Goal: Task Accomplishment & Management: Manage account settings

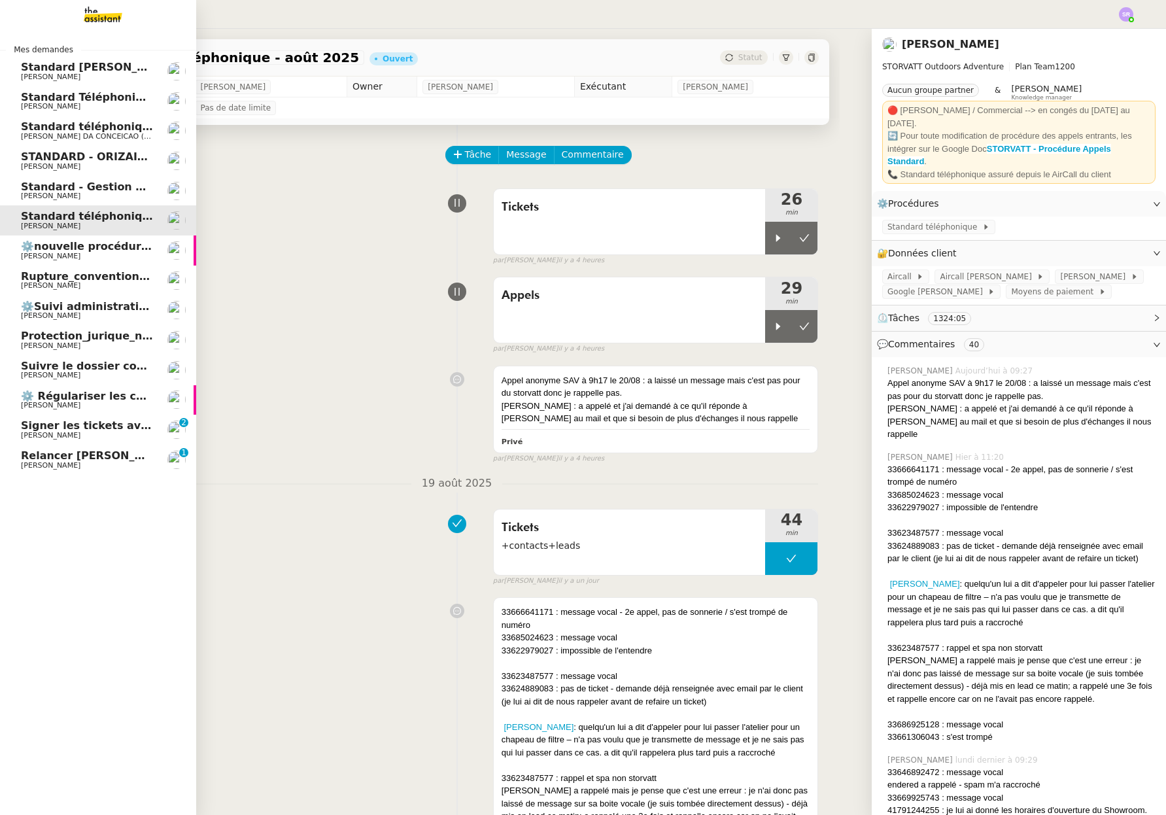
click at [63, 428] on span "Signer les tickets avec prénom [PERSON_NAME]" at bounding box center [162, 425] width 283 height 12
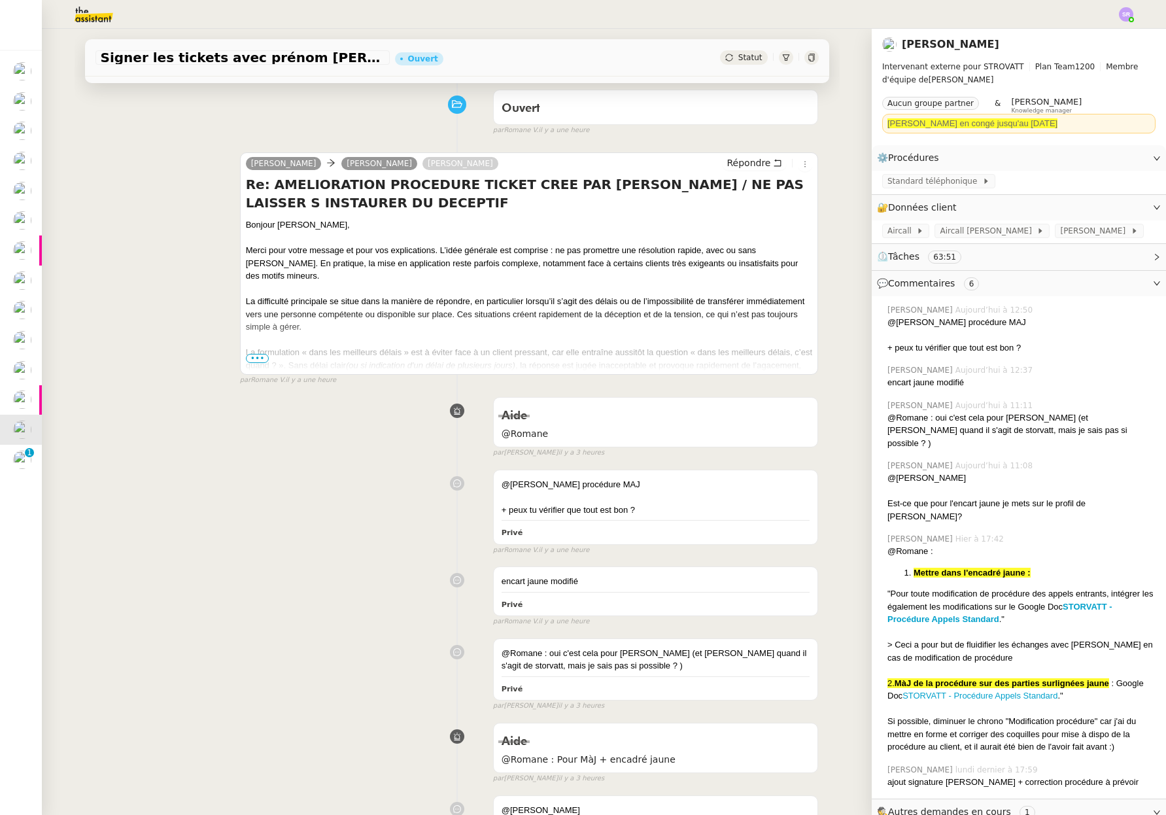
scroll to position [82, 0]
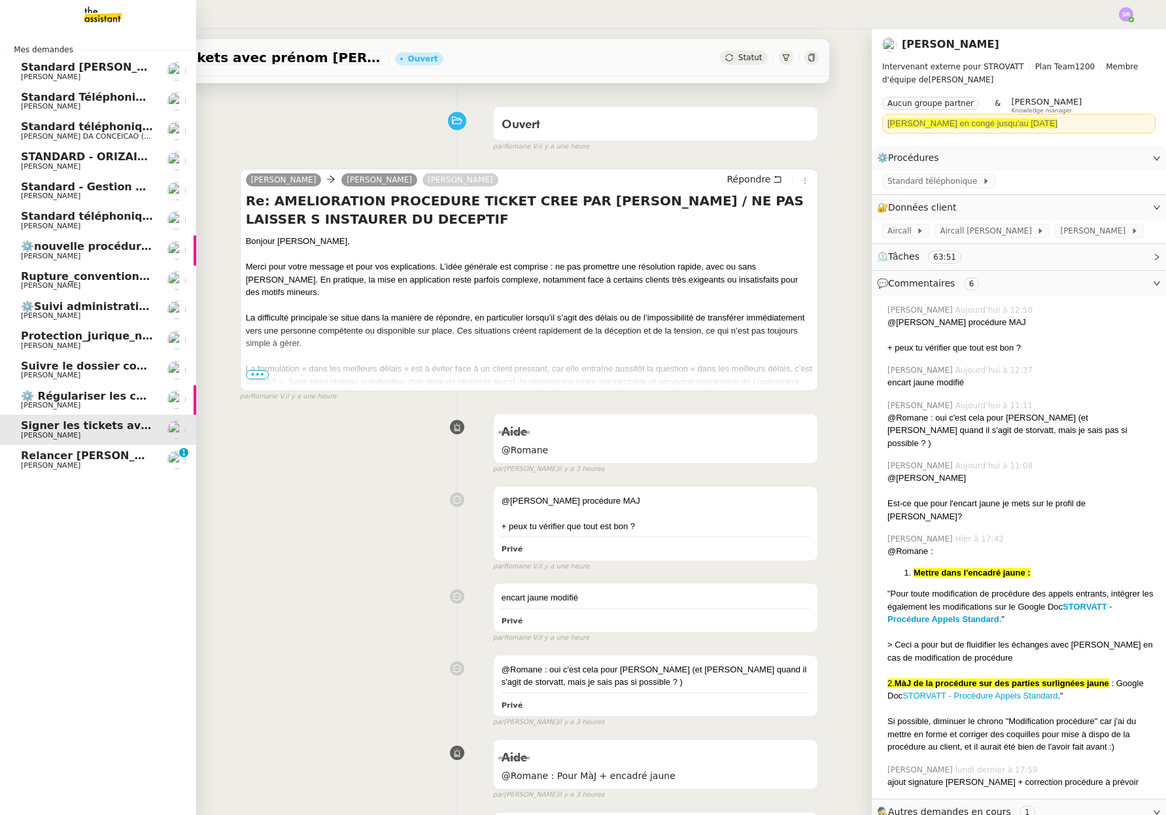
click at [127, 221] on span "Standard téléphonique - août 2025" at bounding box center [124, 216] width 207 height 12
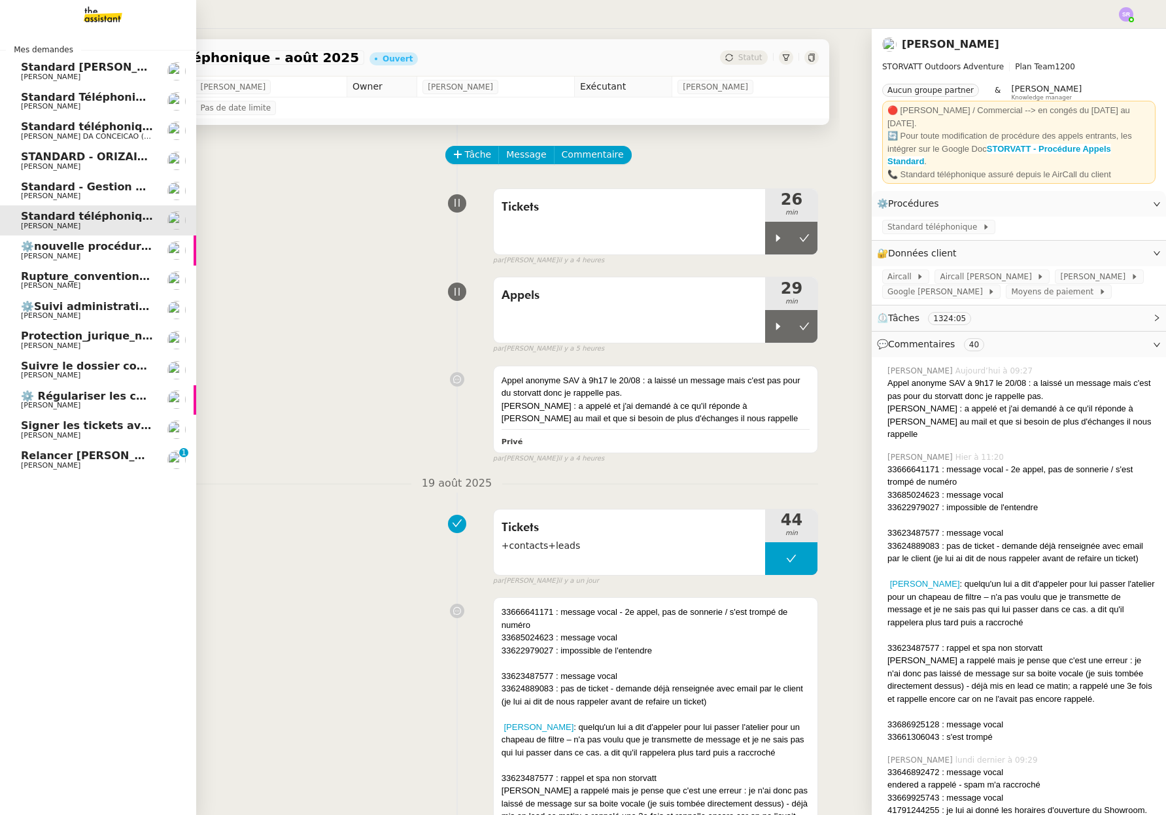
click at [72, 425] on span "Signer les tickets avec prénom [PERSON_NAME]" at bounding box center [162, 425] width 283 height 12
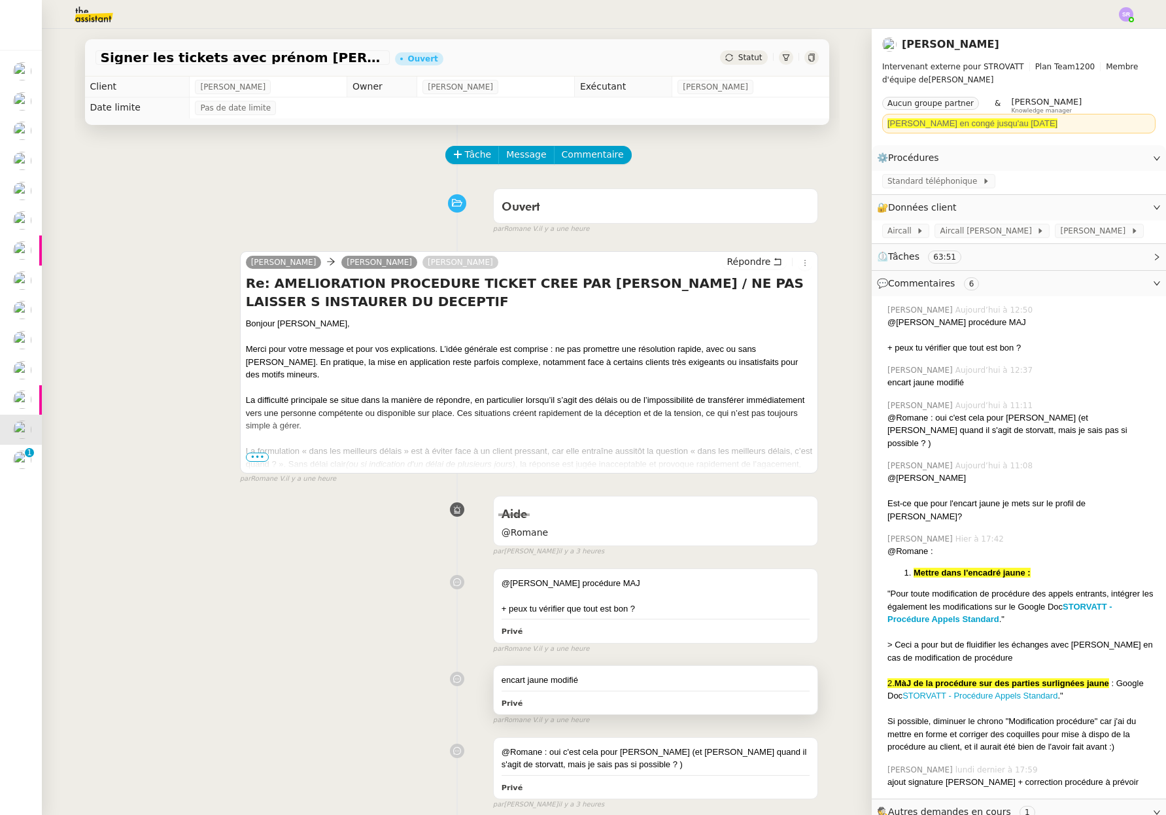
scroll to position [239, 0]
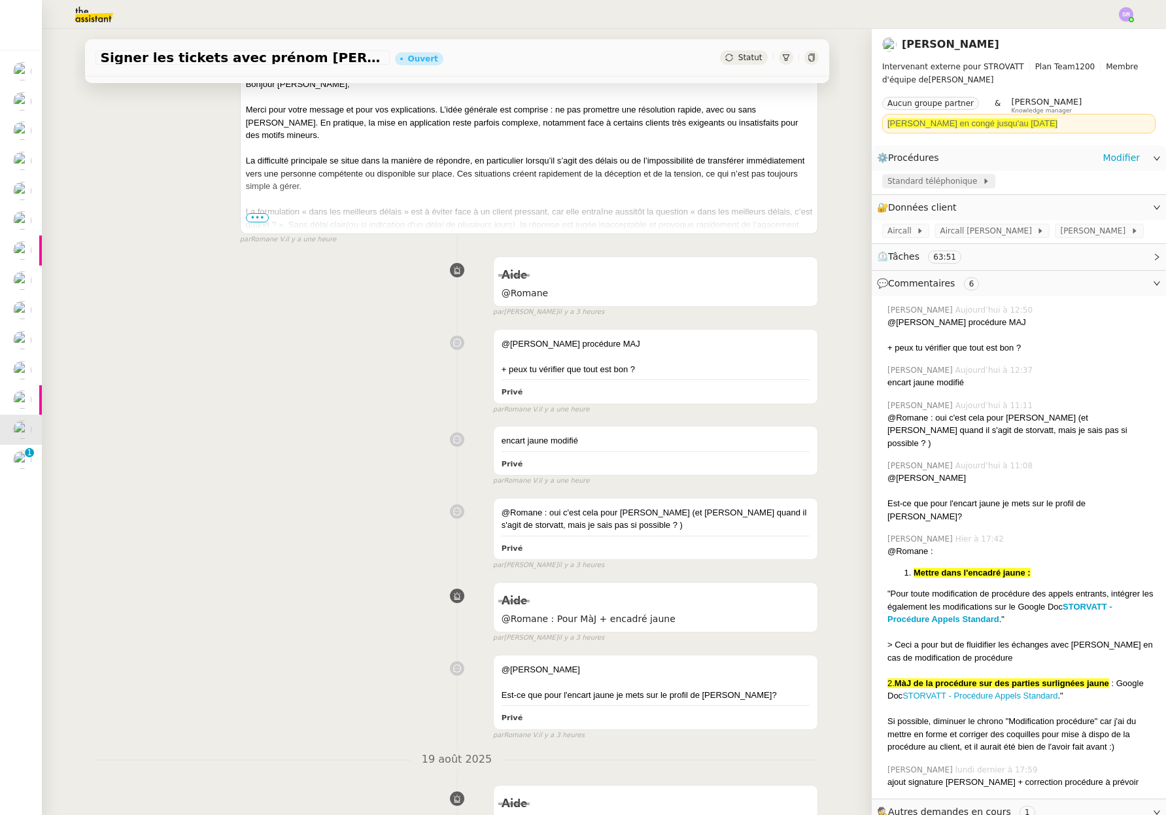
click at [896, 180] on span "Standard téléphonique" at bounding box center [934, 181] width 95 height 13
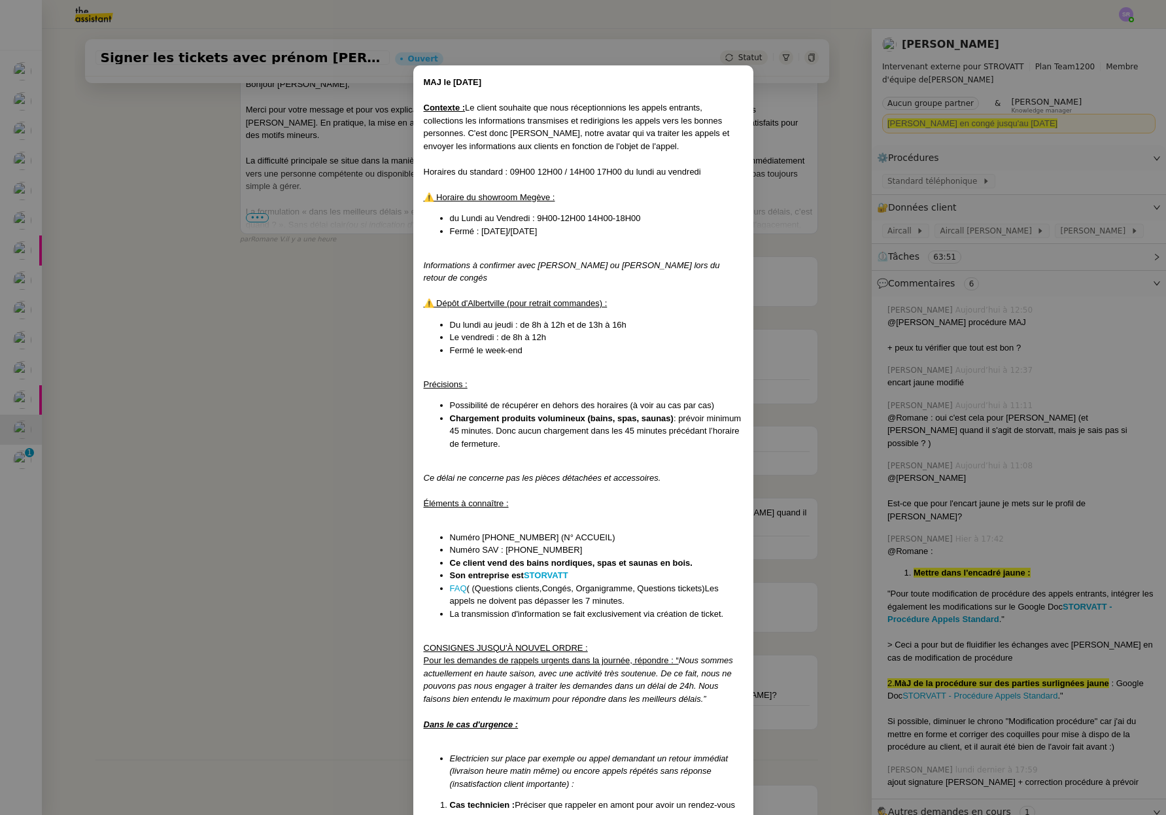
click at [241, 303] on nz-modal-container "MAJ le 20/08/2025 Contexte : Le client souhaite que nous réceptionnions les app…" at bounding box center [583, 407] width 1166 height 815
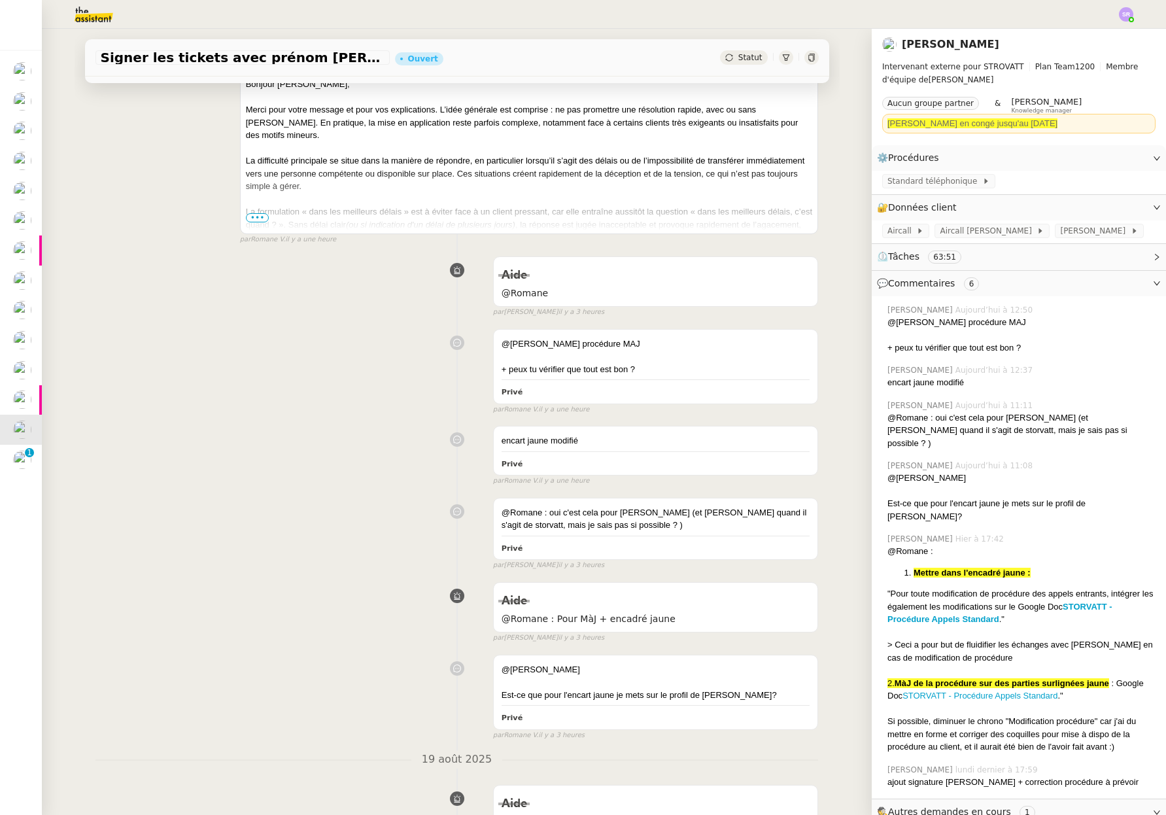
scroll to position [0, 0]
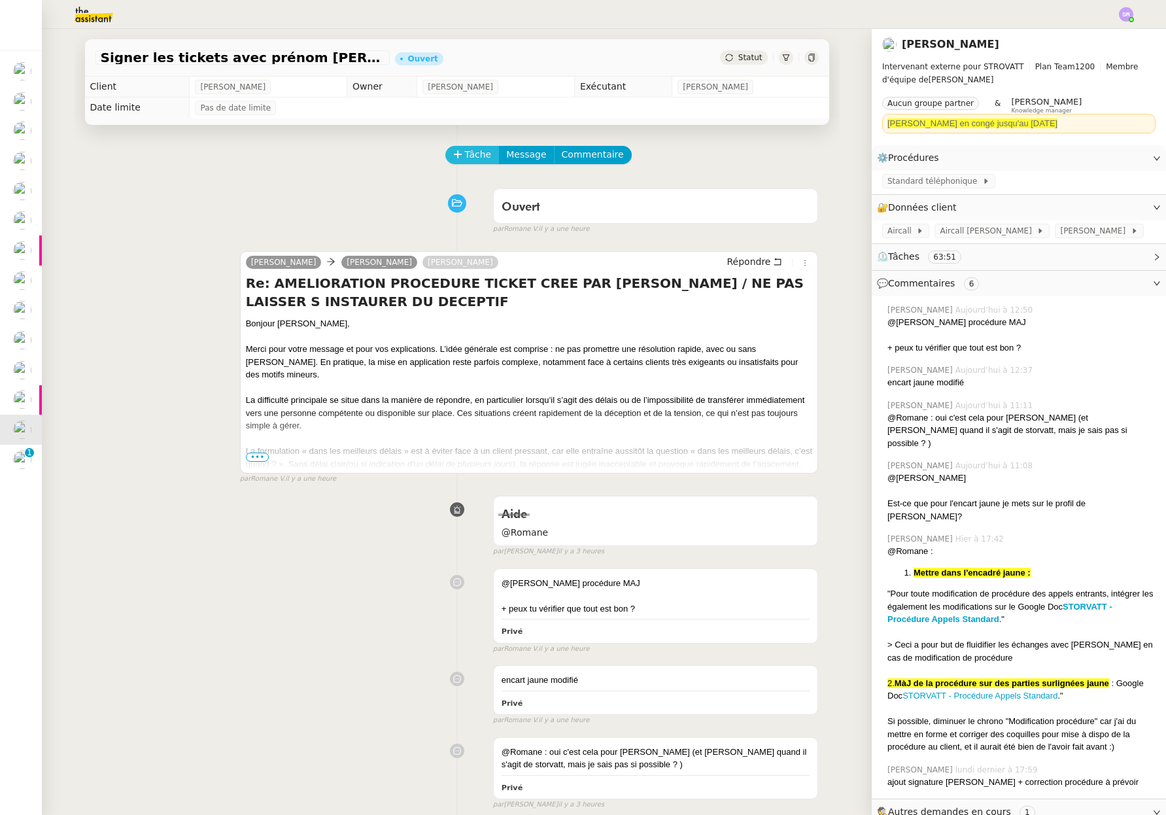
click at [479, 158] on span "Tâche" at bounding box center [478, 154] width 27 height 15
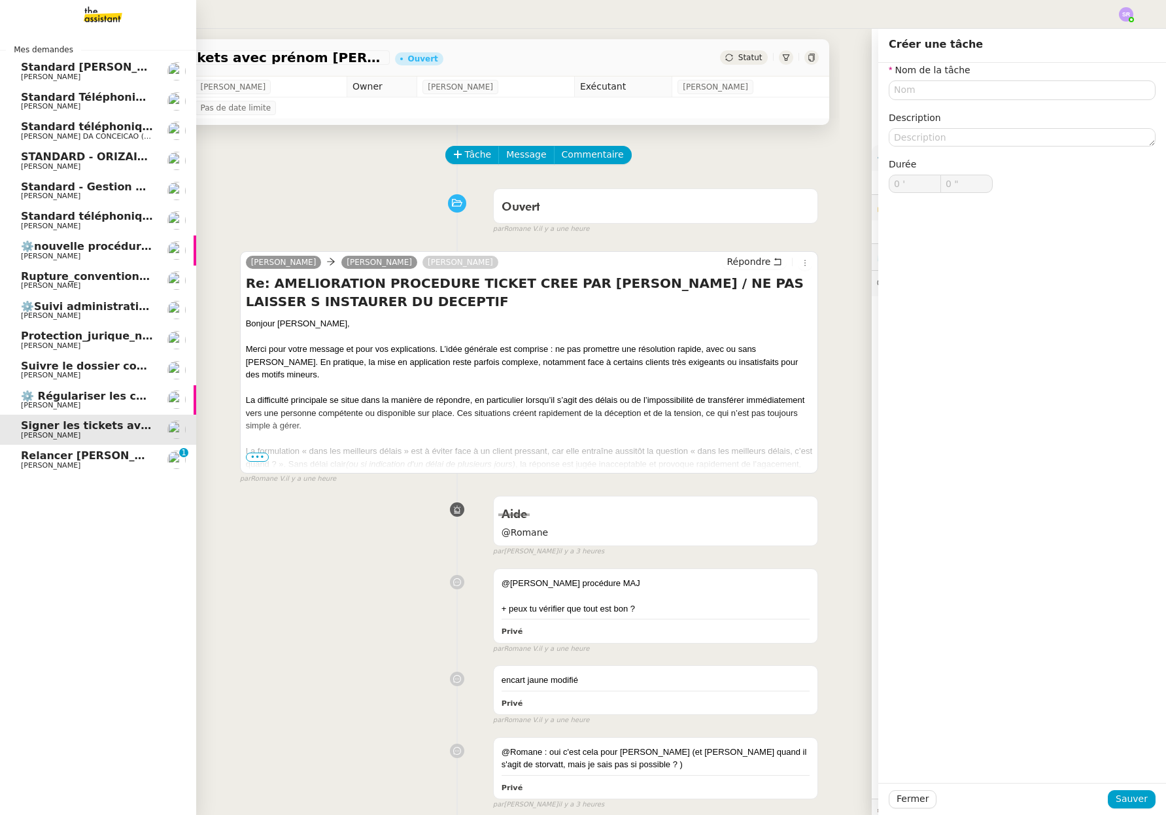
click at [71, 454] on span "Relancer [PERSON_NAME] pour le dossier annulé" at bounding box center [165, 455] width 288 height 12
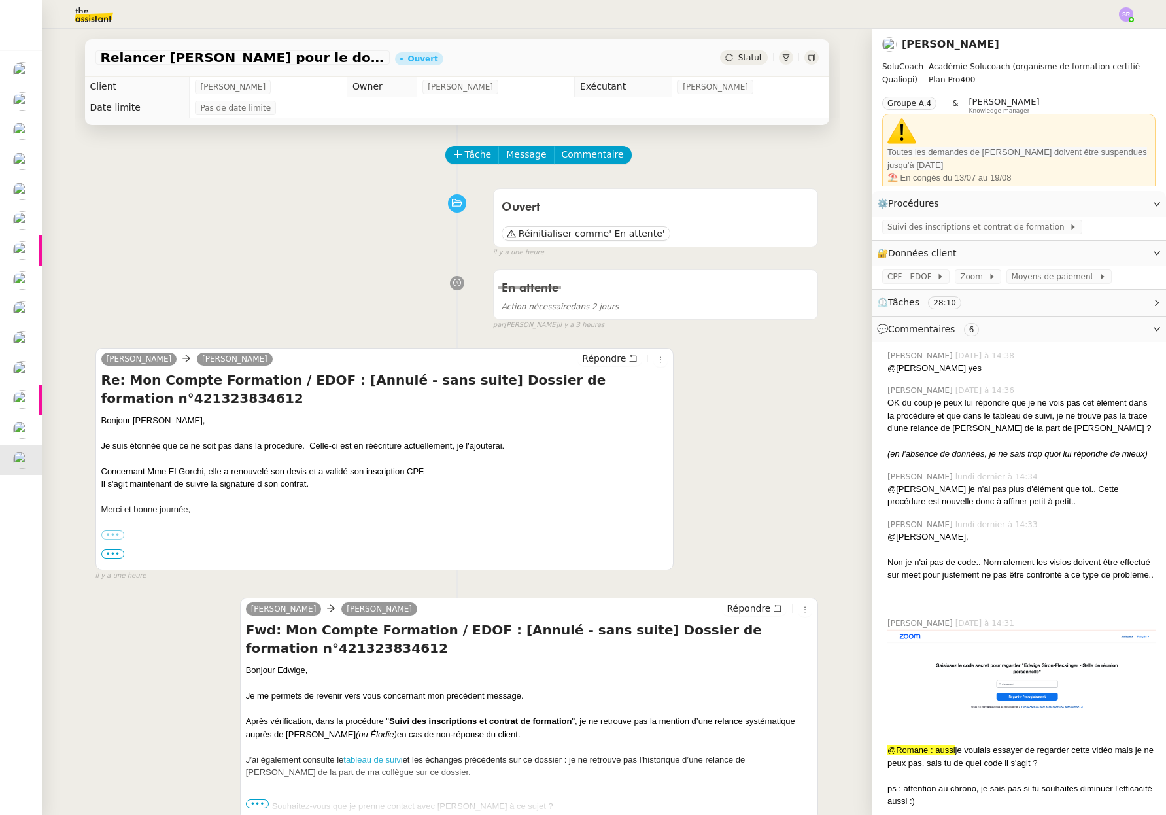
scroll to position [127, 0]
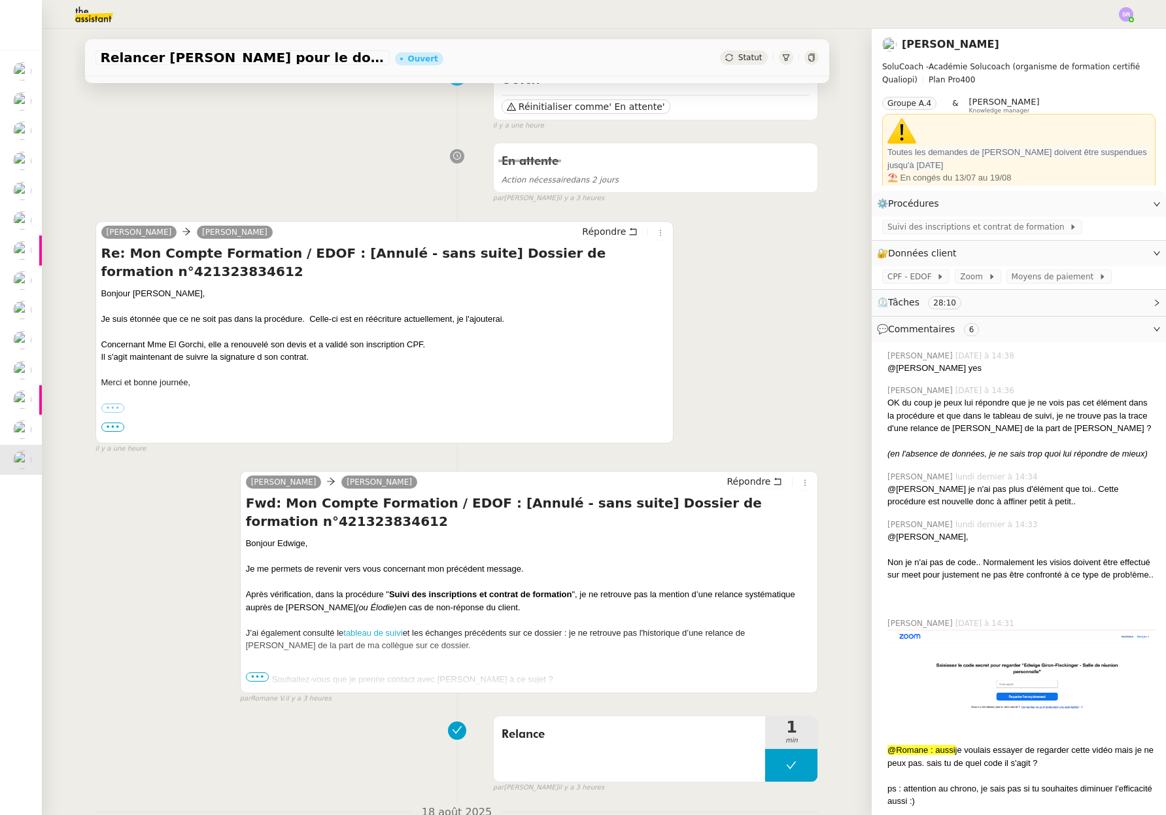
click at [252, 675] on span "•••" at bounding box center [258, 676] width 24 height 9
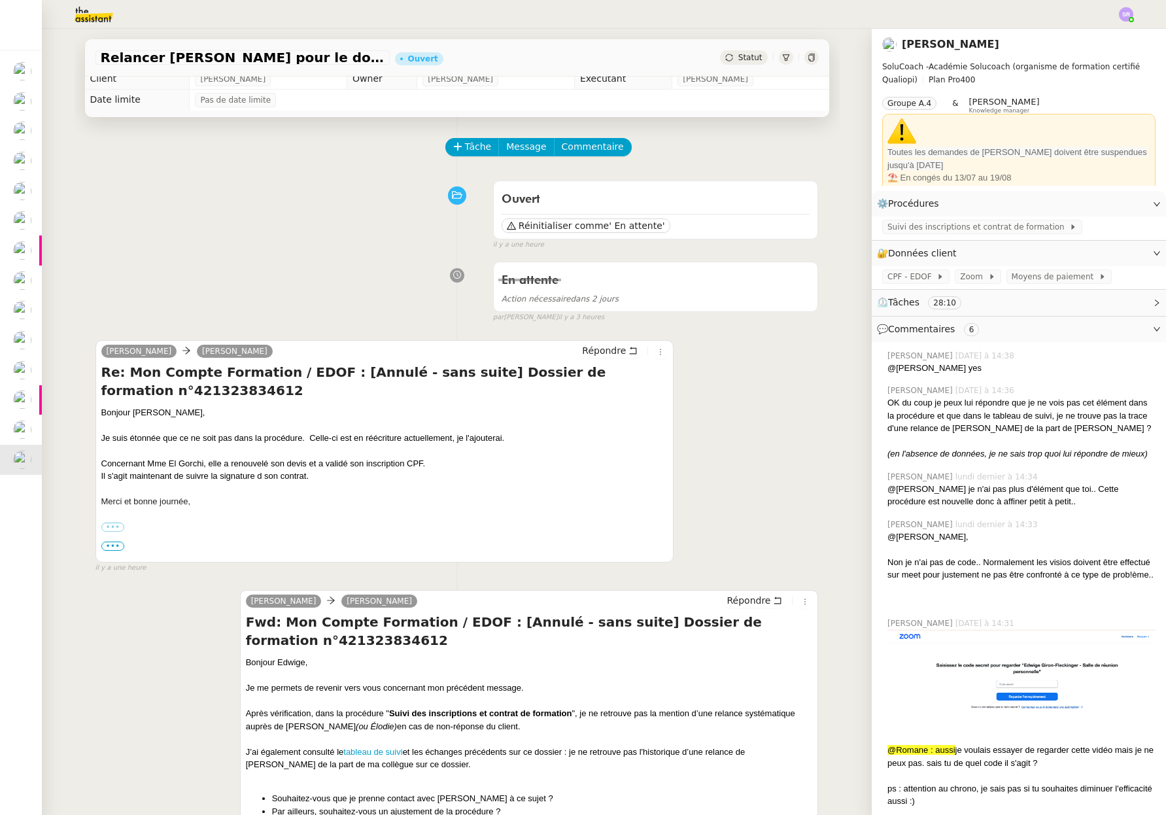
scroll to position [16, 0]
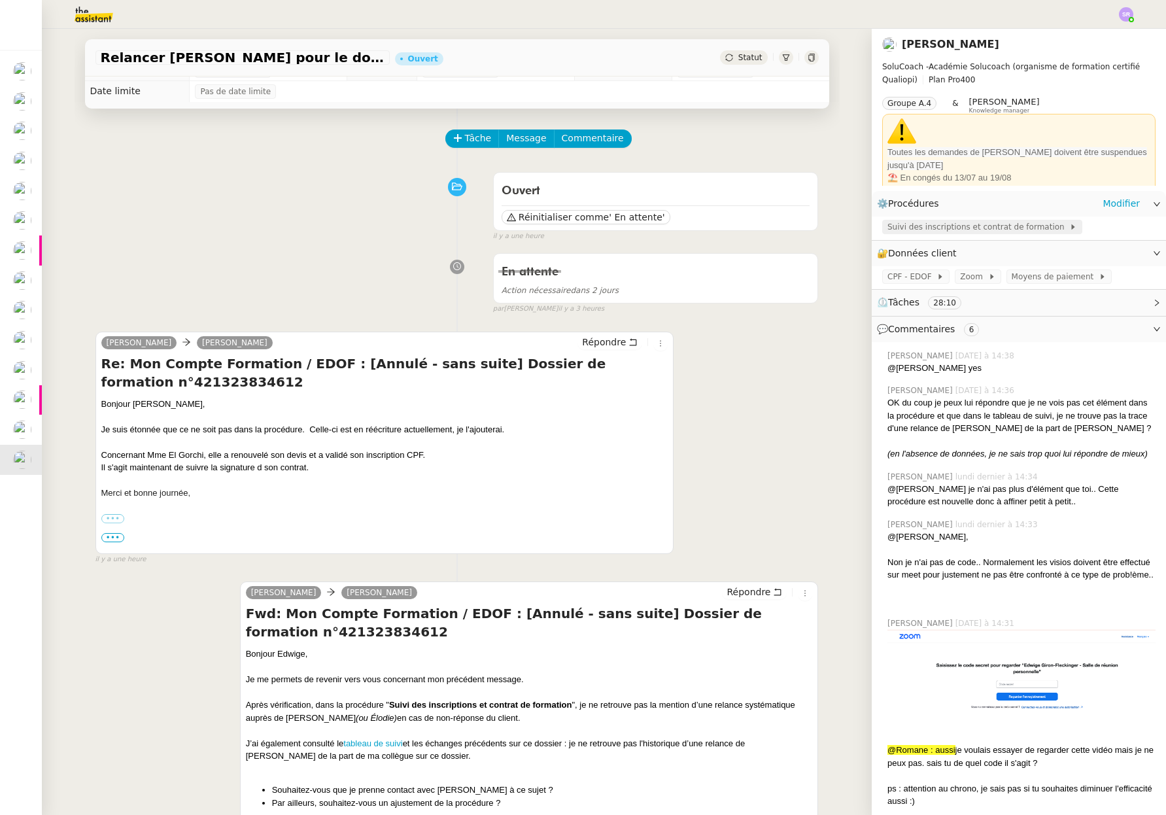
click at [976, 231] on span "Suivi des inscriptions et contrat de formation" at bounding box center [978, 226] width 182 height 13
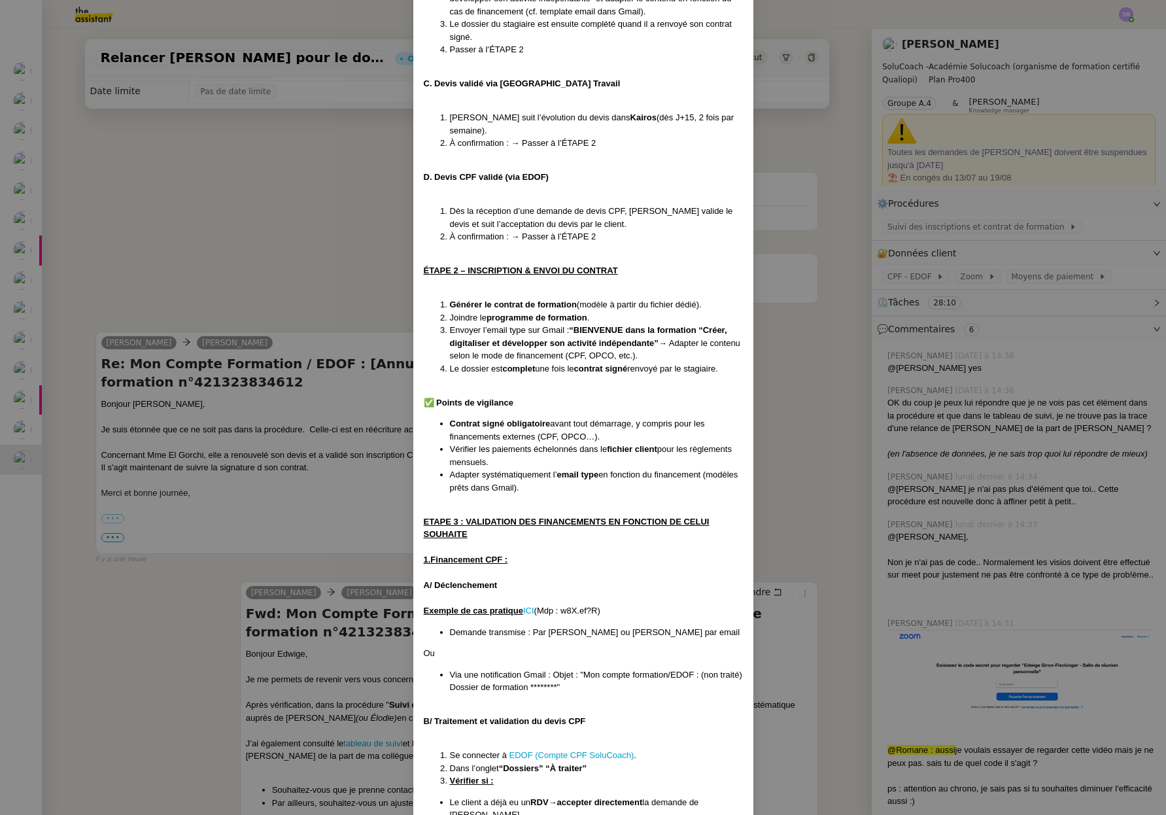
scroll to position [1093, 0]
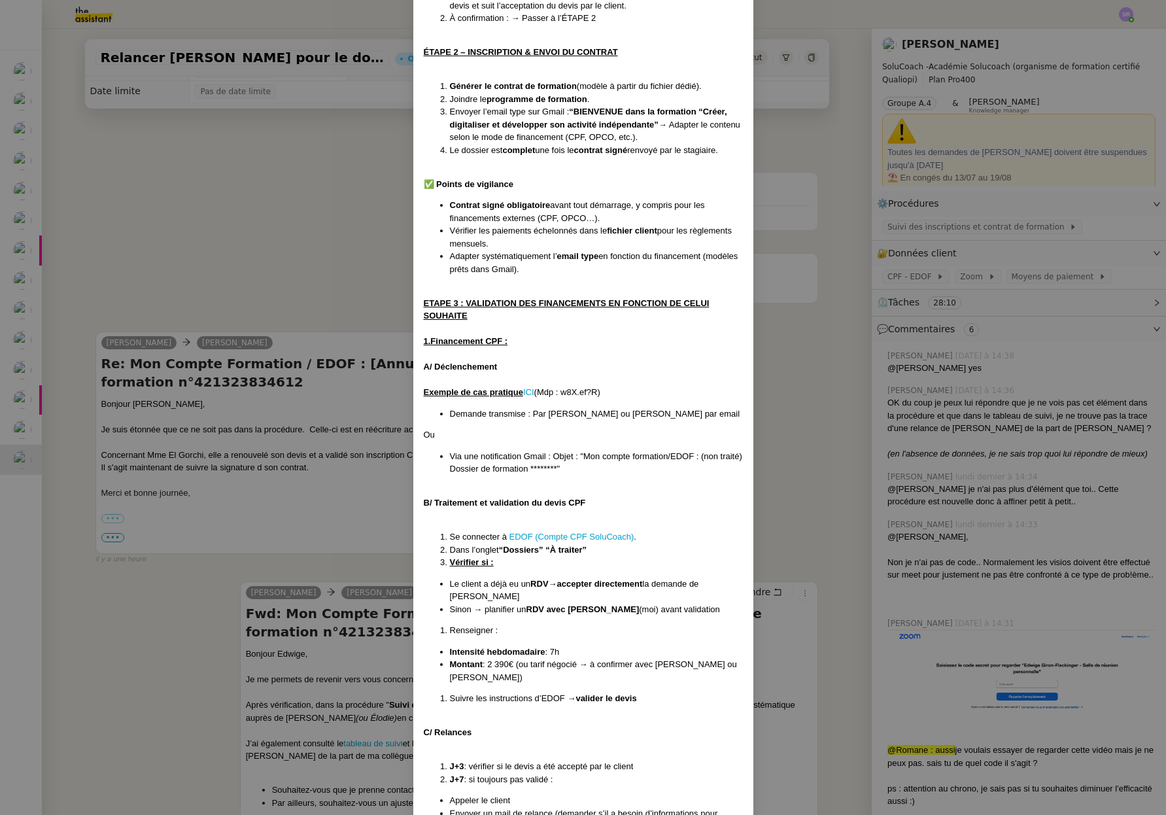
click at [971, 502] on nz-modal-container "Créé le 15/07/2025 MAJ le 21/07/2025 Contexte : Chez SoluCoach, chaque nouvelle…" at bounding box center [583, 407] width 1166 height 815
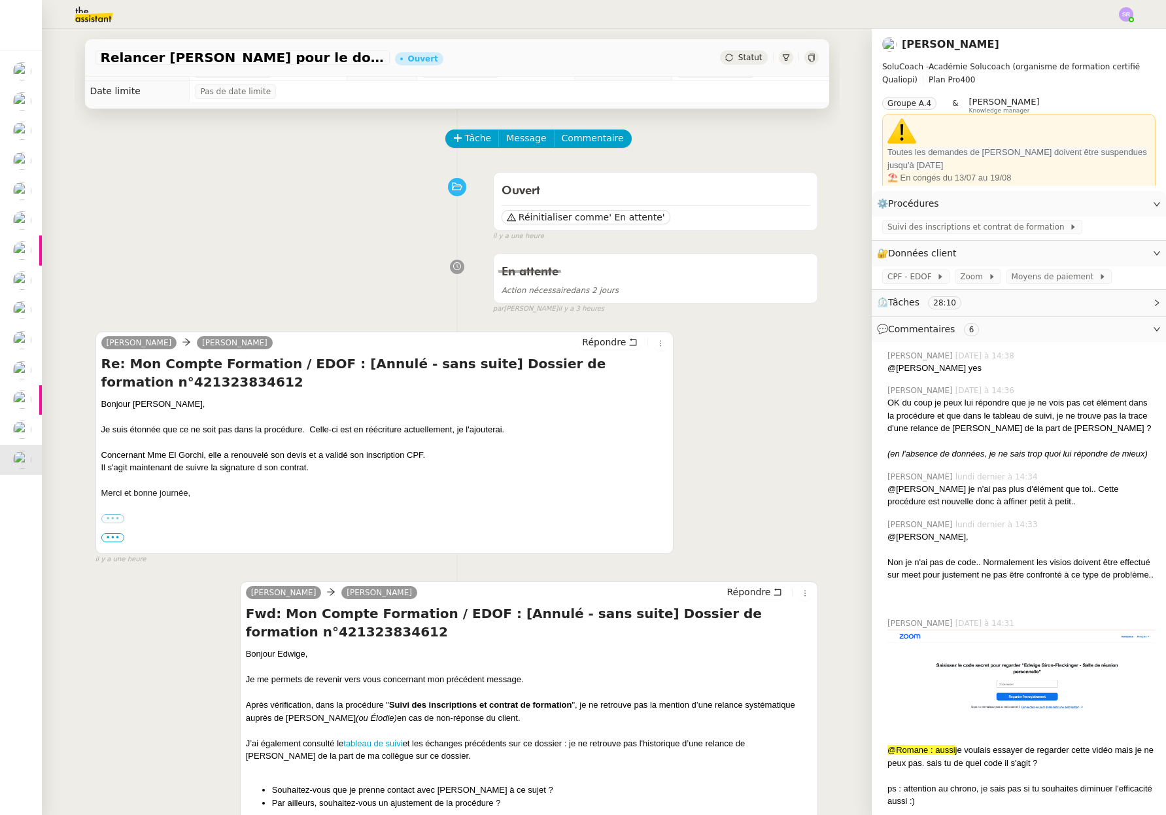
scroll to position [277, 0]
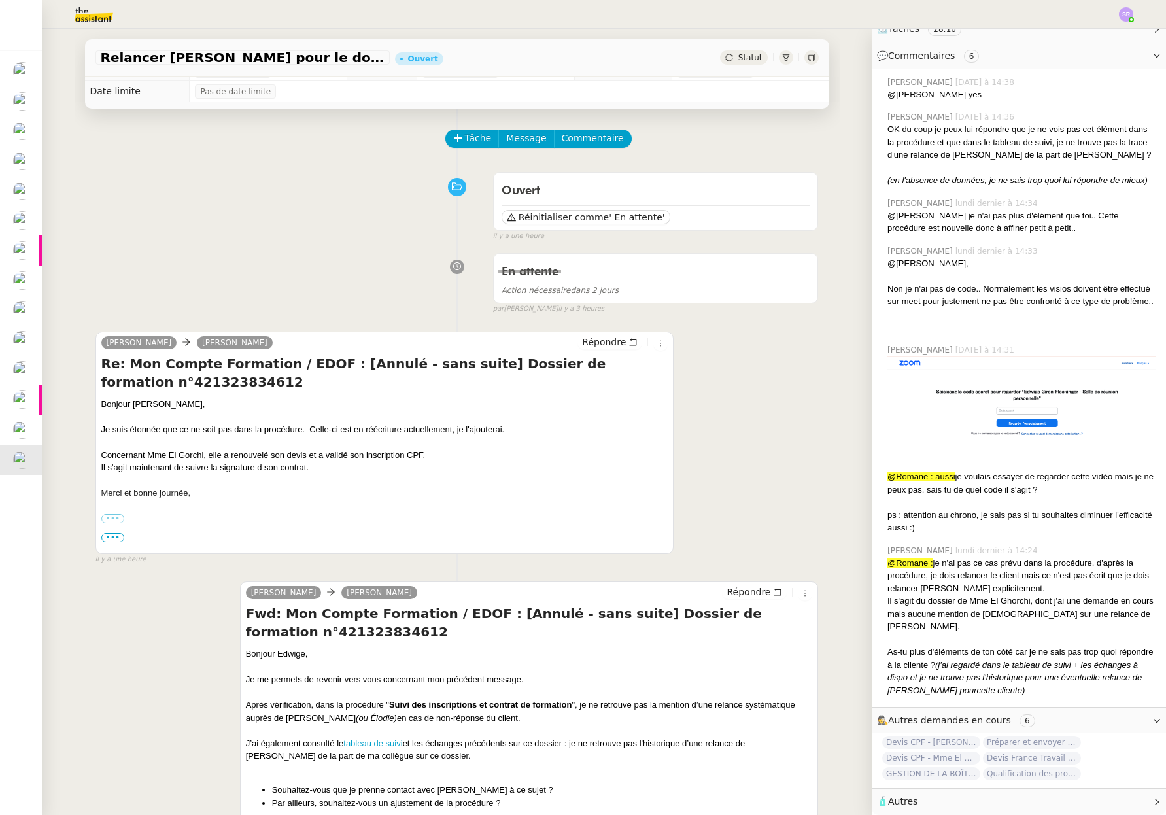
click at [99, 19] on img at bounding box center [83, 14] width 101 height 29
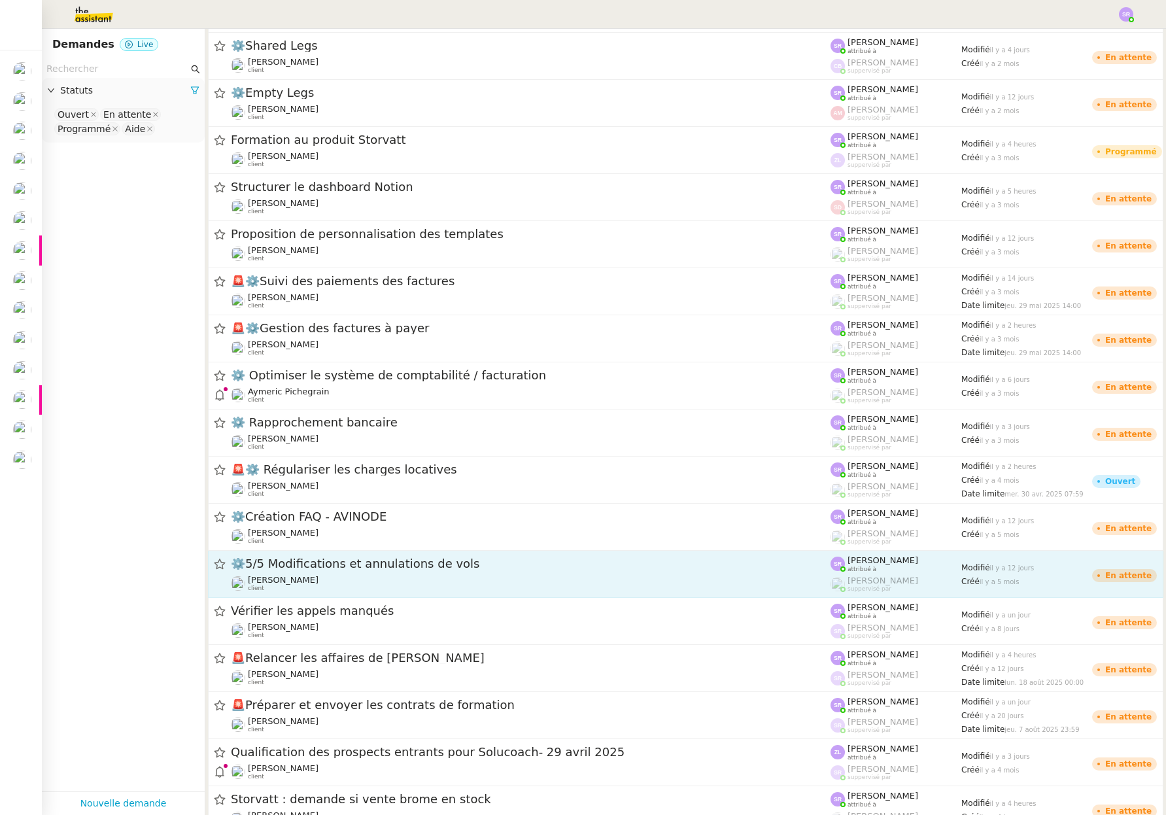
scroll to position [2012, 0]
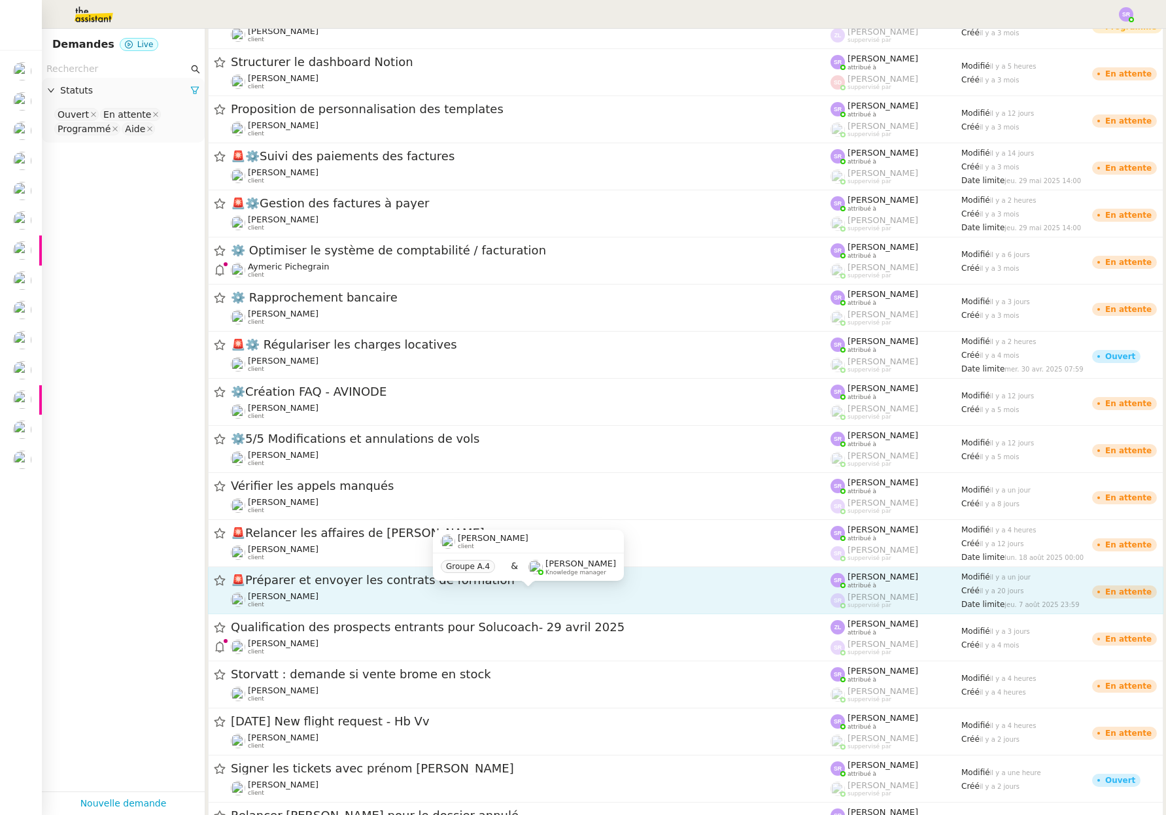
click at [430, 592] on div "Edwige Giron-Fleckinger client" at bounding box center [531, 599] width 600 height 17
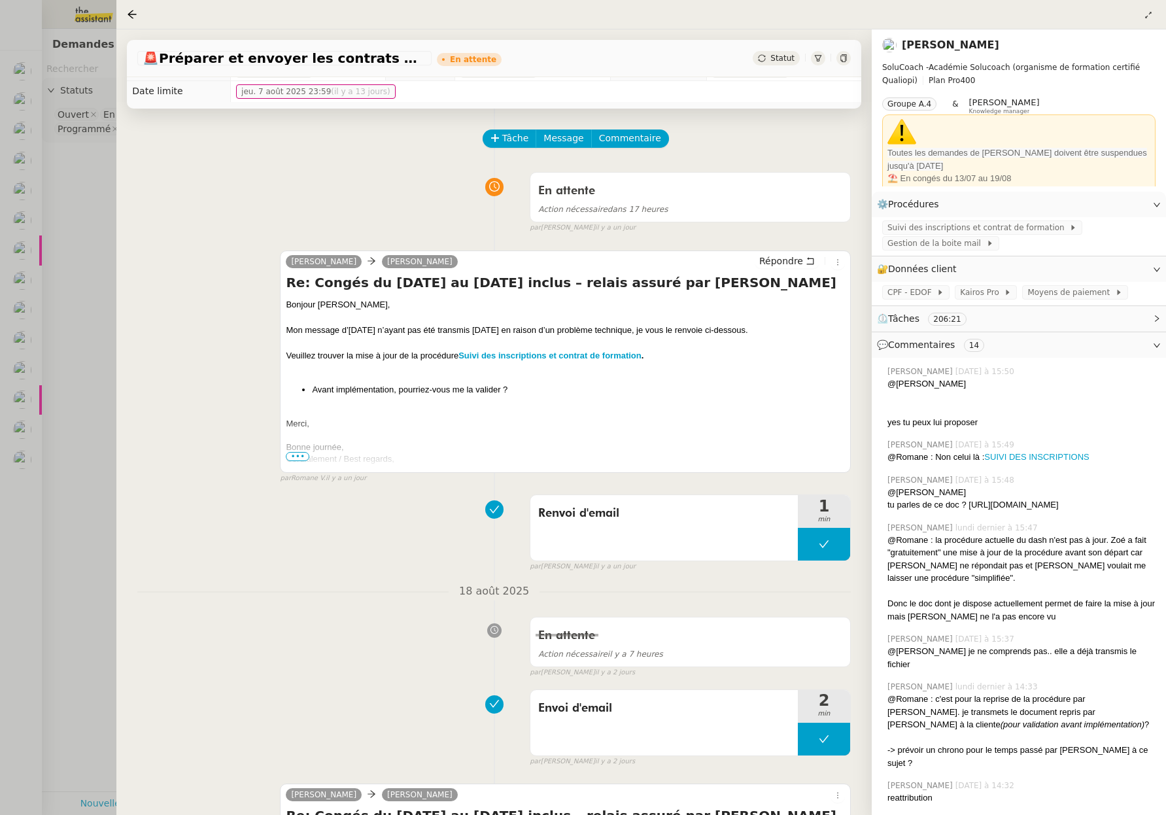
scroll to position [78, 0]
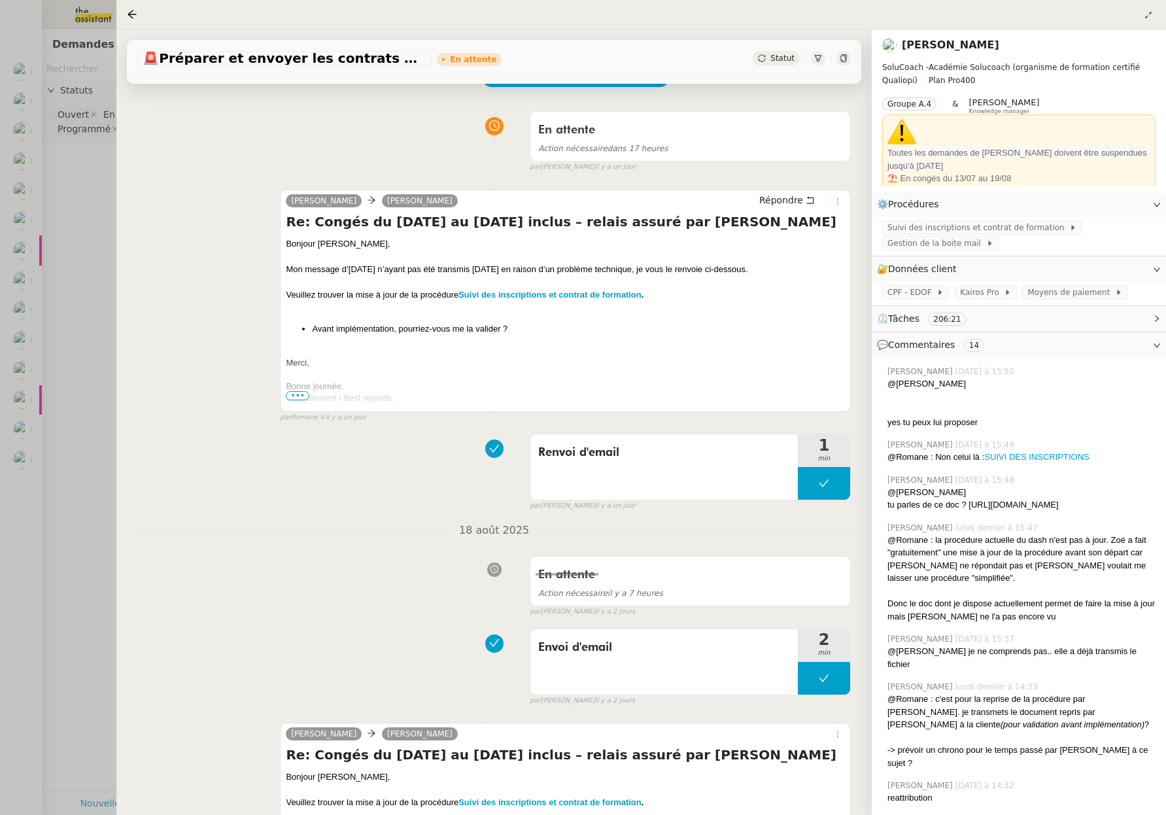
click at [91, 14] on div at bounding box center [583, 407] width 1166 height 815
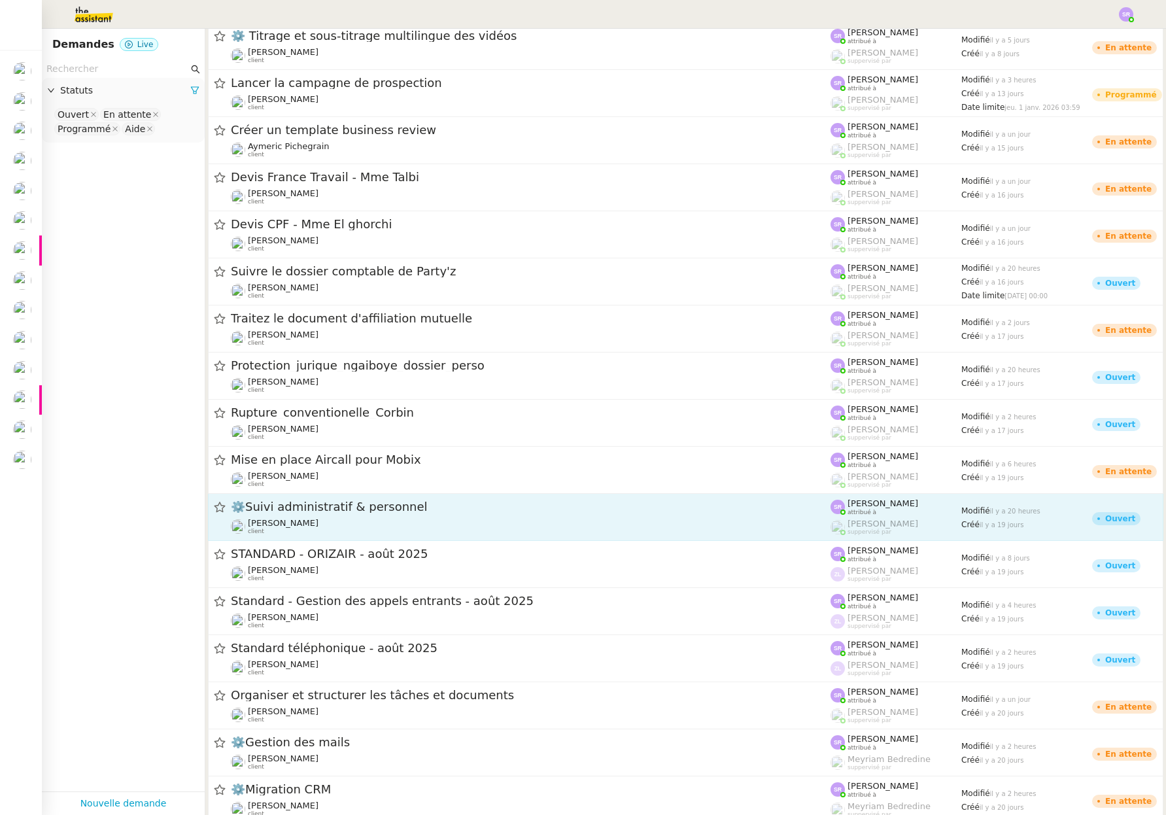
scroll to position [272, 0]
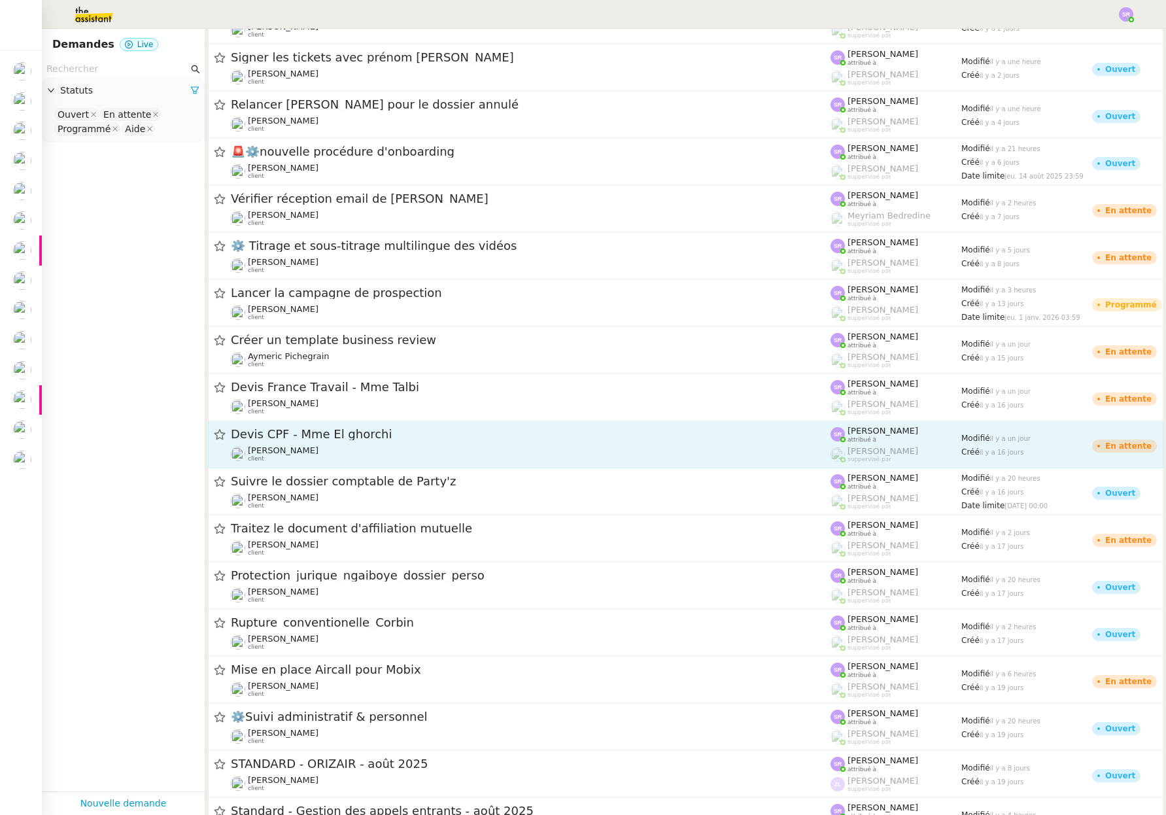
click at [466, 435] on span "Devis CPF - Mme El ghorchi" at bounding box center [531, 434] width 600 height 12
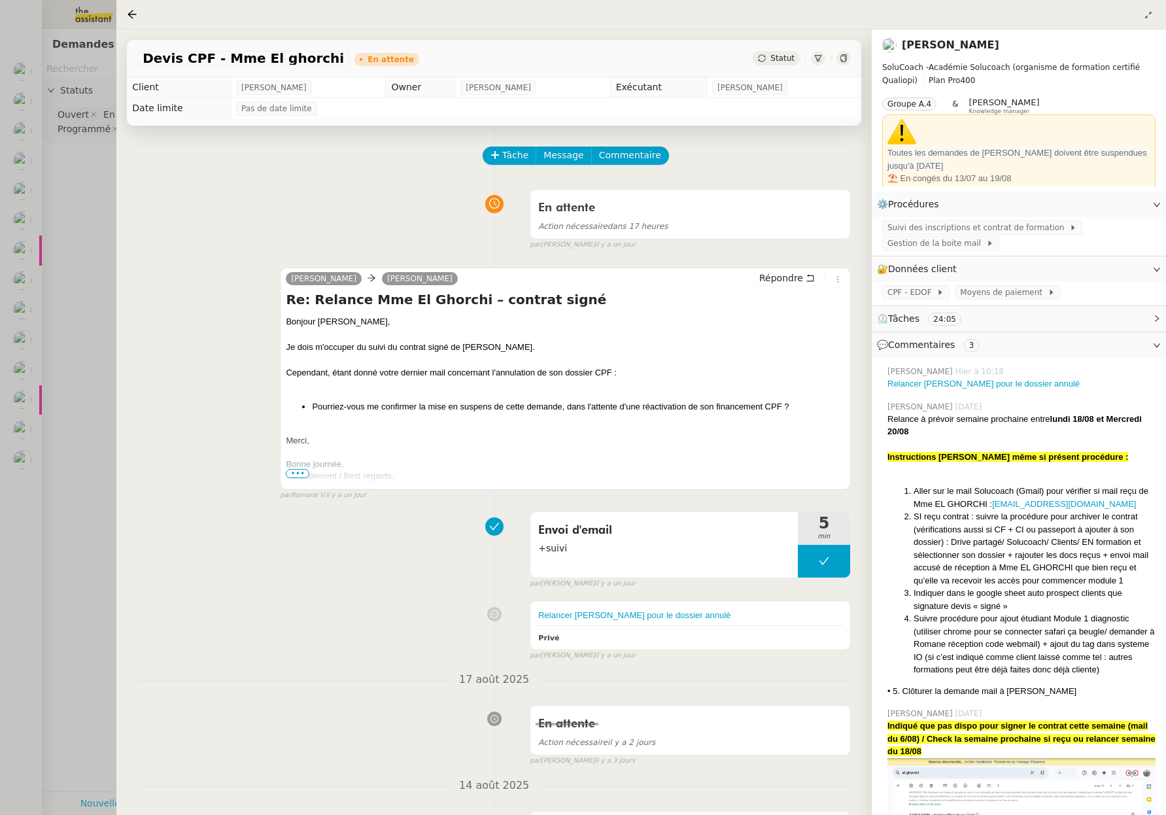
click at [768, 55] on div "Statut" at bounding box center [776, 58] width 47 height 14
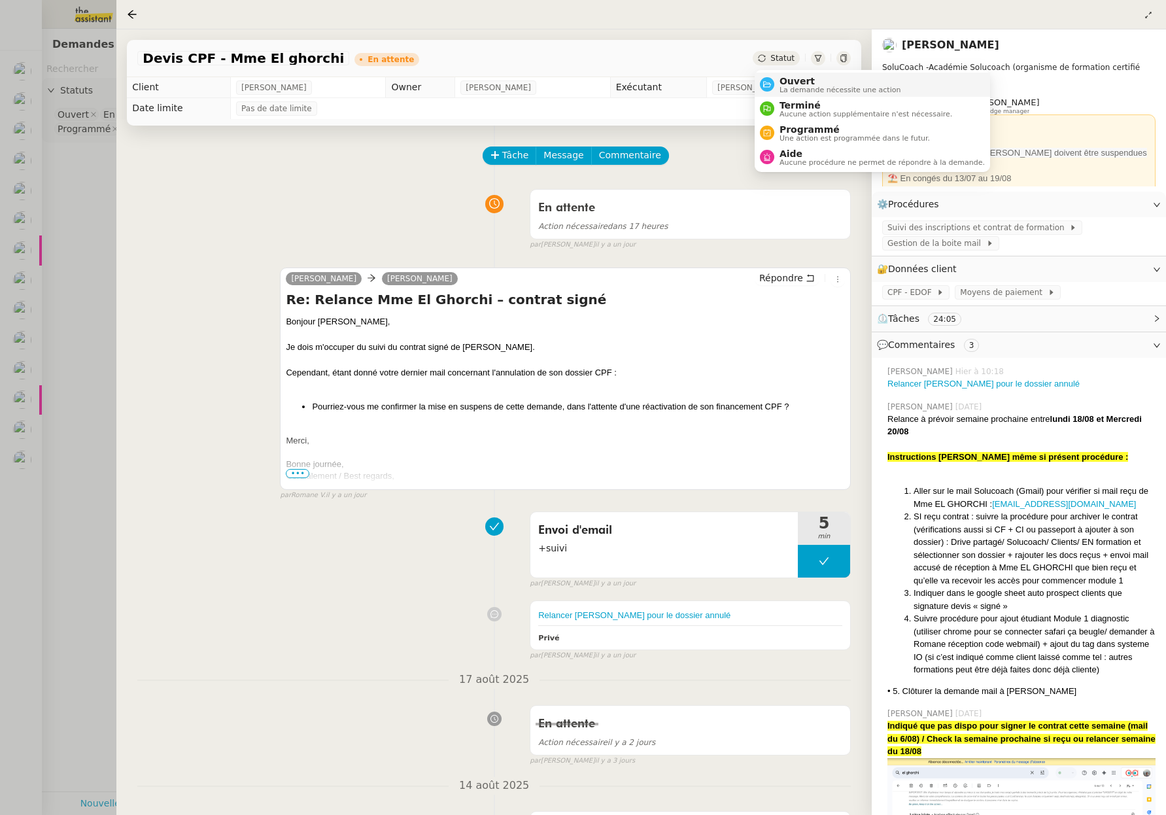
click at [800, 82] on span "Ouvert" at bounding box center [840, 81] width 122 height 10
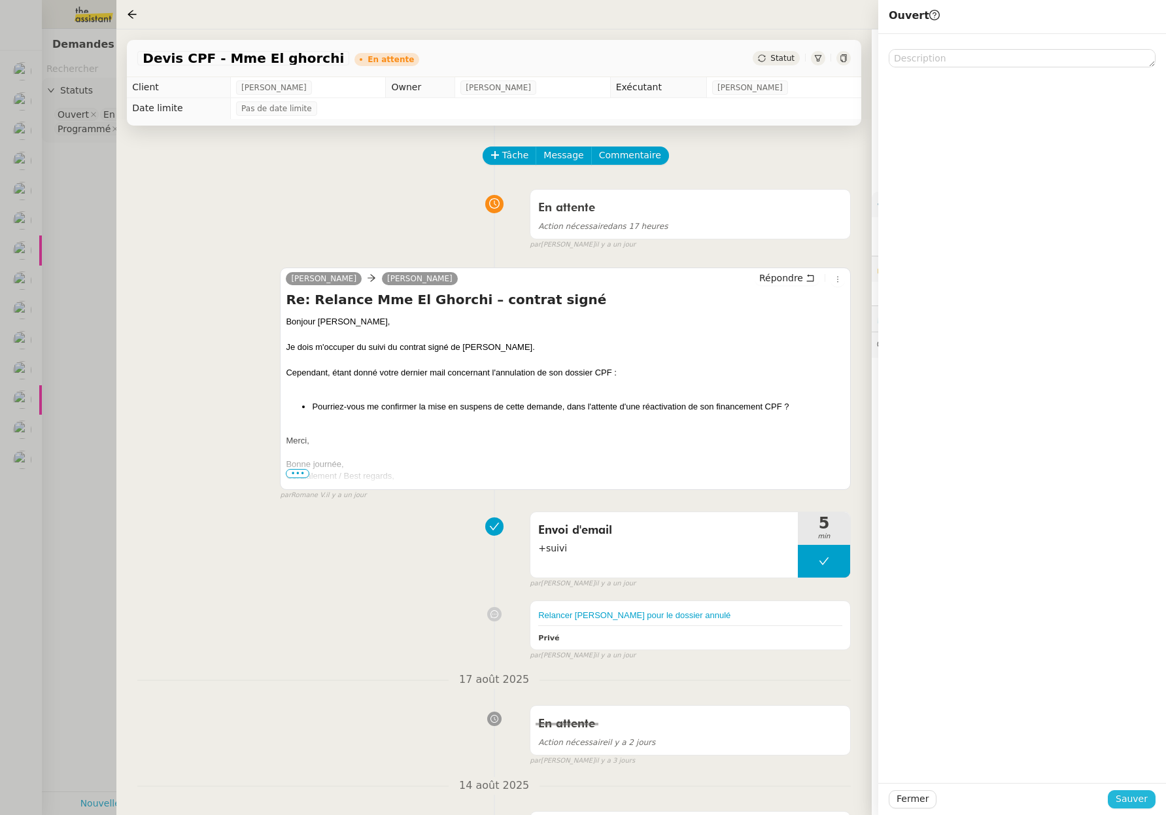
click at [1130, 794] on span "Sauver" at bounding box center [1132, 798] width 32 height 15
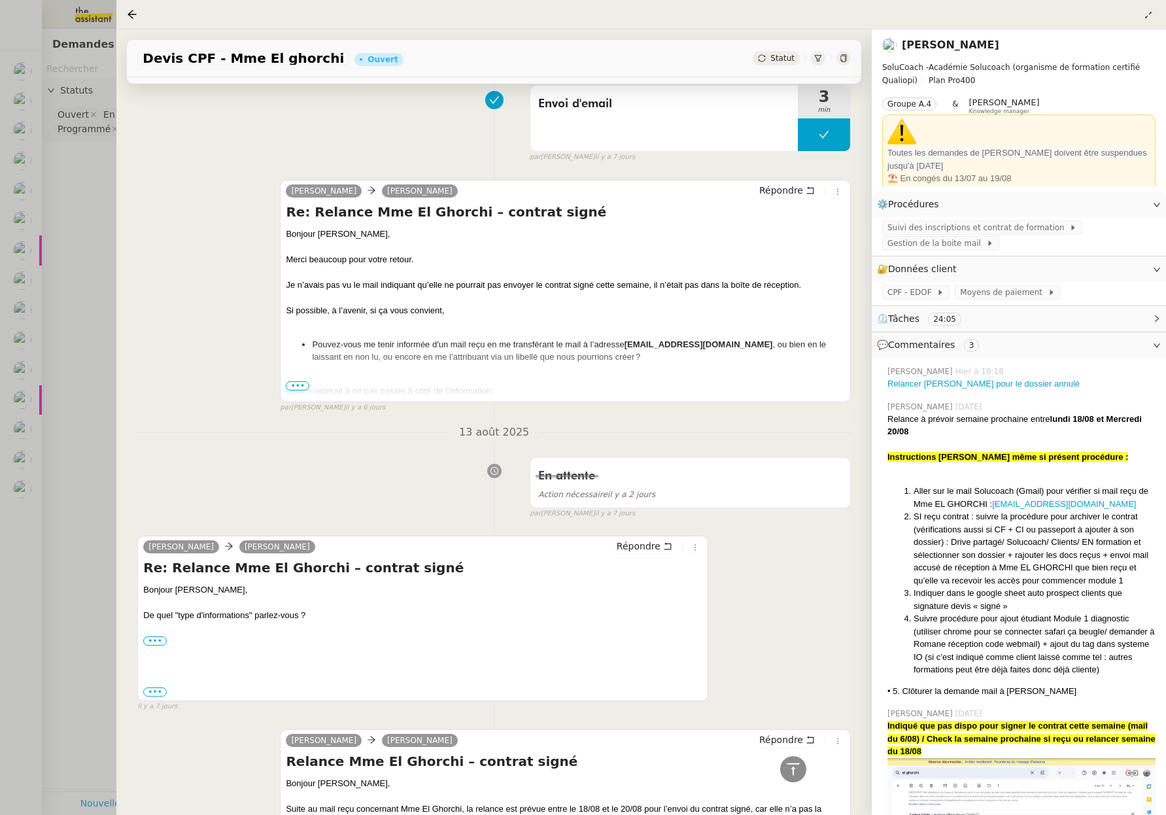
scroll to position [1157, 0]
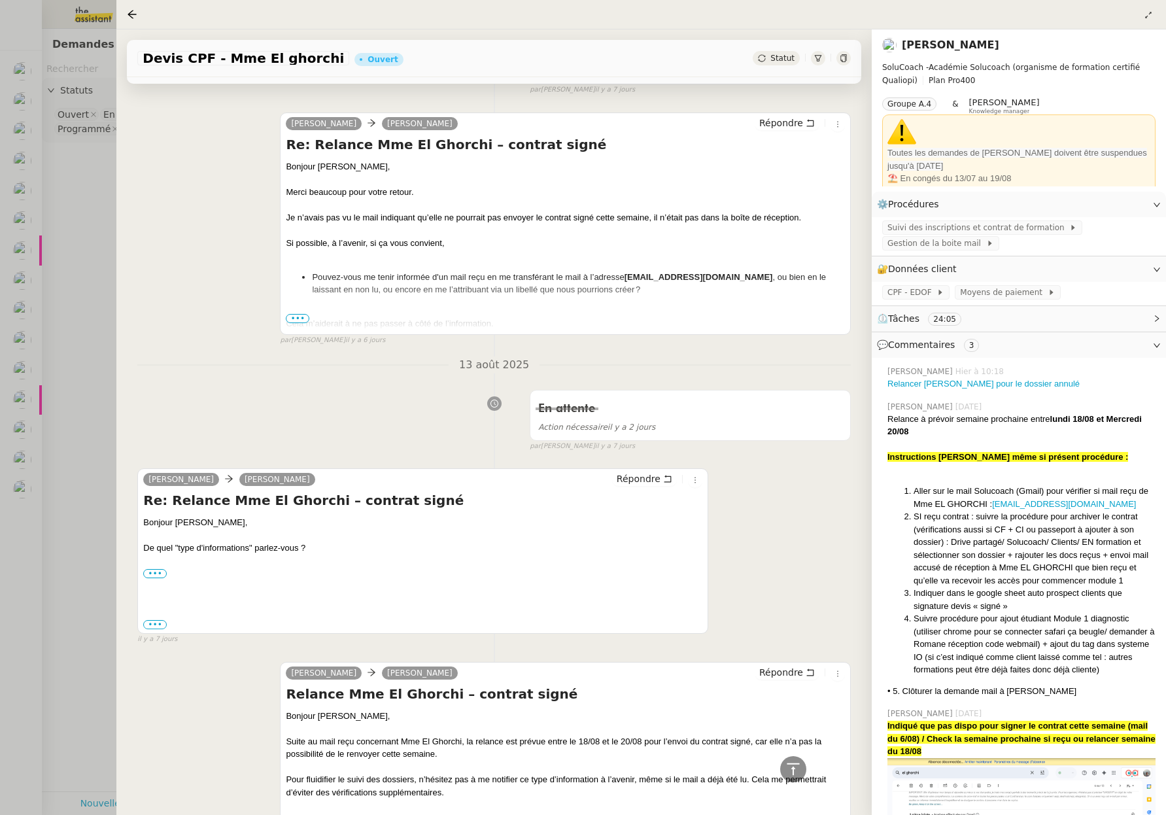
click at [9, 483] on div at bounding box center [583, 407] width 1166 height 815
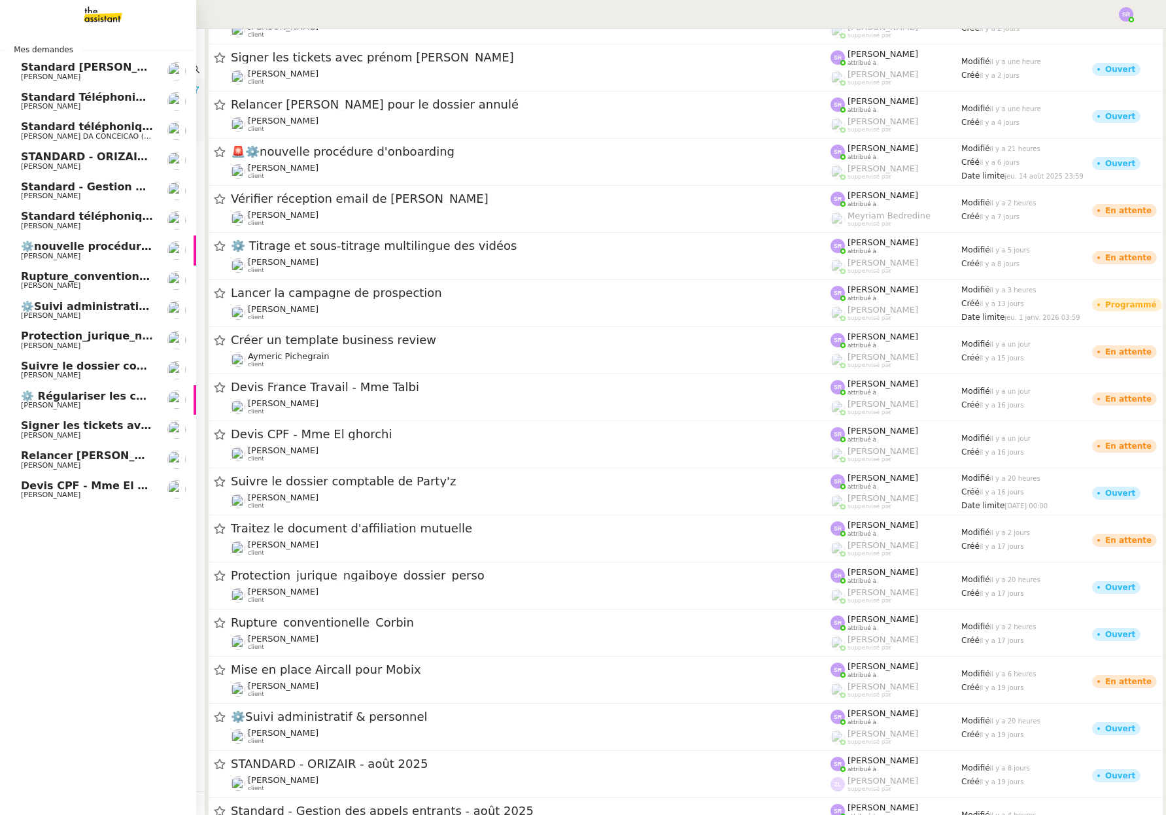
click at [31, 490] on span "Devis CPF - Mme El ghorchi" at bounding box center [101, 485] width 161 height 12
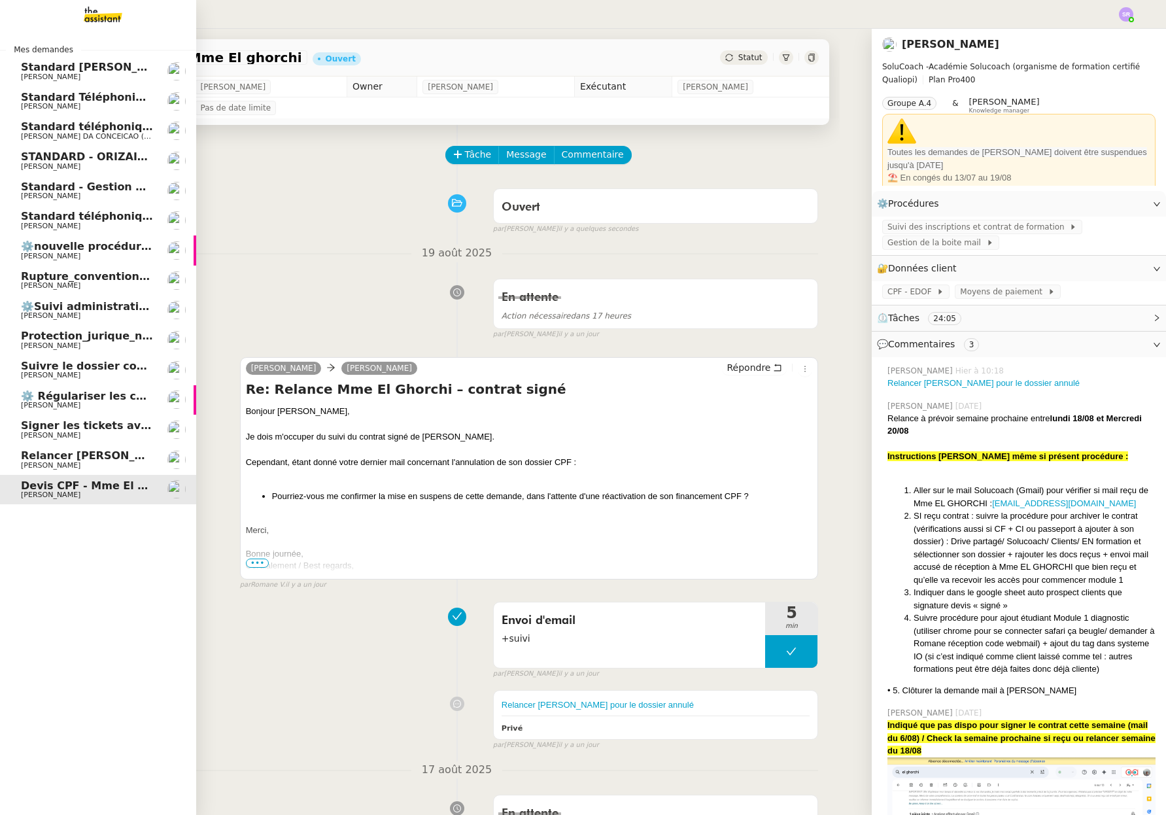
click at [52, 457] on span "Relancer [PERSON_NAME] pour le dossier annulé" at bounding box center [165, 455] width 288 height 12
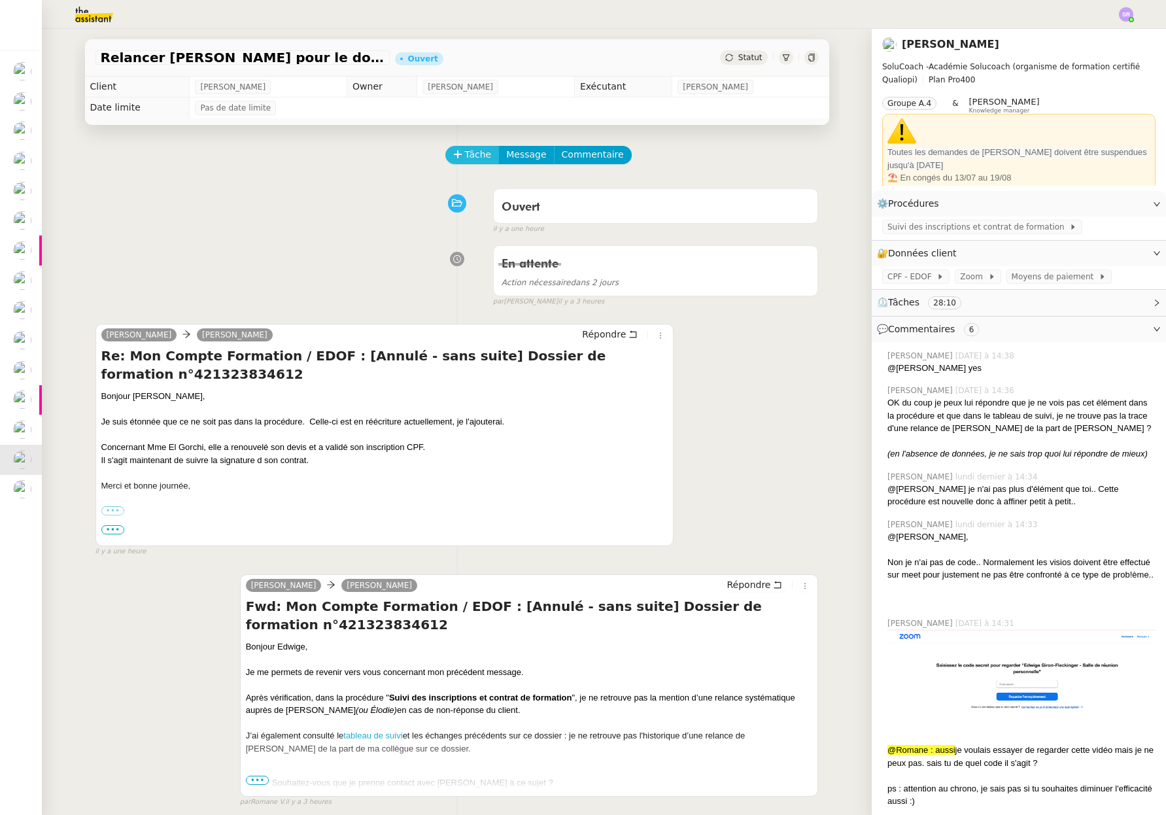
click at [472, 151] on span "Tâche" at bounding box center [478, 154] width 27 height 15
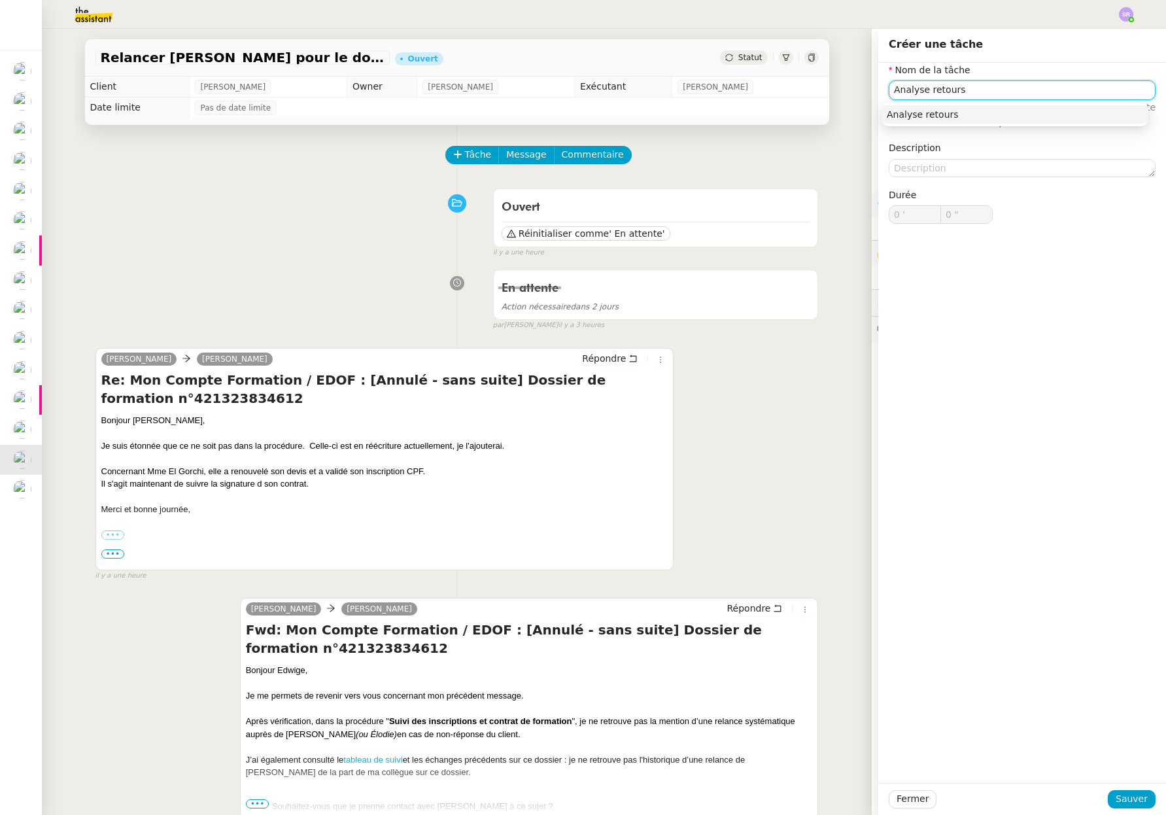
click at [987, 112] on div "Analyse retours" at bounding box center [1015, 115] width 256 height 12
type input "Analyse retours"
click at [1123, 792] on span "Sauver" at bounding box center [1132, 798] width 32 height 15
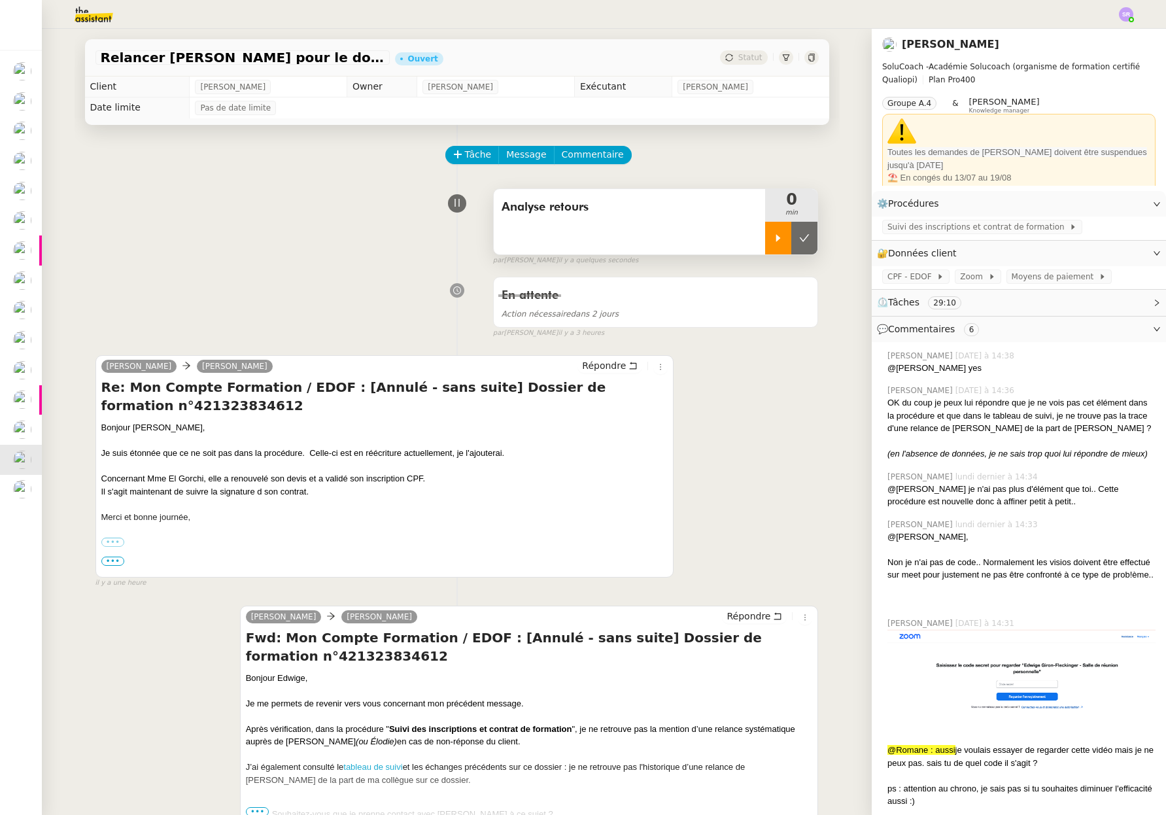
click at [773, 234] on icon at bounding box center [778, 238] width 10 height 10
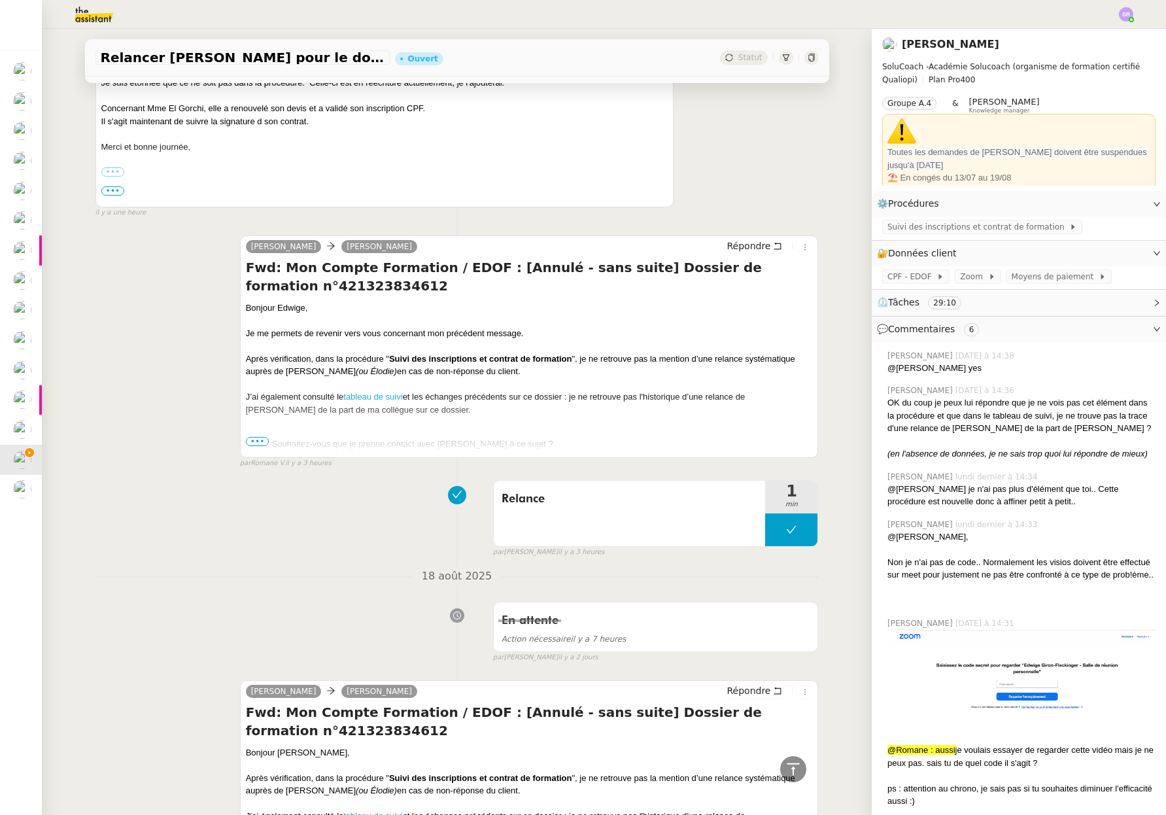
scroll to position [296, 0]
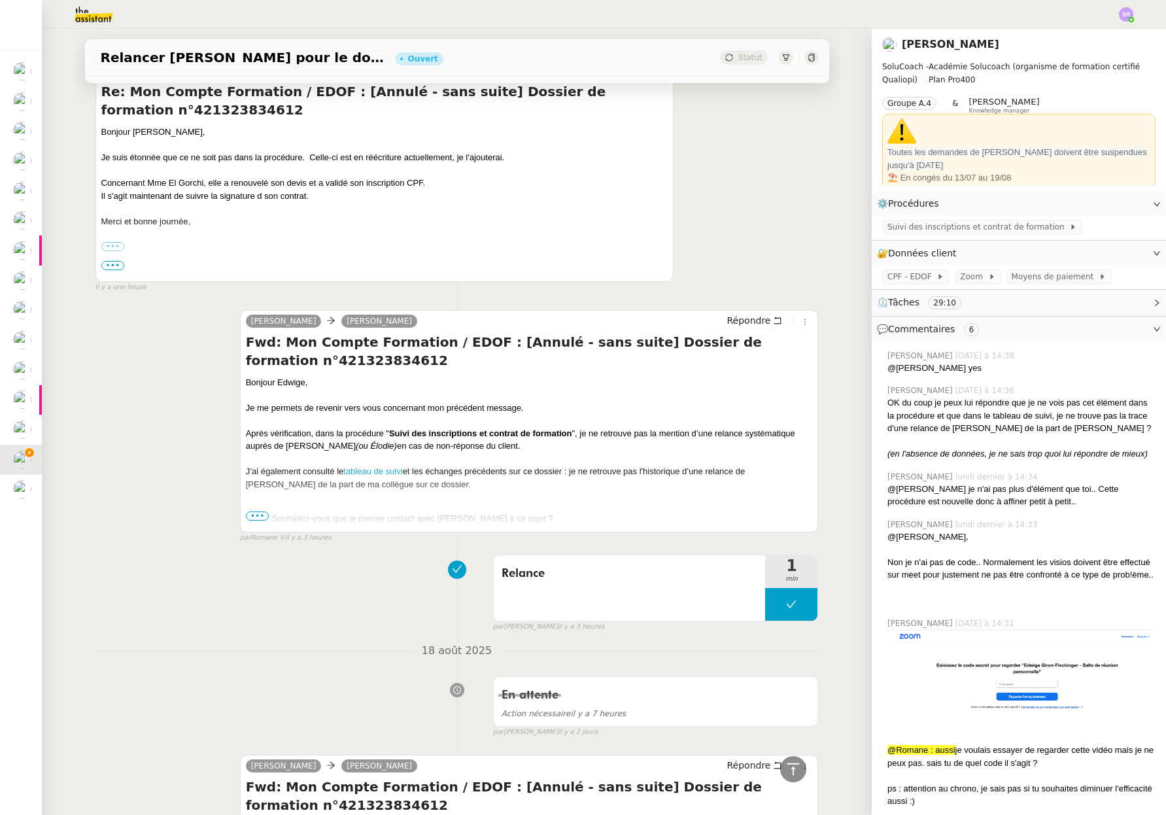
click at [252, 519] on span "•••" at bounding box center [258, 515] width 24 height 9
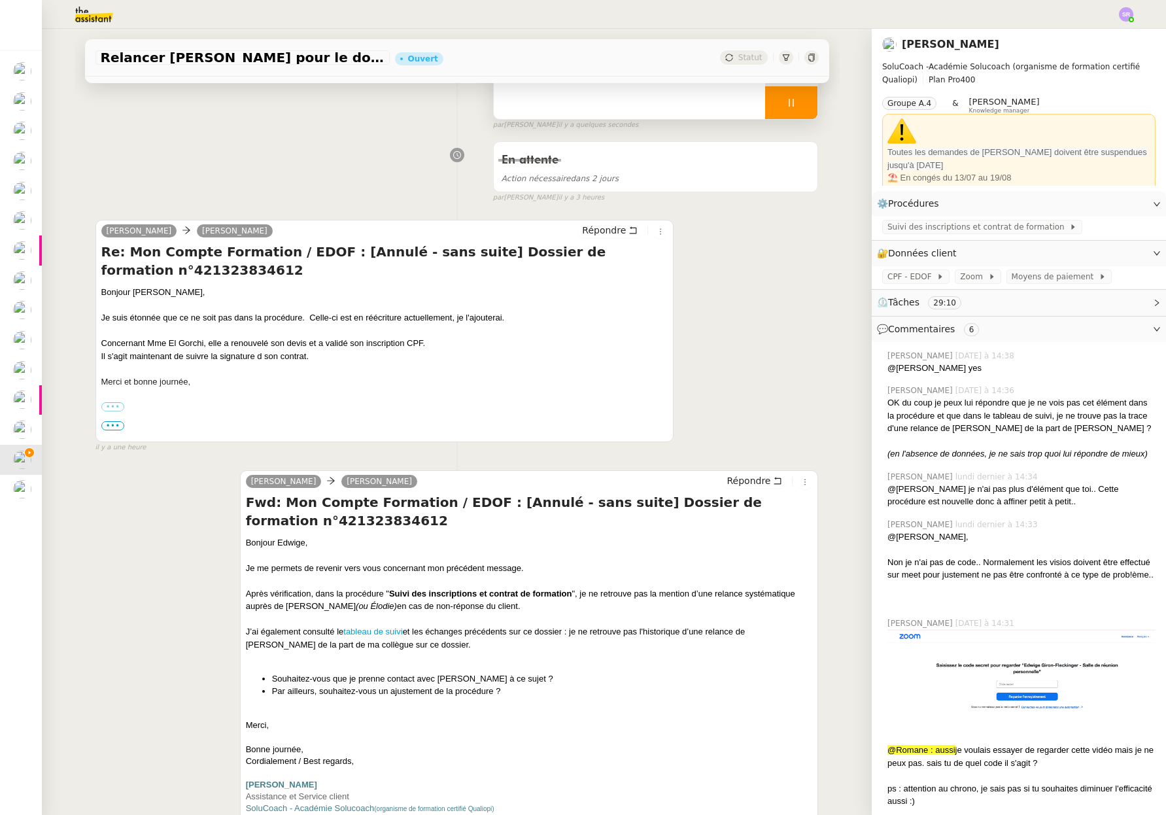
scroll to position [0, 0]
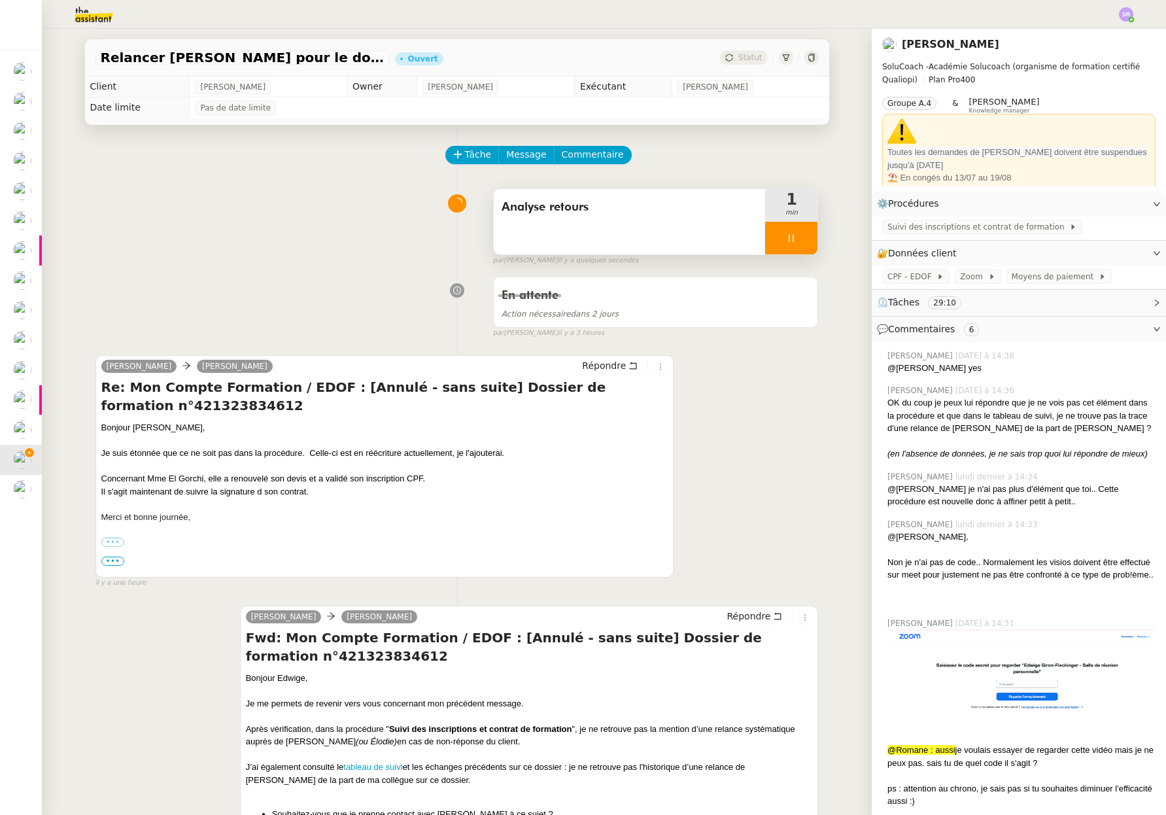
click at [700, 234] on div "Analyse retours" at bounding box center [630, 221] width 272 height 65
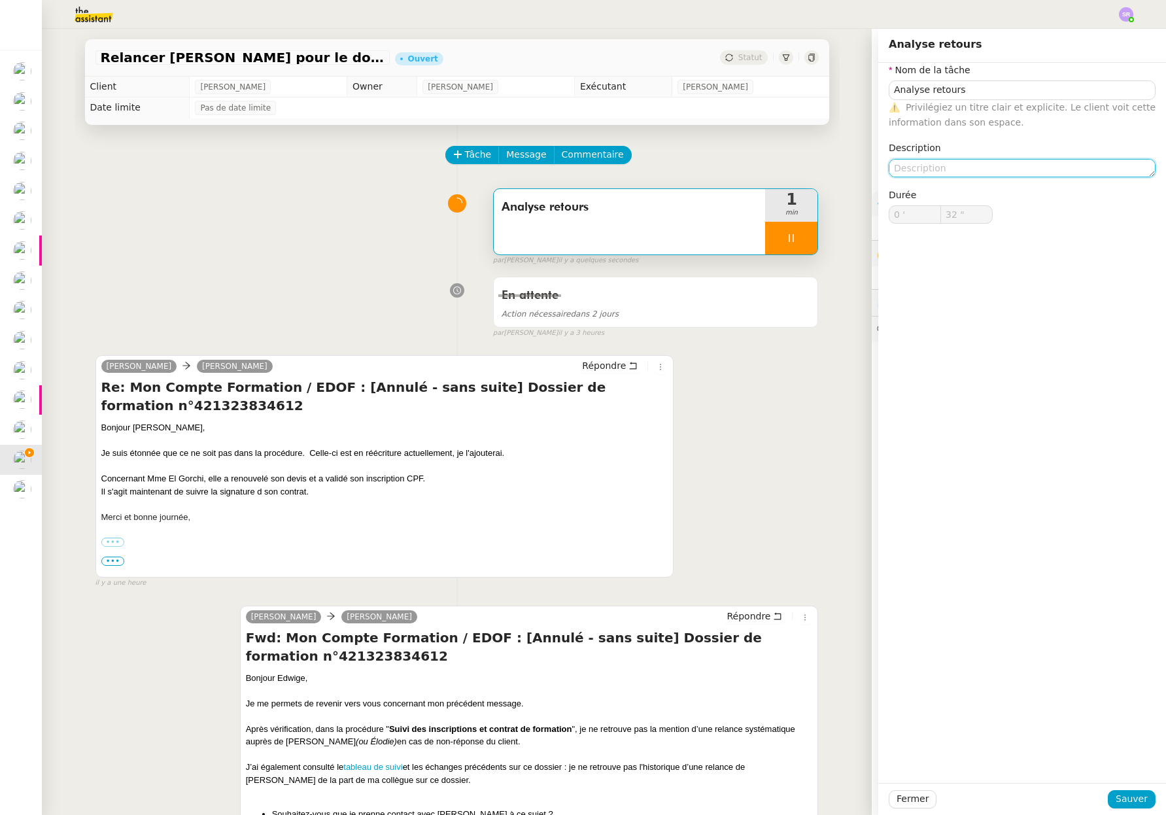
click at [1031, 162] on textarea at bounding box center [1022, 168] width 267 height 18
type input "34 ""
type textarea "+retourw"
type input "35 ""
type textarea "+retours"
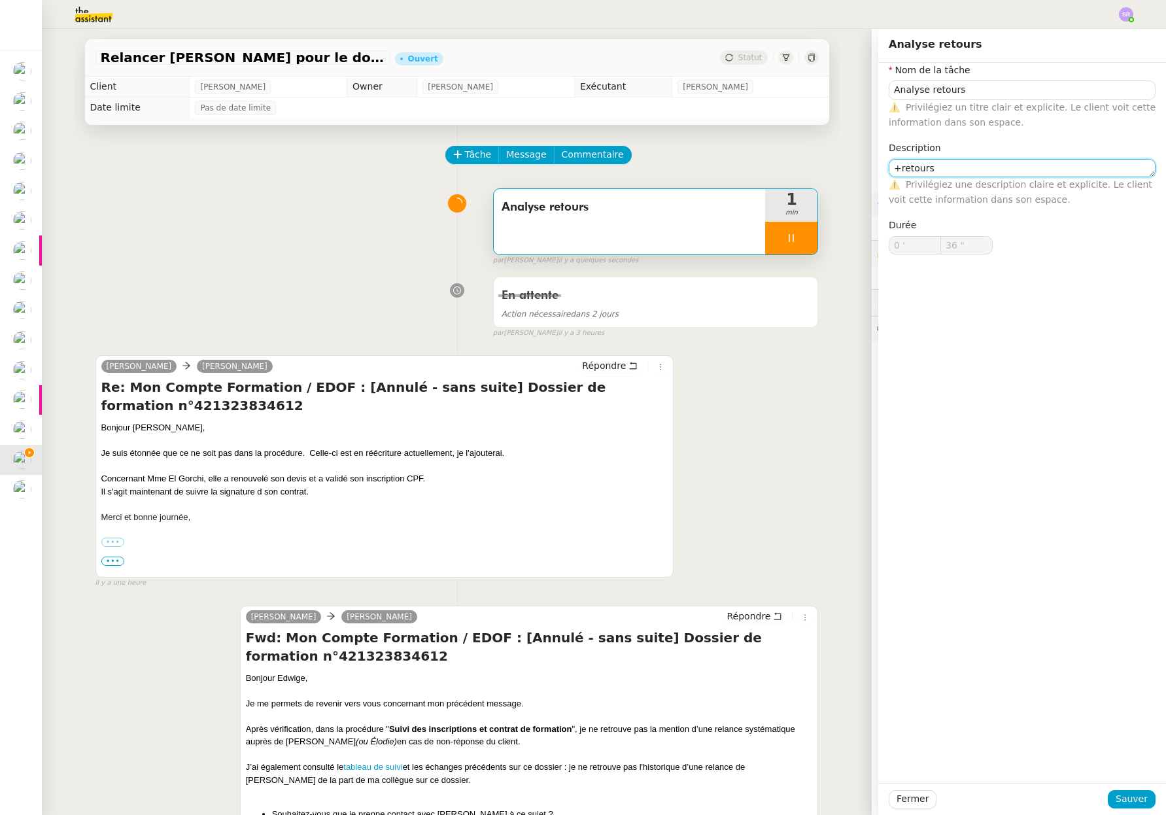
type input "37 ""
type textarea "+retours"
click at [1128, 793] on span "Sauver" at bounding box center [1132, 798] width 32 height 15
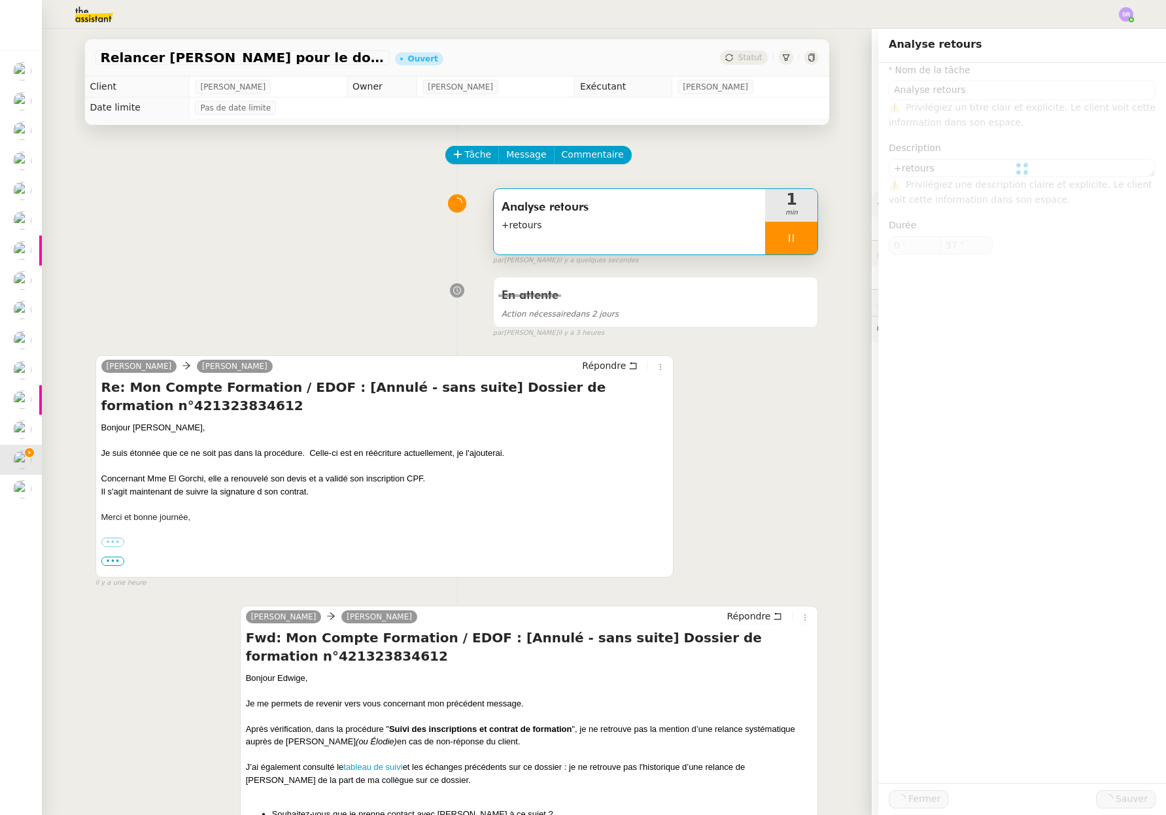
type input "38 ""
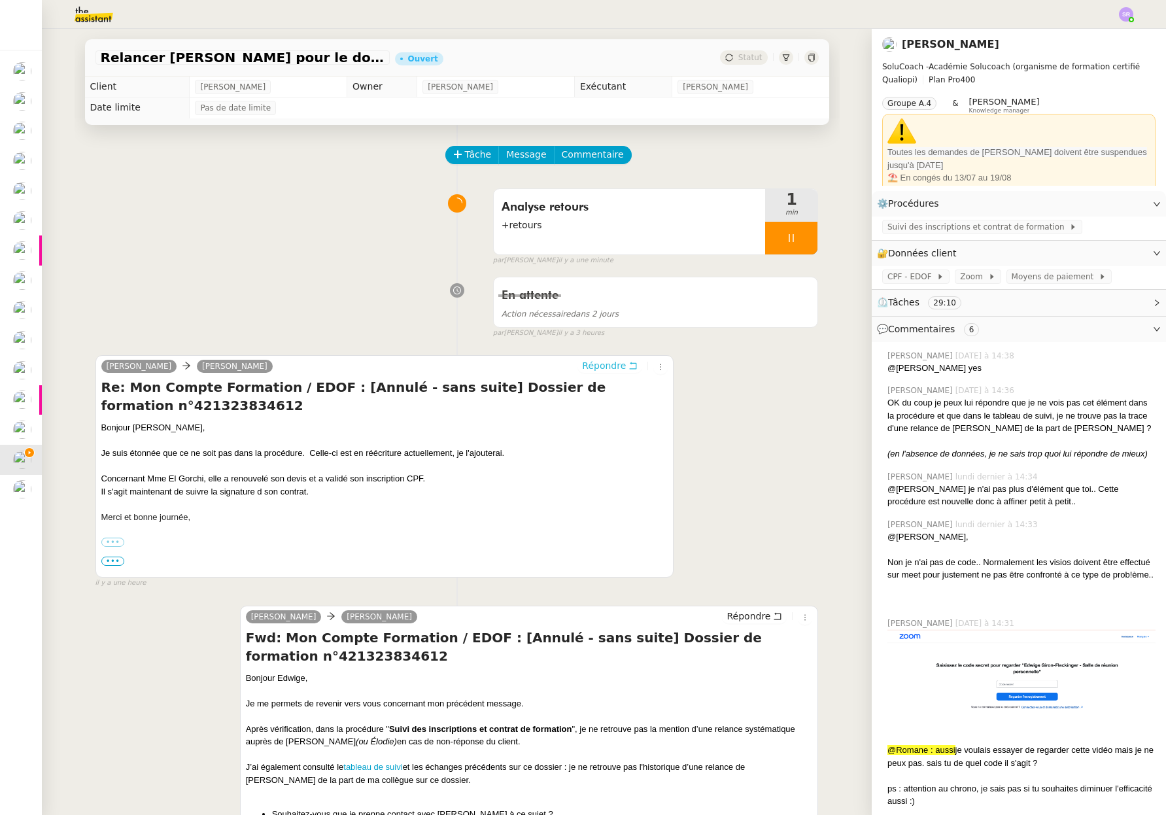
click at [621, 371] on button "Répondre" at bounding box center [609, 365] width 65 height 14
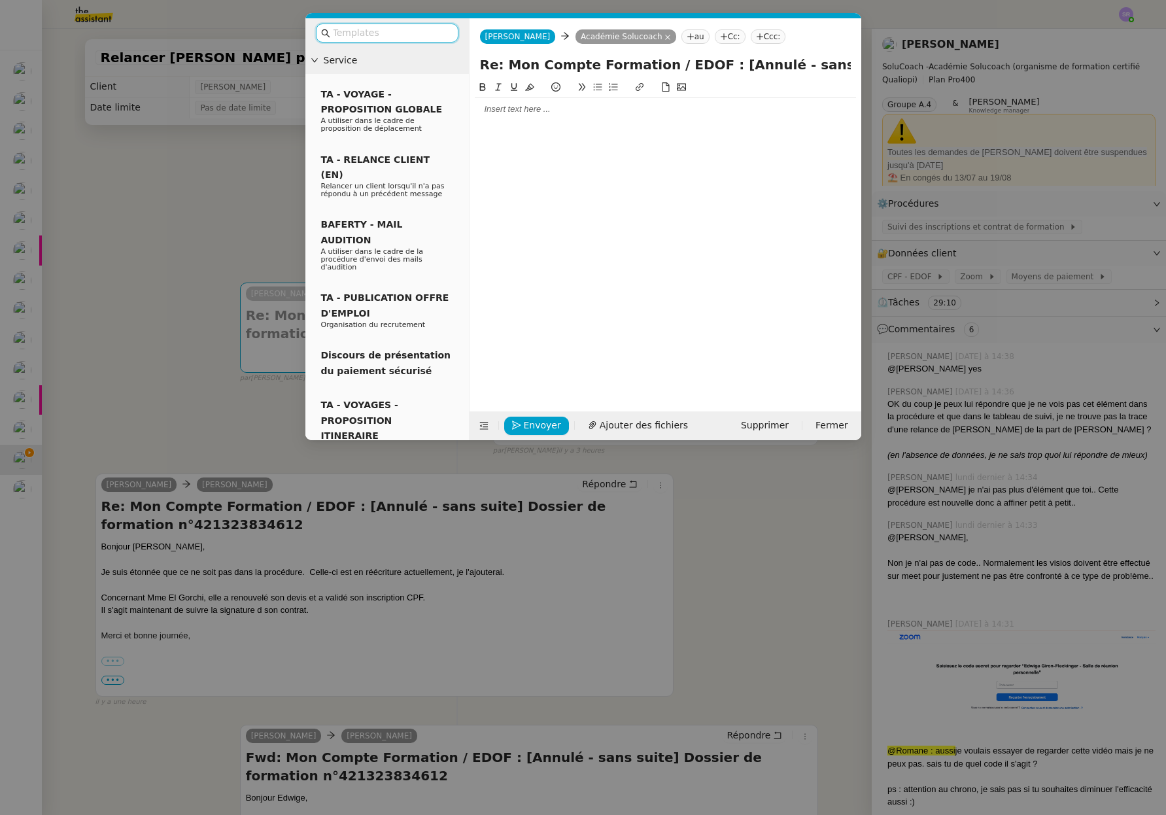
click at [592, 107] on div at bounding box center [665, 109] width 381 height 12
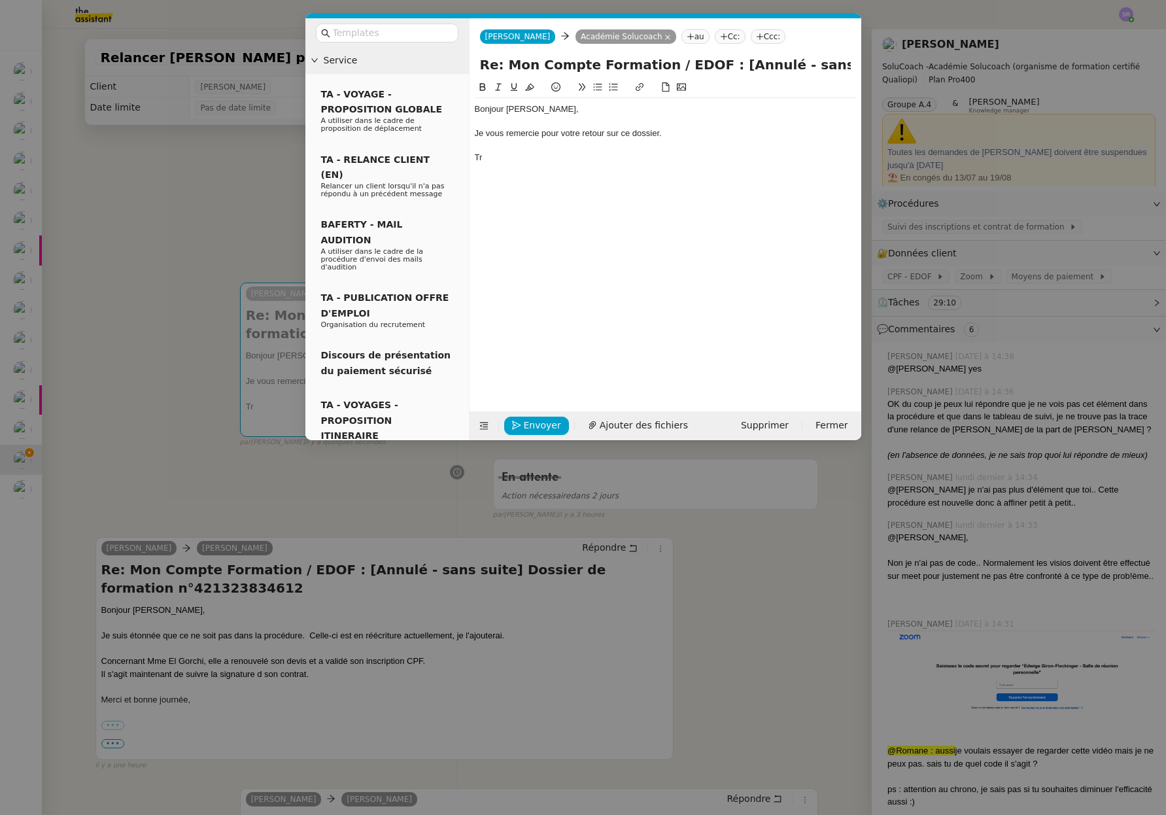
click at [511, 120] on div at bounding box center [665, 122] width 381 height 12
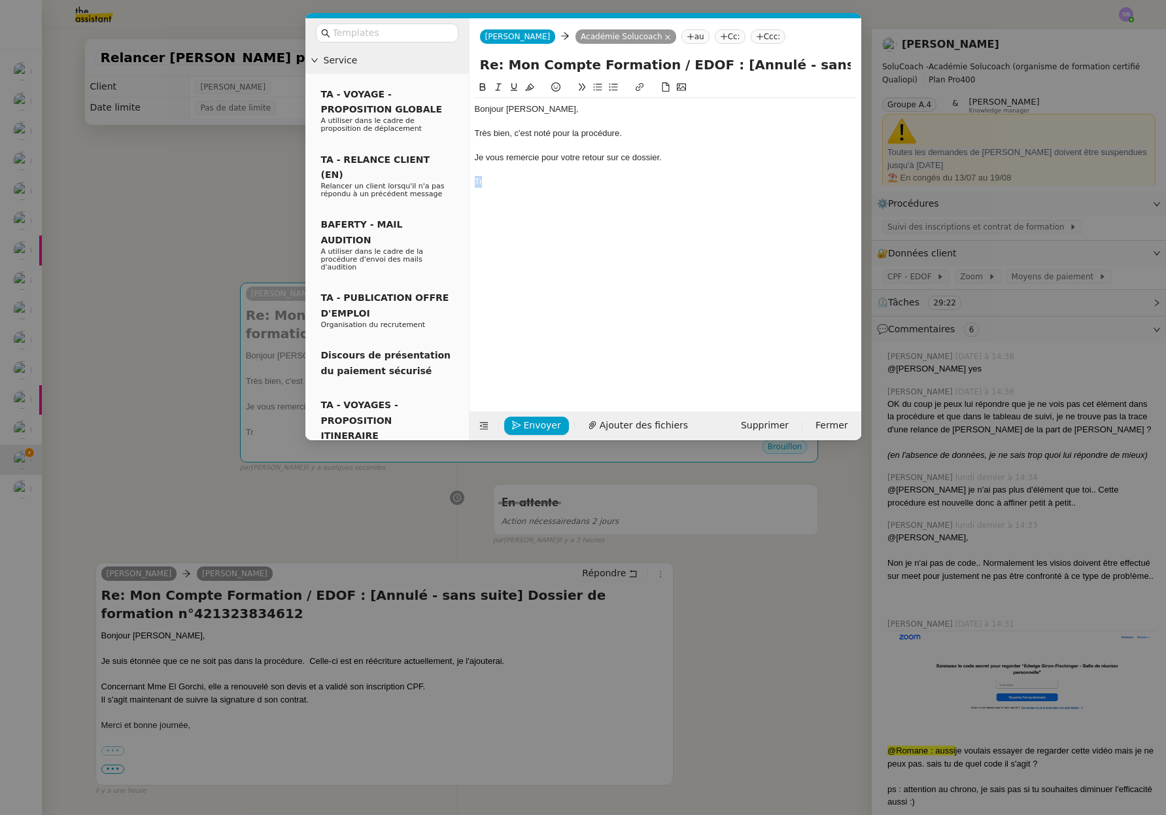
drag, startPoint x: 517, startPoint y: 186, endPoint x: 468, endPoint y: 173, distance: 50.6
click at [446, 180] on nz-layout "Service TA - VOYAGE - PROPOSITION GLOBALE A utiliser dans le cadre de propositi…" at bounding box center [583, 229] width 556 height 422
click at [541, 154] on div "Je vous remercie pour votre retour sur ce dossier." at bounding box center [665, 158] width 381 height 12
click at [666, 159] on div "Je vous remercie également pour votre retour sur ce dossier." at bounding box center [665, 158] width 381 height 12
click at [696, 158] on div "Je vous remercie également pour votre retour sur le dossier." at bounding box center [665, 158] width 381 height 12
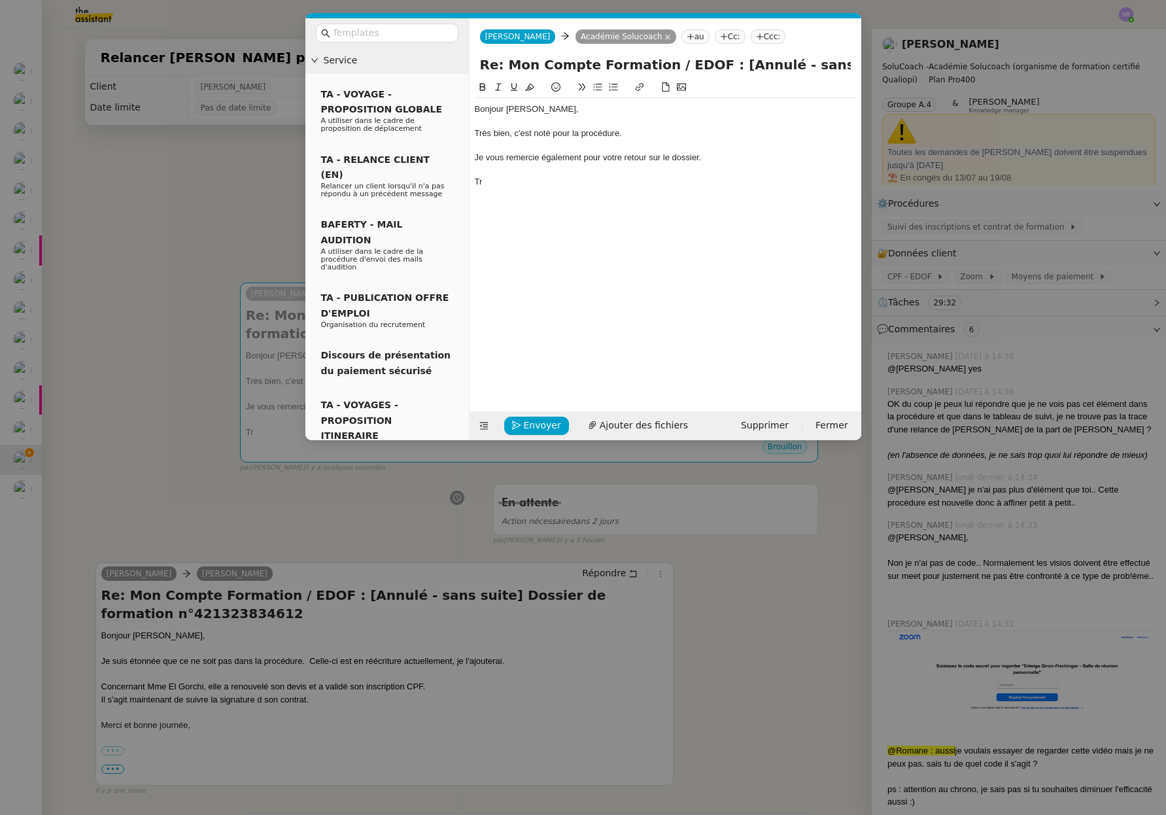
click at [696, 160] on div "Je vous remercie également pour votre retour sur le dossier." at bounding box center [665, 158] width 381 height 12
click at [698, 160] on div "Je vous remercie également pour votre retour sur le dossier." at bounding box center [665, 158] width 381 height 12
click at [603, 188] on div "Bonjour Edwige, Très bien, c'est noté pour la procédure. Je vous remercie égale…" at bounding box center [665, 145] width 381 height 95
drag, startPoint x: 494, startPoint y: 184, endPoint x: 466, endPoint y: 185, distance: 27.5
click at [466, 185] on nz-layout "Service TA - VOYAGE - PROPOSITION GLOBALE A utiliser dans le cadre de propositi…" at bounding box center [583, 229] width 556 height 422
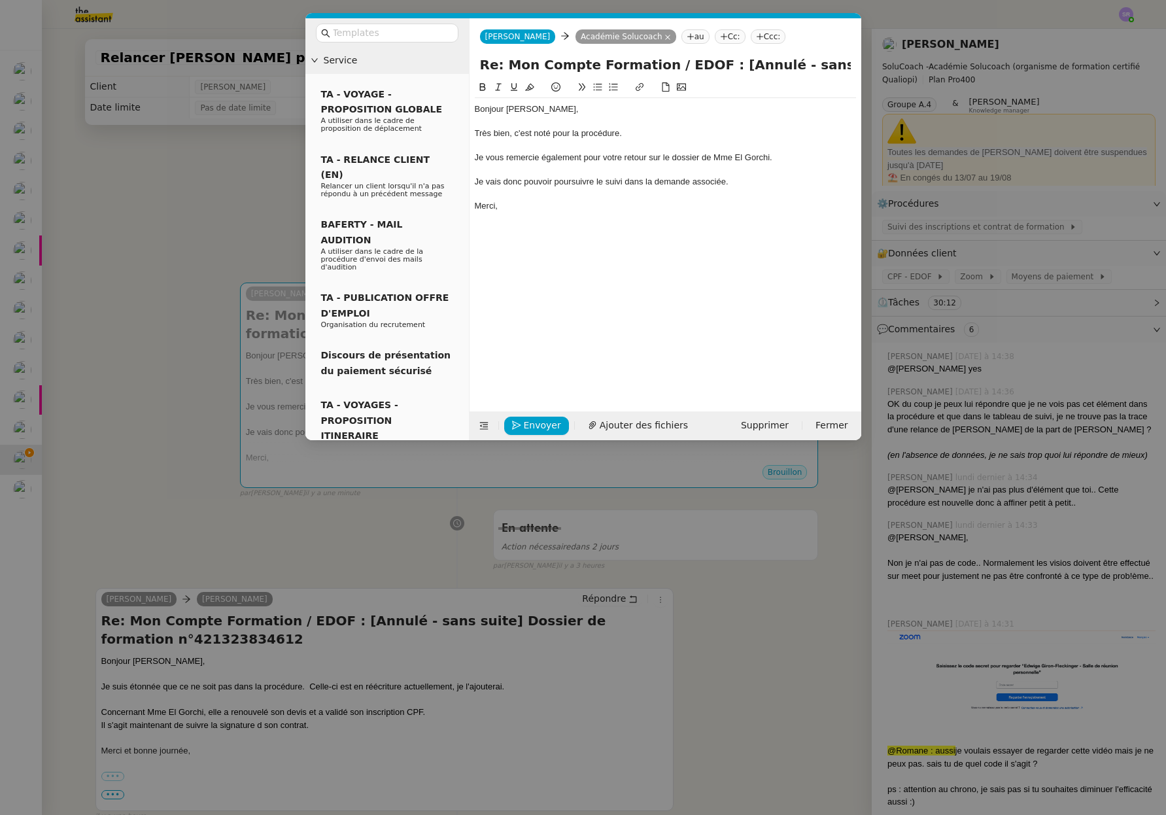
click at [163, 230] on nz-modal-container "Service TA - VOYAGE - PROPOSITION GLOBALE A utiliser dans le cadre de propositi…" at bounding box center [583, 407] width 1166 height 815
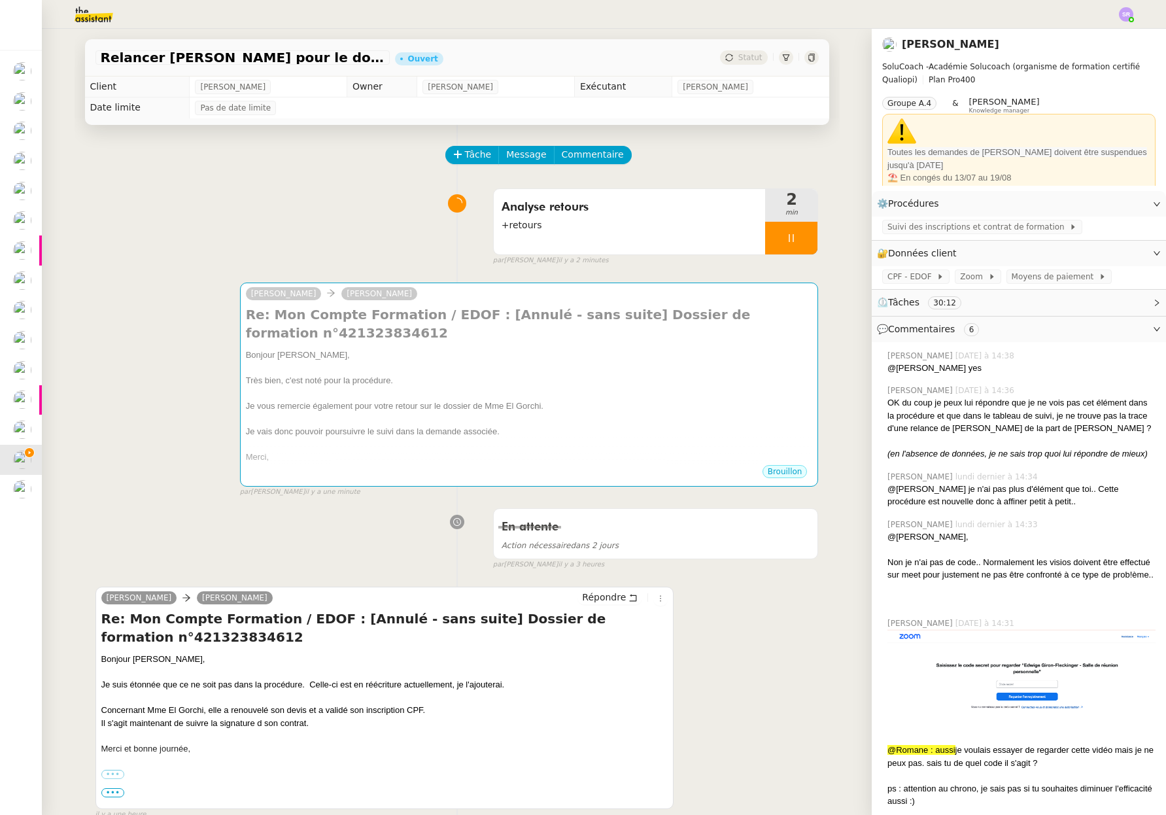
click at [765, 233] on div at bounding box center [791, 238] width 52 height 33
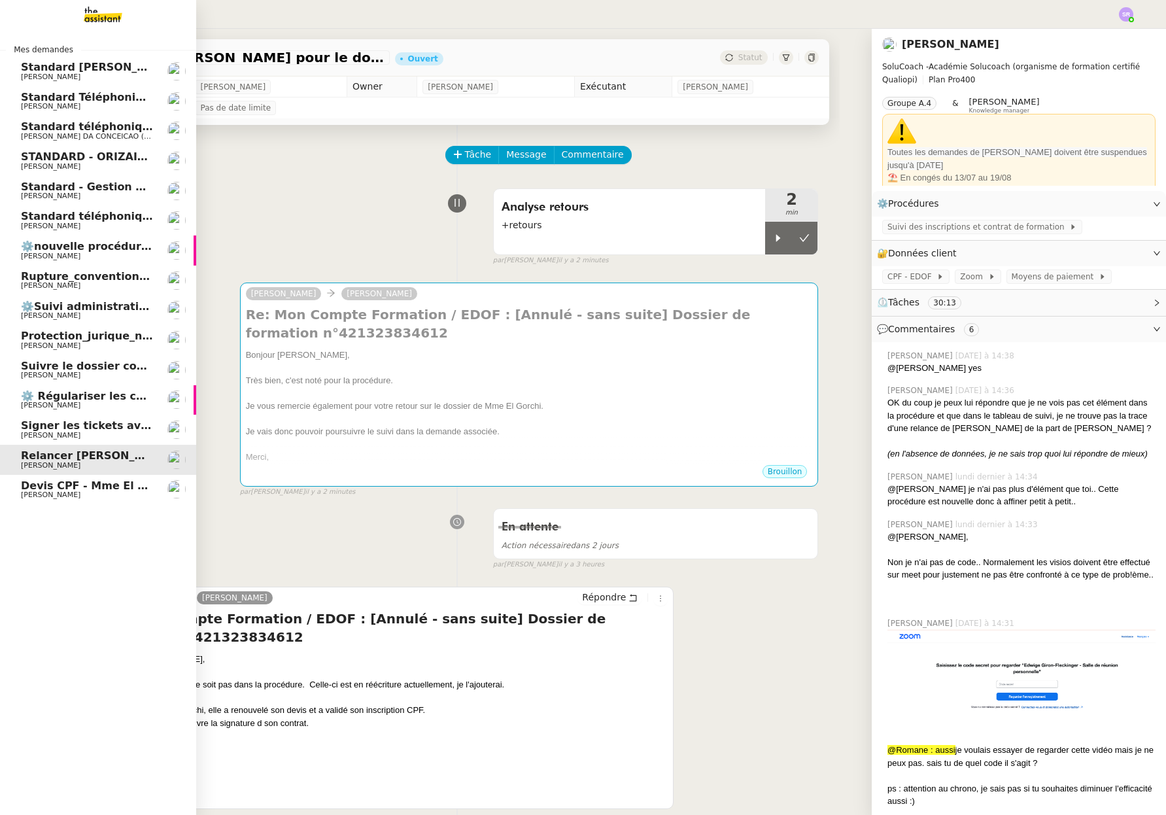
click at [71, 219] on span "Standard téléphonique - août 2025" at bounding box center [124, 216] width 207 height 12
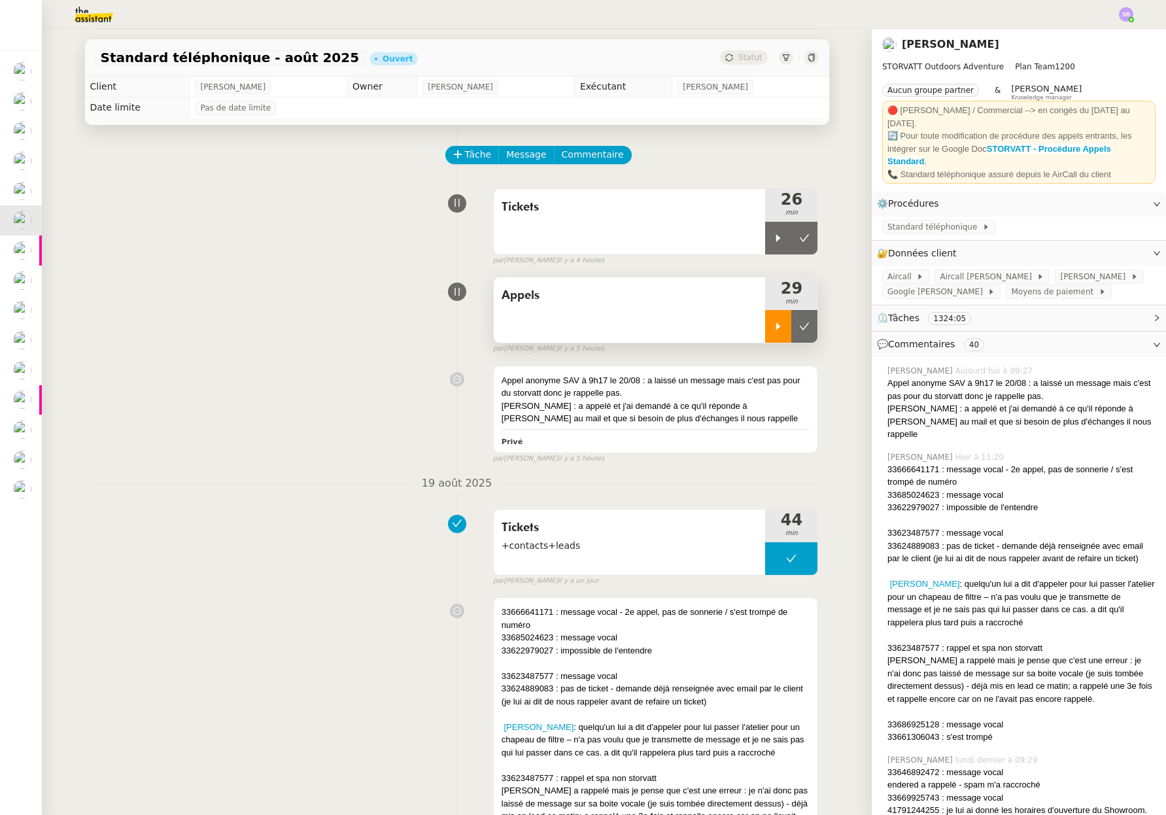
click at [773, 329] on icon at bounding box center [778, 326] width 10 height 10
click at [772, 326] on div at bounding box center [791, 326] width 52 height 33
click at [776, 326] on icon at bounding box center [778, 326] width 5 height 7
click at [692, 411] on div "[PERSON_NAME] : a appelé et j'ai demandé à ce qu'il réponde à [PERSON_NAME] au …" at bounding box center [656, 413] width 309 height 26
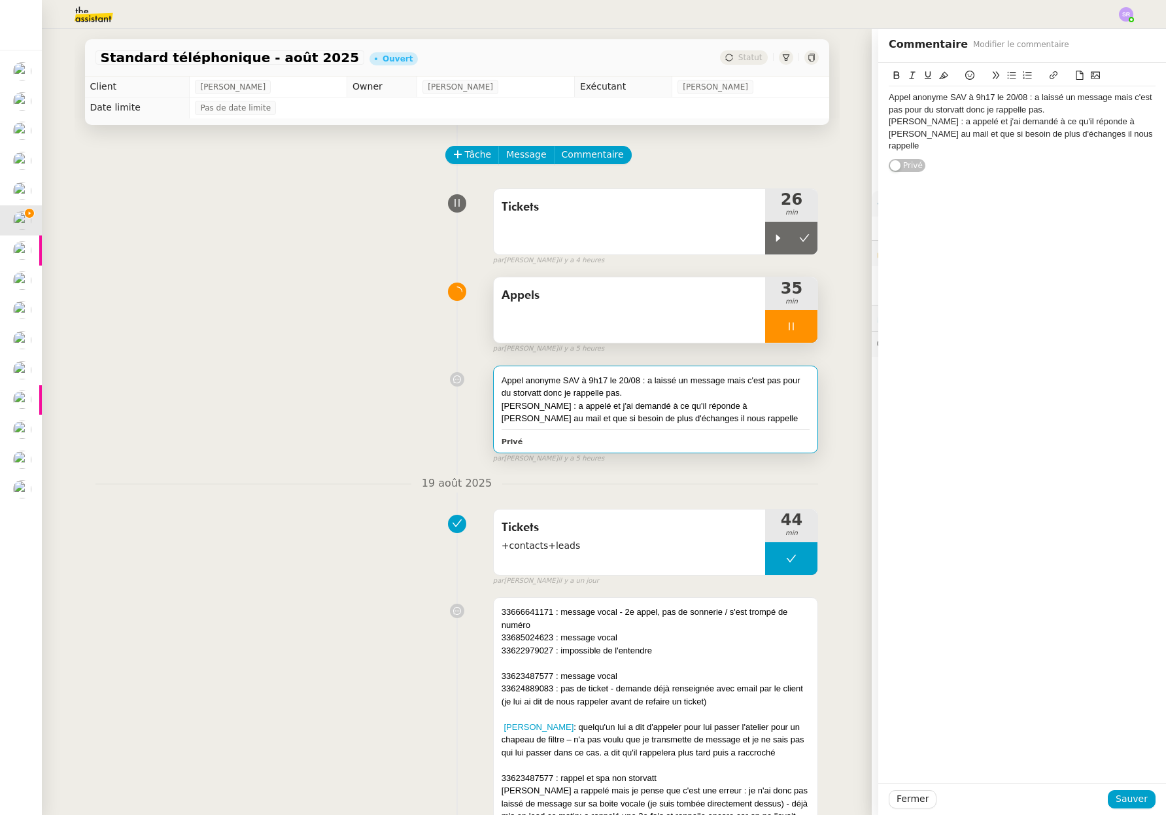
drag, startPoint x: 881, startPoint y: 99, endPoint x: 931, endPoint y: 94, distance: 50.6
click at [889, 99] on div "Appel anonyme SAV à 9h17 le 20/08 : a laissé un message mais c'est pas pour du …" at bounding box center [1022, 104] width 267 height 24
click at [940, 102] on div "plusieurs appel anonymes, semble être le gars de technic piscine." at bounding box center [1022, 98] width 267 height 12
click at [938, 100] on div "plusieurs appel anonymes, semble être le gars de technic piscine." at bounding box center [1022, 98] width 267 height 12
click at [1140, 99] on div "plusieurs appels anonymes, semble être le gars de technic piscine." at bounding box center [1022, 98] width 267 height 12
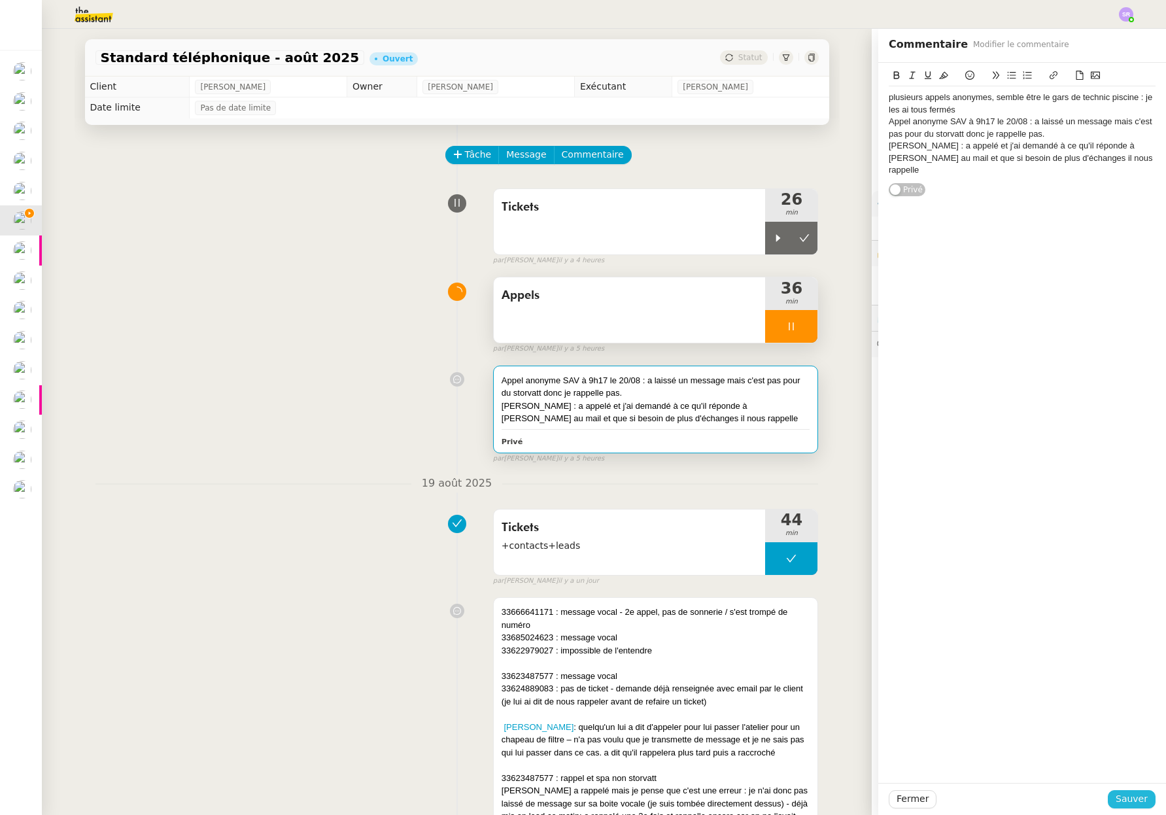
click at [1125, 800] on span "Sauver" at bounding box center [1132, 798] width 32 height 15
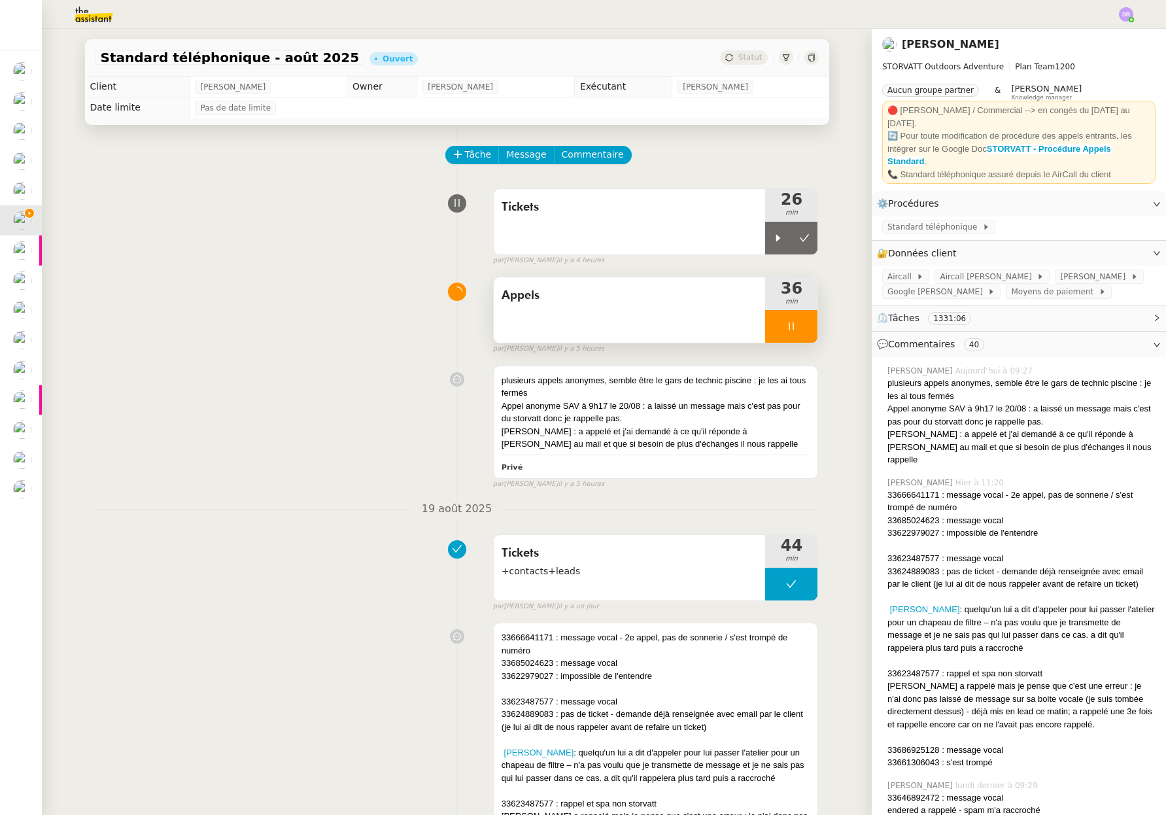
click at [786, 322] on icon at bounding box center [791, 326] width 10 height 10
click at [396, 360] on div "plusieurs appels anonymes, semble être le gars de technic piscine : je les ai t…" at bounding box center [456, 425] width 723 height 130
click at [770, 228] on div at bounding box center [778, 238] width 26 height 33
click at [788, 239] on div at bounding box center [791, 238] width 52 height 33
click at [765, 327] on div at bounding box center [778, 326] width 26 height 33
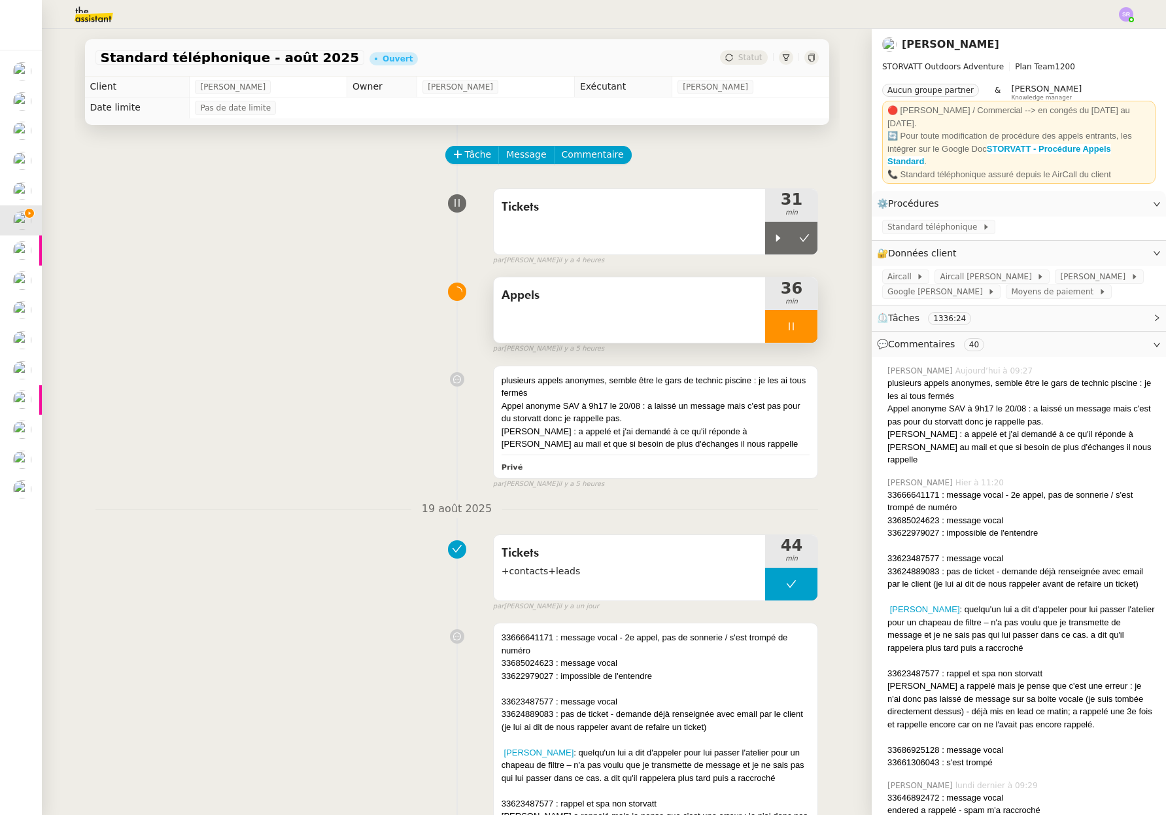
click at [774, 328] on div at bounding box center [791, 326] width 52 height 33
click at [770, 228] on div at bounding box center [778, 238] width 26 height 33
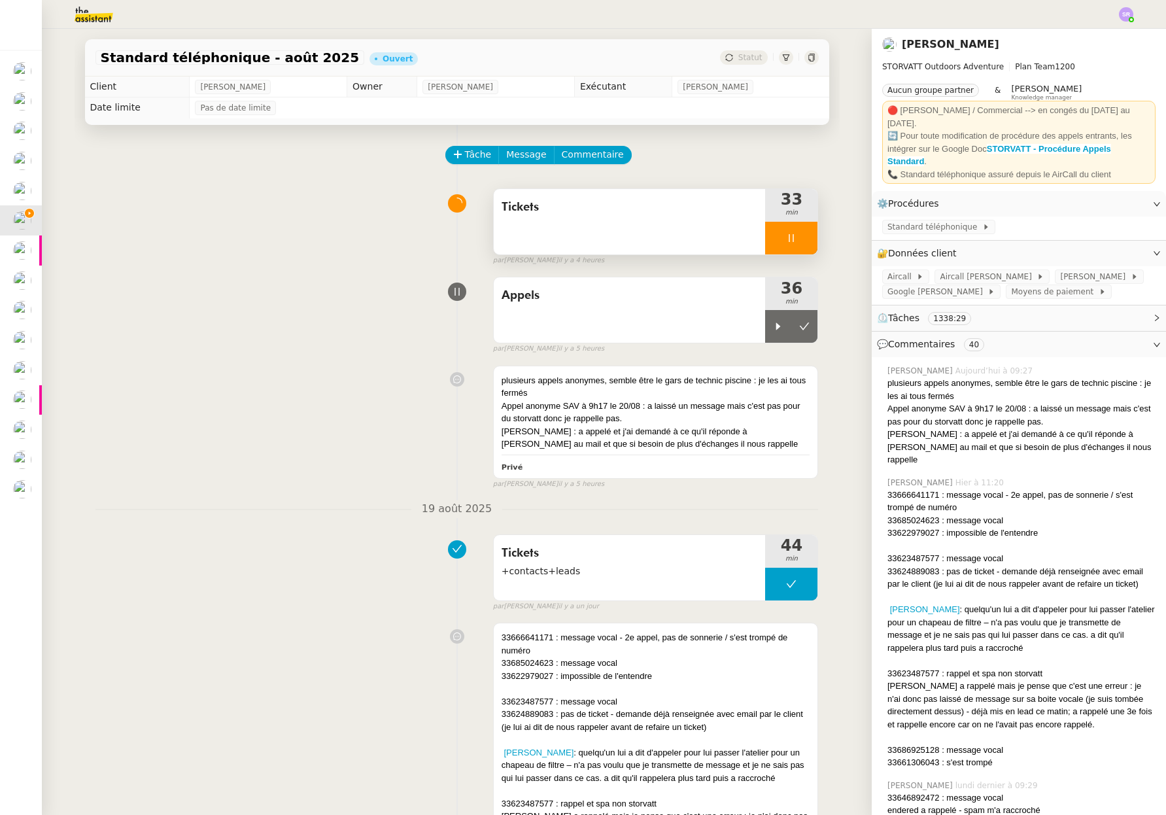
click at [774, 239] on div at bounding box center [791, 238] width 52 height 33
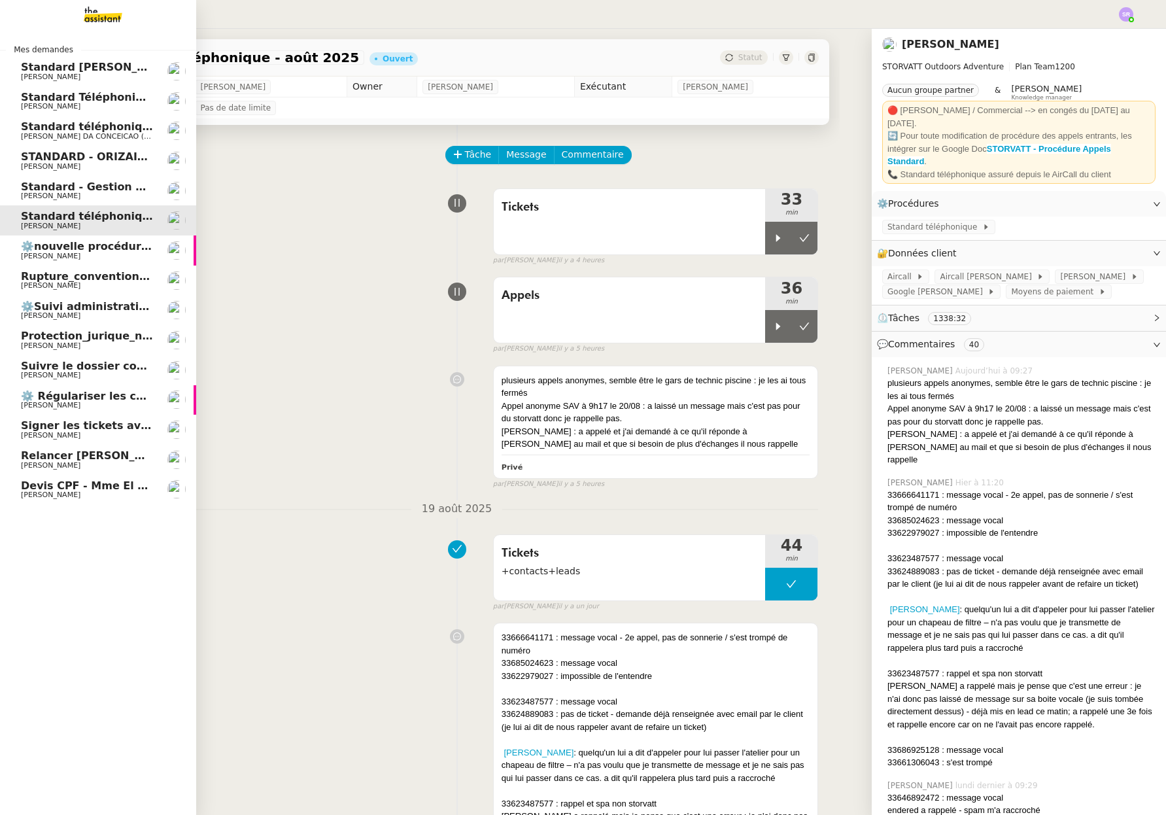
click at [99, 255] on span "[PERSON_NAME]" at bounding box center [87, 256] width 132 height 8
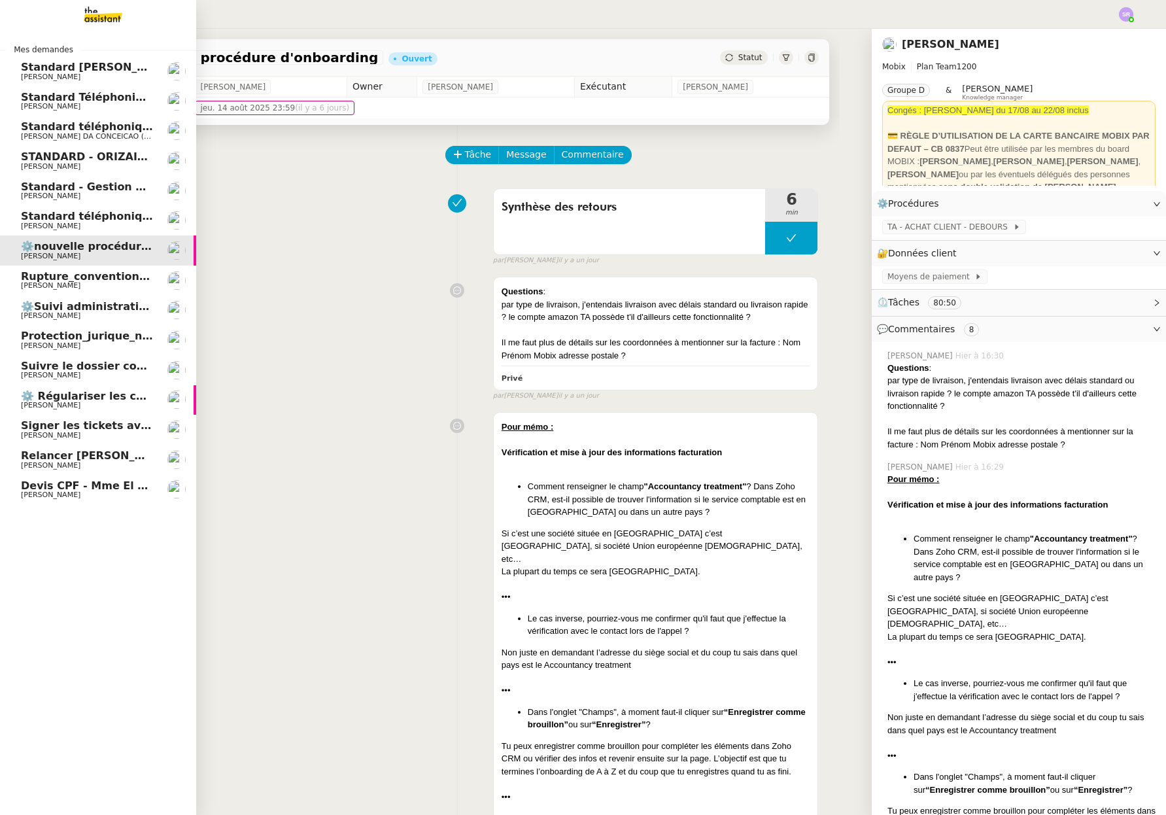
click at [102, 282] on span "[PERSON_NAME]" at bounding box center [87, 286] width 132 height 8
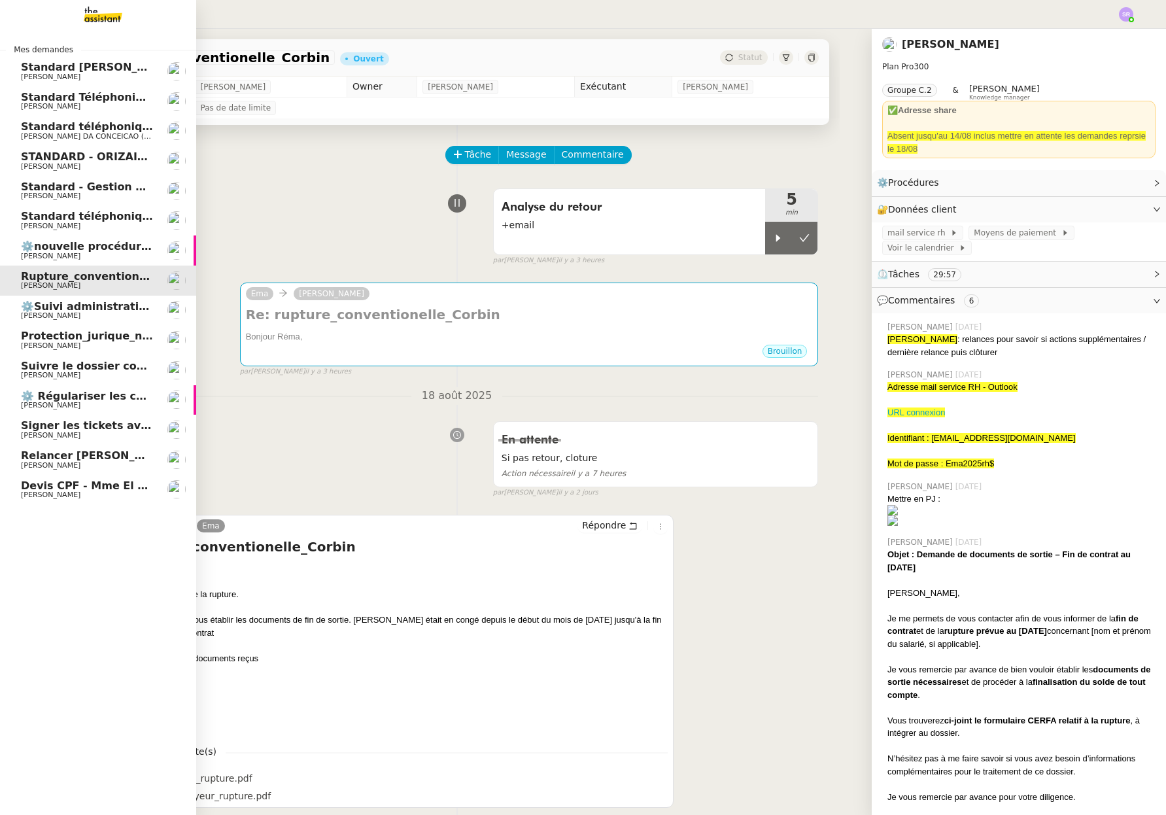
click at [68, 489] on span "Devis CPF - Mme El ghorchi" at bounding box center [101, 485] width 161 height 12
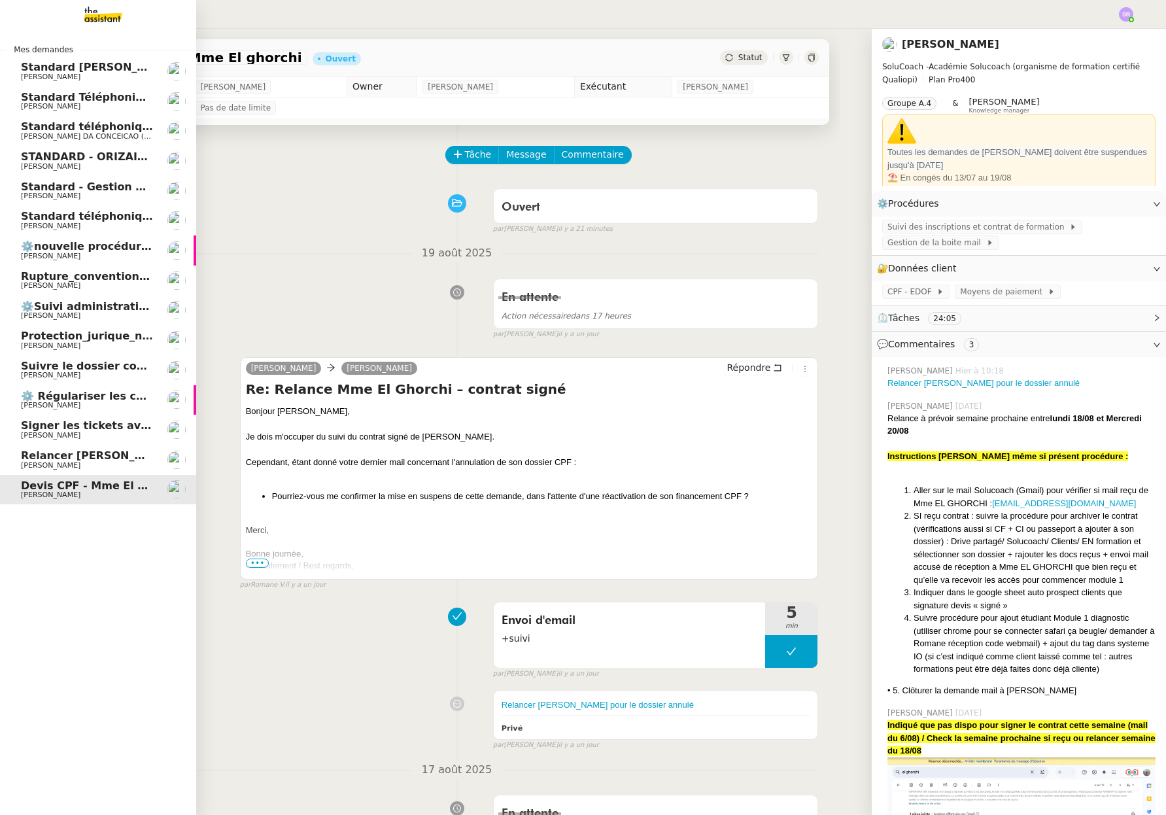
click at [129, 463] on span "[PERSON_NAME]" at bounding box center [87, 466] width 132 height 8
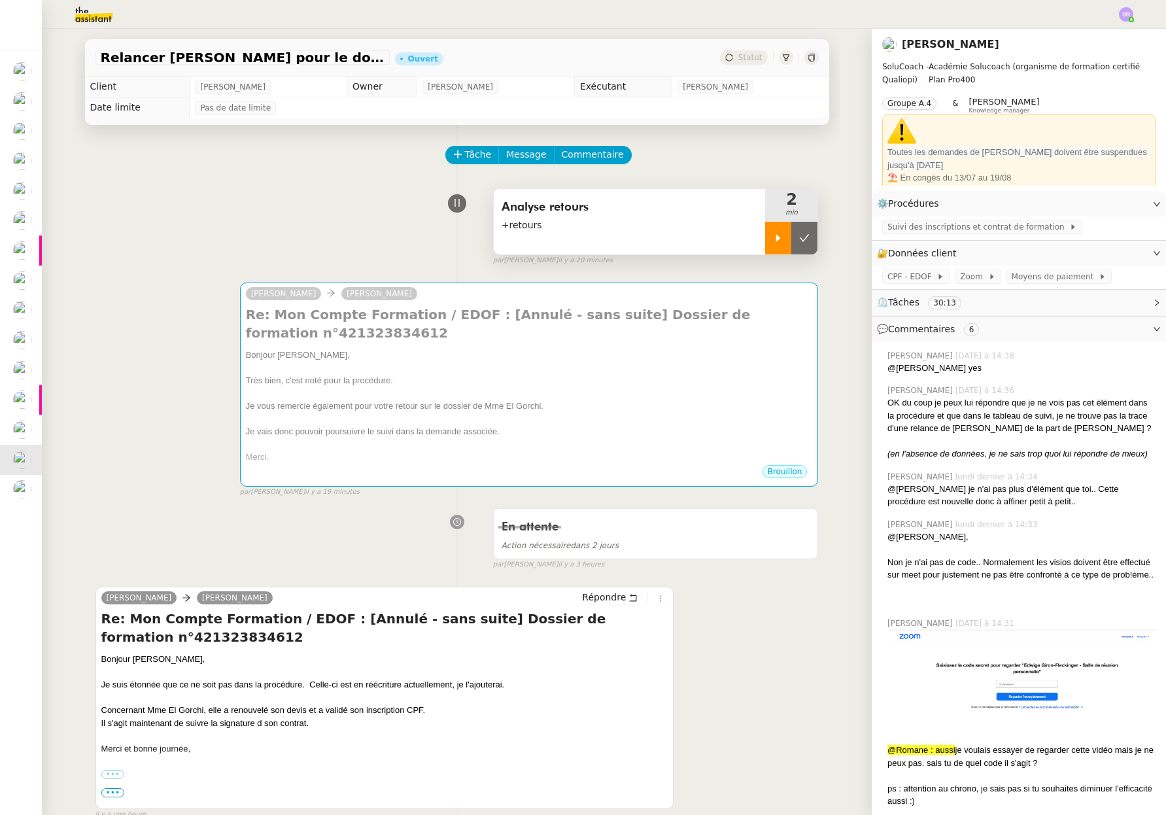
click at [765, 244] on div at bounding box center [778, 238] width 26 height 33
click at [779, 243] on div at bounding box center [791, 238] width 52 height 33
click at [776, 239] on icon at bounding box center [778, 237] width 5 height 7
click at [571, 153] on span "Commentaire" at bounding box center [593, 154] width 62 height 15
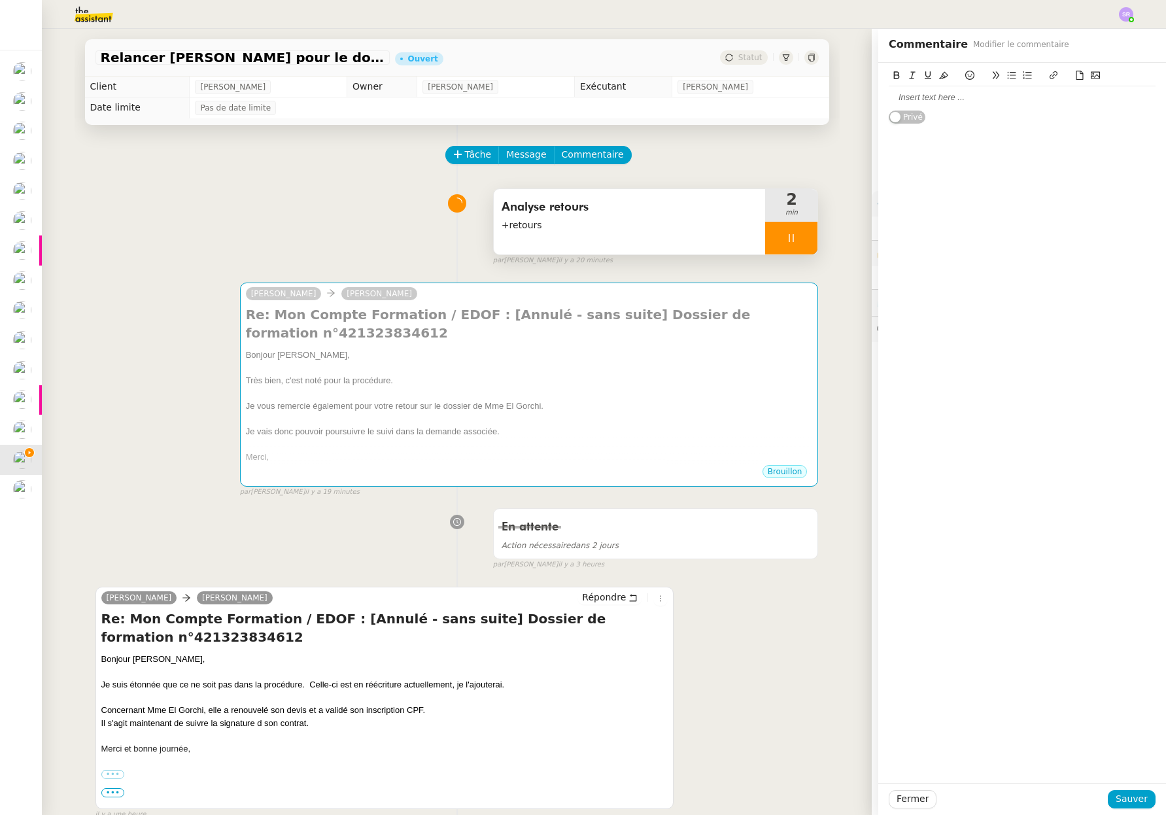
click at [961, 106] on div at bounding box center [1022, 97] width 267 height 22
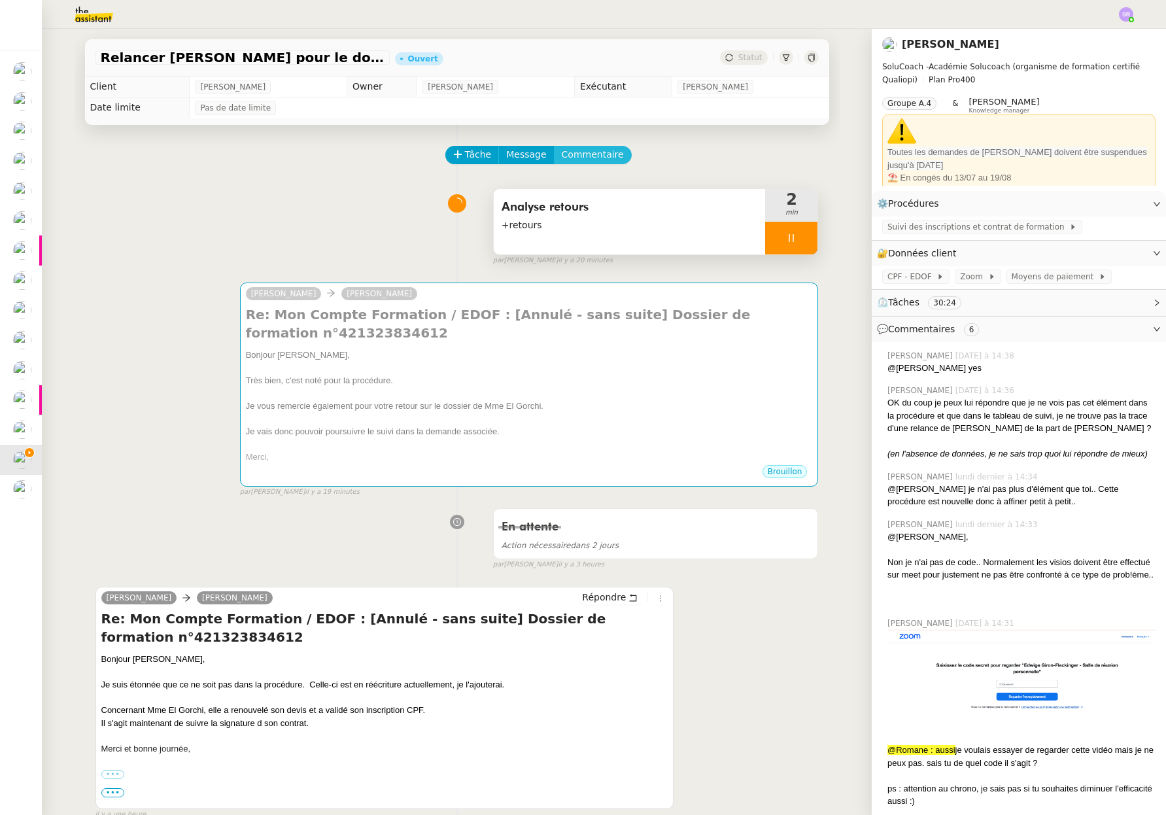
click at [604, 152] on span "Commentaire" at bounding box center [593, 154] width 62 height 15
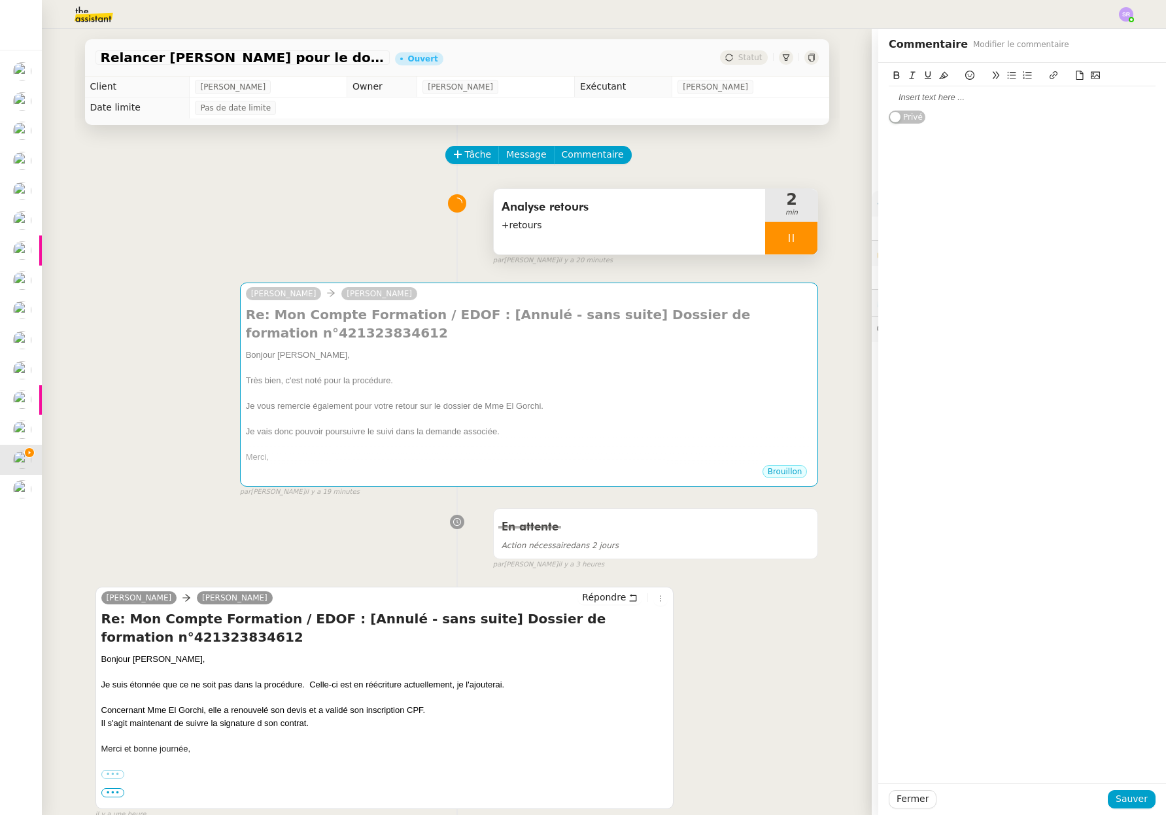
click at [961, 97] on div at bounding box center [1022, 98] width 267 height 12
drag, startPoint x: 911, startPoint y: 101, endPoint x: 1070, endPoint y: 101, distance: 158.9
click at [1070, 101] on div "@Zoé : à vérifier que Edwige a" at bounding box center [1022, 98] width 267 height 12
click at [1130, 793] on span "Sauver" at bounding box center [1132, 798] width 32 height 15
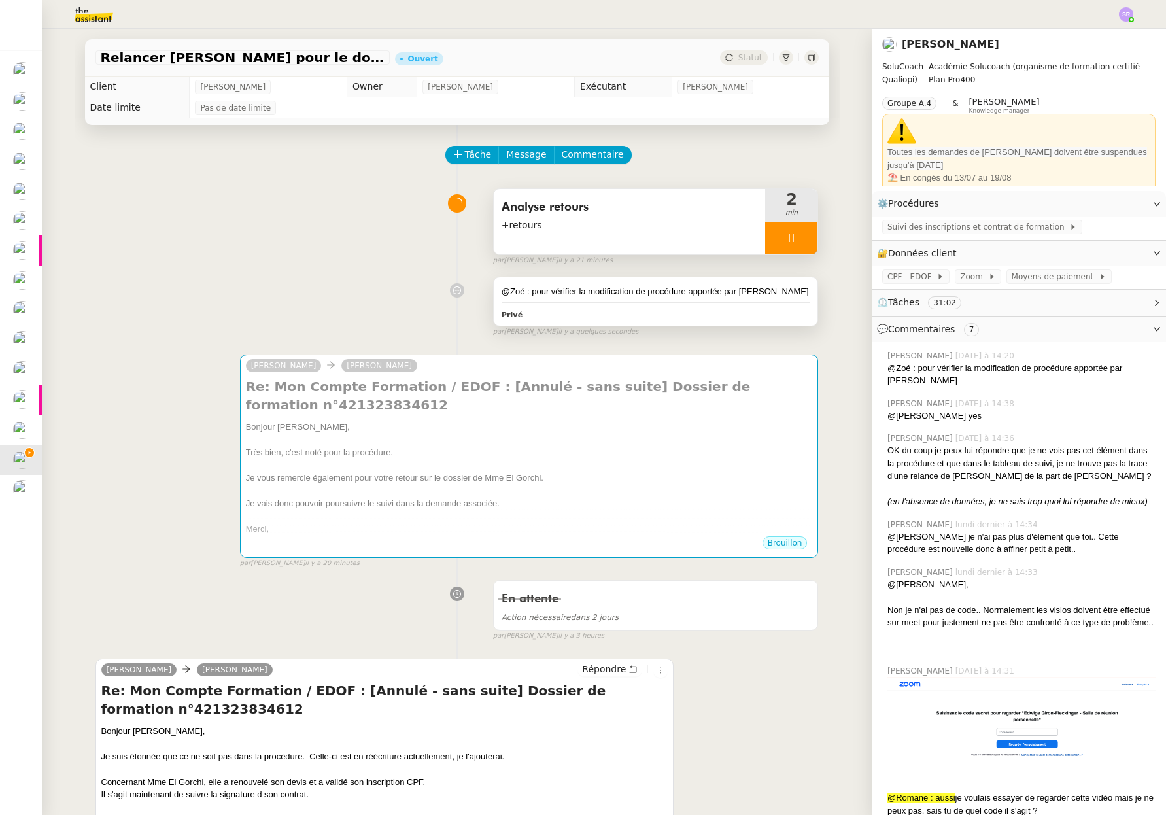
click at [608, 309] on div "Privé" at bounding box center [656, 314] width 309 height 15
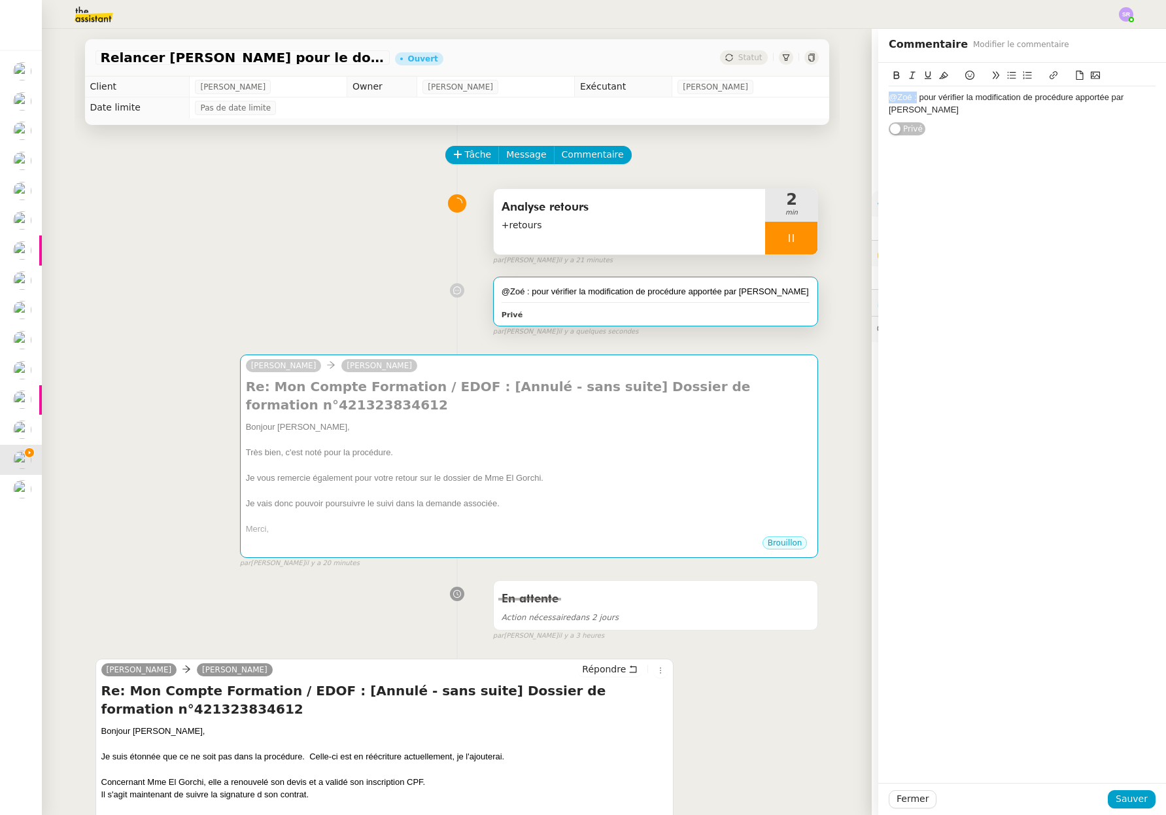
drag, startPoint x: 908, startPoint y: 96, endPoint x: 842, endPoint y: 95, distance: 66.7
click at [842, 95] on app-ticket "Relancer Muriel pour le dossier annulé Ouvert Statut Client Edwige Giron-Flecki…" at bounding box center [604, 422] width 1124 height 786
click at [939, 76] on icon at bounding box center [943, 75] width 9 height 9
click at [962, 206] on div "@Zoé : pour vérifier la modification de procédure apportée par Edwige Privé" at bounding box center [1022, 423] width 288 height 720
click at [1135, 800] on span "Sauver" at bounding box center [1132, 798] width 32 height 15
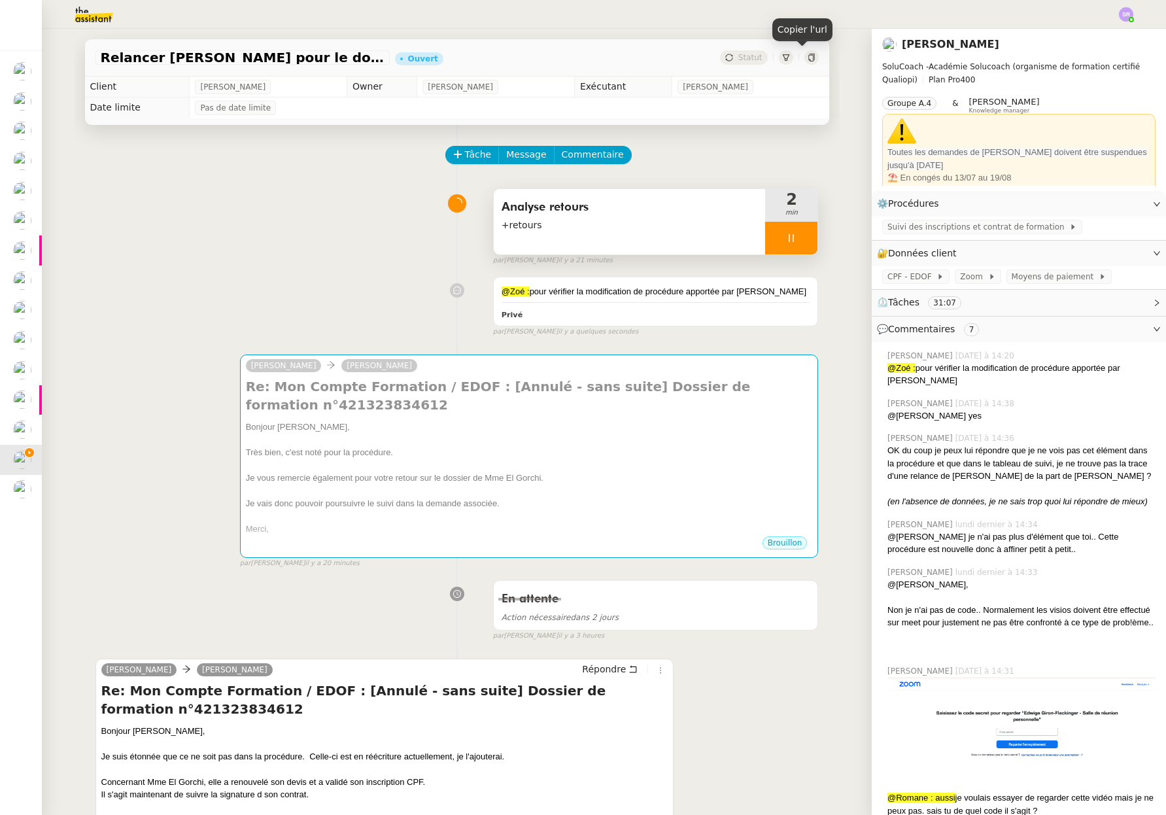
click at [806, 59] on div at bounding box center [811, 57] width 14 height 14
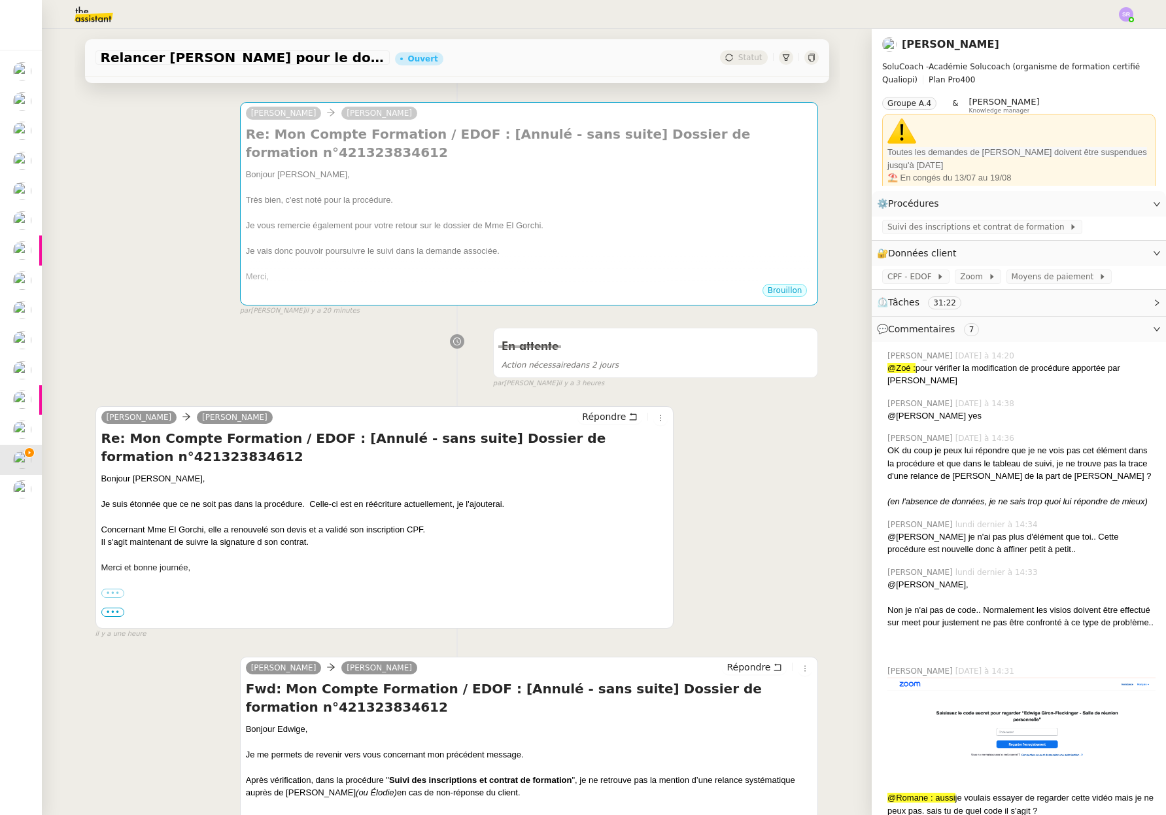
click at [167, 569] on span "onne journée," at bounding box center [165, 567] width 52 height 10
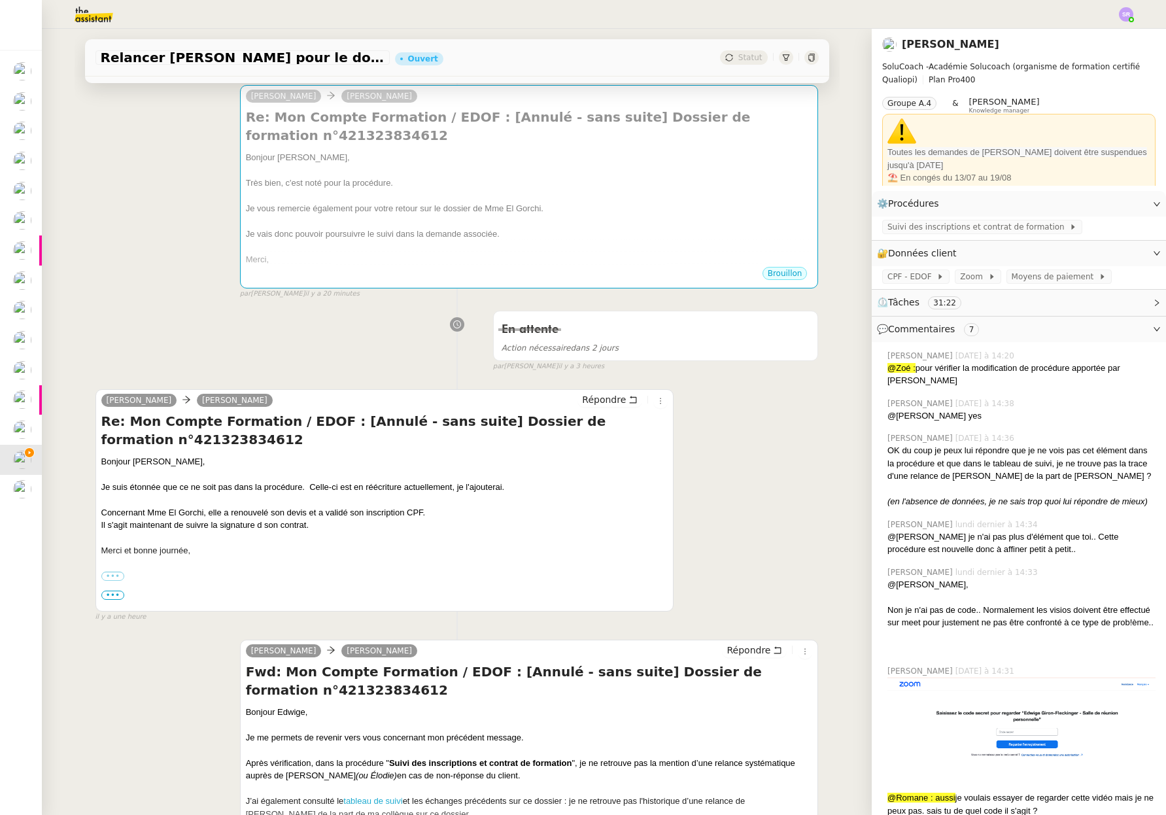
scroll to position [436, 0]
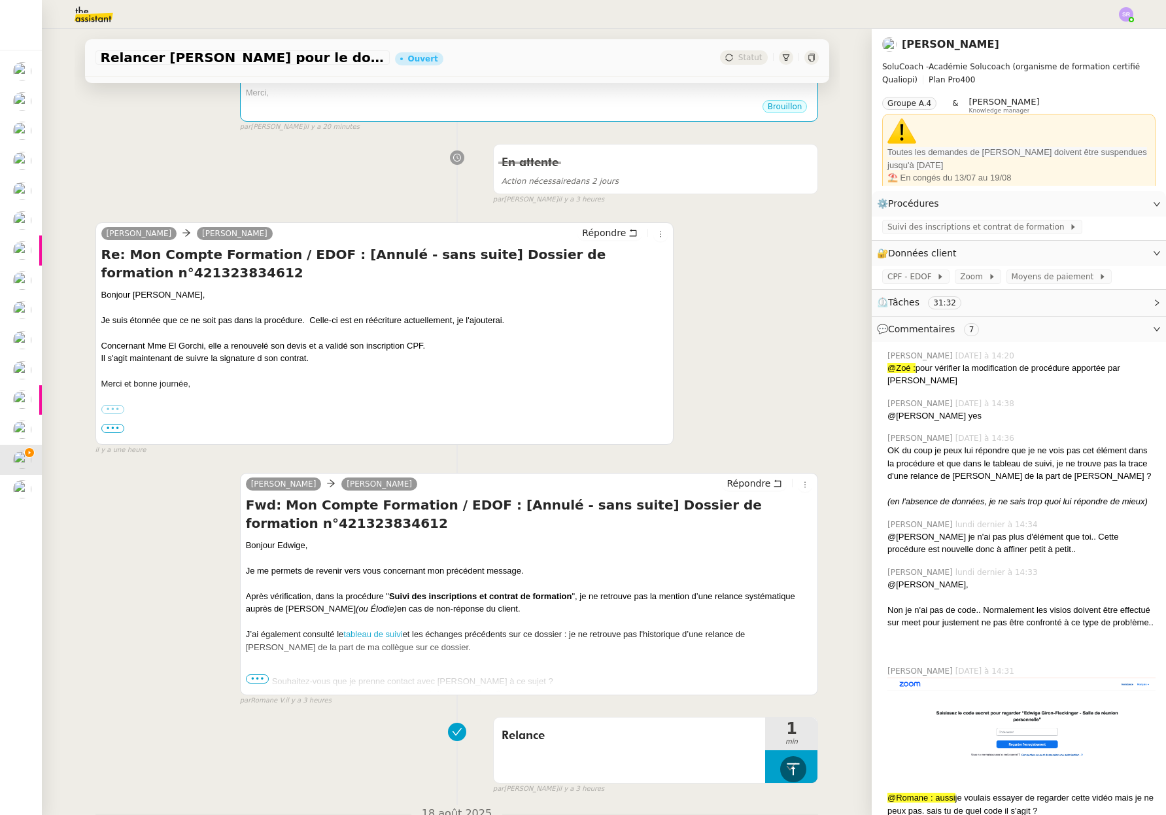
click at [710, 605] on div "Après vérification, dans la procédure " Suivi des inscriptions et contrat de fo…" at bounding box center [529, 603] width 567 height 26
copy div "relance systématique auprès de Muriel (ou Élodie) en cas de non-réponse du clie…"
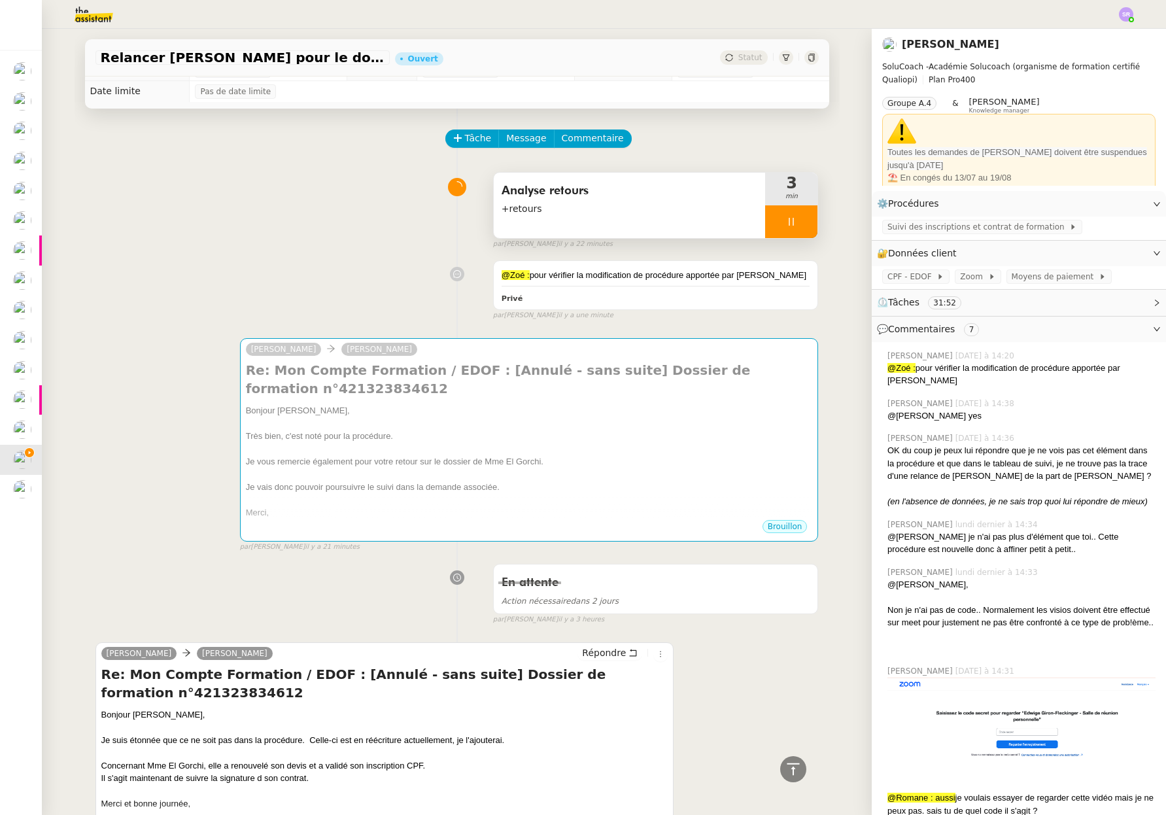
scroll to position [0, 0]
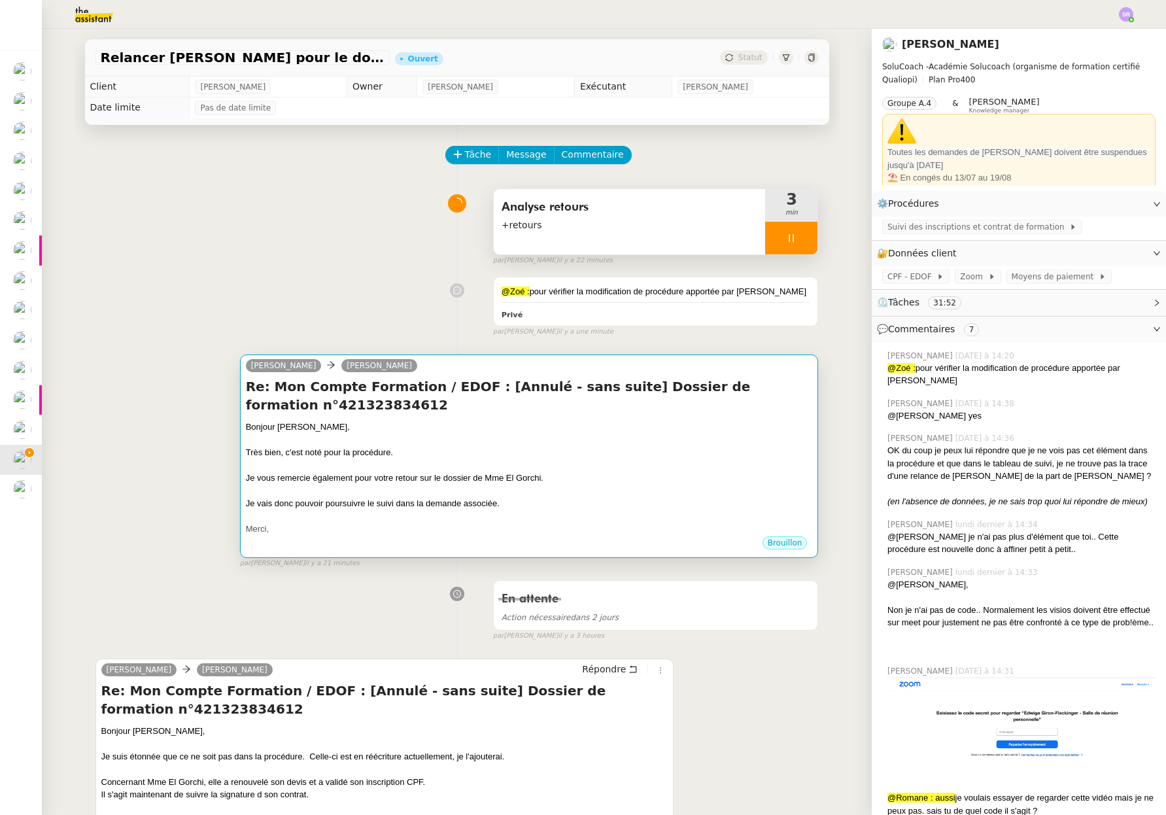
click at [505, 526] on div "Merci," at bounding box center [529, 528] width 567 height 13
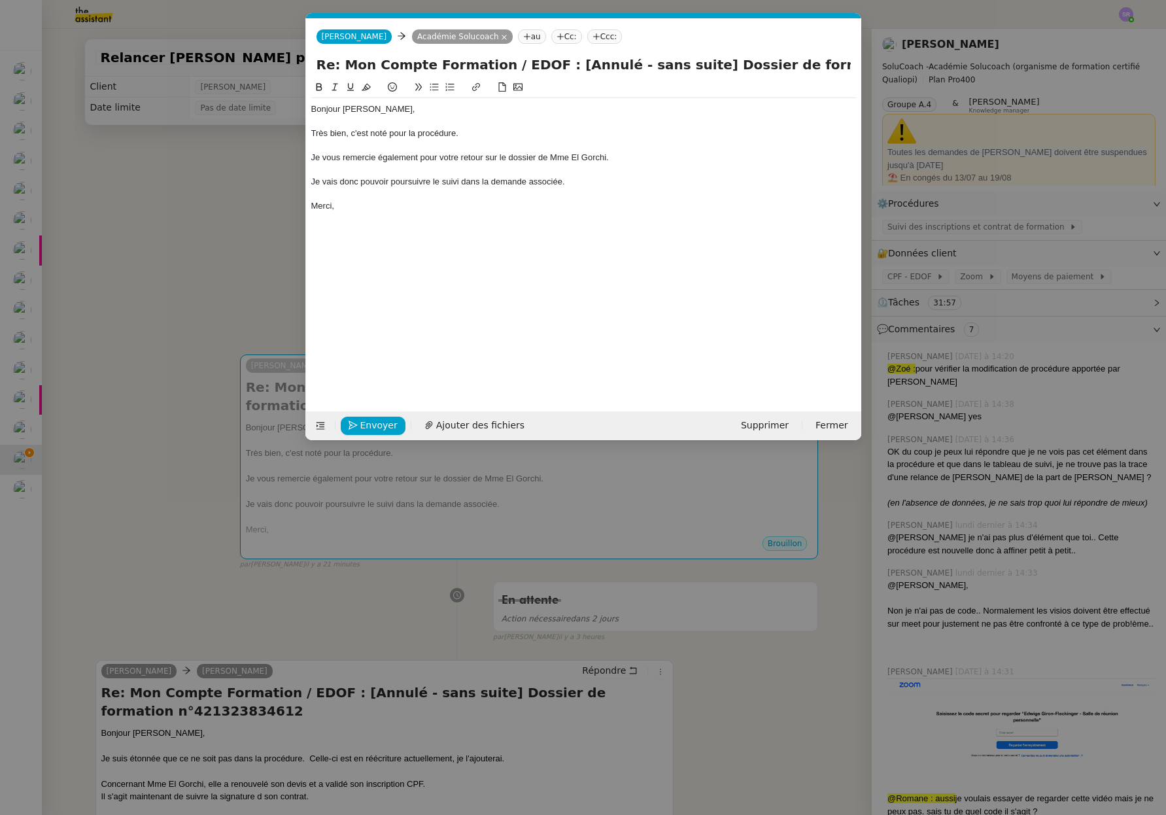
scroll to position [0, 27]
click at [356, 186] on div "Je vais donc pouvoir poursuivre le suivi dans la demande associée." at bounding box center [583, 182] width 545 height 12
click at [338, 197] on div at bounding box center [583, 194] width 545 height 12
click at [335, 208] on div "Merci," at bounding box center [583, 206] width 545 height 12
click at [333, 208] on div "Merci," at bounding box center [583, 206] width 545 height 12
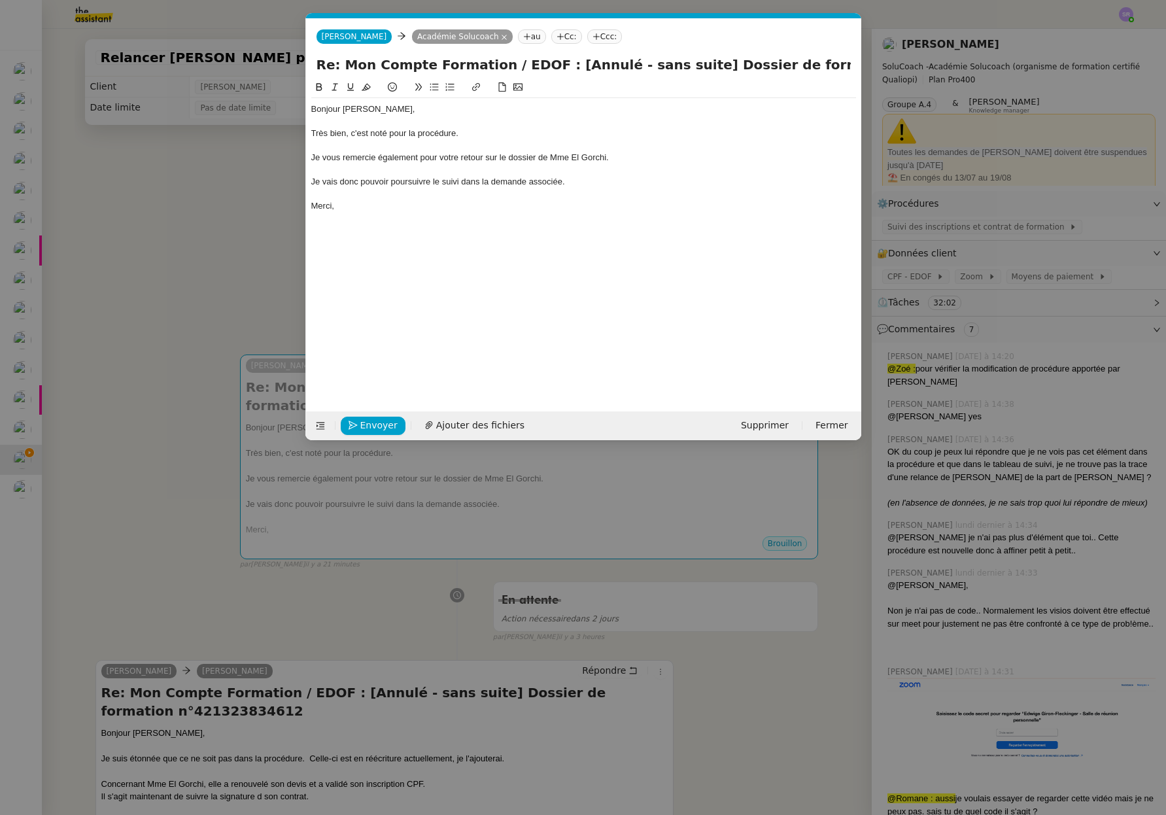
click at [333, 209] on div "Merci," at bounding box center [583, 206] width 545 height 12
click at [330, 191] on div at bounding box center [583, 194] width 545 height 12
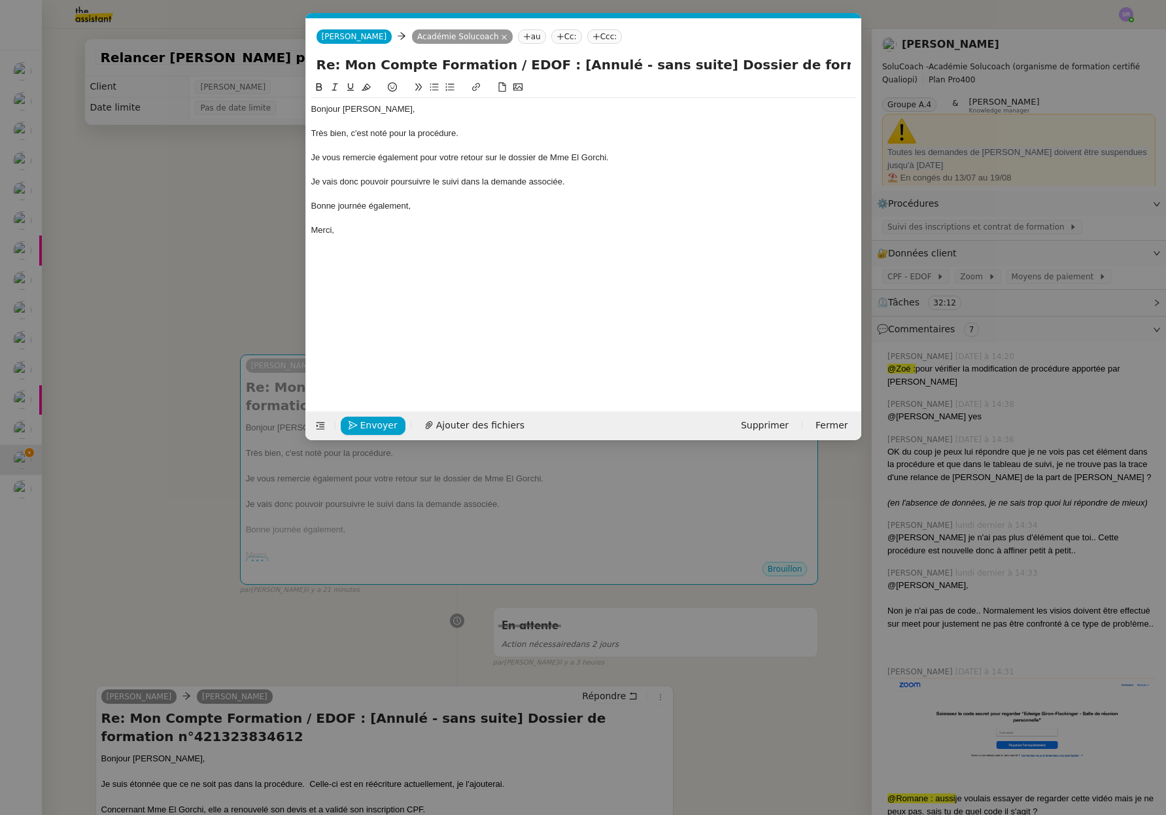
click at [178, 269] on nz-modal-container "Service TA - VOYAGE - PROPOSITION GLOBALE A utiliser dans le cadre de propositi…" at bounding box center [583, 407] width 1166 height 815
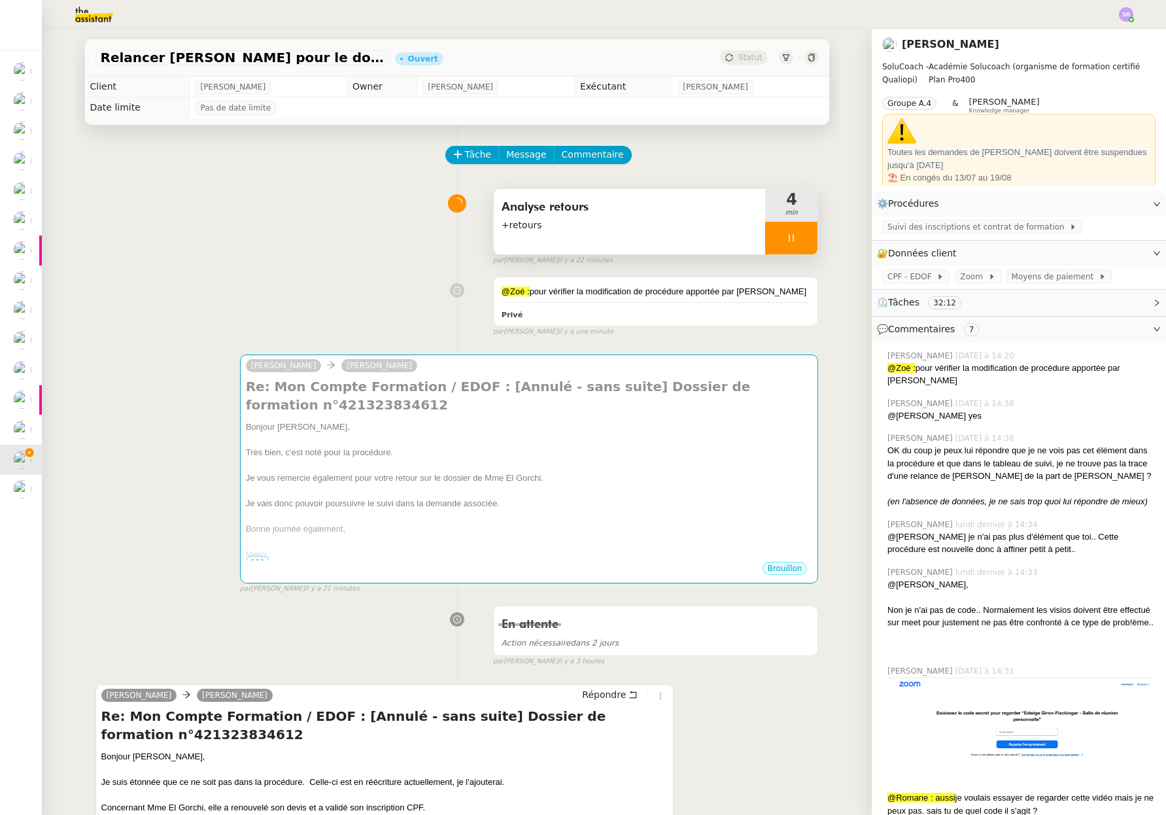
click at [765, 238] on div at bounding box center [791, 238] width 52 height 33
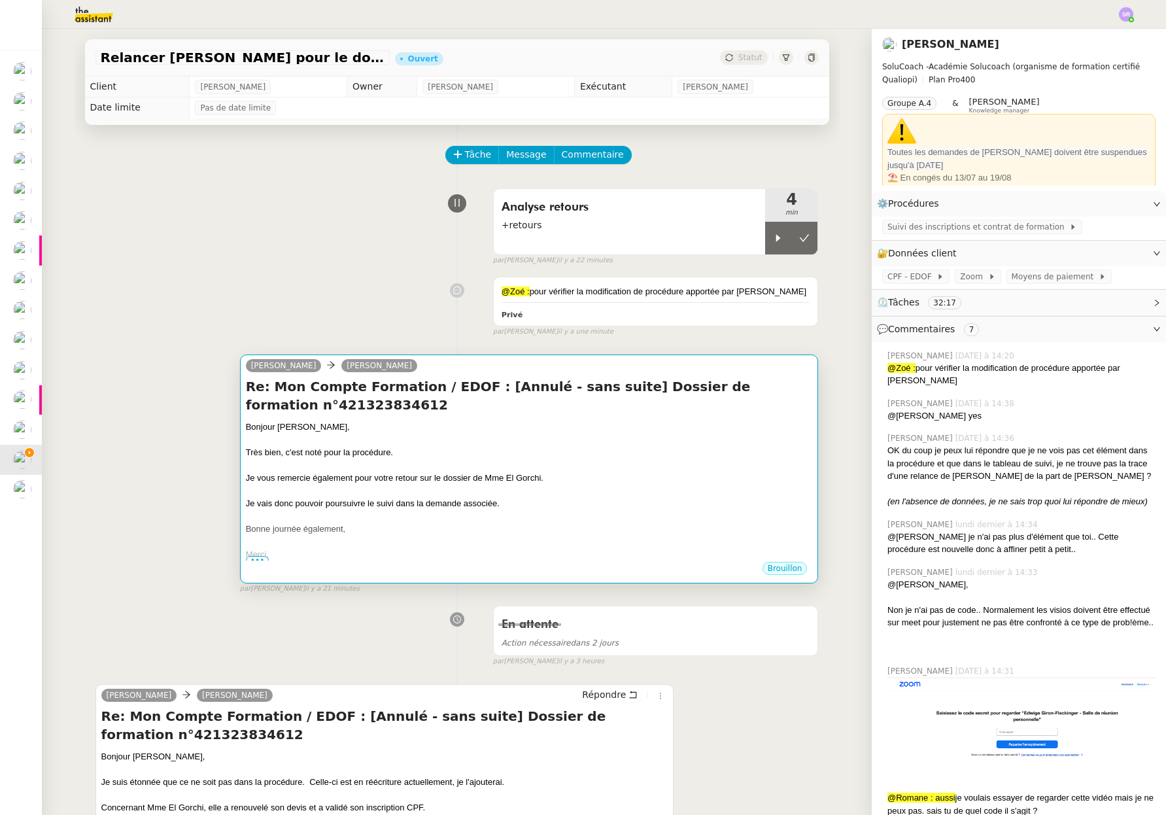
drag, startPoint x: 797, startPoint y: 243, endPoint x: 624, endPoint y: 458, distance: 275.8
click at [799, 243] on icon at bounding box center [804, 238] width 10 height 10
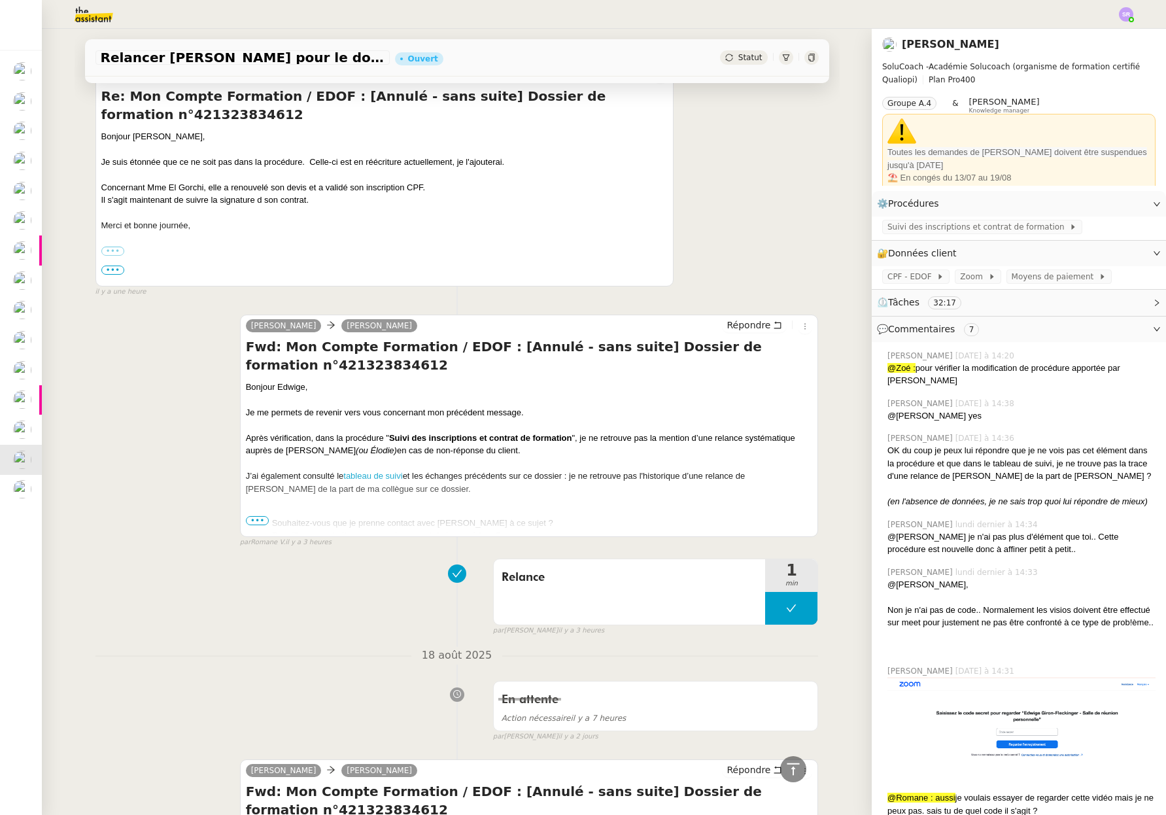
scroll to position [611, 0]
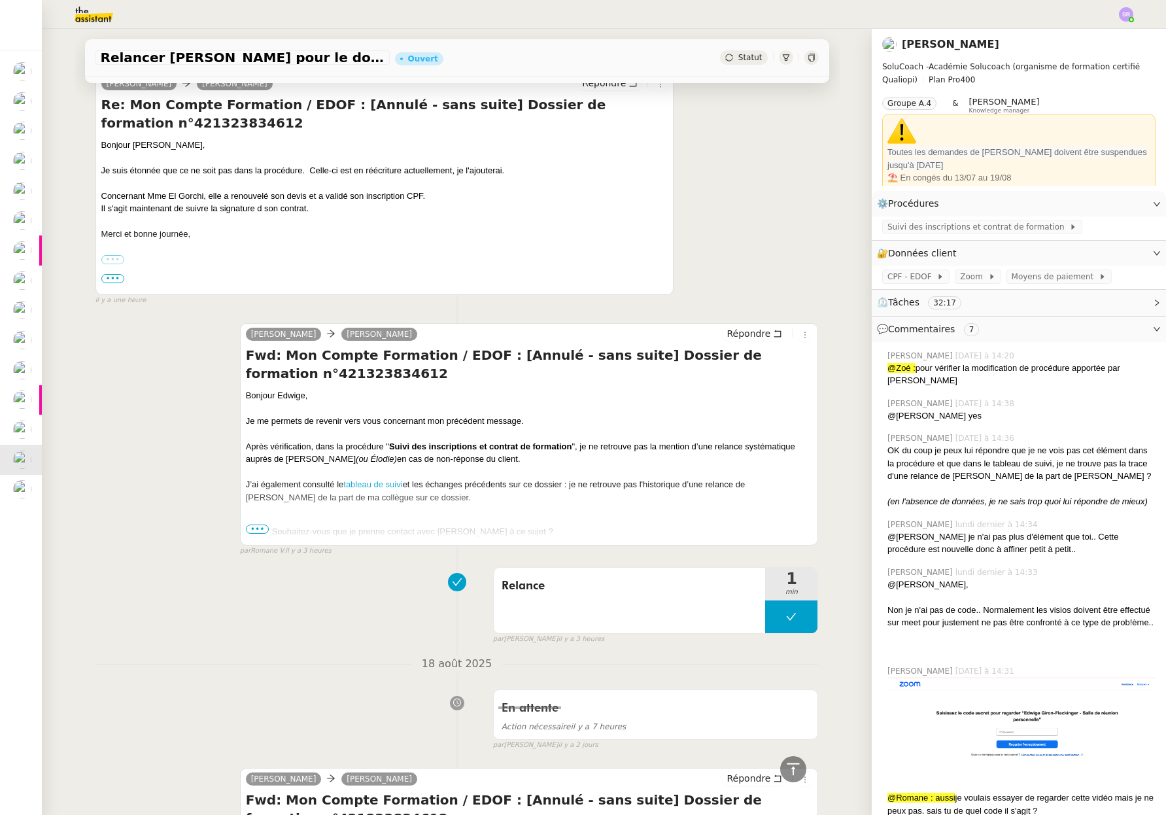
click at [111, 255] on label "•••" at bounding box center [113, 259] width 24 height 9
click at [0, 0] on input "•••" at bounding box center [0, 0] width 0 height 0
click at [105, 277] on span "•••" at bounding box center [113, 278] width 24 height 9
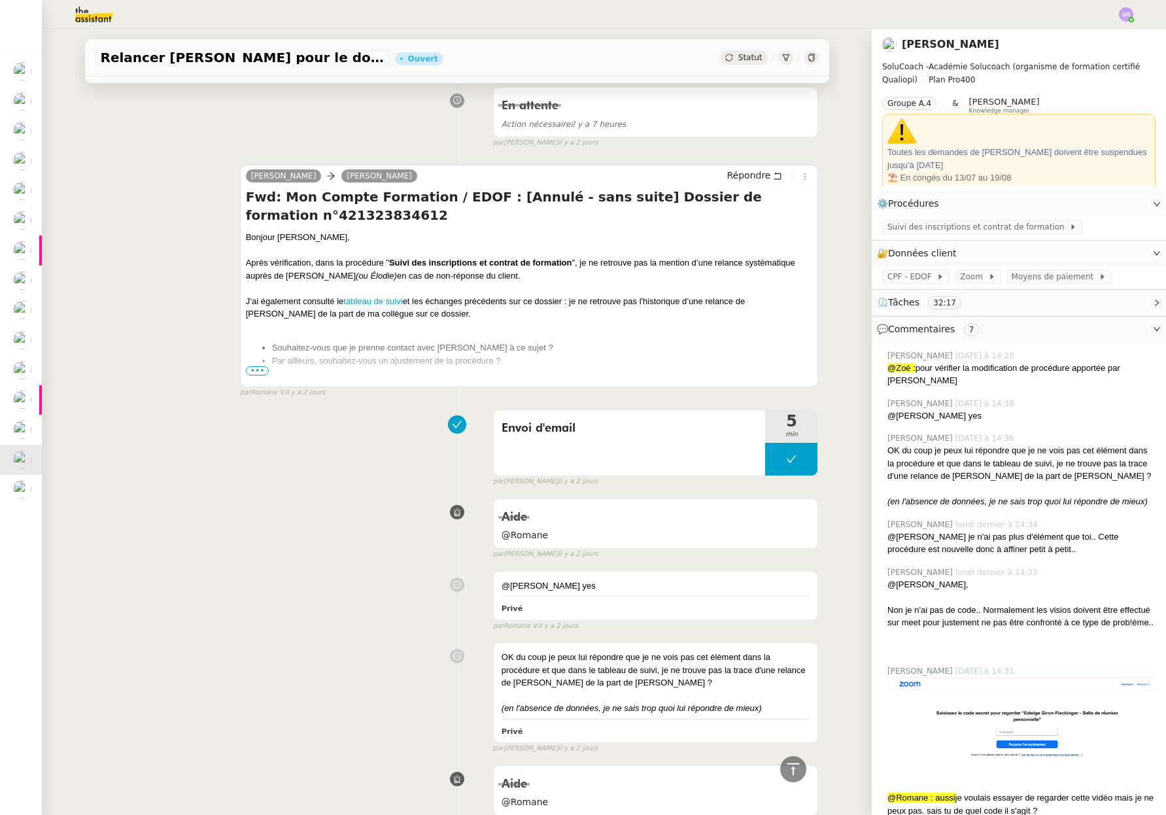
scroll to position [1410, 0]
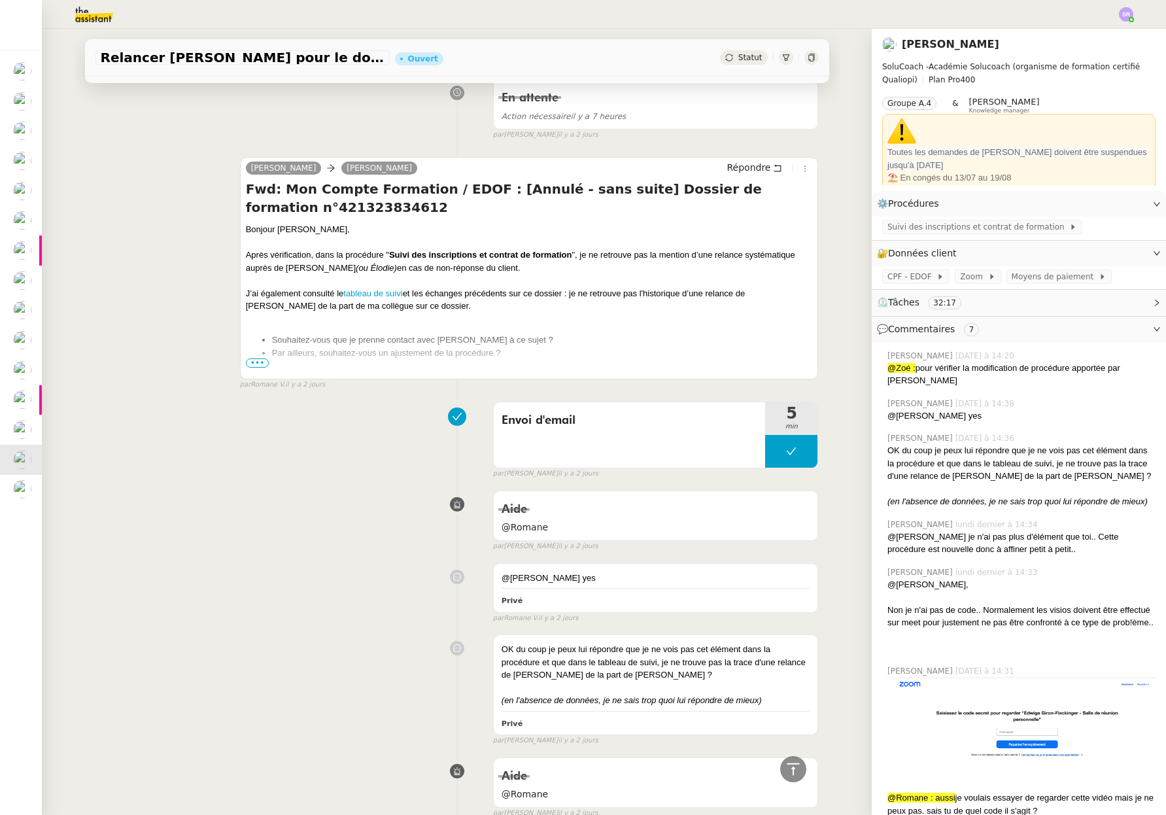
click at [248, 358] on span "•••" at bounding box center [258, 362] width 24 height 9
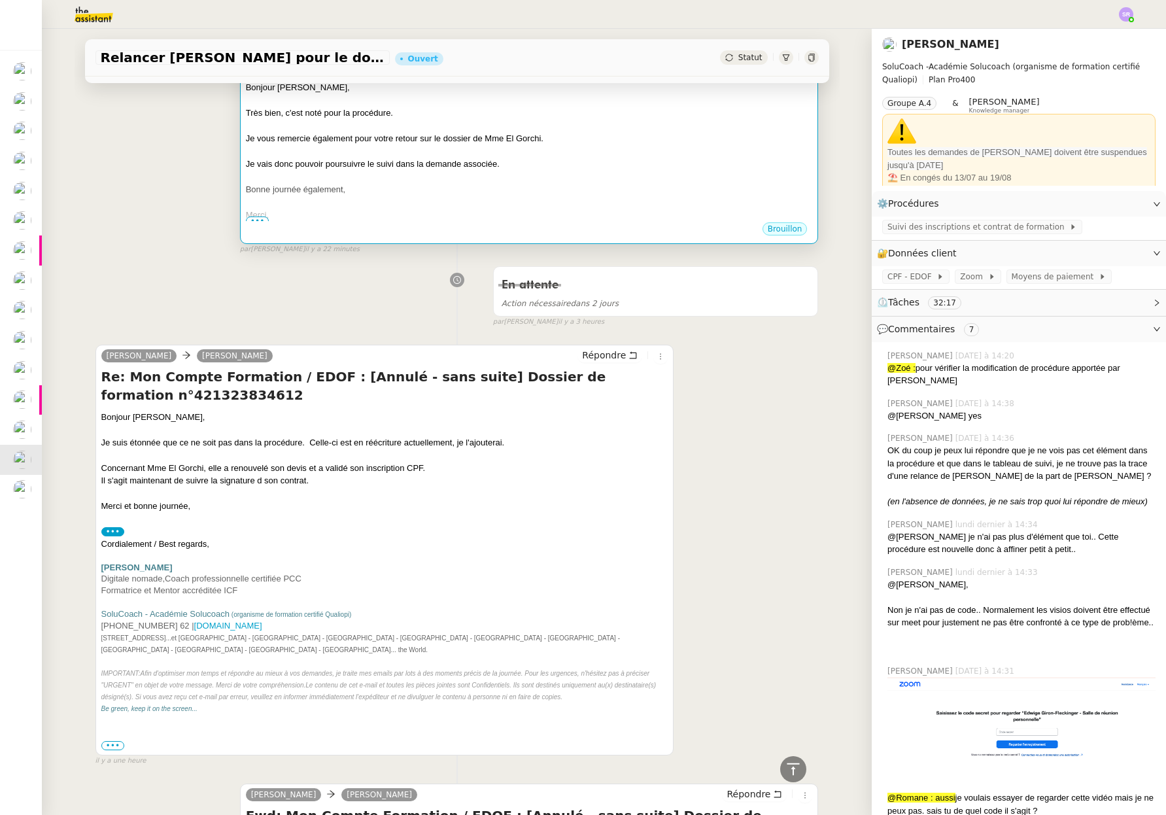
scroll to position [0, 0]
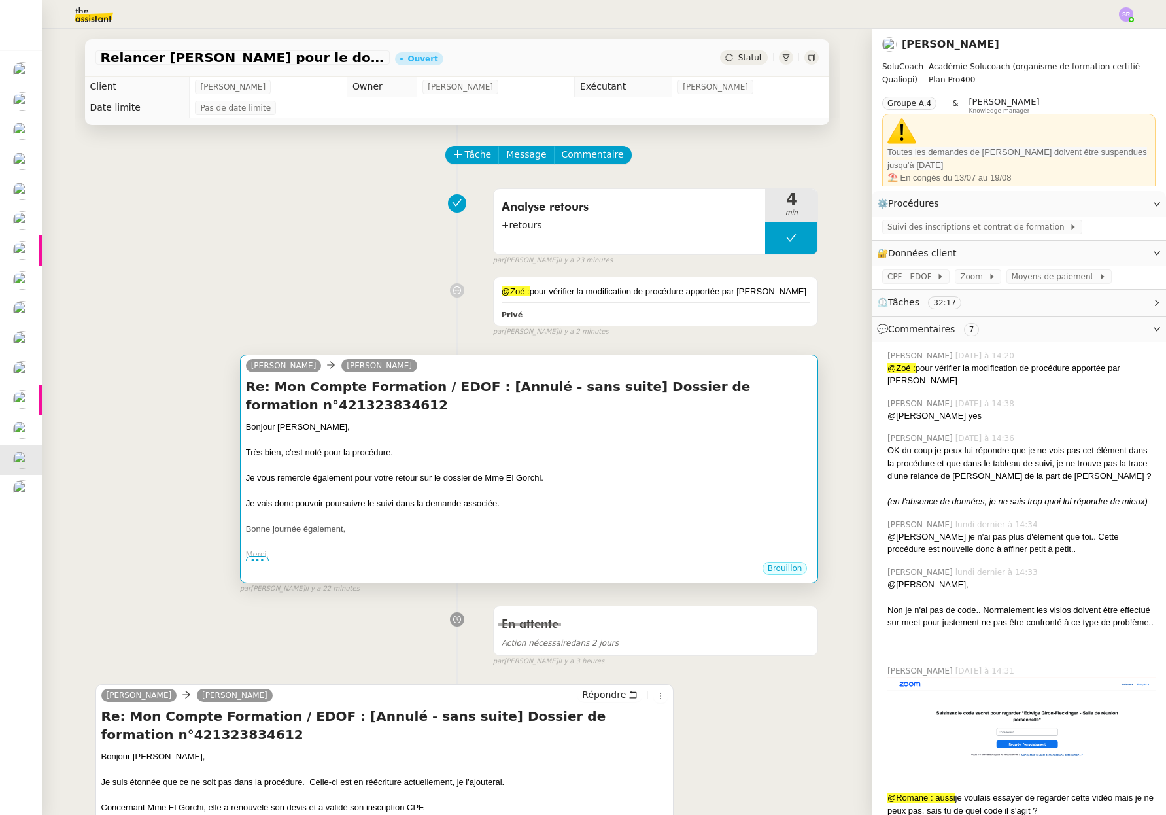
click at [256, 556] on span "•••" at bounding box center [258, 560] width 24 height 9
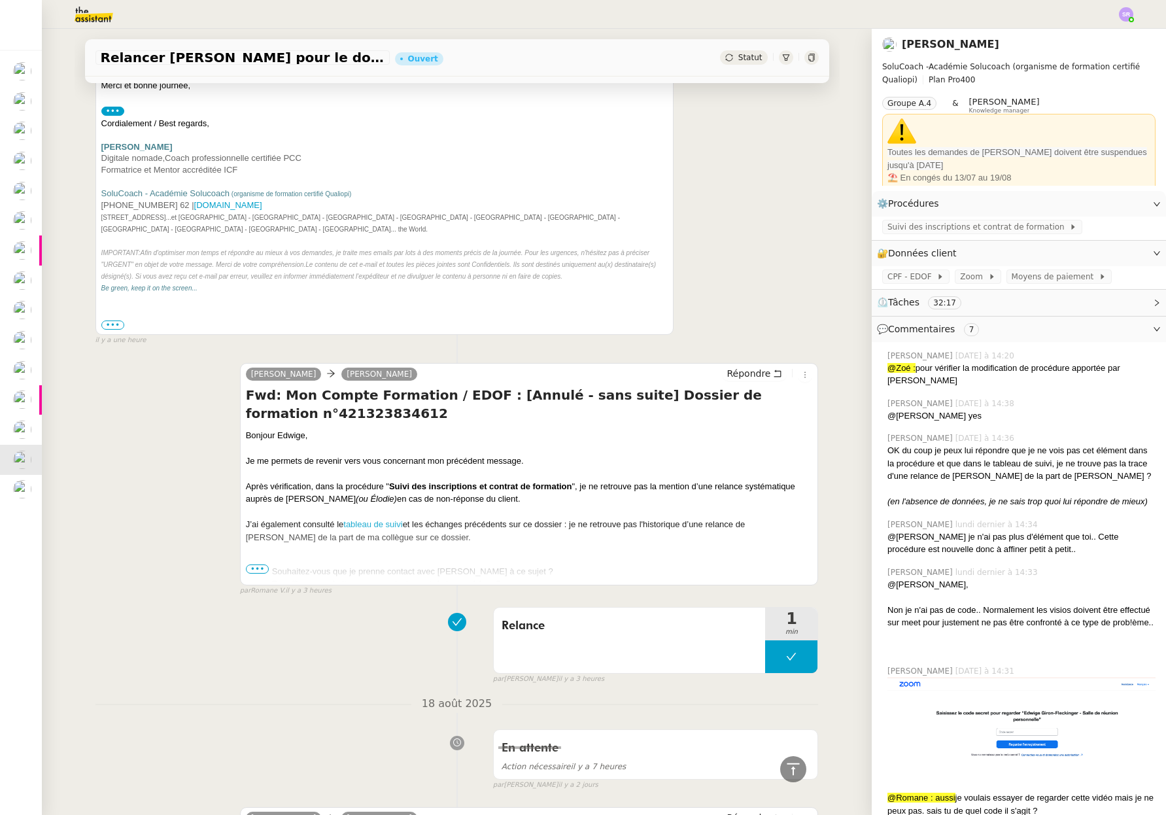
scroll to position [777, 0]
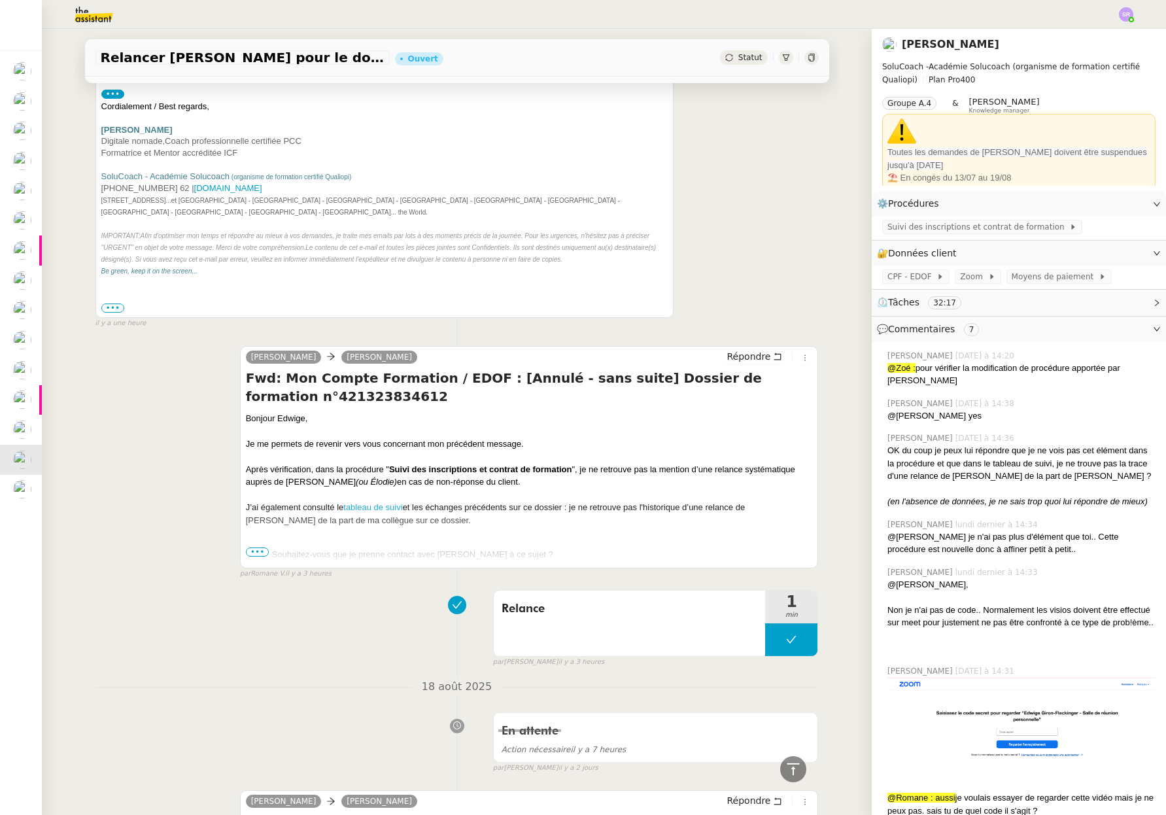
click at [256, 547] on span "•••" at bounding box center [258, 551] width 24 height 9
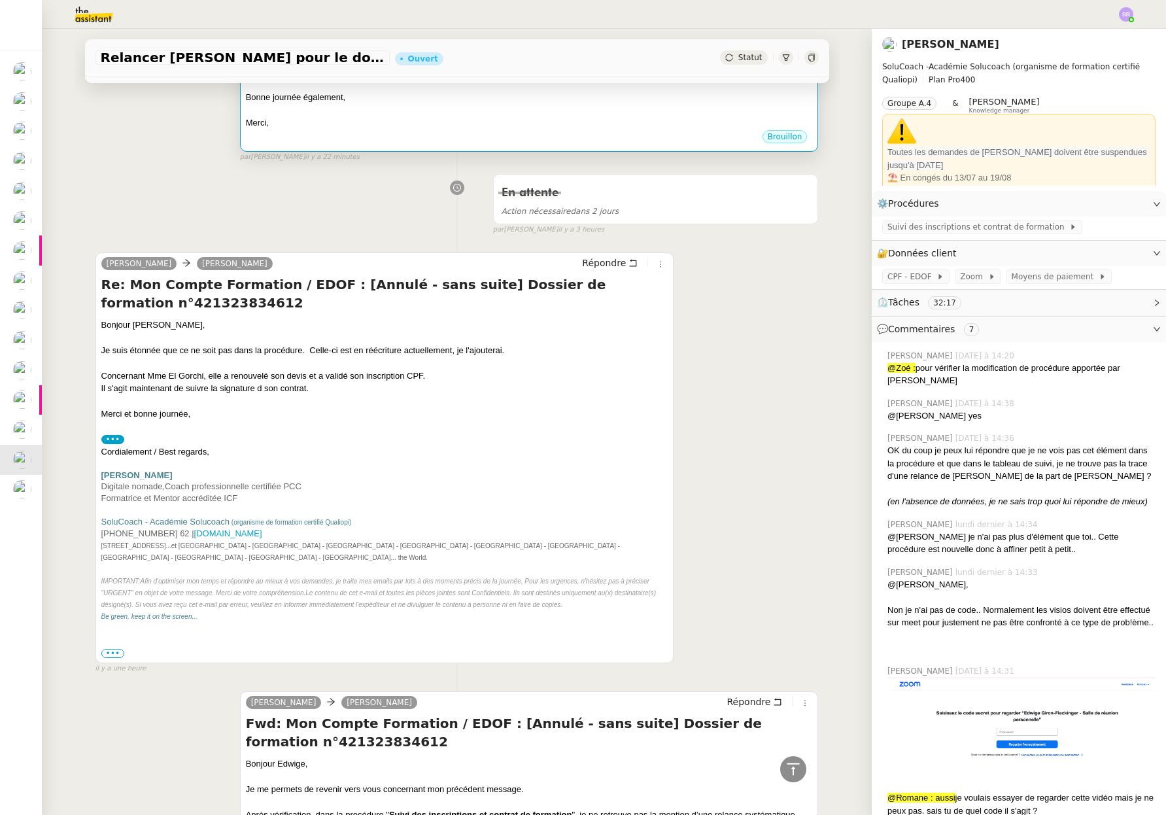
scroll to position [0, 0]
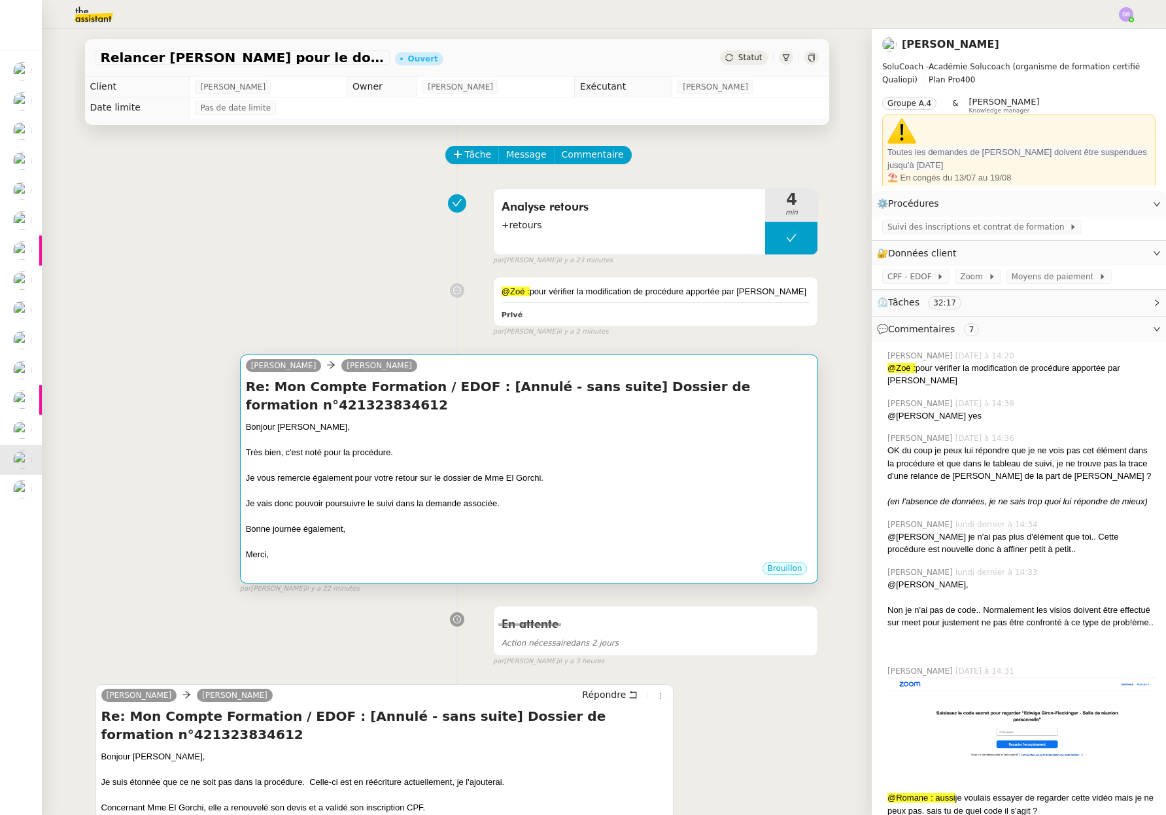
click at [322, 541] on div at bounding box center [529, 541] width 567 height 13
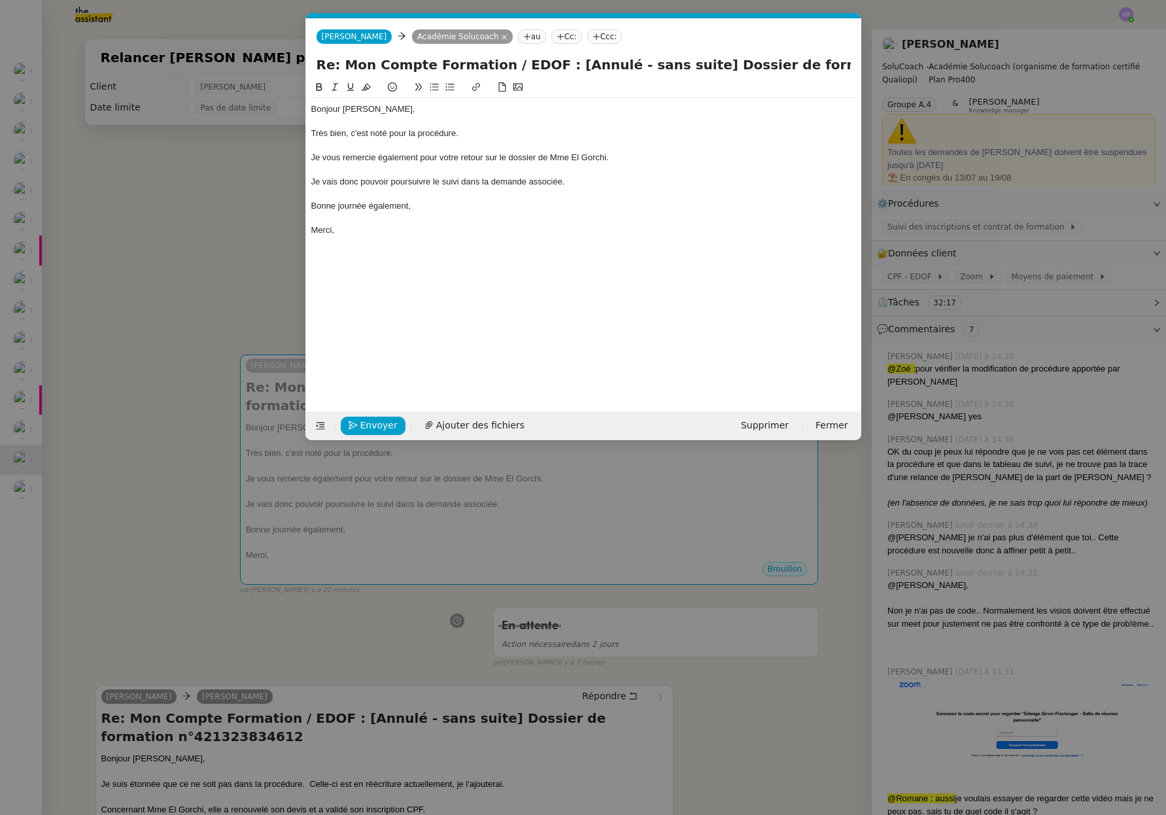
scroll to position [0, 27]
drag, startPoint x: 409, startPoint y: 201, endPoint x: 420, endPoint y: 207, distance: 12.6
click at [409, 201] on div "Bonne journée également," at bounding box center [583, 206] width 545 height 12
drag, startPoint x: 434, startPoint y: 207, endPoint x: 264, endPoint y: 205, distance: 170.7
click at [264, 205] on nz-modal-container "Service TA - VOYAGE - PROPOSITION GLOBALE A utiliser dans le cadre de propositi…" at bounding box center [583, 407] width 1166 height 815
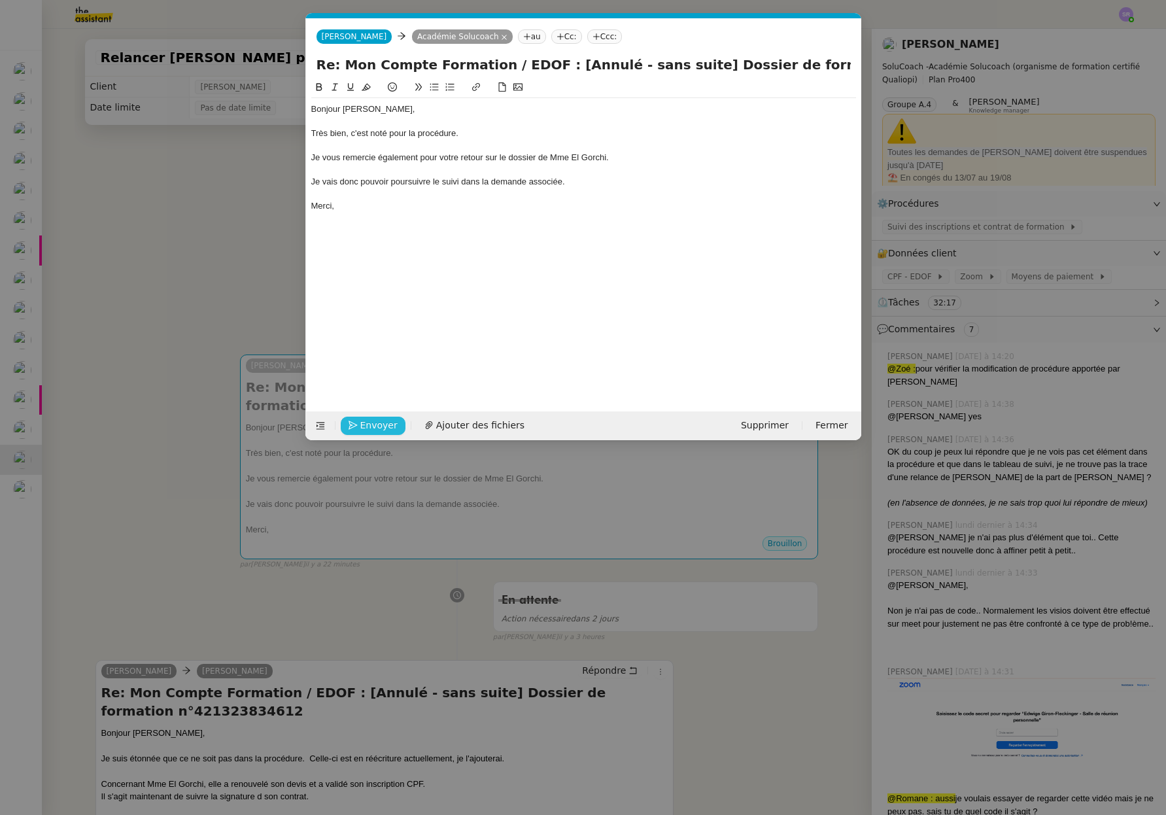
click at [375, 426] on span "Envoyer" at bounding box center [378, 425] width 37 height 15
click at [377, 425] on span "Confirmer l'envoi" at bounding box center [399, 425] width 78 height 15
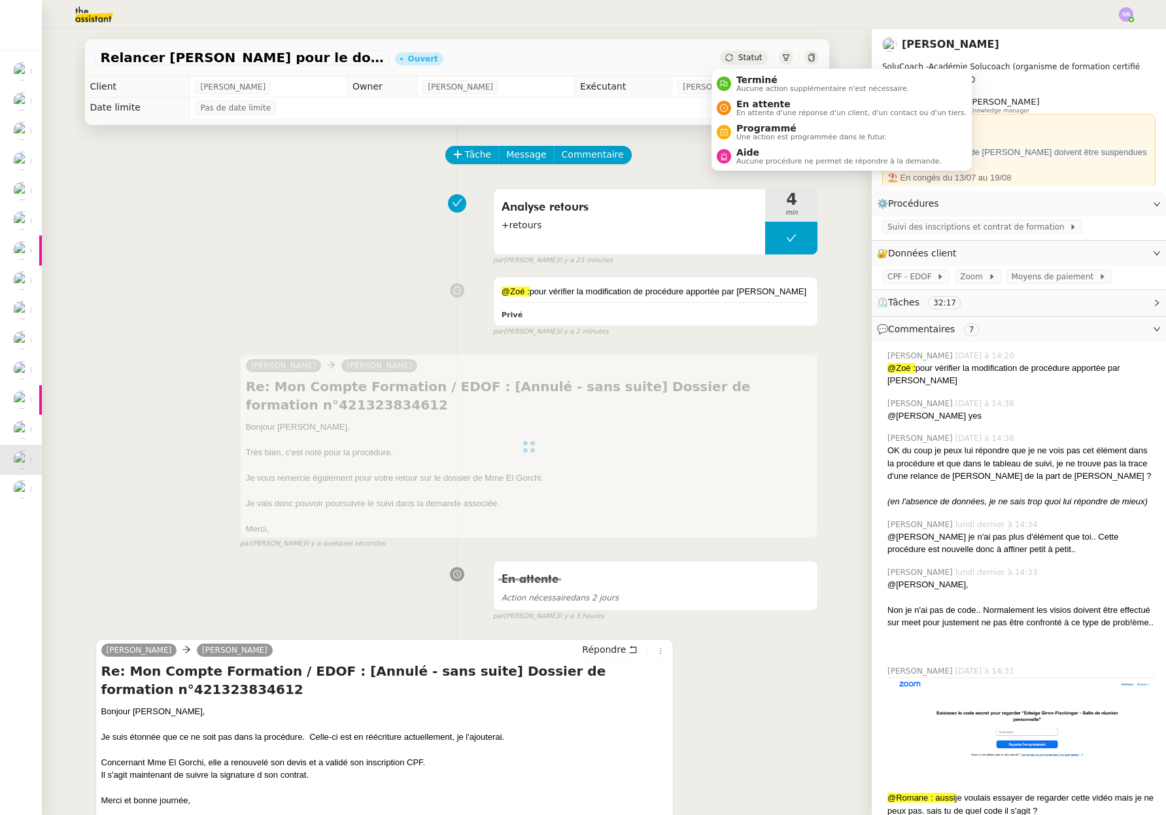
click at [743, 51] on div "Statut" at bounding box center [743, 57] width 47 height 14
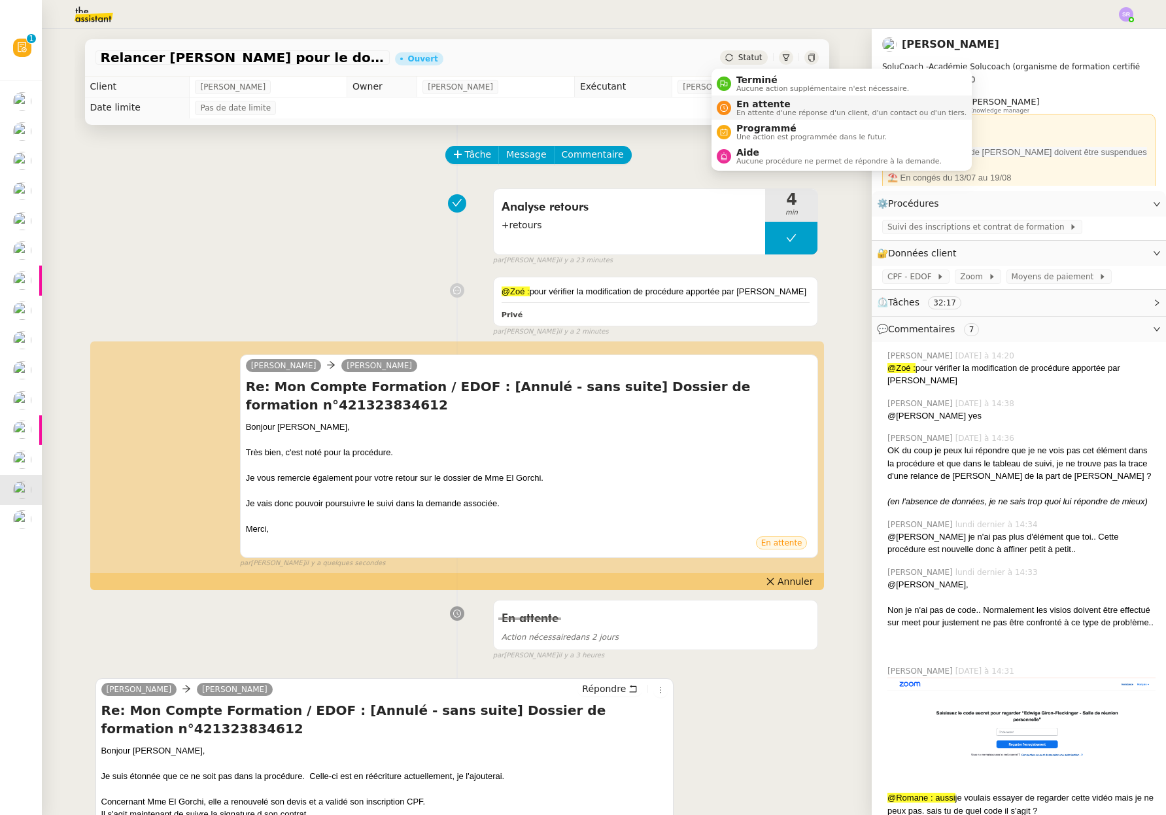
drag, startPoint x: 721, startPoint y: 56, endPoint x: 733, endPoint y: 105, distance: 49.8
click at [725, 56] on icon at bounding box center [729, 58] width 8 height 8
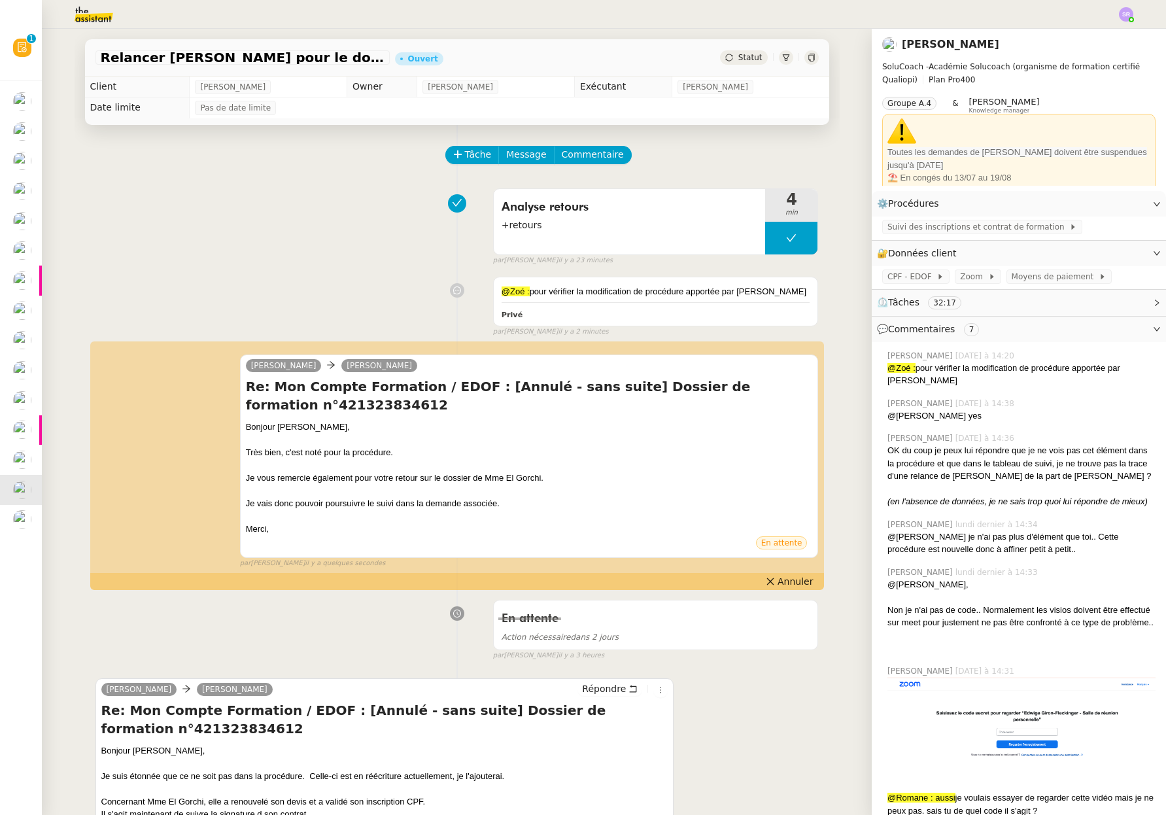
click at [747, 63] on div "Statut" at bounding box center [743, 57] width 47 height 14
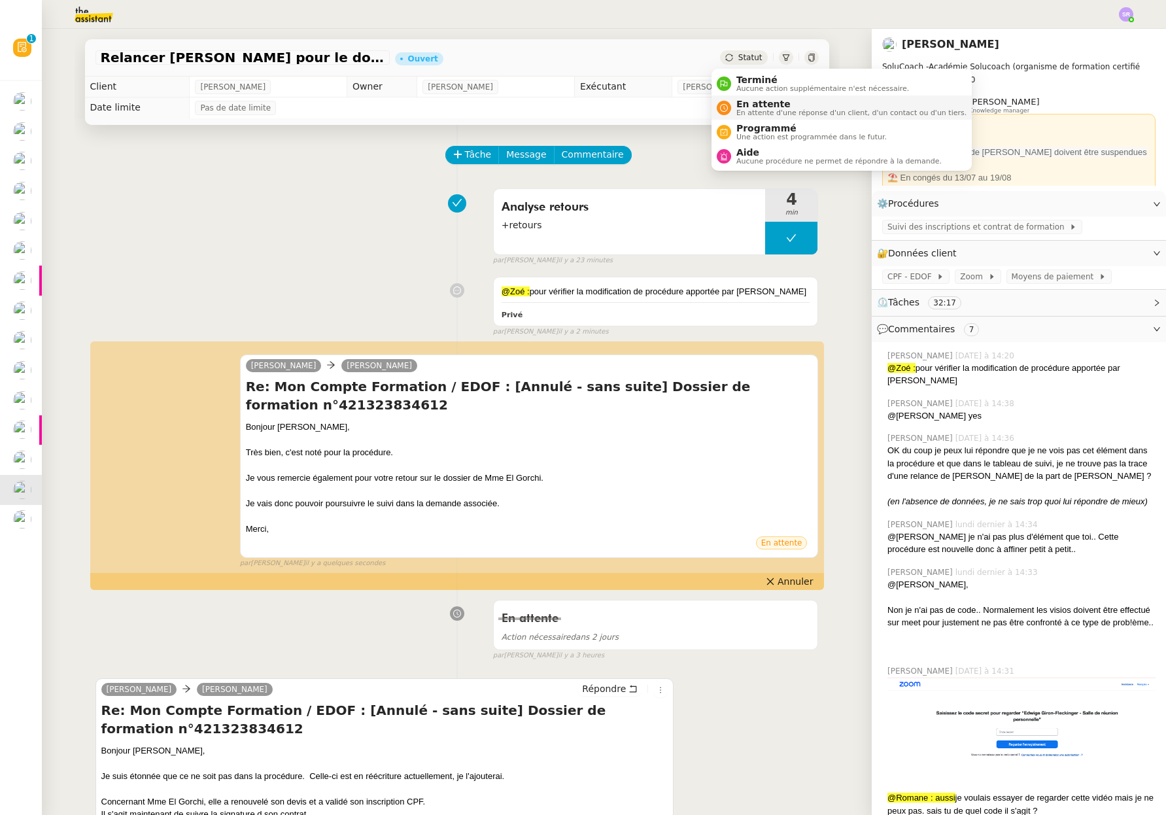
click at [880, 110] on span "En attente d'une réponse d'un client, d'un contact ou d'un tiers." at bounding box center [851, 112] width 230 height 7
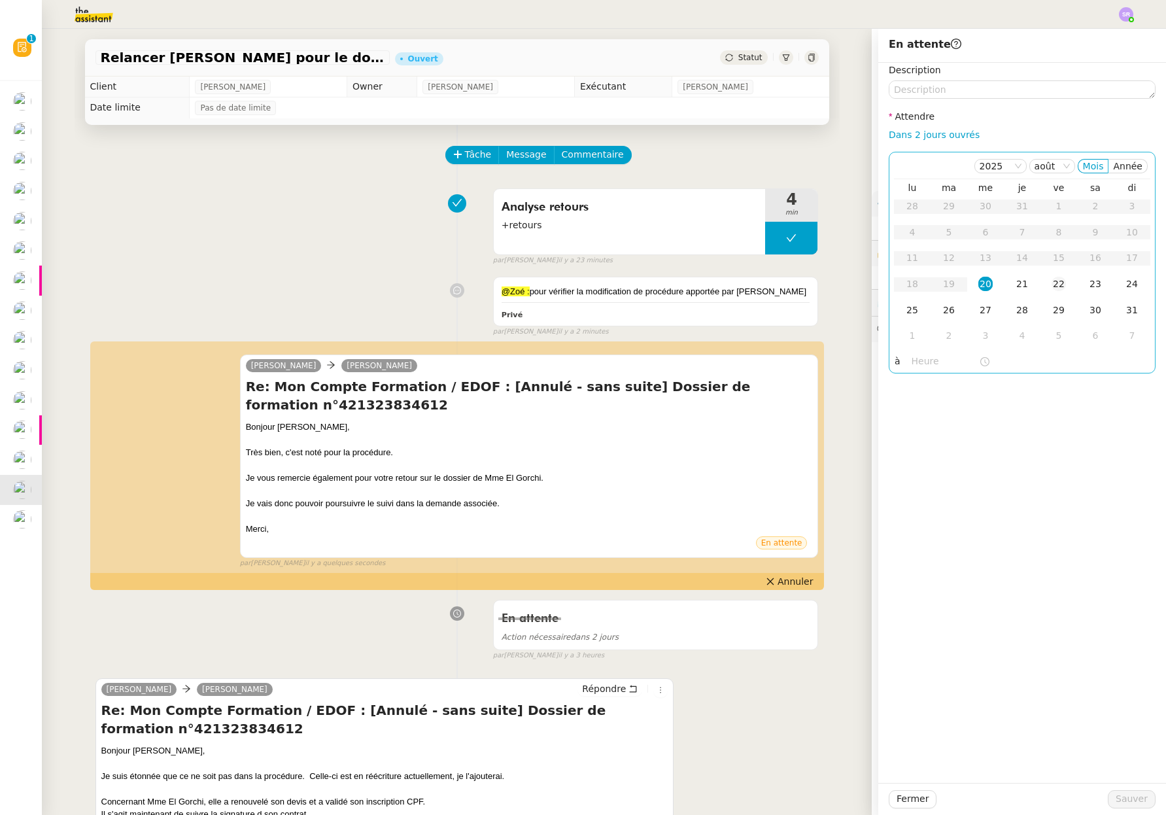
click at [1058, 287] on div "22" at bounding box center [1058, 284] width 14 height 14
click at [1046, 93] on textarea at bounding box center [1022, 89] width 267 height 18
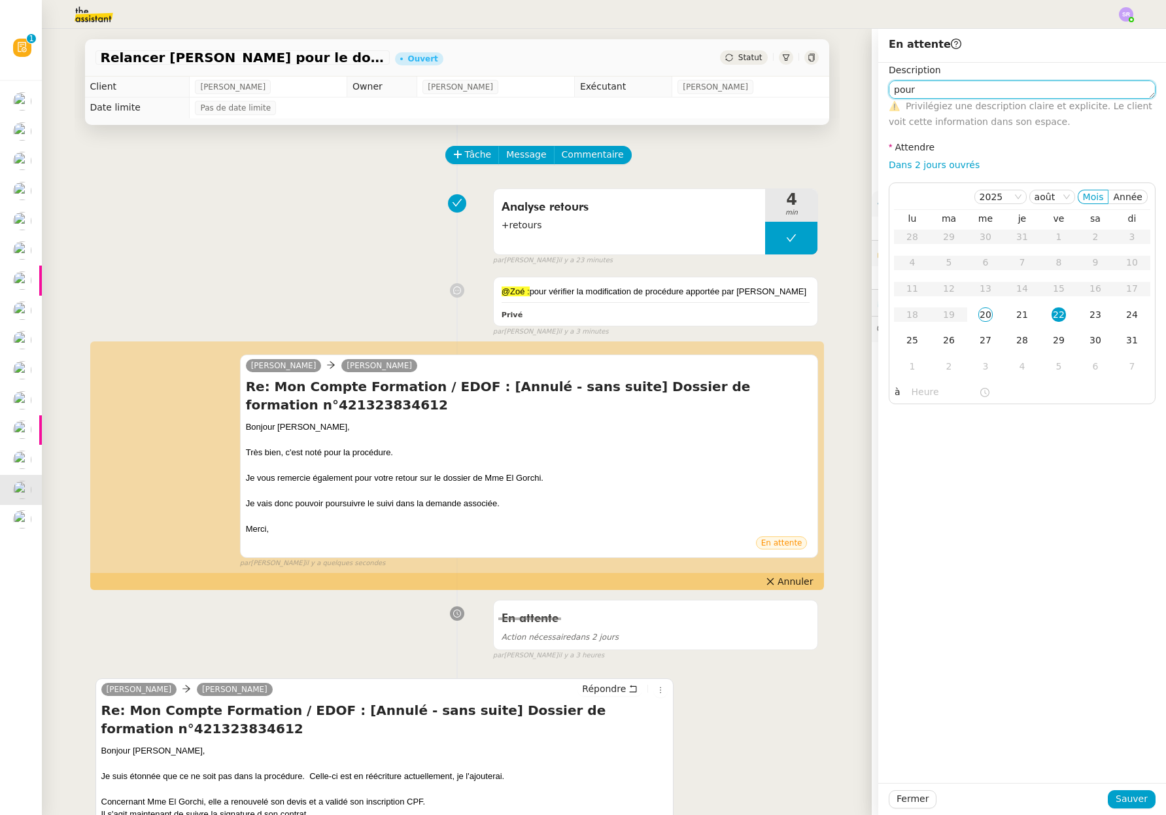
type textarea "pour"
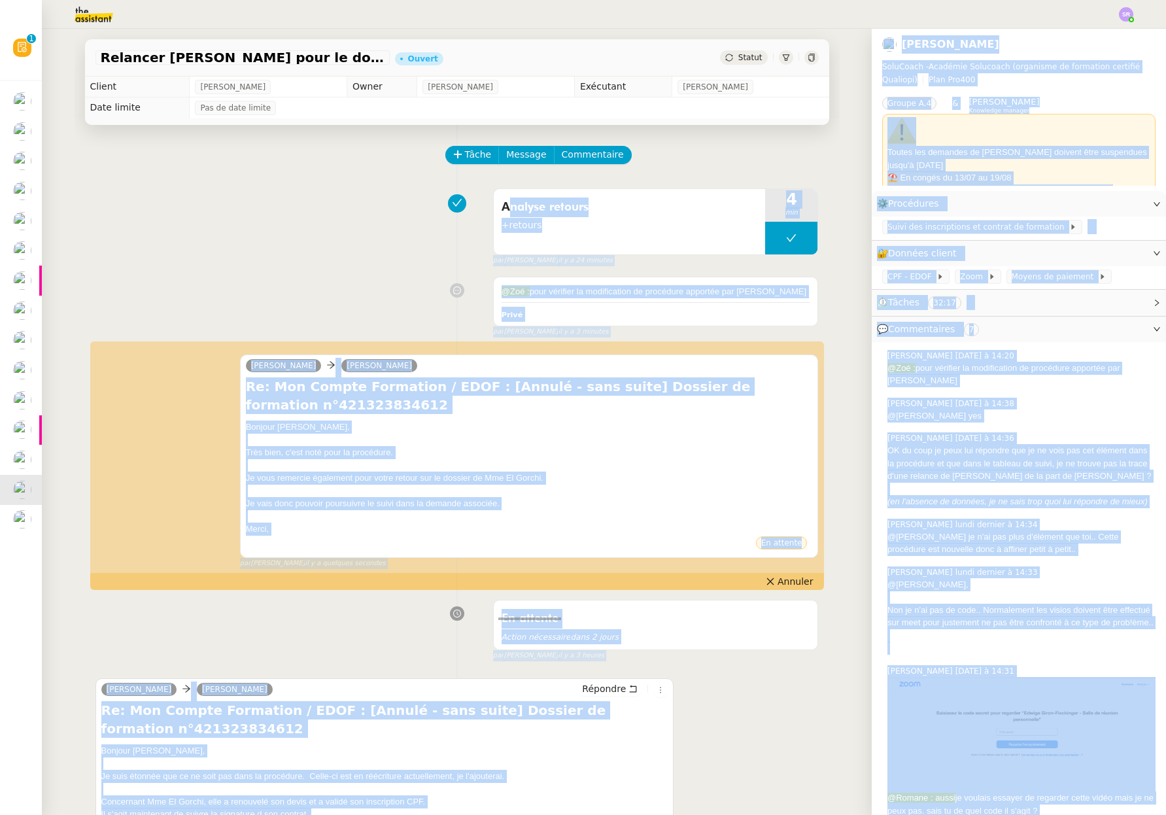
drag, startPoint x: 790, startPoint y: 155, endPoint x: 734, endPoint y: 141, distance: 57.9
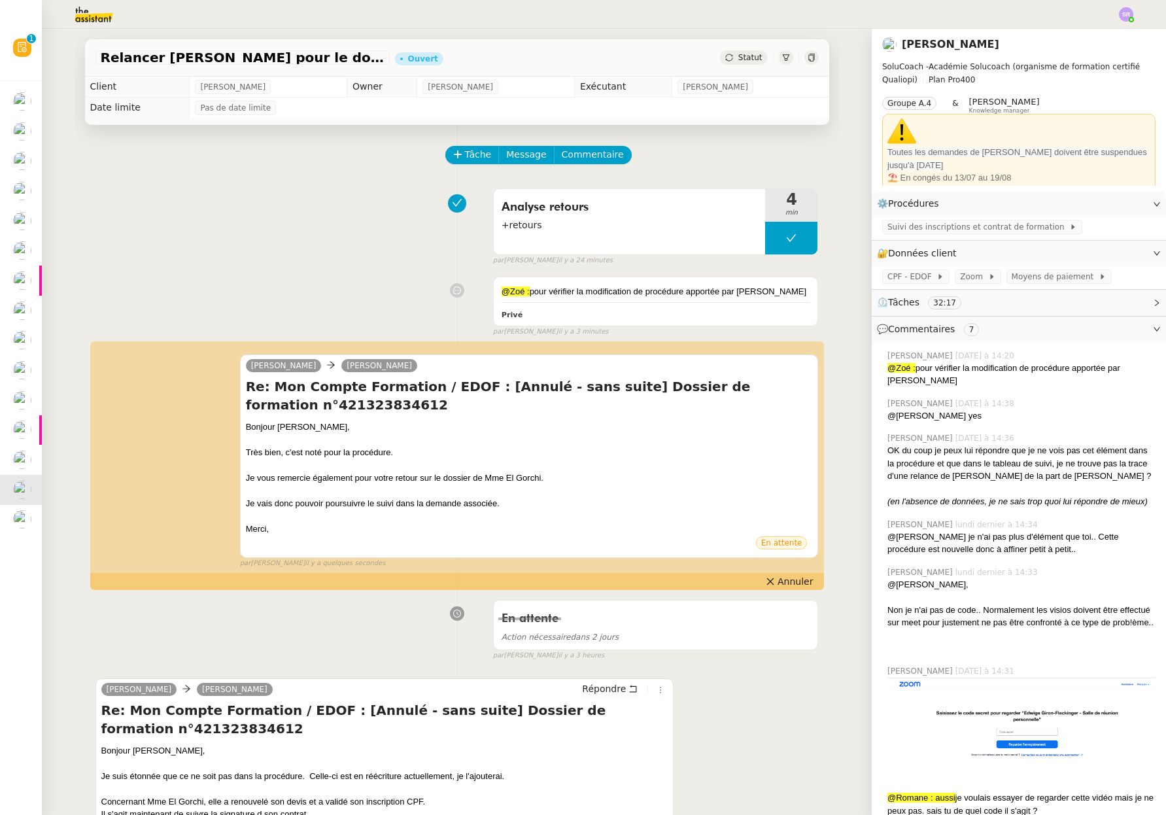
drag, startPoint x: 377, startPoint y: 186, endPoint x: 402, endPoint y: 207, distance: 33.0
click at [377, 186] on div "Analyse retours +retours 4 min false par Stéphanie R. il y a 24 minutes" at bounding box center [456, 224] width 723 height 84
click at [613, 307] on div "Privé" at bounding box center [656, 314] width 309 height 15
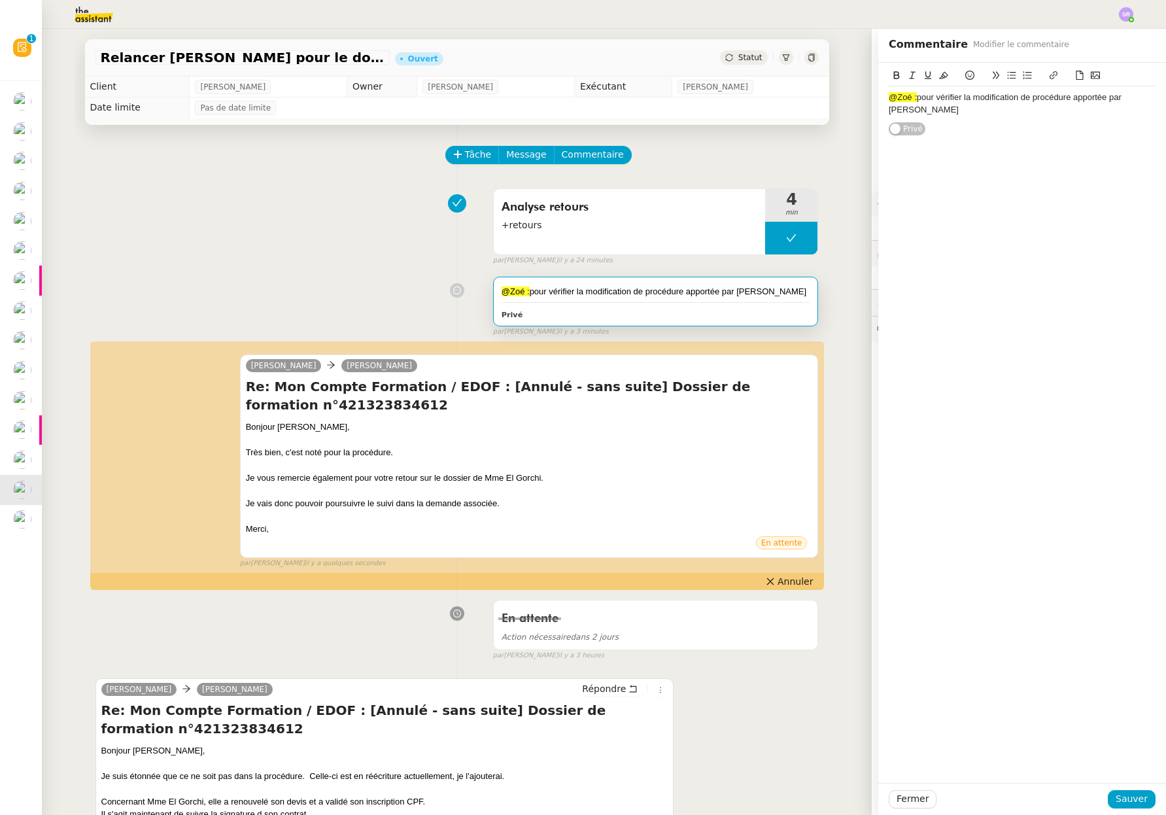
click at [913, 100] on div "@Zoé : pour vérifier la modification de procédure apportée par Edwige" at bounding box center [1022, 104] width 267 height 24
click at [998, 102] on div "@Zoé : demande pour info - pour vérifier la modification de procédure apportée …" at bounding box center [1022, 104] width 267 height 24
click at [1000, 112] on div "@Zoé : demande pour info - vérifier la modification de procédure apportée par E…" at bounding box center [1022, 104] width 267 height 24
click at [998, 93] on div "@Zoé : demande pour info - vérifier la modification de procédure apportée par E…" at bounding box center [1022, 104] width 267 height 24
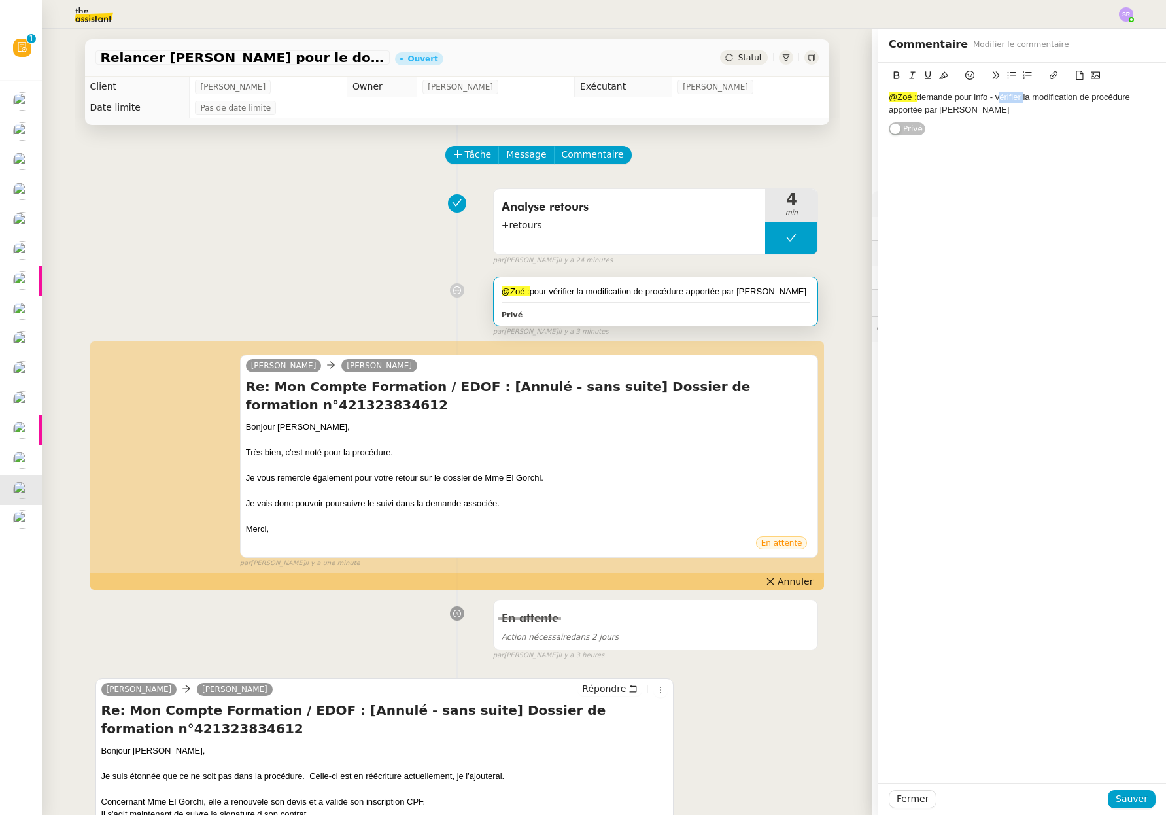
click at [998, 93] on div "@Zoé : demande pour info - vérifier la modification de procédure apportée par E…" at bounding box center [1022, 104] width 267 height 24
click at [1018, 113] on div "@Zoé : demande pour info - suivre la modification de procédure apportée par Edw…" at bounding box center [1022, 104] width 267 height 24
drag, startPoint x: 963, startPoint y: 111, endPoint x: 1121, endPoint y: 108, distance: 157.6
click at [1121, 108] on div "@Zoé : demande pour info - suivre la modification de procédure apportée par Edw…" at bounding box center [1022, 104] width 267 height 24
click at [1127, 793] on span "Sauver" at bounding box center [1132, 798] width 32 height 15
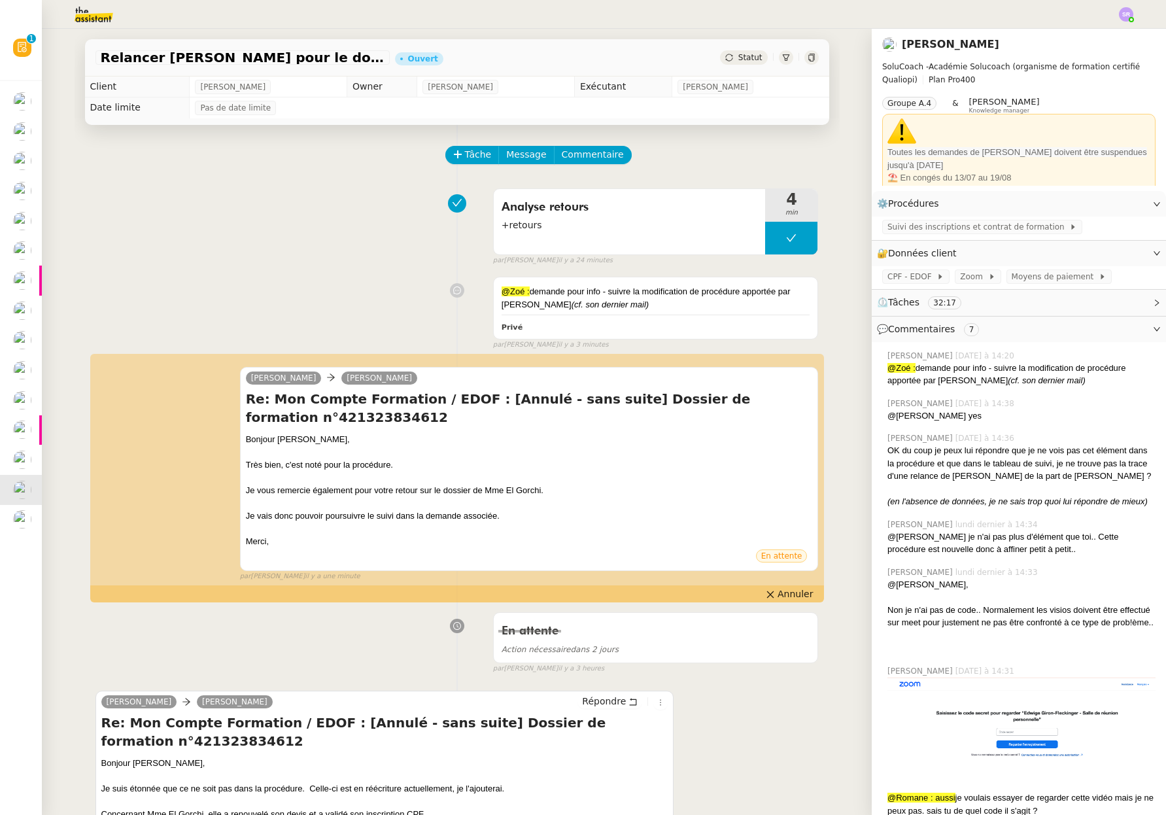
click at [747, 59] on span "Statut" at bounding box center [750, 57] width 24 height 9
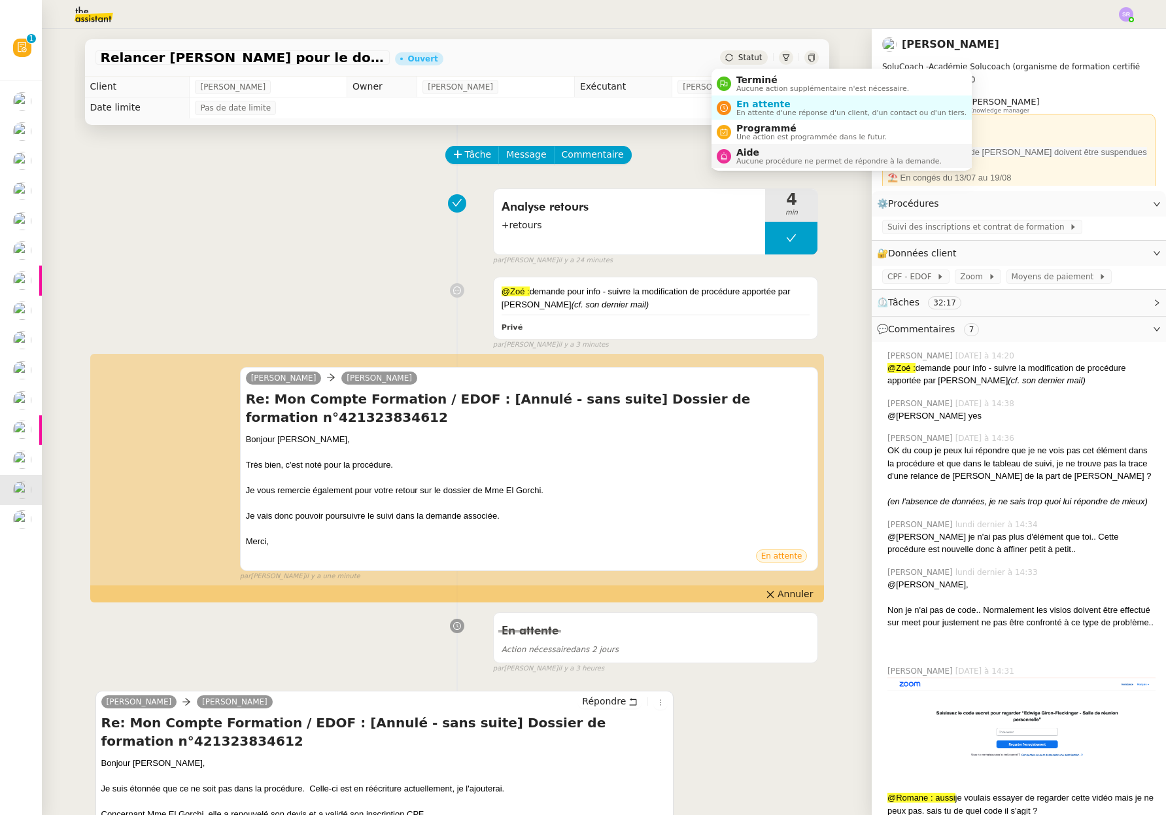
click at [766, 161] on span "Aucune procédure ne permet de répondre à la demande." at bounding box center [838, 161] width 205 height 7
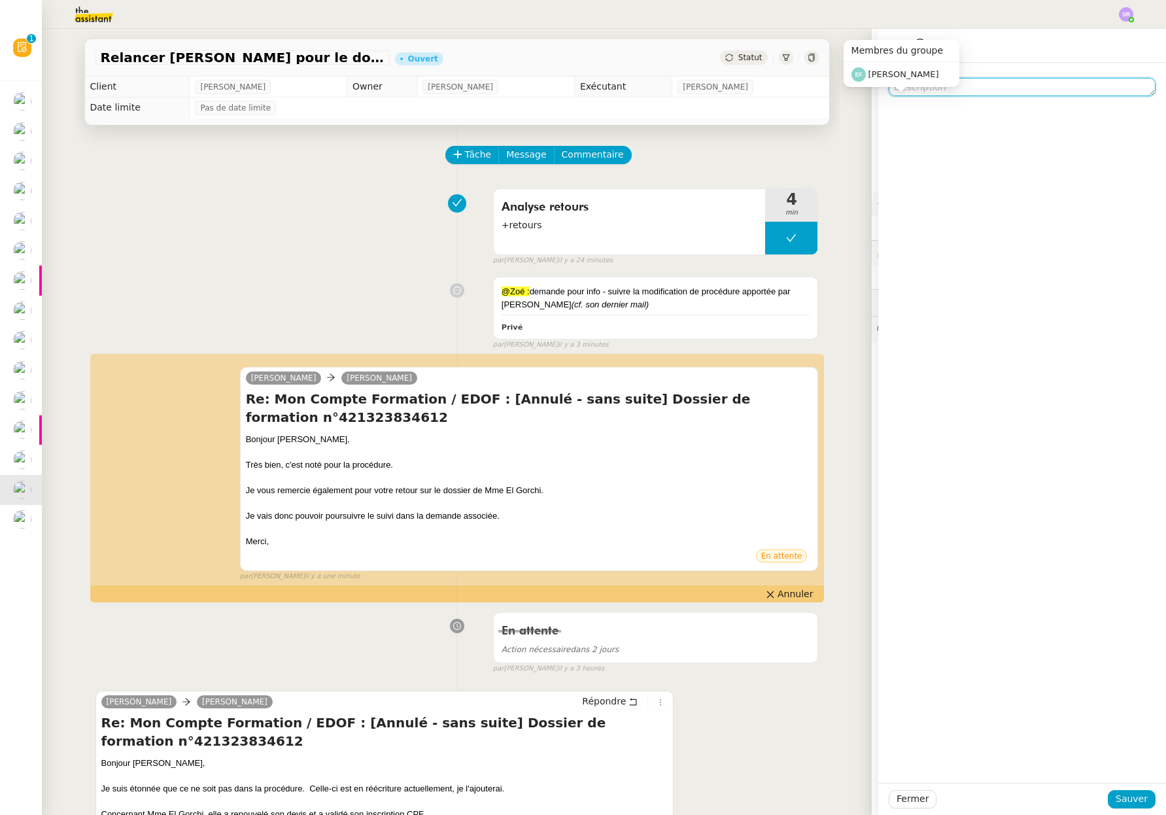
click at [998, 94] on textarea at bounding box center [1022, 87] width 267 height 18
type textarea "@Romane : pour réattribution Zoé"
click at [1125, 800] on span "Sauver" at bounding box center [1132, 798] width 32 height 15
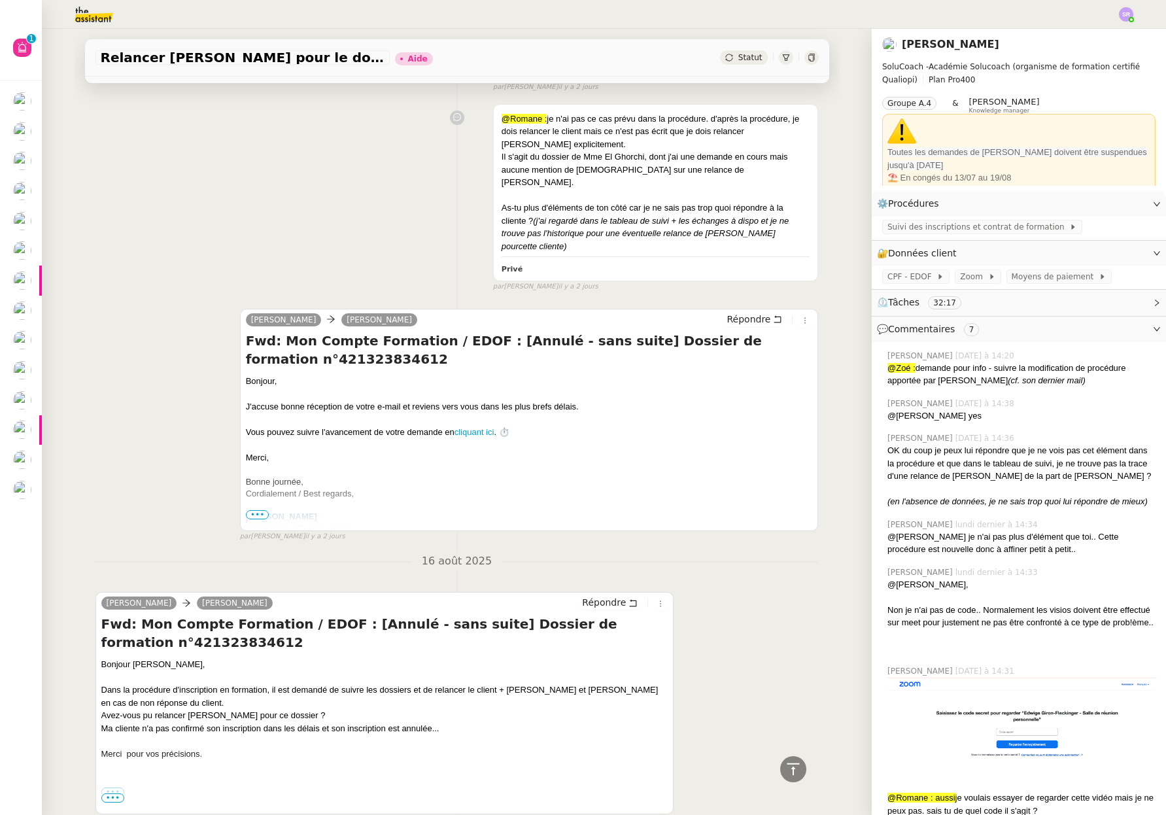
scroll to position [4160, 0]
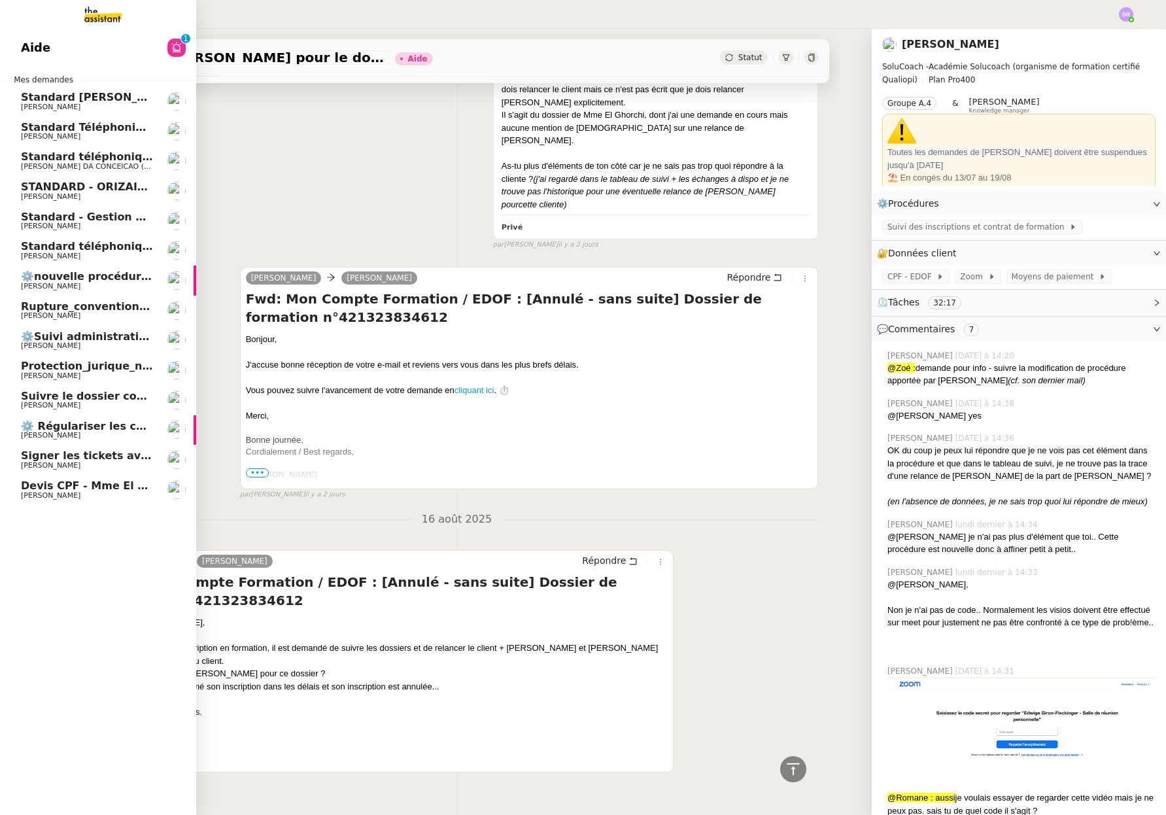
click at [93, 502] on link "Devis CPF - Mme El ghorchi [PERSON_NAME]" at bounding box center [98, 490] width 196 height 30
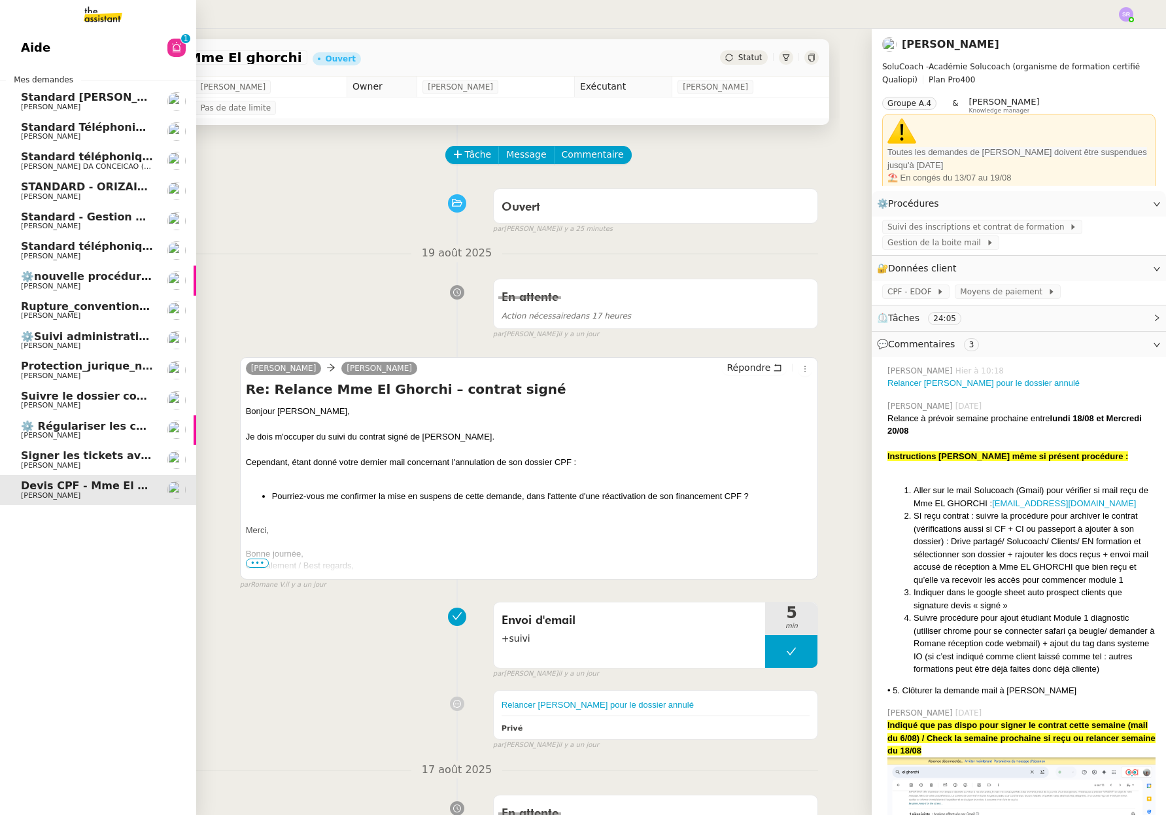
click at [95, 462] on span "[PERSON_NAME]" at bounding box center [87, 466] width 132 height 8
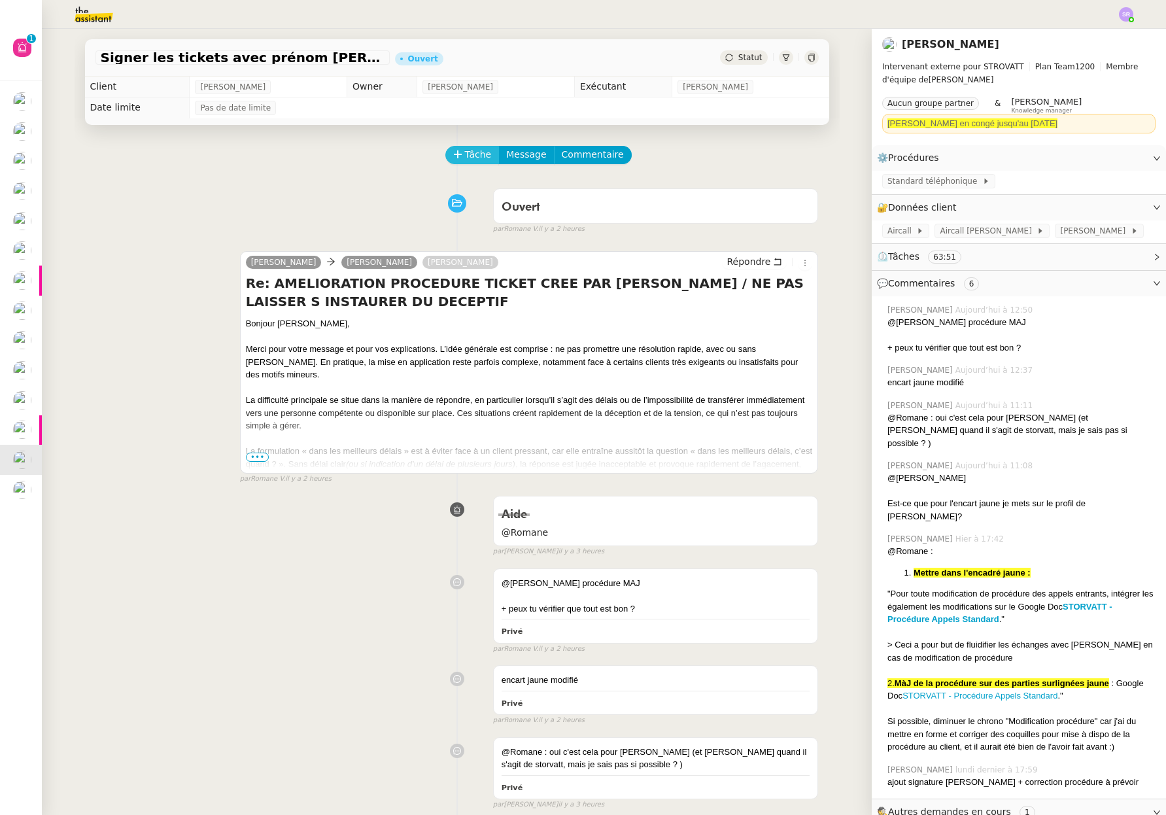
click at [453, 152] on icon at bounding box center [457, 154] width 9 height 9
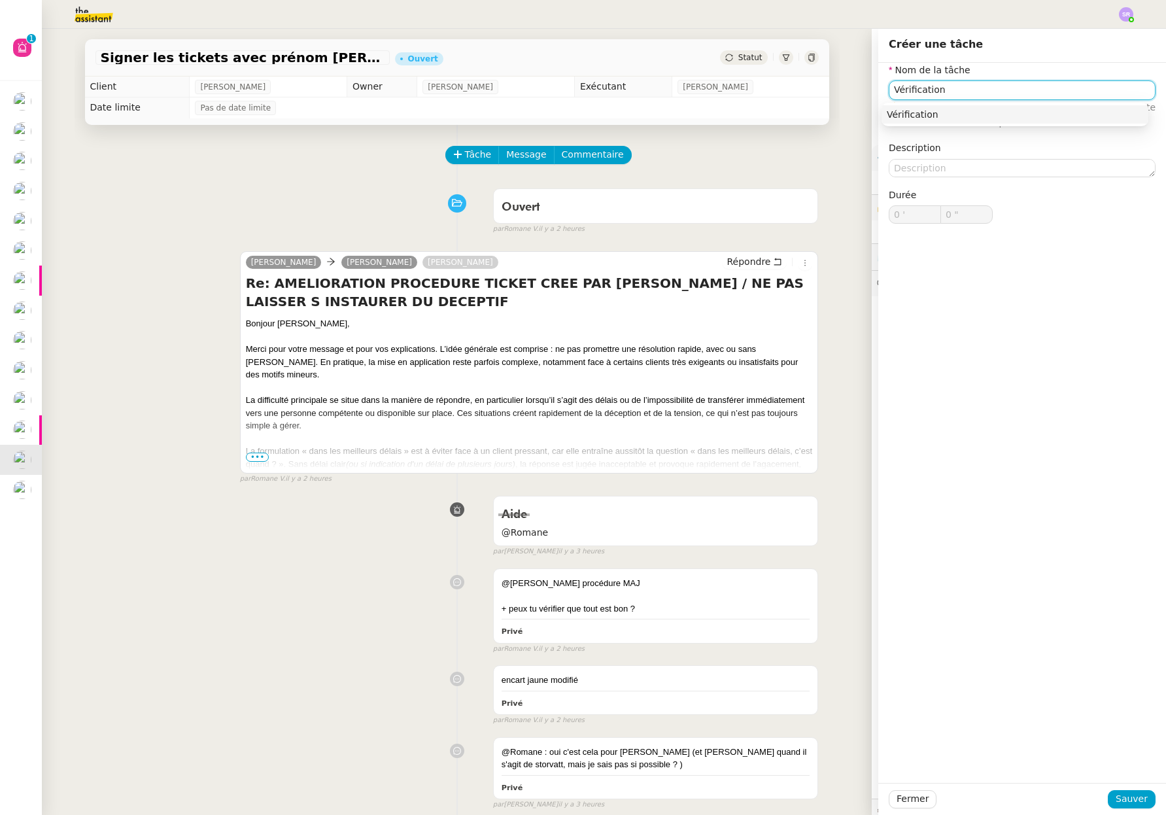
click at [1046, 115] on div "Vérification" at bounding box center [1015, 115] width 256 height 12
type input "Vérifications"
click at [1125, 797] on span "Sauver" at bounding box center [1132, 798] width 32 height 15
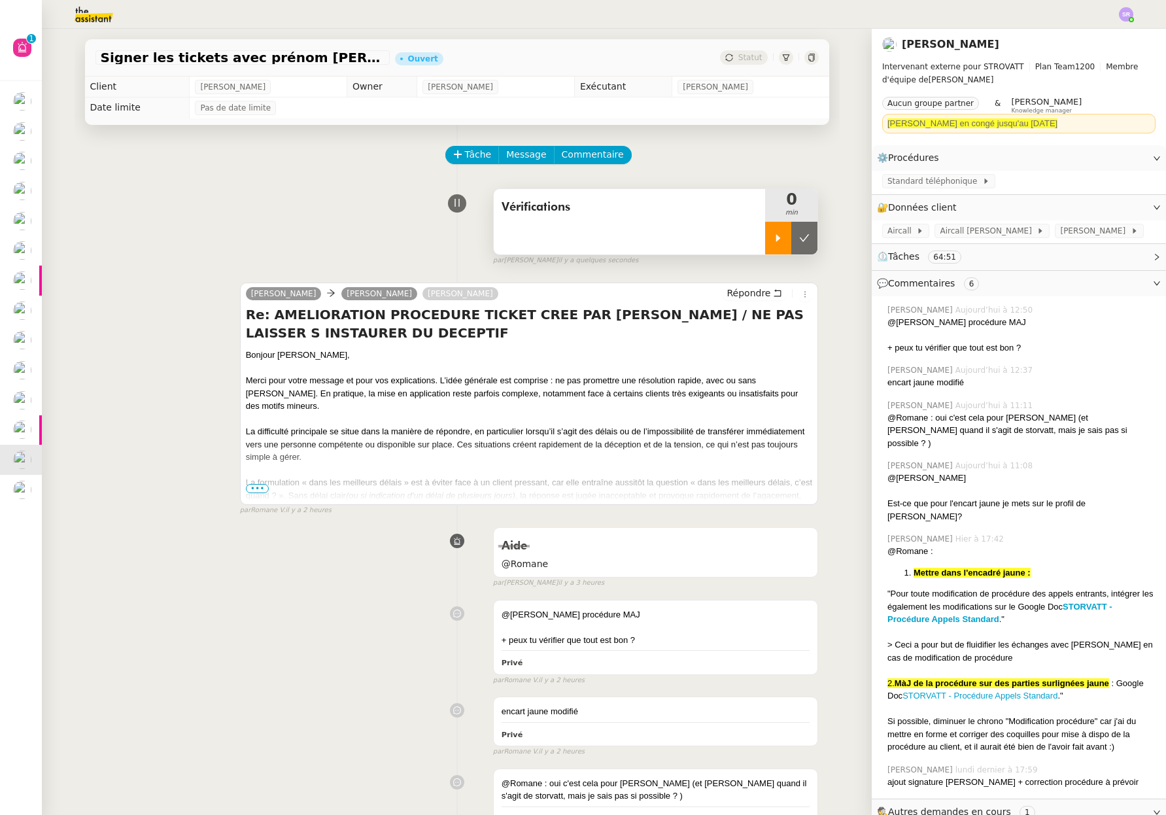
click at [773, 235] on icon at bounding box center [778, 238] width 10 height 10
click at [604, 215] on span "Vérifications" at bounding box center [630, 207] width 256 height 20
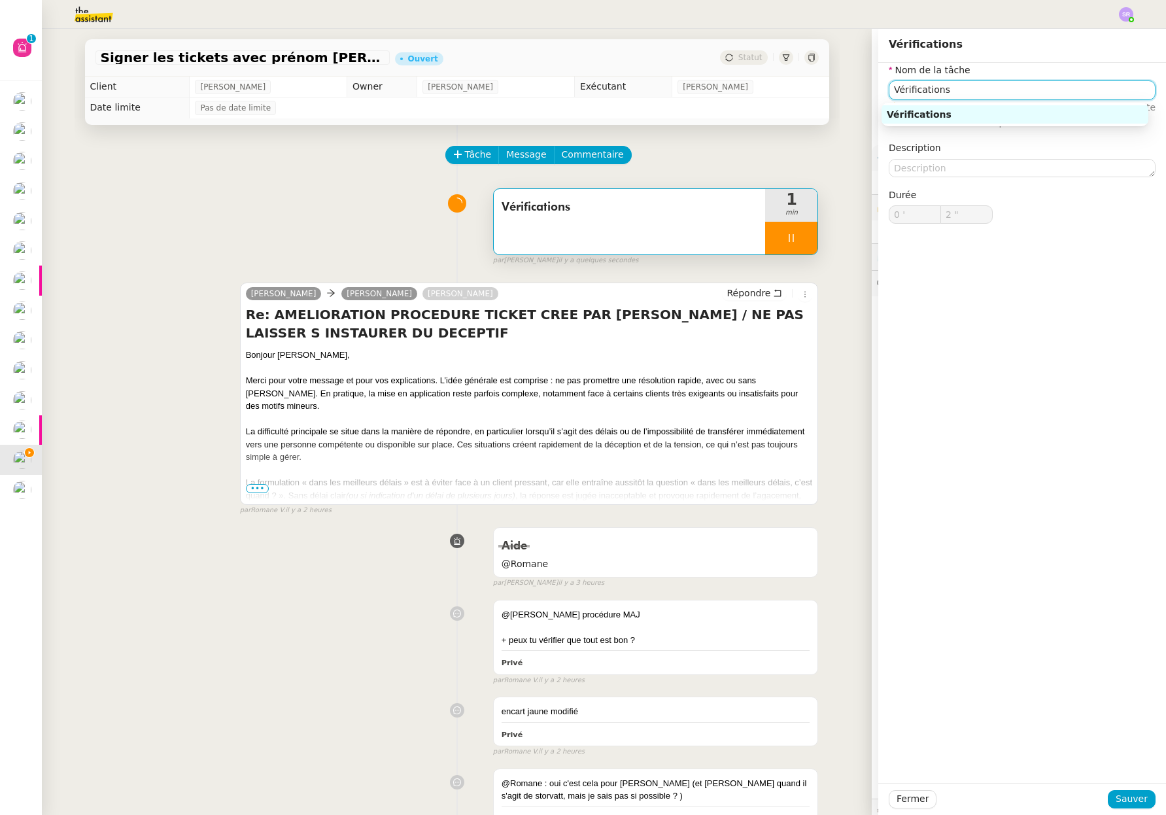
click at [989, 93] on input "Vérifications" at bounding box center [1022, 89] width 267 height 19
type input "Vérifications"
type input "3 ""
type input "Vérifications implém"
type input "4 ""
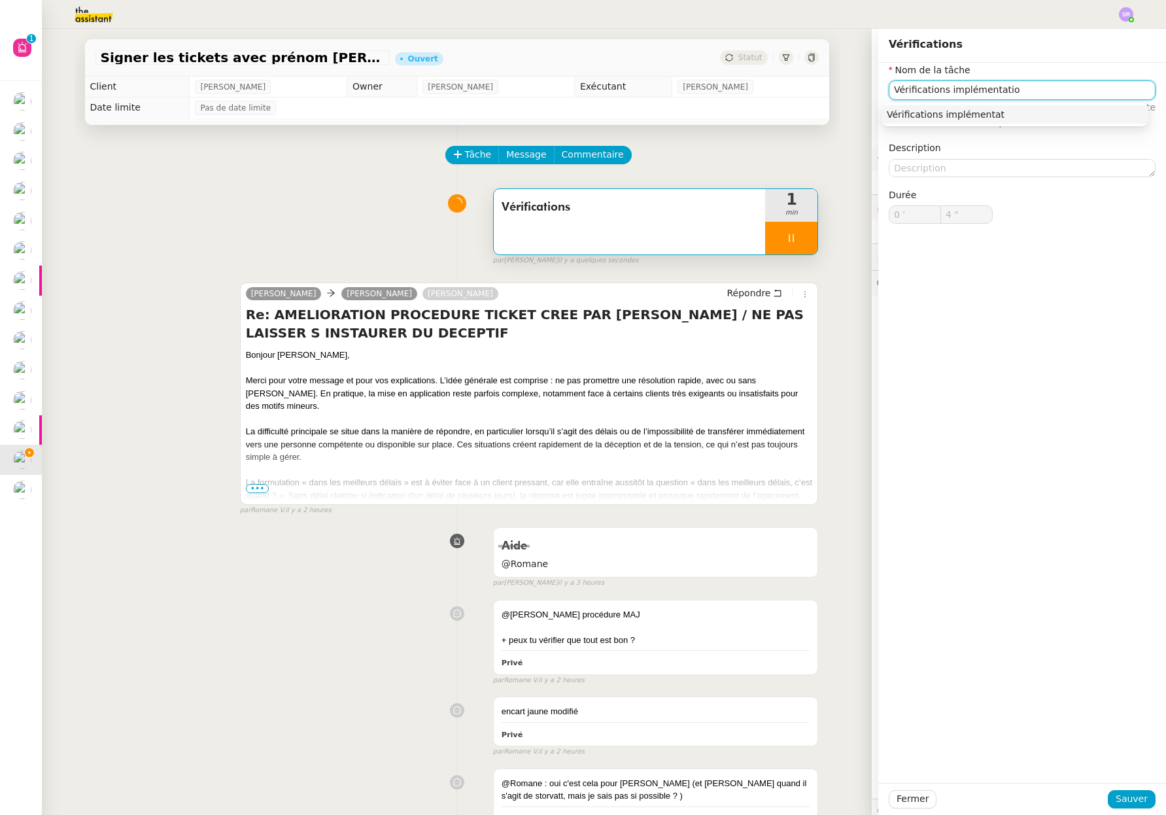
type input "Vérifications implémentation"
click at [989, 111] on div "Vérifications implémentation" at bounding box center [1015, 115] width 256 height 12
type input "6 ""
type input "Vérifications implémentation"
type input "7 ""
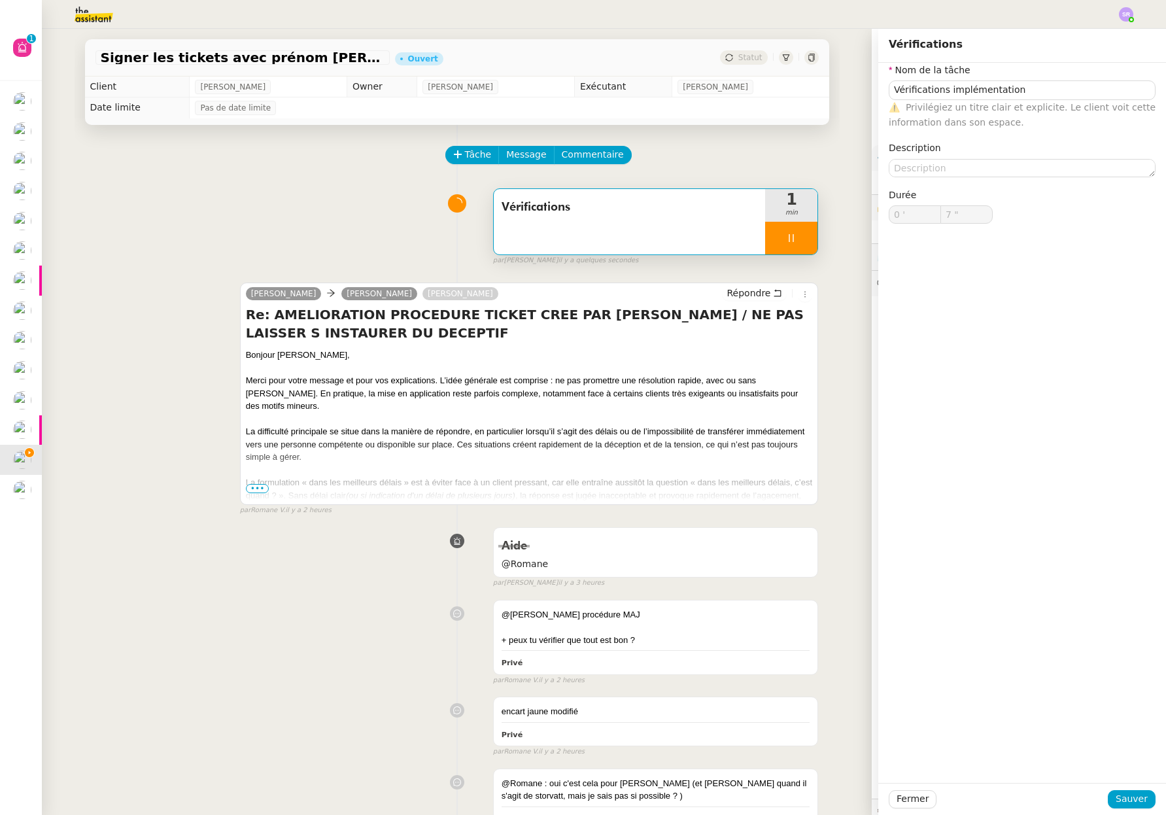
click at [1140, 788] on div "Fermer Sauver" at bounding box center [1022, 799] width 288 height 32
click at [1138, 792] on span "Sauver" at bounding box center [1132, 798] width 32 height 15
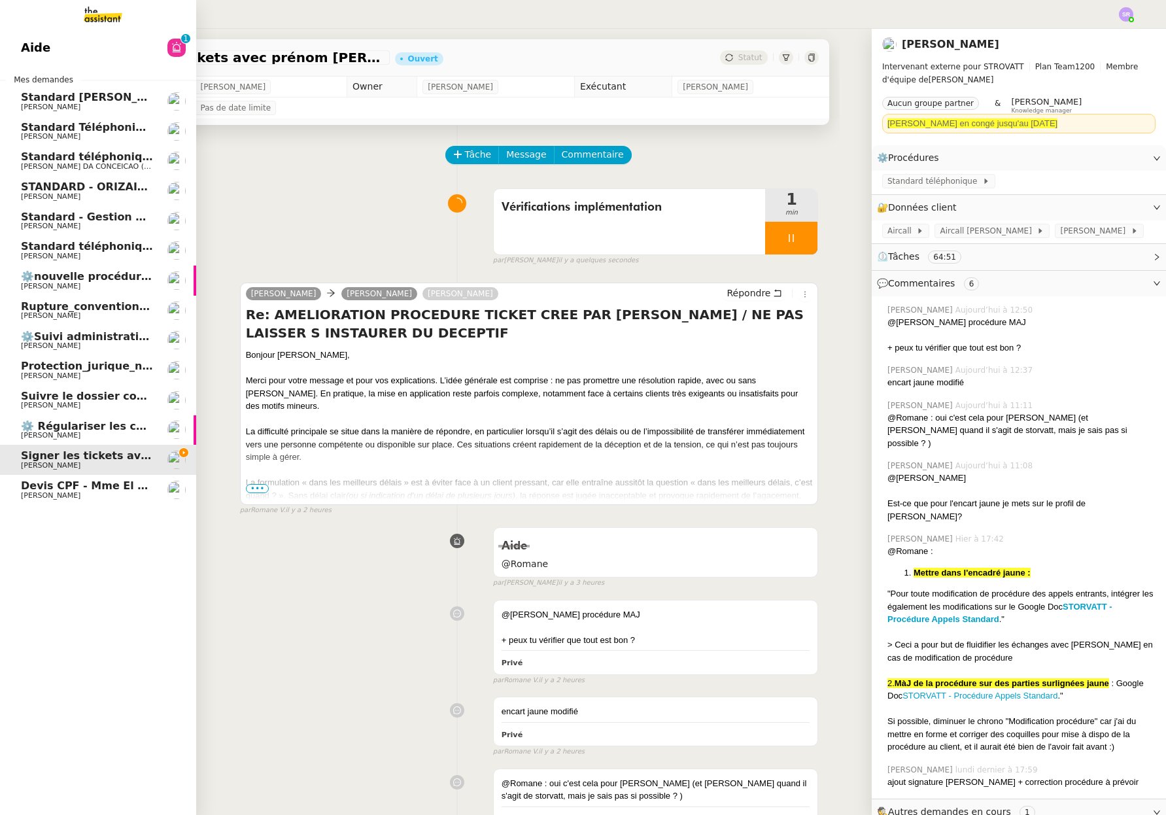
click at [41, 258] on span "[PERSON_NAME]" at bounding box center [51, 256] width 60 height 9
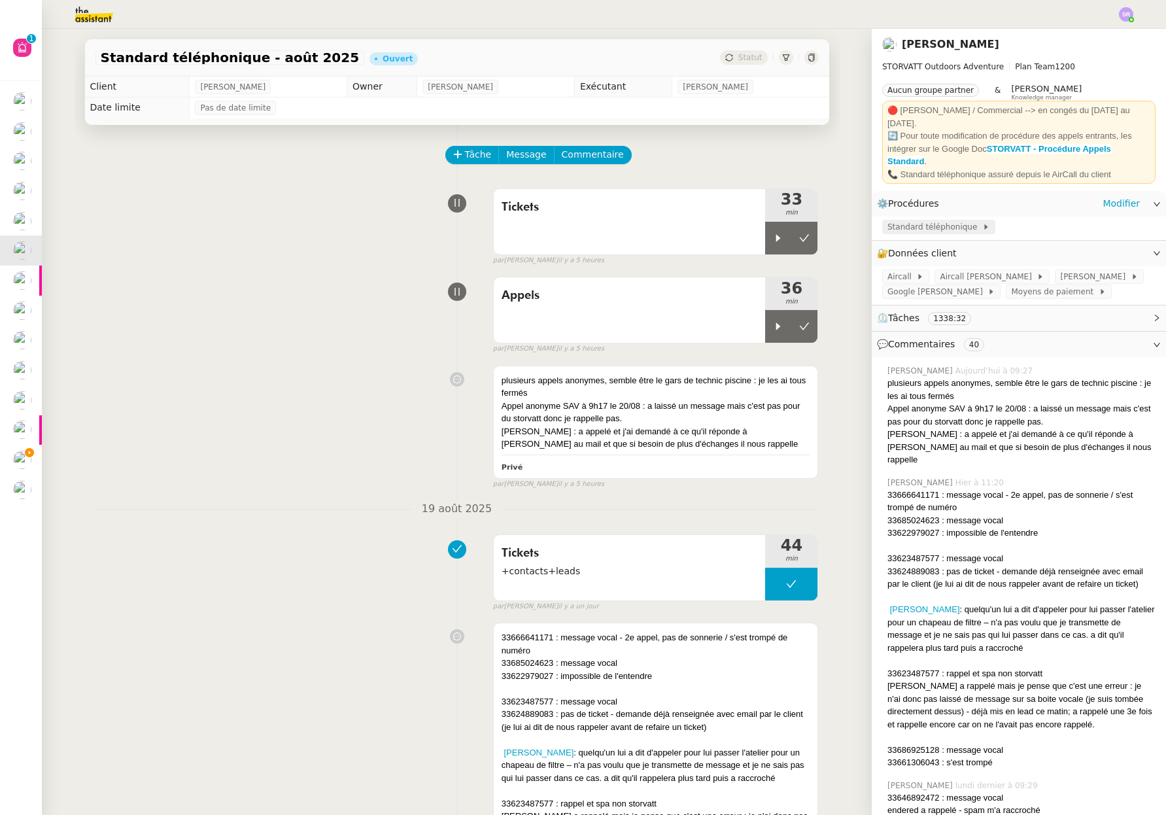
click at [937, 220] on span "Standard téléphonique" at bounding box center [934, 226] width 95 height 13
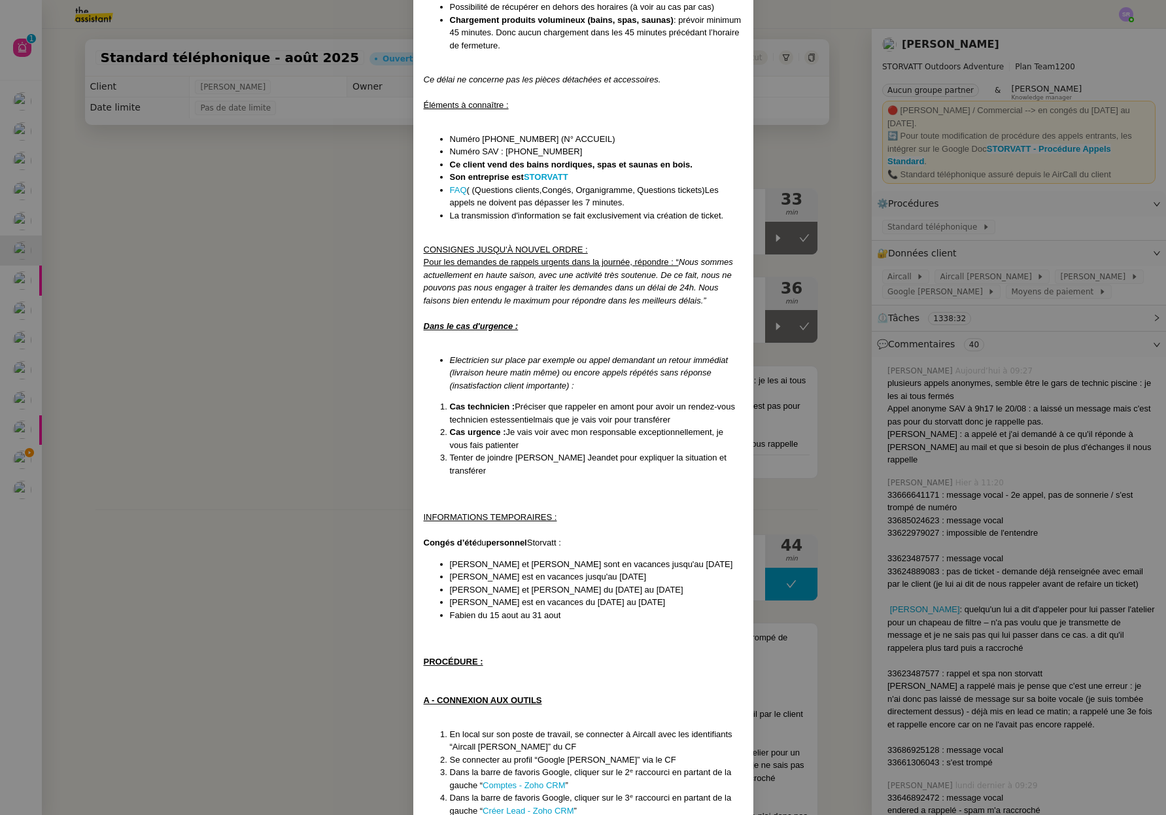
scroll to position [424, 0]
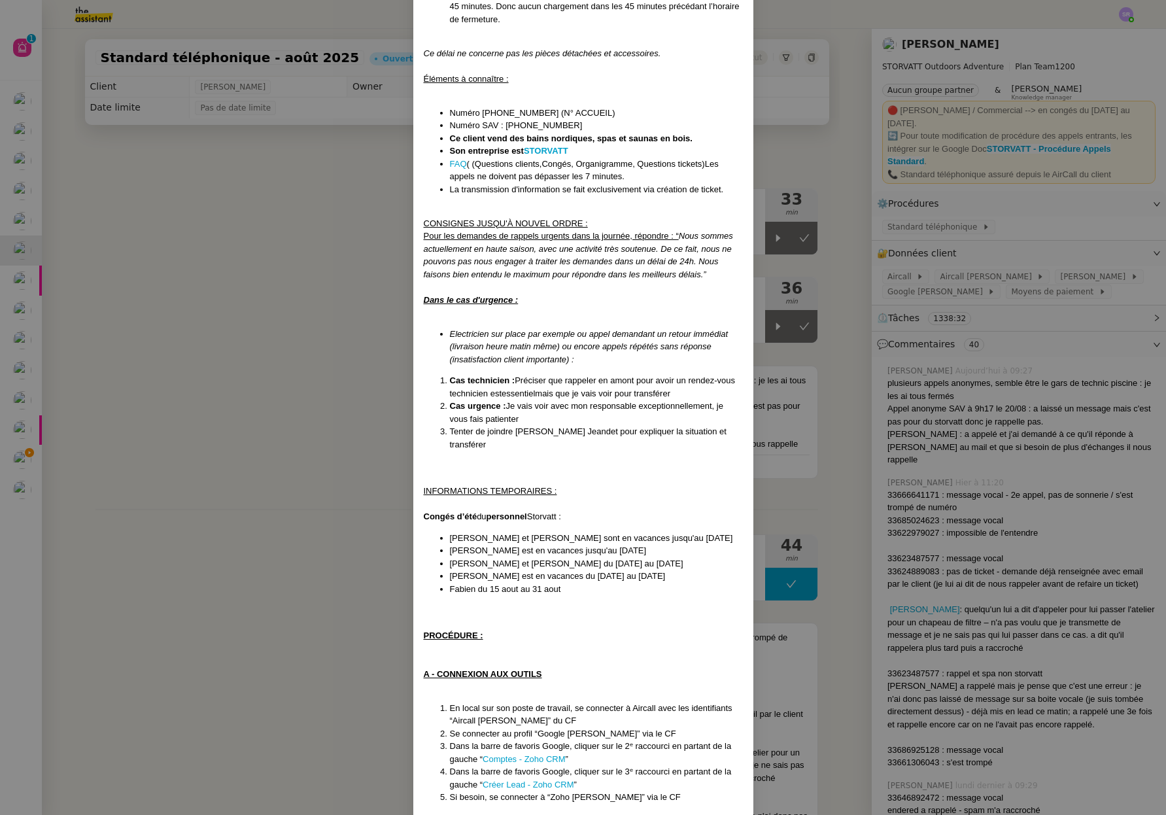
click at [1010, 198] on nz-modal-container "MAJ le 20/08/2025 Contexte : Le client souhaite que nous réceptionnions les app…" at bounding box center [583, 407] width 1166 height 815
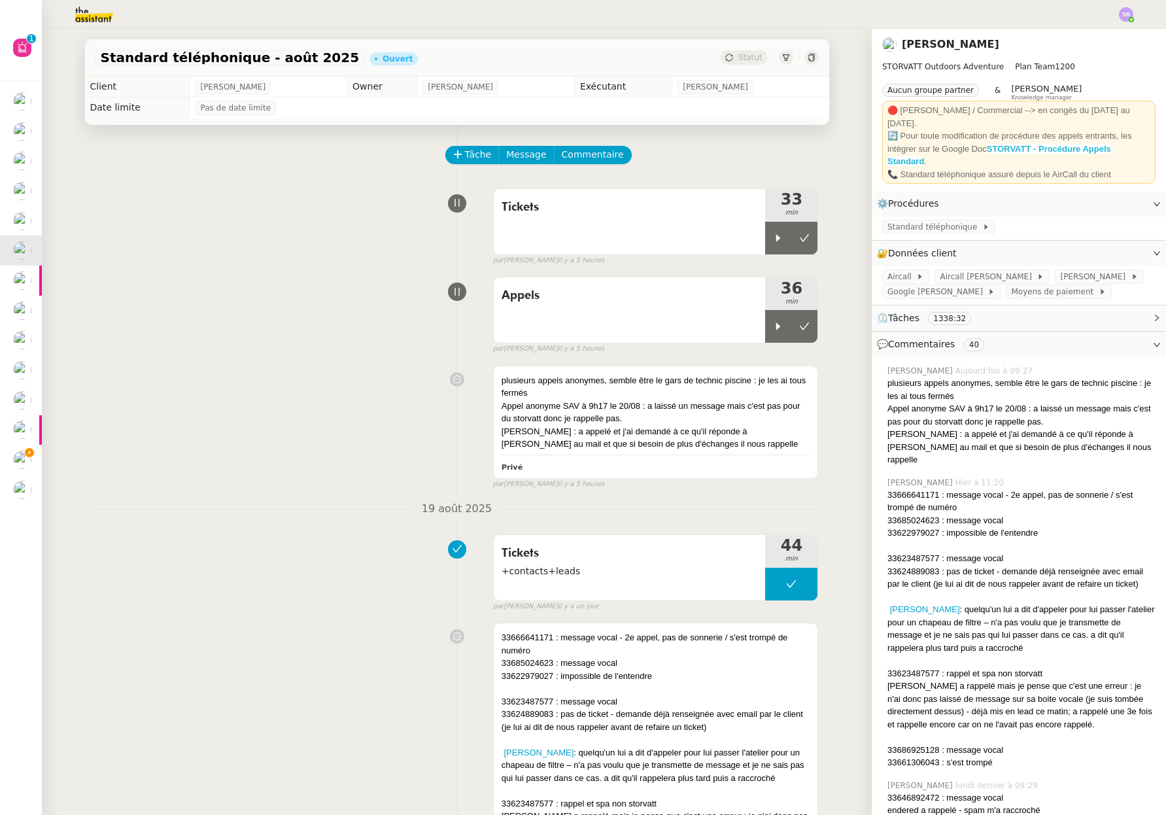
click at [1011, 144] on strong "STORVATT - Procédure Appels Standard" at bounding box center [999, 155] width 224 height 23
click at [955, 226] on div "Standard téléphonique" at bounding box center [1019, 227] width 294 height 23
click at [953, 222] on span "Standard téléphonique" at bounding box center [934, 226] width 95 height 13
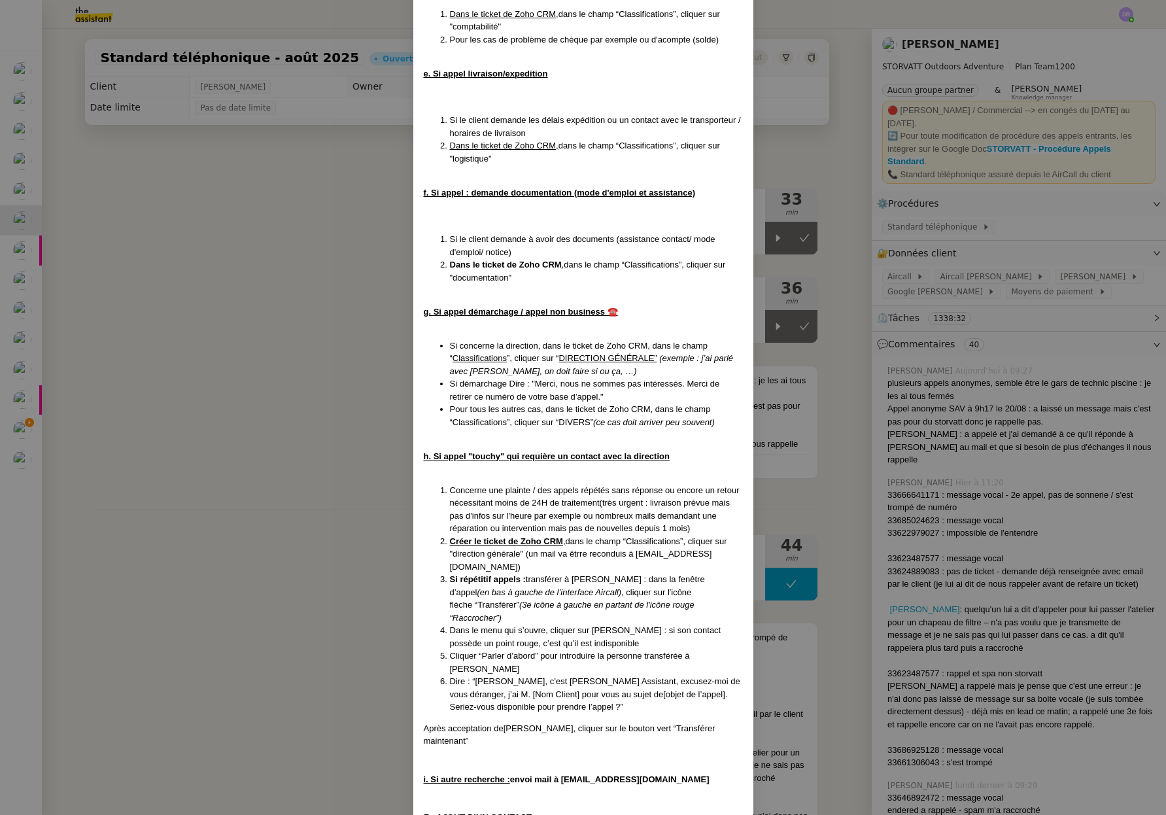
scroll to position [3286, 0]
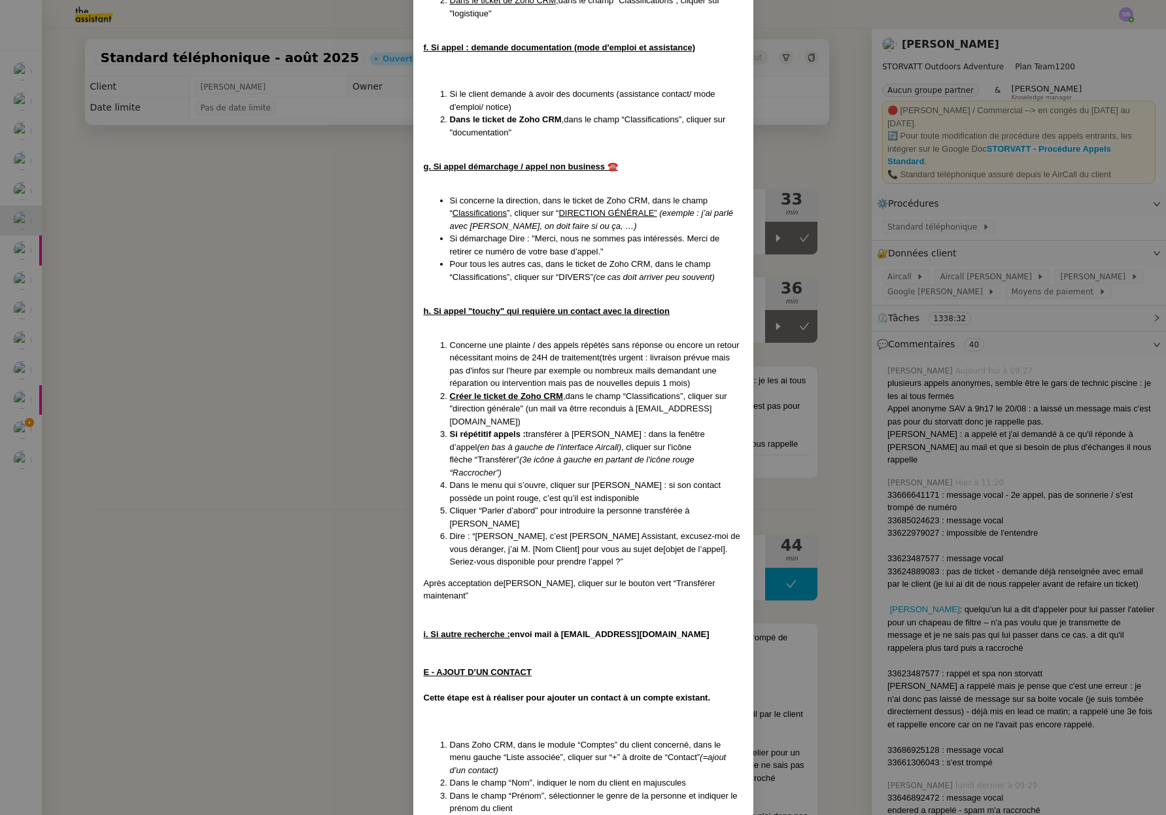
click at [638, 530] on li "Dire : “Bonjour Franck, c’est Géraldine de The Assistant, excusez-moi de vous d…" at bounding box center [596, 549] width 293 height 39
click at [436, 578] on span "Après acceptation de" at bounding box center [464, 583] width 80 height 10
drag, startPoint x: 591, startPoint y: 515, endPoint x: 592, endPoint y: 477, distance: 38.6
click at [591, 602] on div at bounding box center [583, 608] width 319 height 13
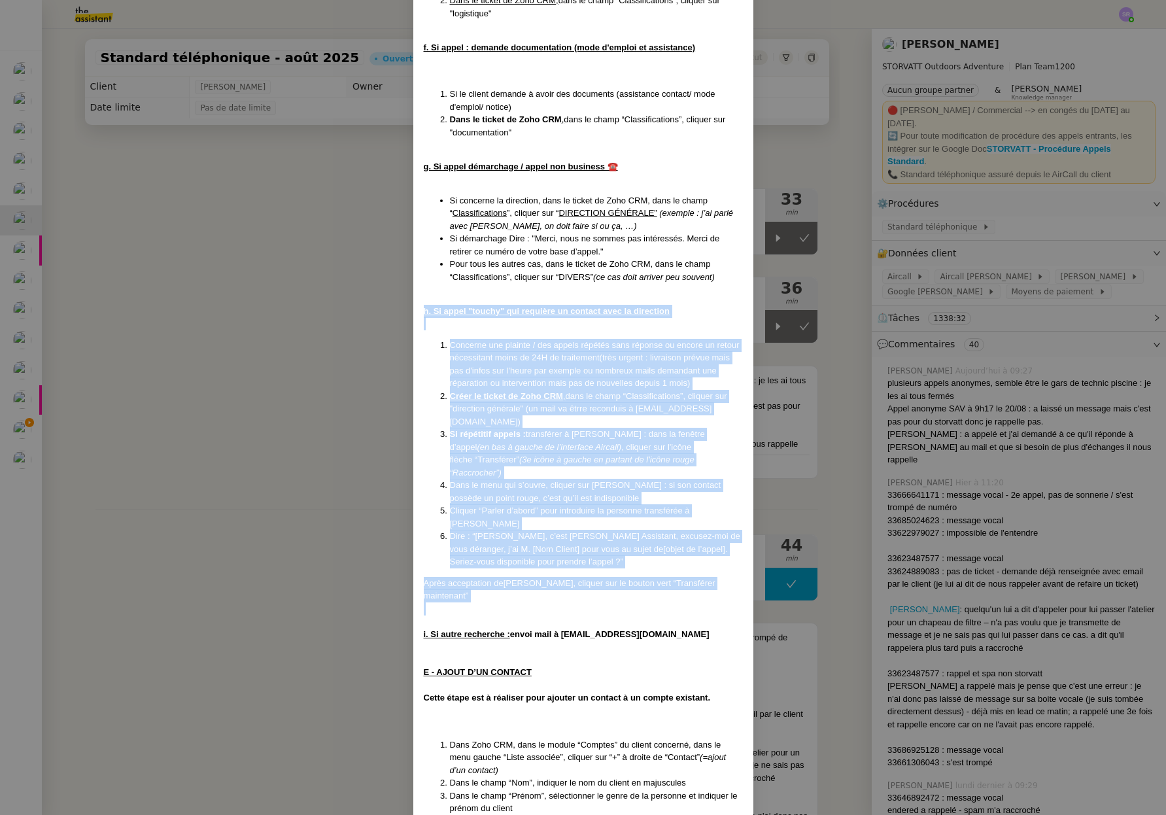
drag, startPoint x: 419, startPoint y: 272, endPoint x: 711, endPoint y: 515, distance: 379.8
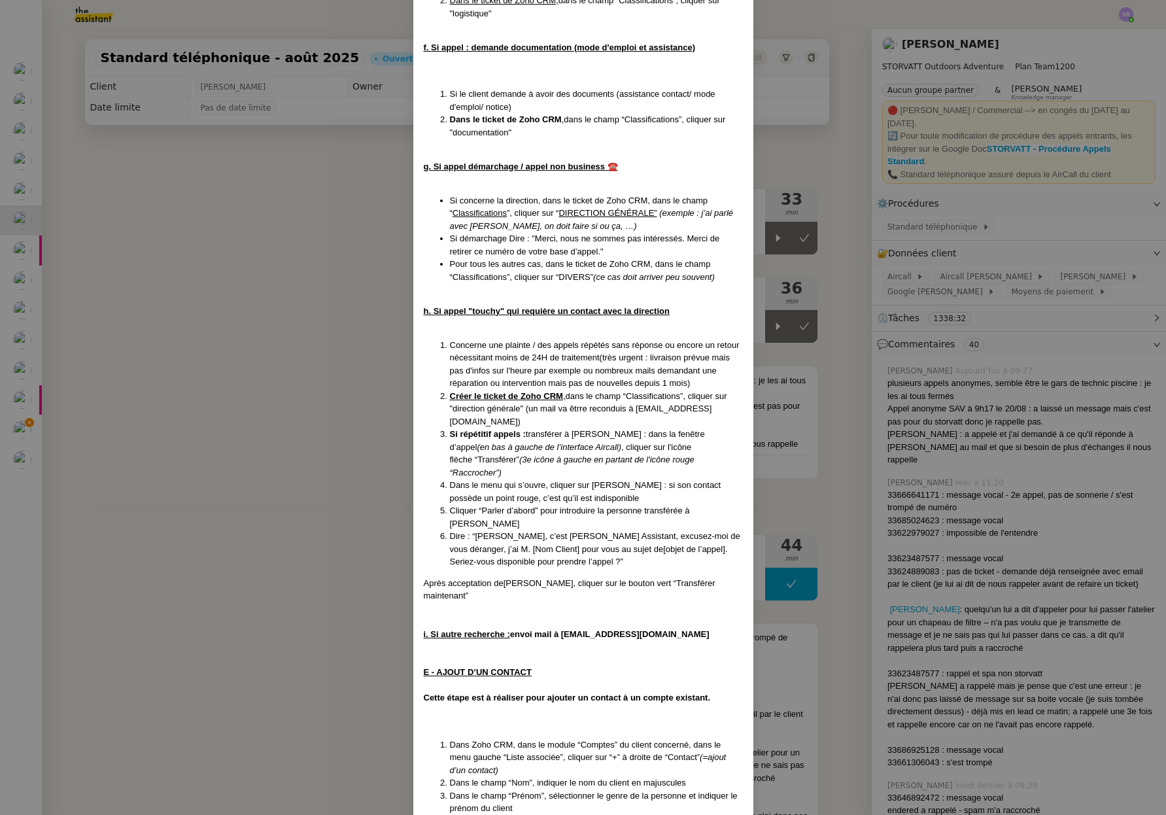
click at [592, 692] on strong "Cette étape est à réaliser pour ajouter un contact à un compte existant." at bounding box center [567, 697] width 287 height 10
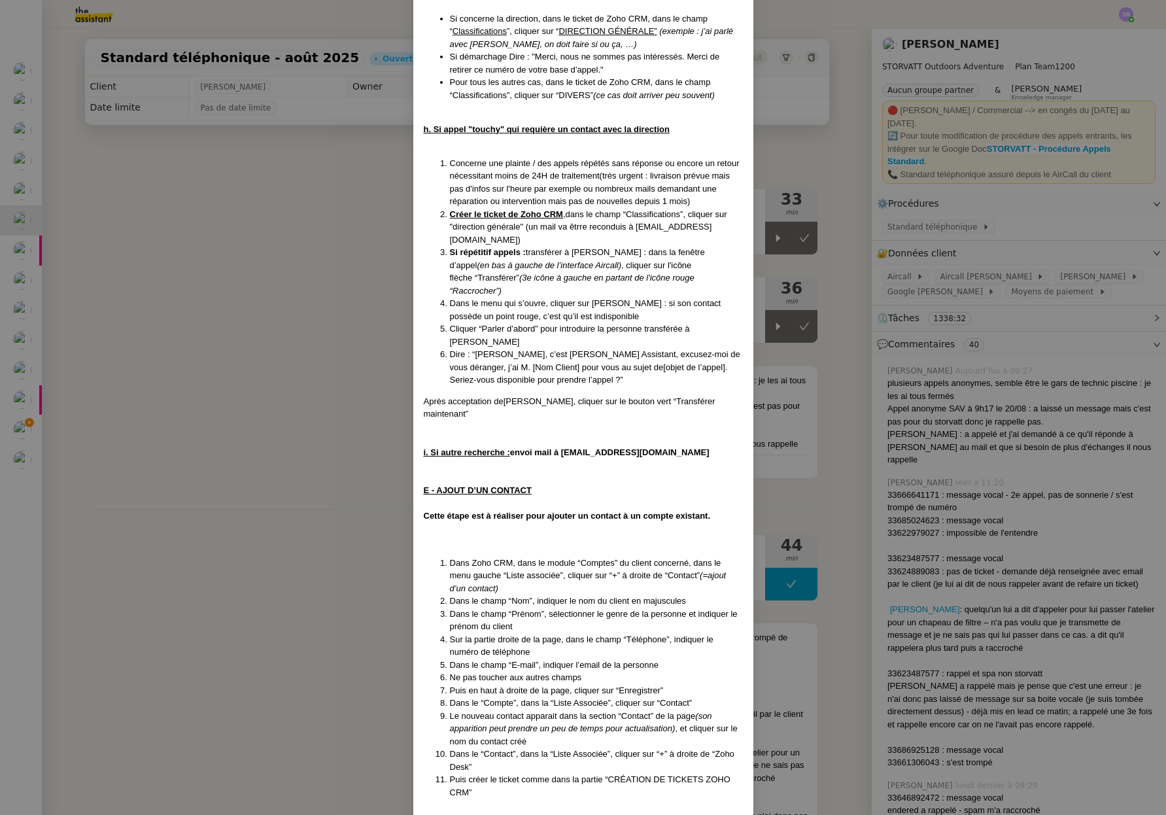
scroll to position [3319, 0]
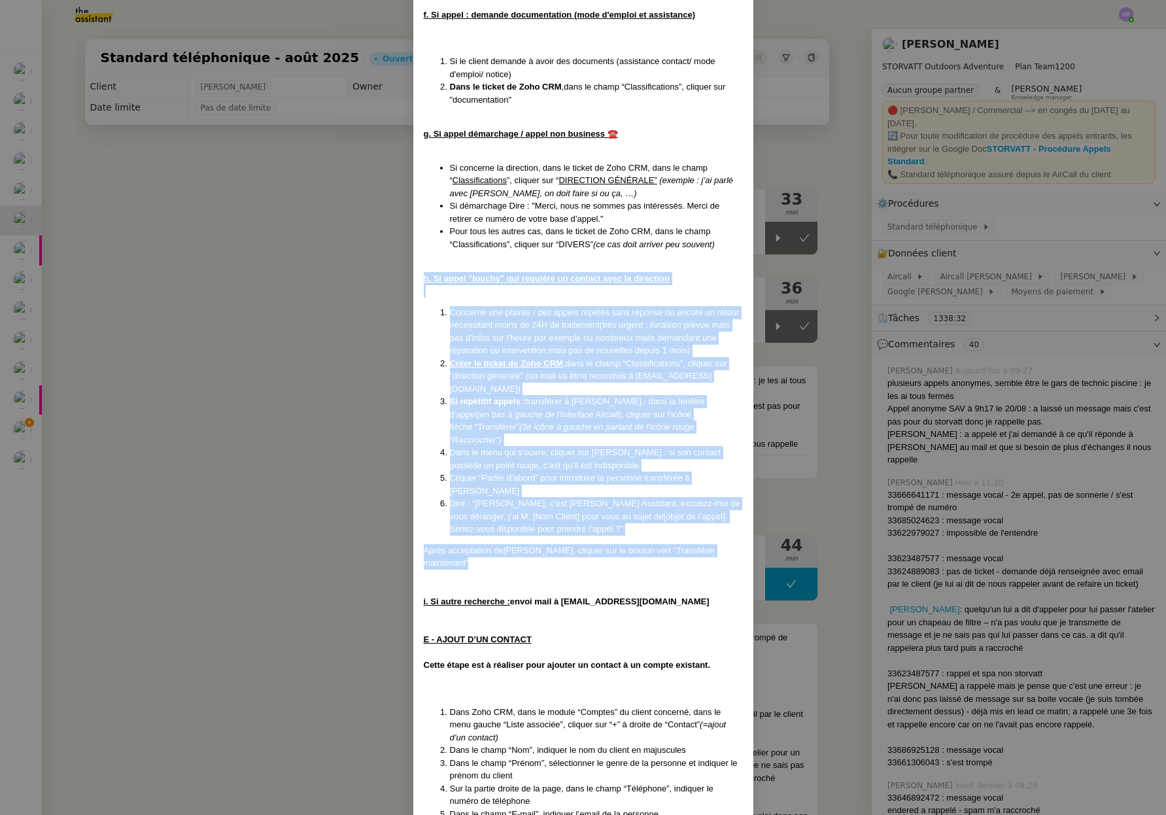
drag, startPoint x: 724, startPoint y: 473, endPoint x: 416, endPoint y: 242, distance: 384.9
copy div "h. Si appel "touchy" qui requière un contact avec la direction Concerne une pla…"
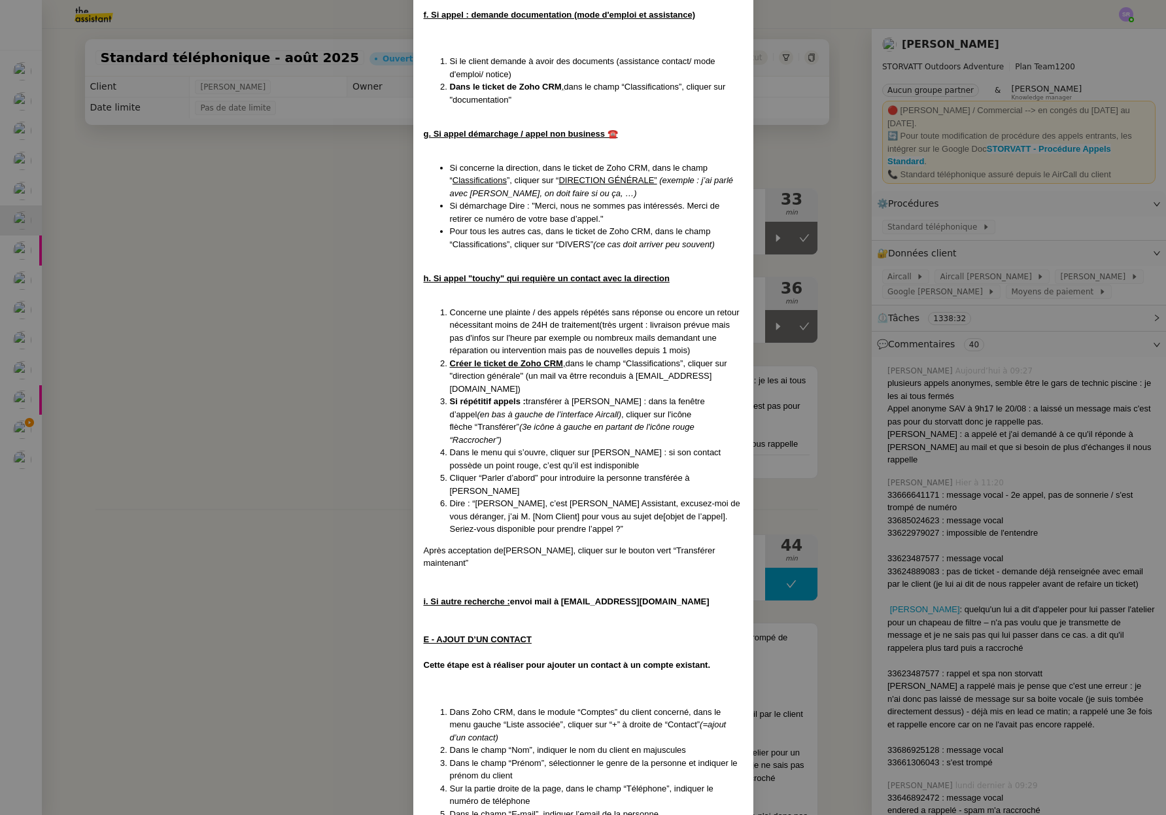
click at [13, 445] on nz-modal-container "MAJ le 20/08/2025 Contexte : Le client souhaite que nous réceptionnions les app…" at bounding box center [583, 407] width 1166 height 815
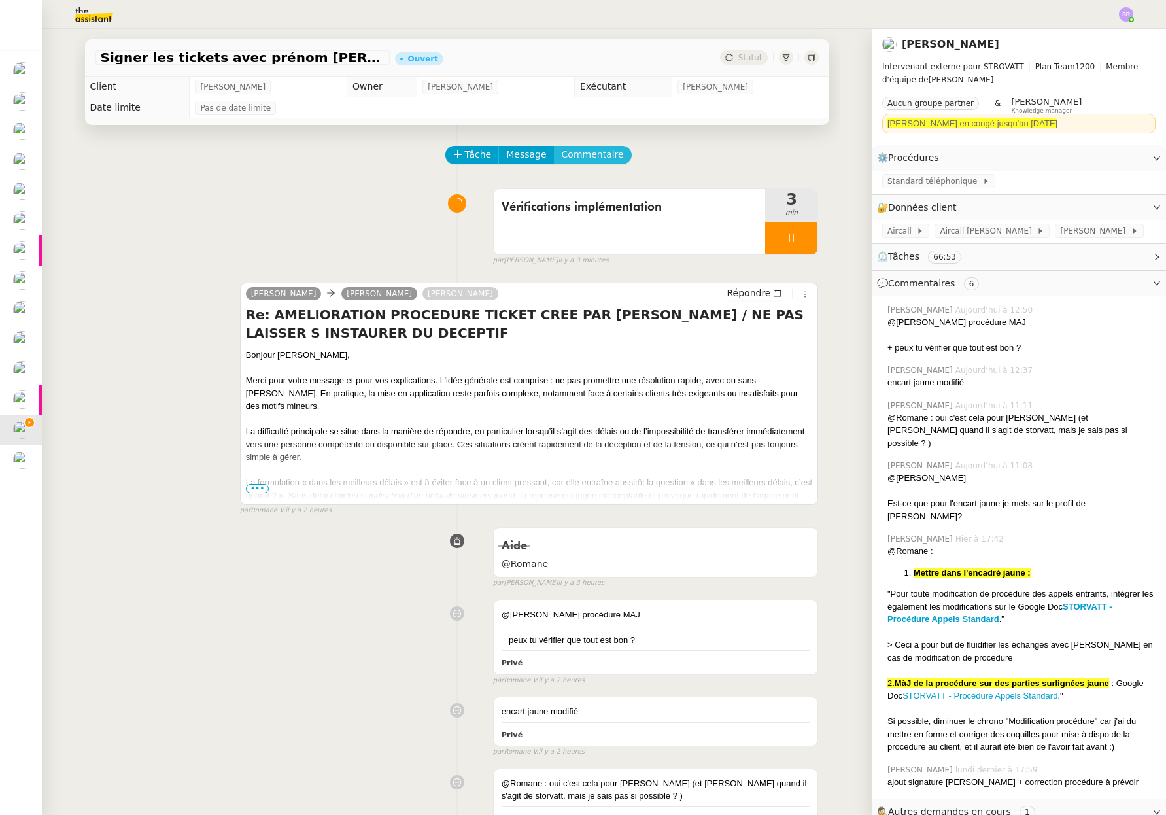
click at [603, 159] on span "Commentaire" at bounding box center [593, 154] width 62 height 15
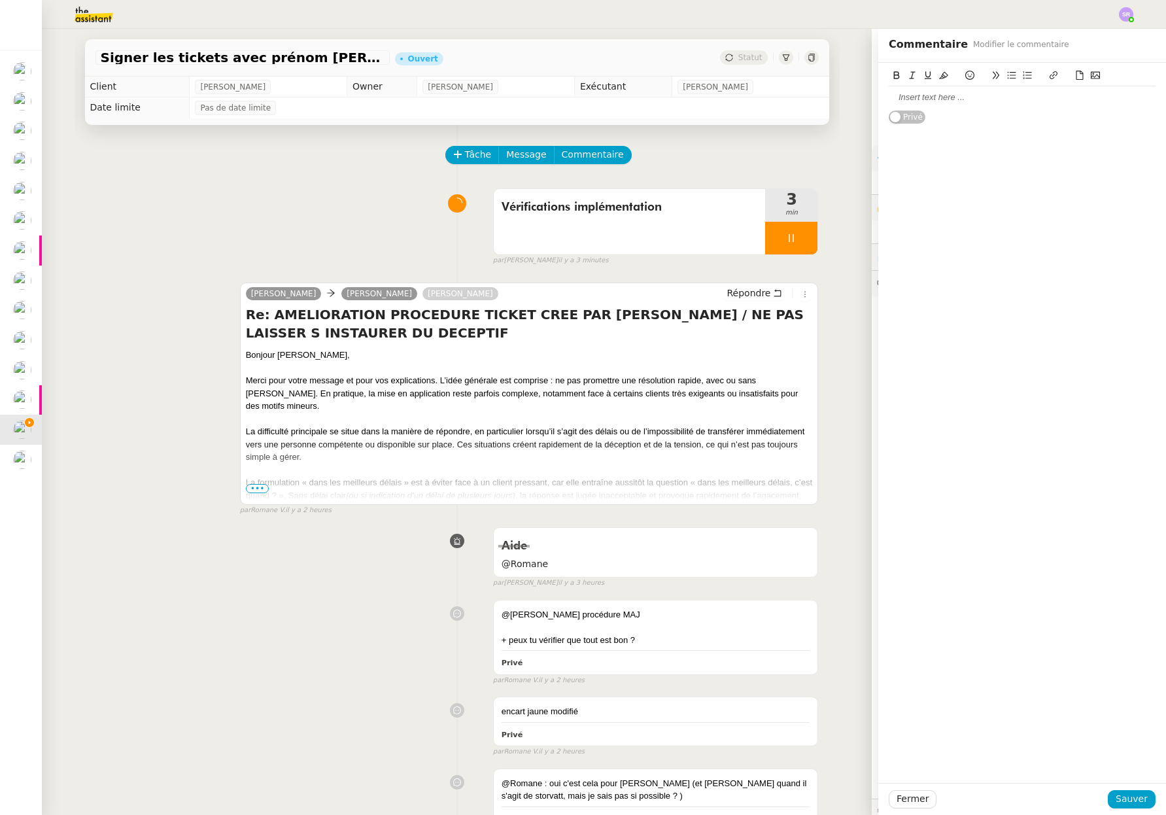
click at [979, 105] on div at bounding box center [1022, 97] width 267 height 22
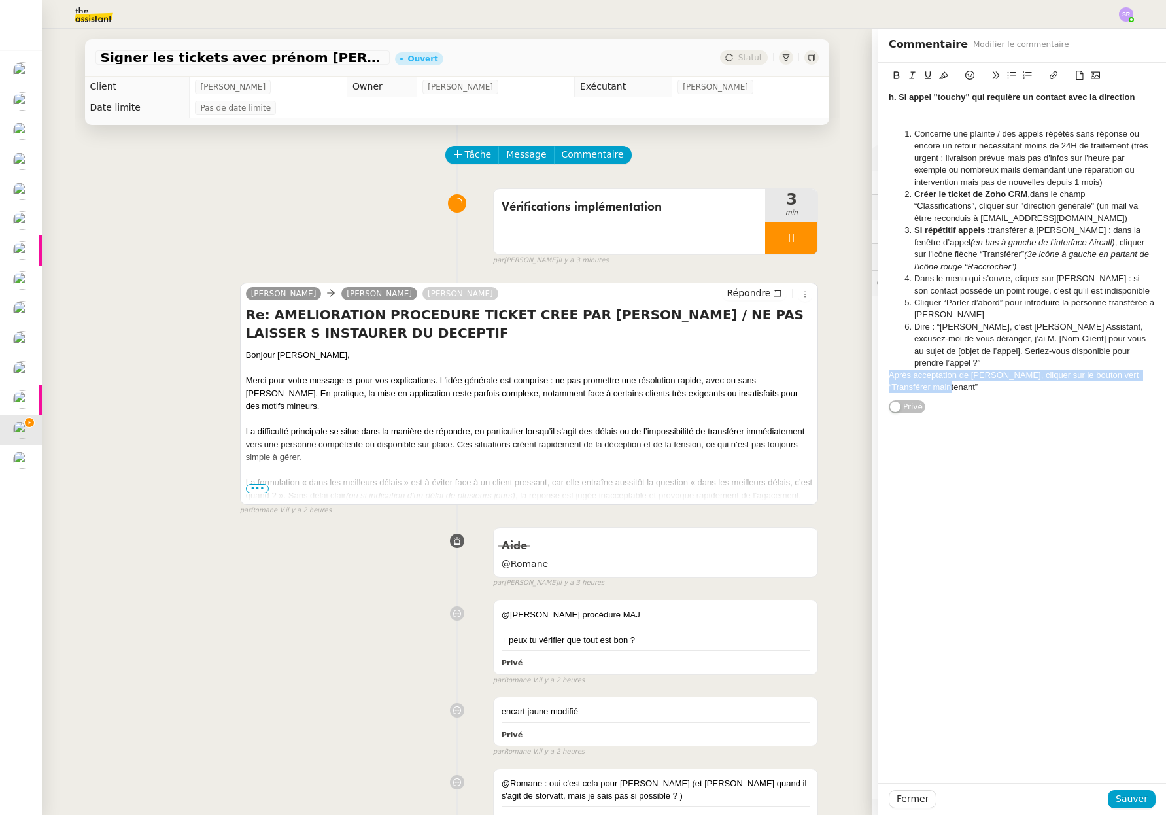
drag, startPoint x: 956, startPoint y: 389, endPoint x: 861, endPoint y: 375, distance: 95.9
click at [861, 375] on app-ticket "Signer les tickets avec prénom Géraldine Ouvert Statut Client Thomas SOULIER Ow…" at bounding box center [604, 422] width 1124 height 786
click at [1002, 364] on li "Dire : “Bonjour Franck, c’est Géraldine de The Assistant, excusez-moi de vous d…" at bounding box center [1029, 345] width 254 height 48
drag, startPoint x: 1032, startPoint y: 384, endPoint x: 893, endPoint y: 378, distance: 140.1
click at [893, 378] on ol "Concerne une plainte / des appels répétés sans réponse ou encore un retour néce…" at bounding box center [1022, 260] width 267 height 265
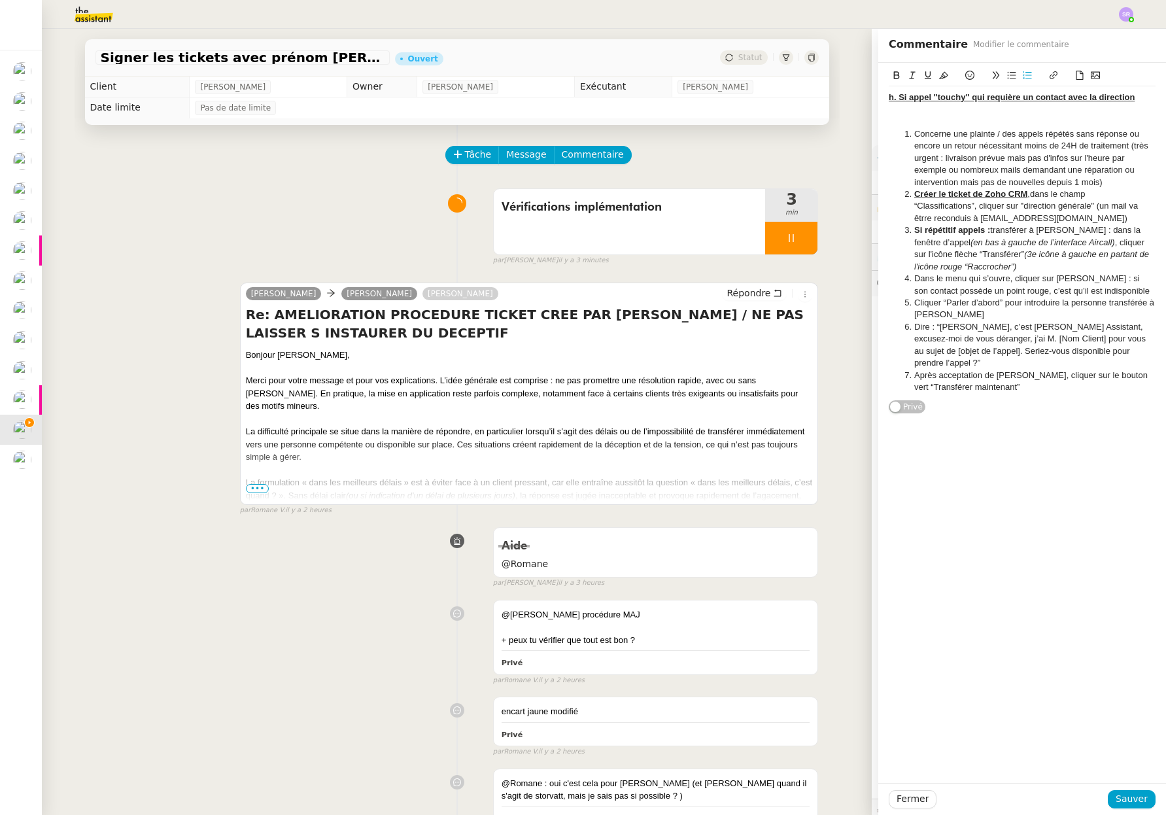
click at [908, 377] on li "Après acceptation de Franck, cliquer sur le bouton vert “Transférer maintenant”" at bounding box center [1029, 381] width 254 height 24
drag, startPoint x: 990, startPoint y: 384, endPoint x: 889, endPoint y: 369, distance: 101.7
click at [889, 369] on ol "Concerne une plainte / des appels répétés sans réponse ou encore un retour néce…" at bounding box center [1022, 260] width 267 height 265
click at [939, 75] on icon at bounding box center [943, 75] width 9 height 7
click at [889, 99] on u "h. Si appel "touchy" qui requière un contact avec la direction" at bounding box center [1012, 97] width 246 height 10
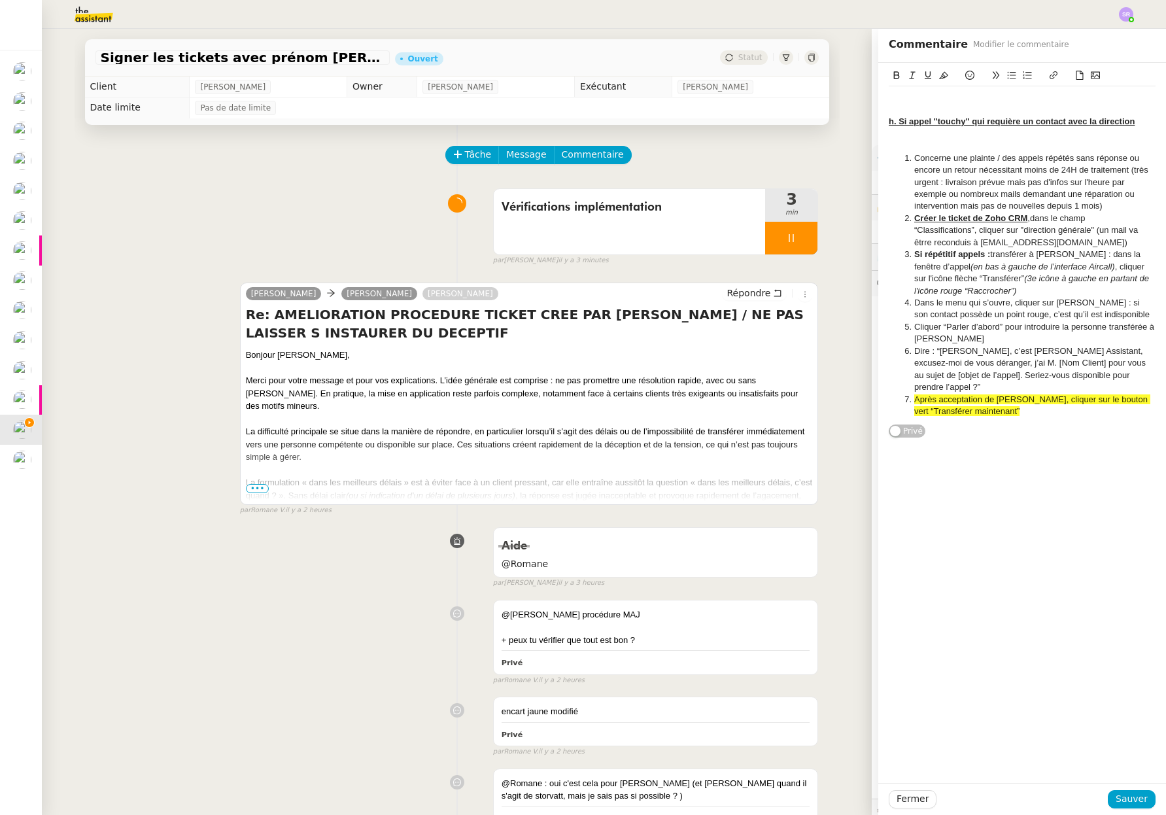
drag, startPoint x: 880, startPoint y: 105, endPoint x: 899, endPoint y: 99, distance: 19.9
click at [880, 105] on div "﻿ h. Si appel "touchy" qui requière un contact avec la direction Concerne une p…" at bounding box center [1022, 250] width 288 height 375
click at [899, 99] on div at bounding box center [1022, 98] width 267 height 12
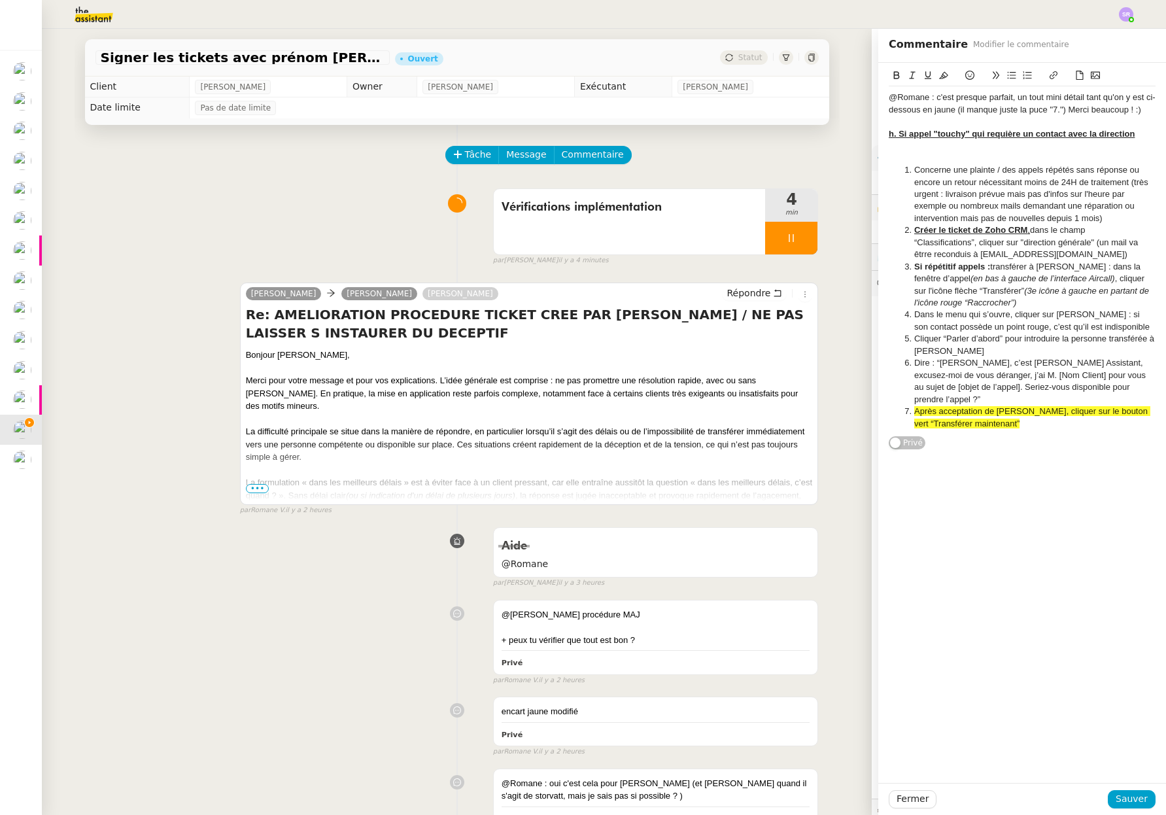
click at [1057, 103] on div "@Romane : c'est presque parfait, un tout mini détail tant qu'on y est ci-dessou…" at bounding box center [1022, 104] width 267 height 24
click at [1054, 547] on div "@Romane : c'est presque parfait, un tout mini détail tant qu'on y est ci-dessou…" at bounding box center [1022, 423] width 288 height 720
drag, startPoint x: 1115, startPoint y: 802, endPoint x: 1094, endPoint y: 728, distance: 76.8
click at [1116, 802] on span "Sauver" at bounding box center [1132, 798] width 32 height 15
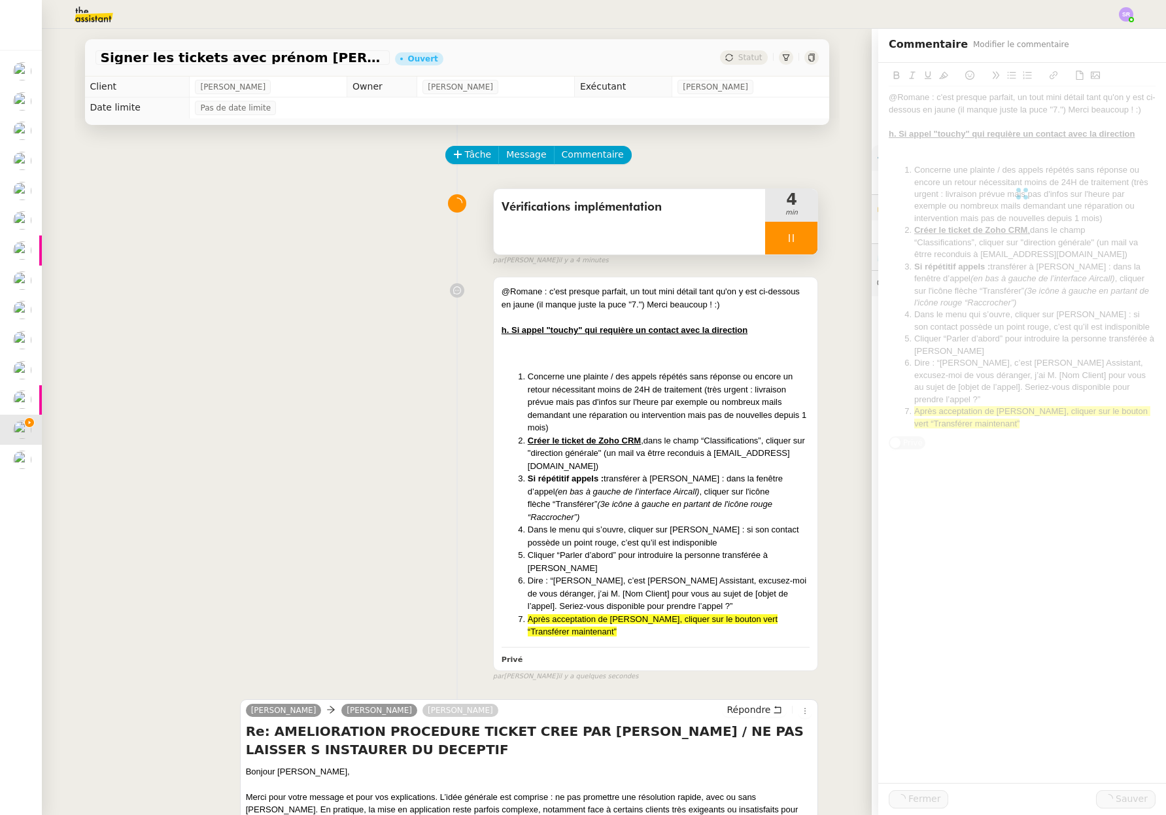
click at [791, 251] on div at bounding box center [791, 238] width 52 height 33
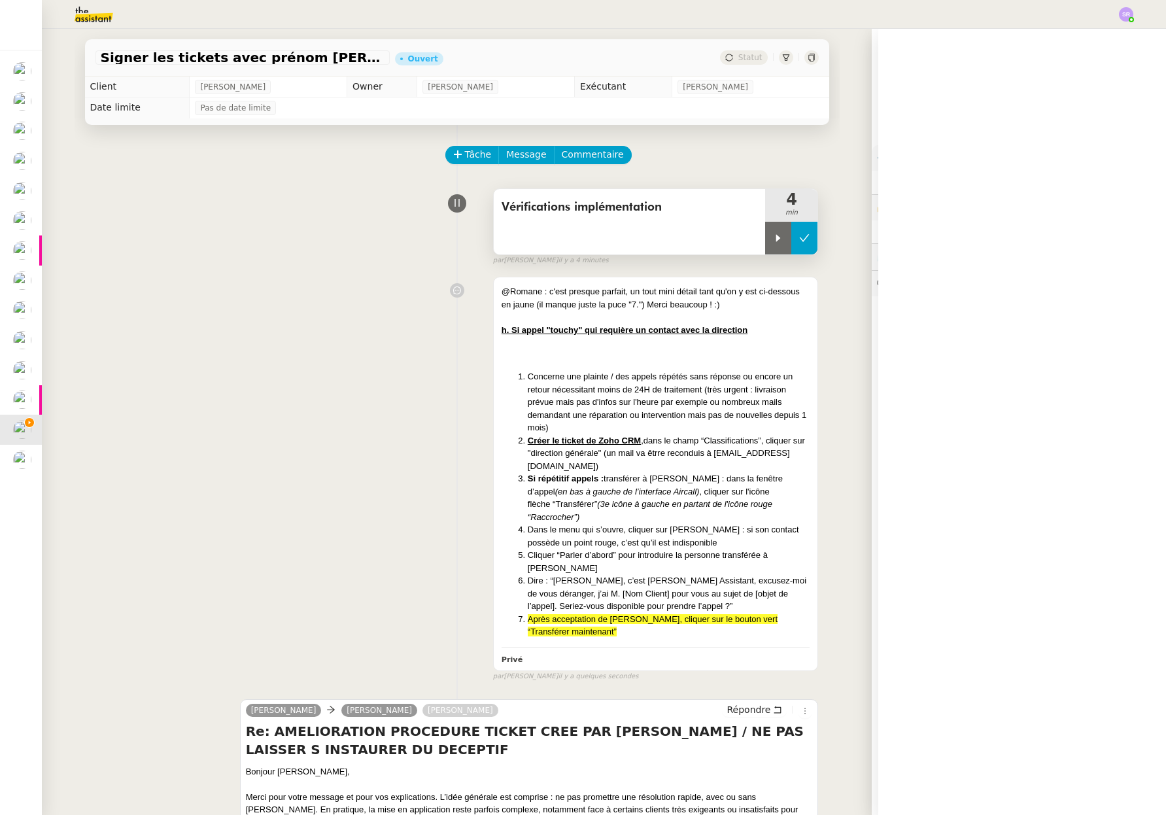
click at [794, 247] on button at bounding box center [804, 238] width 26 height 33
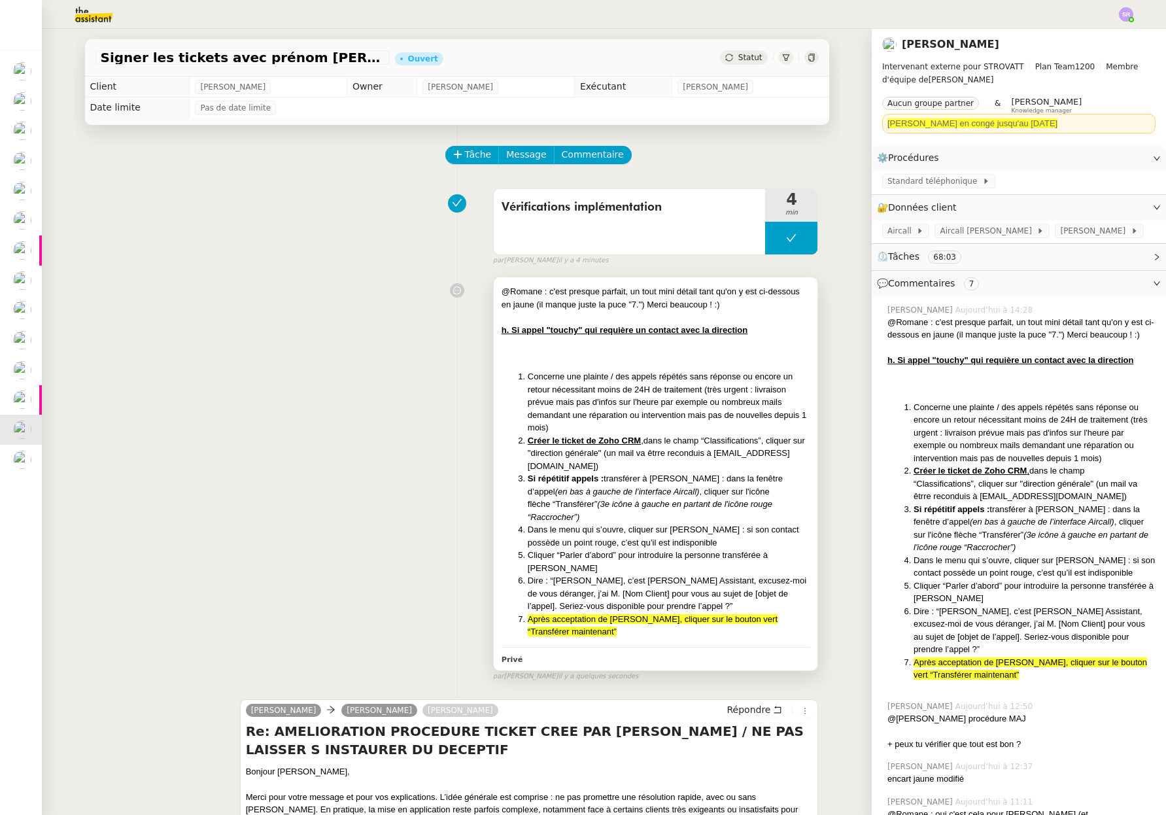
click at [665, 366] on div "@Romane : c'est presque parfait, un tout mini détail tant qu'on y est ci-dessou…" at bounding box center [656, 461] width 309 height 353
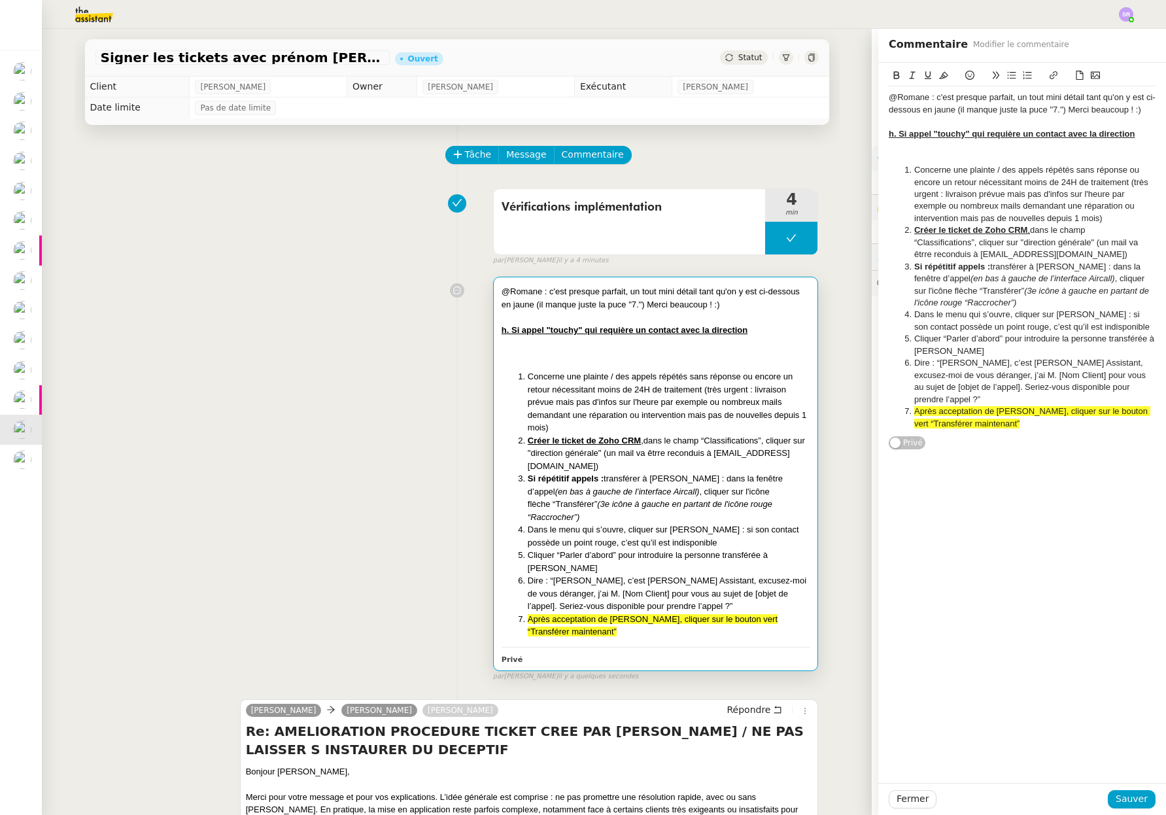
drag, startPoint x: 718, startPoint y: 305, endPoint x: 738, endPoint y: 306, distance: 19.6
click at [719, 305] on div "@Romane : c'est presque parfait, un tout mini détail tant qu'on y est ci-dessou…" at bounding box center [656, 298] width 309 height 26
click at [1140, 106] on div "@Romane : c'est presque parfait, un tout mini détail tant qu'on y est ci-dessou…" at bounding box center [1022, 104] width 267 height 24
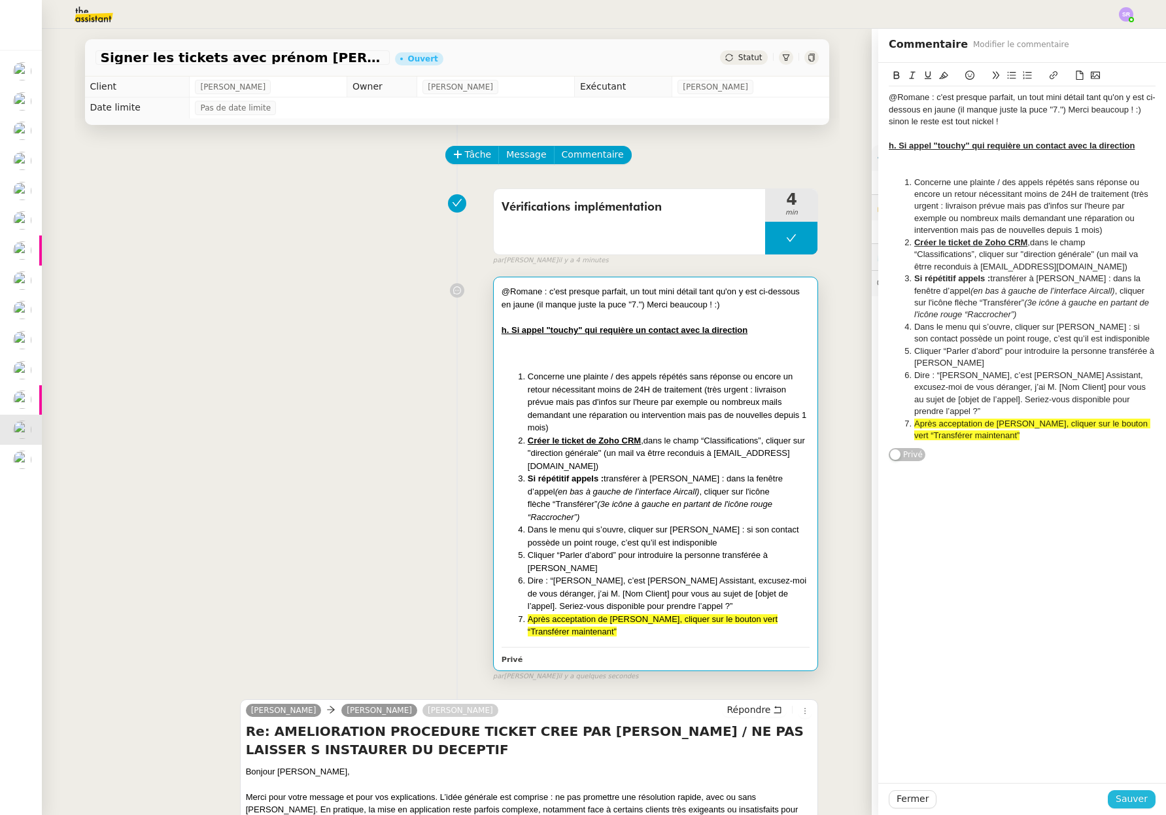
click at [1121, 806] on button "Sauver" at bounding box center [1132, 799] width 48 height 18
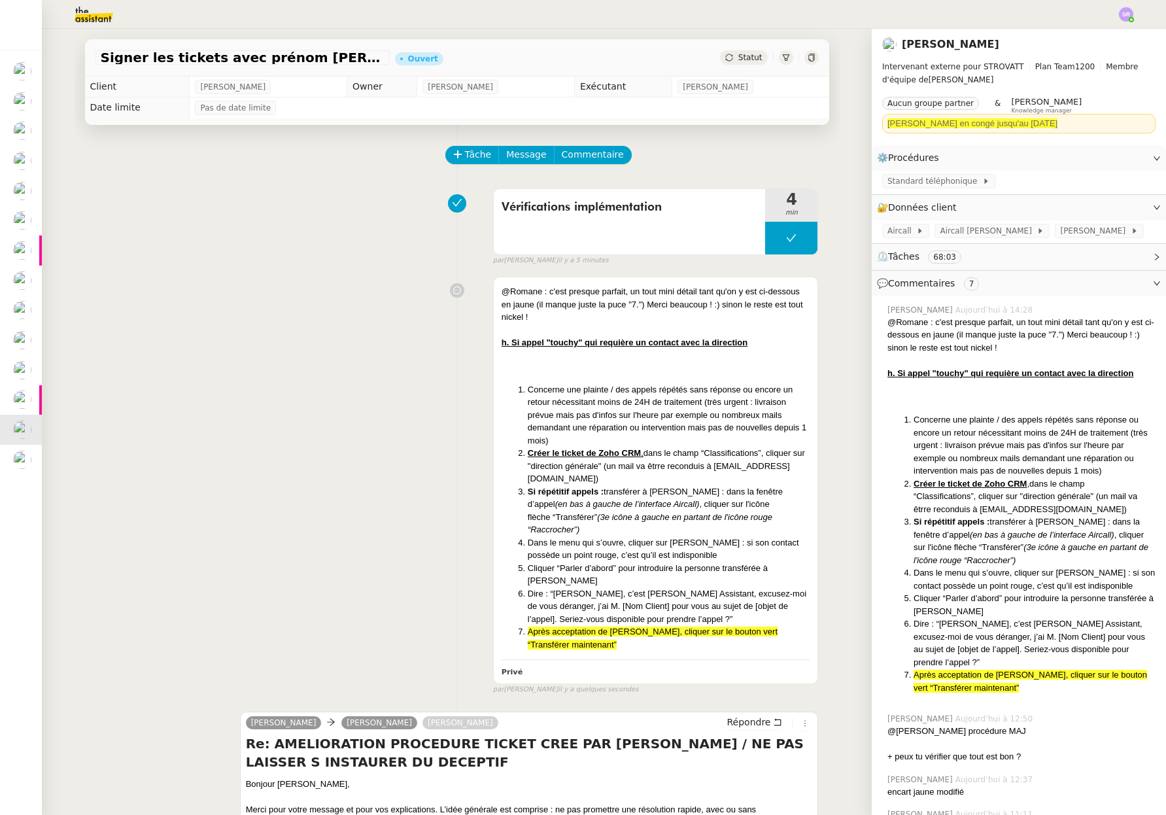
click at [742, 60] on span "Statut" at bounding box center [750, 57] width 24 height 9
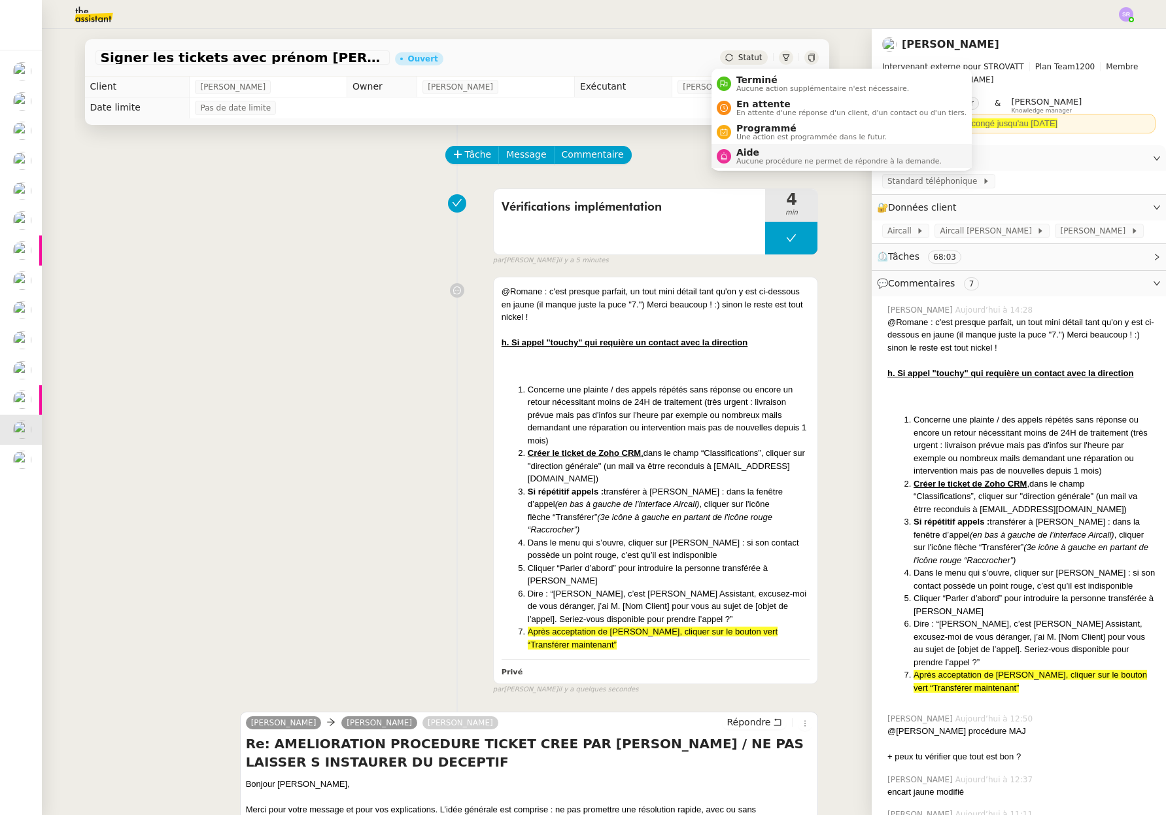
click at [808, 152] on span "Aide" at bounding box center [838, 152] width 205 height 10
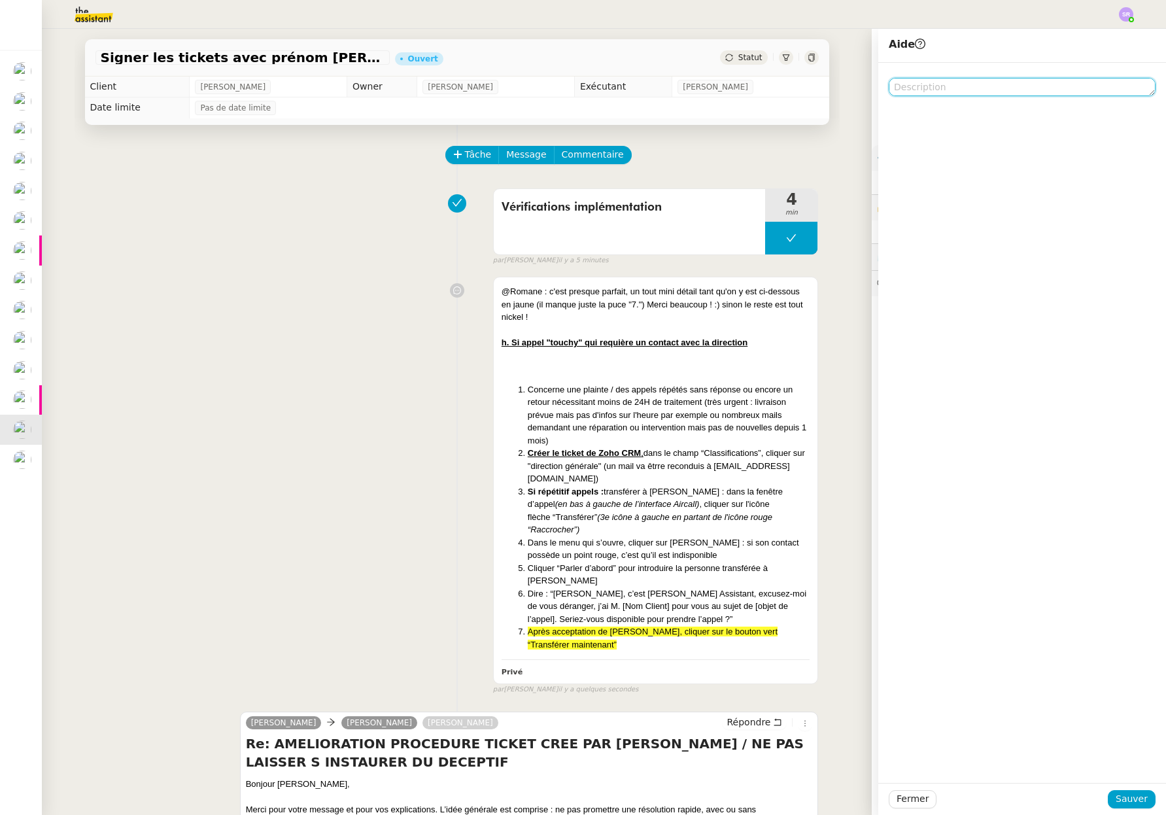
click at [1052, 87] on textarea at bounding box center [1022, 87] width 267 height 18
type textarea "@Romane"
click at [1135, 797] on span "Sauver" at bounding box center [1132, 798] width 32 height 15
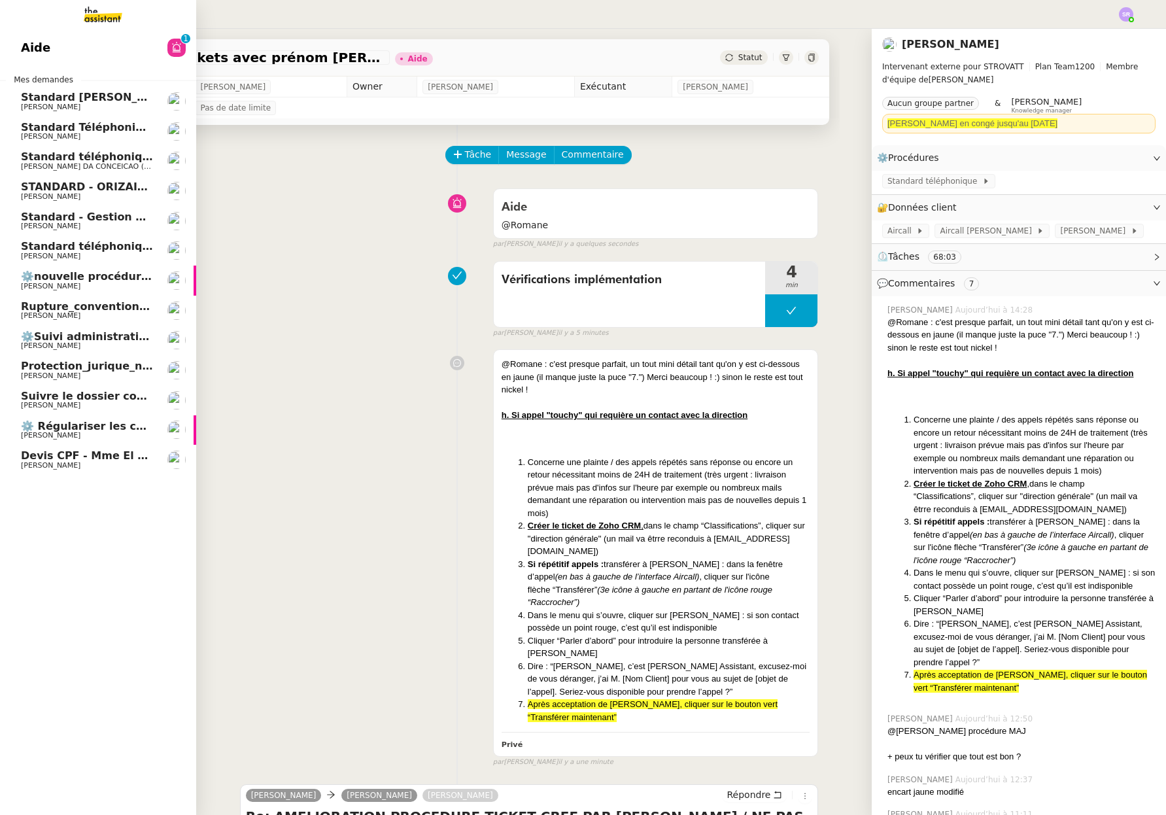
click at [110, 318] on span "[PERSON_NAME]" at bounding box center [87, 316] width 132 height 8
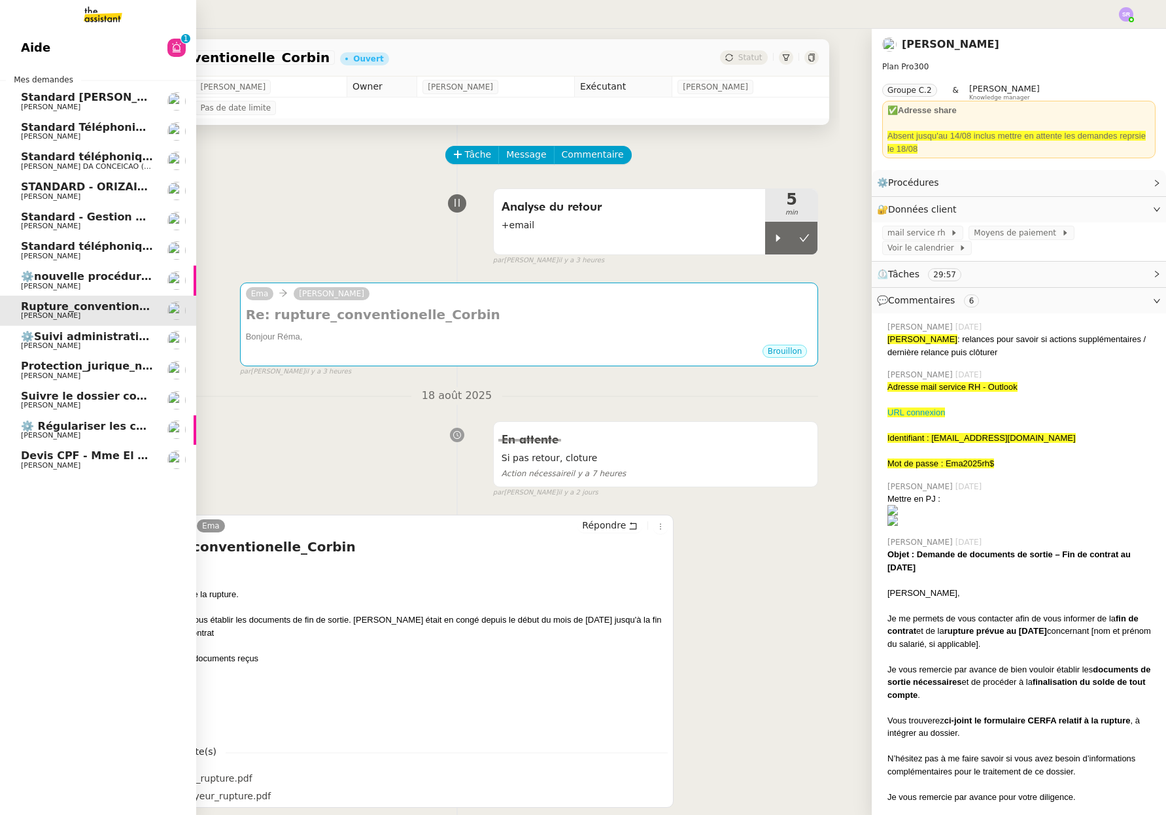
click at [95, 426] on span "⚙️ Régulariser les charges locatives" at bounding box center [127, 426] width 212 height 12
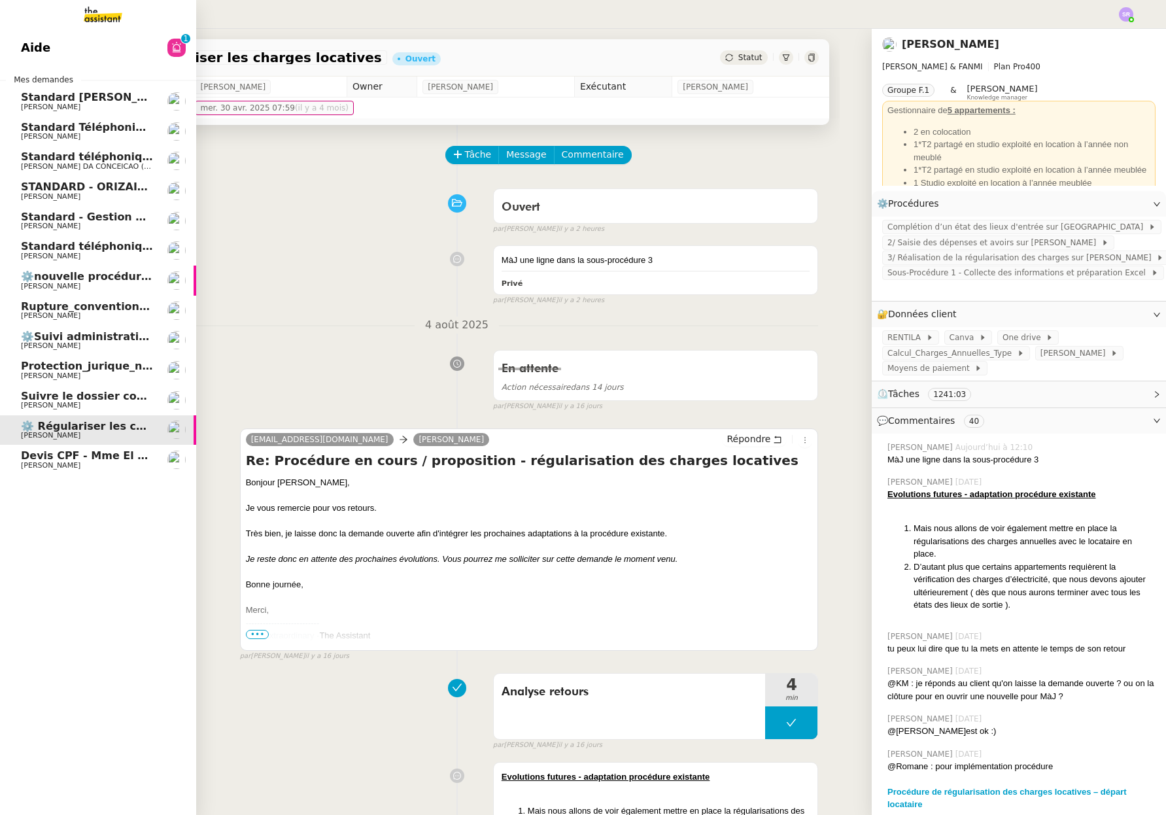
click at [135, 309] on span "Rupture_conventionelle_Corbin" at bounding box center [113, 306] width 184 height 12
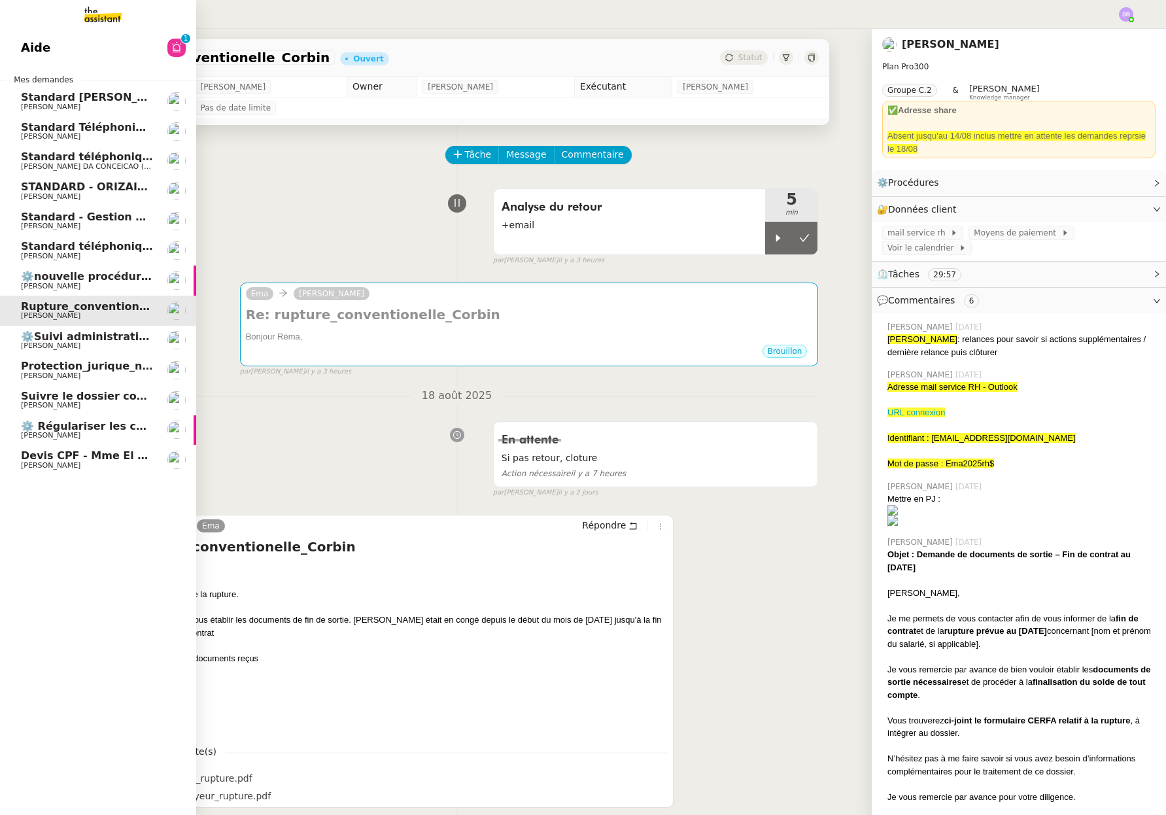
click at [30, 255] on span "[PERSON_NAME]" at bounding box center [51, 256] width 60 height 9
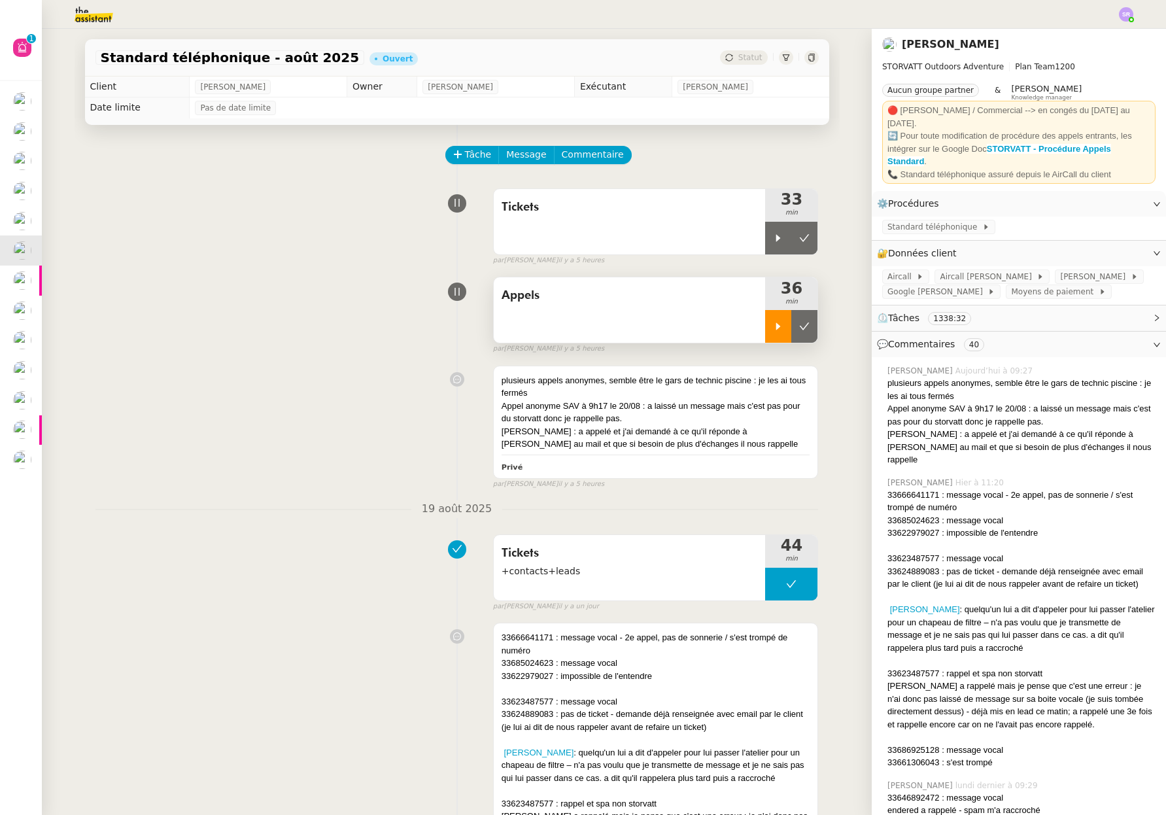
click at [765, 333] on div at bounding box center [778, 326] width 26 height 33
click at [603, 154] on span "Commentaire" at bounding box center [593, 154] width 62 height 15
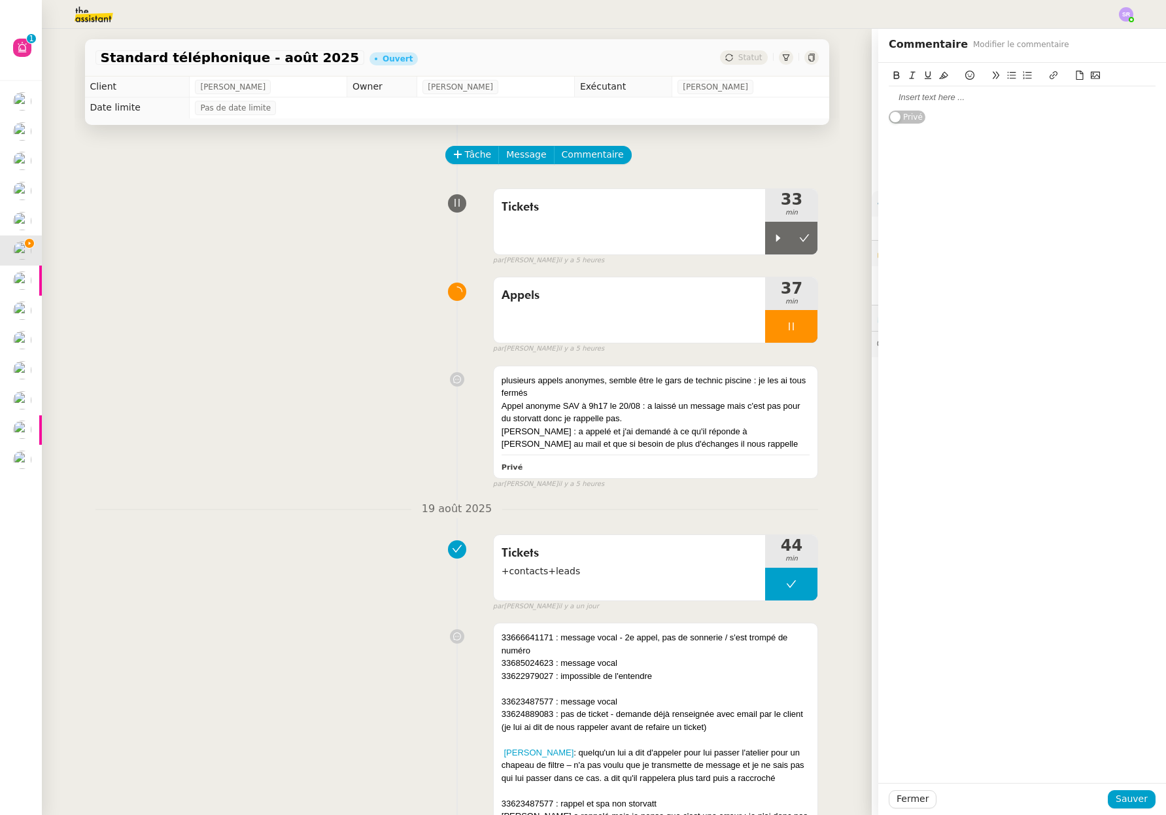
click at [955, 99] on div at bounding box center [1022, 98] width 267 height 12
click at [1133, 796] on span "Sauver" at bounding box center [1132, 798] width 32 height 15
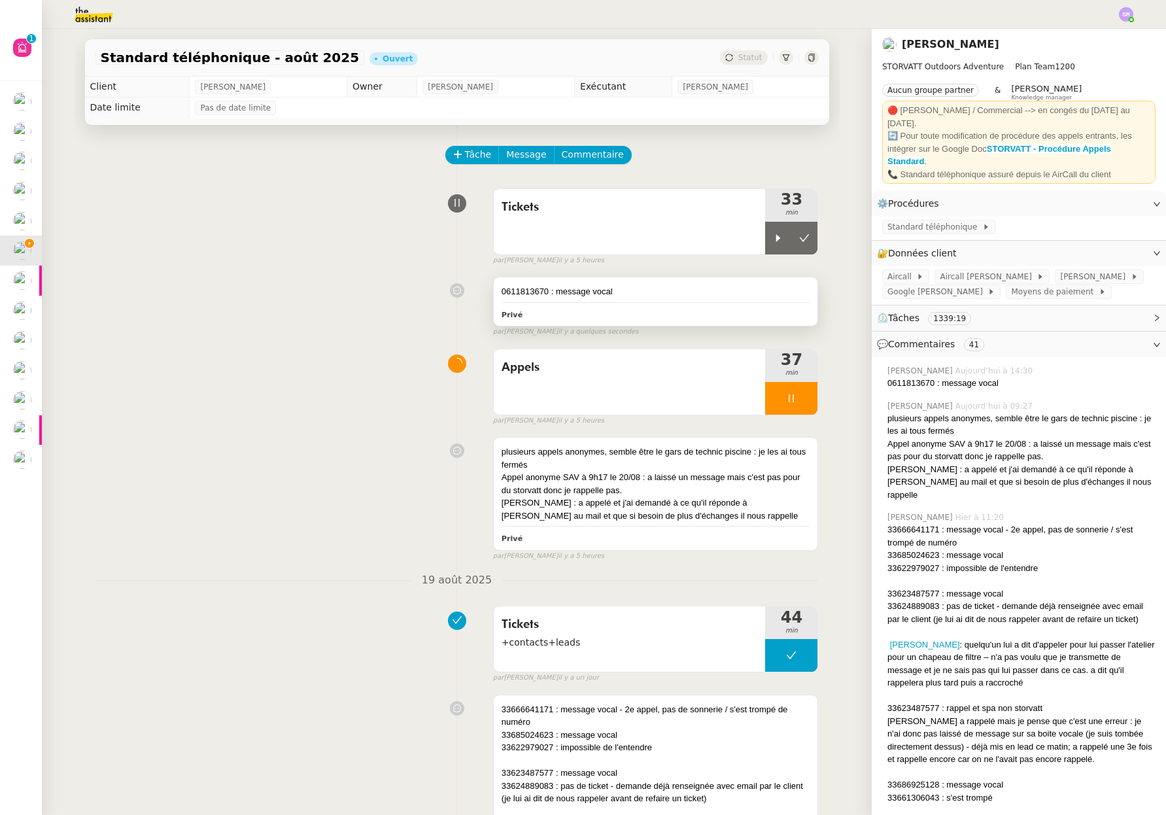
click at [651, 305] on div "0611813670 : message vocal Privé" at bounding box center [656, 301] width 324 height 48
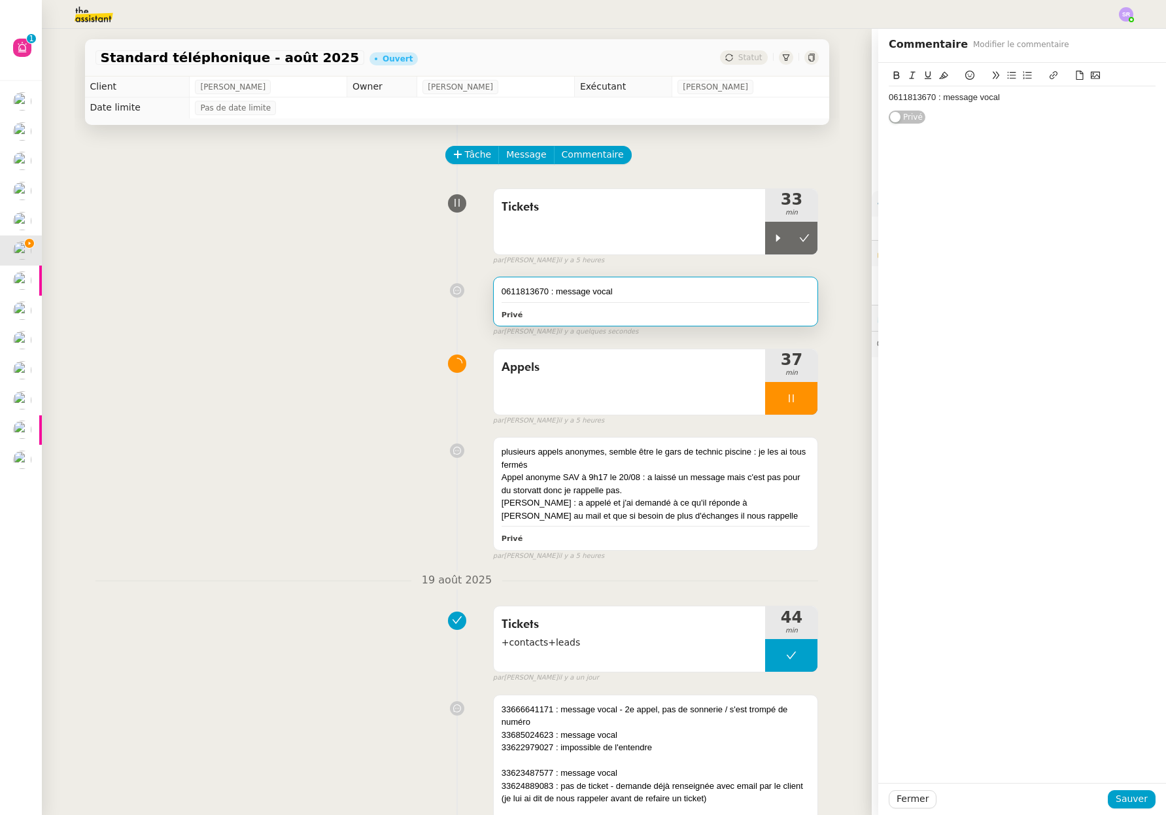
click at [936, 99] on div "0611813670 : message vocal" at bounding box center [1022, 98] width 267 height 12
click at [1122, 97] on div "0611813670 : rappel mais impossible de laisser message vocal" at bounding box center [1022, 98] width 267 height 12
drag, startPoint x: 928, startPoint y: 97, endPoint x: 943, endPoint y: 99, distance: 14.5
click at [928, 97] on div "0611813670 : rappel mais impossible de laisser message vocal" at bounding box center [1022, 98] width 267 height 12
drag, startPoint x: 928, startPoint y: 100, endPoint x: 874, endPoint y: 243, distance: 153.1
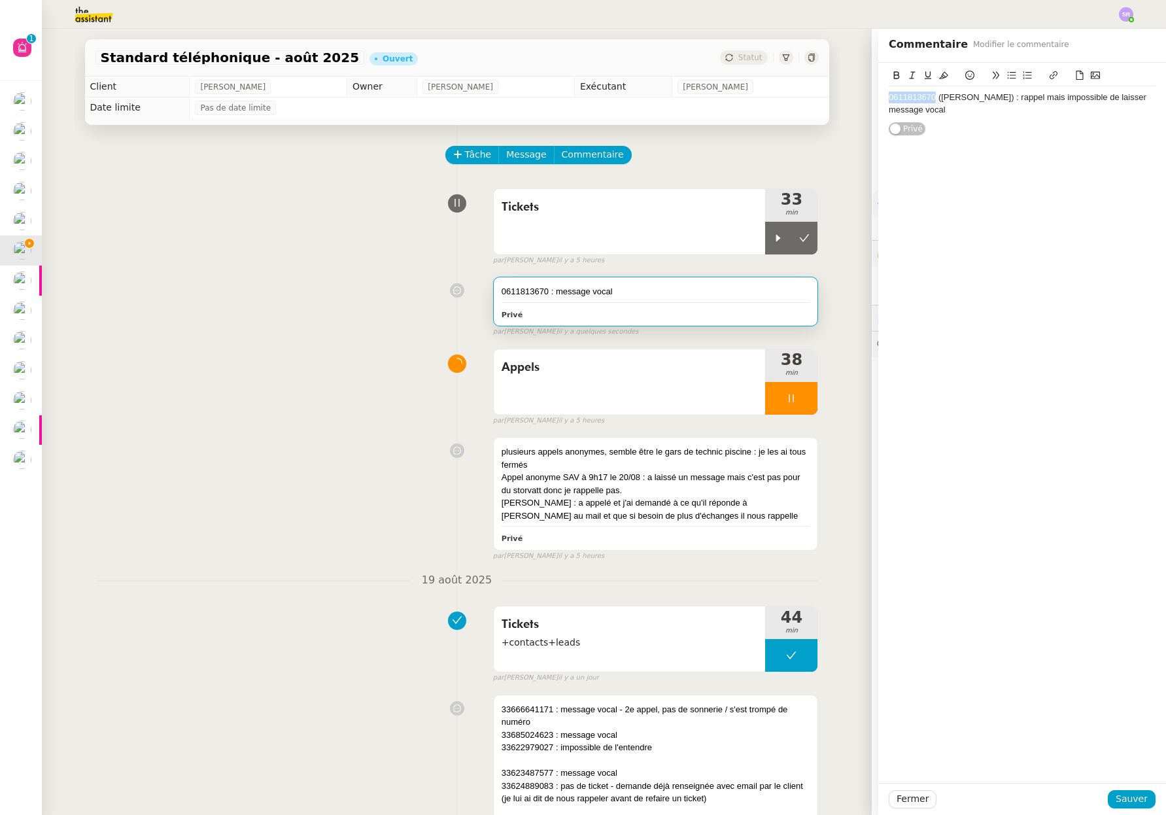
click at [859, 89] on app-ticket "Standard téléphonique - août 2025 Ouvert Statut Client Franck MUFFAT-JEANDET Ow…" at bounding box center [604, 422] width 1124 height 786
copy div "0611813670"
click at [1142, 794] on button "Sauver" at bounding box center [1132, 799] width 48 height 18
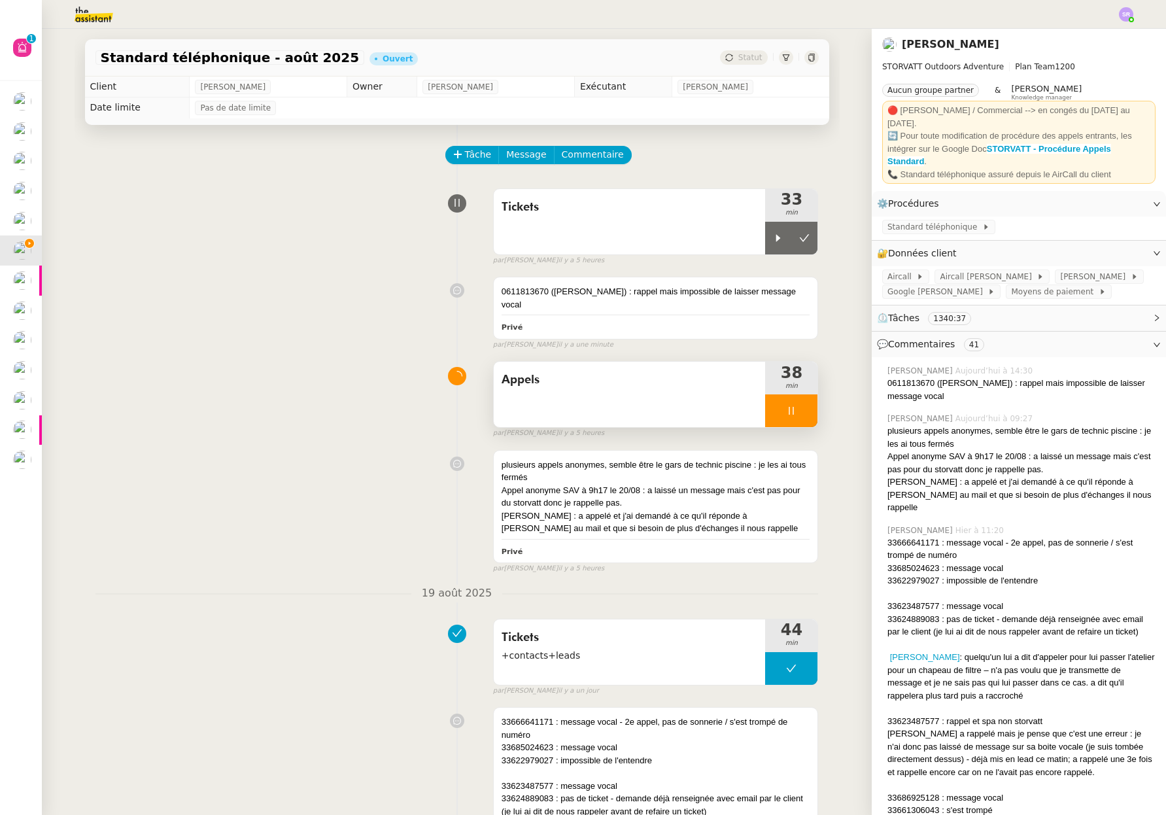
click at [786, 405] on icon at bounding box center [791, 410] width 10 height 10
click at [765, 402] on div at bounding box center [778, 410] width 26 height 33
click at [759, 319] on div "Privé" at bounding box center [656, 326] width 309 height 15
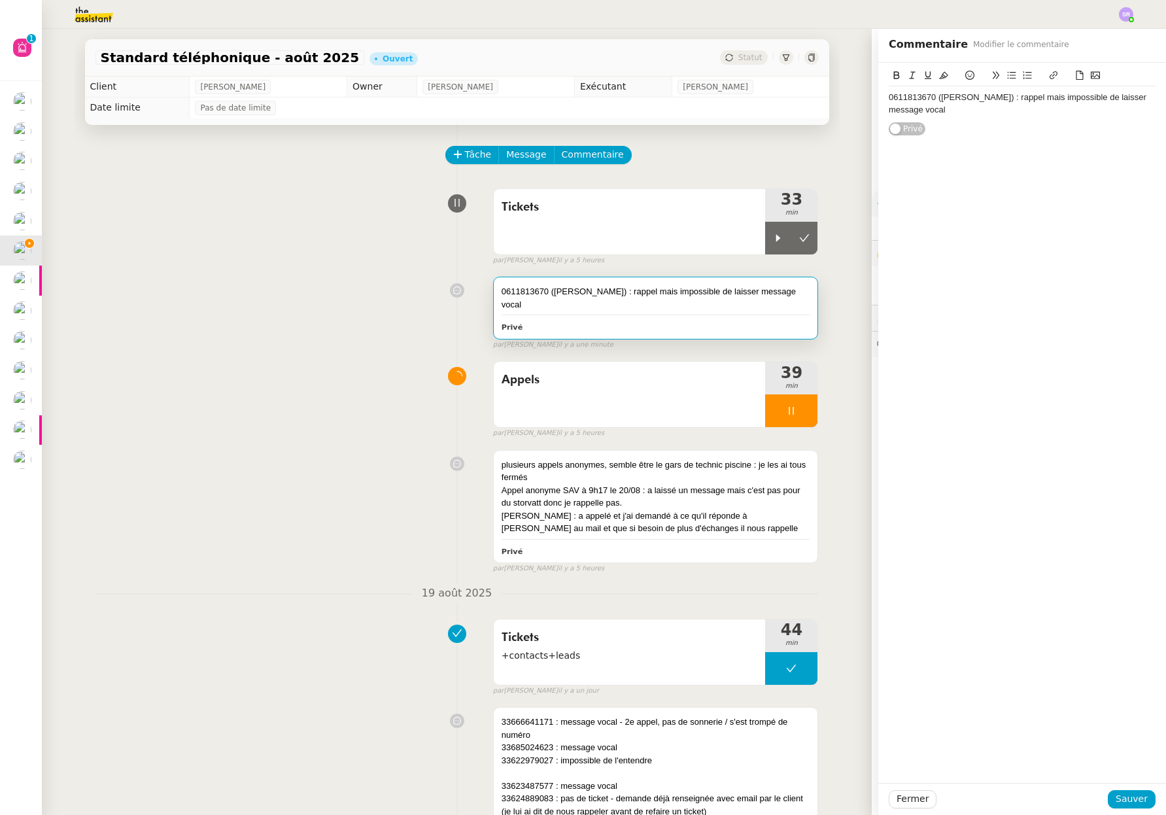
click at [1015, 99] on div "0611813670 (M. Ducrocq) : rappel mais impossible de laisser message vocal" at bounding box center [1022, 104] width 267 height 24
click at [1131, 793] on span "Sauver" at bounding box center [1132, 798] width 32 height 15
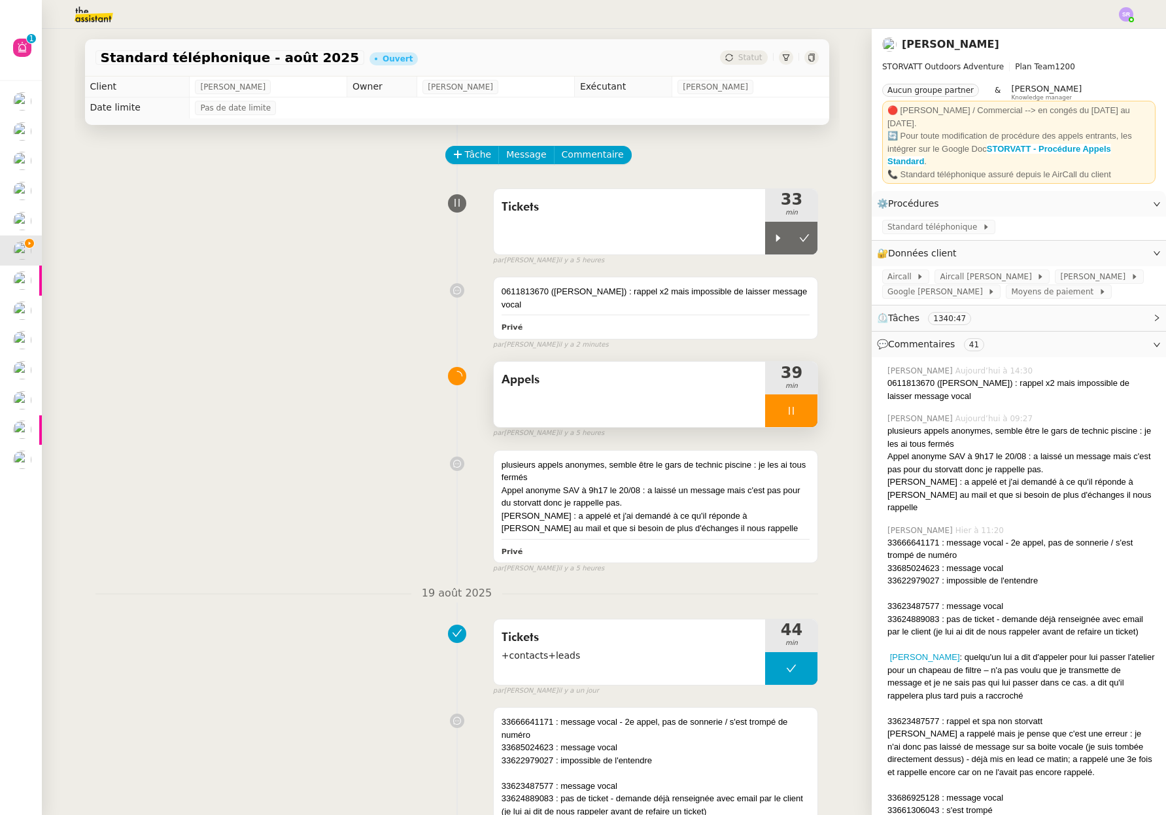
click at [789, 407] on icon at bounding box center [791, 411] width 5 height 8
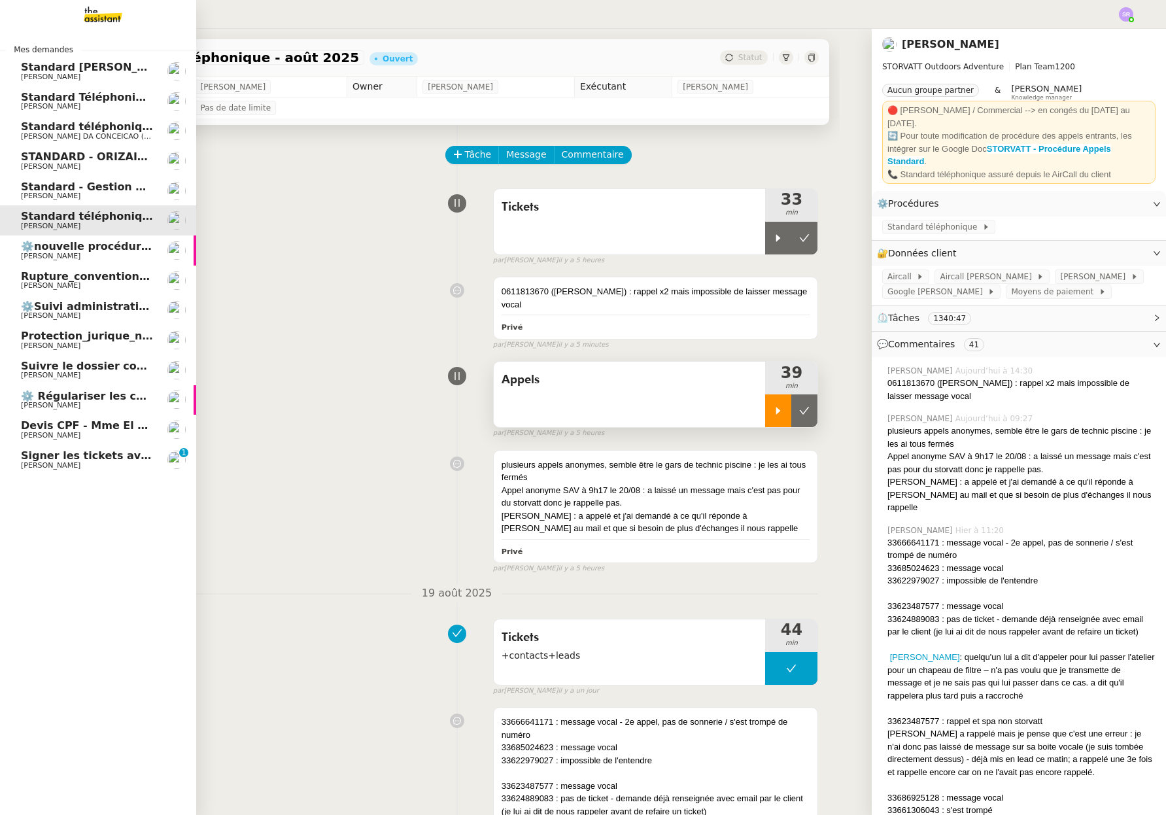
click at [34, 460] on span "Signer les tickets avec prénom [PERSON_NAME]" at bounding box center [162, 455] width 283 height 12
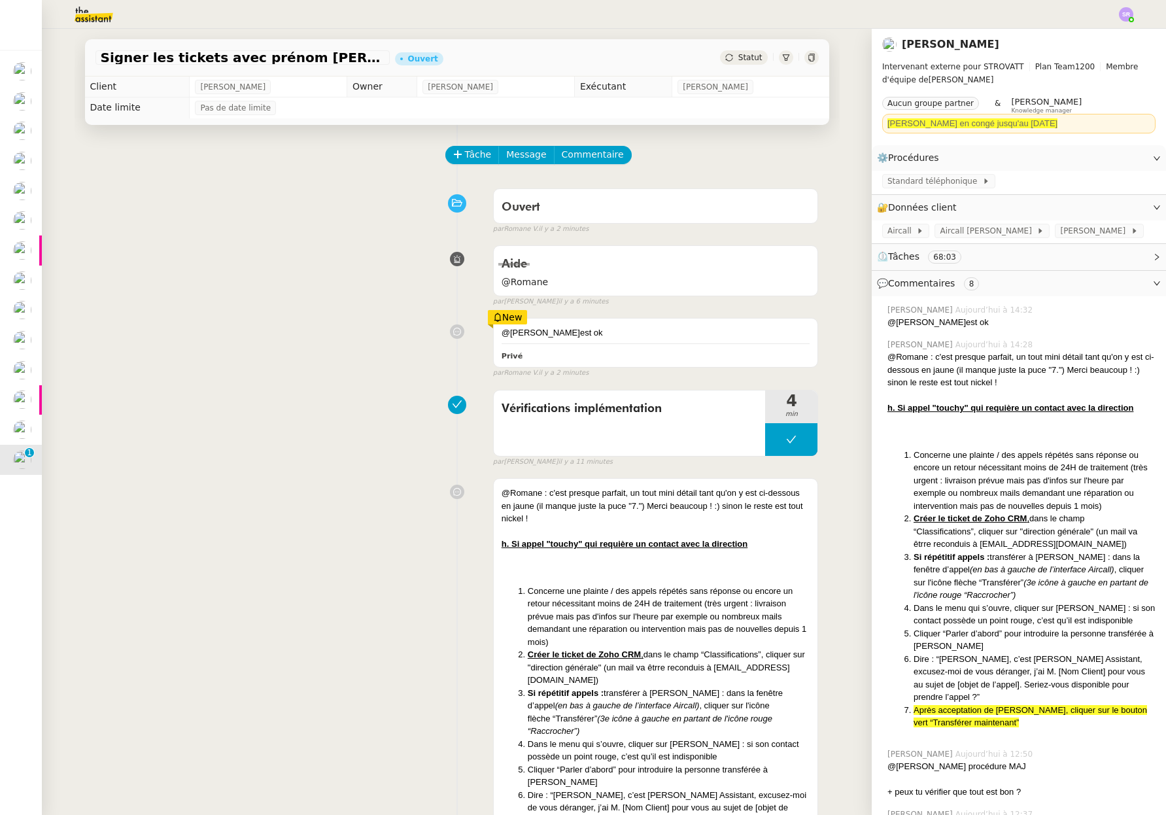
click at [392, 402] on div "Vérifications implémentation 4 min false par Stéphanie R. il y a 11 minutes" at bounding box center [456, 426] width 723 height 84
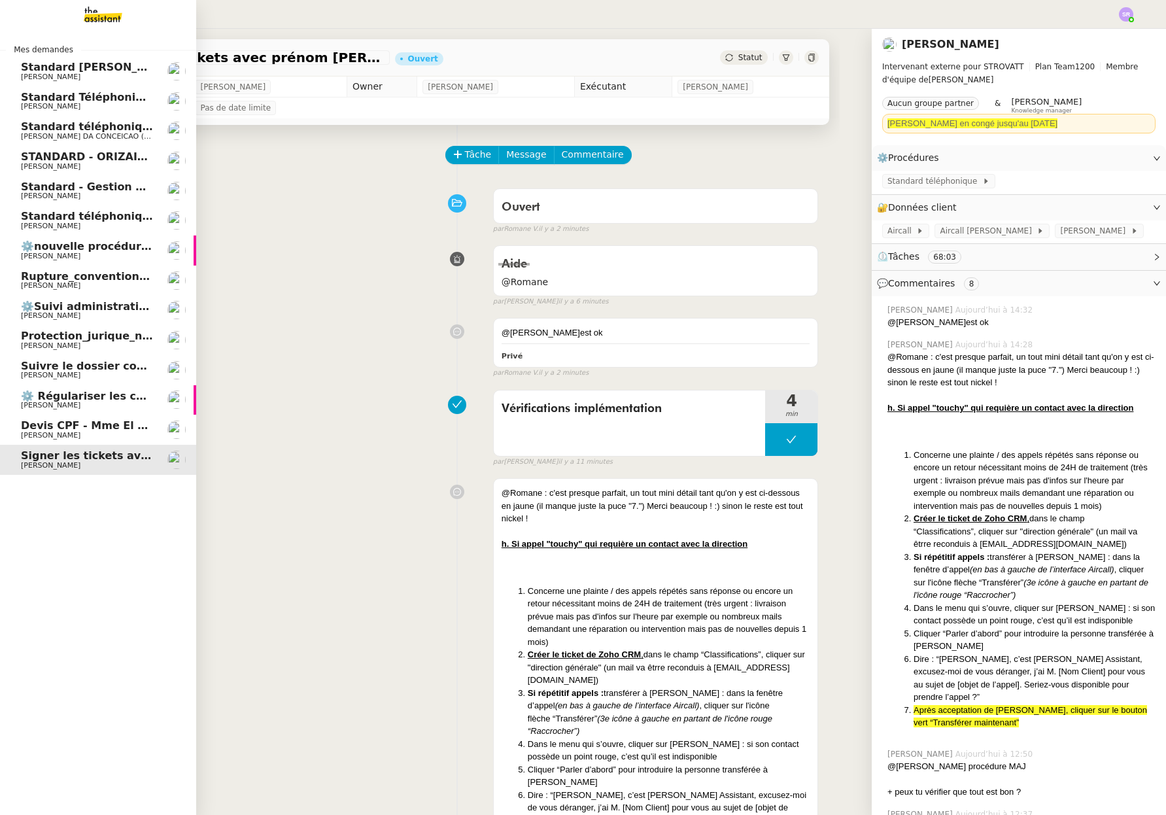
click at [46, 229] on span "[PERSON_NAME]" at bounding box center [51, 226] width 60 height 9
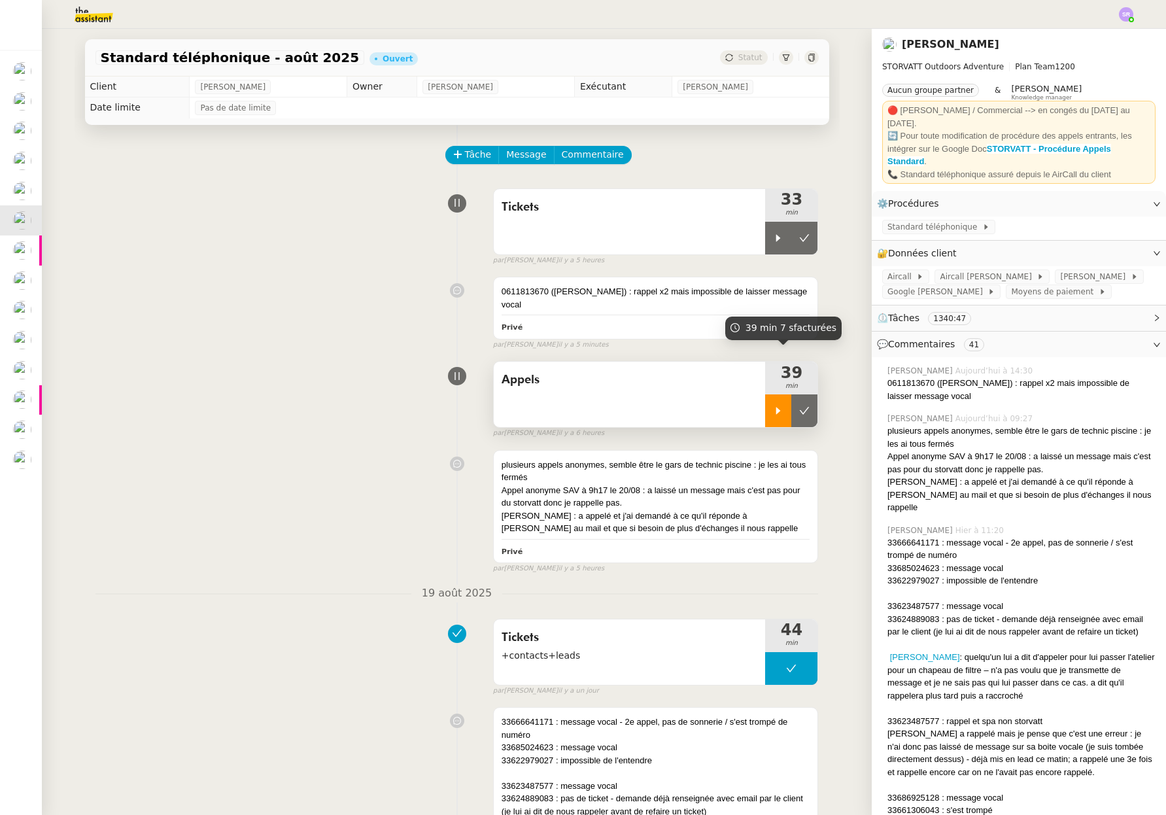
click at [765, 403] on div at bounding box center [778, 410] width 26 height 33
click at [227, 230] on div "Tickets 33 min false par Stéphanie R. il y a 5 heures" at bounding box center [456, 224] width 723 height 84
click at [786, 405] on icon at bounding box center [791, 410] width 10 height 10
click at [773, 405] on icon at bounding box center [778, 410] width 10 height 10
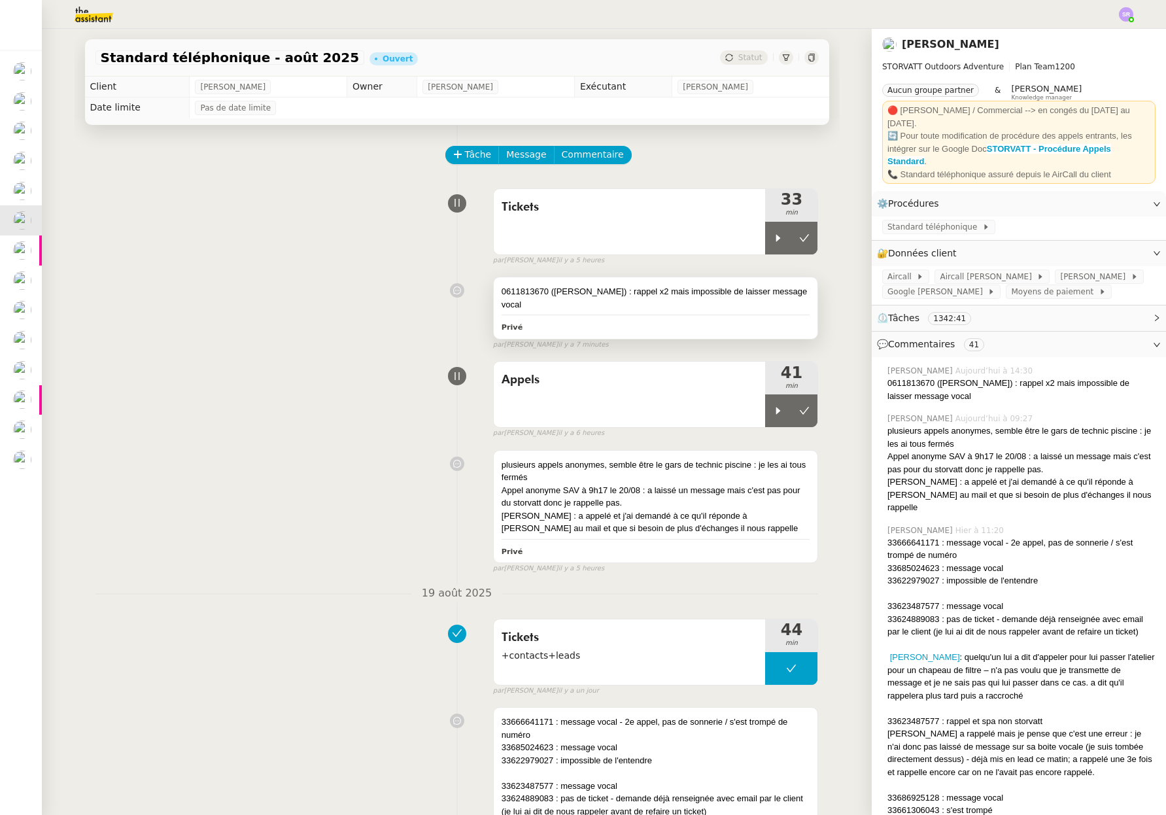
click at [678, 301] on div "0611813670 (M. Ducrocq) : rappel x2 mais impossible de laisser message vocal Pr…" at bounding box center [656, 307] width 324 height 61
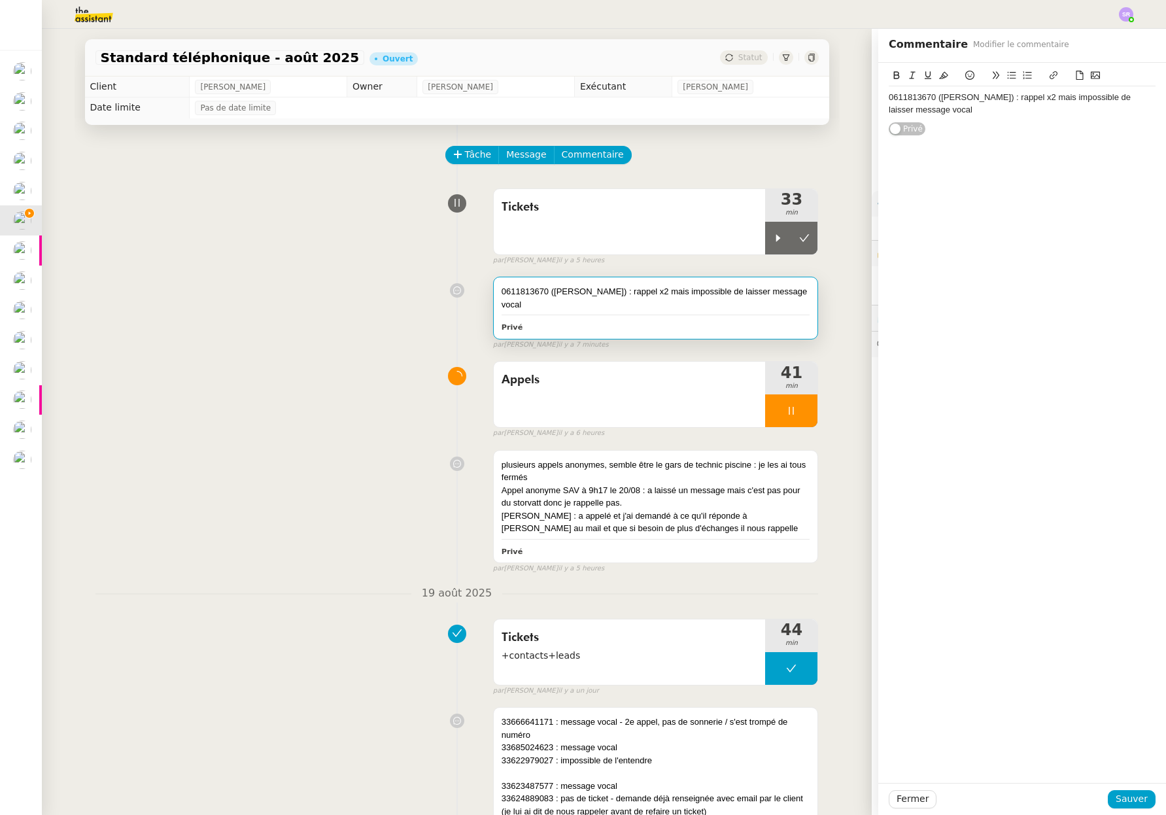
click at [1006, 114] on div "0611813670 (M. Ducrocq) : rappel x2 mais impossible de laisser message vocal" at bounding box center [1022, 104] width 267 height 24
click at [1132, 794] on span "Sauver" at bounding box center [1132, 798] width 32 height 15
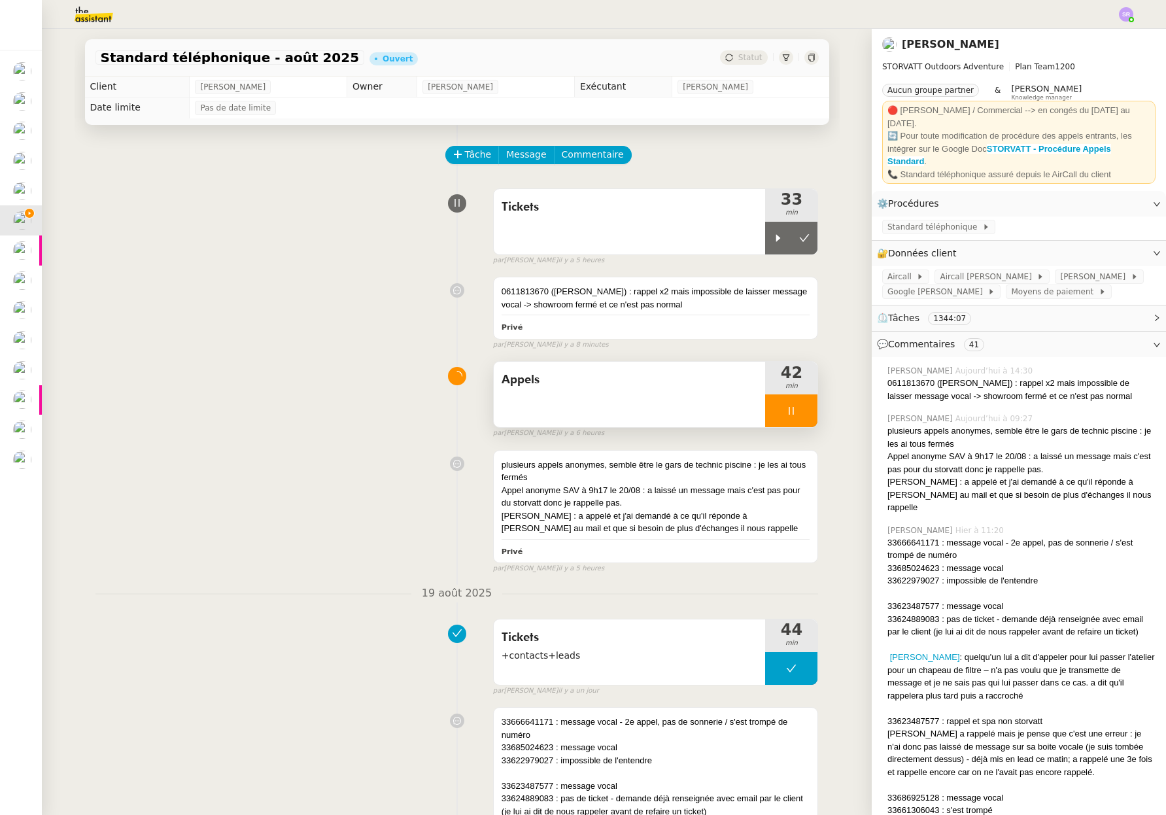
click at [786, 412] on icon at bounding box center [791, 410] width 10 height 10
click at [773, 414] on icon at bounding box center [778, 410] width 10 height 10
click at [789, 407] on icon at bounding box center [791, 411] width 5 height 8
click at [709, 404] on div "Appels" at bounding box center [630, 394] width 272 height 65
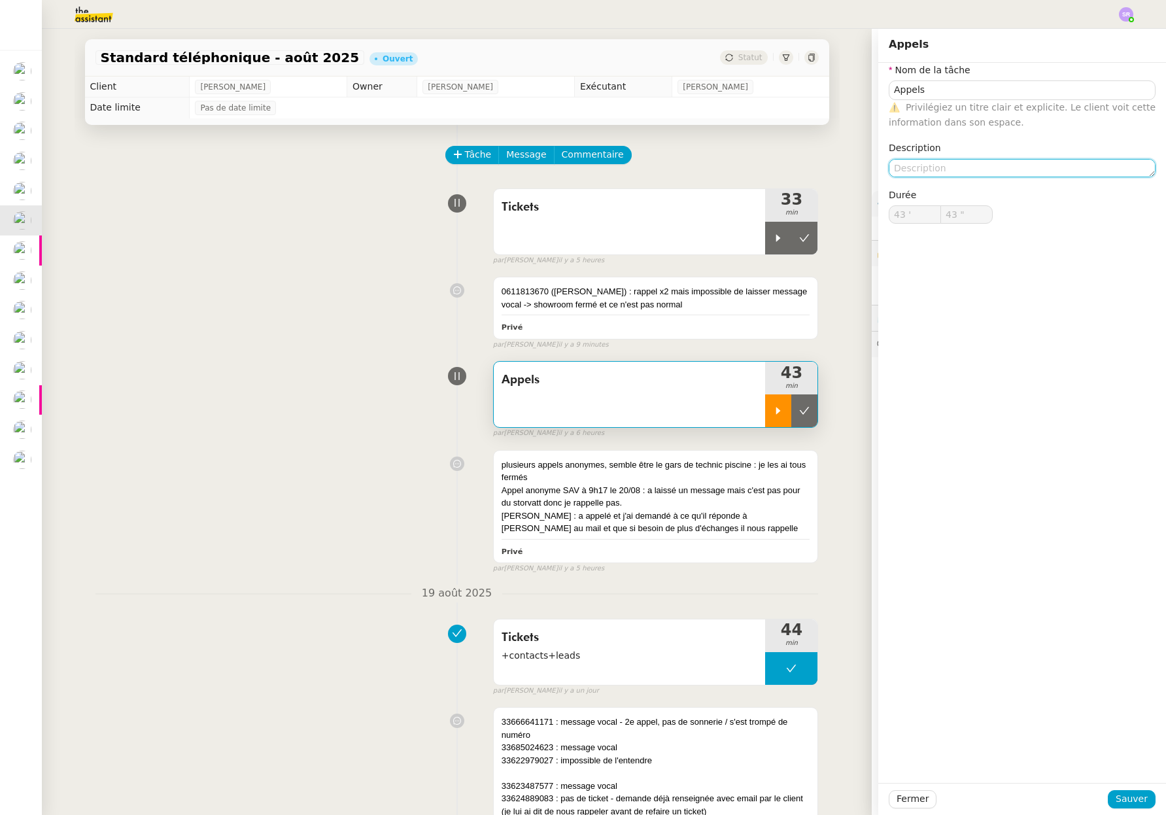
click at [966, 175] on textarea at bounding box center [1022, 168] width 267 height 18
type textarea "+suiv"
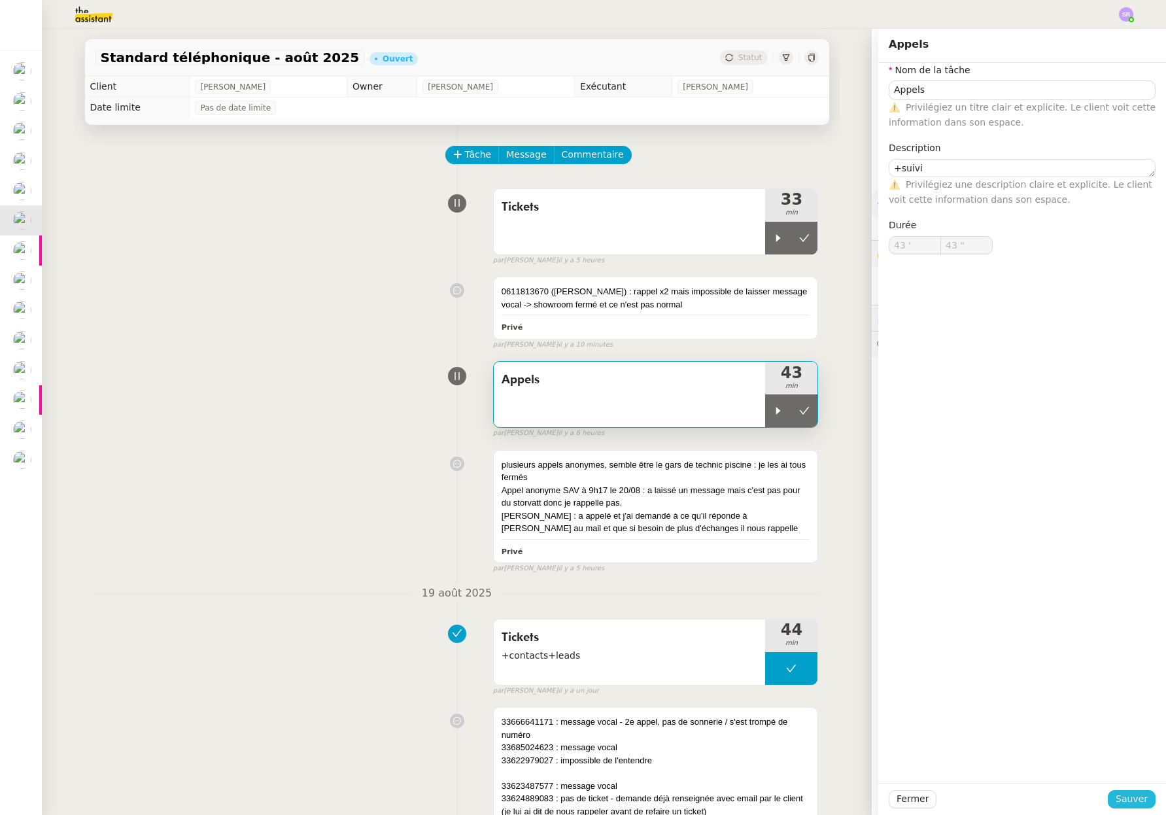
type textarea "+suivi"
click at [1127, 798] on span "Sauver" at bounding box center [1132, 798] width 32 height 15
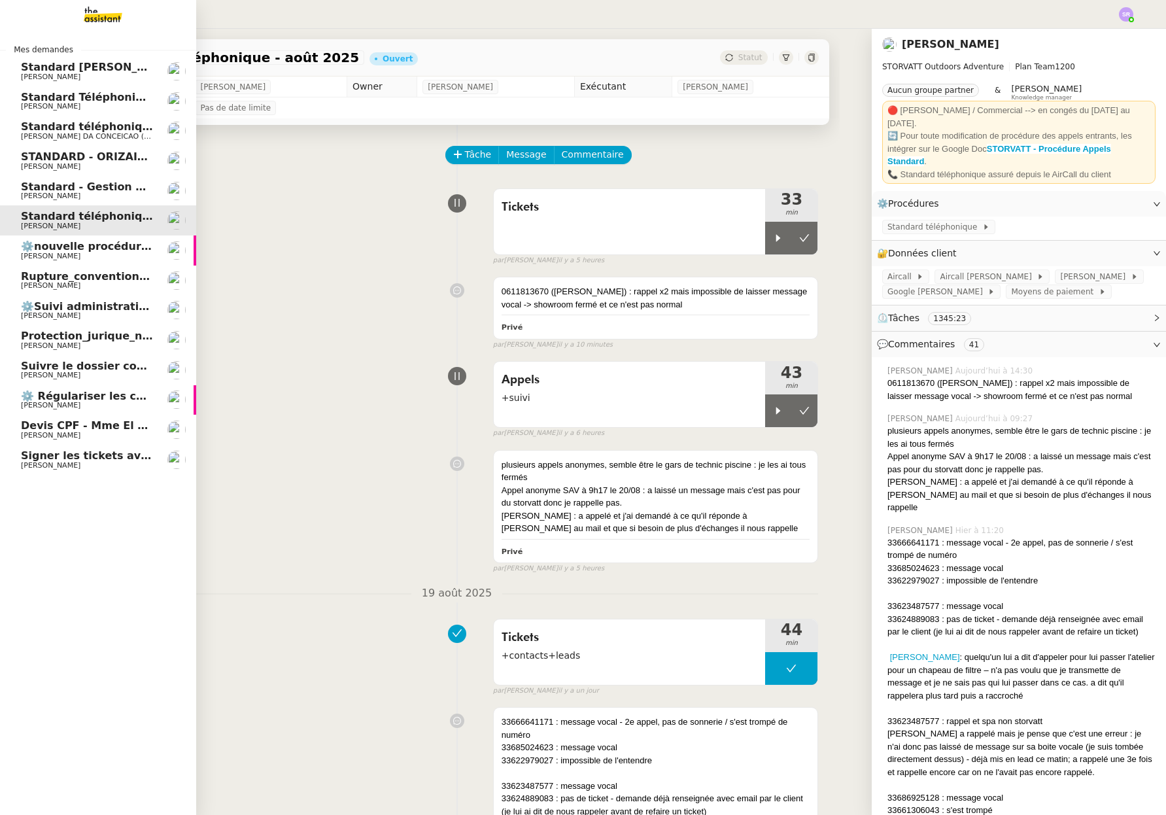
click at [27, 460] on span "Signer les tickets avec prénom [PERSON_NAME]" at bounding box center [162, 455] width 283 height 12
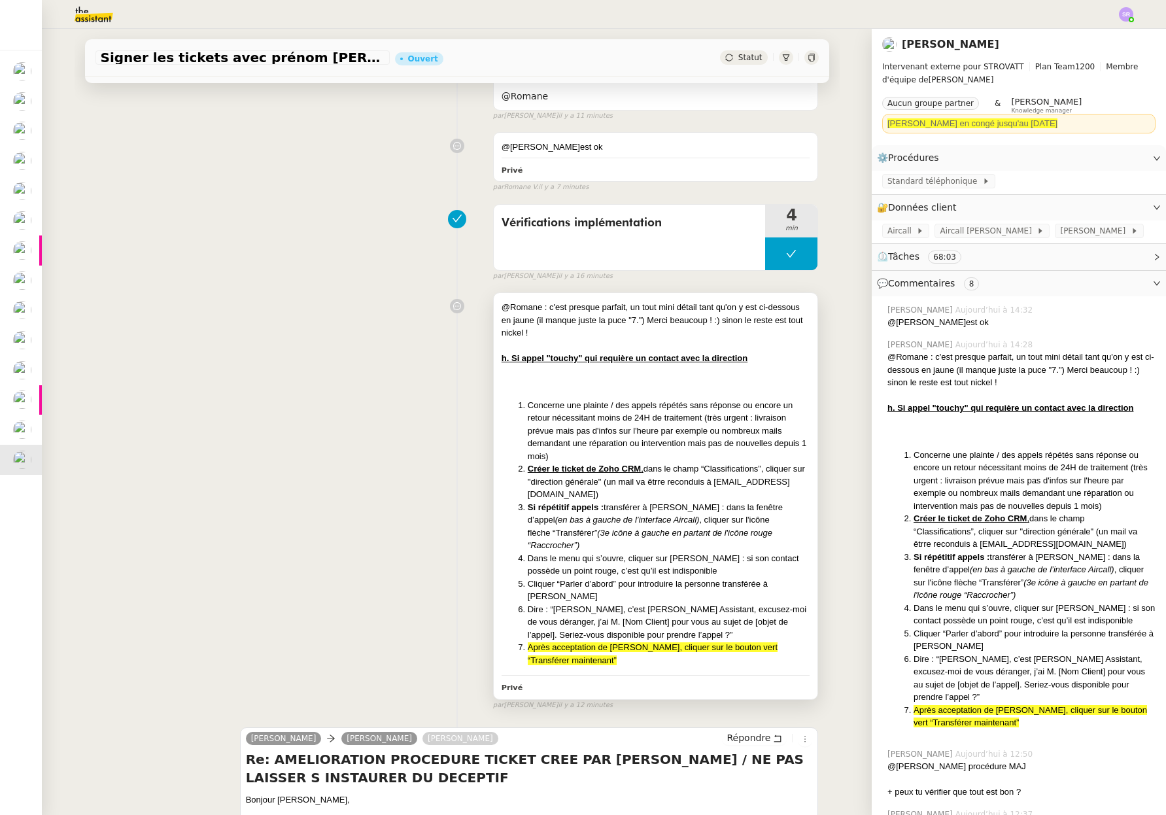
scroll to position [169, 0]
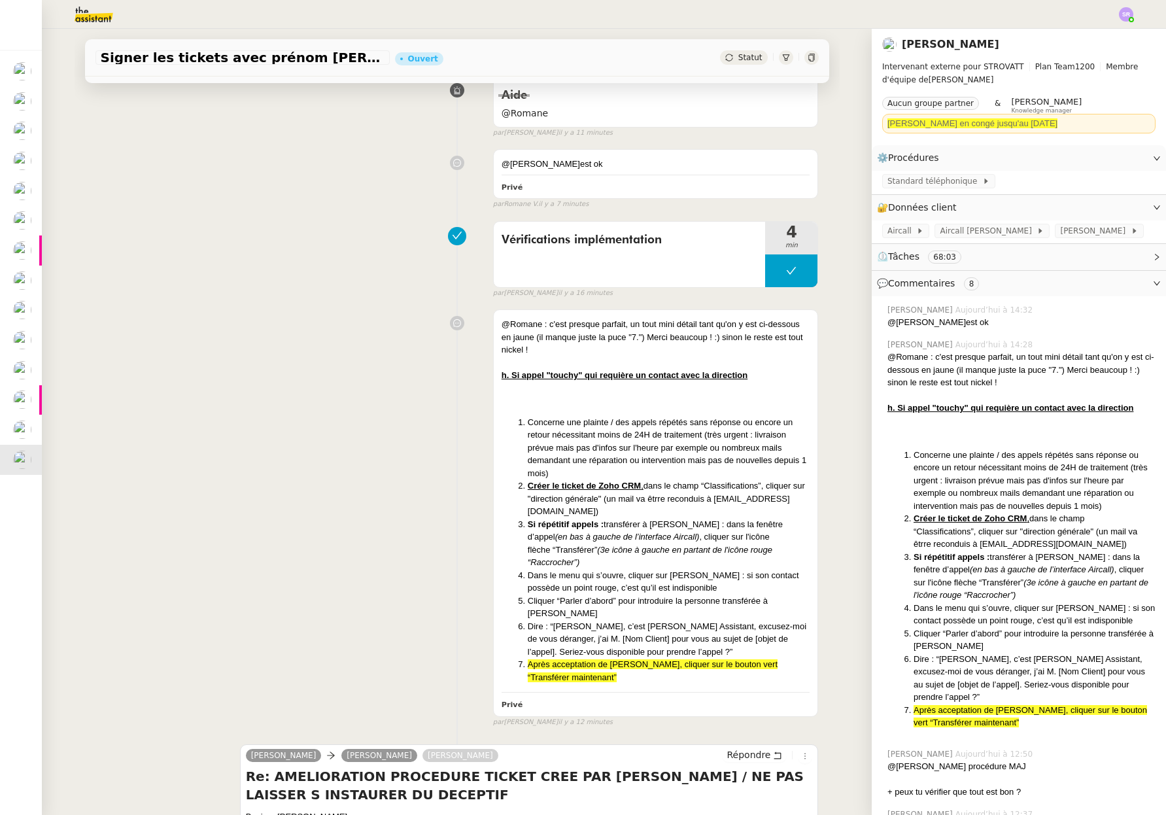
click at [745, 60] on span "Statut" at bounding box center [750, 57] width 24 height 9
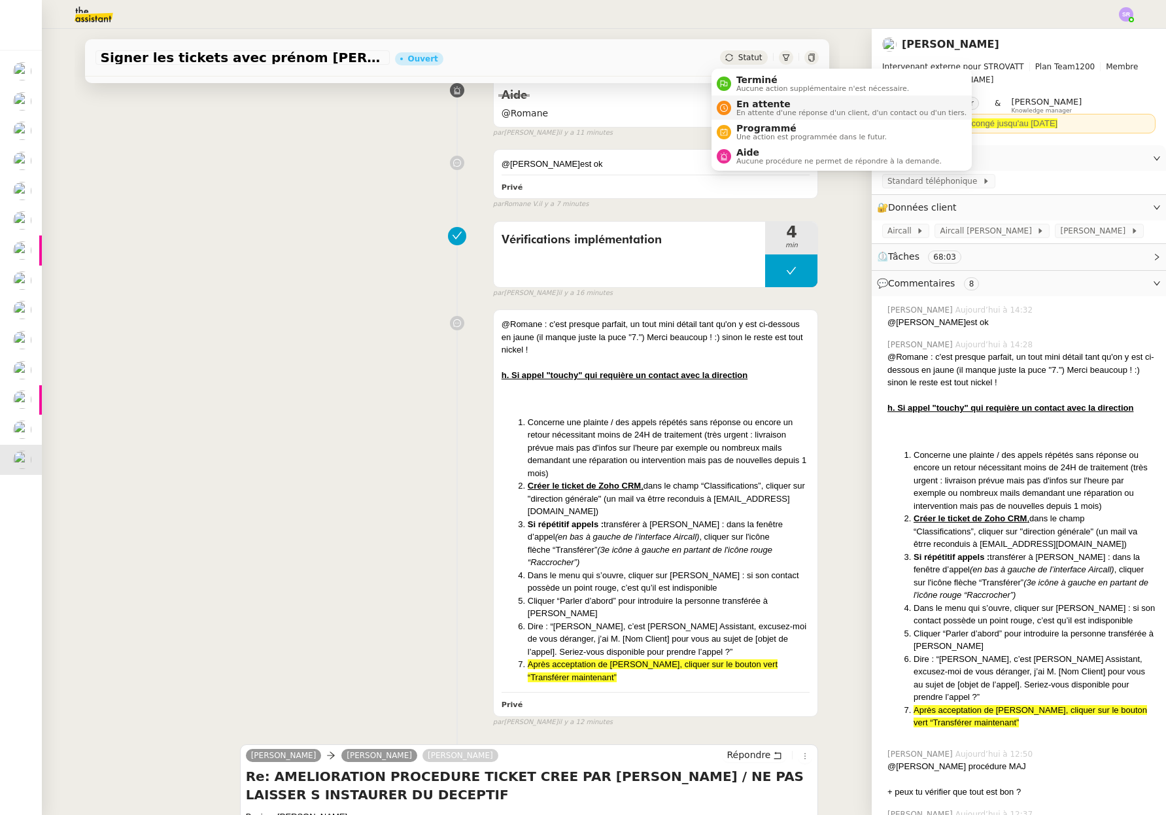
click at [775, 112] on span "En attente d'une réponse d'un client, d'un contact ou d'un tiers." at bounding box center [851, 112] width 230 height 7
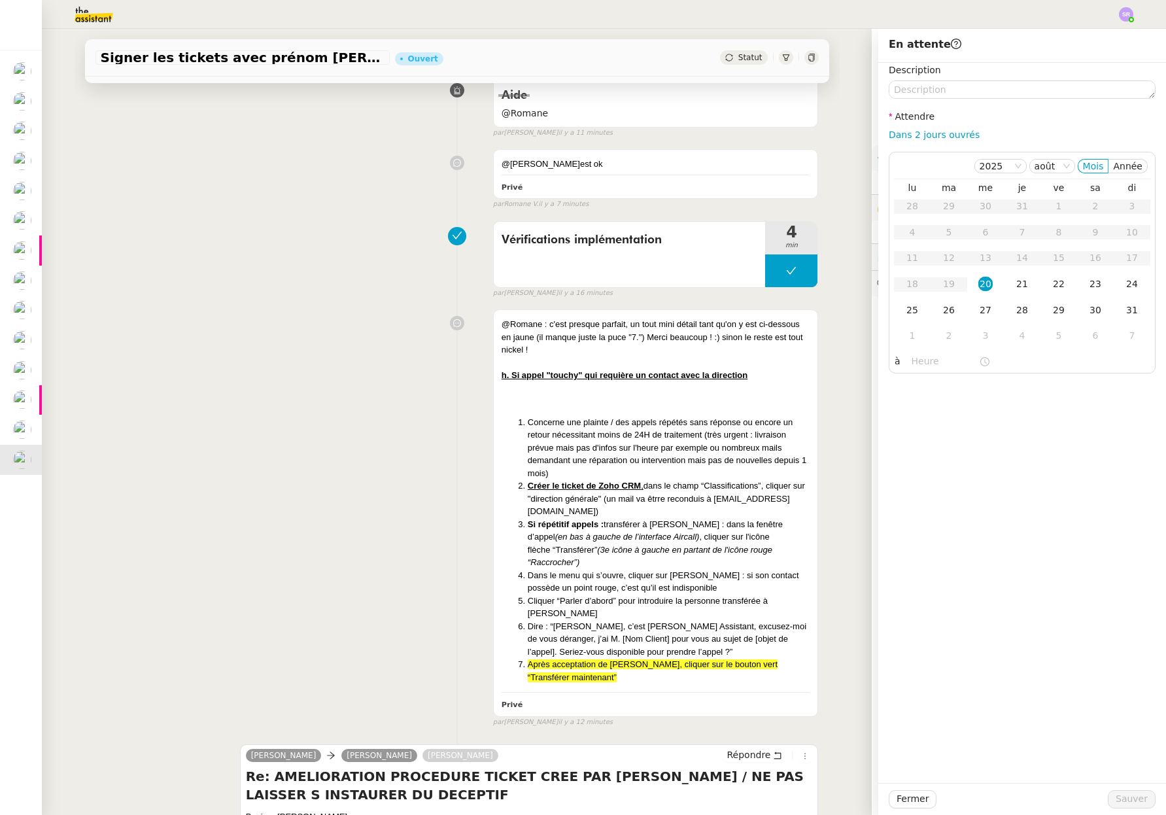
click at [940, 128] on div "Dans 2 jours ouvrés" at bounding box center [1022, 135] width 267 height 15
click at [943, 137] on link "Dans 2 jours ouvrés" at bounding box center [934, 134] width 91 height 10
type input "07:00"
click at [1138, 793] on span "Sauver" at bounding box center [1132, 798] width 32 height 15
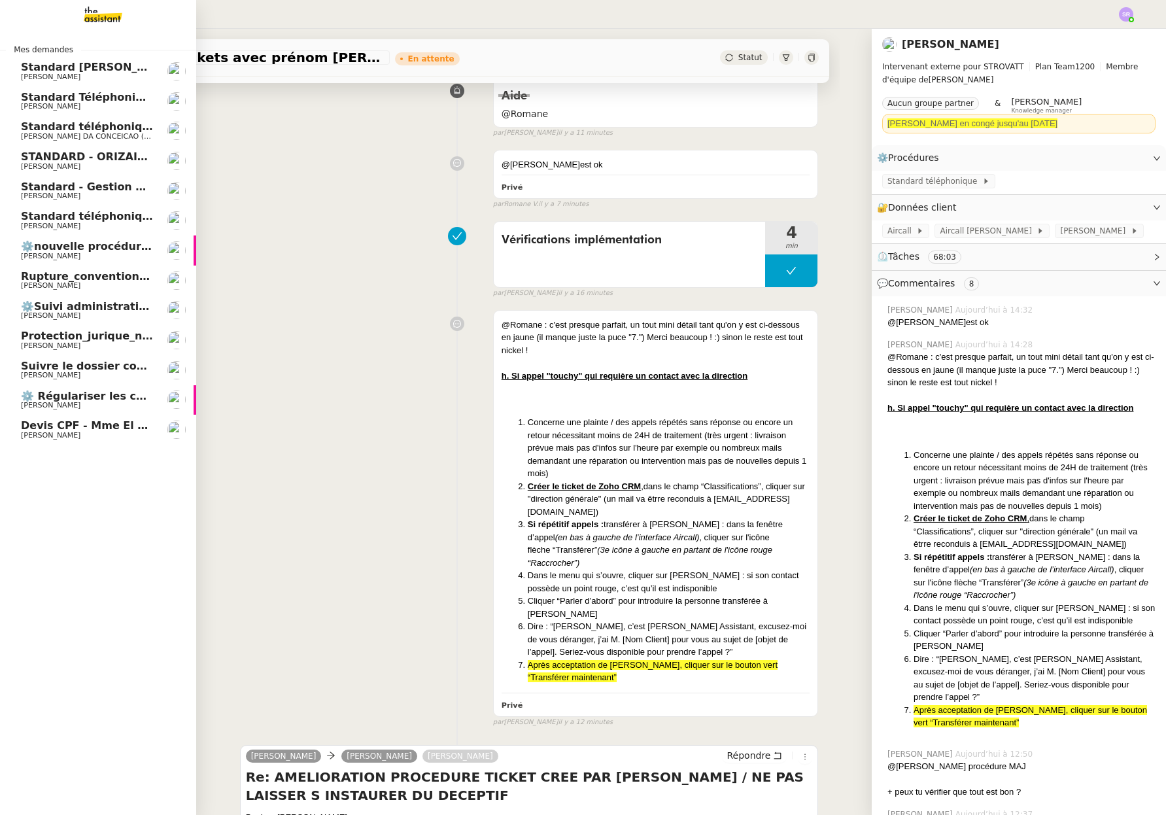
click at [86, 441] on link "Devis CPF - Mme El ghorchi [PERSON_NAME]" at bounding box center [98, 430] width 196 height 30
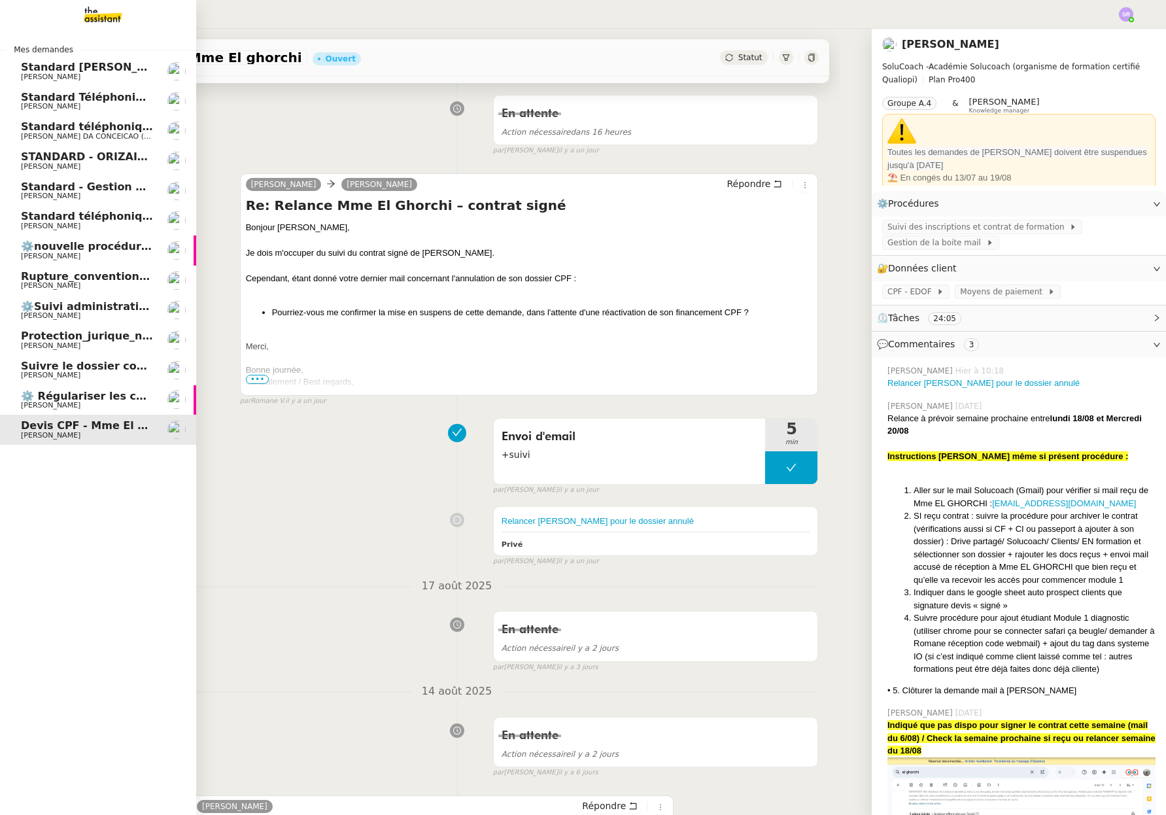
click at [90, 411] on link "⚙️ Régulariser les charges locatives [PERSON_NAME]" at bounding box center [98, 400] width 196 height 30
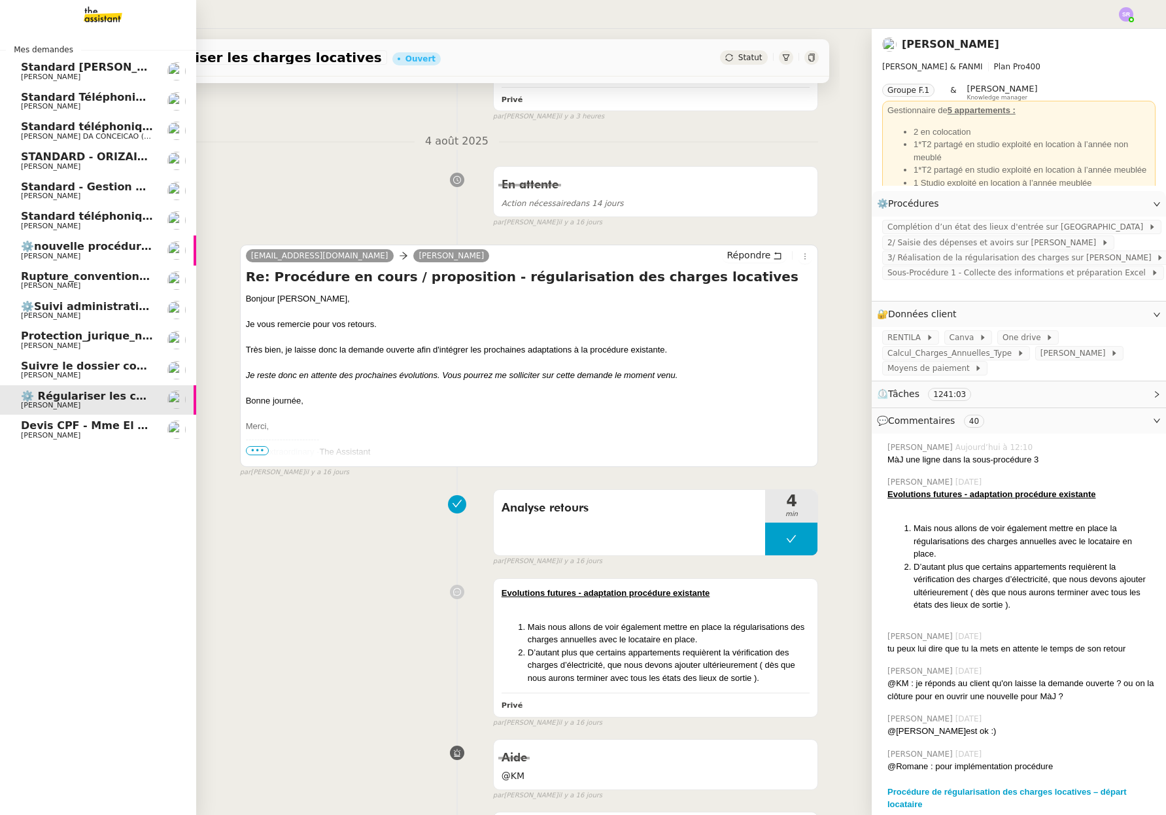
click at [97, 370] on span "Suivre le dossier comptable de Party'z" at bounding box center [134, 366] width 227 height 12
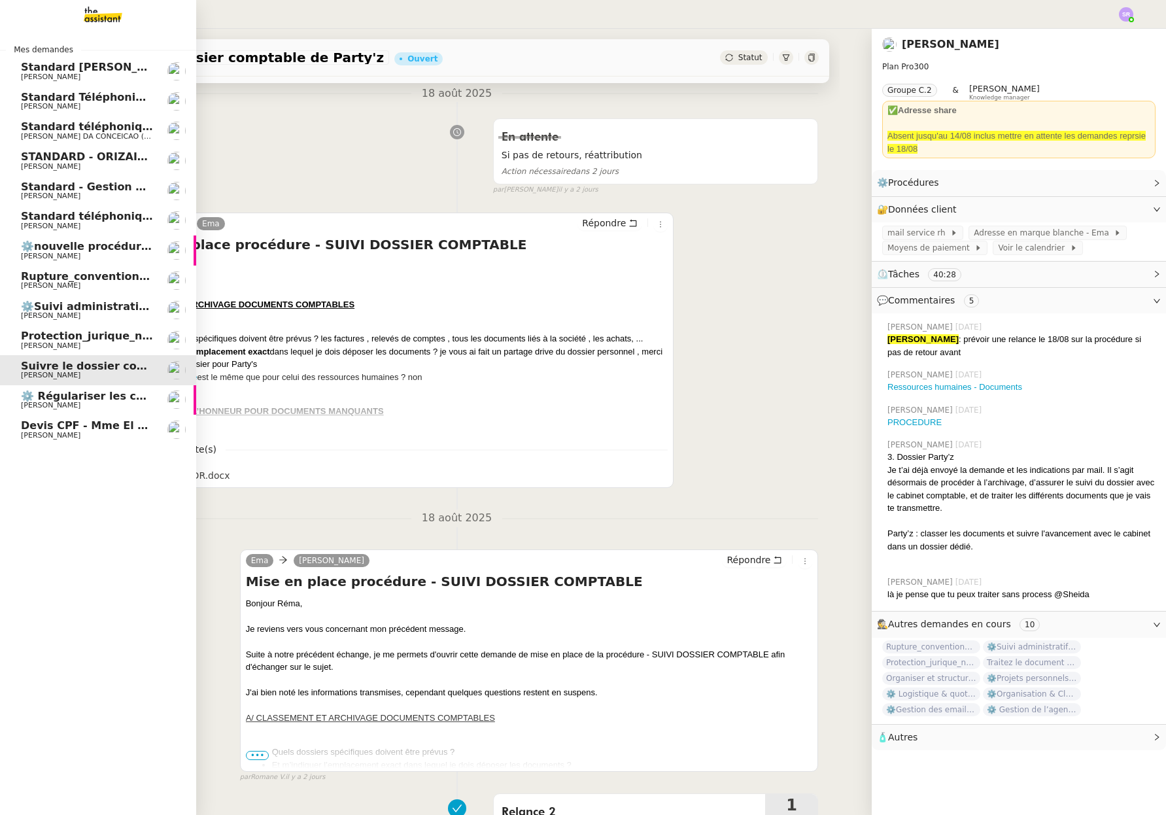
click at [103, 277] on span "Rupture_conventionelle_Corbin" at bounding box center [113, 276] width 184 height 12
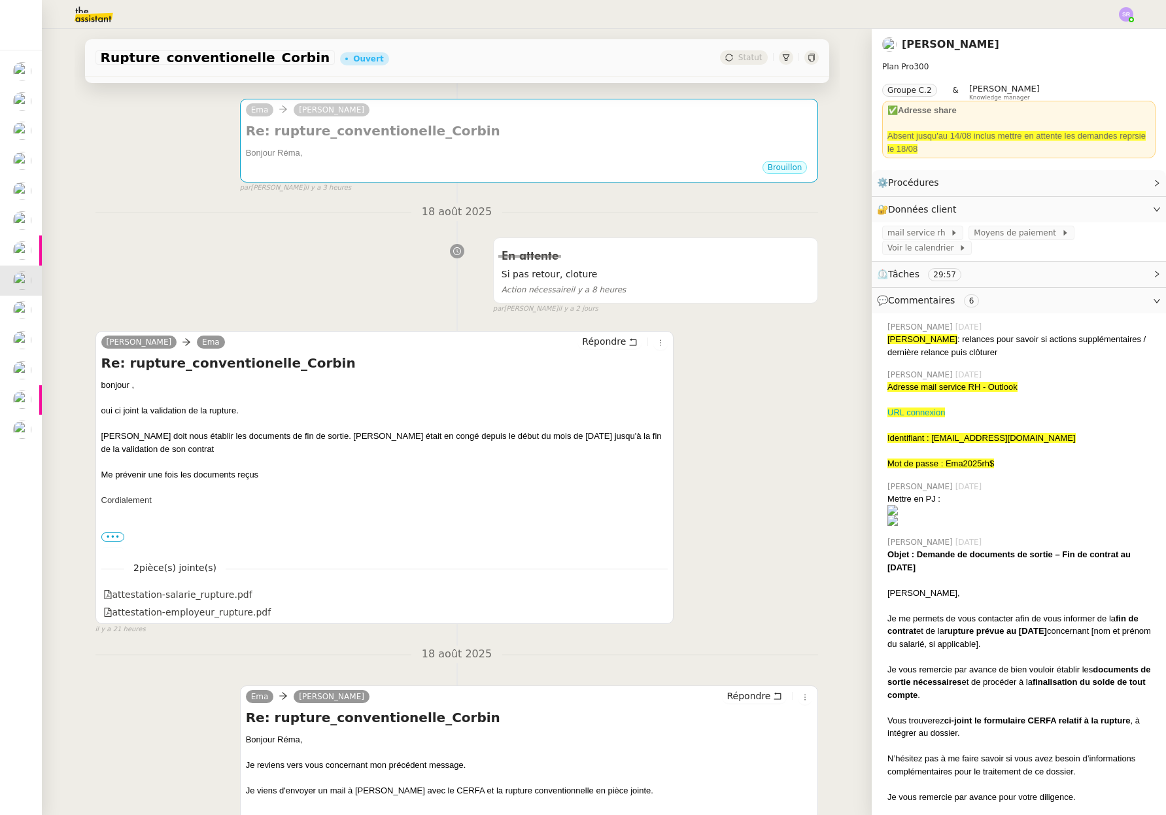
click at [277, 271] on div "En attente Si pas retour, cloture Action nécessaire il y a 8 heures false par S…" at bounding box center [456, 272] width 723 height 82
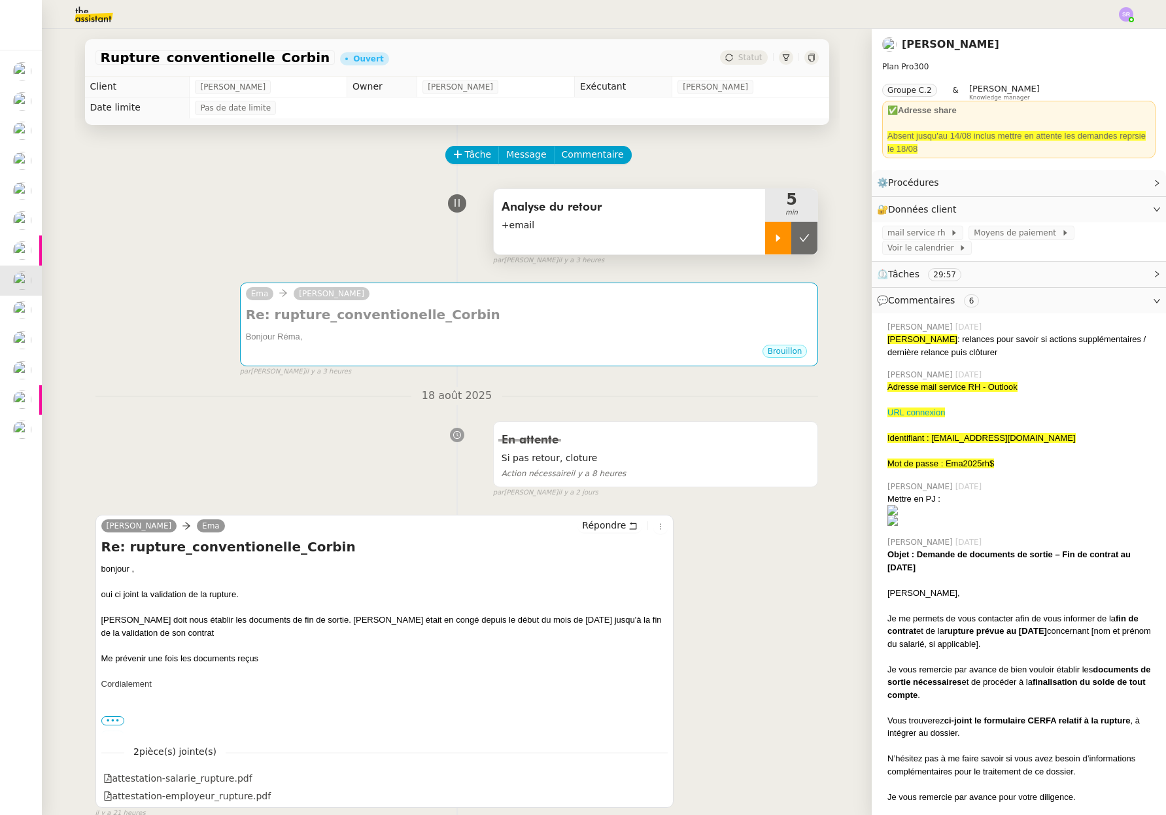
click at [773, 235] on icon at bounding box center [778, 238] width 10 height 10
click at [786, 234] on icon at bounding box center [791, 238] width 10 height 10
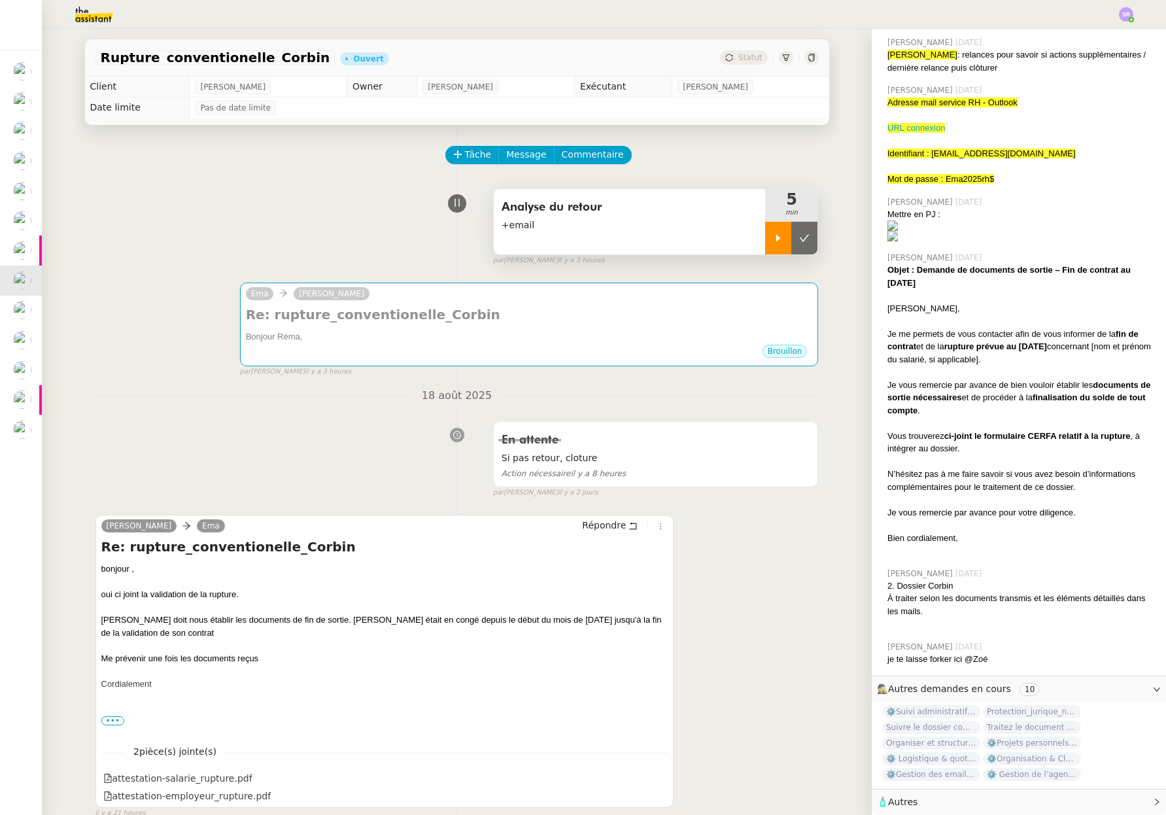
click at [1153, 798] on icon at bounding box center [1157, 802] width 8 height 8
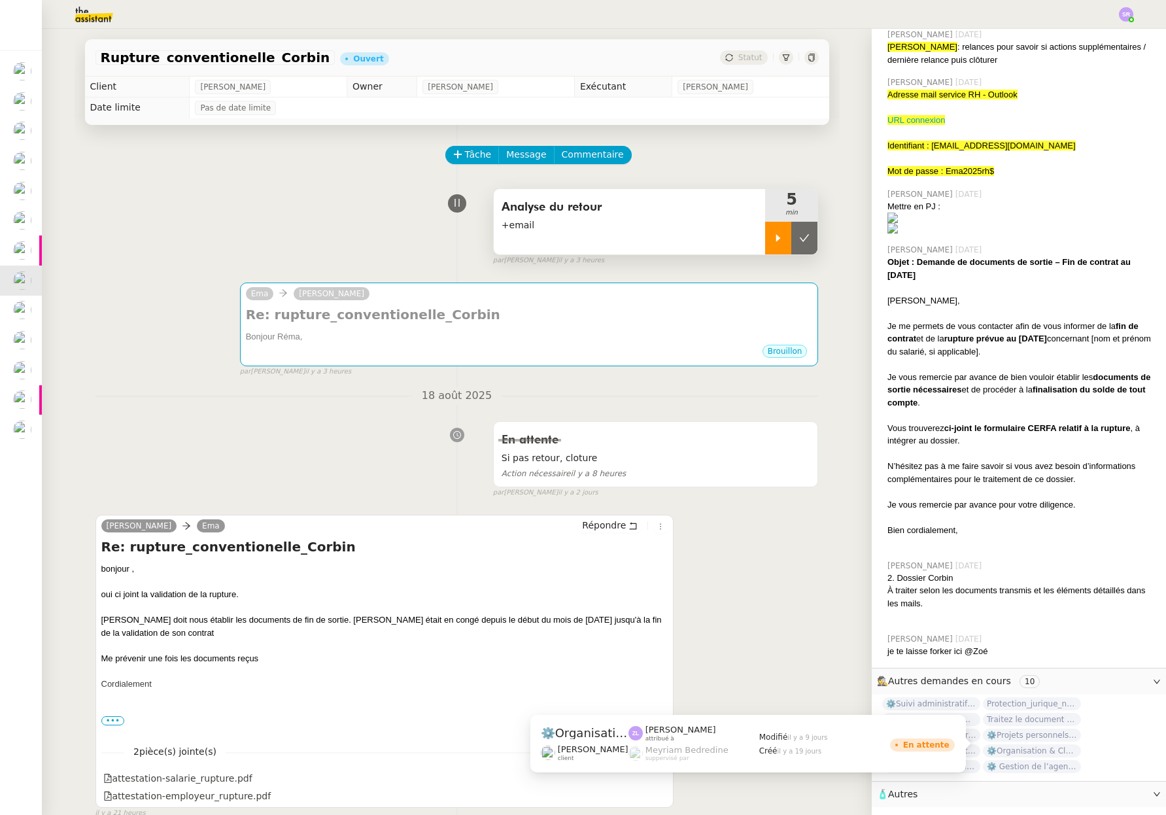
scroll to position [0, 0]
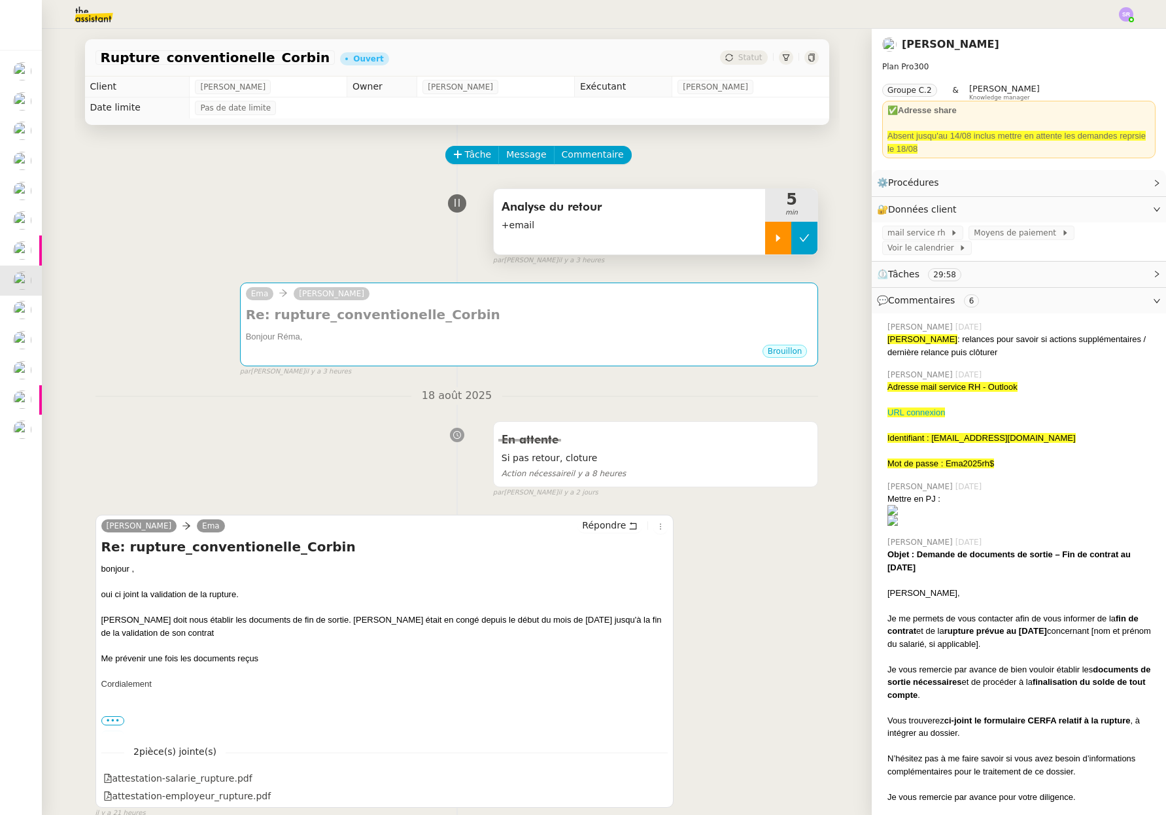
click at [799, 240] on icon at bounding box center [804, 238] width 10 height 10
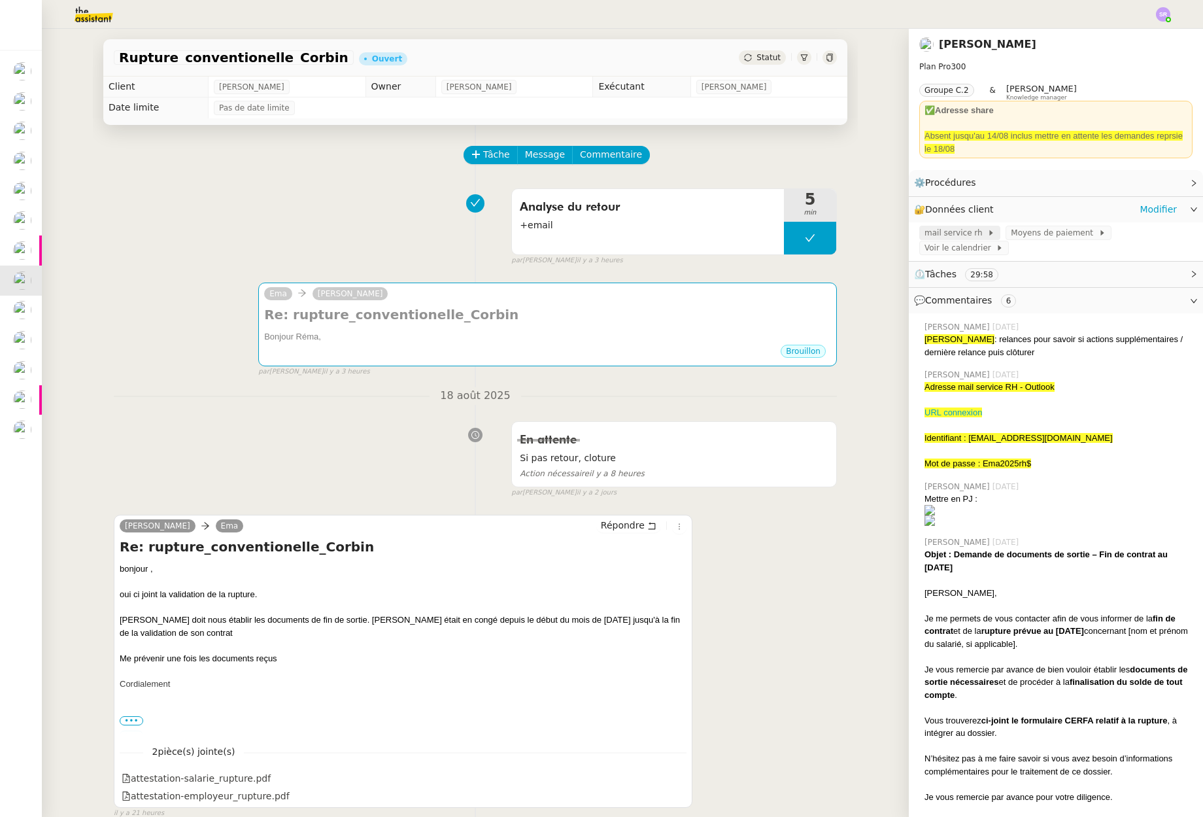
click at [962, 233] on span "mail service rh" at bounding box center [956, 232] width 63 height 13
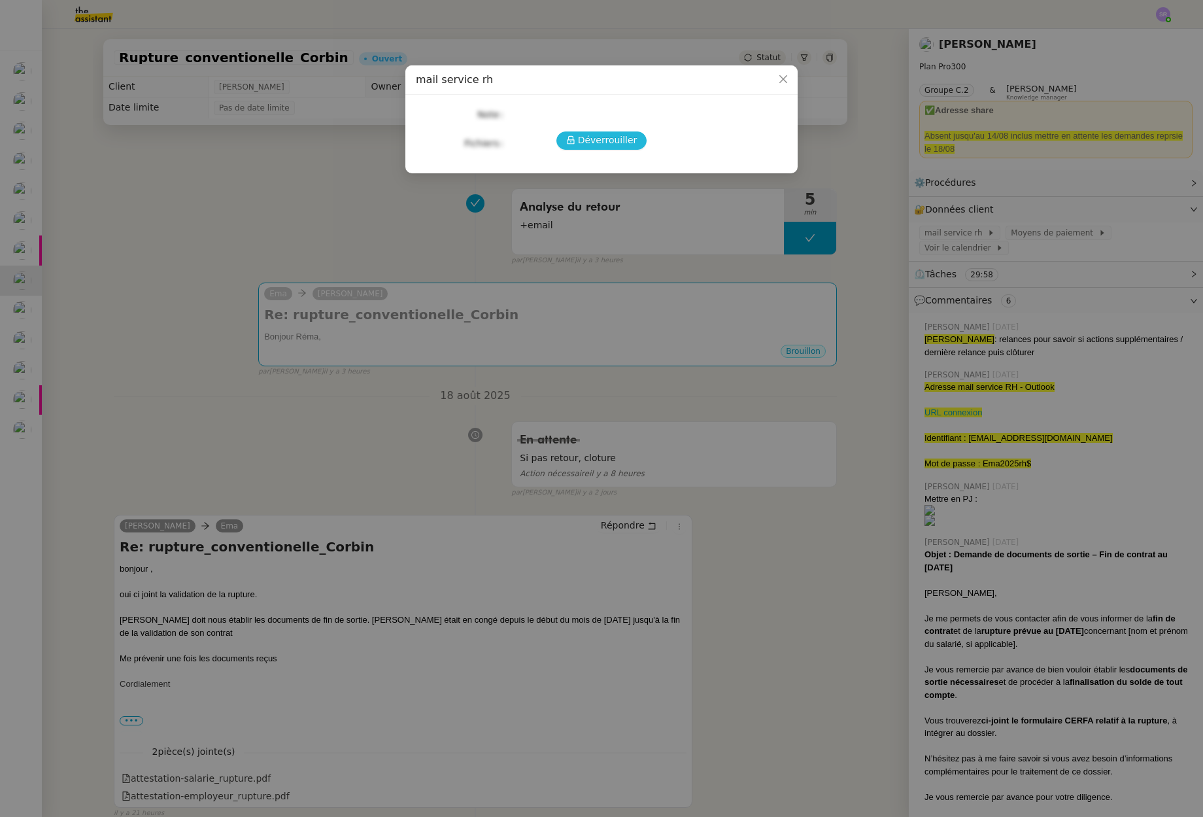
click at [599, 138] on span "Déverrouiller" at bounding box center [608, 140] width 60 height 15
drag, startPoint x: 328, startPoint y: 442, endPoint x: 444, endPoint y: 324, distance: 165.5
click at [328, 441] on nz-modal-container "mail service rh Déverrouiller Note Fichiers Upload" at bounding box center [601, 408] width 1203 height 817
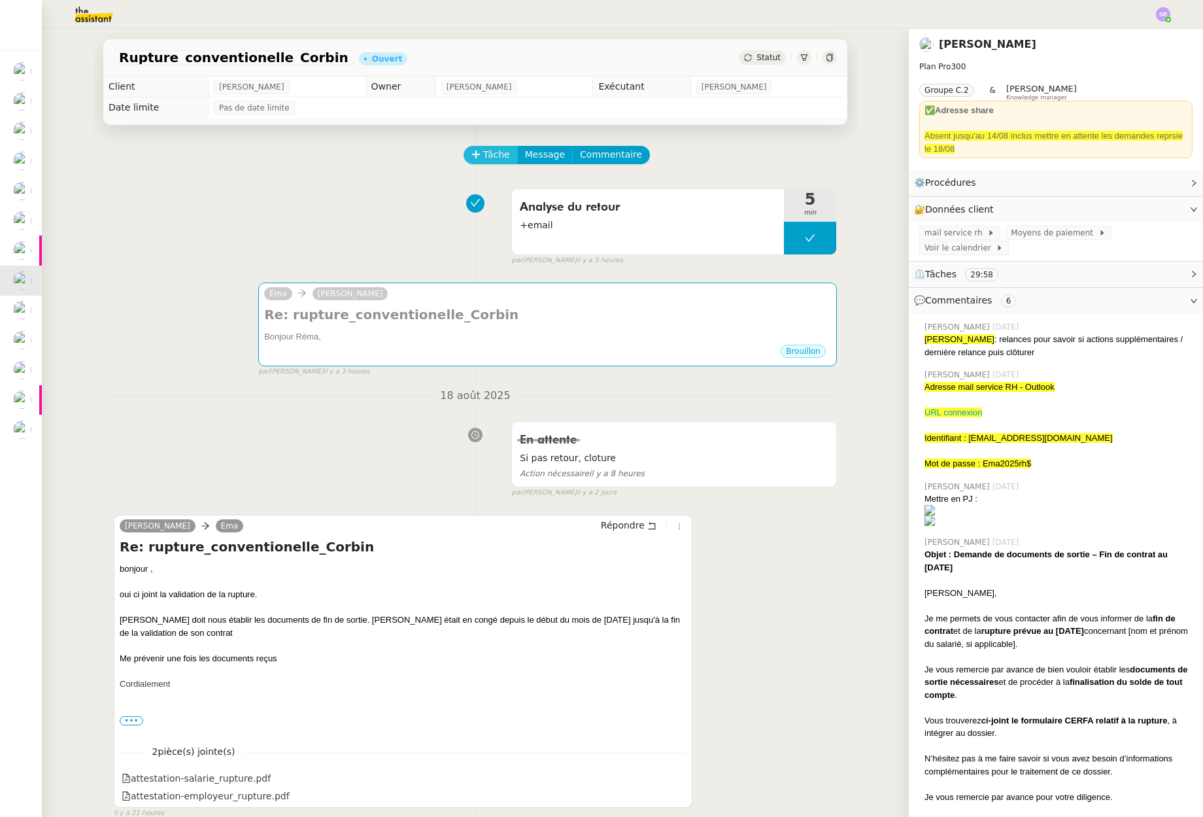
click at [483, 150] on span "Tâche" at bounding box center [496, 154] width 27 height 15
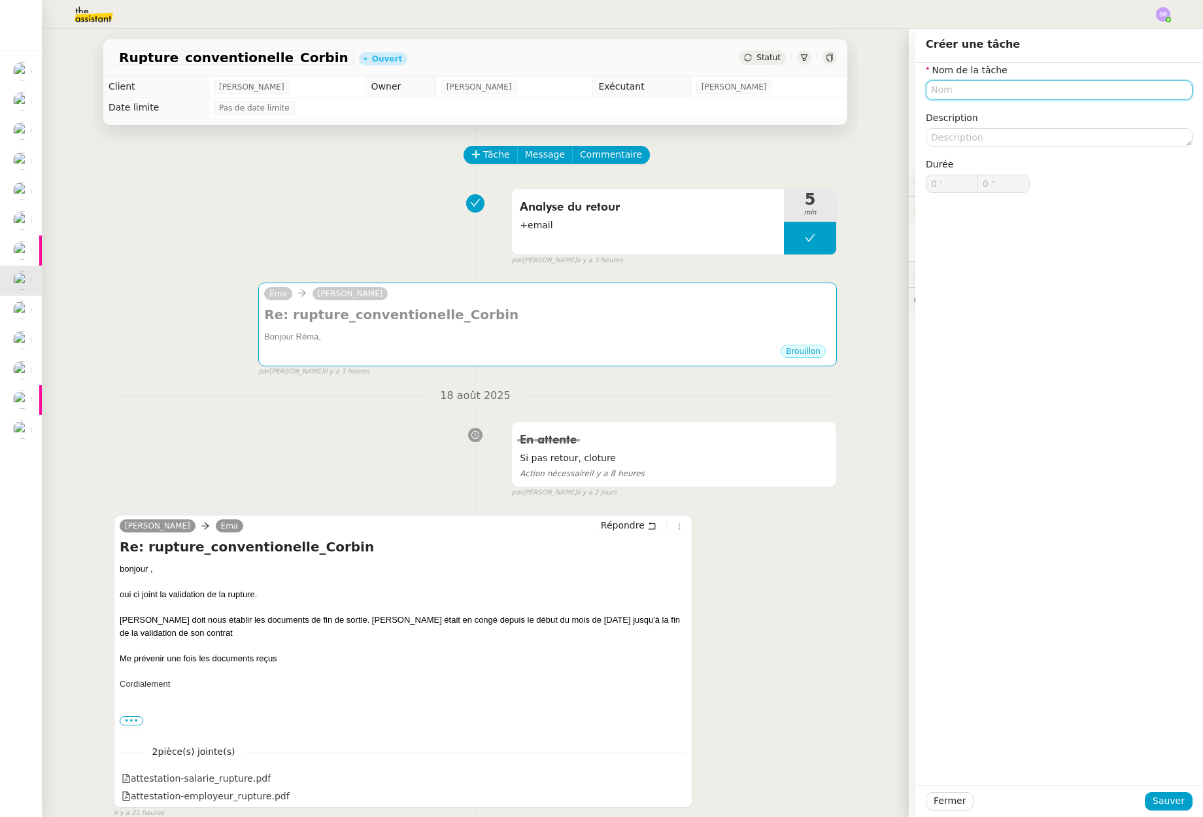
click at [1014, 95] on input "text" at bounding box center [1059, 89] width 267 height 19
click at [1084, 116] on div "Connexion mail service RH" at bounding box center [1052, 115] width 256 height 12
type input "Connexion mail service RH"
drag, startPoint x: 1173, startPoint y: 798, endPoint x: 1123, endPoint y: 720, distance: 92.9
click at [1165, 798] on span "Sauver" at bounding box center [1169, 800] width 32 height 15
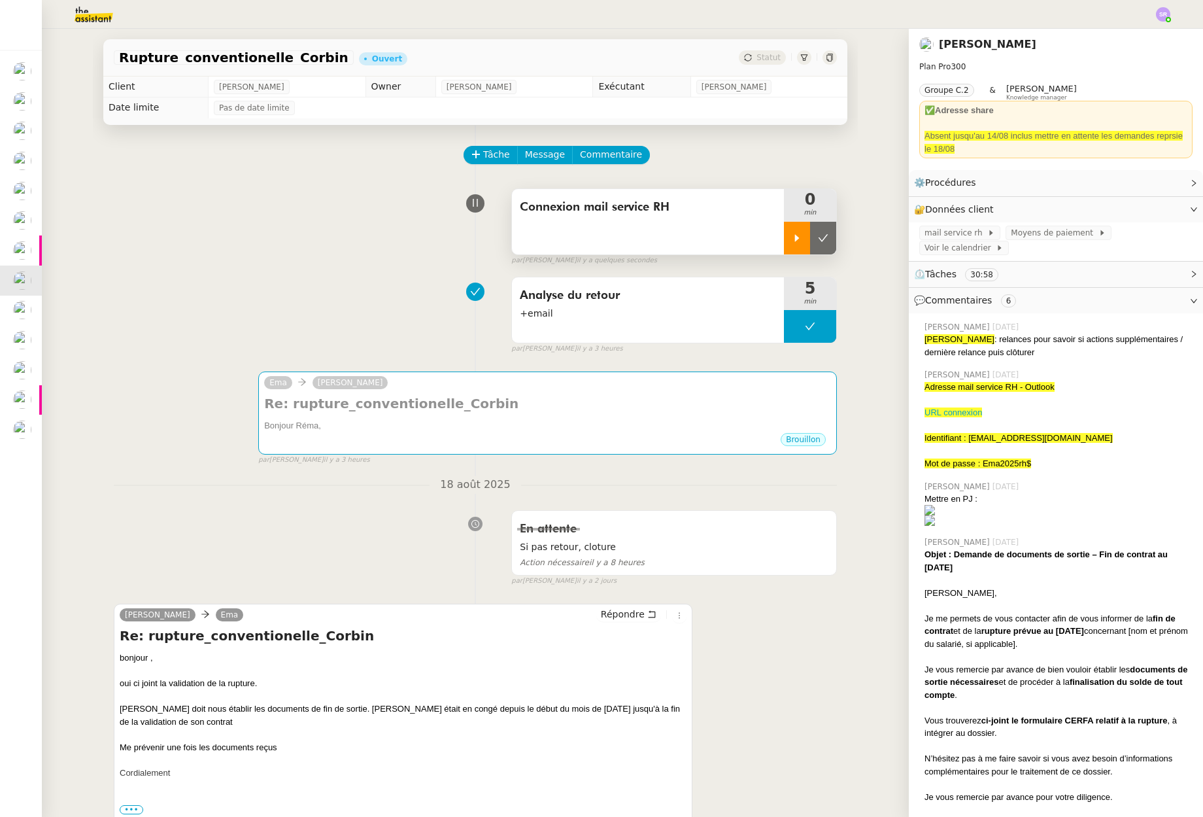
click at [792, 235] on icon at bounding box center [797, 238] width 10 height 10
click at [662, 347] on div "par Stéphanie R. il y a 3 heures" at bounding box center [674, 348] width 326 height 11
click at [662, 325] on div "Analyse du retour +email" at bounding box center [648, 309] width 272 height 65
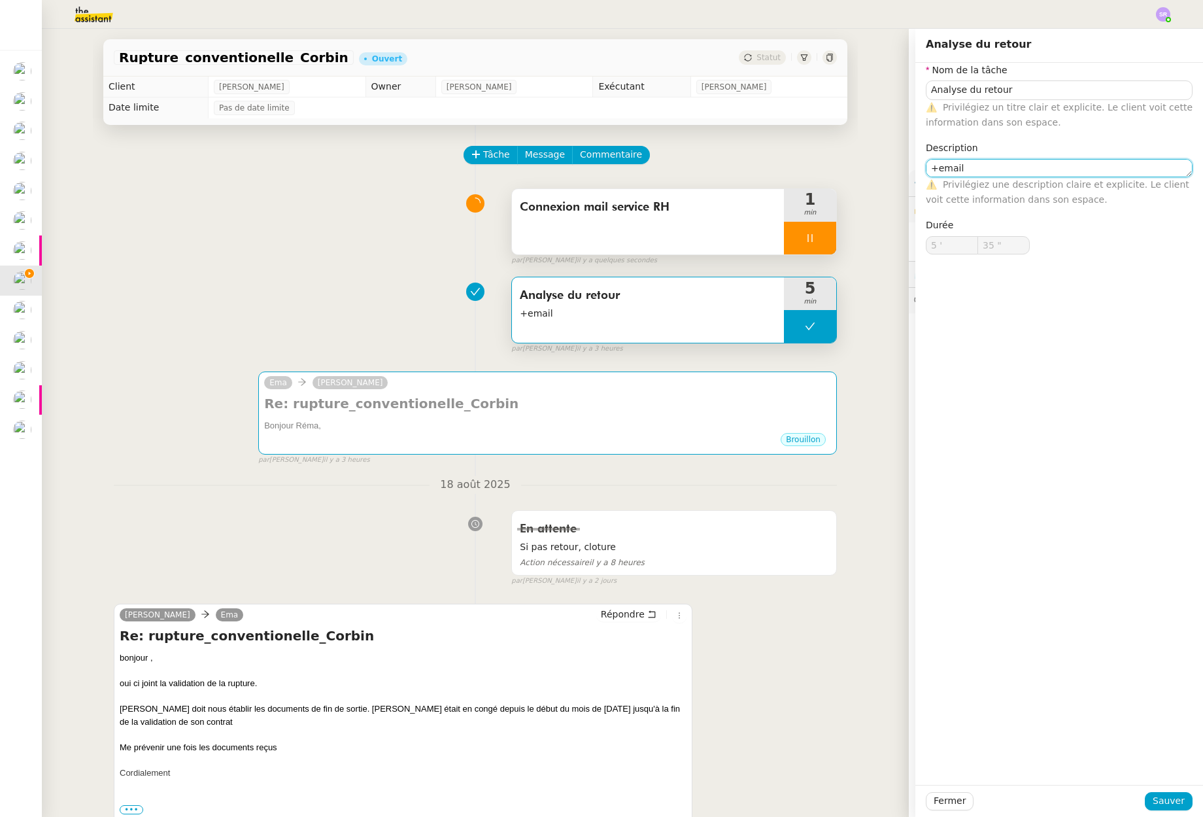
drag, startPoint x: 1002, startPoint y: 170, endPoint x: 868, endPoint y: 158, distance: 135.3
click at [868, 158] on app-ticket "Rupture_conventionelle_Corbin Ouvert Statut Client Réma Ngaiboye Owner Frédériq…" at bounding box center [622, 423] width 1161 height 788
drag, startPoint x: 1146, startPoint y: 796, endPoint x: 1155, endPoint y: 802, distance: 10.3
click at [1148, 798] on button "Sauver" at bounding box center [1169, 801] width 48 height 18
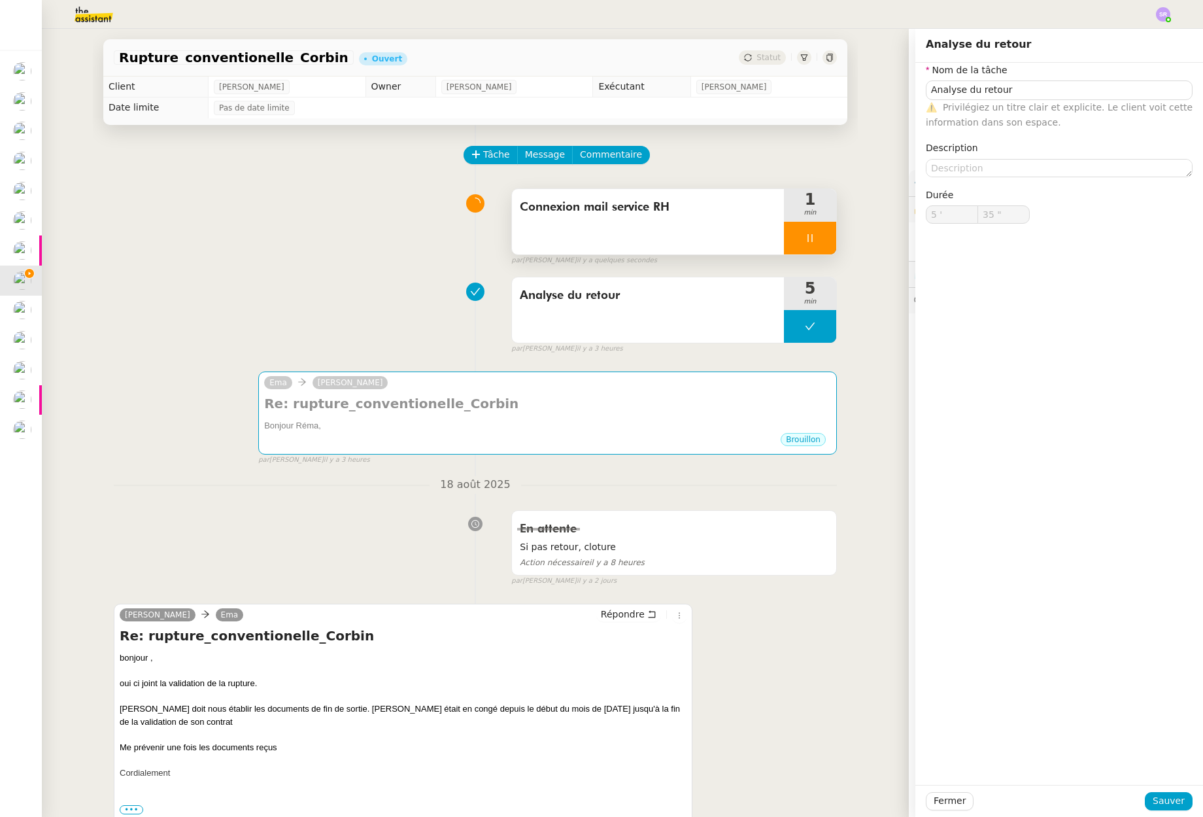
drag, startPoint x: 695, startPoint y: 489, endPoint x: 717, endPoint y: 486, distance: 22.4
click at [696, 489] on nz-divider "18 août 2025" at bounding box center [475, 485] width 723 height 18
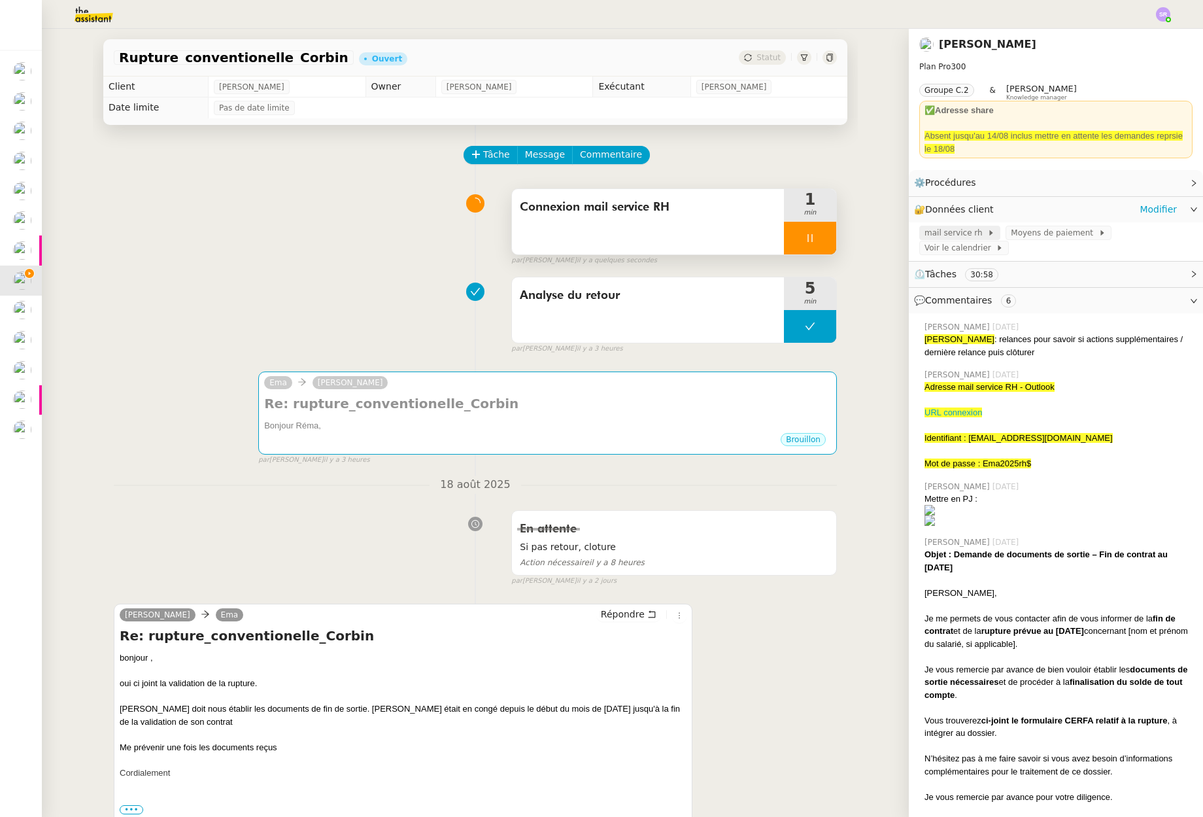
click at [956, 234] on span "mail service rh" at bounding box center [956, 232] width 63 height 13
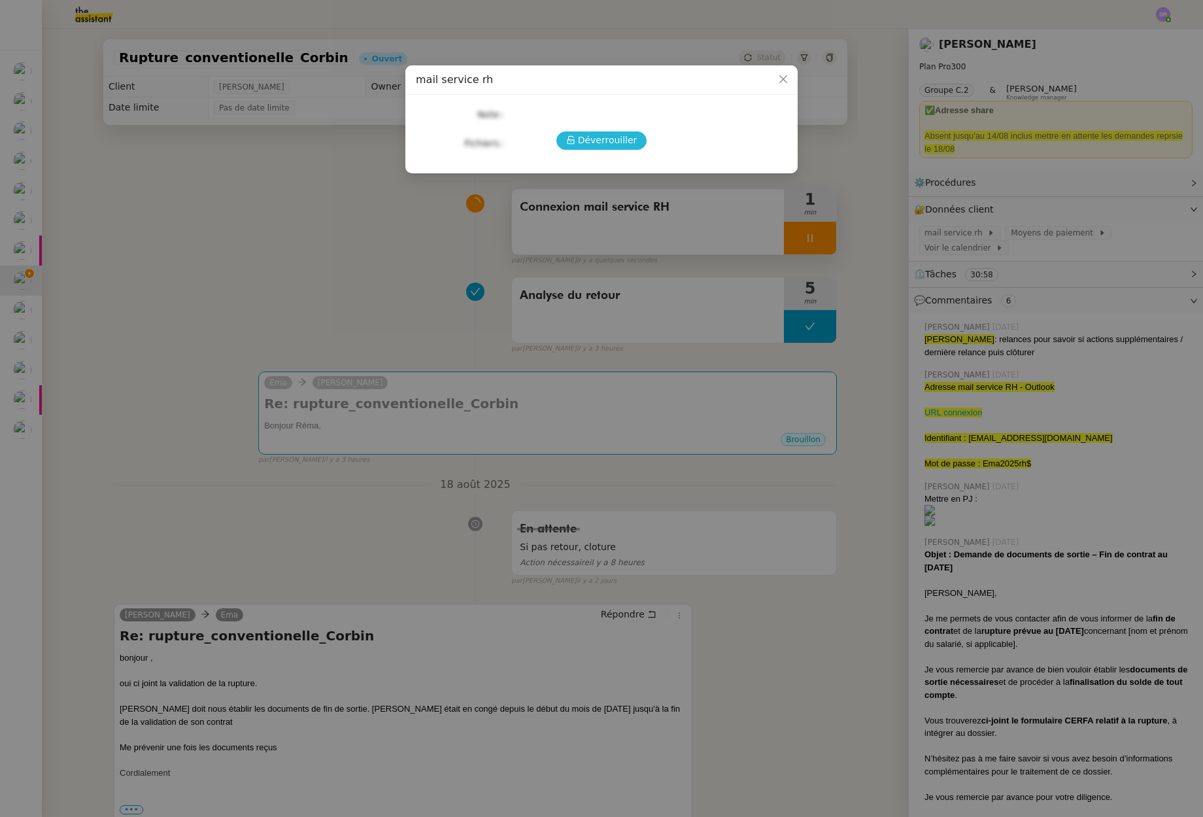
click at [584, 139] on span "Déverrouiller" at bounding box center [608, 140] width 60 height 15
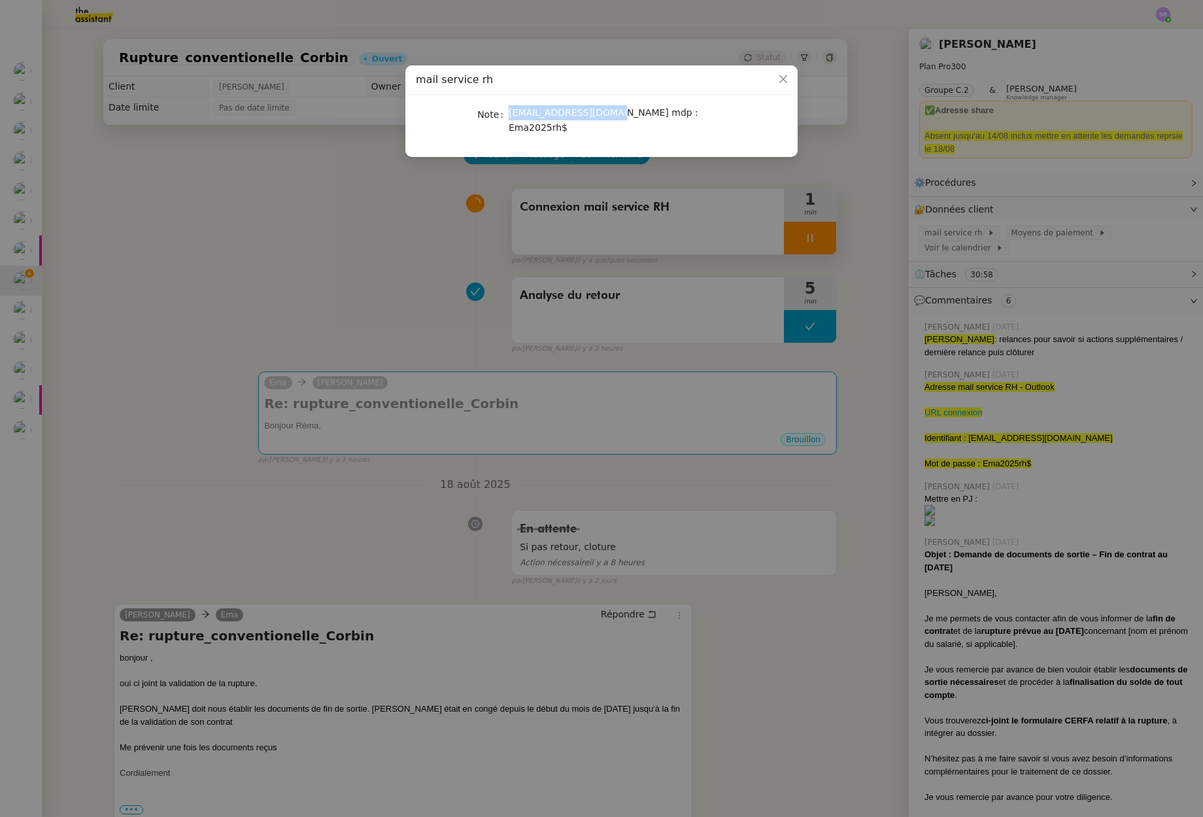
drag, startPoint x: 608, startPoint y: 116, endPoint x: 504, endPoint y: 118, distance: 104.0
click at [504, 118] on nz-form-item "Note servicerh@emagifi.com mdp : Ema2025rh$" at bounding box center [601, 120] width 371 height 31
copy nz-form-item "[EMAIL_ADDRESS][DOMAIN_NAME]"
click at [1033, 467] on nz-modal-container "mail service rh Note servicerh@emagifi.com mdp : Ema2025rh$" at bounding box center [601, 408] width 1203 height 817
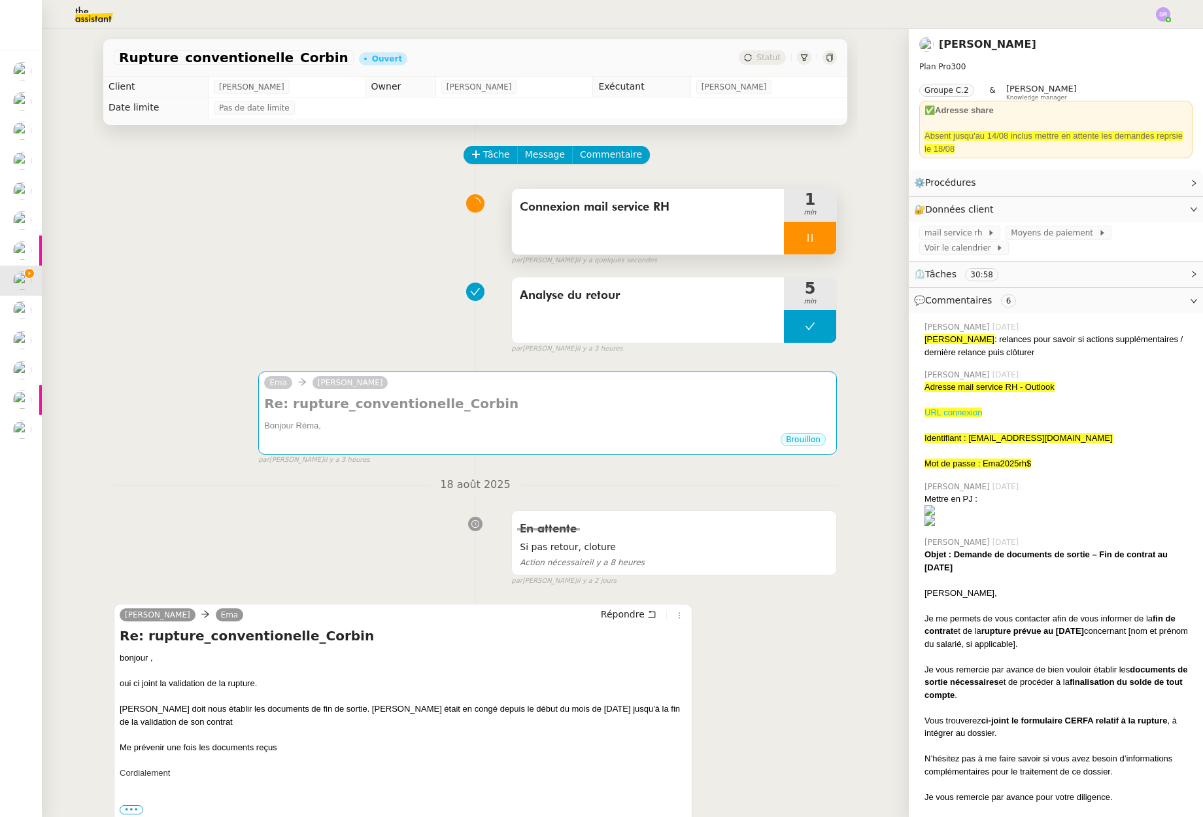
click at [969, 412] on link "URL connexion" at bounding box center [954, 412] width 58 height 10
click at [1054, 438] on div "Identifiant : [EMAIL_ADDRESS][DOMAIN_NAME]" at bounding box center [1059, 438] width 268 height 13
drag, startPoint x: 1055, startPoint y: 438, endPoint x: 961, endPoint y: 439, distance: 94.2
click at [961, 439] on div "Identifiant : [EMAIL_ADDRESS][DOMAIN_NAME]" at bounding box center [1059, 438] width 268 height 13
copy span "[EMAIL_ADDRESS][DOMAIN_NAME]"
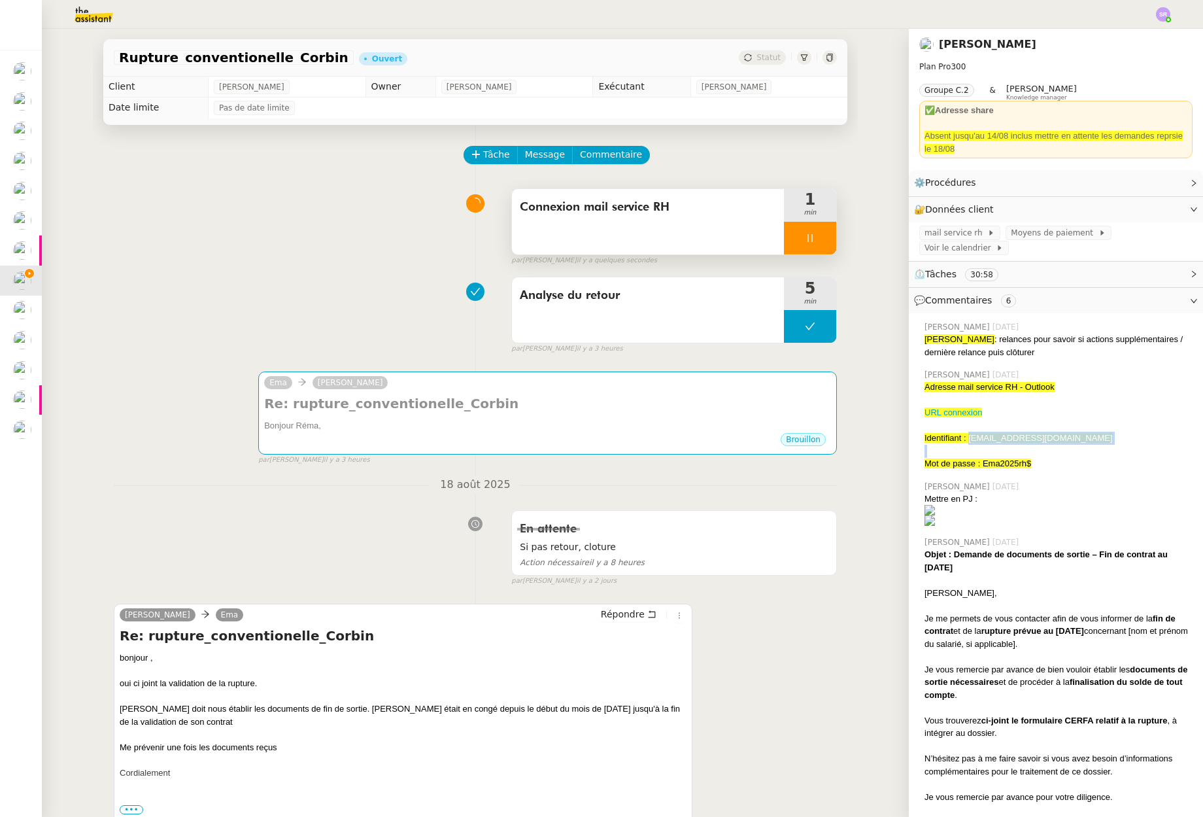
click at [1044, 443] on div "Identifiant : [EMAIL_ADDRESS][DOMAIN_NAME]" at bounding box center [1059, 438] width 268 height 13
click at [1047, 460] on div "Mot de passe : Ema2025rh$" at bounding box center [1059, 463] width 268 height 13
drag, startPoint x: 1041, startPoint y: 462, endPoint x: 976, endPoint y: 464, distance: 65.4
click at [976, 464] on div "Mot de passe : Ema2025rh$" at bounding box center [1059, 463] width 268 height 13
copy span "Ema2025rh$"
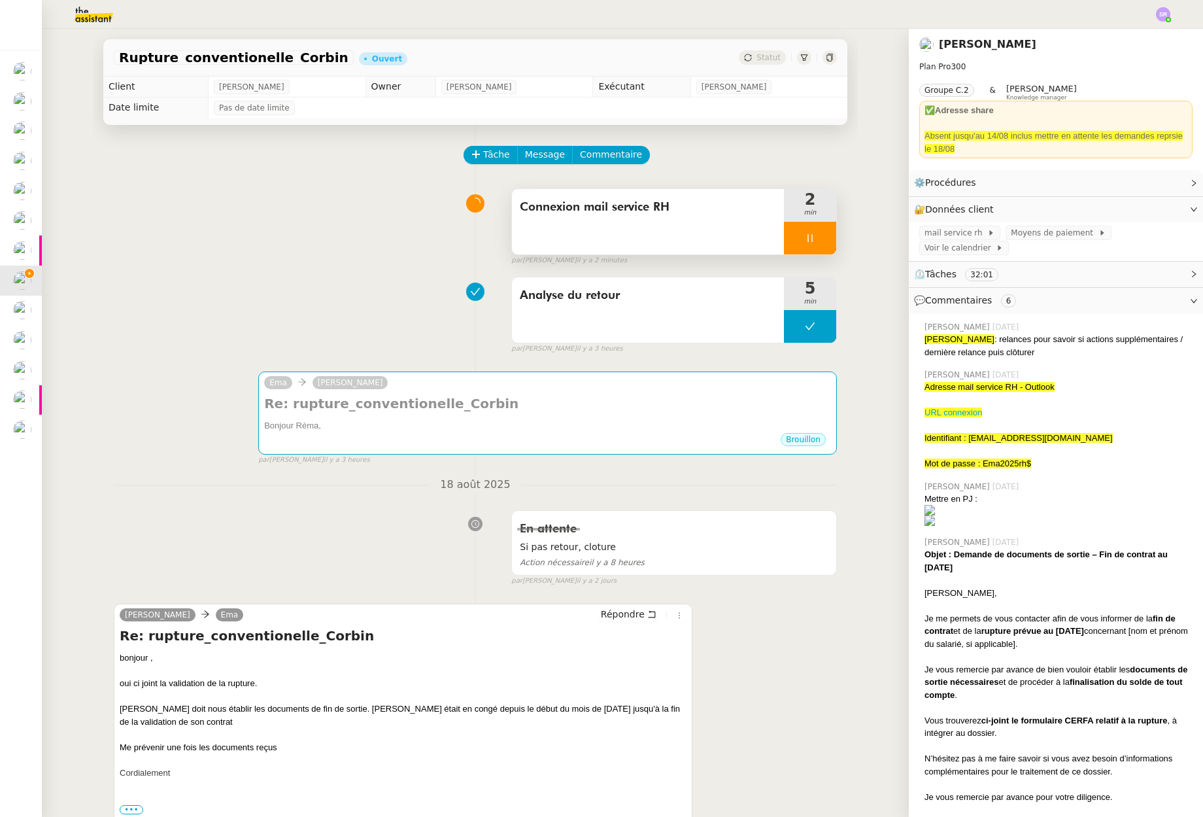
click at [804, 243] on div at bounding box center [810, 238] width 52 height 33
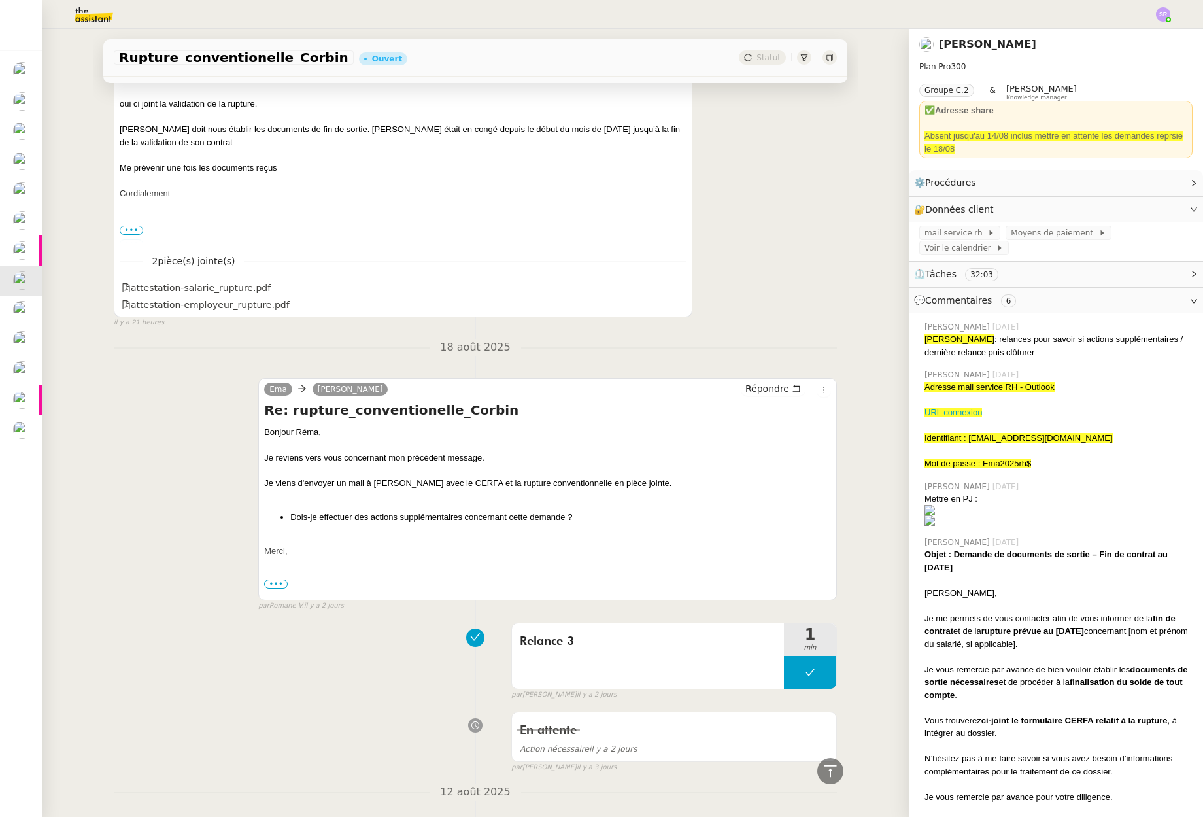
scroll to position [513, 0]
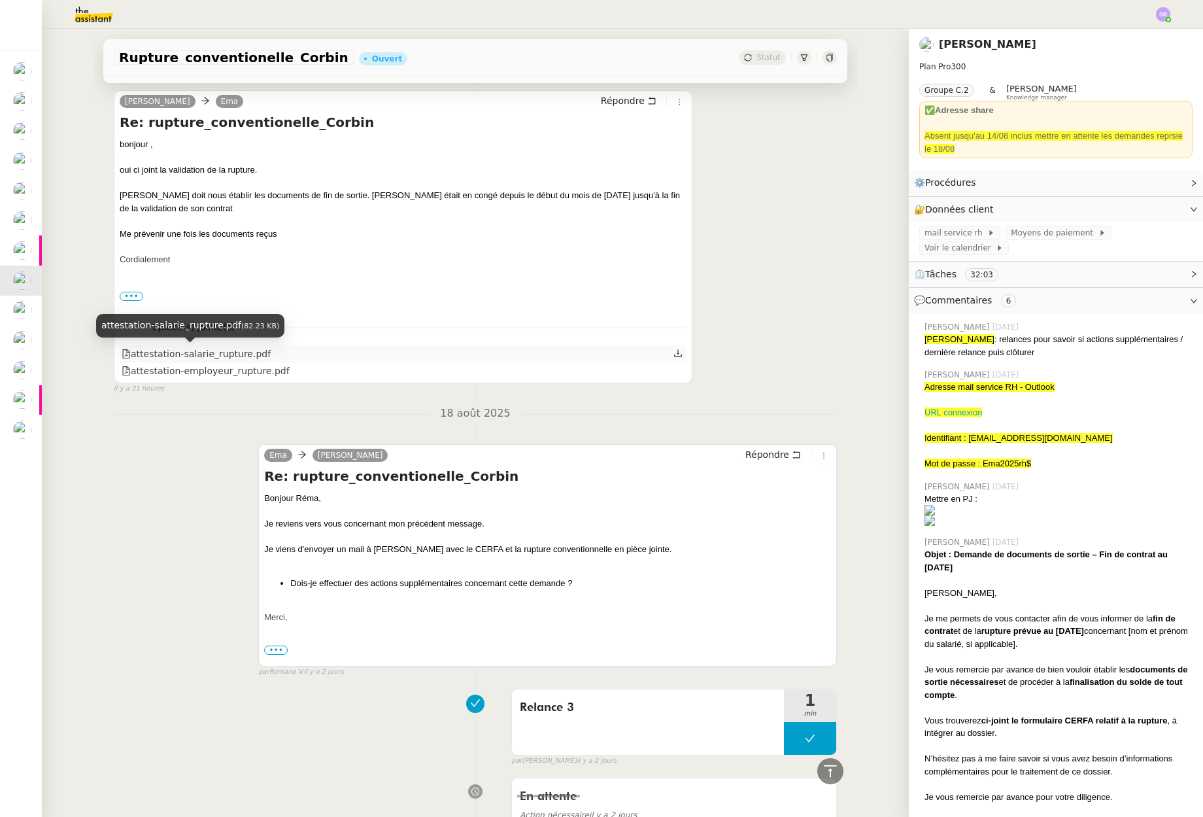
click at [220, 350] on div "attestation-salarie_rupture.pdf" at bounding box center [196, 354] width 149 height 15
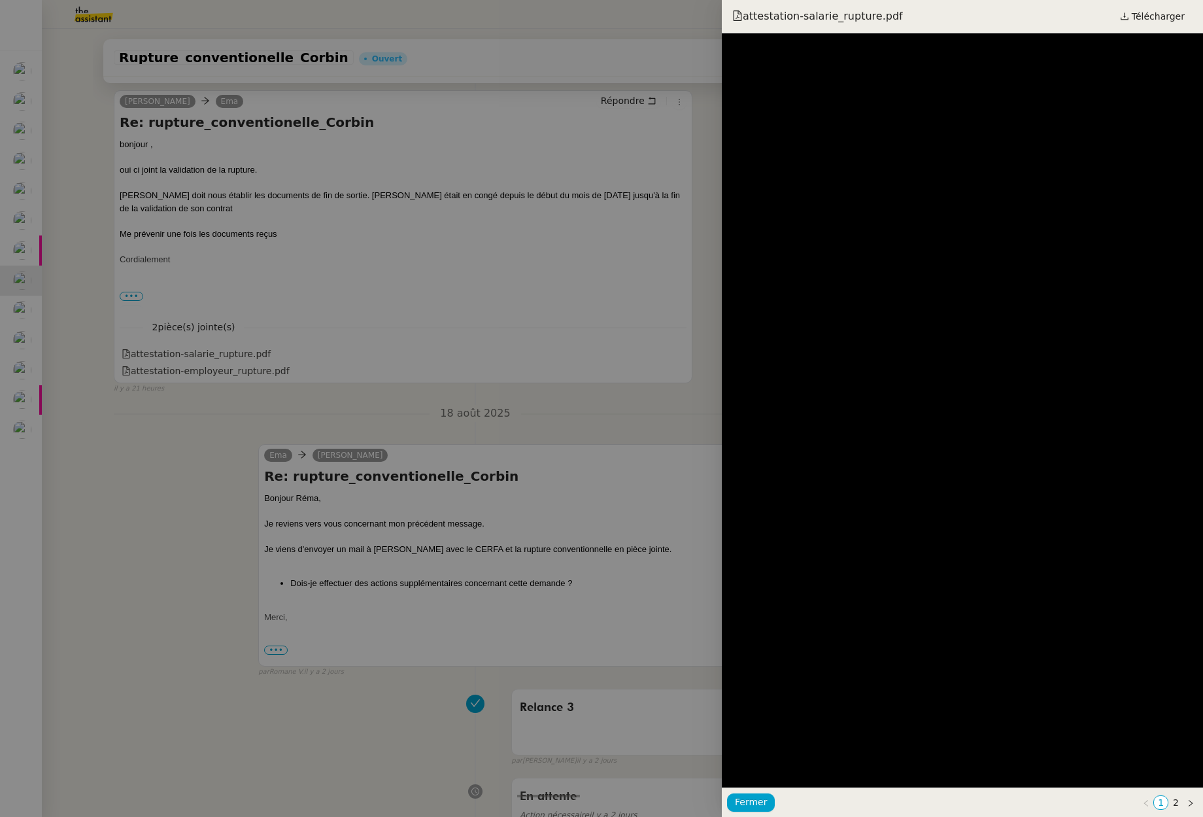
drag, startPoint x: 255, startPoint y: 366, endPoint x: 251, endPoint y: 373, distance: 8.2
click at [255, 366] on div at bounding box center [601, 408] width 1203 height 817
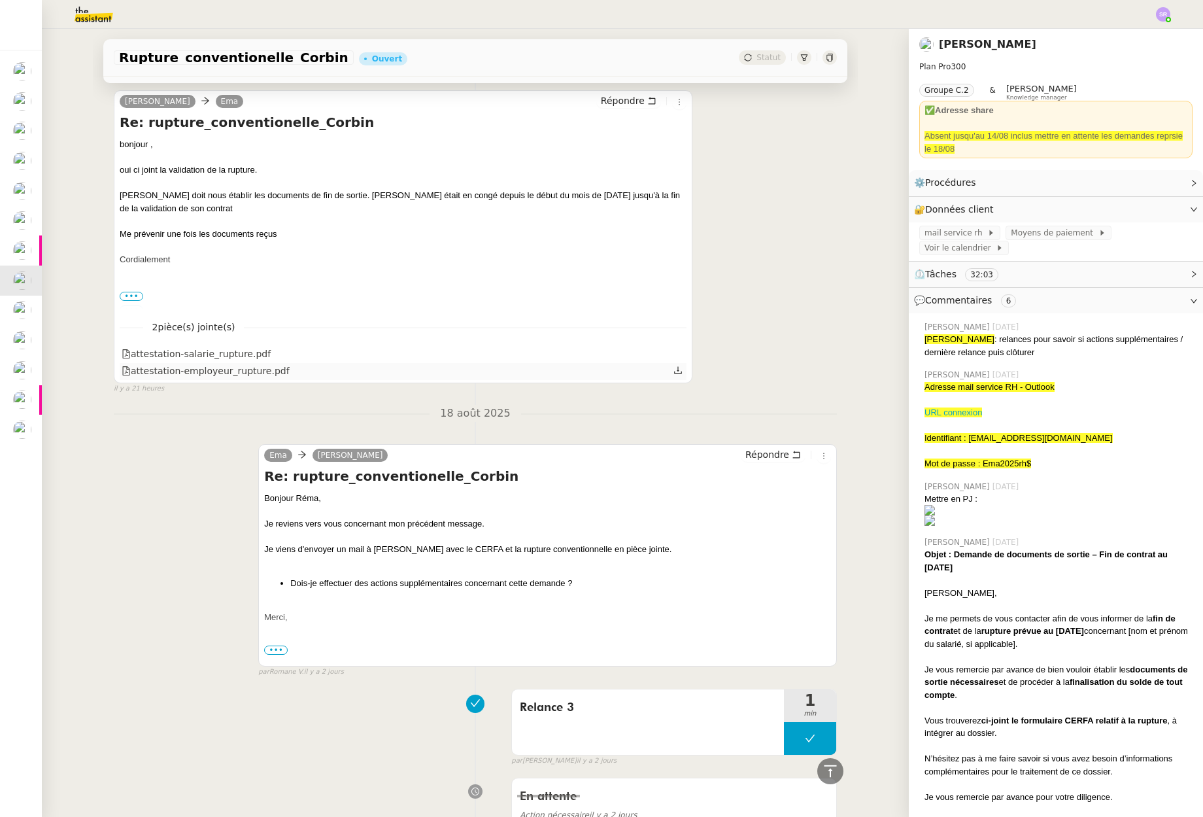
click at [251, 370] on div "attestation-employeur_rupture.pdf" at bounding box center [206, 371] width 168 height 15
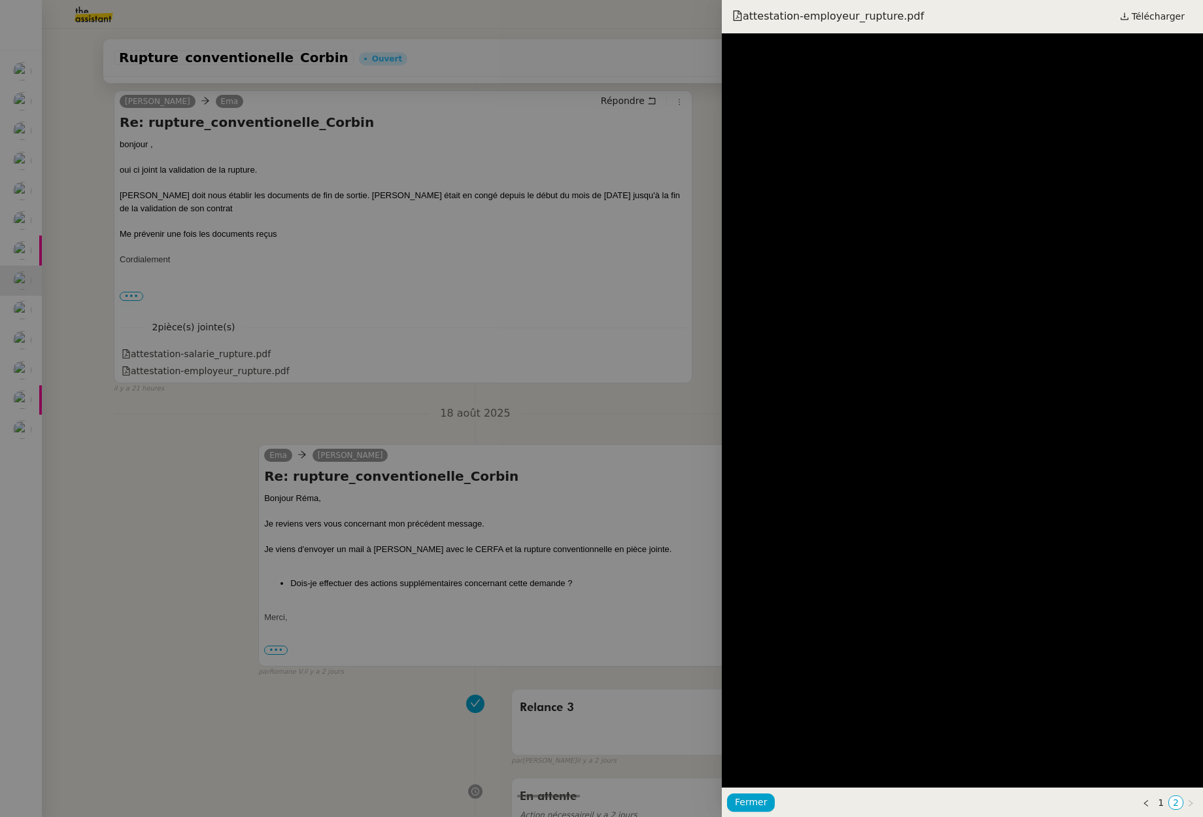
click at [309, 418] on div at bounding box center [601, 408] width 1203 height 817
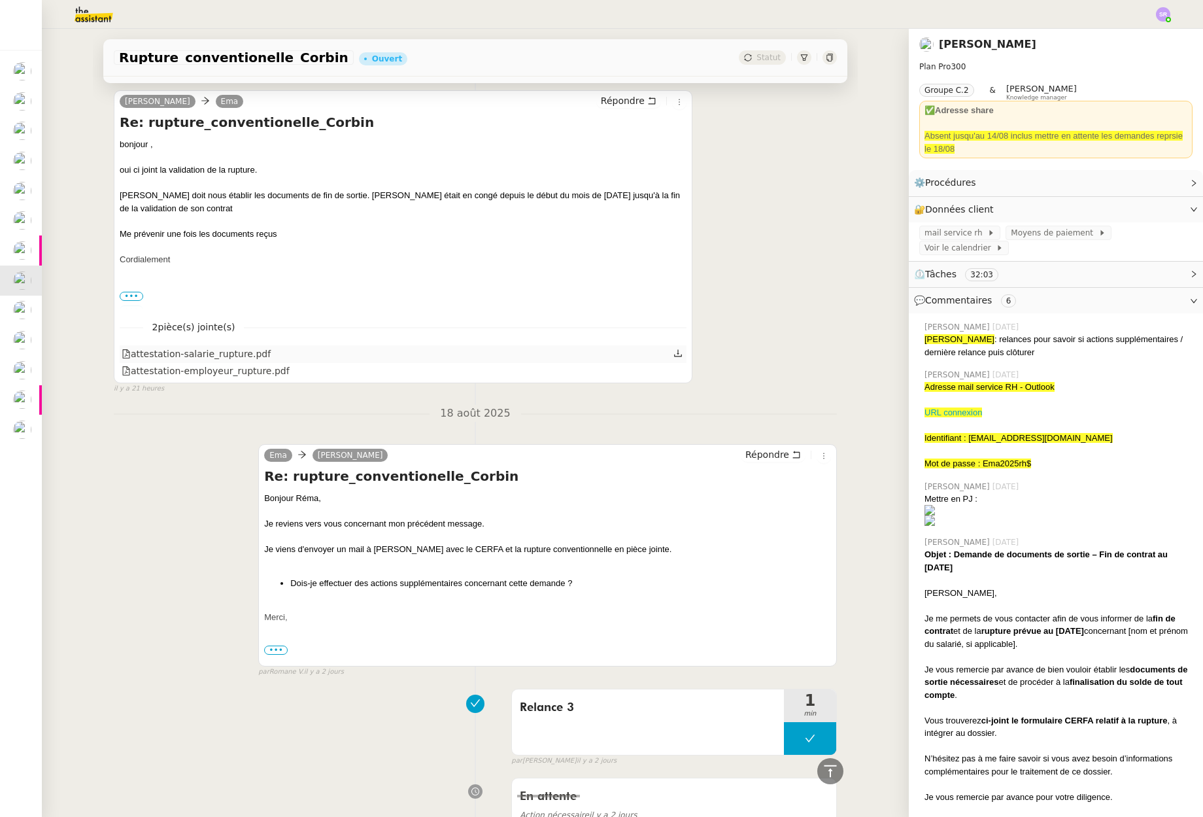
scroll to position [468, 0]
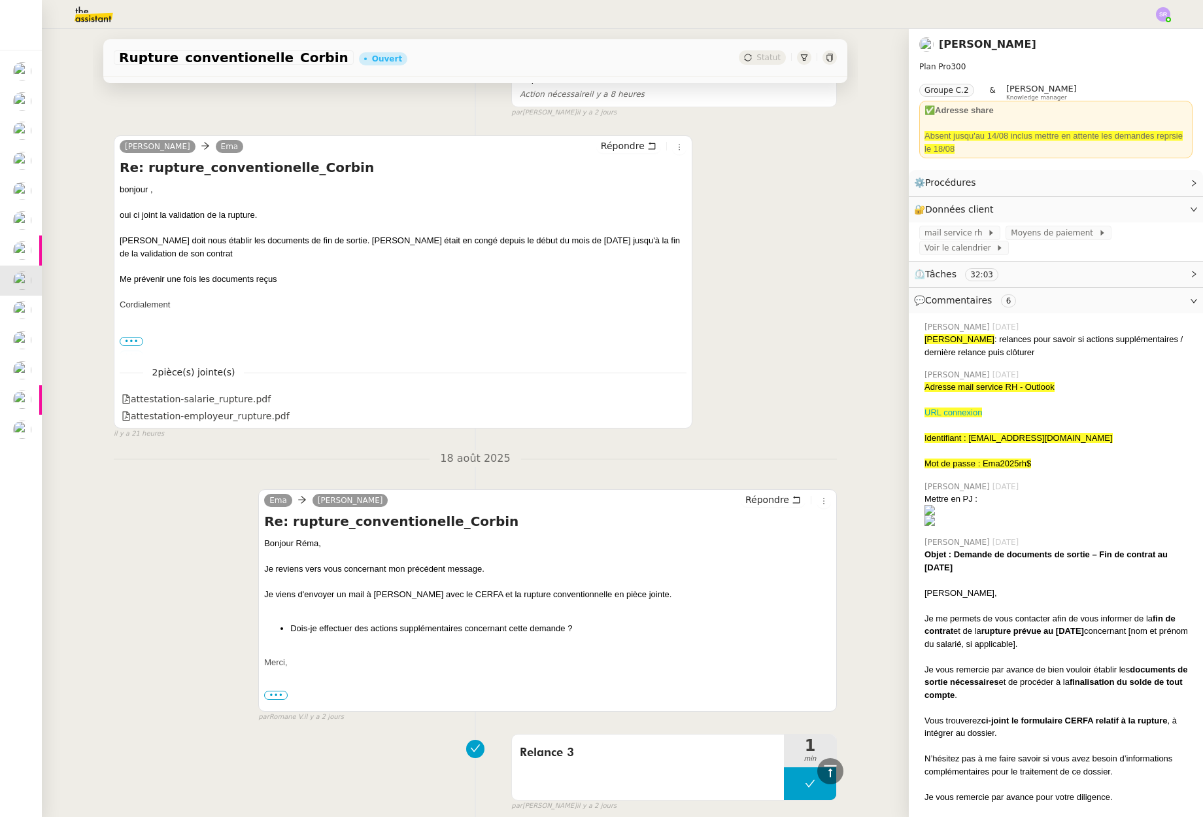
click at [951, 502] on div "Mettre en PJ :" at bounding box center [1059, 509] width 268 height 34
click at [972, 502] on div "Mettre en PJ :" at bounding box center [1059, 509] width 268 height 34
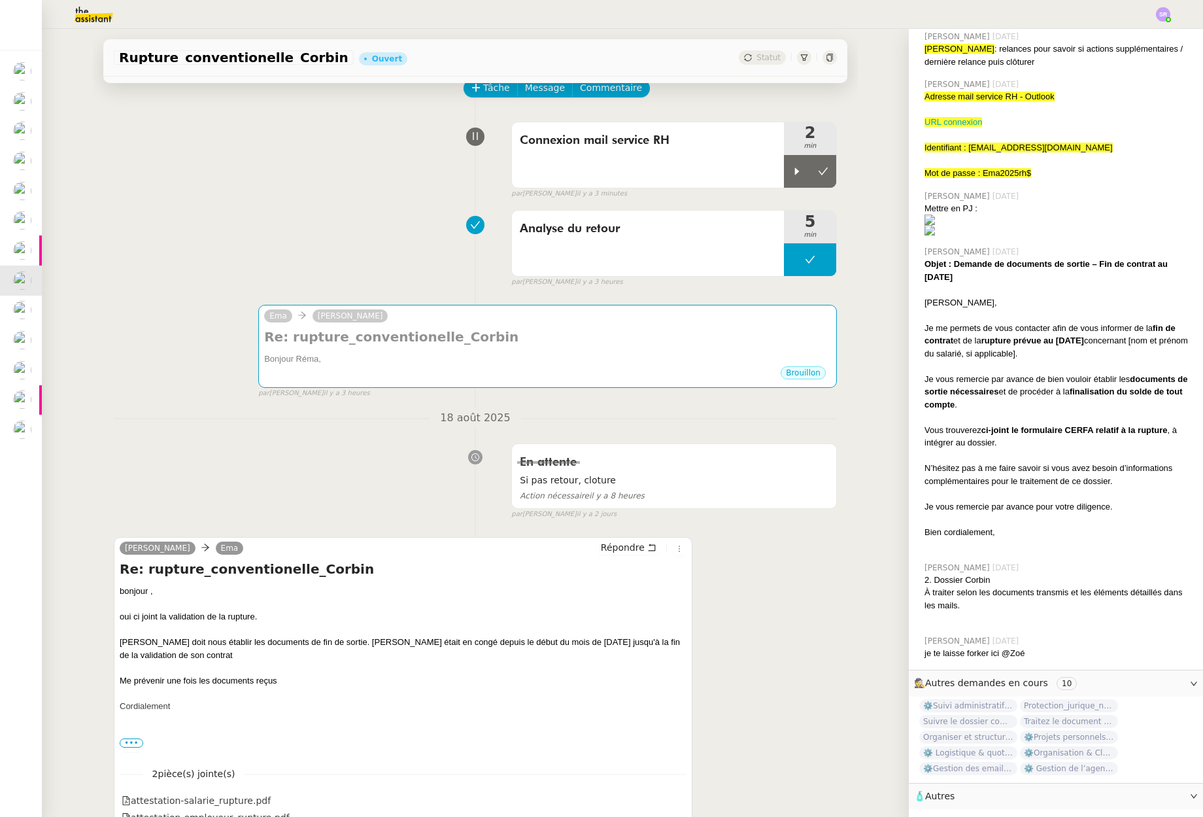
scroll to position [0, 0]
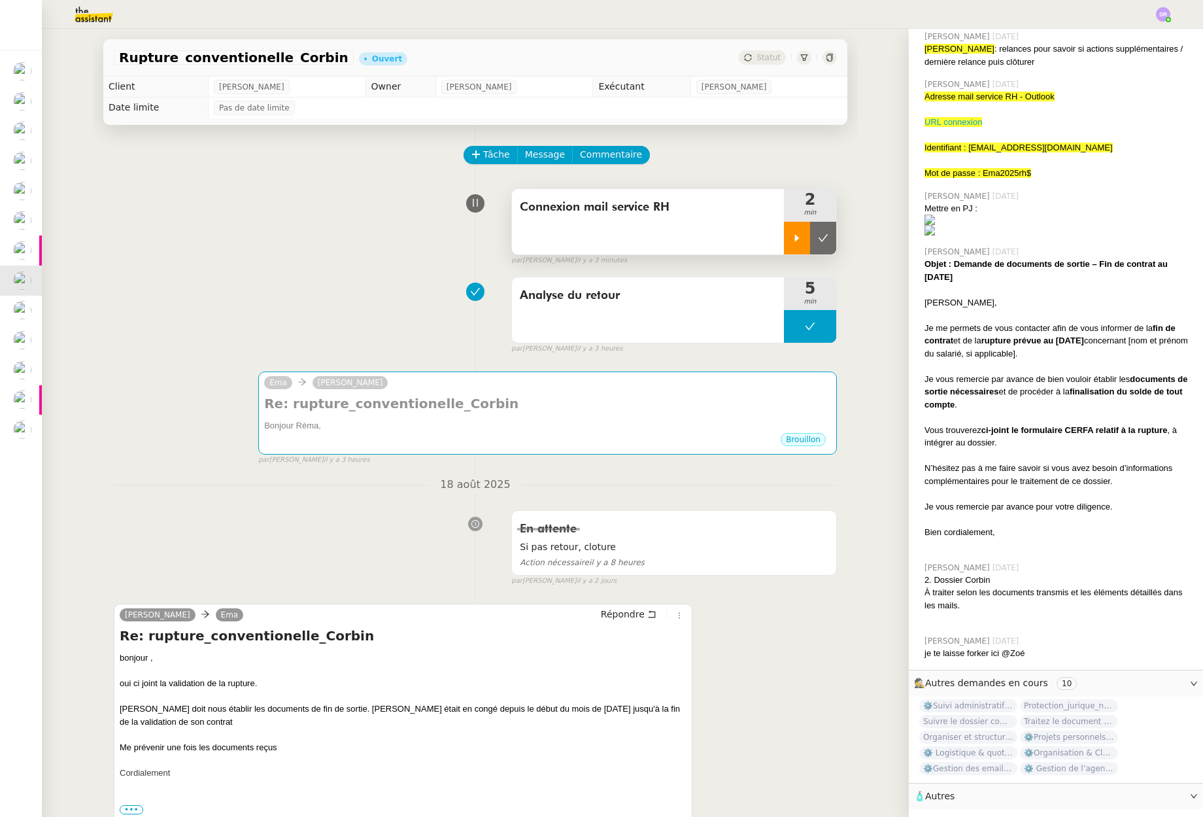
click at [795, 239] on icon at bounding box center [797, 237] width 5 height 7
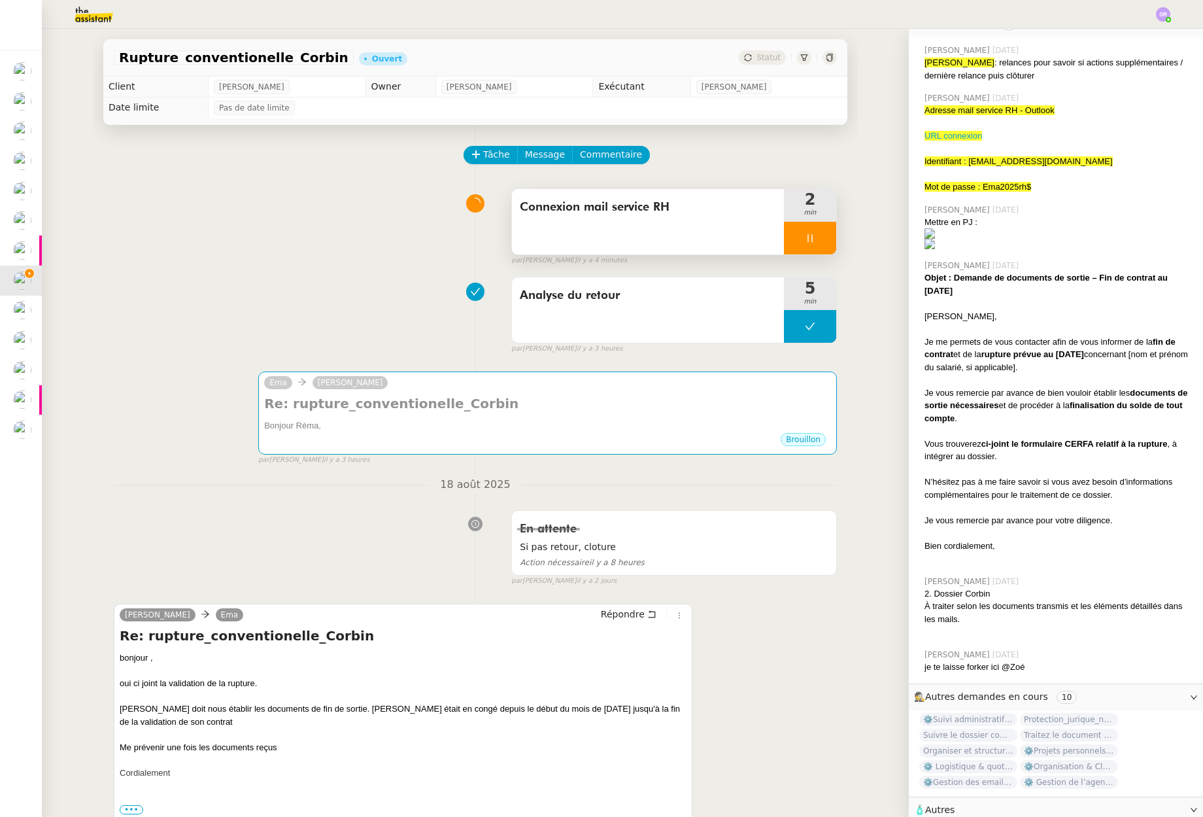
scroll to position [298, 0]
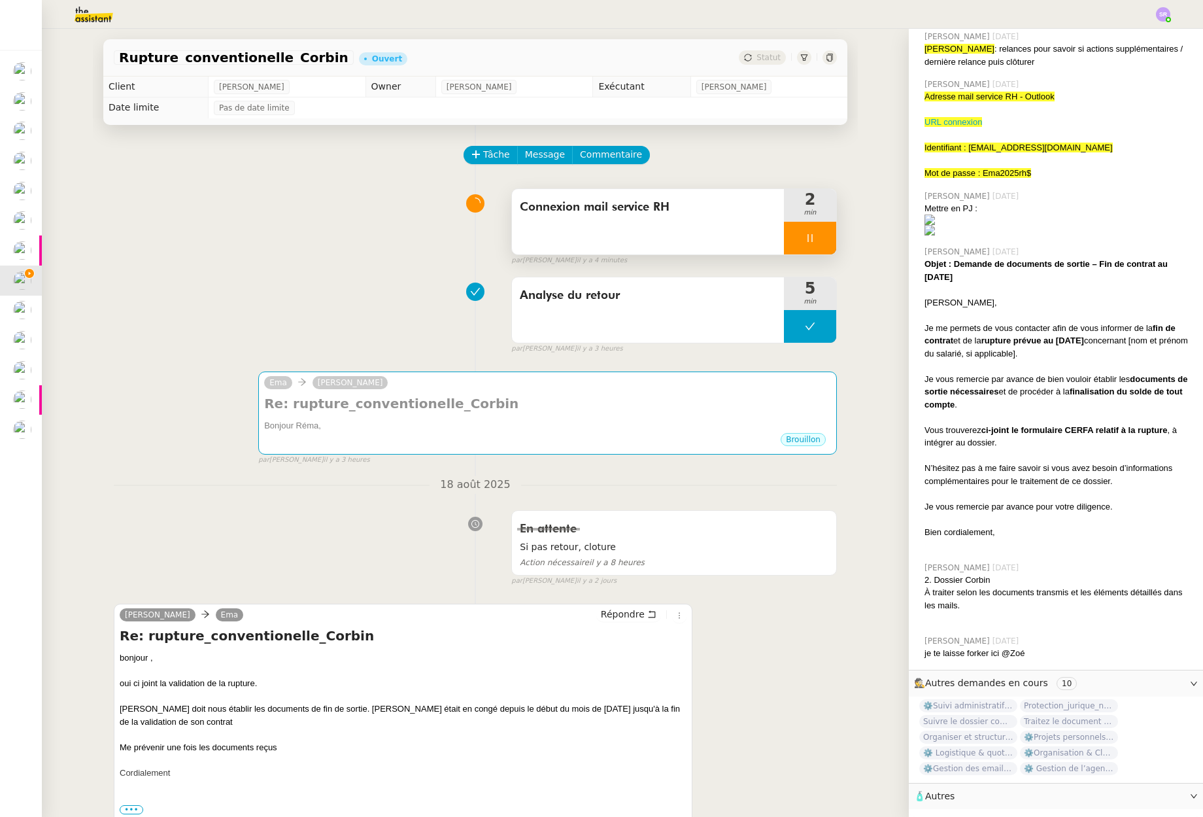
click at [785, 247] on div at bounding box center [810, 238] width 52 height 33
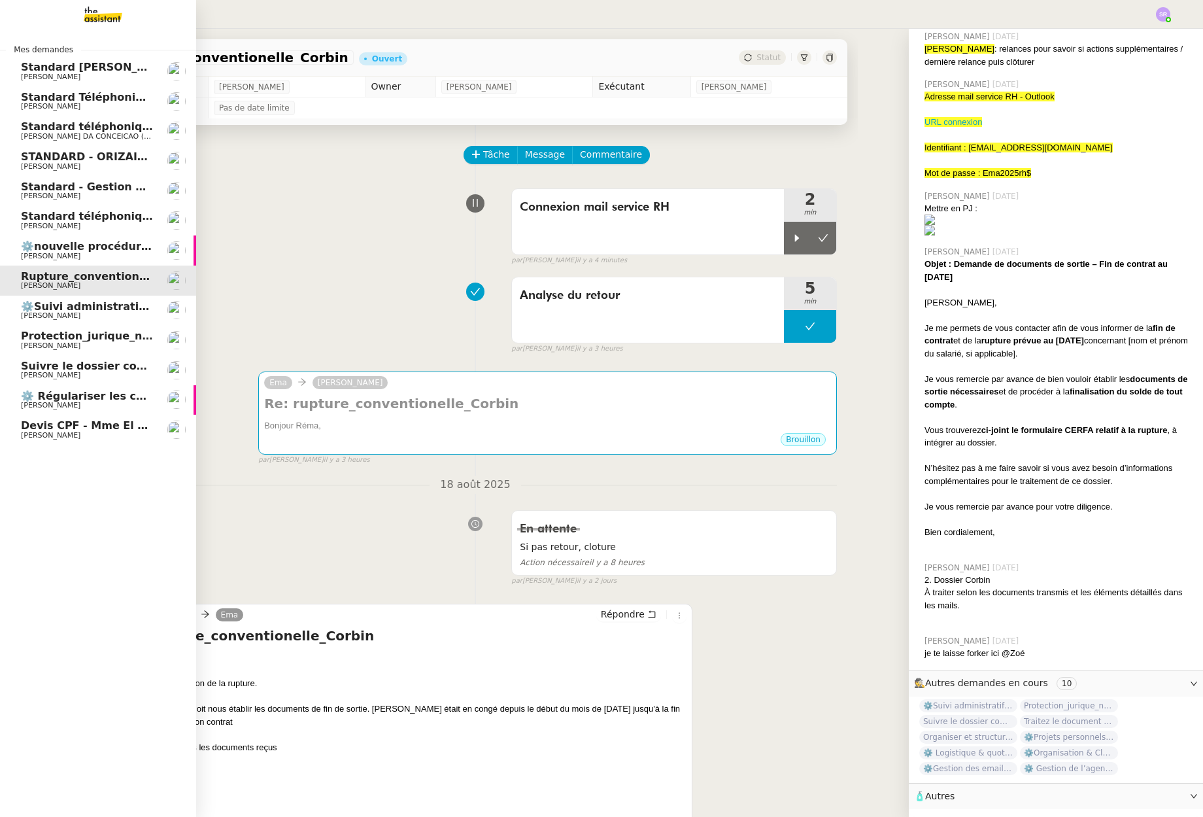
click at [39, 128] on span "Standard téléphonique" at bounding box center [89, 126] width 136 height 12
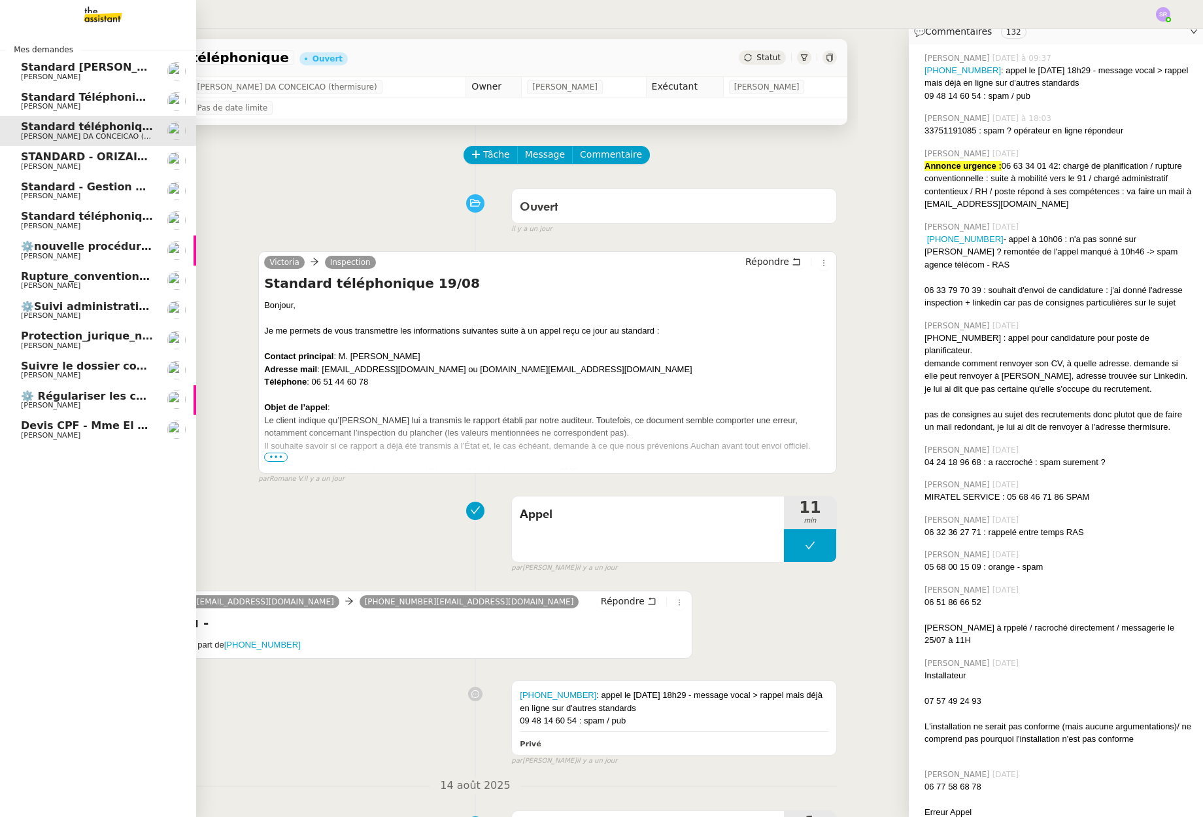
scroll to position [326, 0]
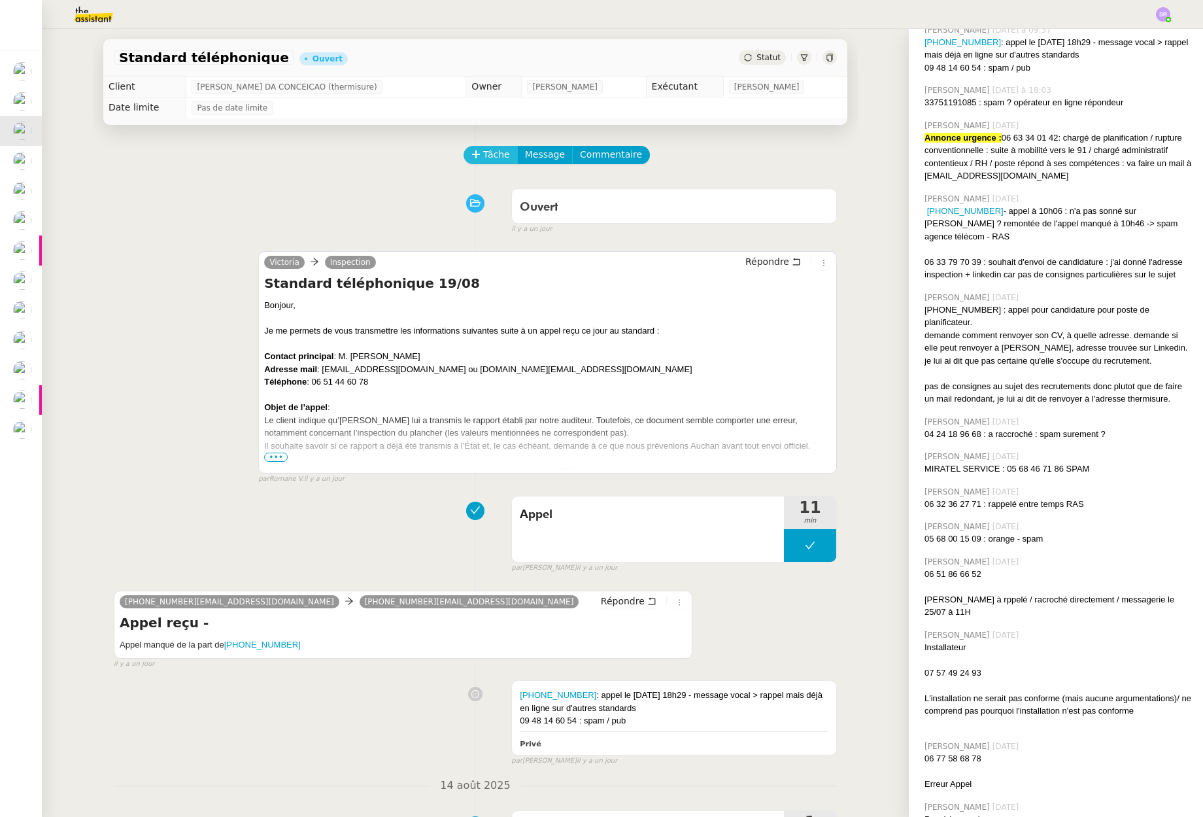
click at [485, 156] on span "Tâche" at bounding box center [496, 154] width 27 height 15
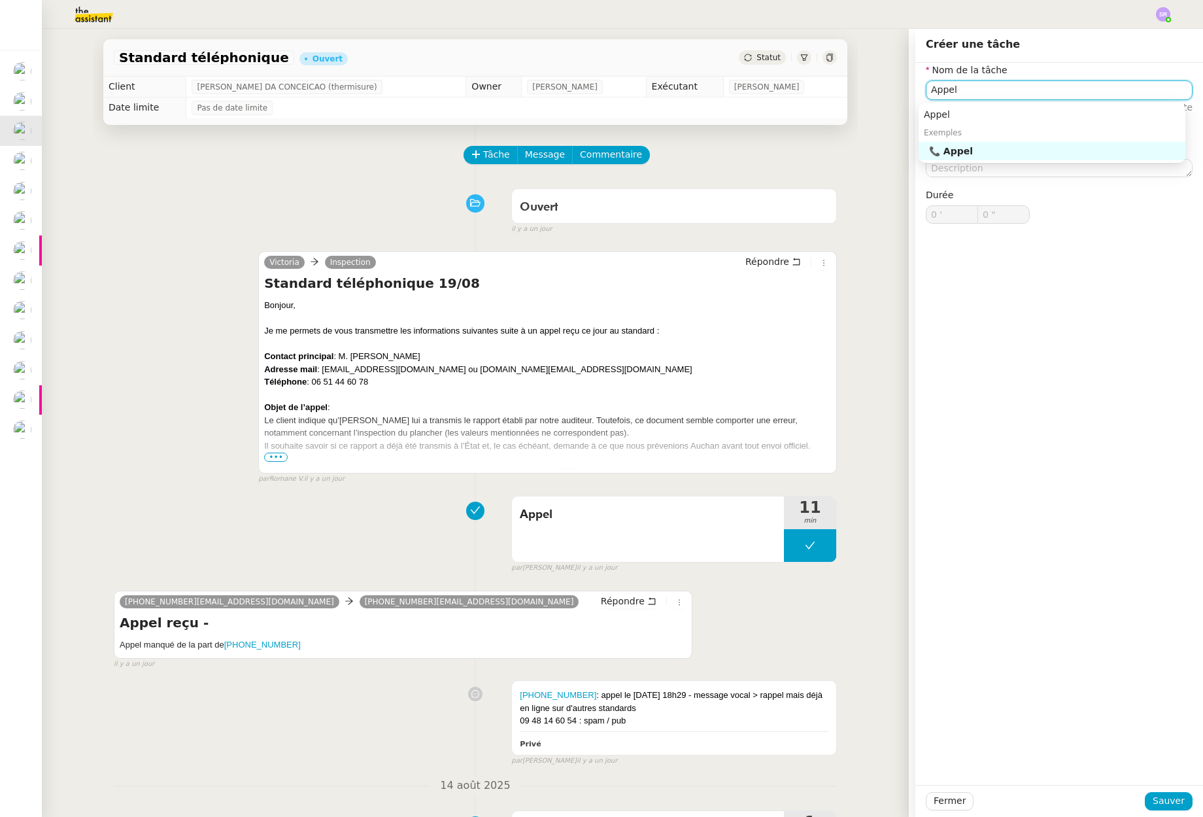
drag, startPoint x: 1032, startPoint y: 152, endPoint x: 1040, endPoint y: 188, distance: 37.3
click at [1032, 152] on div "📞 Appel" at bounding box center [1054, 151] width 251 height 12
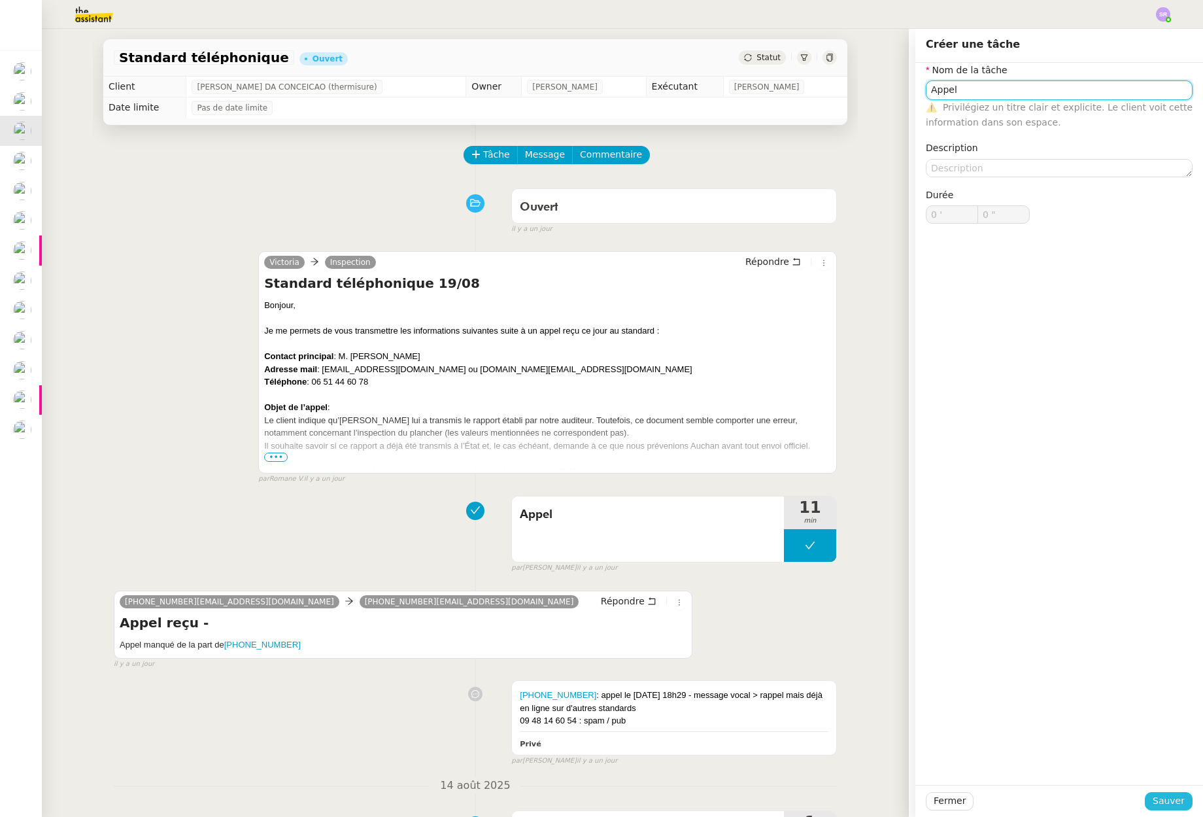
type input "Appel"
click at [1165, 794] on span "Sauver" at bounding box center [1169, 800] width 32 height 15
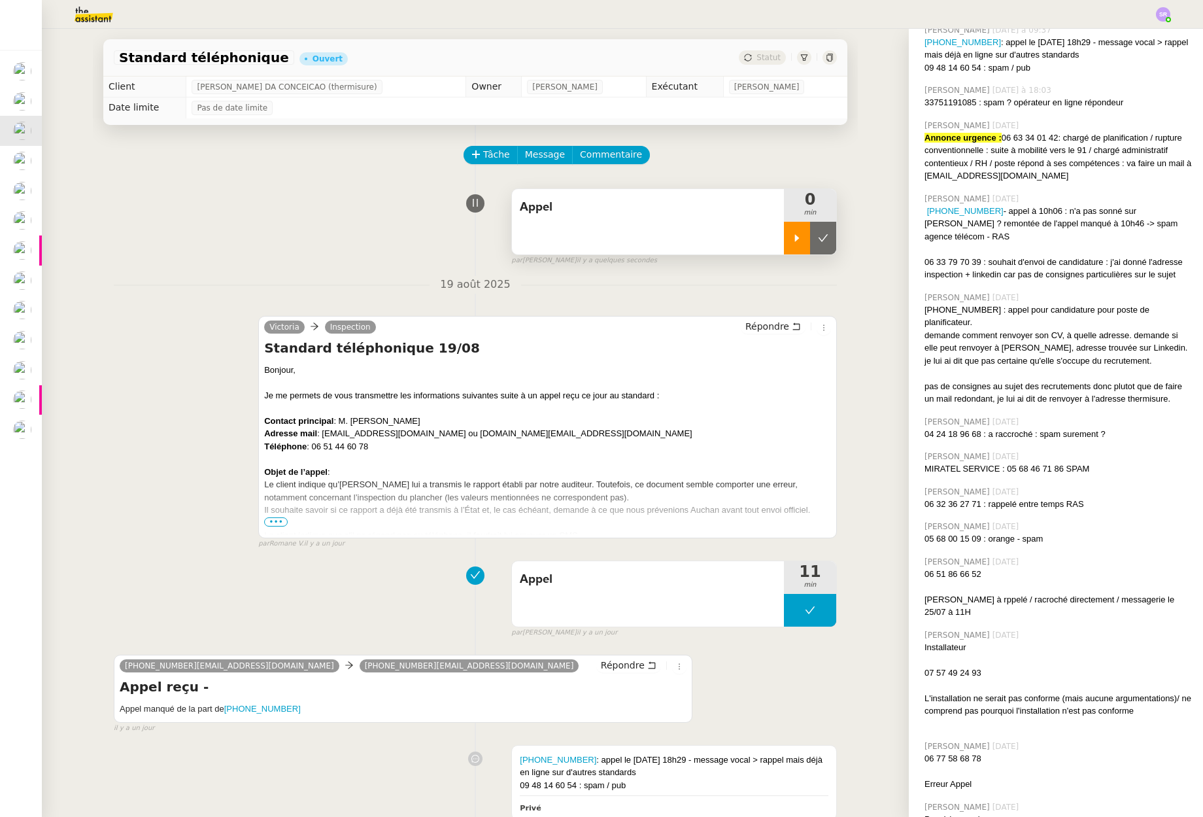
click at [792, 239] on icon at bounding box center [797, 238] width 10 height 10
click at [614, 154] on span "Commentaire" at bounding box center [611, 154] width 62 height 15
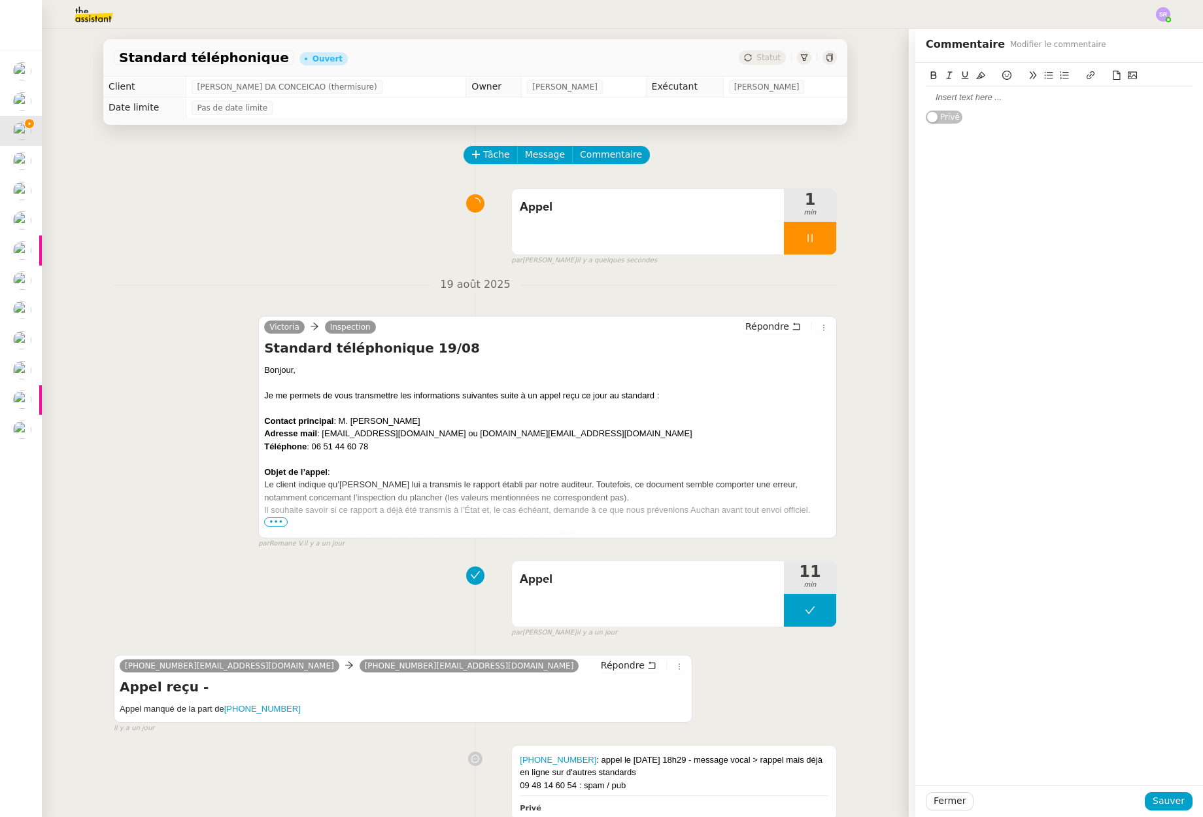
click at [1016, 97] on div at bounding box center [1059, 98] width 267 height 12
drag, startPoint x: 1163, startPoint y: 803, endPoint x: 75, endPoint y: 616, distance: 1104.0
click at [1163, 803] on span "Sauver" at bounding box center [1169, 800] width 32 height 15
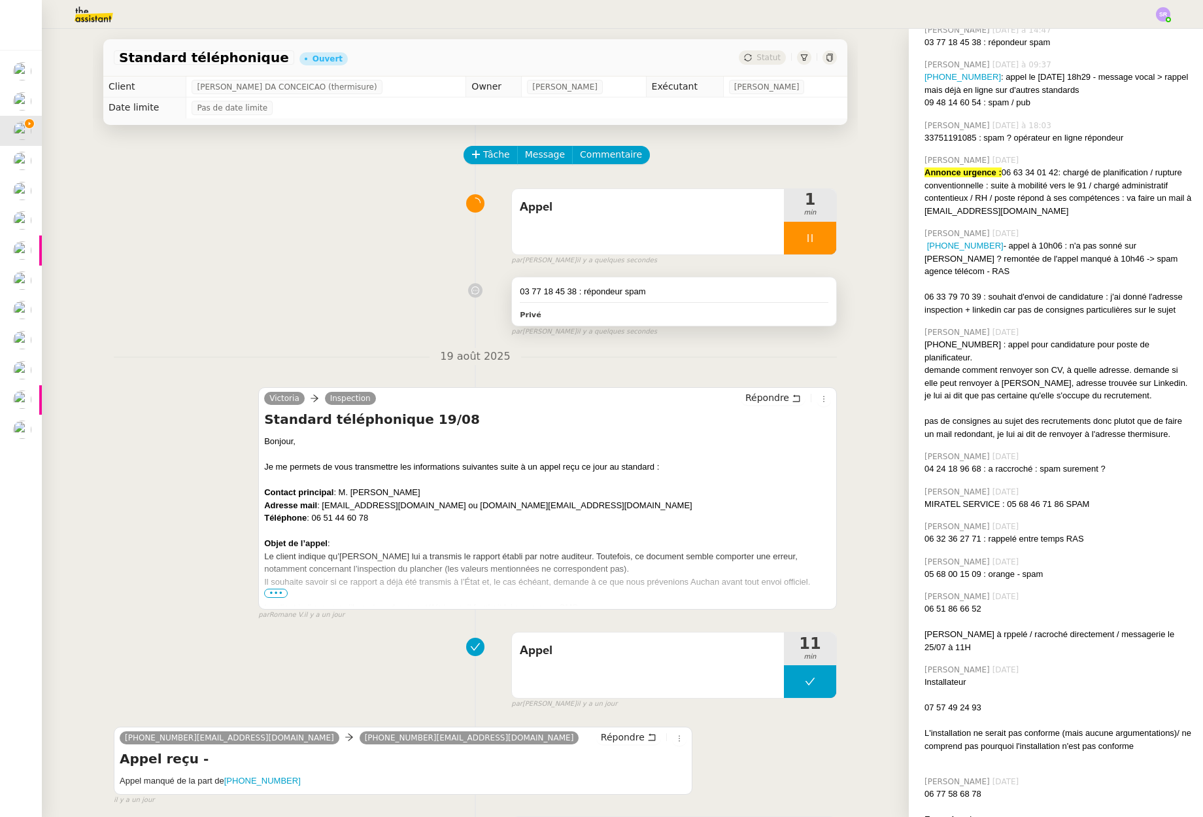
click at [696, 298] on div "03 77 18 45 38 : répondeur spam Privé" at bounding box center [674, 301] width 324 height 48
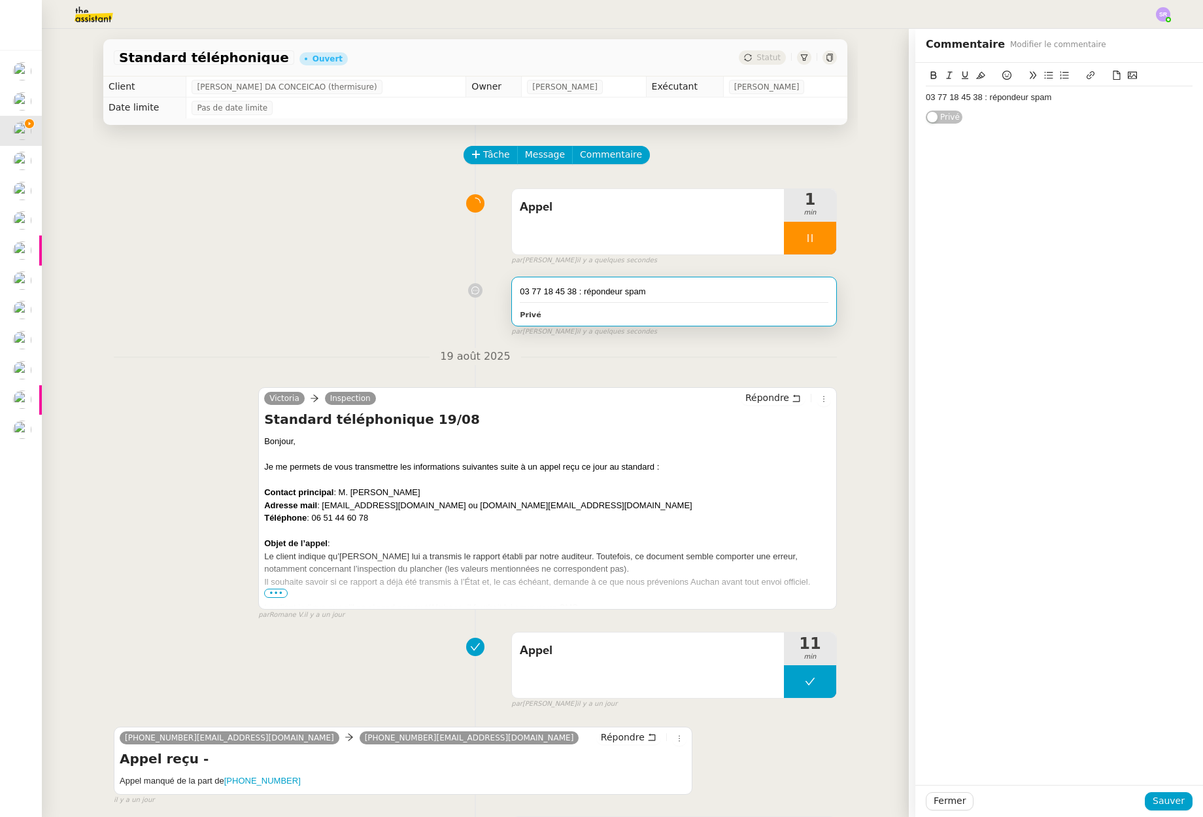
click at [1057, 92] on div "03 77 18 45 38 : répondeur spam" at bounding box center [1059, 98] width 267 height 12
click at [926, 101] on div "03 77 18 45 38 : répondeur spam" at bounding box center [1059, 98] width 267 height 12
click at [1165, 800] on span "Sauver" at bounding box center [1169, 800] width 32 height 15
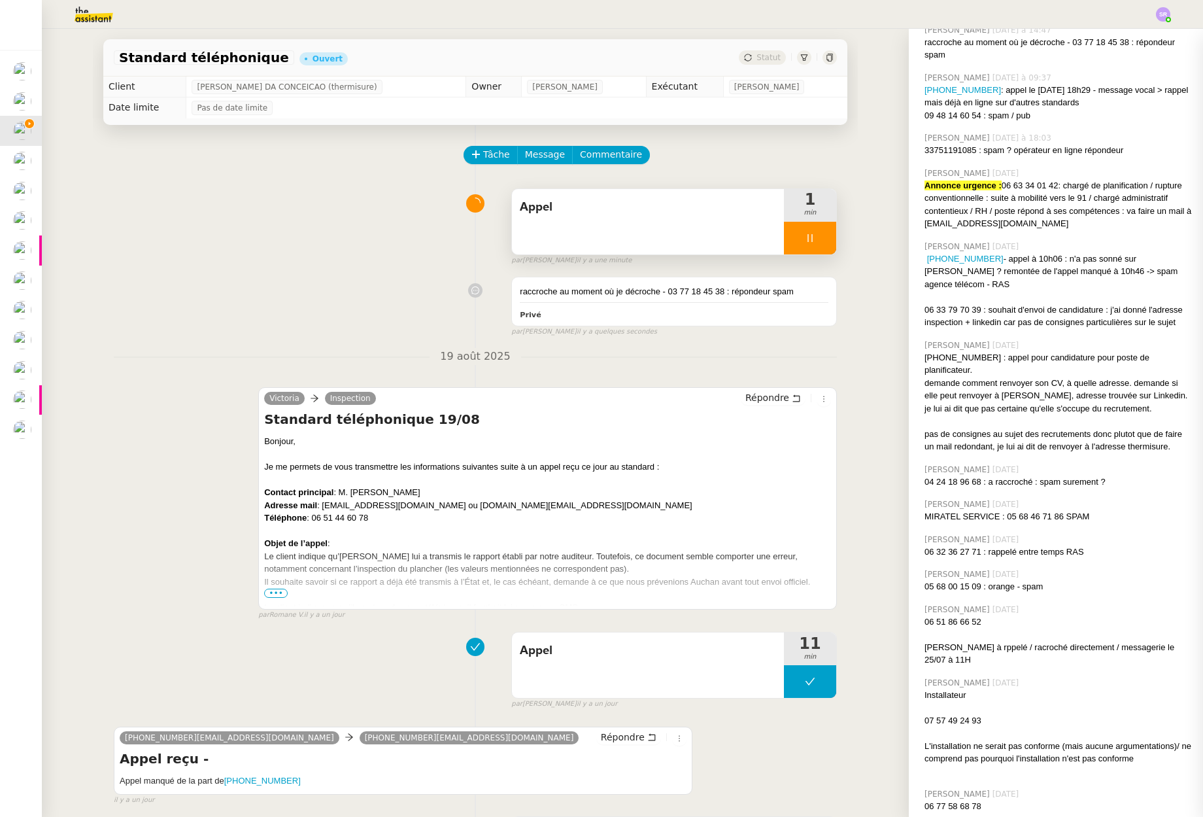
click at [808, 231] on div at bounding box center [810, 238] width 52 height 33
click at [809, 248] on div at bounding box center [810, 238] width 52 height 33
click at [808, 234] on icon at bounding box center [810, 238] width 5 height 8
click at [805, 236] on icon at bounding box center [810, 238] width 10 height 10
click at [818, 236] on icon at bounding box center [823, 238] width 10 height 10
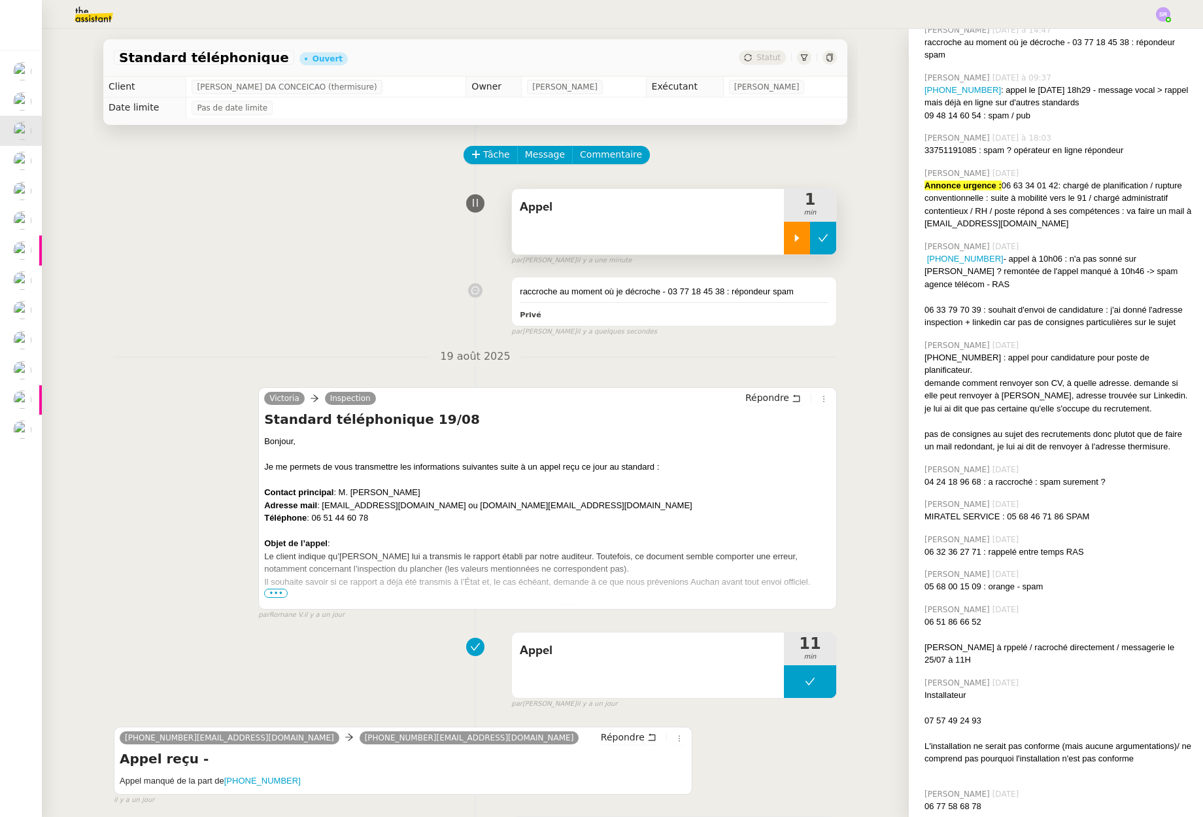
drag, startPoint x: 814, startPoint y: 243, endPoint x: 602, endPoint y: 256, distance: 213.0
click at [818, 242] on icon at bounding box center [823, 238] width 10 height 10
click at [210, 273] on div "raccroche au moment où je décroche - 03 77 18 45 38 : répondeur spam Privé fals…" at bounding box center [475, 304] width 723 height 66
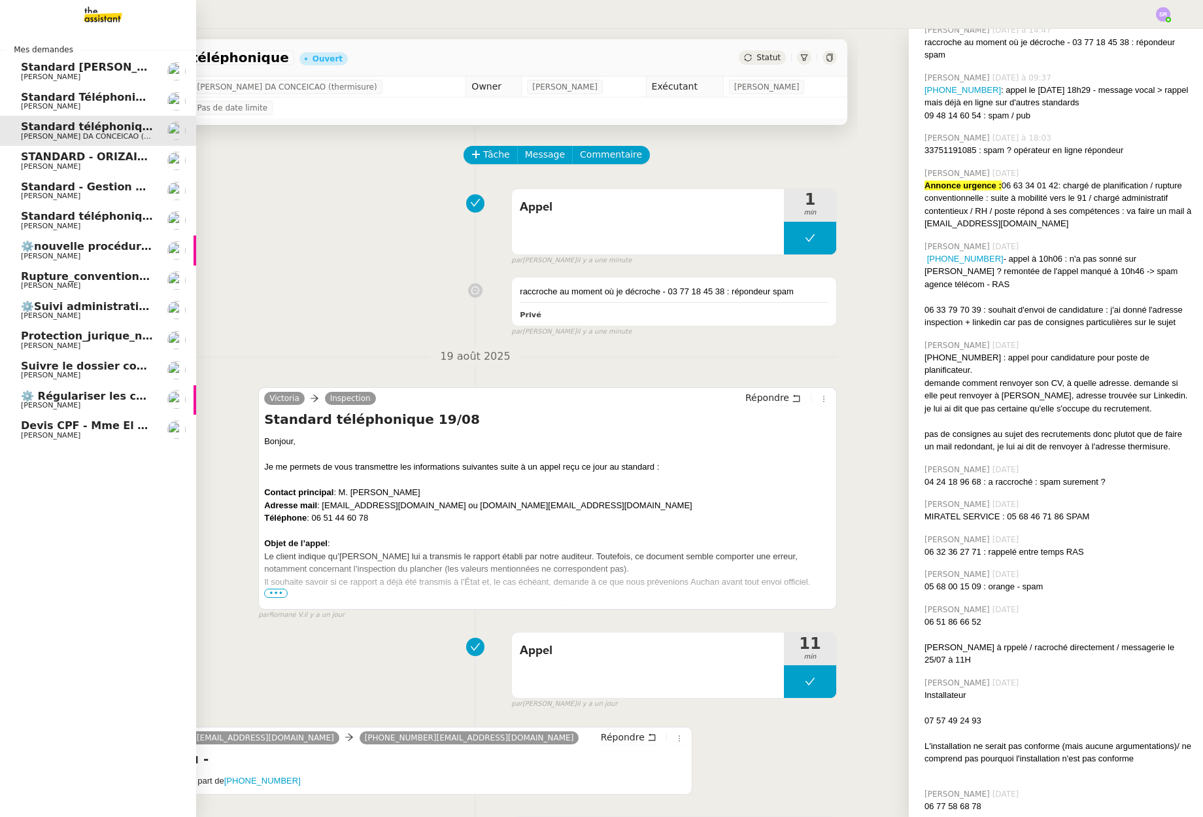
click at [27, 281] on span "Rupture_conventionelle_Corbin" at bounding box center [113, 276] width 184 height 12
click at [104, 284] on span "[PERSON_NAME]" at bounding box center [87, 286] width 132 height 8
click at [128, 278] on span "Rupture_conventionelle_Corbin" at bounding box center [113, 276] width 184 height 12
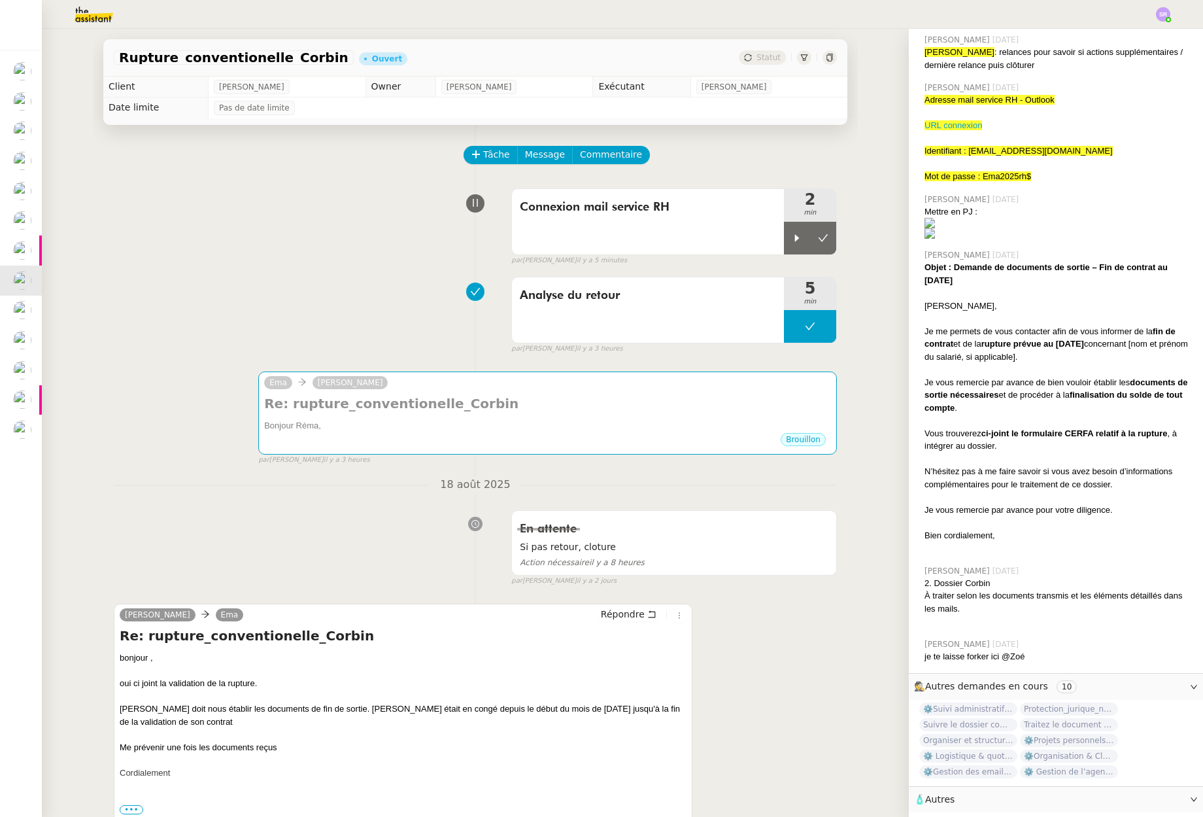
scroll to position [298, 0]
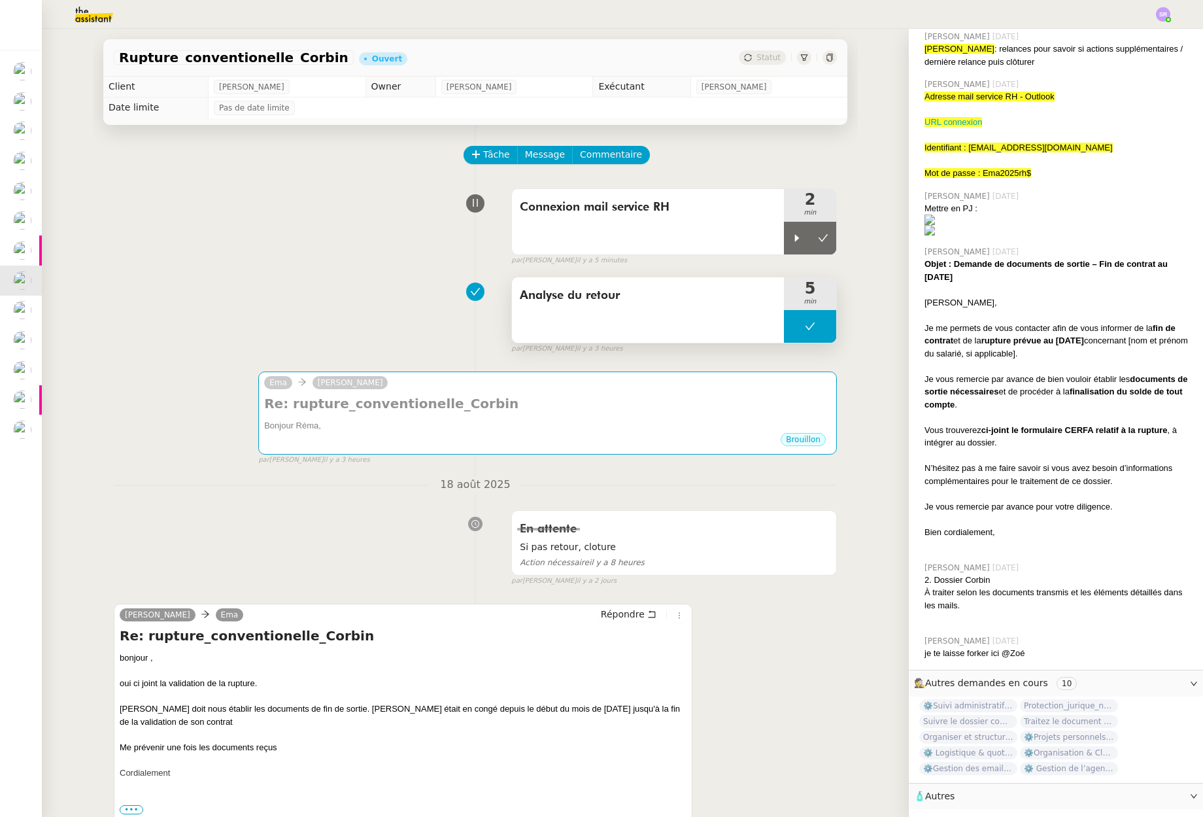
click at [784, 328] on button at bounding box center [810, 326] width 52 height 33
click at [792, 330] on icon at bounding box center [797, 326] width 10 height 10
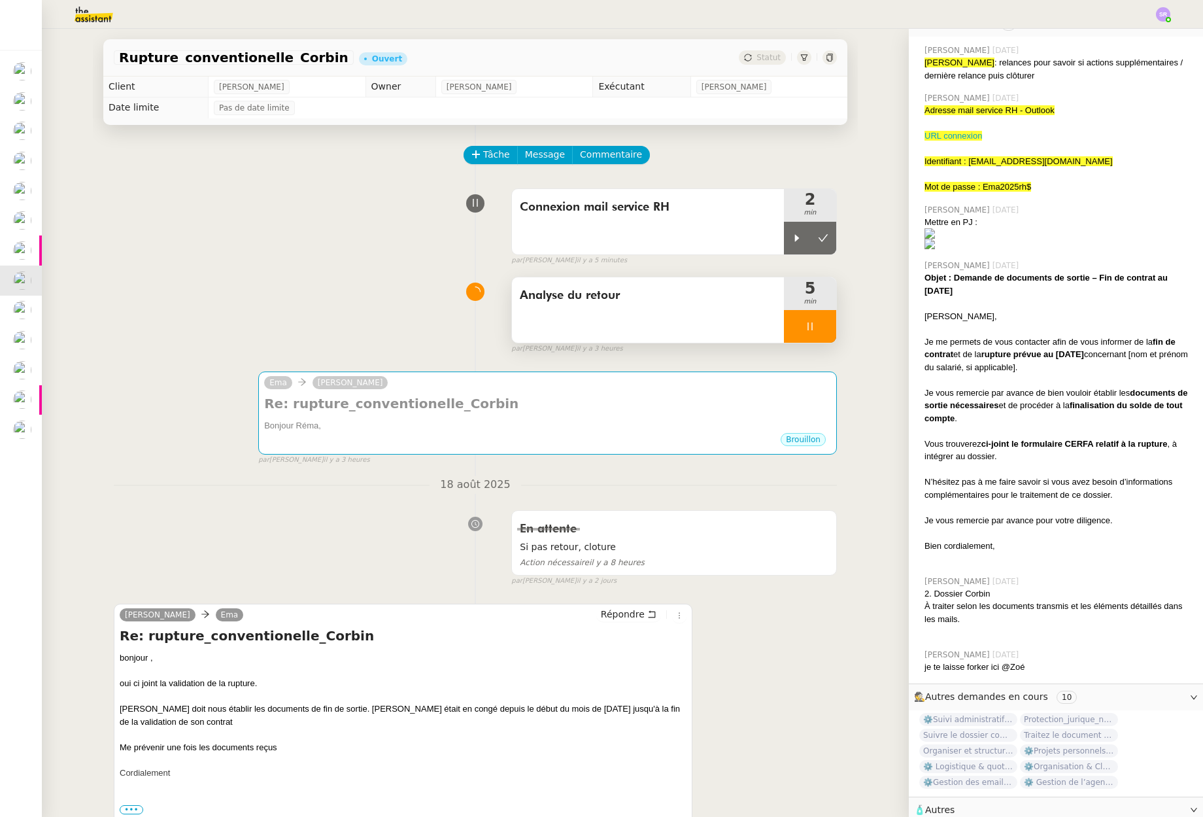
click at [632, 322] on div "Analyse du retour" at bounding box center [648, 309] width 272 height 65
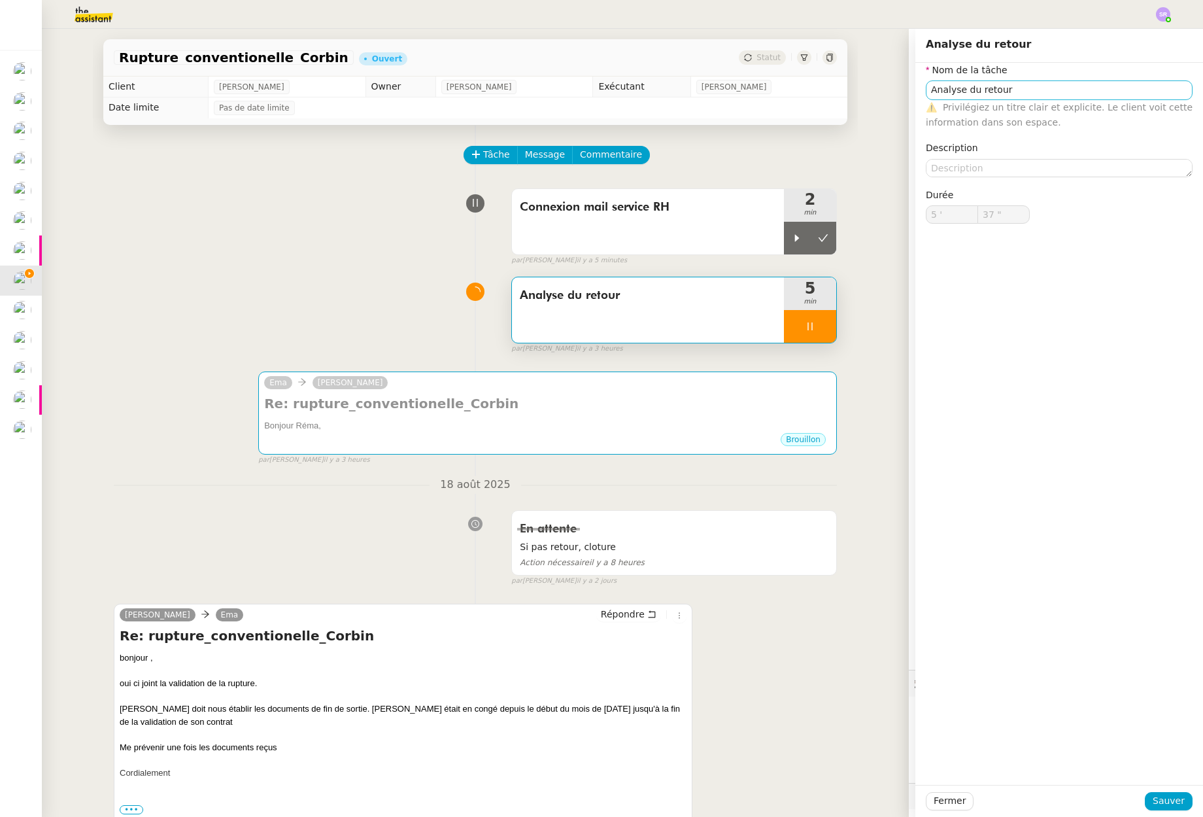
type input "38 ""
type input "Analyse du retour"
type input "5 '"
drag, startPoint x: 959, startPoint y: 94, endPoint x: 1084, endPoint y: 87, distance: 125.7
click at [1081, 87] on input "Analyse du retour" at bounding box center [1059, 89] width 267 height 19
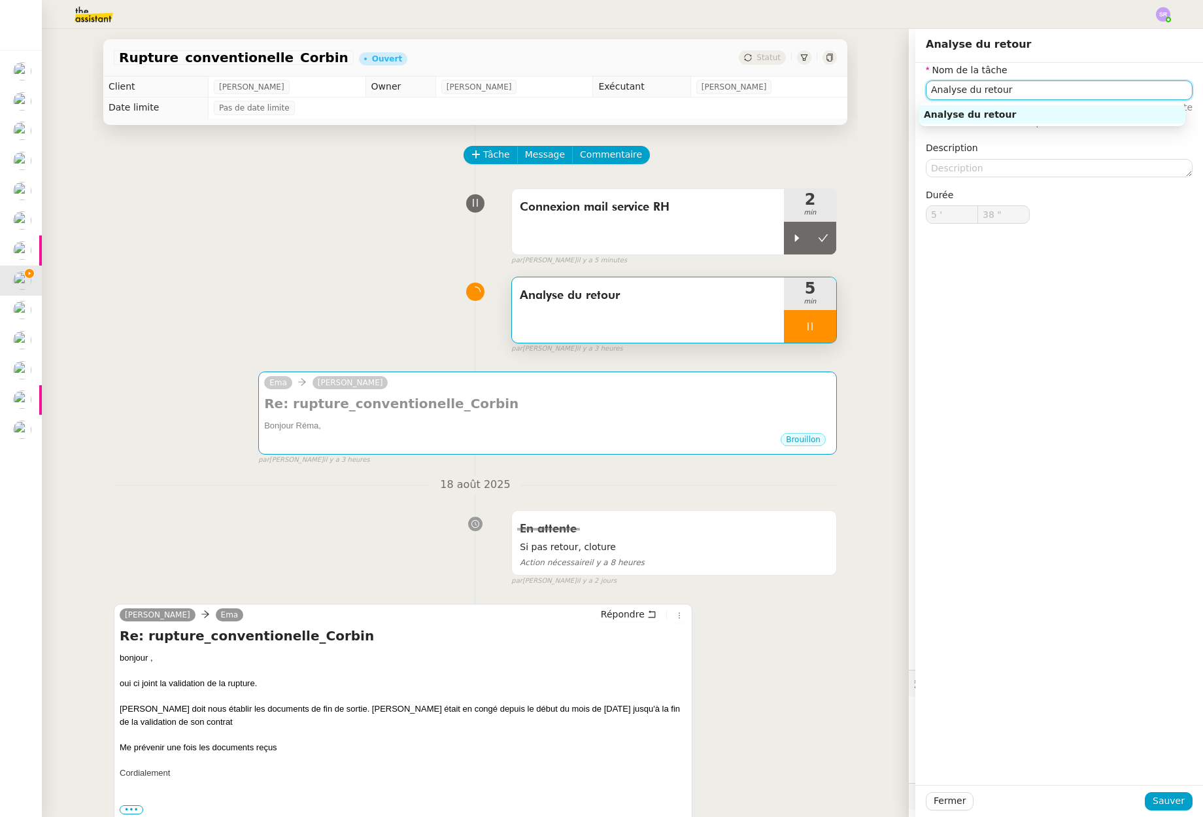
type input "39 ""
type input "Analyse"
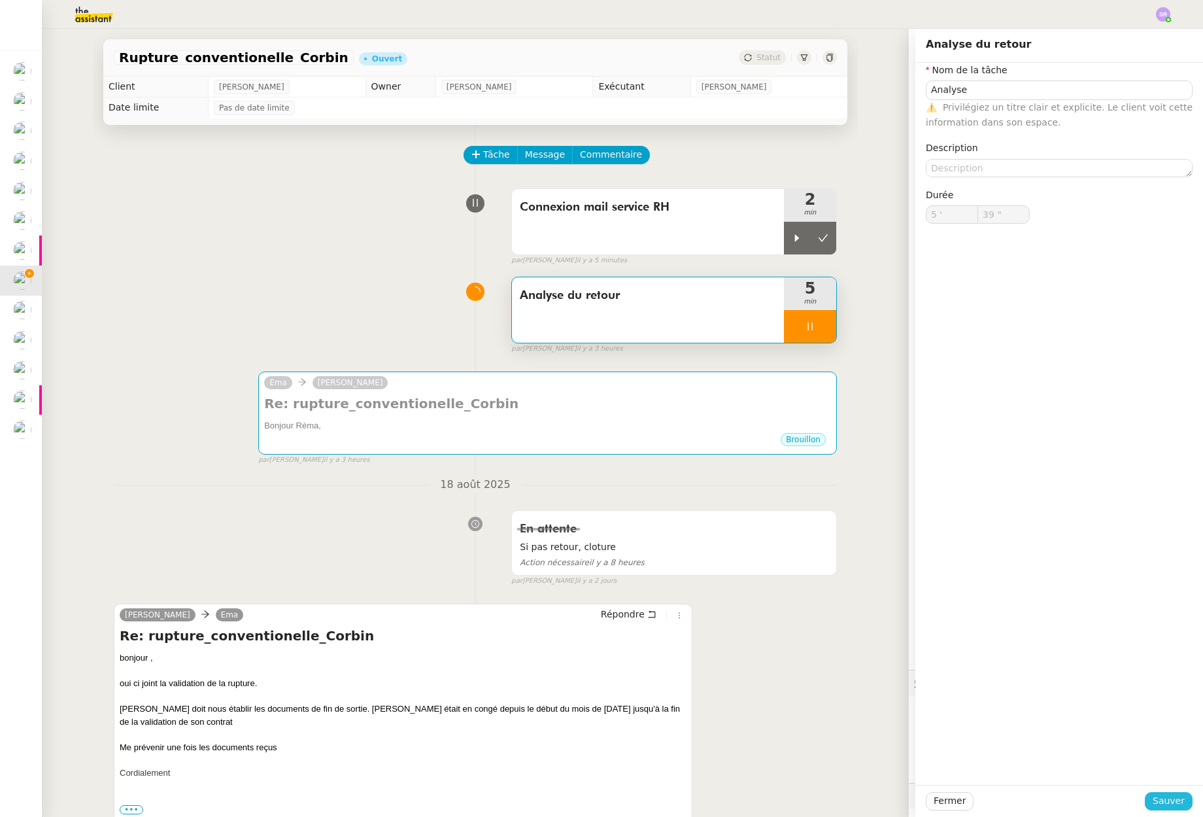
click at [1165, 798] on span "Sauver" at bounding box center [1169, 800] width 32 height 15
type input "40 ""
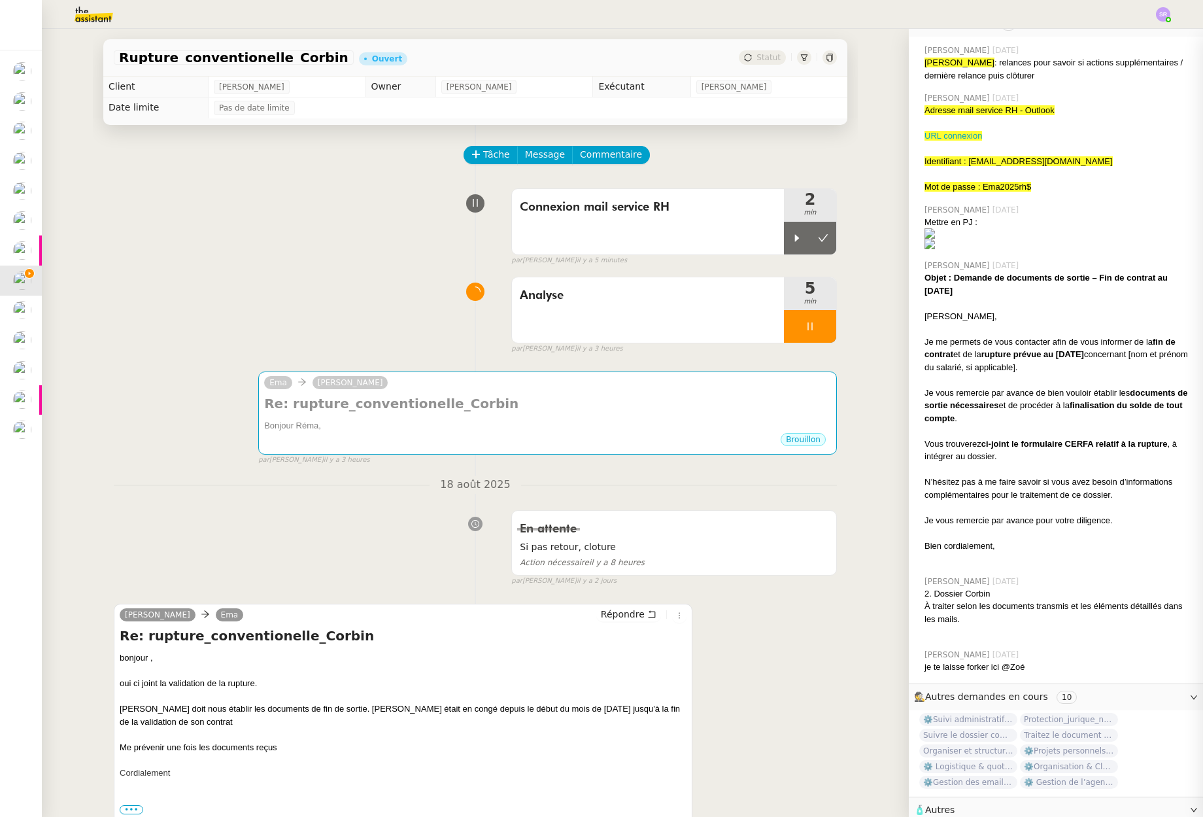
scroll to position [298, 0]
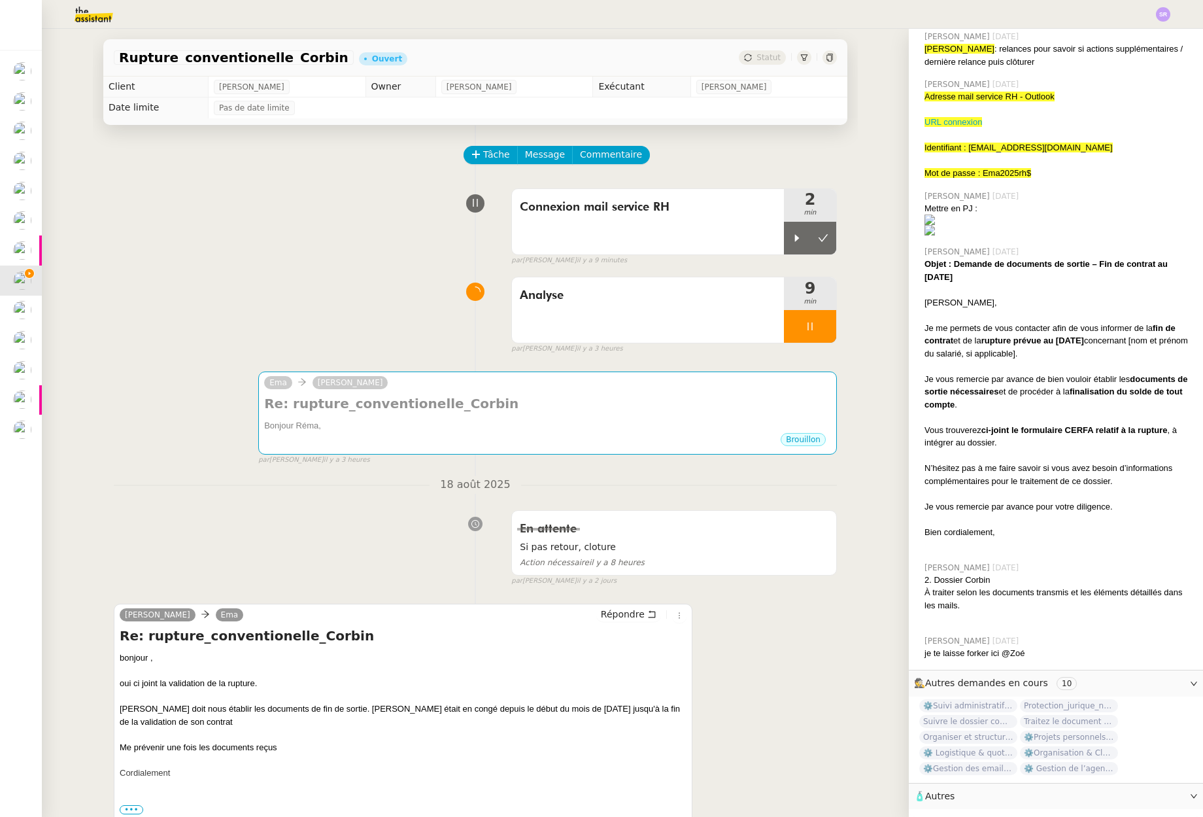
click at [805, 329] on icon at bounding box center [810, 326] width 10 height 10
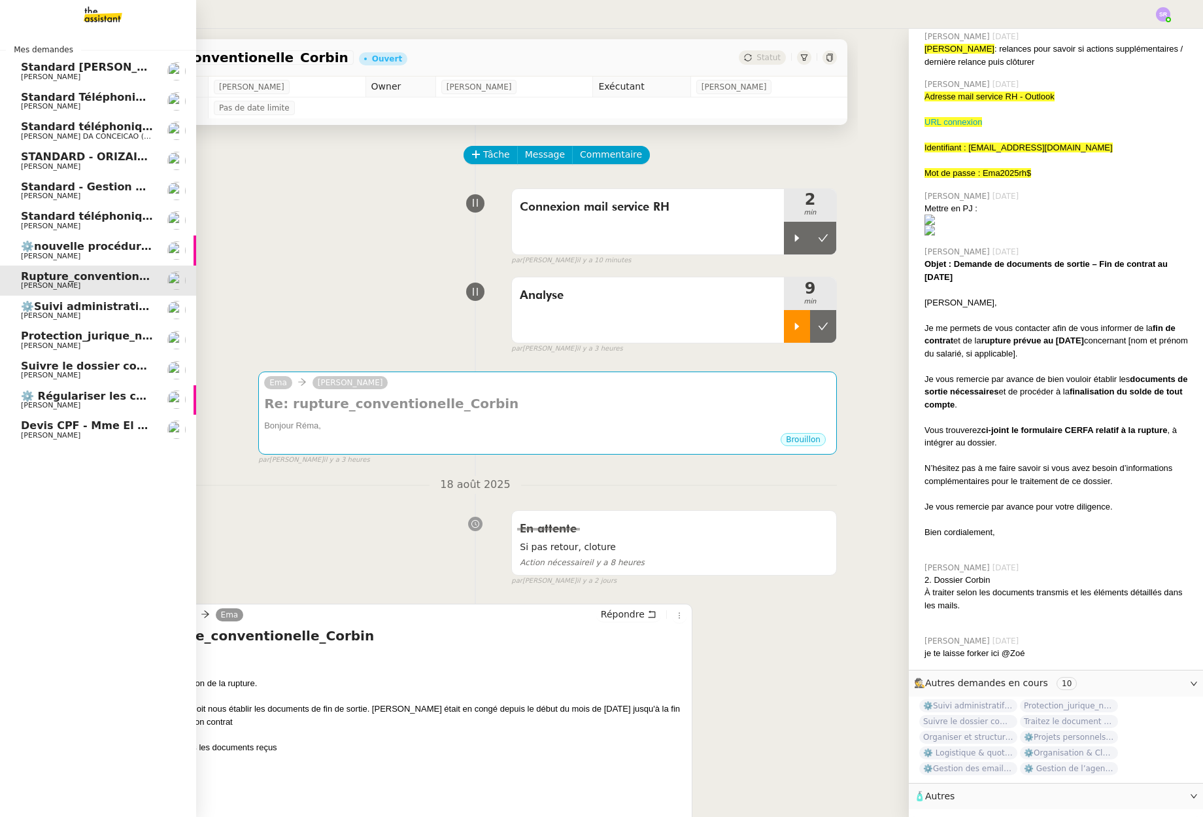
click at [57, 218] on span "Standard téléphonique - août 2025" at bounding box center [124, 216] width 207 height 12
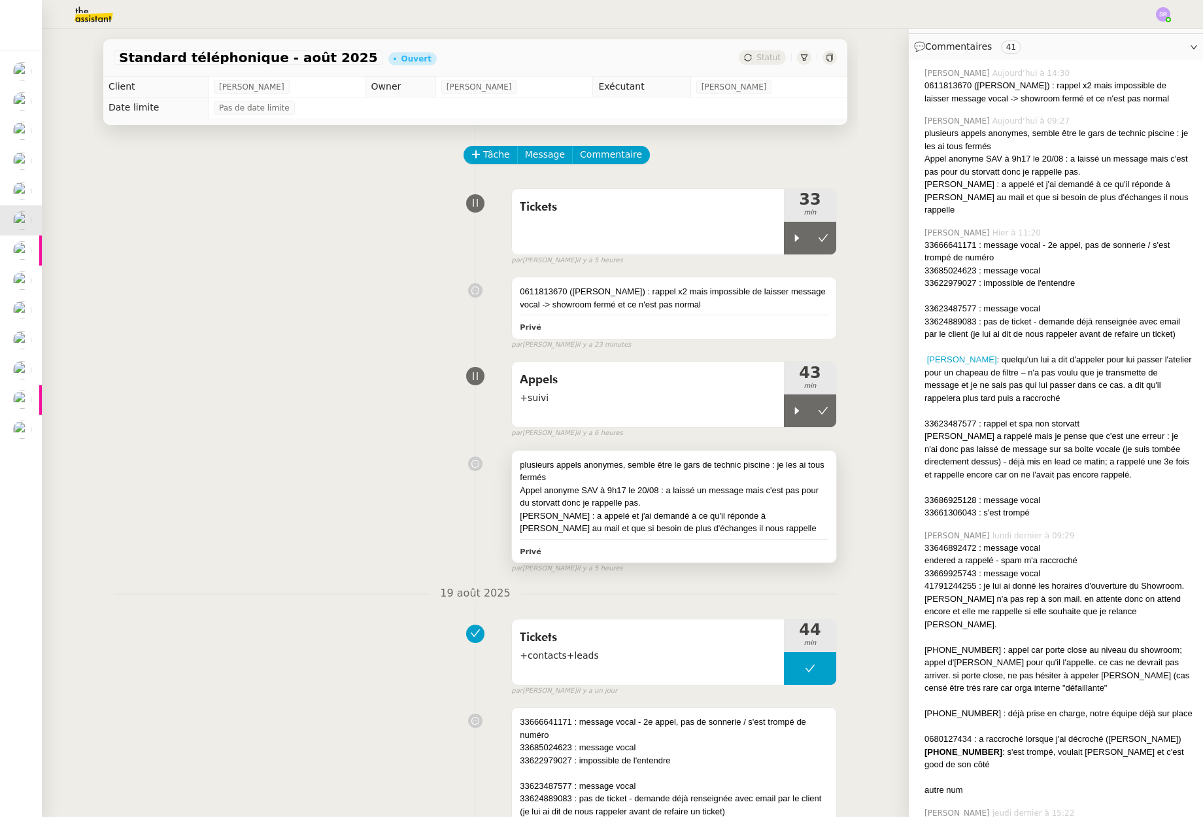
scroll to position [333, 0]
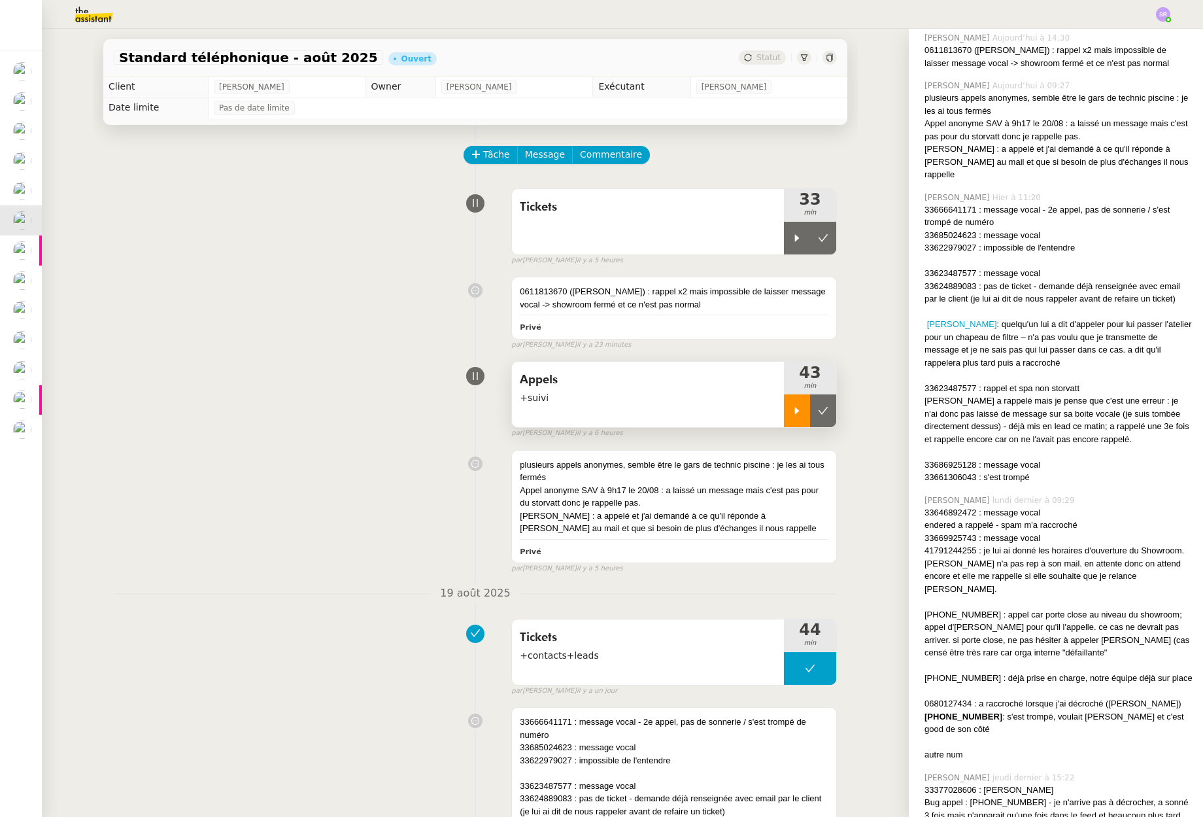
click at [784, 398] on div at bounding box center [797, 410] width 26 height 33
click at [809, 406] on div at bounding box center [810, 410] width 52 height 33
drag, startPoint x: 784, startPoint y: 413, endPoint x: 642, endPoint y: 312, distance: 174.4
click at [795, 413] on icon at bounding box center [797, 410] width 5 height 7
drag, startPoint x: 558, startPoint y: 292, endPoint x: 509, endPoint y: 294, distance: 49.1
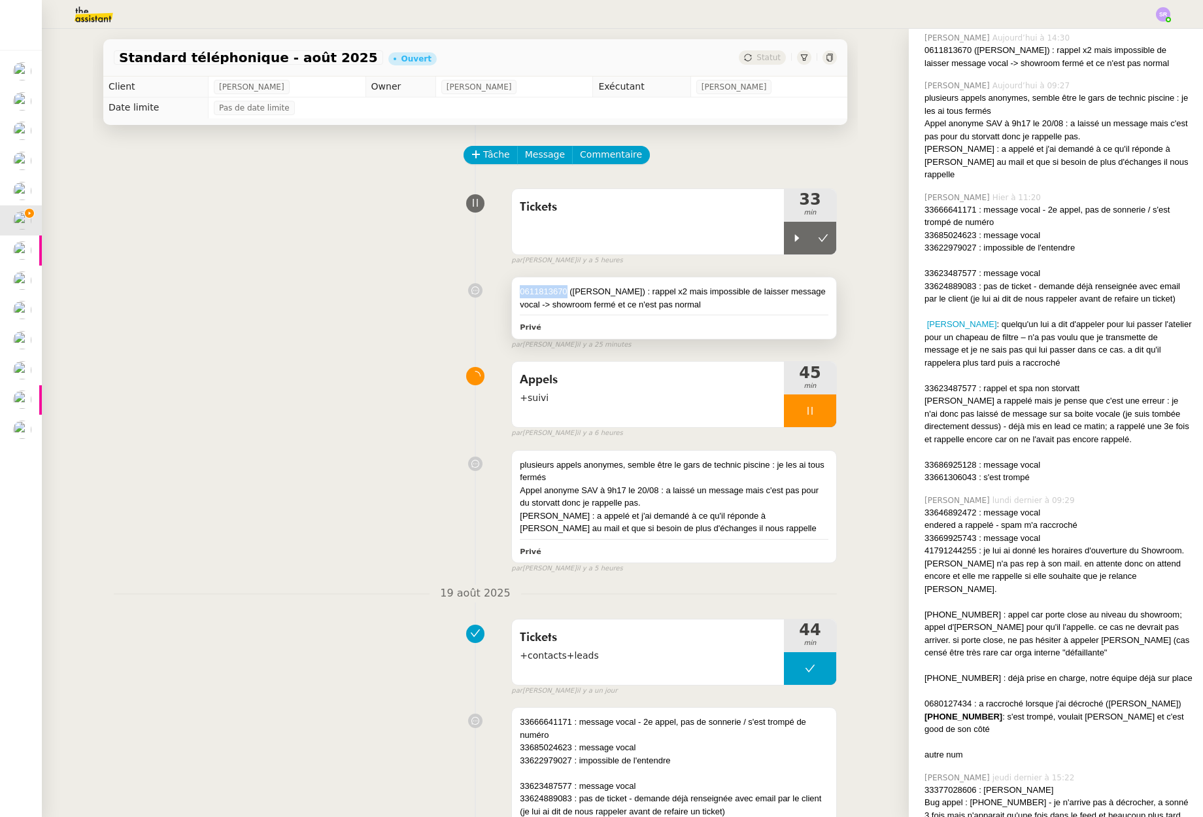
click at [512, 294] on div "0611813670 (M. Ducrocq) : rappel x2 mais impossible de laisser message vocal ->…" at bounding box center [674, 307] width 324 height 61
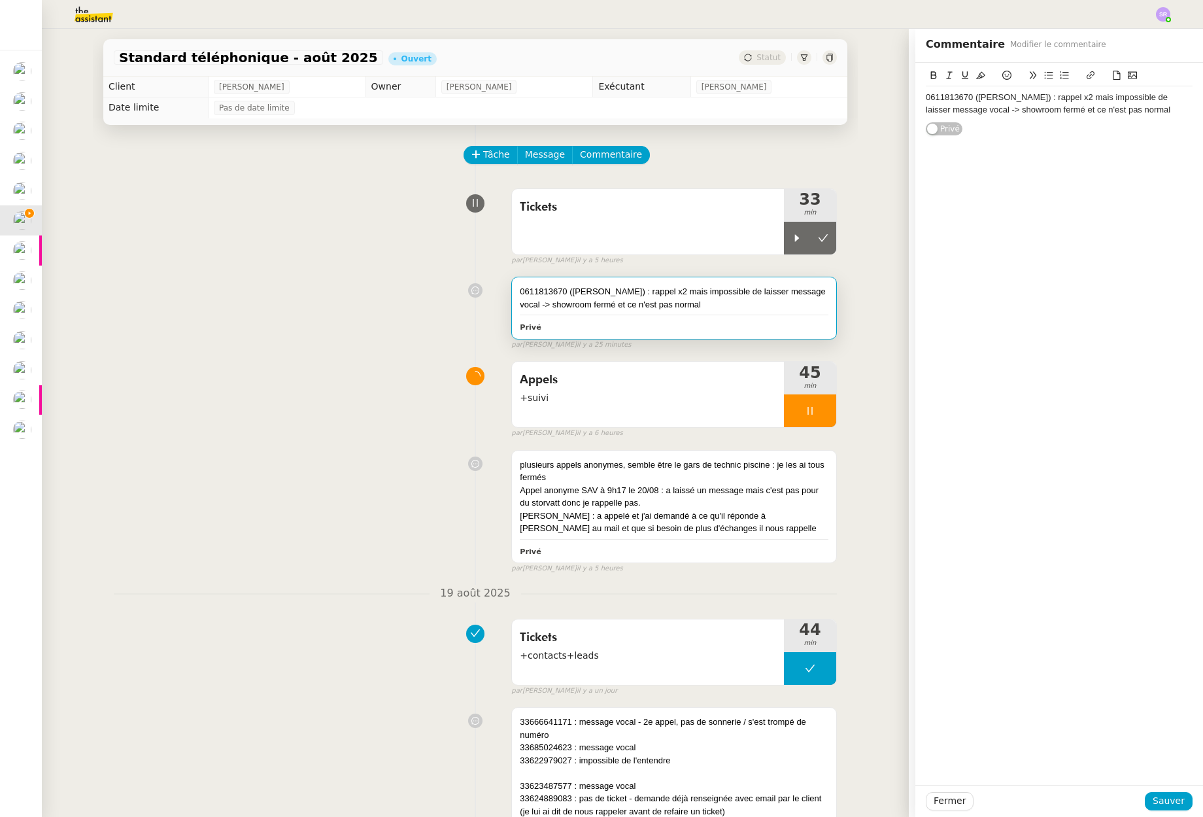
click at [959, 101] on div "0611813670 (M. Ducrocq) : rappel x2 mais impossible de laisser message vocal ->…" at bounding box center [1059, 104] width 267 height 24
drag, startPoint x: 964, startPoint y: 98, endPoint x: 920, endPoint y: 99, distance: 44.5
click at [926, 99] on div "0611813670 (M. Ducrocq) : rappel x2 mais impossible de laisser message vocal ->…" at bounding box center [1059, 104] width 267 height 24
copy div "0611813670"
click at [1165, 787] on div "Fermer Sauver" at bounding box center [1059, 801] width 288 height 32
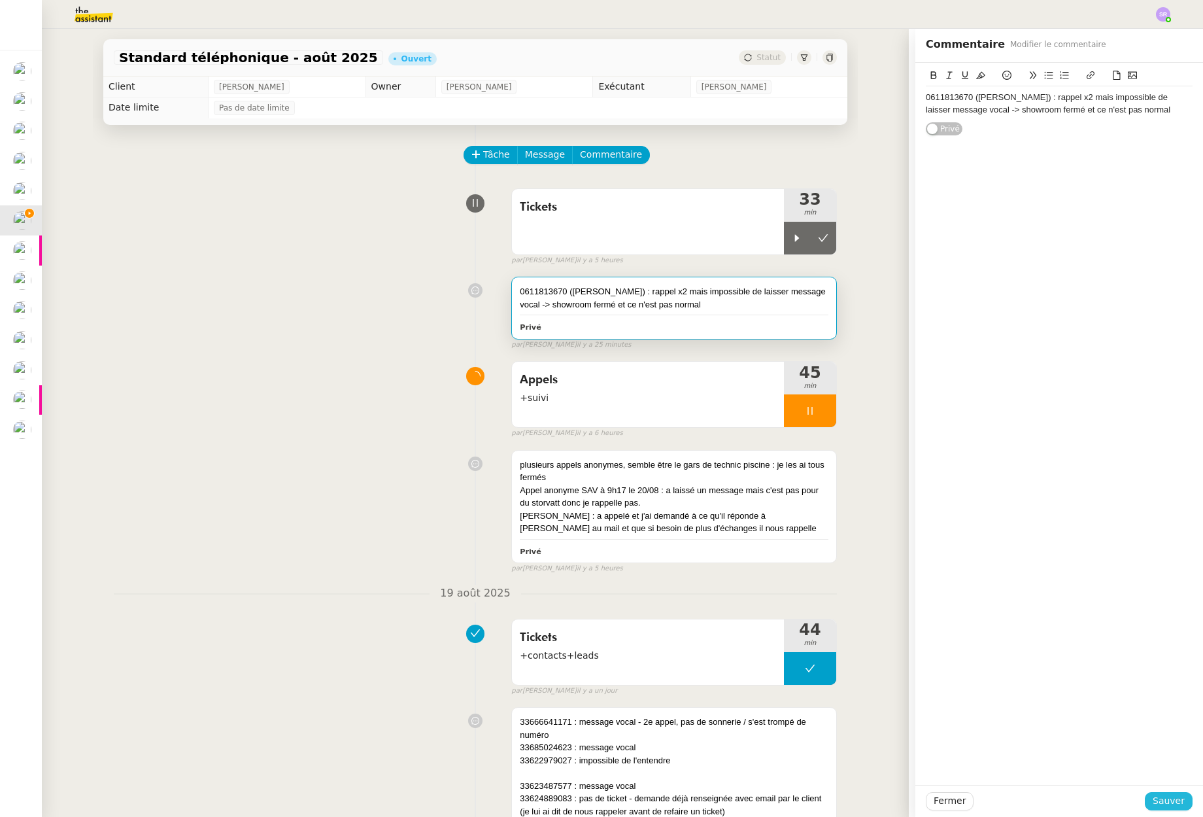
drag, startPoint x: 1170, startPoint y: 797, endPoint x: 1198, endPoint y: 755, distance: 50.1
click at [1165, 796] on span "Sauver" at bounding box center [1169, 800] width 32 height 15
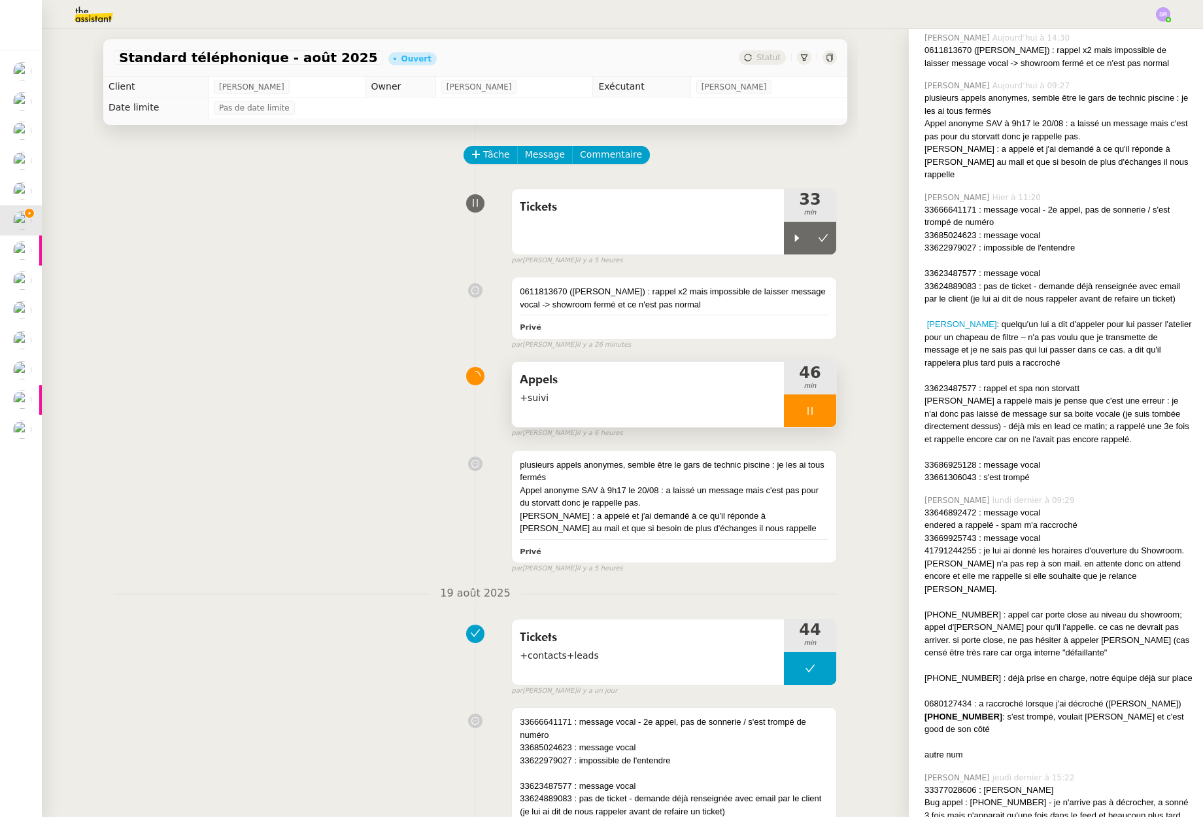
click at [805, 409] on icon at bounding box center [810, 410] width 10 height 10
click at [787, 244] on div at bounding box center [797, 238] width 26 height 33
click at [791, 241] on div at bounding box center [810, 238] width 52 height 33
click at [795, 412] on icon at bounding box center [797, 410] width 5 height 7
click at [805, 415] on icon at bounding box center [810, 410] width 10 height 10
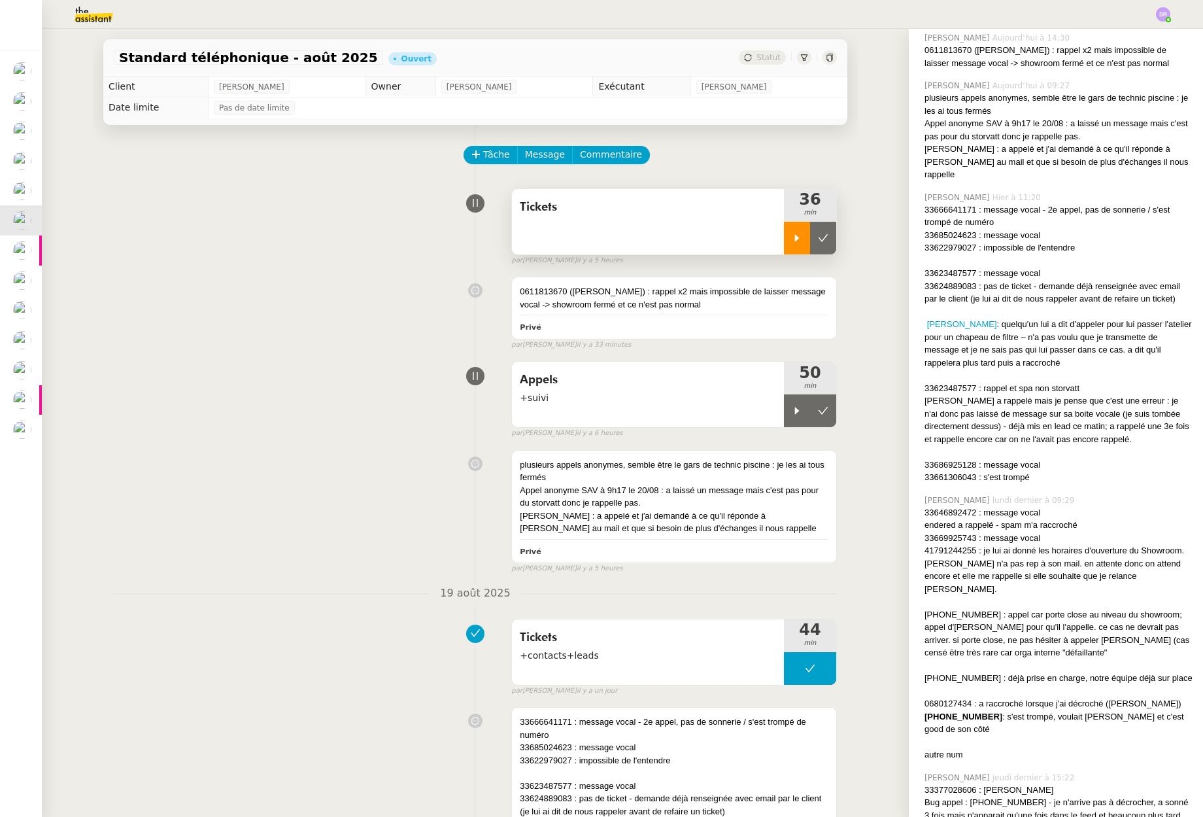
click at [791, 233] on div at bounding box center [797, 238] width 26 height 33
click at [806, 239] on div at bounding box center [810, 238] width 52 height 33
click at [792, 416] on icon at bounding box center [797, 410] width 10 height 10
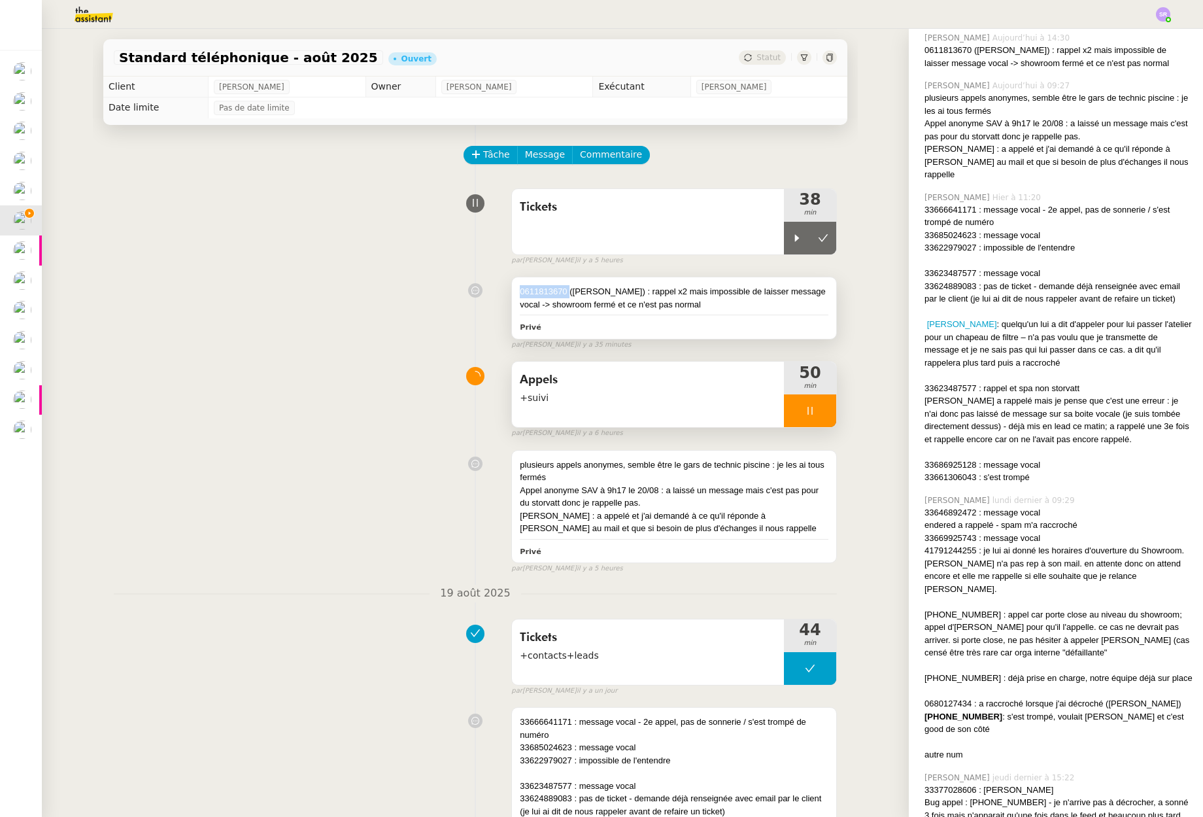
drag, startPoint x: 562, startPoint y: 293, endPoint x: 554, endPoint y: 375, distance: 82.0
click at [512, 292] on div "0611813670 (M. Ducrocq) : rappel x2 mais impossible de laisser message vocal ->…" at bounding box center [674, 307] width 324 height 61
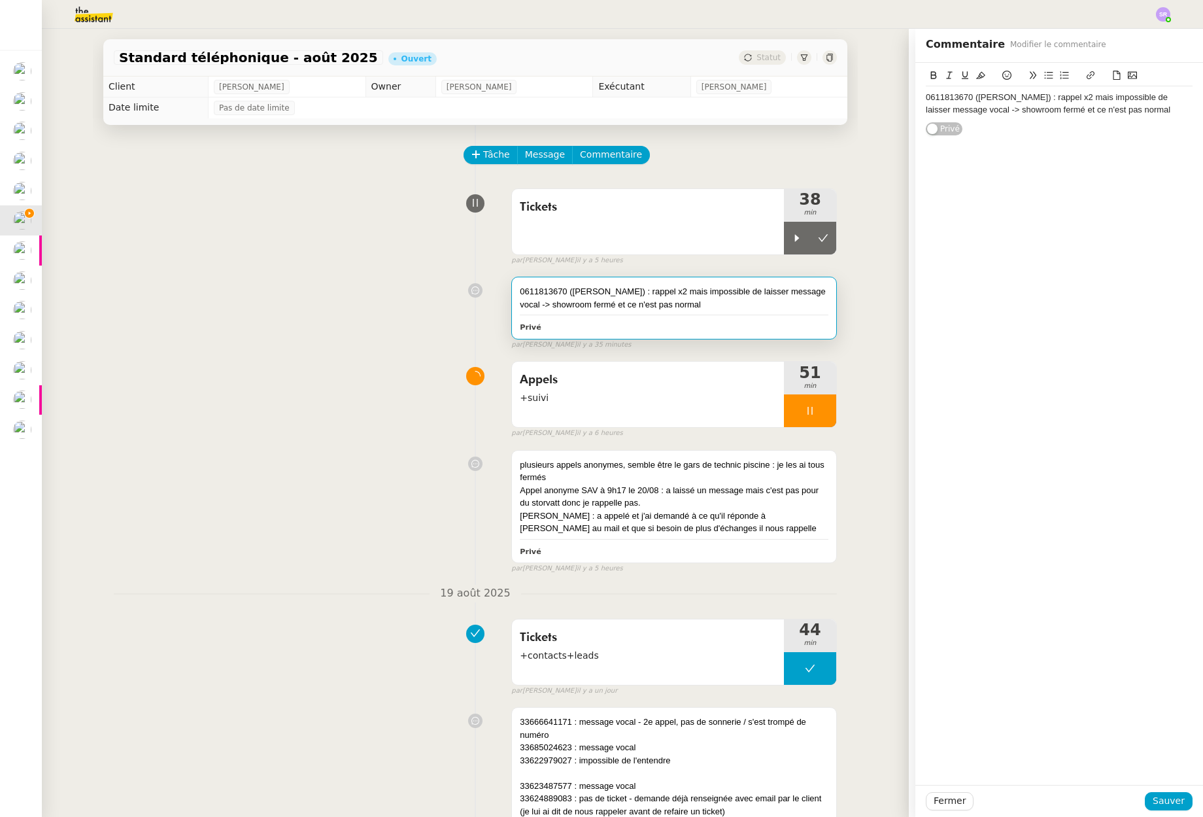
drag, startPoint x: 798, startPoint y: 411, endPoint x: 862, endPoint y: 549, distance: 152.4
click at [805, 411] on icon at bounding box center [810, 410] width 10 height 10
drag, startPoint x: 1155, startPoint y: 801, endPoint x: 1143, endPoint y: 801, distance: 12.4
click at [1155, 800] on span "Sauver" at bounding box center [1169, 800] width 32 height 15
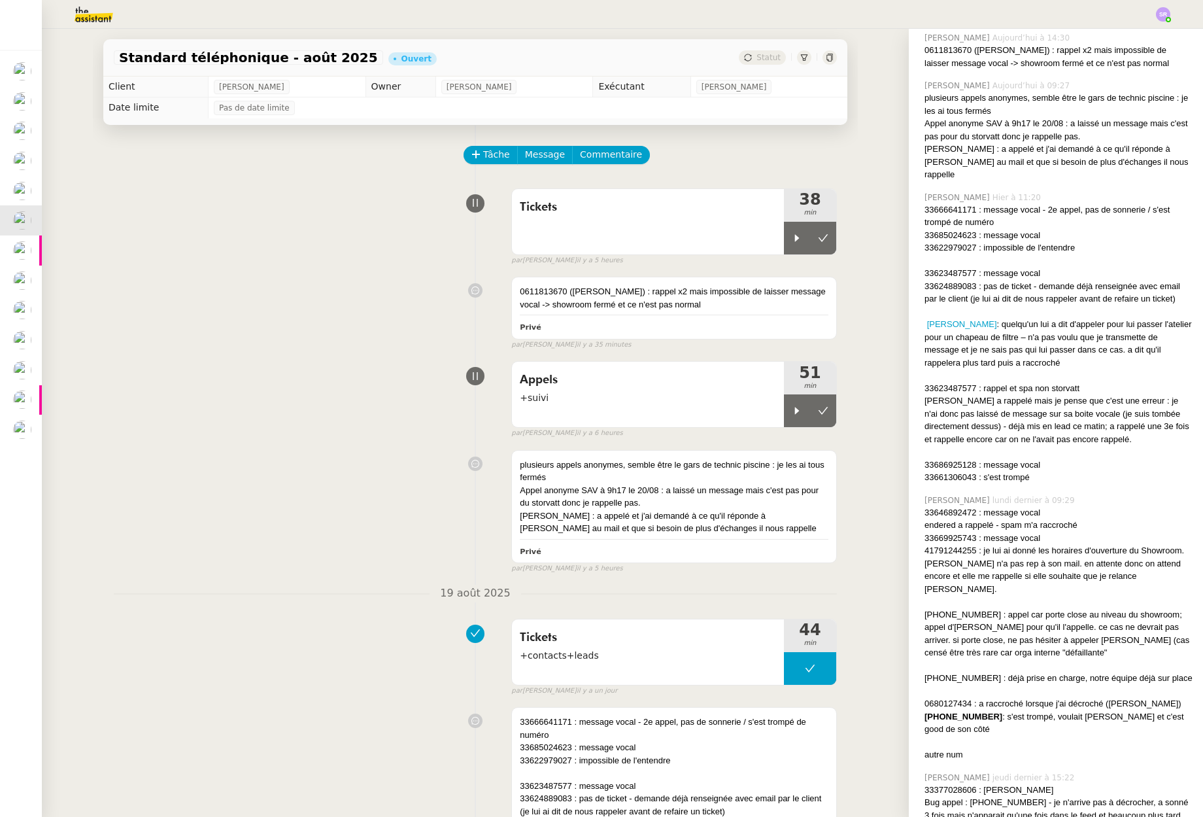
click at [322, 561] on div "plusieurs appels anonymes, semble être le gars de technic piscine : je les ai t…" at bounding box center [475, 509] width 723 height 130
click at [784, 237] on div at bounding box center [797, 238] width 26 height 33
click at [805, 243] on icon at bounding box center [810, 238] width 10 height 10
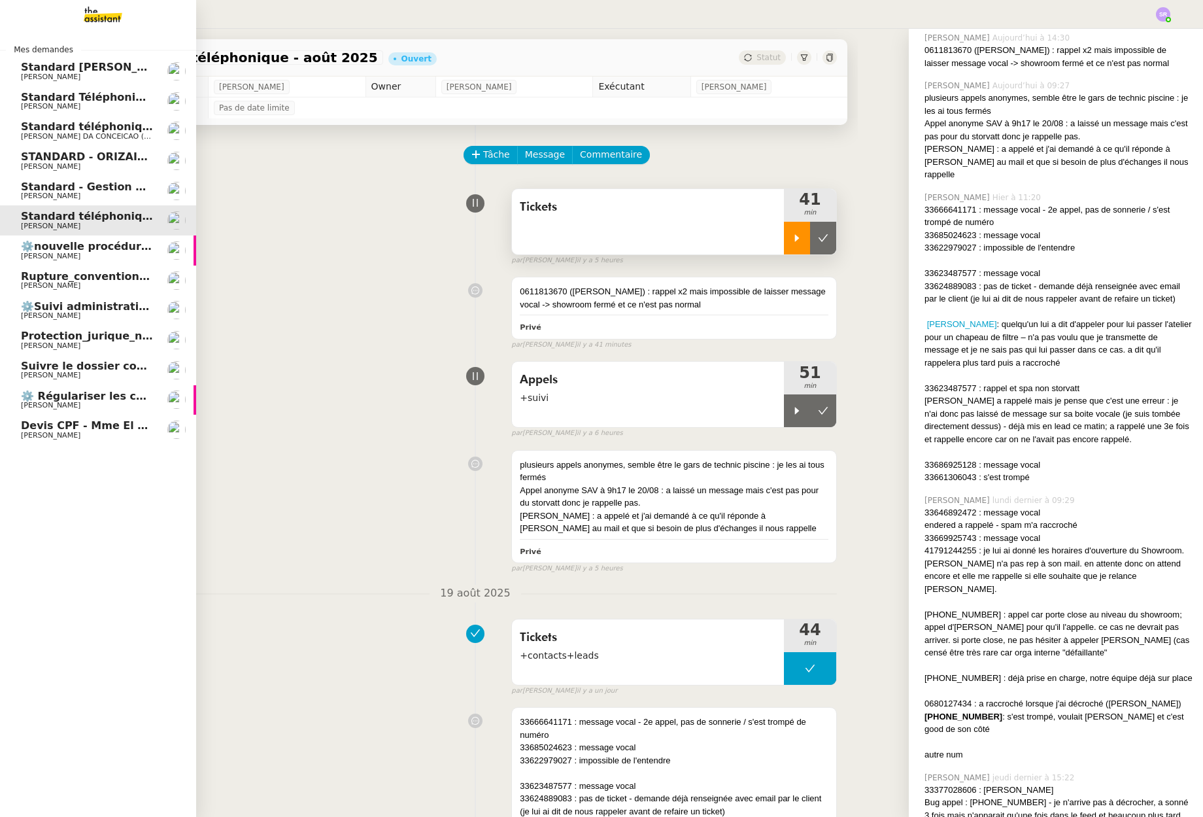
click at [74, 279] on span "Rupture_conventionelle_Corbin" at bounding box center [113, 276] width 184 height 12
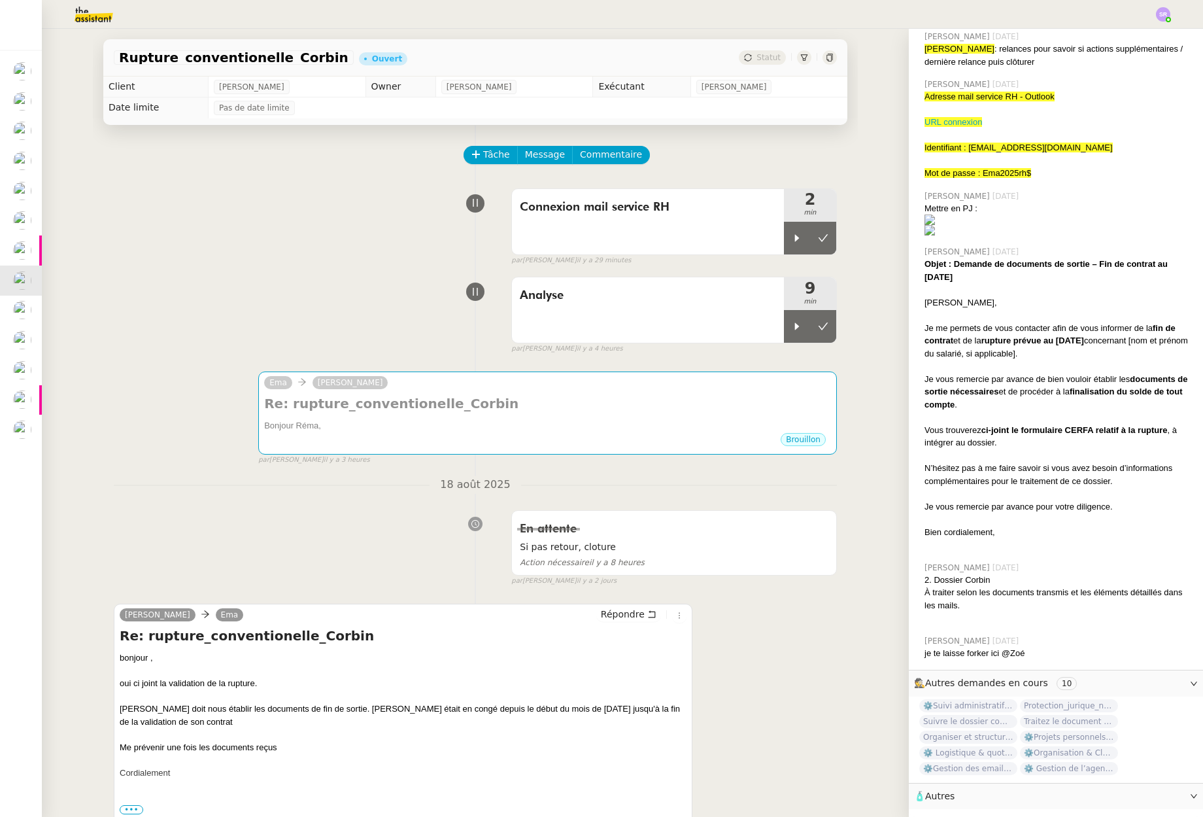
scroll to position [209, 0]
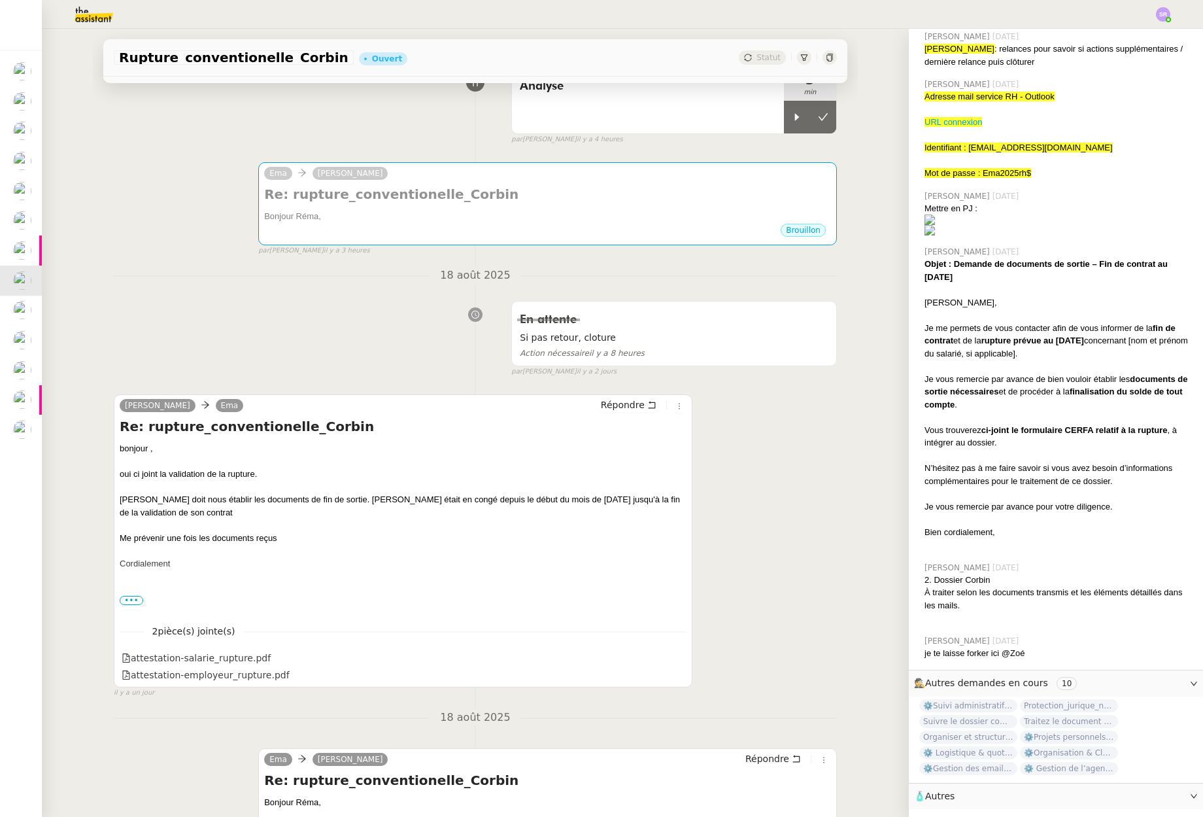
click at [364, 525] on div at bounding box center [403, 525] width 567 height 13
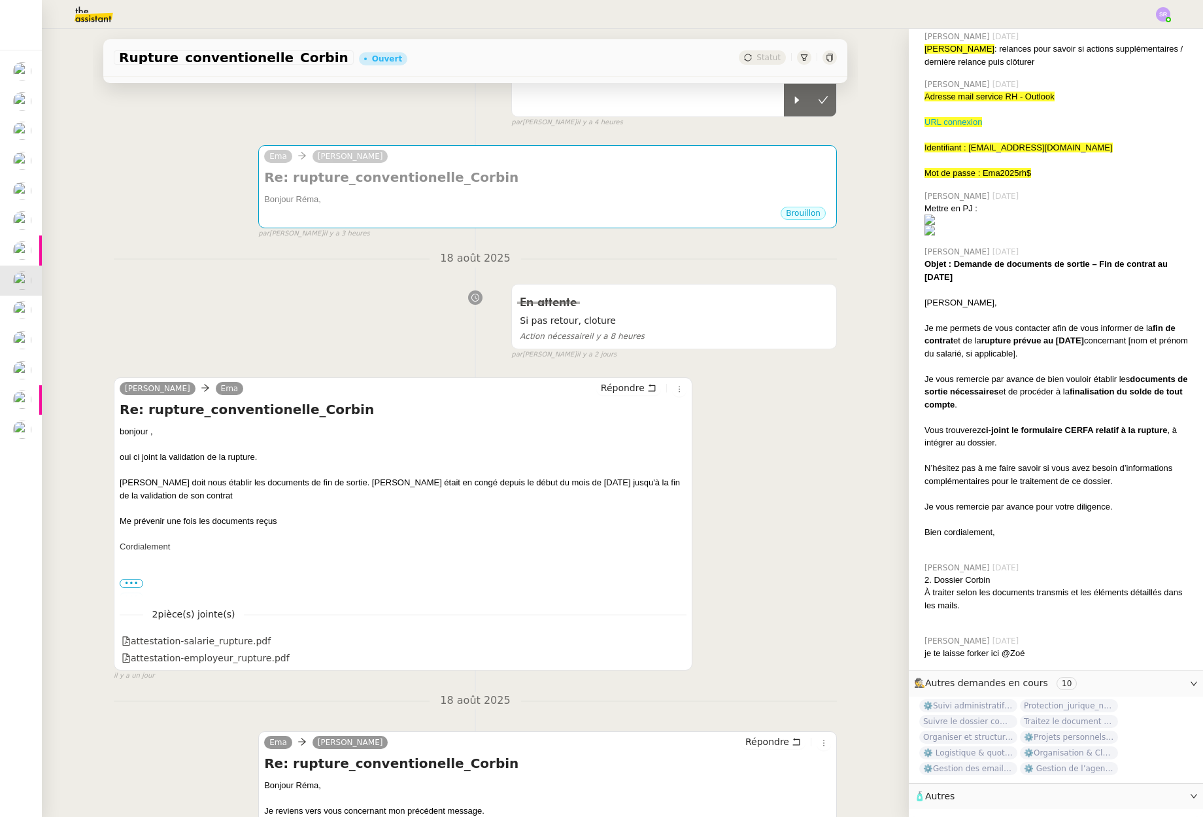
scroll to position [7, 0]
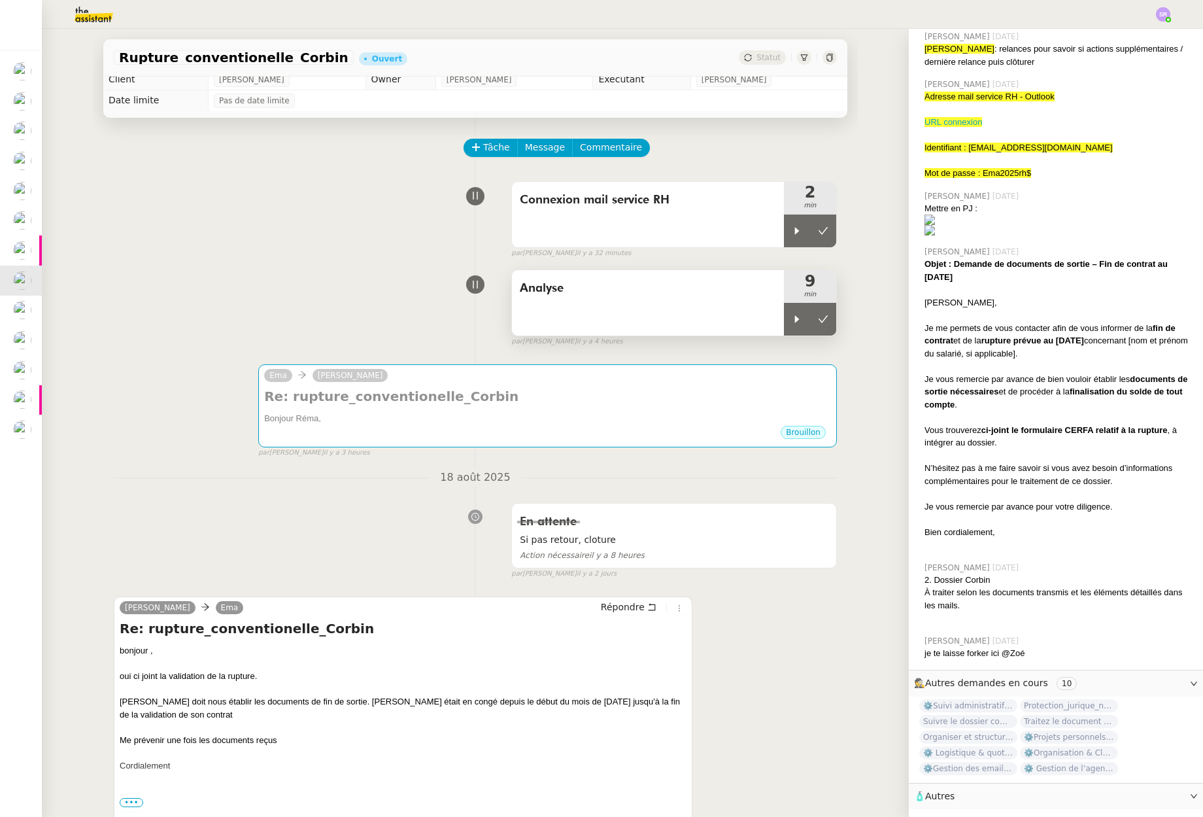
drag, startPoint x: 819, startPoint y: 324, endPoint x: 817, endPoint y: 272, distance: 51.7
click at [819, 323] on button at bounding box center [823, 319] width 26 height 33
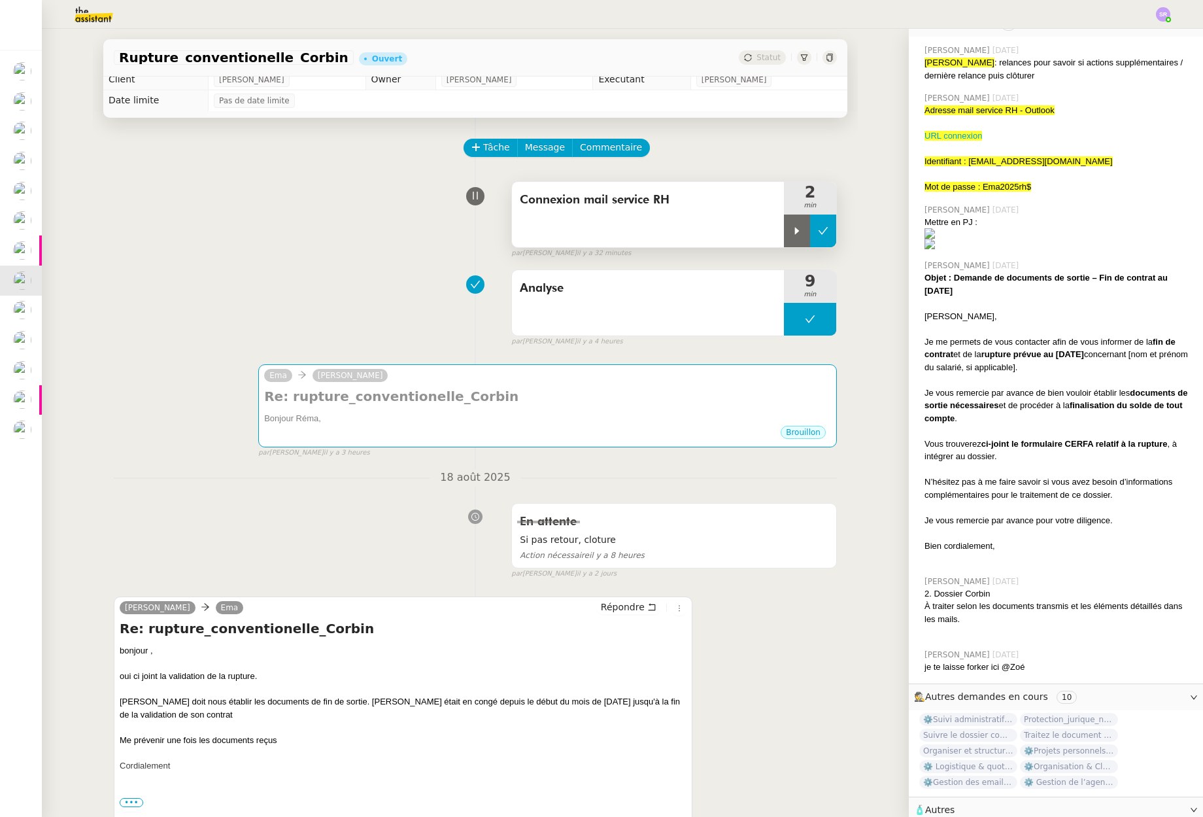
click at [819, 233] on icon at bounding box center [824, 230] width 10 height 7
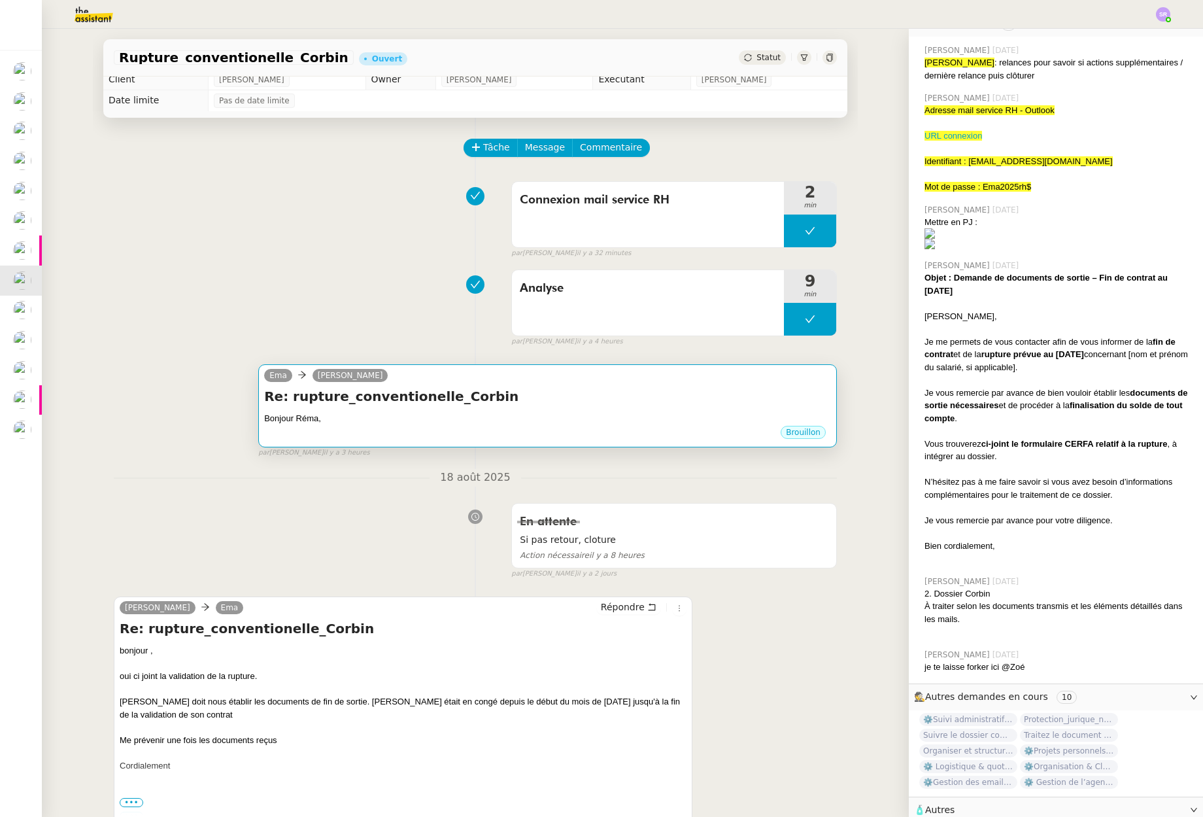
scroll to position [277, 0]
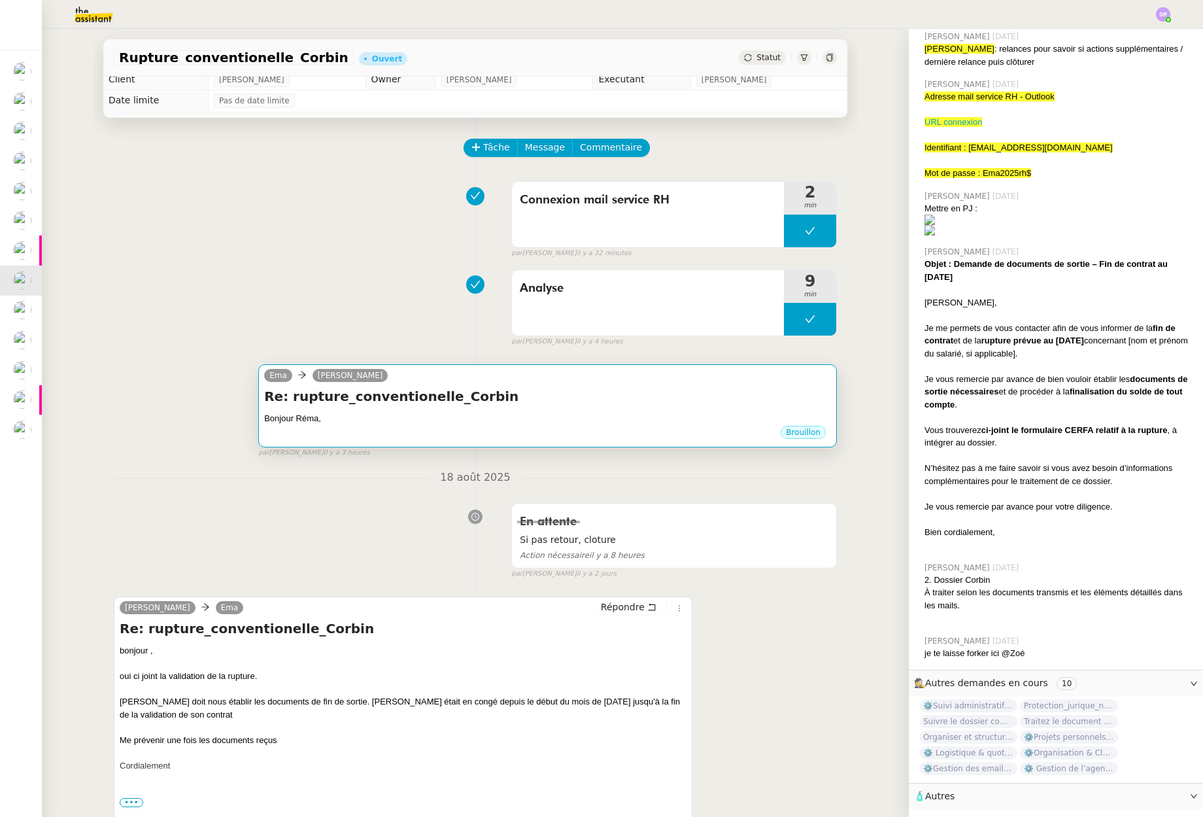
click at [568, 418] on div "Bonjour Réma," at bounding box center [547, 418] width 567 height 13
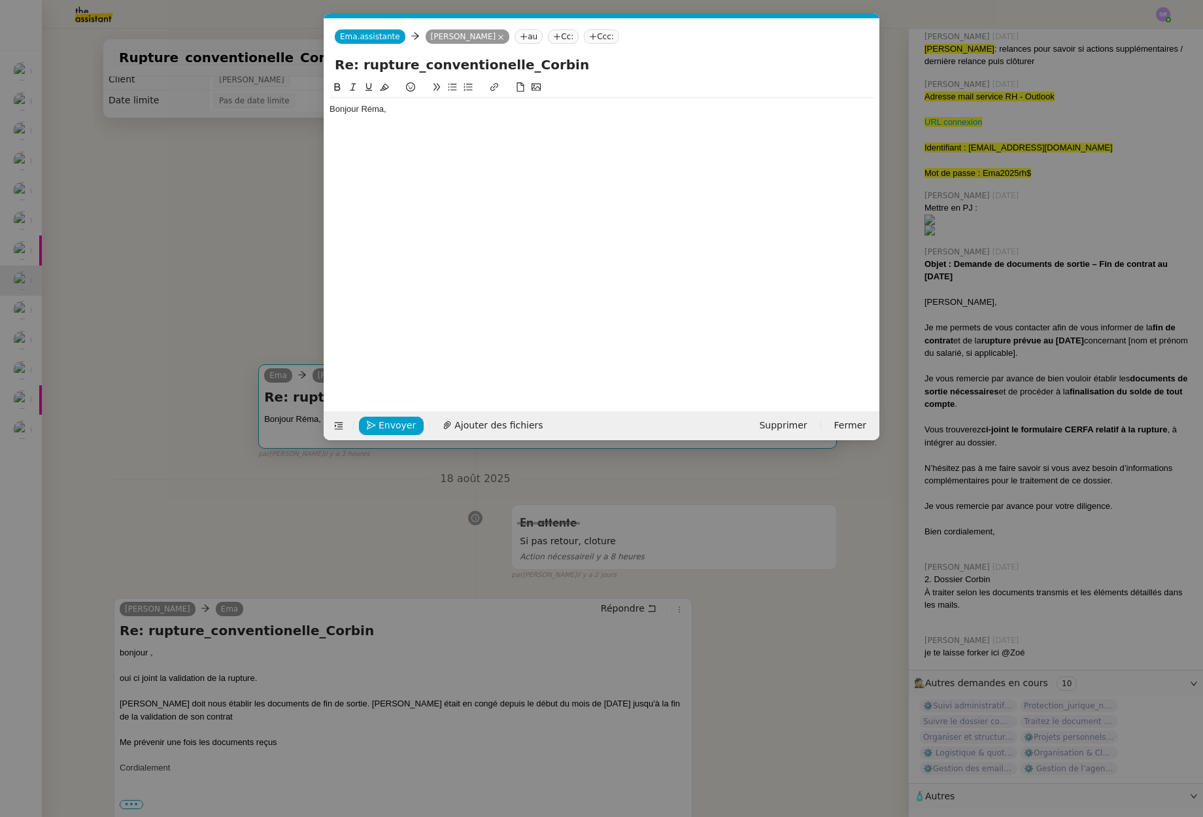
scroll to position [0, 27]
click at [430, 266] on div "Bonjour Réma," at bounding box center [602, 235] width 545 height 311
drag, startPoint x: 585, startPoint y: 279, endPoint x: 433, endPoint y: 282, distance: 151.7
click at [584, 280] on div "Bonjour Réma," at bounding box center [602, 235] width 545 height 311
drag, startPoint x: 256, startPoint y: 287, endPoint x: 309, endPoint y: 226, distance: 80.6
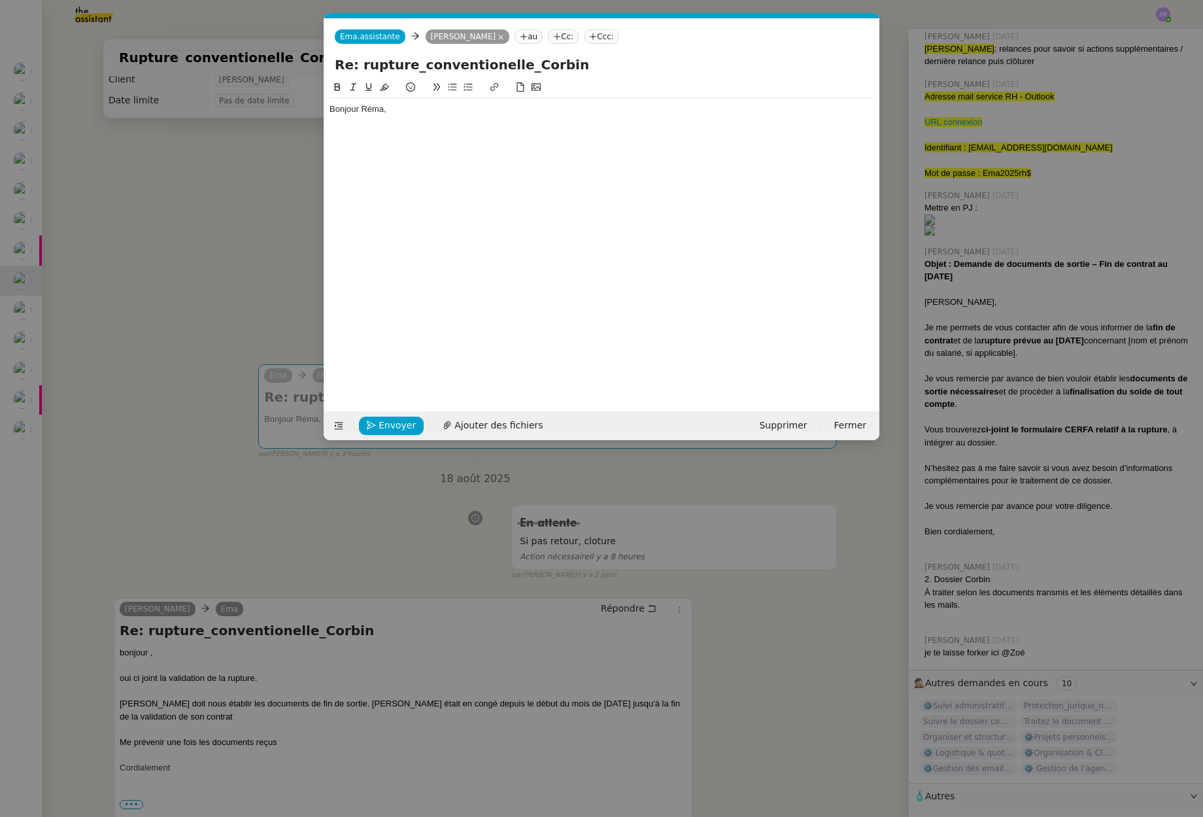
click at [256, 287] on nz-modal-container "Service TA - VOYAGE - PROPOSITION GLOBALE A utiliser dans le cadre de propositi…" at bounding box center [601, 408] width 1203 height 817
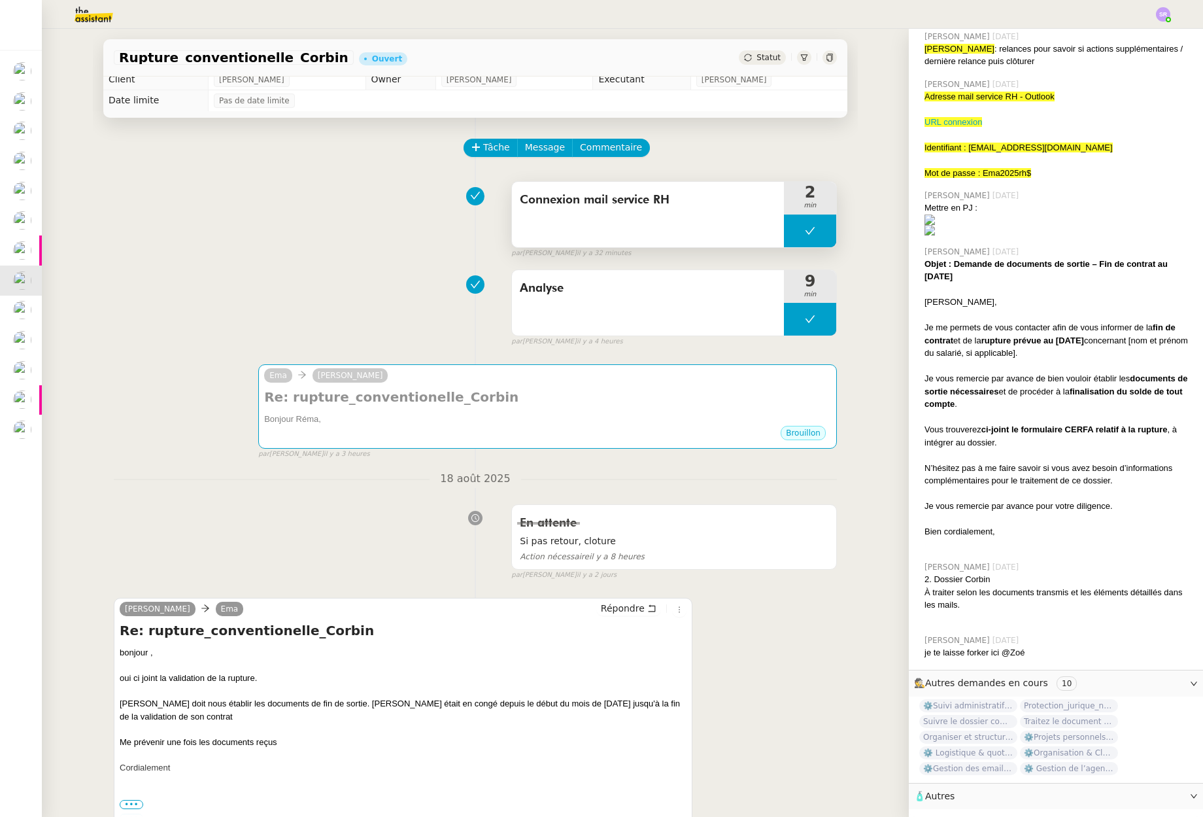
scroll to position [298, 0]
click at [492, 149] on span "Tâche" at bounding box center [496, 147] width 27 height 15
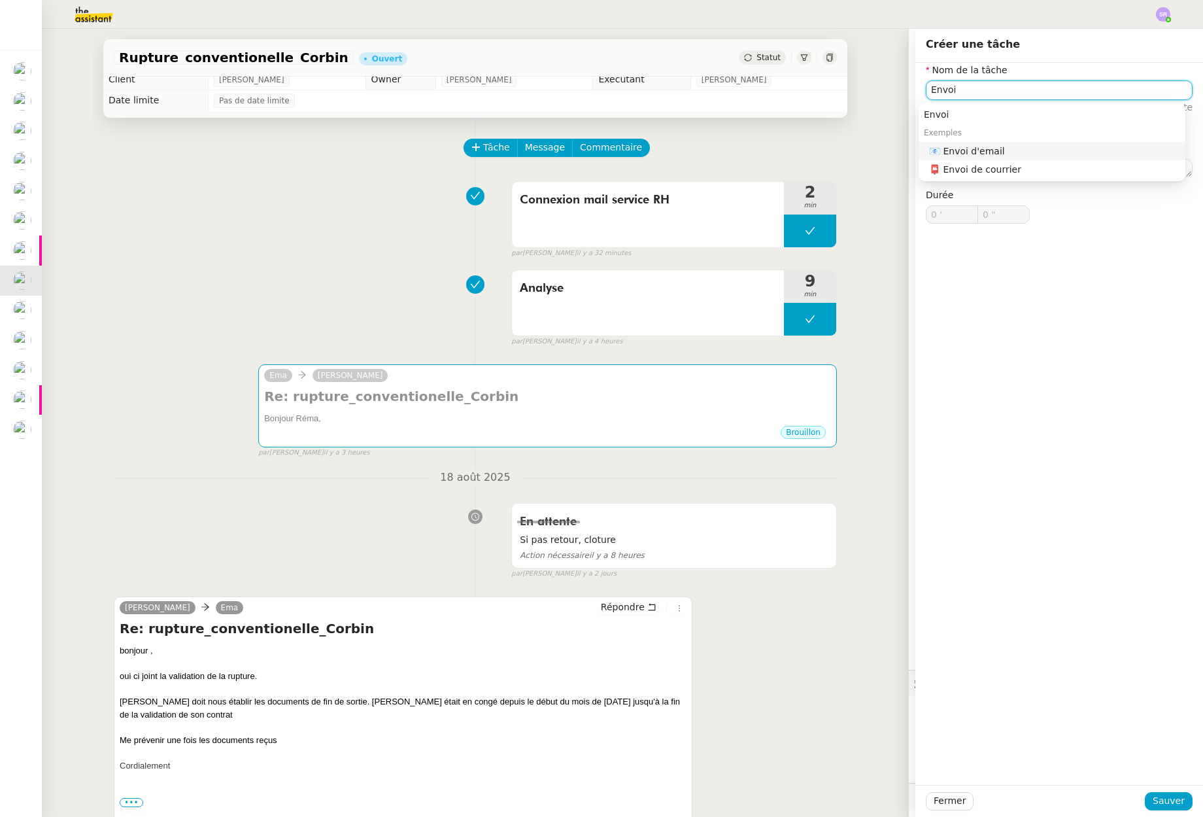
click at [1022, 154] on div "📧 Envoi d'email" at bounding box center [1054, 151] width 251 height 12
type input "Envoi d'email"
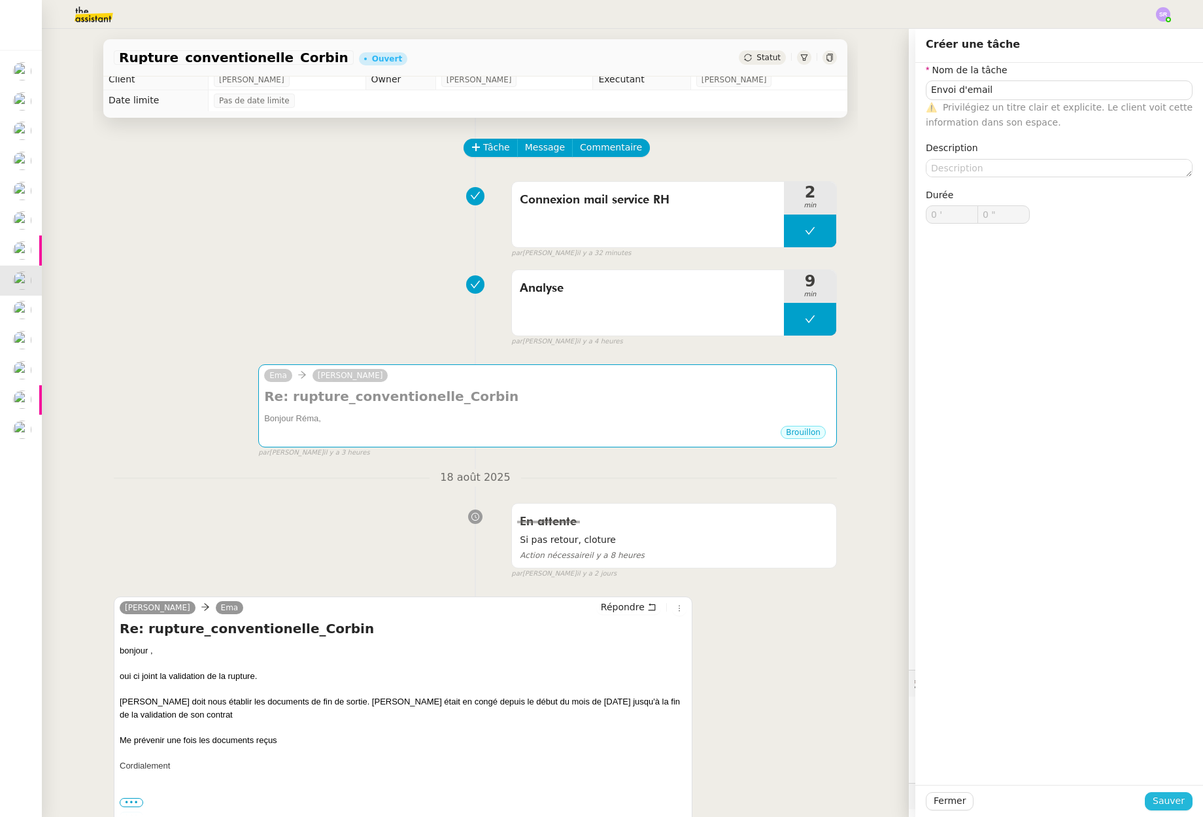
click at [1164, 801] on span "Sauver" at bounding box center [1169, 800] width 32 height 15
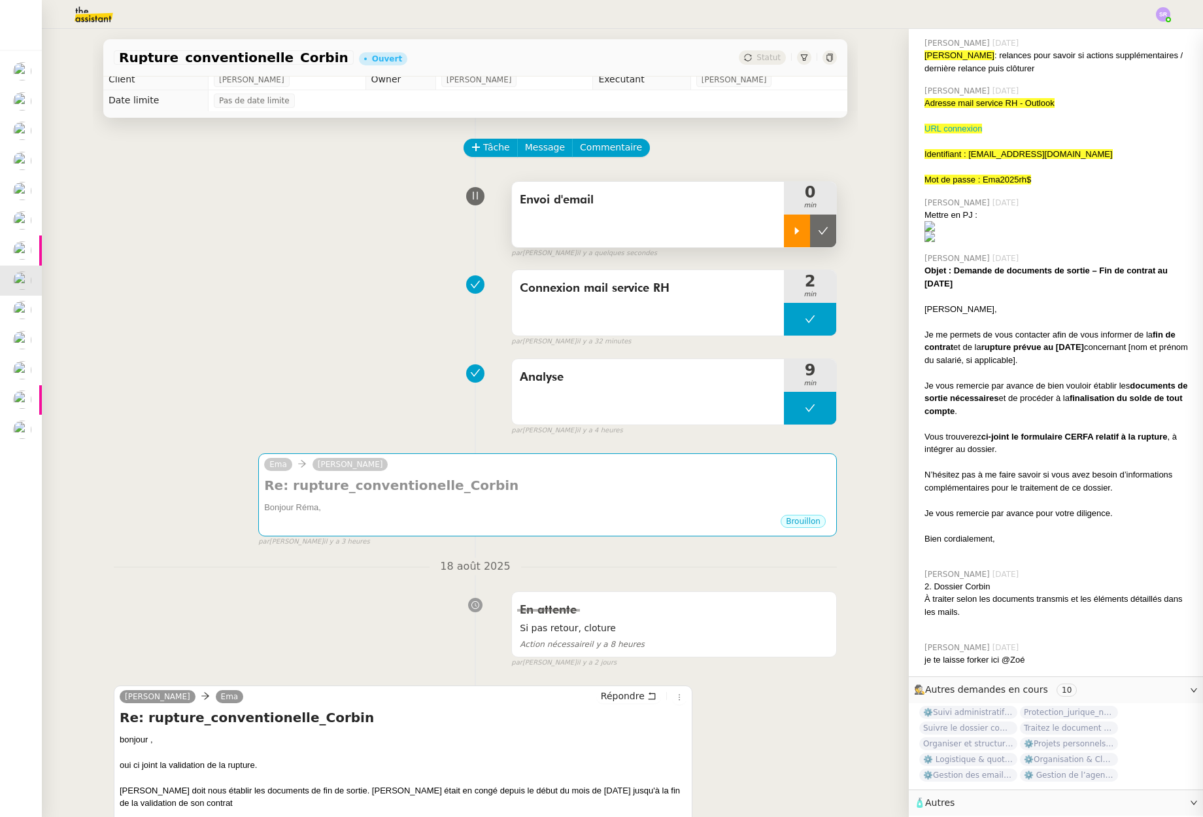
click at [784, 226] on div at bounding box center [797, 230] width 26 height 33
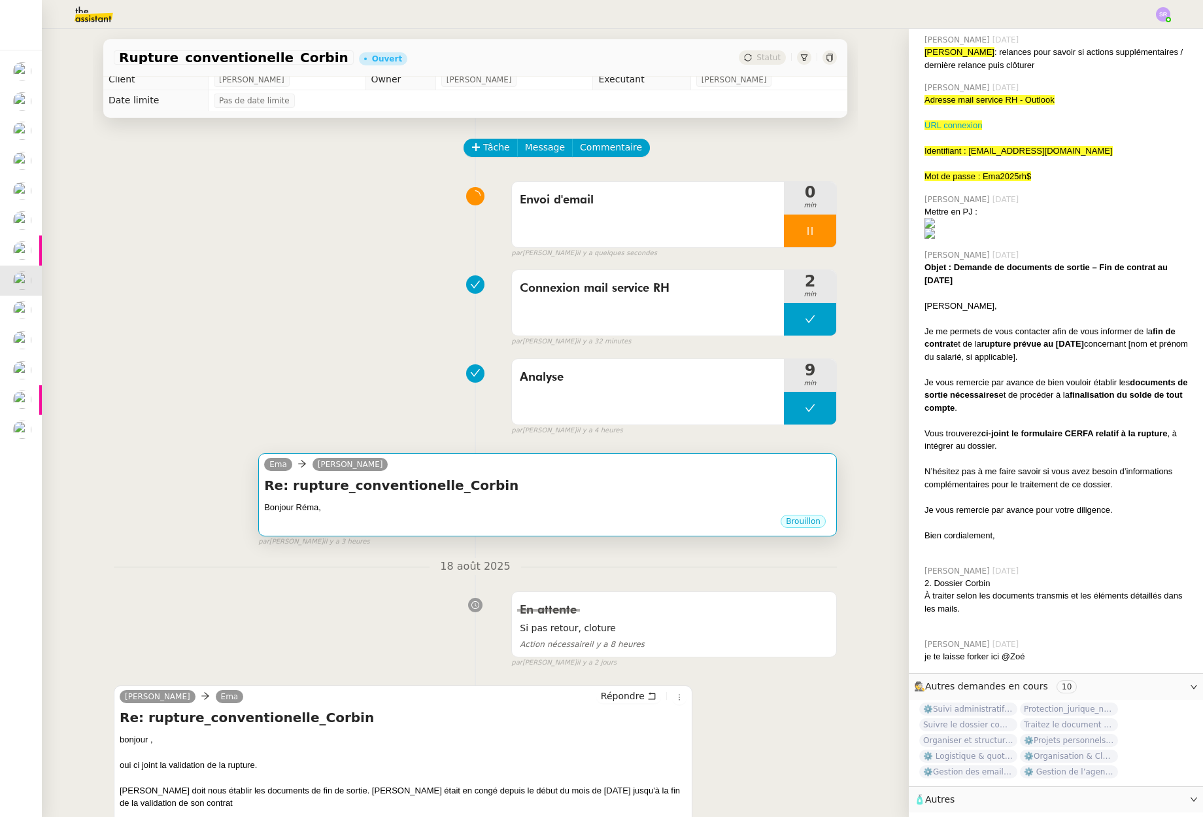
click at [546, 523] on div "Brouillon" at bounding box center [547, 523] width 567 height 20
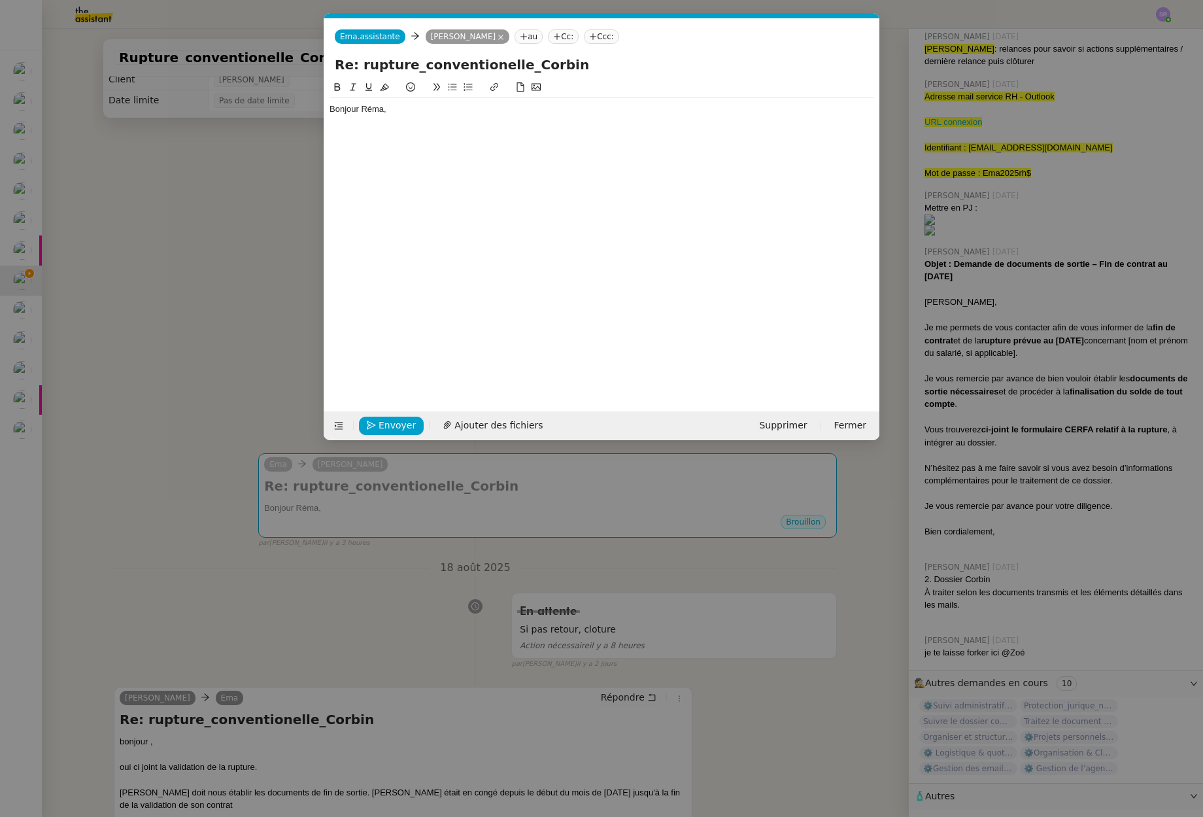
scroll to position [298, 0]
click at [515, 139] on div "Bonjour Réma," at bounding box center [602, 235] width 545 height 311
click at [518, 126] on div "Bonjour Réma," at bounding box center [602, 235] width 545 height 311
drag, startPoint x: 490, startPoint y: 152, endPoint x: 481, endPoint y: 116, distance: 37.1
click at [484, 139] on div "Bonjour Réma," at bounding box center [602, 235] width 545 height 311
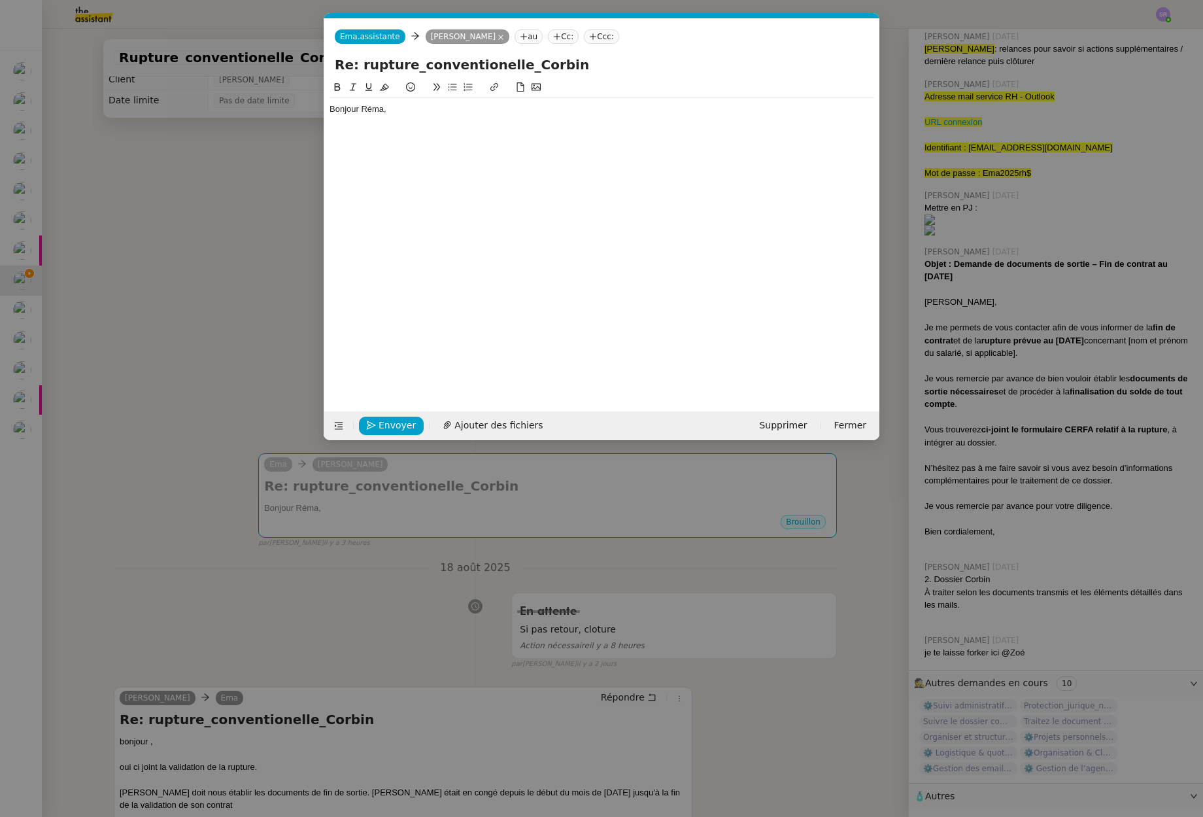
click at [480, 107] on div "Bonjour Réma," at bounding box center [602, 109] width 545 height 12
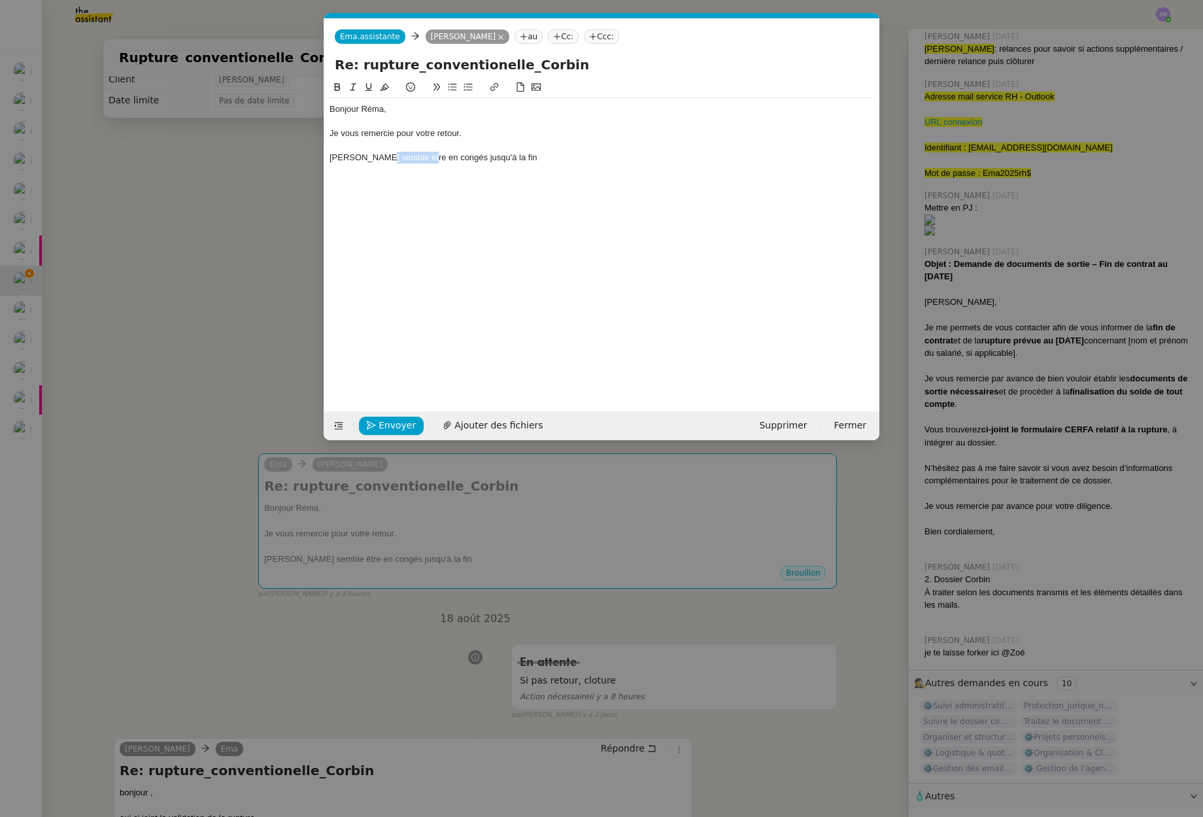
drag, startPoint x: 385, startPoint y: 158, endPoint x: 429, endPoint y: 162, distance: 44.0
click at [429, 162] on div "Mme Delgado semble être en congés jusqu'à la fin" at bounding box center [602, 158] width 545 height 12
click at [556, 163] on div "Mme Delgado étant en congés jusqu'à la fin" at bounding box center [602, 158] width 545 height 12
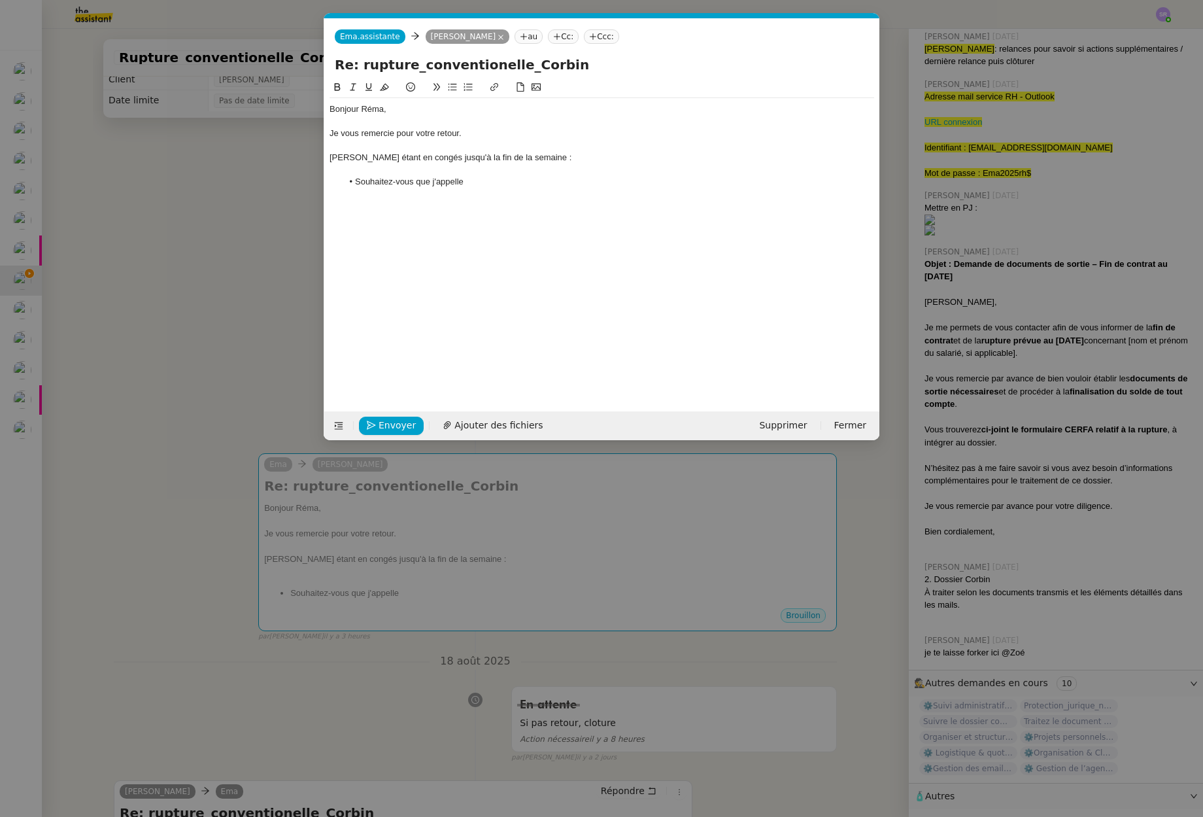
click at [522, 180] on li "Souhaitez-vous que j'appelle" at bounding box center [609, 182] width 532 height 12
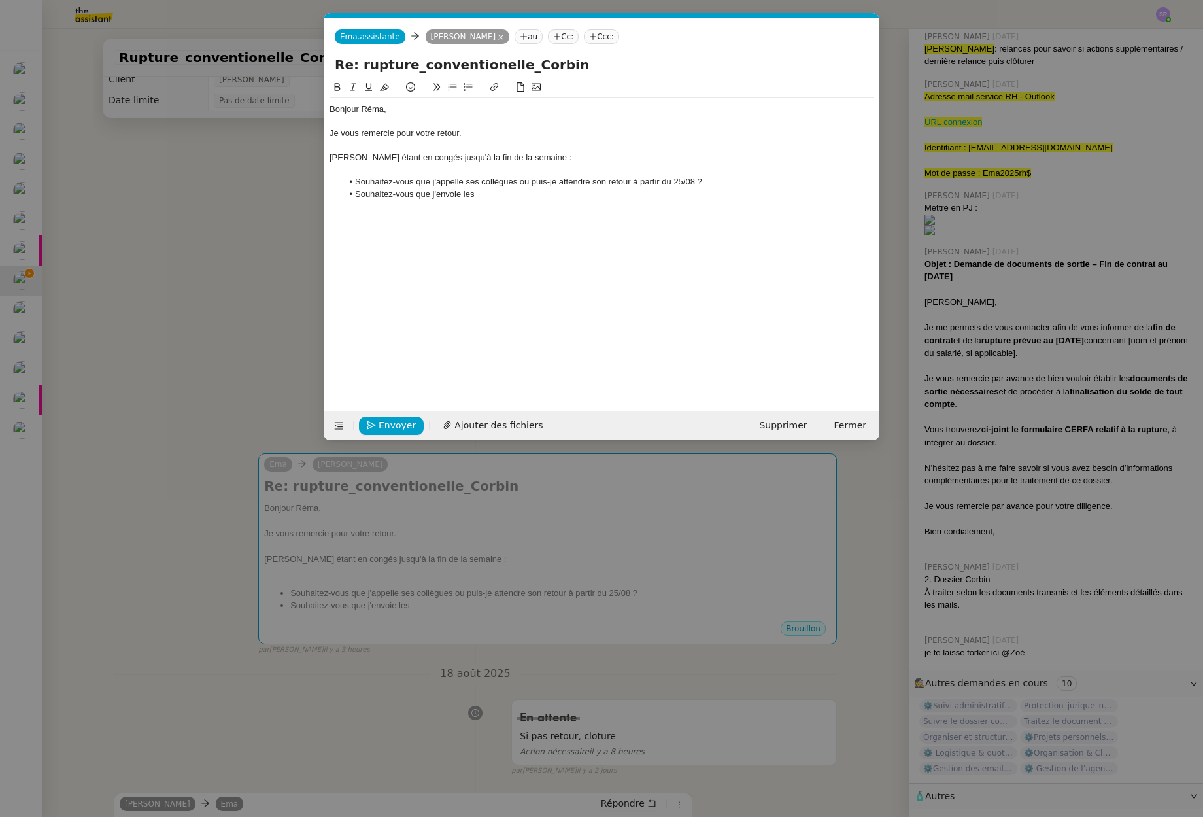
click at [205, 403] on nz-modal-container "Service TA - VOYAGE - PROPOSITION GLOBALE A utiliser dans le cadre de propositi…" at bounding box center [601, 408] width 1203 height 817
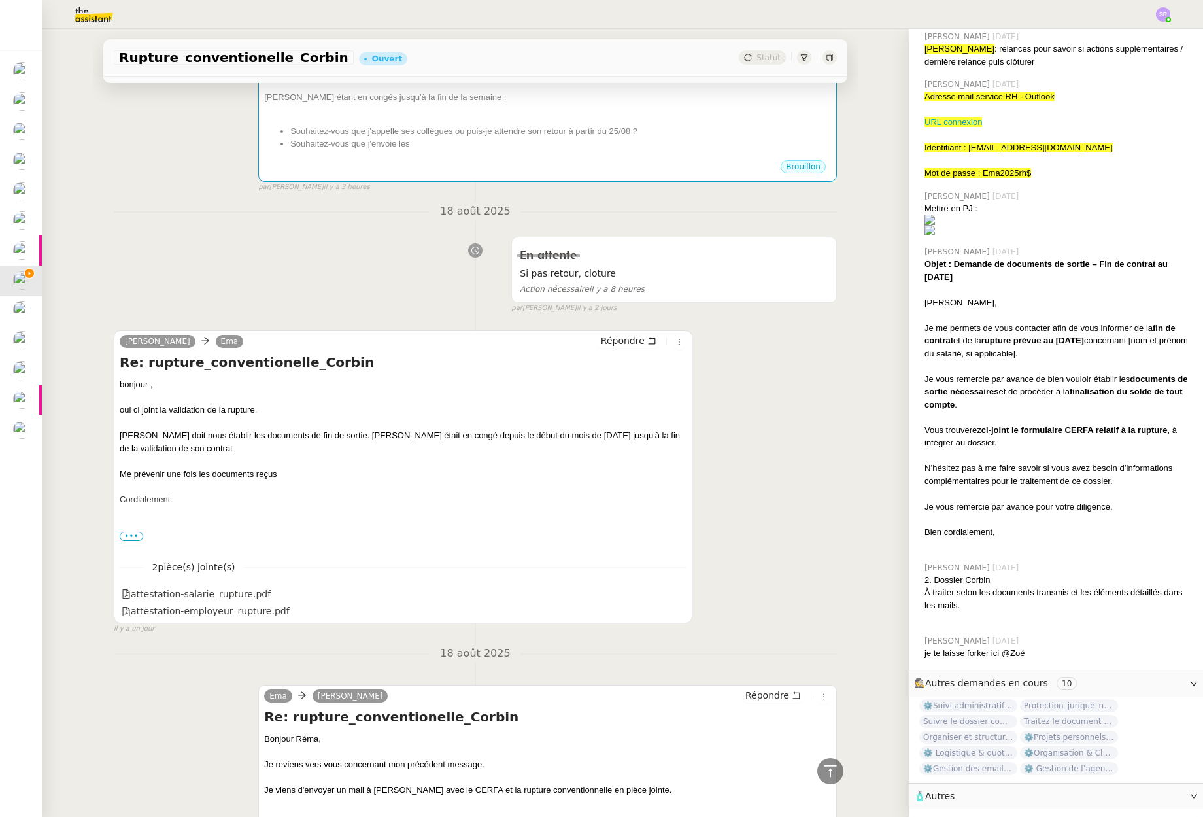
scroll to position [380, 0]
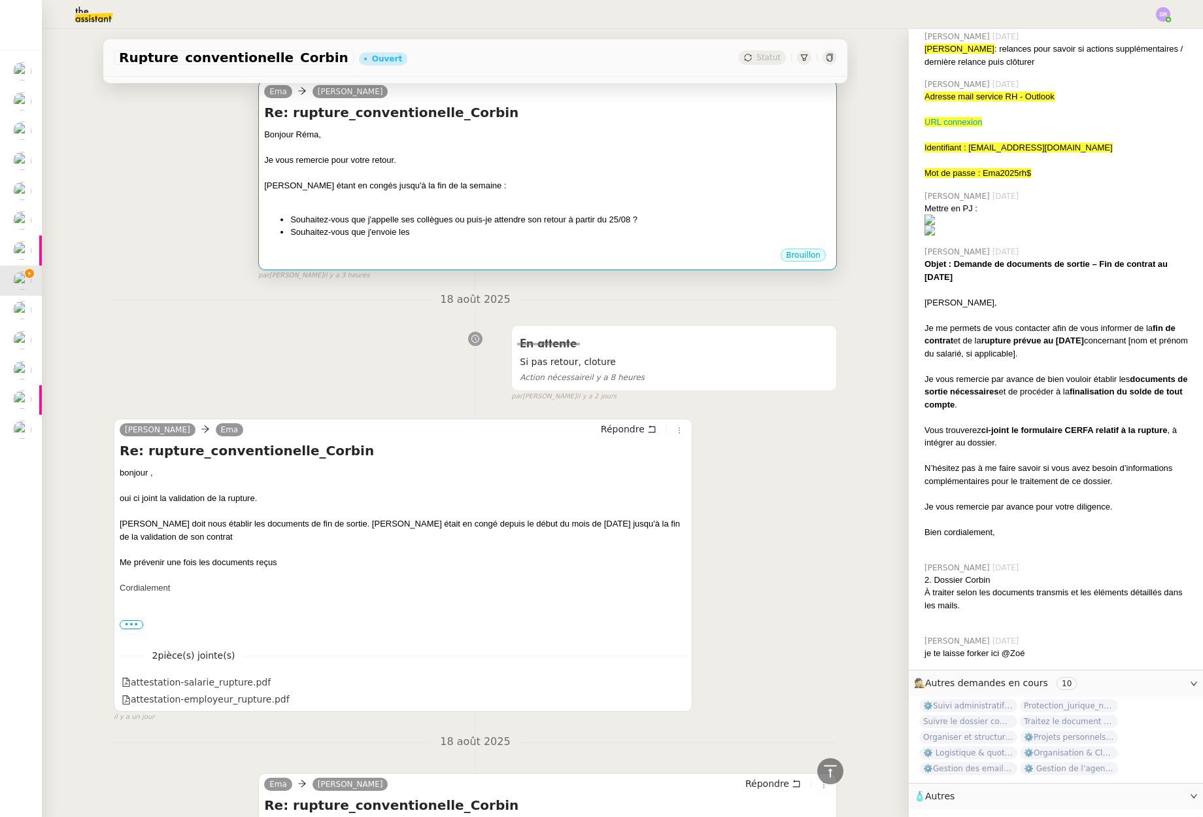
click at [454, 239] on div "Bonjour Réma, Je vous remercie pour votre retour. Mme Delgado étant en congés j…" at bounding box center [547, 187] width 567 height 119
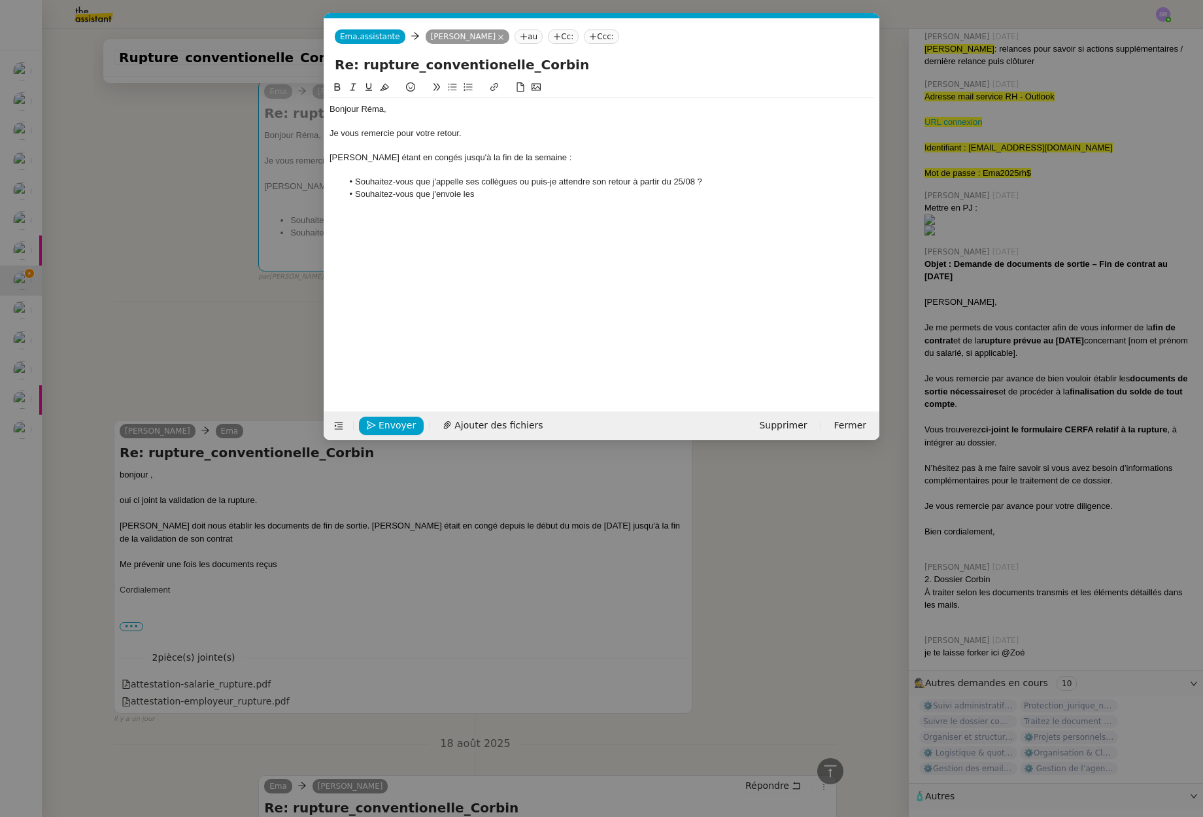
scroll to position [0, 27]
click at [485, 192] on li "Souhaitez-vous que j'envoie les" at bounding box center [609, 194] width 532 height 12
click at [526, 191] on li "Souhaitez-vous que j'envoie l" at bounding box center [609, 194] width 532 height 12
click at [530, 199] on li "Souhaitez-vous que j'envoie l" at bounding box center [609, 194] width 532 height 12
click at [528, 196] on li "Souhaitez-vous que j'envoie l" at bounding box center [609, 194] width 532 height 12
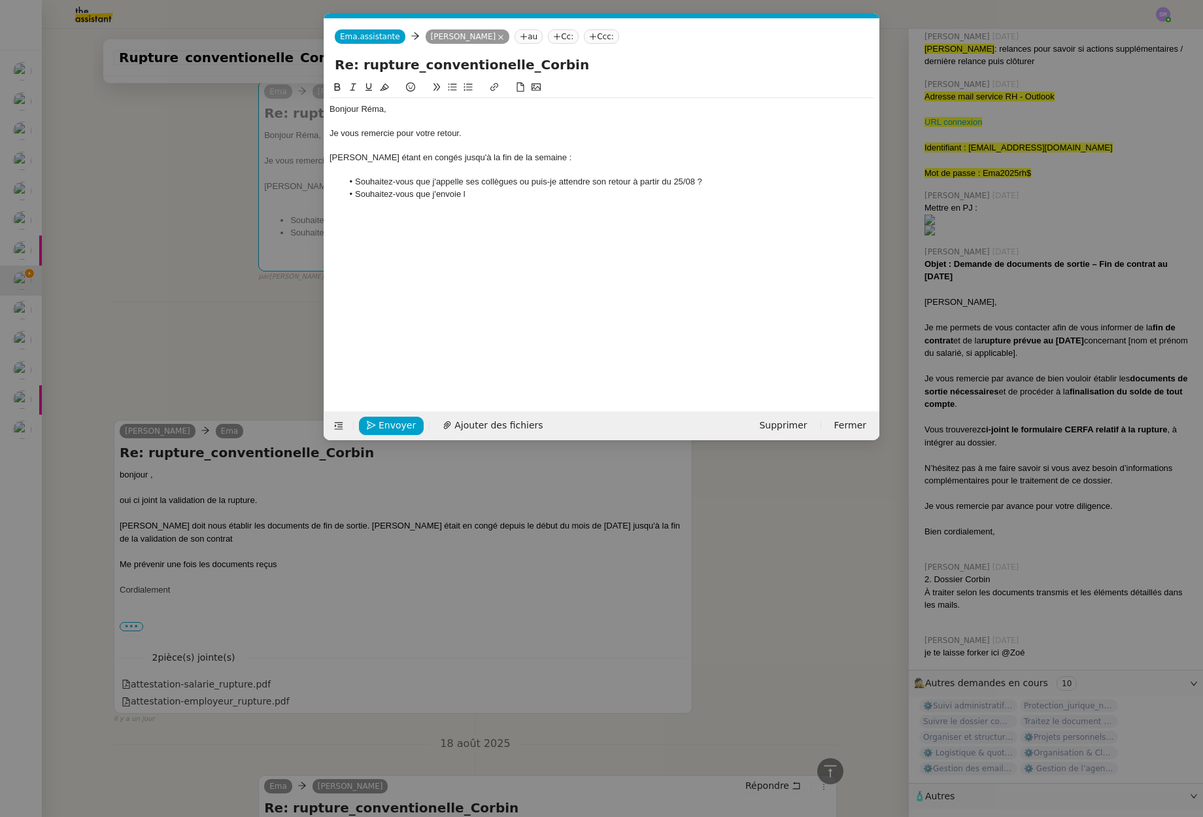
click at [201, 262] on nz-modal-container "Service TA - VOYAGE - PROPOSITION GLOBALE A utiliser dans le cadre de propositi…" at bounding box center [601, 408] width 1203 height 817
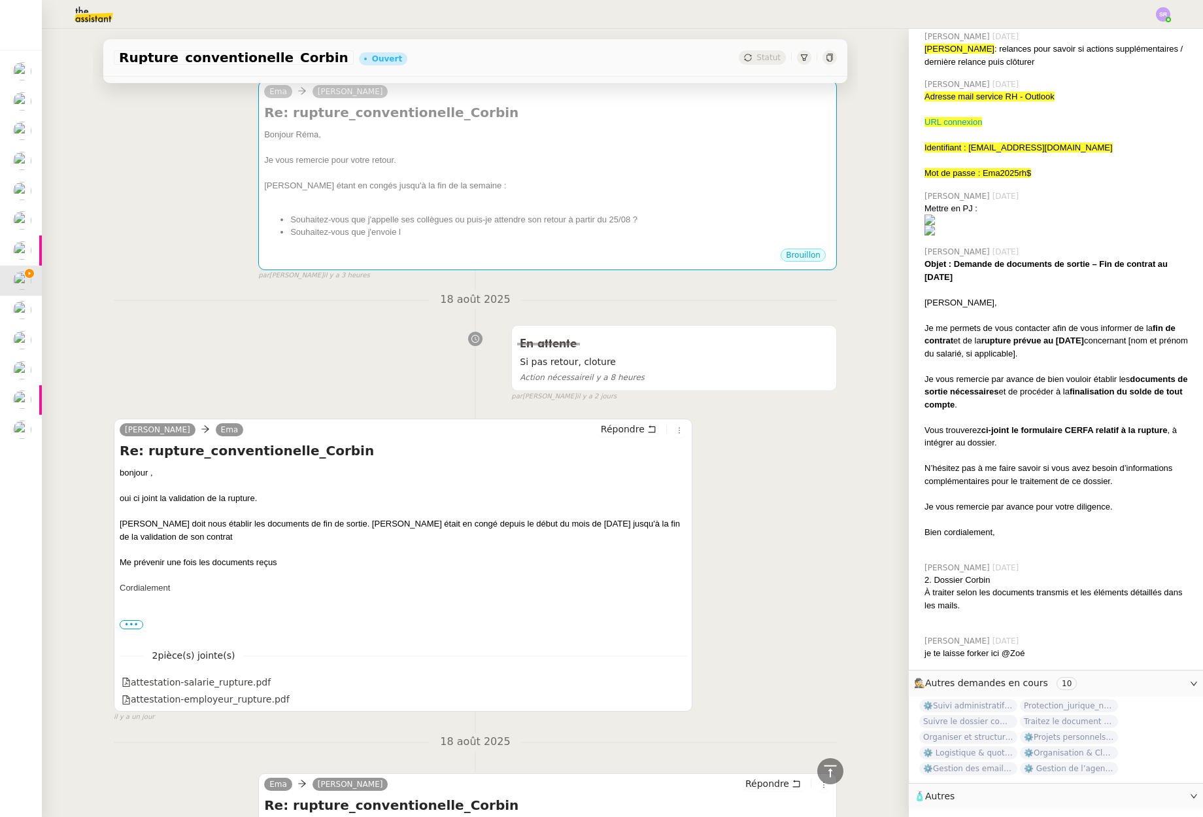
scroll to position [0, 0]
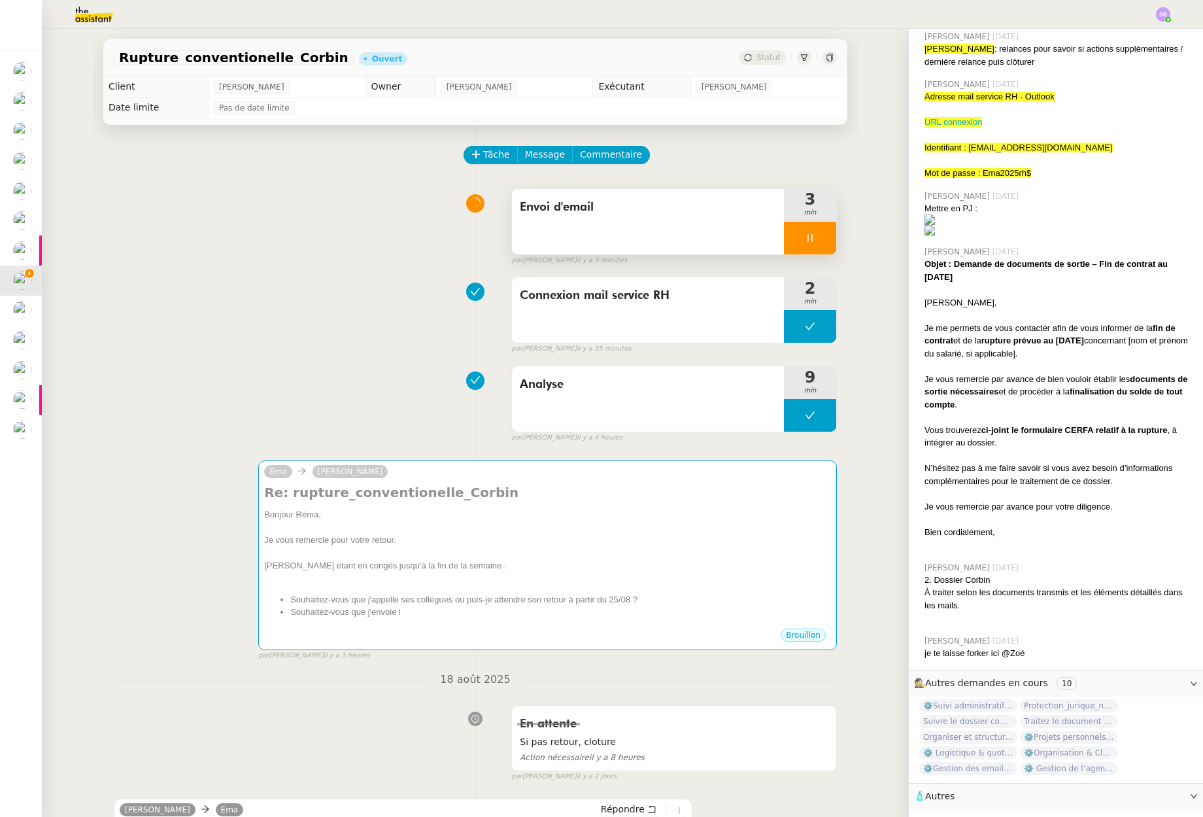
click at [784, 243] on div at bounding box center [810, 238] width 52 height 33
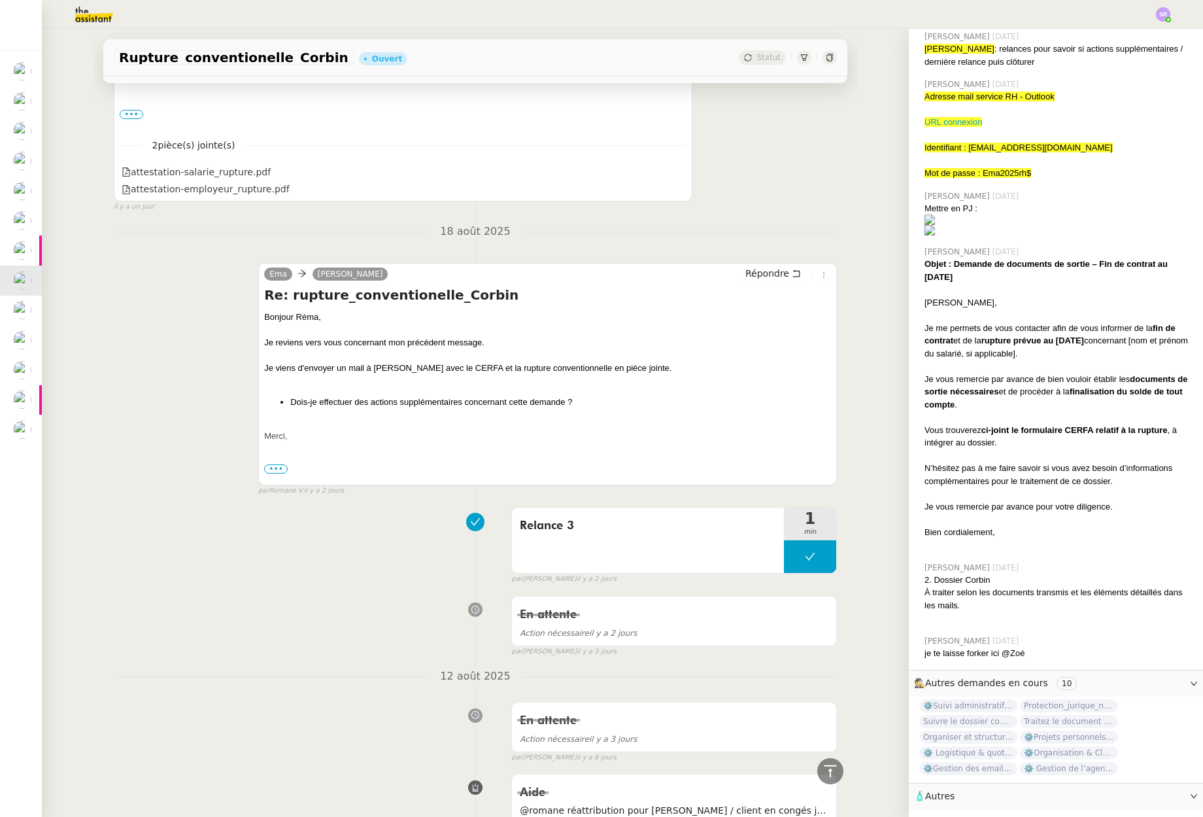
scroll to position [740, 0]
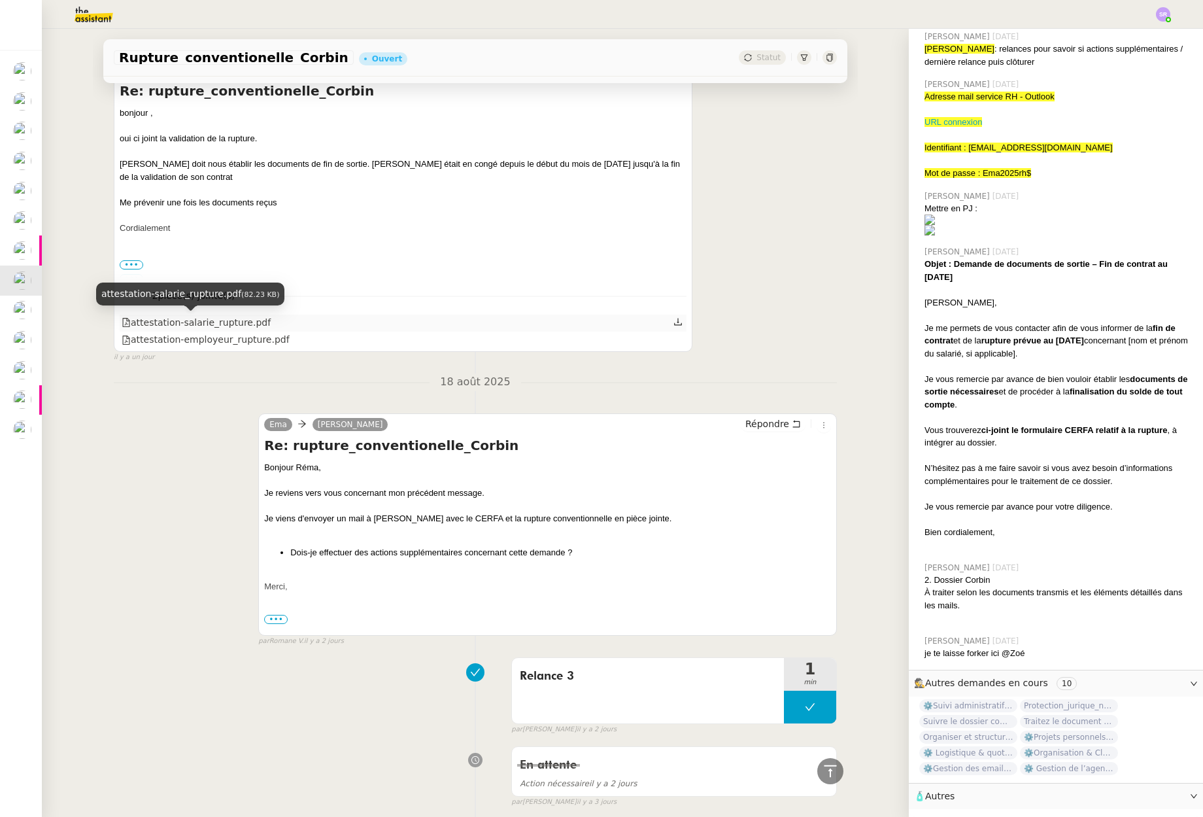
click at [252, 324] on div "attestation-salarie_rupture.pdf" at bounding box center [196, 322] width 149 height 15
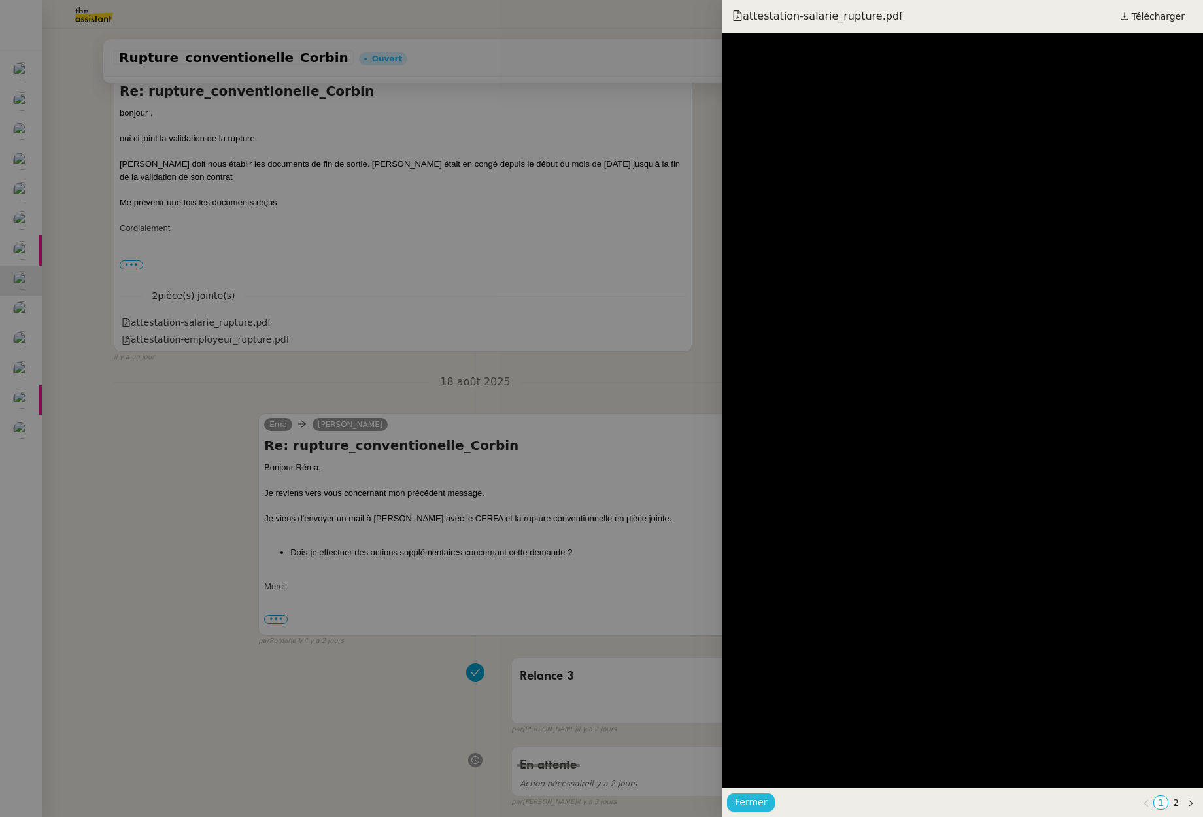
click at [745, 804] on span "Fermer" at bounding box center [751, 801] width 32 height 15
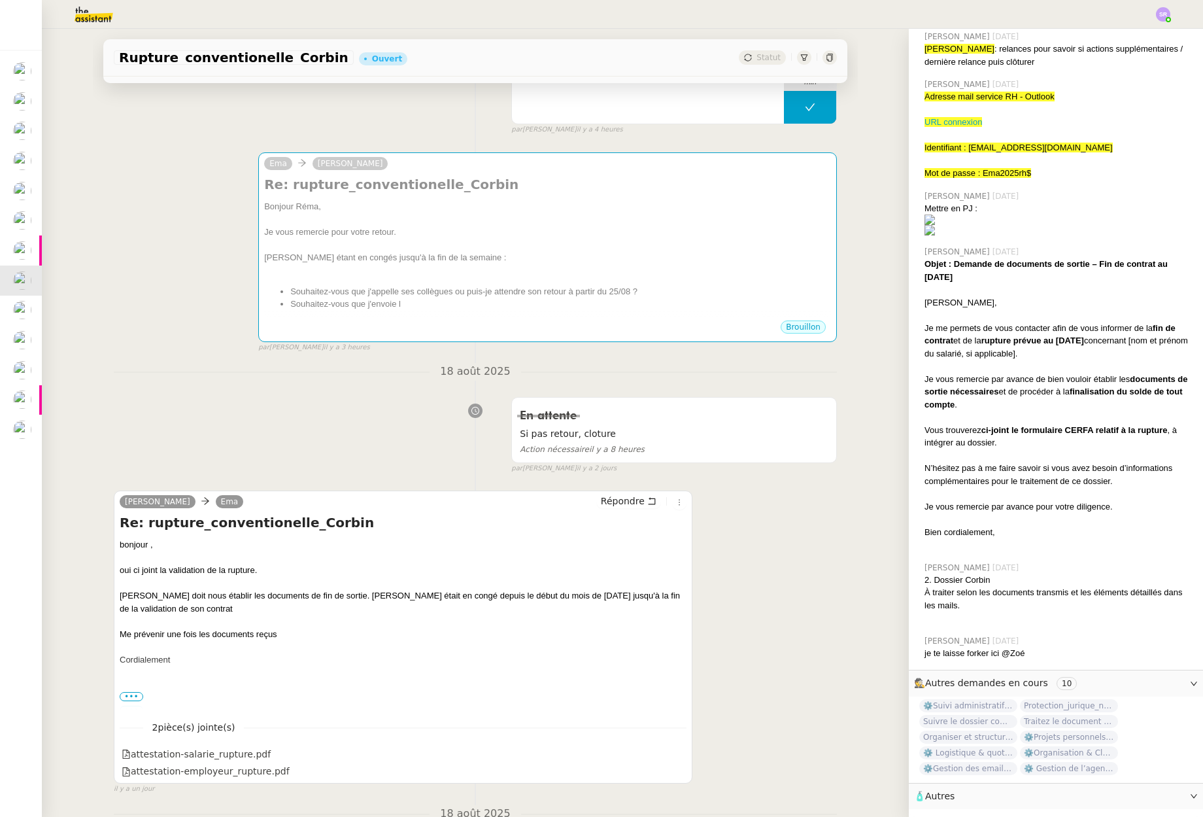
scroll to position [0, 0]
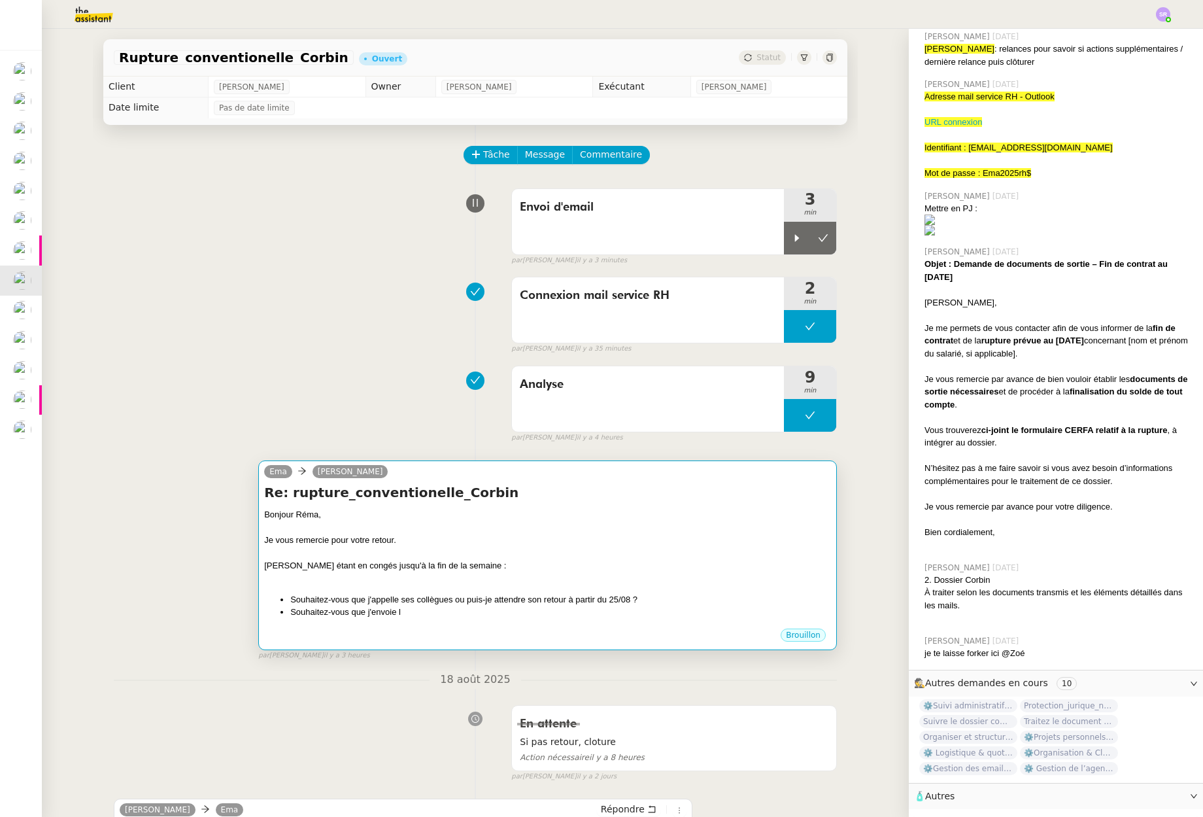
click at [579, 584] on div at bounding box center [547, 577] width 567 height 13
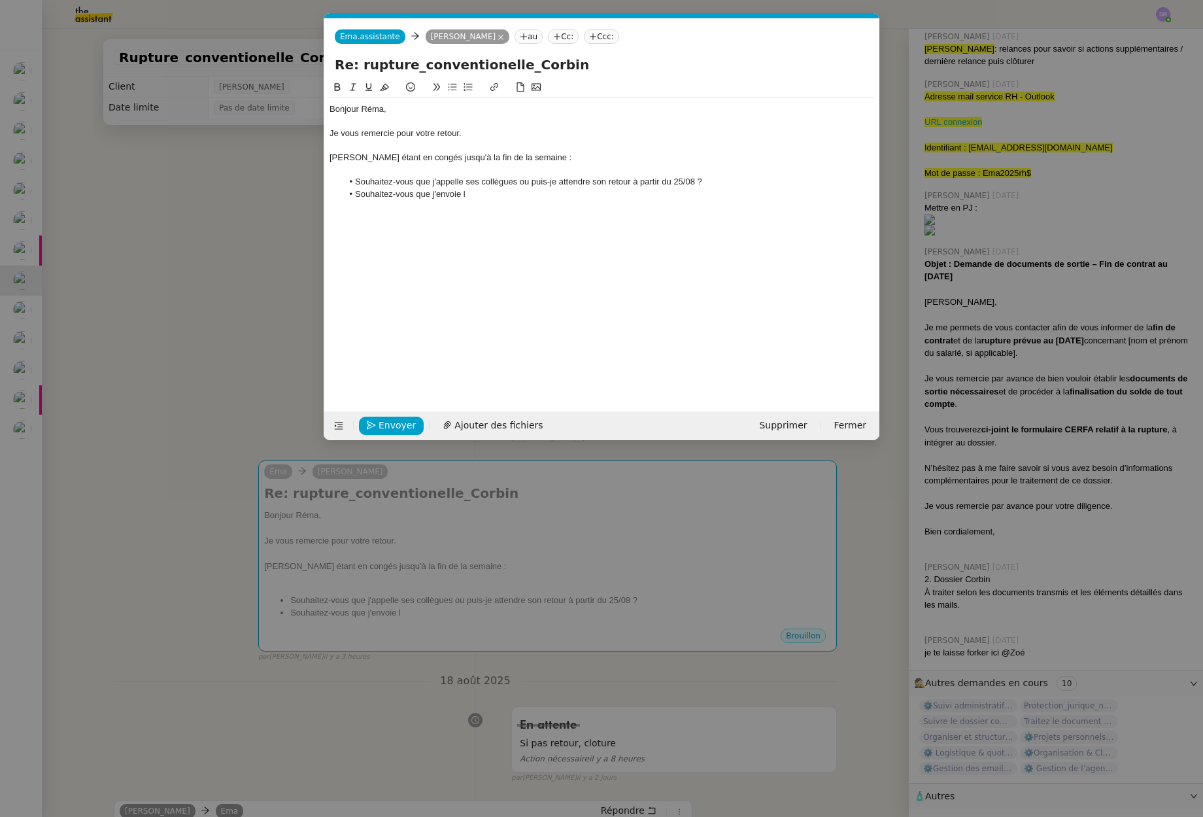
scroll to position [0, 27]
click at [491, 203] on div "Bonjour Réma, Je vous remercie pour votre retour. Mme Delgado étant en congés j…" at bounding box center [602, 151] width 545 height 107
drag, startPoint x: 173, startPoint y: 543, endPoint x: 190, endPoint y: 546, distance: 18.0
click at [173, 543] on nz-modal-container "Service TA - VOYAGE - PROPOSITION GLOBALE A utiliser dans le cadre de propositi…" at bounding box center [601, 408] width 1203 height 817
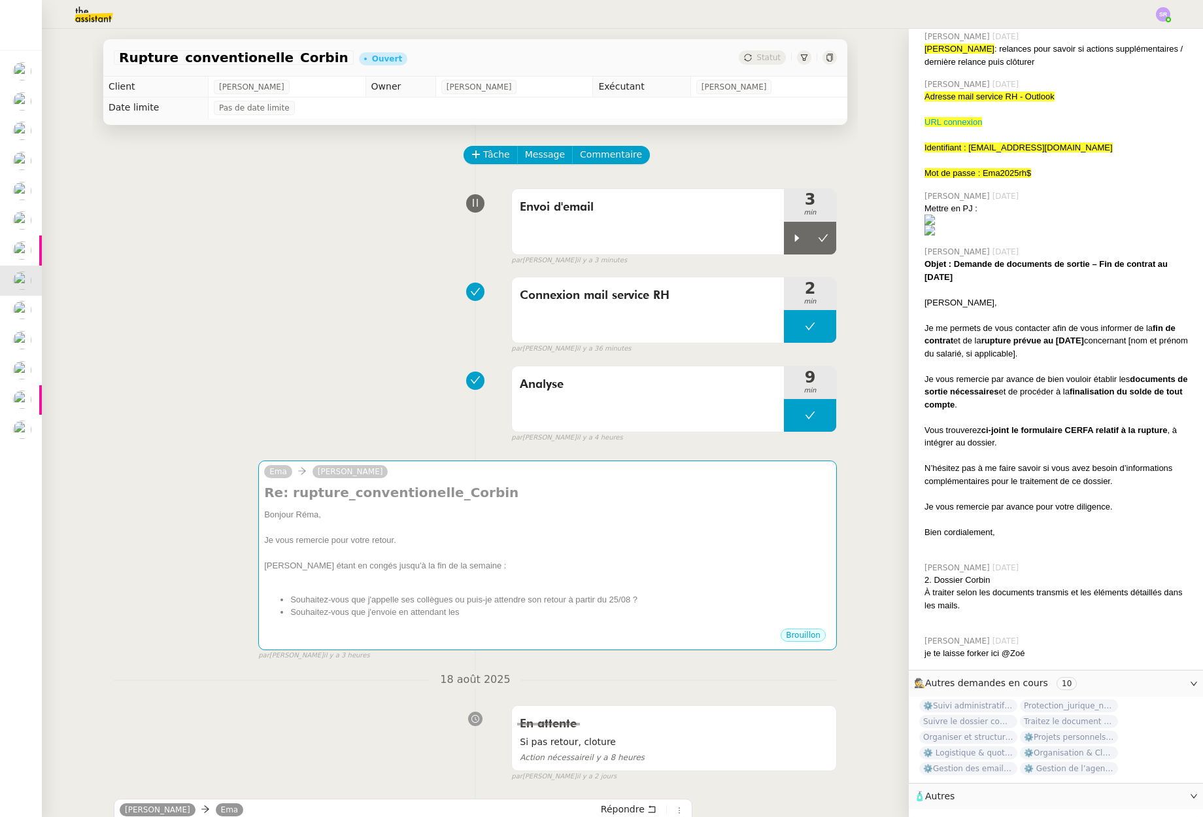
scroll to position [323, 0]
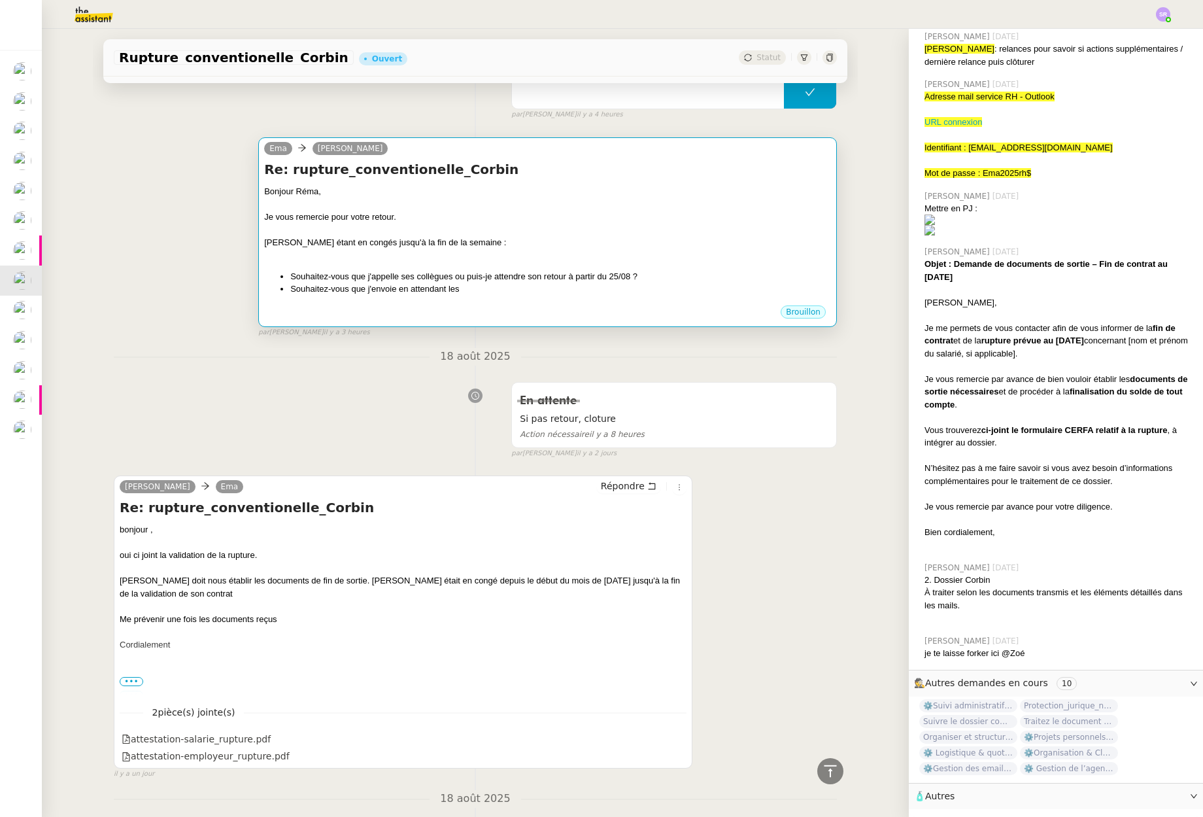
click at [482, 286] on li "Souhaitez-vous que j'envoie en attendant les" at bounding box center [560, 288] width 541 height 13
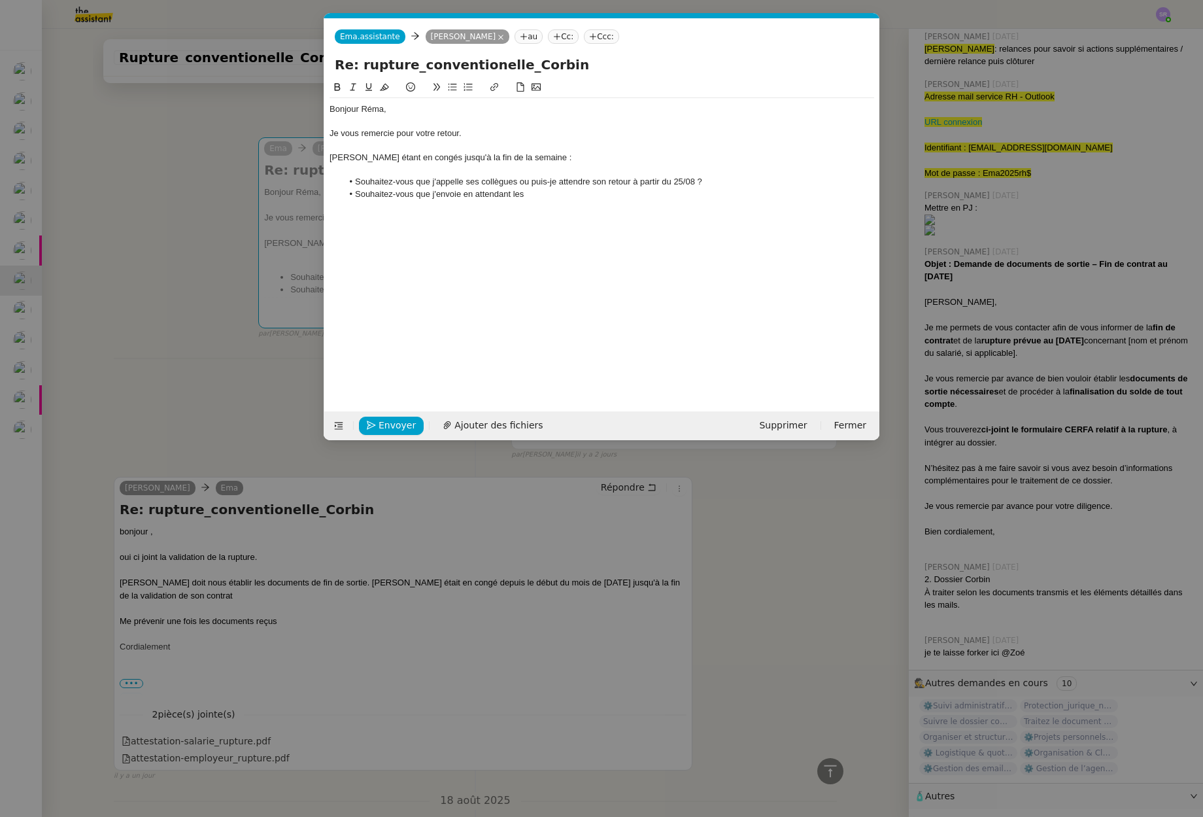
scroll to position [0, 27]
click at [581, 209] on div "Bonjour Réma, Je vous remercie pour votre retour. Mme Delgado étant en congés j…" at bounding box center [602, 235] width 545 height 311
click at [603, 195] on li "Souhaitez-vous que j'envoie en attendant les" at bounding box center [609, 194] width 532 height 12
click at [664, 197] on li "Souhaitez-vous que j'envoie en attendant les attestations de validation de la r…" at bounding box center [609, 194] width 532 height 12
click at [489, 194] on li "Souhaitez-vous que j'envoie en attendant les attestations de validation de la r…" at bounding box center [609, 194] width 532 height 12
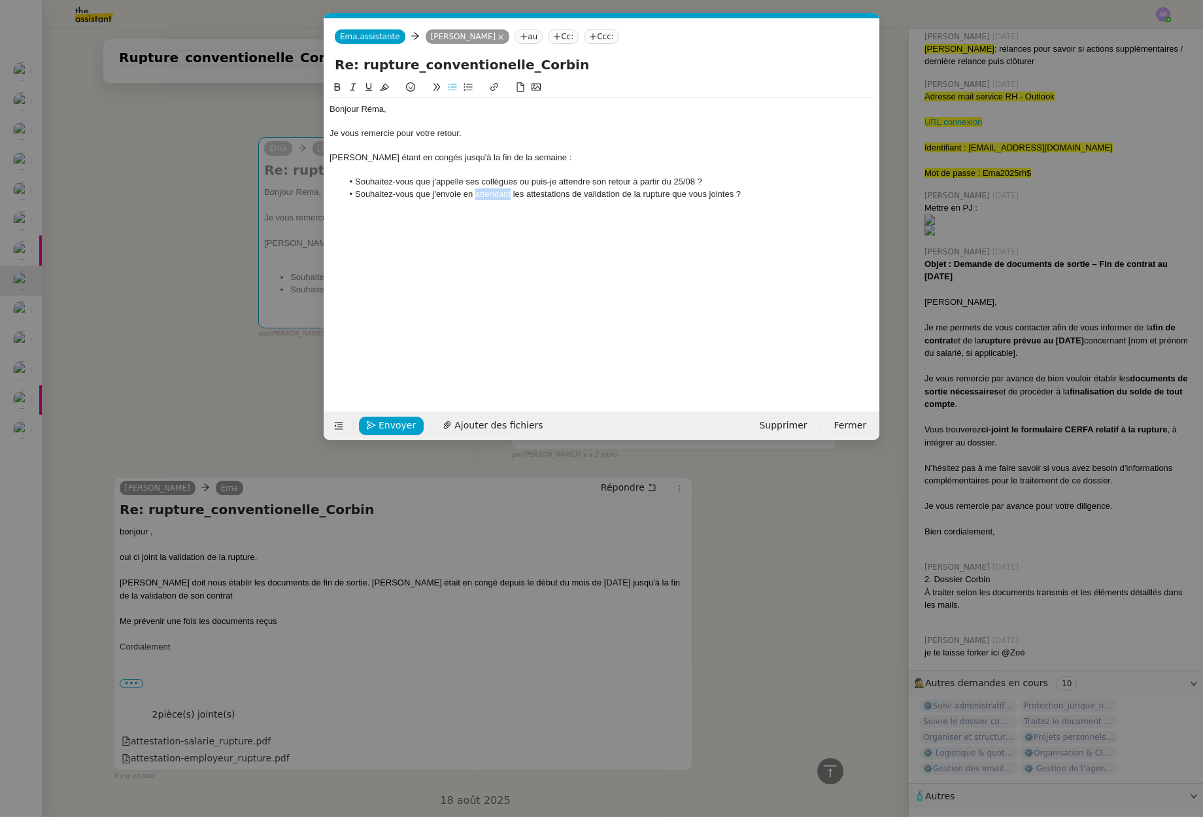
click at [489, 194] on li "Souhaitez-vous que j'envoie en attendant les attestations de validation de la r…" at bounding box center [609, 194] width 532 height 12
click at [513, 195] on li "Souhaitez-vous que j'envoie en attendant les attestations de validation de la r…" at bounding box center [609, 194] width 532 height 12
drag, startPoint x: 511, startPoint y: 197, endPoint x: 462, endPoint y: 197, distance: 48.4
click at [462, 197] on li "Souhaitez-vous que j'envoie en attendant les attestations de validation de la r…" at bounding box center [609, 194] width 532 height 12
click at [676, 196] on li "Souhaitez-vous que j'envoie quand même les attestations de validation de la rup…" at bounding box center [609, 194] width 532 height 12
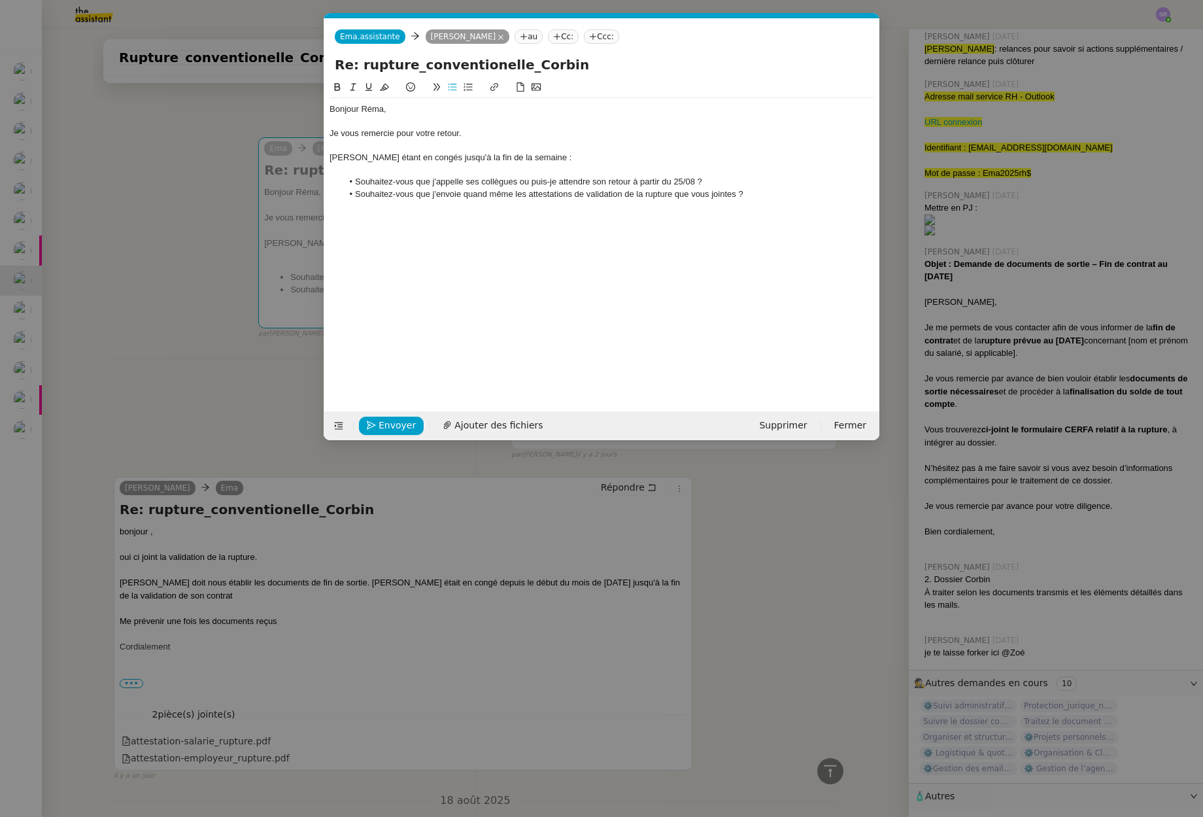
click at [710, 197] on li "Souhaitez-vous que j'envoie quand même les attestations de validation de la rup…" at bounding box center [609, 194] width 532 height 12
click at [180, 239] on nz-modal-container "Service TA - VOYAGE - PROPOSITION GLOBALE A utiliser dans le cadre de propositi…" at bounding box center [601, 408] width 1203 height 817
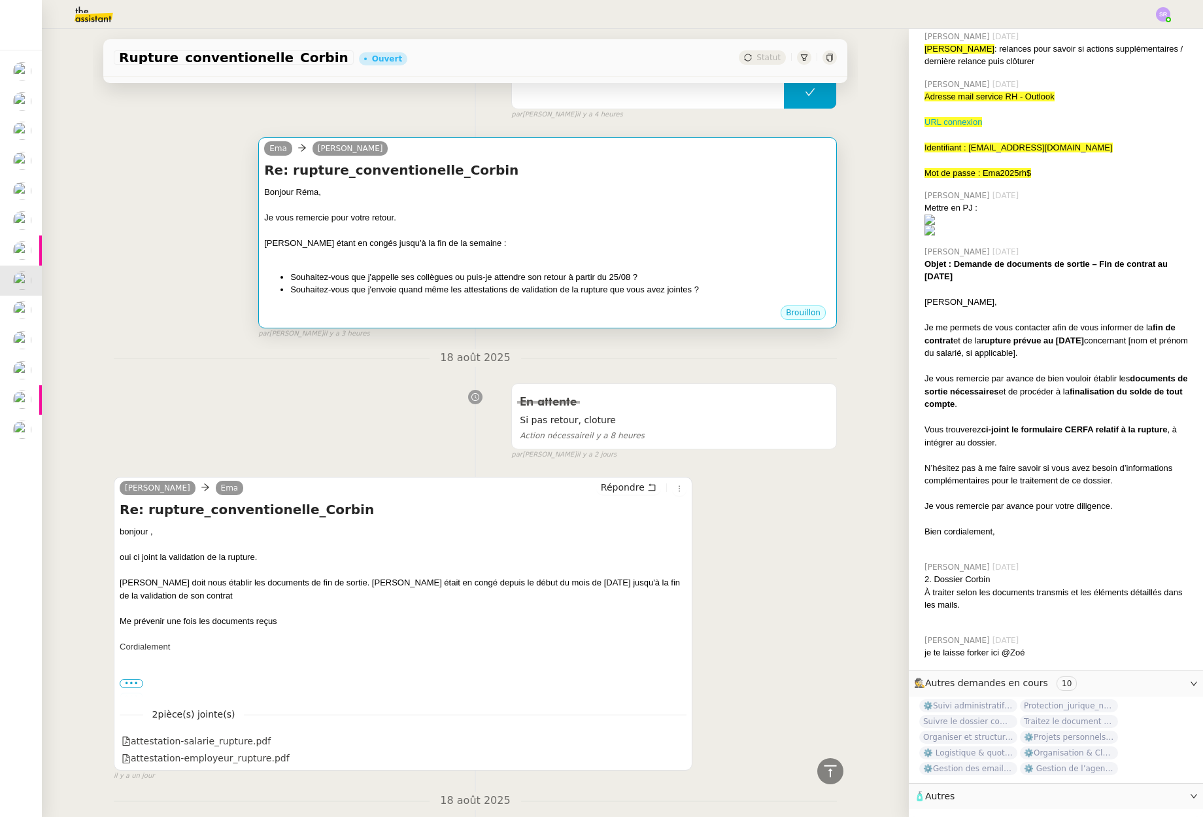
scroll to position [298, 0]
click at [692, 293] on li "Souhaitez-vous que j'envoie quand même les attestations de validation de la rup…" at bounding box center [560, 288] width 541 height 13
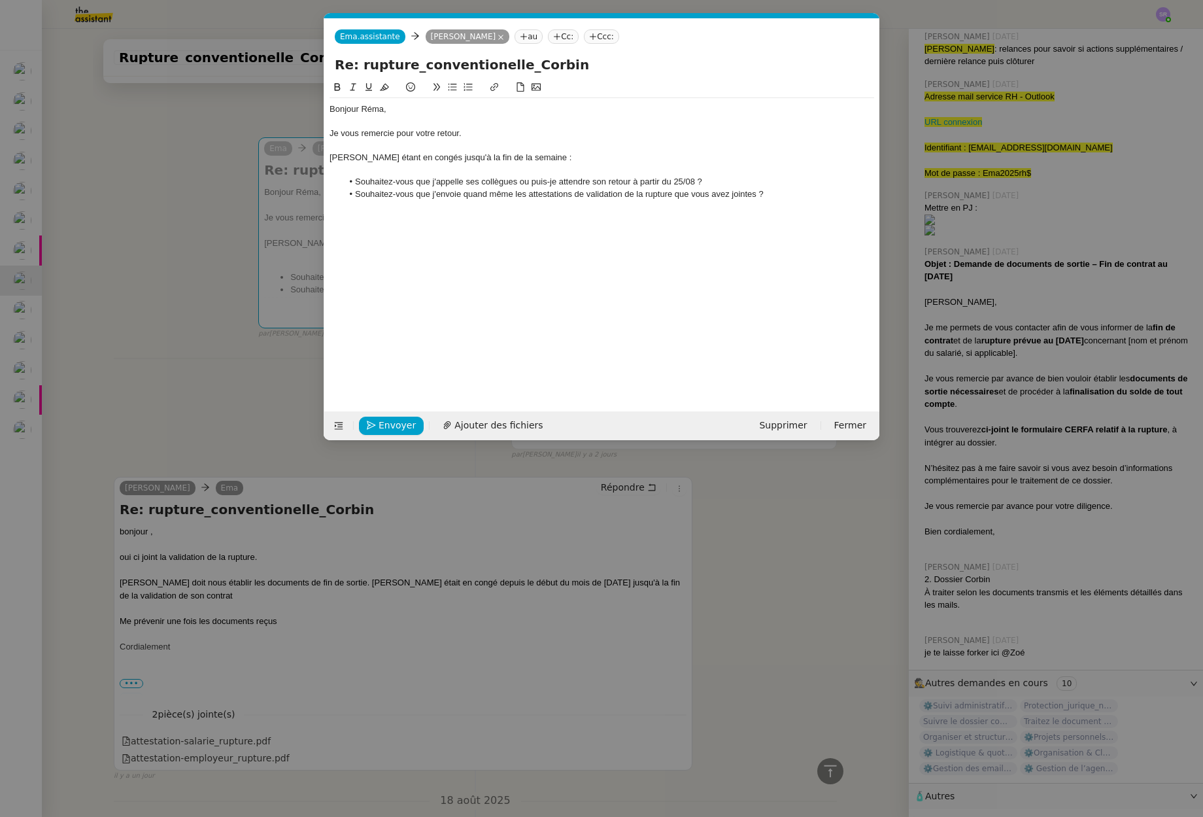
scroll to position [0, 27]
click at [800, 192] on li "Souhaitez-vous que j'envoie quand même les attestations de validation de la rup…" at bounding box center [609, 194] width 532 height 12
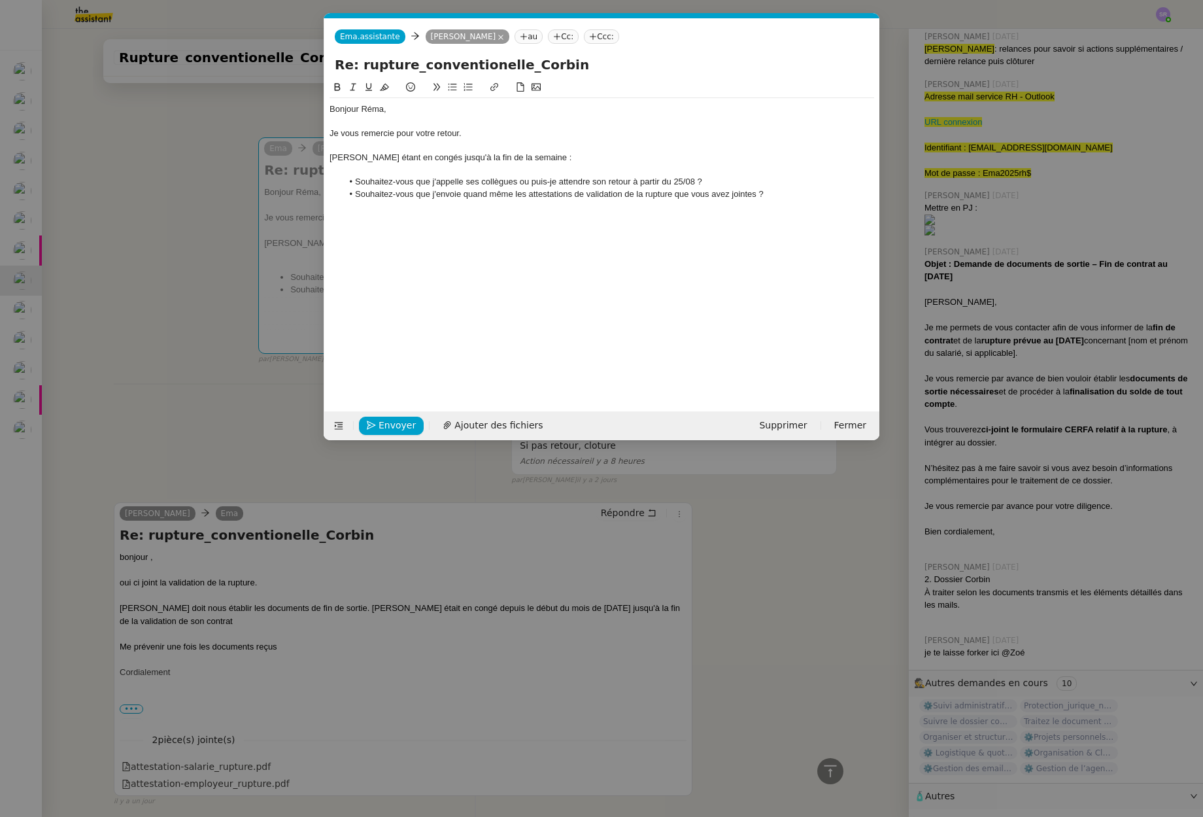
click at [748, 191] on li "Souhaitez-vous que j'envoie quand même les attestations de validation de la rup…" at bounding box center [609, 194] width 532 height 12
click at [0, 0] on lt-em "jointe" at bounding box center [0, 0] width 0 height 0
click at [561, 253] on div "Bonjour Réma, Je vous remercie pour votre retour. Mme Delgado étant en congés j…" at bounding box center [602, 235] width 545 height 311
click at [430, 262] on div "Bonjour Réma, Je vous remercie pour votre retour. Mme Delgado étant en congés j…" at bounding box center [602, 235] width 545 height 311
click at [392, 218] on div at bounding box center [602, 218] width 545 height 12
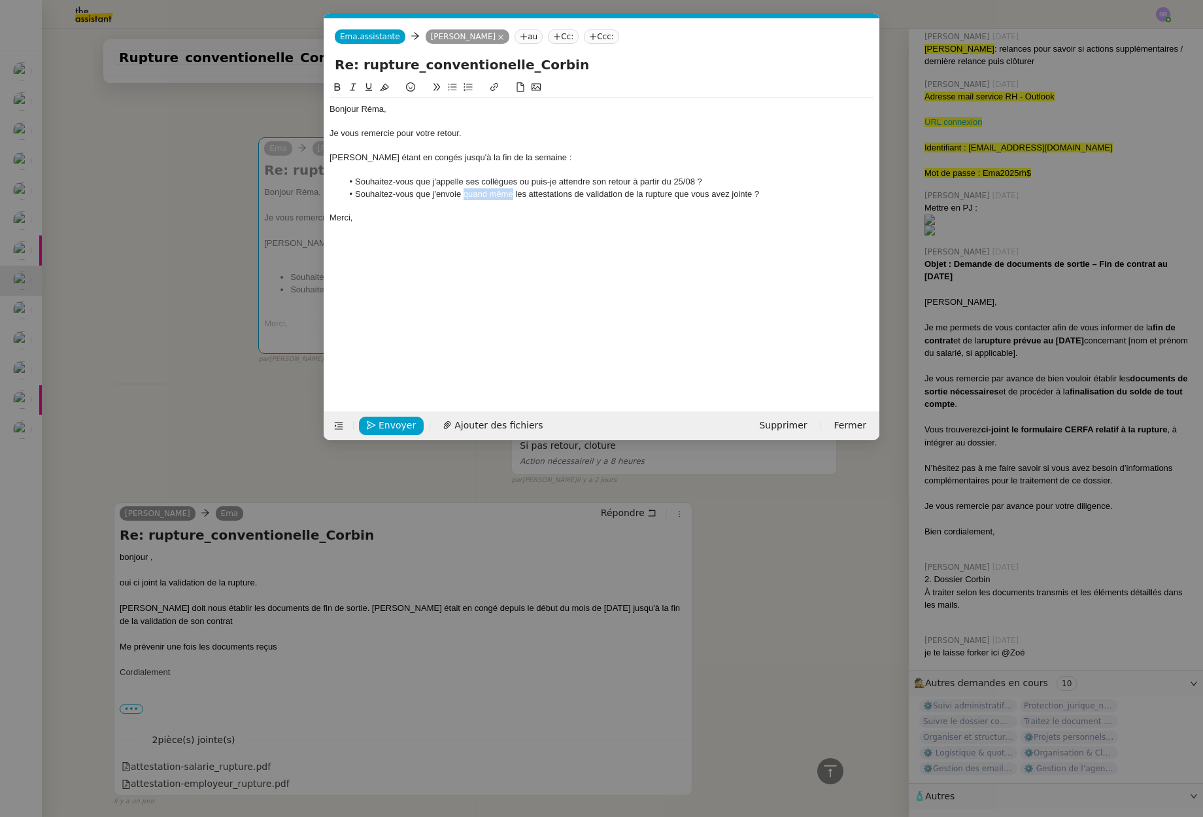
drag, startPoint x: 464, startPoint y: 195, endPoint x: 512, endPoint y: 194, distance: 47.7
click at [512, 194] on li "Souhaitez-vous que j'envoie quand même les attestations de validation de la rup…" at bounding box center [609, 194] width 532 height 12
click at [373, 428] on icon "button" at bounding box center [371, 424] width 9 height 9
click at [405, 429] on span "Confirmer l'envoi" at bounding box center [418, 425] width 78 height 15
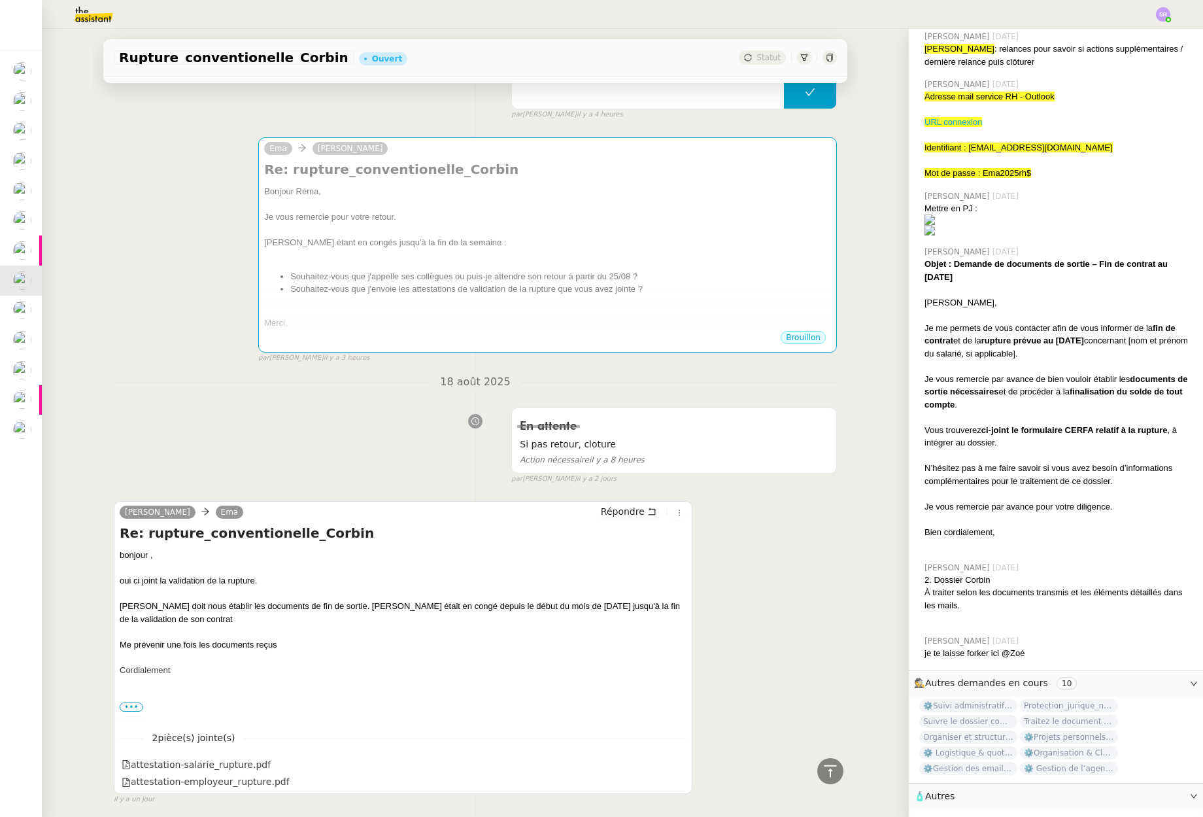
click at [227, 427] on div "En attente Si pas retour, cloture Action nécessaire il y a 8 heures false par S…" at bounding box center [475, 442] width 723 height 82
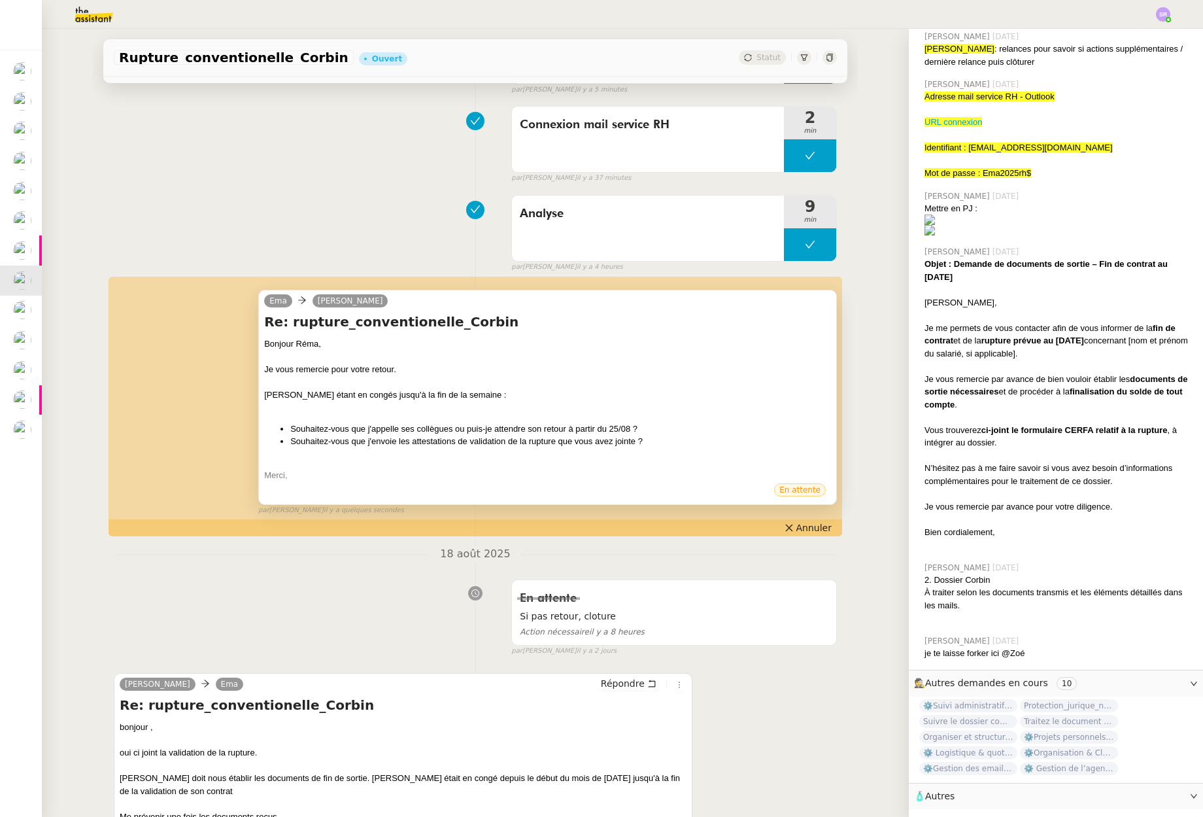
scroll to position [277, 0]
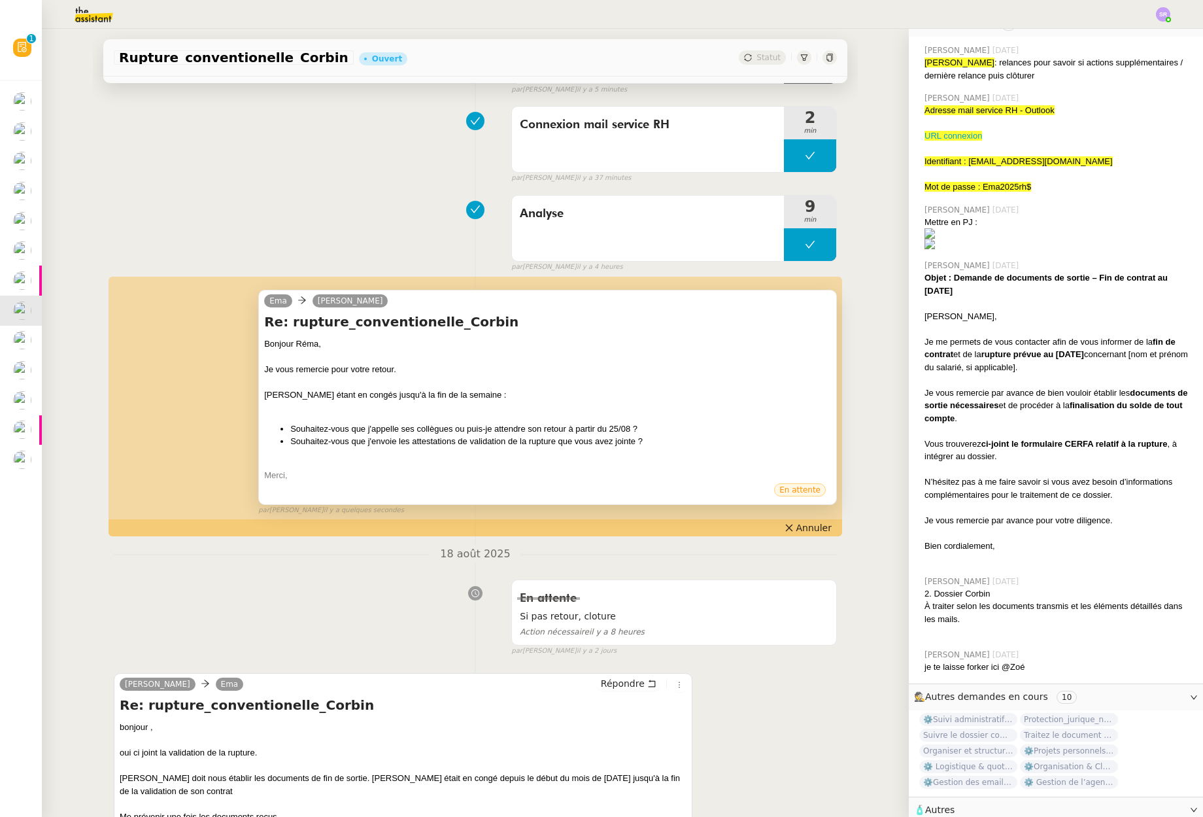
click at [536, 466] on div at bounding box center [547, 462] width 567 height 13
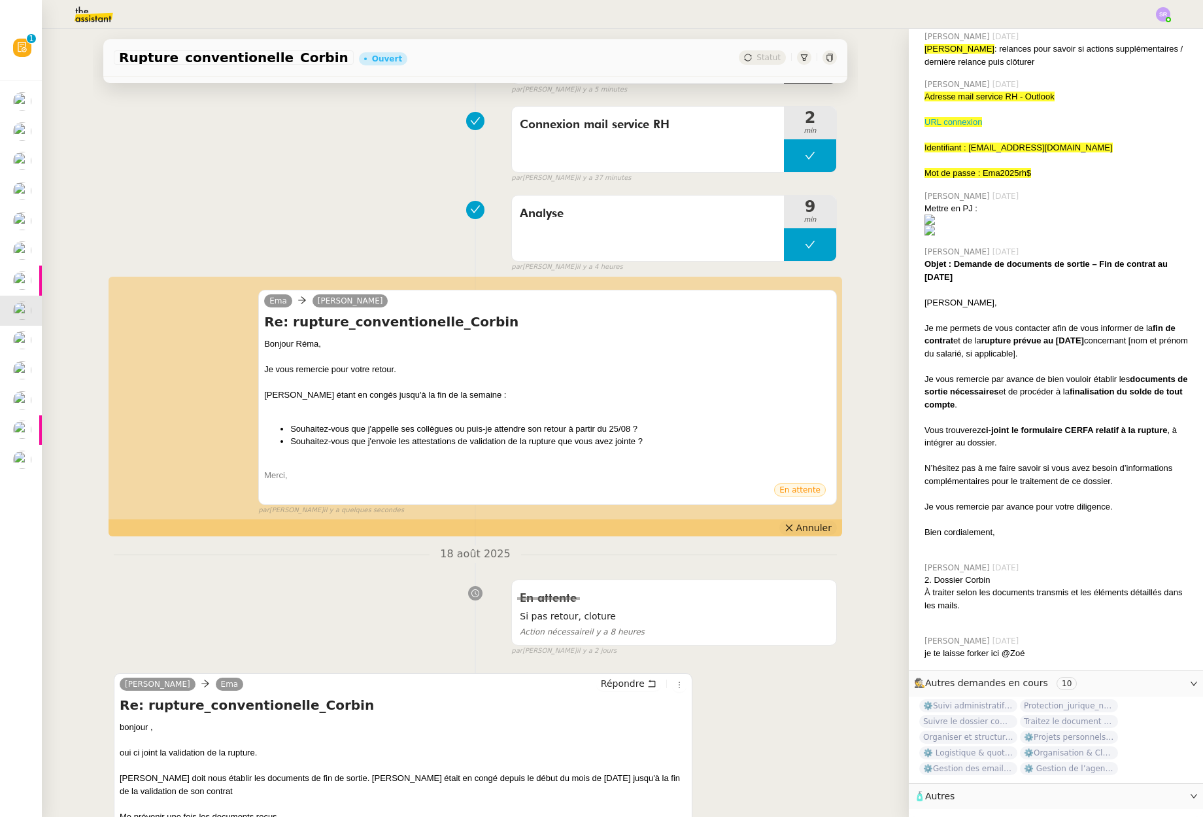
click at [804, 524] on span "Annuler" at bounding box center [813, 527] width 35 height 13
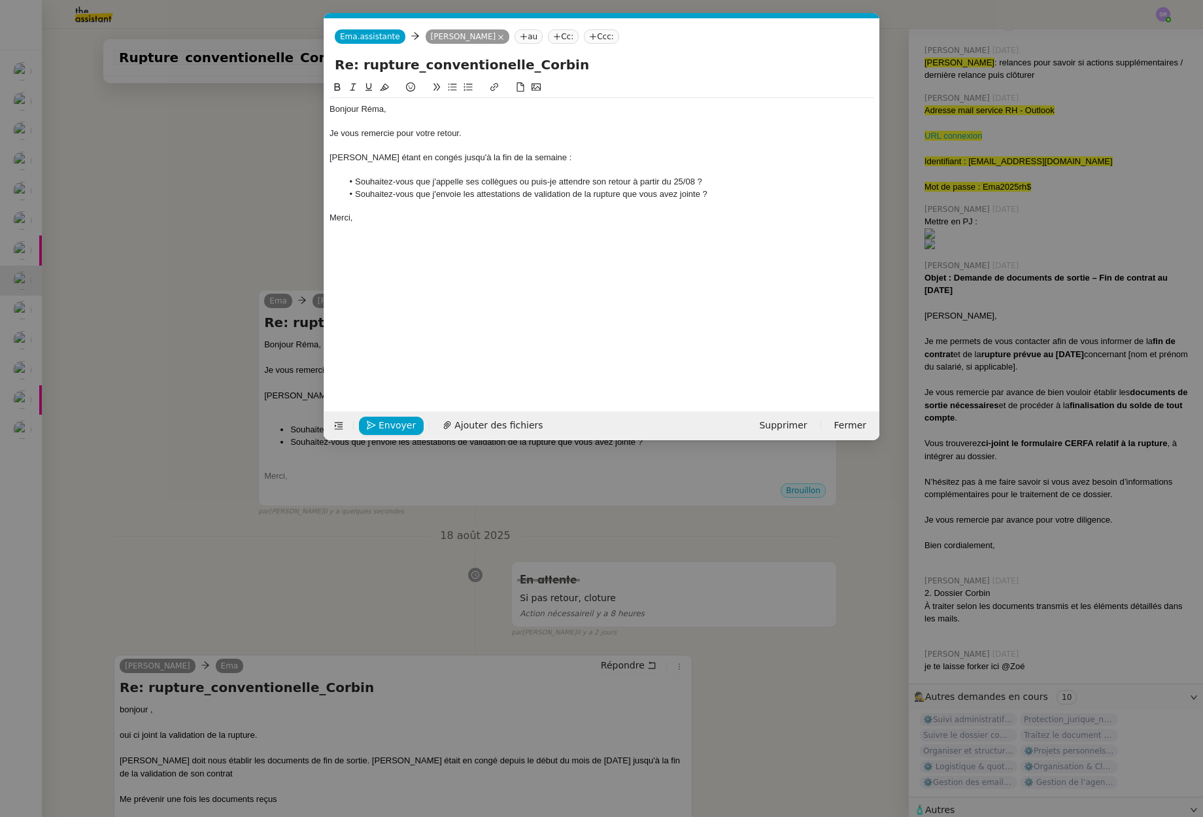
scroll to position [298, 0]
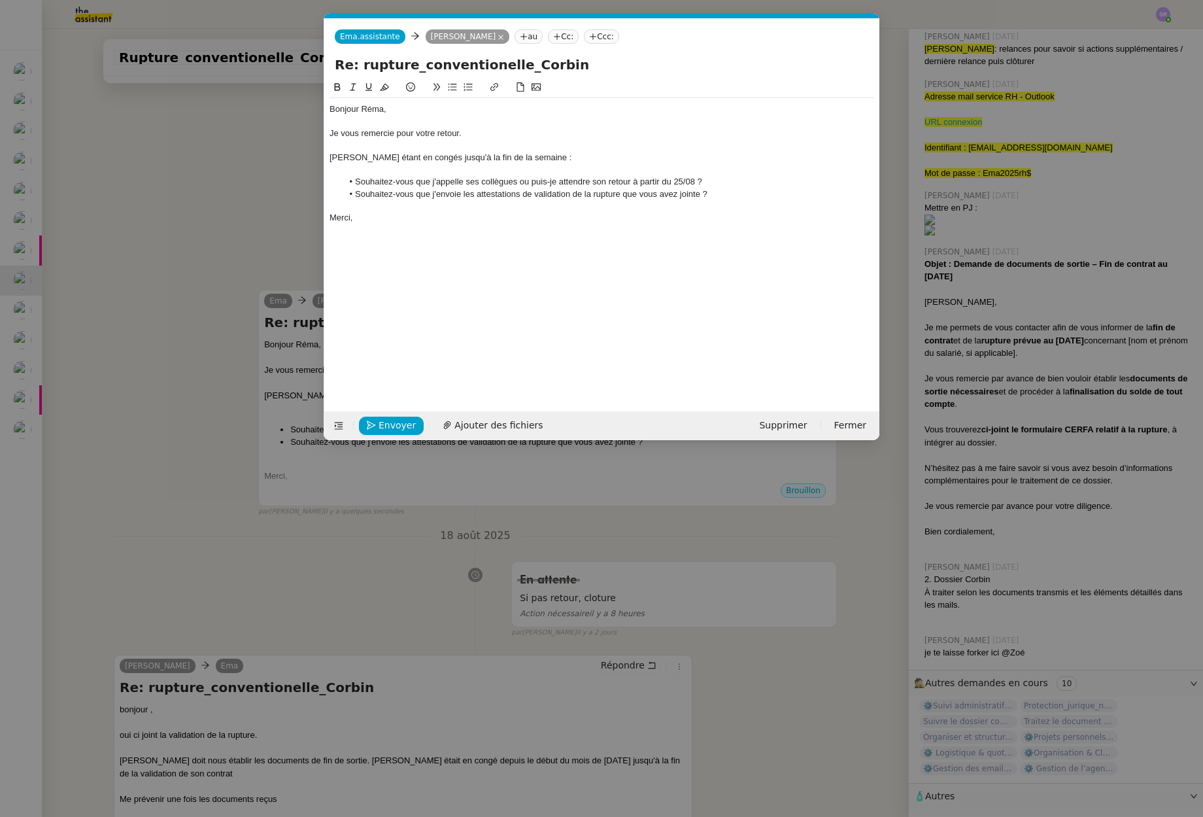
click at [435, 196] on li "Souhaitez-vous que j'envoie les attestations de validation de la rupture que vo…" at bounding box center [609, 194] width 532 height 12
drag, startPoint x: 479, startPoint y: 197, endPoint x: 527, endPoint y: 193, distance: 48.0
click at [527, 193] on li "Souhaitez-vous que je lui envoie quand même les attestations de validation de l…" at bounding box center [609, 194] width 532 height 12
click at [396, 420] on span "Envoyer" at bounding box center [397, 425] width 37 height 15
click at [398, 424] on span "Confirmer l'envoi" at bounding box center [418, 425] width 78 height 15
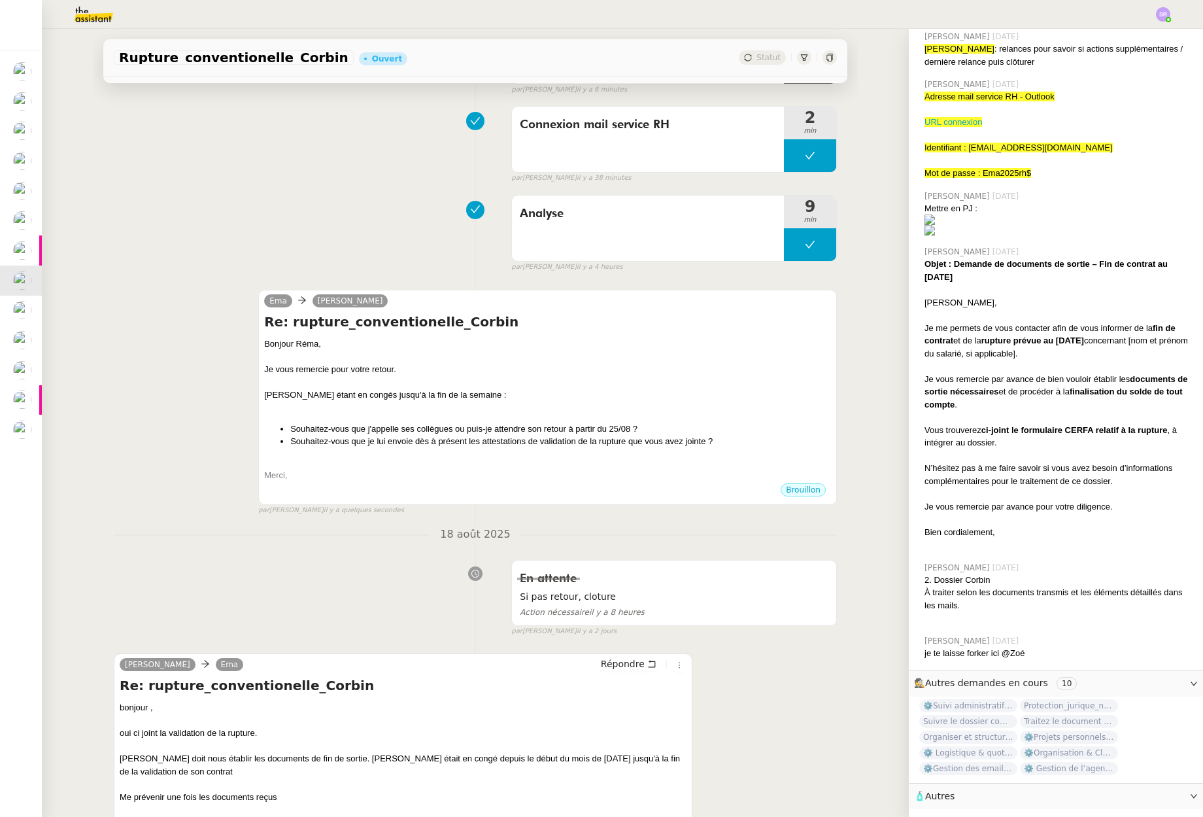
click at [194, 409] on div "Ema Réma Ngaiboye Re: rupture_conventionelle_Corbin Bonjour Réma, Je vous remer…" at bounding box center [475, 397] width 723 height 238
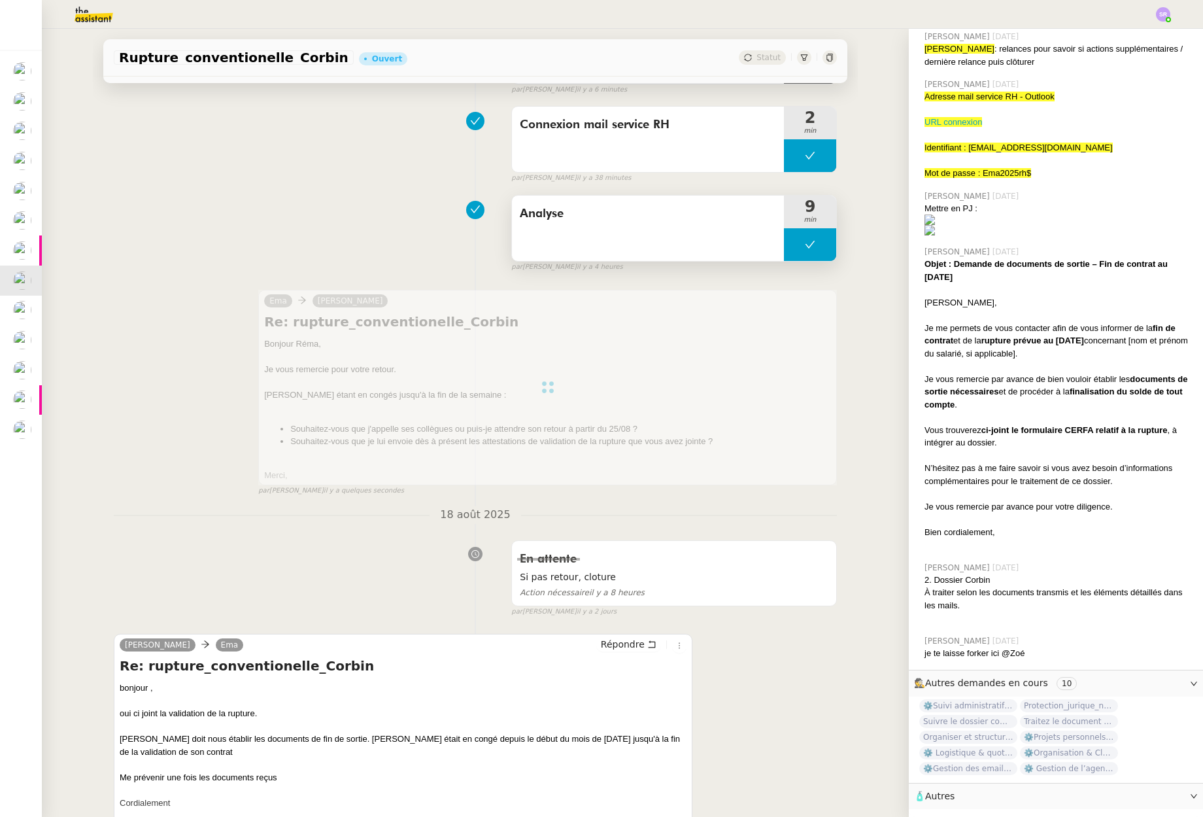
scroll to position [0, 0]
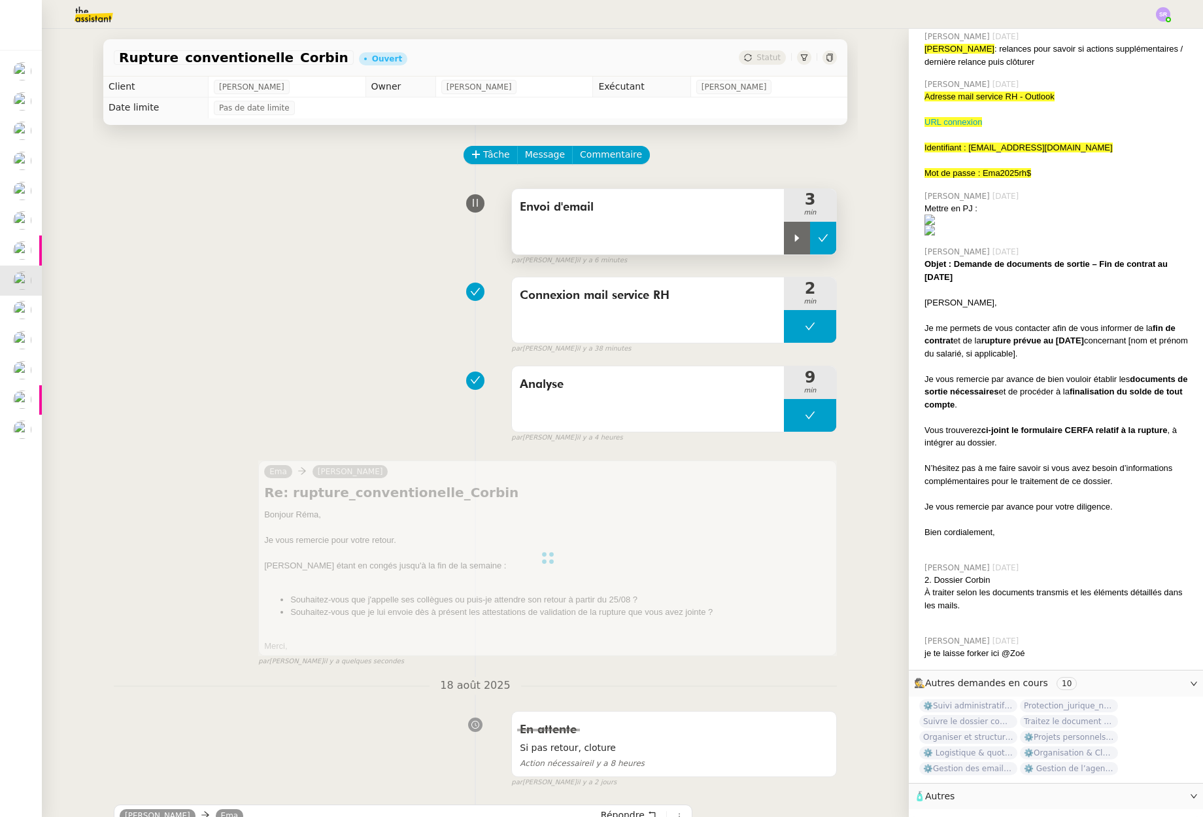
click at [818, 233] on icon at bounding box center [823, 238] width 10 height 10
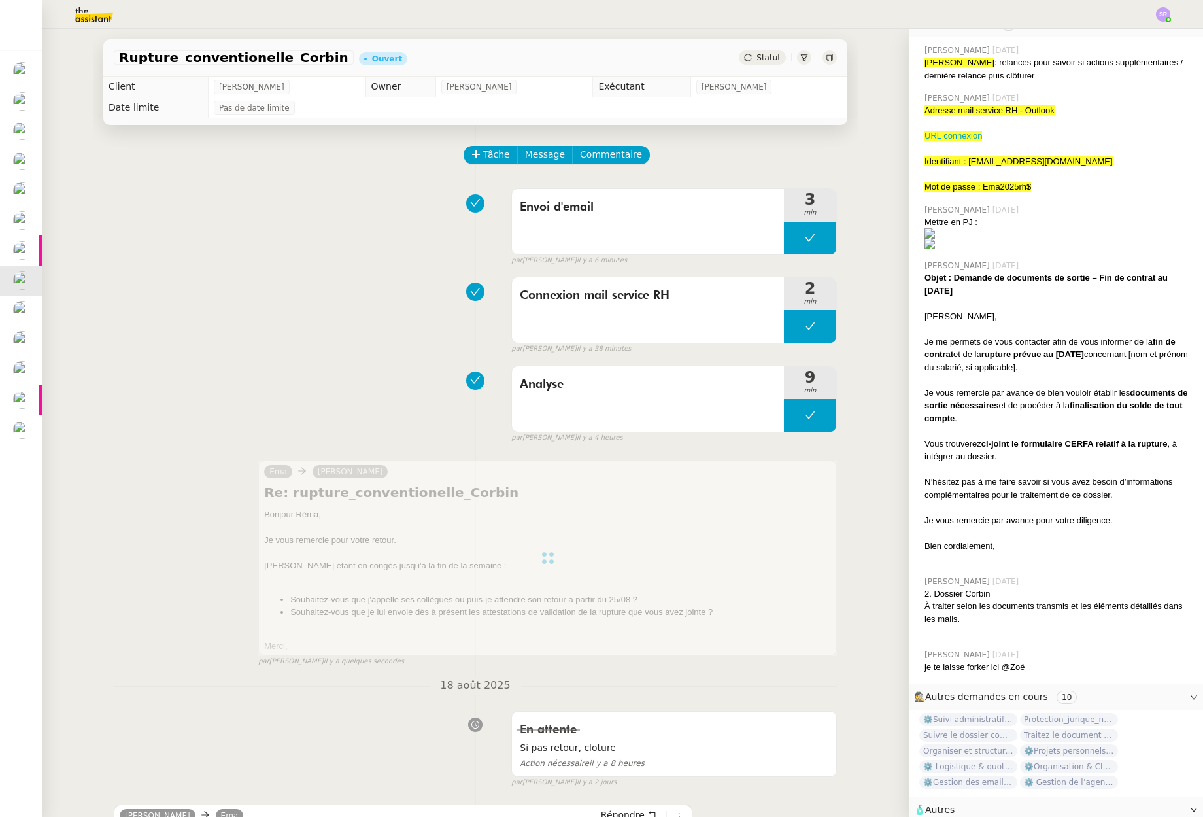
scroll to position [298, 0]
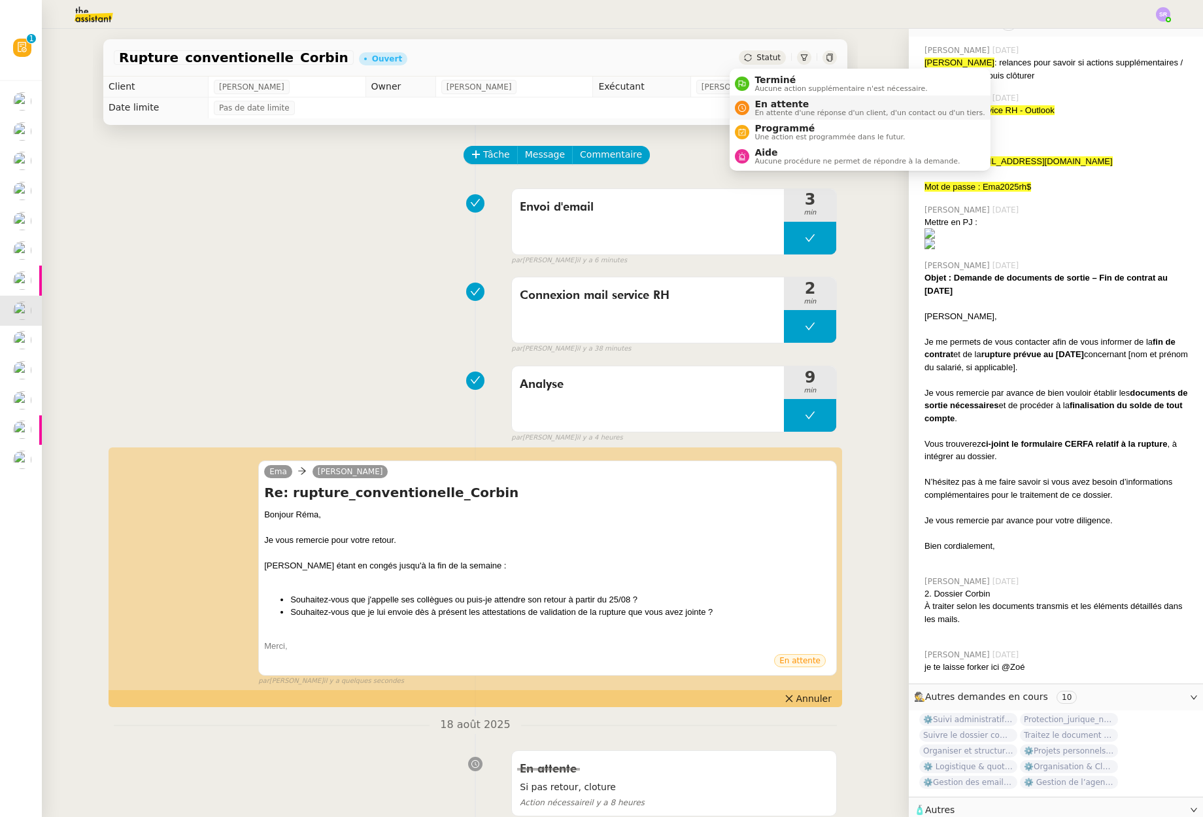
click at [768, 106] on span "En attente" at bounding box center [870, 104] width 230 height 10
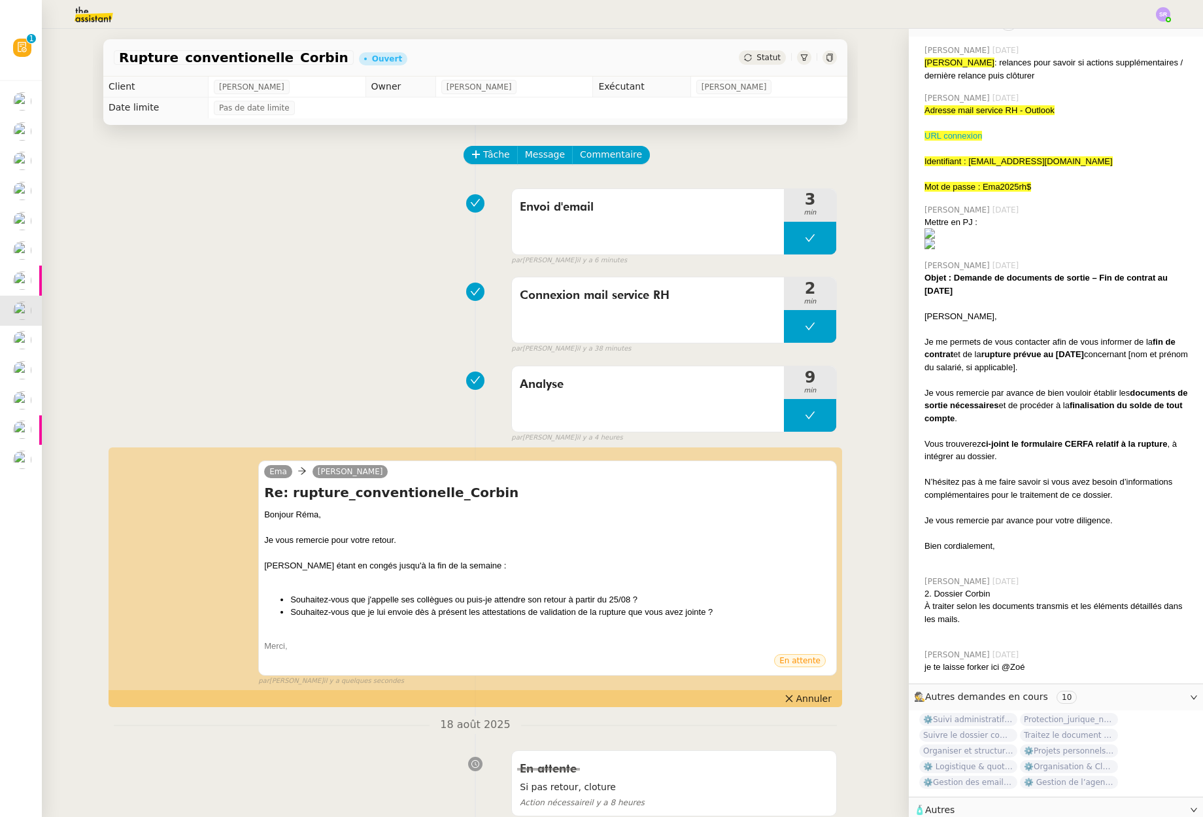
scroll to position [298, 0]
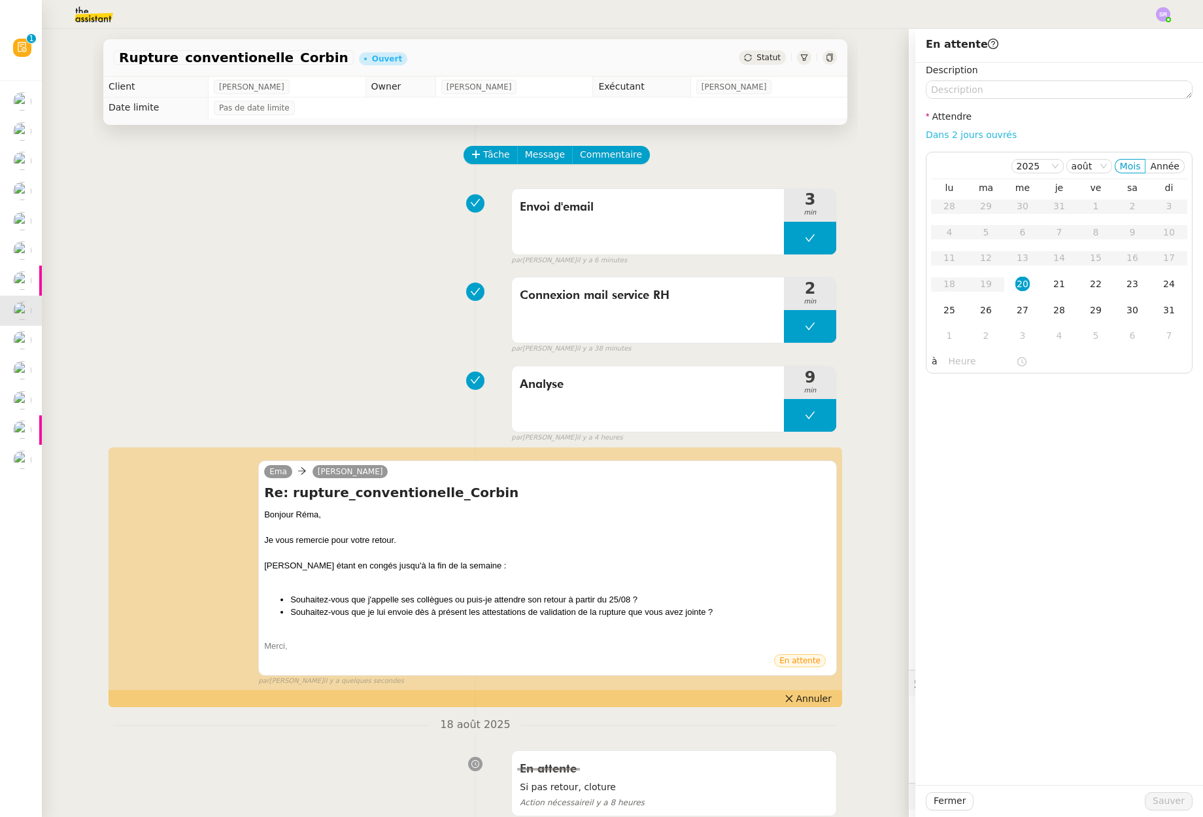
click at [979, 139] on link "Dans 2 jours ouvrés" at bounding box center [971, 134] width 91 height 10
type input "07:00"
click at [1165, 796] on span "Sauver" at bounding box center [1169, 800] width 32 height 15
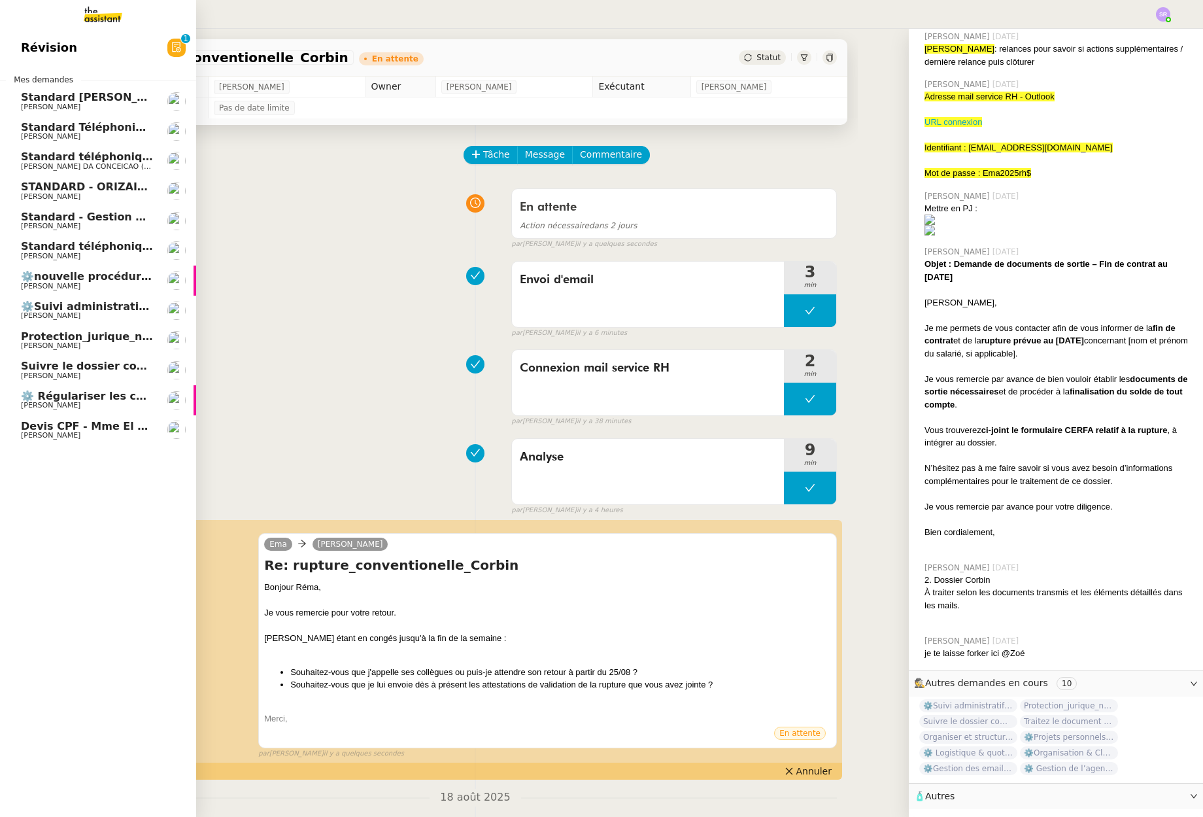
click at [86, 308] on span "⚙️Suivi administratif & personnel" at bounding box center [119, 306] width 197 height 12
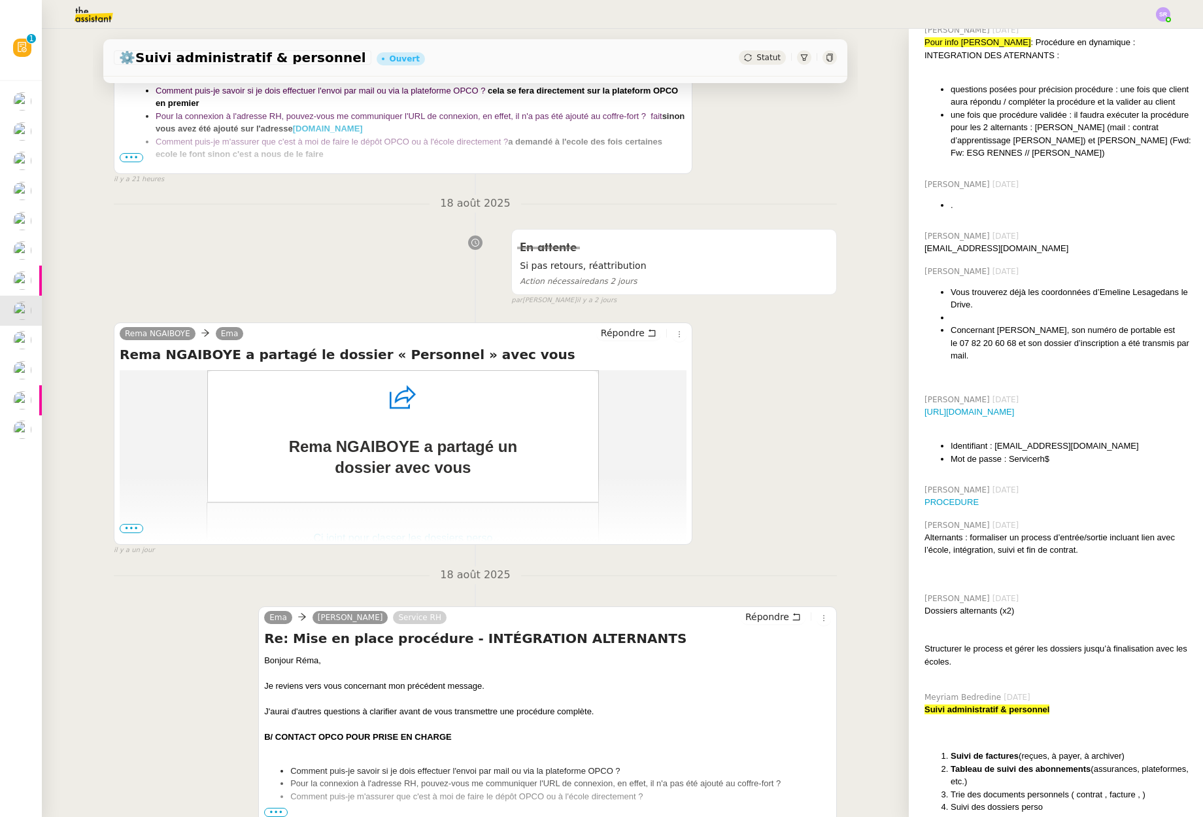
scroll to position [101, 0]
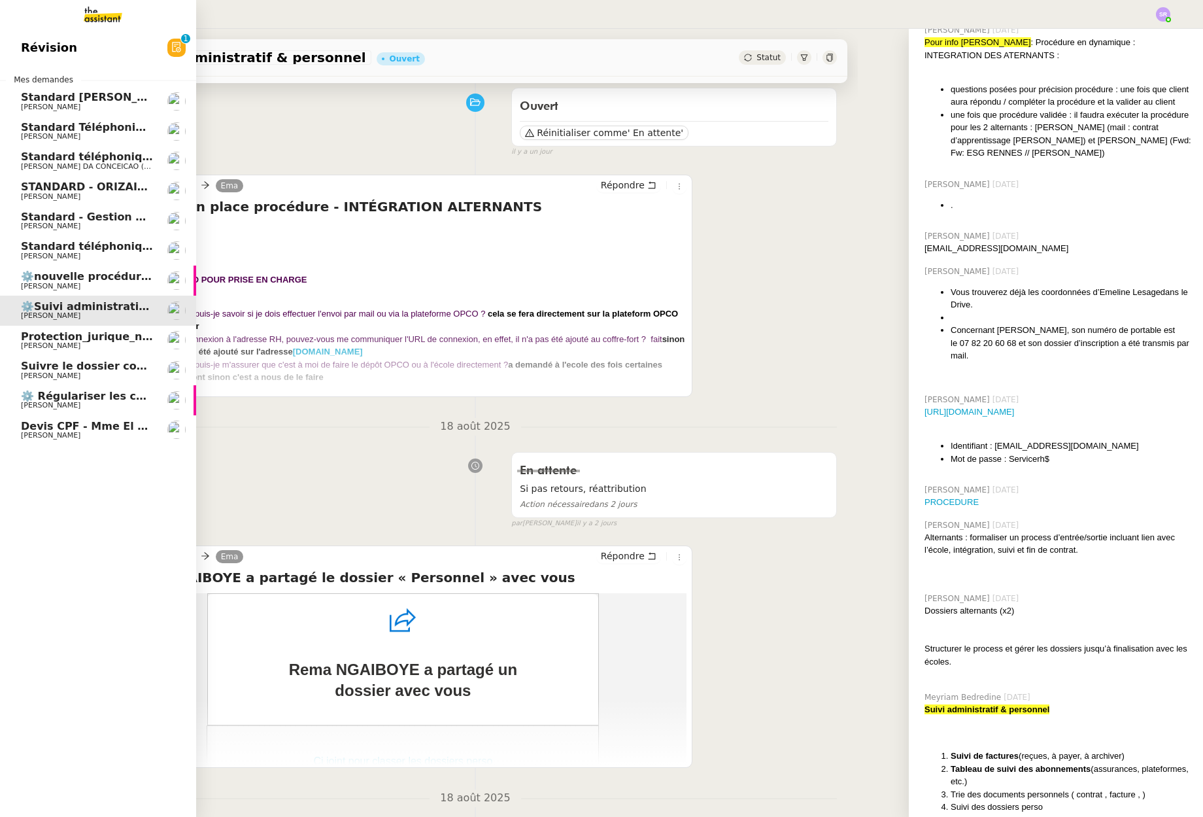
click at [63, 345] on span "[PERSON_NAME]" at bounding box center [51, 345] width 60 height 9
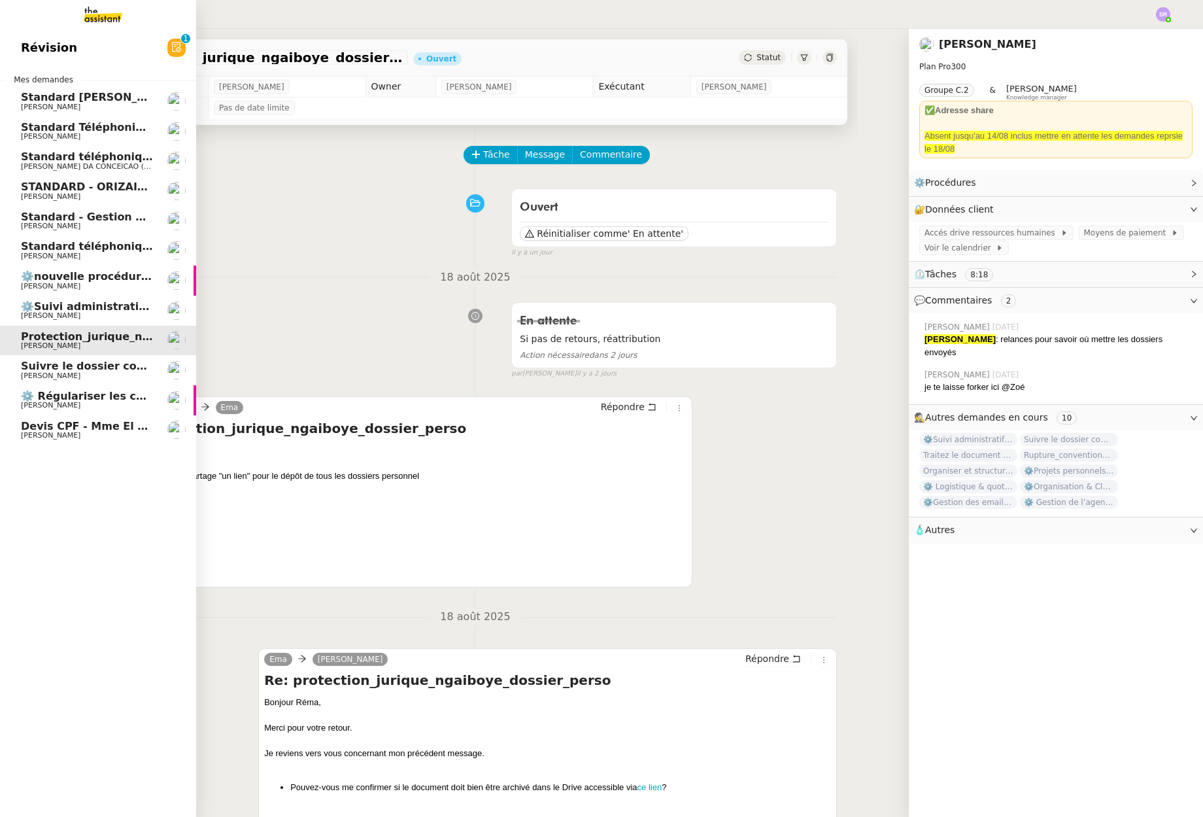
click at [27, 372] on span "[PERSON_NAME]" at bounding box center [51, 375] width 60 height 9
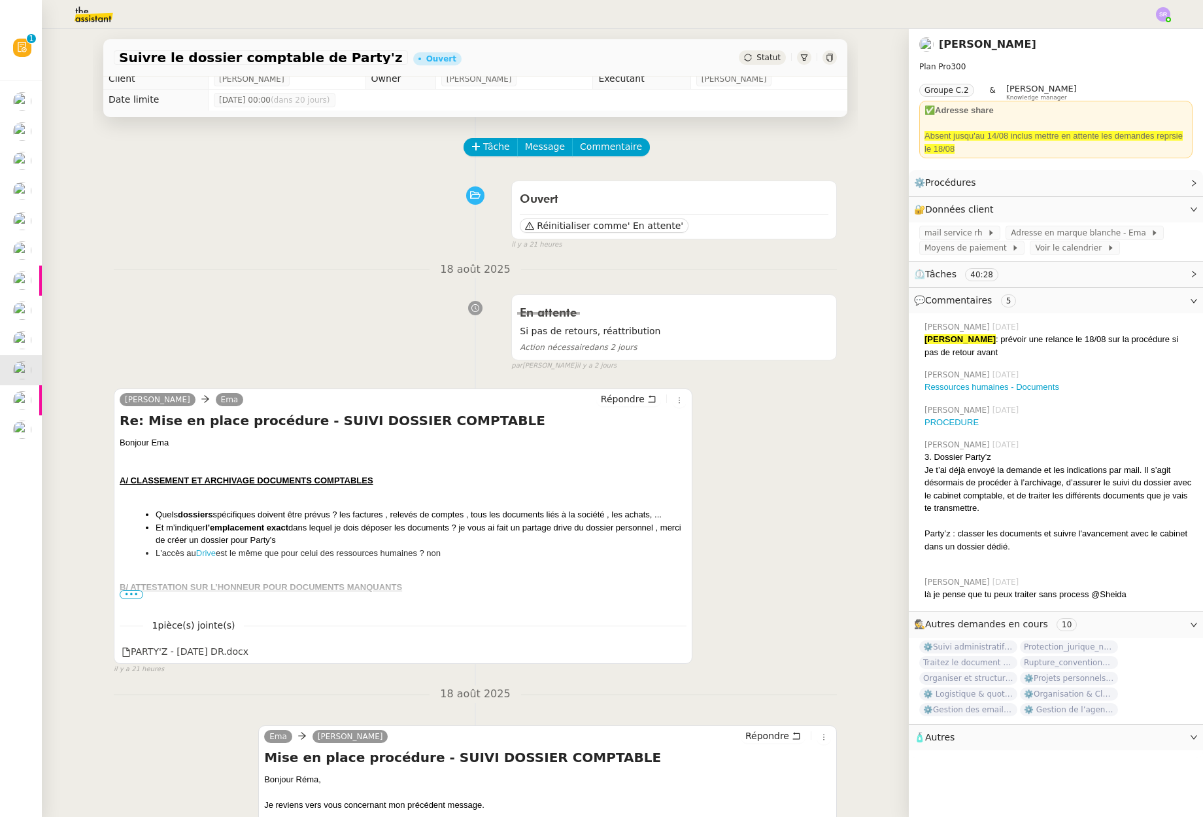
scroll to position [16, 0]
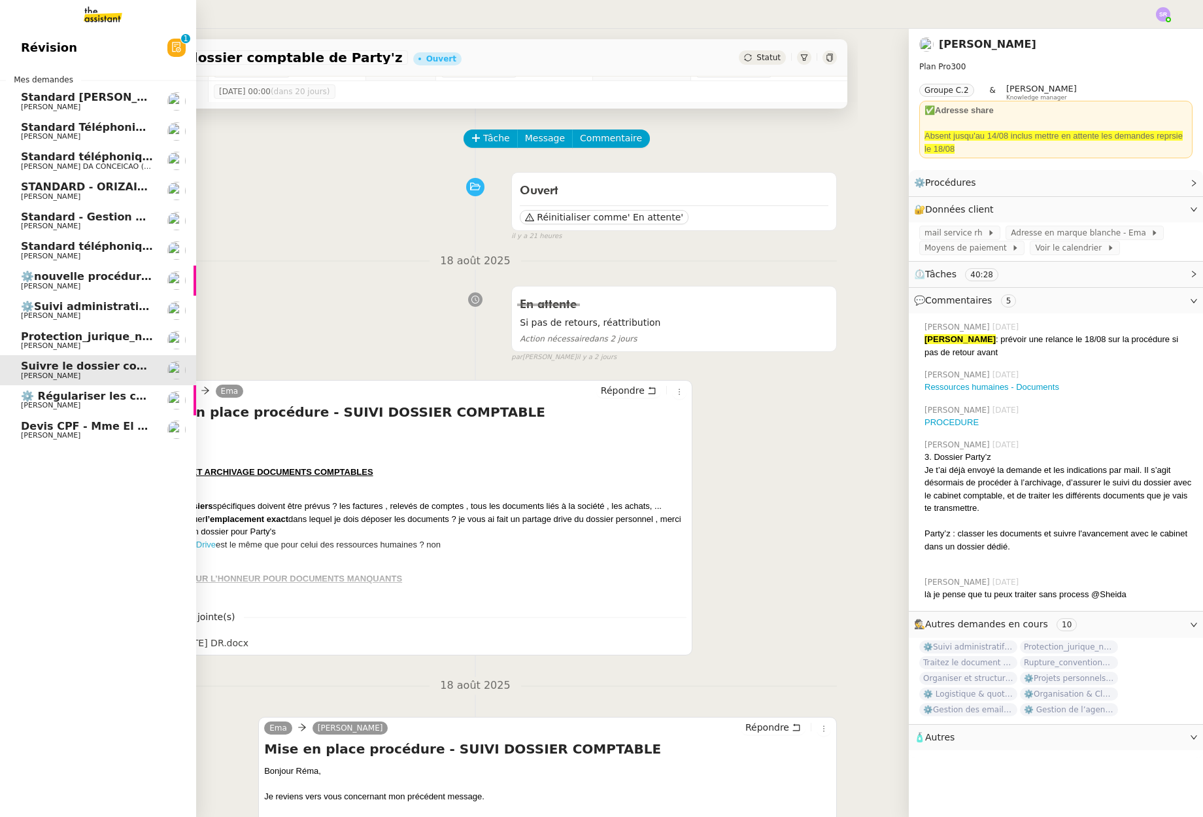
click at [54, 309] on span "⚙️Suivi administratif & personnel" at bounding box center [119, 306] width 197 height 12
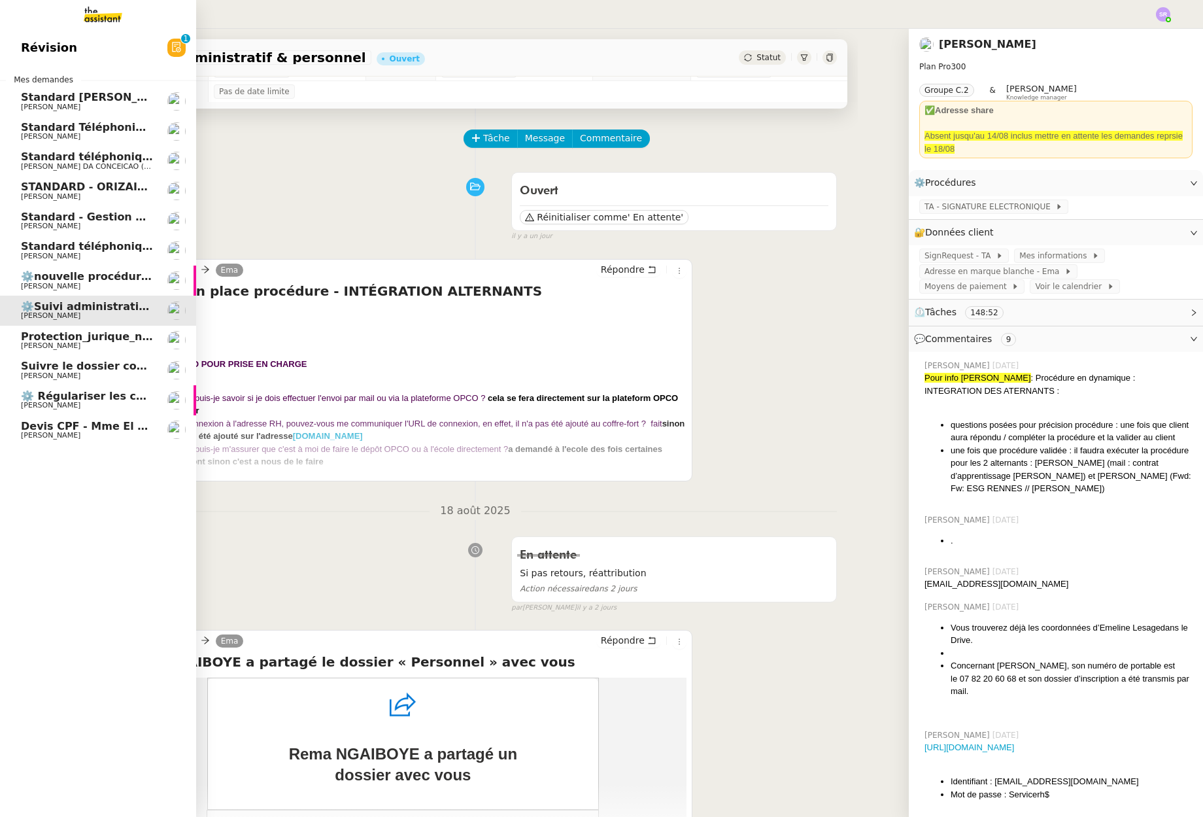
click at [93, 373] on span "[PERSON_NAME]" at bounding box center [87, 376] width 132 height 8
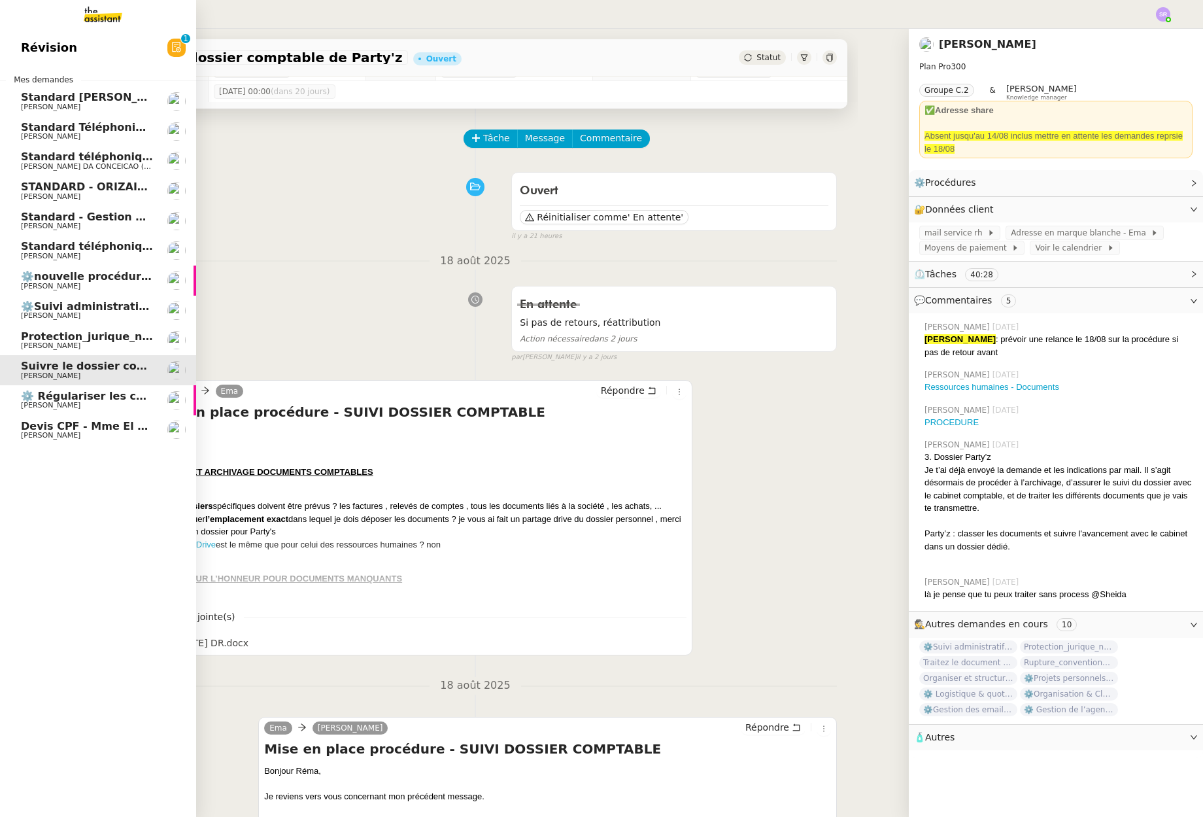
click at [99, 336] on span "Protection_jurique_ngaiboye_dossier_perso" at bounding box center [148, 336] width 254 height 12
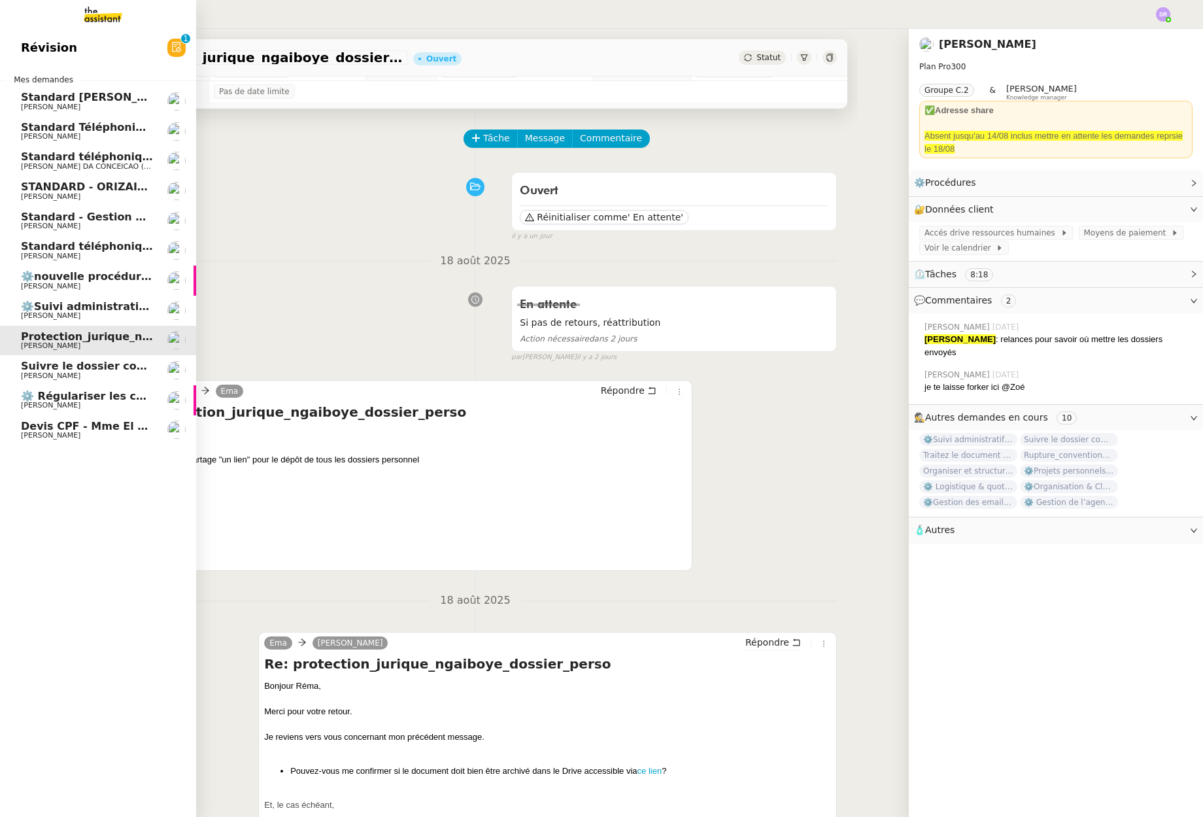
click at [103, 427] on span "Devis CPF - Mme El ghorchi" at bounding box center [101, 426] width 161 height 12
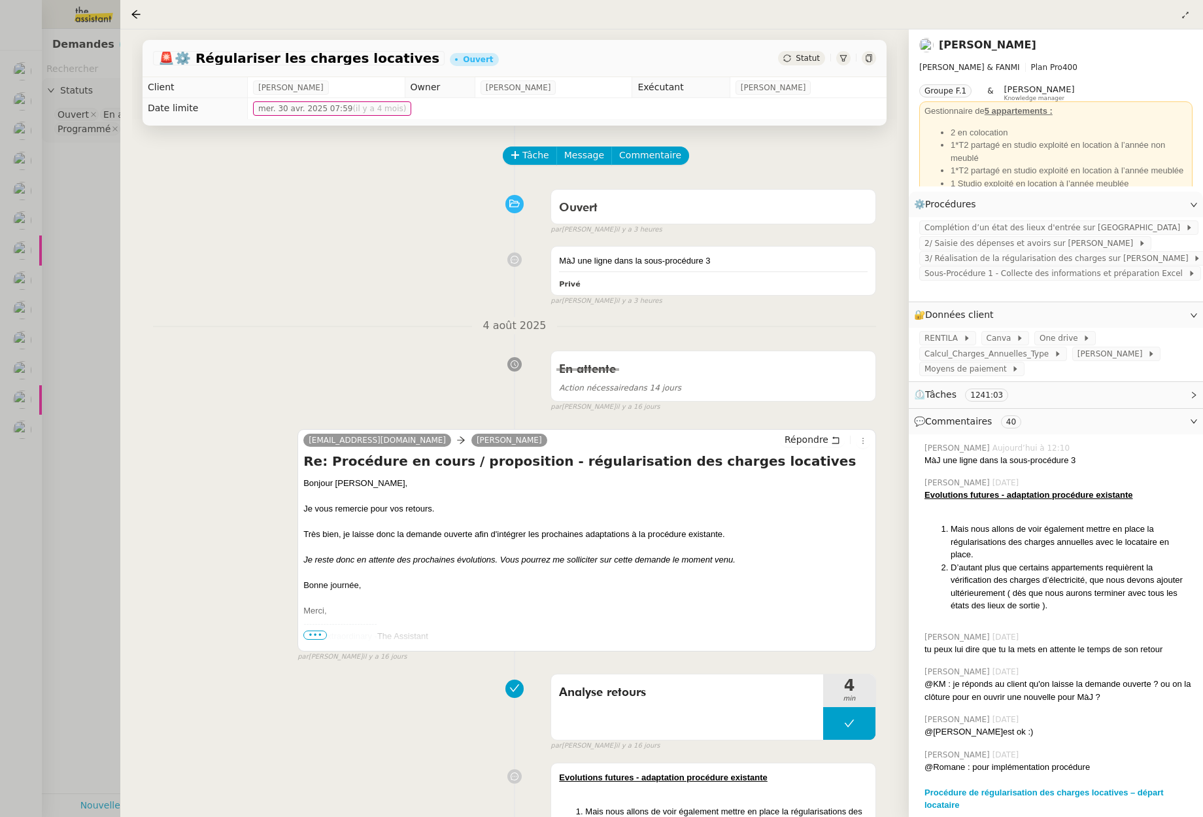
scroll to position [8, 0]
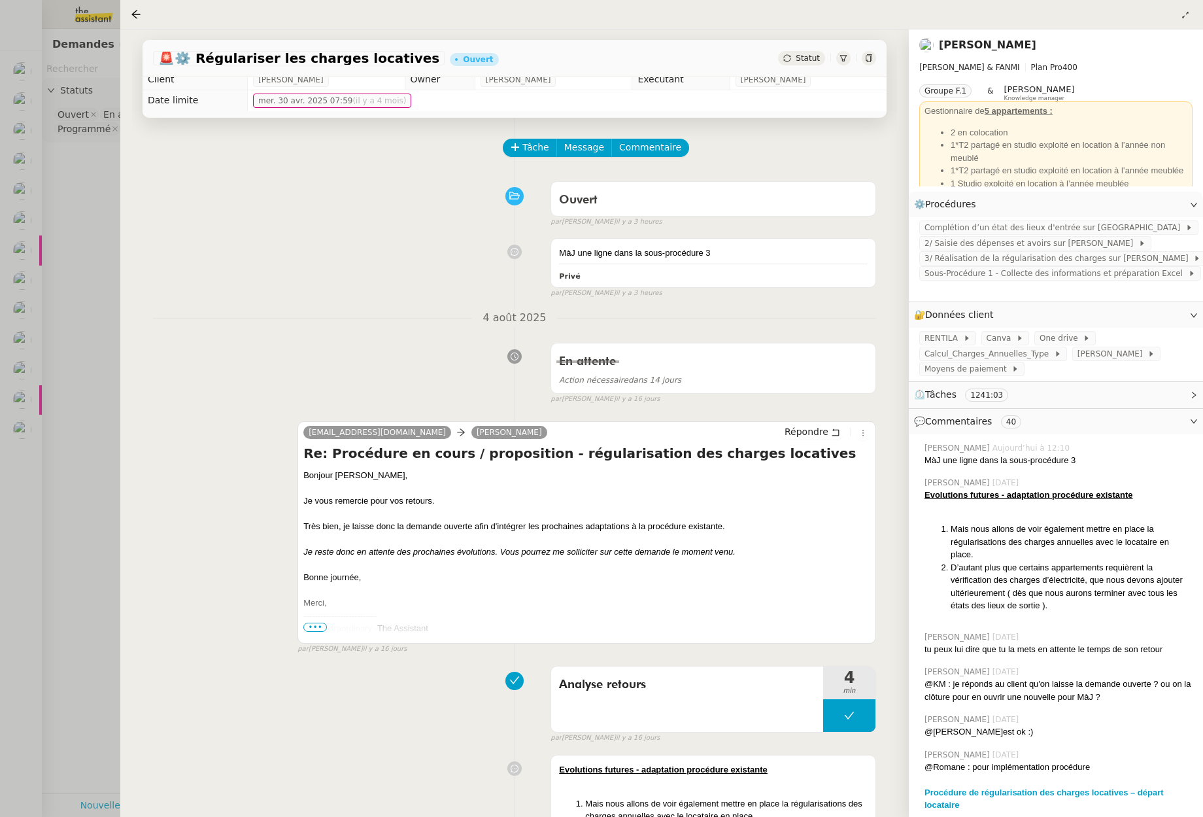
click at [31, 284] on div at bounding box center [601, 408] width 1203 height 817
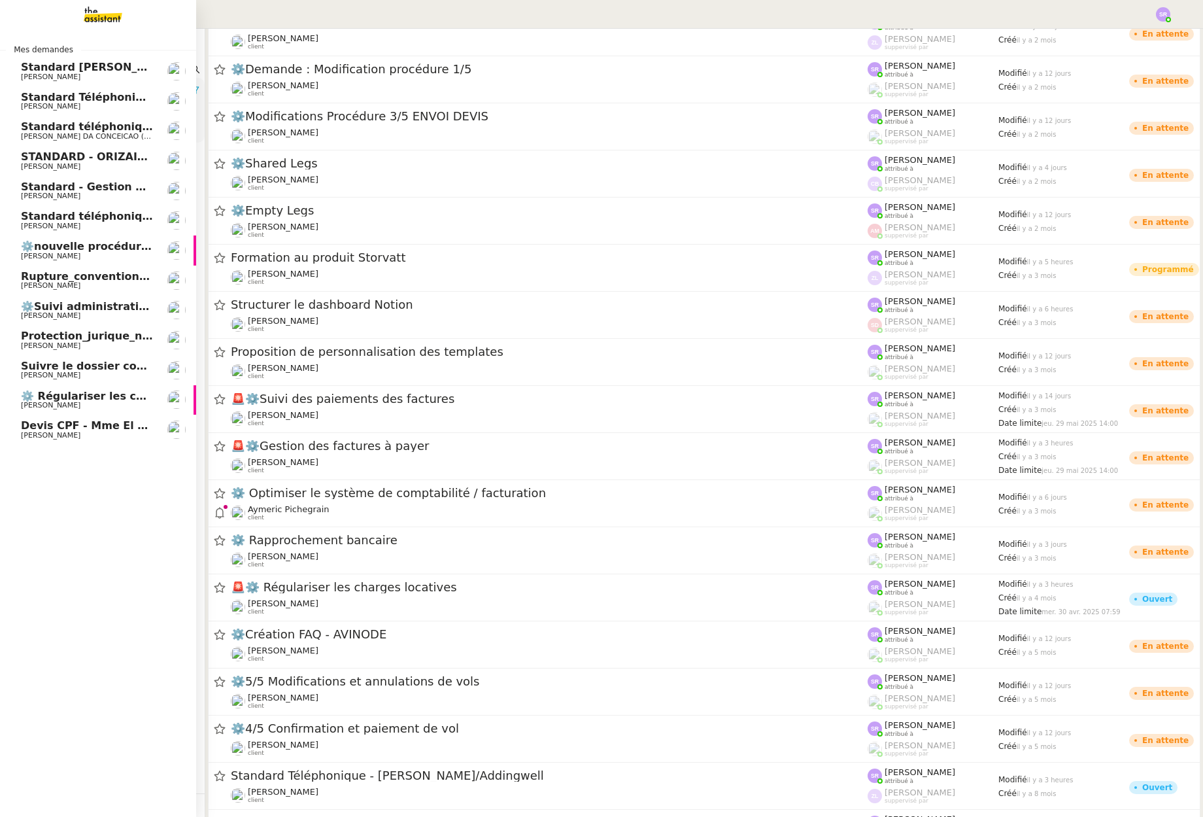
click at [82, 288] on span "[PERSON_NAME]" at bounding box center [87, 286] width 132 height 8
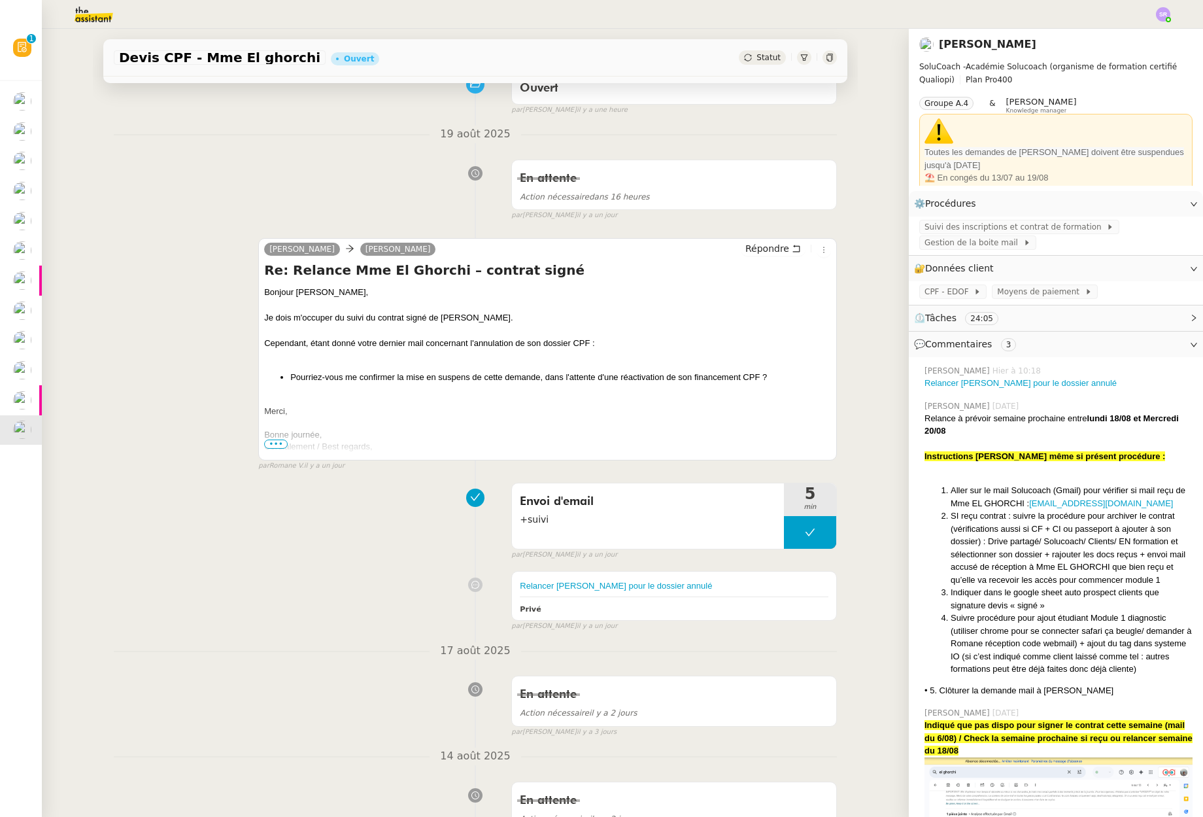
scroll to position [163, 0]
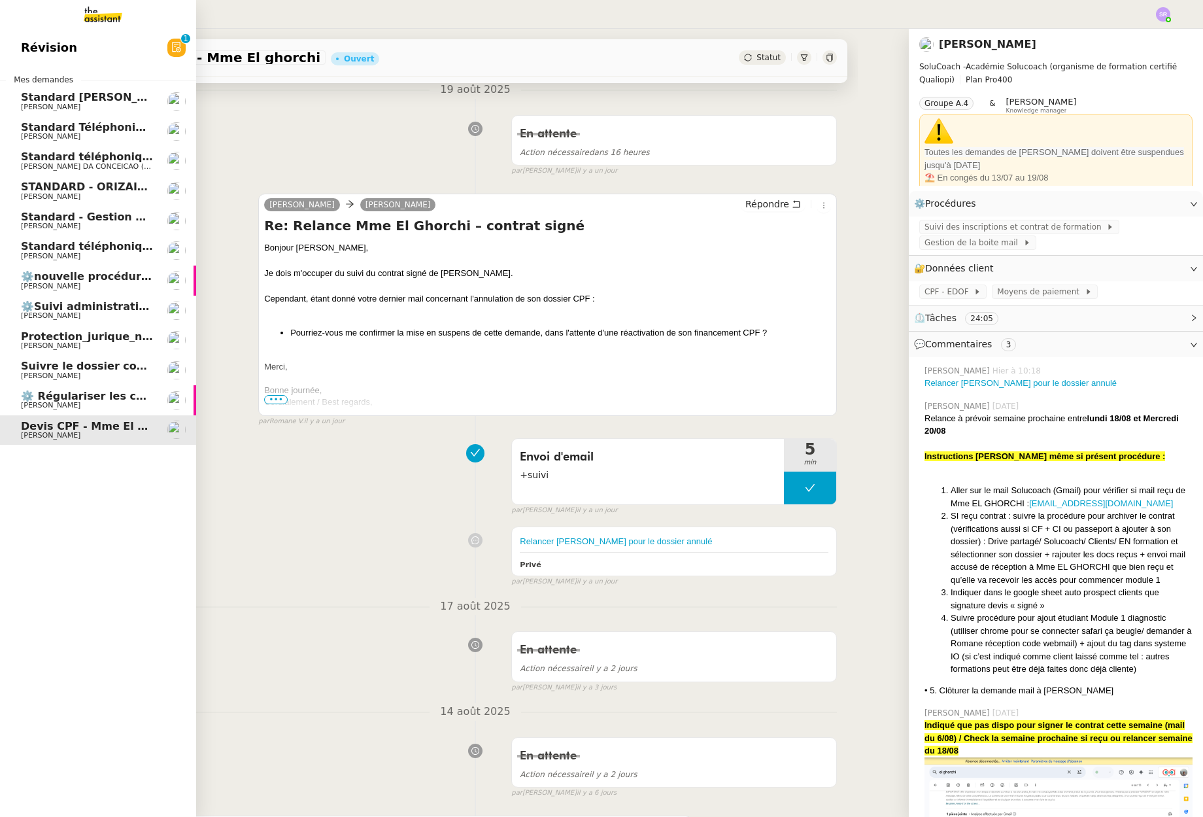
click at [41, 349] on span "[PERSON_NAME]" at bounding box center [51, 345] width 60 height 9
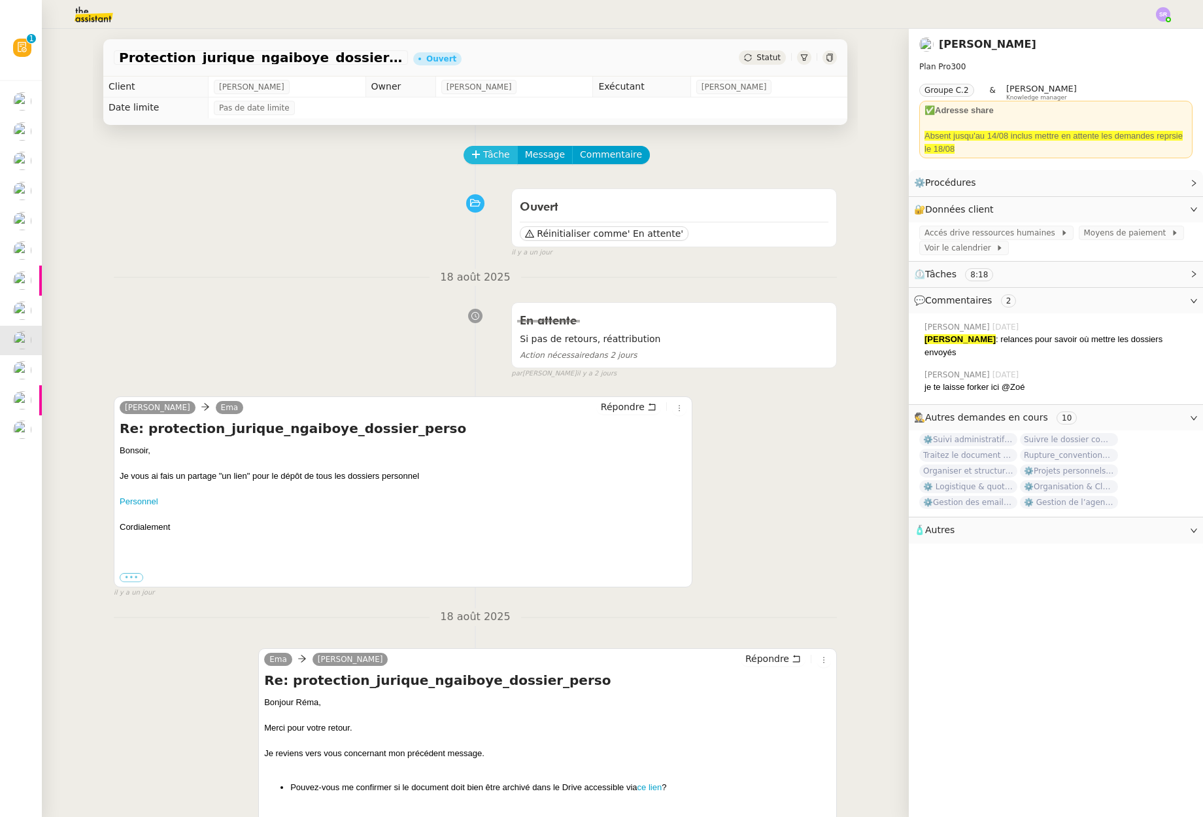
click at [491, 155] on span "Tâche" at bounding box center [496, 154] width 27 height 15
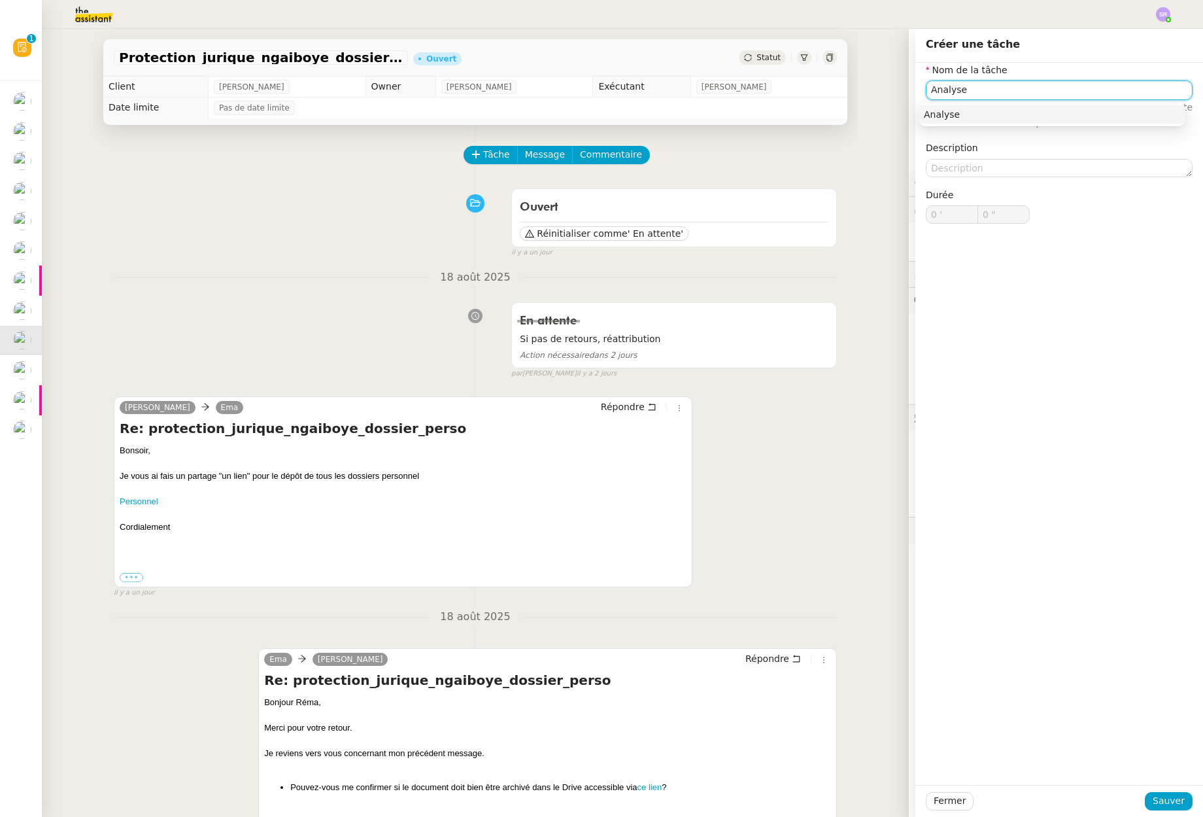
click at [1027, 111] on div "Analyse" at bounding box center [1052, 115] width 256 height 12
type input "Analyse"
click at [1176, 808] on span "Sauver" at bounding box center [1169, 800] width 32 height 15
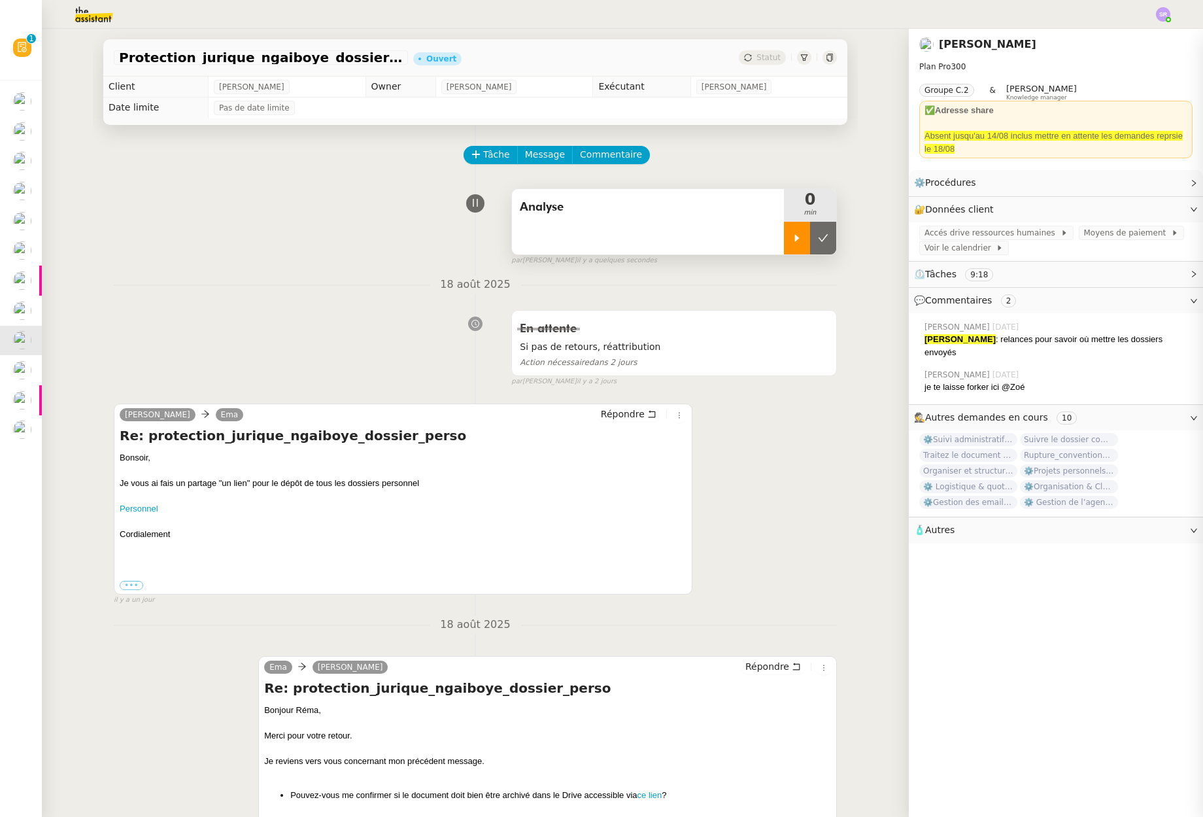
click at [784, 247] on div at bounding box center [797, 238] width 26 height 33
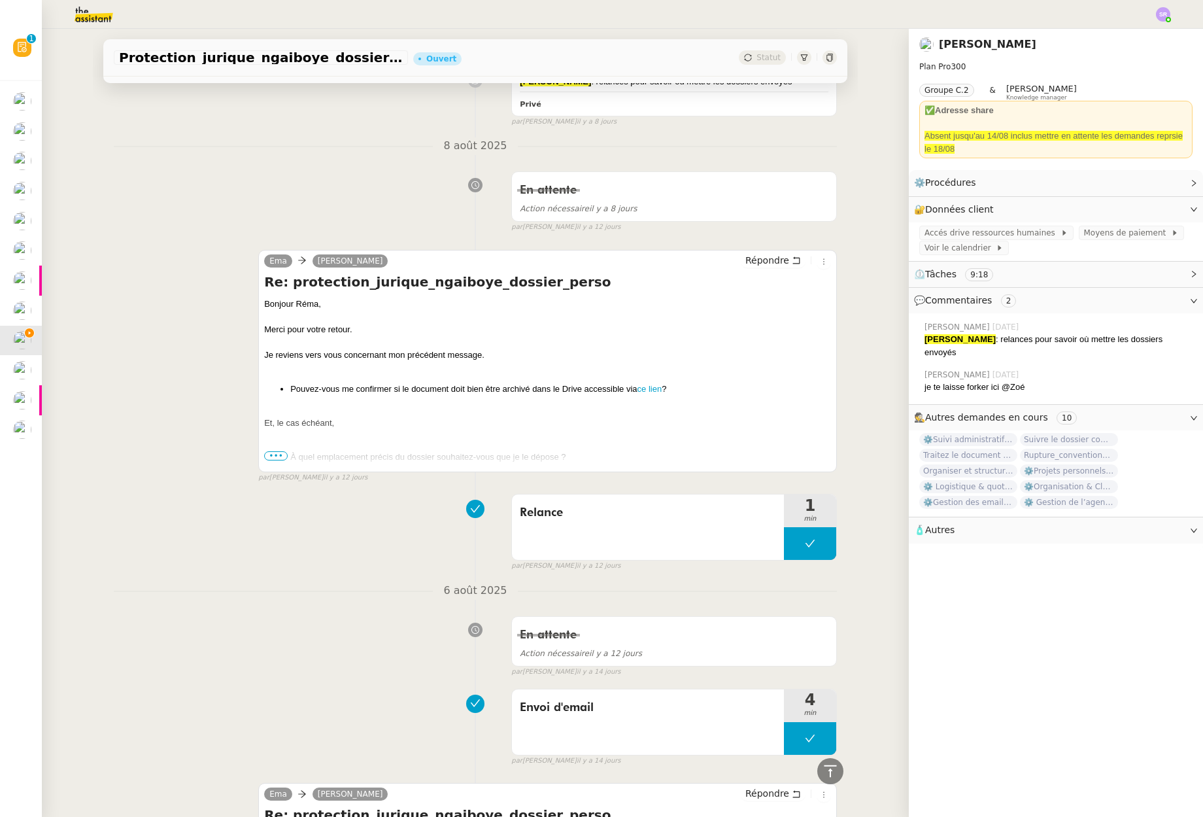
scroll to position [1181, 0]
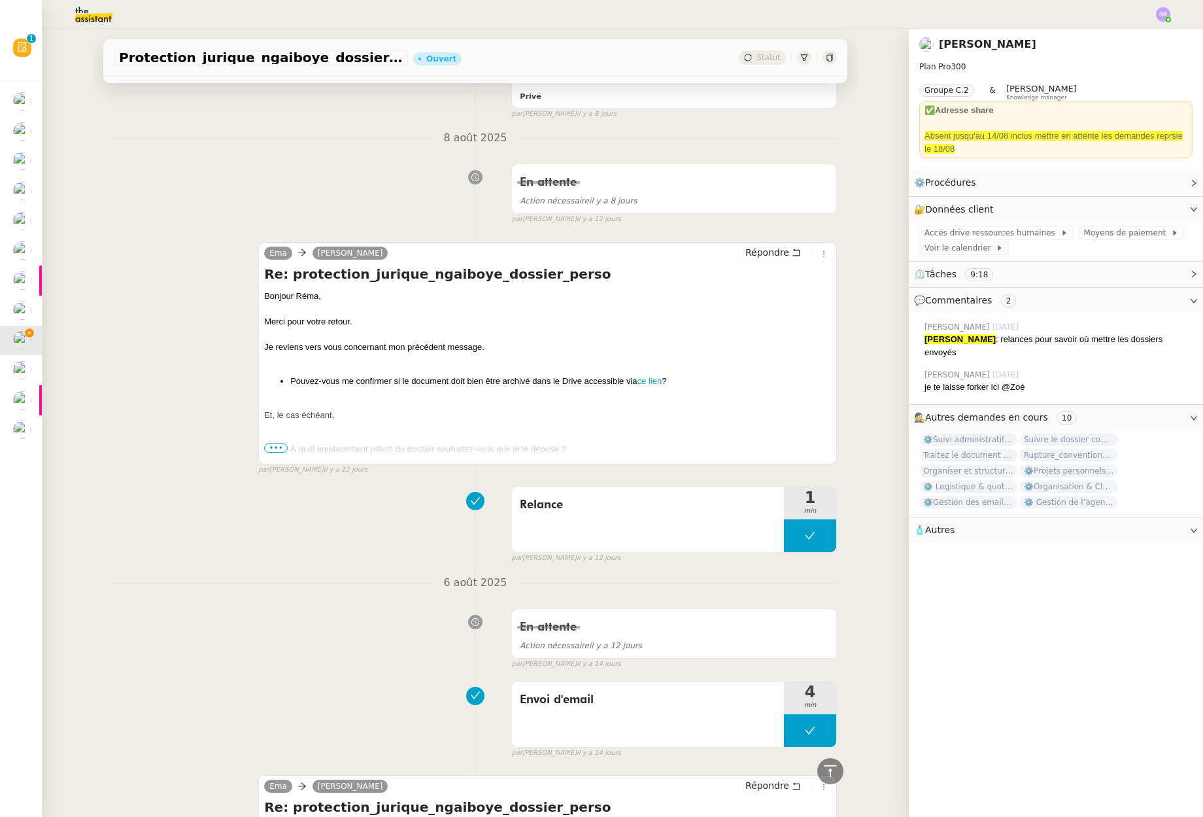
click at [279, 449] on span "•••" at bounding box center [276, 447] width 24 height 9
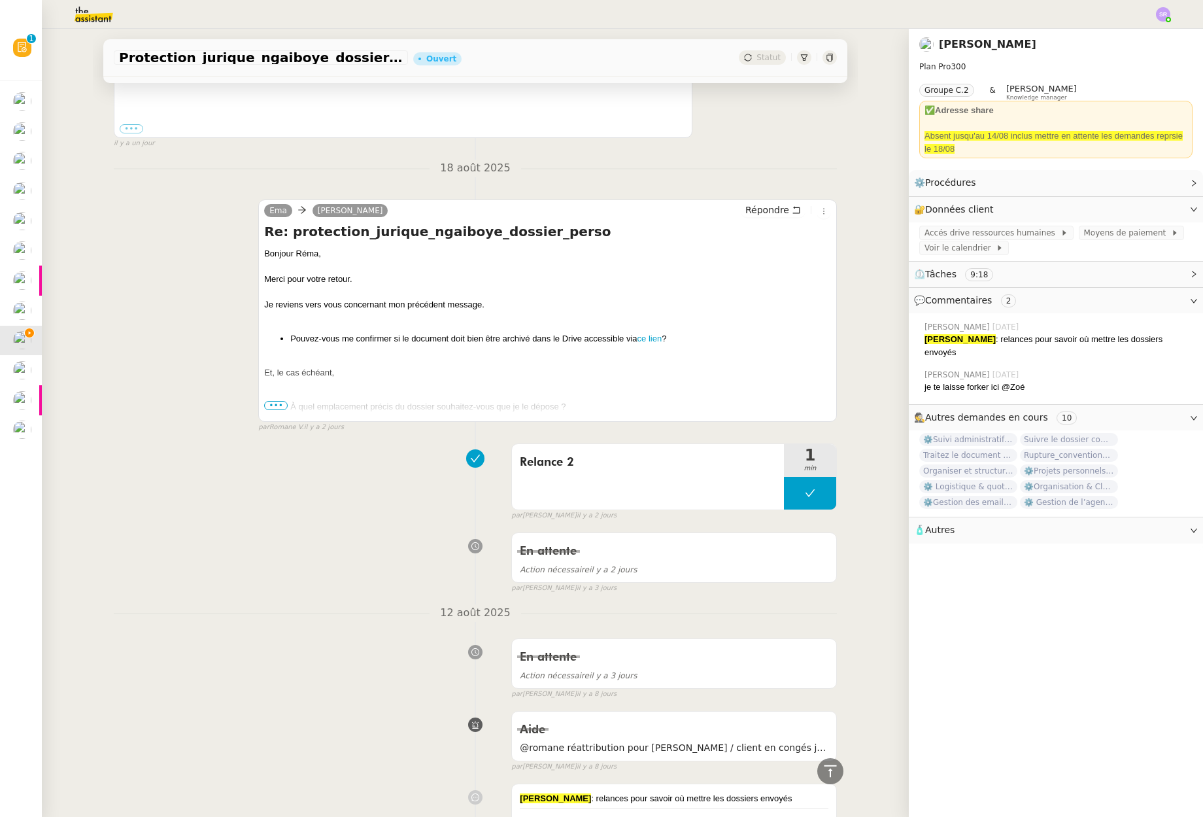
scroll to position [431, 0]
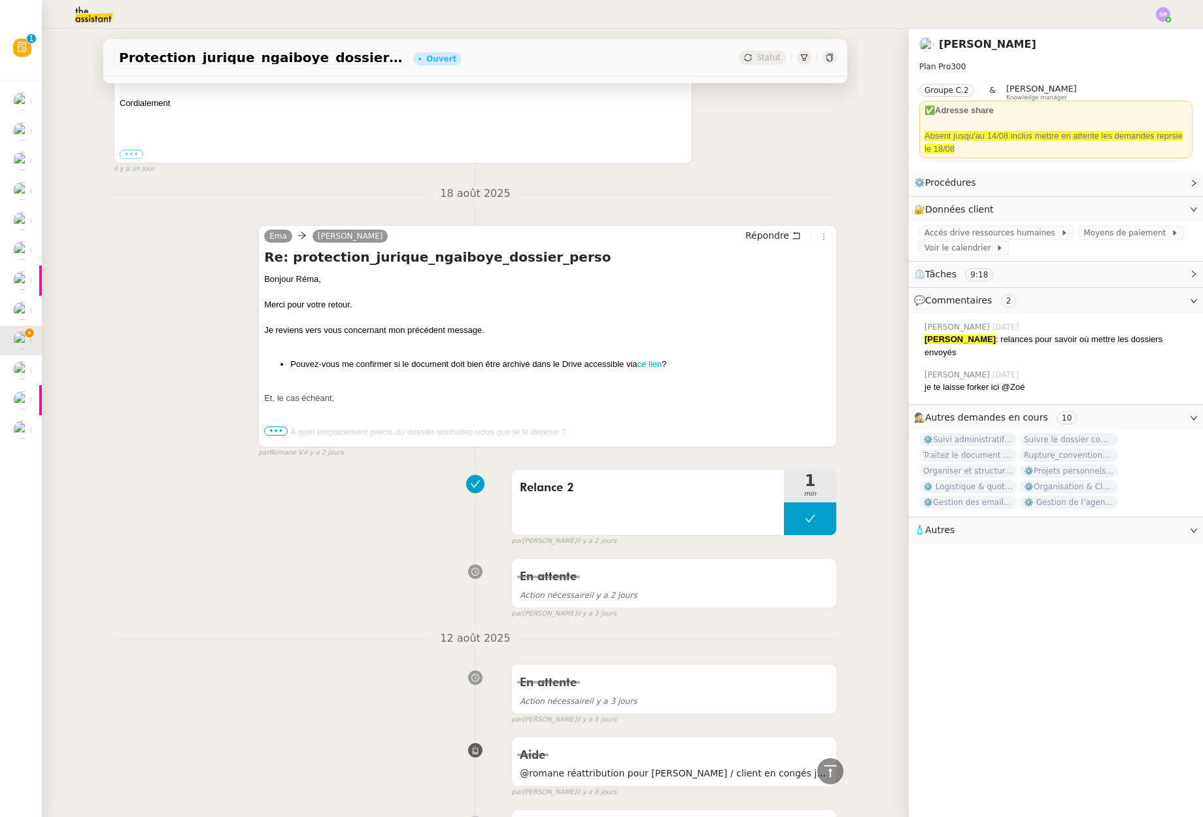
drag, startPoint x: 273, startPoint y: 429, endPoint x: 335, endPoint y: 426, distance: 62.2
click at [273, 429] on span "•••" at bounding box center [276, 430] width 24 height 9
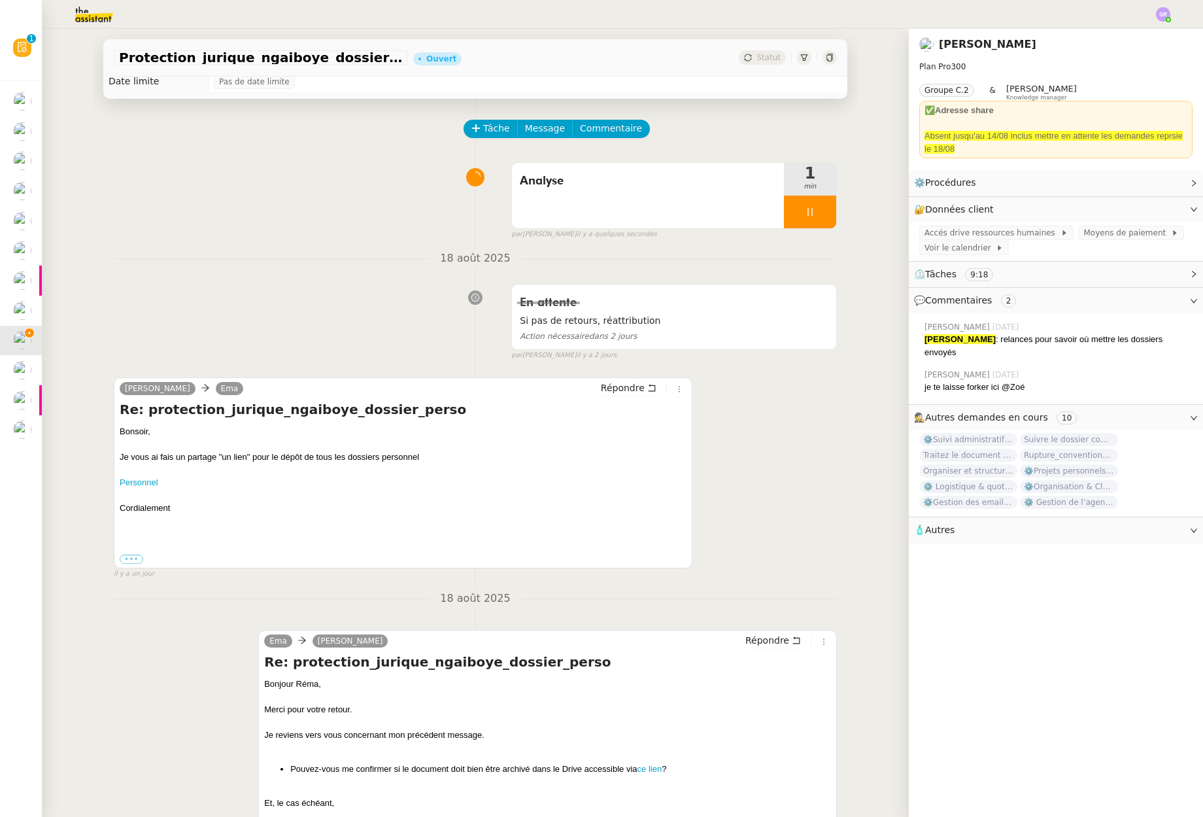
scroll to position [0, 0]
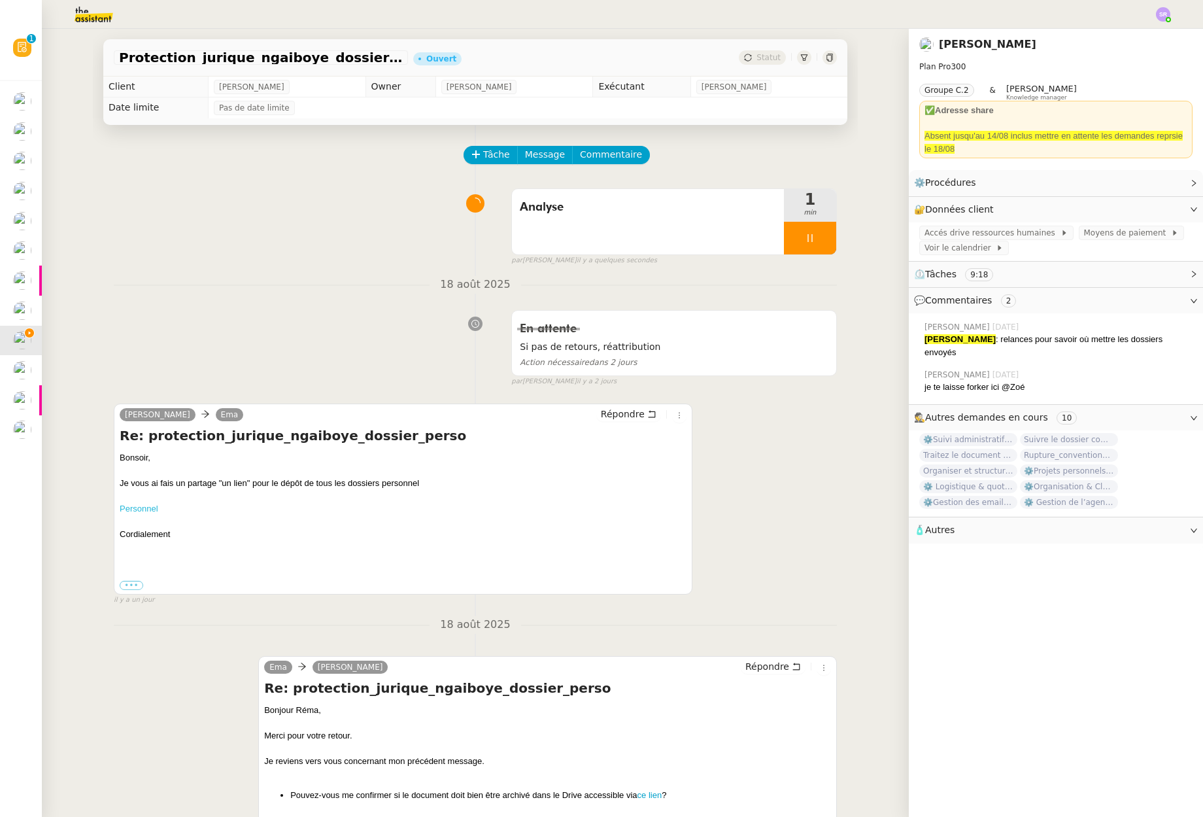
click at [145, 510] on link "Personnel" at bounding box center [139, 508] width 39 height 10
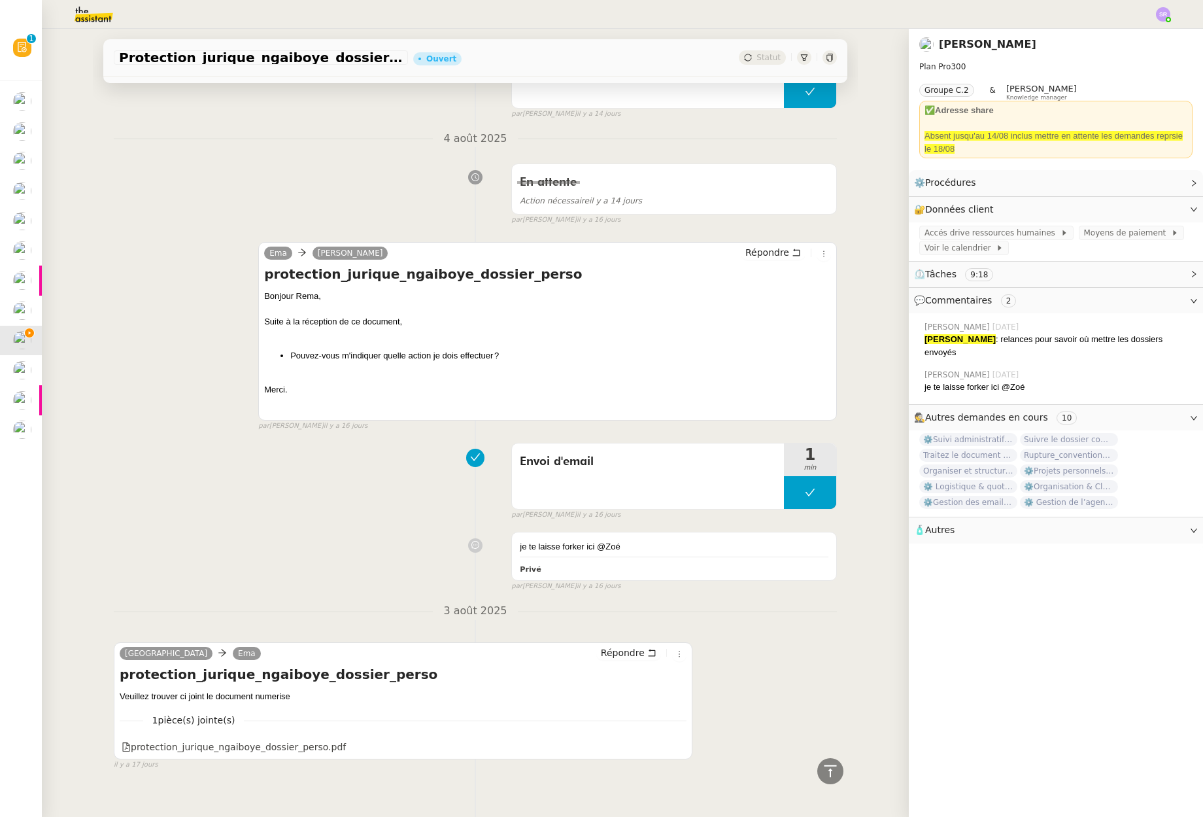
scroll to position [3843, 0]
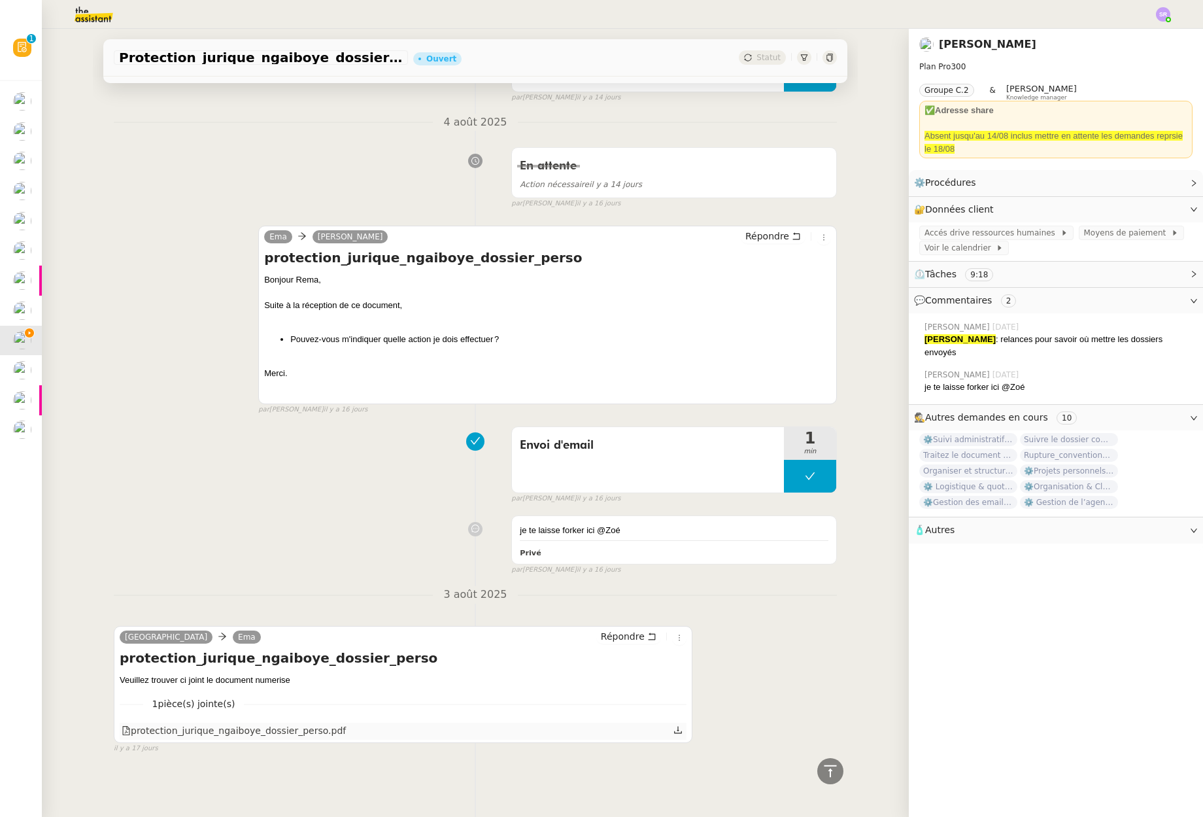
click at [673, 725] on icon at bounding box center [677, 729] width 9 height 9
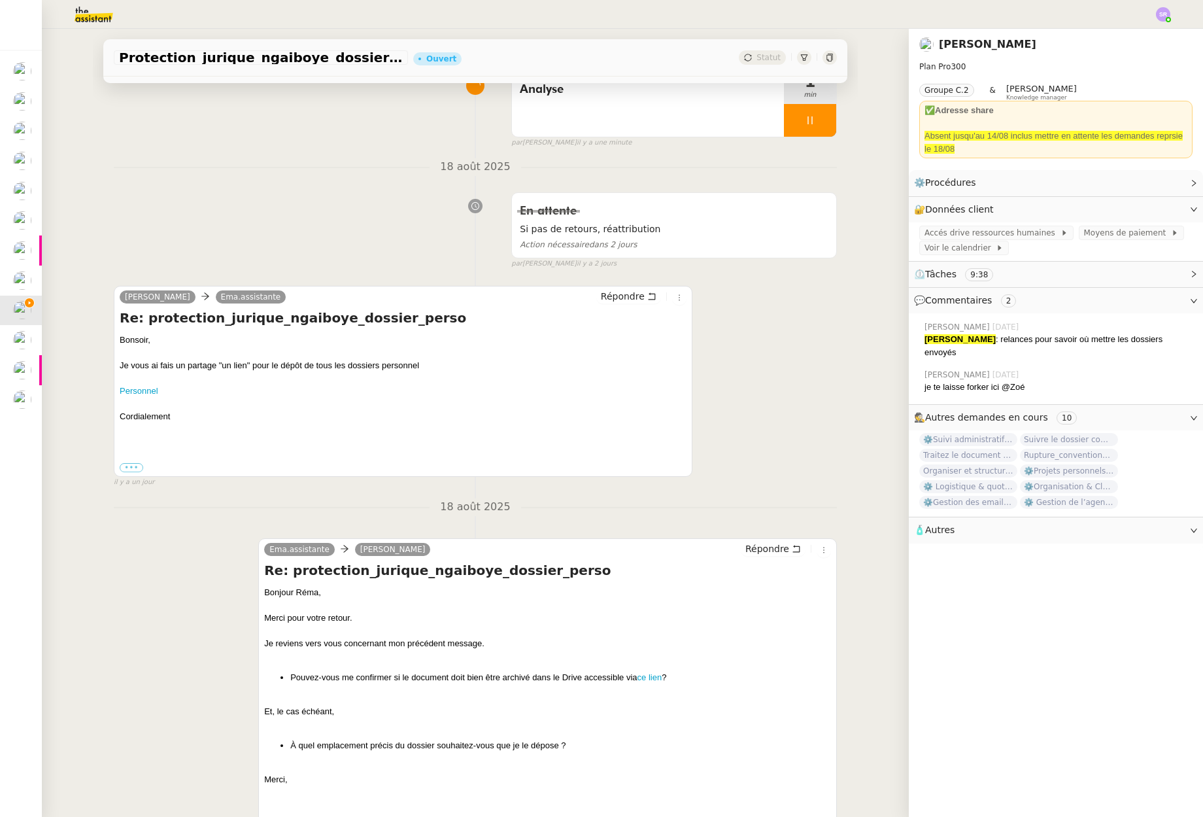
scroll to position [0, 0]
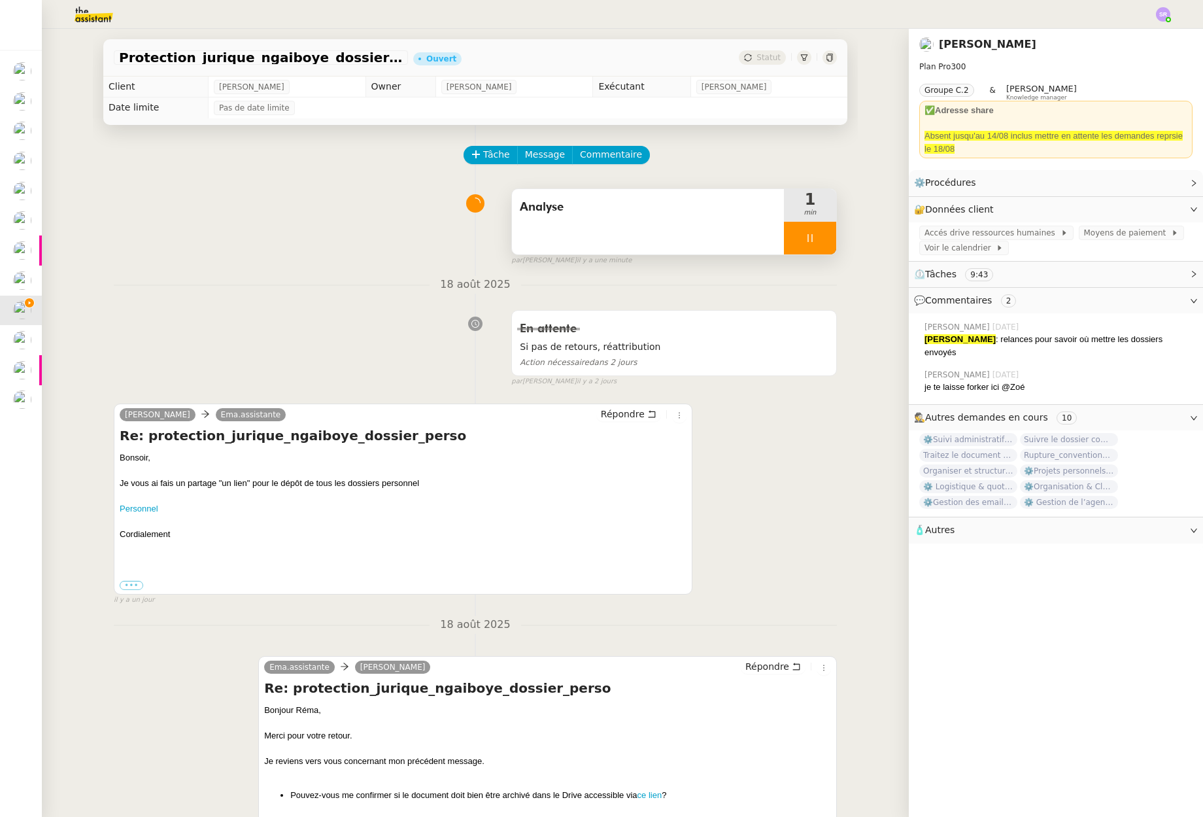
click at [685, 231] on div "Analyse" at bounding box center [648, 221] width 272 height 65
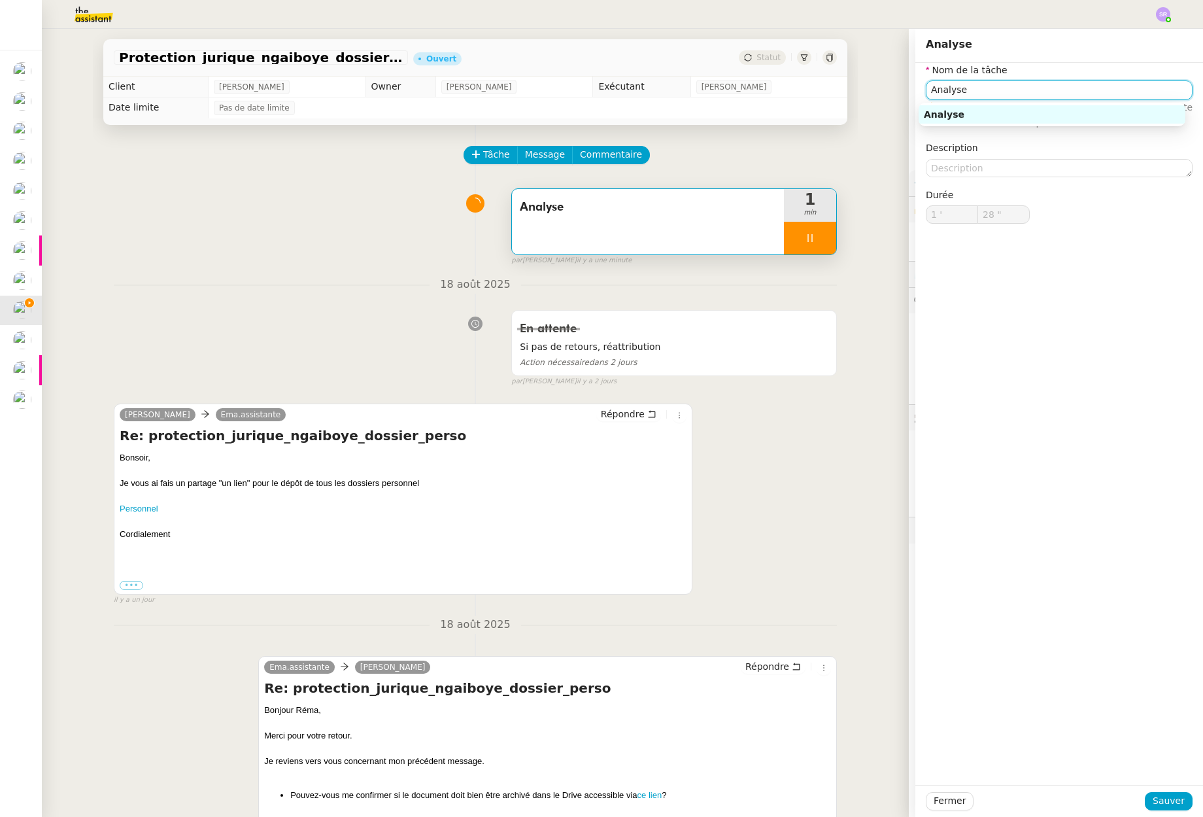
drag, startPoint x: 998, startPoint y: 83, endPoint x: 904, endPoint y: 78, distance: 94.3
click at [904, 78] on app-ticket "Protection_jurique_ngaiboye_dossier_perso Ouvert Statut Client Réma Ngaiboye Ow…" at bounding box center [622, 423] width 1161 height 788
type input "29 ""
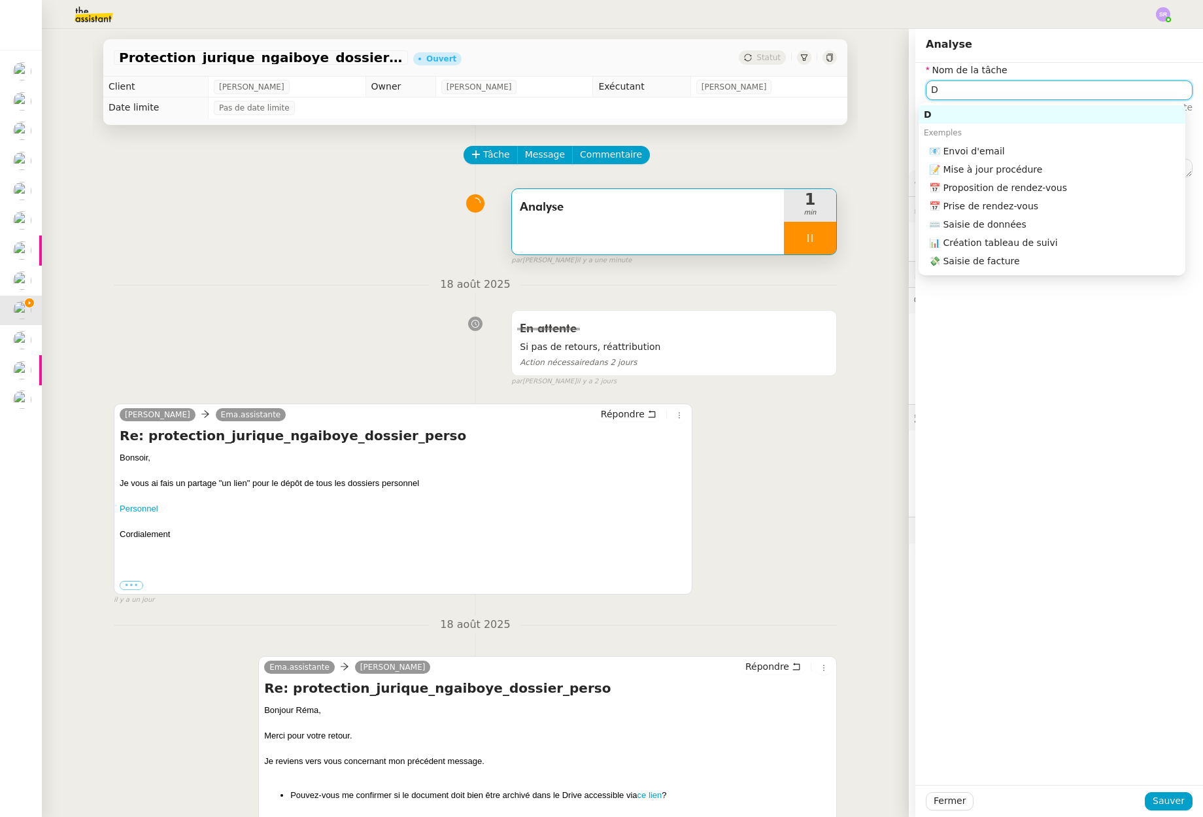
type input "Dé"
type input "30 ""
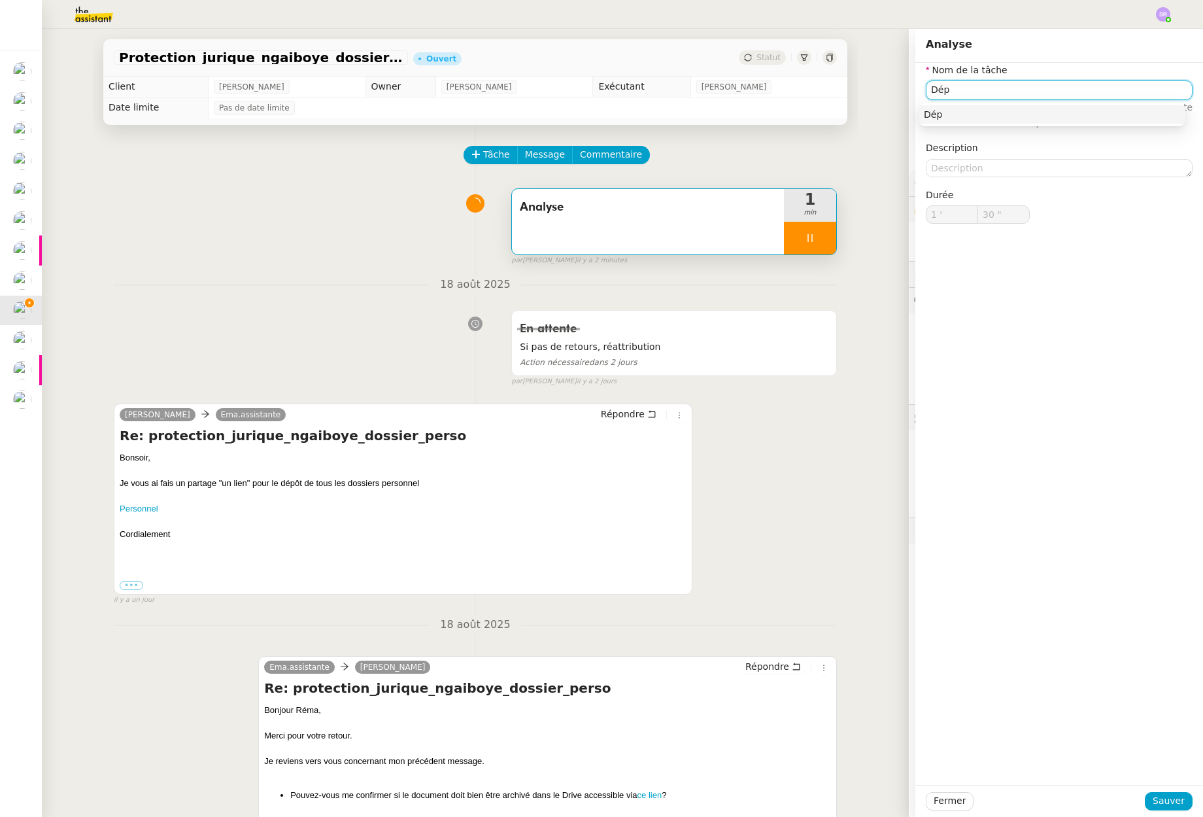
type input "Dépo"
type input "31 ""
type input "Dép^"
type input "32 ""
type input "Dépô"
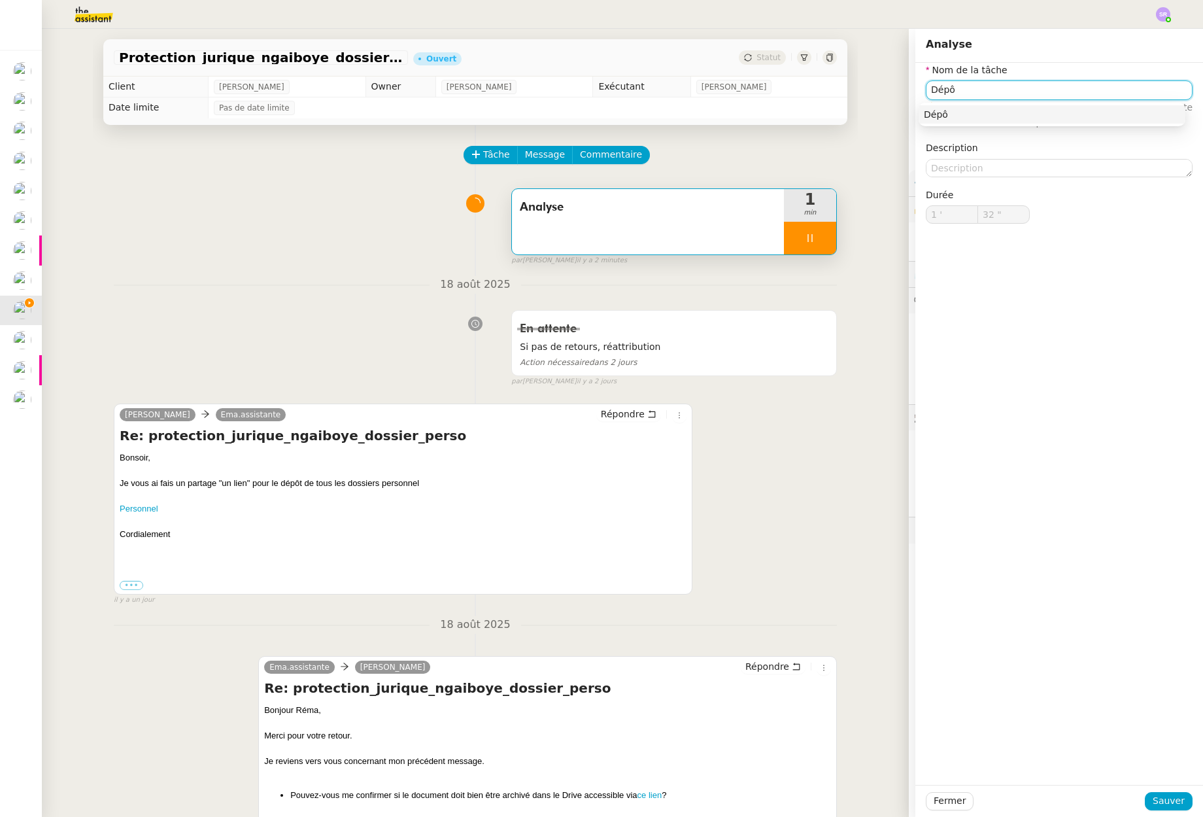
type input "33 ""
type input "Dépôt"
click at [952, 118] on div "Dépôt" at bounding box center [1052, 115] width 256 height 12
type input "38 ""
type input "Dépôt"
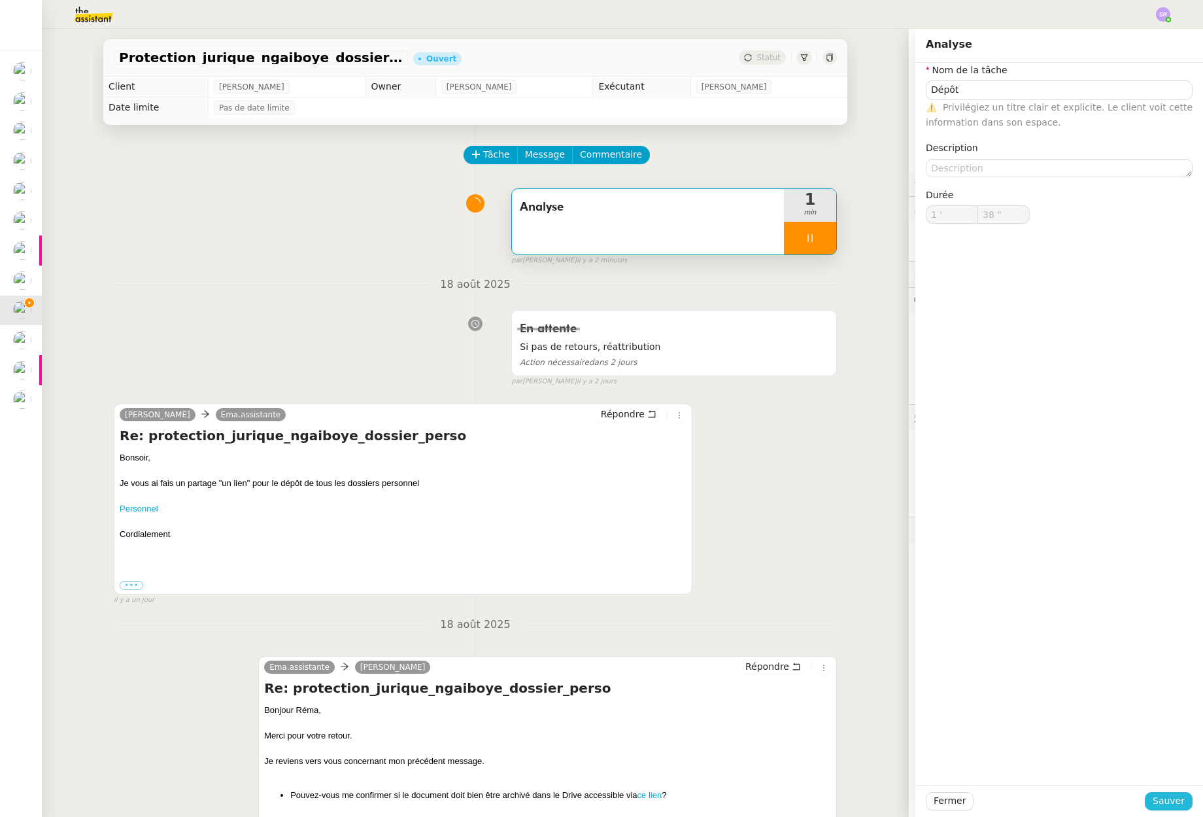
click at [1155, 797] on span "Sauver" at bounding box center [1169, 800] width 32 height 15
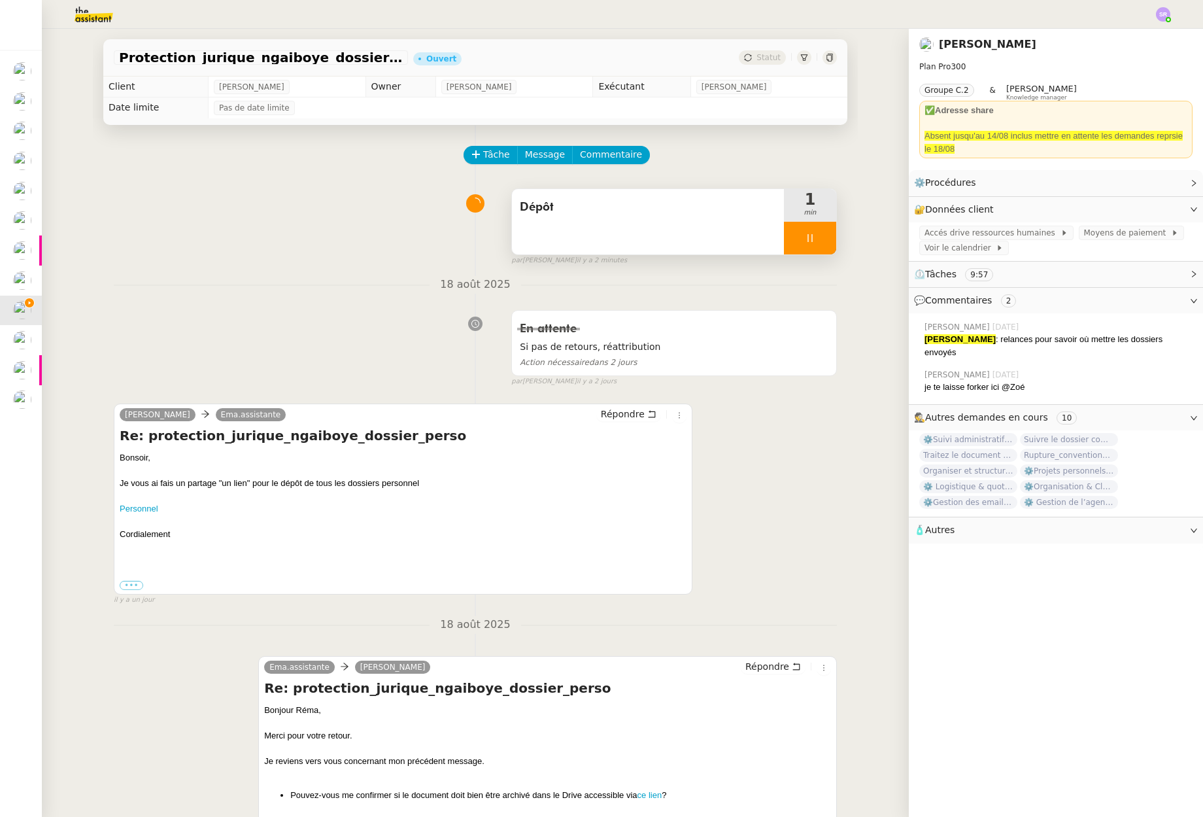
click at [808, 239] on icon at bounding box center [810, 238] width 5 height 8
click at [818, 241] on icon at bounding box center [823, 238] width 10 height 10
click at [789, 243] on button at bounding box center [810, 238] width 52 height 33
click at [784, 244] on div at bounding box center [797, 238] width 26 height 33
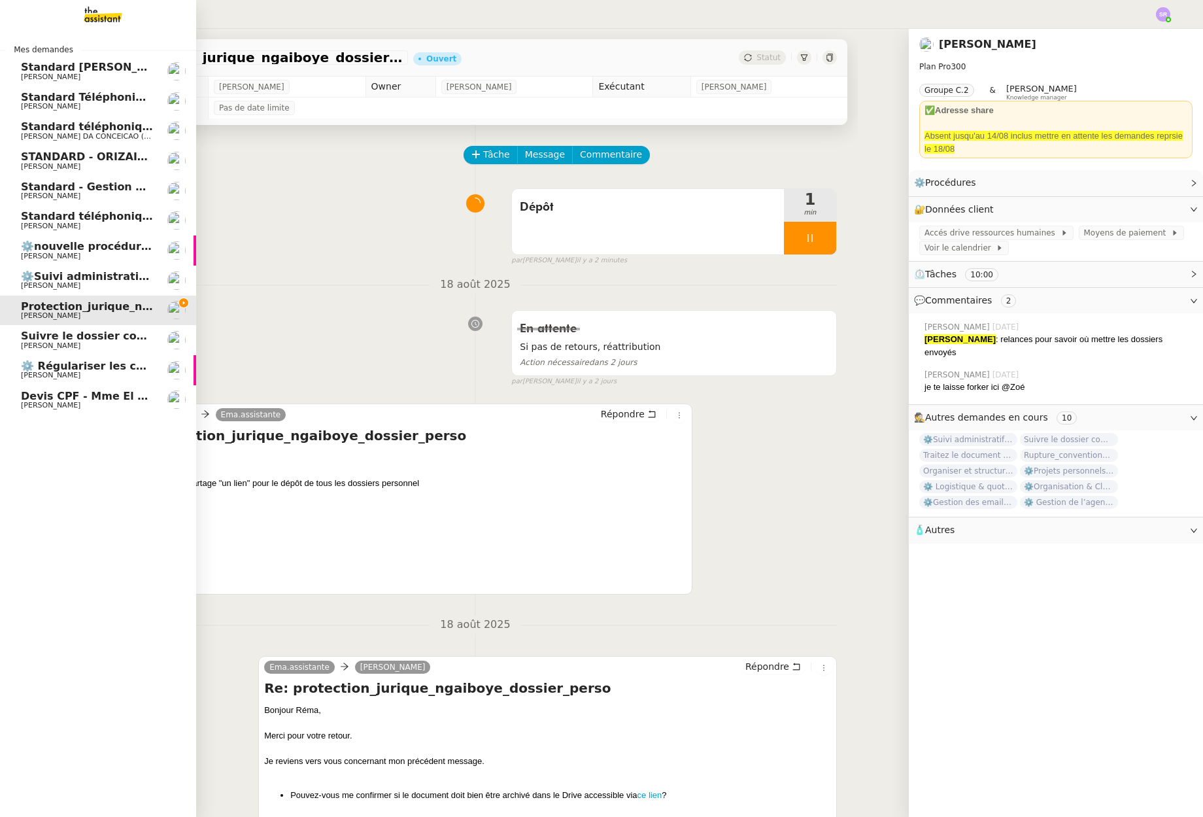
click at [126, 284] on span "[PERSON_NAME]" at bounding box center [87, 286] width 132 height 8
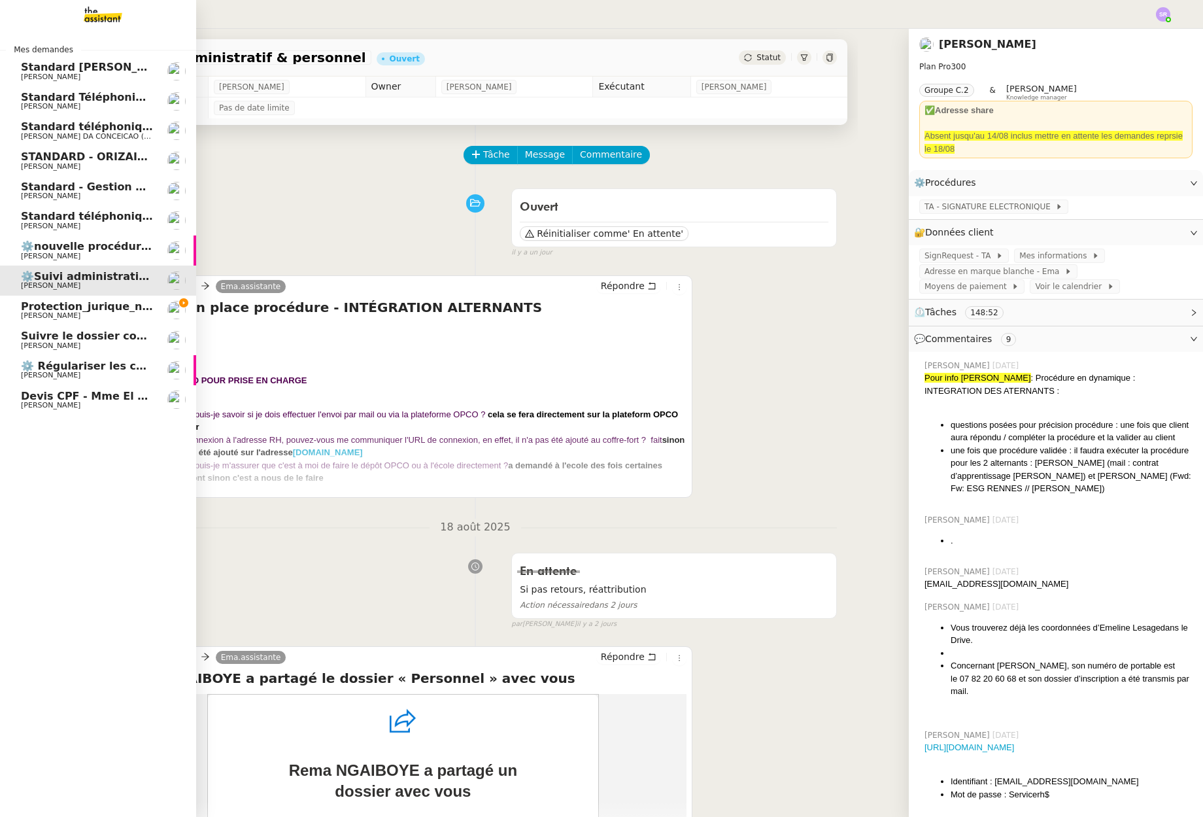
click at [106, 313] on span "[PERSON_NAME]" at bounding box center [87, 316] width 132 height 8
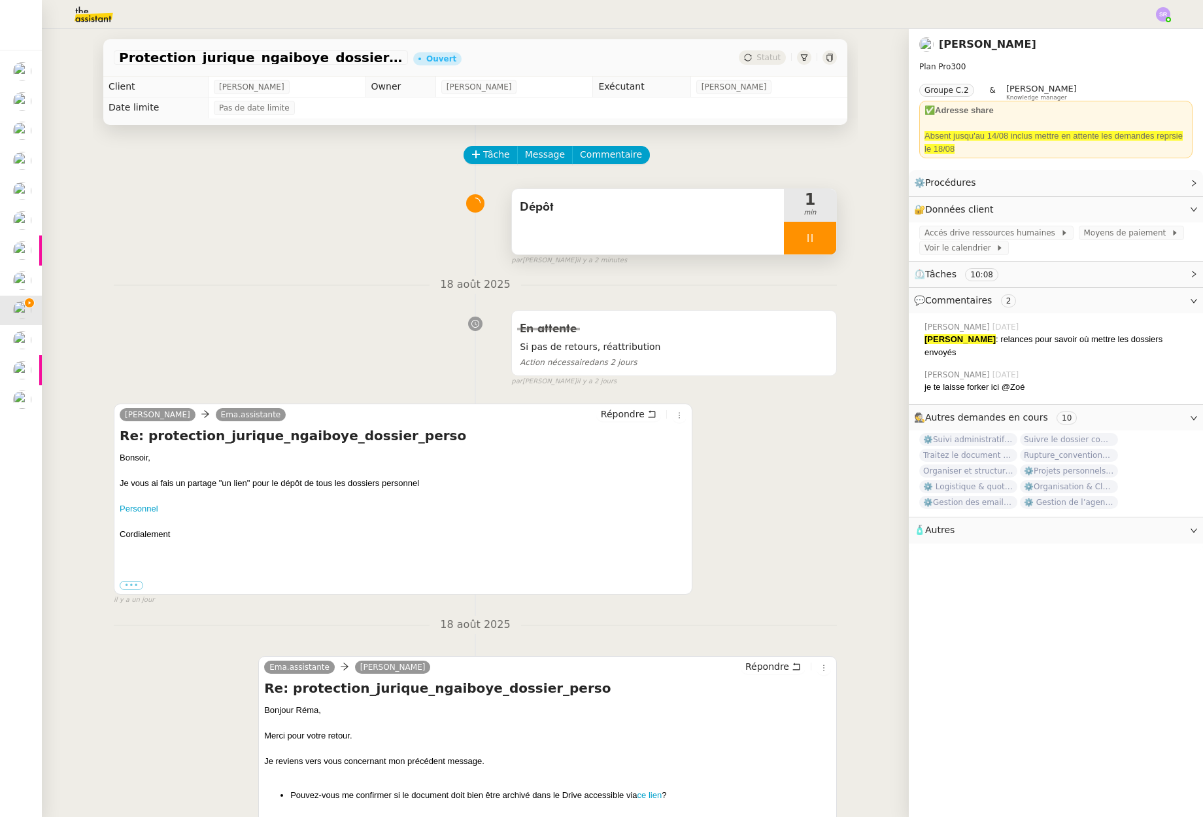
click at [805, 233] on icon at bounding box center [810, 238] width 10 height 10
click at [103, 11] on img at bounding box center [83, 14] width 101 height 29
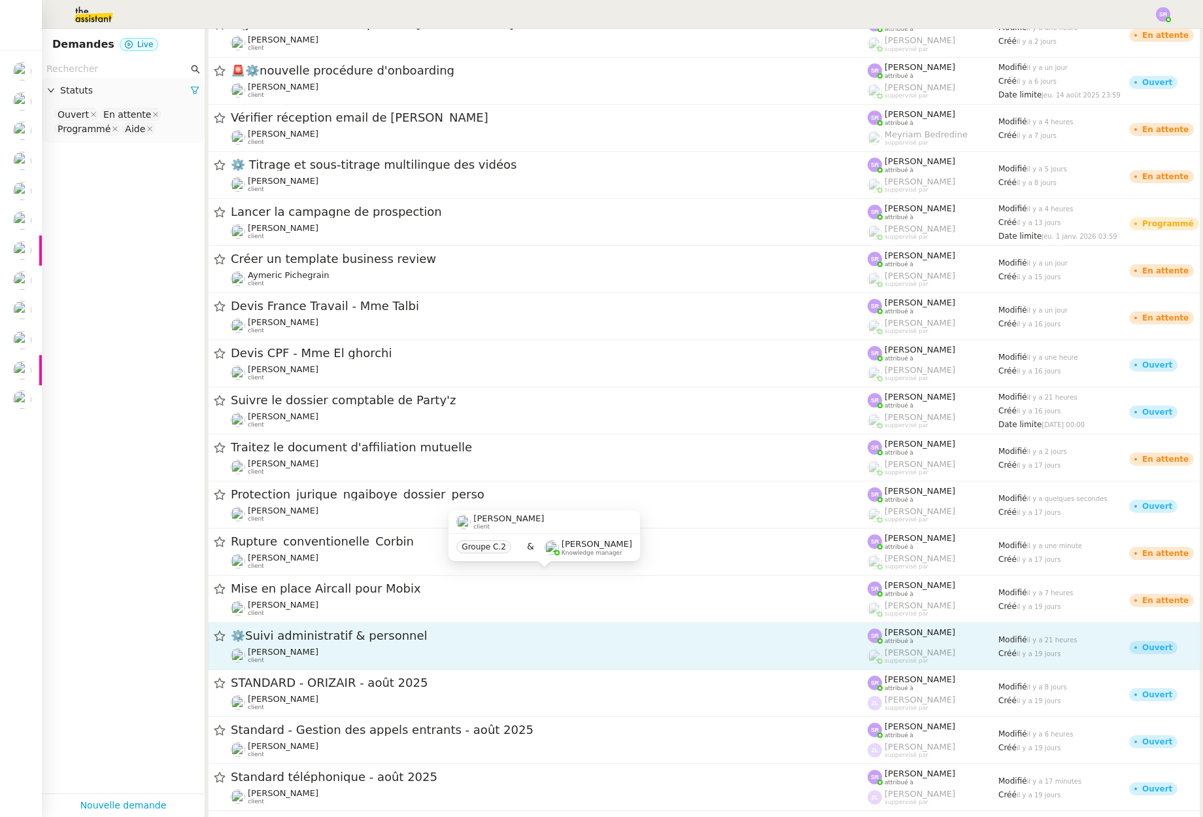
scroll to position [384, 0]
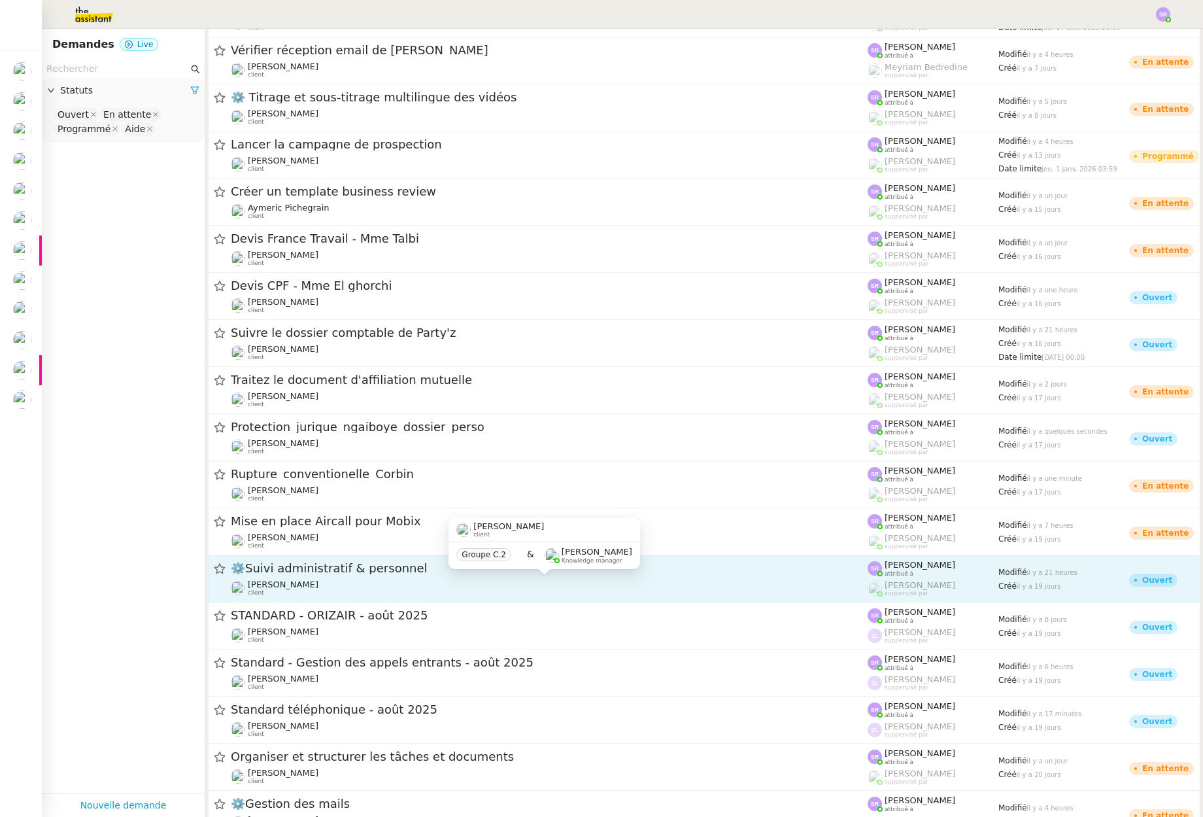
click at [462, 579] on div "[PERSON_NAME] client" at bounding box center [549, 587] width 637 height 17
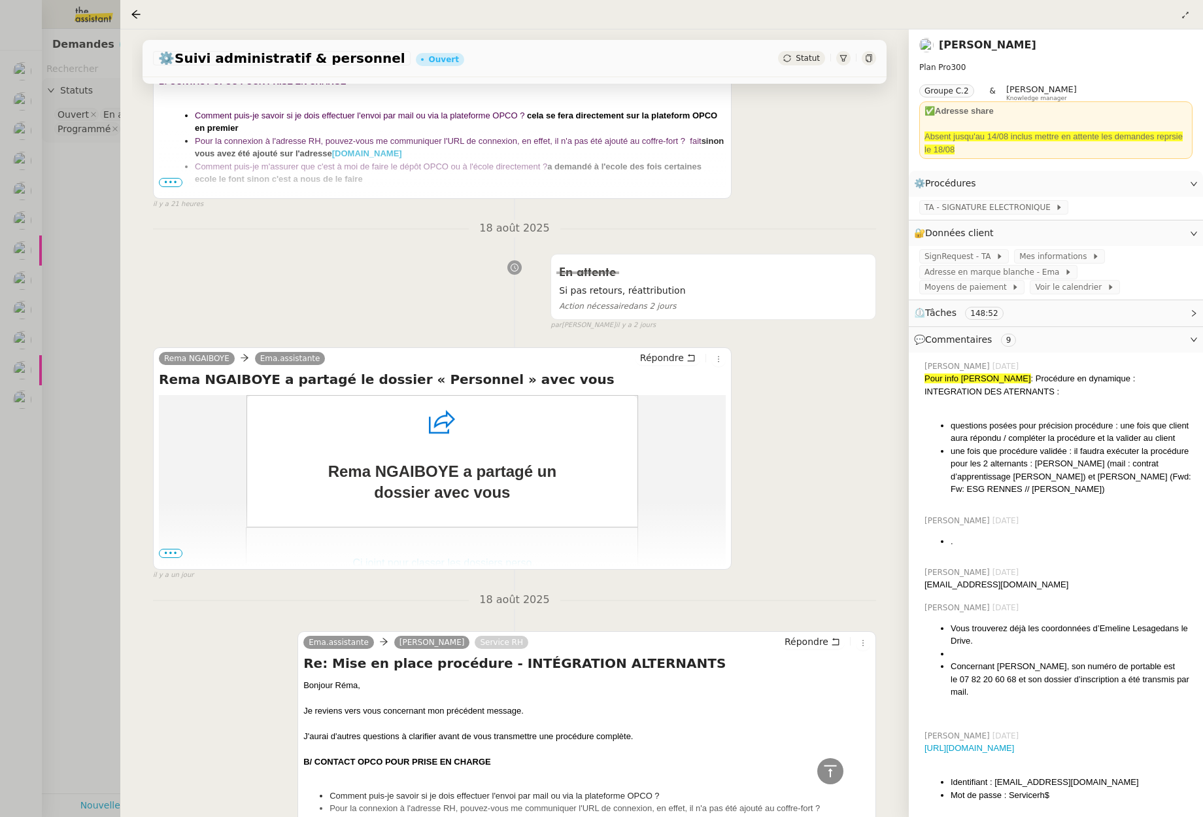
scroll to position [169, 0]
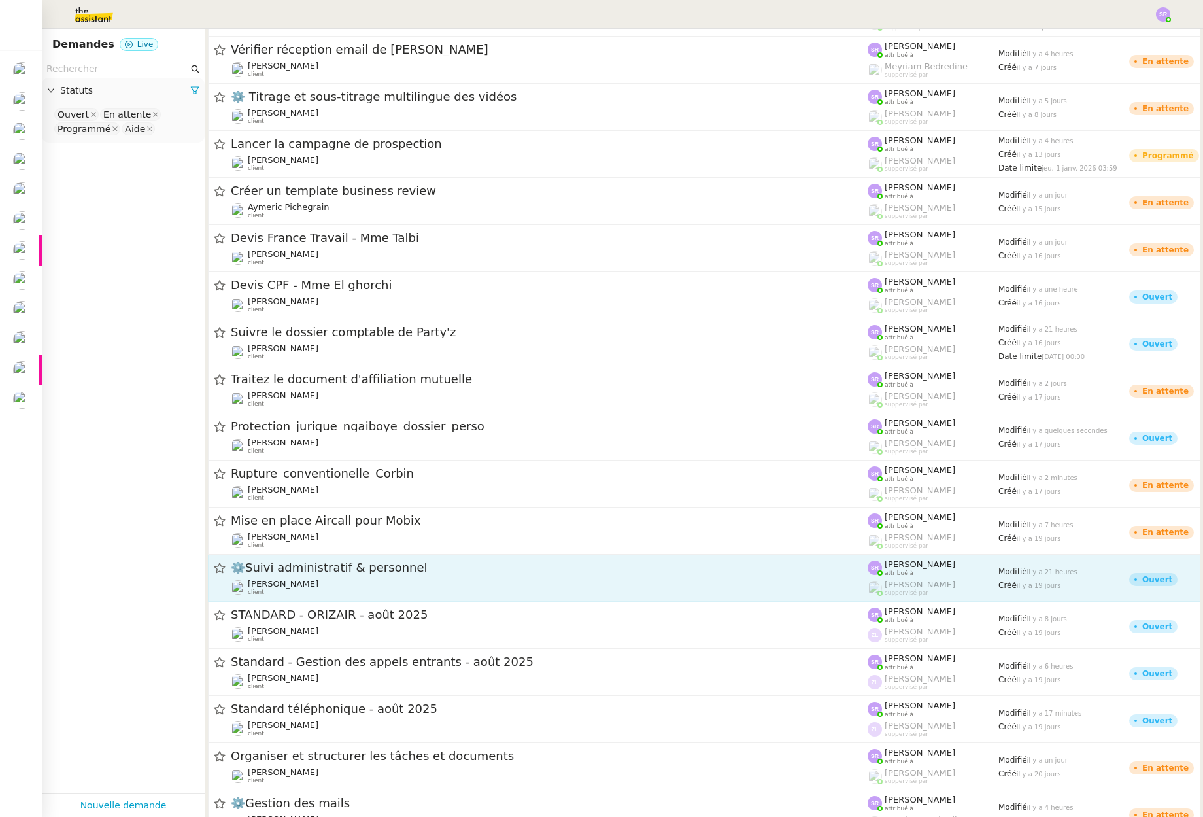
scroll to position [390, 0]
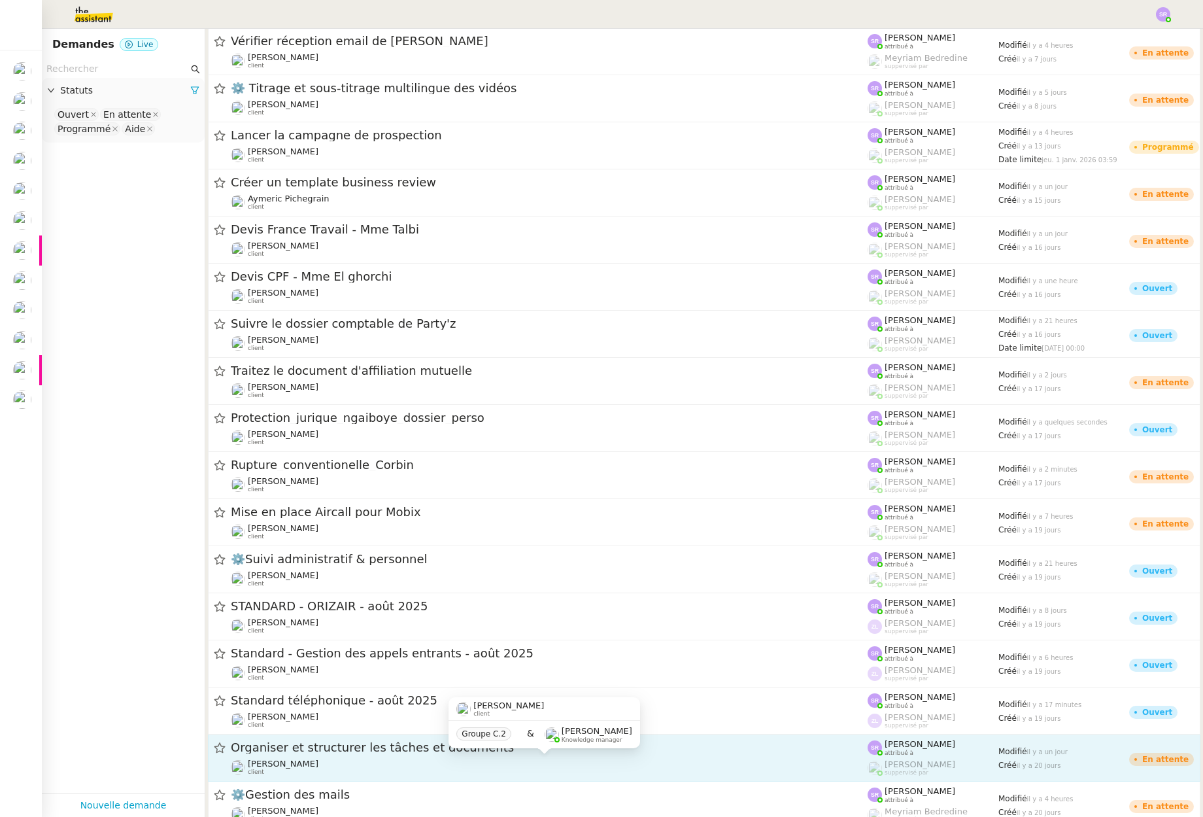
click at [647, 760] on div "[PERSON_NAME] client" at bounding box center [549, 766] width 637 height 17
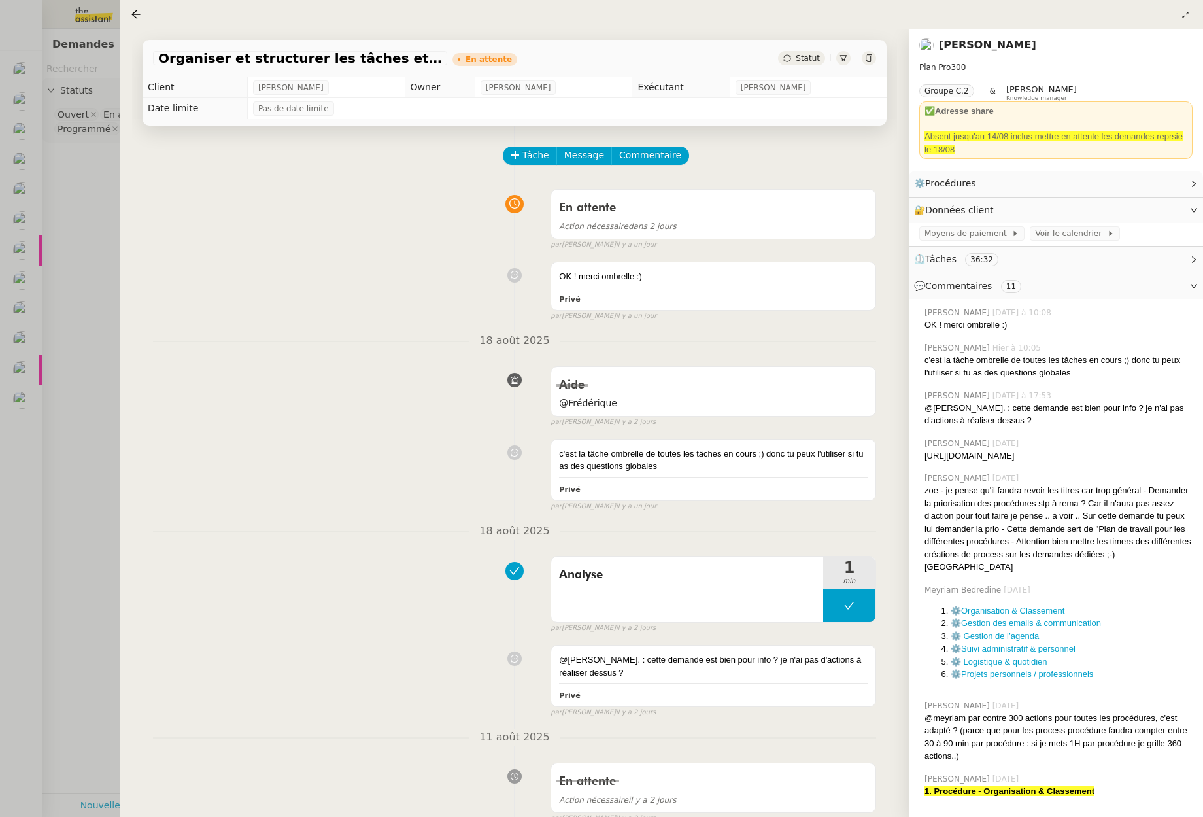
click at [11, 320] on div at bounding box center [601, 408] width 1203 height 817
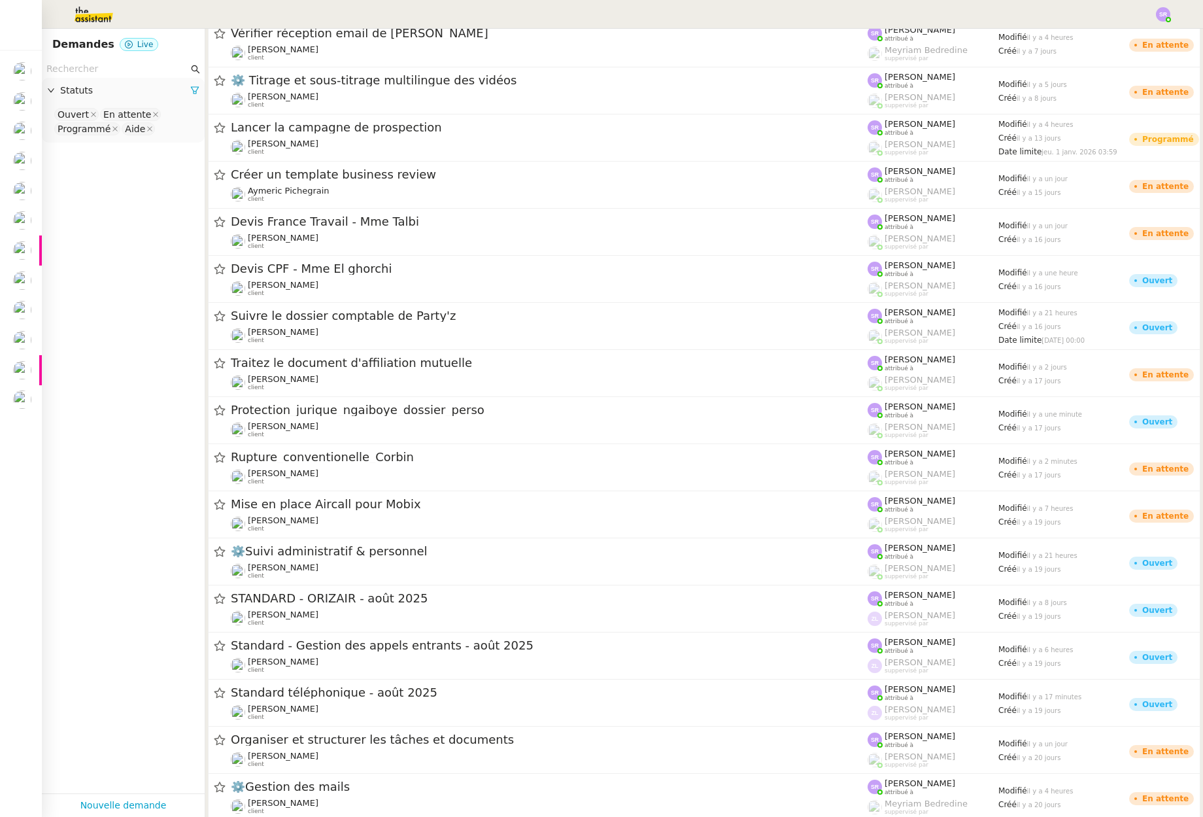
scroll to position [625, 0]
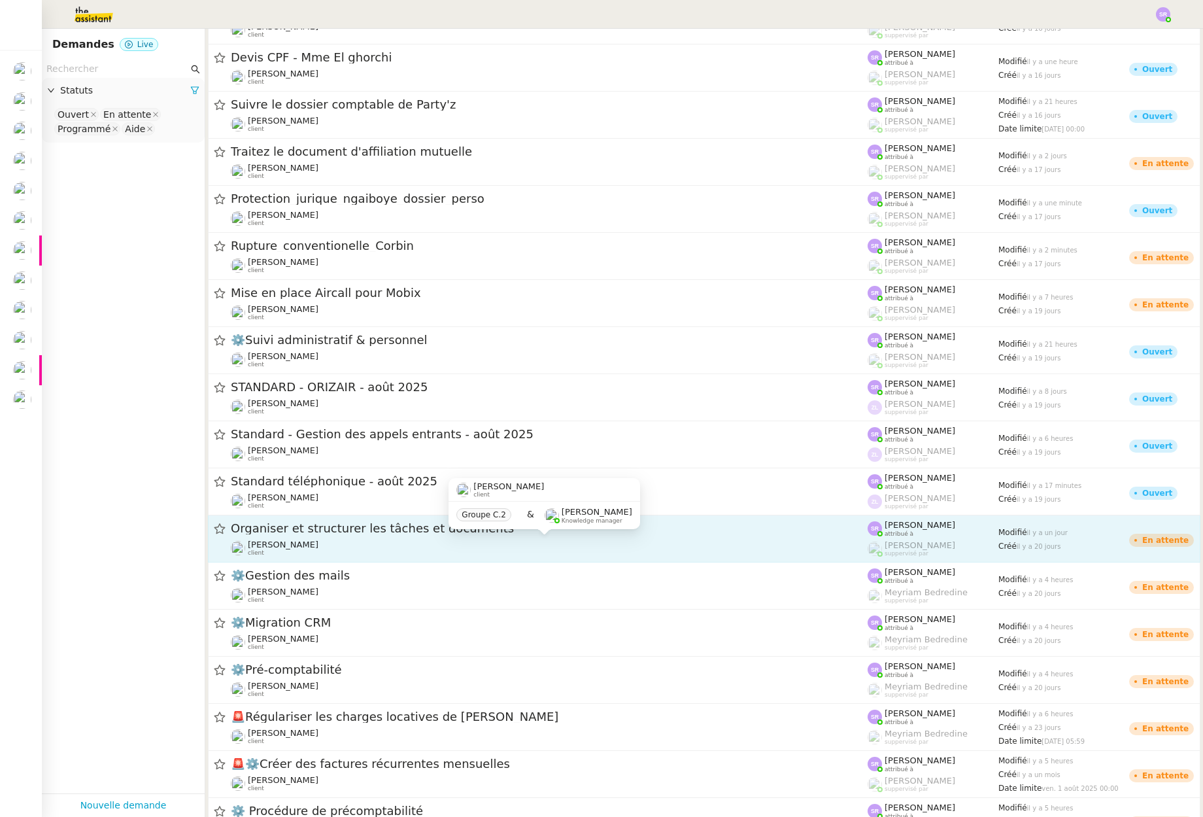
click at [482, 541] on div "[PERSON_NAME] client" at bounding box center [549, 547] width 637 height 17
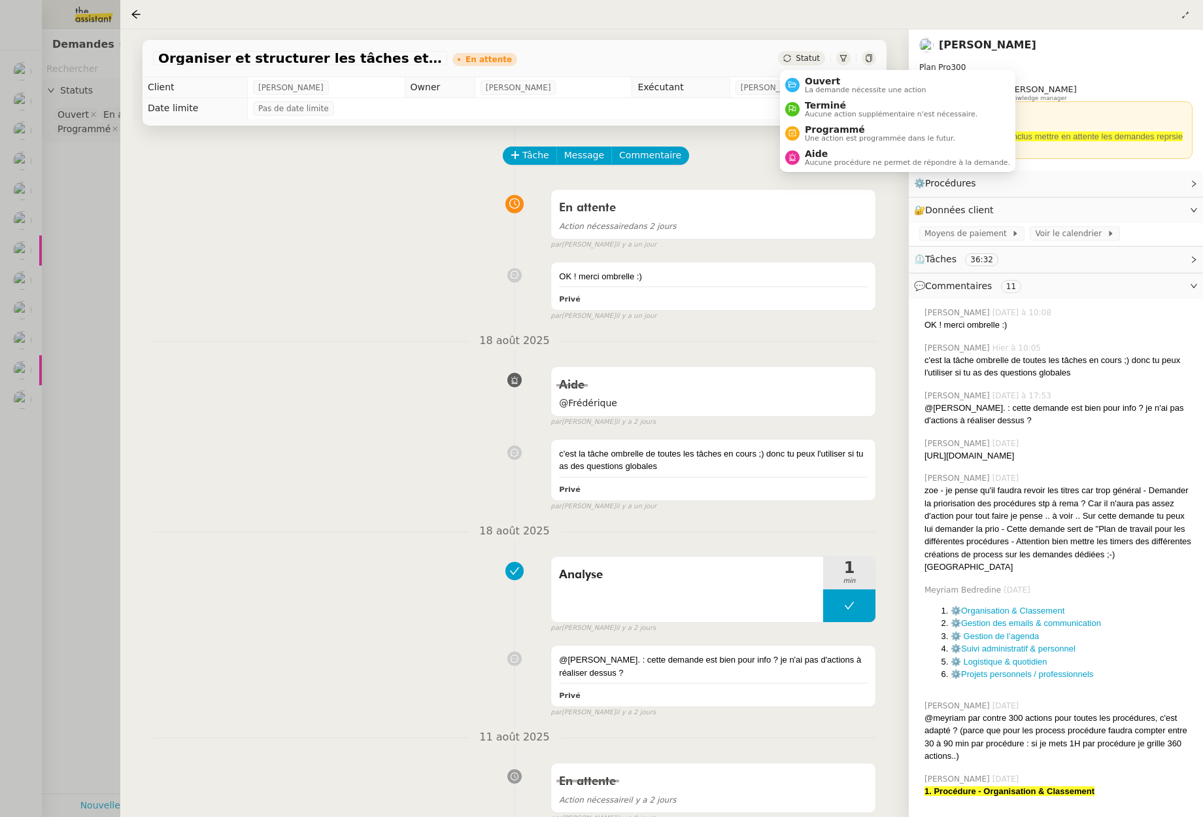
click at [802, 61] on span "Statut" at bounding box center [808, 58] width 24 height 9
click at [815, 84] on span "Ouvert" at bounding box center [866, 81] width 122 height 10
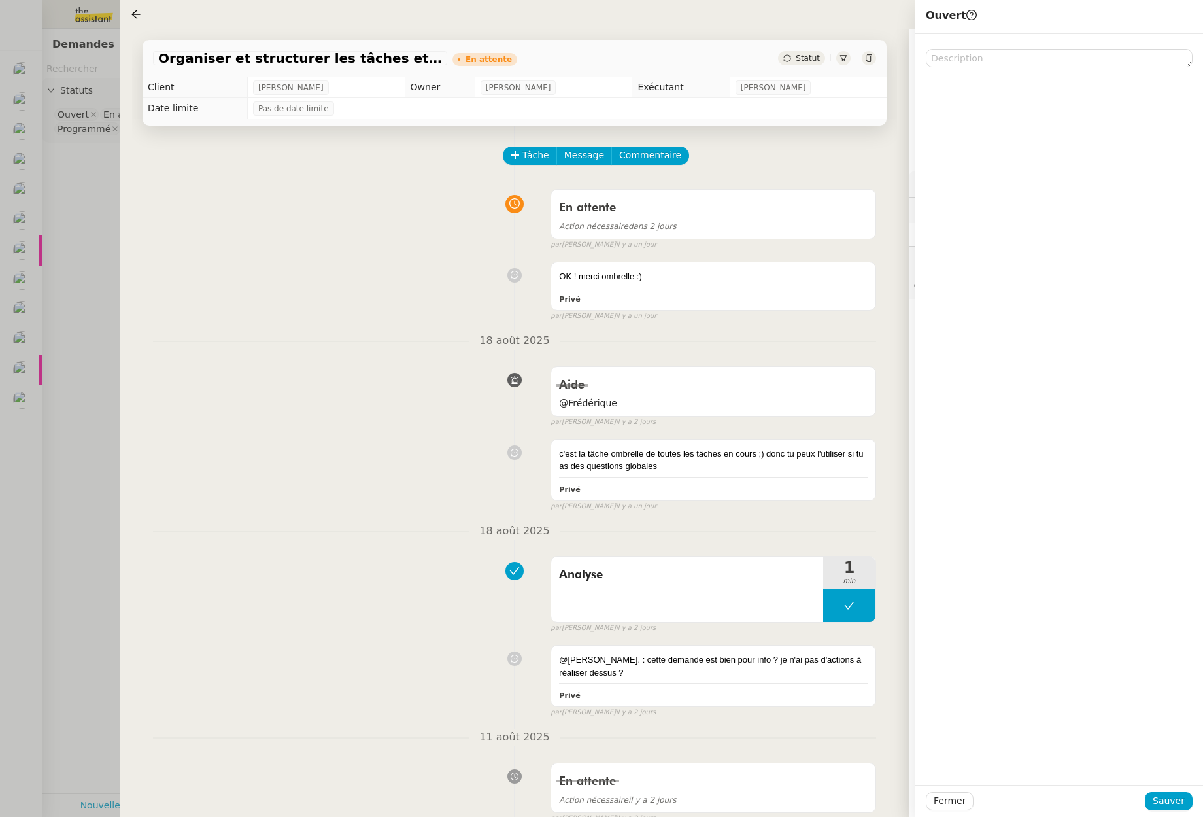
click at [1176, 810] on div "Fermer Sauver" at bounding box center [1059, 801] width 288 height 32
click at [1169, 799] on span "Sauver" at bounding box center [1169, 800] width 32 height 15
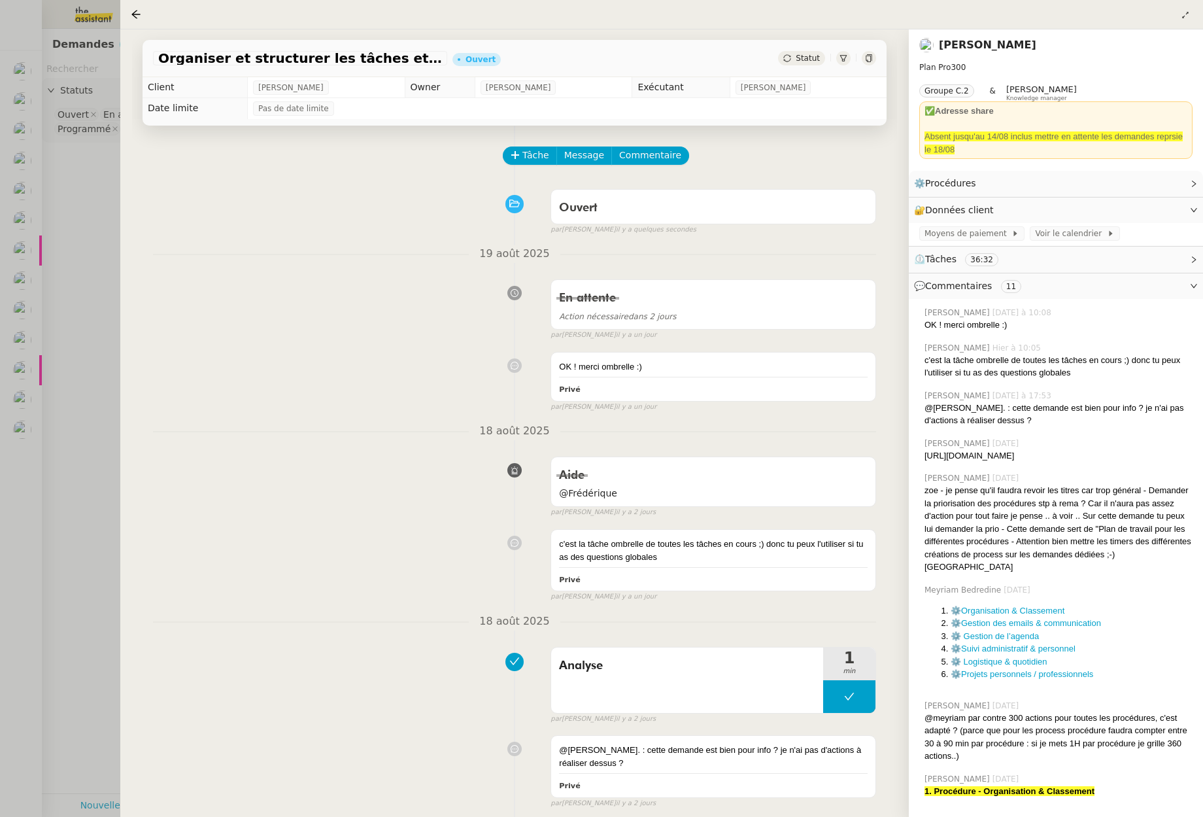
click at [27, 439] on div at bounding box center [601, 408] width 1203 height 817
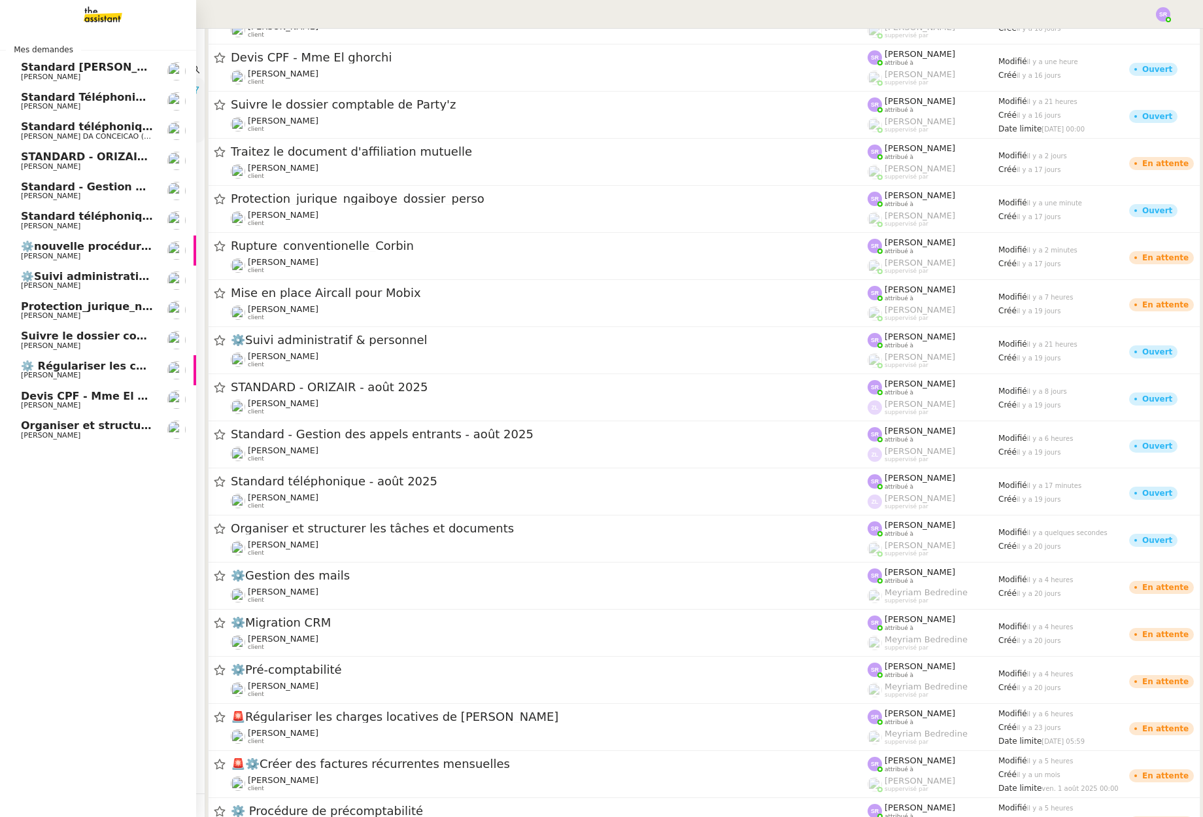
drag, startPoint x: 34, startPoint y: 431, endPoint x: 44, endPoint y: 432, distance: 9.9
click at [33, 431] on span "Organiser et structurer les tâches et documents" at bounding box center [163, 425] width 285 height 12
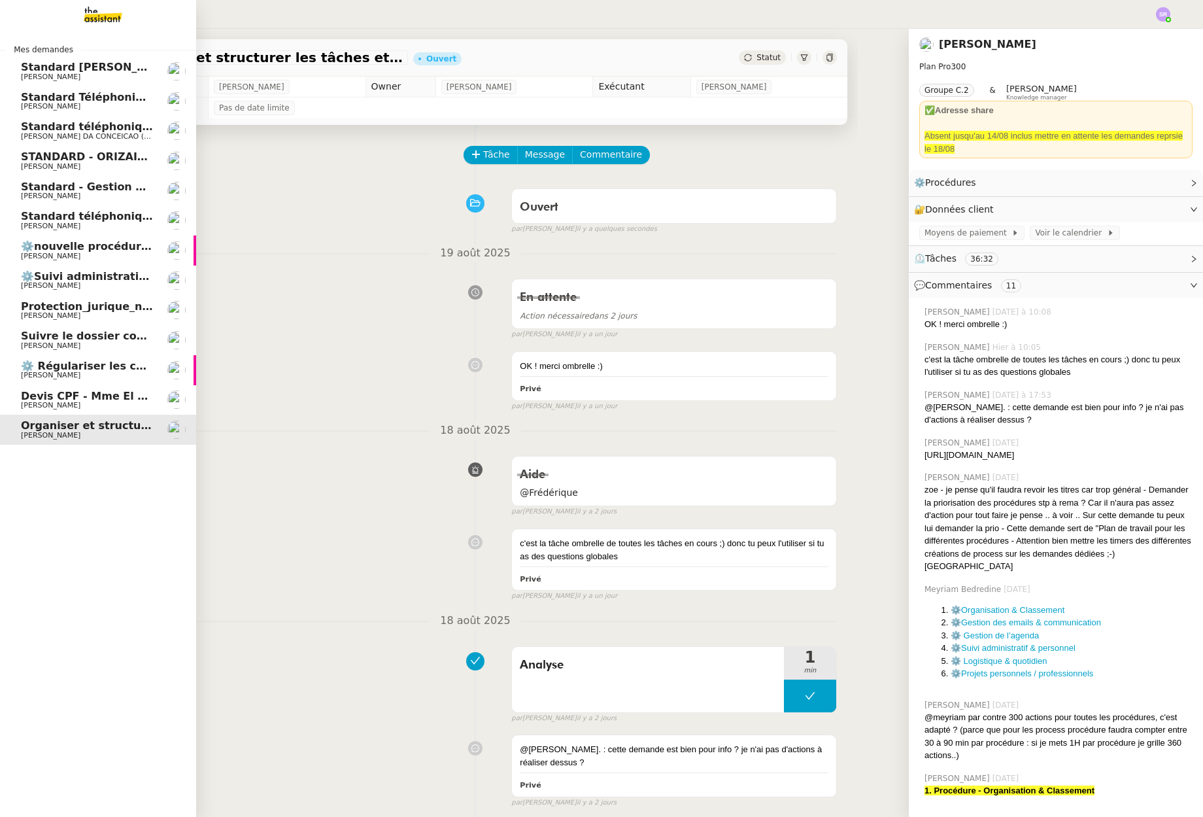
click at [141, 309] on span "Protection_jurique_ngaiboye_dossier_perso" at bounding box center [148, 306] width 254 height 12
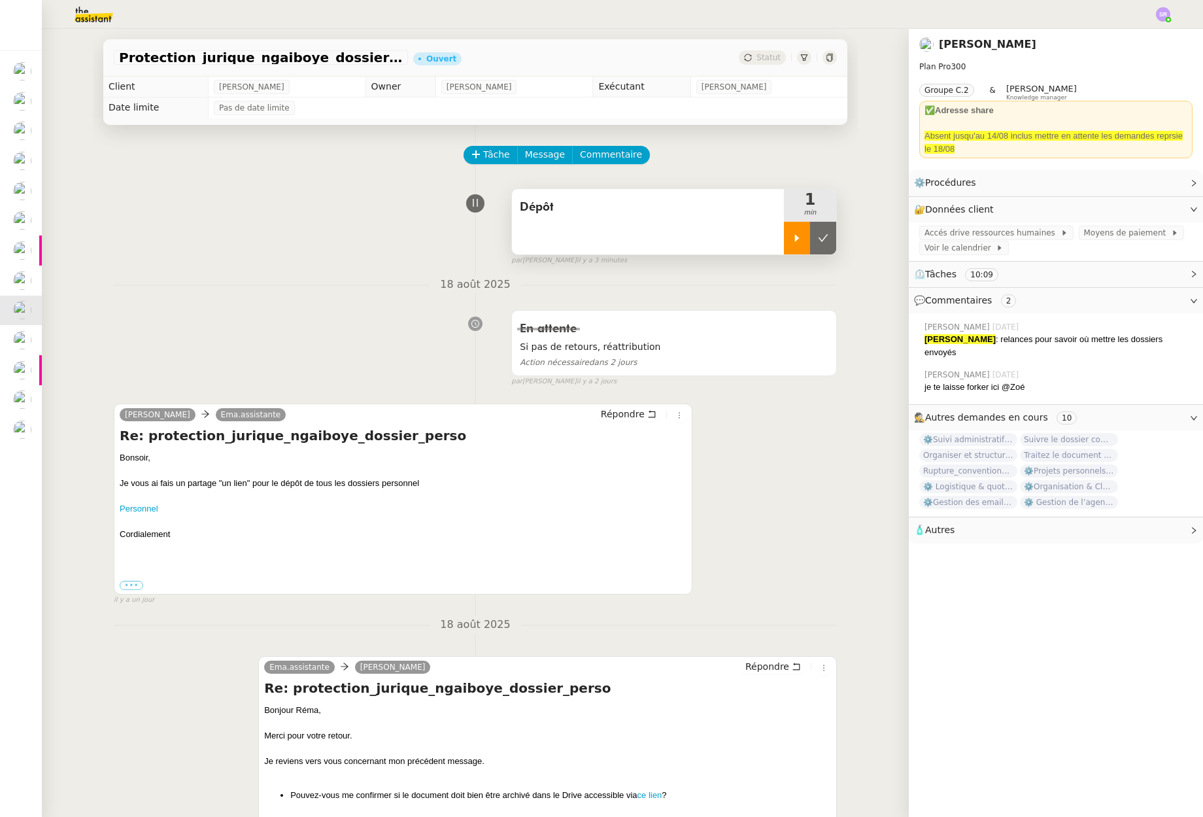
click at [795, 244] on div at bounding box center [797, 238] width 26 height 33
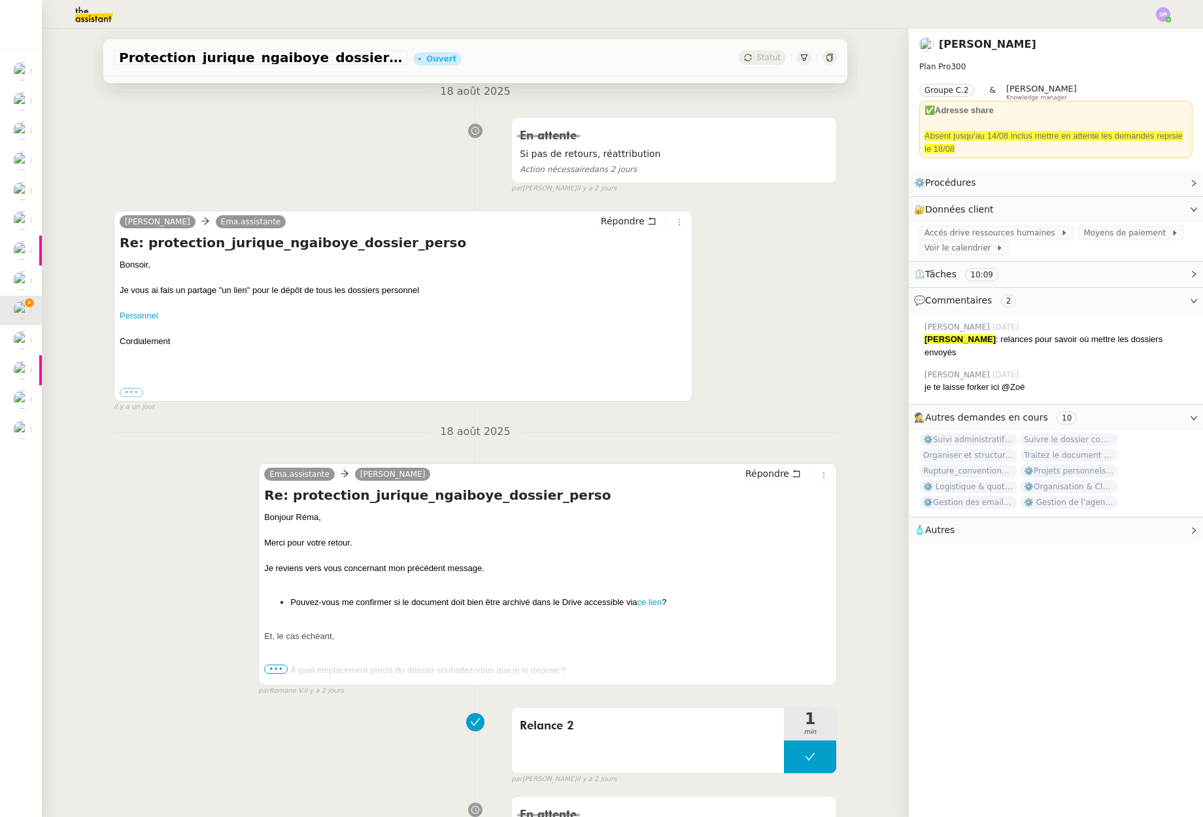
drag, startPoint x: 437, startPoint y: 292, endPoint x: 98, endPoint y: 292, distance: 338.7
copy div "Je vous ai fais un partage "un lien" pour le dépôt de tous les dossiers personn…"
click at [334, 353] on div at bounding box center [403, 354] width 567 height 13
drag, startPoint x: 117, startPoint y: 289, endPoint x: 215, endPoint y: 316, distance: 101.9
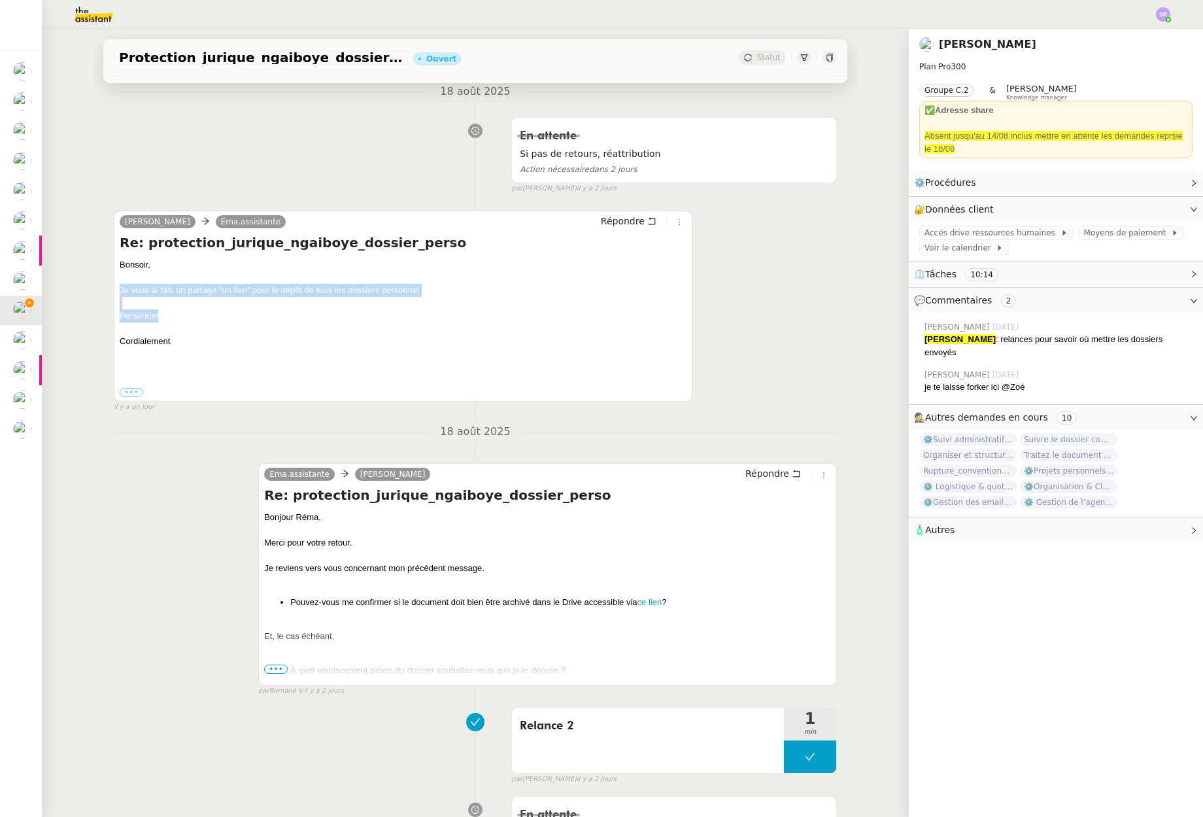
click at [215, 316] on div "Bonsoir, Je vous ai fais un partage "un lien" pour le dépôt de tous les dossier…" at bounding box center [403, 309] width 567 height 102
copy div "Je vous ai fais un partage "un lien" pour le dépôt de tous les dossiers personn…"
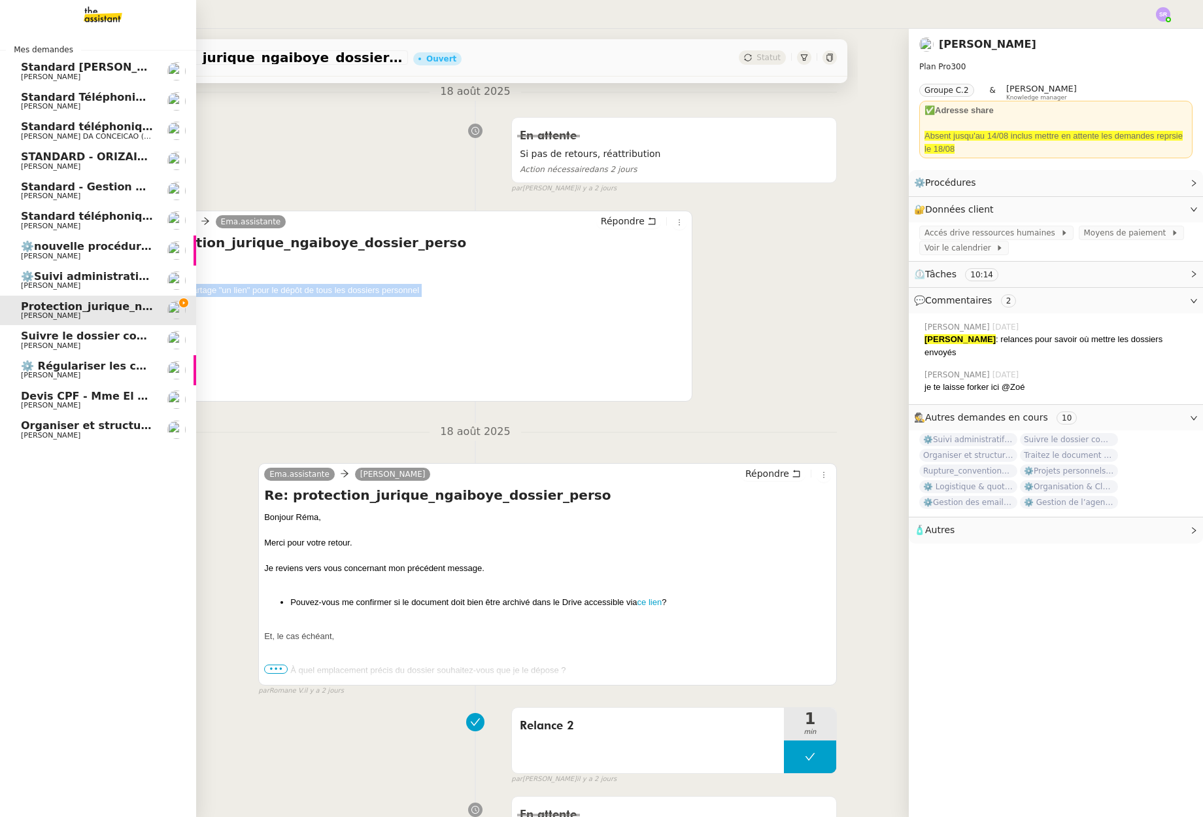
click at [71, 430] on span "Organiser et structurer les tâches et documents" at bounding box center [163, 425] width 285 height 12
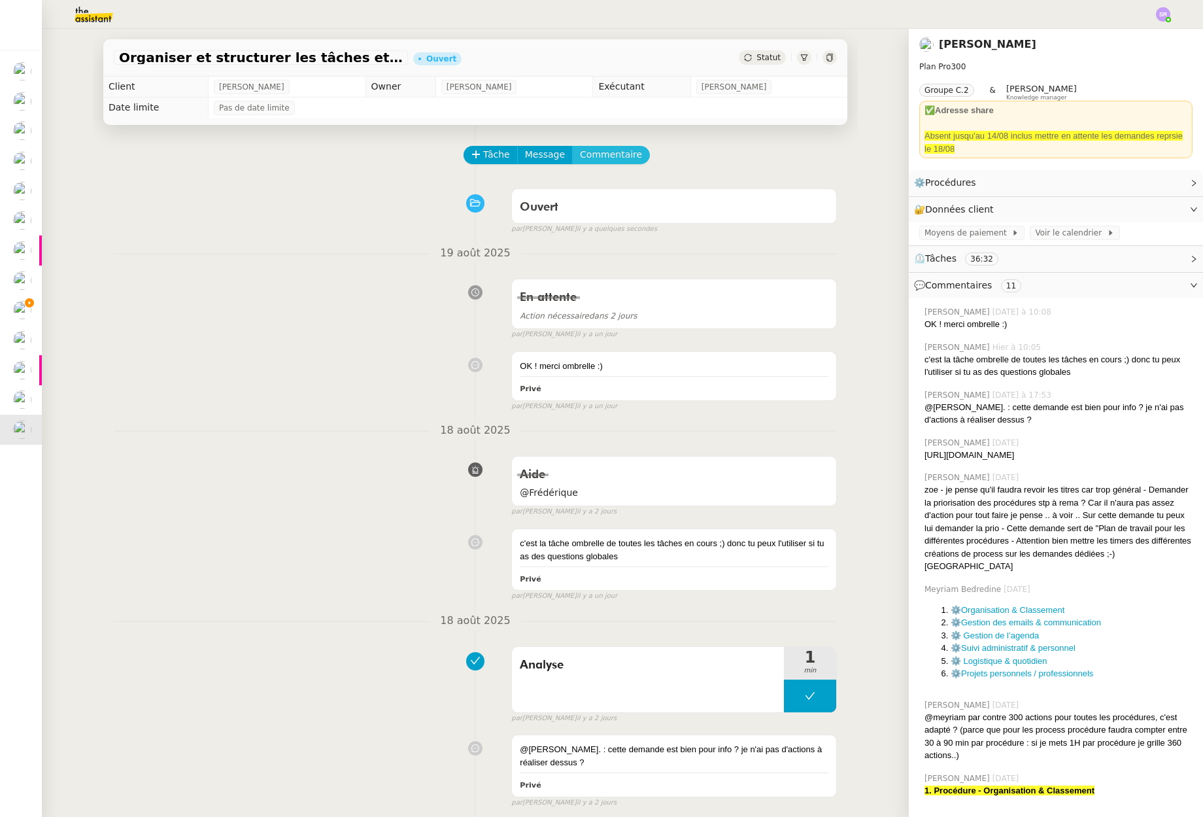
click at [608, 152] on span "Commentaire" at bounding box center [611, 154] width 62 height 15
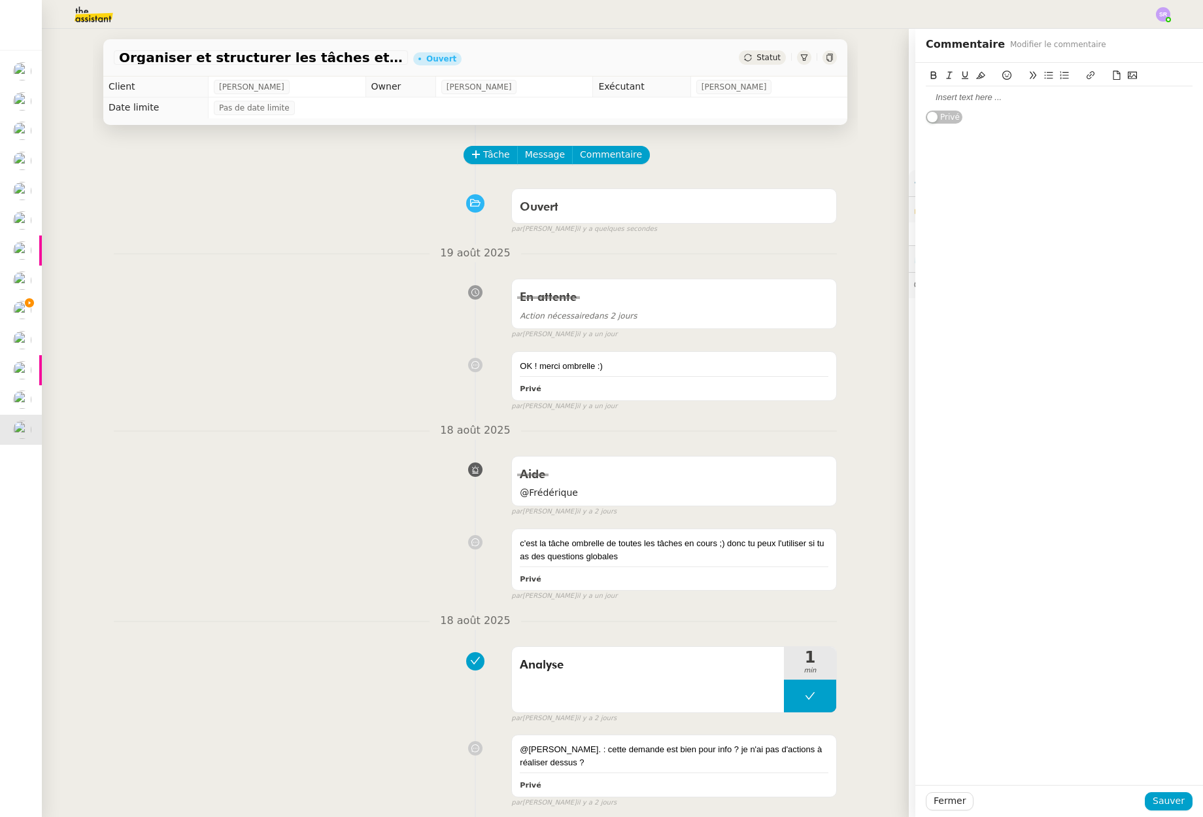
click at [1012, 96] on div at bounding box center [1059, 98] width 267 height 12
click at [926, 96] on div "Note pour les procédures :" at bounding box center [1059, 98] width 267 height 12
drag, startPoint x: 946, startPoint y: 97, endPoint x: 910, endPoint y: 96, distance: 36.0
click at [915, 96] on div "@Zoé : Note pour les procédures : Privé" at bounding box center [1059, 106] width 288 height 86
click at [977, 75] on icon at bounding box center [980, 75] width 9 height 9
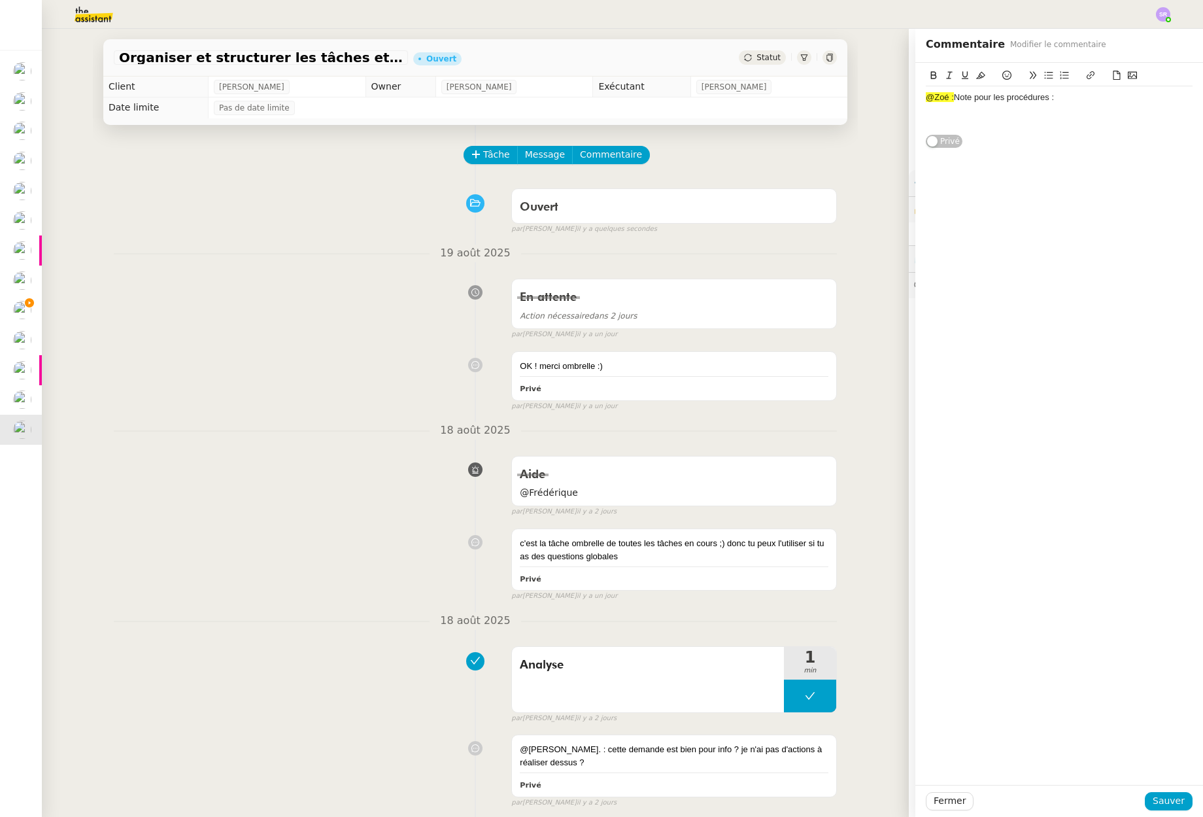
click at [993, 122] on div at bounding box center [1059, 122] width 267 height 12
drag, startPoint x: 1055, startPoint y: 124, endPoint x: 911, endPoint y: 124, distance: 144.5
click at [915, 124] on div "@Zoé : Note pour les procédures : Je vous ai fais un partage "un lien" pour le …" at bounding box center [1059, 124] width 288 height 122
click at [1117, 131] on div at bounding box center [1059, 134] width 267 height 12
click at [1117, 124] on div "Pour le dépôt de tous les dossiers personnel" at bounding box center [1059, 122] width 267 height 12
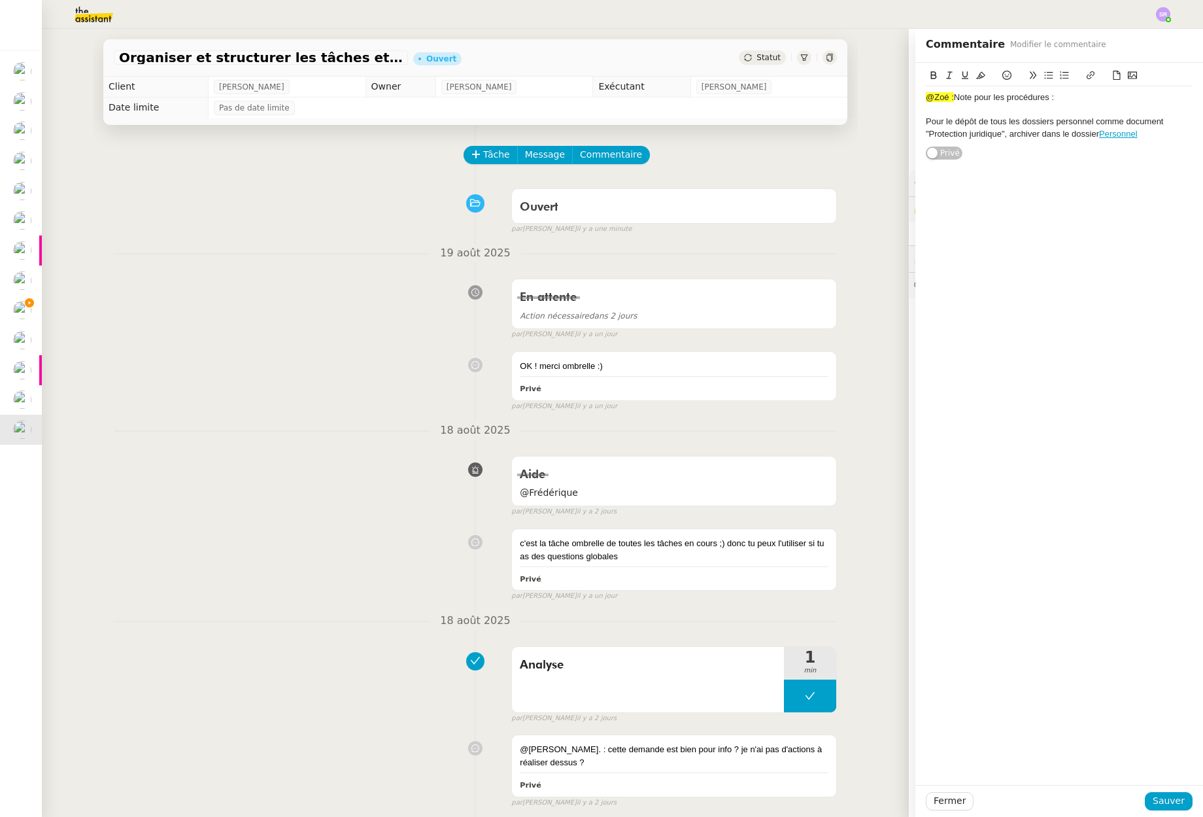
click at [1140, 139] on div "Pour le dépôt de tous les dossiers personnel comme document "Protection juridiq…" at bounding box center [1059, 128] width 267 height 24
click at [1162, 167] on div "-> je ne sais pas dans quelle procédure ça pourrait aller pour le moment (pas a…" at bounding box center [1059, 164] width 267 height 24
click at [1145, 168] on div "-> je ne sais pas dans quelle procédure ça pourrait aller pour le moment (pas a…" at bounding box center [1059, 164] width 267 height 24
click at [1172, 808] on span "Sauver" at bounding box center [1169, 800] width 32 height 15
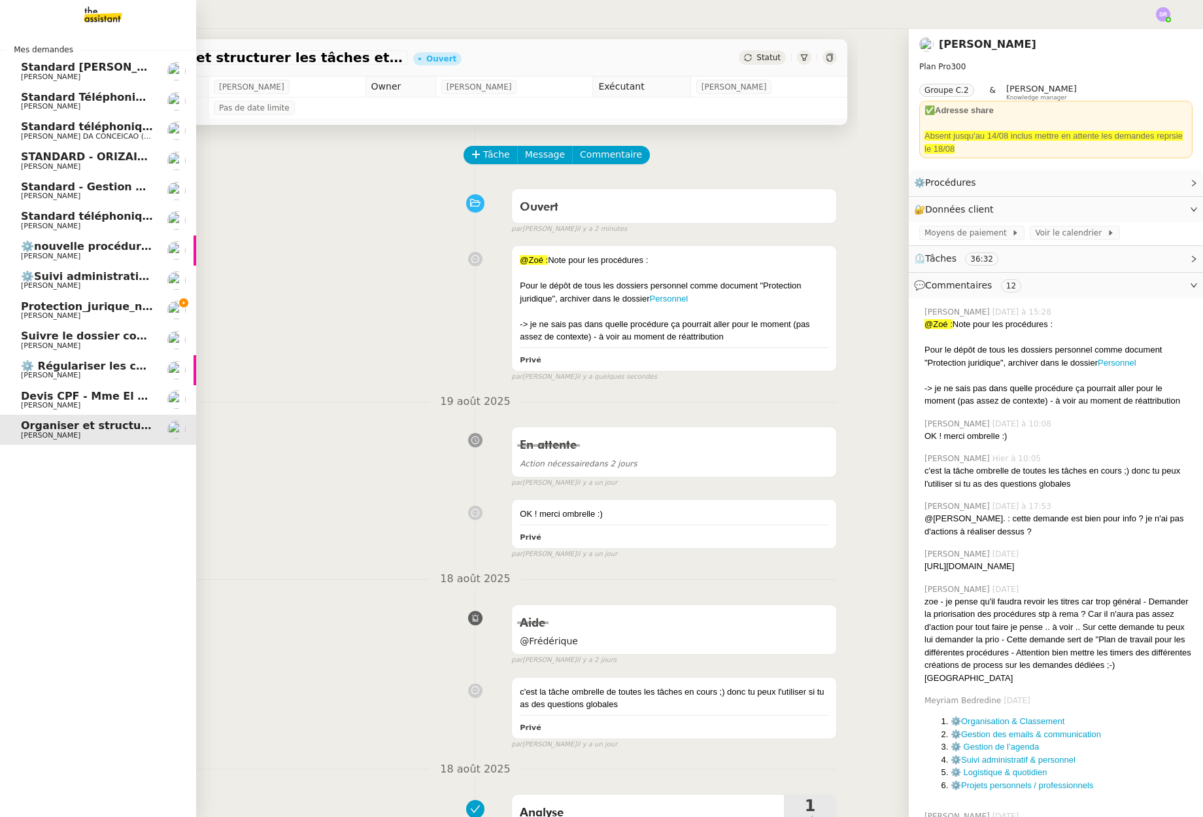
click at [88, 312] on span "[PERSON_NAME]" at bounding box center [87, 316] width 132 height 8
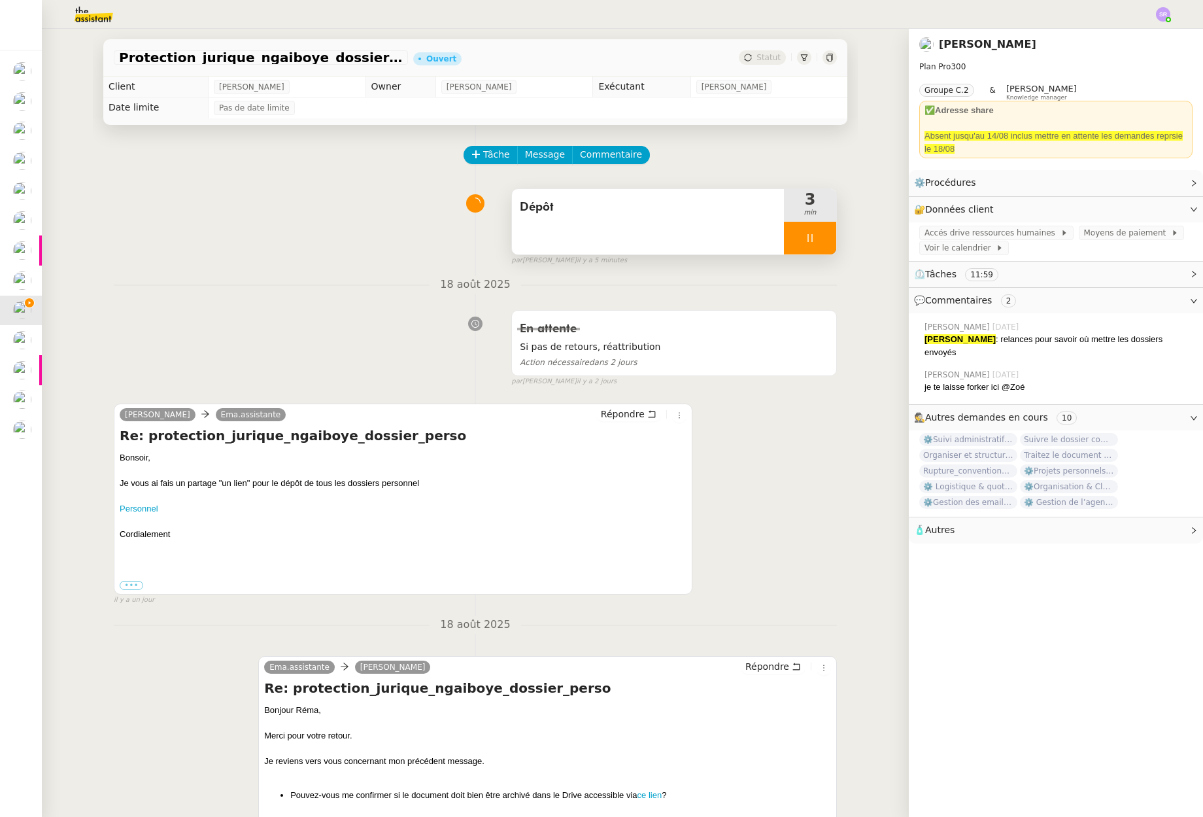
click at [787, 236] on div at bounding box center [810, 238] width 52 height 33
click at [818, 239] on icon at bounding box center [823, 238] width 10 height 10
click at [494, 154] on span "Tâche" at bounding box center [496, 154] width 27 height 15
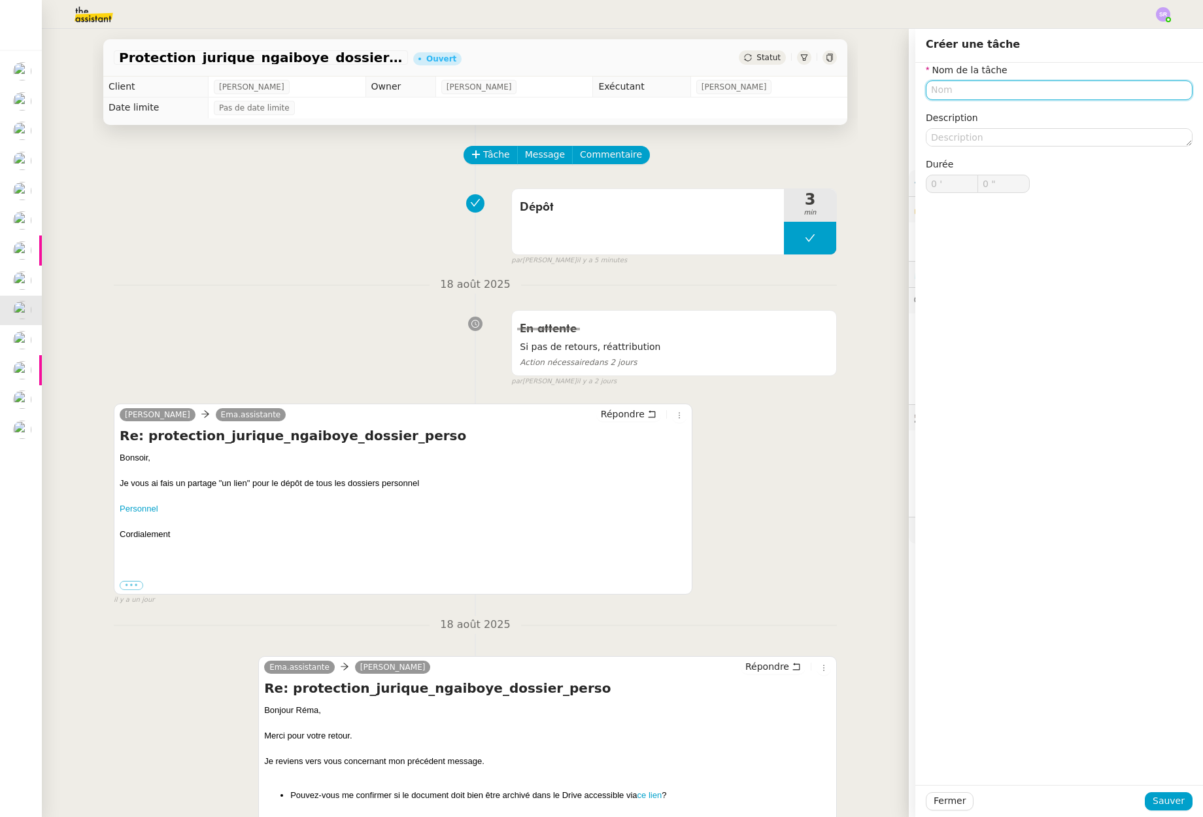
click at [991, 84] on input "text" at bounding box center [1059, 89] width 267 height 19
click at [1068, 148] on div "📧 Envoi d'email" at bounding box center [1054, 151] width 251 height 12
type input "Envoi d'email"
click at [1165, 804] on span "Sauver" at bounding box center [1169, 800] width 32 height 15
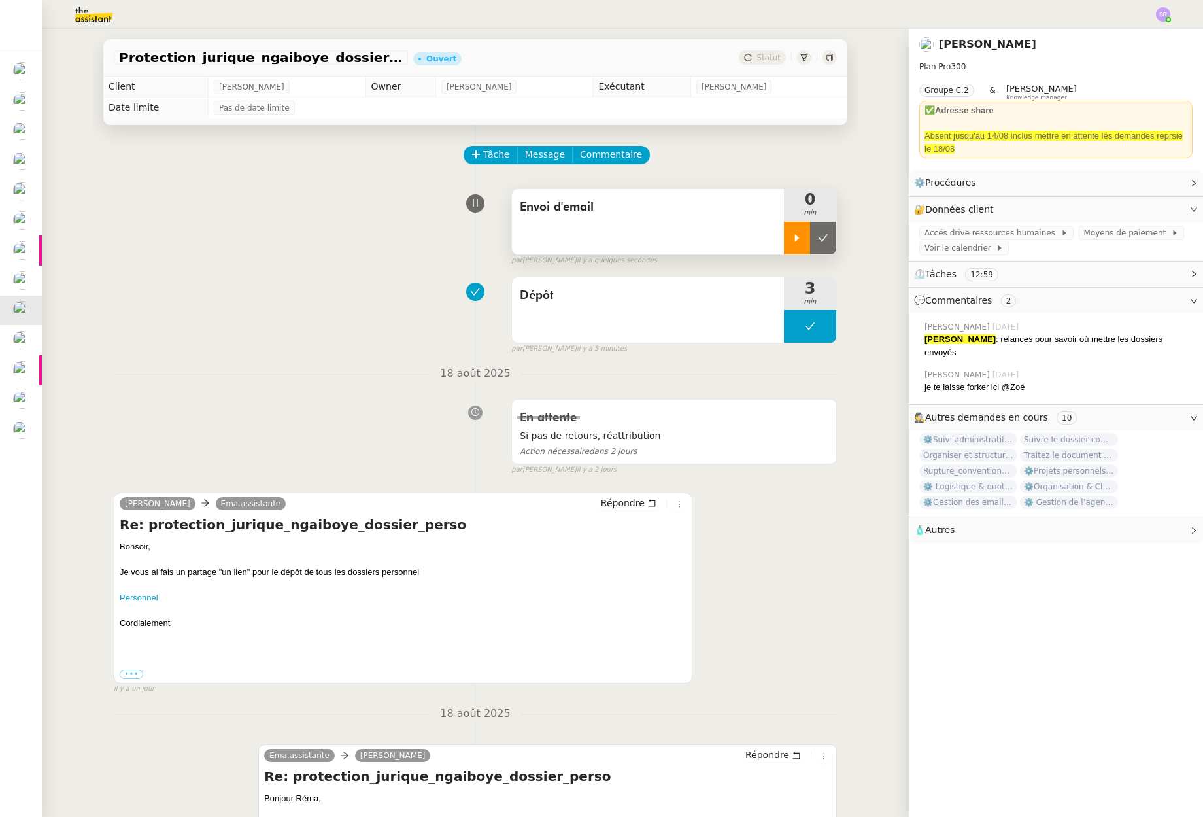
click at [792, 240] on icon at bounding box center [797, 238] width 10 height 10
click at [624, 503] on span "Répondre" at bounding box center [623, 502] width 44 height 13
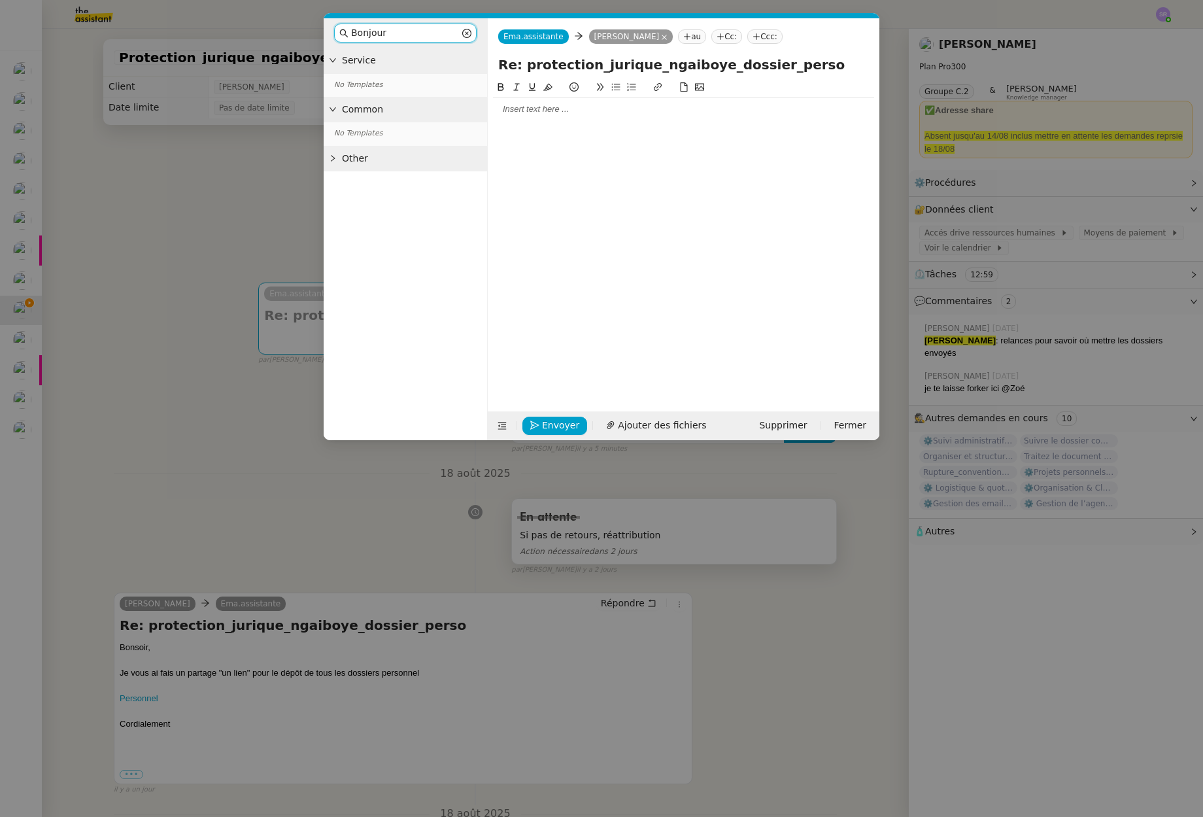
type input "Bonjour @"
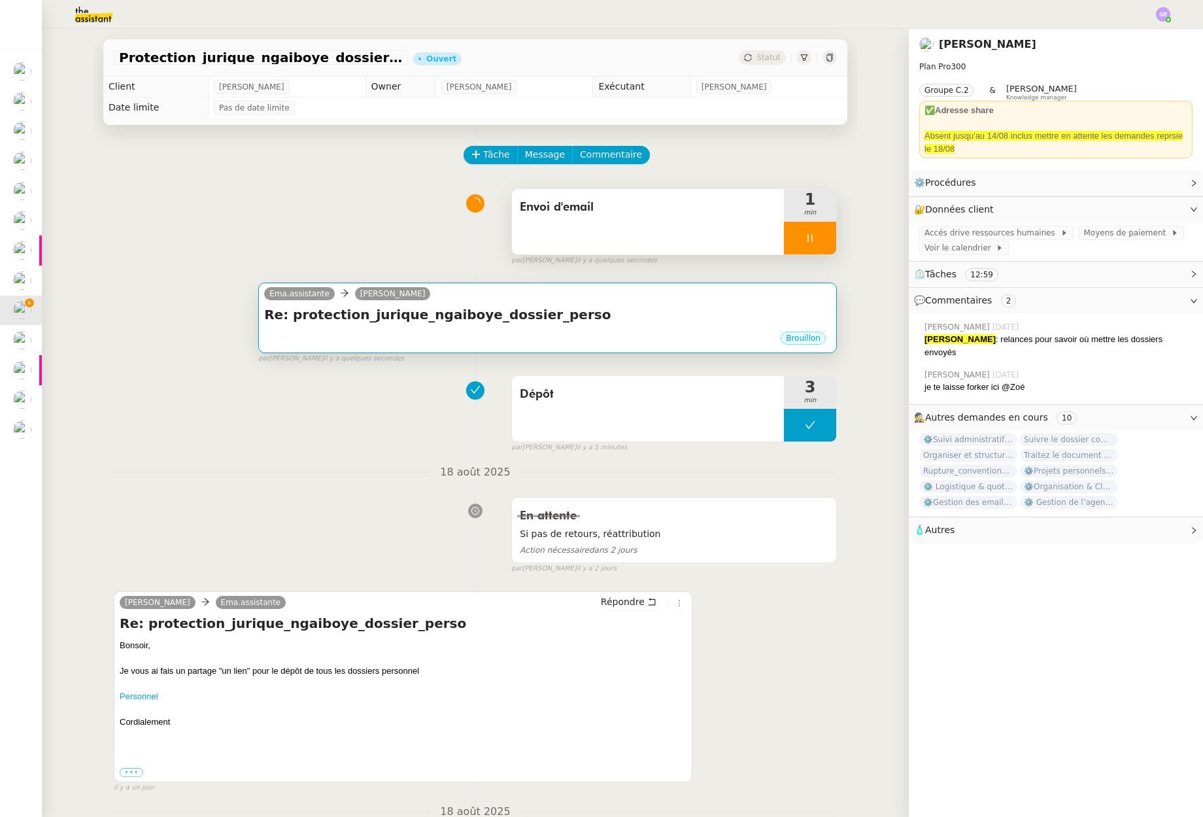
click at [488, 298] on div "Ema.assistante Réma Ngaiboye" at bounding box center [547, 296] width 567 height 20
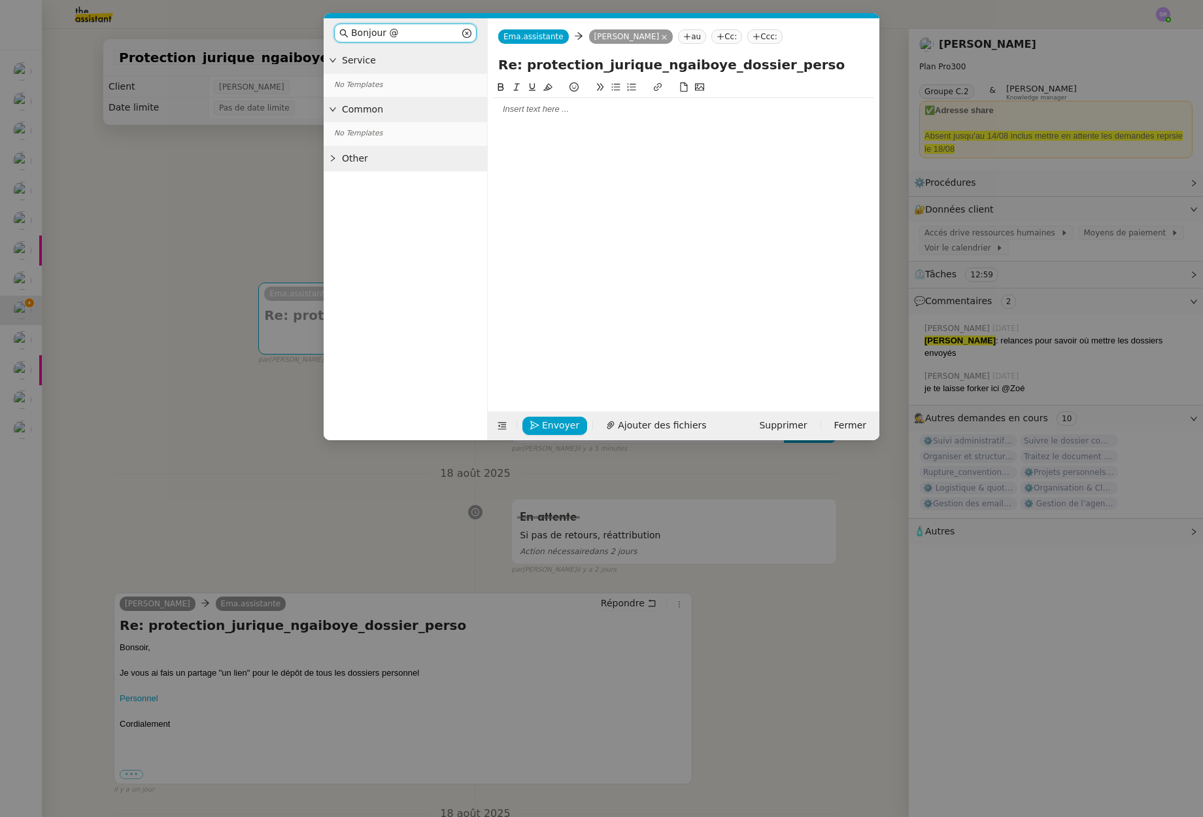
click at [539, 109] on div at bounding box center [683, 109] width 381 height 12
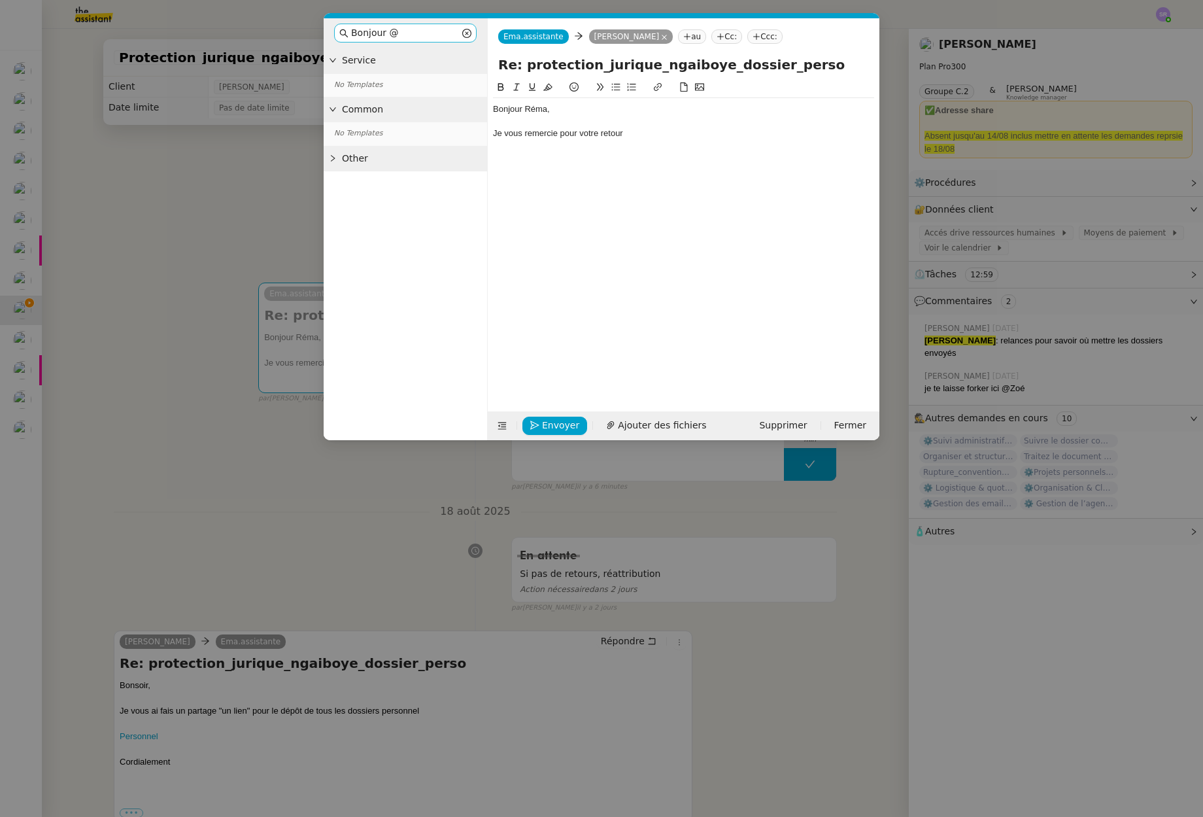
click at [468, 34] on icon at bounding box center [466, 33] width 9 height 9
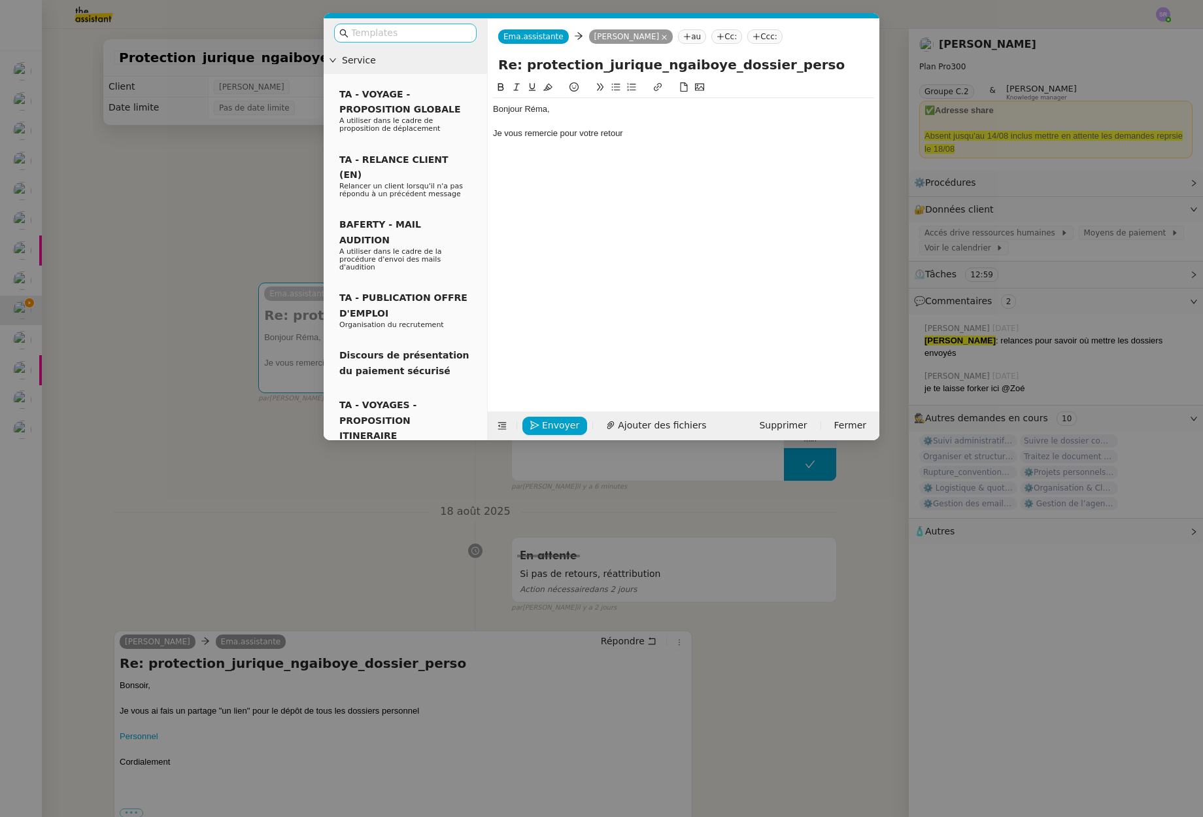
click at [703, 136] on div "Je vous remercie pour votre retour" at bounding box center [683, 134] width 381 height 12
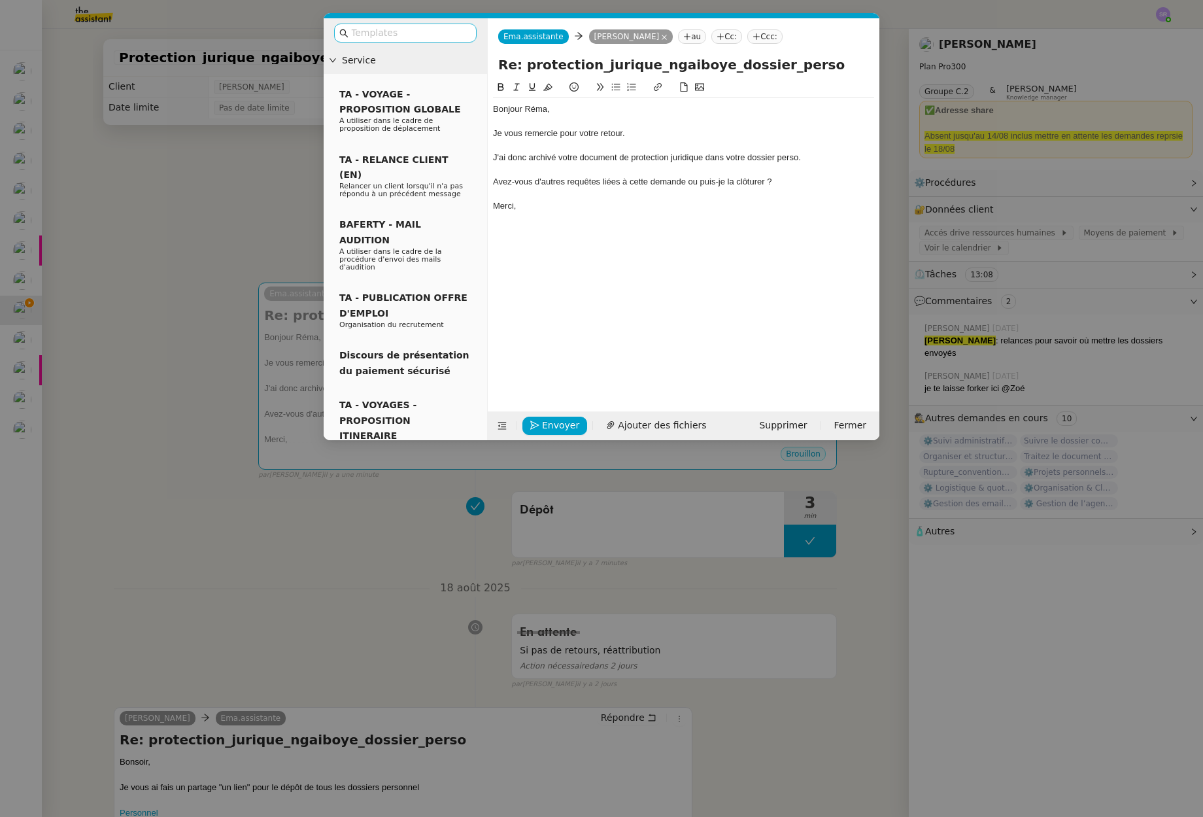
click at [543, 181] on div "Avez-vous d'autres requêtes liées à cette demande ou puis-je la clôturer ?" at bounding box center [683, 182] width 381 height 12
click at [619, 87] on icon at bounding box center [615, 86] width 9 height 9
click at [615, 211] on div "Merci," at bounding box center [683, 206] width 381 height 12
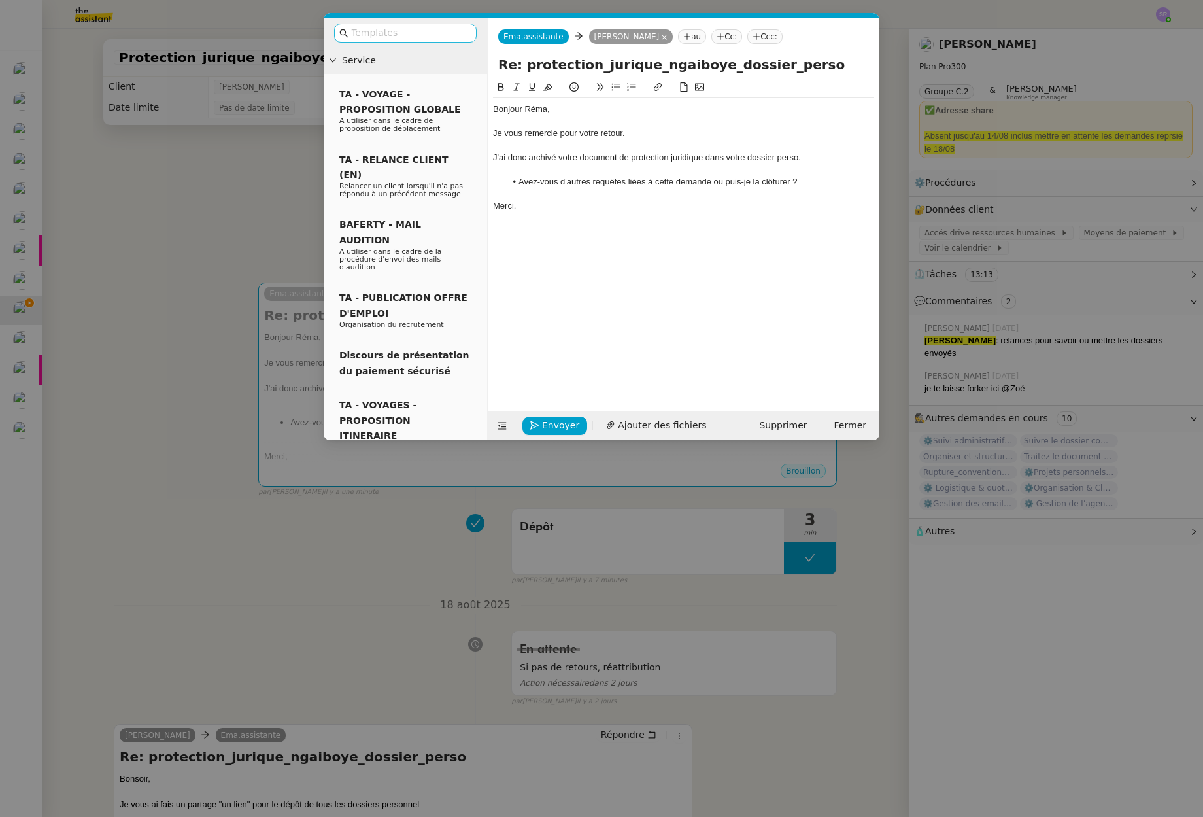
click at [634, 137] on div "Je vous remercie pour votre retour." at bounding box center [683, 134] width 381 height 12
click at [847, 190] on div at bounding box center [683, 194] width 381 height 12
click at [316, 619] on nz-modal-container "Service TA - VOYAGE - PROPOSITION GLOBALE A utiliser dans le cadre de propositi…" at bounding box center [601, 408] width 1203 height 817
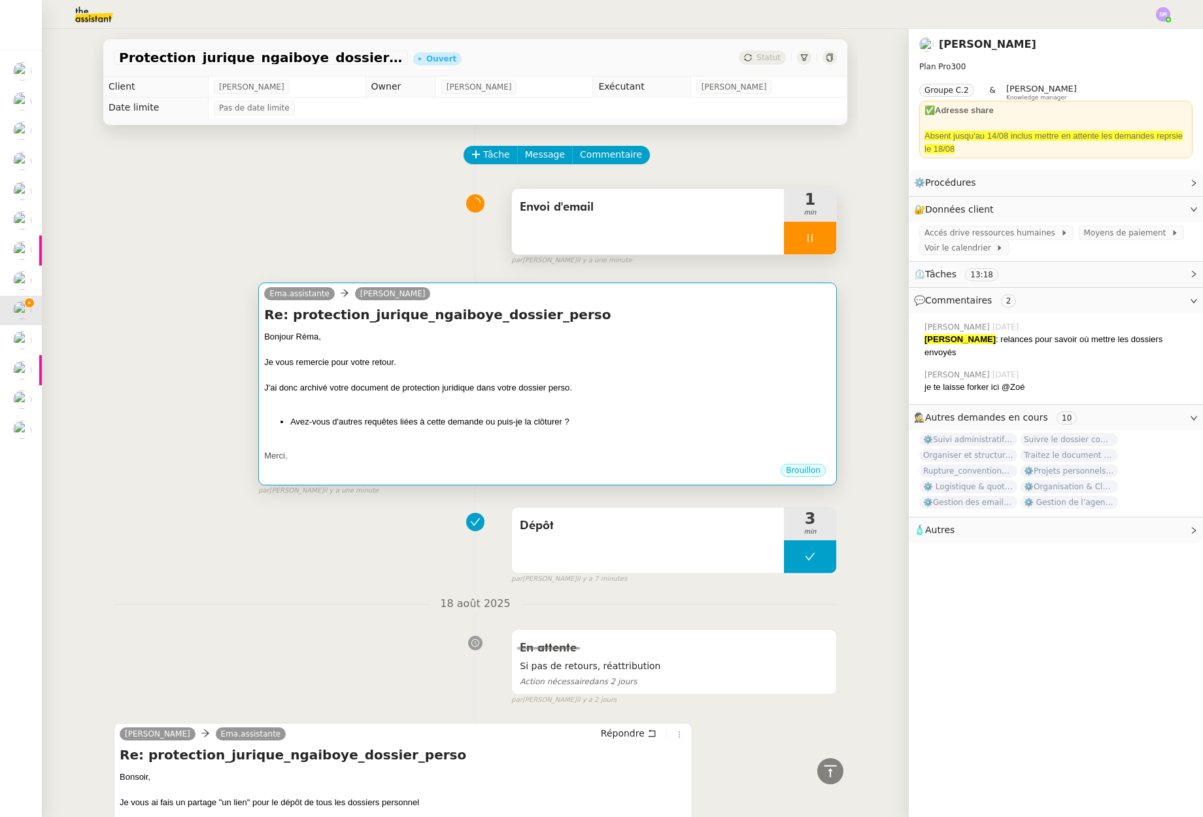
click at [542, 409] on div "Bonjour Réma, Je vous remercie pour votre retour. J'ai donc archivé votre docum…" at bounding box center [547, 396] width 567 height 132
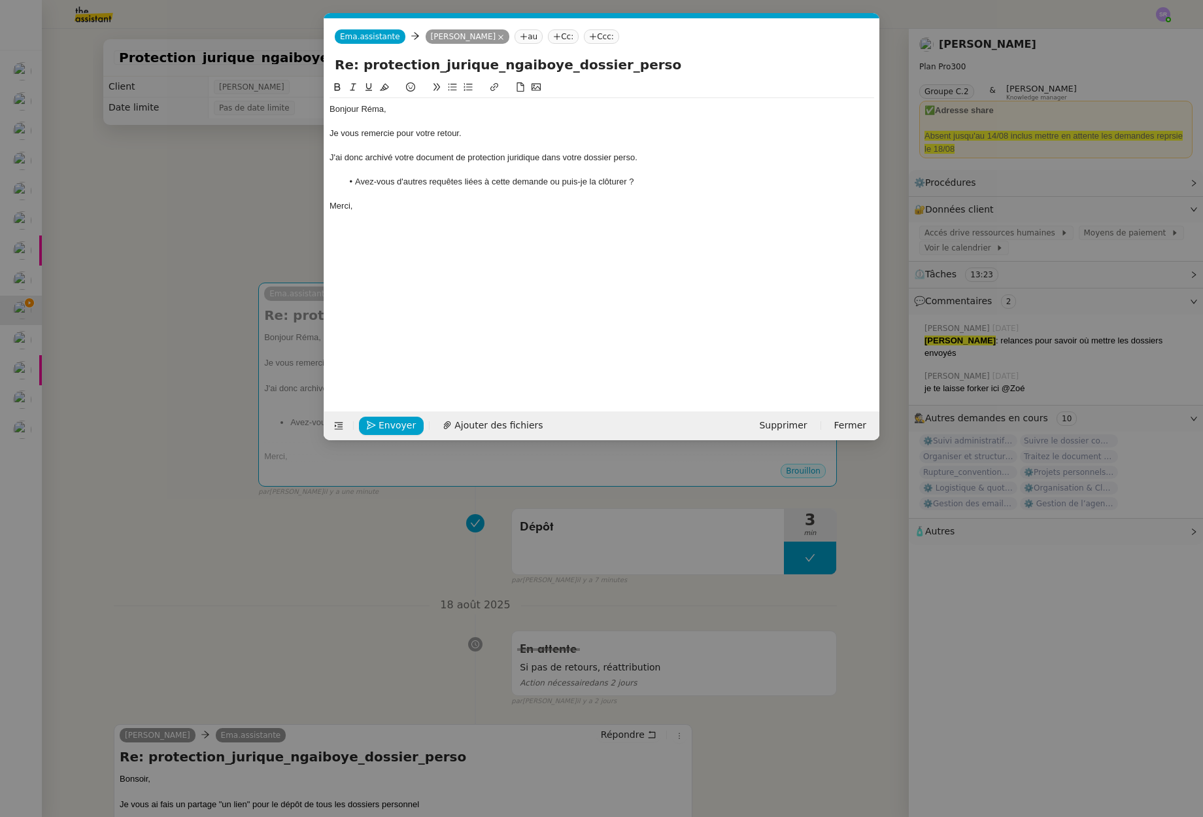
scroll to position [0, 27]
click at [636, 159] on div "J'ai donc archivé votre document de protection juridique dans votre dossier per…" at bounding box center [602, 158] width 545 height 12
click at [382, 417] on button "Envoyer" at bounding box center [391, 426] width 65 height 18
click at [387, 417] on button "Confirmer l'envoi" at bounding box center [412, 426] width 106 height 18
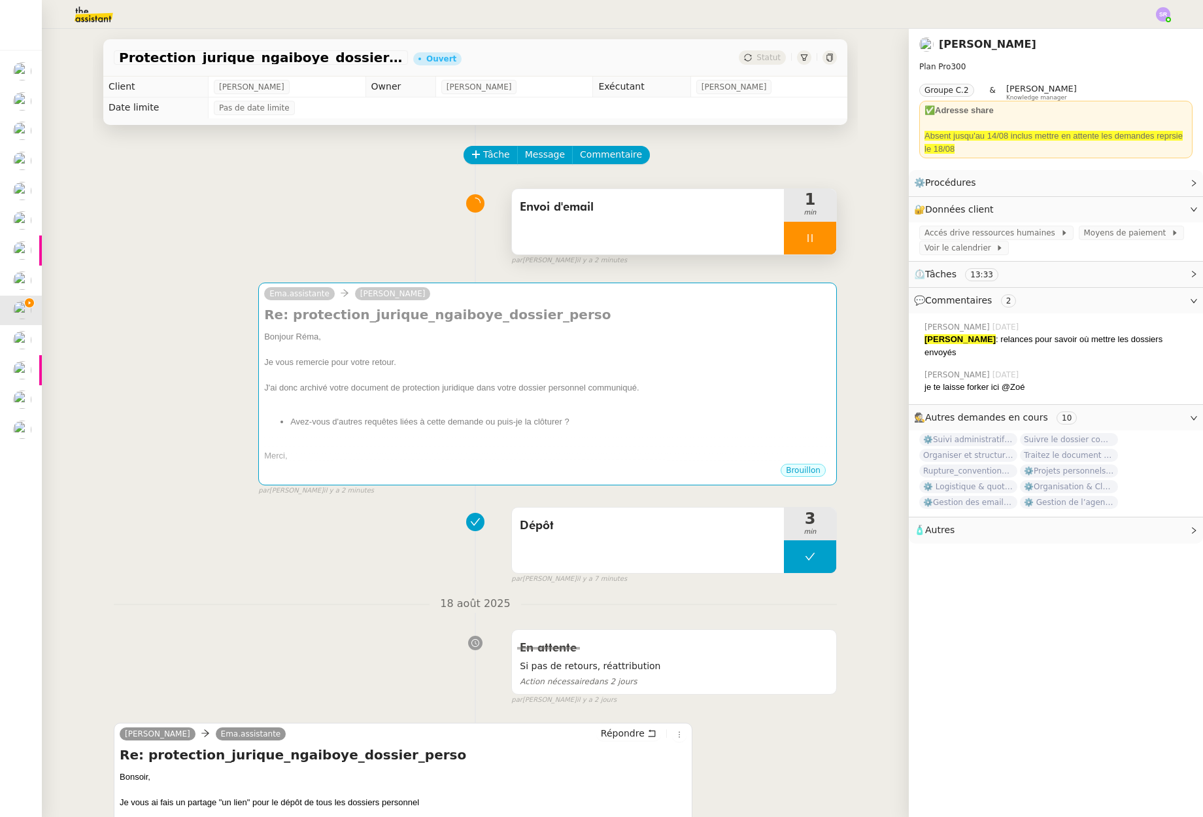
click at [243, 251] on div "Envoi d'email 1 min false par Stéphanie R. il y a 2 minutes" at bounding box center [475, 224] width 723 height 84
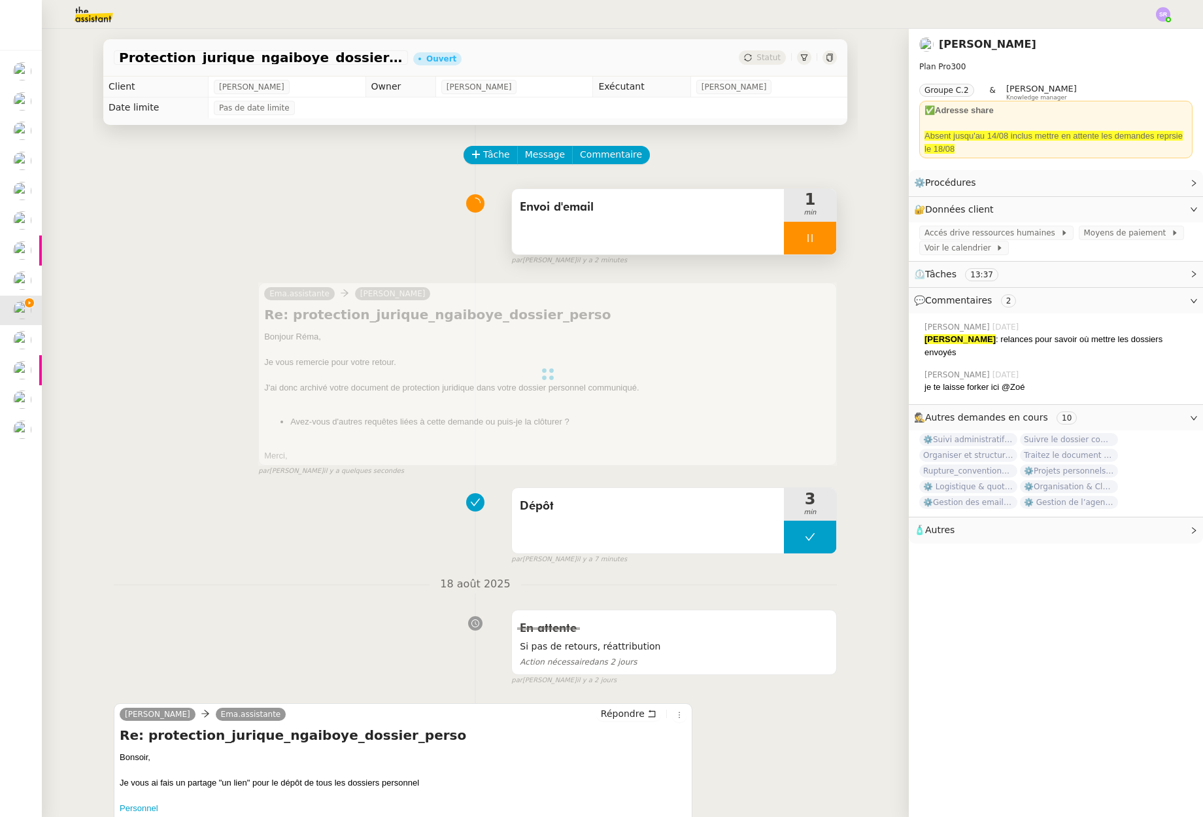
click at [805, 238] on icon at bounding box center [810, 238] width 10 height 10
click at [823, 240] on button at bounding box center [823, 238] width 26 height 33
click at [398, 220] on div "Envoi d'email 1 min false par Stéphanie R. il y a 2 minutes" at bounding box center [475, 224] width 723 height 84
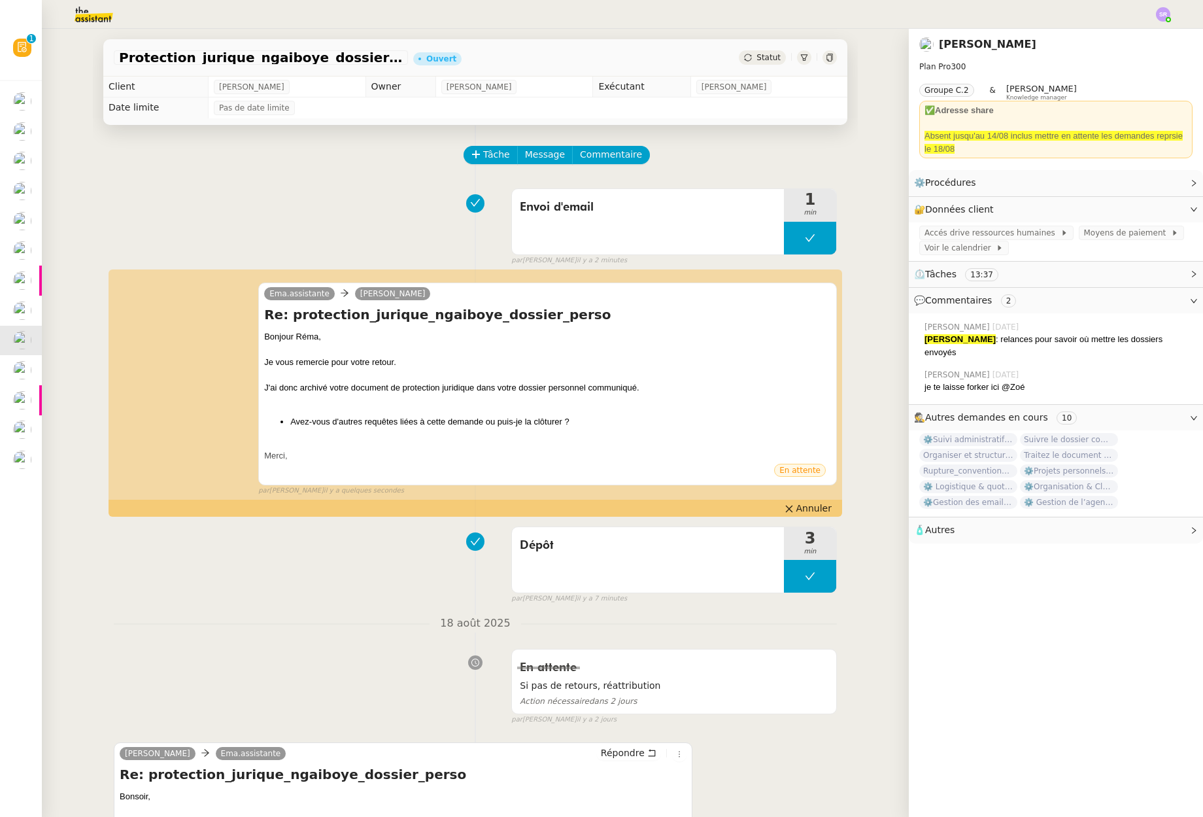
click at [760, 49] on div "Protection_jurique_ngaiboye_dossier_perso Ouvert Statut" at bounding box center [475, 57] width 744 height 37
click at [757, 59] on span "Statut" at bounding box center [769, 57] width 24 height 9
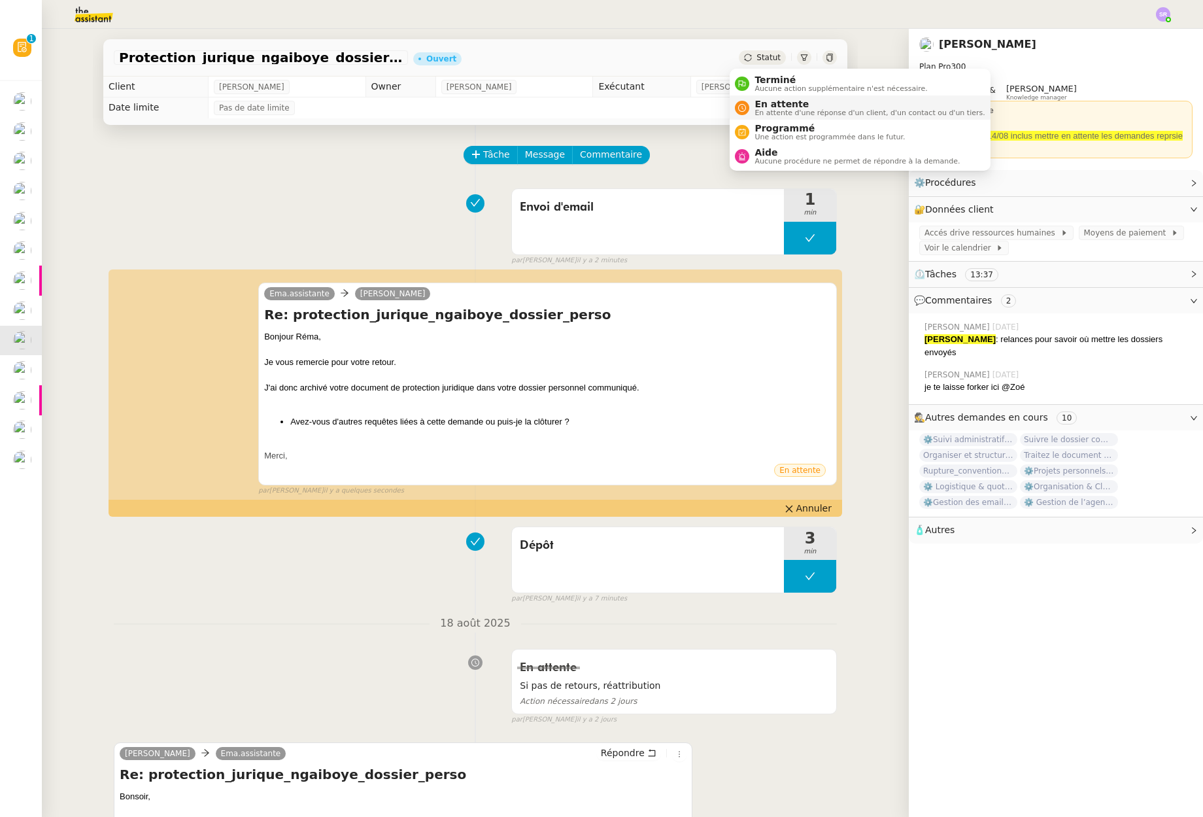
click at [775, 107] on span "En attente" at bounding box center [870, 104] width 230 height 10
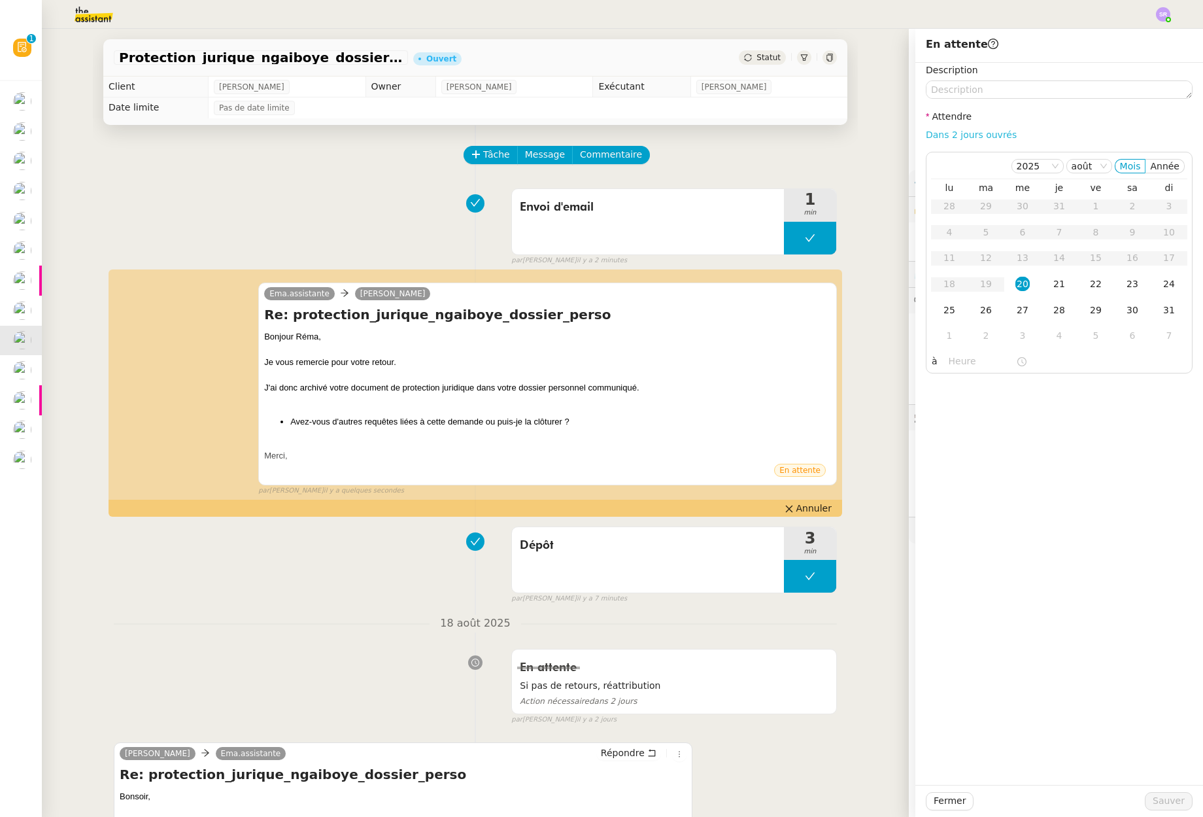
click at [956, 132] on link "Dans 2 jours ouvrés" at bounding box center [971, 134] width 91 height 10
type input "07:00"
click at [1179, 797] on button "Sauver" at bounding box center [1169, 801] width 48 height 18
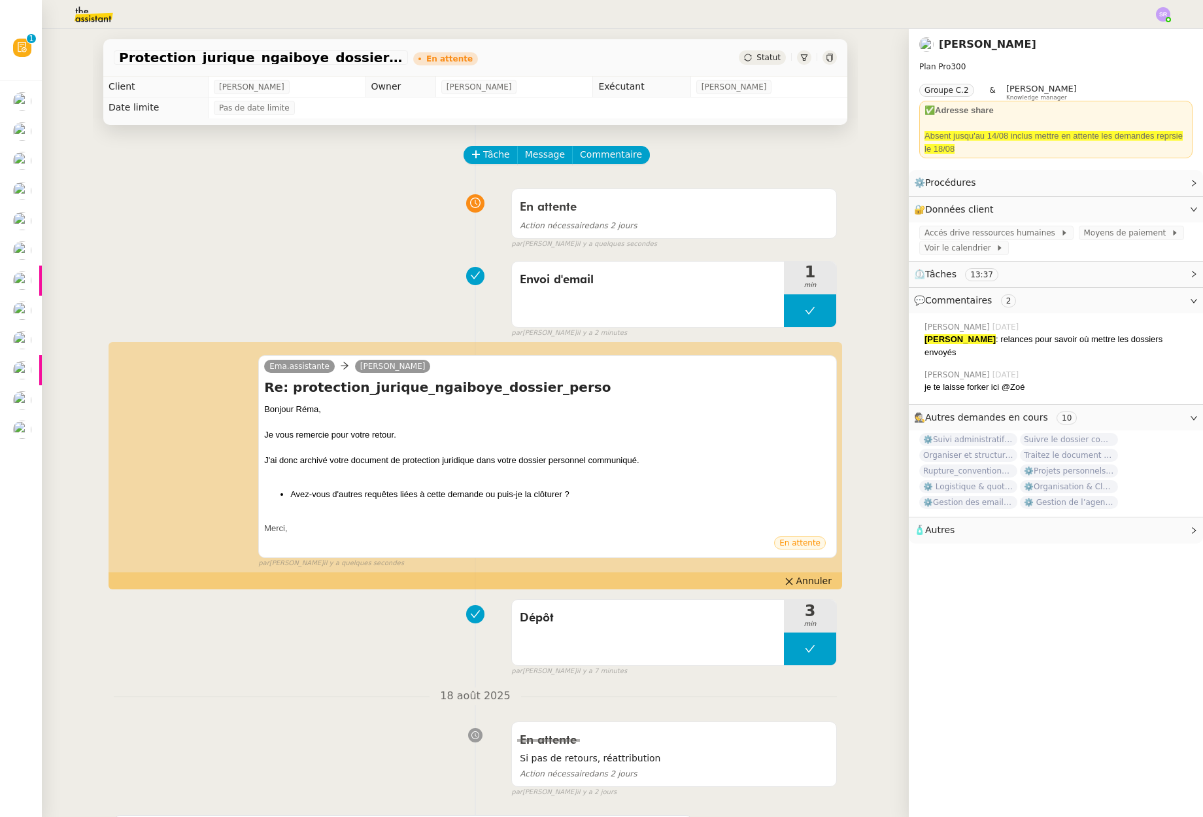
click at [285, 249] on div "En attente Action nécessaire dans 2 jours false par Stéphanie R. il y a quelque…" at bounding box center [475, 215] width 723 height 67
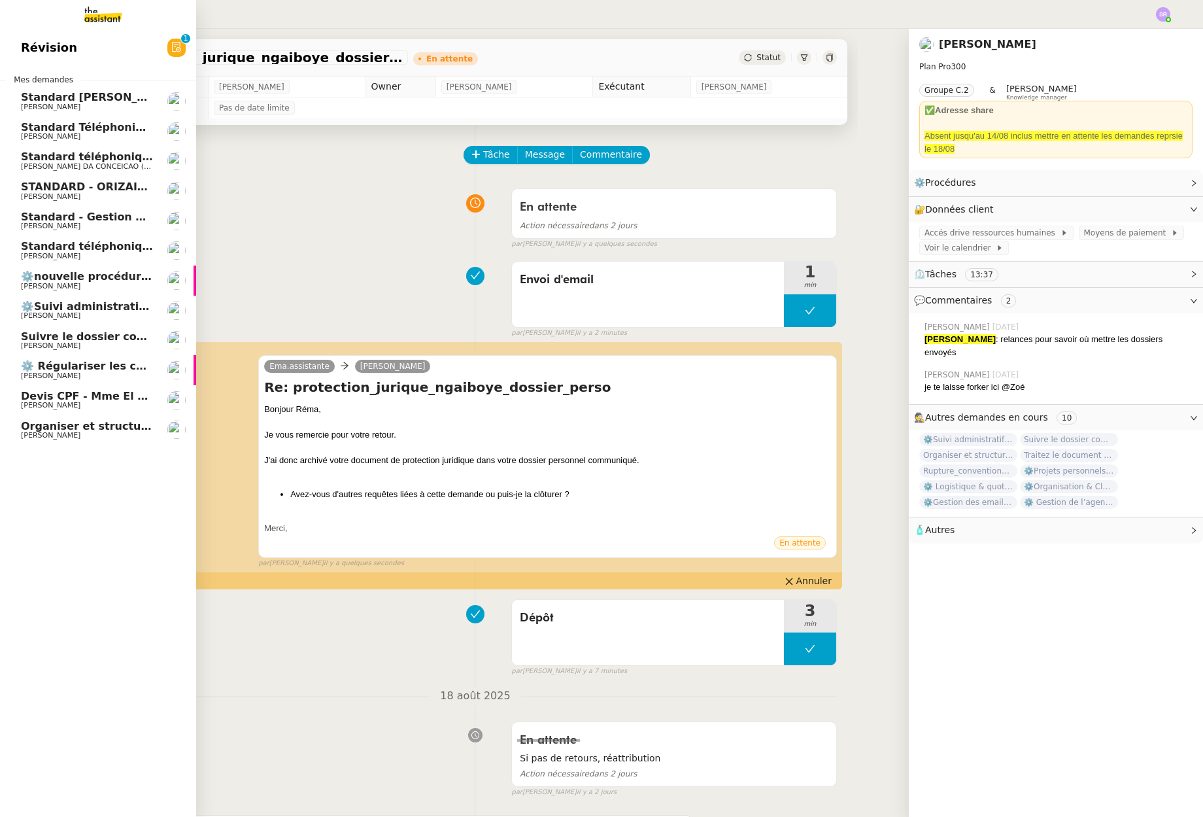
click at [93, 437] on span "[PERSON_NAME]" at bounding box center [87, 436] width 132 height 8
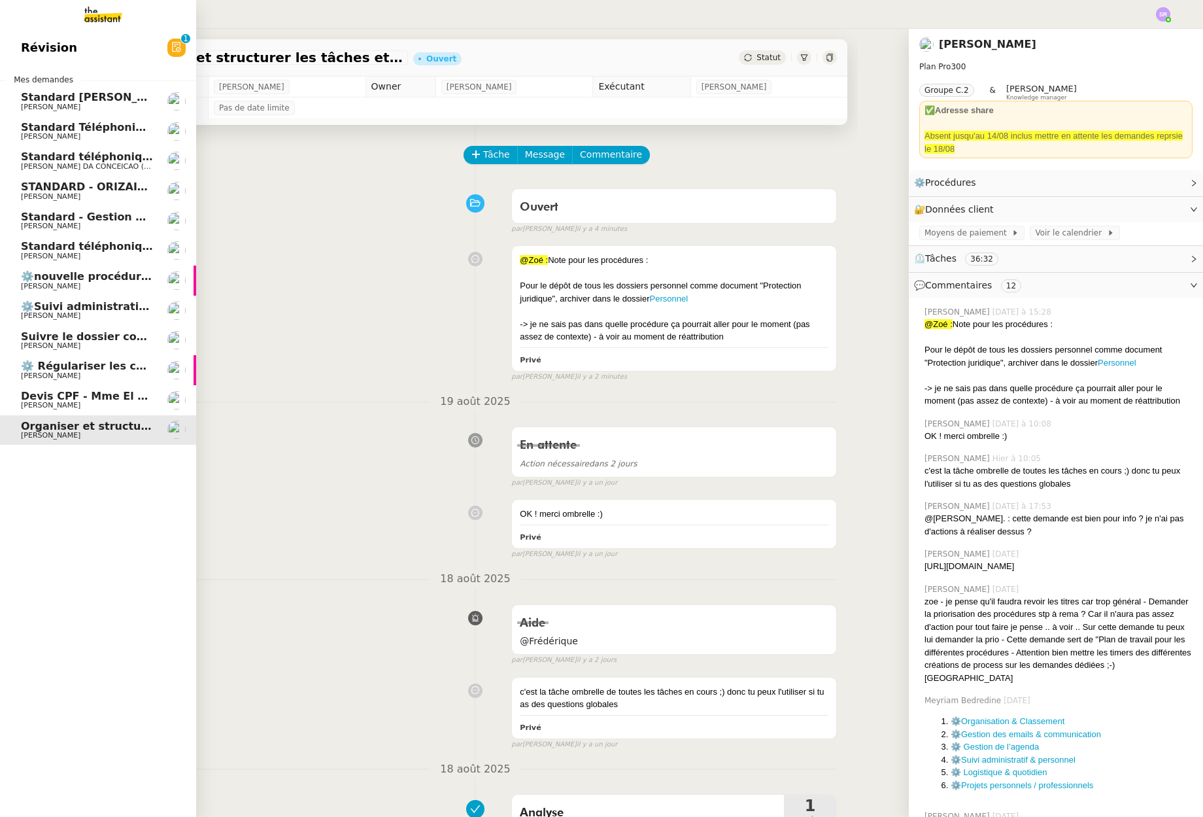
click at [133, 300] on link "⚙️Suivi administratif & personnel Réma Ngaiboye" at bounding box center [98, 311] width 196 height 30
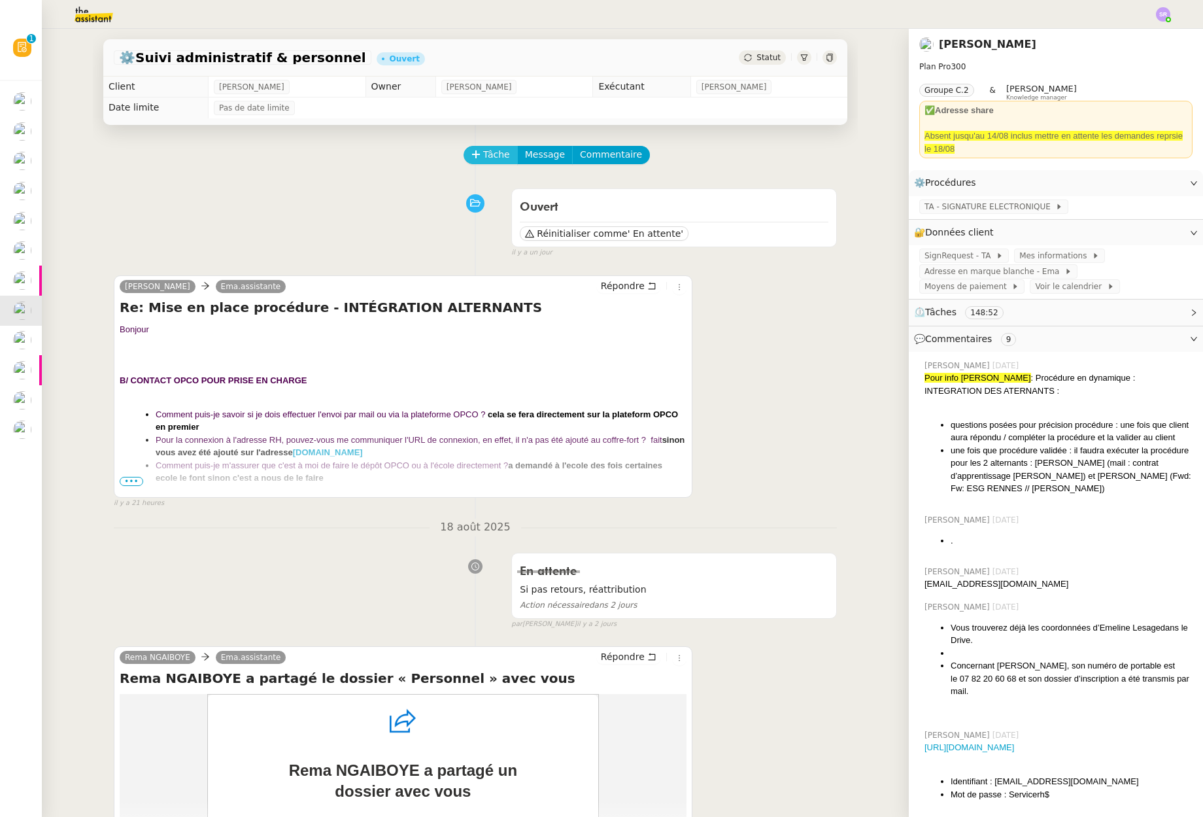
click at [471, 150] on icon at bounding box center [475, 154] width 9 height 9
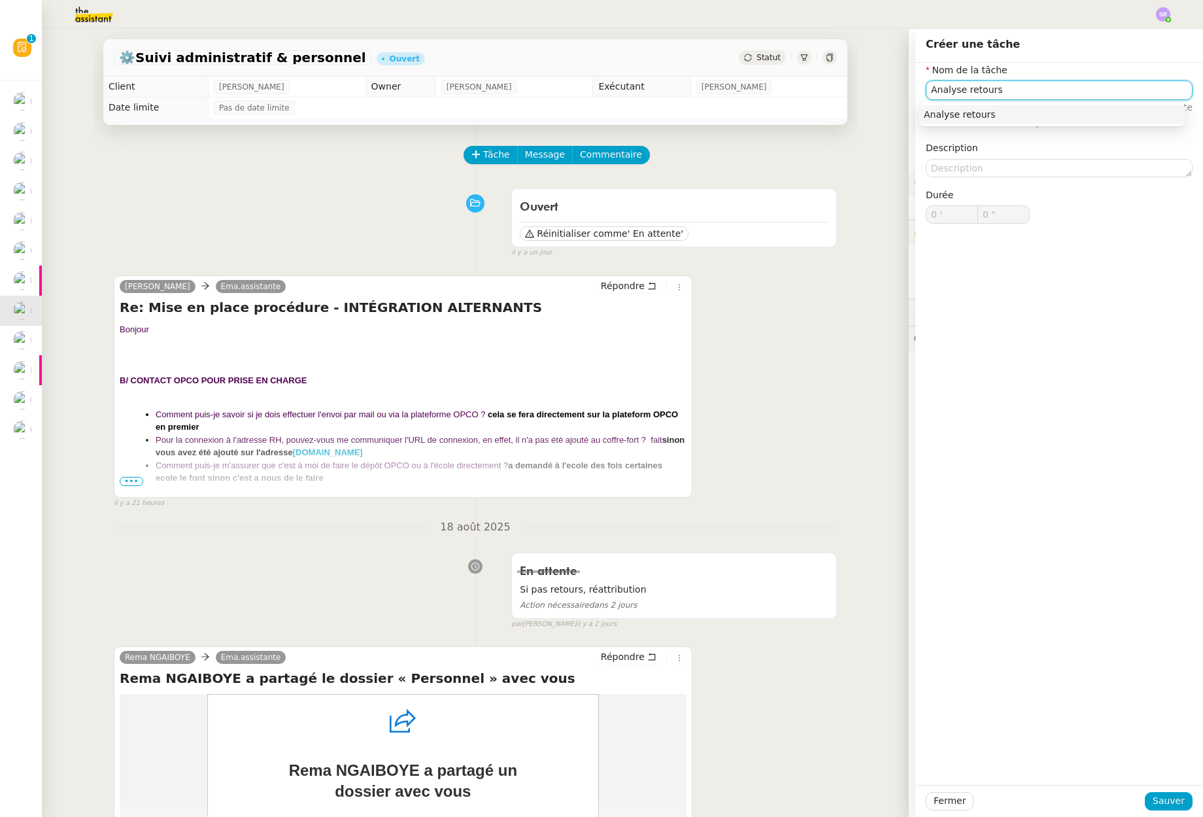
click at [975, 107] on nz-auto-option "Analyse retours" at bounding box center [1052, 114] width 267 height 18
type input "Analyse retours"
click at [1171, 796] on span "Sauver" at bounding box center [1169, 800] width 32 height 15
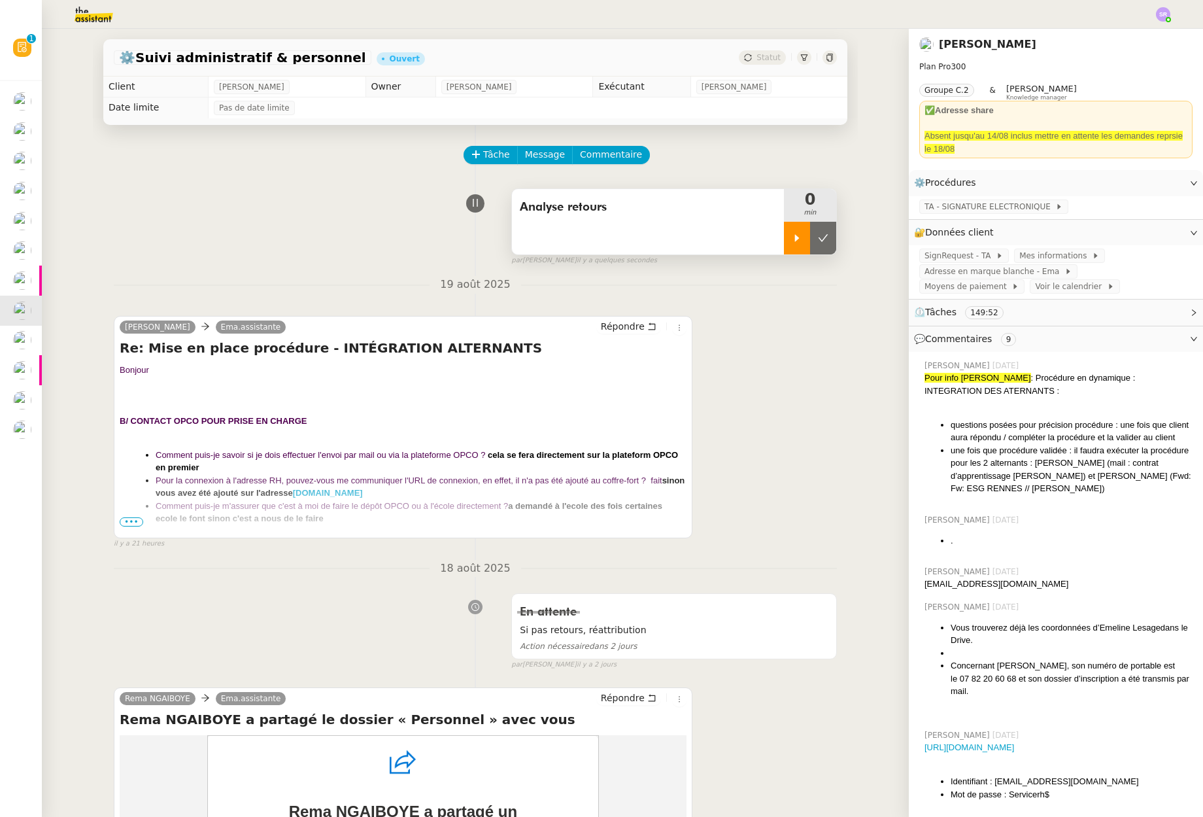
click at [787, 246] on div at bounding box center [797, 238] width 26 height 33
click at [120, 521] on span "•••" at bounding box center [132, 521] width 24 height 9
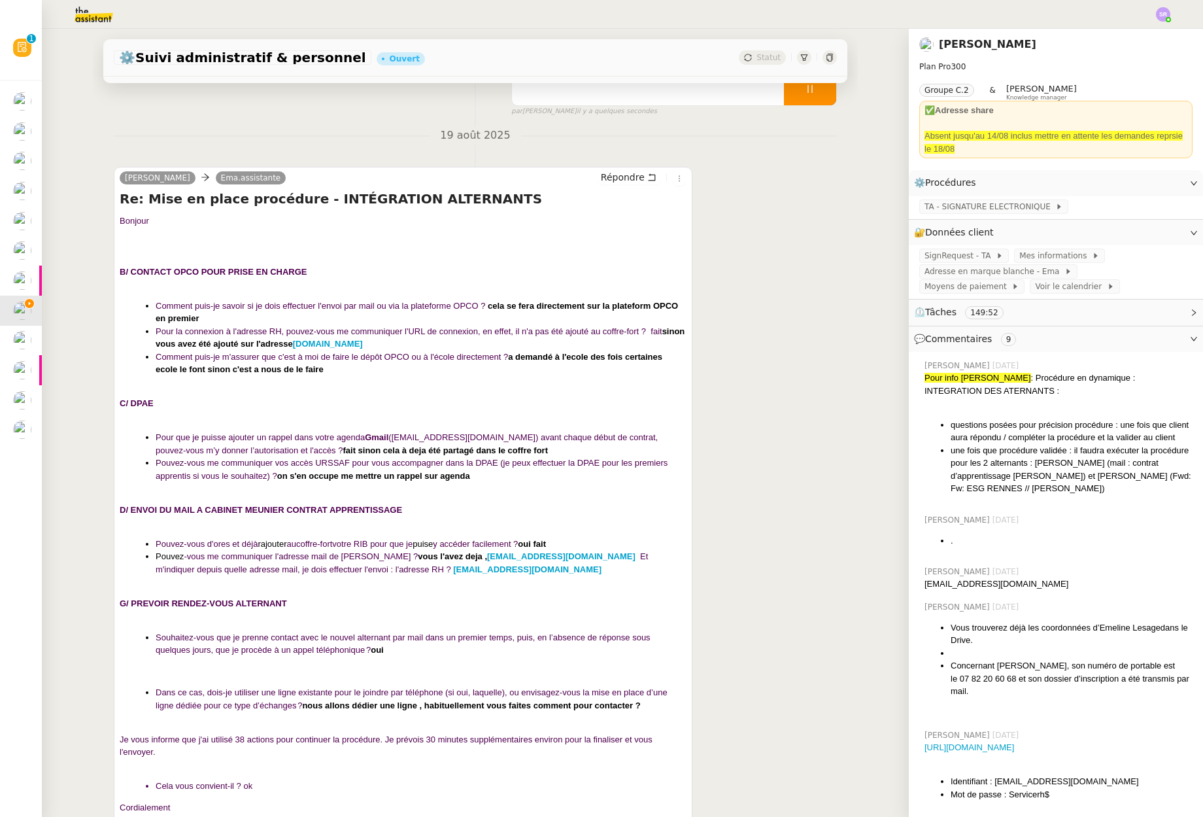
scroll to position [166, 0]
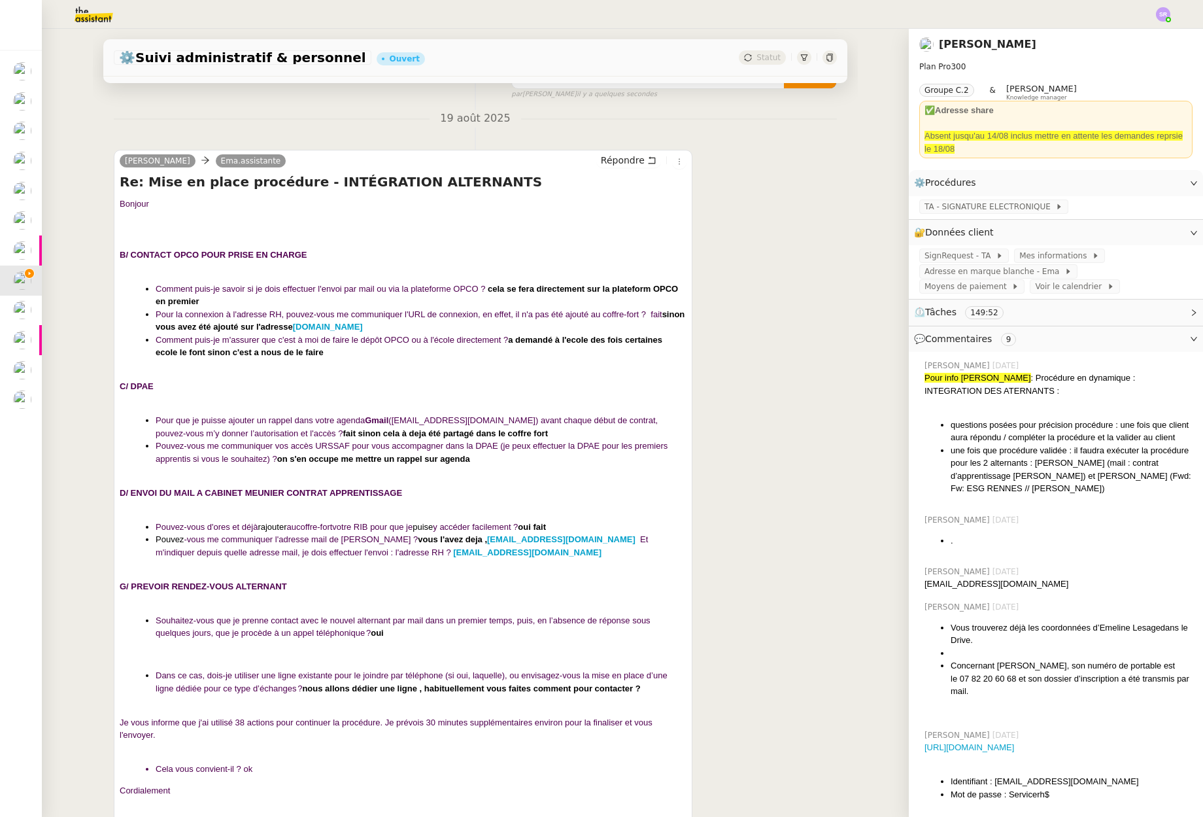
click at [434, 459] on b "on s'en occupe me mettre un rappel sur agenda" at bounding box center [373, 459] width 193 height 10
drag, startPoint x: 487, startPoint y: 460, endPoint x: 387, endPoint y: 462, distance: 100.1
click at [387, 462] on li "Pouvez-vous me communiquer vos accès URSSAF pour vous accompagner dans la DPAE …" at bounding box center [421, 452] width 531 height 26
click at [486, 456] on li "Pouvez-vous me communiquer vos accès URSSAF pour vous accompagner dans la DPAE …" at bounding box center [421, 452] width 531 height 26
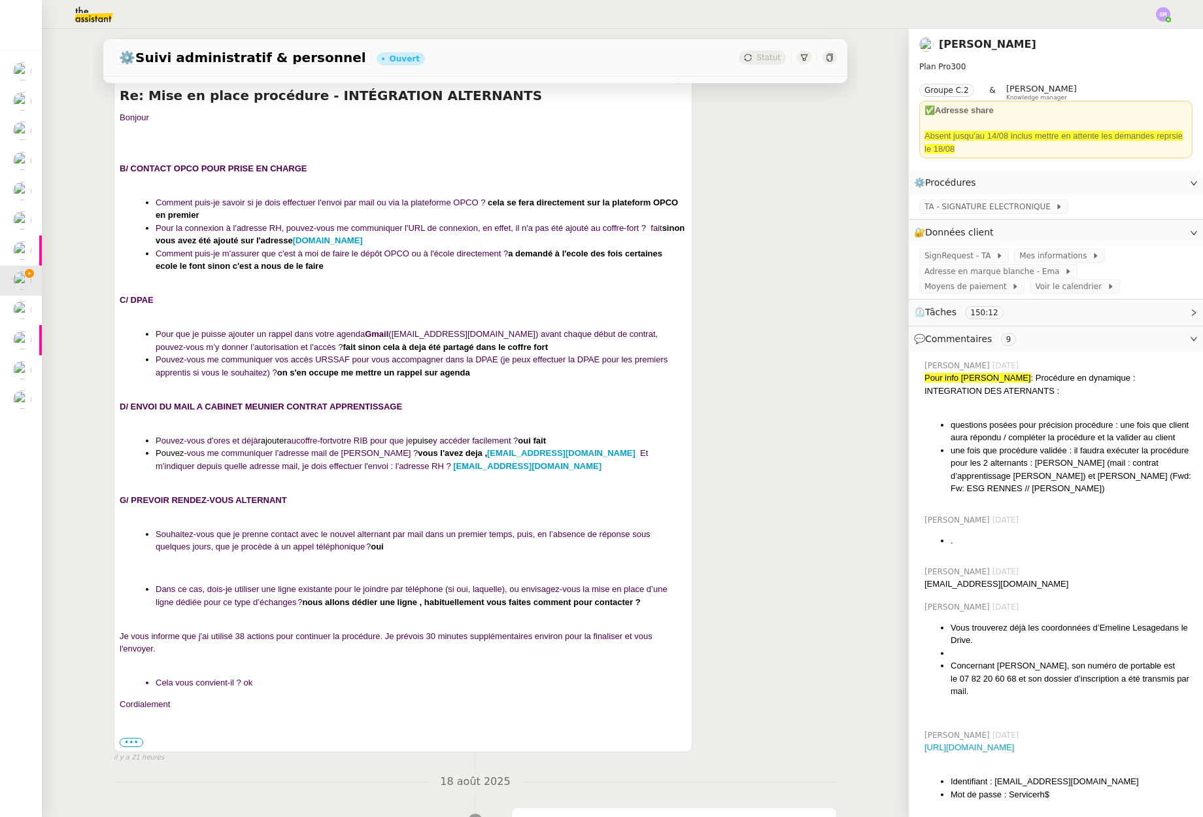
scroll to position [0, 0]
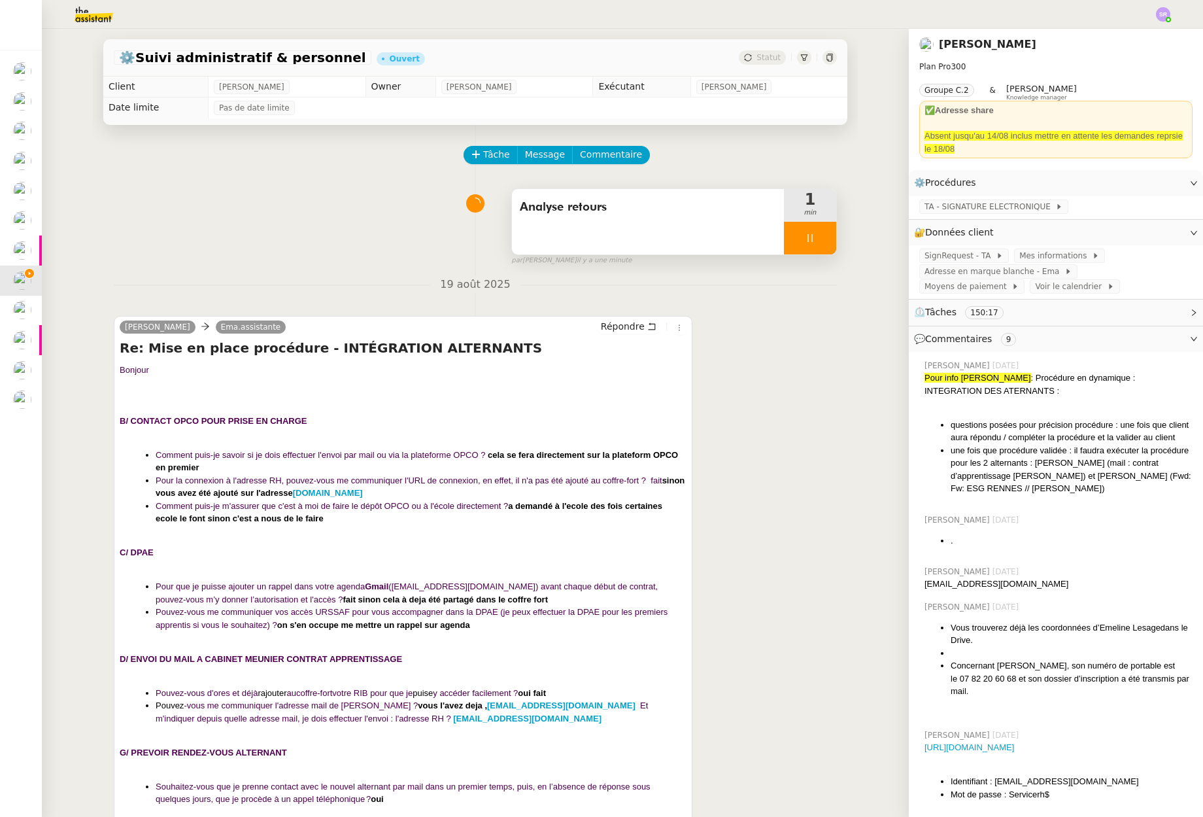
click at [800, 247] on div at bounding box center [810, 238] width 52 height 33
click at [818, 243] on icon at bounding box center [823, 238] width 10 height 10
click at [488, 159] on span "Tâche" at bounding box center [496, 154] width 27 height 15
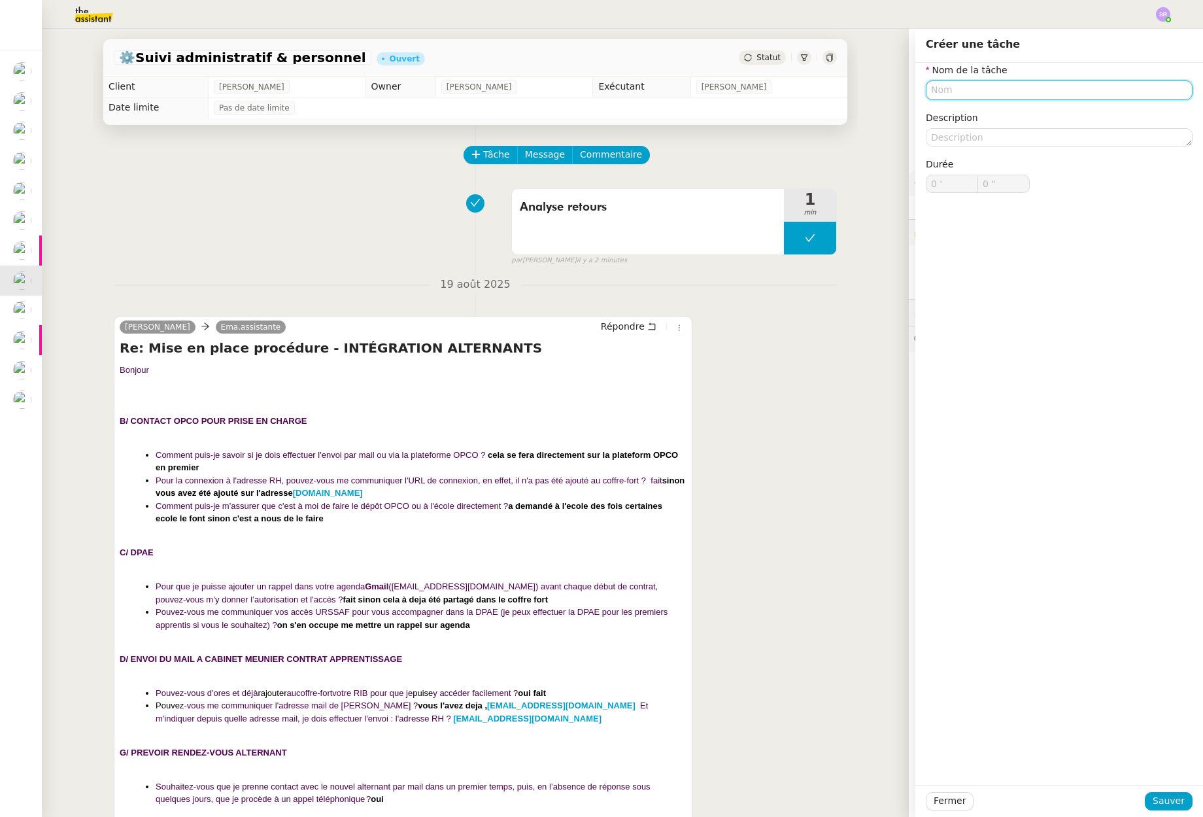
click at [982, 90] on input "text" at bounding box center [1059, 89] width 267 height 19
type input "faisabilité ligne dédiée"
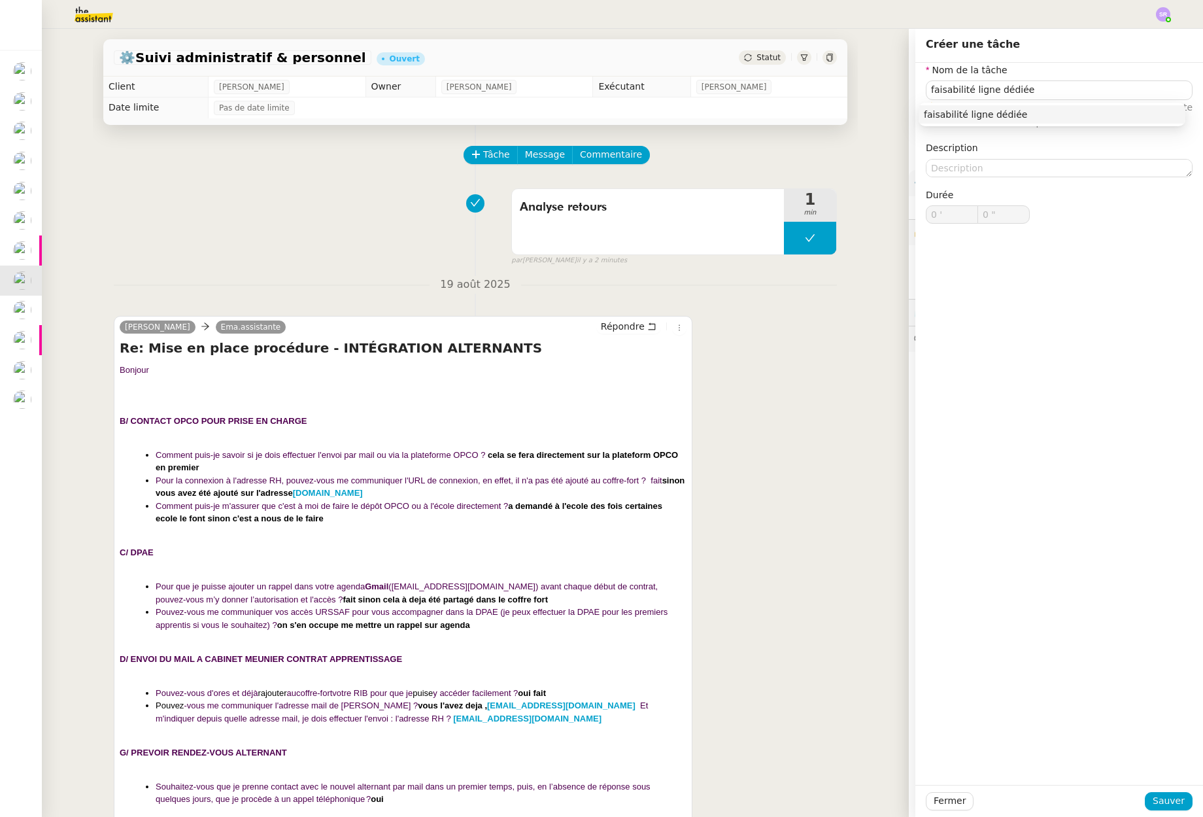
click at [1052, 129] on div "⚠️ Privilégiez un titre clair et explicite. Le client voit cette information da…" at bounding box center [1059, 115] width 267 height 31
click at [1068, 105] on span "Privilégiez un titre clair et explicite. Le client voit cette information dans …" at bounding box center [1059, 115] width 267 height 26
click at [1153, 808] on button "Sauver" at bounding box center [1169, 801] width 48 height 18
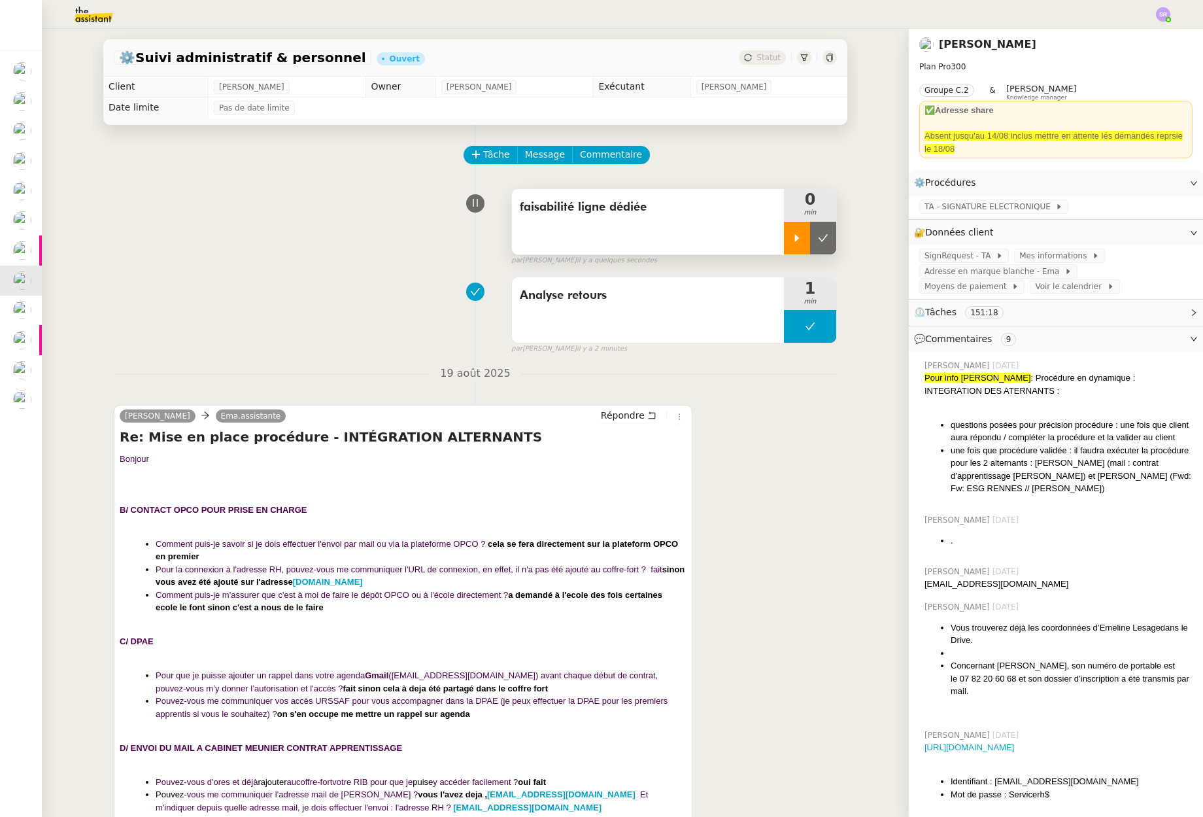
click at [792, 241] on icon at bounding box center [797, 238] width 10 height 10
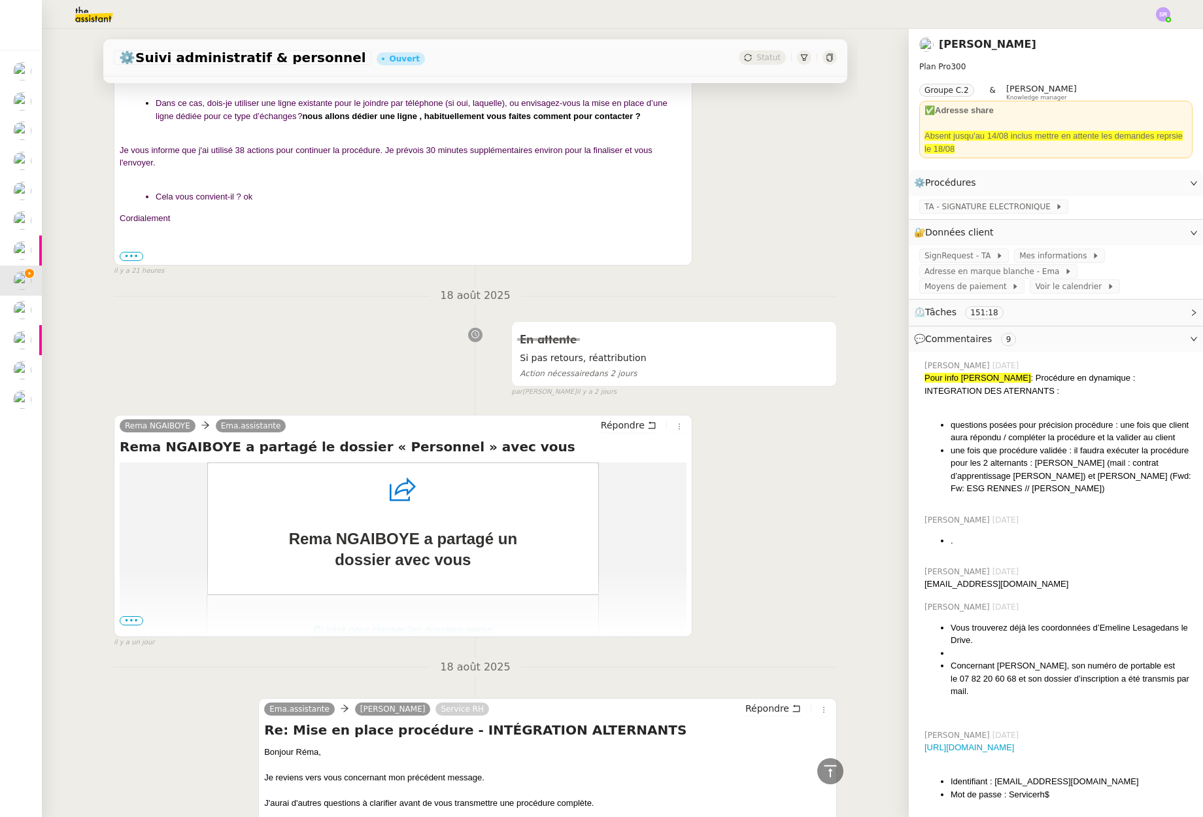
scroll to position [375, 0]
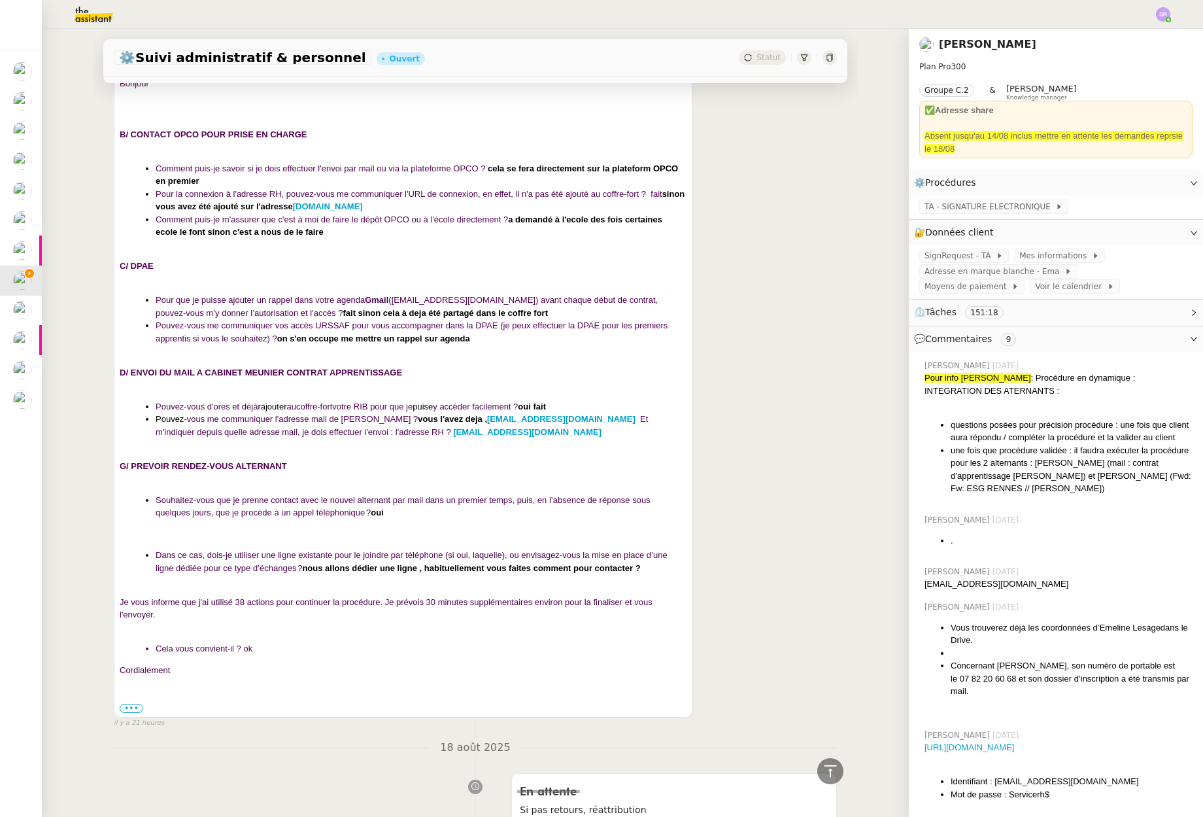
click at [129, 466] on strong "G/ PREVOIR RENDEZ-VOUS ALTERNANT" at bounding box center [203, 466] width 167 height 10
click at [114, 464] on div "Réma Ngaiboye Ema.assistante Répondre Re: Mise en place procédure - INTÉGRATION…" at bounding box center [403, 373] width 579 height 689
drag, startPoint x: 115, startPoint y: 464, endPoint x: 164, endPoint y: 483, distance: 52.6
click at [157, 481] on div "Réma Ngaiboye Ema.assistante Répondre Re: Mise en place procédure - INTÉGRATION…" at bounding box center [403, 373] width 579 height 689
drag, startPoint x: 164, startPoint y: 483, endPoint x: 181, endPoint y: 486, distance: 17.3
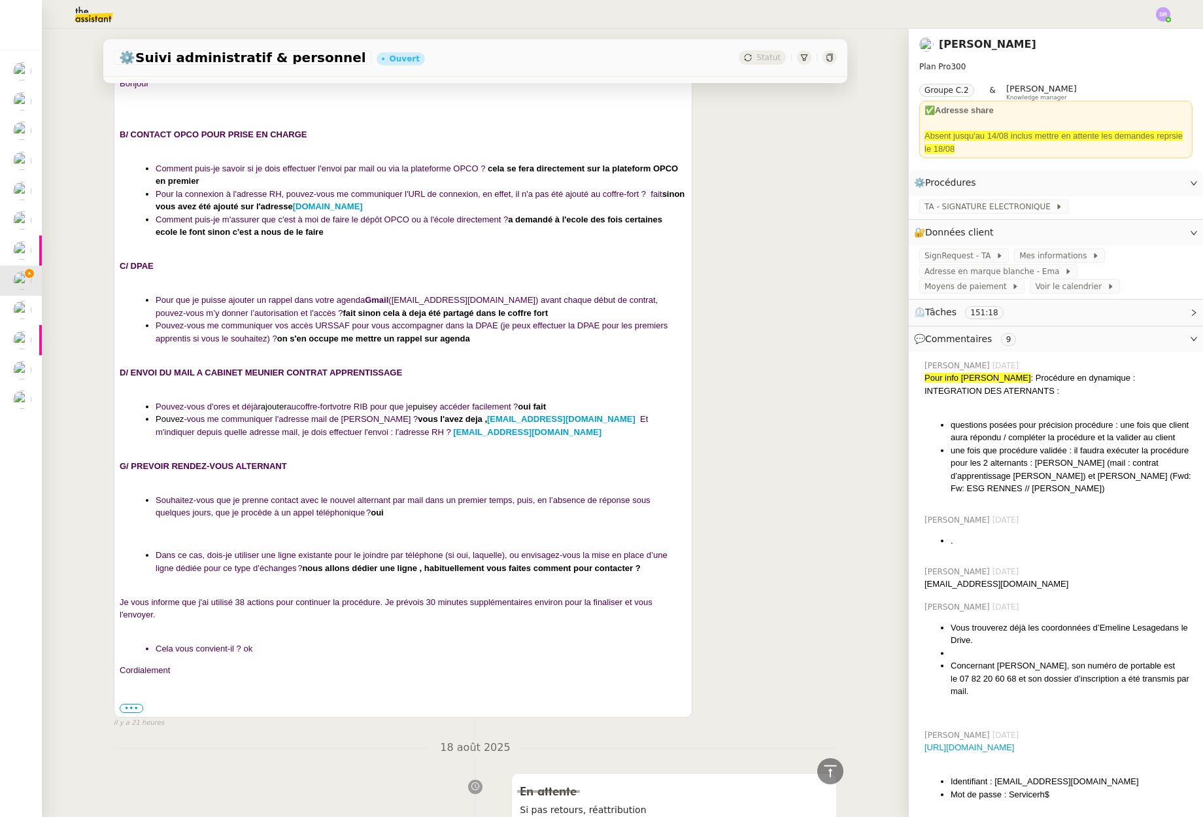
click at [165, 483] on div at bounding box center [403, 478] width 567 height 13
drag, startPoint x: 656, startPoint y: 571, endPoint x: 116, endPoint y: 466, distance: 550.4
click at [120, 466] on span "B/ CONTACT OPCO POUR PRISE EN CHARGE Comment puis-je savoir si je dois effectue…" at bounding box center [403, 395] width 567 height 561
copy span "G/ PREVOIR RENDEZ-VOUS ALTERNANT Souhaitez-vous que je prenne contact avec le n…"
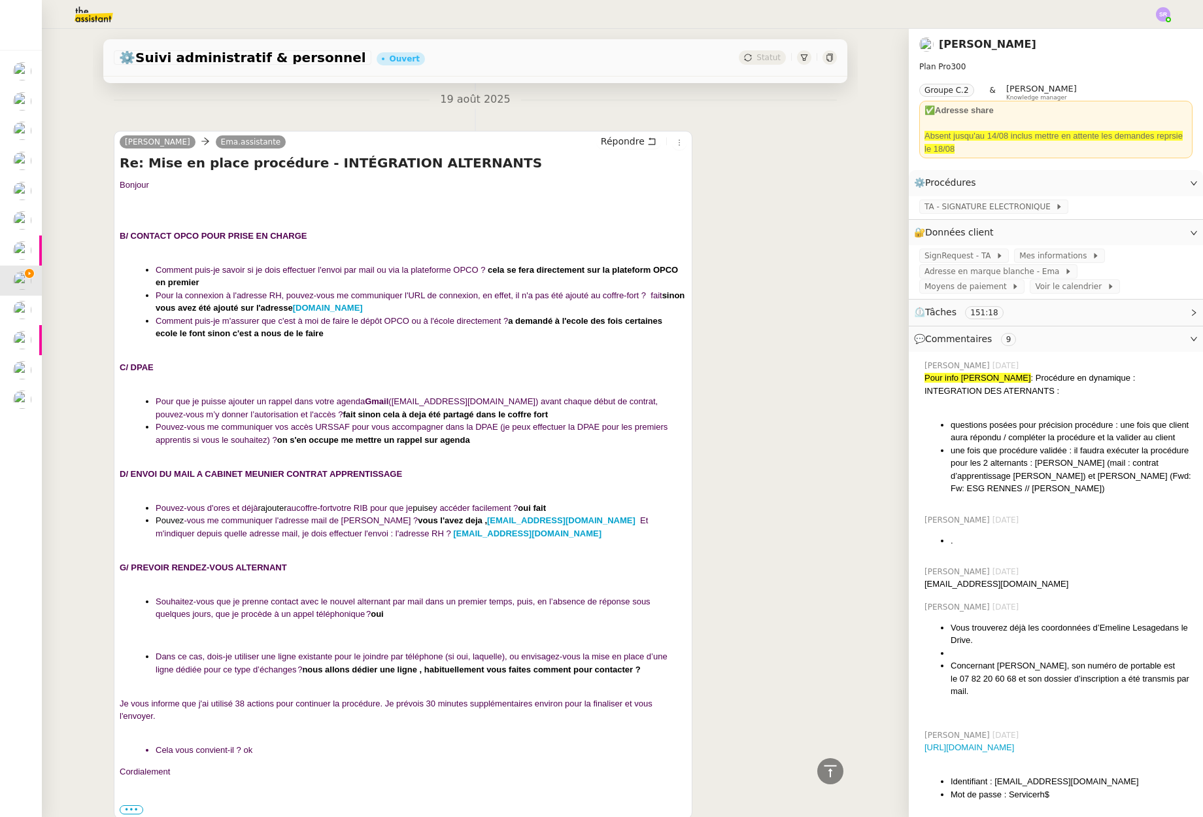
scroll to position [0, 0]
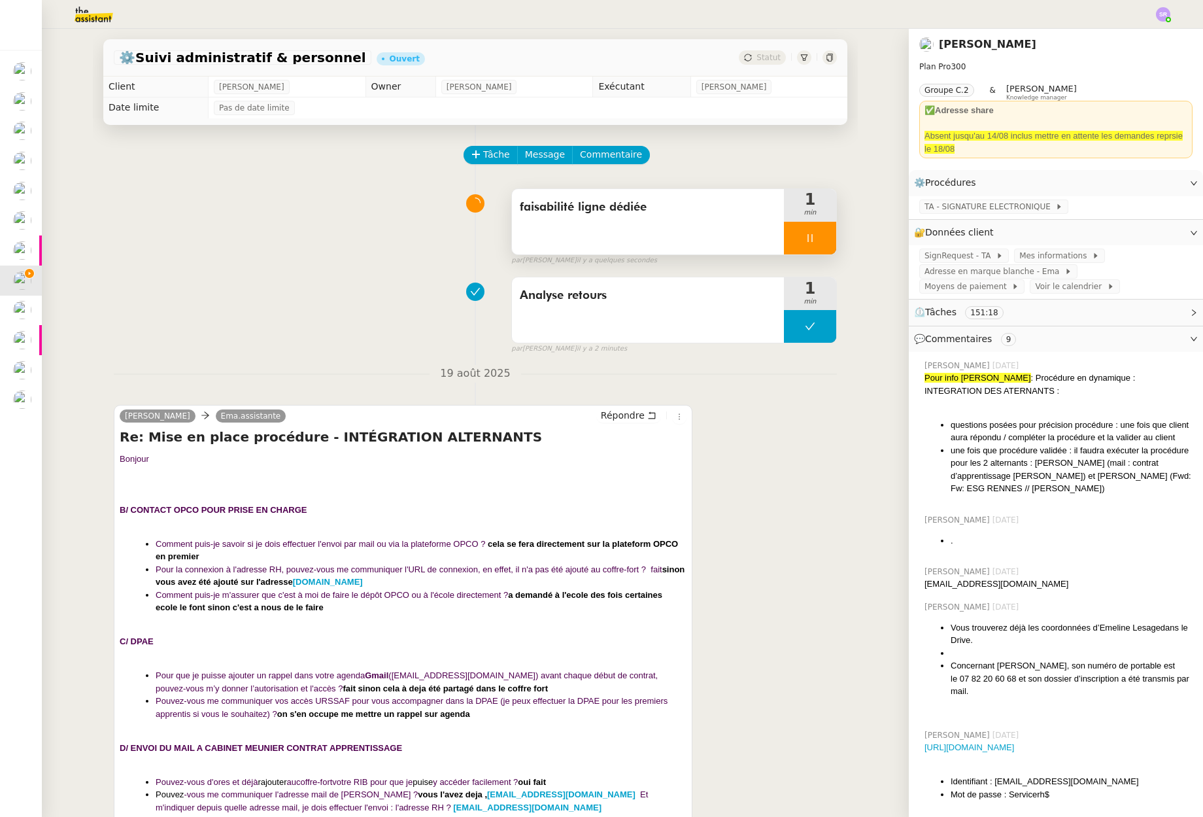
click at [808, 240] on icon at bounding box center [810, 238] width 5 height 8
drag, startPoint x: 786, startPoint y: 243, endPoint x: 694, endPoint y: 224, distance: 93.4
click at [792, 243] on icon at bounding box center [797, 238] width 10 height 10
click at [622, 216] on span "faisabilité ligne dédiée" at bounding box center [648, 207] width 256 height 20
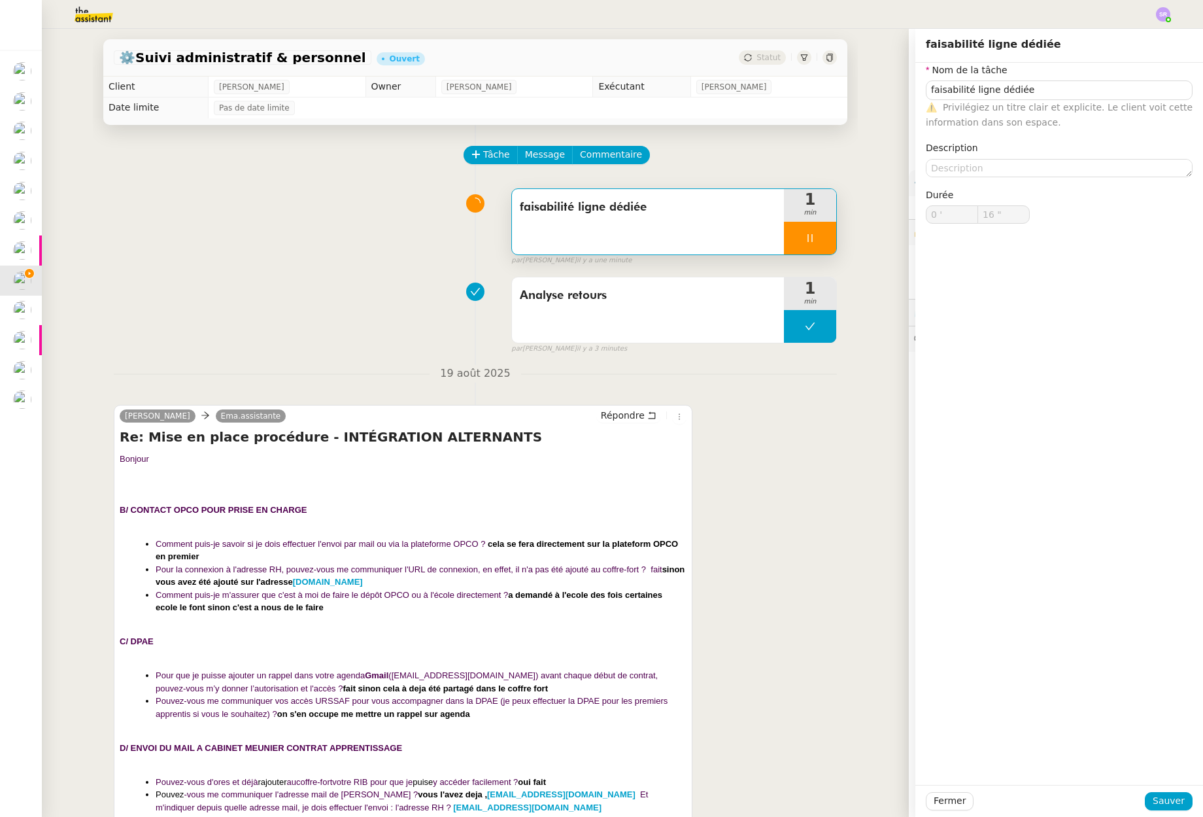
type input "faisabilité ligne dédiée"
type input "0 '"
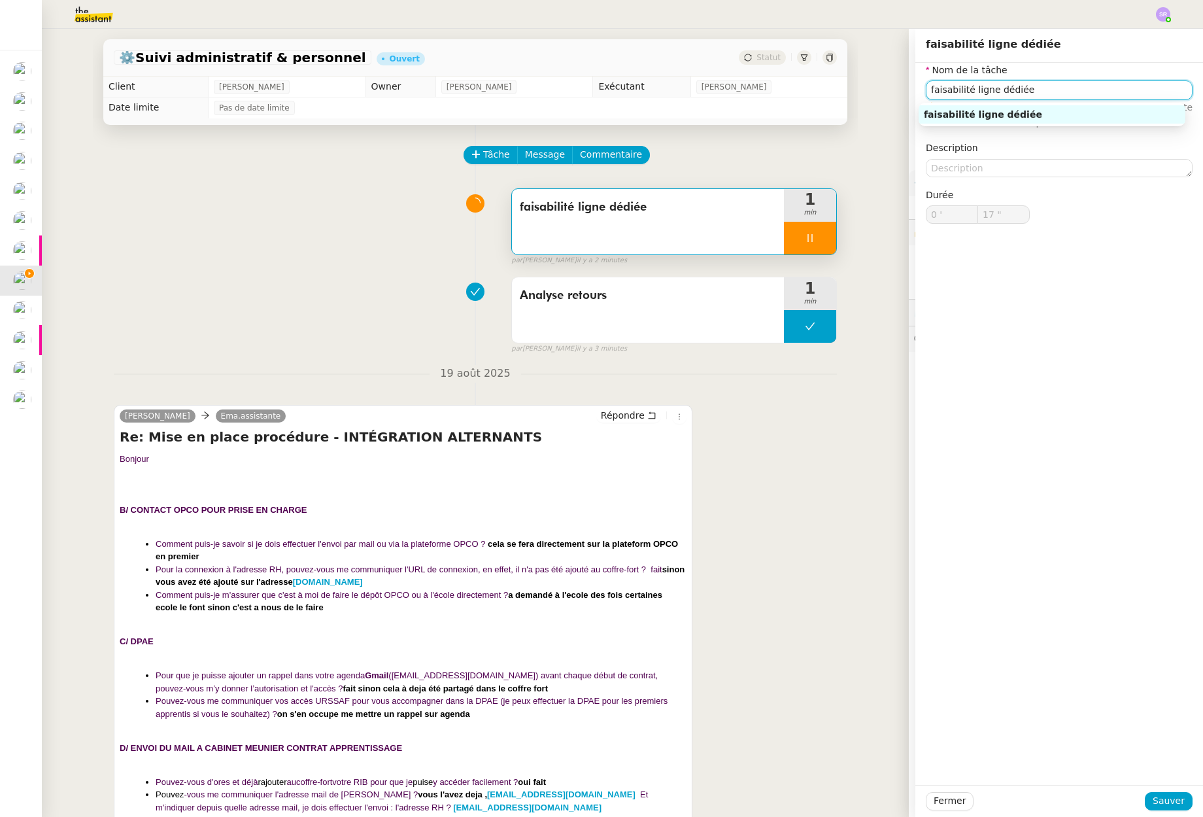
drag, startPoint x: 927, startPoint y: 93, endPoint x: 913, endPoint y: 90, distance: 14.0
click at [915, 90] on div "Nom de la tâche faisabilité ligne dédiée ⚠️ Privilégiez un titre clair et expli…" at bounding box center [1059, 154] width 288 height 182
type input "18 ""
type input "Faisabilité ligne dédiée"
click at [1108, 105] on nz-auto-option "Faisabilité ligne dédiée" at bounding box center [1052, 114] width 267 height 18
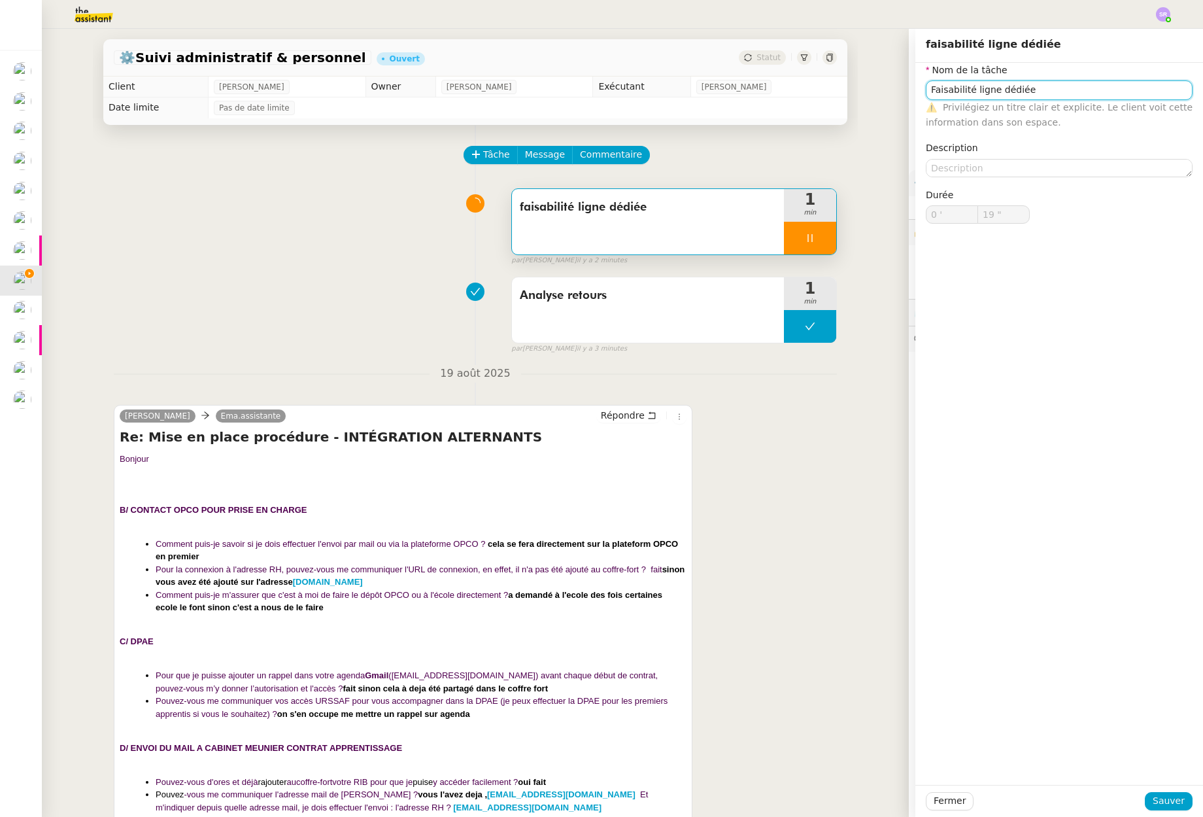
type input "20 ""
type input "Faisabilité ligne dédiée"
click at [1147, 799] on button "Sauver" at bounding box center [1169, 801] width 48 height 18
type input "21 ""
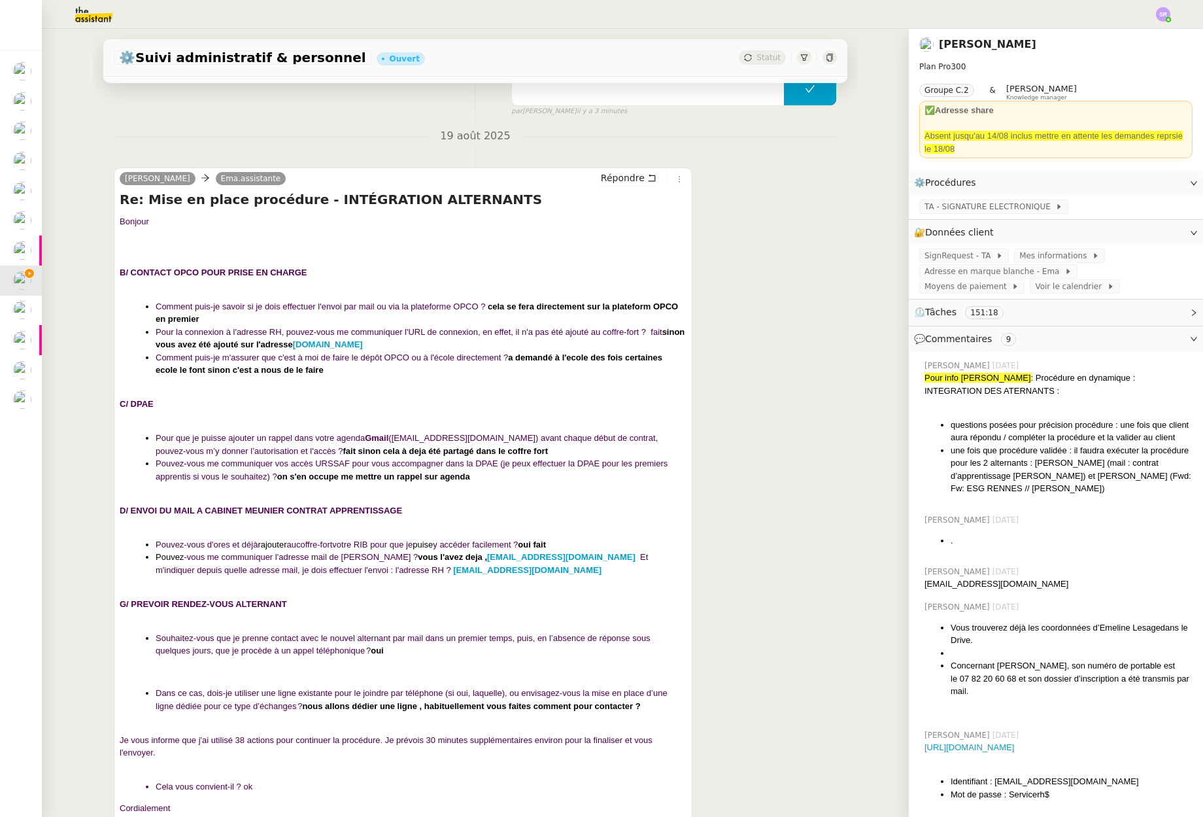
scroll to position [582, 0]
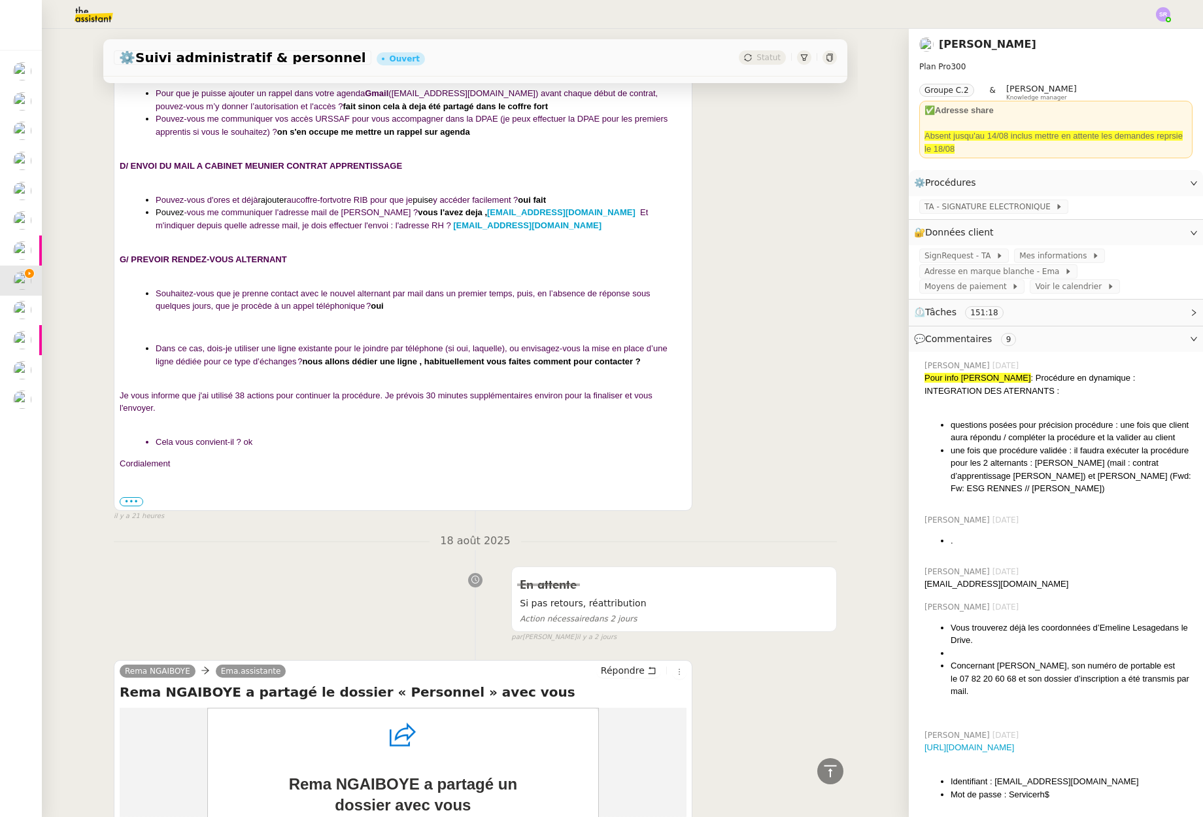
click at [139, 281] on span "B/ CONTACT OPCO POUR PRISE EN CHARGE Comment puis-je savoir si je dois effectue…" at bounding box center [403, 188] width 567 height 561
drag, startPoint x: 117, startPoint y: 260, endPoint x: 667, endPoint y: 355, distance: 558.1
click at [667, 355] on span "B/ CONTACT OPCO POUR PRISE EN CHARGE Comment puis-je savoir si je dois effectue…" at bounding box center [403, 188] width 567 height 561
copy span "G/ PREVOIR RENDEZ-VOUS ALTERNANT Souhaitez-vous que je prenne contact avec le n…"
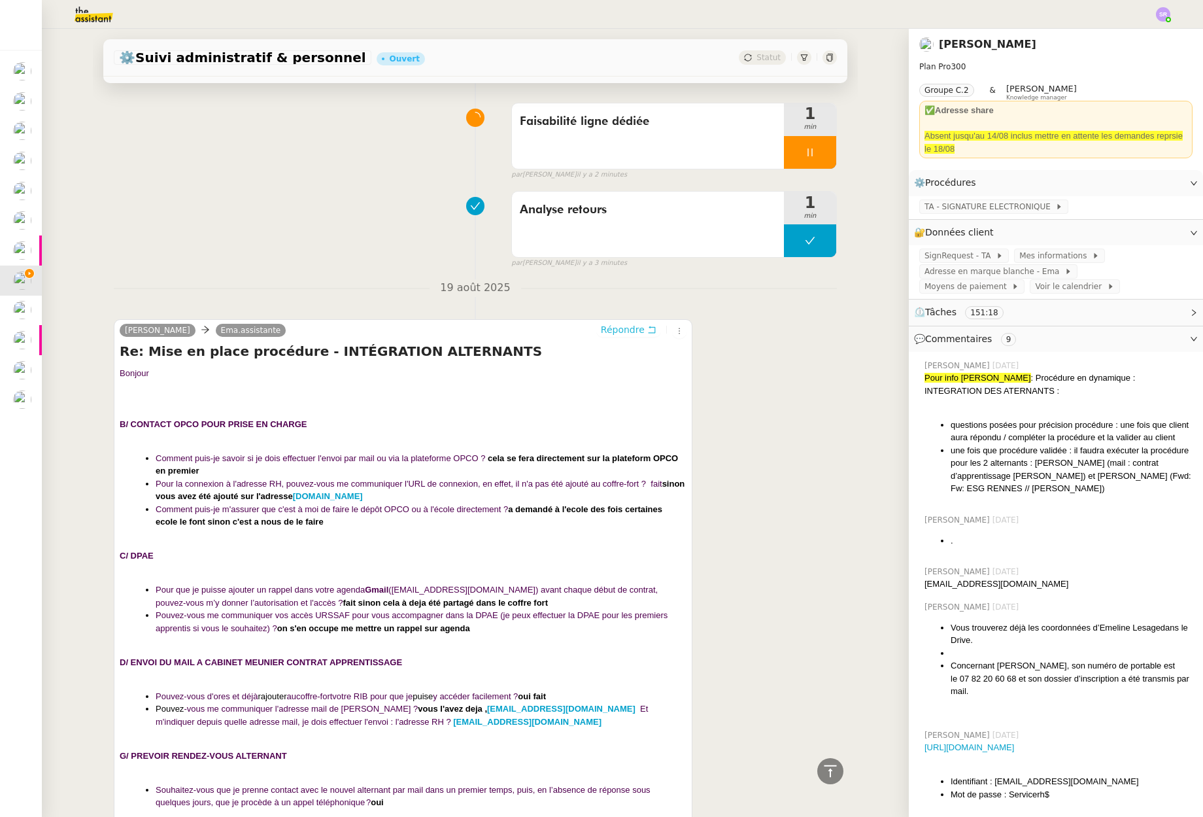
scroll to position [0, 0]
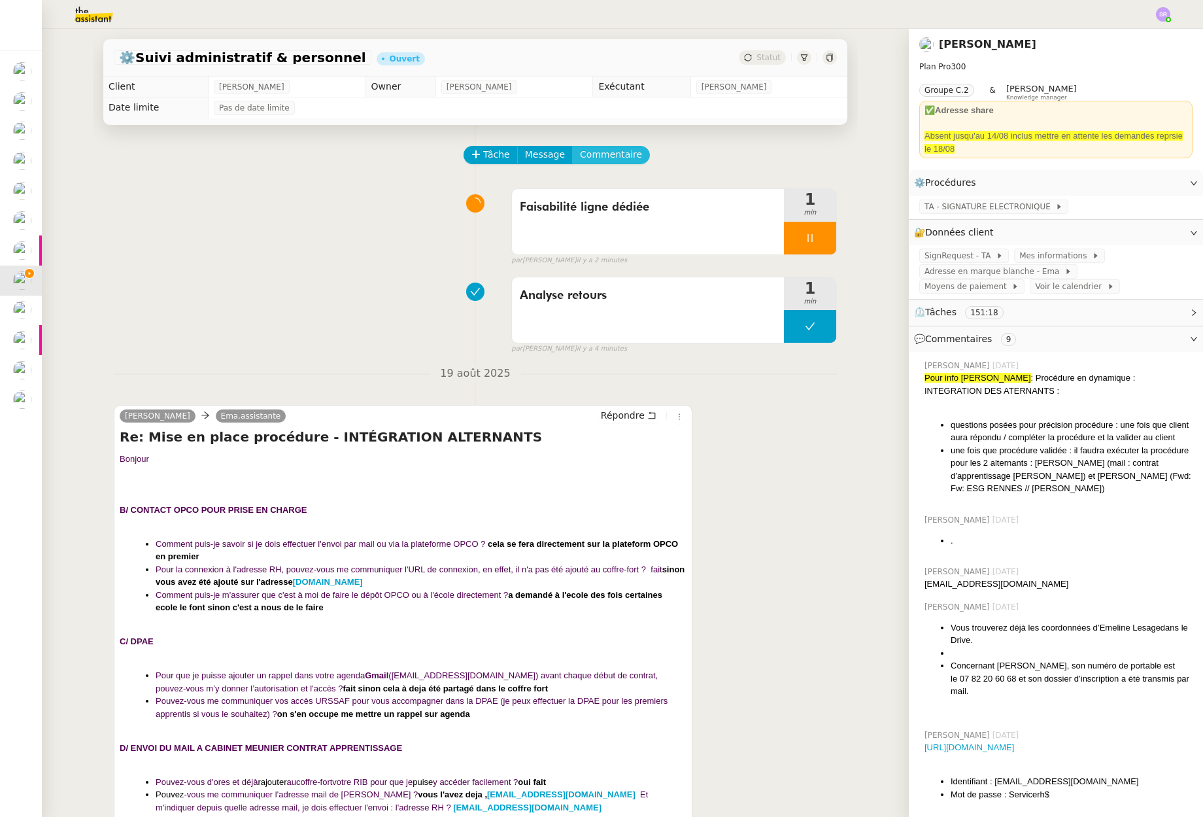
click at [604, 153] on span "Commentaire" at bounding box center [611, 154] width 62 height 15
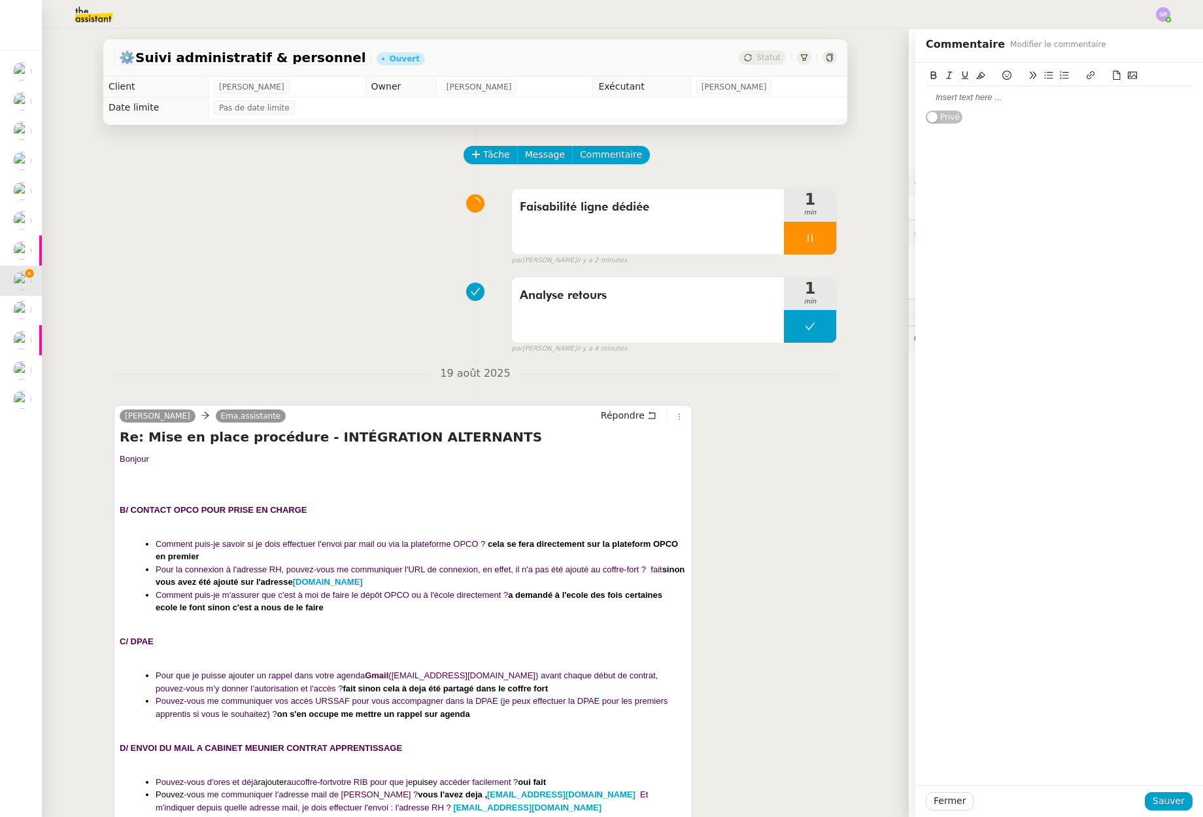
click at [1028, 106] on div at bounding box center [1059, 97] width 267 height 22
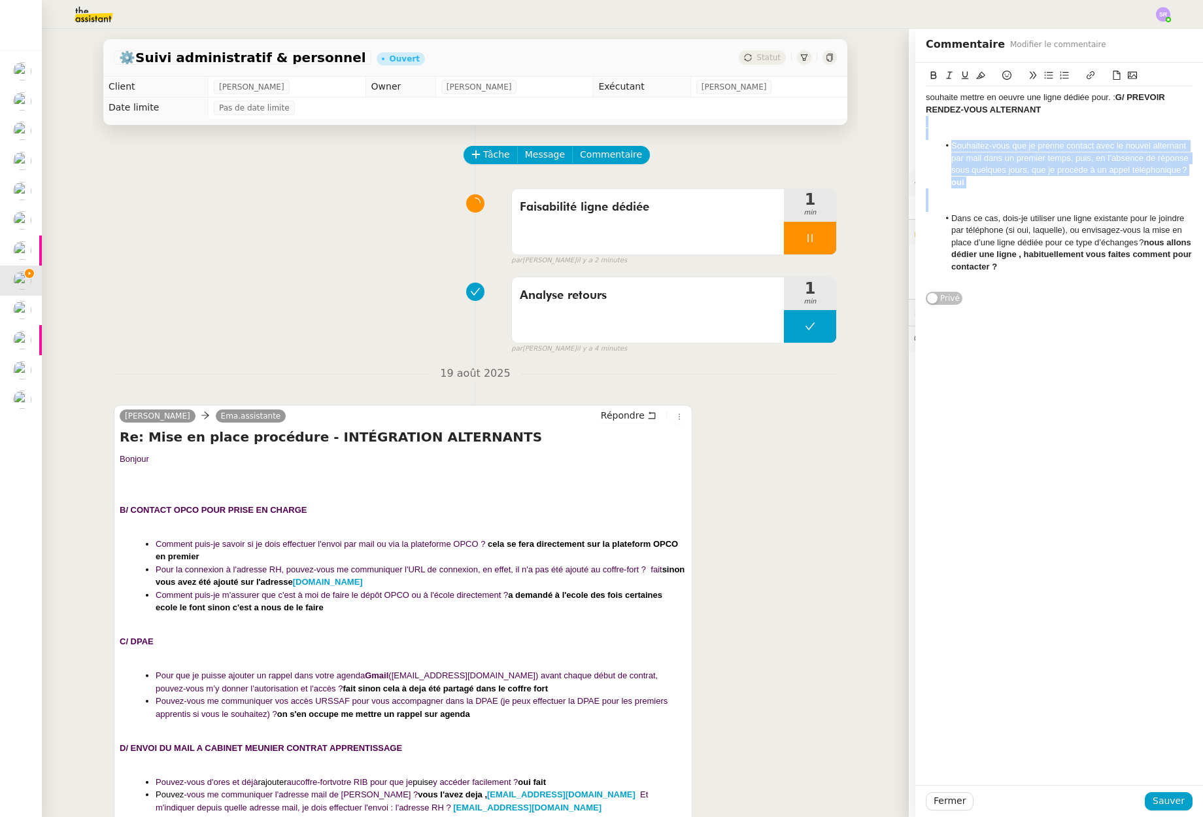
drag, startPoint x: 1009, startPoint y: 201, endPoint x: 917, endPoint y: 127, distance: 118.1
click at [917, 127] on div "souhaite mettre en oeuvre une ligne dédiée pour. : G/ PREVOIR RENDEZ-VOUS ALTER…" at bounding box center [1059, 184] width 288 height 243
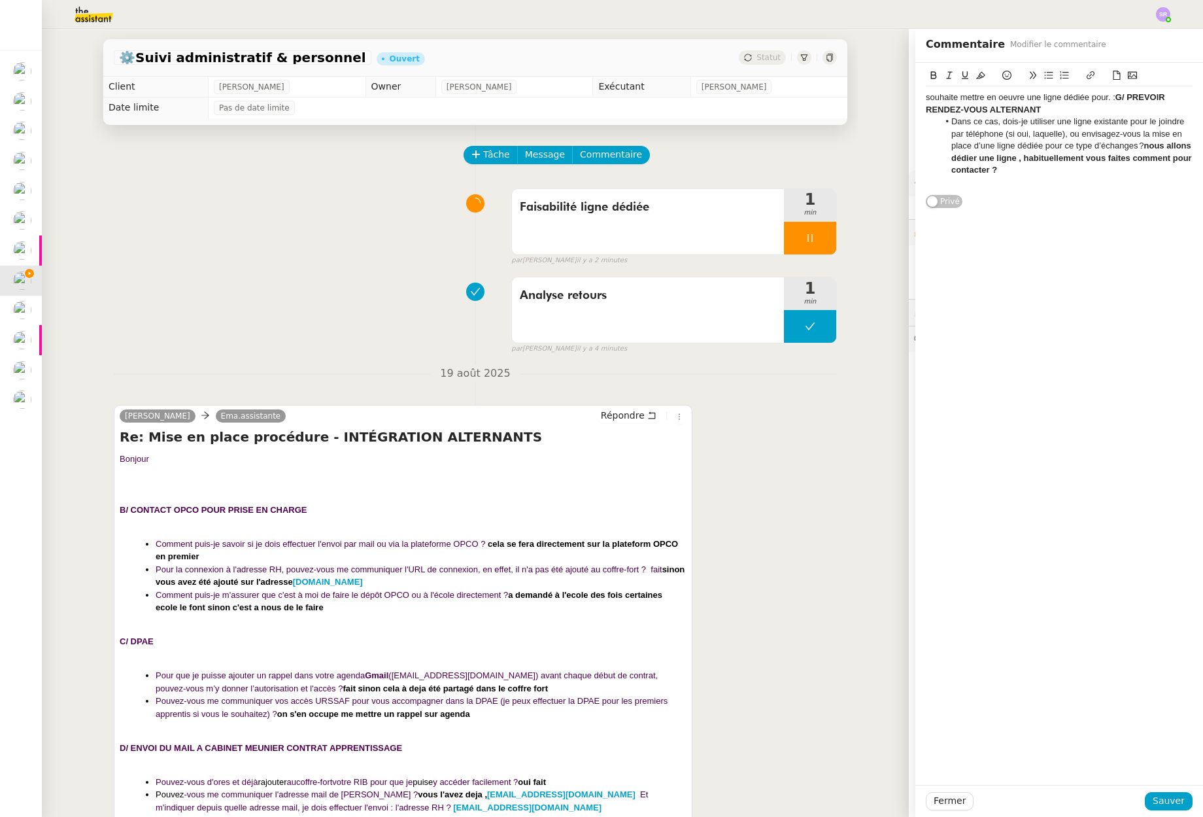
click at [1112, 99] on strong "G/ PREVOIR RENDEZ-VOUS ALTERNANT" at bounding box center [1046, 103] width 241 height 22
click at [1140, 96] on div "souhaite mettre en oeuvre une ligne dédiée pour. :" at bounding box center [1059, 98] width 267 height 12
click at [1104, 98] on div "souhaite mettre en oeuvre une ligne dédiée pour. :" at bounding box center [1059, 98] width 267 height 12
click at [1136, 103] on div "souhaite mettre en oeuvre une ligne dédiée pour:" at bounding box center [1059, 98] width 267 height 12
click at [945, 196] on div at bounding box center [1059, 194] width 267 height 12
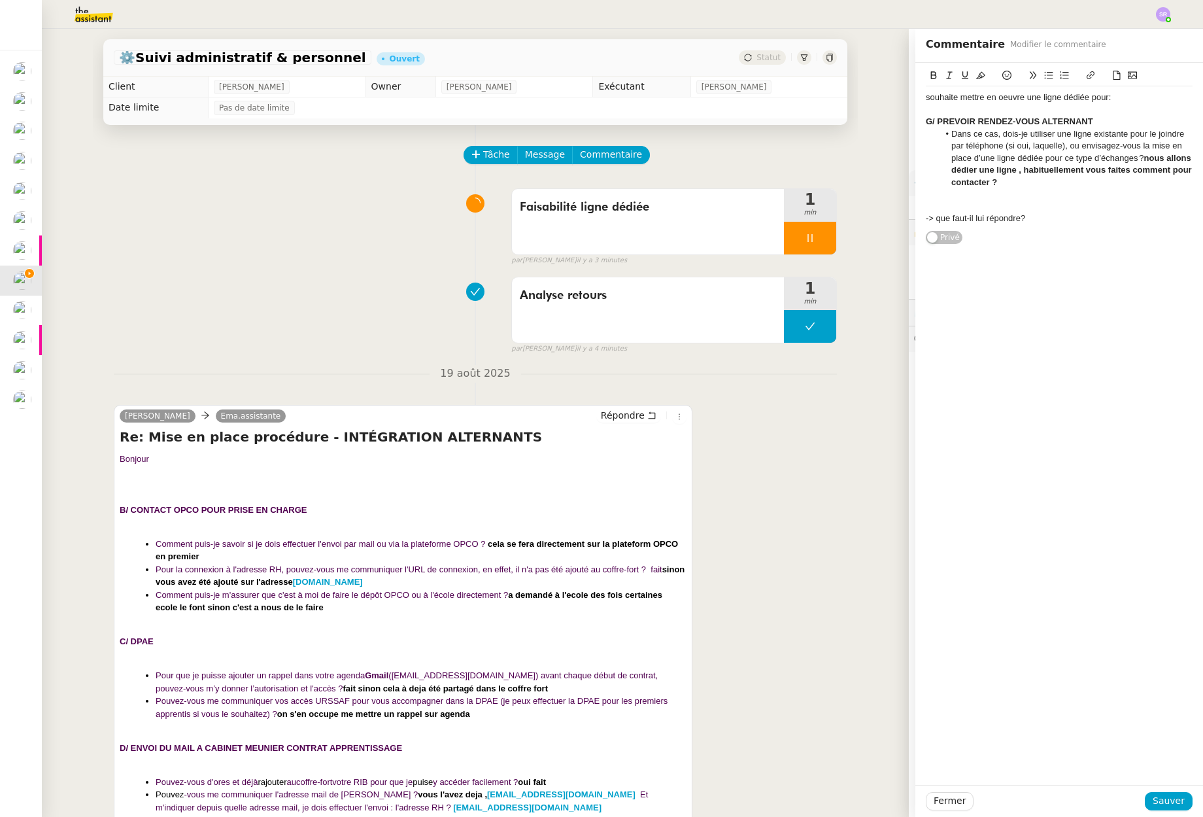
click at [926, 99] on div "souhaite mettre en oeuvre une ligne dédiée pour:" at bounding box center [1059, 98] width 267 height 12
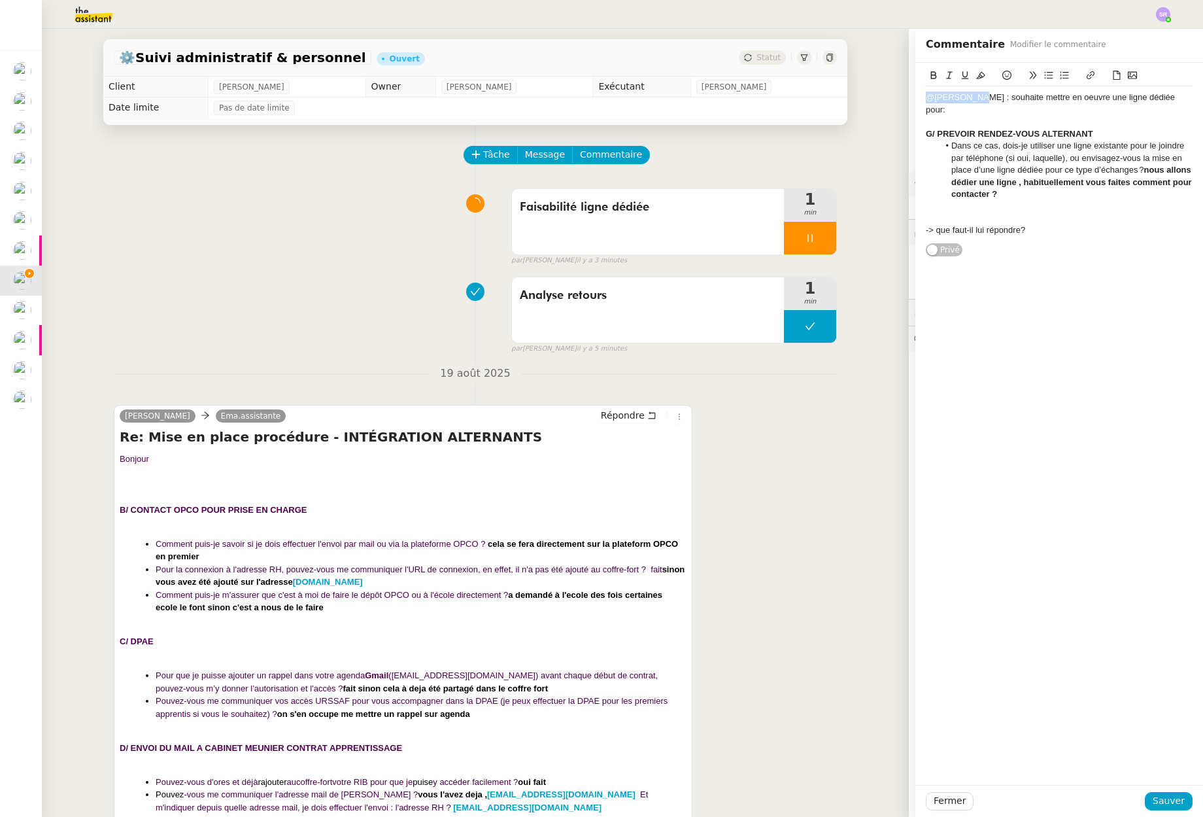
drag, startPoint x: 968, startPoint y: 99, endPoint x: 860, endPoint y: 98, distance: 108.6
click at [860, 98] on app-ticket "⚙️Suivi administratif & personnel Ouvert Statut Client Réma Ngaiboye Owner Fréd…" at bounding box center [622, 423] width 1161 height 788
copy div "@Frédérique"
click at [1166, 801] on span "Sauver" at bounding box center [1169, 800] width 32 height 15
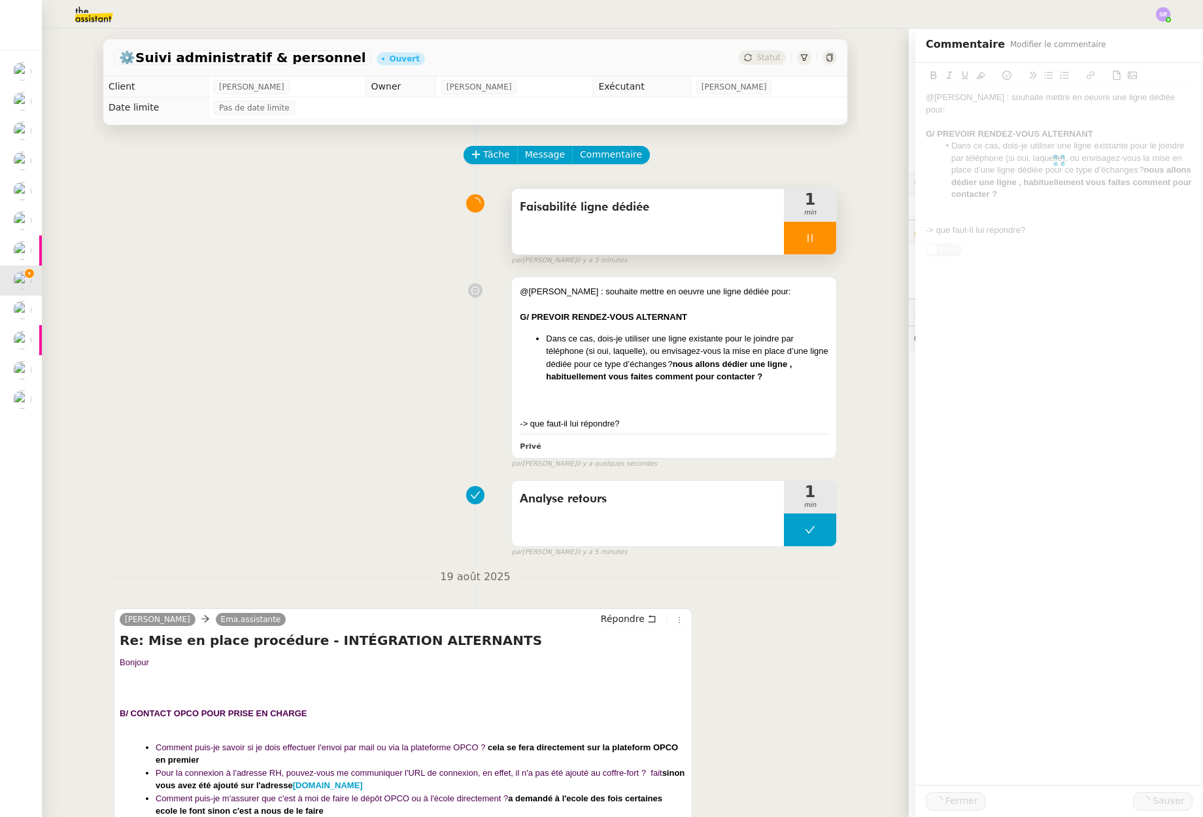
click at [802, 228] on div at bounding box center [810, 238] width 52 height 33
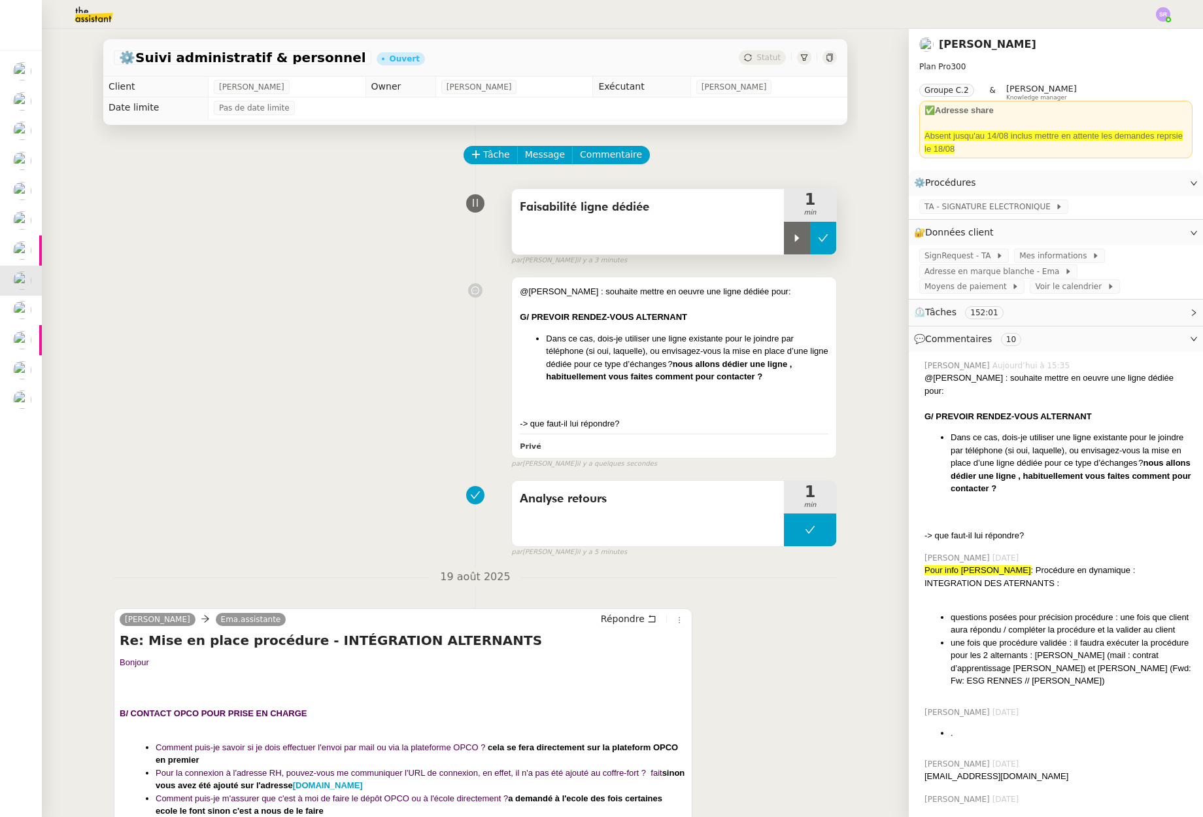
click at [818, 233] on icon at bounding box center [823, 238] width 10 height 10
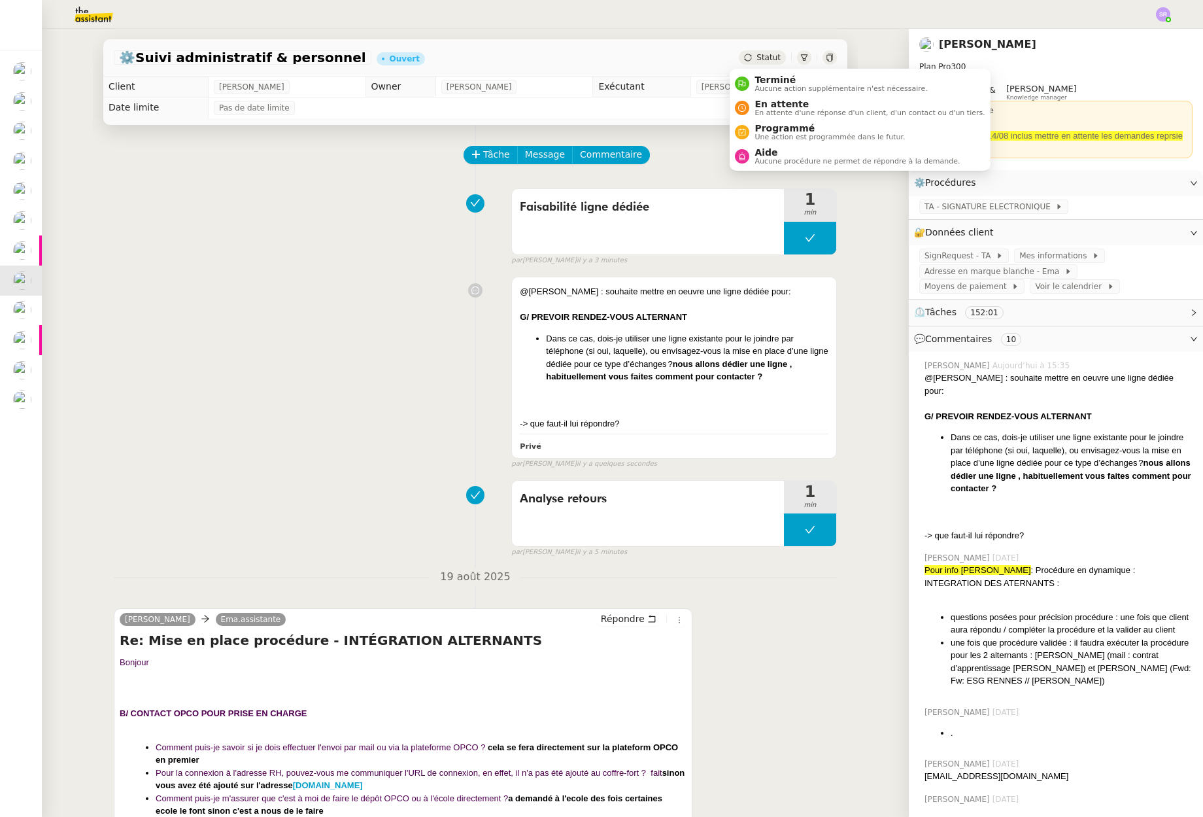
click at [741, 52] on div "Statut" at bounding box center [762, 57] width 47 height 14
click at [782, 158] on span "Aucune procédure ne permet de répondre à la demande." at bounding box center [857, 161] width 205 height 7
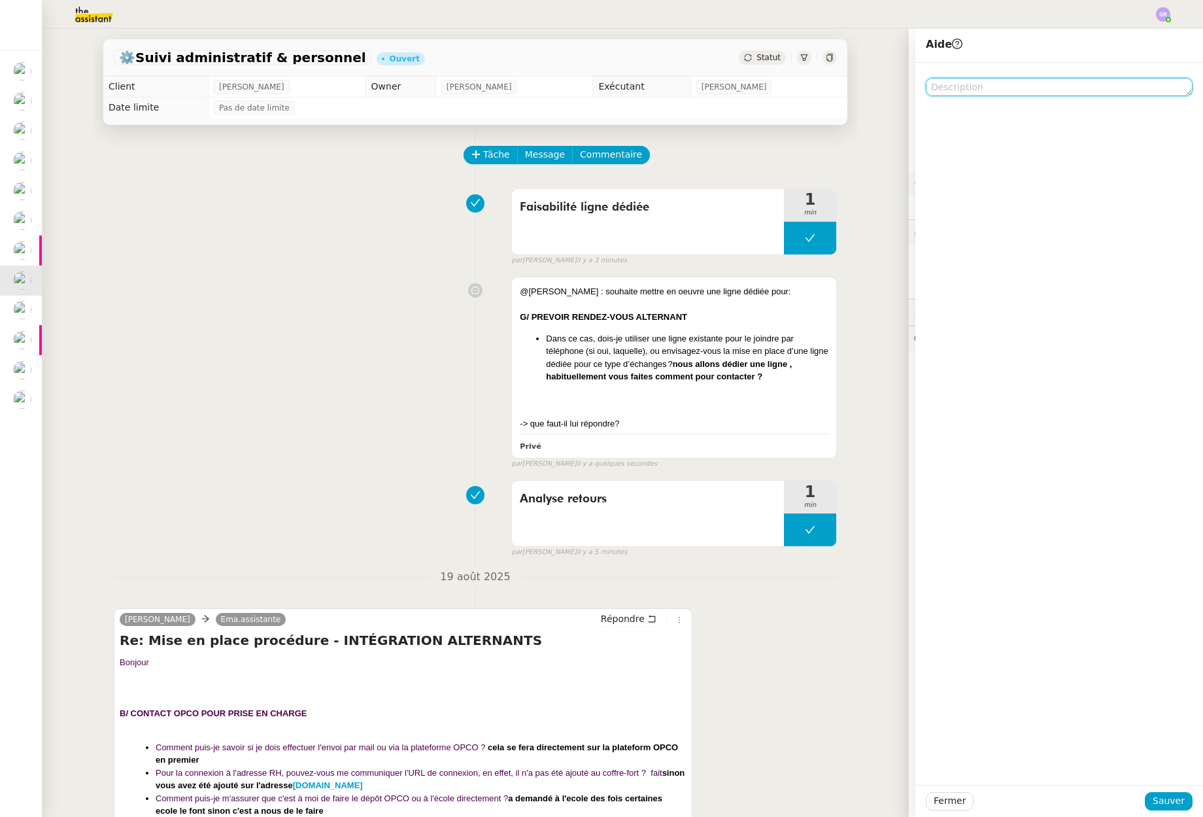
click at [957, 86] on textarea at bounding box center [1059, 87] width 267 height 18
paste textarea "@Frédérique"
type textarea "@Frédérique"
drag, startPoint x: 1176, startPoint y: 803, endPoint x: 1153, endPoint y: 792, distance: 24.9
click at [1176, 802] on span "Sauver" at bounding box center [1169, 800] width 32 height 15
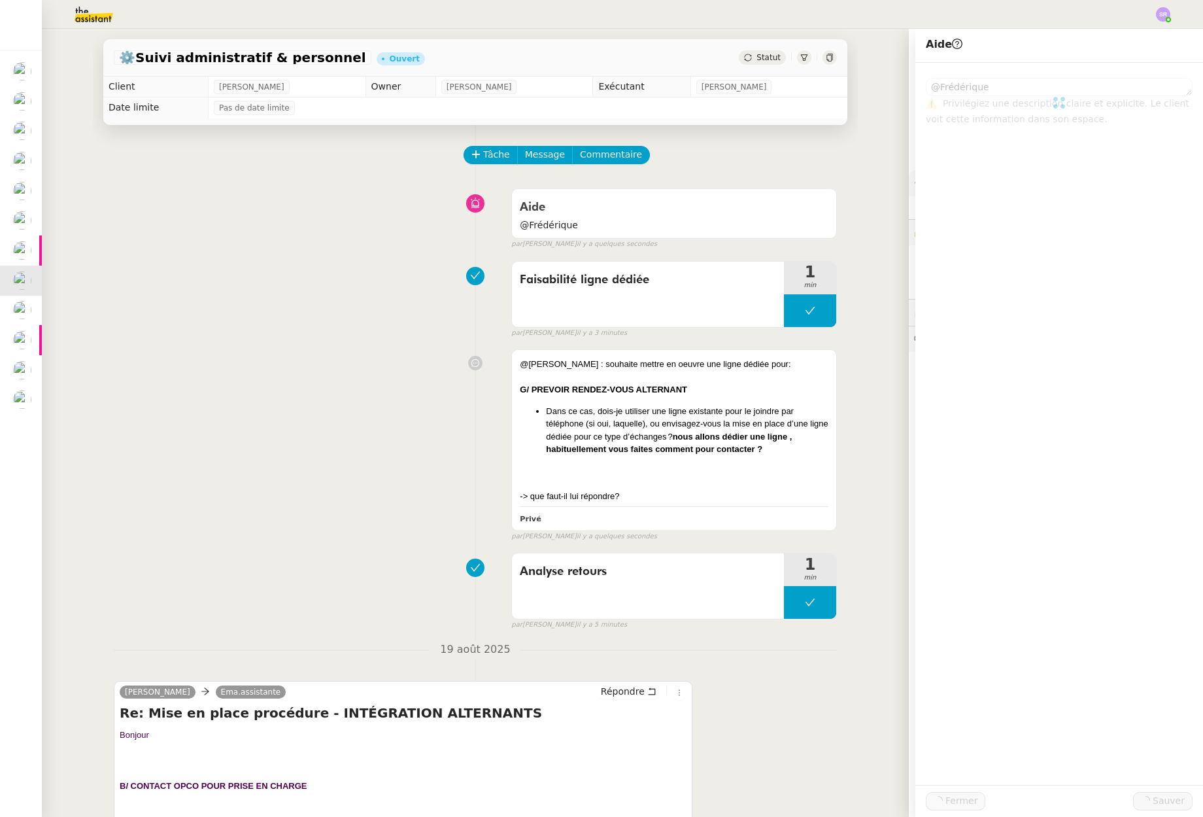
drag, startPoint x: 483, startPoint y: 503, endPoint x: 418, endPoint y: 492, distance: 65.6
click at [481, 504] on div "@Frédérique : souhaite mettre en oeuvre une ligne dédiée pour: G/ PREVOIR RENDE…" at bounding box center [475, 442] width 723 height 198
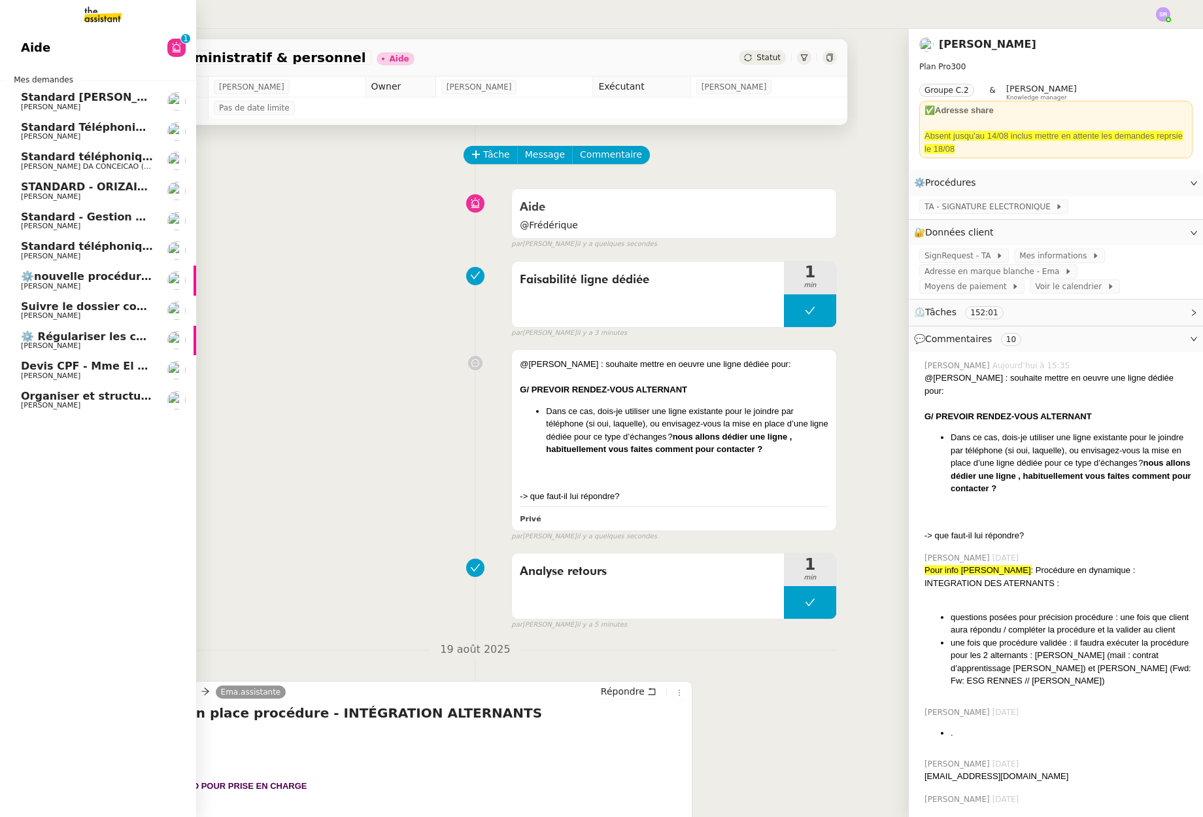
click at [75, 315] on span "[PERSON_NAME]" at bounding box center [87, 316] width 132 height 8
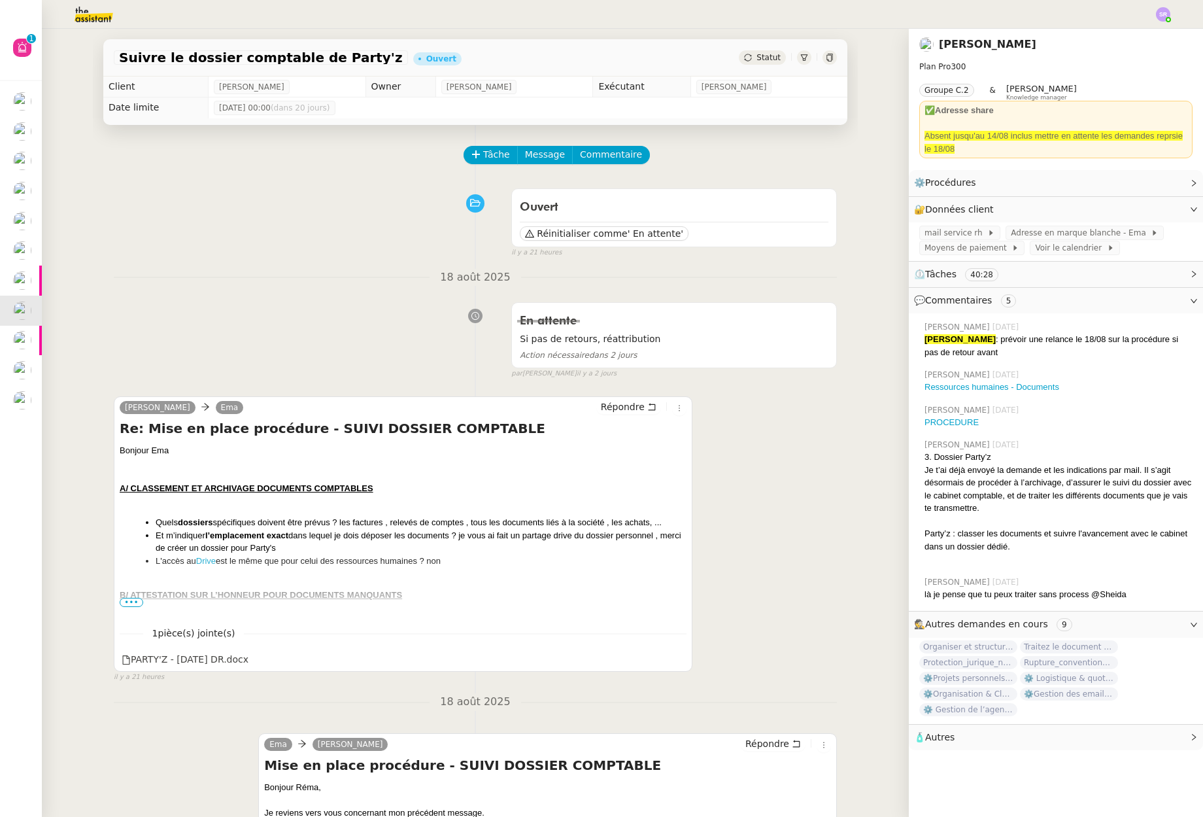
scroll to position [57, 0]
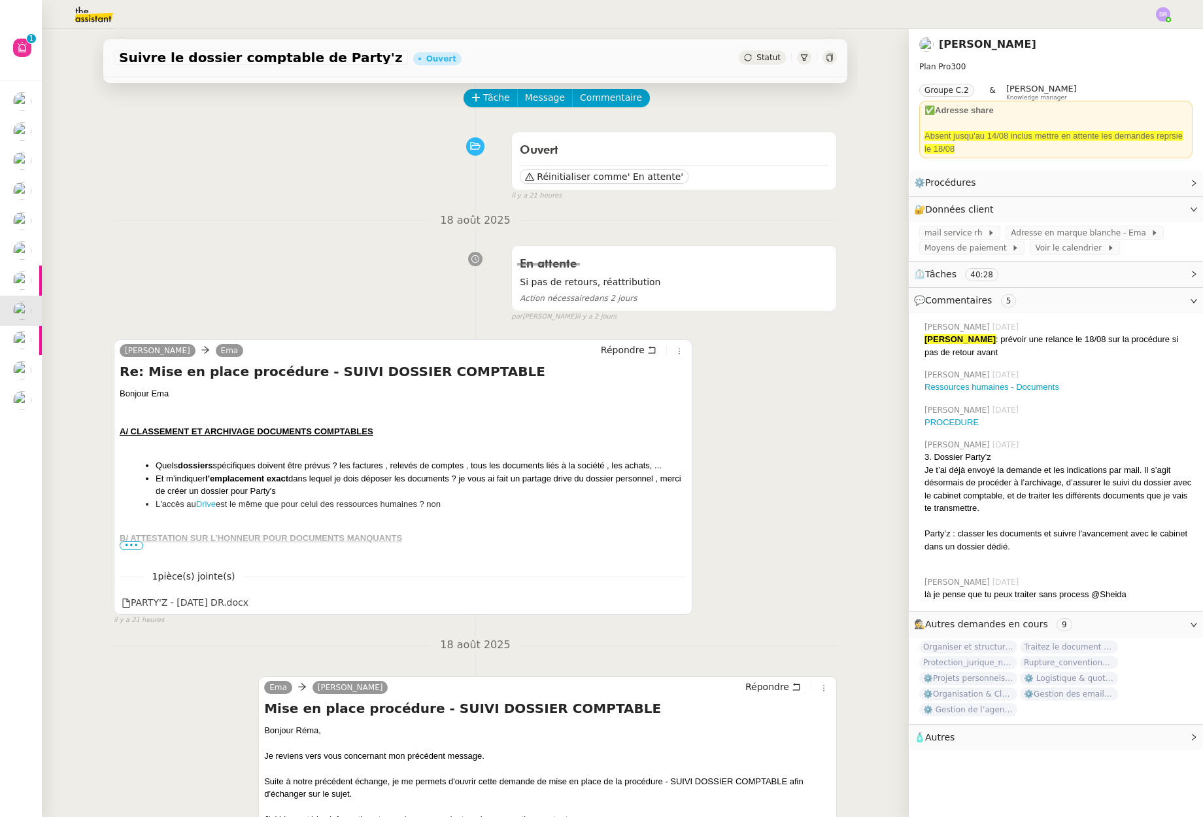
click at [129, 544] on span "•••" at bounding box center [132, 545] width 24 height 9
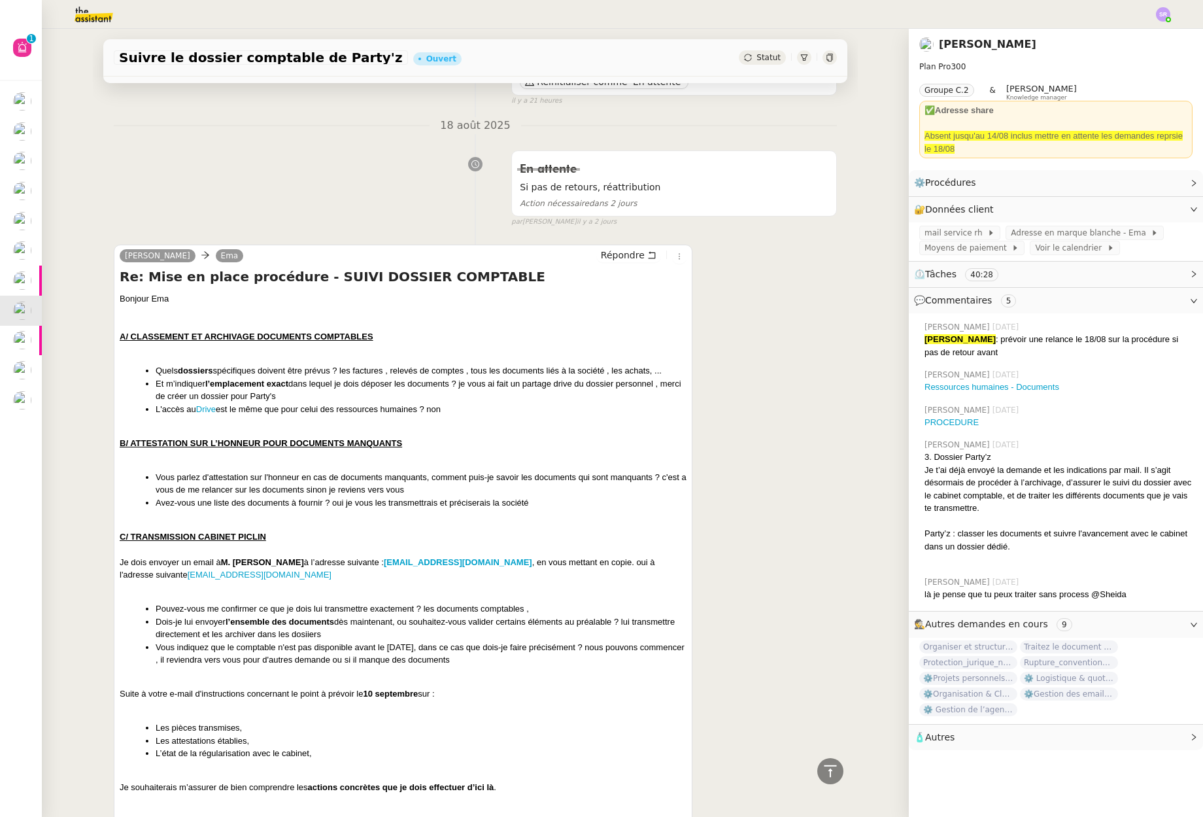
scroll to position [0, 0]
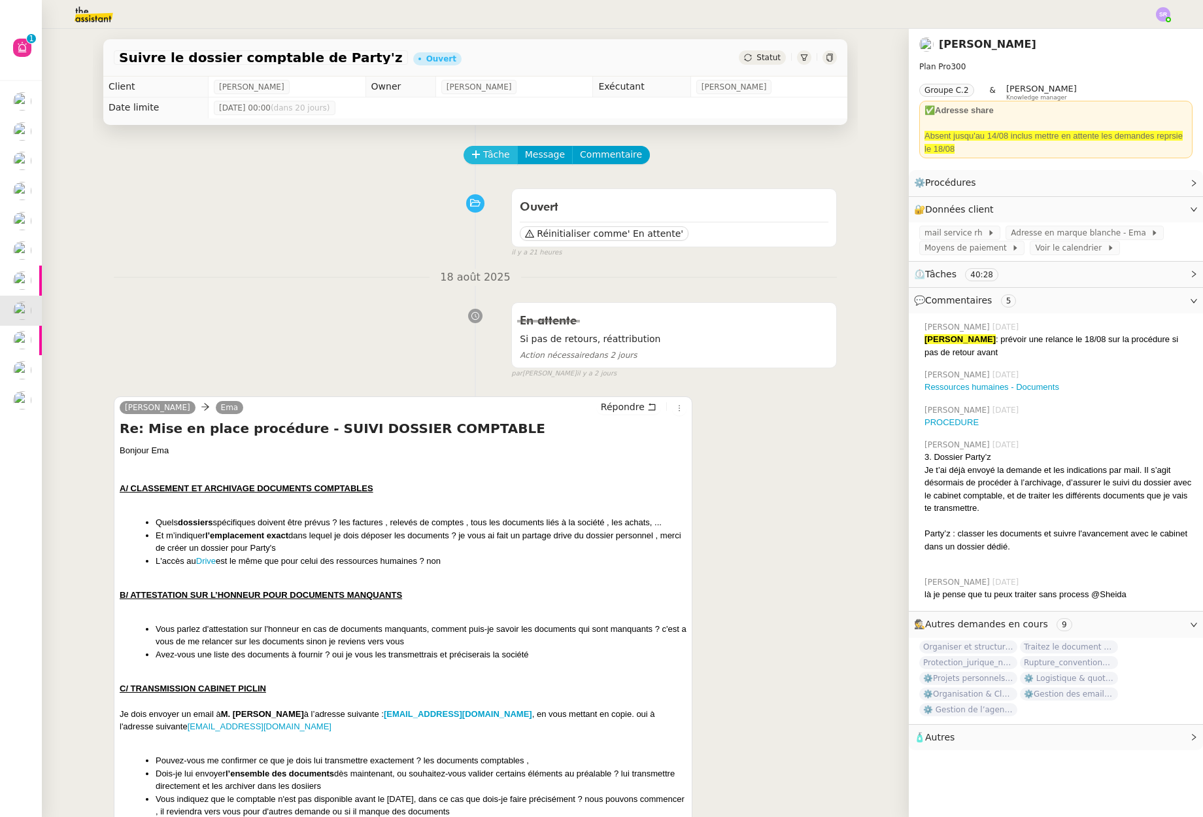
click at [500, 157] on span "Tâche" at bounding box center [496, 154] width 27 height 15
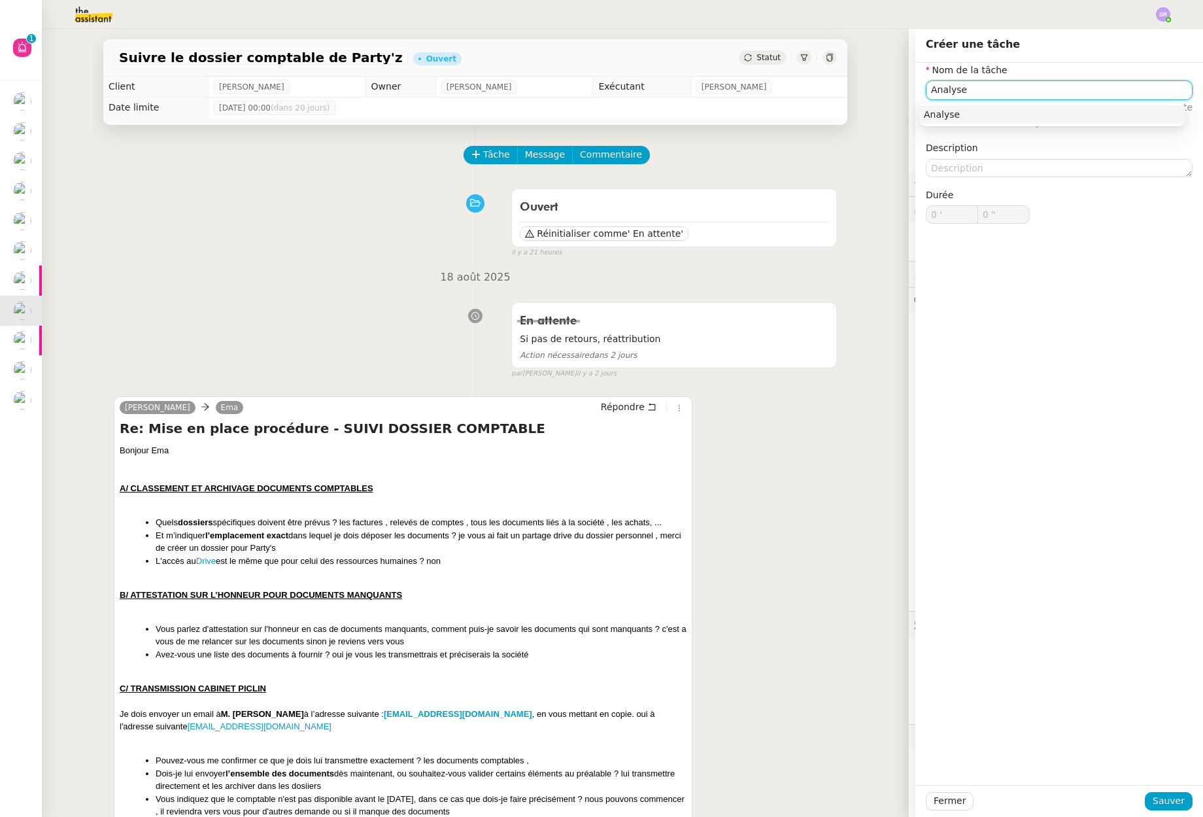
click at [1051, 114] on div "Analyse" at bounding box center [1052, 115] width 256 height 12
type input "Analyse"
click at [1165, 796] on span "Sauver" at bounding box center [1169, 800] width 32 height 15
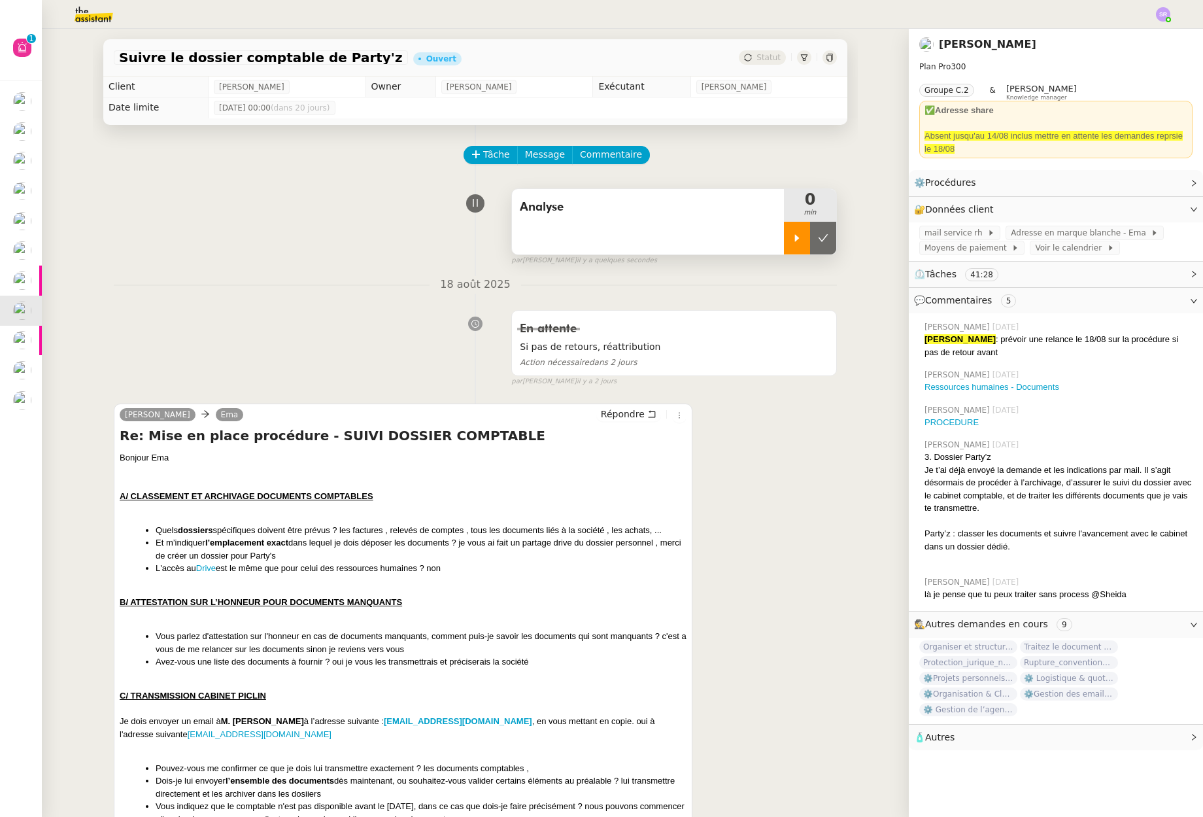
click at [793, 245] on div at bounding box center [797, 238] width 26 height 33
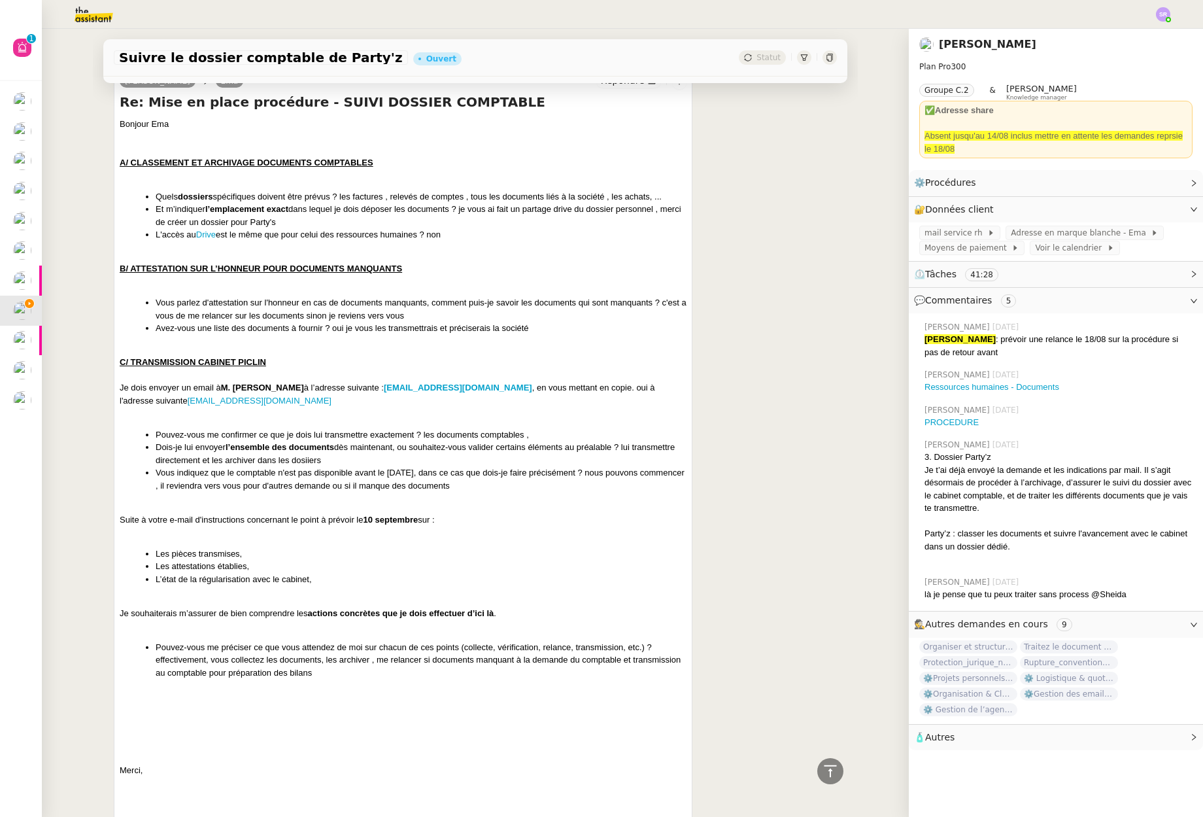
scroll to position [317, 0]
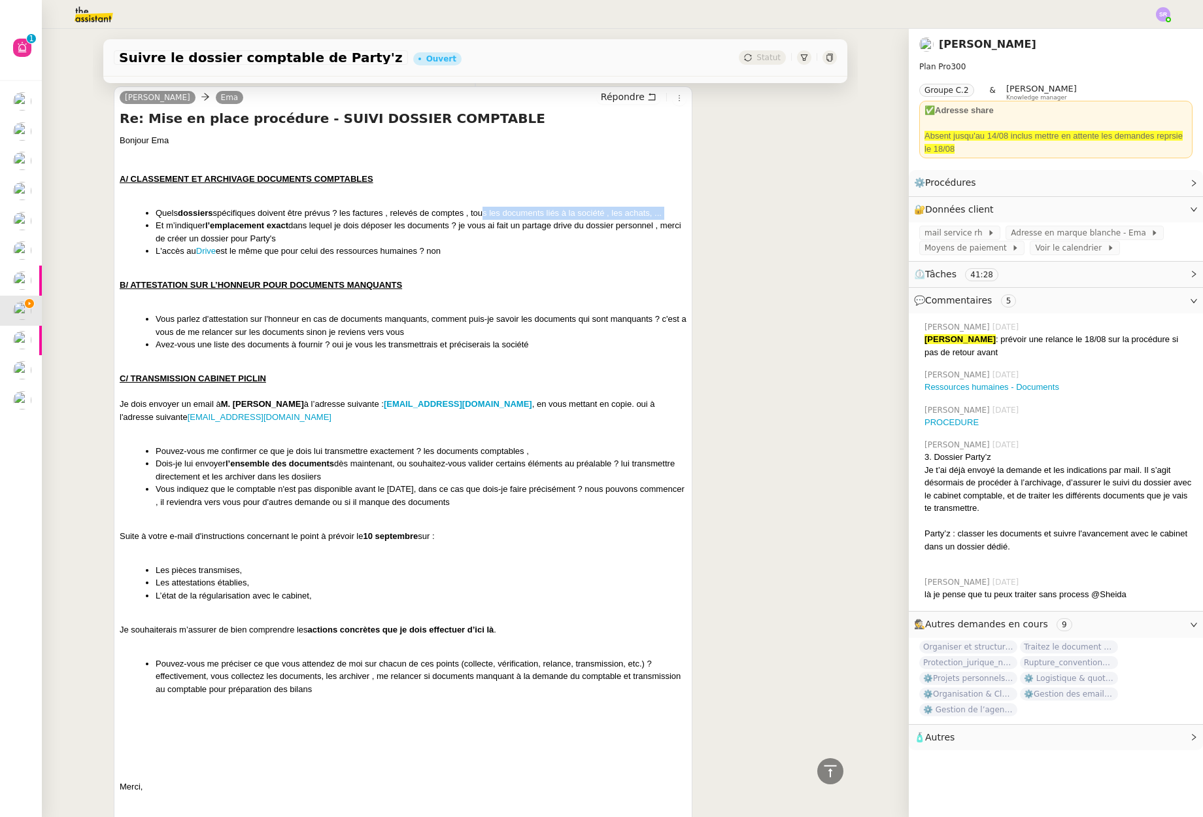
drag, startPoint x: 481, startPoint y: 218, endPoint x: 538, endPoint y: 220, distance: 57.6
click at [521, 219] on ul "Quels dossiers spécifiques doivent être prévus ? les factures , relevés de comp…" at bounding box center [403, 232] width 567 height 51
click at [579, 219] on li "Et m’indiquer l’emplacement exact dans lequel je dois déposer les documents ? j…" at bounding box center [421, 232] width 531 height 26
click at [309, 240] on li "Et m’indiquer l’emplacement exact dans lequel je dois déposer les documents ? j…" at bounding box center [421, 232] width 531 height 26
click at [265, 245] on li "L'accès au Drive est le même que pour celui des ressources humaines ? non" at bounding box center [421, 251] width 531 height 13
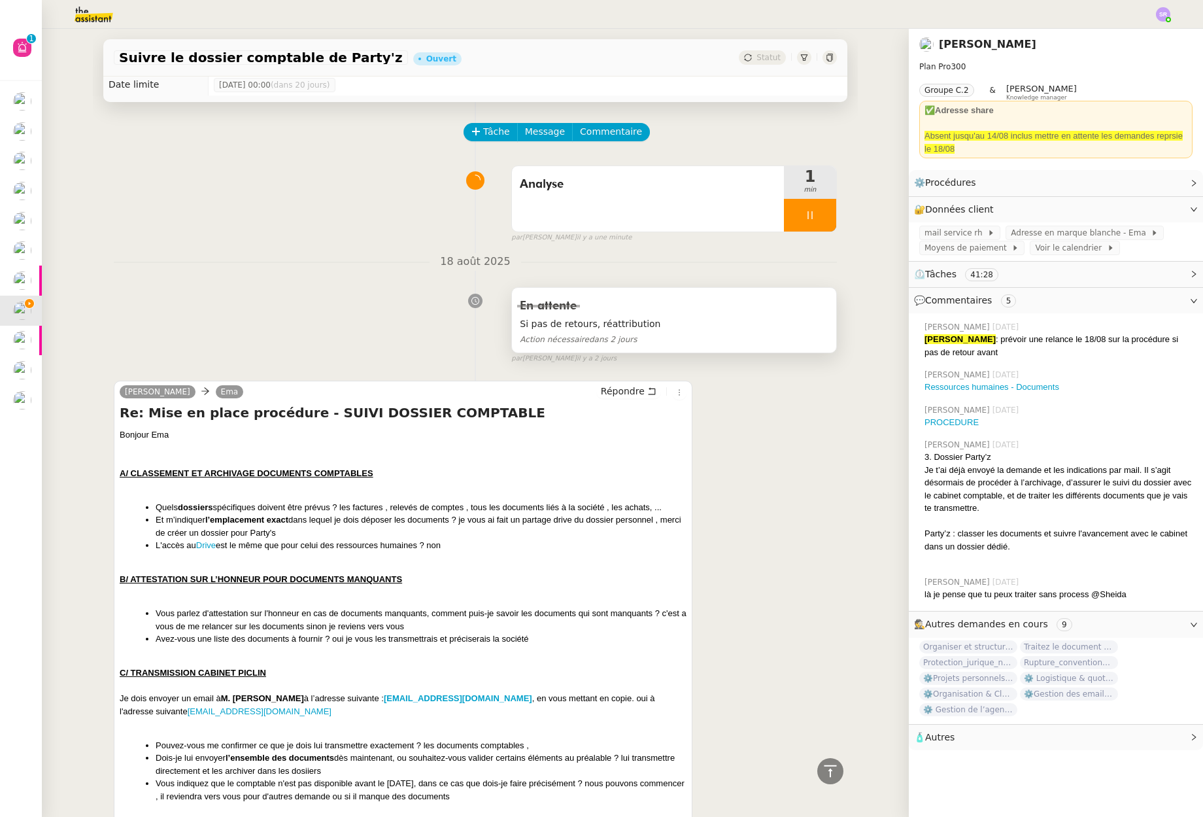
scroll to position [14, 0]
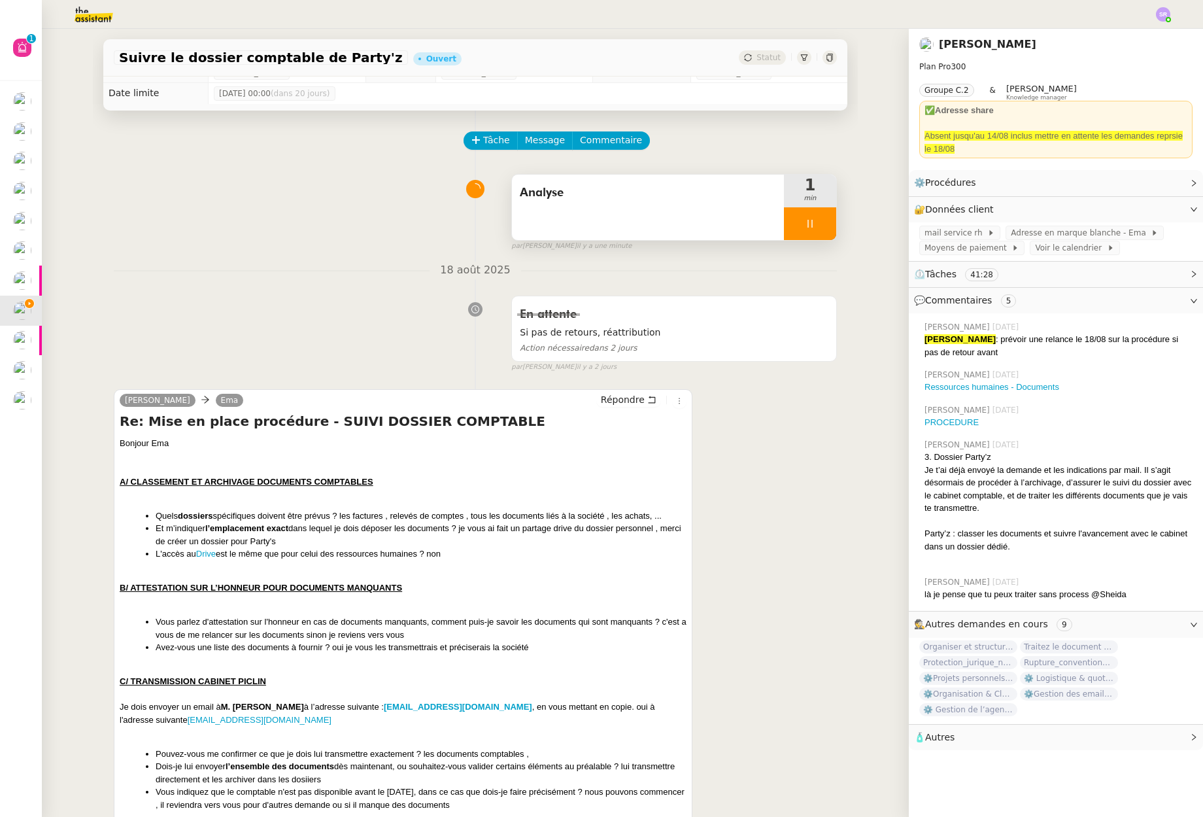
click at [741, 225] on div "Analyse" at bounding box center [648, 207] width 272 height 65
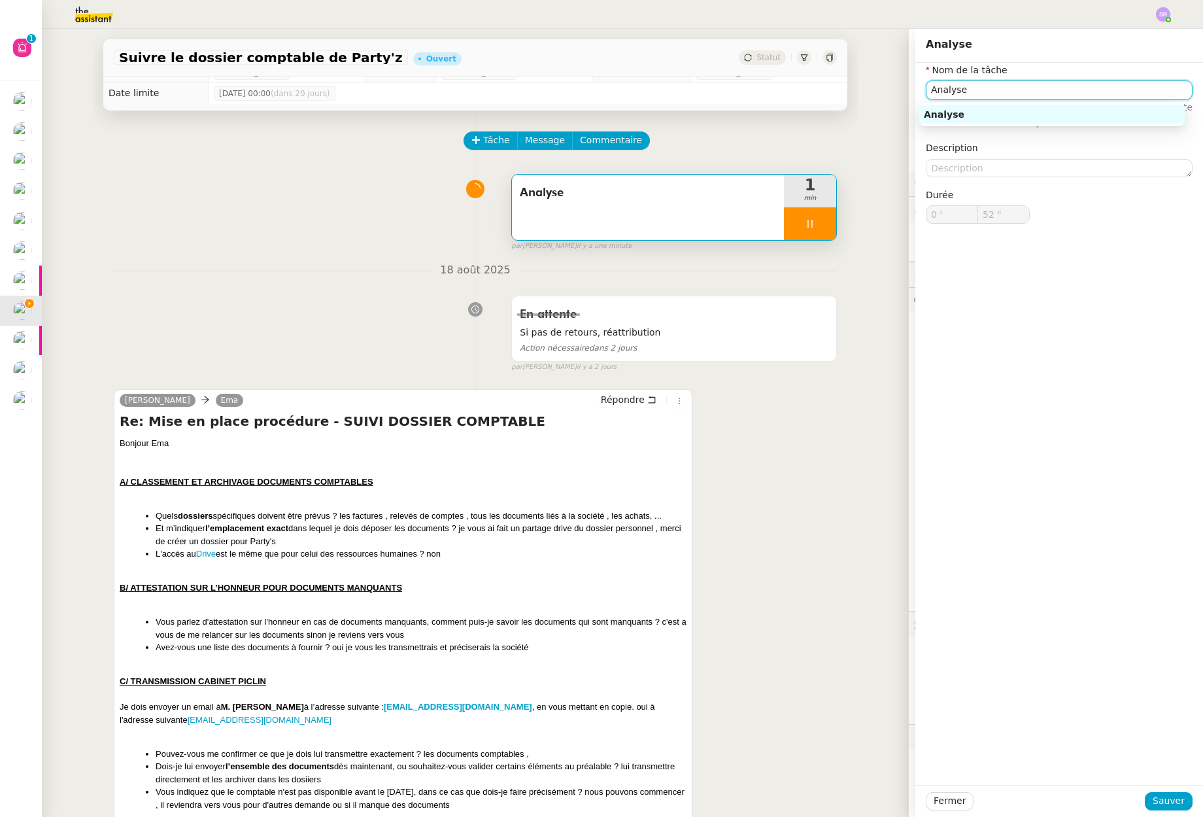
click at [1095, 88] on input "Analyse" at bounding box center [1059, 89] width 267 height 19
type input "Analyse"
type input "53 ""
type input "Analyse retours"
click at [1099, 118] on div "Analyse retours" at bounding box center [1052, 115] width 256 height 12
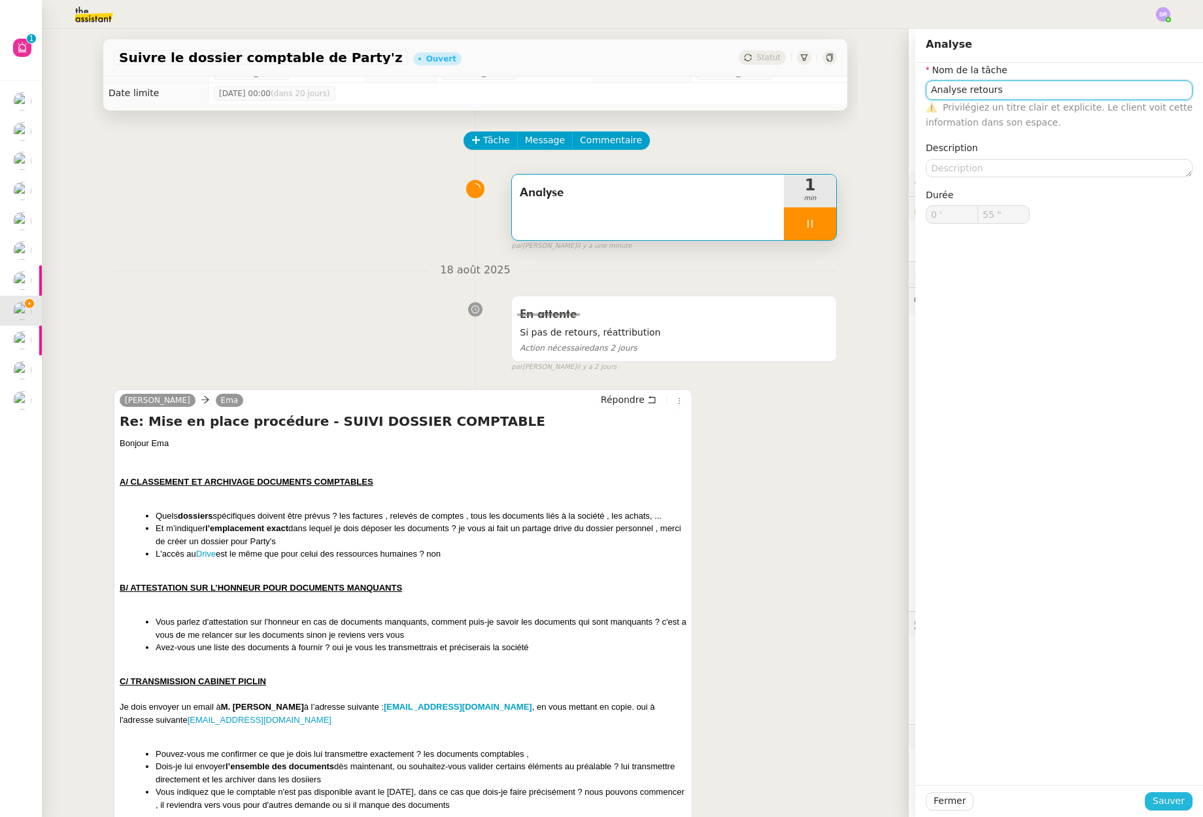
type input "56 ""
type input "Analyse retours"
click at [1153, 805] on span "Sauver" at bounding box center [1169, 800] width 32 height 15
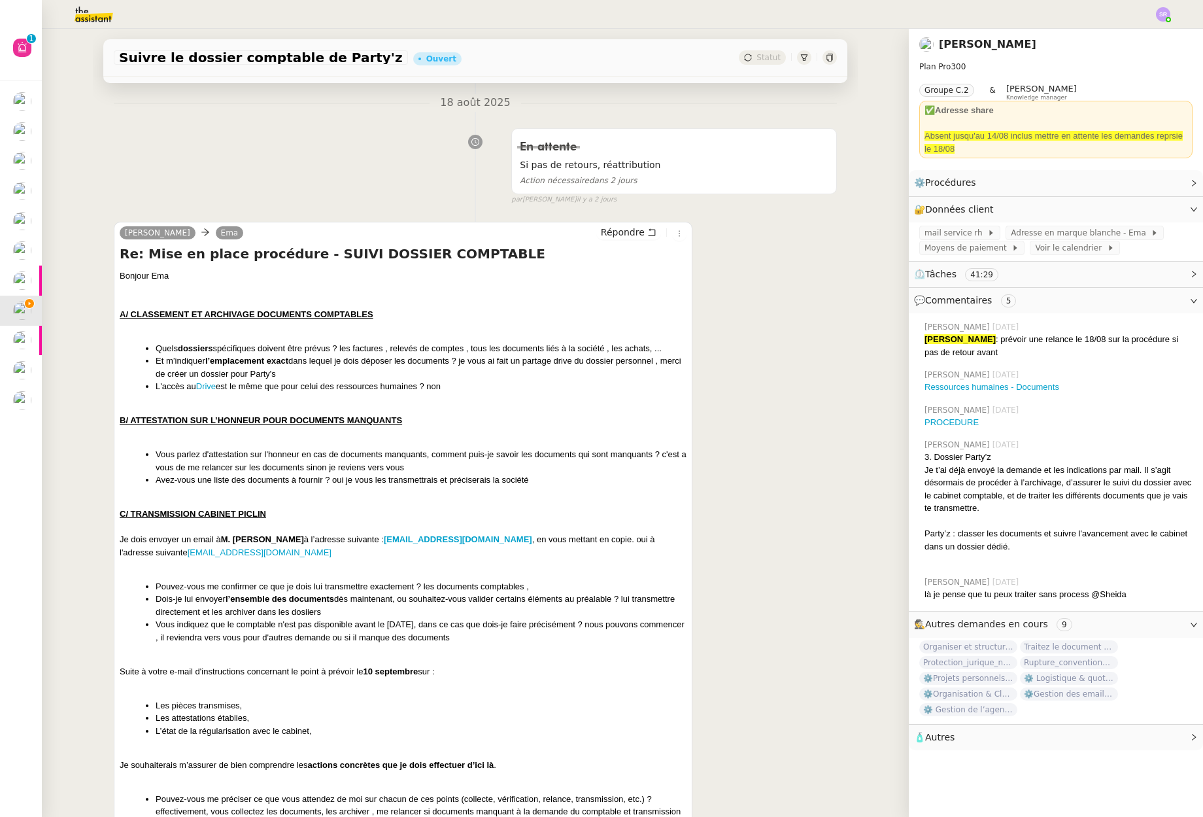
scroll to position [214, 0]
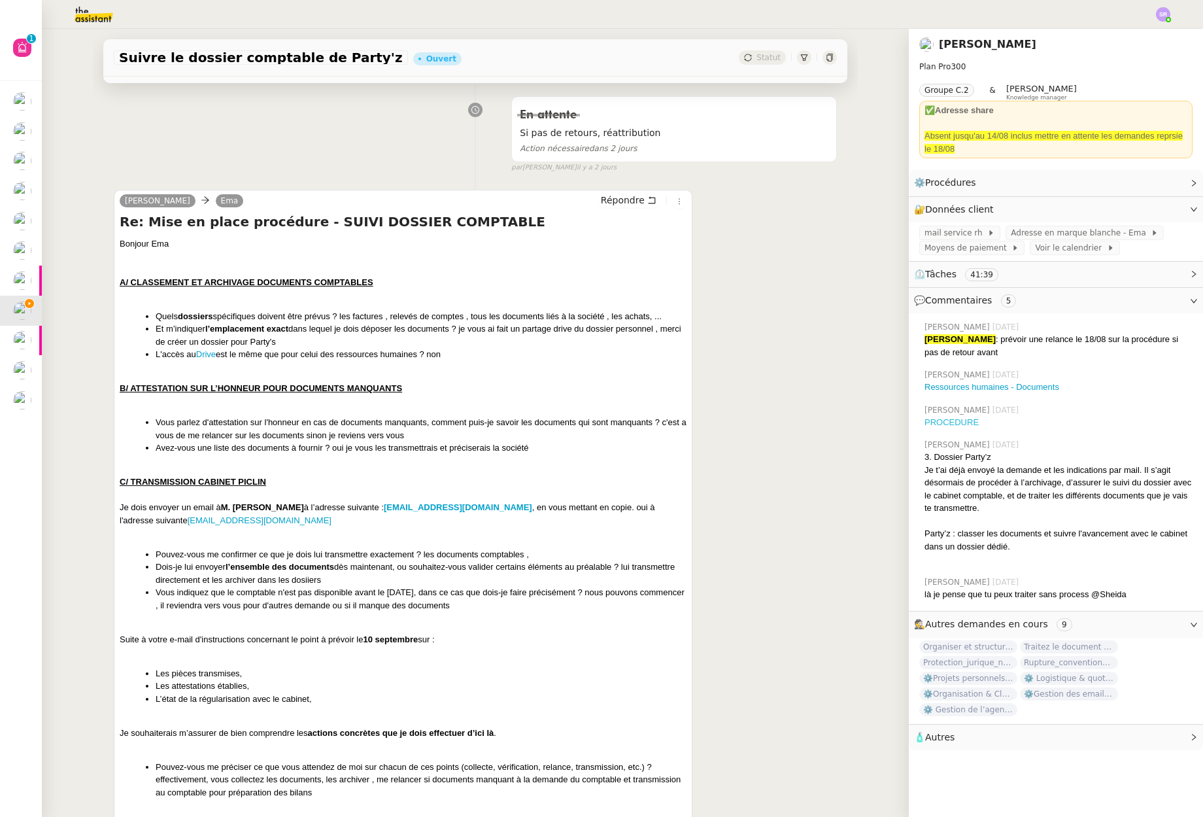
click at [958, 422] on link "PROCEDURE" at bounding box center [952, 422] width 54 height 10
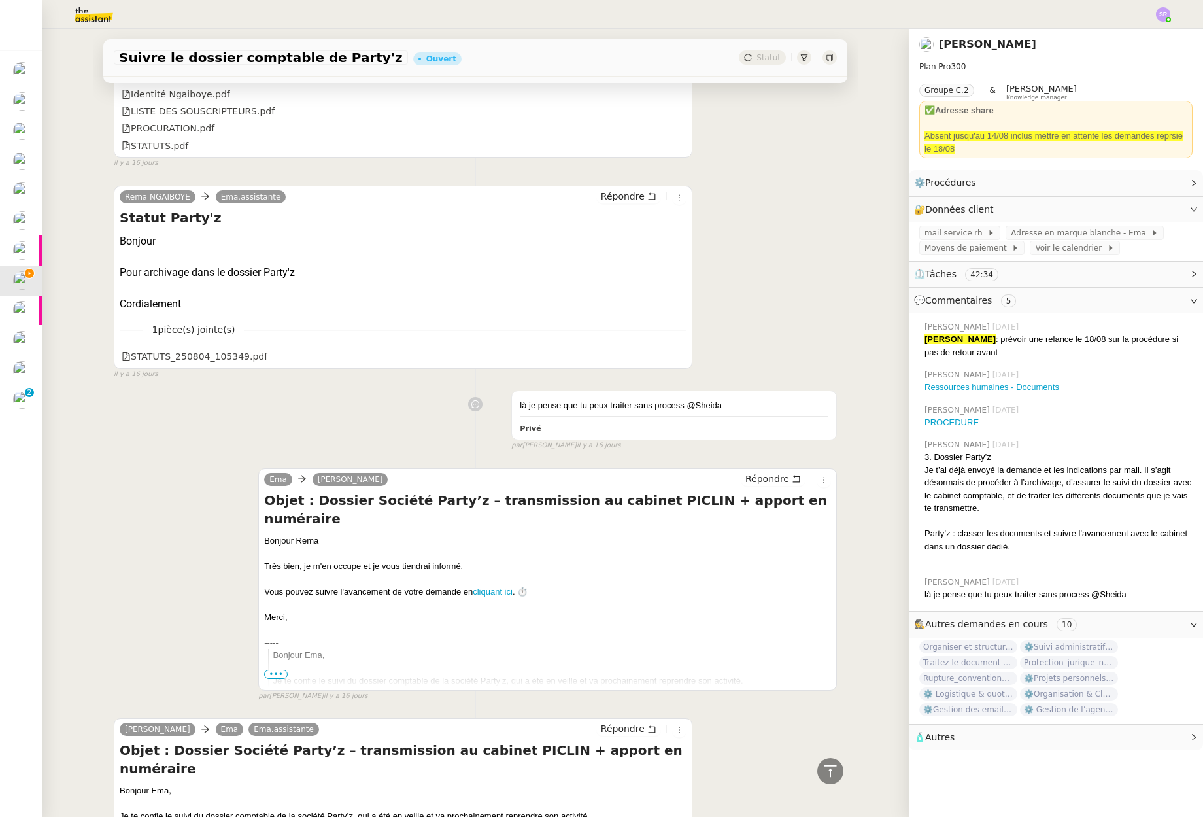
scroll to position [5128, 0]
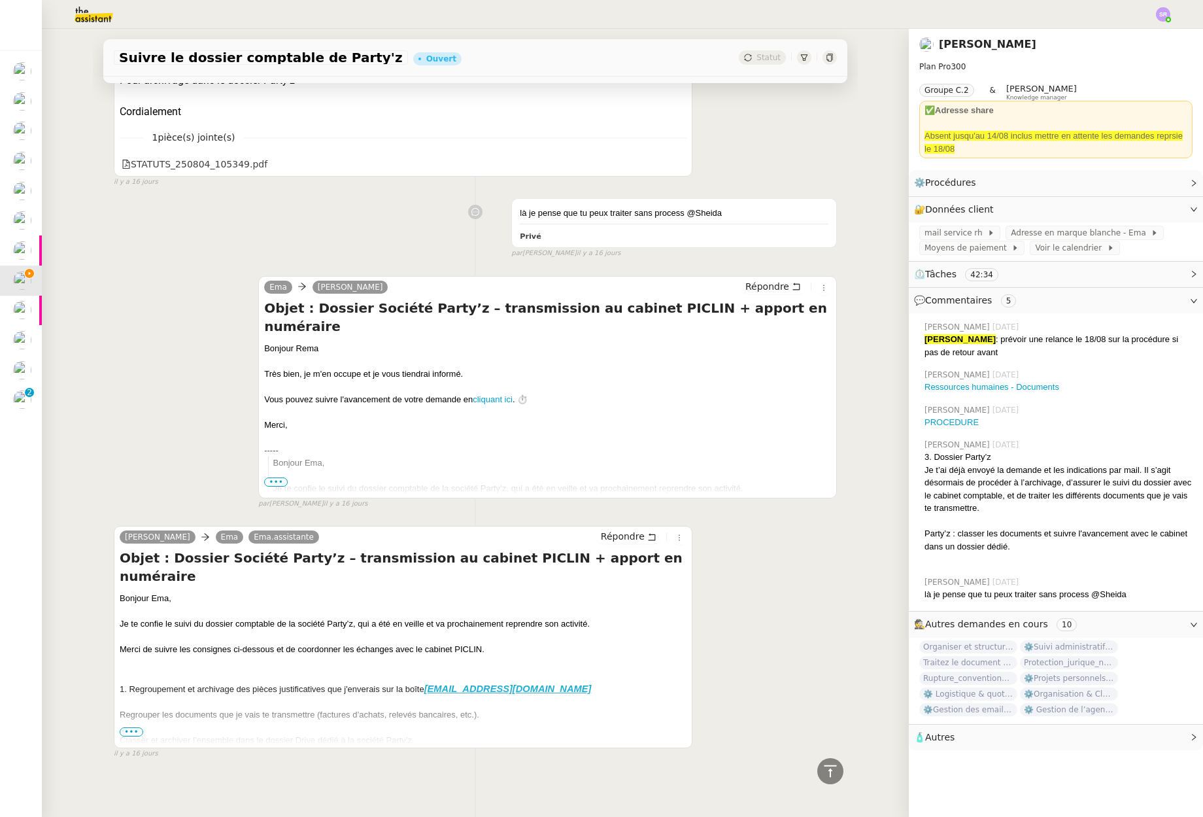
click at [120, 747] on div at bounding box center [403, 753] width 567 height 13
click at [122, 727] on span "•••" at bounding box center [132, 731] width 24 height 9
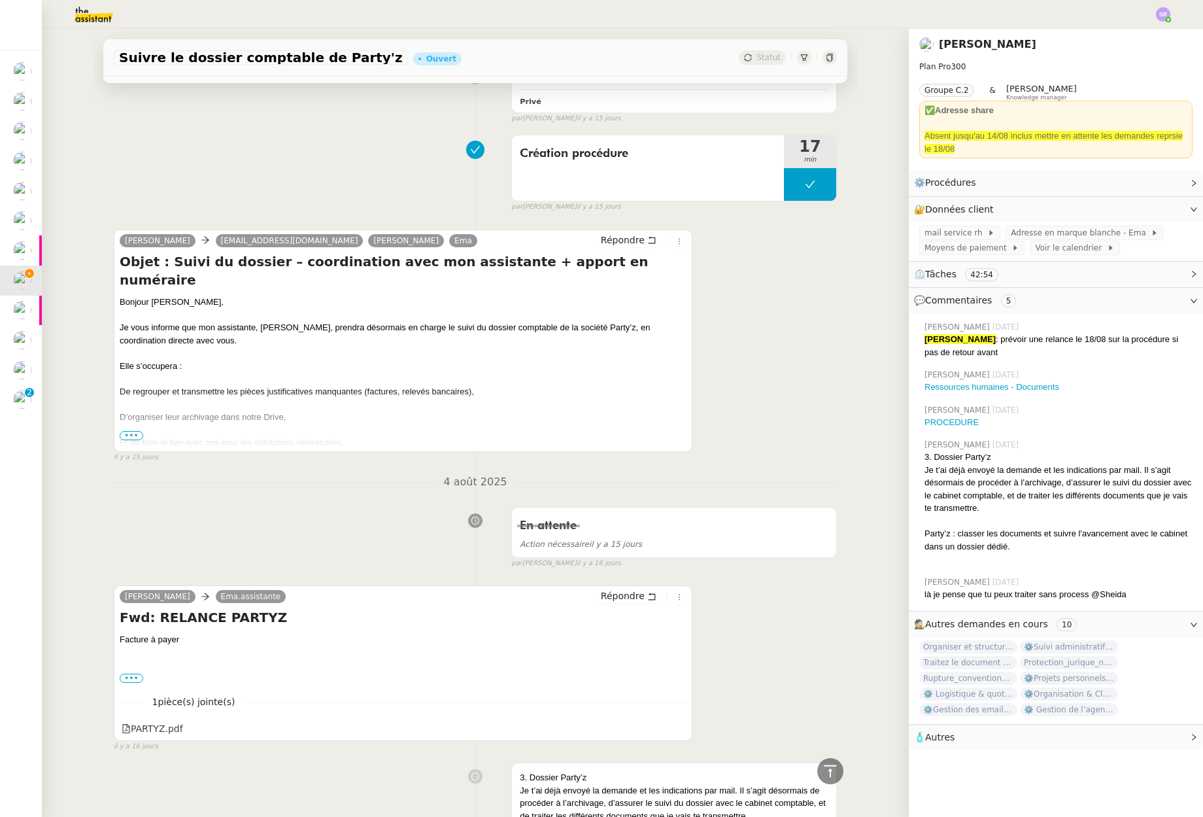
scroll to position [3017, 0]
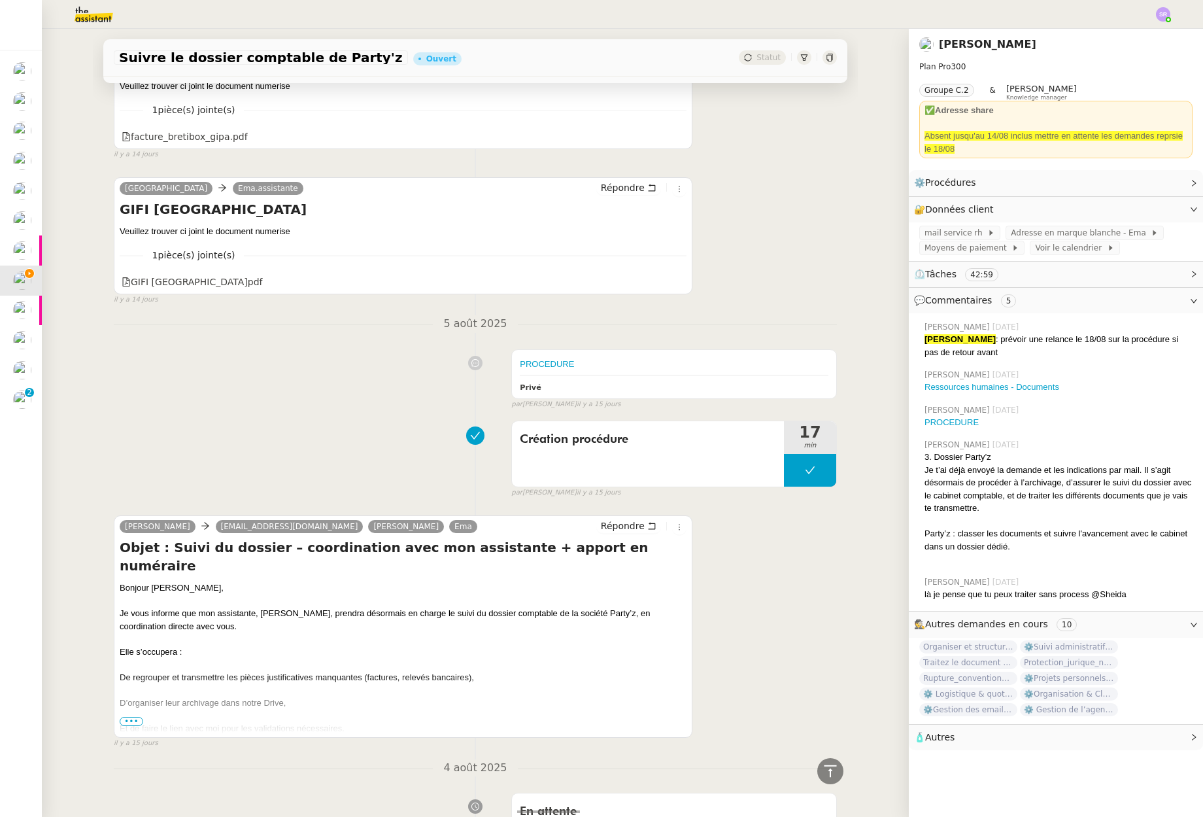
click at [124, 717] on span "•••" at bounding box center [132, 721] width 24 height 9
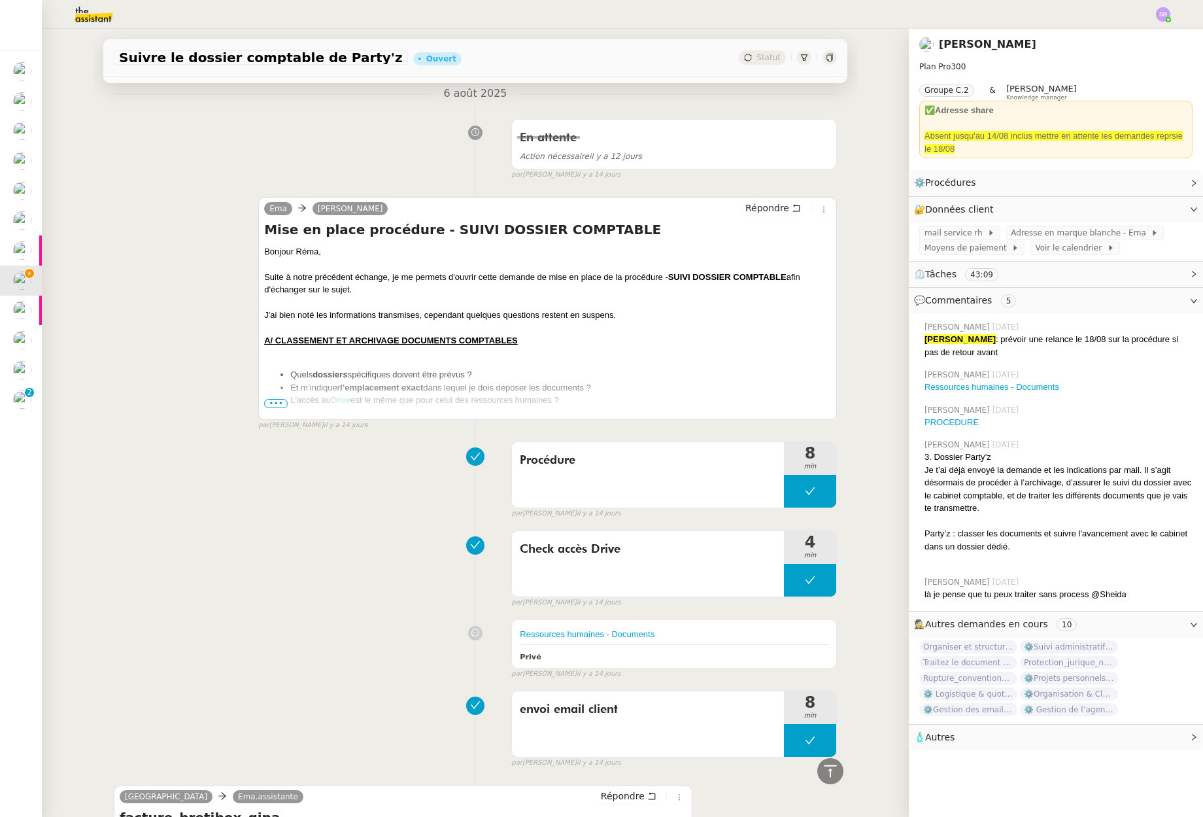
scroll to position [2079, 0]
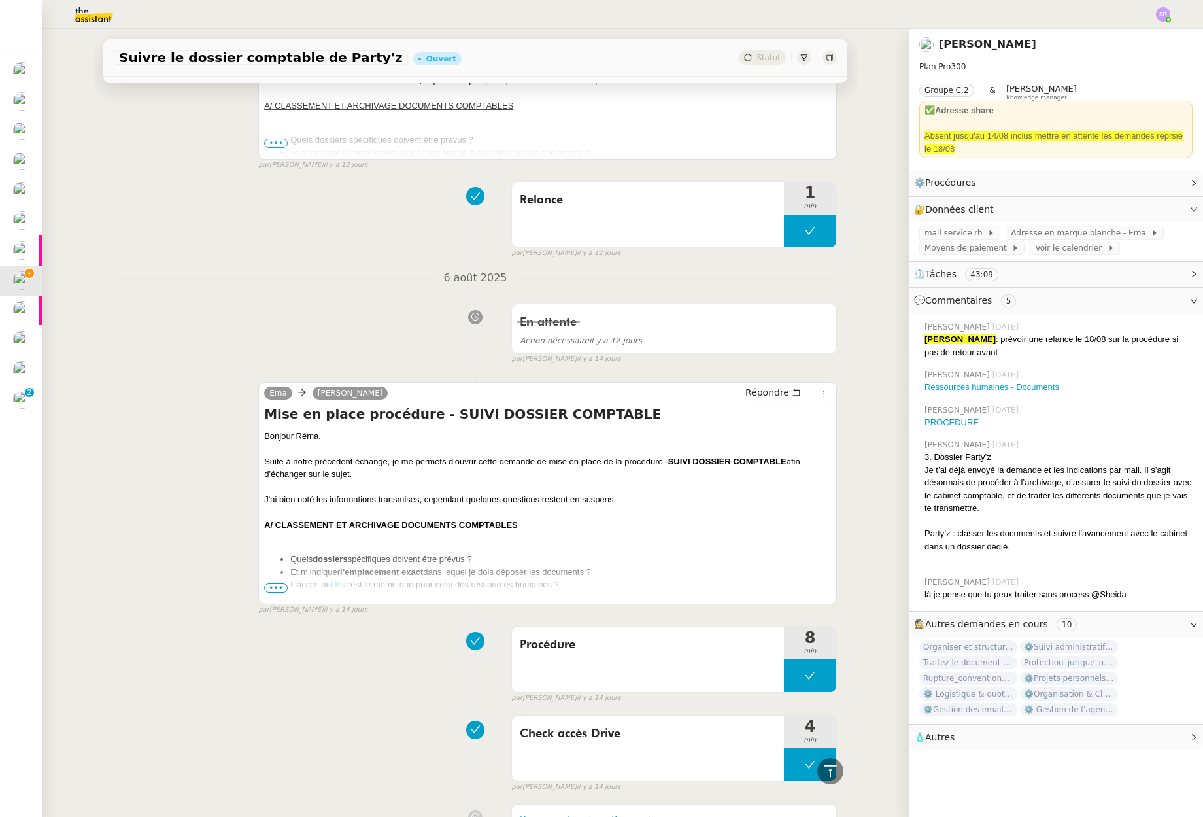
click at [267, 583] on span "•••" at bounding box center [276, 587] width 24 height 9
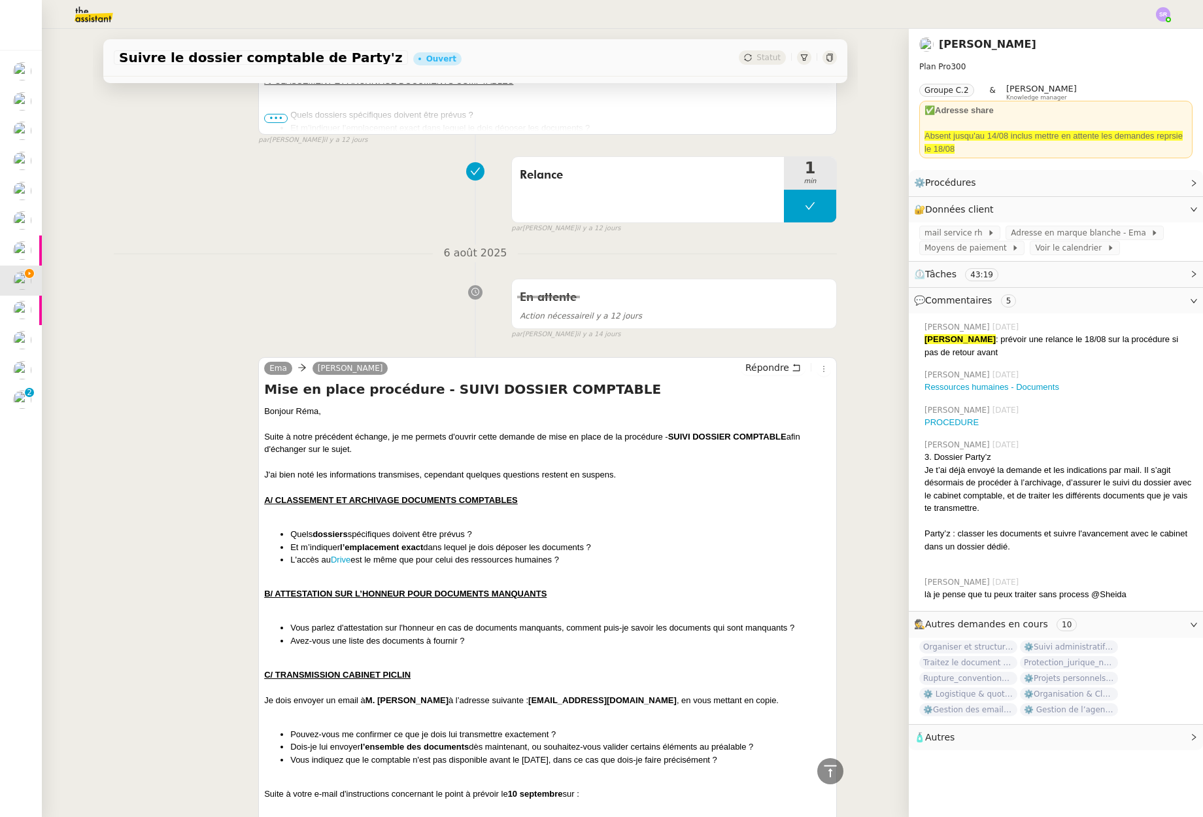
scroll to position [1693, 0]
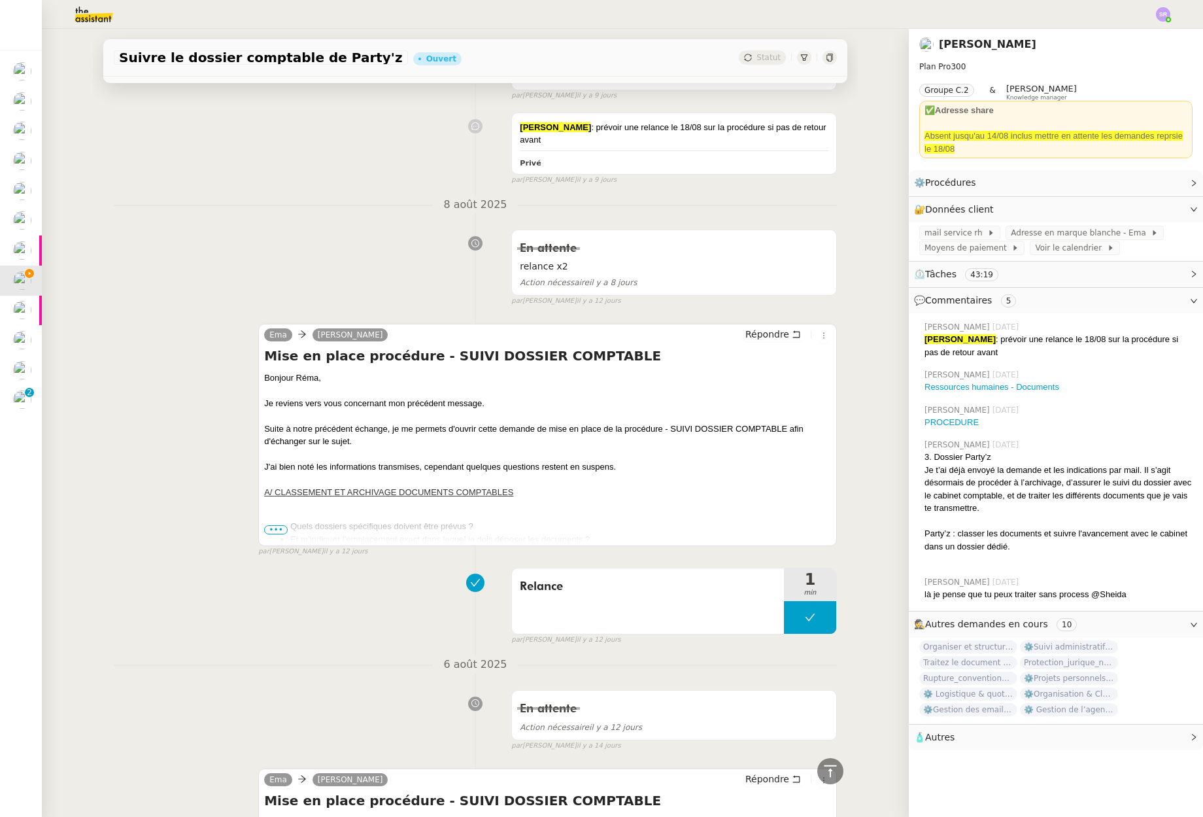
click at [272, 523] on ul "Quels dossiers spécifiques doivent être prévus ? Et m’indiquer l’emplacement ex…" at bounding box center [547, 539] width 567 height 39
click at [274, 525] on span "•••" at bounding box center [276, 529] width 24 height 9
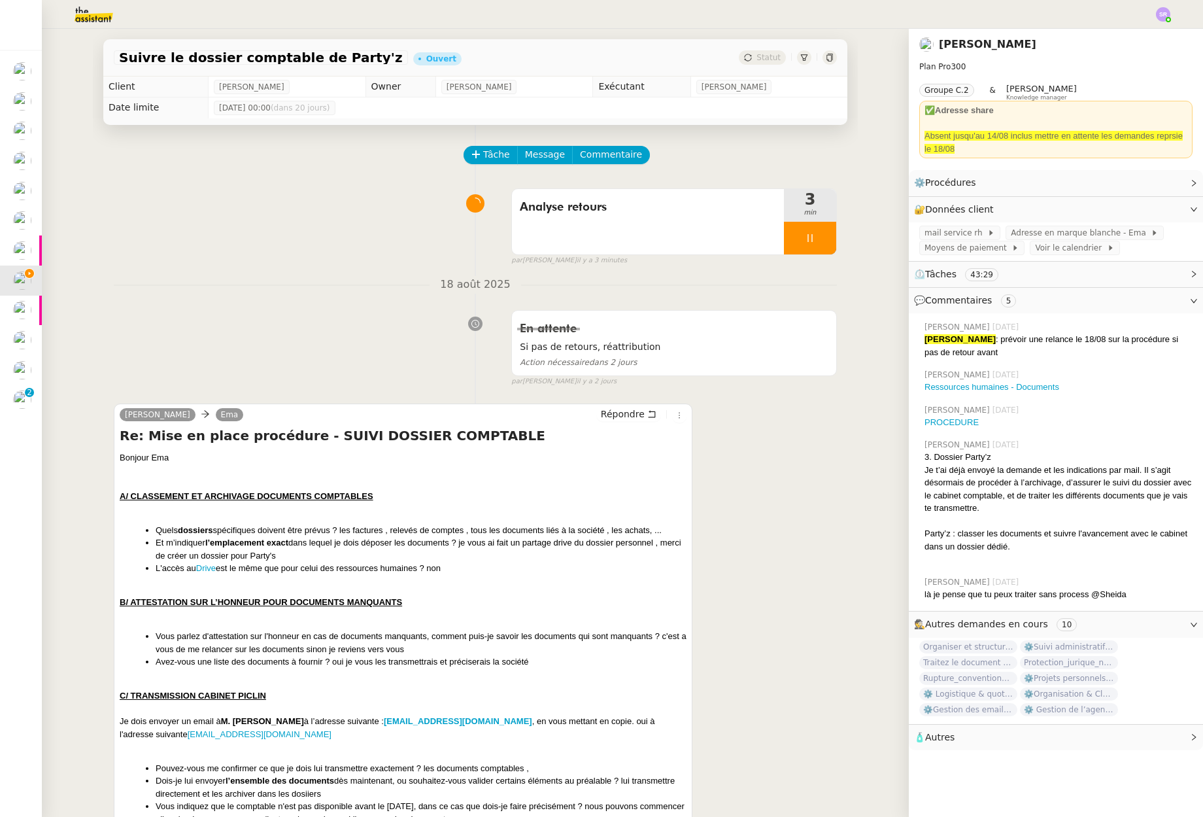
scroll to position [96, 0]
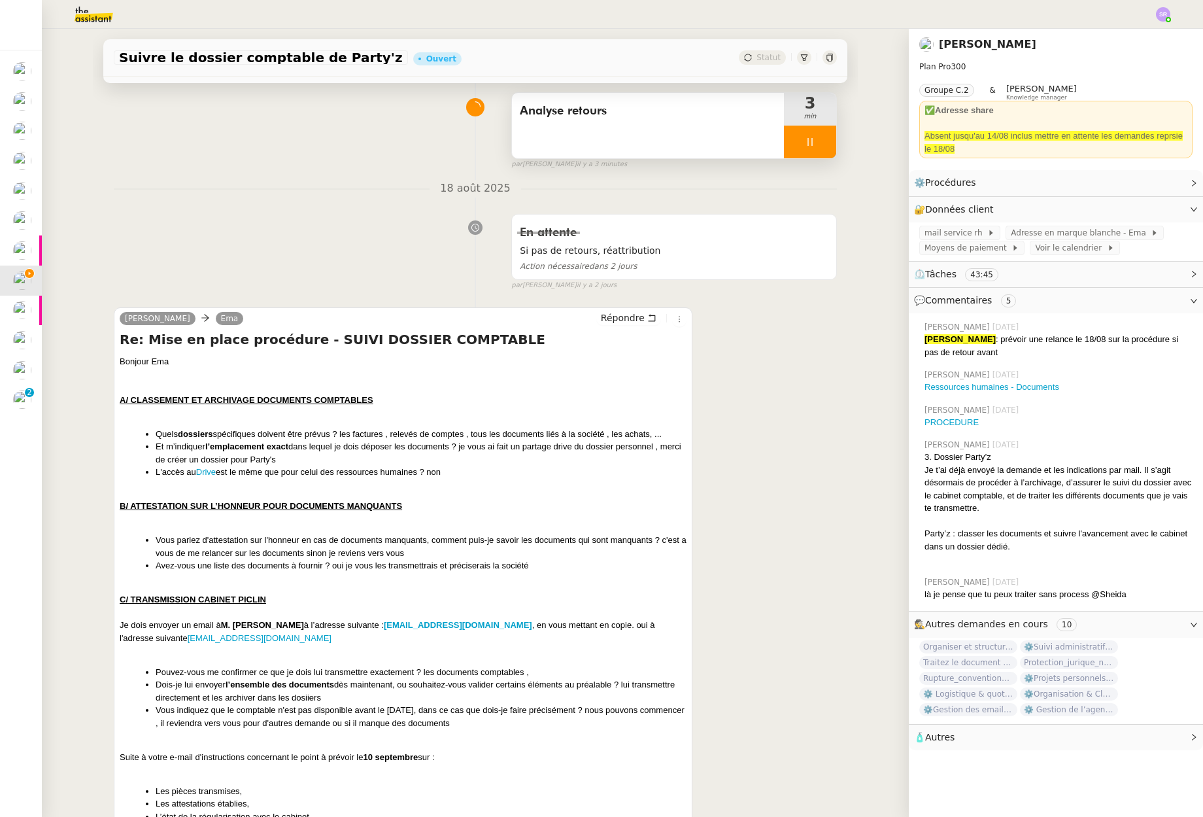
click at [808, 141] on icon at bounding box center [810, 142] width 5 height 8
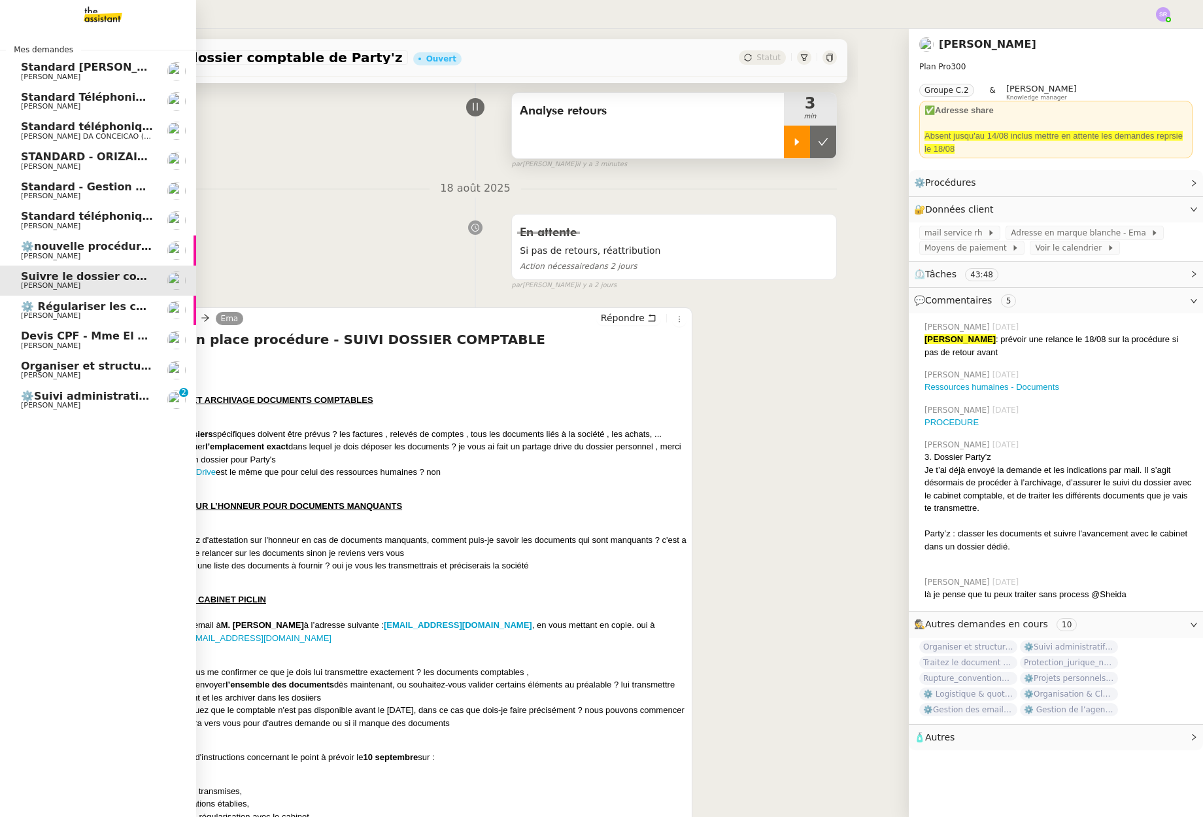
click at [80, 403] on span "[PERSON_NAME]" at bounding box center [87, 405] width 132 height 8
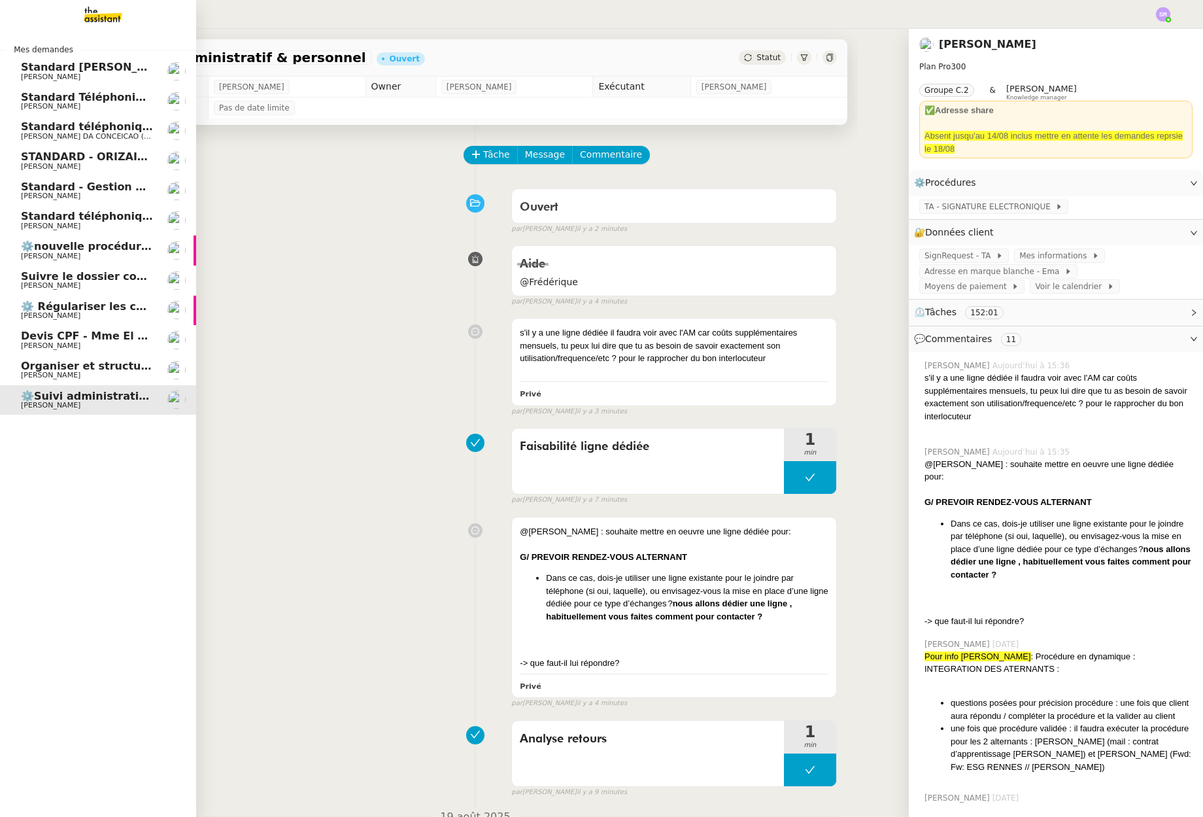
click at [69, 286] on span "[PERSON_NAME]" at bounding box center [51, 285] width 60 height 9
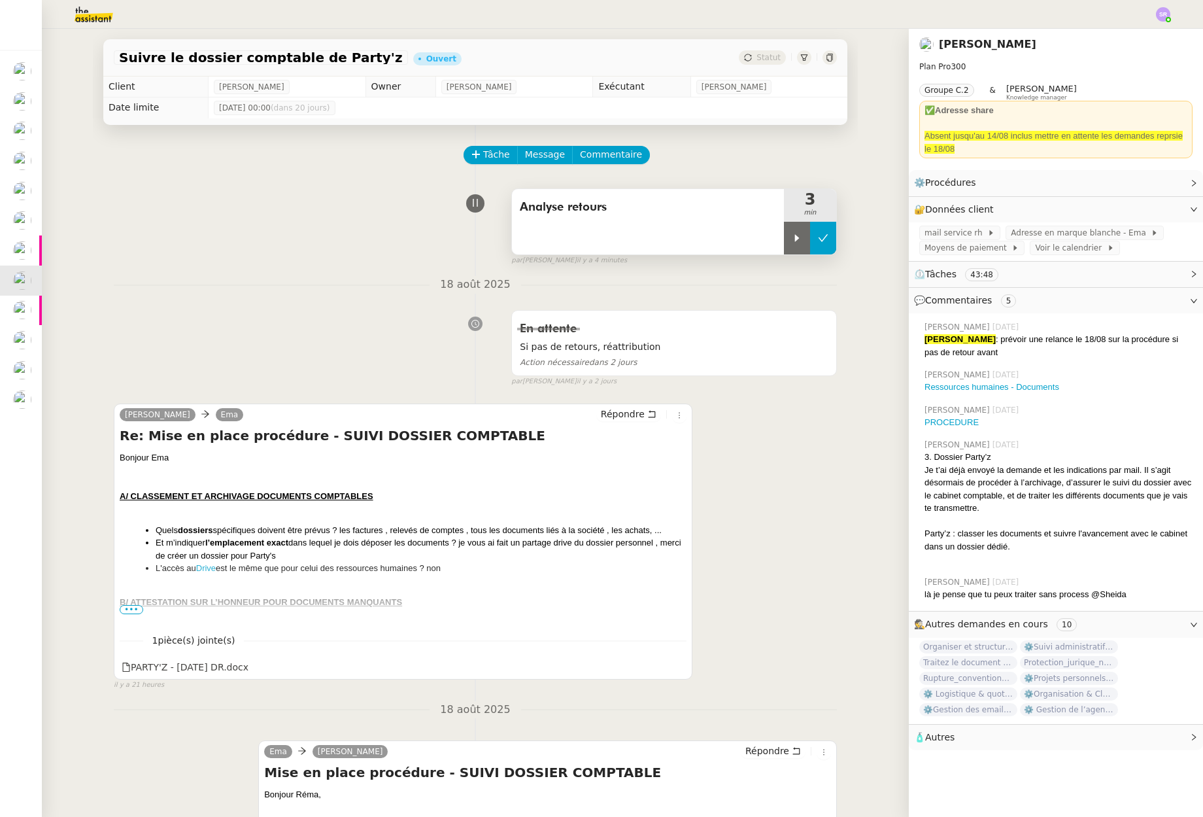
click at [814, 245] on button at bounding box center [823, 238] width 26 height 33
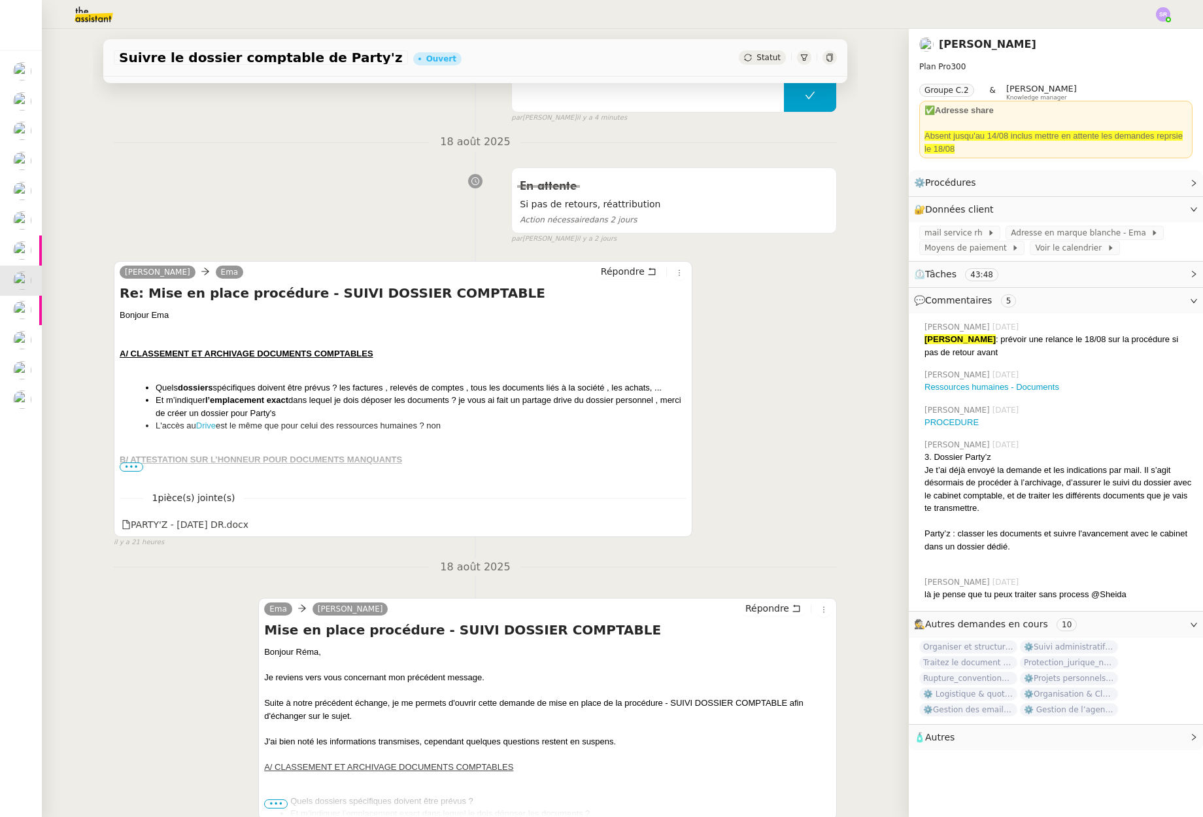
click at [124, 466] on span "•••" at bounding box center [132, 466] width 24 height 9
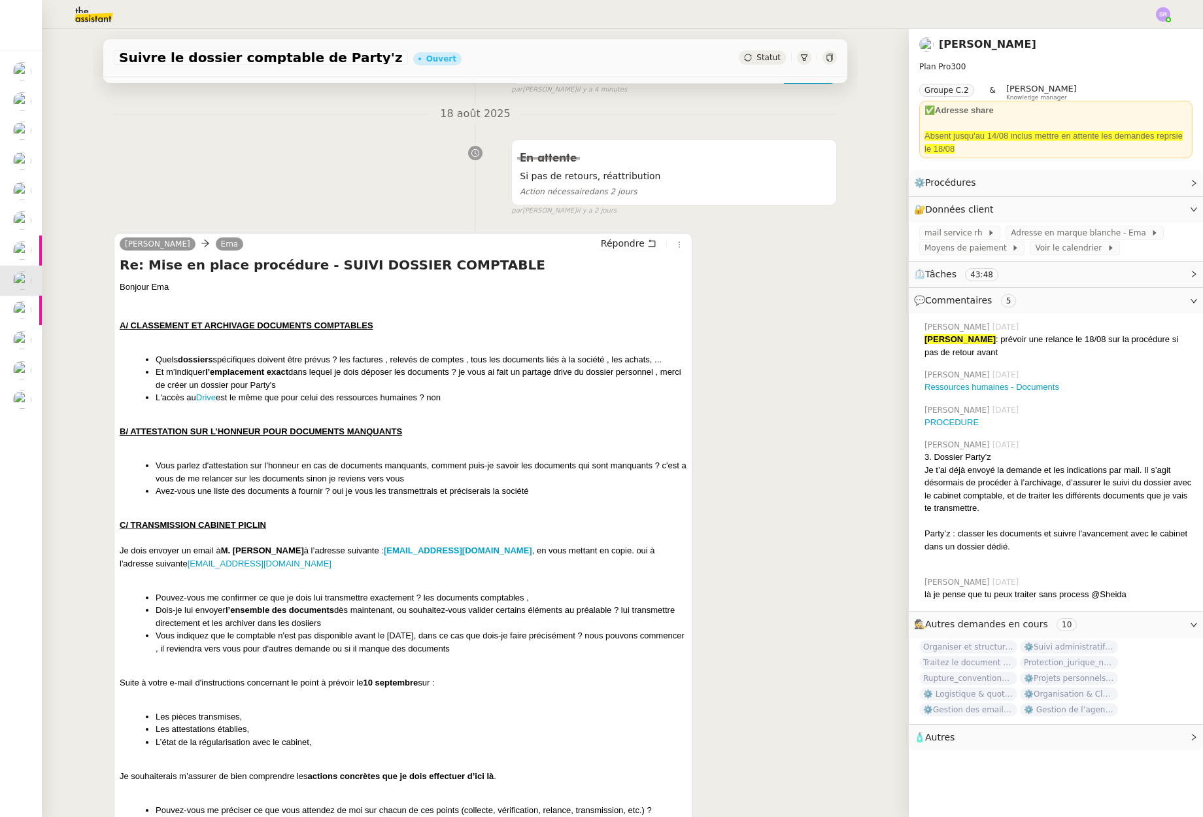
scroll to position [0, 0]
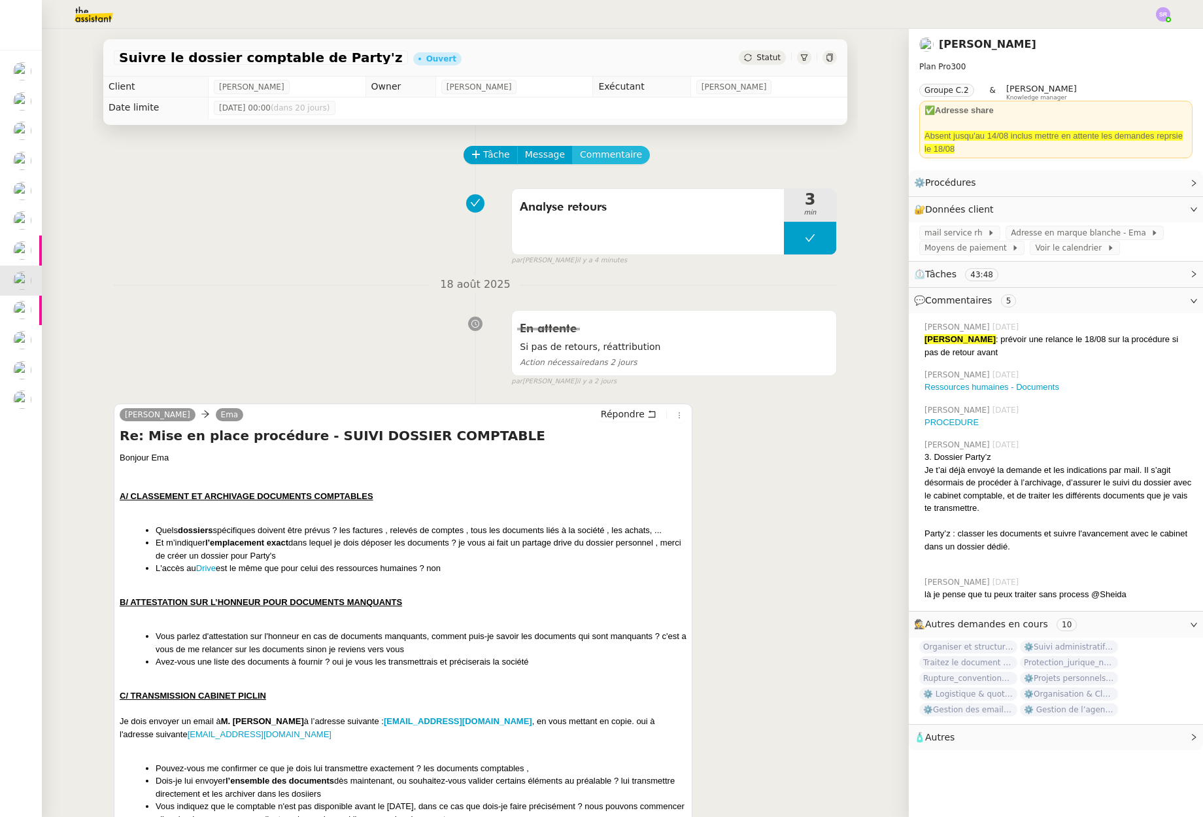
click at [607, 154] on span "Commentaire" at bounding box center [611, 154] width 62 height 15
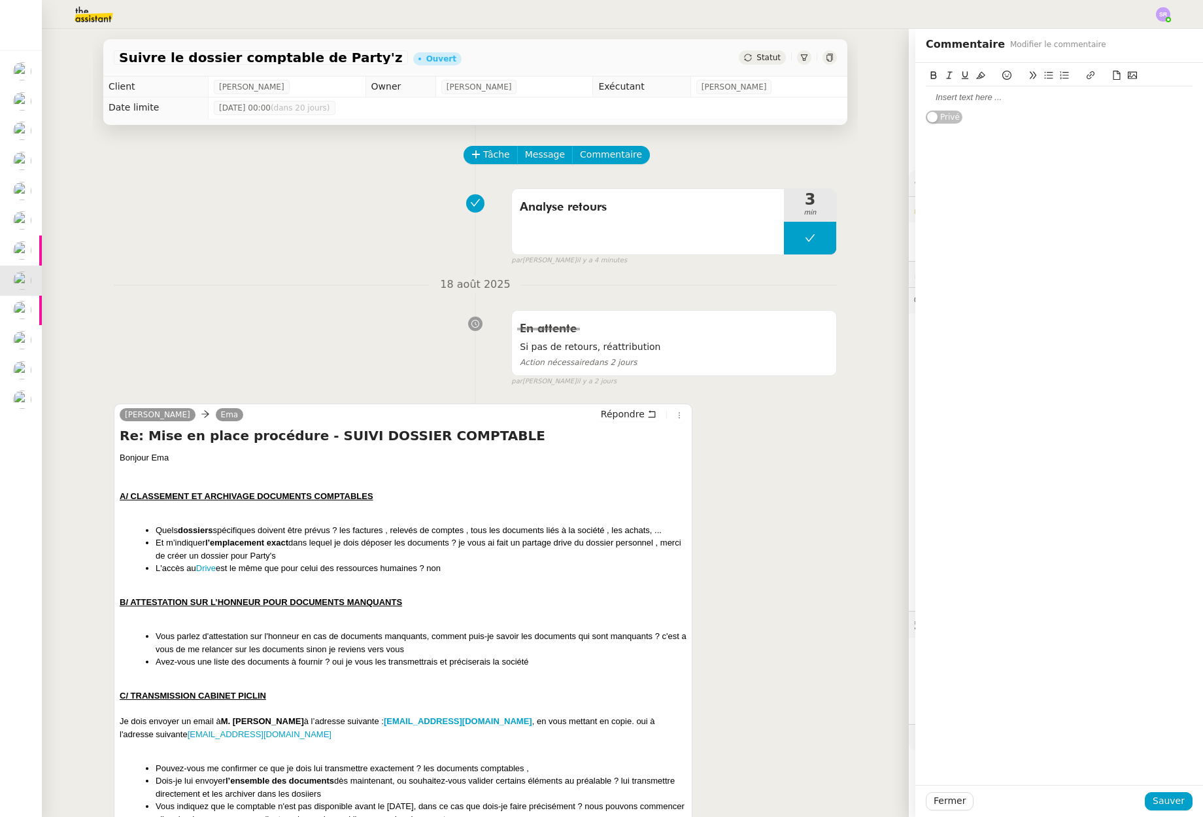
click at [1009, 102] on div at bounding box center [1059, 98] width 267 height 12
click at [785, 244] on button at bounding box center [810, 238] width 52 height 33
click at [795, 236] on icon at bounding box center [797, 237] width 5 height 7
drag, startPoint x: 1111, startPoint y: 101, endPoint x: 1122, endPoint y: 100, distance: 11.1
click at [1111, 101] on div "@Frédérique : si je comprends bien la demande," at bounding box center [1059, 98] width 267 height 12
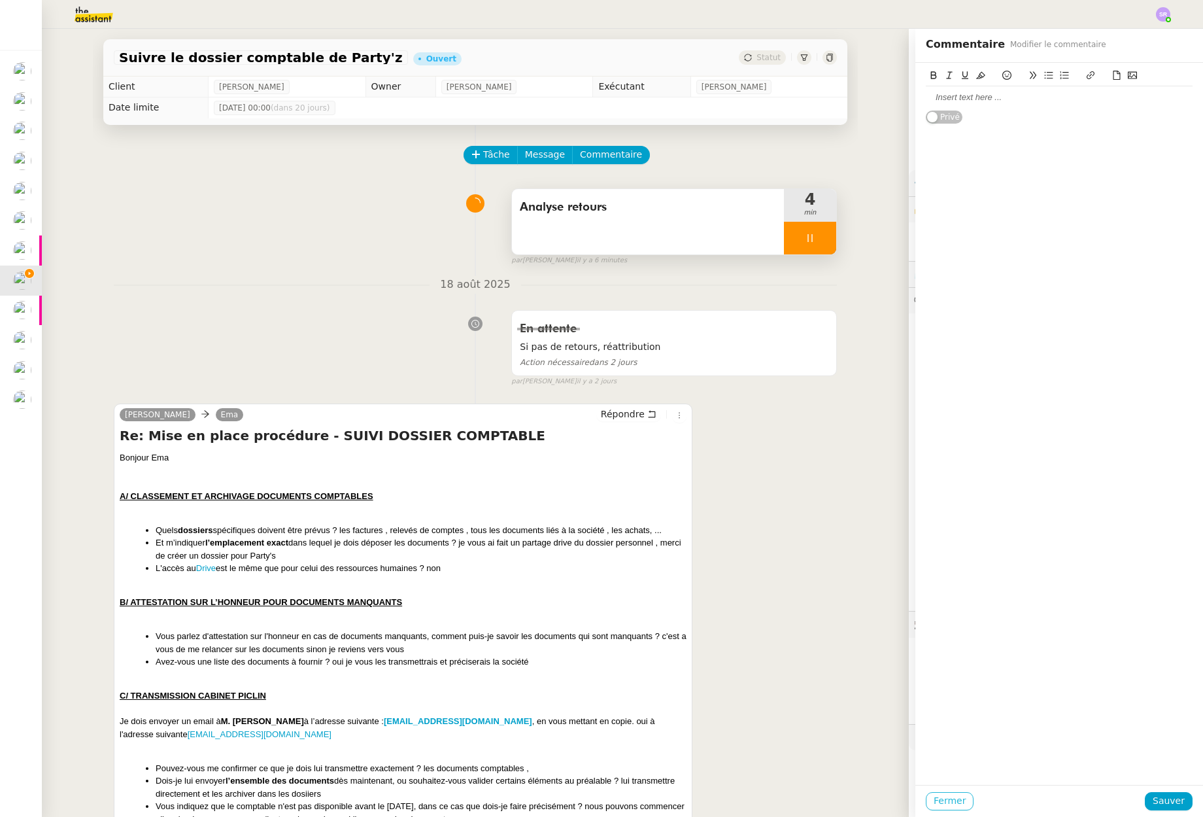
click at [945, 799] on span "Fermer" at bounding box center [950, 800] width 32 height 15
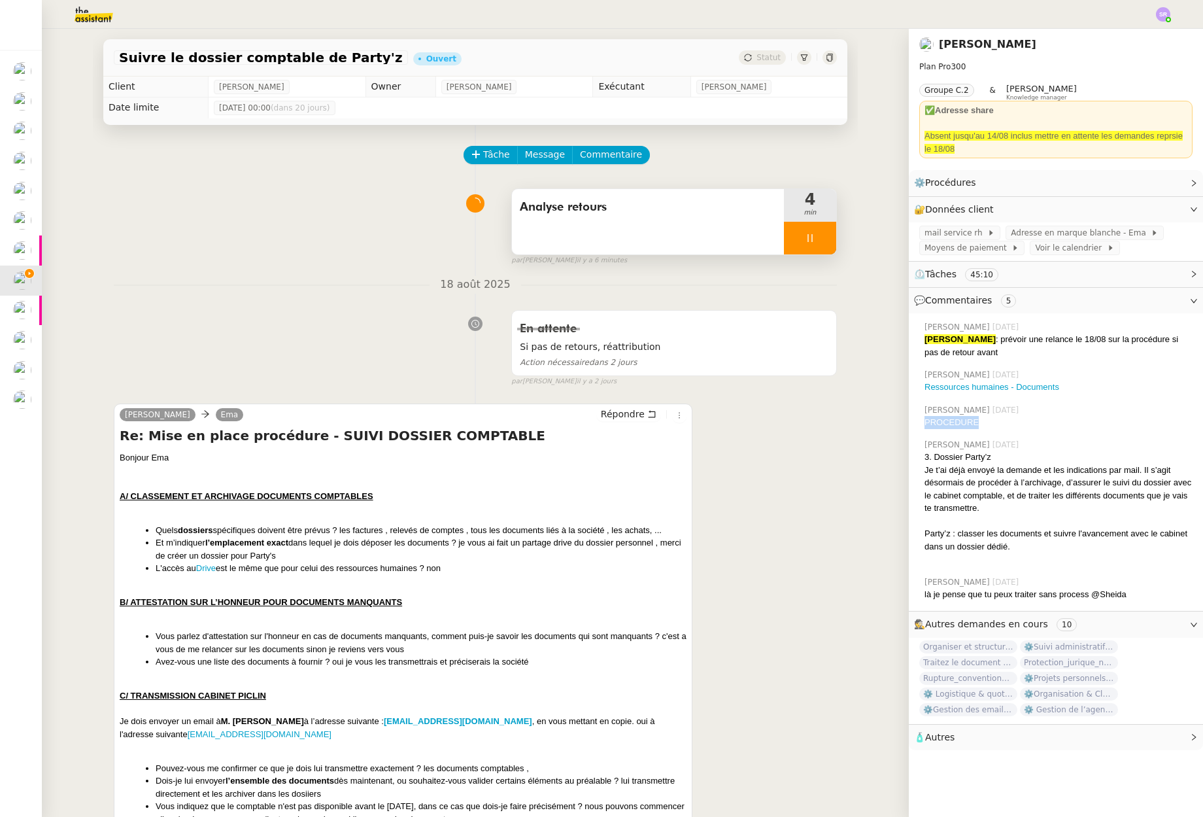
drag, startPoint x: 996, startPoint y: 424, endPoint x: 849, endPoint y: 443, distance: 148.4
click at [919, 424] on div "Zoé Lachambre 05/08/2025 PROCEDURE" at bounding box center [1055, 416] width 273 height 35
copy link "PROCEDURE"
click at [743, 496] on div "Réma Ngaiboye Ema Répondre Re: Mise en place procédure - SUIVI DOSSIER COMPTABL…" at bounding box center [475, 810] width 723 height 837
click at [619, 158] on span "Commentaire" at bounding box center [611, 154] width 62 height 15
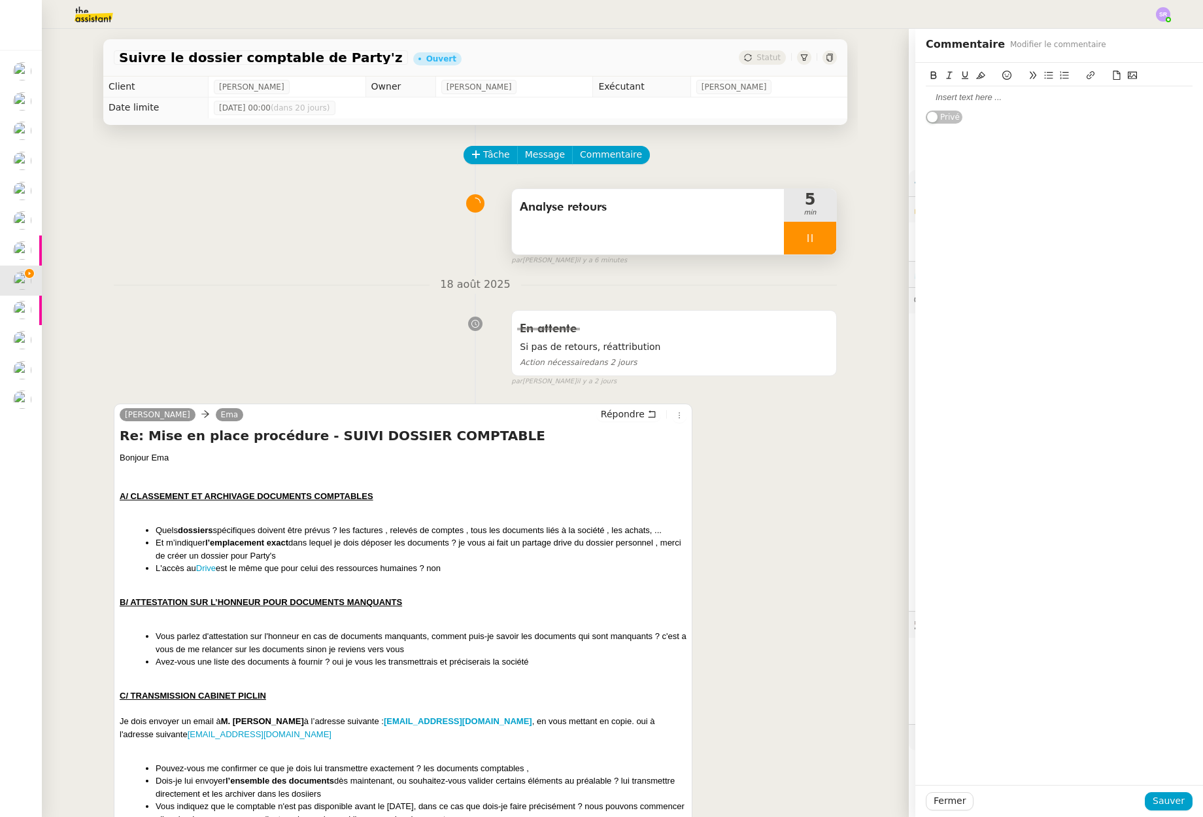
click at [959, 99] on div at bounding box center [1059, 98] width 267 height 12
click at [1167, 794] on span "Sauver" at bounding box center [1169, 800] width 32 height 15
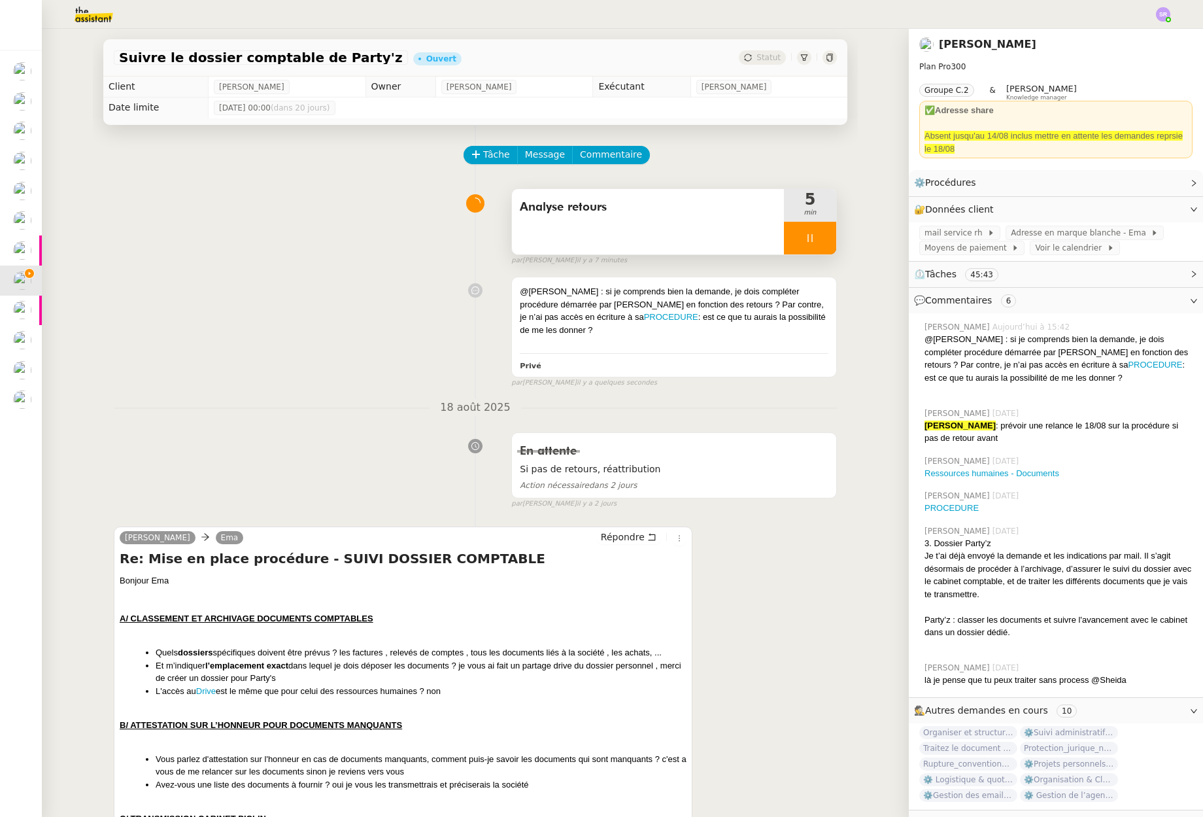
click at [800, 244] on div at bounding box center [810, 238] width 52 height 33
click at [818, 240] on icon at bounding box center [823, 238] width 10 height 10
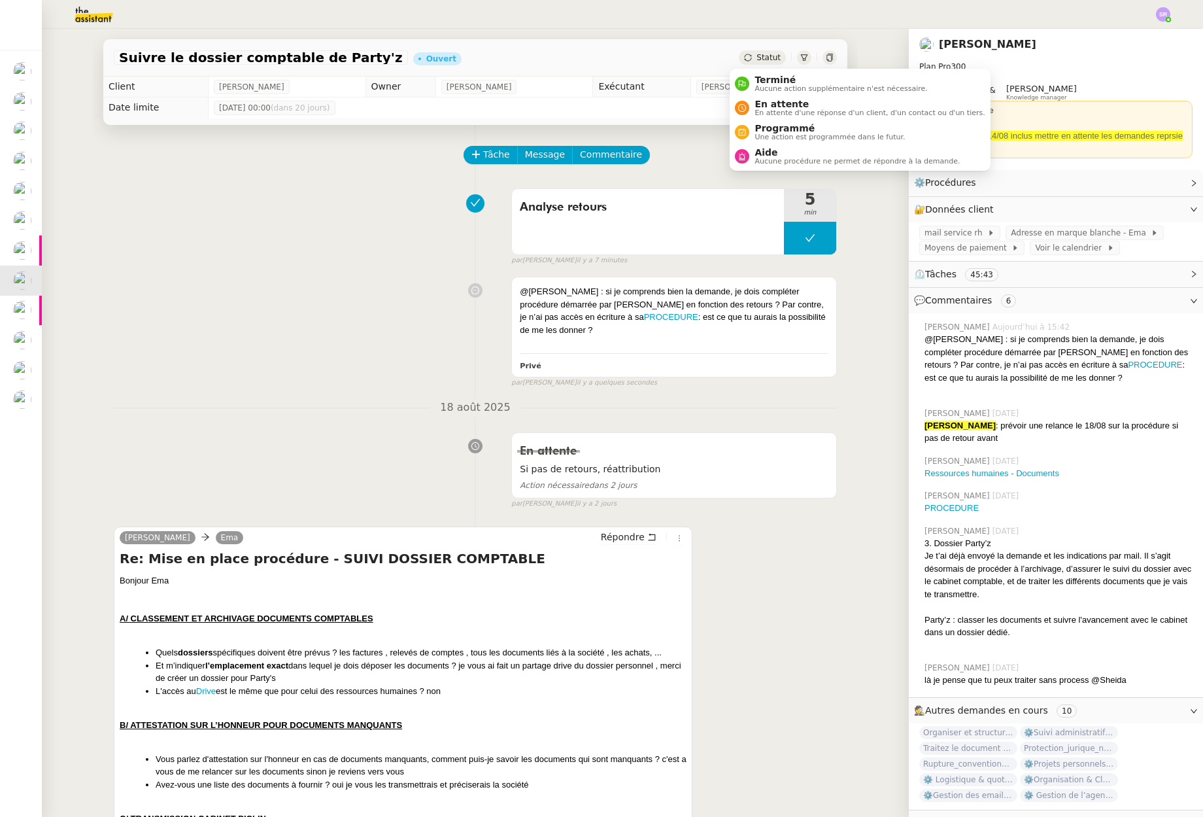
click at [746, 56] on div "Statut" at bounding box center [762, 57] width 47 height 14
click at [810, 165] on li "Aide Aucune procédure ne permet de répondre à la demande." at bounding box center [860, 156] width 260 height 24
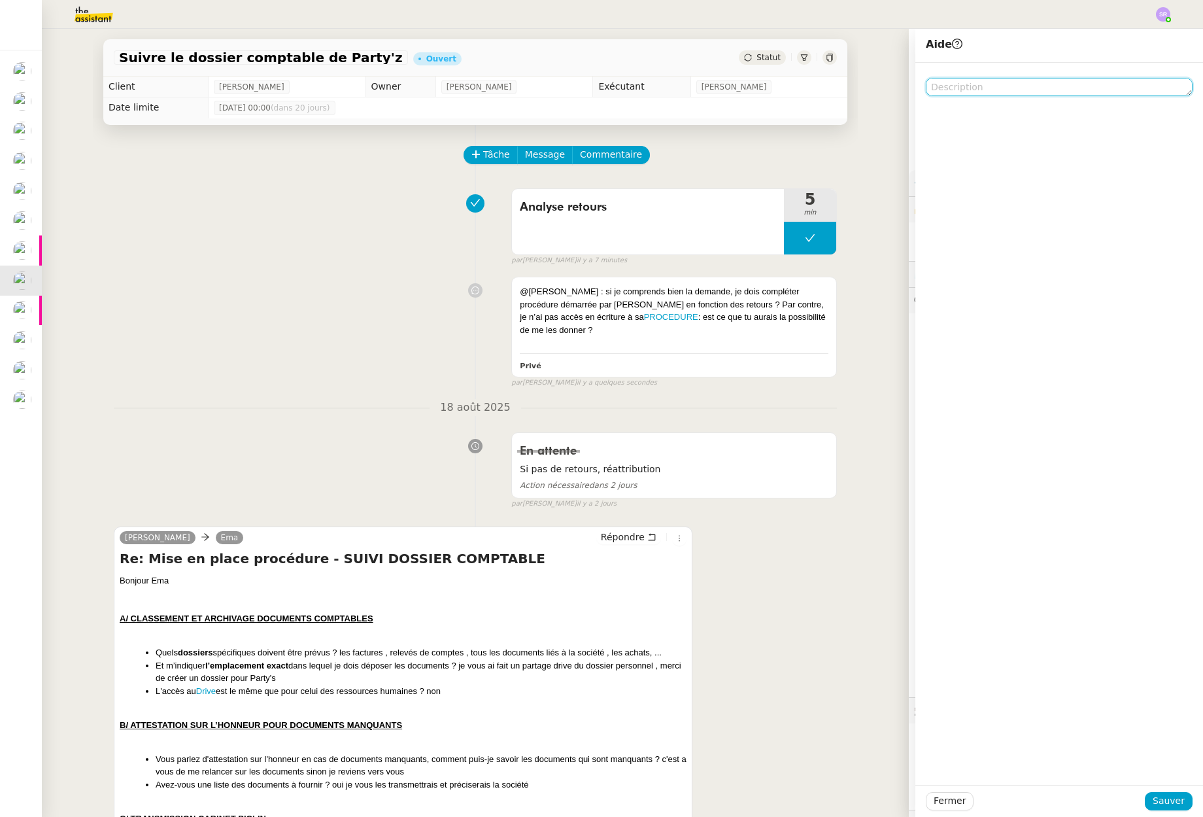
click at [979, 86] on textarea at bounding box center [1059, 87] width 267 height 18
type textarea "@Frédérique"
click at [1165, 804] on span "Sauver" at bounding box center [1169, 800] width 32 height 15
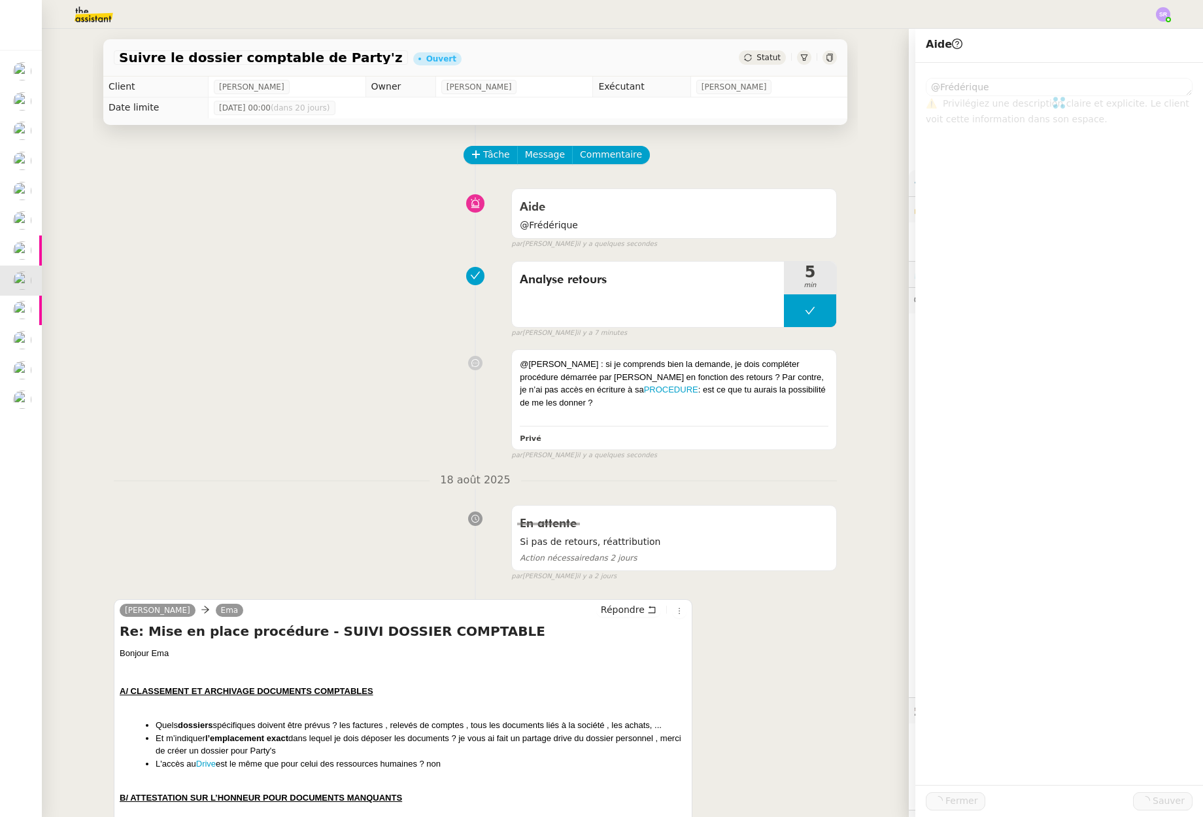
drag, startPoint x: 395, startPoint y: 301, endPoint x: 388, endPoint y: 301, distance: 7.2
click at [388, 301] on div "Analyse retours 5 min false par Stéphanie R. il y a 7 minutes" at bounding box center [475, 297] width 723 height 84
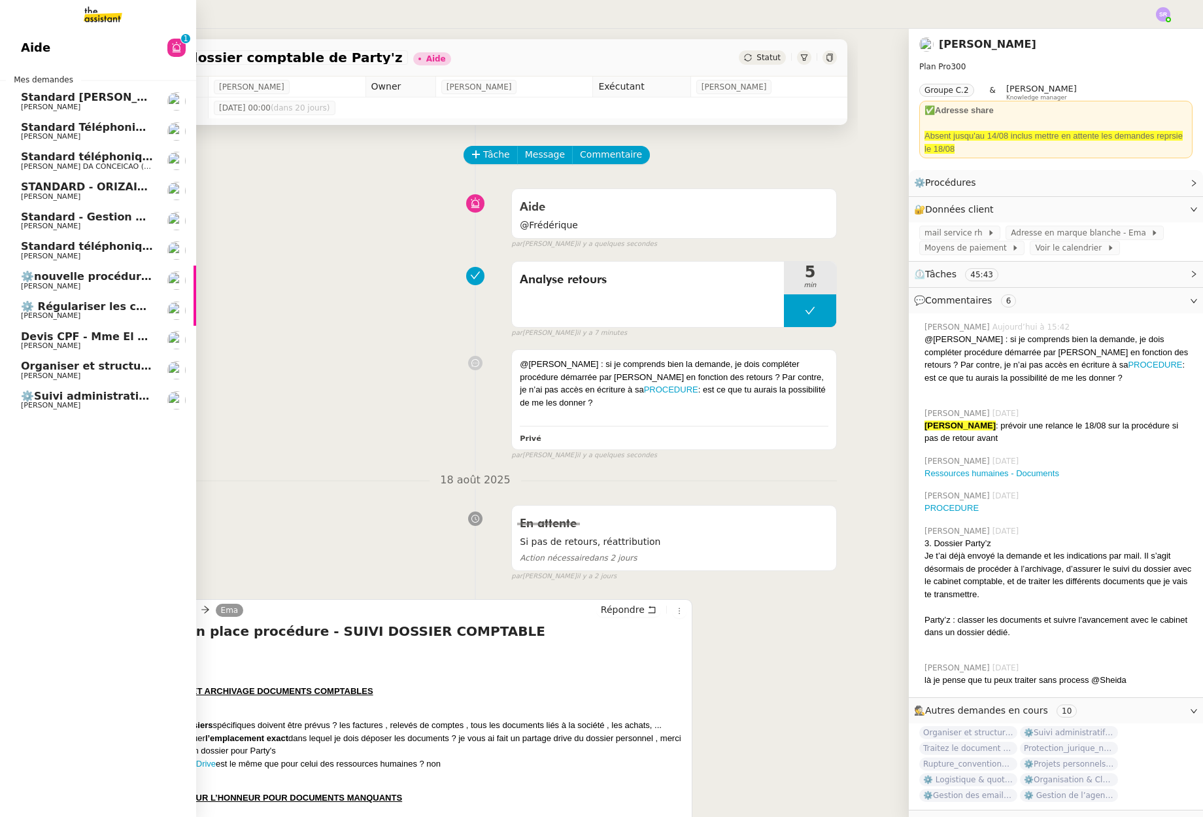
click at [91, 398] on span "⚙️Suivi administratif & personnel" at bounding box center [119, 396] width 197 height 12
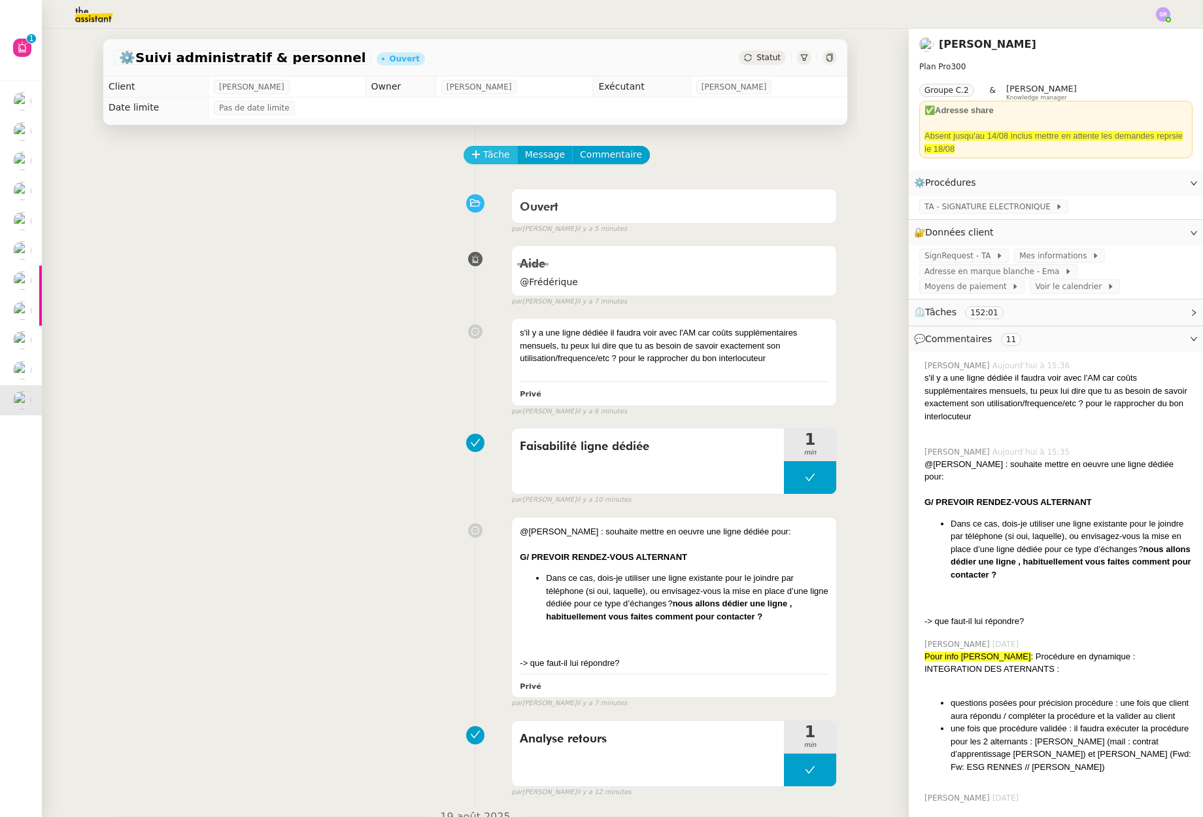
click at [483, 155] on span "Tâche" at bounding box center [496, 154] width 27 height 15
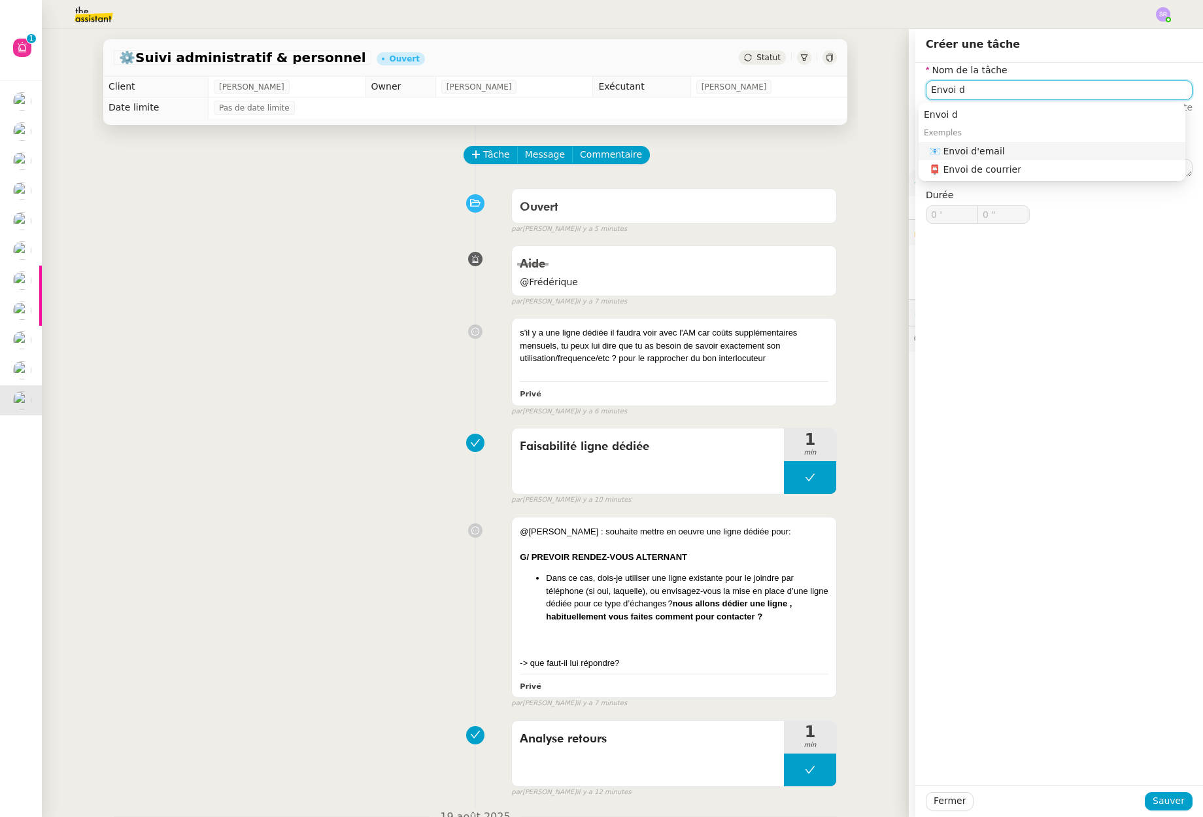
click at [1034, 143] on nz-auto-option "📧 Envoi d'email" at bounding box center [1052, 151] width 267 height 18
type input "Envoi d'email"
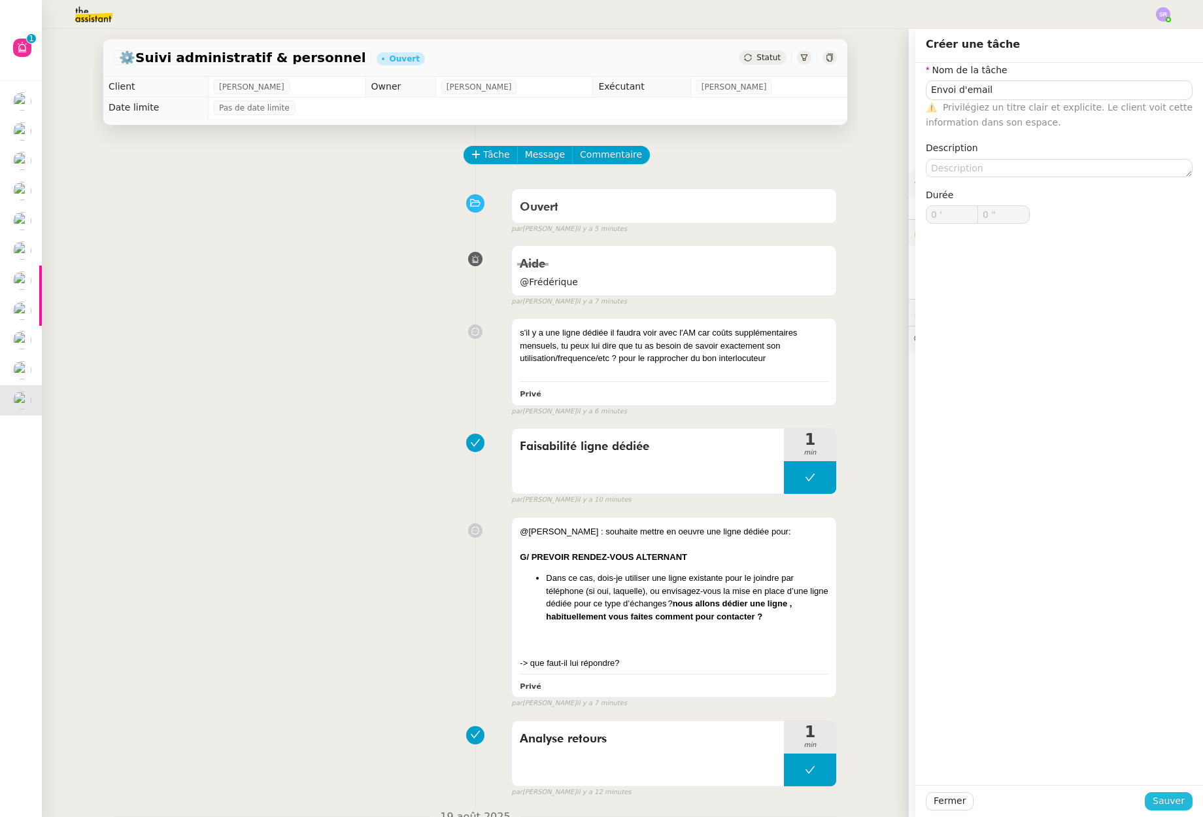
click at [1159, 796] on span "Sauver" at bounding box center [1169, 800] width 32 height 15
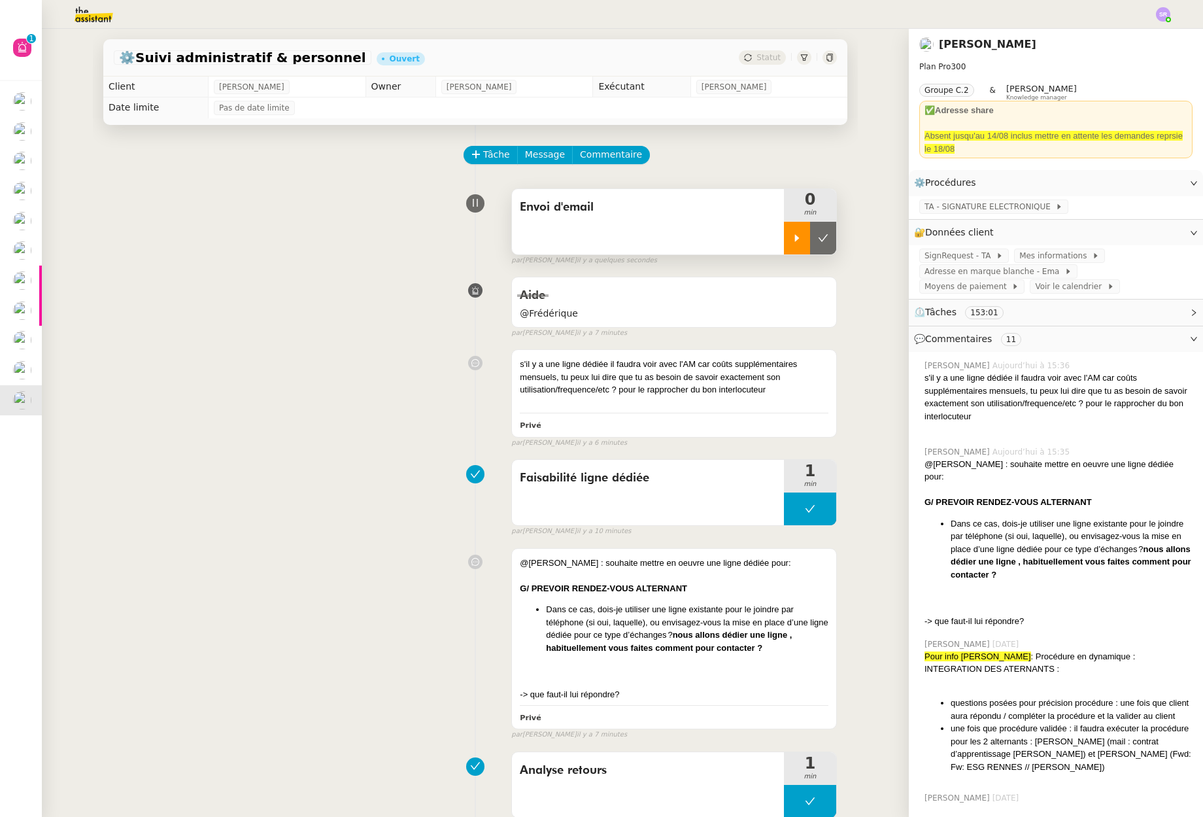
click at [784, 237] on div at bounding box center [797, 238] width 26 height 33
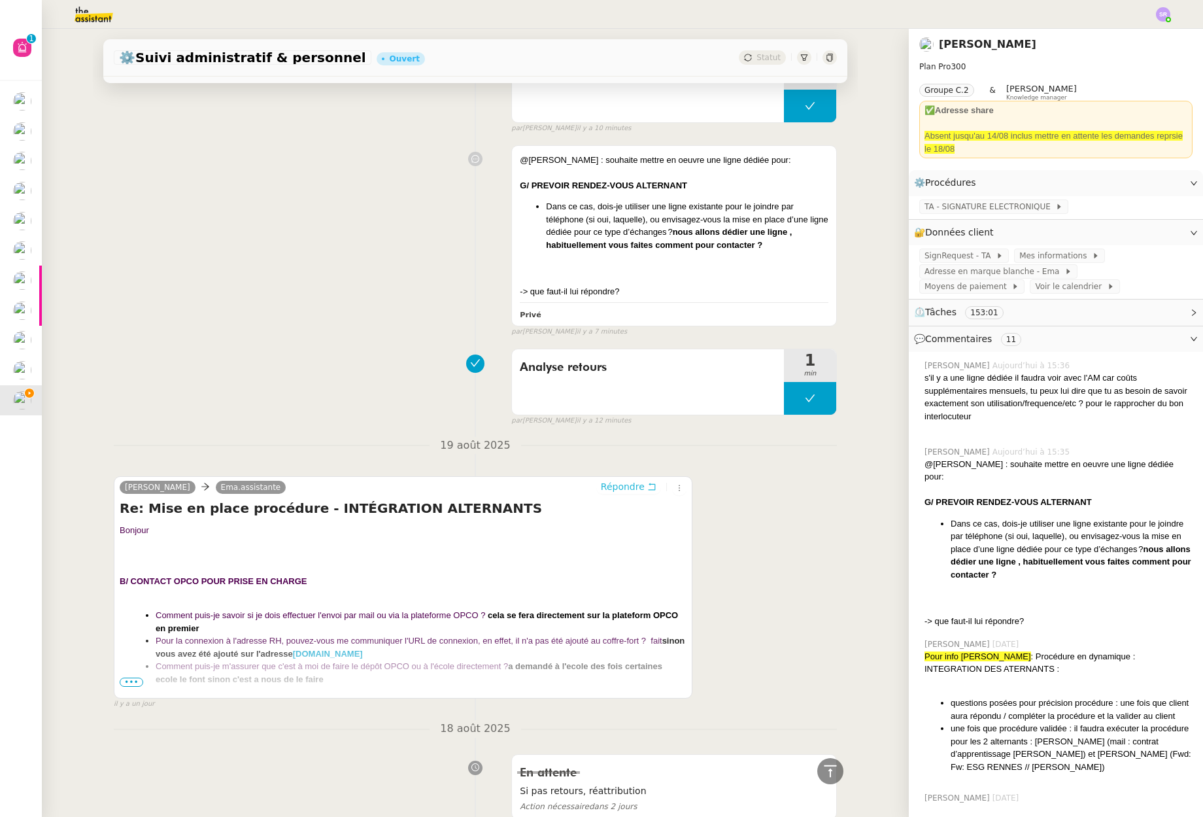
click at [625, 485] on span "Répondre" at bounding box center [623, 486] width 44 height 13
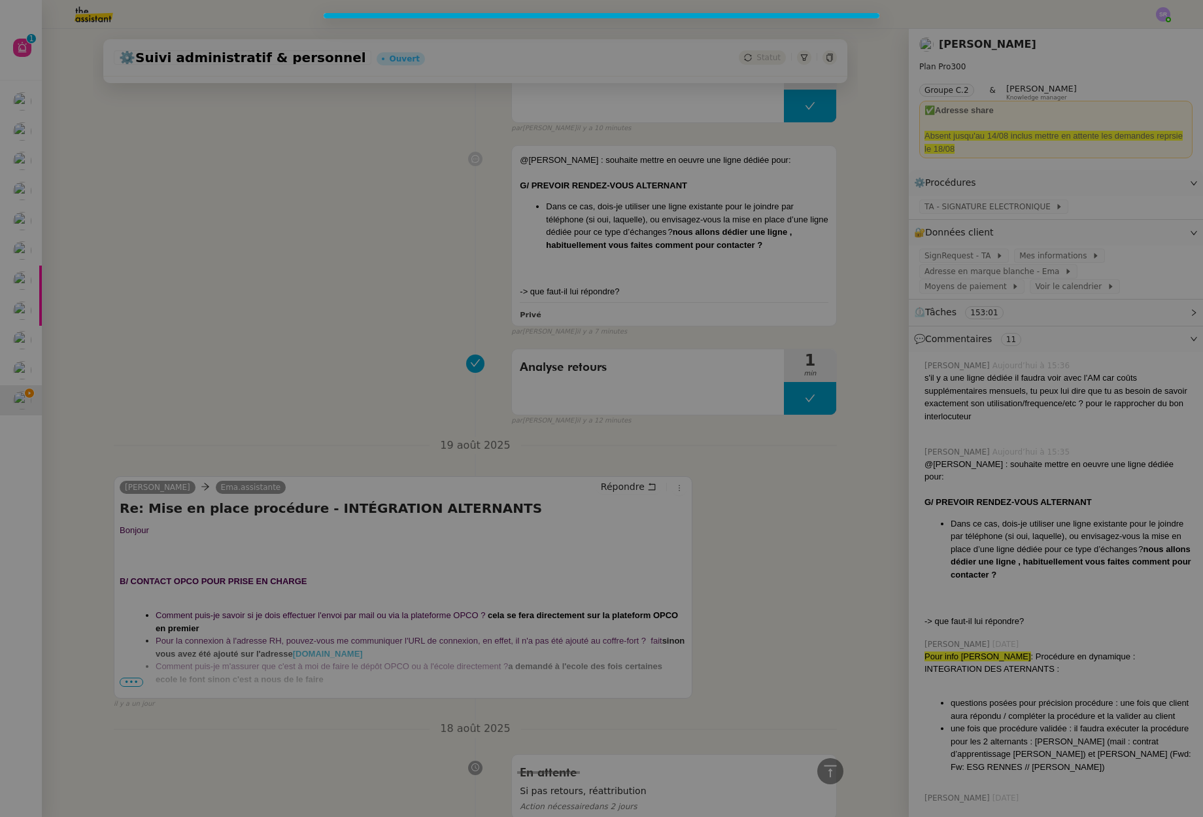
scroll to position [502, 0]
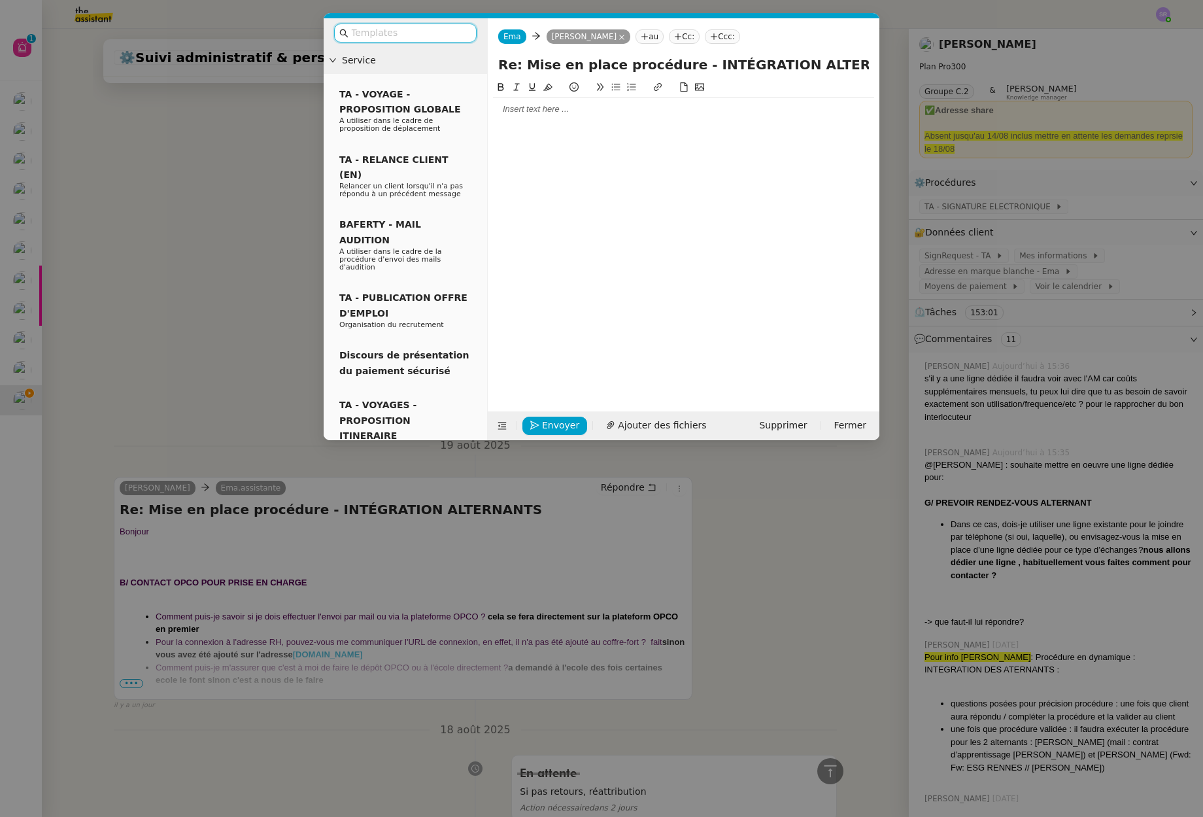
click at [594, 115] on div at bounding box center [683, 109] width 381 height 22
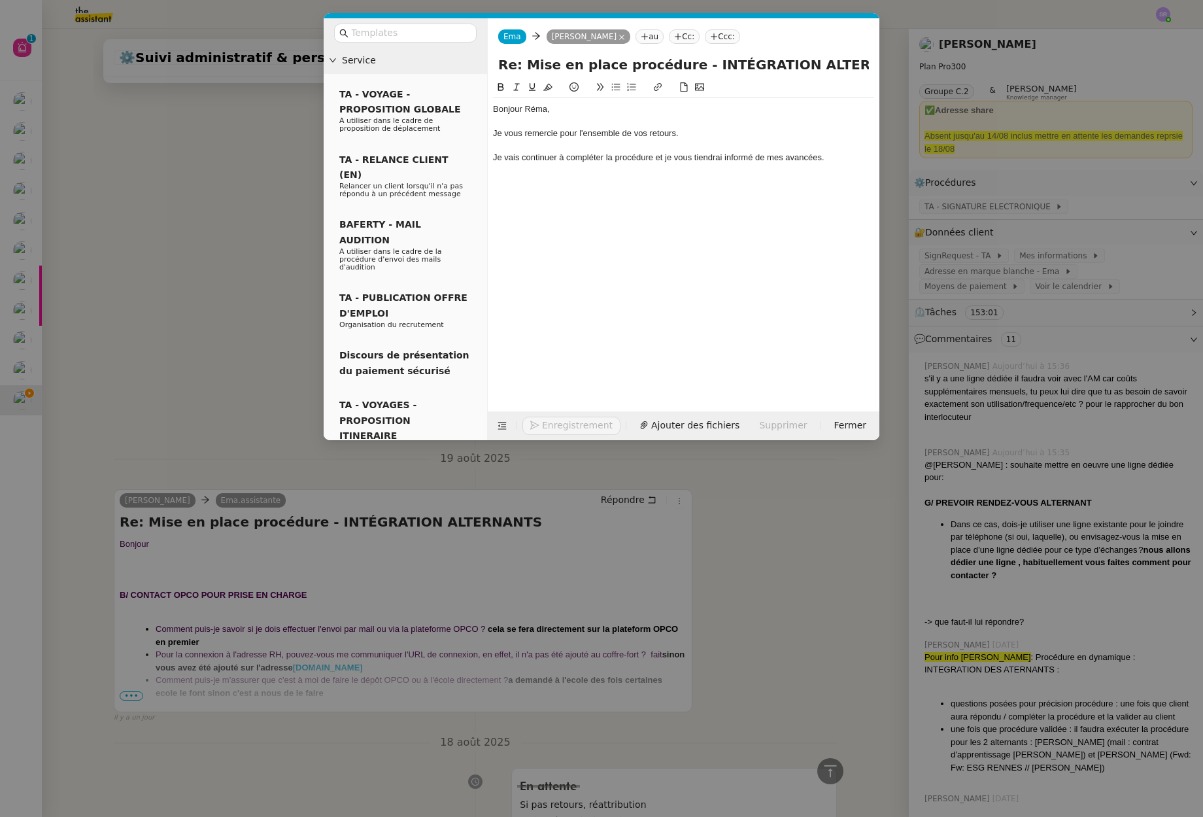
scroll to position [592, 0]
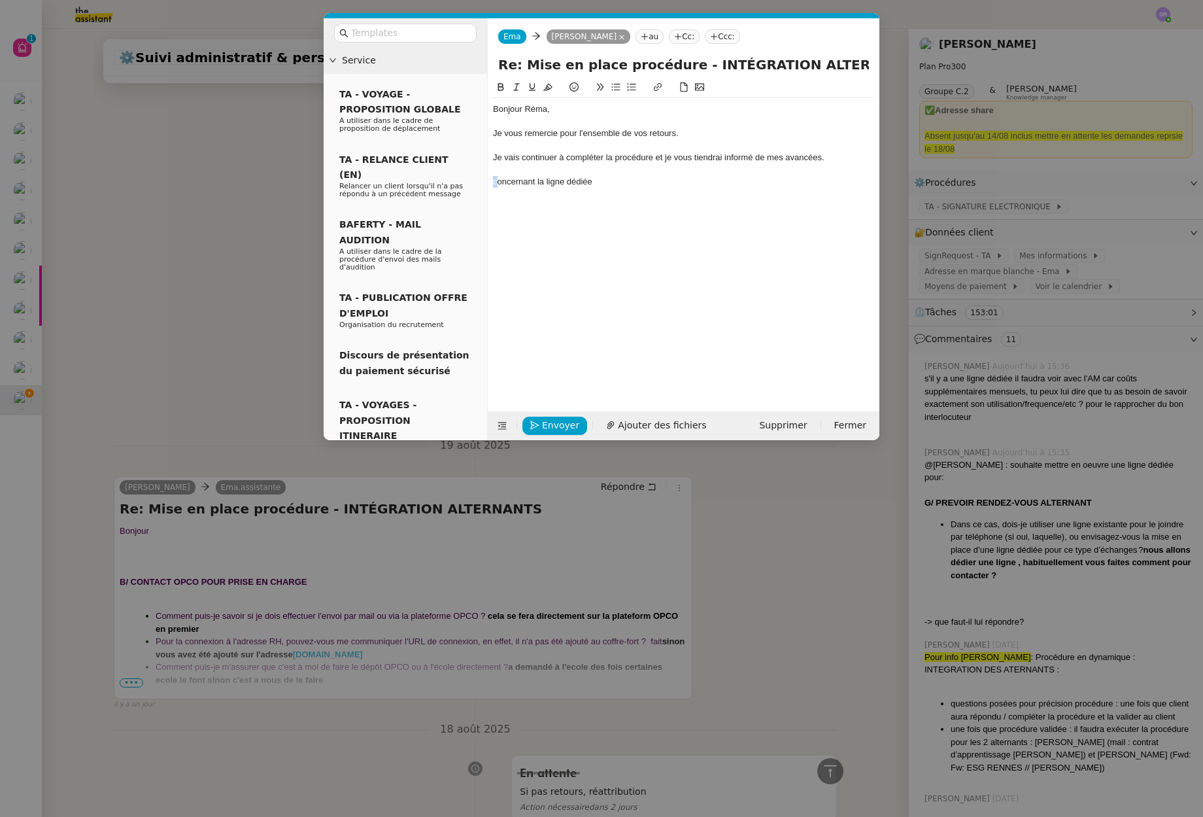
drag, startPoint x: 496, startPoint y: 182, endPoint x: 483, endPoint y: 184, distance: 12.6
click at [483, 184] on nz-layout "Service TA - VOYAGE - PROPOSITION GLOBALE A utiliser dans le cadre de propositi…" at bounding box center [602, 229] width 556 height 422
drag, startPoint x: 741, startPoint y: 201, endPoint x: 738, endPoint y: 192, distance: 9.1
click at [741, 201] on div "Bonjour Réma, Je vous remercie pour l'ensemble de vos retours. Je vais continue…" at bounding box center [683, 235] width 381 height 311
click at [736, 190] on div "Bonjour Réma, Je vous remercie pour l'ensemble de vos retours. Je vais continue…" at bounding box center [683, 145] width 381 height 95
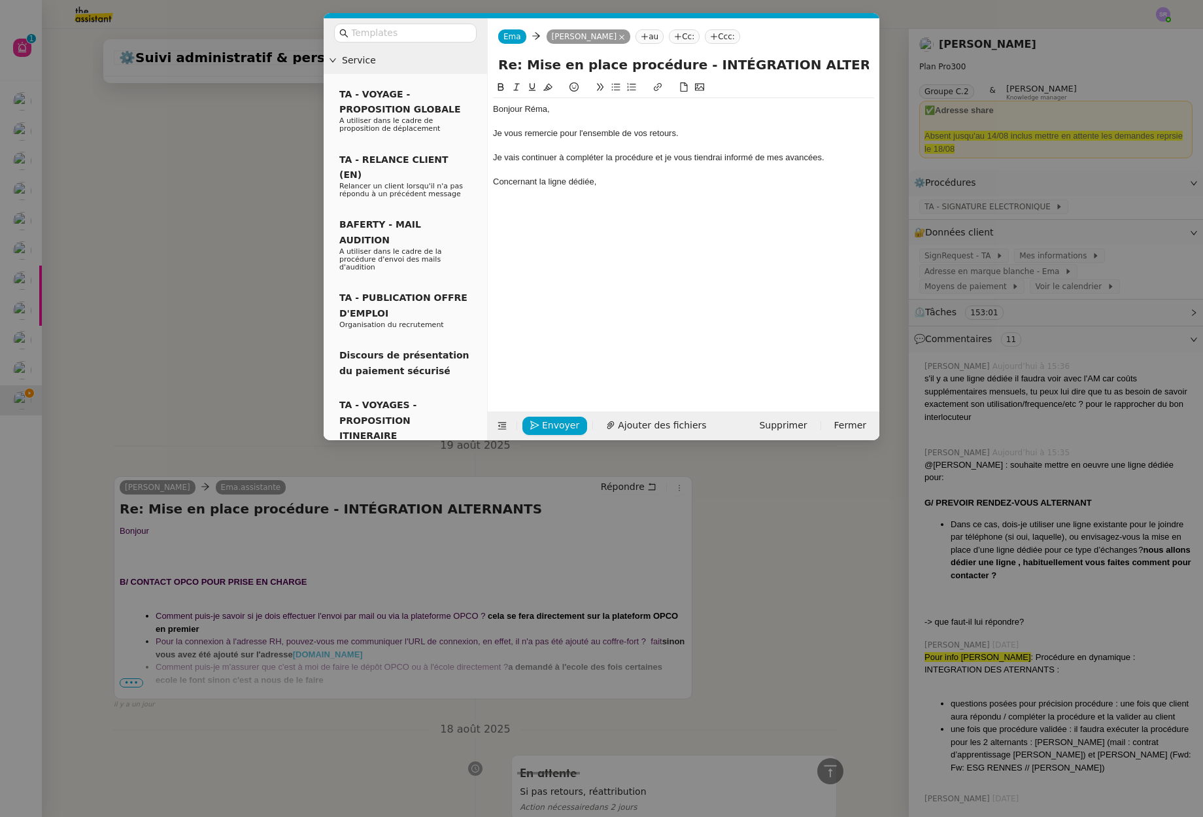
scroll to position [617, 0]
click at [638, 180] on div "Concernant la ligne dédiée," at bounding box center [683, 182] width 381 height 12
click at [545, 186] on div "Concernant la ligne dédiée, pour contact" at bounding box center [683, 182] width 381 height 12
drag, startPoint x: 677, startPoint y: 185, endPoint x: 738, endPoint y: 184, distance: 61.5
click at [738, 184] on div "Concernant la mise en place d'une ligne dédiée, pour contact" at bounding box center [683, 182] width 381 height 12
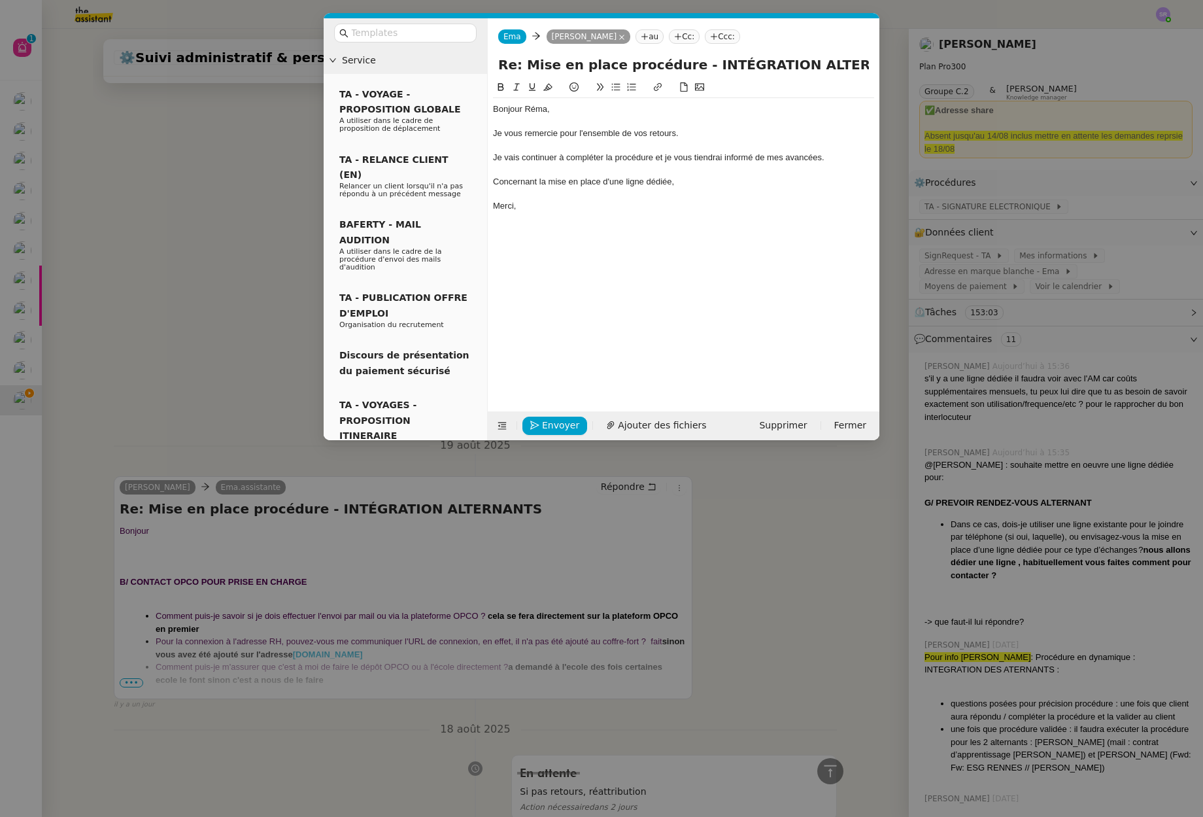
click at [112, 245] on nz-modal-container "Service TA - VOYAGE - PROPOSITION GLOBALE A utiliser dans le cadre de propositi…" at bounding box center [601, 408] width 1203 height 817
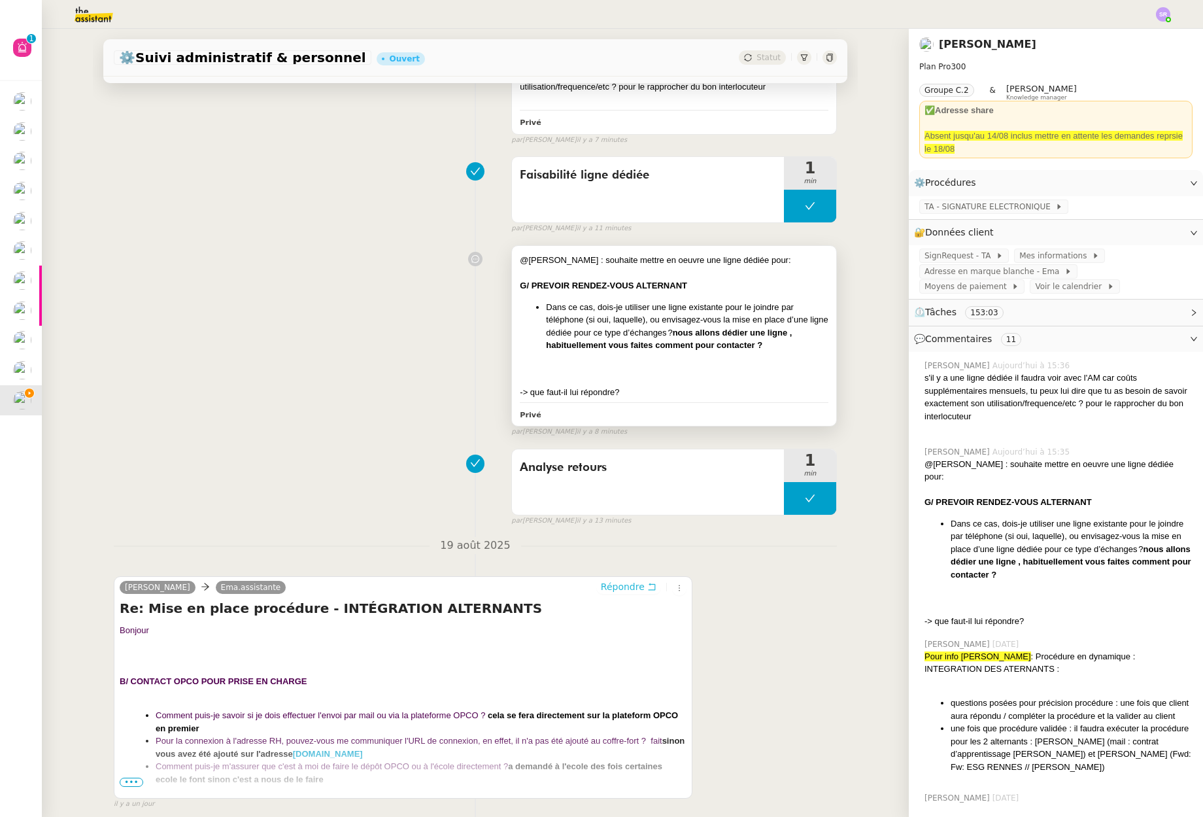
scroll to position [171, 0]
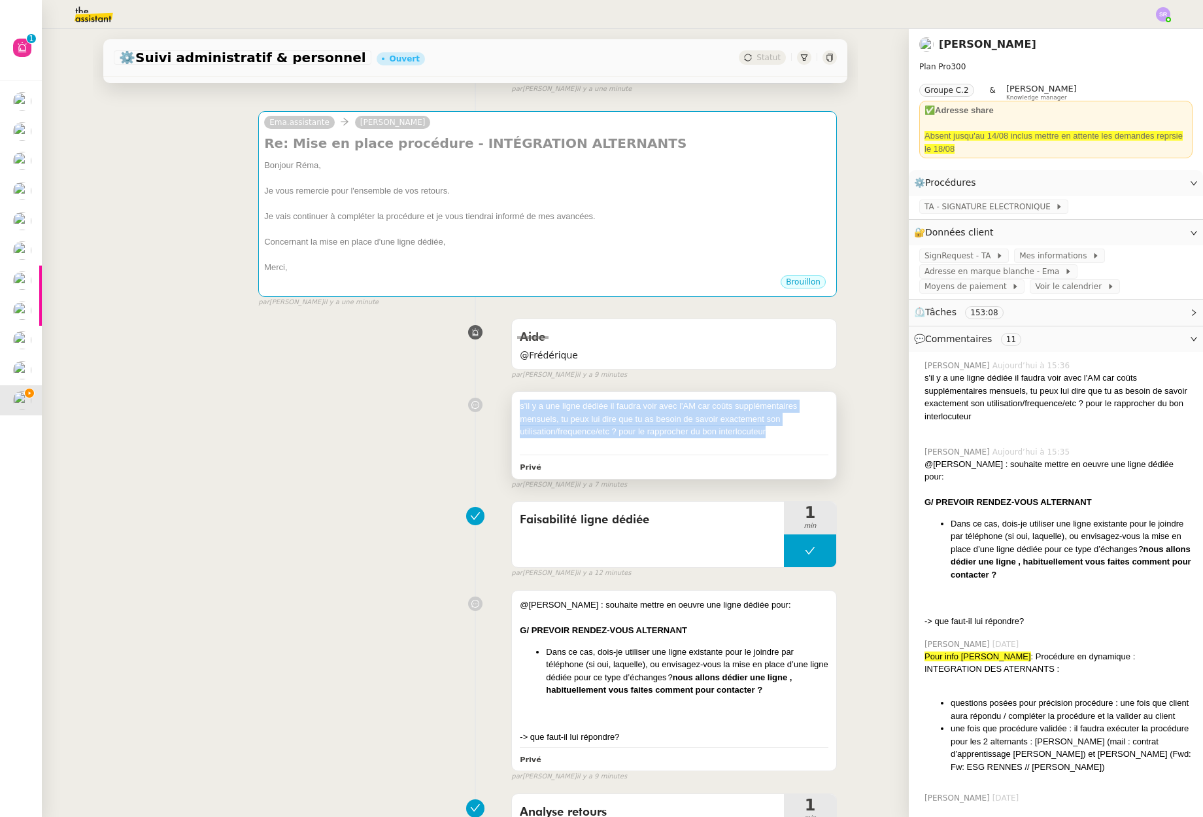
drag, startPoint x: 784, startPoint y: 434, endPoint x: 560, endPoint y: 454, distance: 224.5
click at [512, 411] on div "s'il y a une ligne dédiée il faudra voir avec l'AM car coûts supplémentaires me…" at bounding box center [674, 435] width 324 height 86
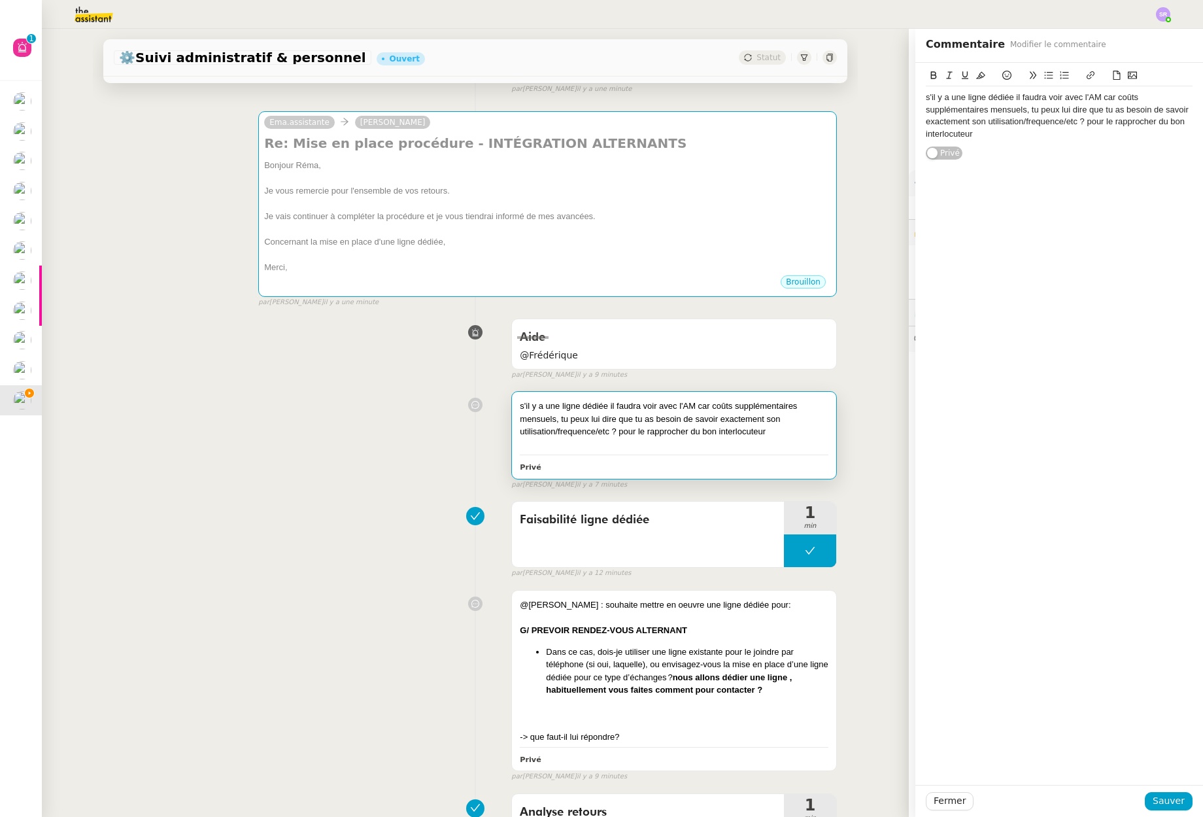
click at [1057, 131] on div "s'il y a une ligne dédiée il faudra voir avec l'AM car coûts supplémentaires me…" at bounding box center [1059, 116] width 267 height 48
drag, startPoint x: 1021, startPoint y: 140, endPoint x: 914, endPoint y: 99, distance: 114.0
click at [915, 99] on div "s'il y a une ligne dédiée il faudra voir avec l'AM car coûts supplémentaires me…" at bounding box center [1059, 111] width 288 height 97
copy div "s'il y a une ligne dédiée il faudra voir avec l'AM car coûts supplémentaires me…"
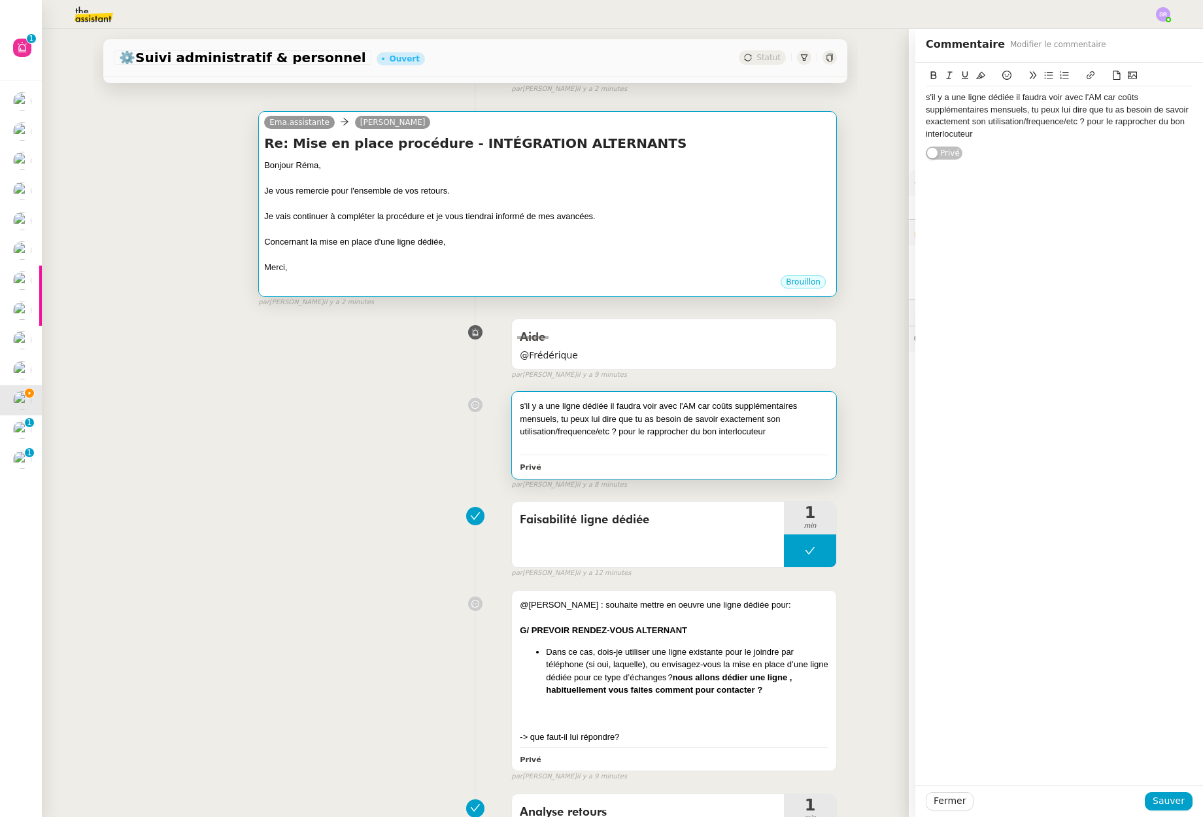
click at [530, 245] on div "Concernant la mise en place d'une ligne dédiée," at bounding box center [547, 241] width 567 height 13
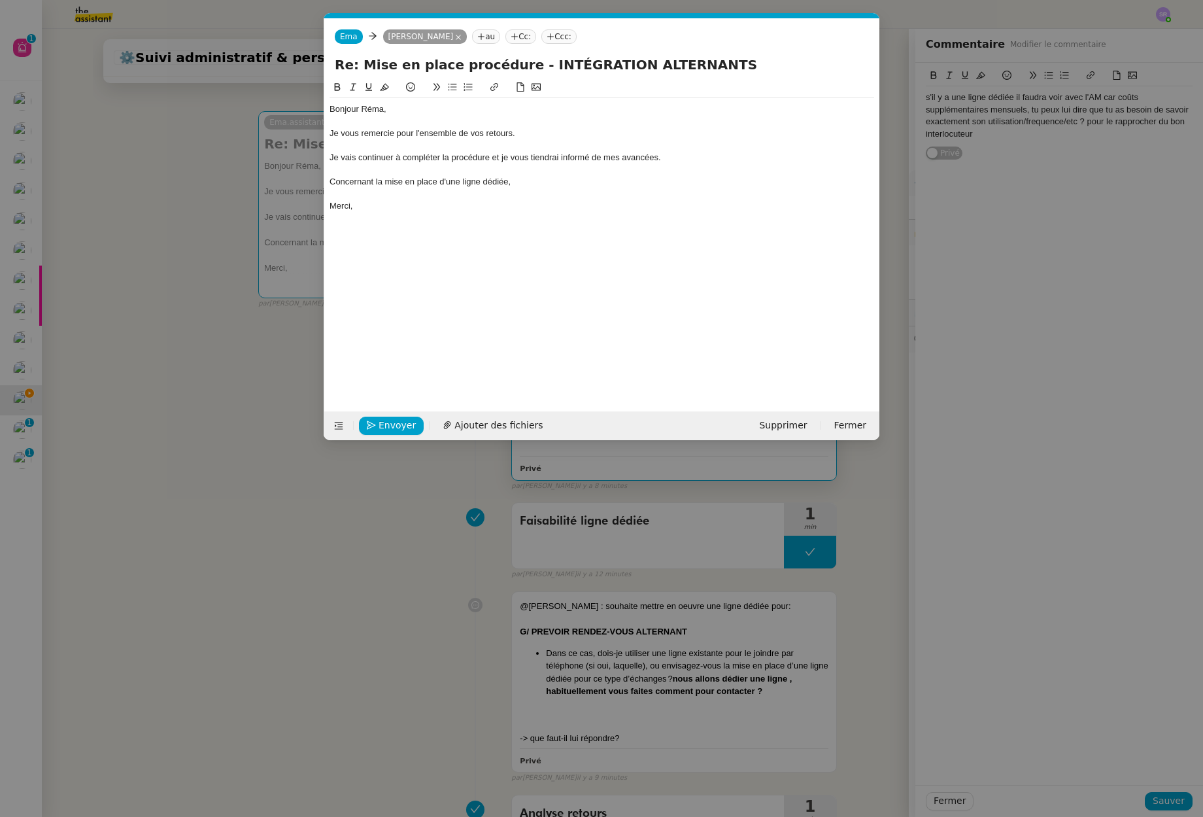
scroll to position [0, 27]
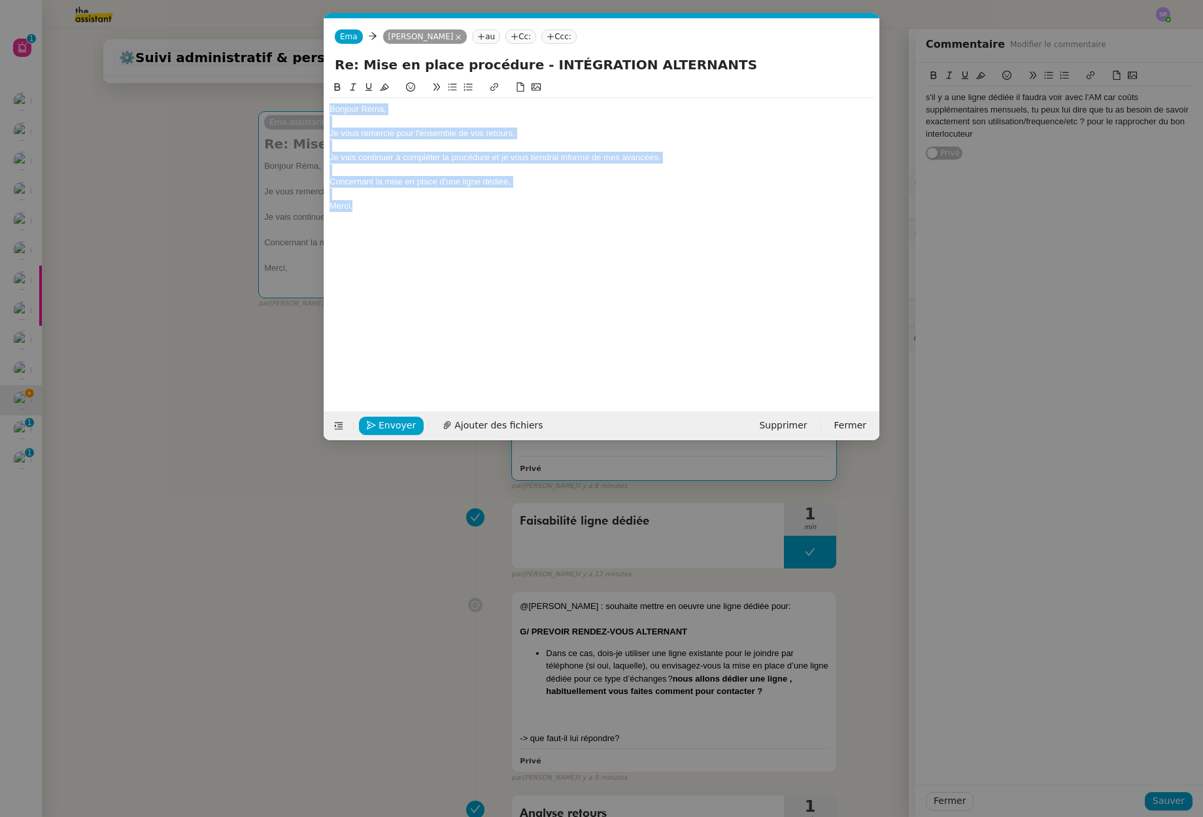
drag, startPoint x: 372, startPoint y: 211, endPoint x: 275, endPoint y: 95, distance: 150.9
click at [273, 92] on nz-modal-container "Service TA - VOYAGE - PROPOSITION GLOBALE A utiliser dans le cadre de propositi…" at bounding box center [601, 408] width 1203 height 817
copy div "Bonjour Réma, Je vous remercie pour l'ensemble de vos retours. Je vais continue…"
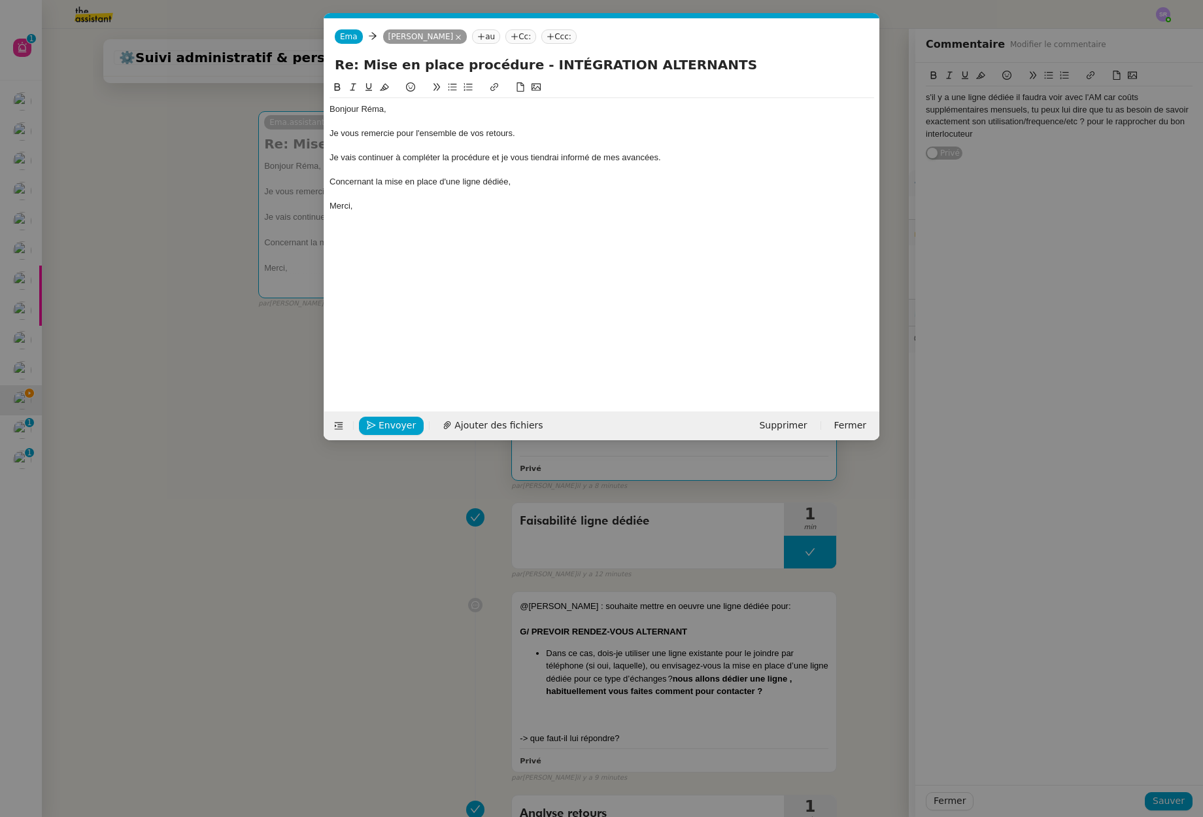
click at [945, 795] on nz-modal-container "Service TA - VOYAGE - PROPOSITION GLOBALE A utiliser dans le cadre de propositi…" at bounding box center [601, 408] width 1203 height 817
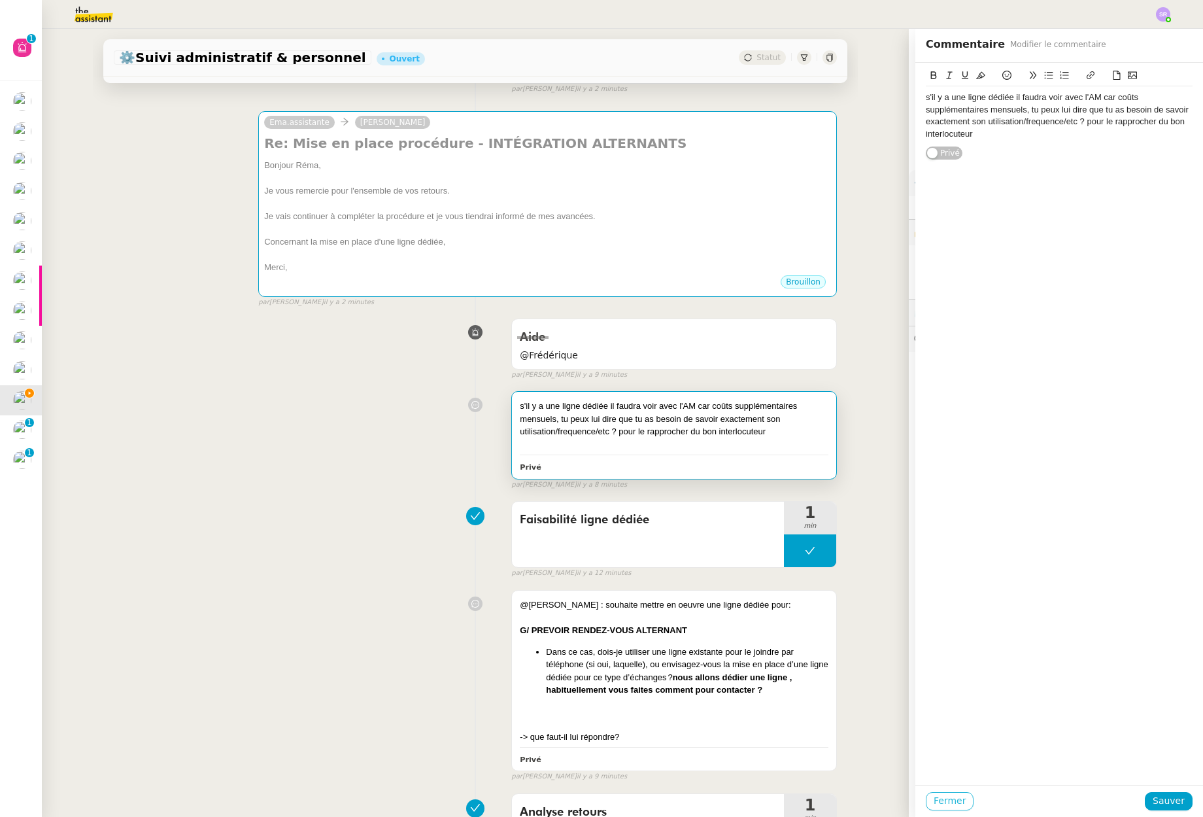
click at [944, 799] on span "Fermer" at bounding box center [950, 800] width 32 height 15
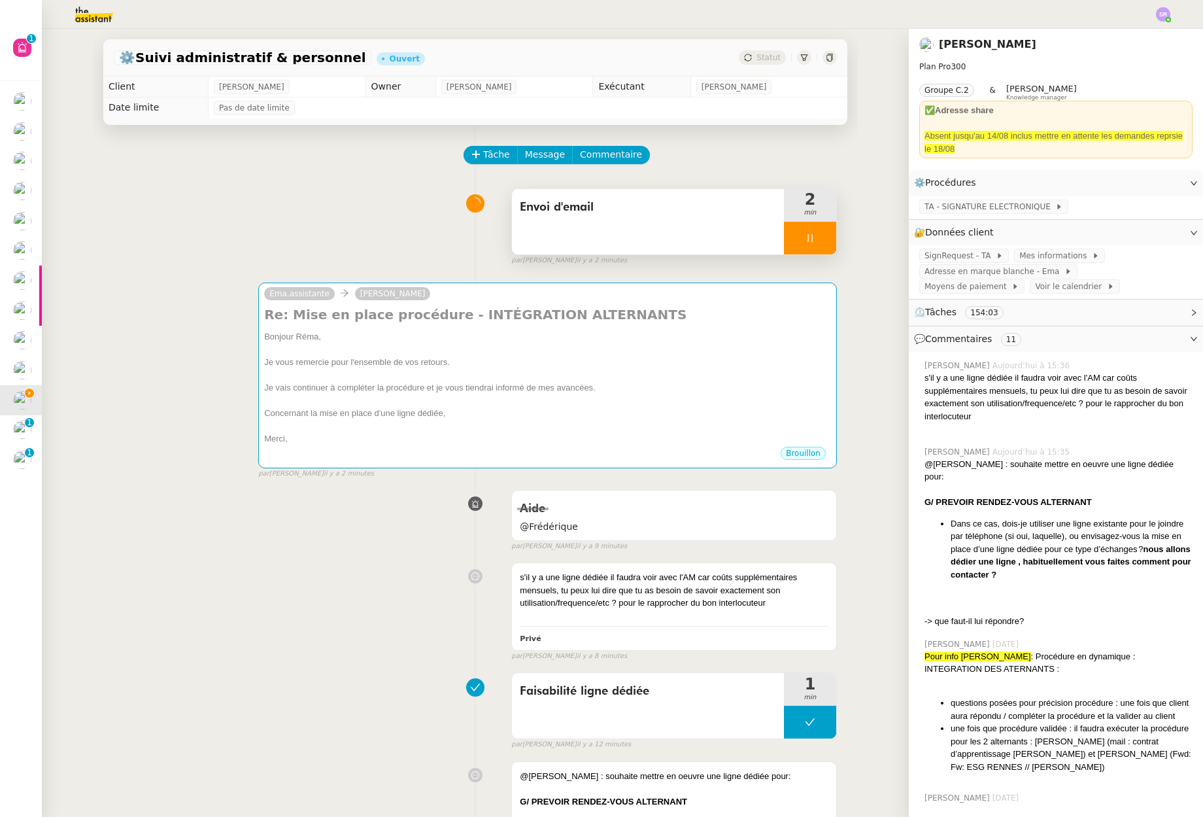
click at [788, 241] on div at bounding box center [810, 238] width 52 height 33
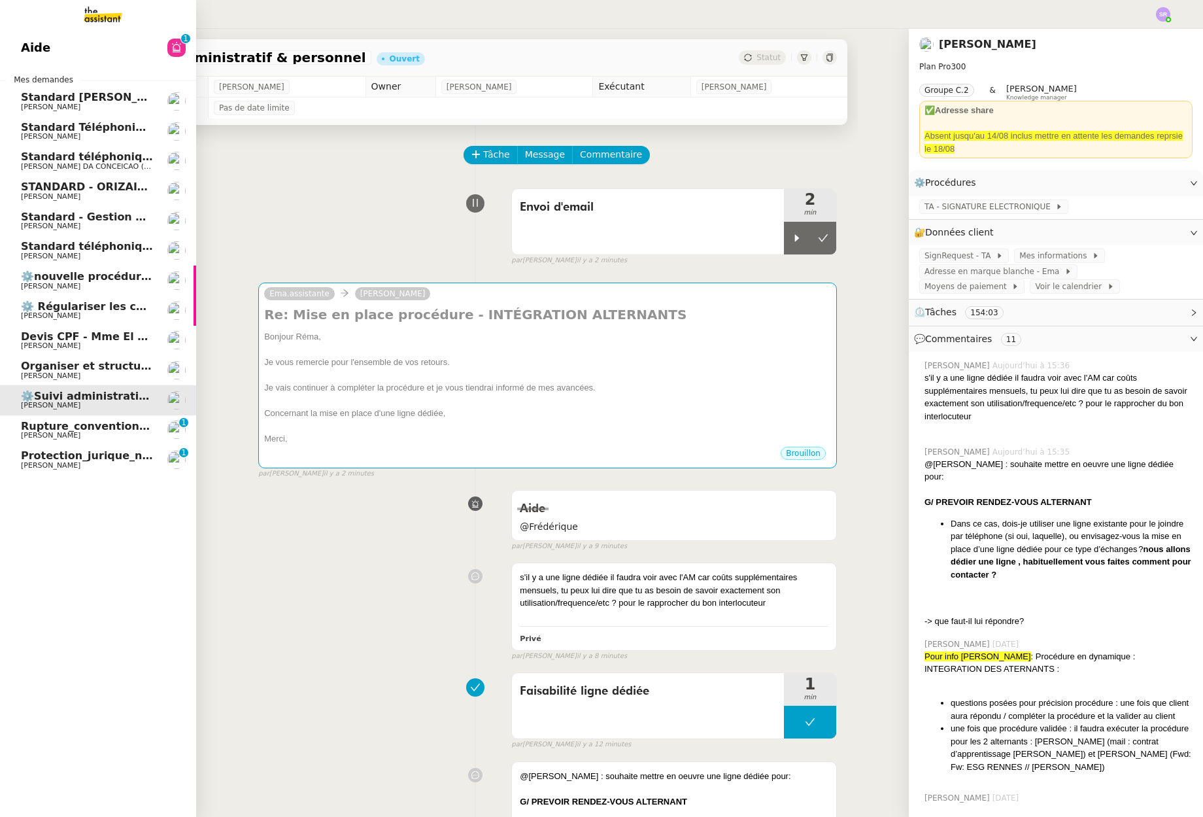
drag, startPoint x: 78, startPoint y: 435, endPoint x: 122, endPoint y: 449, distance: 46.1
click at [78, 435] on span "[PERSON_NAME]" at bounding box center [87, 436] width 132 height 8
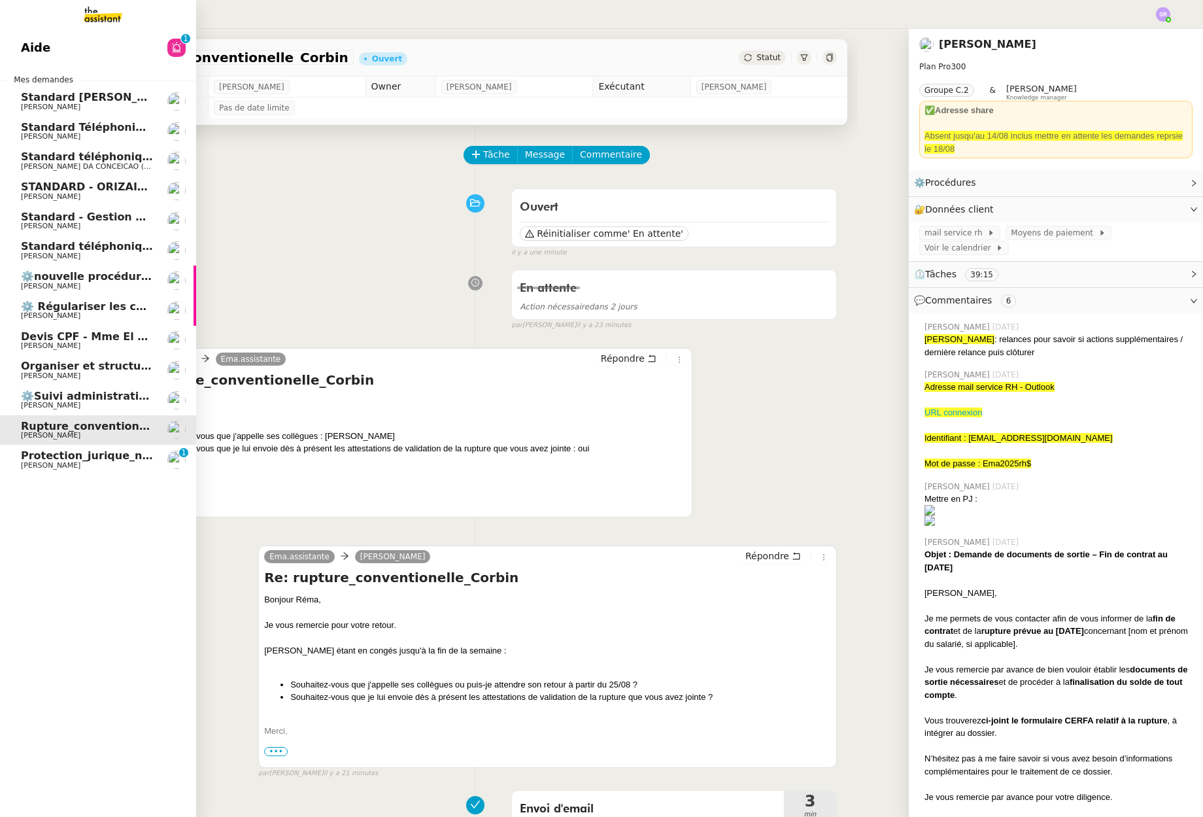
click at [24, 463] on span "[PERSON_NAME]" at bounding box center [51, 465] width 60 height 9
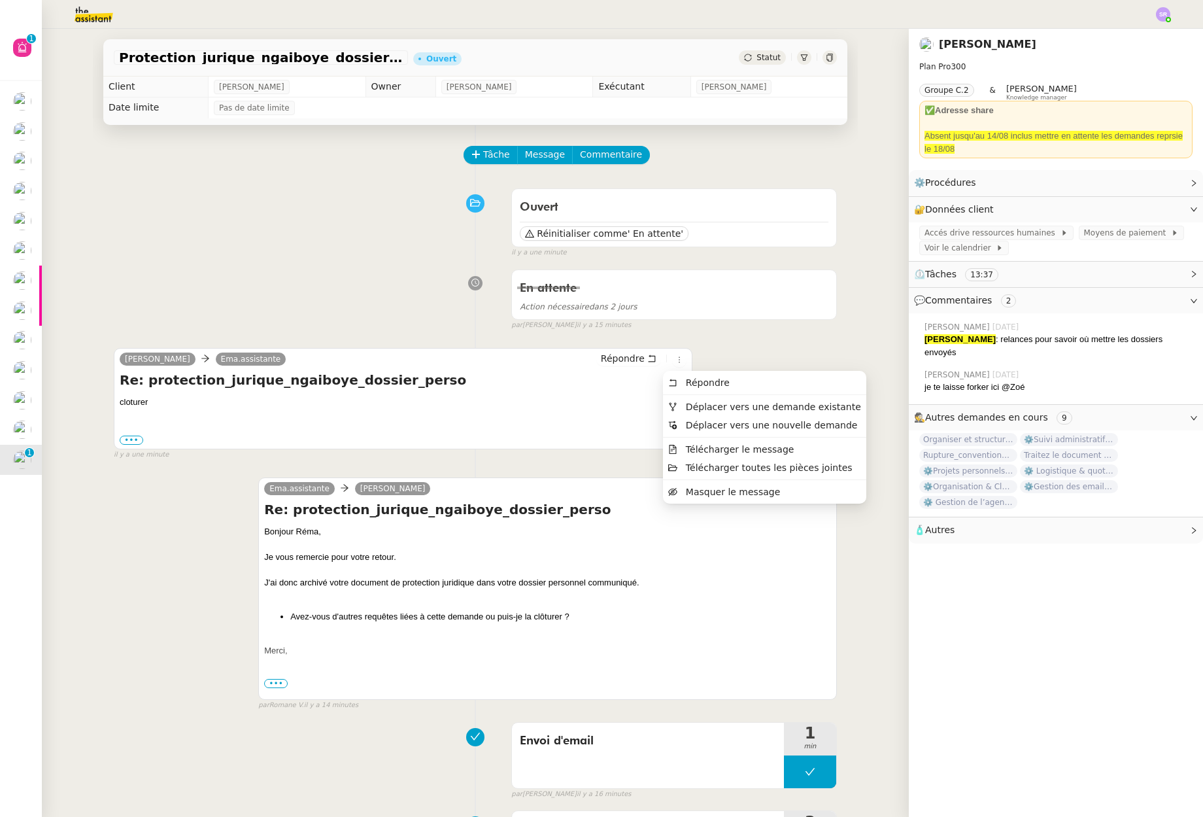
drag, startPoint x: 777, startPoint y: 365, endPoint x: 758, endPoint y: 362, distance: 19.2
click at [779, 365] on div "Réma Ngaiboye Ema.assistante Répondre Re: protection_jurique_ngaiboye_dossier_p…" at bounding box center [475, 398] width 723 height 124
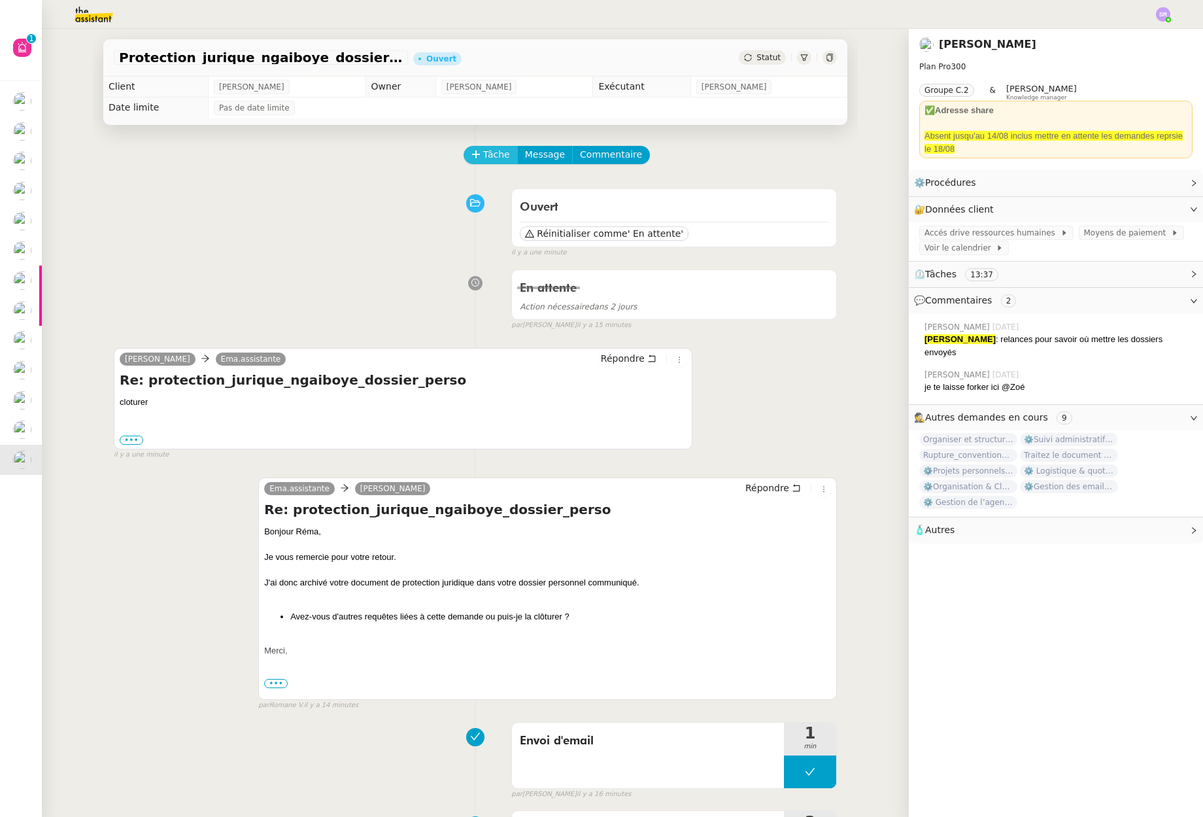
click at [490, 156] on span "Tâche" at bounding box center [496, 154] width 27 height 15
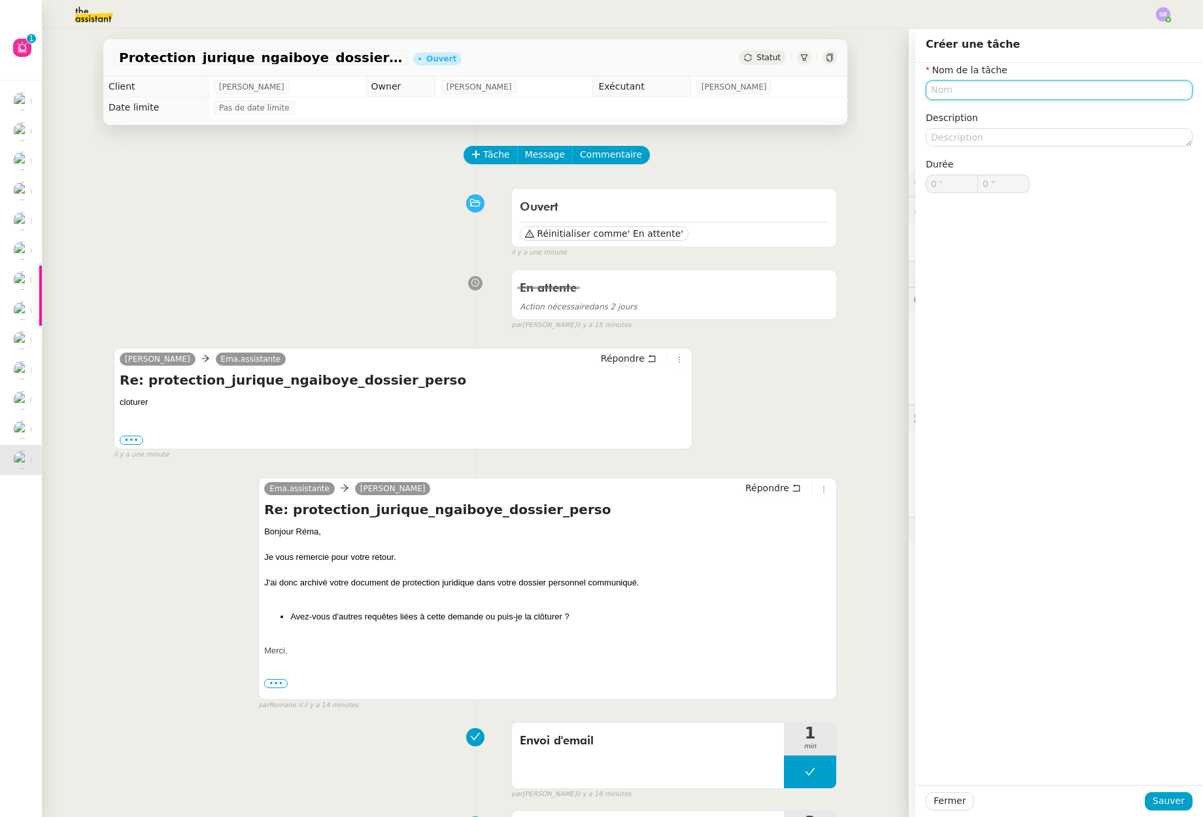
click at [1050, 93] on input "text" at bounding box center [1059, 89] width 267 height 19
click at [1032, 110] on div "cloture" at bounding box center [1052, 115] width 256 height 12
type input "cloture"
click at [1166, 804] on span "Sauver" at bounding box center [1169, 800] width 32 height 15
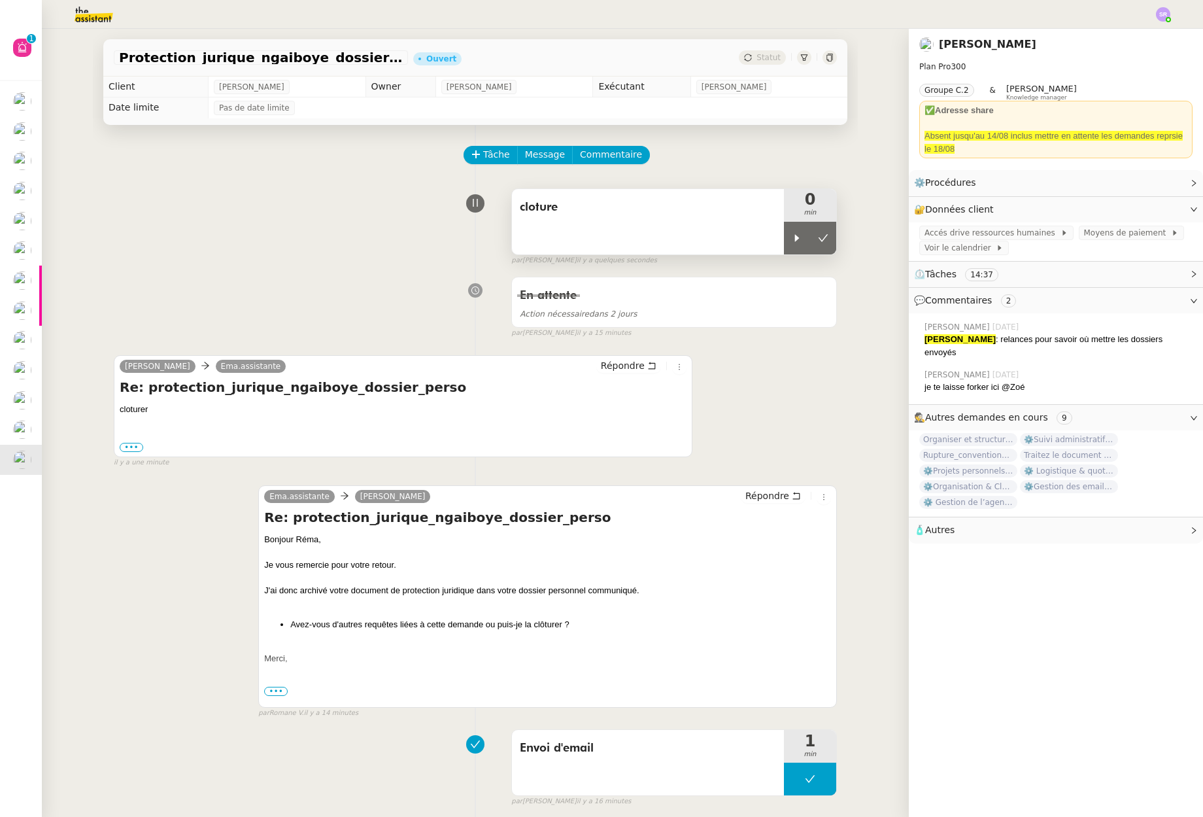
click at [602, 213] on span "cloture" at bounding box center [648, 207] width 256 height 20
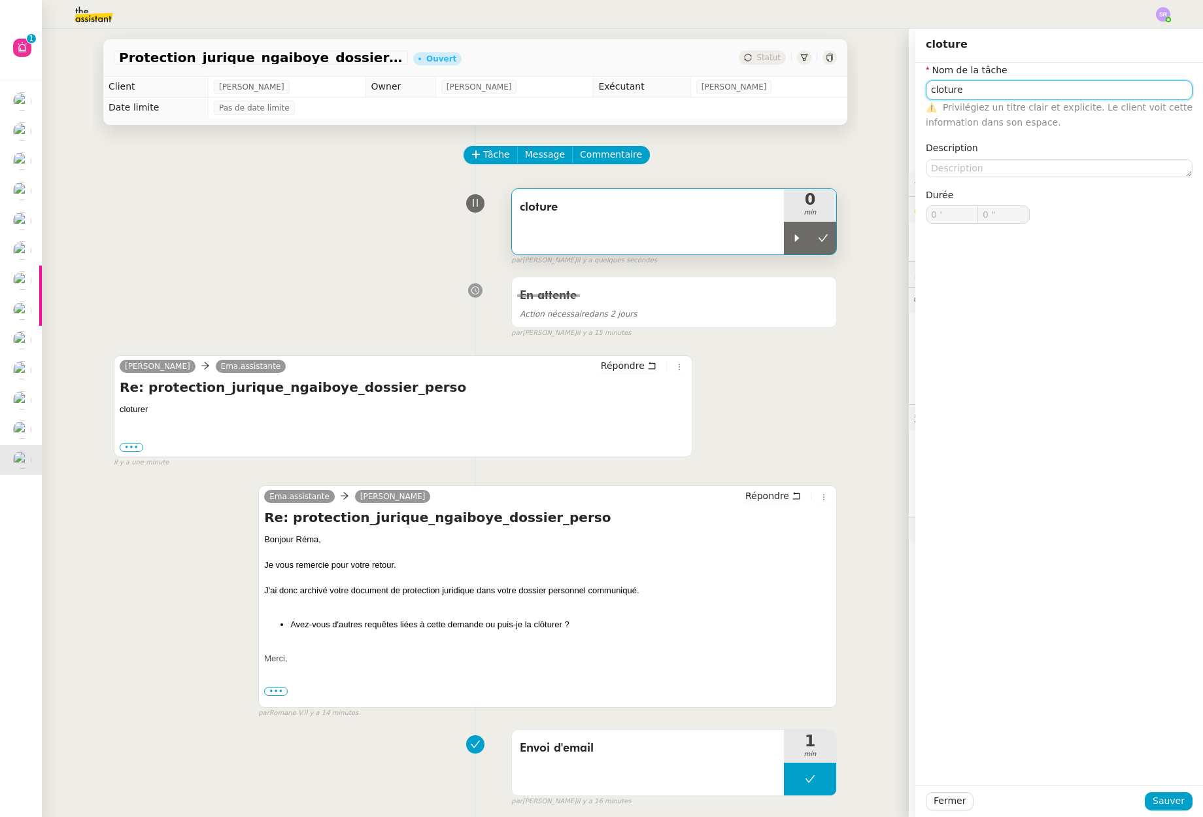
click at [898, 90] on app-ticket "Protection_jurique_ngaiboye_dossier_perso Ouvert Statut Client Réma Ngaiboye Ow…" at bounding box center [622, 423] width 1161 height 788
click at [1025, 111] on div "Cloture" at bounding box center [1052, 115] width 256 height 12
type input "Cloture"
click at [1170, 808] on span "Sauver" at bounding box center [1169, 800] width 32 height 15
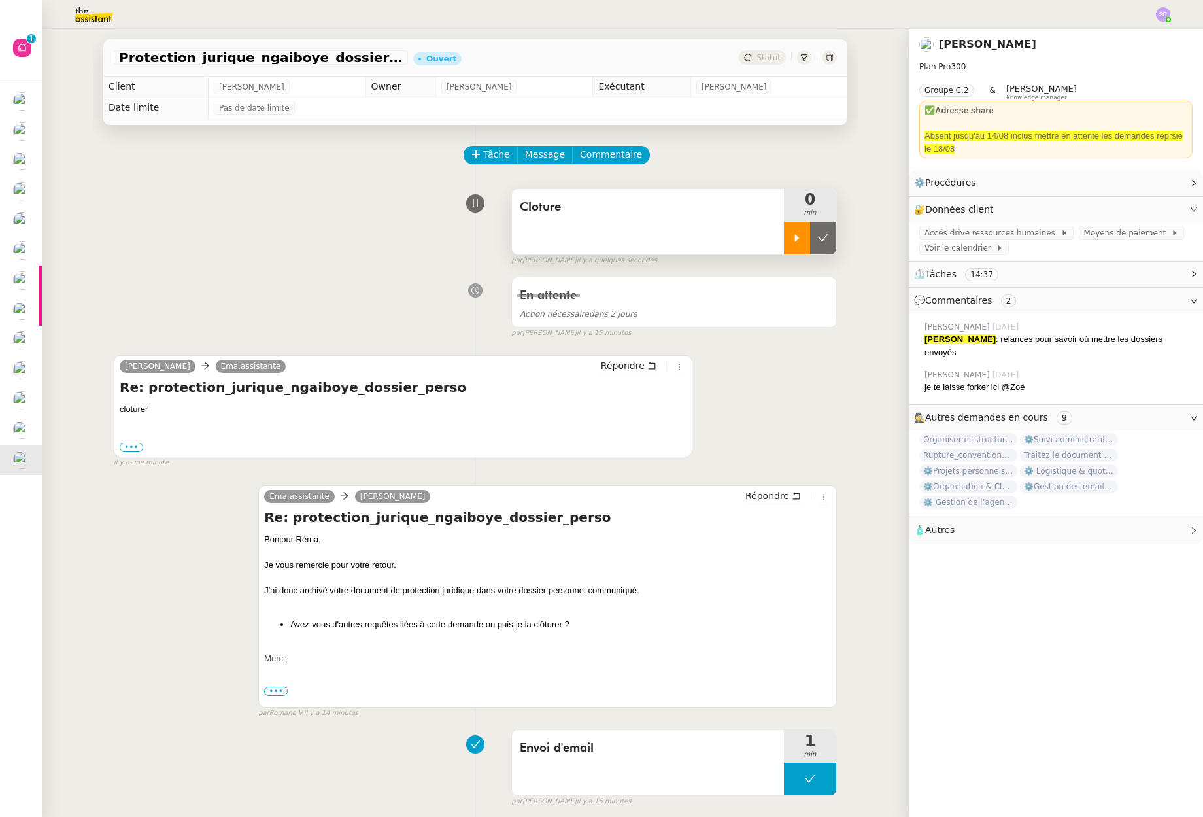
click at [792, 242] on icon at bounding box center [797, 238] width 10 height 10
click at [608, 370] on span "Répondre" at bounding box center [623, 365] width 44 height 13
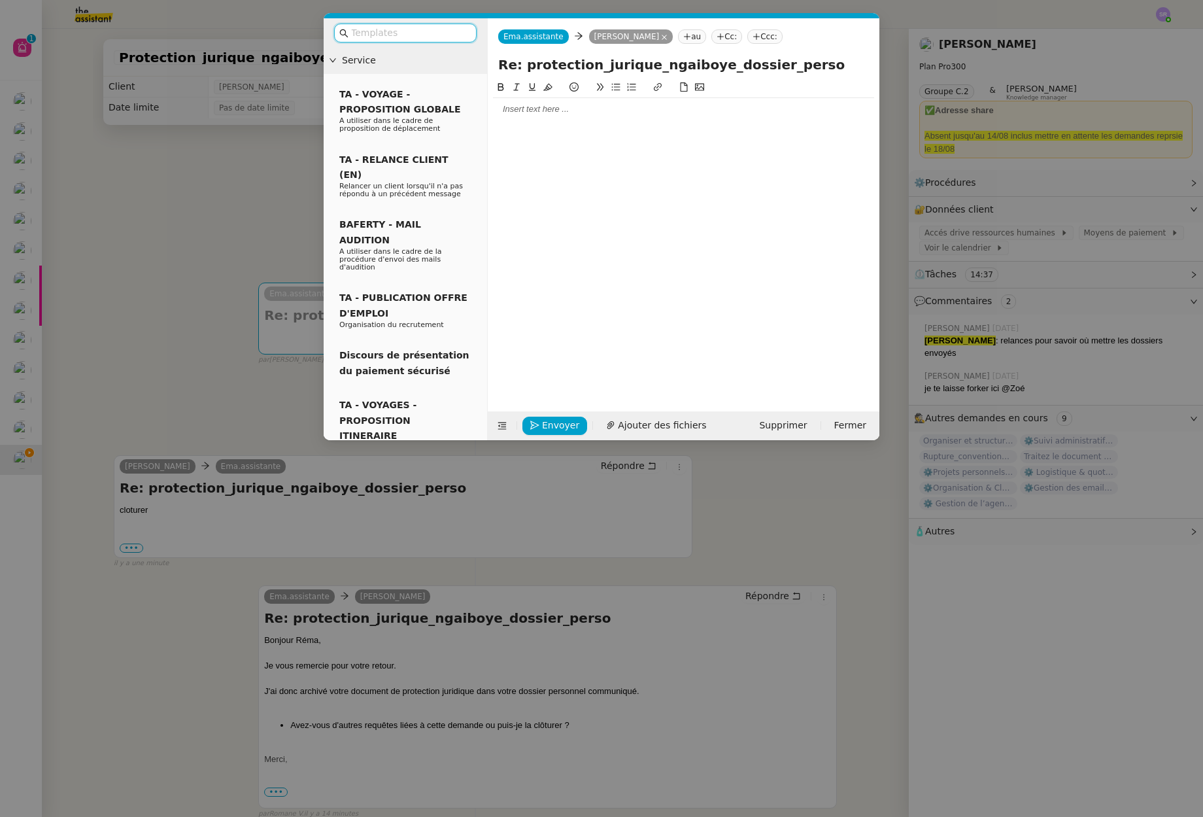
click at [437, 39] on input "text" at bounding box center [410, 33] width 118 height 15
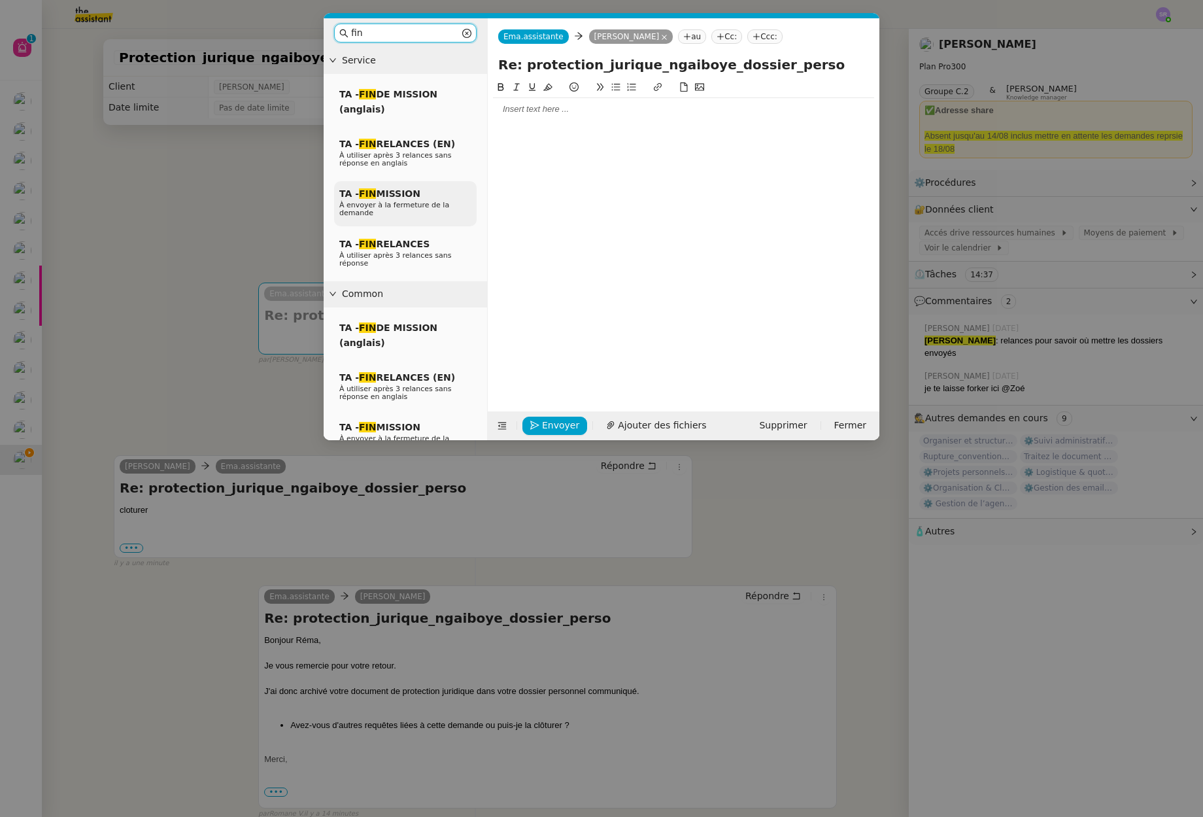
type input "fin"
click at [416, 197] on span "TA - FIN MISSION" at bounding box center [379, 193] width 81 height 10
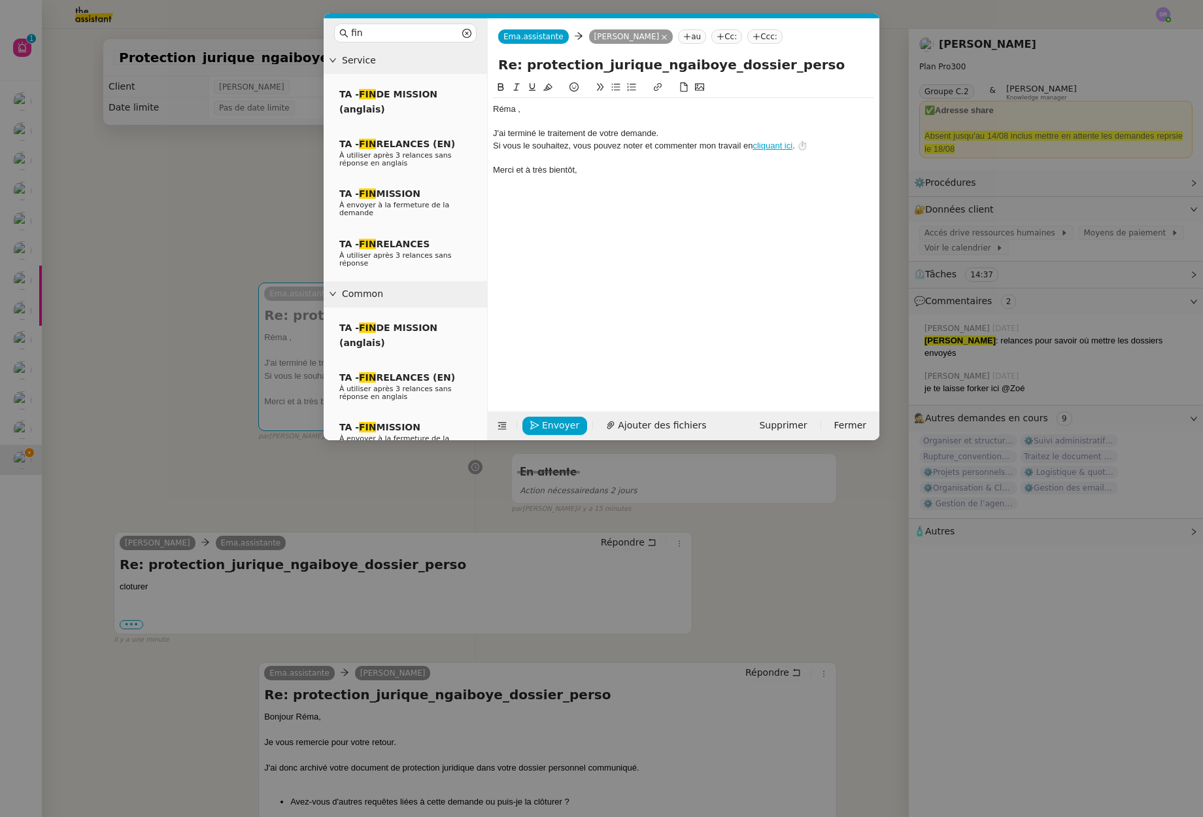
click at [540, 126] on div at bounding box center [683, 122] width 381 height 12
click at [518, 111] on div "﻿Réma ﻿," at bounding box center [683, 109] width 381 height 12
click at [534, 117] on div at bounding box center [683, 122] width 381 height 12
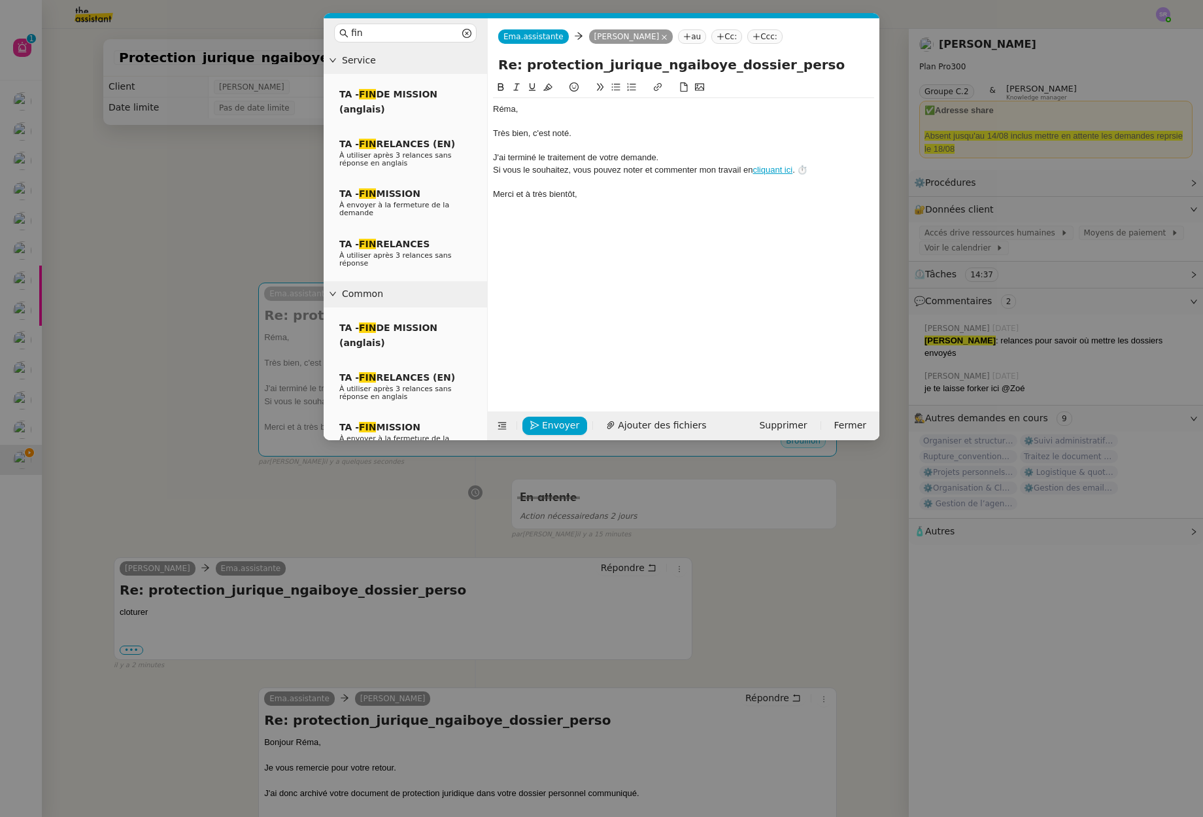
click at [505, 156] on div "J'ai terminé le traitement de votre demande." at bounding box center [683, 158] width 381 height 12
click at [559, 413] on div "Envoyer Ajouter des fichiers Supprimer Fermer" at bounding box center [684, 425] width 392 height 29
click at [562, 421] on span "Envoyer" at bounding box center [560, 425] width 37 height 15
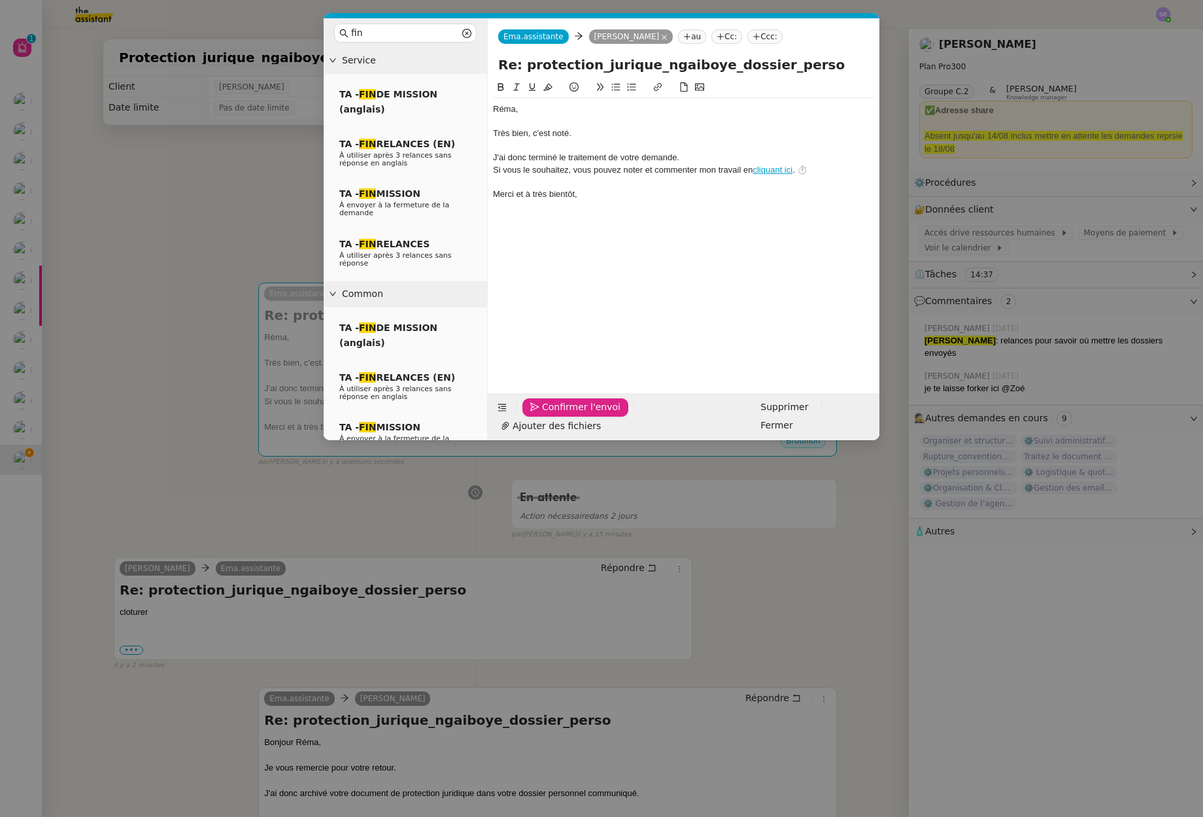
click at [562, 415] on span "Confirmer l'envoi" at bounding box center [581, 407] width 78 height 15
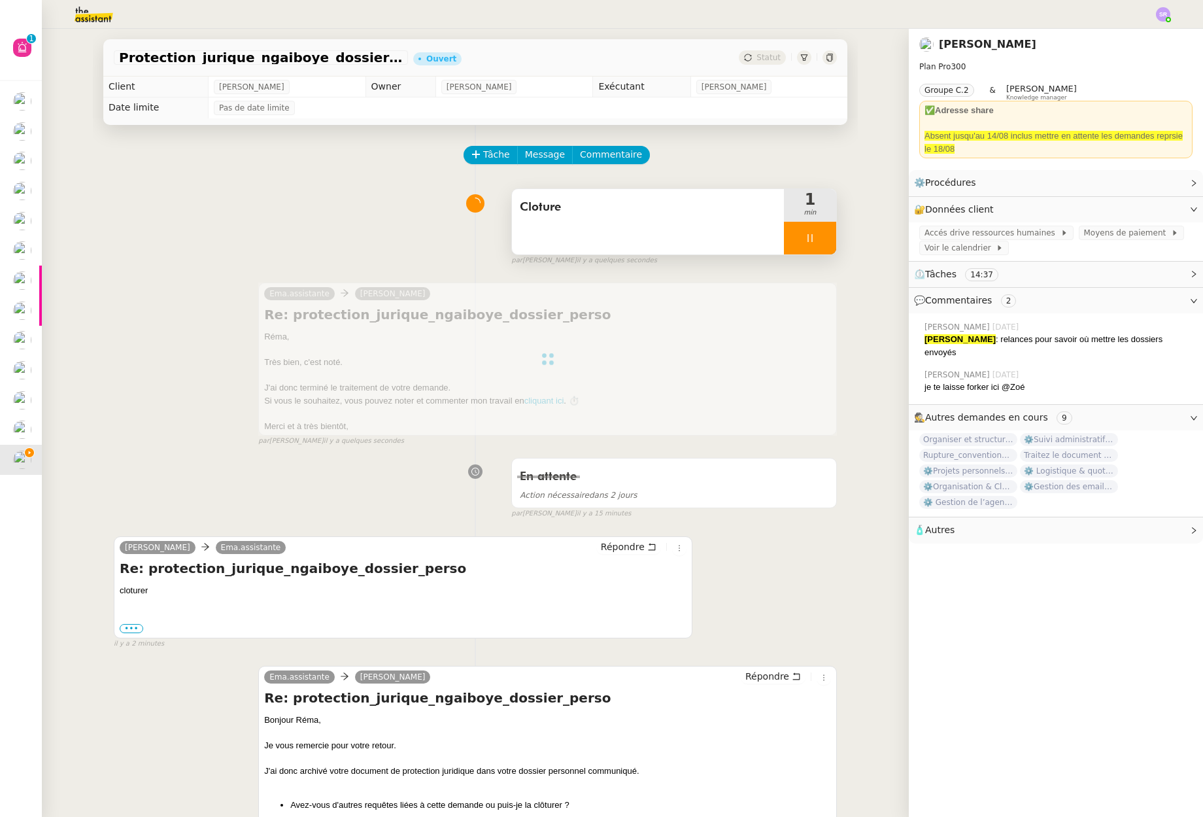
click at [813, 239] on div at bounding box center [810, 238] width 52 height 33
click at [818, 239] on icon at bounding box center [823, 238] width 10 height 10
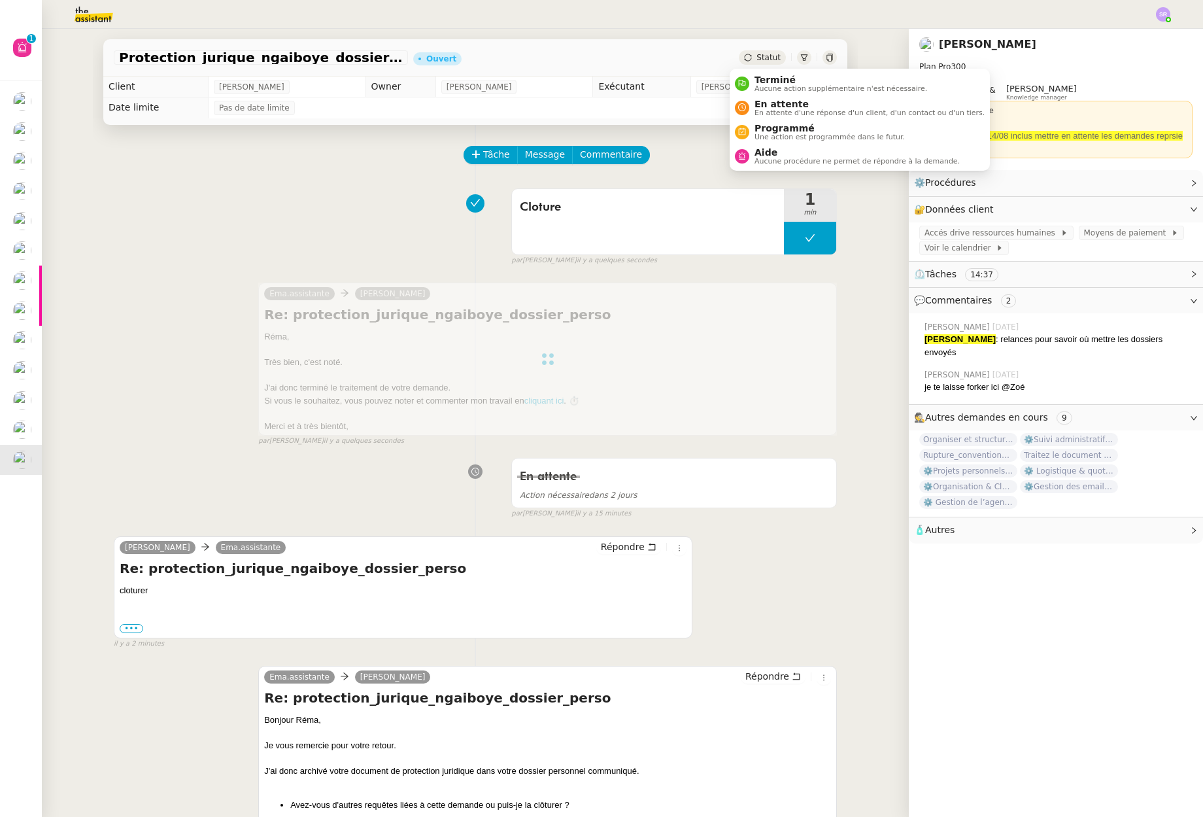
click at [753, 52] on div "Statut" at bounding box center [762, 57] width 47 height 14
click at [769, 82] on span "Terminé" at bounding box center [841, 80] width 173 height 10
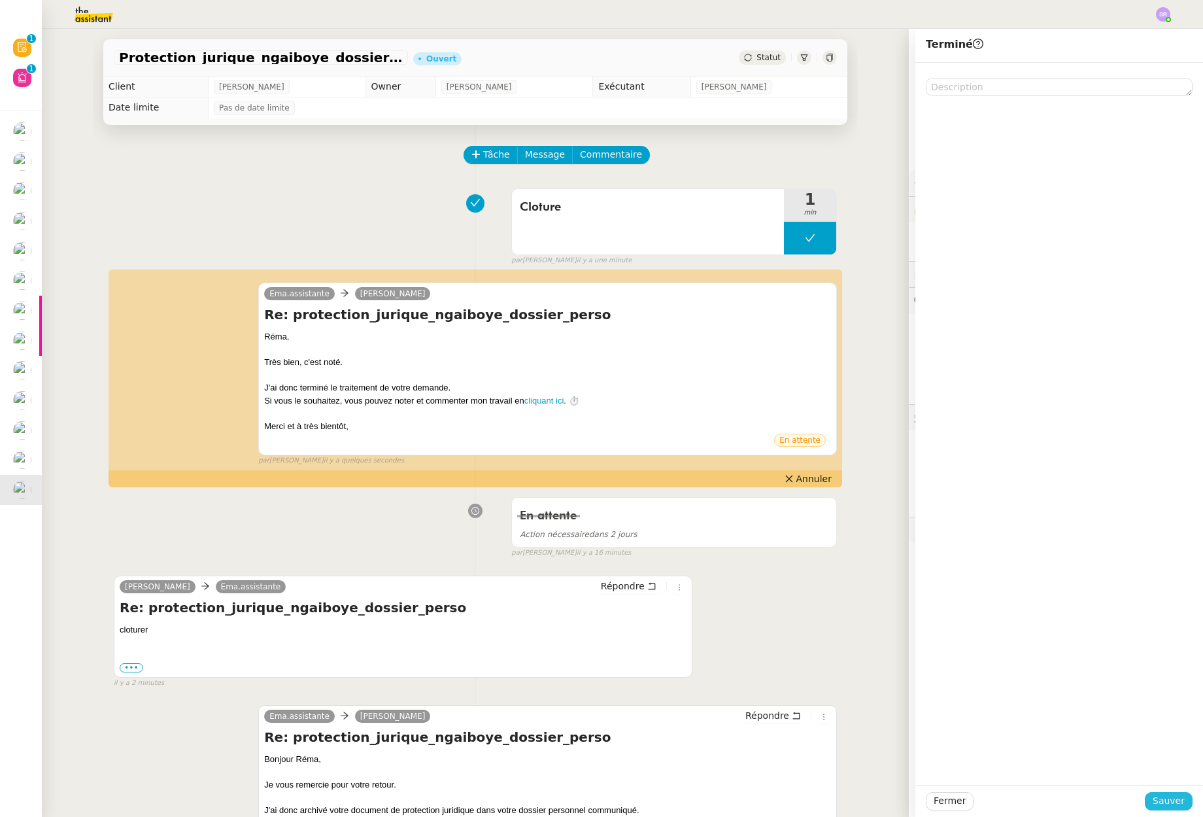
click at [1176, 797] on span "Sauver" at bounding box center [1169, 800] width 32 height 15
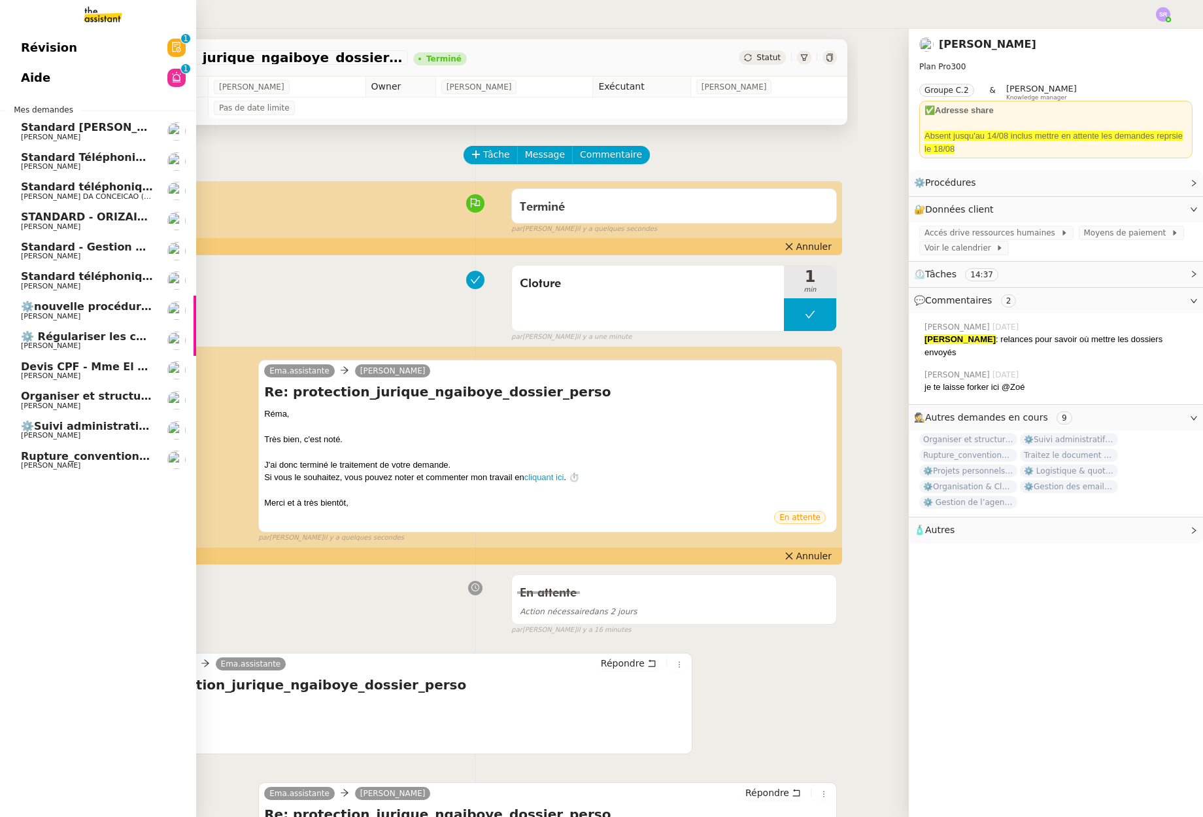
click at [103, 471] on link "Rupture_conventionelle_Corbin [PERSON_NAME]" at bounding box center [98, 460] width 196 height 30
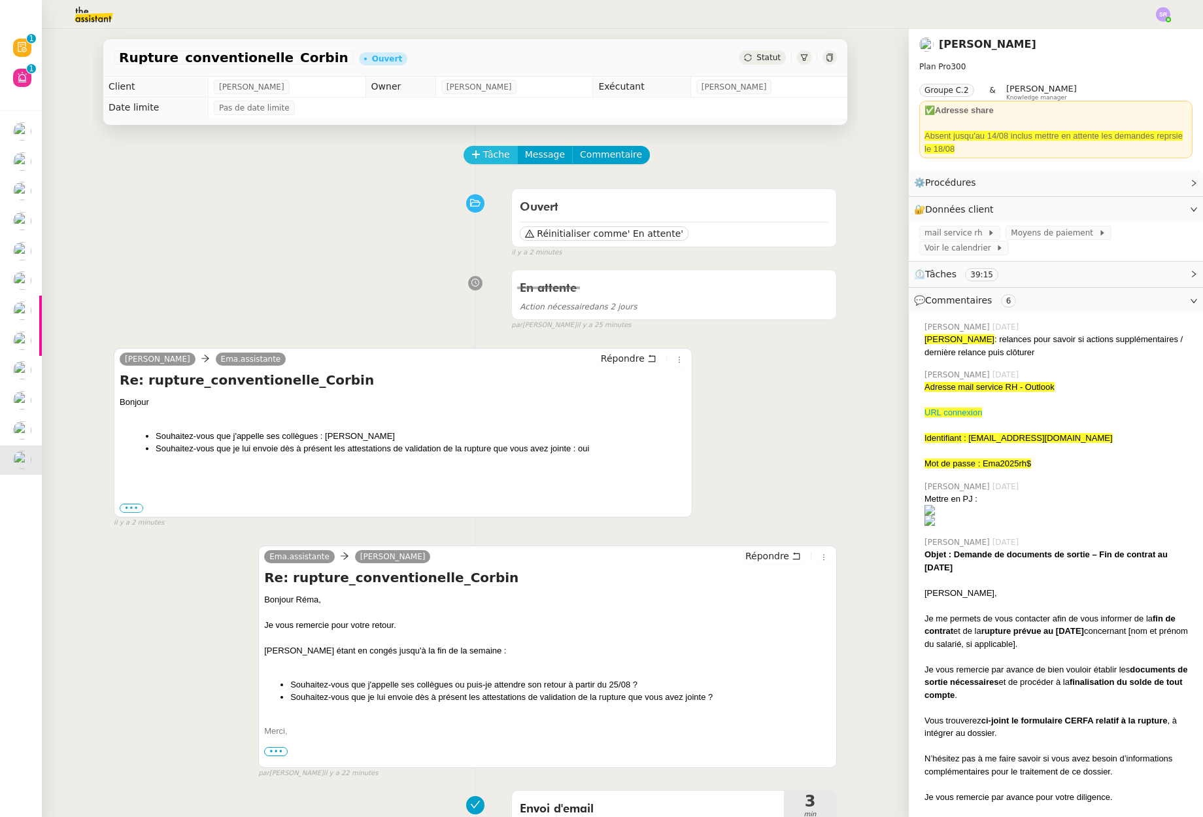
click at [493, 157] on span "Tâche" at bounding box center [496, 154] width 27 height 15
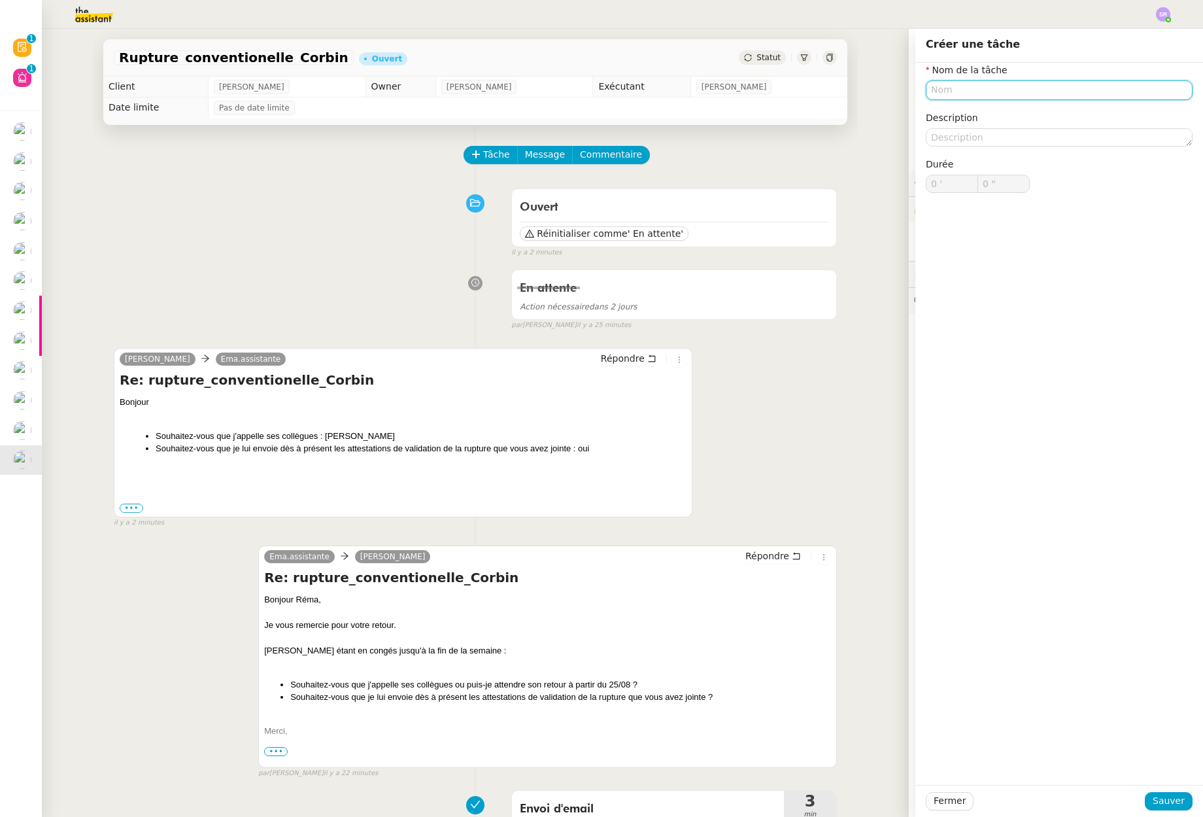
click at [976, 92] on input "text" at bounding box center [1059, 89] width 267 height 19
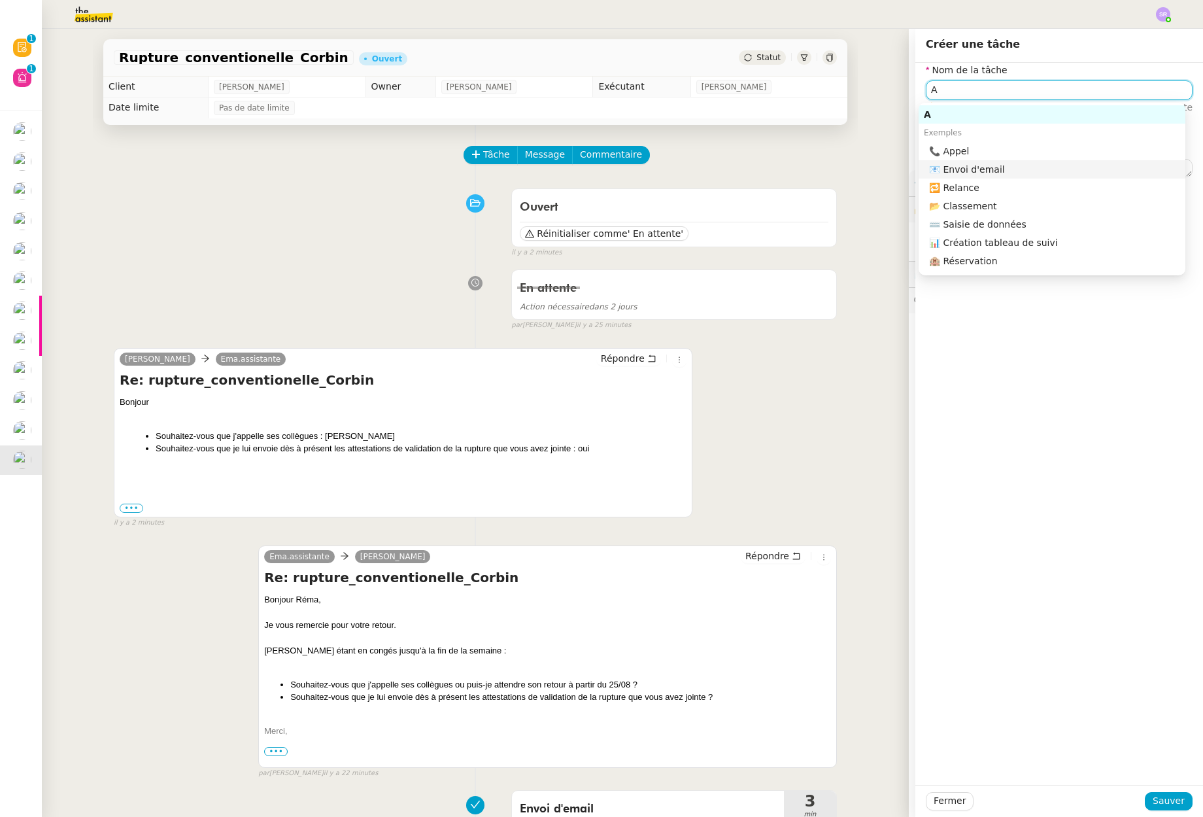
click at [1000, 169] on div "📧 Envoi d'email" at bounding box center [1054, 169] width 251 height 12
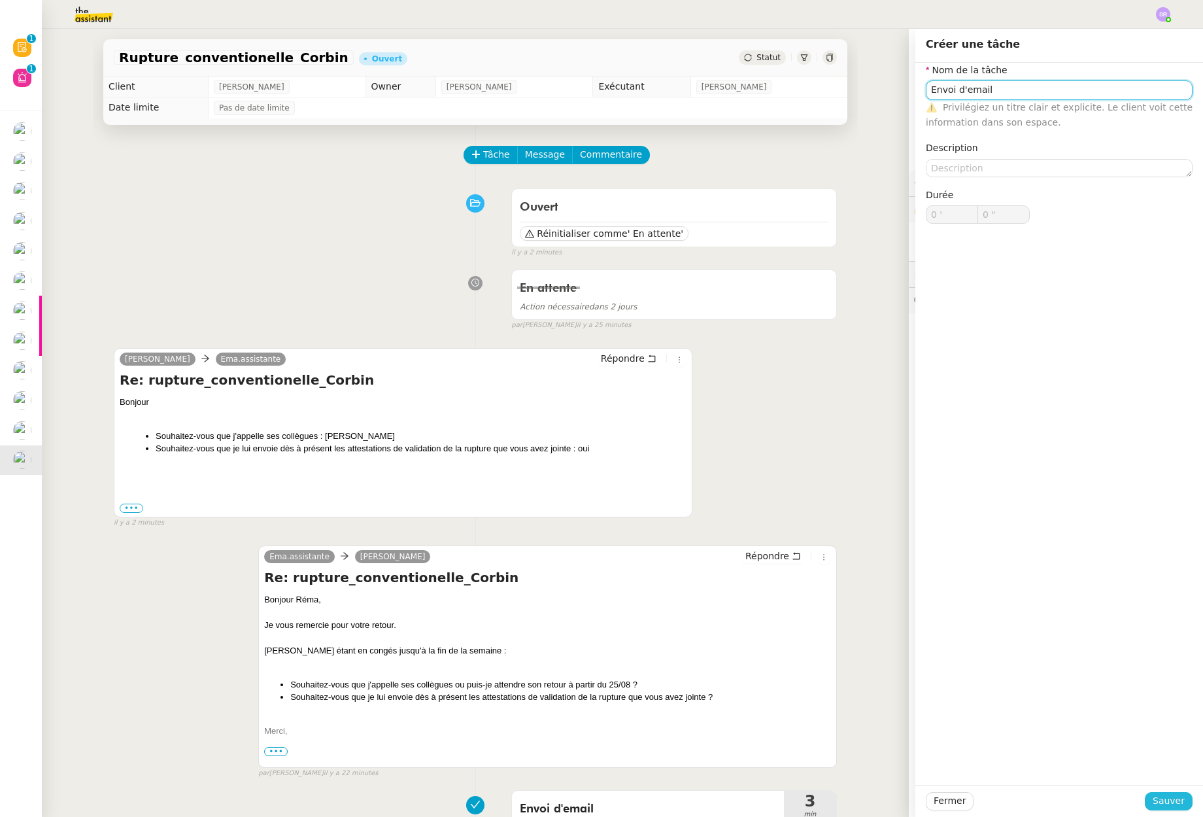
type input "Envoi d'email"
click at [1153, 798] on span "Sauver" at bounding box center [1169, 800] width 32 height 15
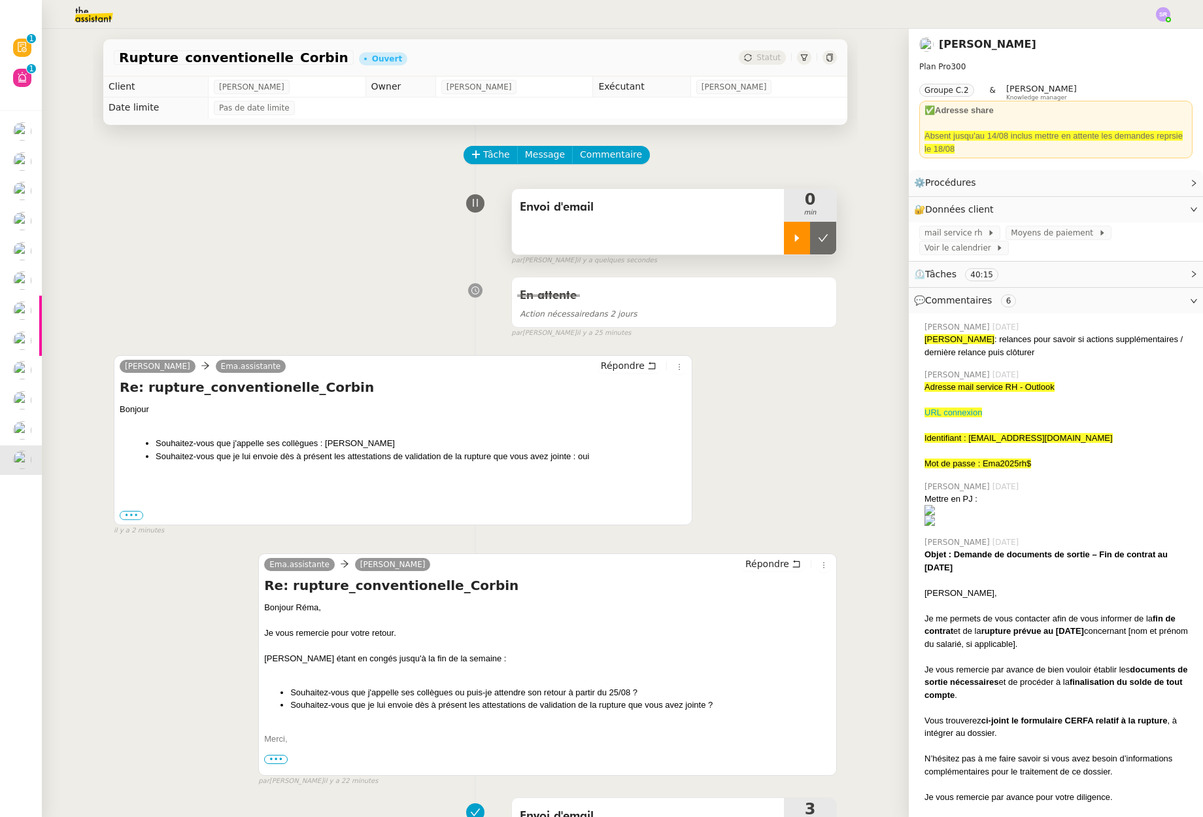
click at [792, 237] on icon at bounding box center [797, 238] width 10 height 10
click at [626, 366] on span "Répondre" at bounding box center [623, 365] width 44 height 13
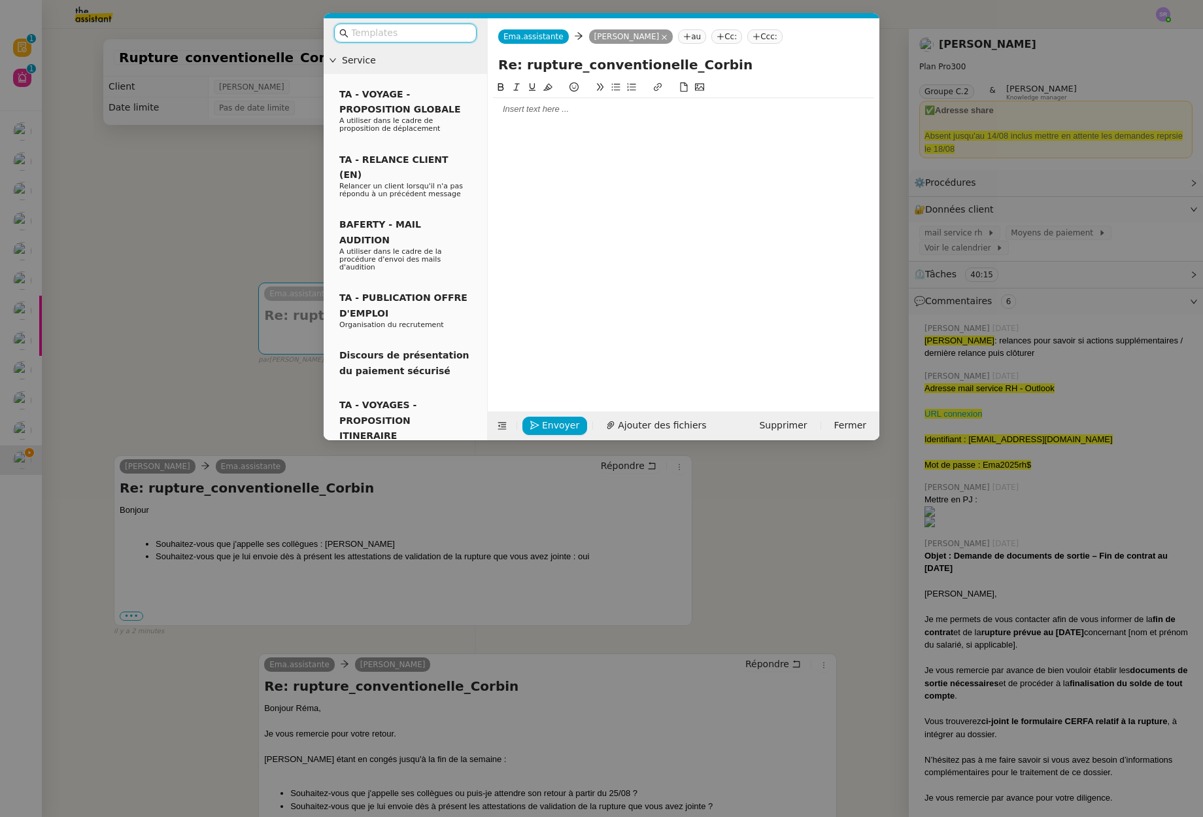
click at [434, 37] on input "text" at bounding box center [410, 33] width 118 height 15
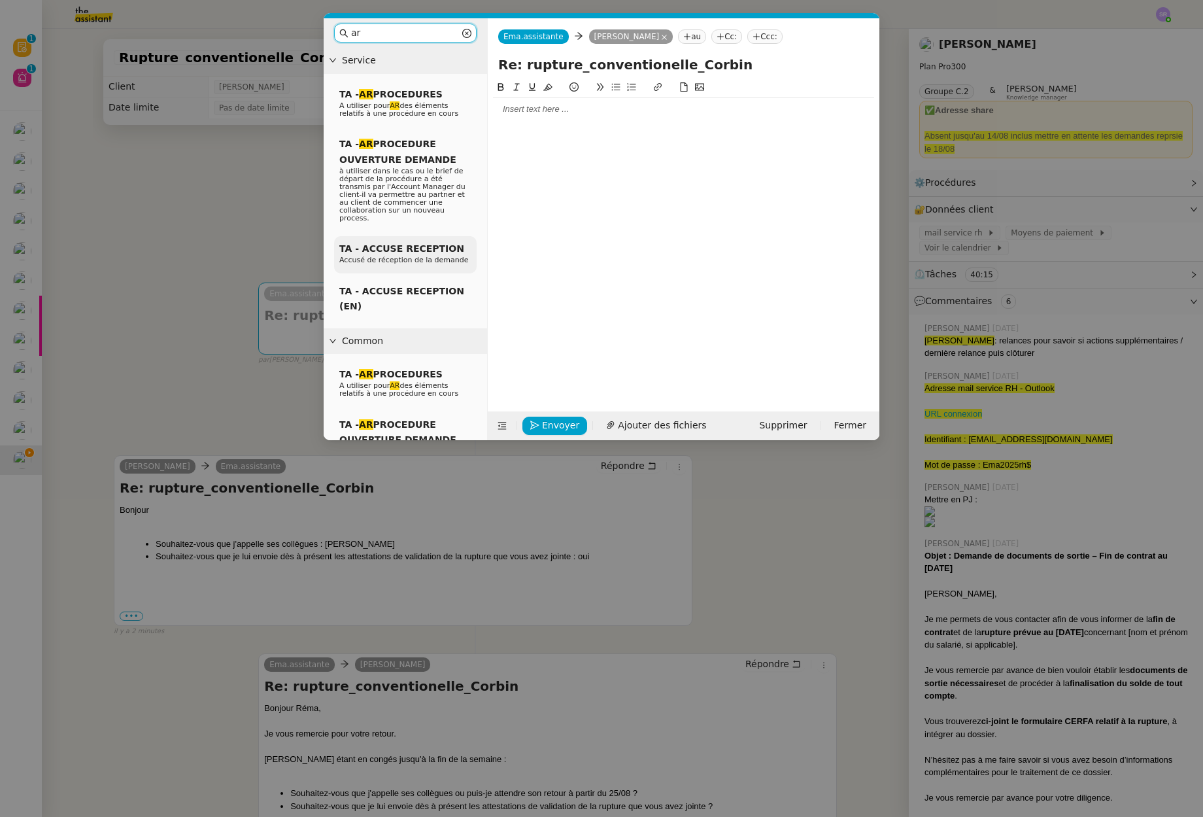
type input "ar"
click at [421, 256] on span "Accusé de réception de la demande" at bounding box center [403, 260] width 129 height 9
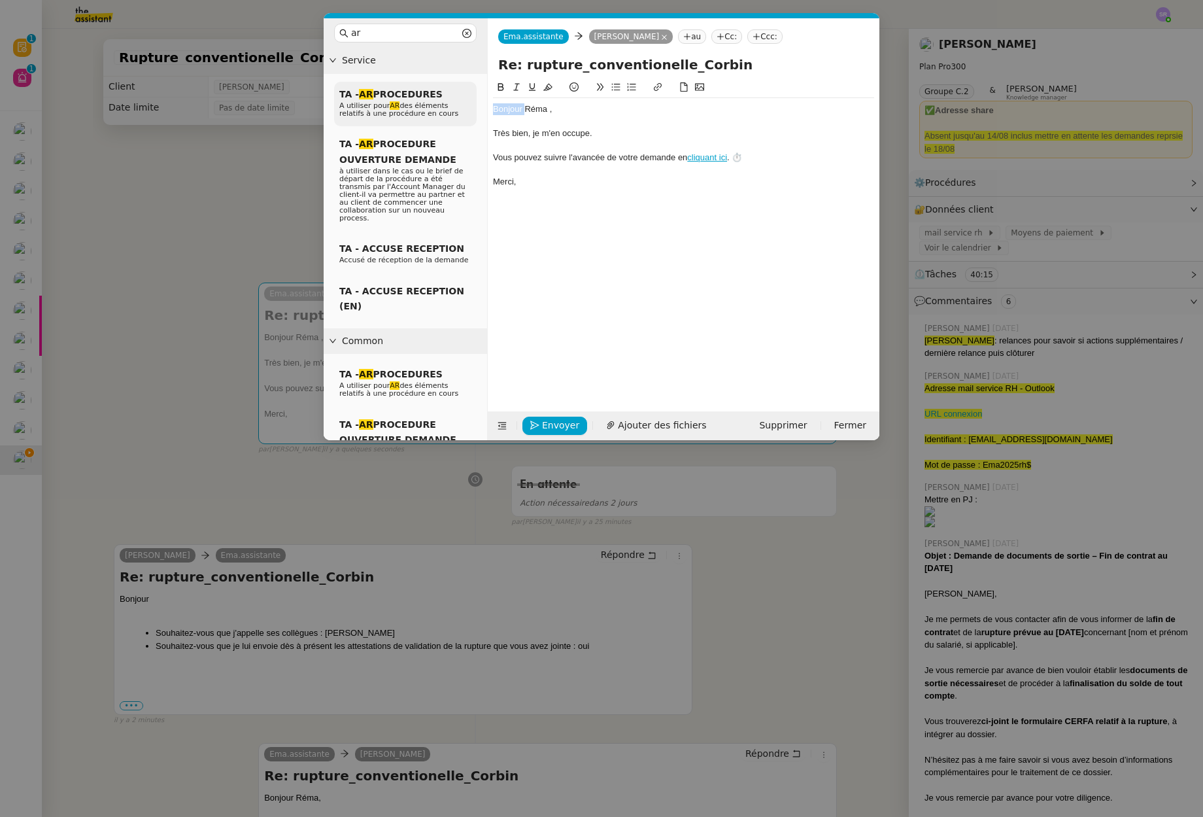
drag, startPoint x: 526, startPoint y: 109, endPoint x: 469, endPoint y: 108, distance: 56.2
click at [469, 108] on nz-layout "ar Service TA - AR PROCEDURES A utiliser pour AR des éléments relatifs à une pr…" at bounding box center [602, 229] width 556 height 422
click at [568, 425] on span "Envoyer" at bounding box center [560, 425] width 37 height 15
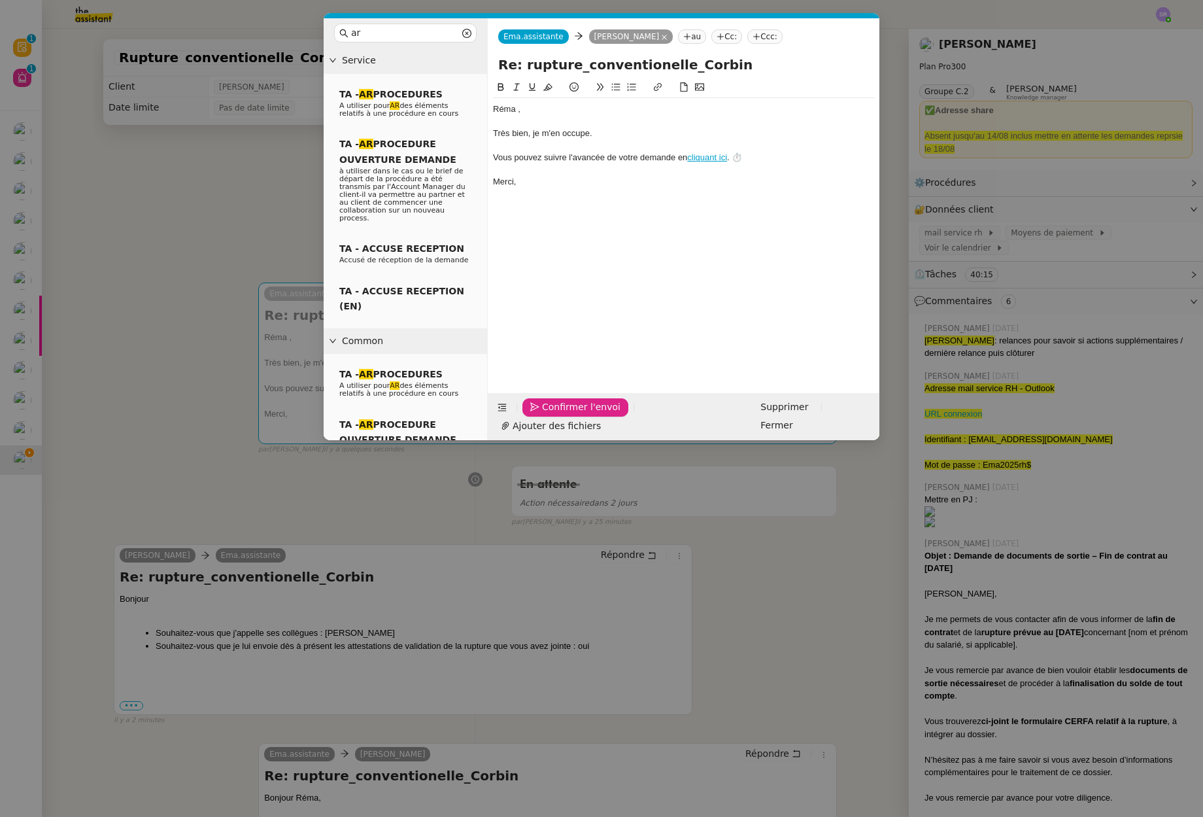
click at [592, 415] on span "Confirmer l'envoi" at bounding box center [581, 407] width 78 height 15
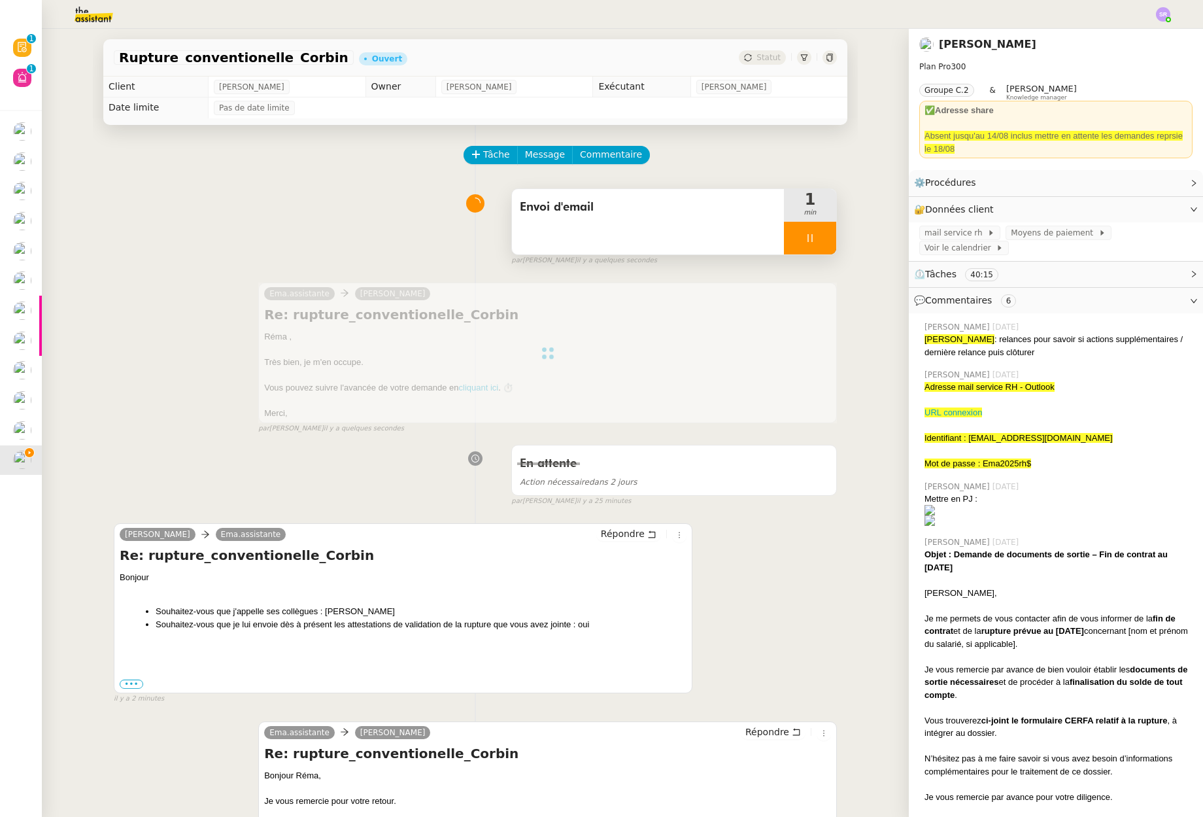
click at [802, 243] on div at bounding box center [810, 238] width 52 height 33
click at [810, 243] on button at bounding box center [823, 238] width 26 height 33
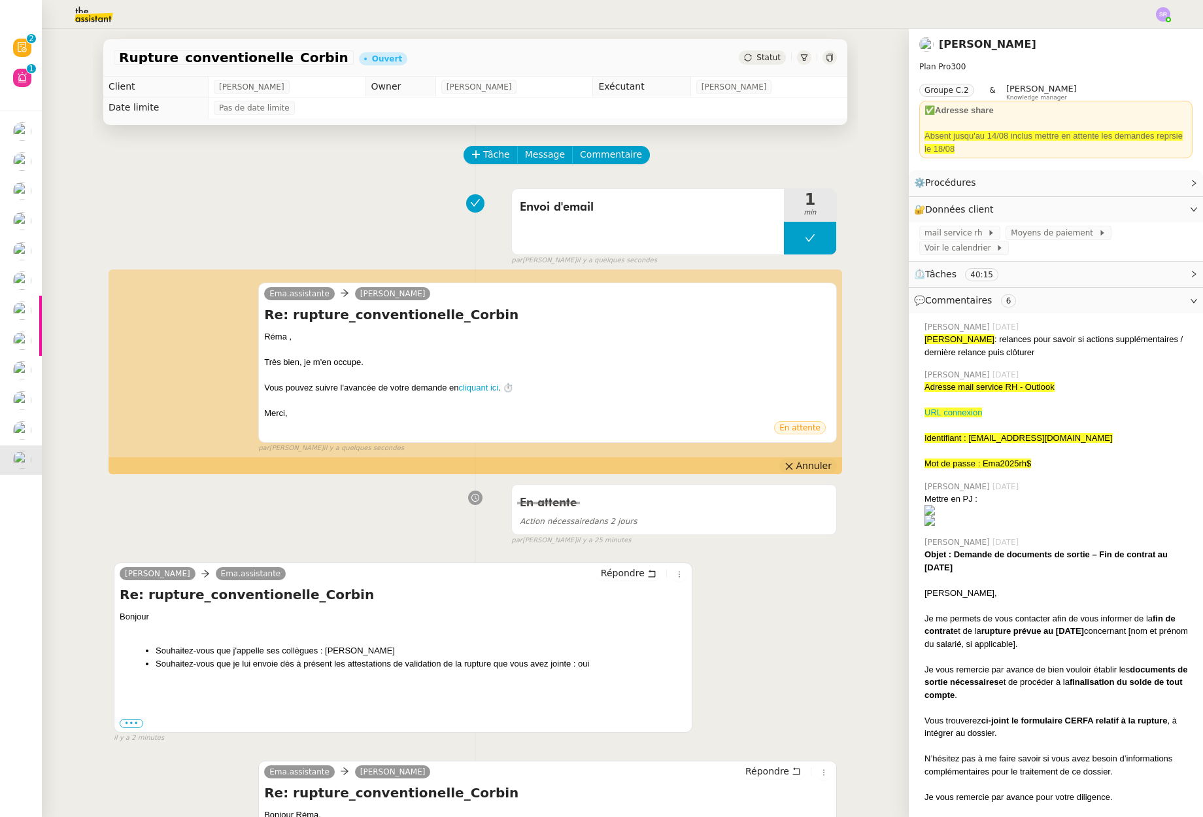
click at [813, 464] on span "Annuler" at bounding box center [813, 465] width 35 height 13
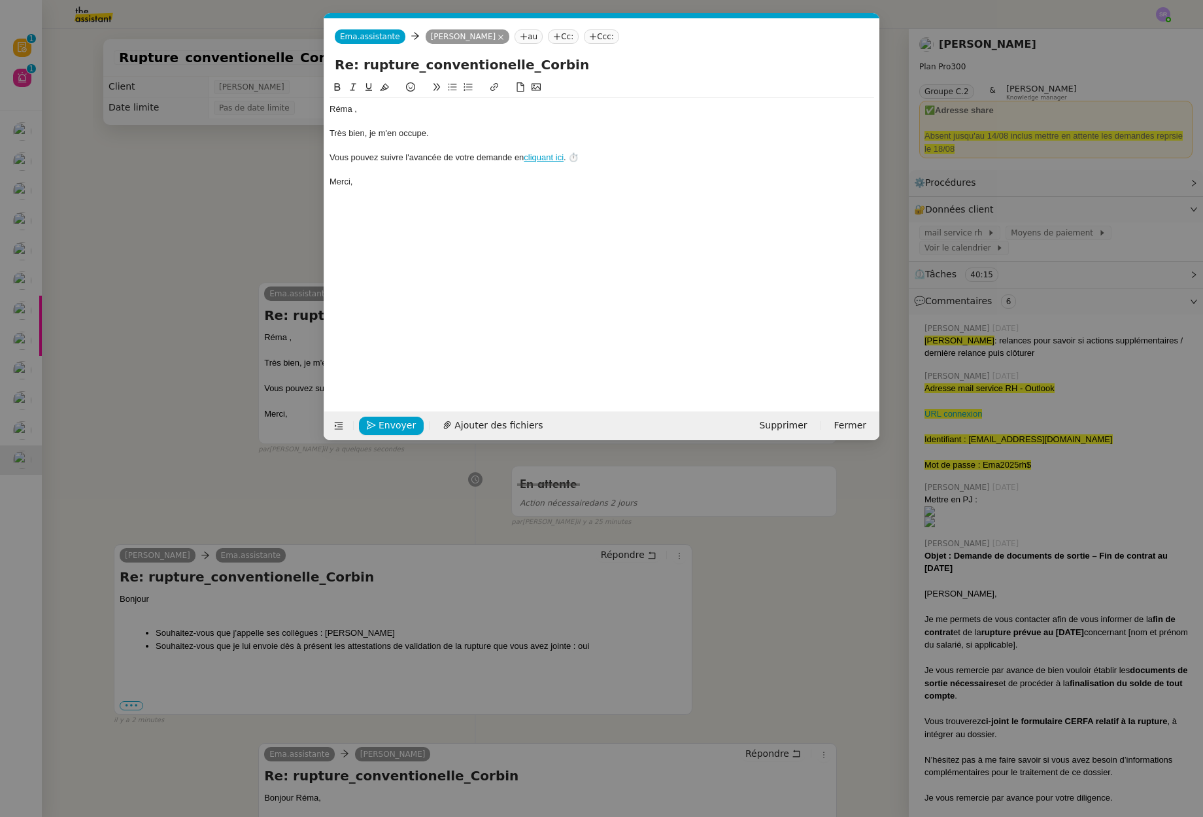
scroll to position [0, 27]
click at [357, 113] on div "Réma ," at bounding box center [602, 109] width 545 height 12
click at [354, 114] on div "Réma ," at bounding box center [602, 109] width 545 height 12
drag, startPoint x: 367, startPoint y: 134, endPoint x: 409, endPoint y: 128, distance: 42.9
click at [367, 134] on div "Très bien, je m'en occupe." at bounding box center [602, 134] width 545 height 12
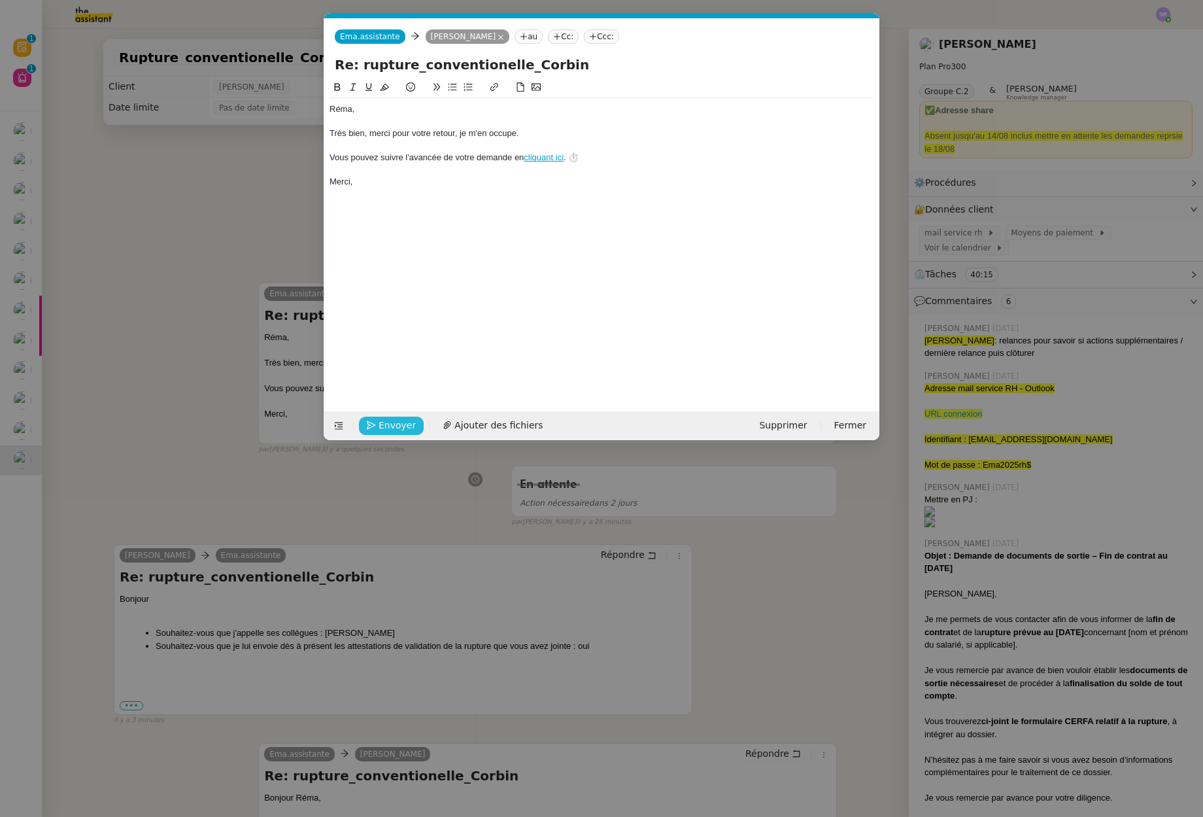
click at [404, 427] on span "Envoyer" at bounding box center [397, 425] width 37 height 15
click at [404, 427] on span "Confirmer l'envoi" at bounding box center [418, 425] width 78 height 15
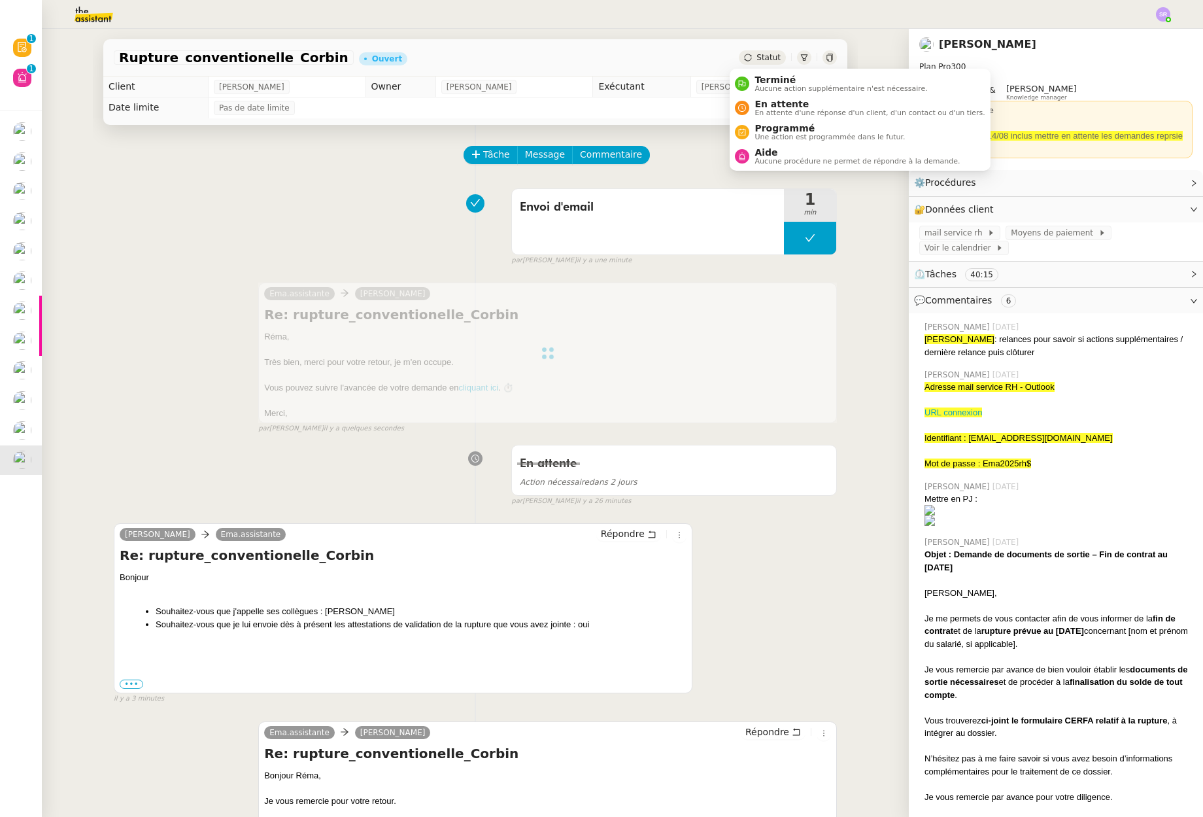
click at [762, 61] on span "Statut" at bounding box center [769, 57] width 24 height 9
click at [276, 201] on div "Envoi d'email 1 min false par Stéphanie R. il y a une minute" at bounding box center [475, 224] width 723 height 84
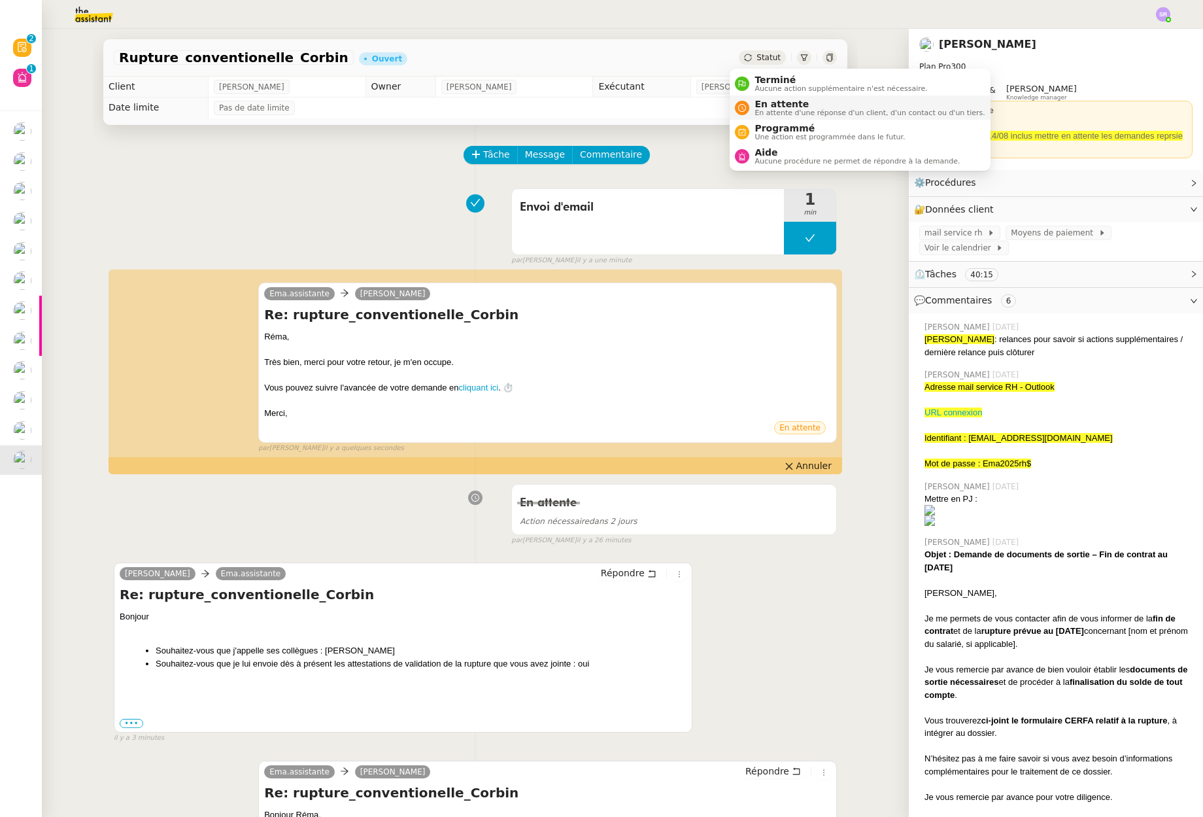
click at [791, 109] on span "En attente d'une réponse d'un client, d'un contact ou d'un tiers." at bounding box center [870, 112] width 230 height 7
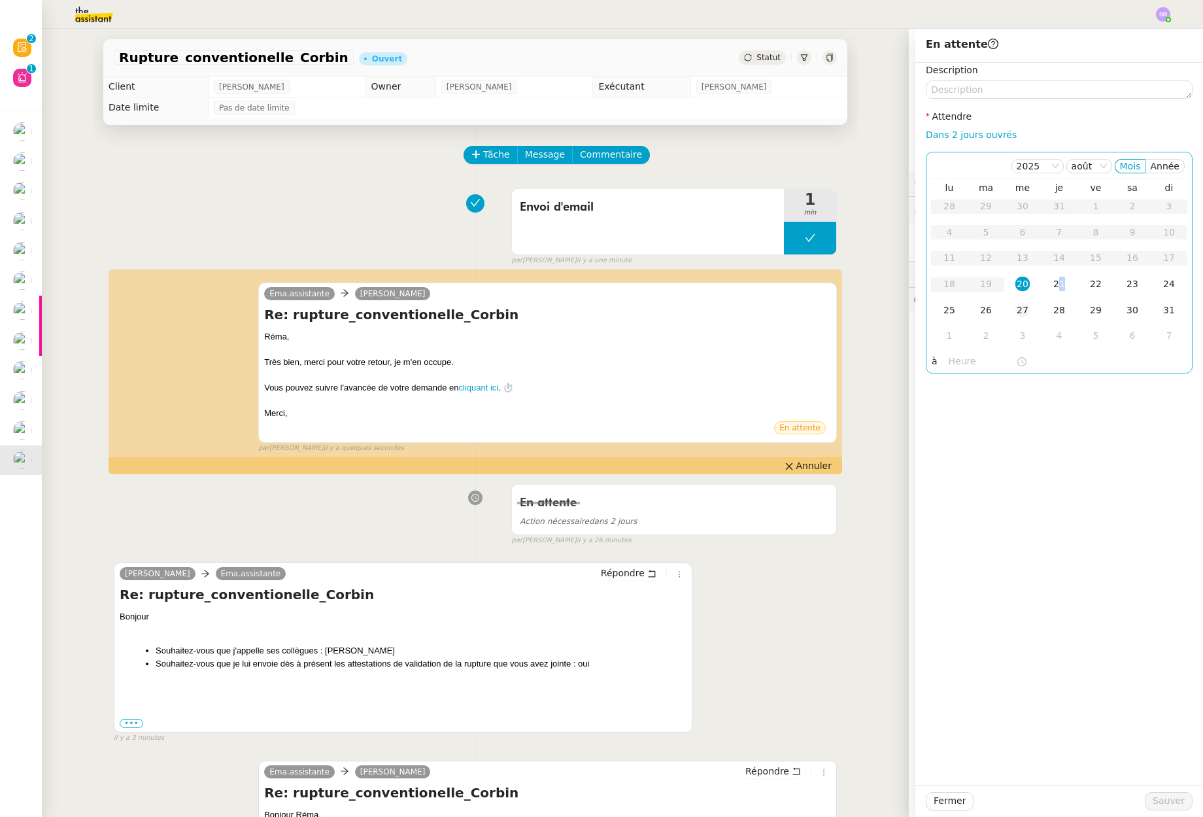
drag, startPoint x: 1055, startPoint y: 286, endPoint x: 1032, endPoint y: 303, distance: 28.1
click at [1053, 286] on div "21" at bounding box center [1059, 284] width 14 height 14
click at [972, 141] on div "Dans 2 jours ouvrés" at bounding box center [1059, 135] width 267 height 15
click at [982, 134] on link "Dans 2 jours ouvrés" at bounding box center [971, 134] width 91 height 10
type input "07:00"
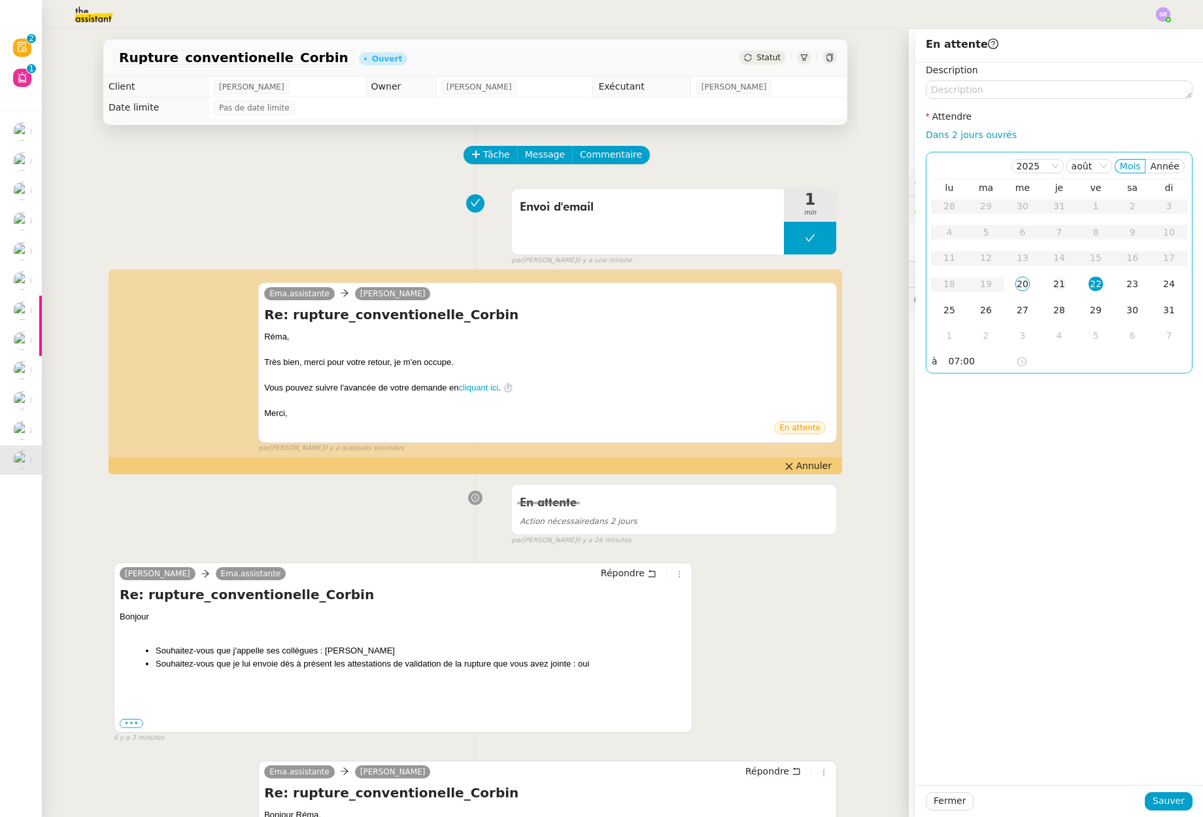
click at [1052, 282] on div "21" at bounding box center [1059, 284] width 14 height 14
click at [1179, 800] on button "Sauver" at bounding box center [1169, 801] width 48 height 18
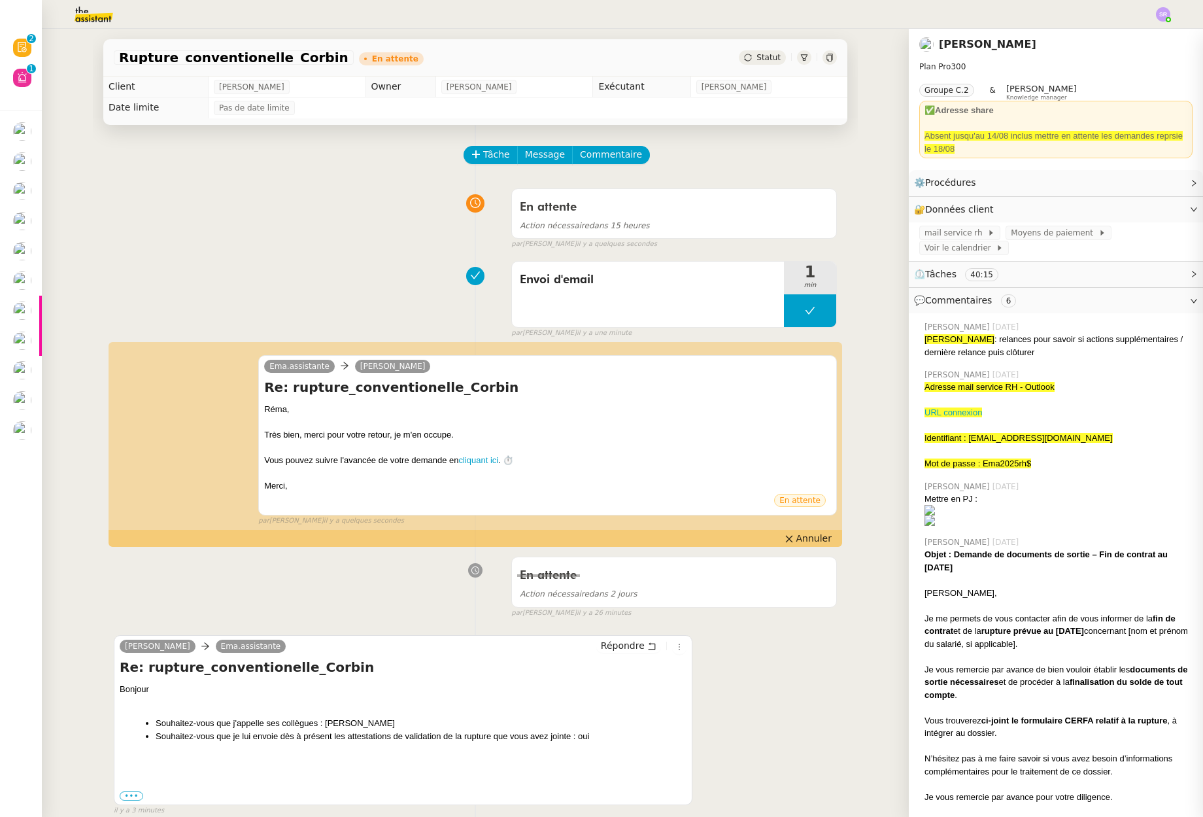
click at [273, 565] on div "En attente Action nécessaire dans 2 jours false par Stéphanie R. il y a 26 minu…" at bounding box center [475, 584] width 723 height 67
click at [747, 222] on div "Action nécessaire dans 15 heures" at bounding box center [674, 225] width 309 height 15
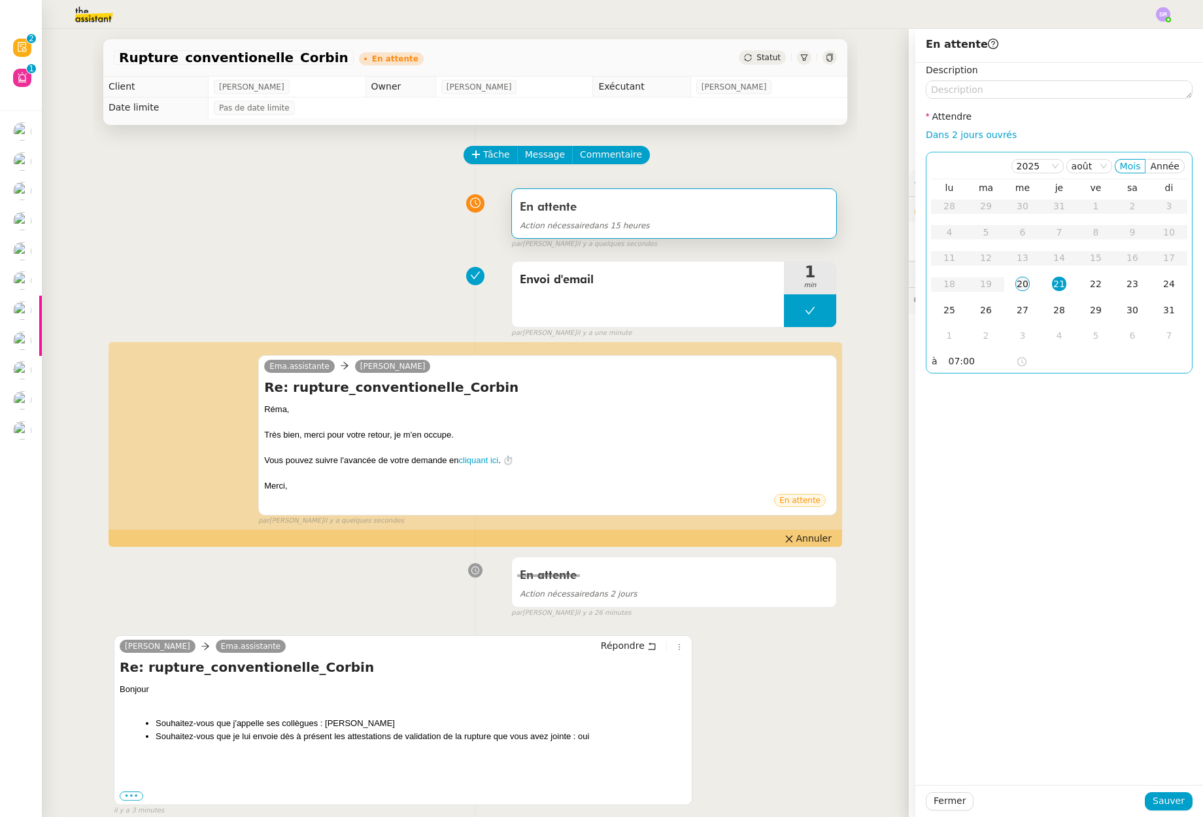
click at [1025, 286] on td "20" at bounding box center [1022, 284] width 37 height 26
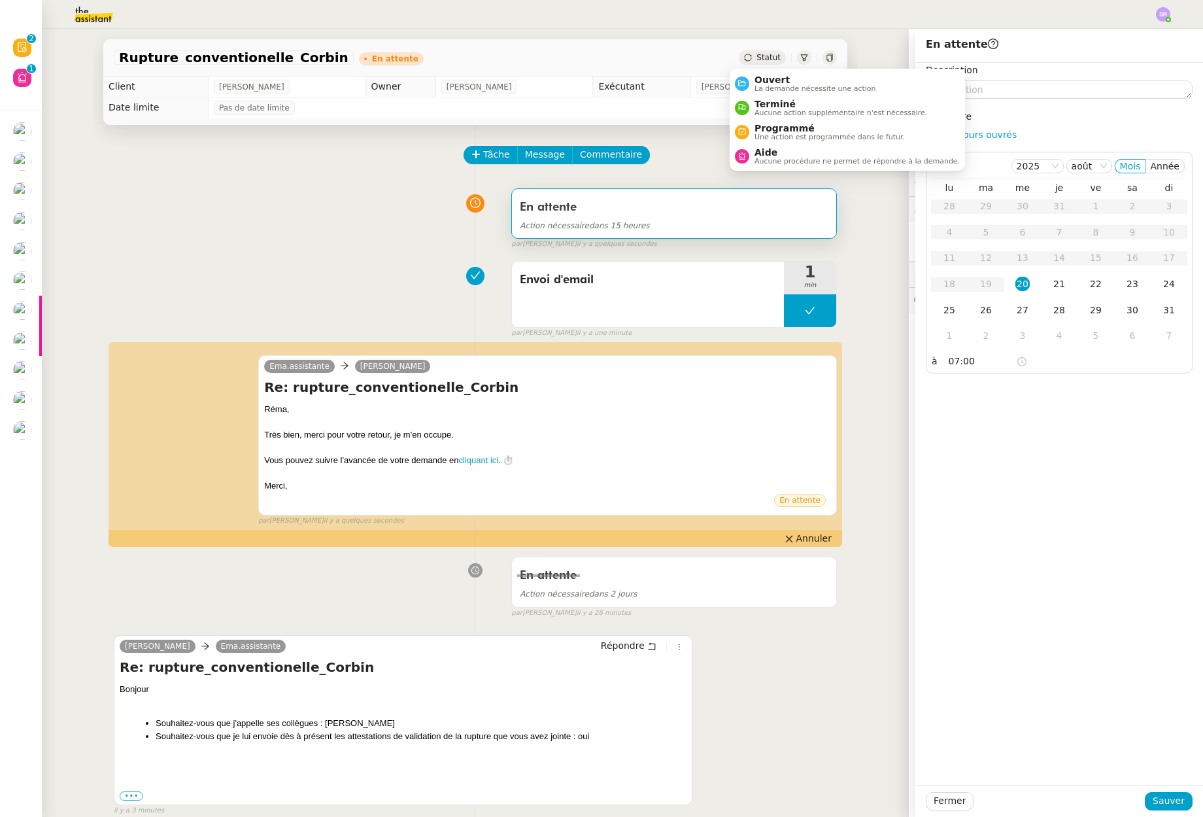
click at [760, 63] on div "Statut" at bounding box center [762, 57] width 47 height 14
click at [770, 90] on span "La demande nécessite une action" at bounding box center [816, 88] width 122 height 7
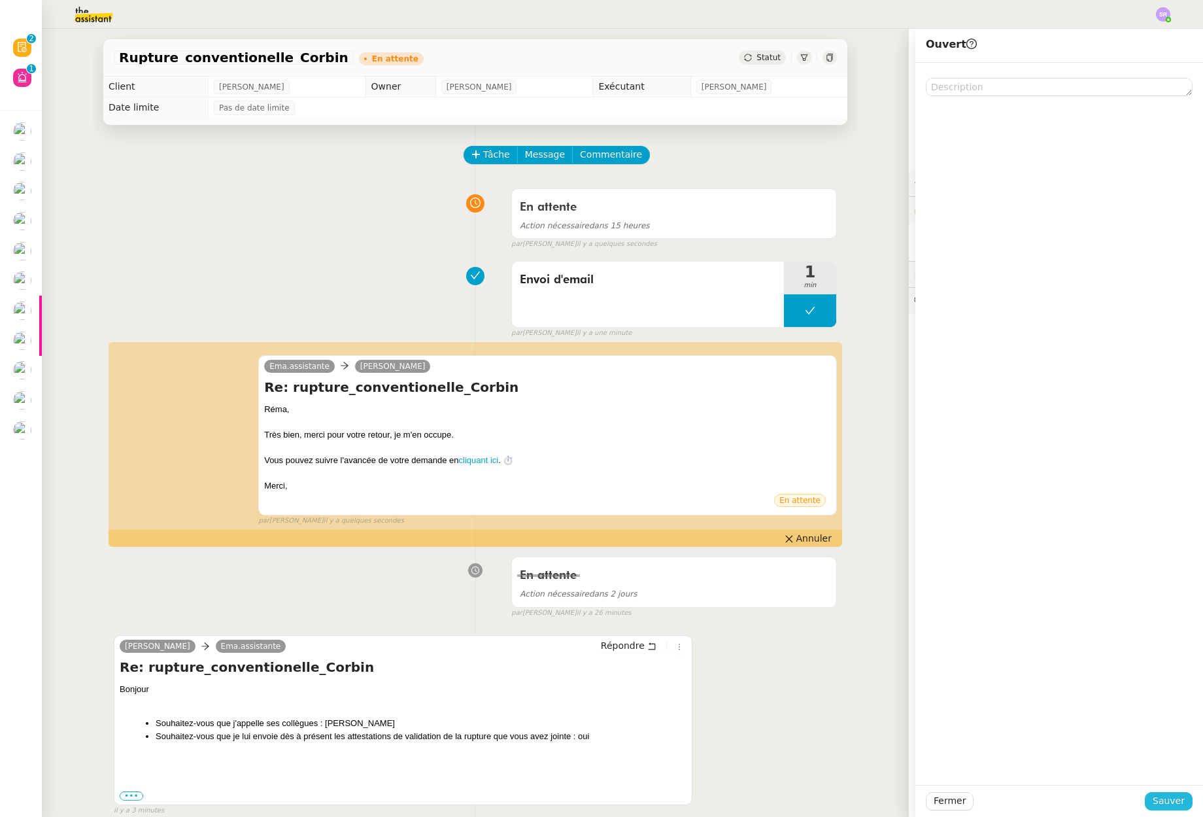
click at [1165, 802] on span "Sauver" at bounding box center [1169, 800] width 32 height 15
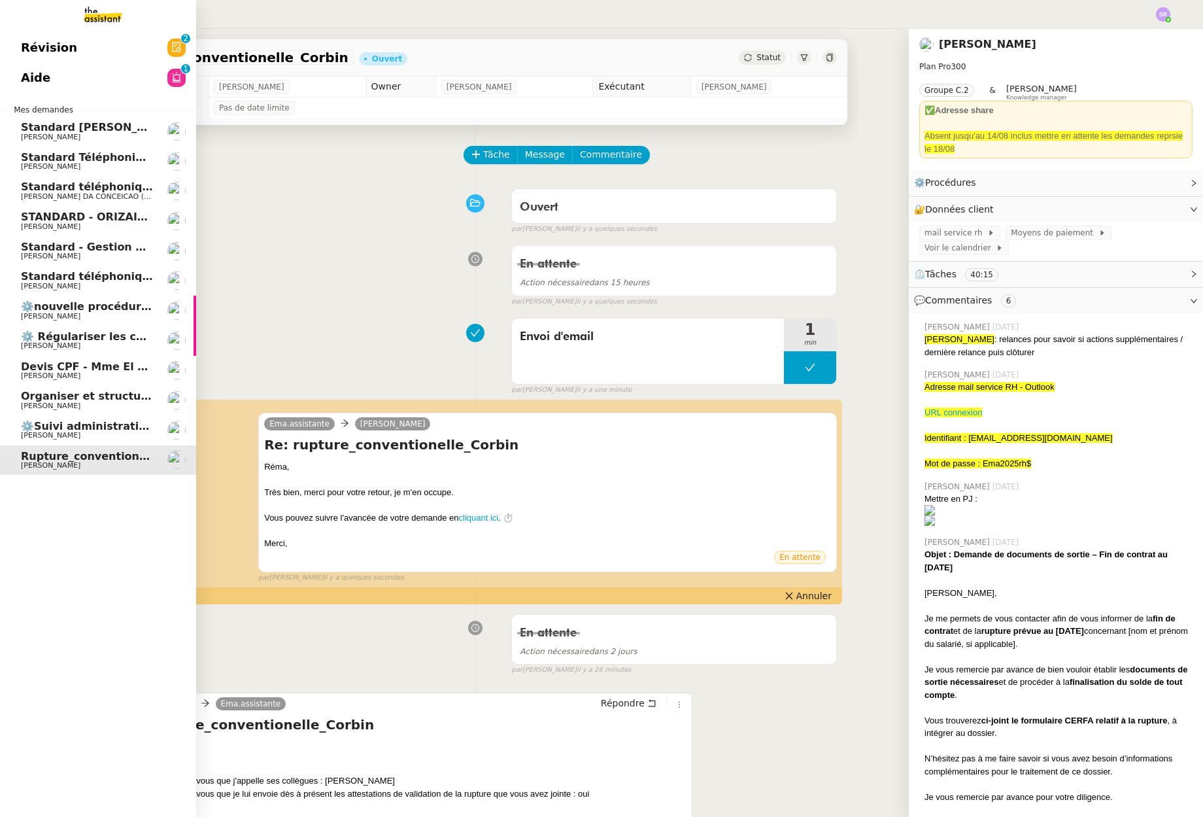
click at [103, 427] on span "⚙️Suivi administratif & personnel" at bounding box center [119, 426] width 197 height 12
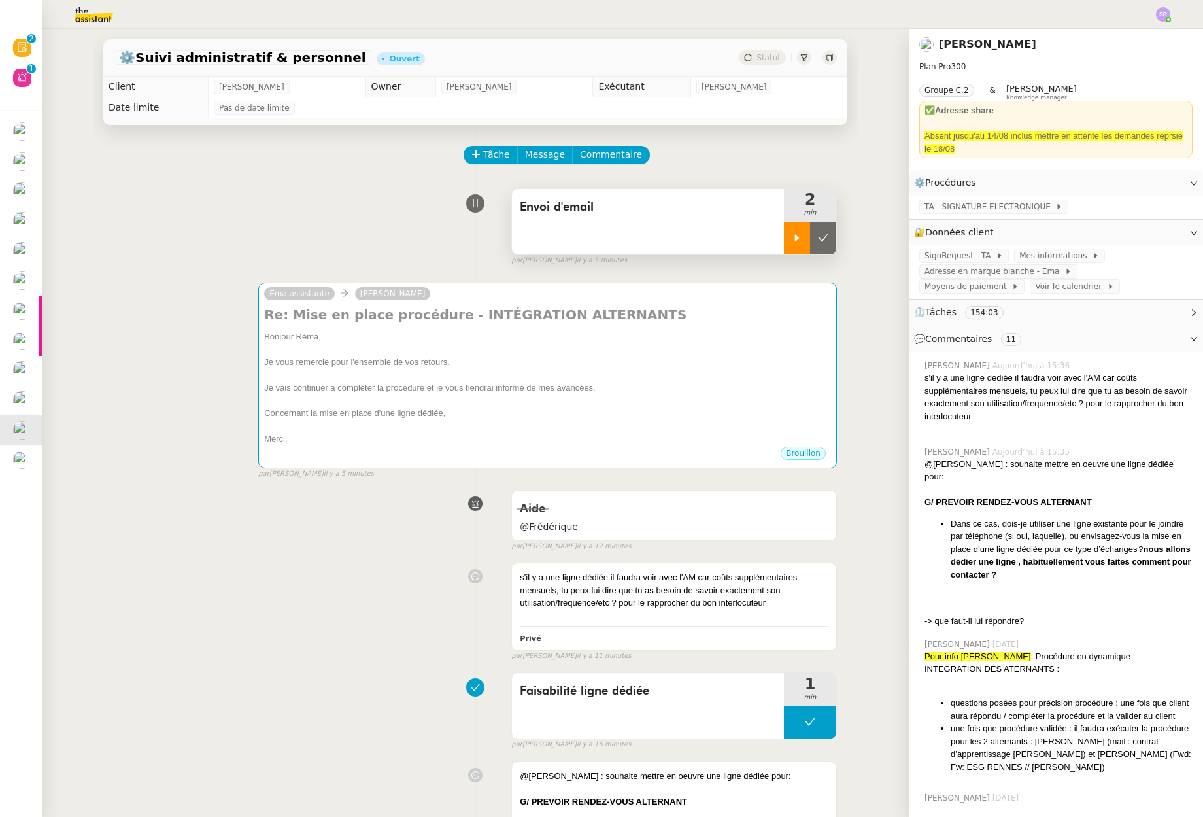
click at [784, 239] on div at bounding box center [797, 238] width 26 height 33
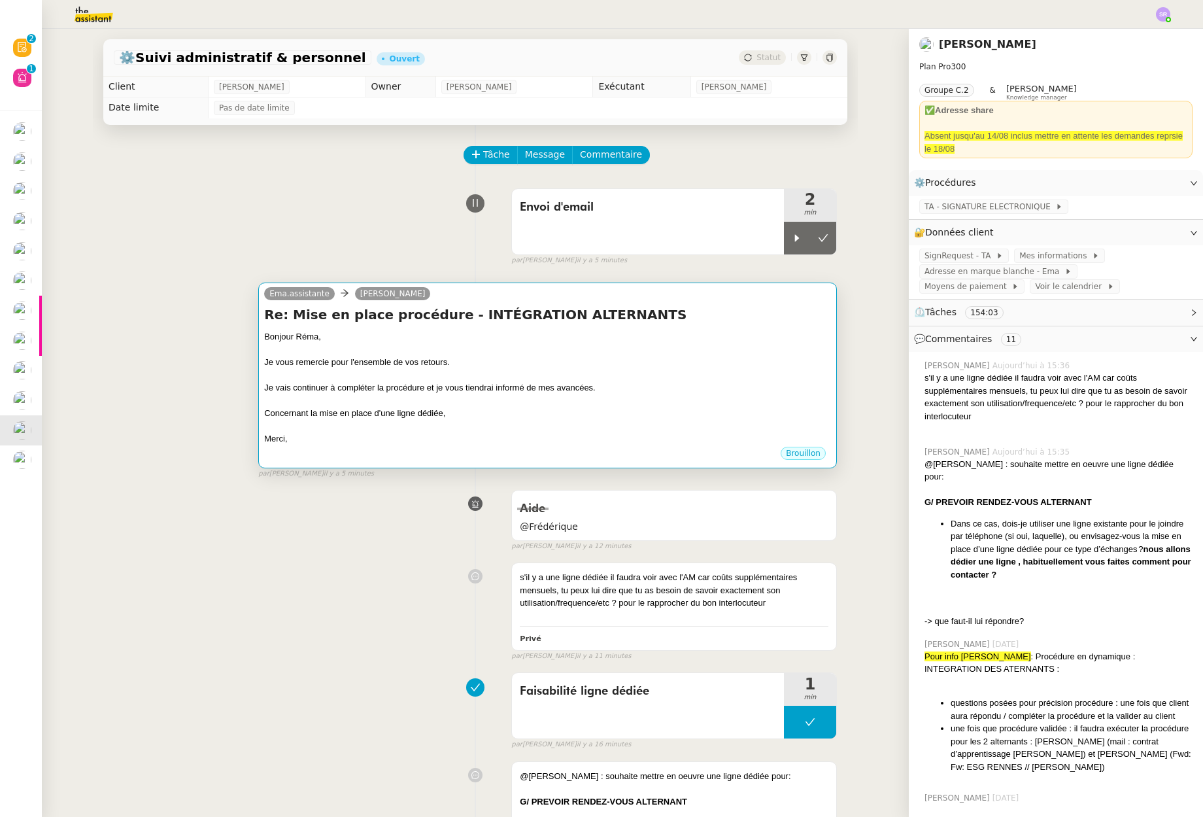
click at [668, 412] on div "Concernant la mise en place d'une ligne dédiée," at bounding box center [547, 413] width 567 height 13
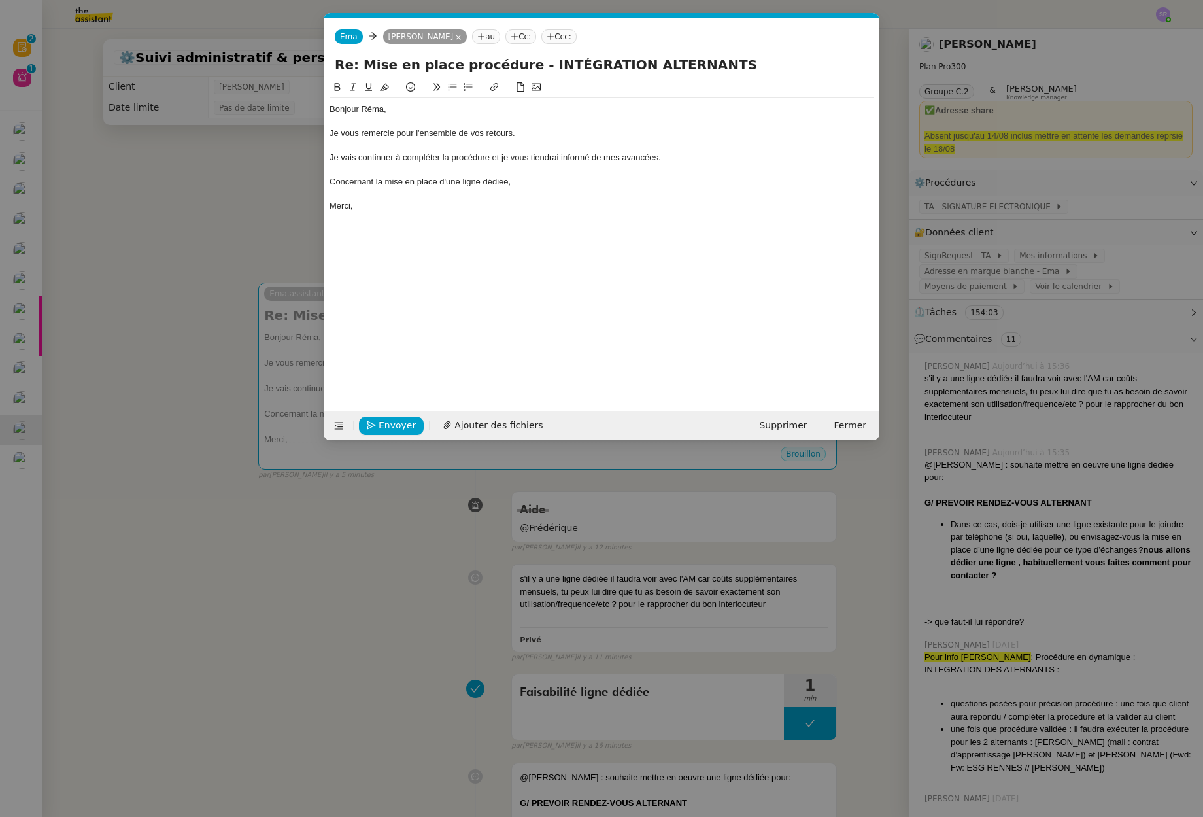
scroll to position [0, 27]
click at [562, 186] on div "Concernant la mise en place d'une ligne dédiée," at bounding box center [602, 182] width 545 height 12
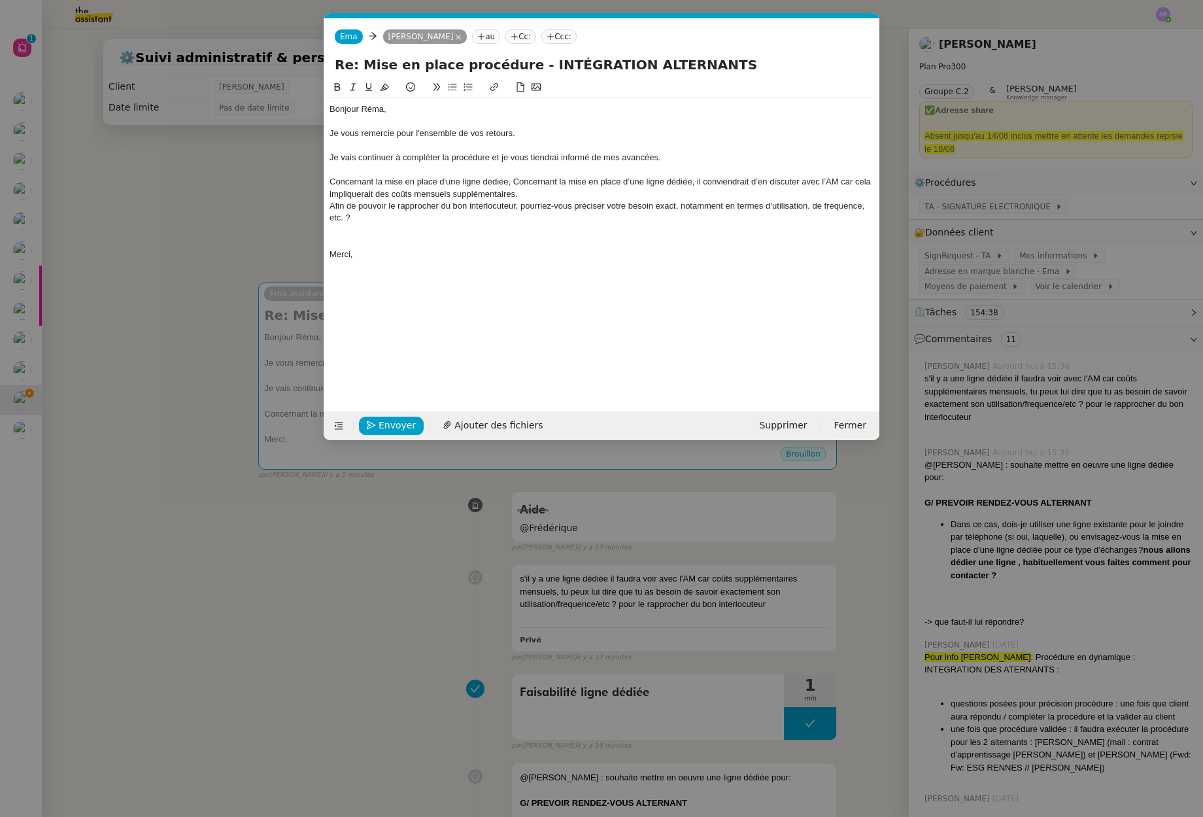
scroll to position [0, 0]
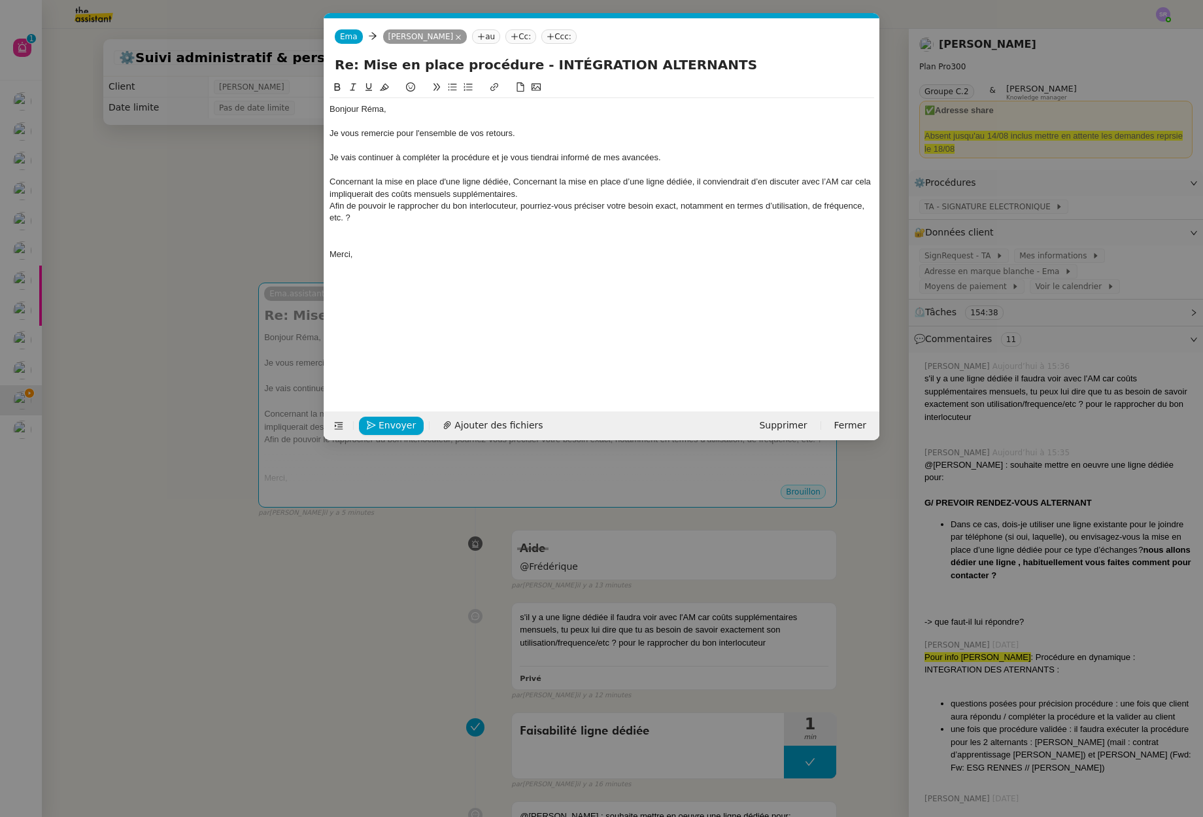
click at [332, 206] on div "Afin de pouvoir le rapprocher du bon interlocuteur, pourriez-vous préciser votr…" at bounding box center [602, 212] width 545 height 24
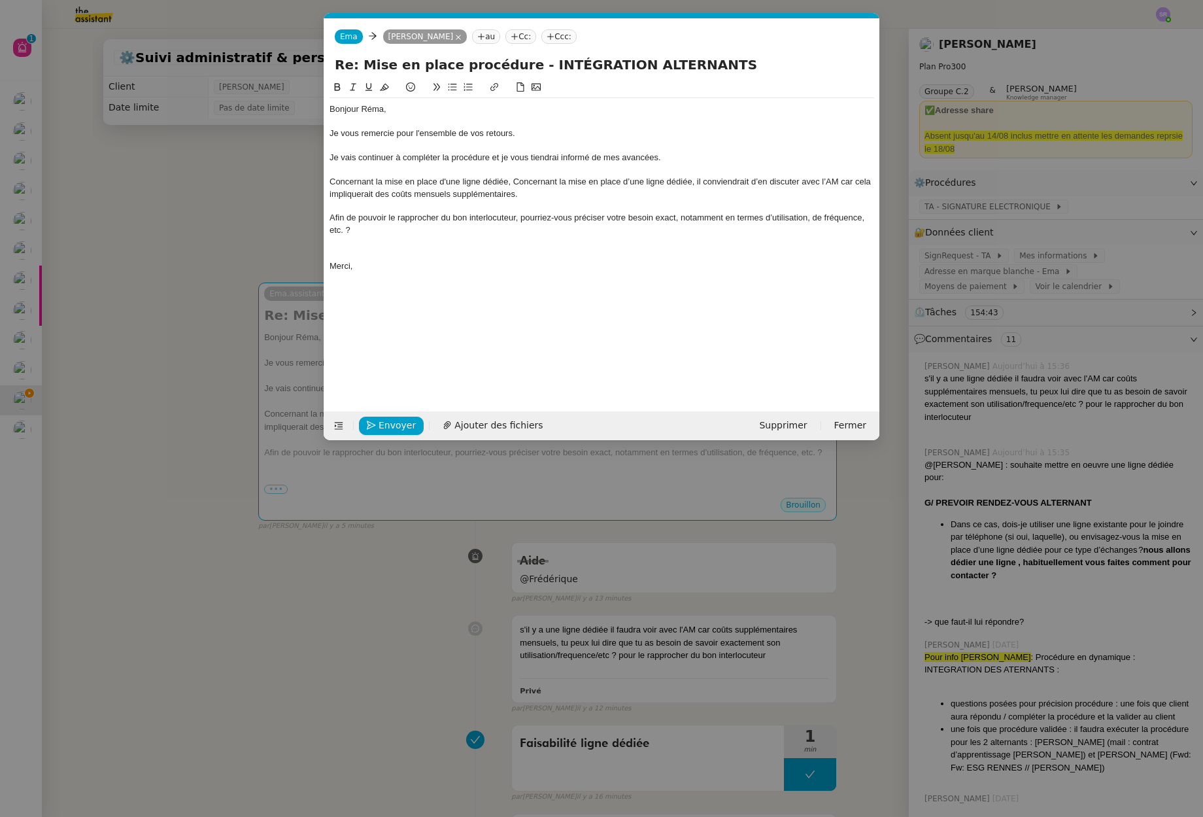
click at [455, 88] on icon at bounding box center [452, 86] width 9 height 9
click at [534, 272] on div "Merci," at bounding box center [602, 266] width 545 height 12
click at [424, 222] on li "Afin de pouvoir le rapprocher du bon interlocuteur, pourriez-vous préciser votr…" at bounding box center [609, 224] width 532 height 24
click at [421, 222] on li "Afin de pouvoir le rapprocher du bon interlocuteur, pourriez-vous préciser votr…" at bounding box center [609, 224] width 532 height 24
drag, startPoint x: 612, startPoint y: 220, endPoint x: 643, endPoint y: 221, distance: 31.4
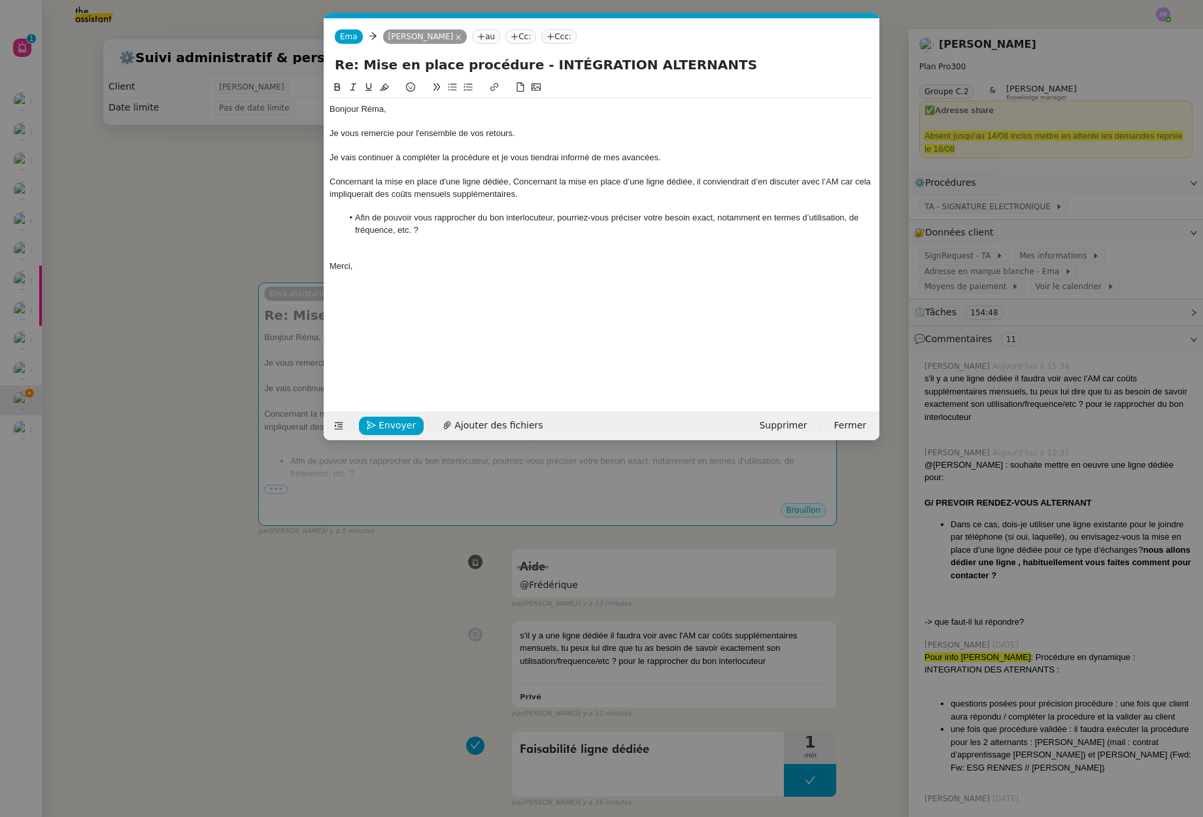
click at [612, 219] on li "Afin de pouvoir vous rapprocher du bon interlocuteur, pourriez-vous préciser vo…" at bounding box center [609, 224] width 532 height 24
click at [341, 600] on nz-modal-container "Service TA - VOYAGE - PROPOSITION GLOBALE A utiliser dans le cadre de propositi…" at bounding box center [601, 408] width 1203 height 817
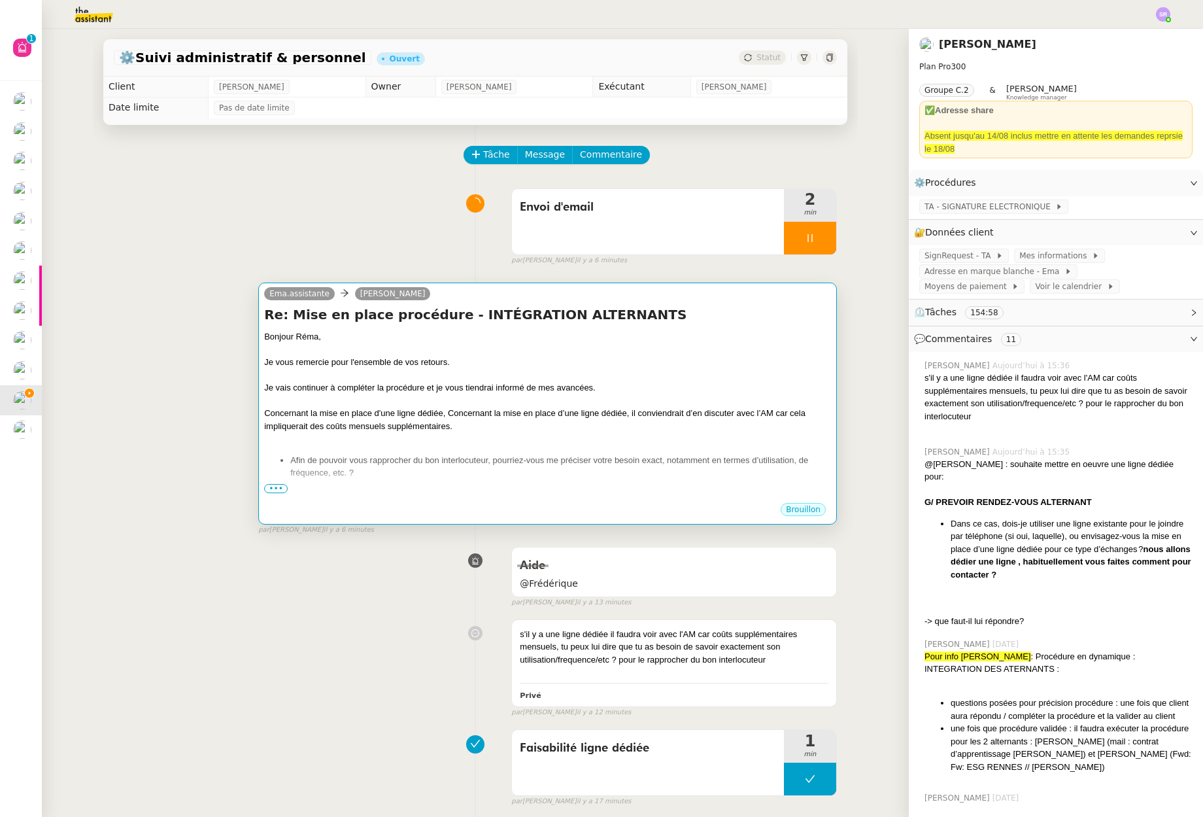
click at [592, 463] on li "Afin de pouvoir vous rapprocher du bon interlocuteur, pourriez-vous me préciser…" at bounding box center [560, 467] width 541 height 26
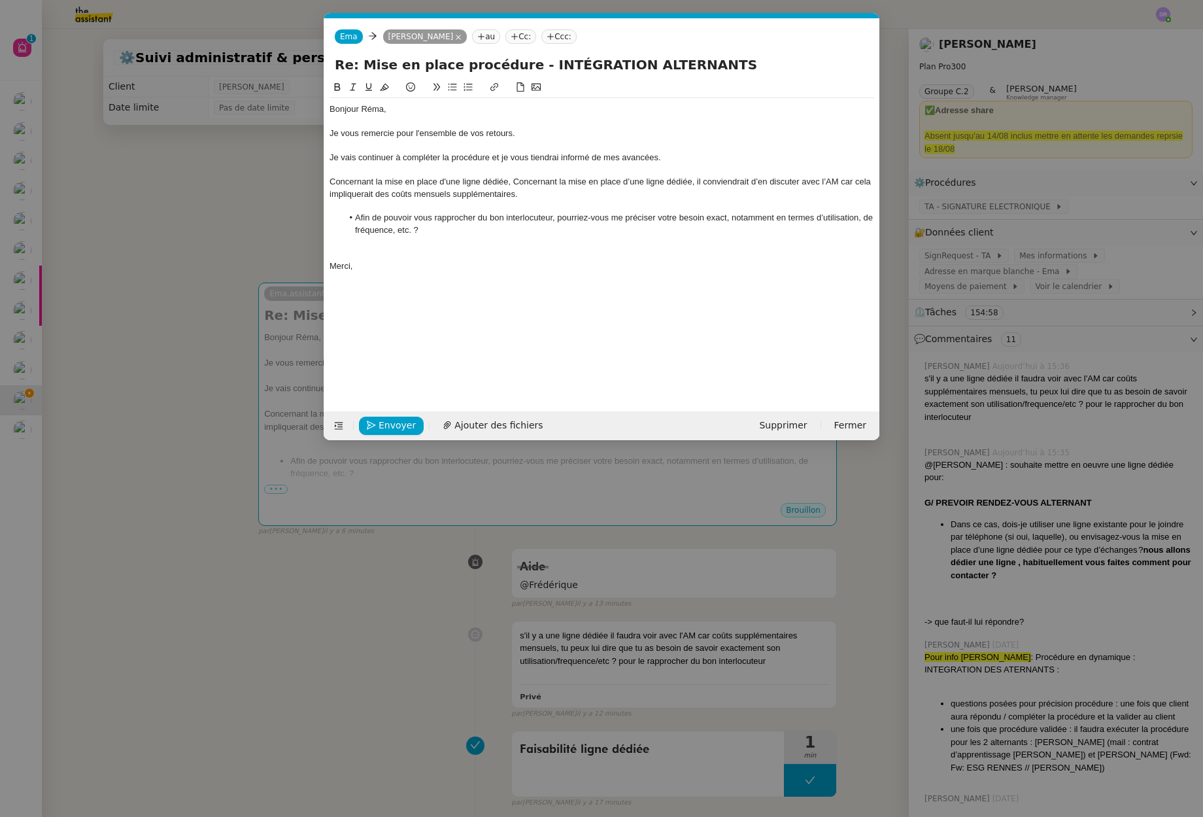
scroll to position [0, 27]
click at [859, 221] on li "Afin de pouvoir vous rapprocher du bon interlocuteur, pourriez-vous me préciser…" at bounding box center [609, 224] width 532 height 24
click at [418, 232] on li "Afin de pouvoir vous rapprocher du bon interlocuteur, pourriez-vous me préciser…" at bounding box center [609, 224] width 532 height 24
drag, startPoint x: 424, startPoint y: 231, endPoint x: 575, endPoint y: 236, distance: 151.8
click at [408, 232] on li "Afin de pouvoir vous rapprocher du bon interlocuteur, pourriez-vous me préciser…" at bounding box center [609, 224] width 532 height 24
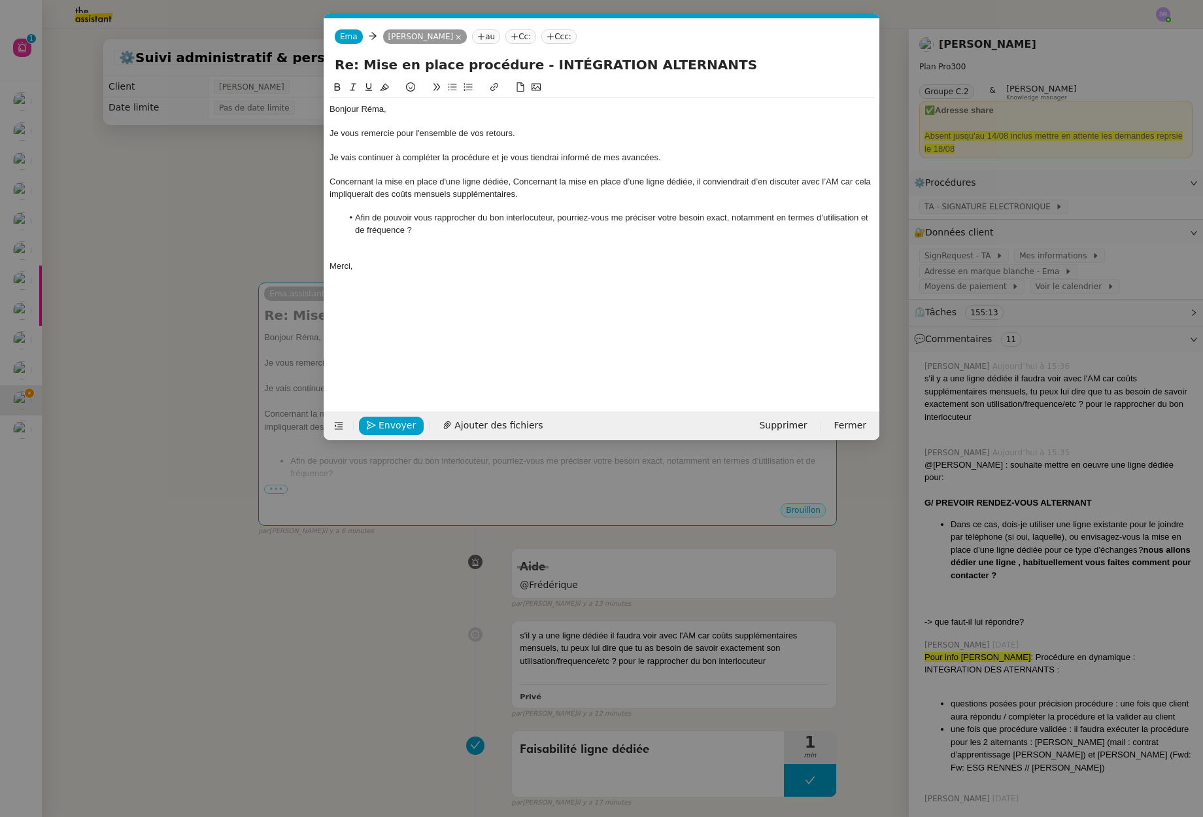
click at [581, 212] on li "Afin de pouvoir vous rapprocher du bon interlocuteur, pourriez-vous me préciser…" at bounding box center [609, 224] width 532 height 24
click at [396, 246] on div at bounding box center [602, 242] width 545 height 12
drag, startPoint x: 515, startPoint y: 182, endPoint x: 694, endPoint y: 180, distance: 179.2
click at [694, 180] on div "Concernant la mise en place d'une ligne dédiée, Concernant la mise en place d’u…" at bounding box center [602, 188] width 545 height 24
drag, startPoint x: 512, startPoint y: 182, endPoint x: 687, endPoint y: 186, distance: 174.6
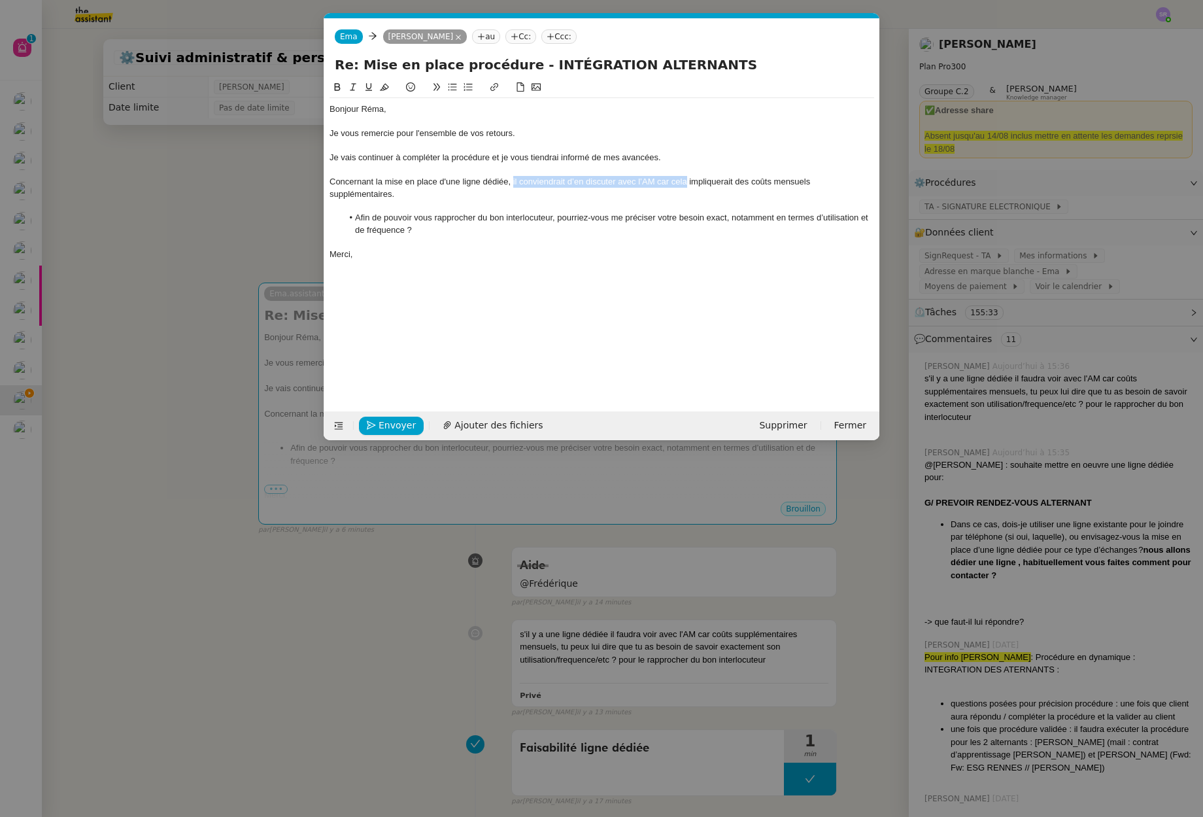
click at [687, 186] on div "Concernant la mise en place d'une ligne dédiée, il conviendrait d’en discuter a…" at bounding box center [602, 188] width 545 height 24
click at [704, 177] on div "Concernant la mise en place d'une ligne dédiée, il conviendrait d’en discuter a…" at bounding box center [602, 188] width 545 height 24
click at [511, 183] on div "Concernant la mise en place d'une ligne dédiée, il conviendrait d’en discuter a…" at bounding box center [602, 188] width 545 height 24
drag, startPoint x: 513, startPoint y: 182, endPoint x: 668, endPoint y: 182, distance: 154.3
click at [668, 182] on div "Concernant la mise en place d'une ligne dédiée, il conviendrait d’en discuter a…" at bounding box center [602, 188] width 545 height 24
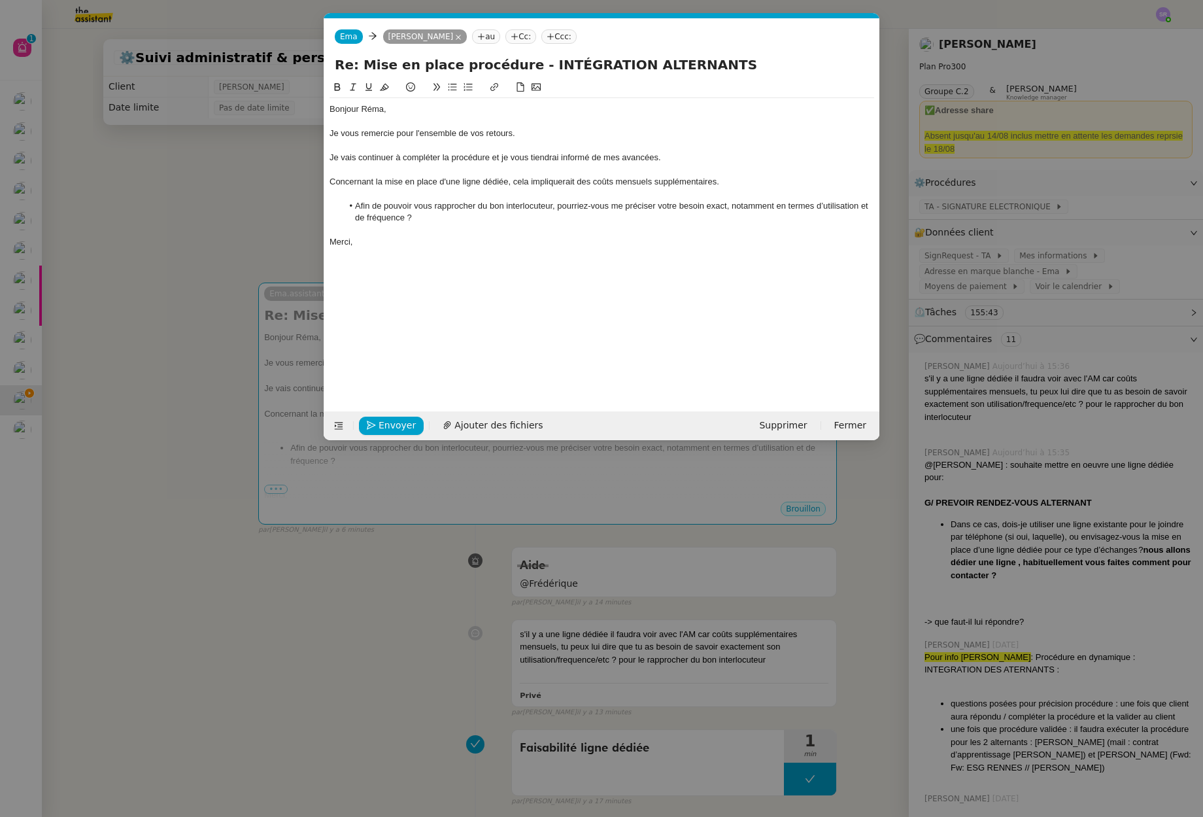
click at [574, 182] on div "Concernant la mise en place d'une ligne dédiée, cela impliquerait des coûts men…" at bounding box center [602, 182] width 545 height 12
click at [722, 183] on div "Concernant la mise en place d'une ligne dédiée, cela implique des coûts mensuel…" at bounding box center [602, 182] width 545 height 12
click at [426, 223] on li "Afin de pouvoir vous rapprocher du bon interlocuteur, pourriez-vous me préciser…" at bounding box center [609, 212] width 532 height 24
click at [404, 424] on span "Envoyer" at bounding box center [397, 425] width 37 height 15
click at [404, 424] on span "Confirmer l'envoi" at bounding box center [418, 425] width 78 height 15
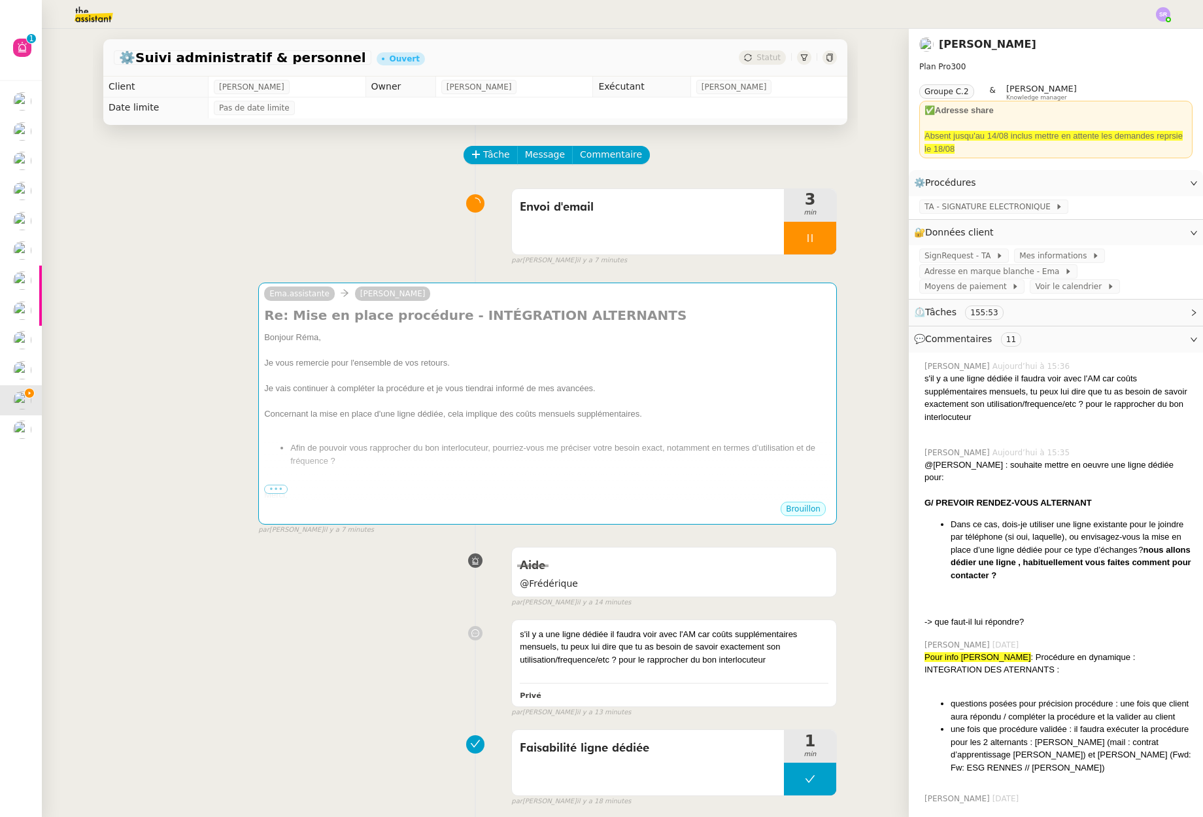
click at [238, 255] on div "Envoi d'email 3 min false par Stéphanie R. il y a 7 minutes" at bounding box center [475, 224] width 723 height 84
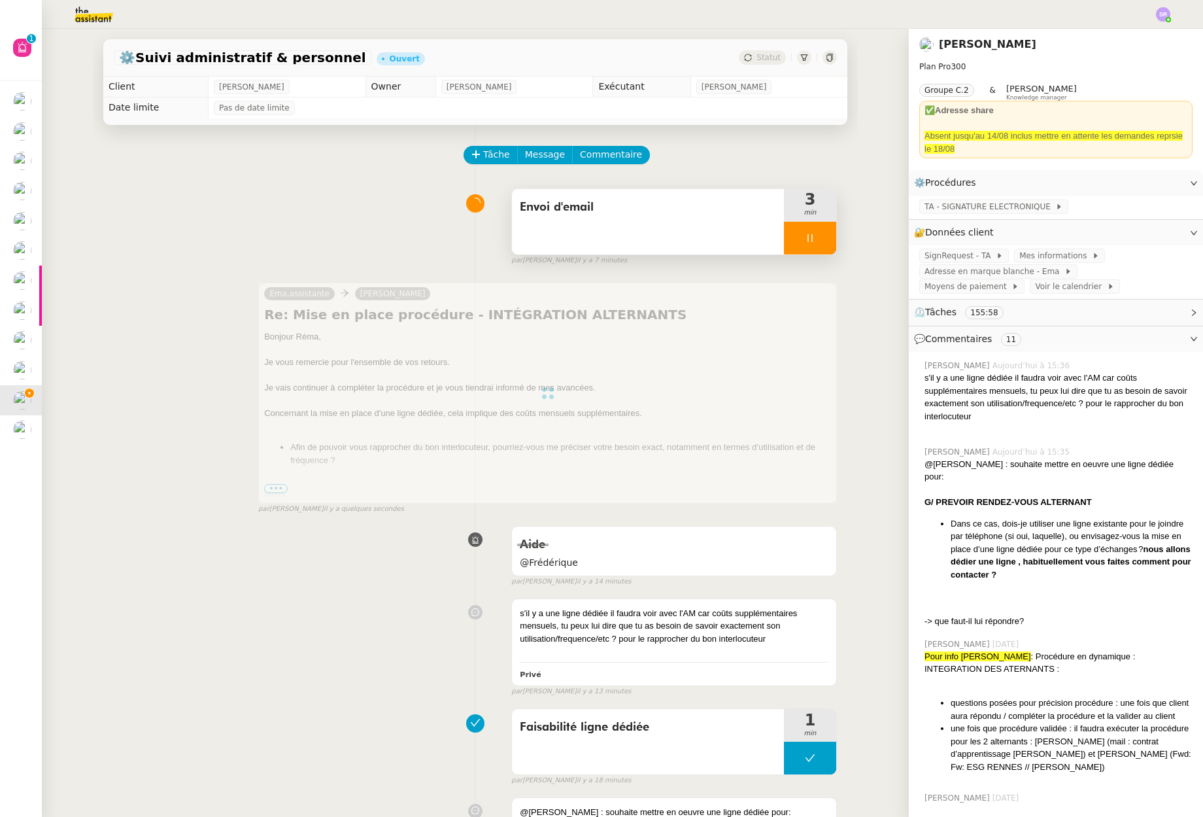
click at [807, 239] on div at bounding box center [810, 238] width 52 height 33
click at [817, 239] on button at bounding box center [823, 238] width 26 height 33
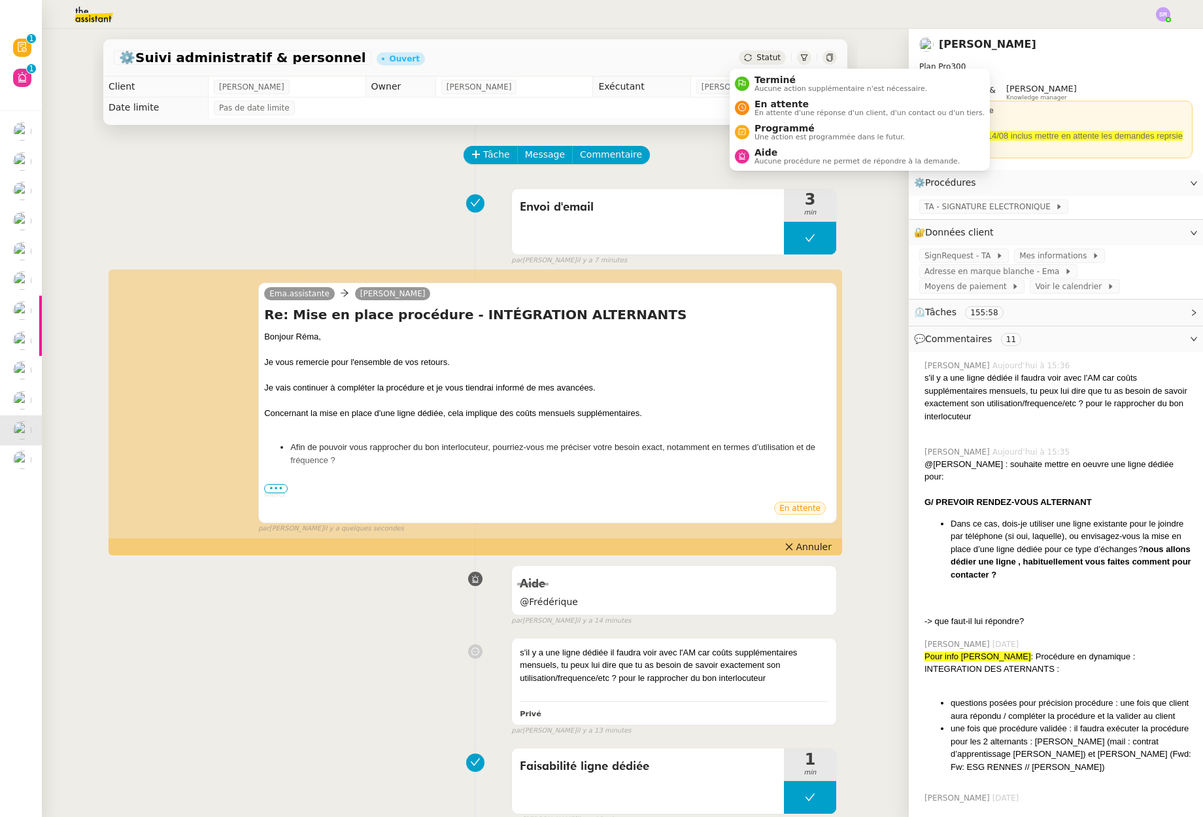
drag, startPoint x: 760, startPoint y: 60, endPoint x: 765, endPoint y: 65, distance: 7.0
click at [760, 60] on span "Statut" at bounding box center [769, 57] width 24 height 9
click at [830, 112] on span "En attente d'une réponse d'un client, d'un contact ou d'un tiers." at bounding box center [870, 112] width 230 height 7
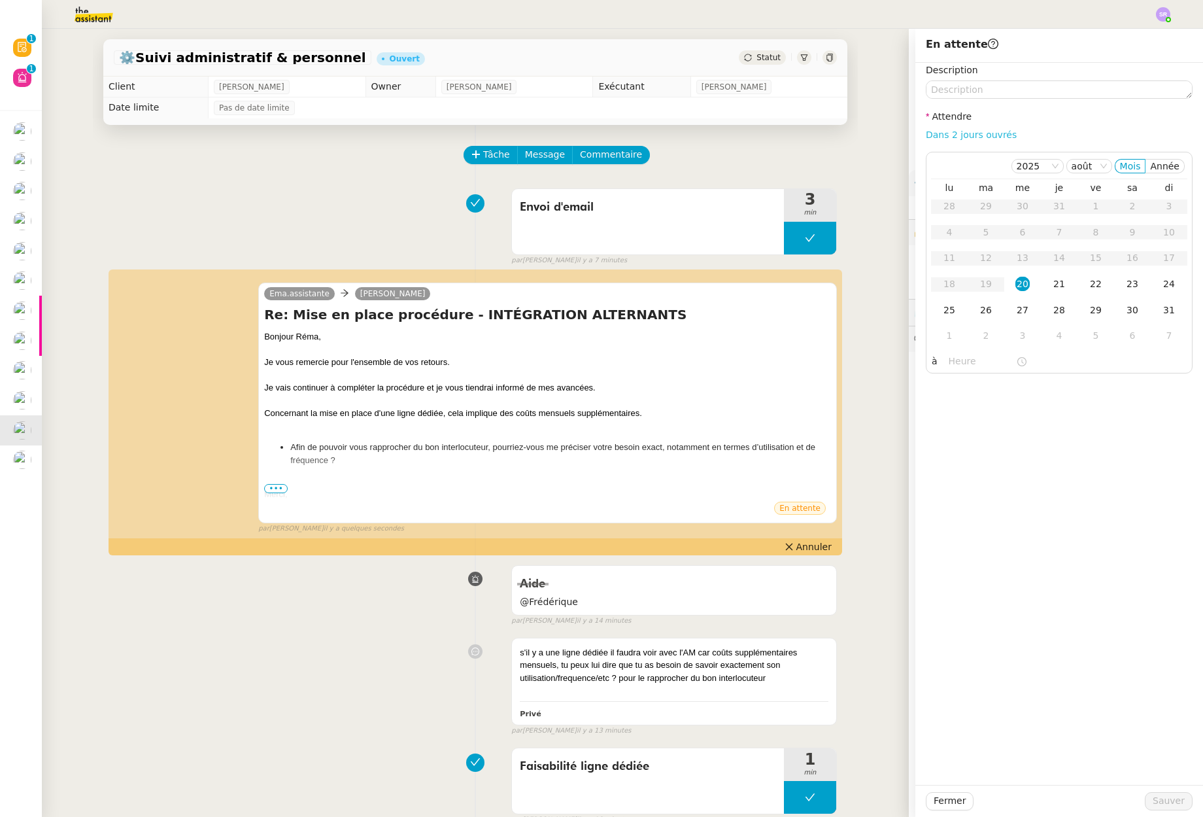
click at [968, 139] on link "Dans 2 jours ouvrés" at bounding box center [971, 134] width 91 height 10
type input "07:00"
click at [1059, 281] on td "21" at bounding box center [1059, 284] width 37 height 26
click at [1039, 92] on textarea at bounding box center [1059, 89] width 267 height 18
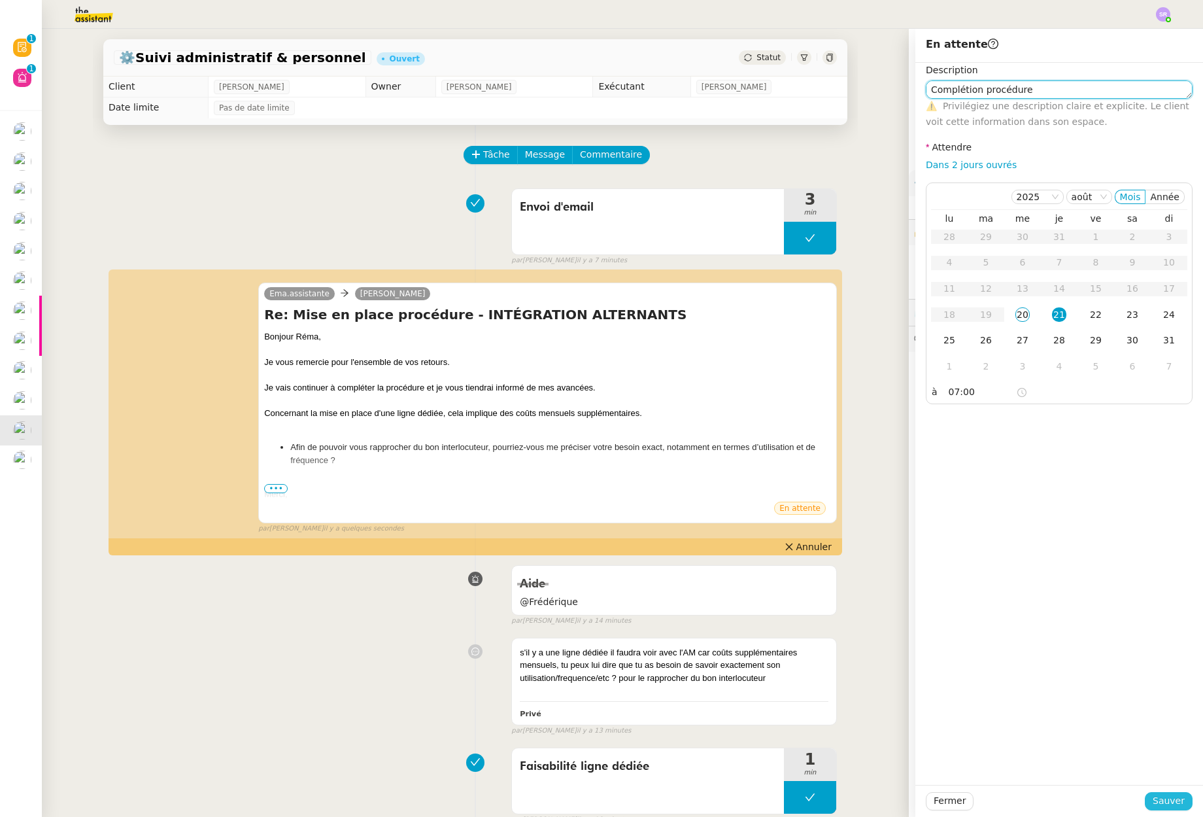
type textarea "Complétion procédure"
click at [1154, 800] on span "Sauver" at bounding box center [1169, 800] width 32 height 15
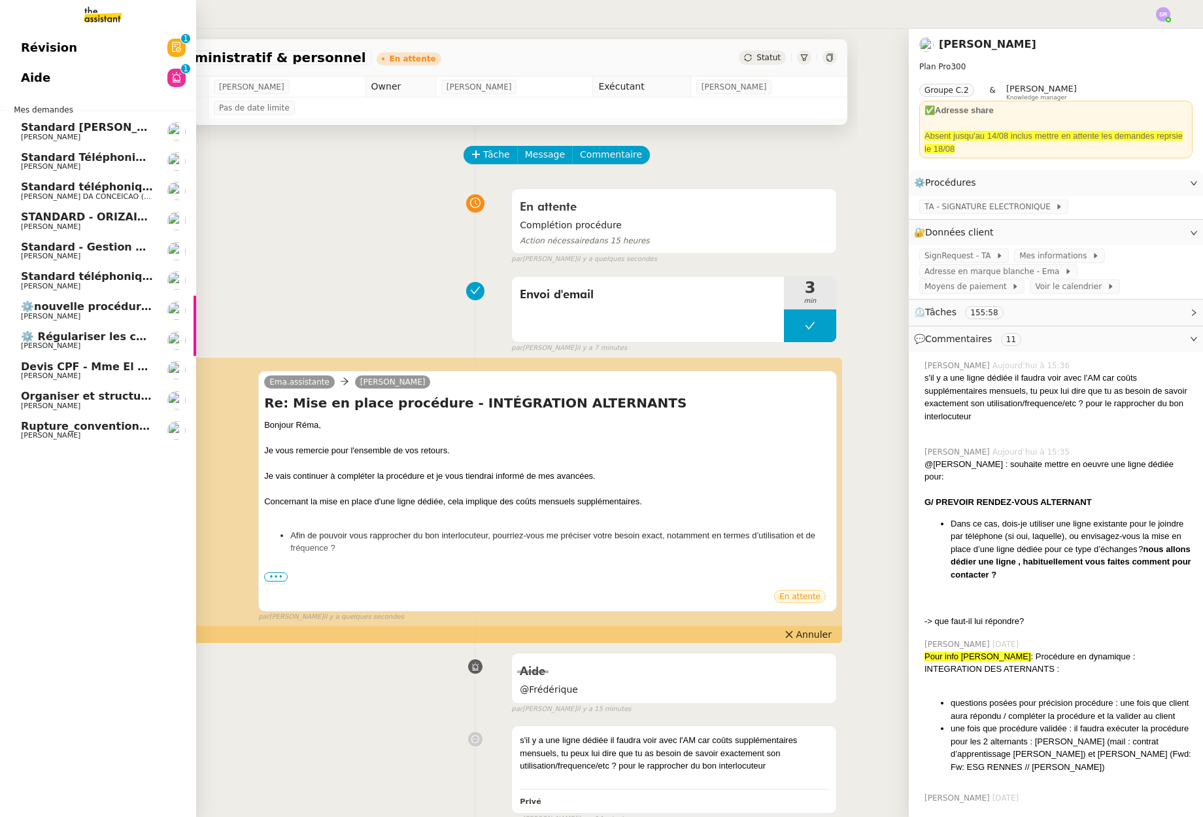
click at [62, 402] on span "[PERSON_NAME]" at bounding box center [51, 405] width 60 height 9
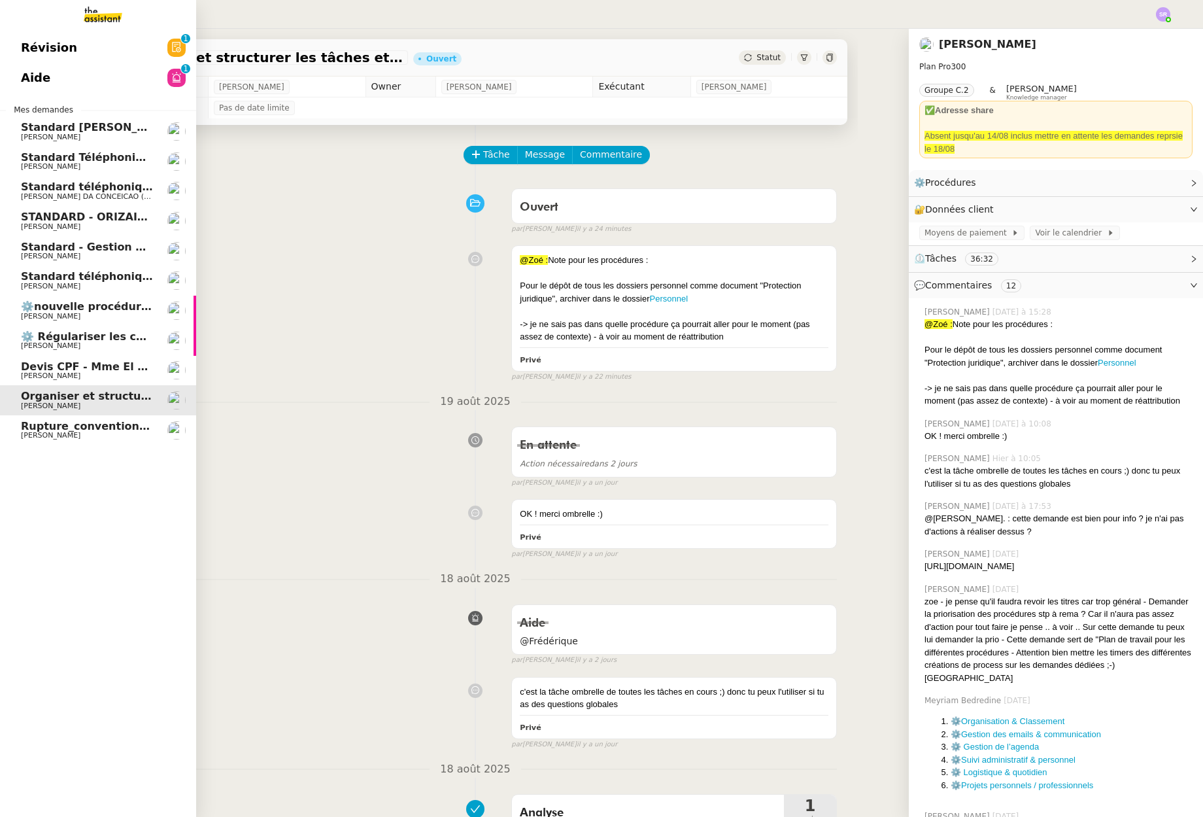
click at [35, 434] on span "[PERSON_NAME]" at bounding box center [51, 435] width 60 height 9
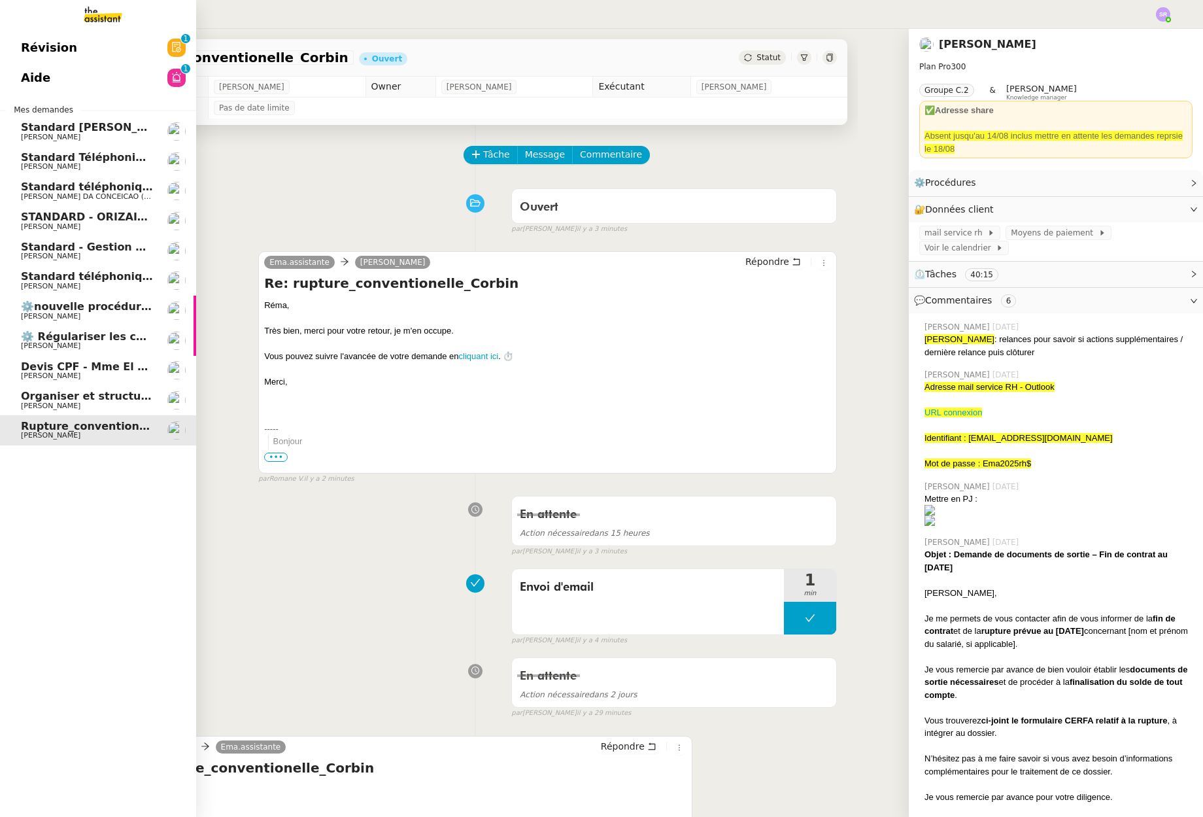
drag, startPoint x: 39, startPoint y: 51, endPoint x: 52, endPoint y: 54, distance: 13.3
click at [39, 51] on span "Révision" at bounding box center [49, 48] width 56 height 20
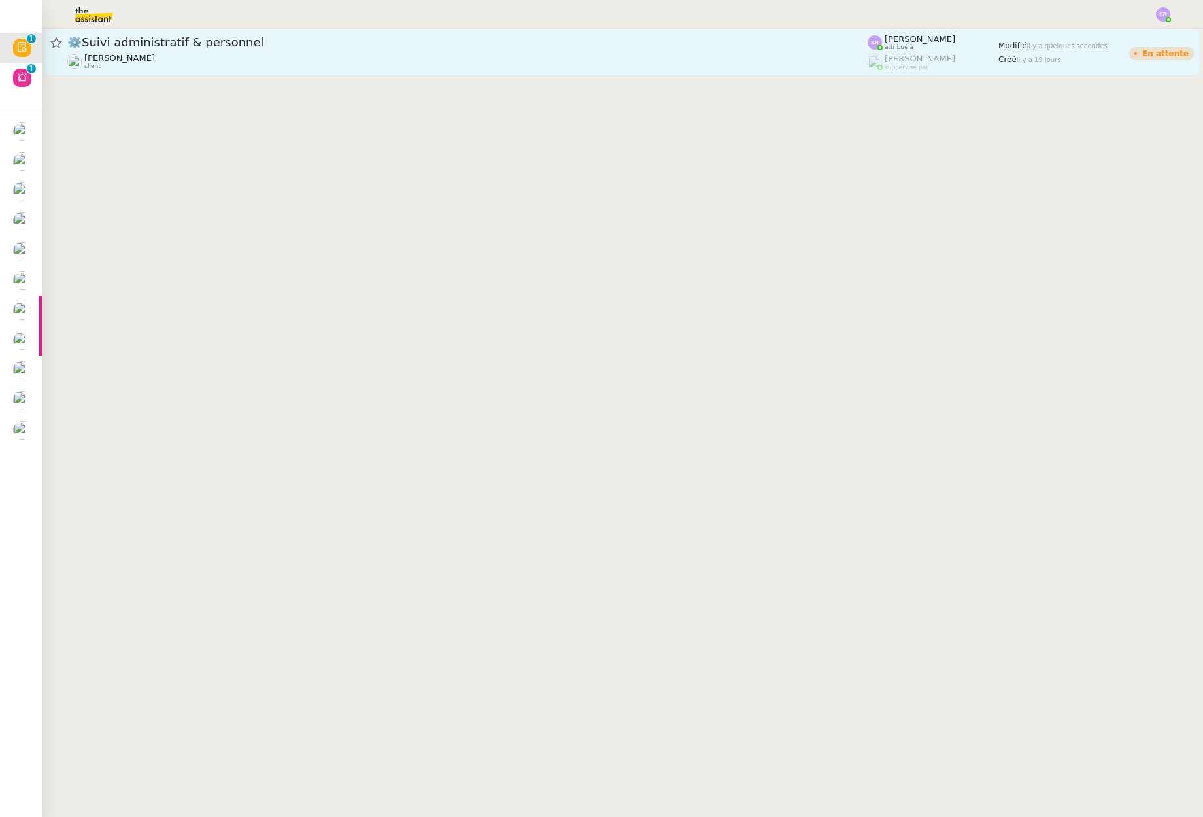
click at [549, 63] on div "Réma Ngaiboye client" at bounding box center [467, 61] width 800 height 17
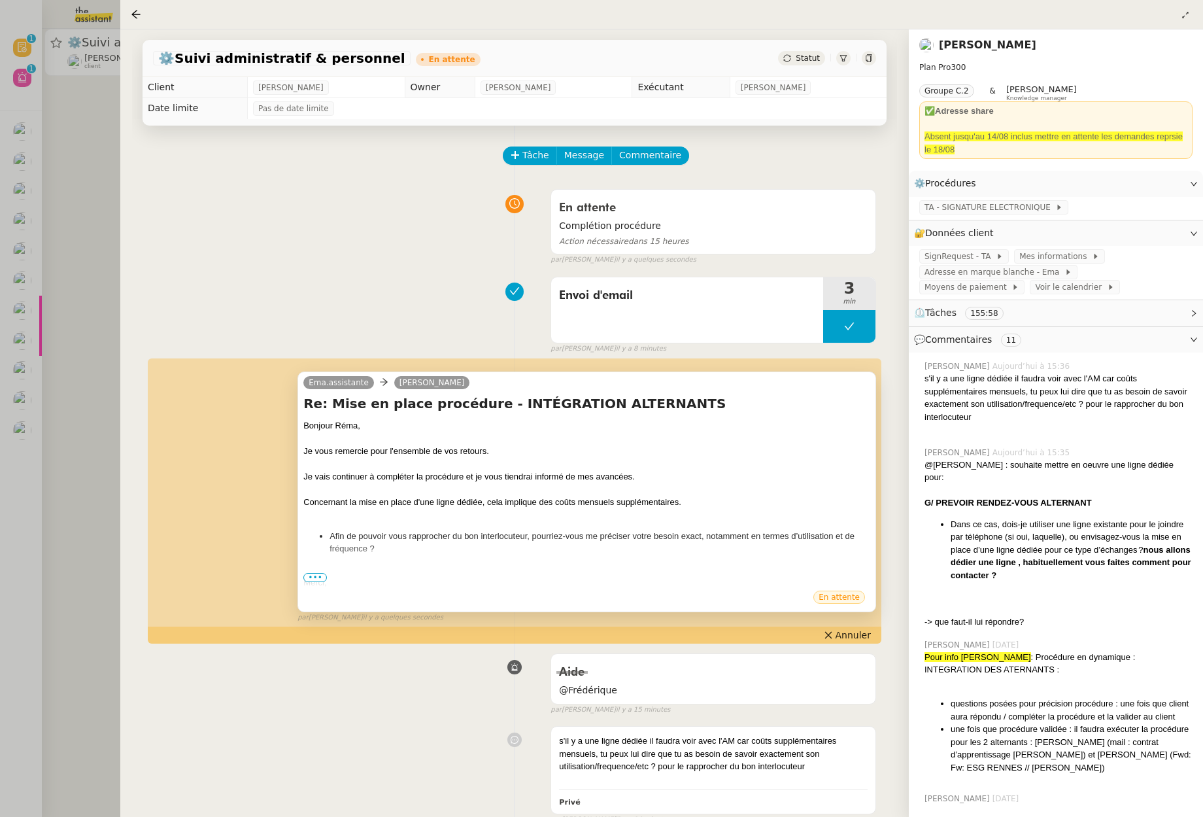
click at [658, 502] on div "Concernant la mise en place d'une ligne dédiée, cela implique des coûts mensuel…" at bounding box center [586, 502] width 567 height 13
click at [858, 634] on span "Annuler" at bounding box center [853, 634] width 35 height 13
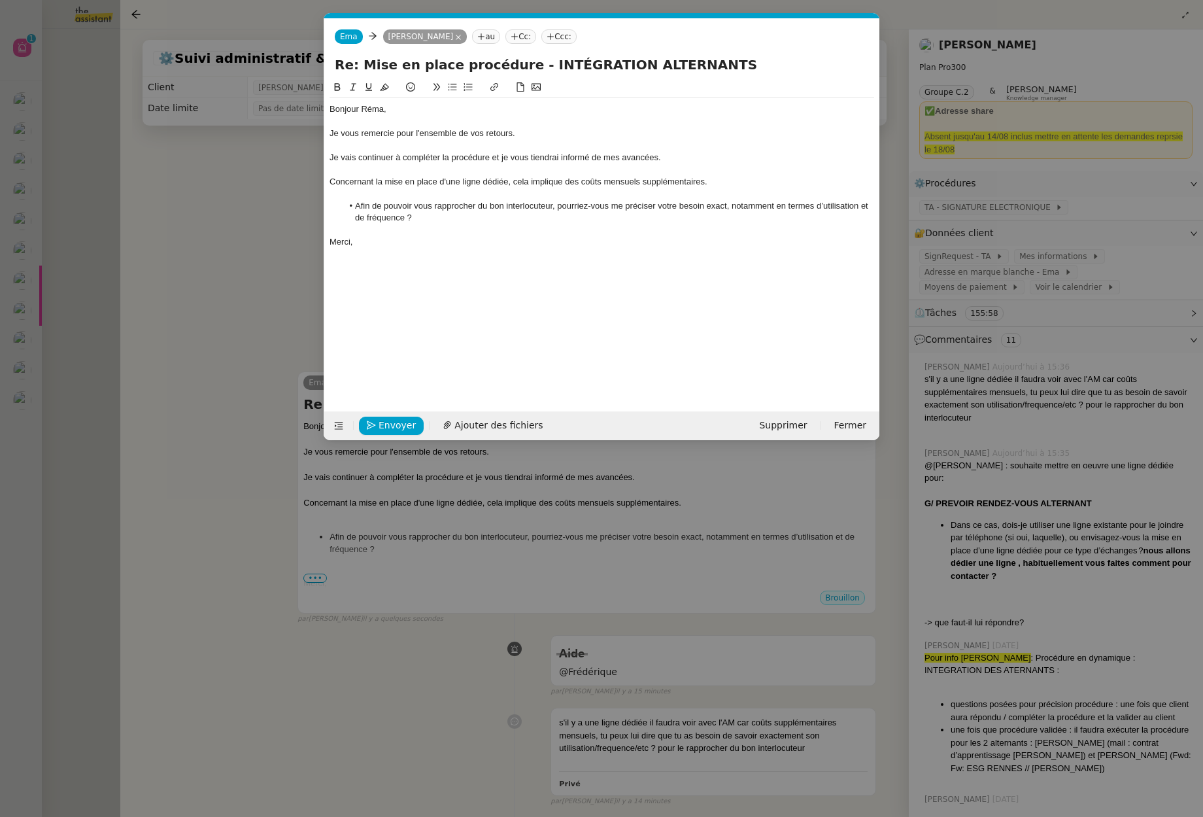
scroll to position [0, 27]
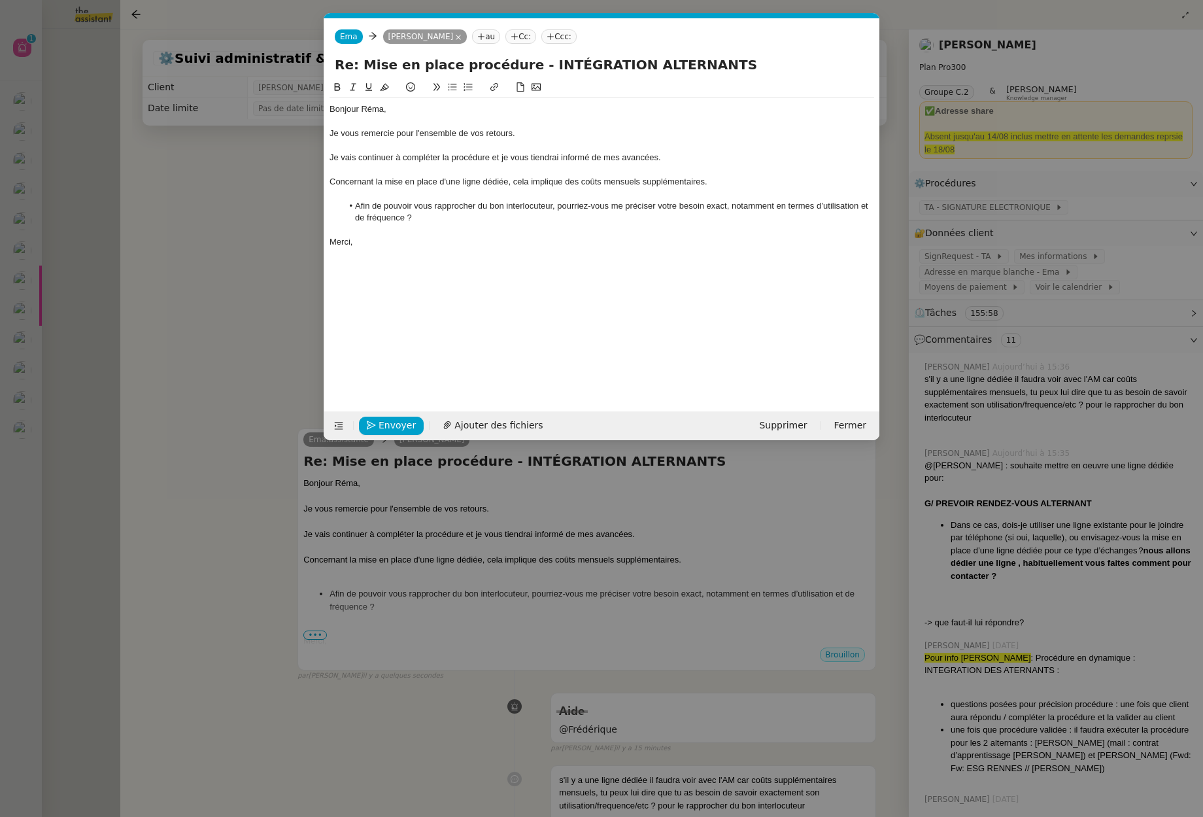
click at [507, 723] on nz-modal-container "Service TA - VOYAGE - PROPOSITION GLOBALE A utiliser dans le cadre de propositi…" at bounding box center [601, 408] width 1203 height 817
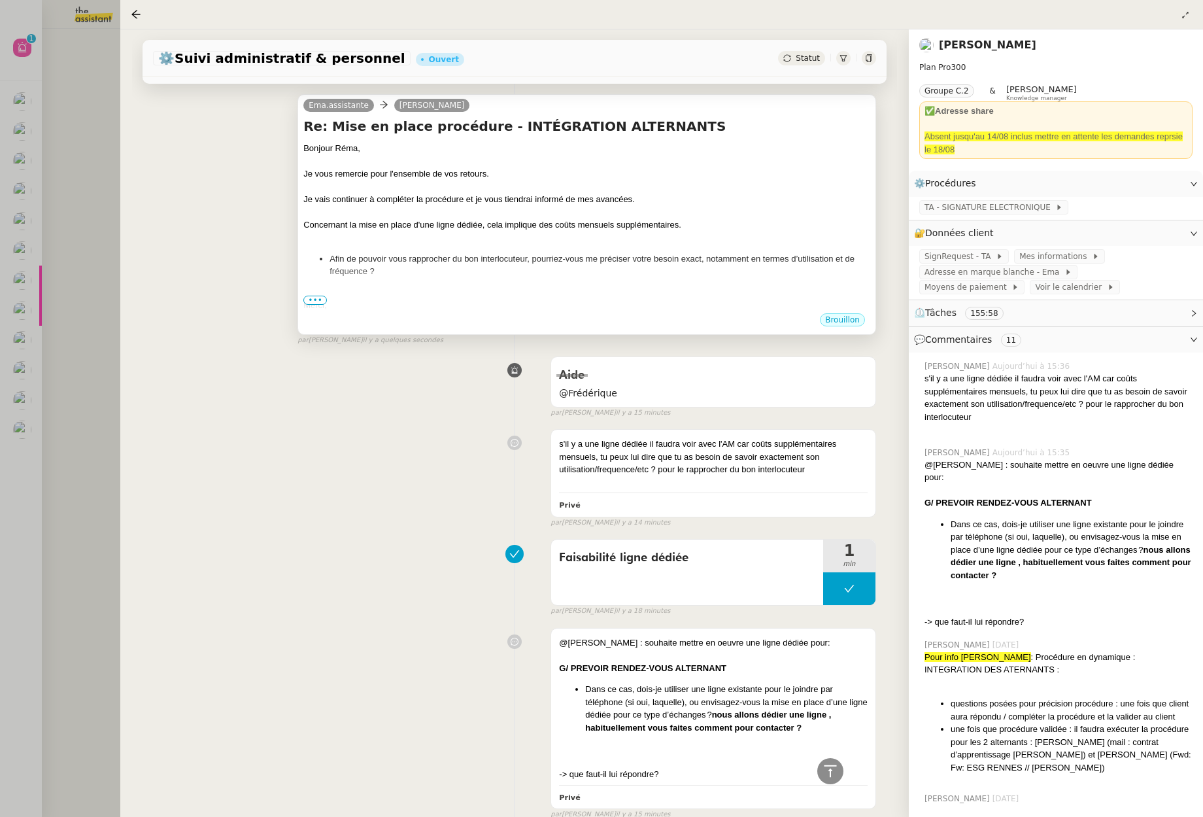
scroll to position [0, 0]
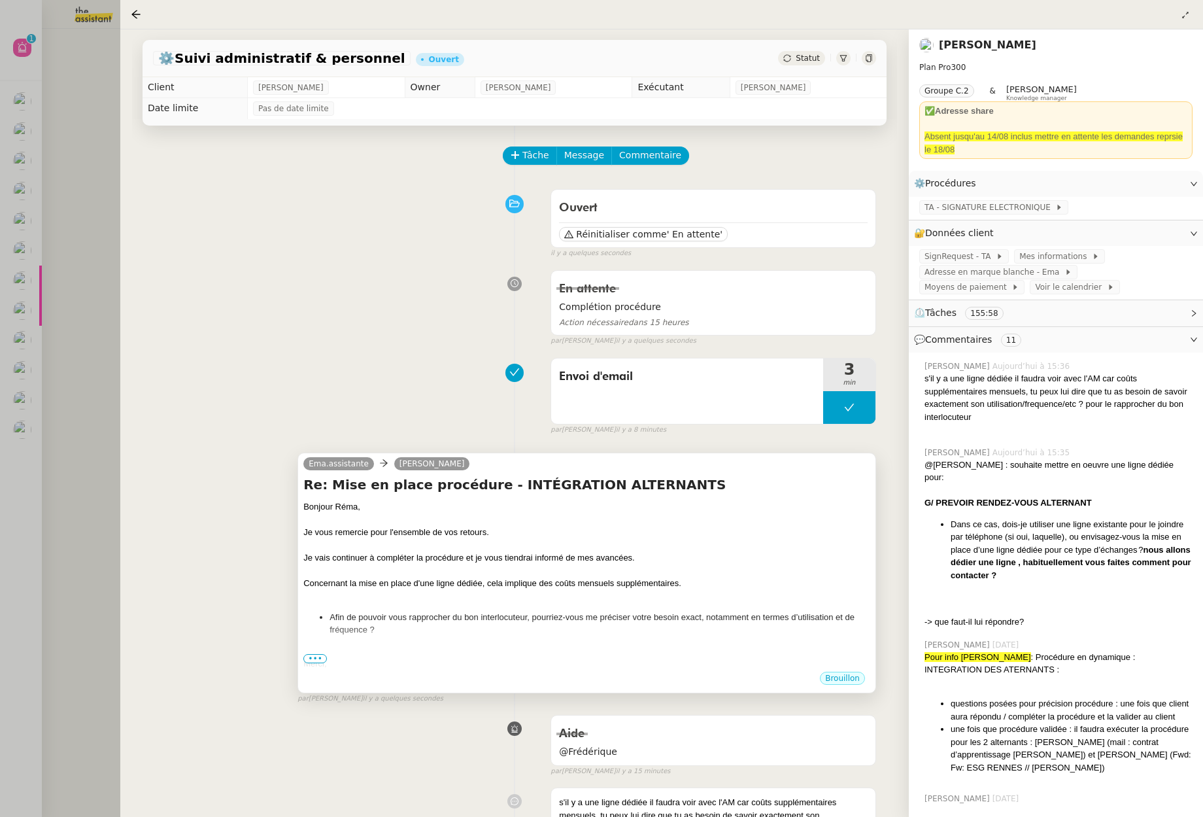
click at [519, 621] on li "Afin de pouvoir vous rapprocher du bon interlocuteur, pourriez-vous me préciser…" at bounding box center [600, 624] width 541 height 26
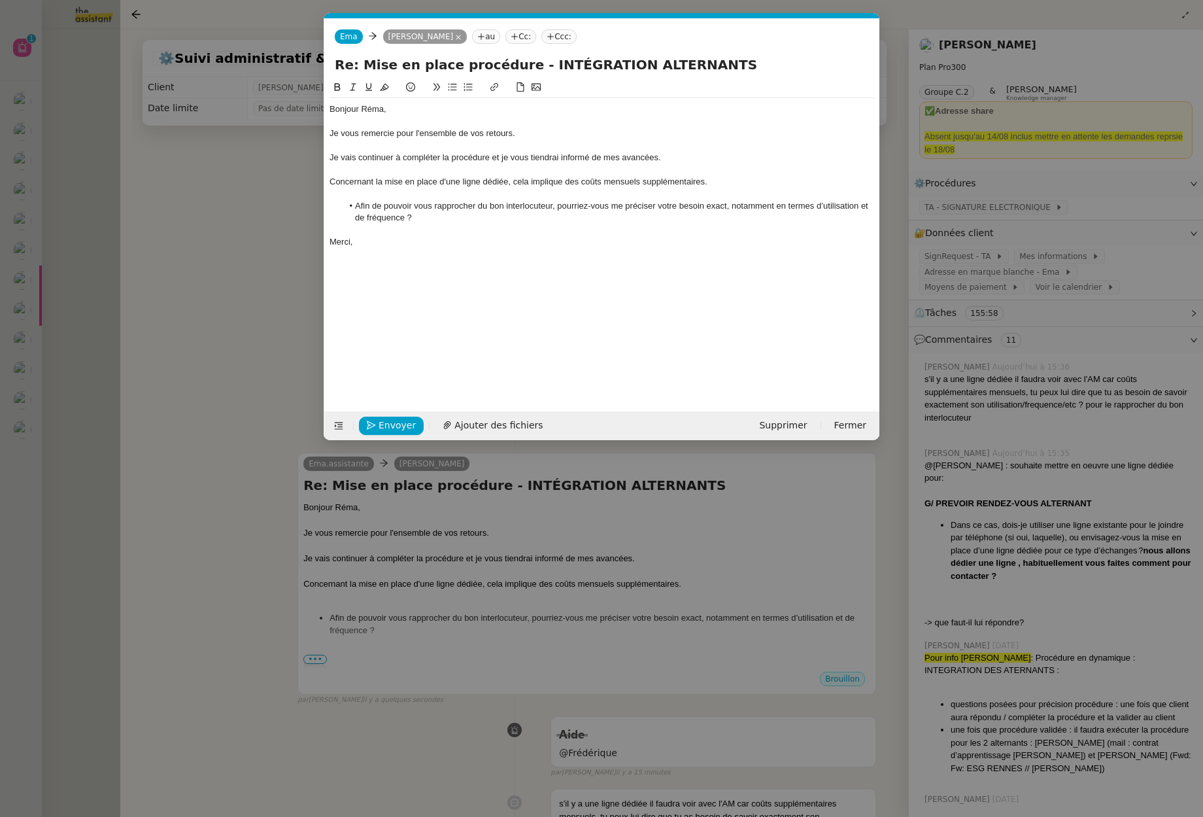
scroll to position [0, 27]
click at [411, 421] on span "Envoyer" at bounding box center [397, 425] width 37 height 15
drag, startPoint x: 416, startPoint y: 421, endPoint x: 358, endPoint y: 424, distance: 57.6
click at [416, 421] on span "Confirmer l'envoi" at bounding box center [418, 425] width 78 height 15
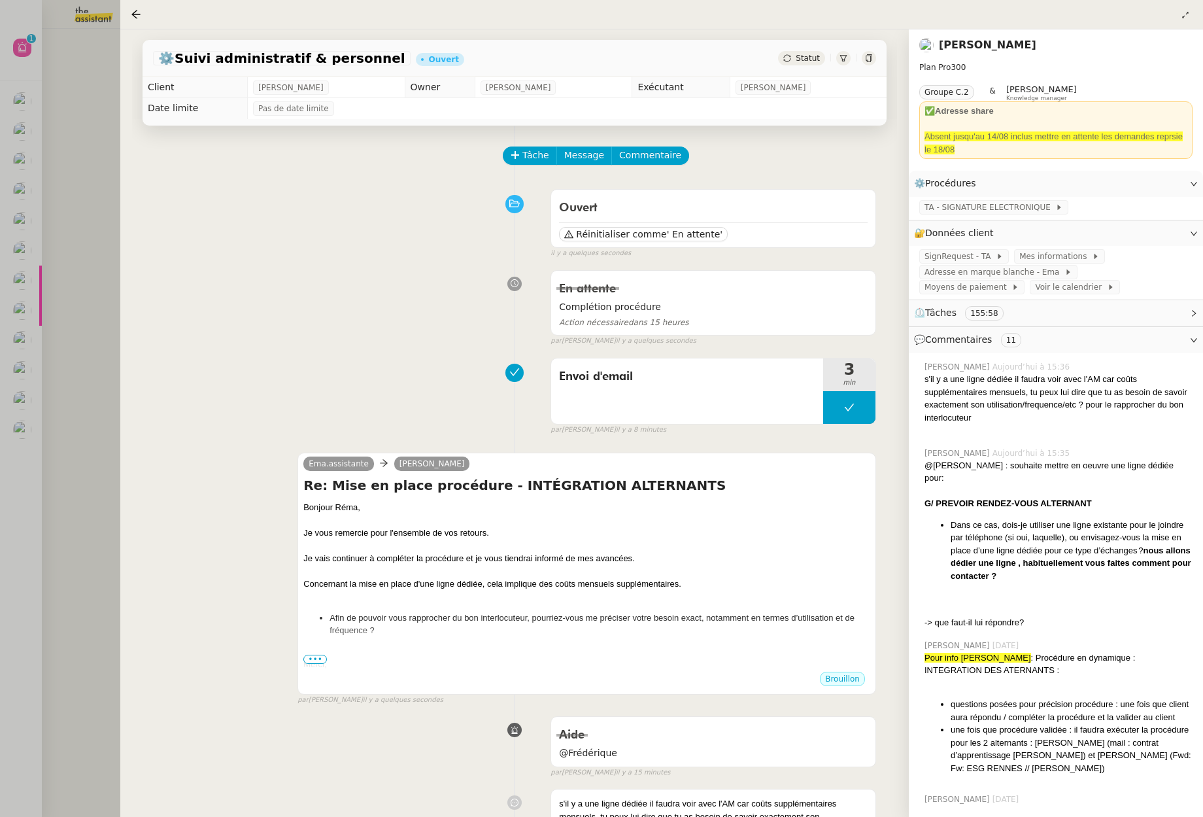
click at [254, 377] on div "Envoi d'email 3 min false par Stéphanie R. il y a 8 minutes" at bounding box center [514, 394] width 723 height 84
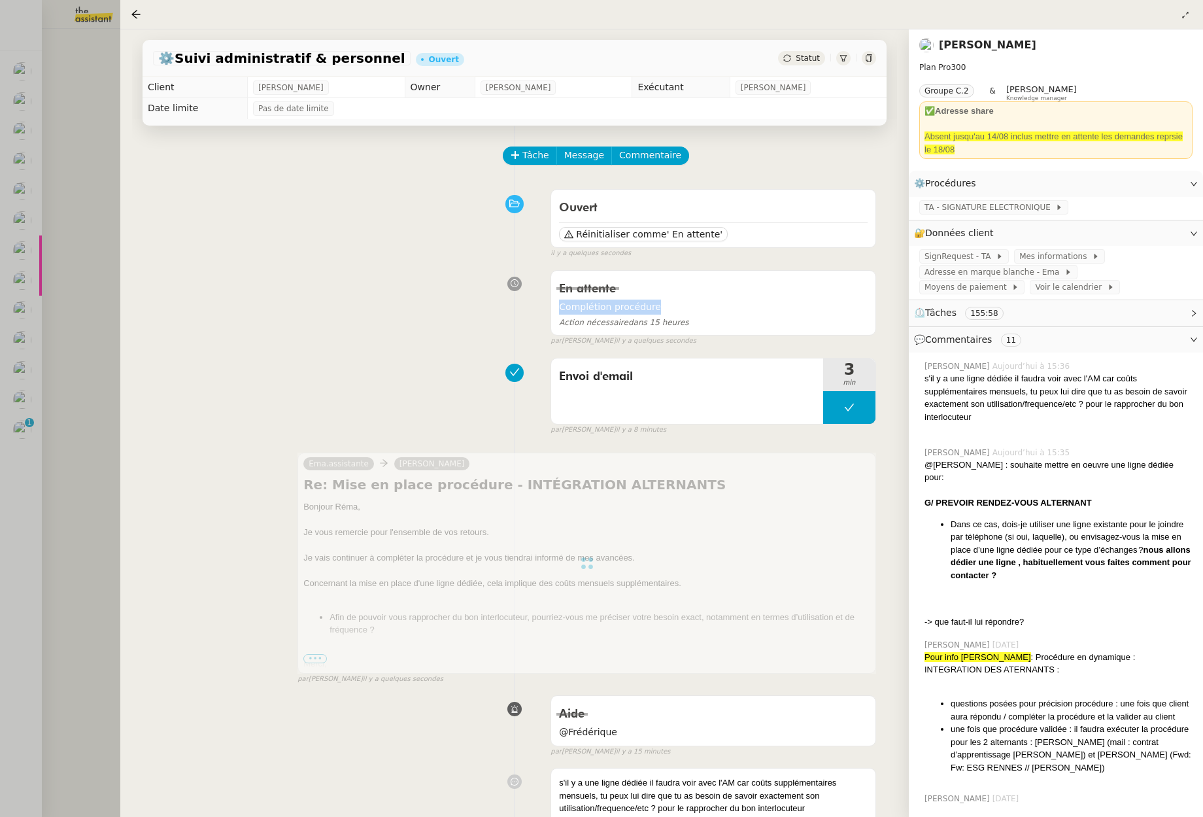
drag, startPoint x: 655, startPoint y: 303, endPoint x: 544, endPoint y: 305, distance: 110.5
click at [544, 305] on div "En attente Complétion procédure Action nécessaire dans 15 heures false par Stép…" at bounding box center [514, 305] width 723 height 82
copy span "Complétion procédure"
click at [465, 250] on div "Ouvert Réinitialiser comme ' En attente' false il y a quelques secondes" at bounding box center [514, 221] width 723 height 76
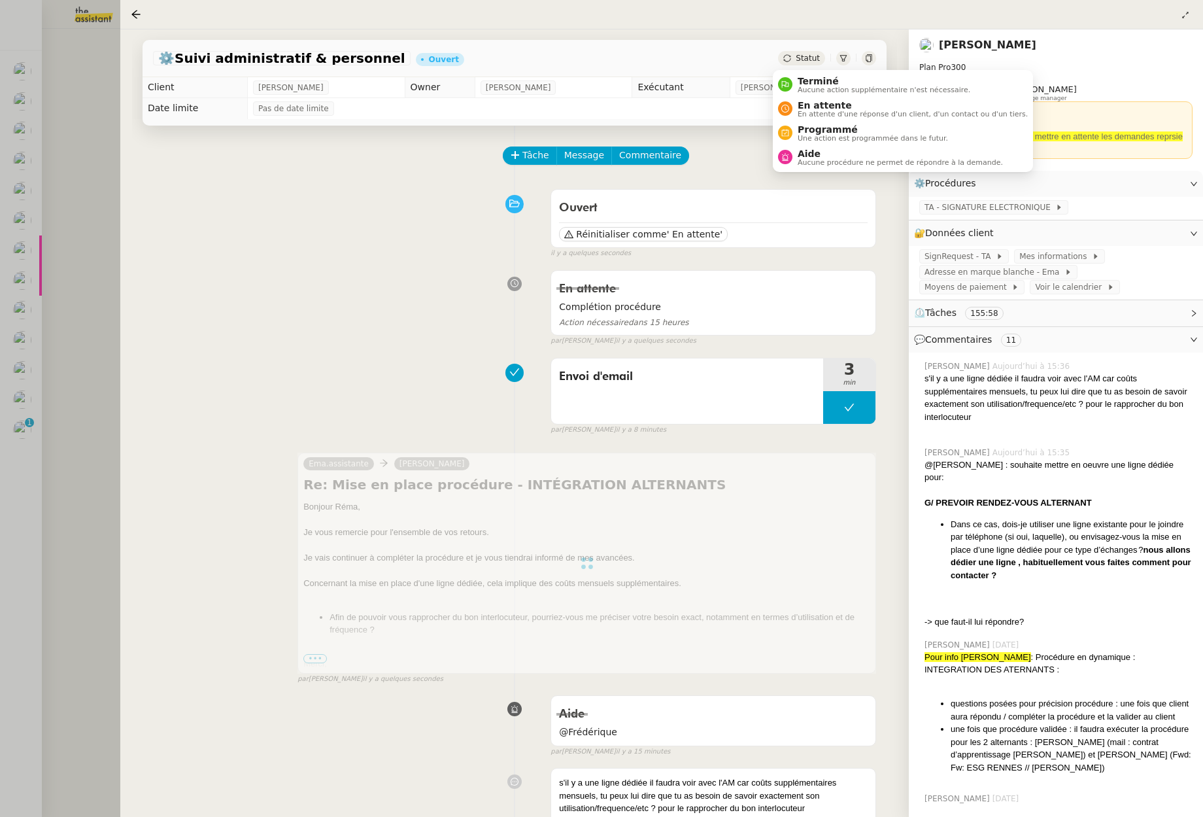
click at [808, 60] on span "Statut" at bounding box center [808, 58] width 24 height 9
click at [860, 107] on span "En attente" at bounding box center [913, 105] width 230 height 10
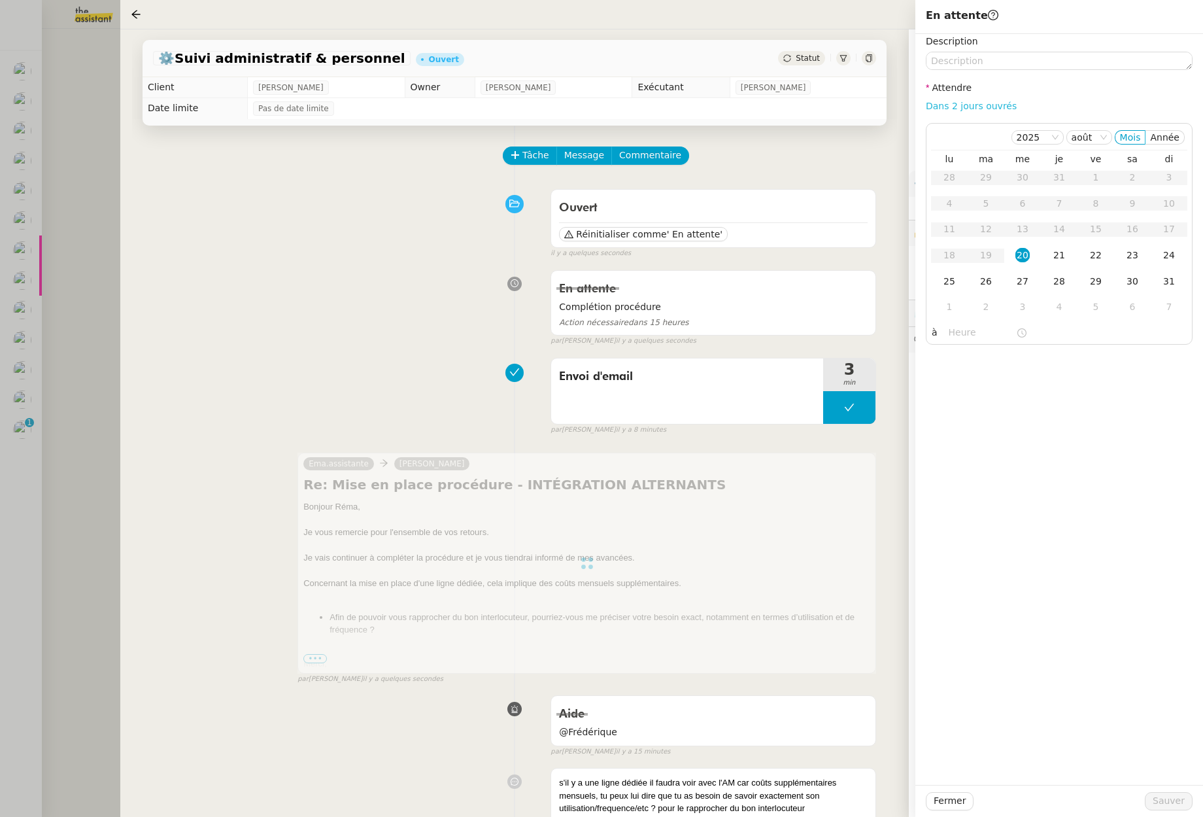
click at [981, 105] on link "Dans 2 jours ouvrés" at bounding box center [971, 106] width 91 height 10
type input "07:00"
click at [1061, 251] on div "21" at bounding box center [1059, 255] width 14 height 14
click at [971, 67] on textarea at bounding box center [1059, 61] width 267 height 18
paste textarea "Complétion procédure"
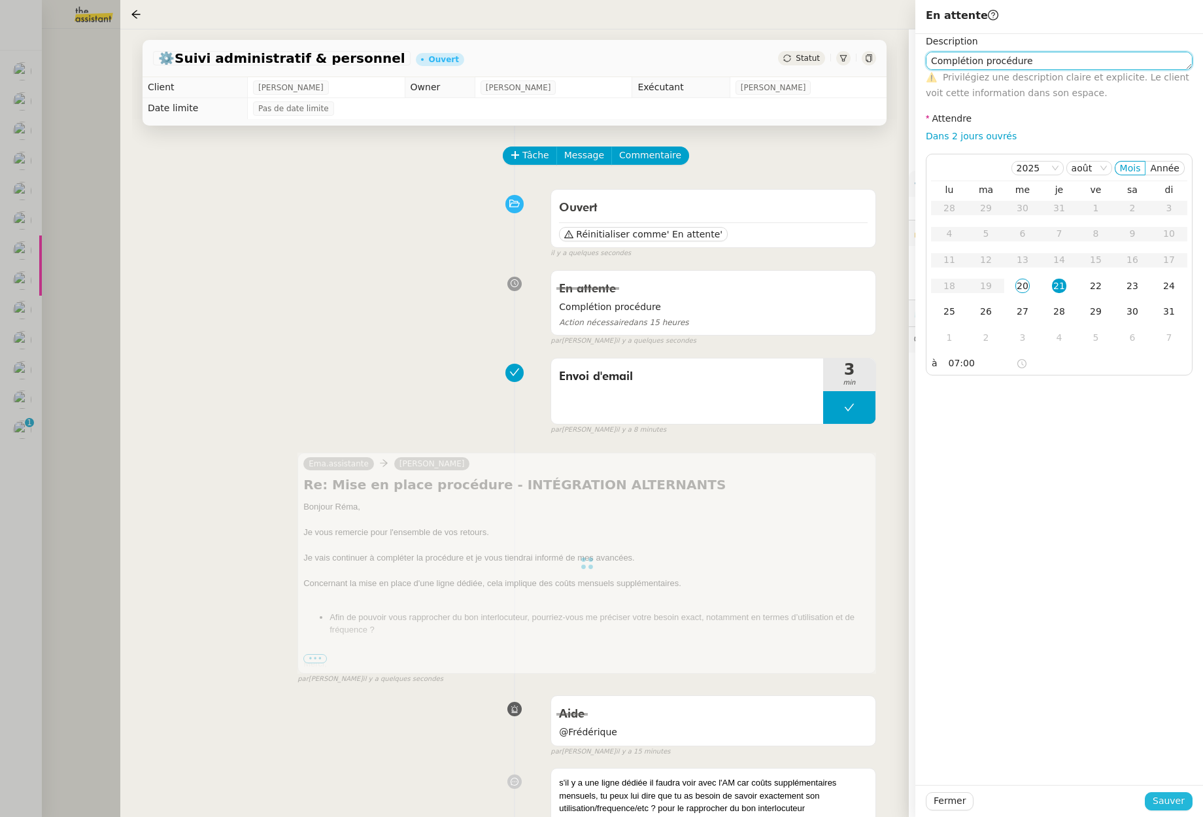
type textarea "Complétion procédure"
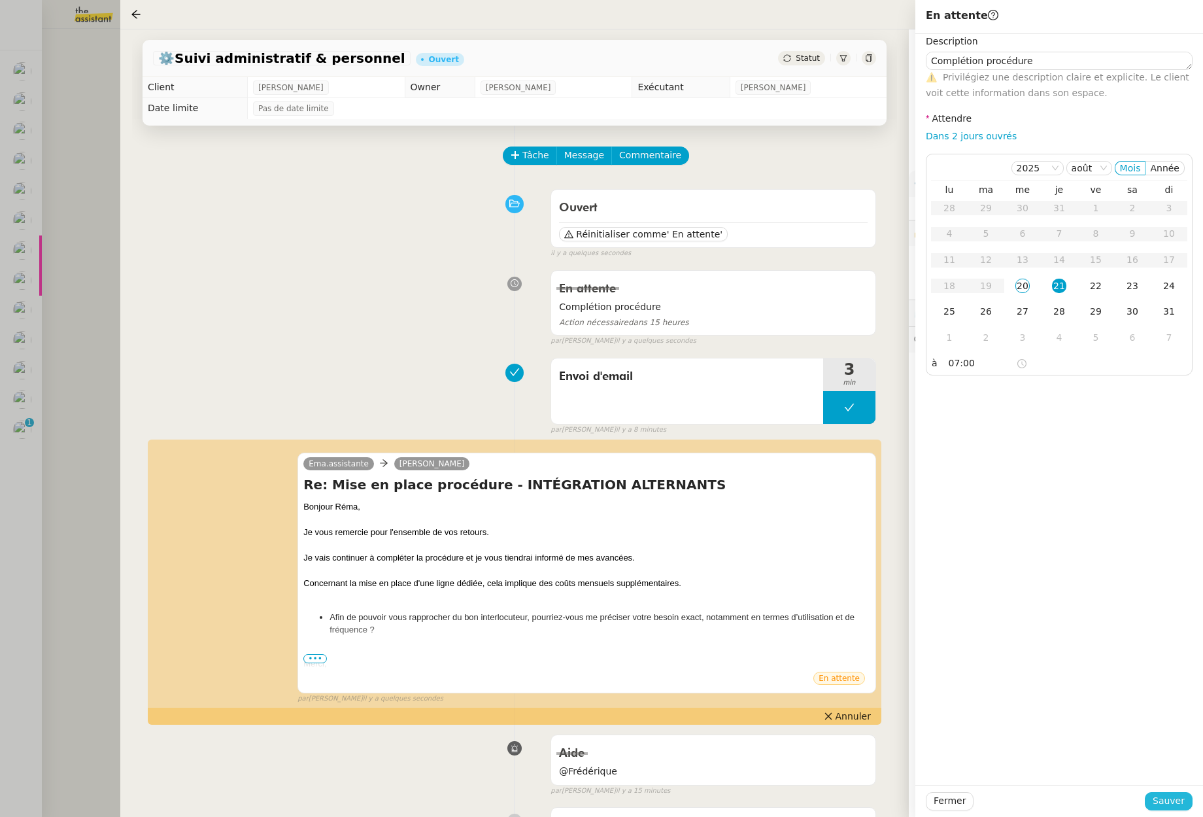
click at [1177, 798] on span "Sauver" at bounding box center [1169, 800] width 32 height 15
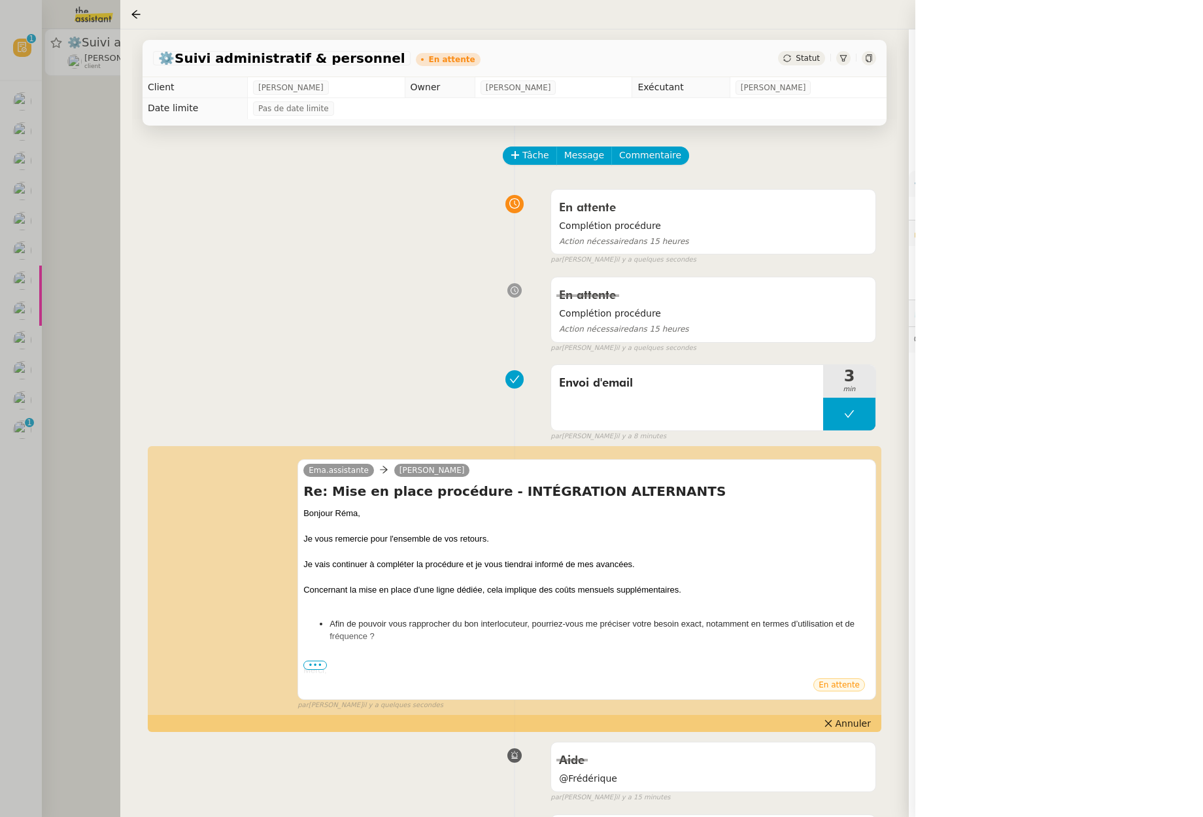
click at [120, 351] on div "⚙️Suivi administratif & personnel En attente Statut Client Réma Ngaiboye Owner …" at bounding box center [514, 422] width 789 height 787
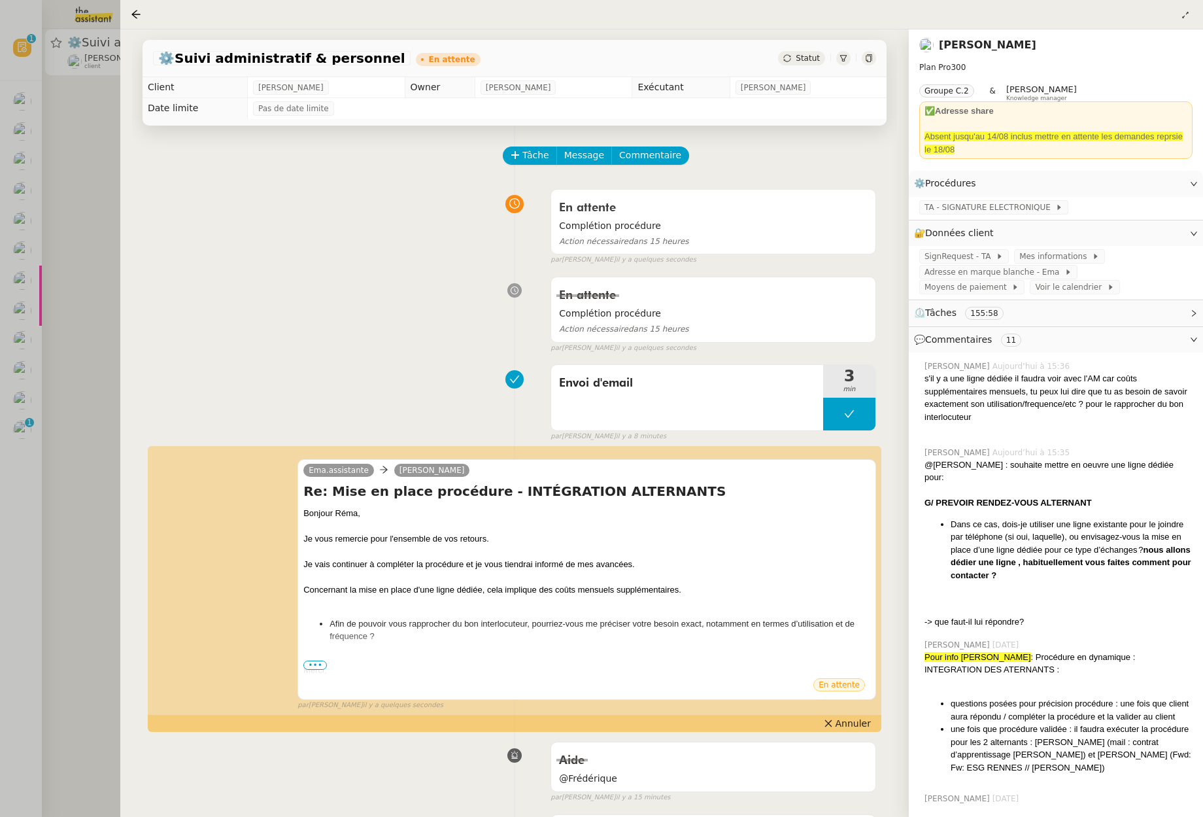
drag, startPoint x: 99, startPoint y: 373, endPoint x: 79, endPoint y: 400, distance: 33.2
click at [99, 373] on div at bounding box center [601, 408] width 1203 height 817
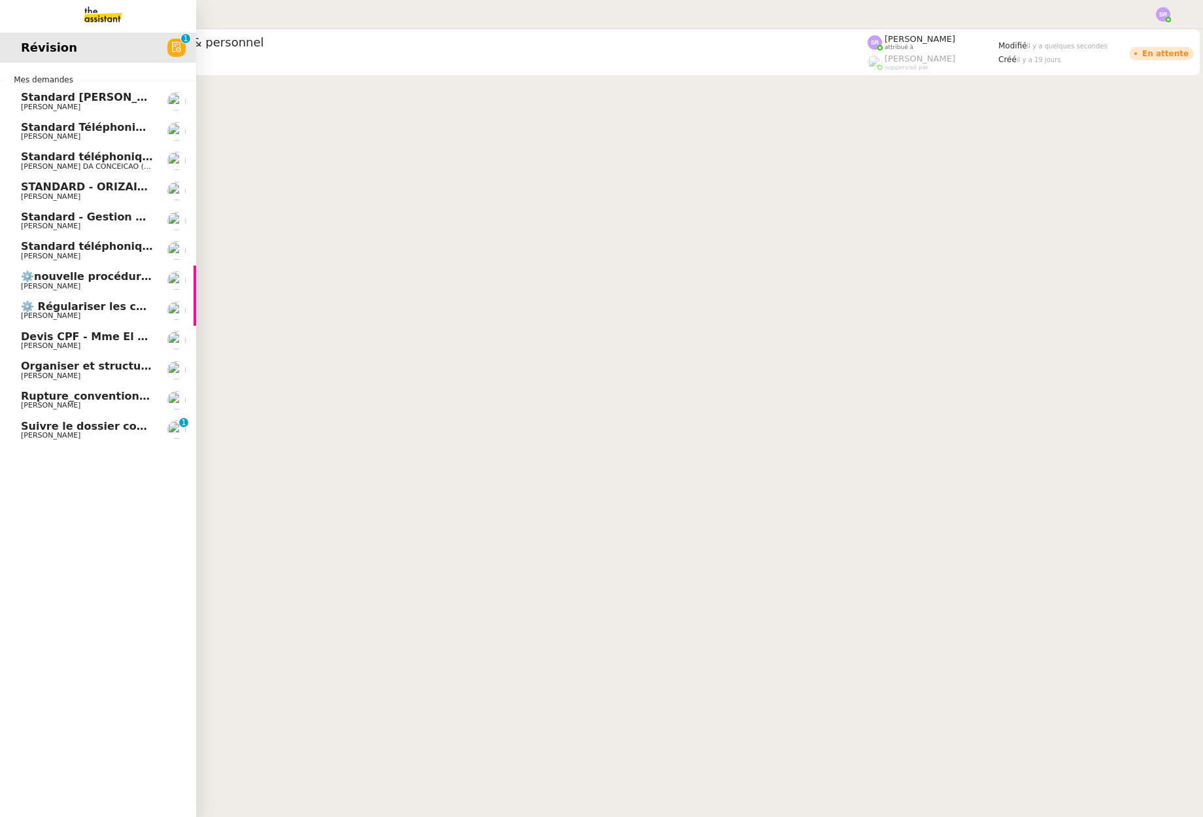
drag, startPoint x: 41, startPoint y: 423, endPoint x: 99, endPoint y: 430, distance: 59.2
click at [41, 423] on span "Suivre le dossier comptable de Party'z" at bounding box center [134, 426] width 227 height 12
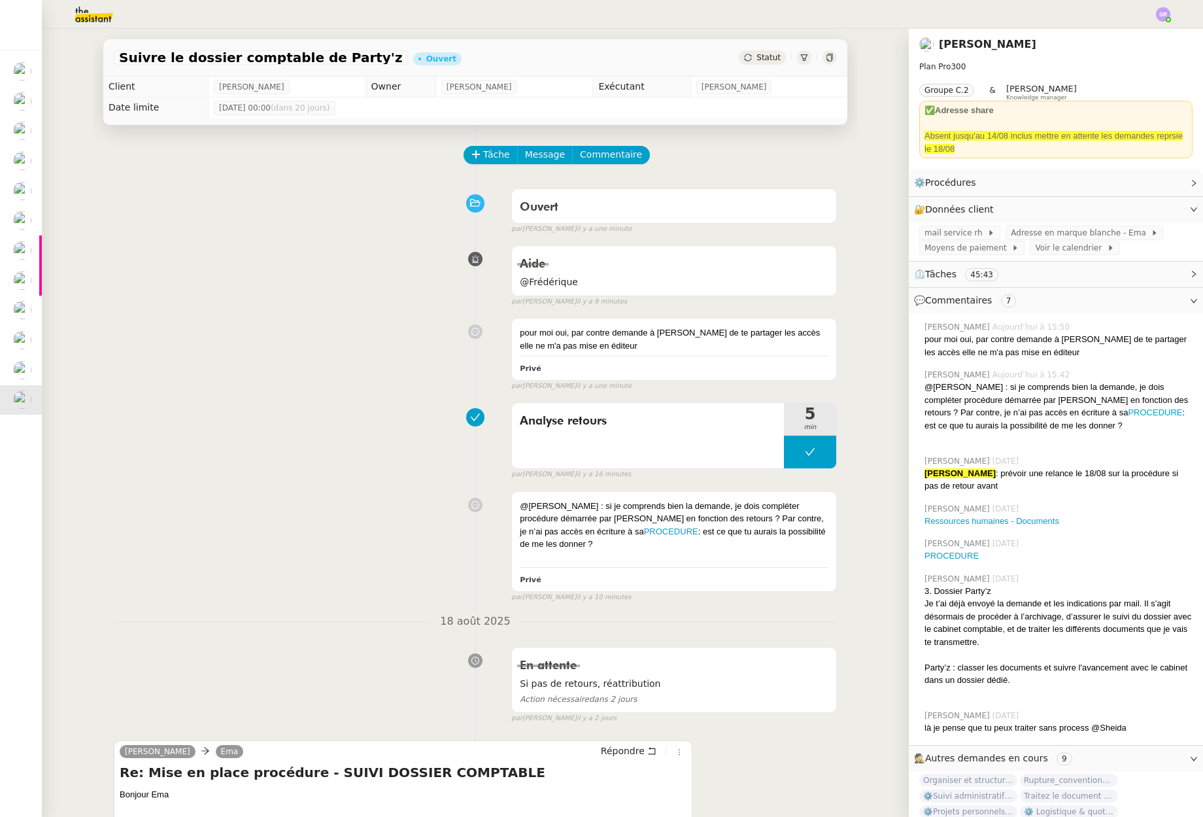
click at [828, 56] on icon at bounding box center [829, 58] width 6 height 8
drag, startPoint x: 958, startPoint y: 555, endPoint x: 919, endPoint y: 554, distance: 38.6
click at [925, 554] on div "PROCEDURE" at bounding box center [1059, 555] width 268 height 13
copy link "PROCEDURE"
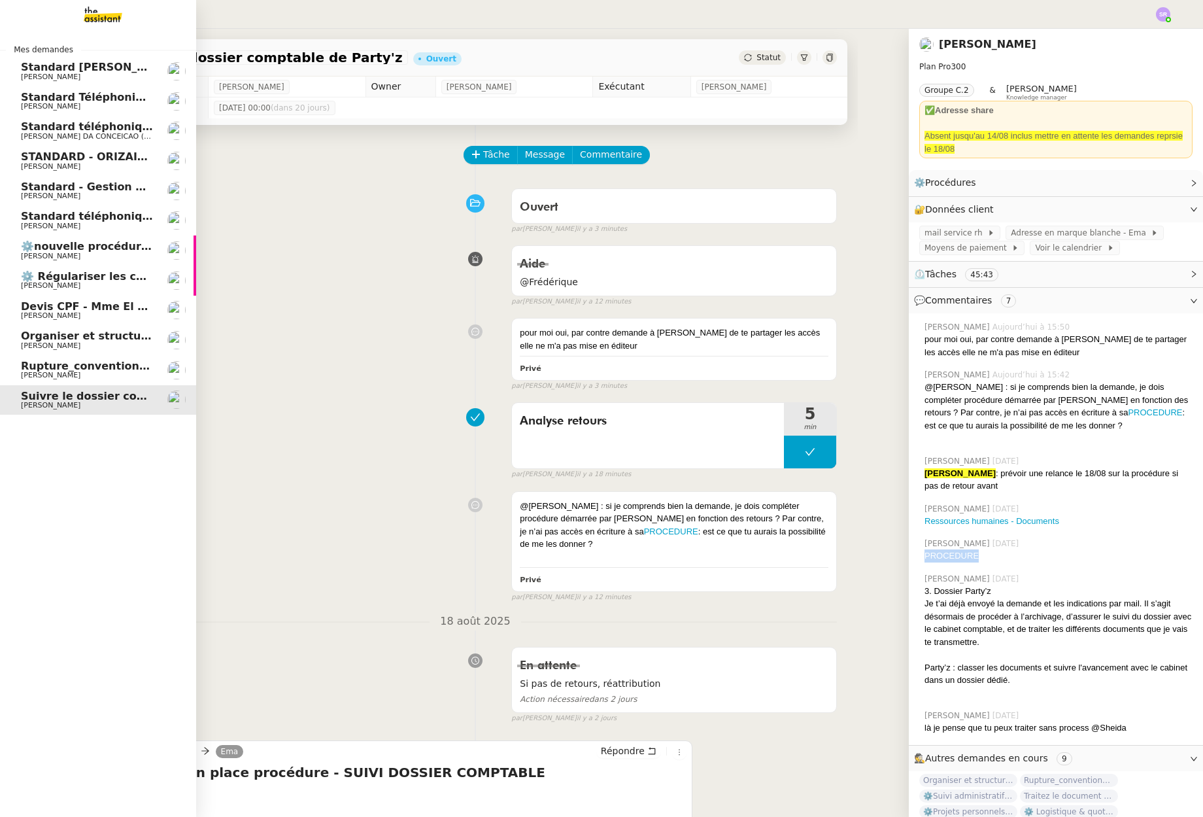
click at [82, 368] on span "Rupture_conventionelle_Corbin" at bounding box center [113, 366] width 184 height 12
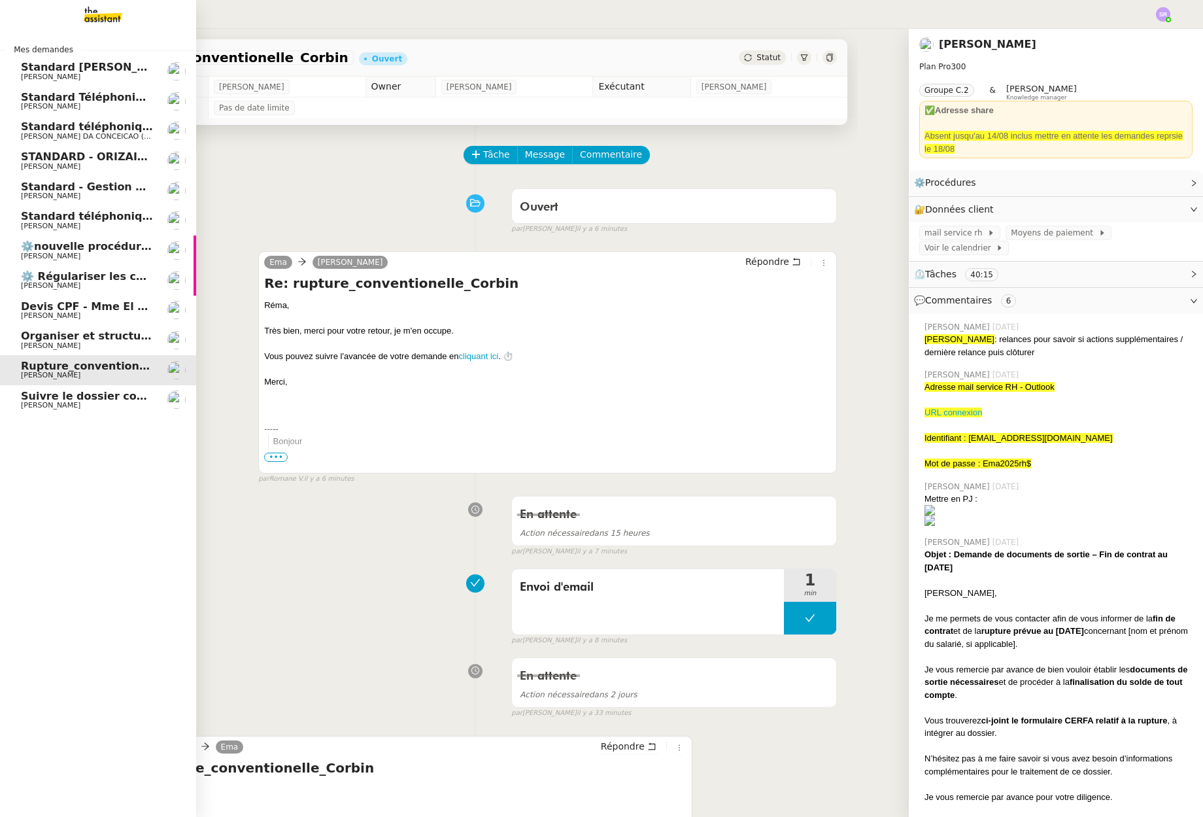
click at [34, 396] on span "Suivre le dossier comptable de Party'z" at bounding box center [134, 396] width 227 height 12
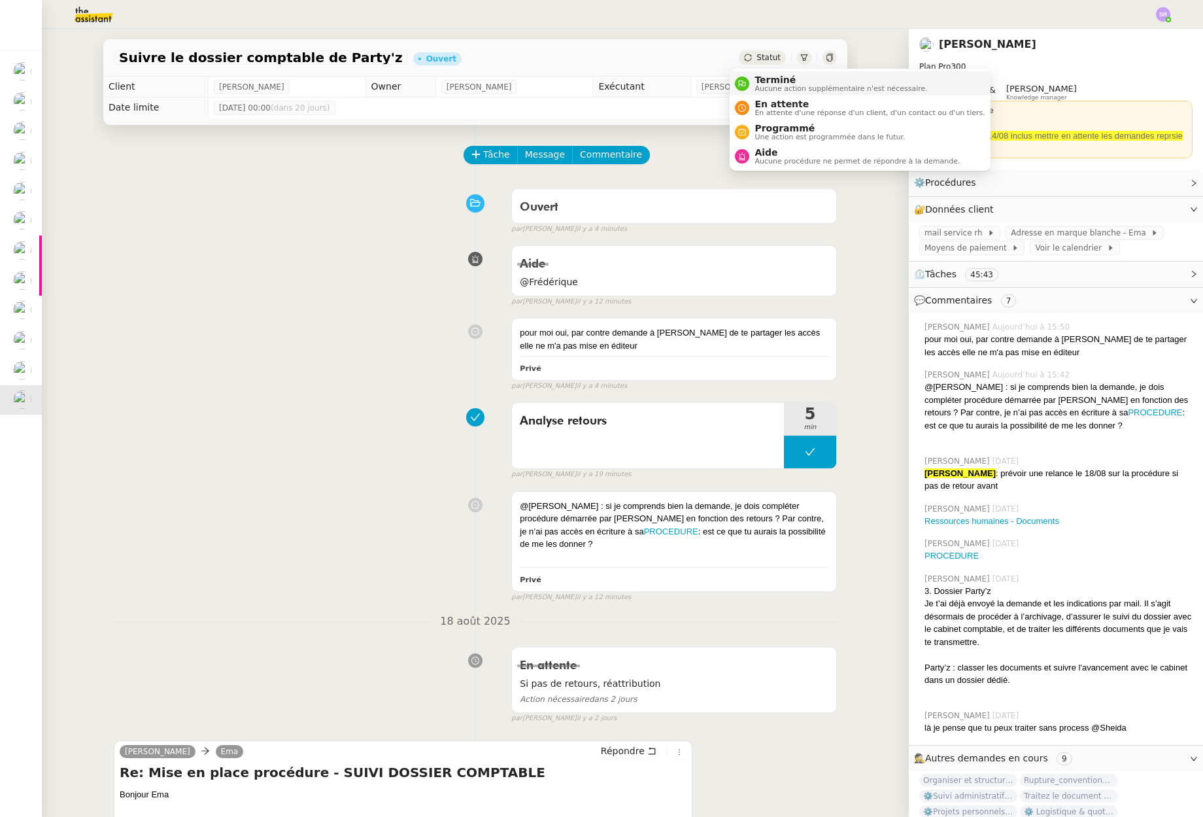
drag, startPoint x: 757, startPoint y: 63, endPoint x: 758, endPoint y: 73, distance: 9.2
click at [756, 63] on div "Statut" at bounding box center [762, 57] width 47 height 14
click at [770, 145] on li "Aide Aucune procédure ne permet de répondre à la demande." at bounding box center [860, 156] width 260 height 24
click at [744, 56] on icon at bounding box center [748, 58] width 8 height 8
click at [764, 128] on span "Programmé" at bounding box center [830, 128] width 150 height 10
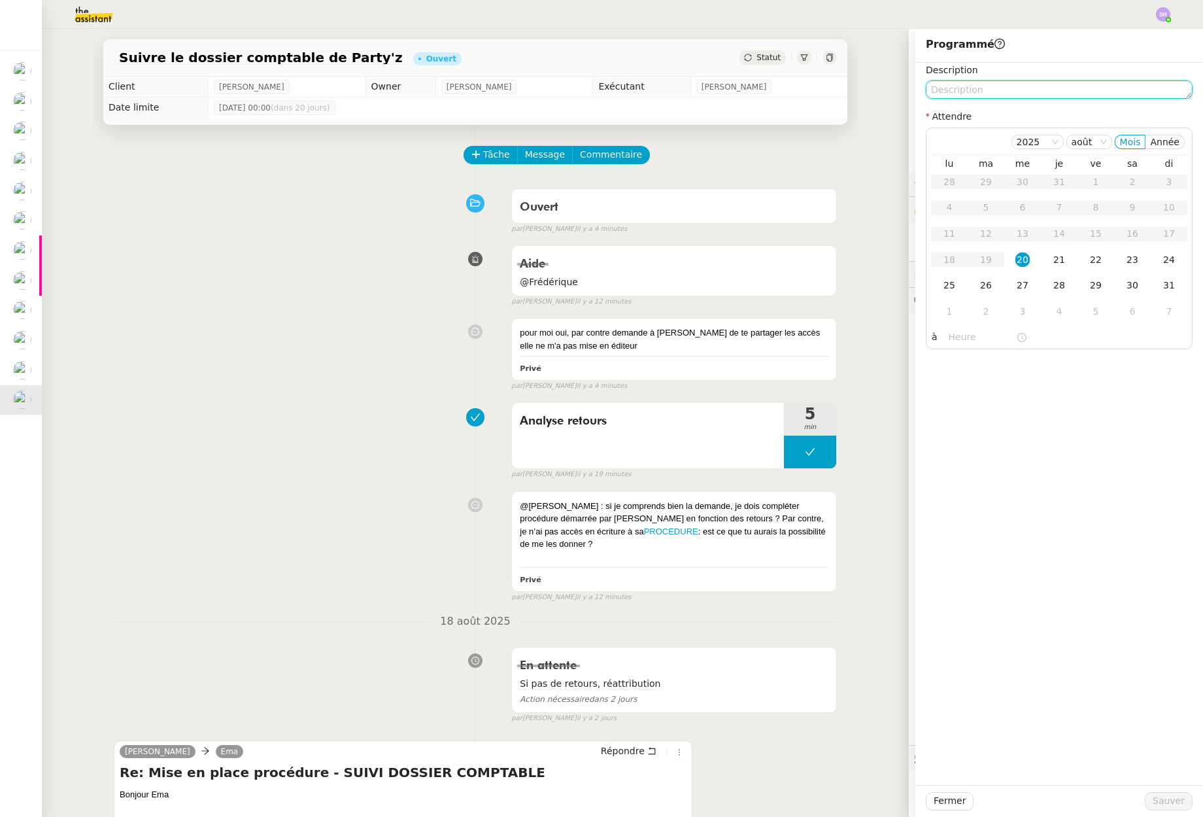
click at [983, 87] on textarea at bounding box center [1059, 89] width 267 height 18
drag, startPoint x: 1050, startPoint y: 258, endPoint x: 1023, endPoint y: 137, distance: 124.0
click at [1052, 257] on div "21" at bounding box center [1059, 259] width 14 height 14
click at [1027, 82] on textarea at bounding box center [1059, 89] width 267 height 18
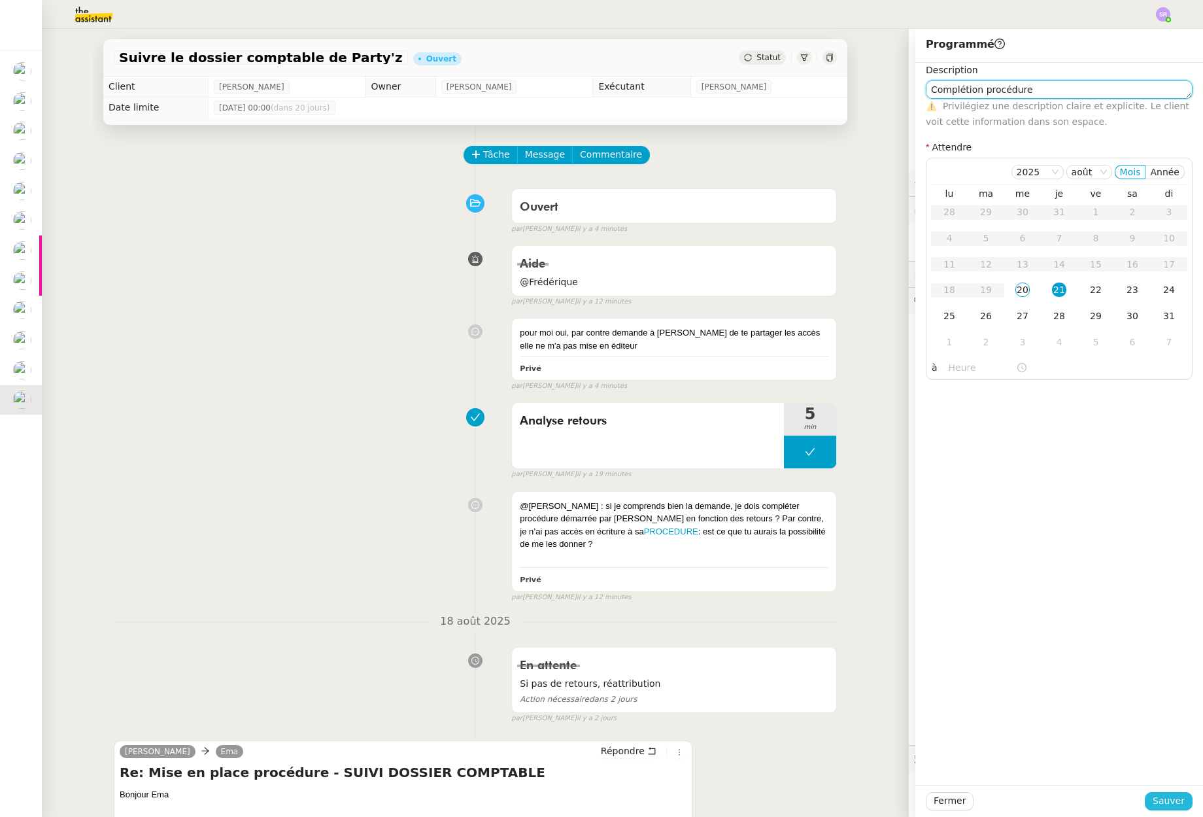
type textarea "Complétion procédure"
click at [1146, 796] on button "Sauver" at bounding box center [1169, 801] width 48 height 18
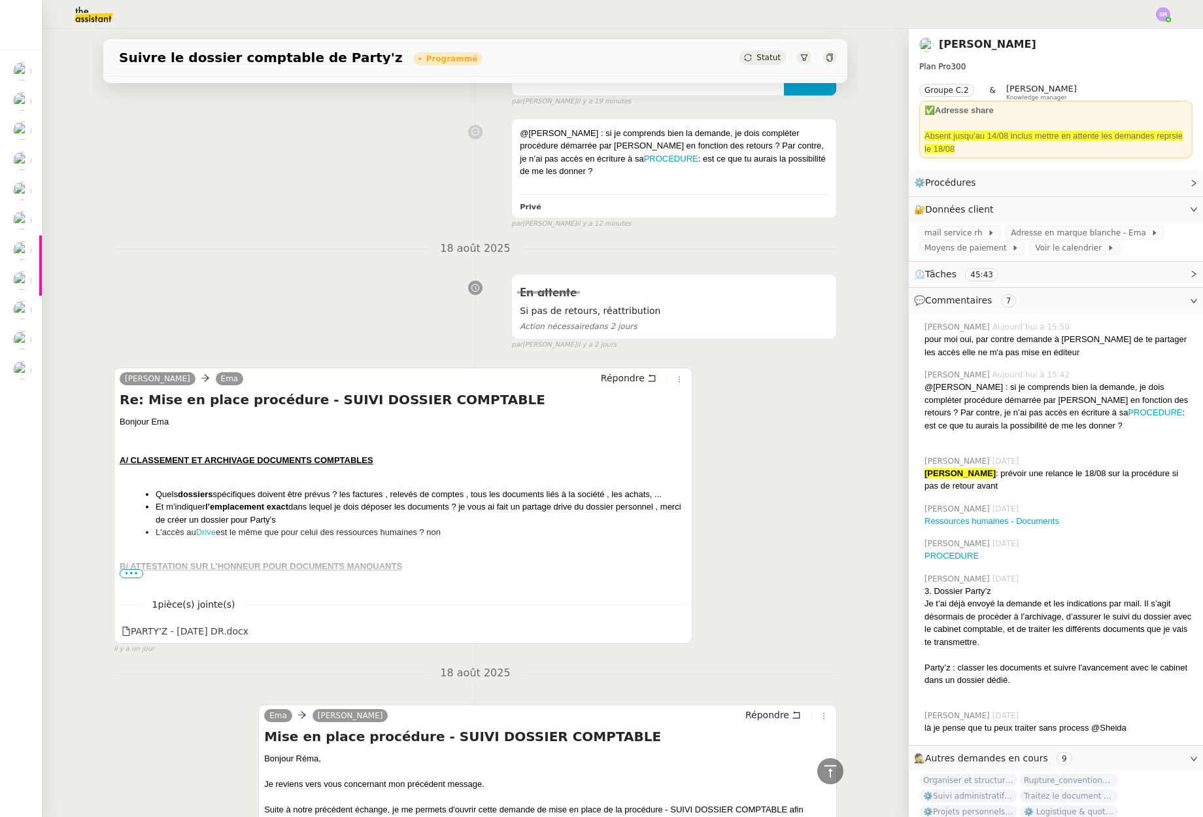
scroll to position [380, 0]
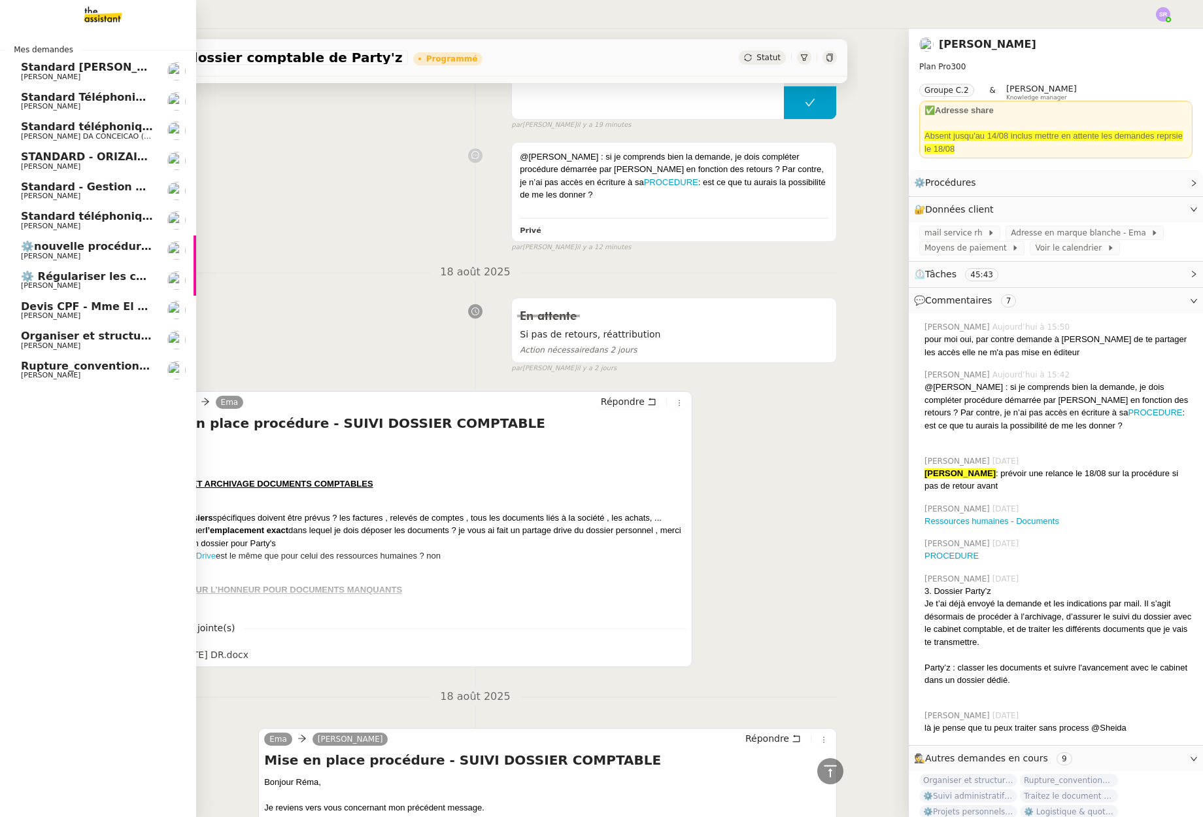
click at [137, 340] on span "Organiser et structurer les tâches et documents" at bounding box center [163, 336] width 285 height 12
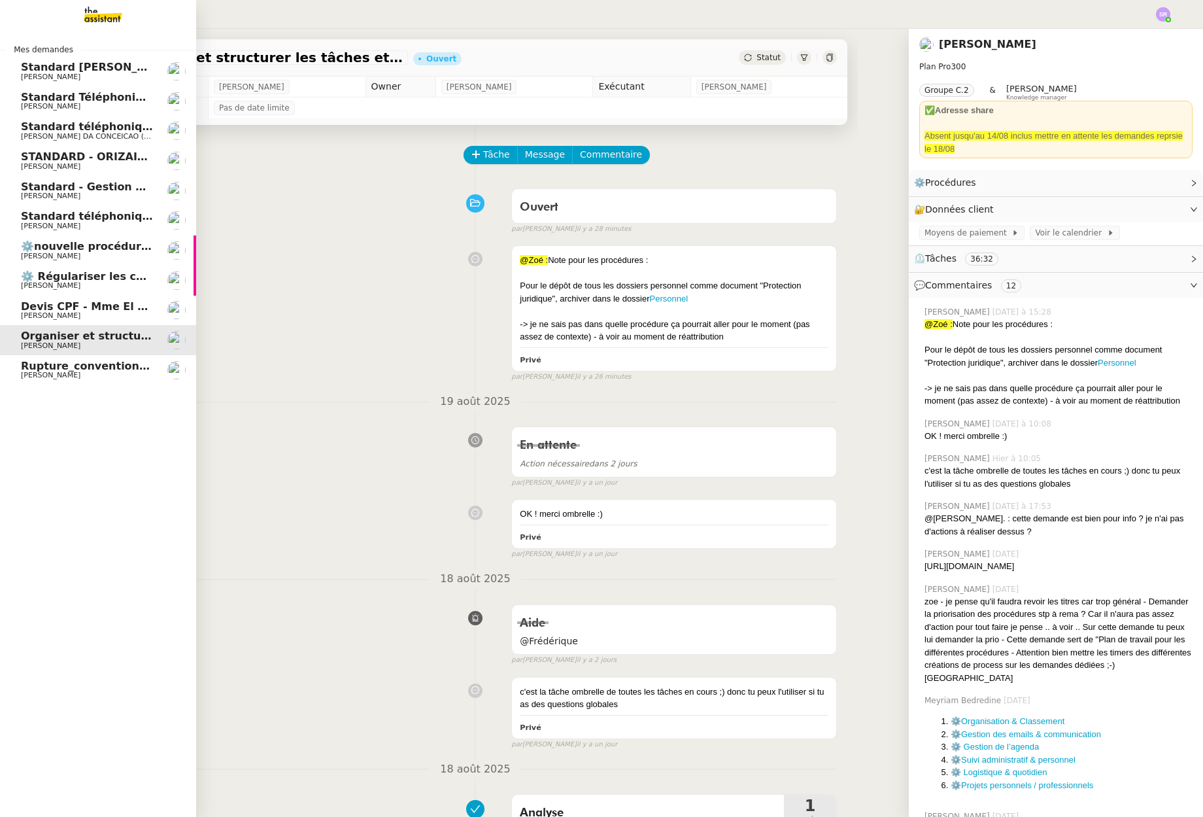
click at [84, 274] on span "⚙️ Régulariser les charges locatives" at bounding box center [127, 276] width 212 height 12
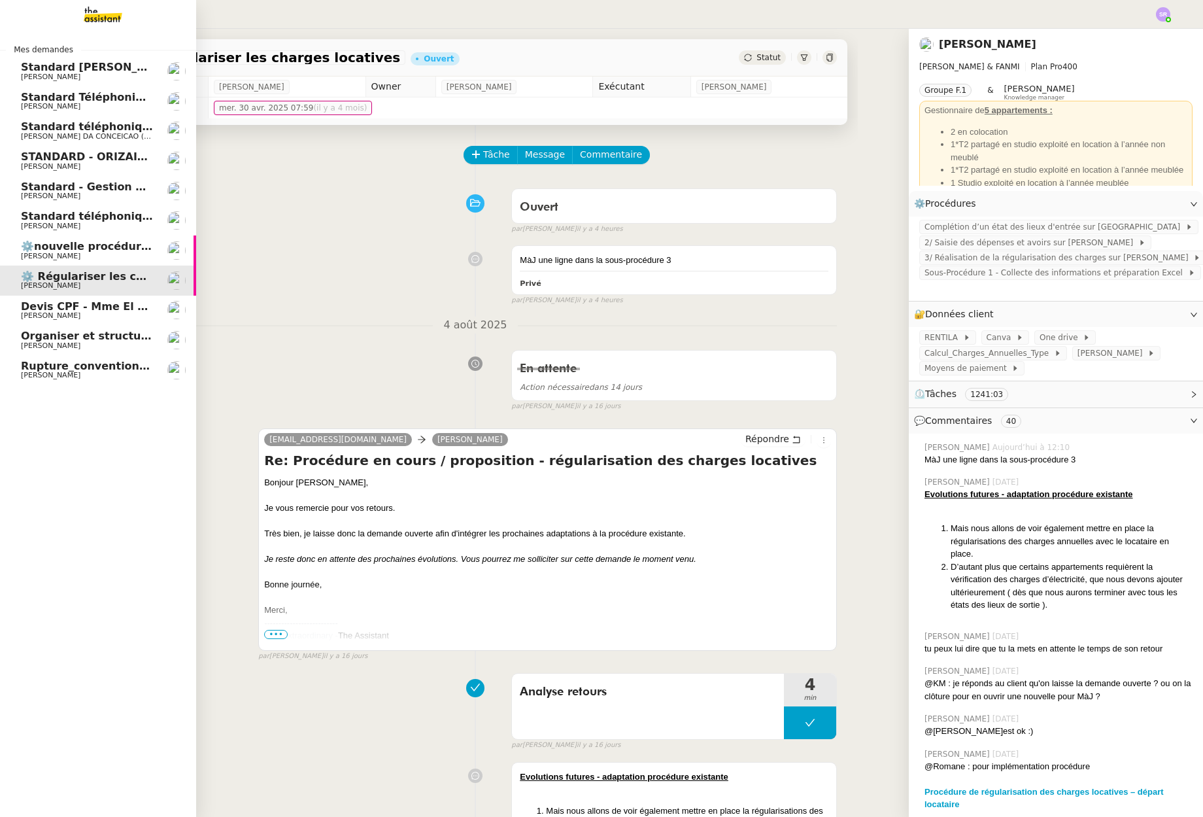
click at [151, 247] on span "⚙️nouvelle procédure d'onboarding" at bounding box center [125, 246] width 209 height 12
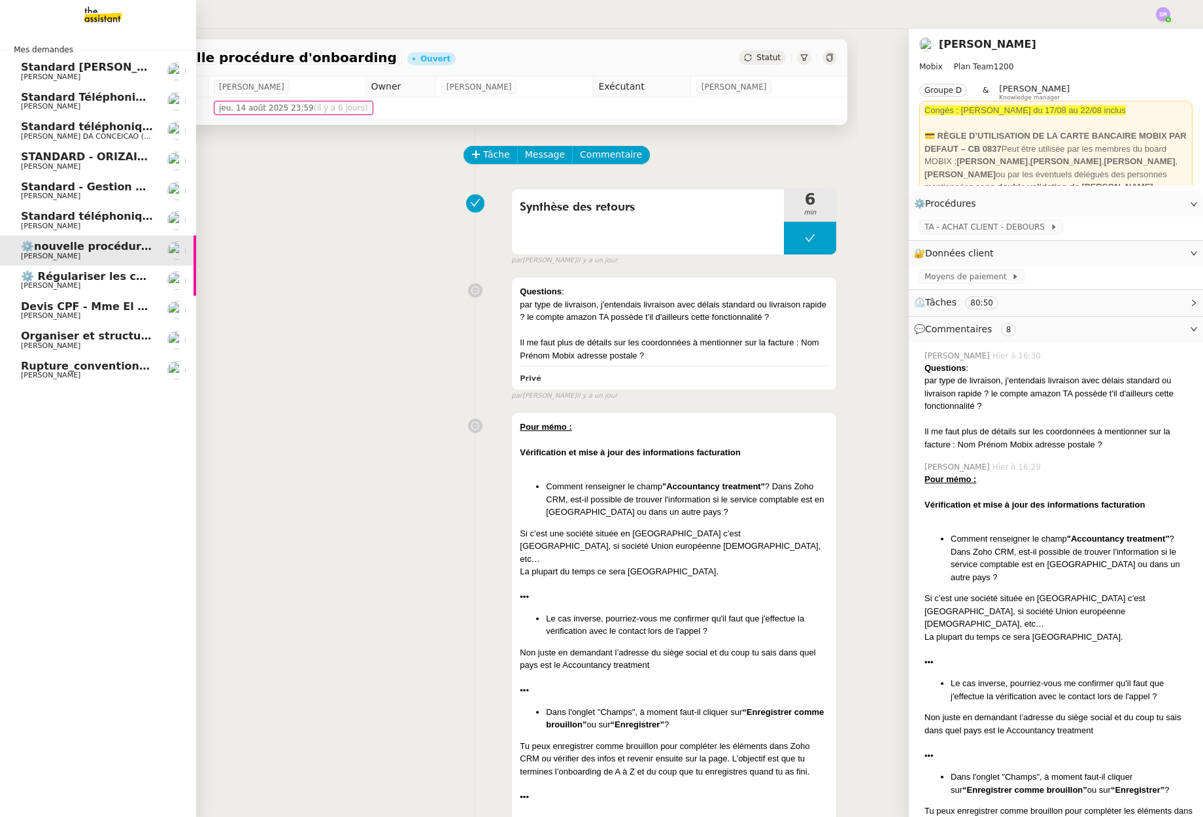
click at [69, 309] on span "Devis CPF - Mme El ghorchi" at bounding box center [101, 306] width 161 height 12
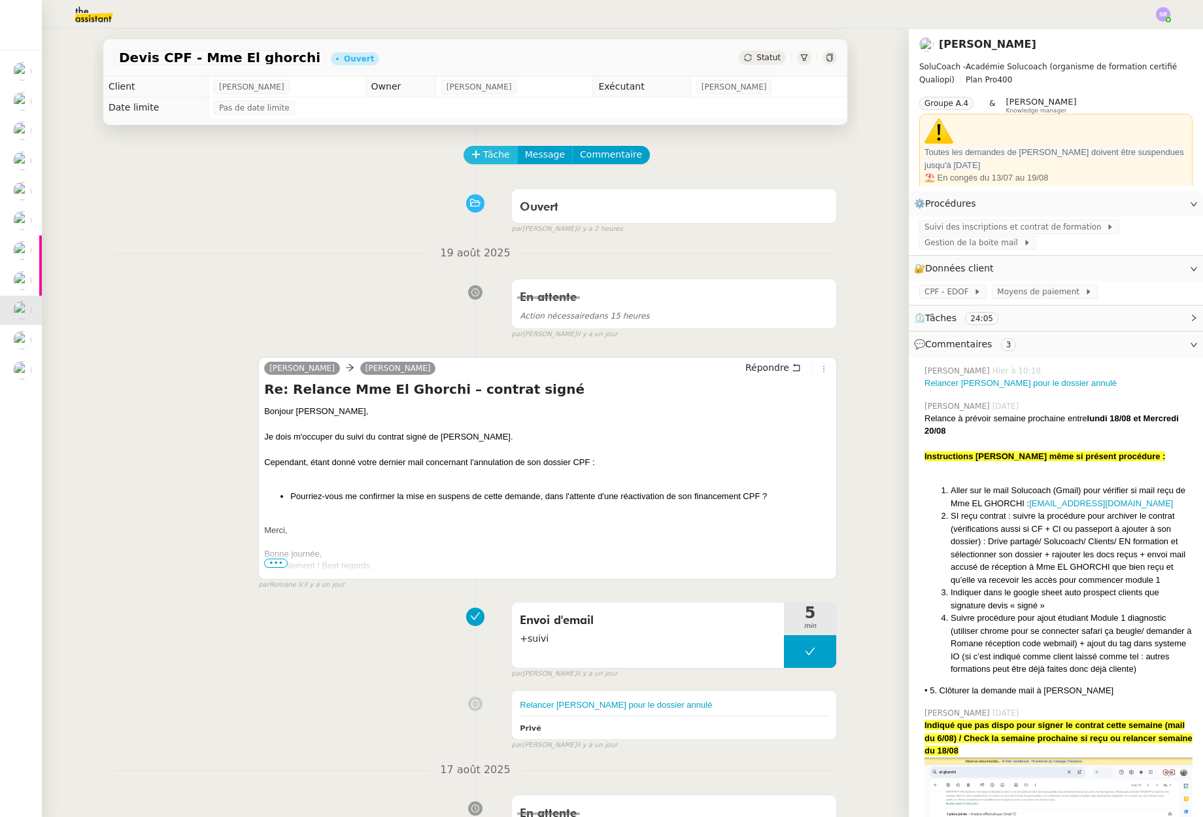
click at [498, 152] on span "Tâche" at bounding box center [496, 154] width 27 height 15
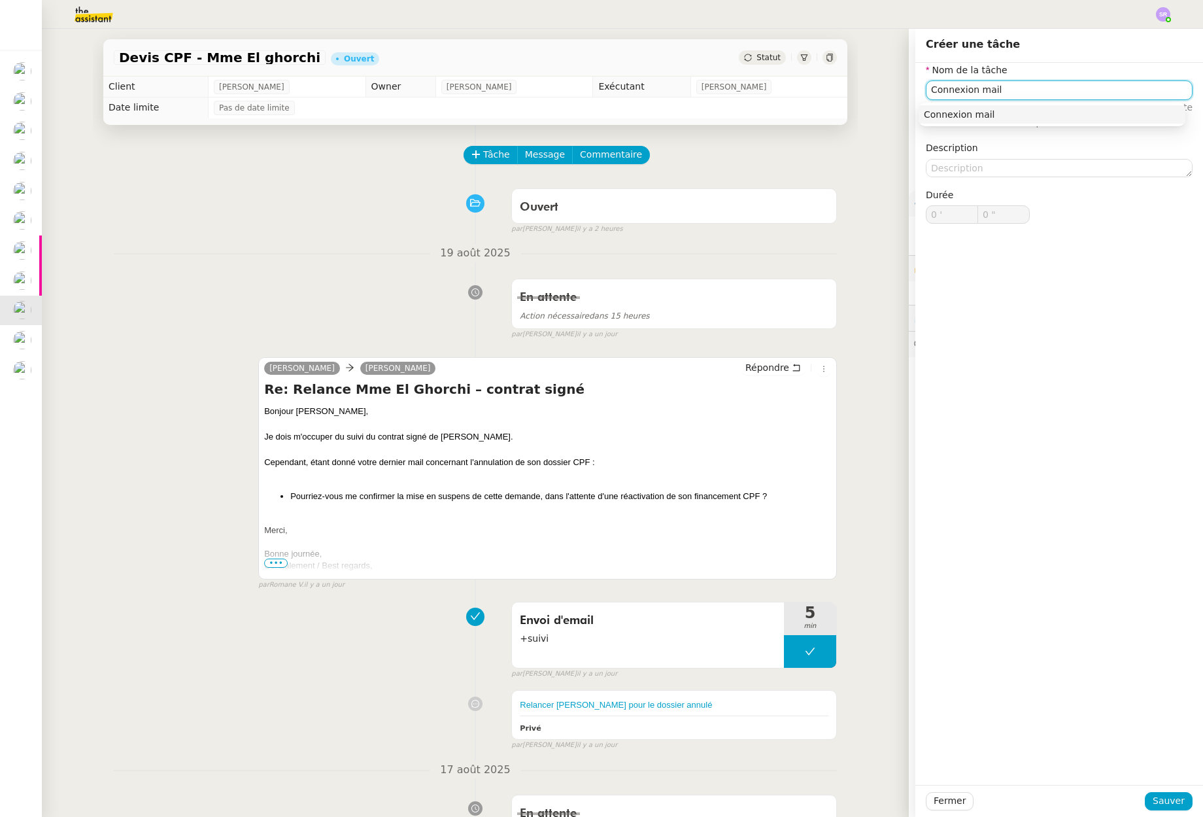
drag, startPoint x: 1105, startPoint y: 111, endPoint x: 1089, endPoint y: 131, distance: 26.6
click at [1104, 111] on div "Connexion mail" at bounding box center [1052, 115] width 256 height 12
type input "Connexion mail"
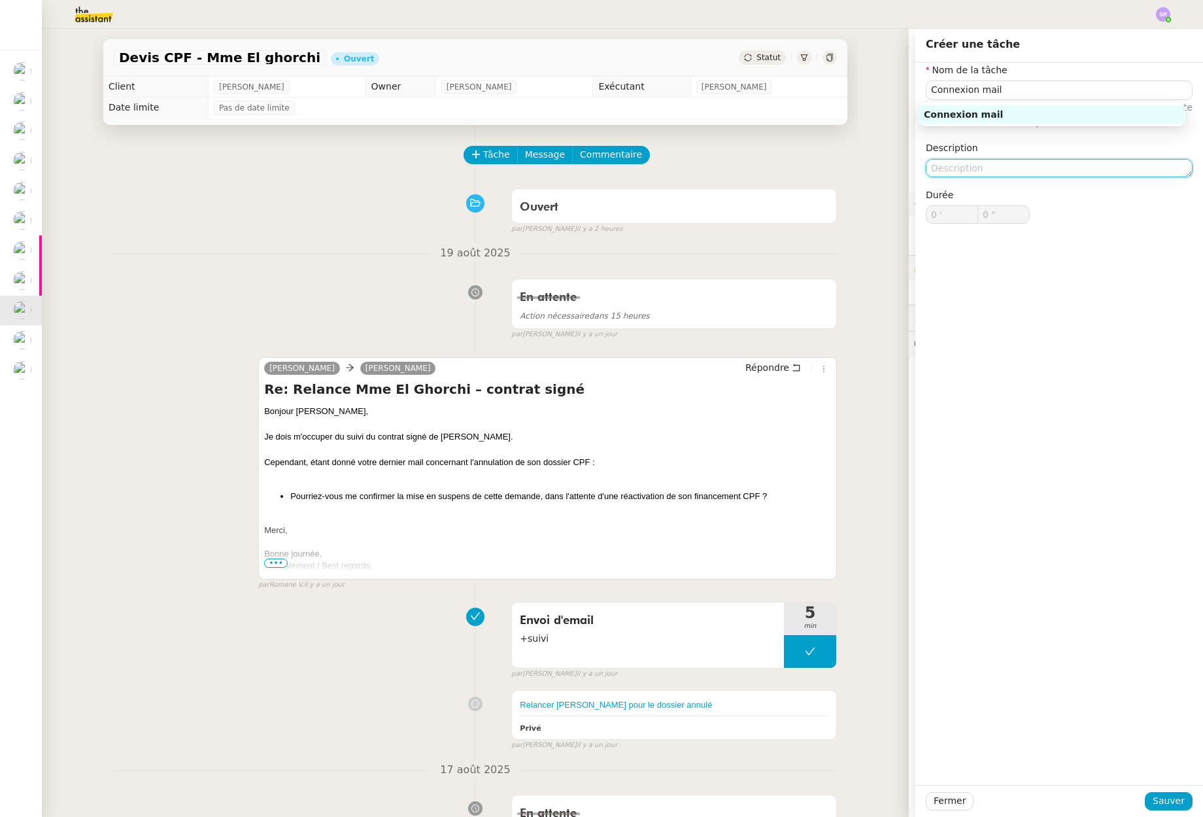
click at [1047, 174] on textarea at bounding box center [1059, 168] width 267 height 18
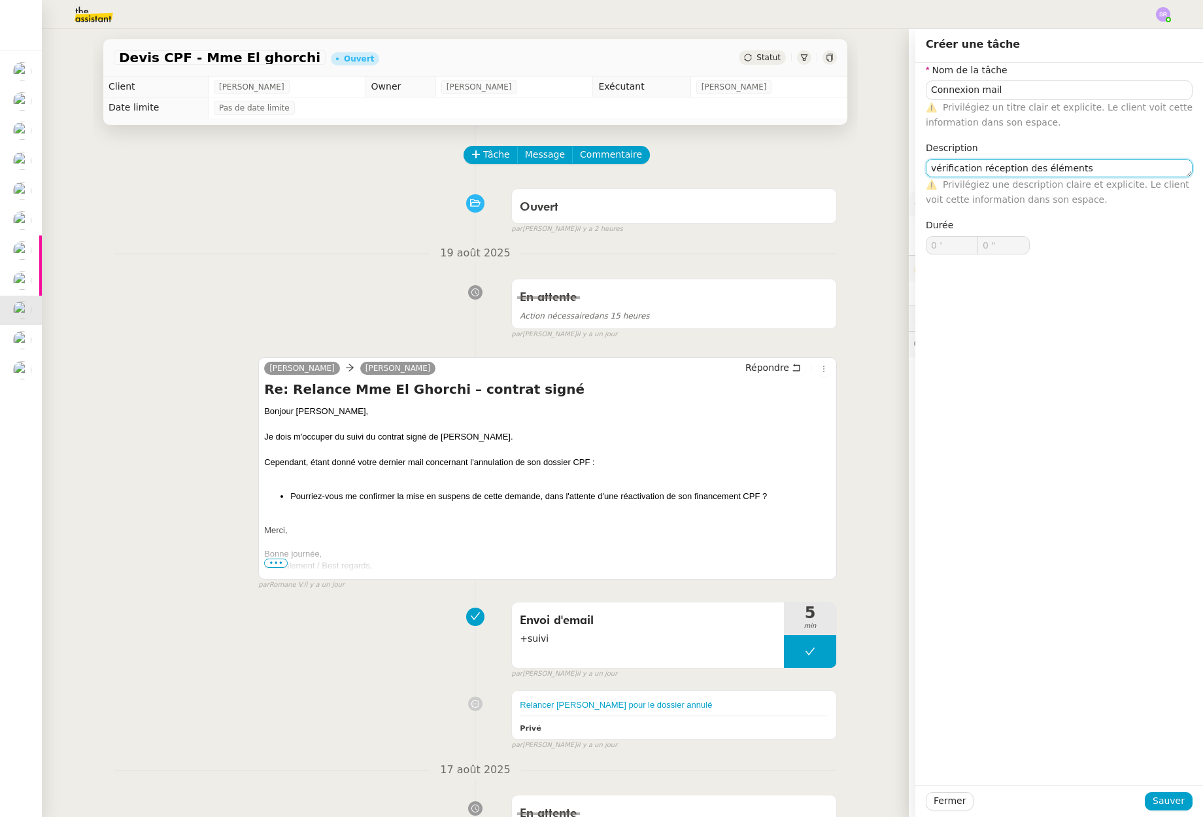
click at [961, 173] on textarea "vérification réception des éléments" at bounding box center [1059, 168] width 267 height 18
click at [0, 0] on lt-span "V érification" at bounding box center [0, 0] width 0 height 0
type textarea "Vérification réception des éléments"
click at [1159, 799] on span "Sauver" at bounding box center [1169, 800] width 32 height 15
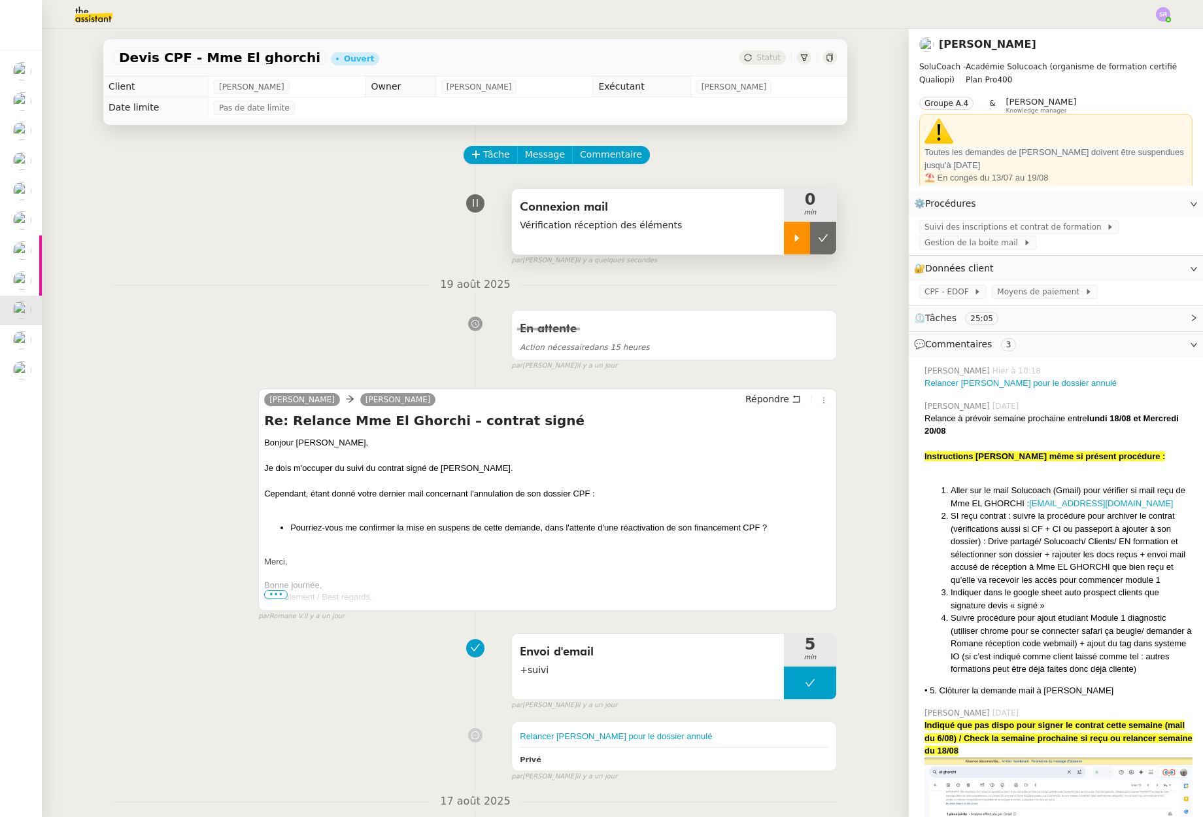
click at [784, 240] on div at bounding box center [797, 238] width 26 height 33
click at [1145, 271] on link "Modifier" at bounding box center [1158, 268] width 37 height 15
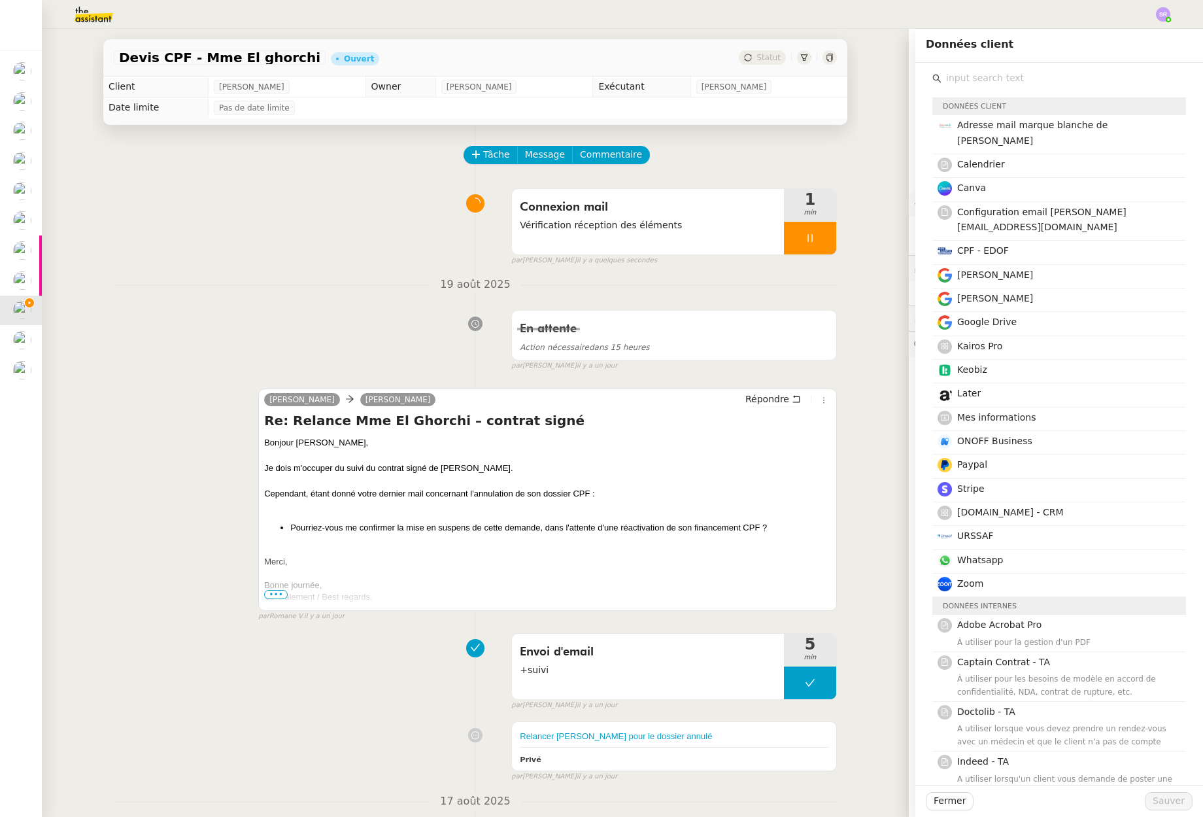
click at [909, 415] on div "Stéphanie Rakotosalama Hier à 10:18 Relancer Muriel pour le dossier annulé Zoé …" at bounding box center [1056, 655] width 294 height 597
click at [869, 687] on div "Devis CPF - Mme El ghorchi Ouvert Statut Client Edwige Giron-Fleckinger Owner R…" at bounding box center [475, 423] width 867 height 788
click at [942, 806] on span "Fermer" at bounding box center [950, 800] width 32 height 15
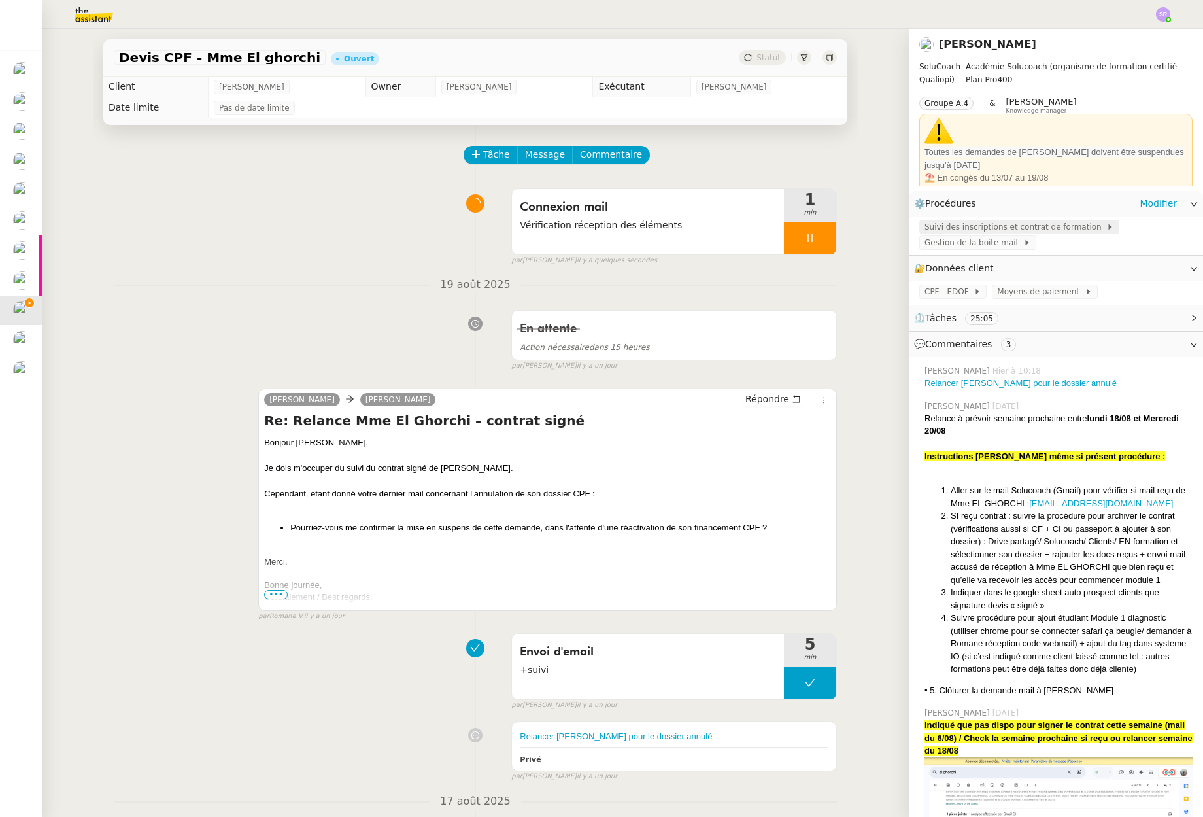
click at [990, 230] on span "Suivi des inscriptions et contrat de formation" at bounding box center [1016, 226] width 182 height 13
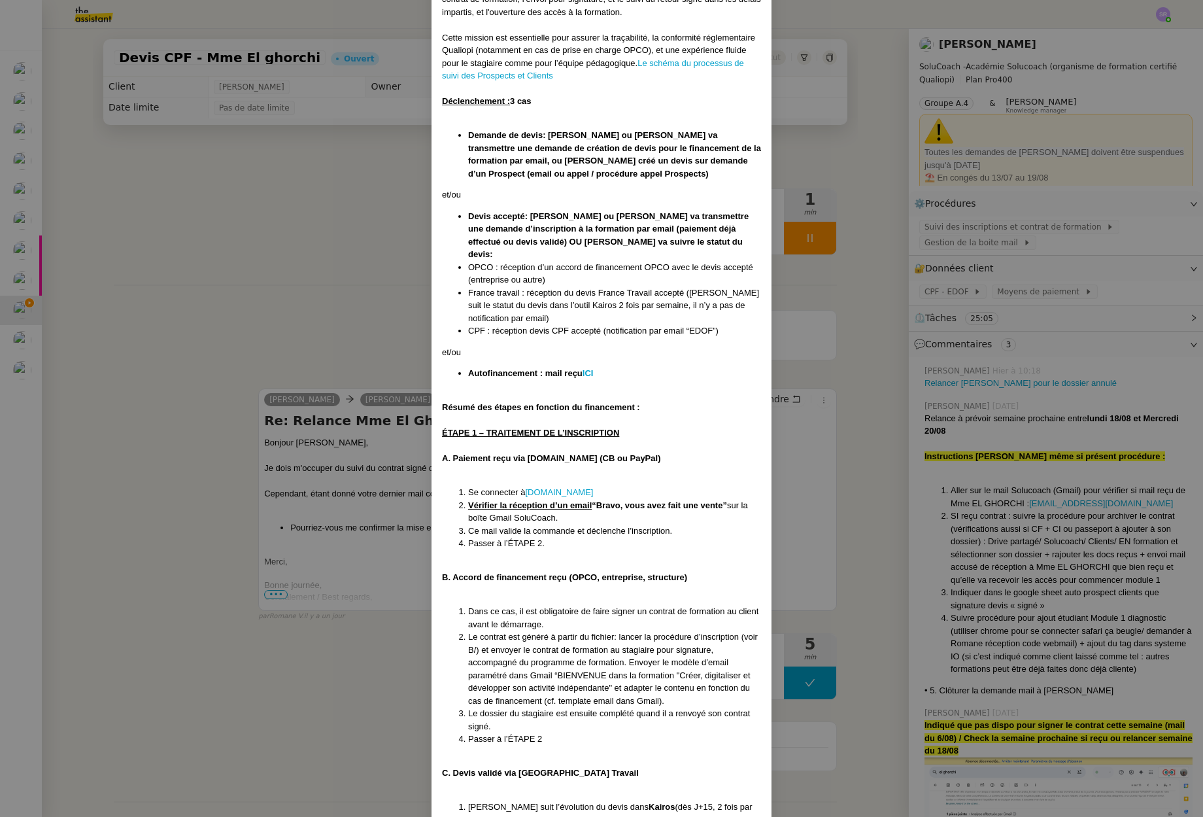
scroll to position [252, 0]
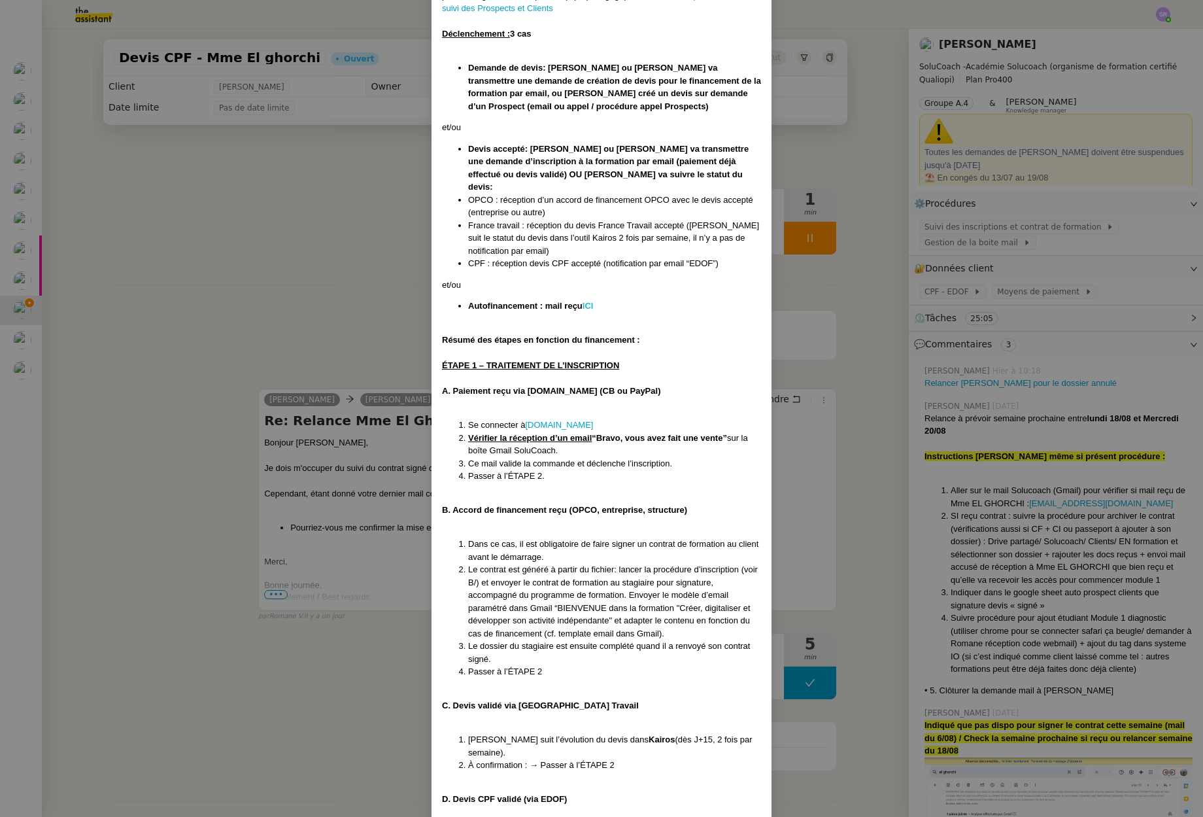
click at [586, 301] on strong "ICI" at bounding box center [588, 306] width 11 height 10
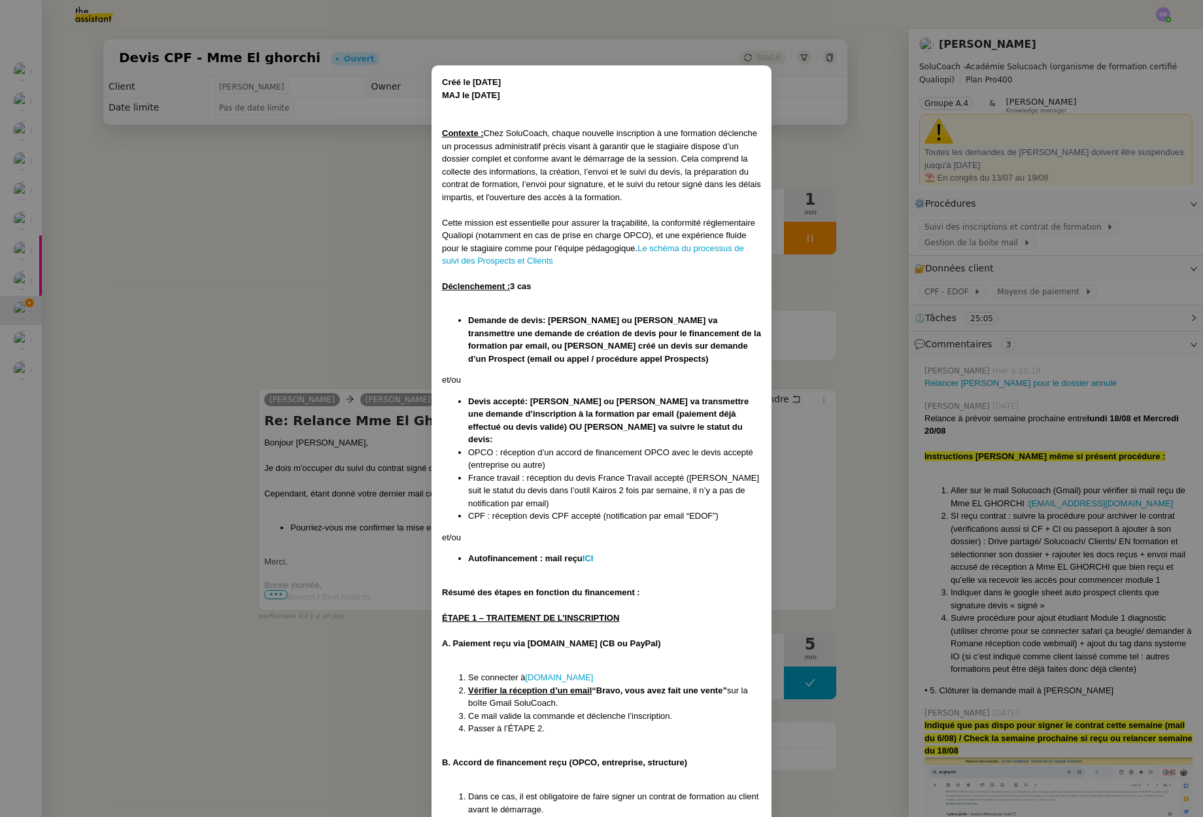
scroll to position [52, 0]
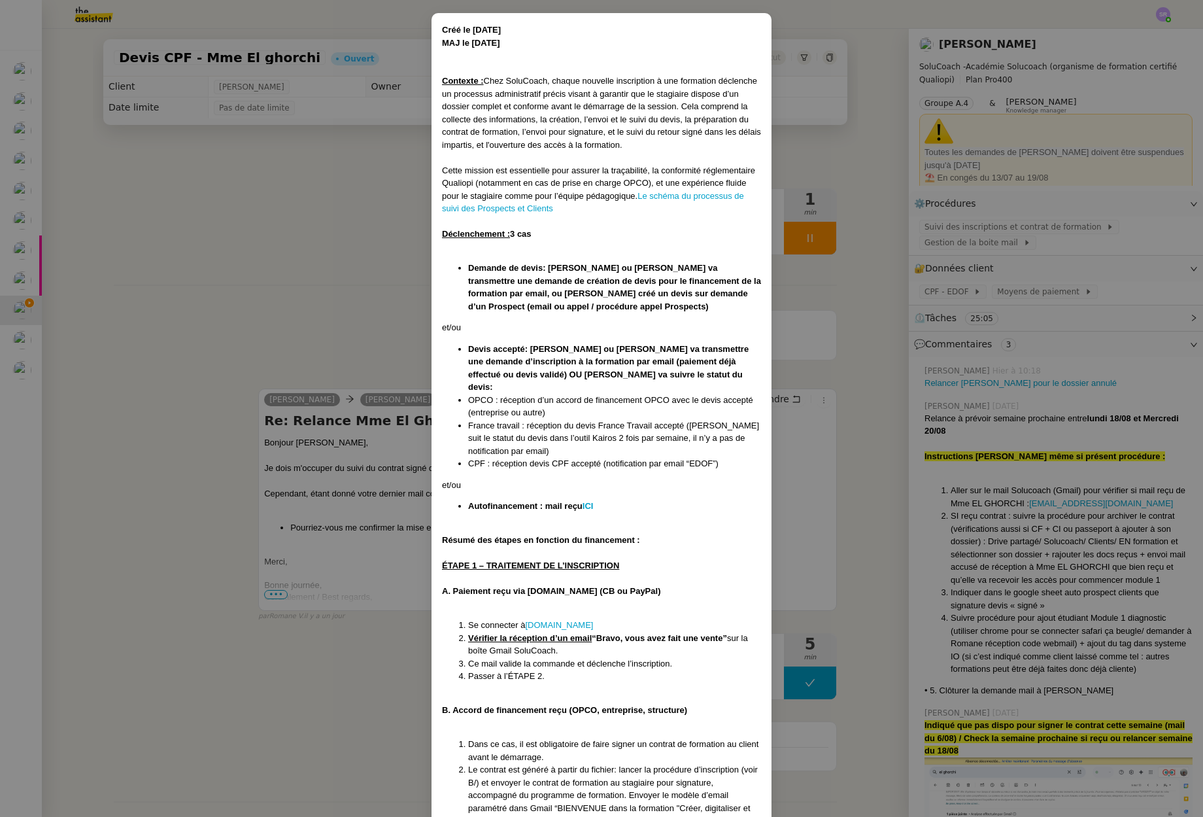
click at [324, 330] on nz-modal-container "Créé le 15/07/2025 MAJ le 21/07/2025 Contexte : Chez SoluCoach, chaque nouvelle…" at bounding box center [601, 408] width 1203 height 817
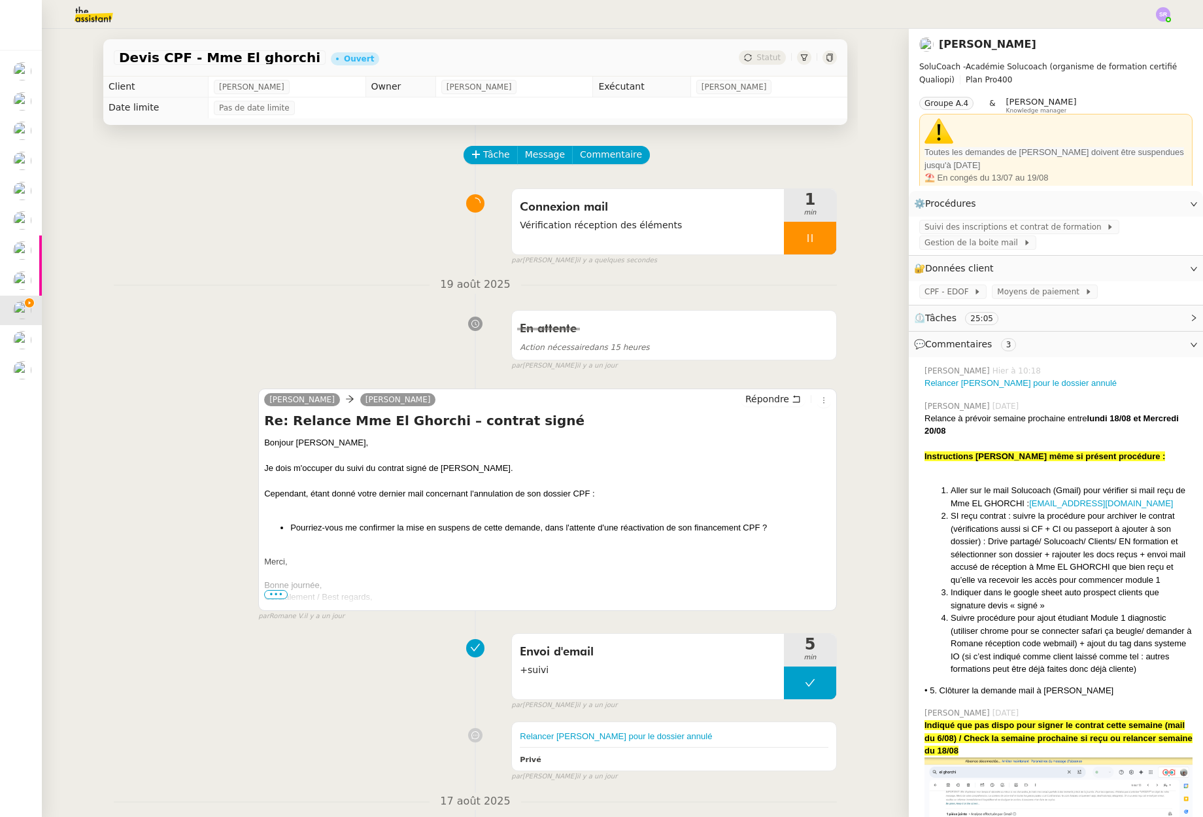
scroll to position [9, 0]
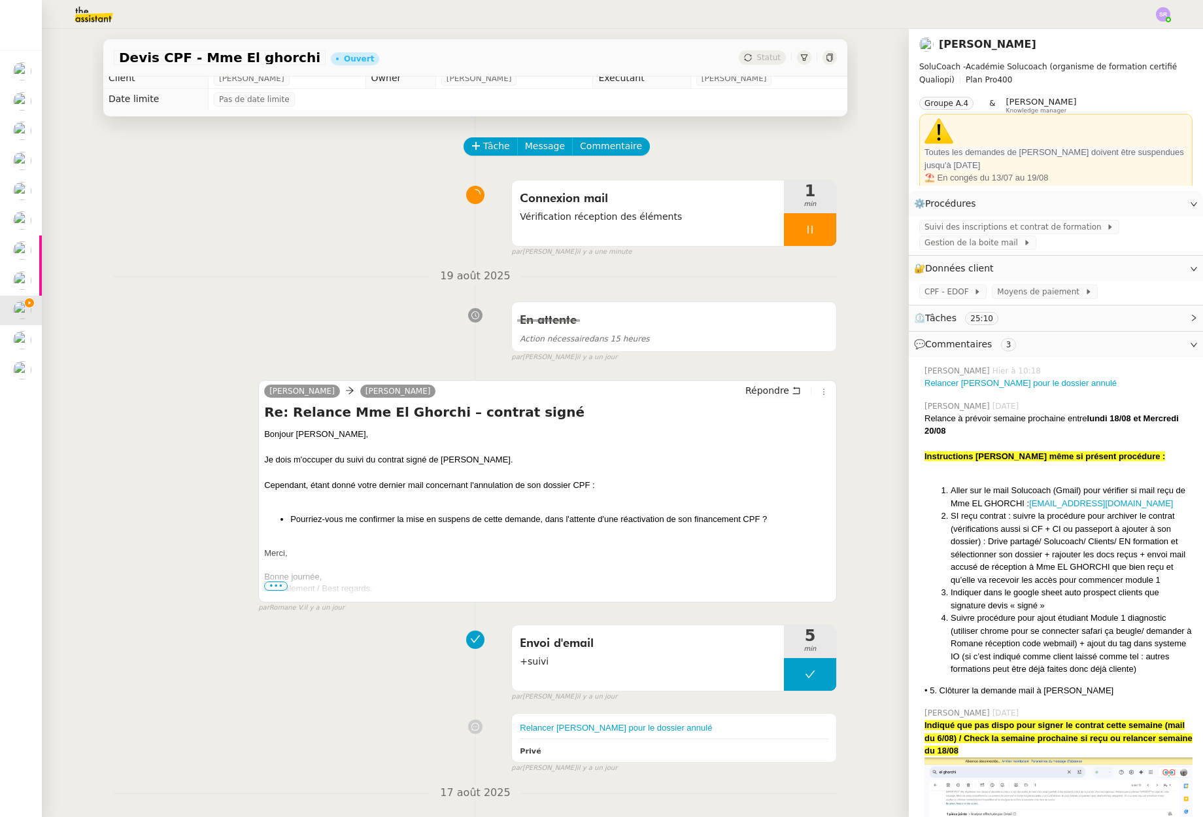
drag, startPoint x: 798, startPoint y: 235, endPoint x: 72, endPoint y: 200, distance: 726.7
click at [798, 235] on div at bounding box center [810, 229] width 52 height 33
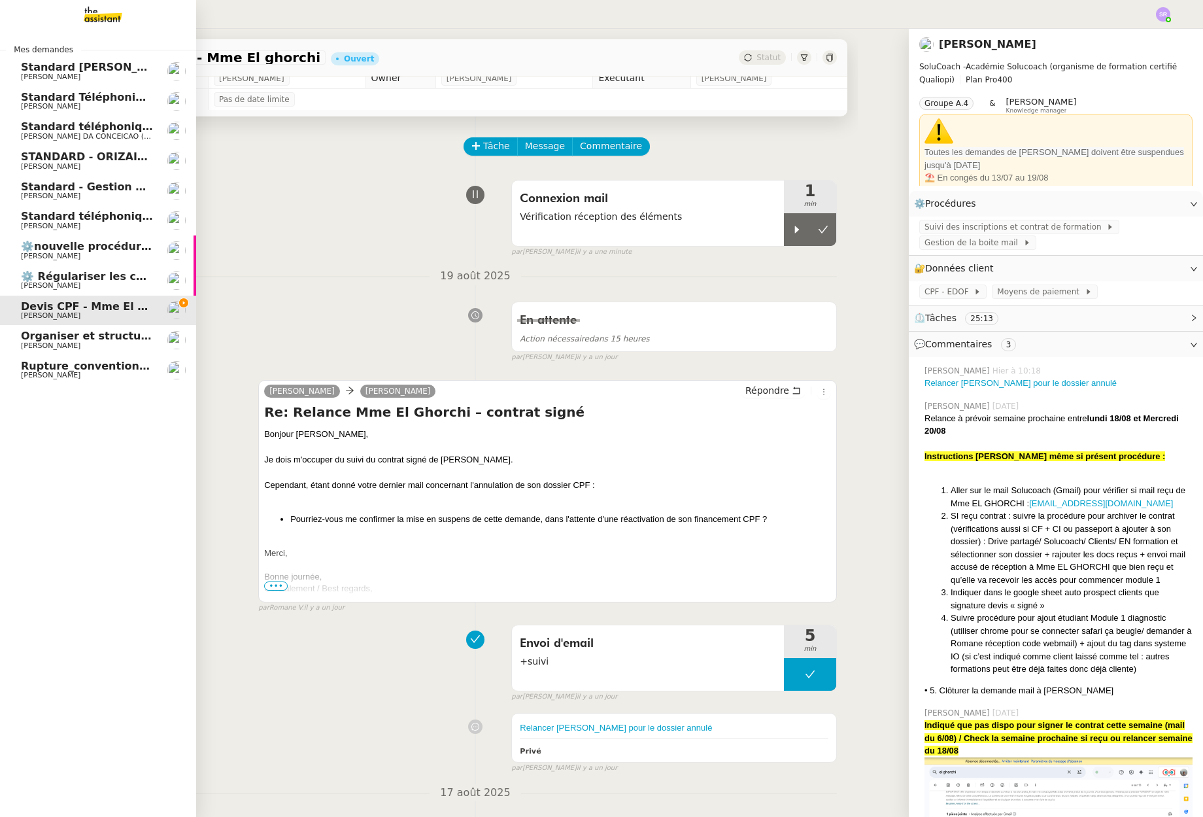
click at [81, 217] on span "Standard téléphonique - août 2025" at bounding box center [124, 216] width 207 height 12
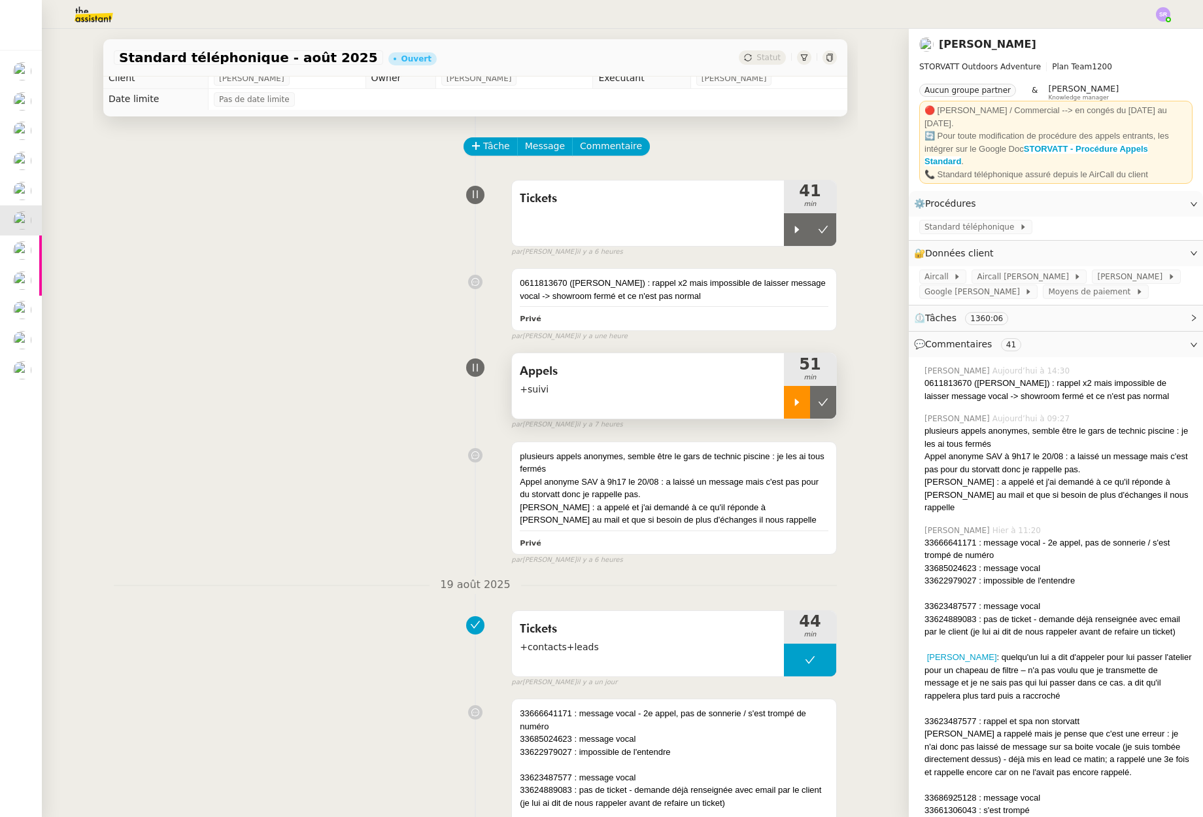
click at [792, 403] on icon at bounding box center [797, 402] width 10 height 10
drag, startPoint x: 798, startPoint y: 403, endPoint x: 787, endPoint y: 252, distance: 151.5
click at [805, 403] on icon at bounding box center [810, 402] width 10 height 10
click at [792, 225] on icon at bounding box center [797, 229] width 10 height 10
drag, startPoint x: 804, startPoint y: 237, endPoint x: 870, endPoint y: 223, distance: 68.1
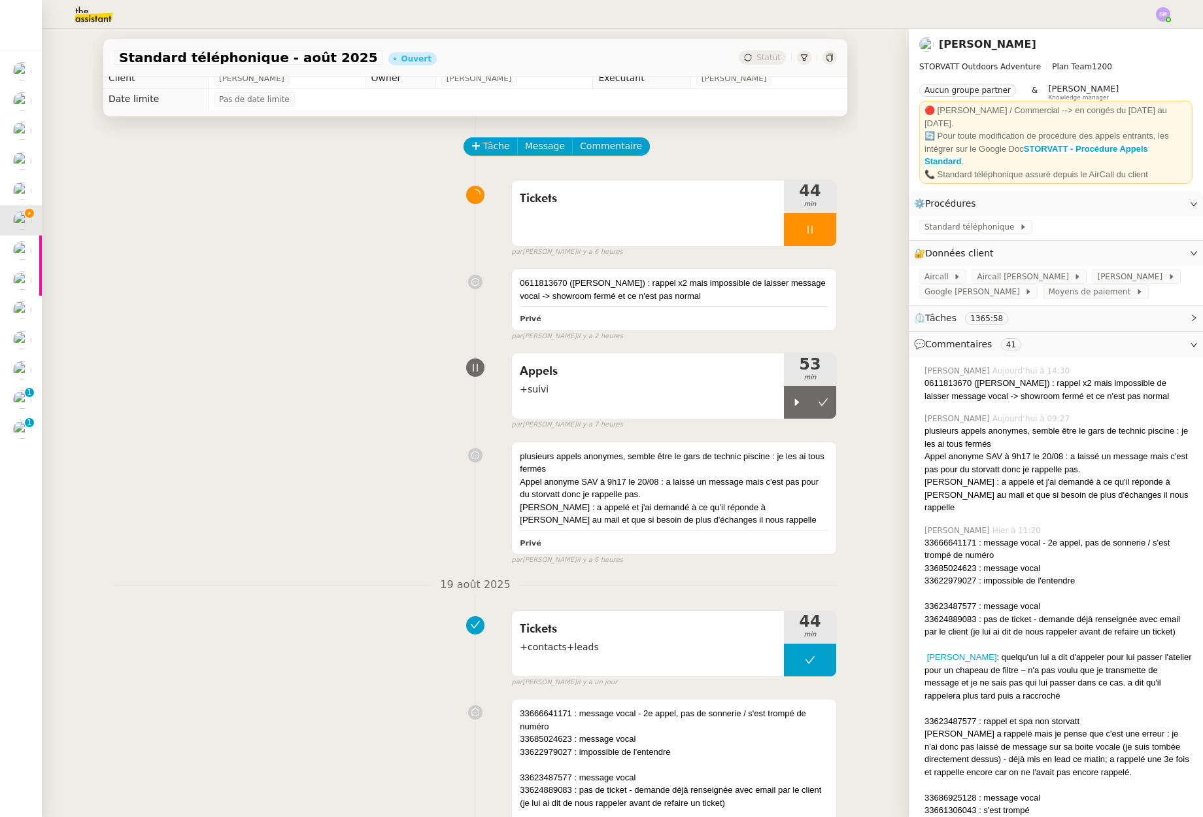
click at [804, 237] on div at bounding box center [810, 229] width 52 height 33
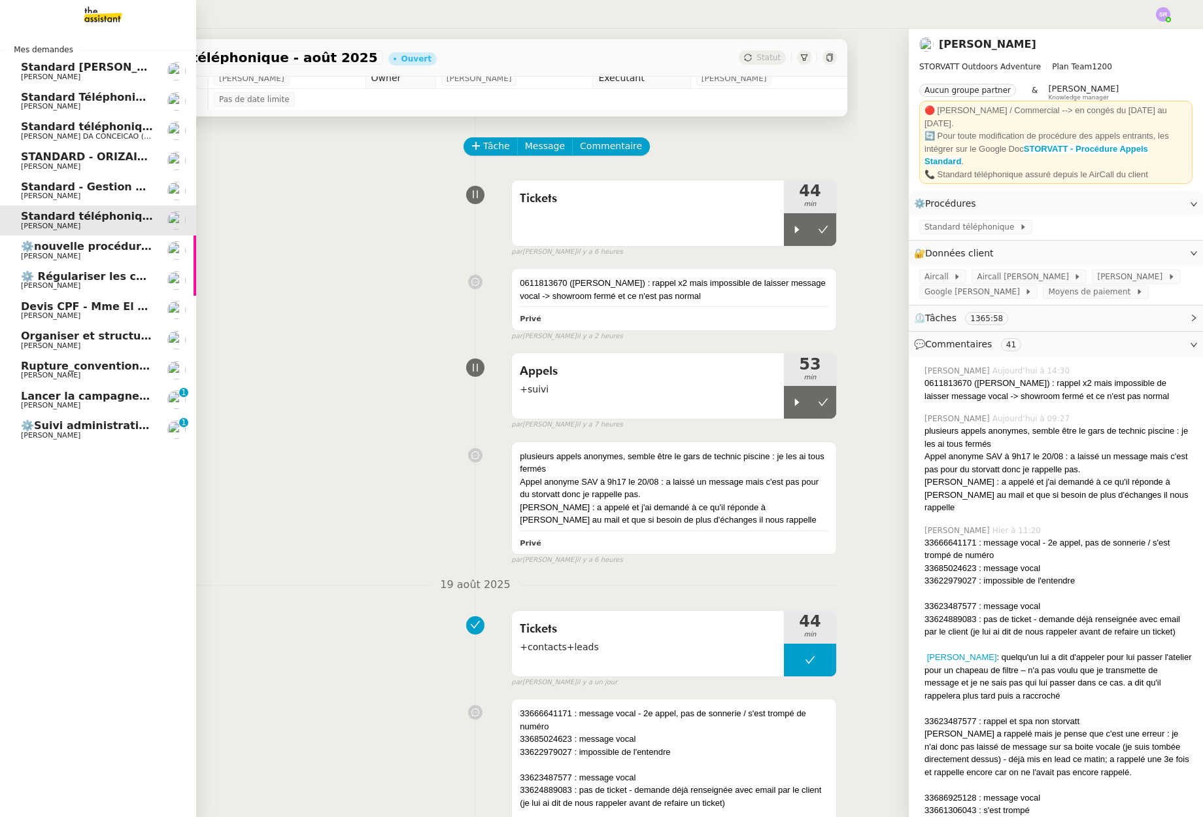
click at [55, 400] on span "Lancer la campagne de prospection" at bounding box center [126, 396] width 211 height 12
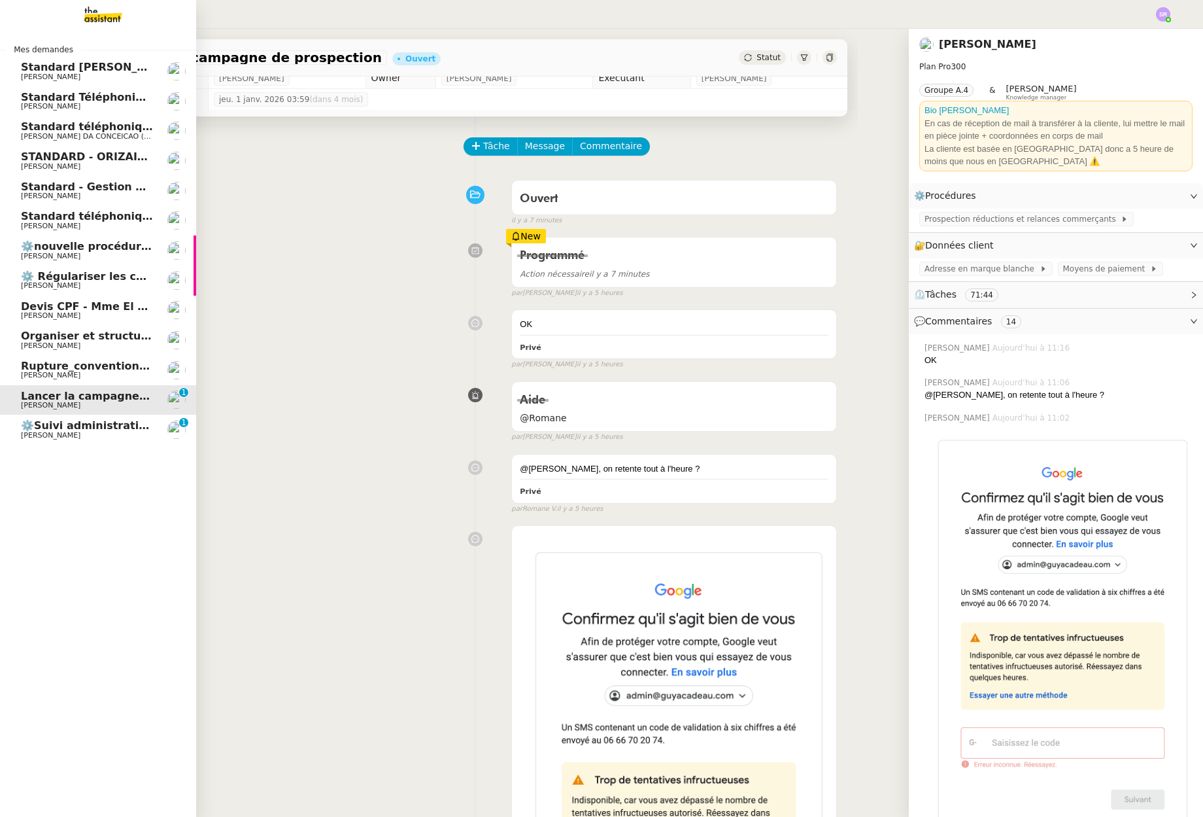
click at [86, 434] on span "[PERSON_NAME]" at bounding box center [87, 436] width 132 height 8
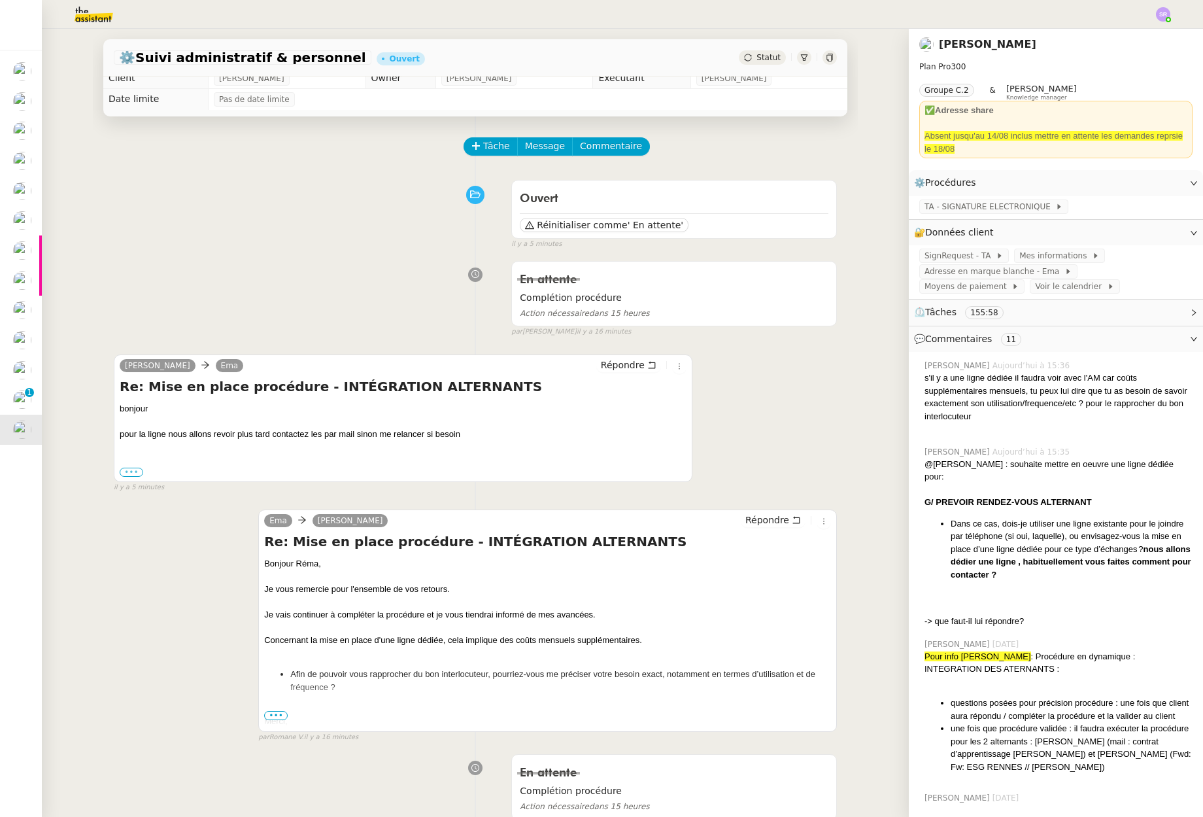
click at [137, 473] on label "•••" at bounding box center [132, 472] width 24 height 9
click at [0, 0] on input "•••" at bounding box center [0, 0] width 0 height 0
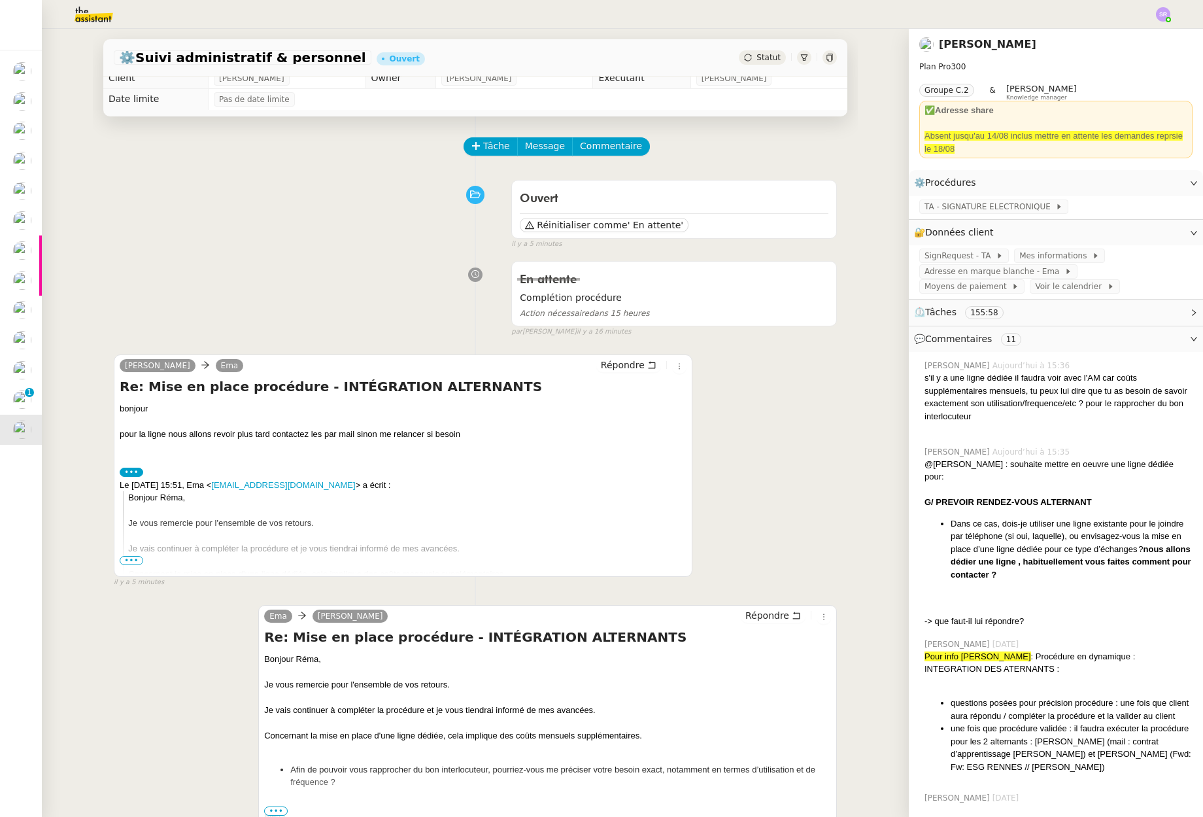
click at [219, 628] on div "Ema Réma Ngaiboye Répondre Re: Mise en place procédure - INTÉGRATION ALTERNANTS…" at bounding box center [475, 715] width 723 height 245
click at [135, 560] on span "•••" at bounding box center [132, 560] width 24 height 9
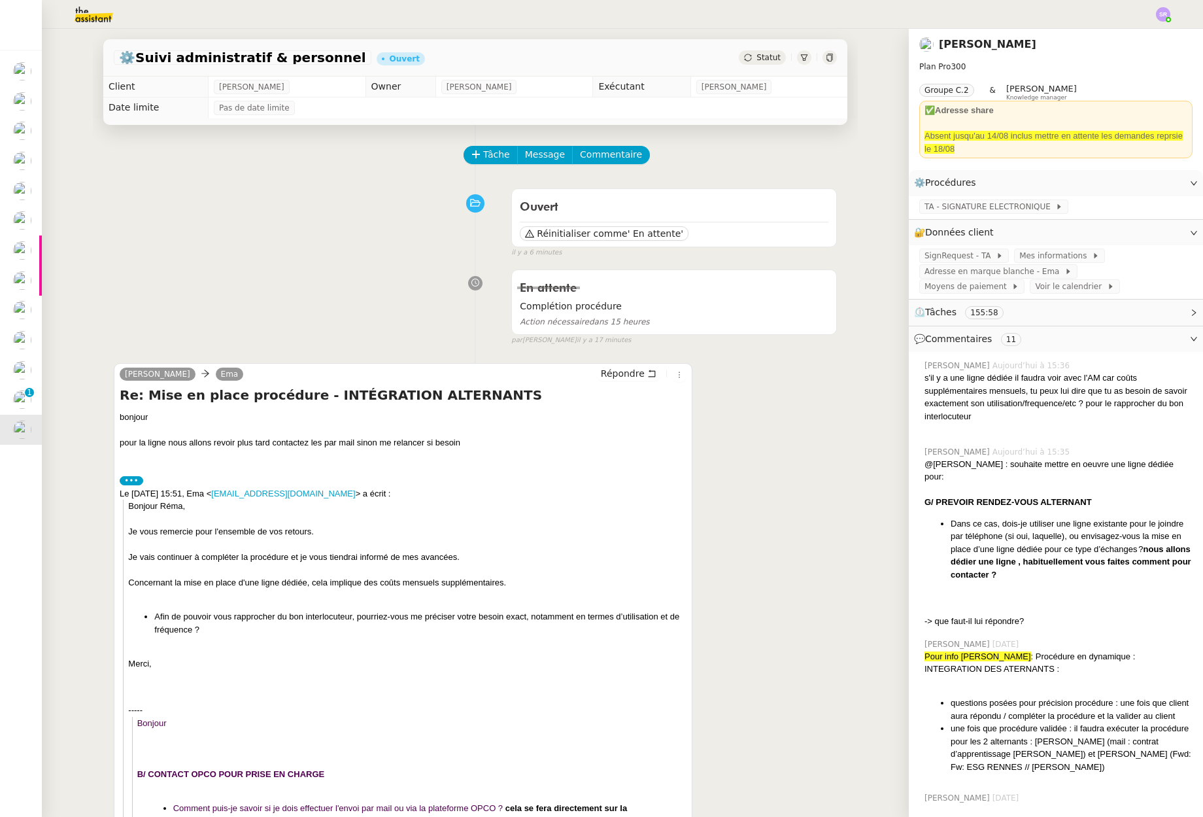
click at [761, 58] on span "Statut" at bounding box center [769, 57] width 24 height 9
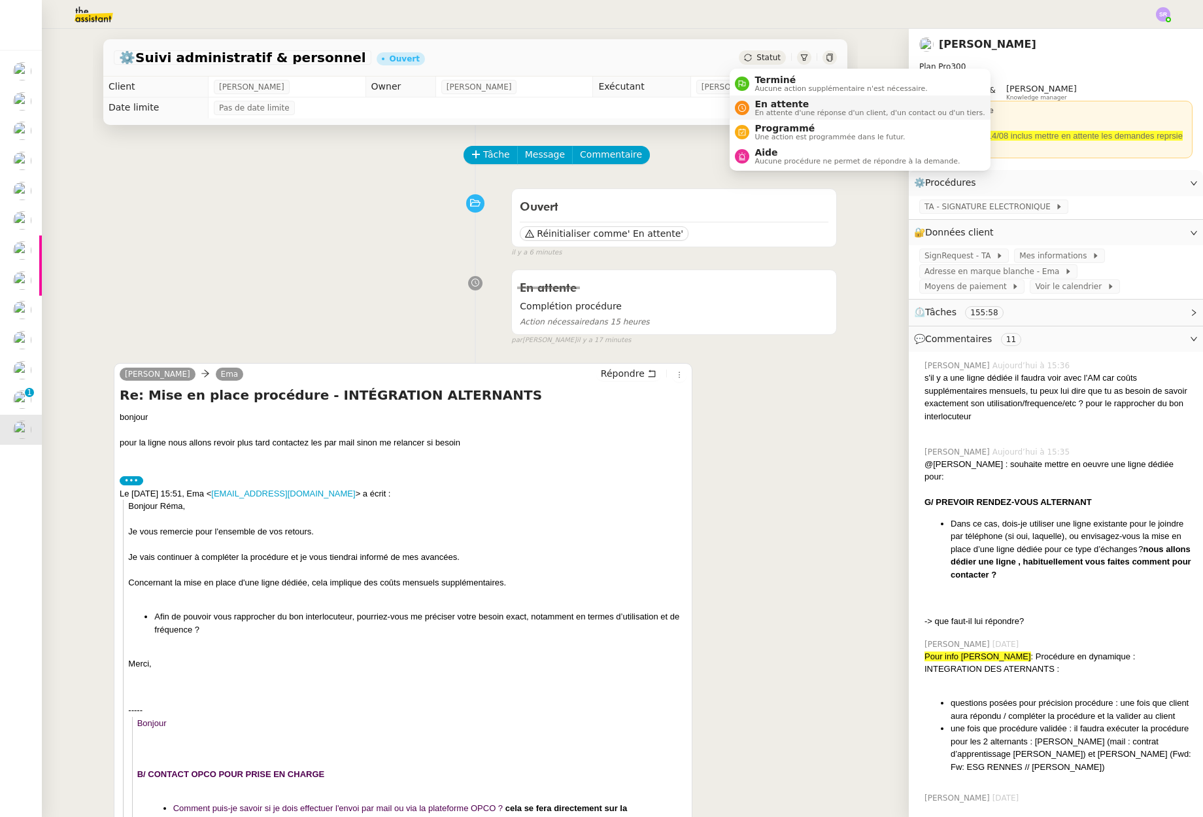
click at [793, 111] on span "En attente d'une réponse d'un client, d'un contact ou d'un tiers." at bounding box center [870, 112] width 230 height 7
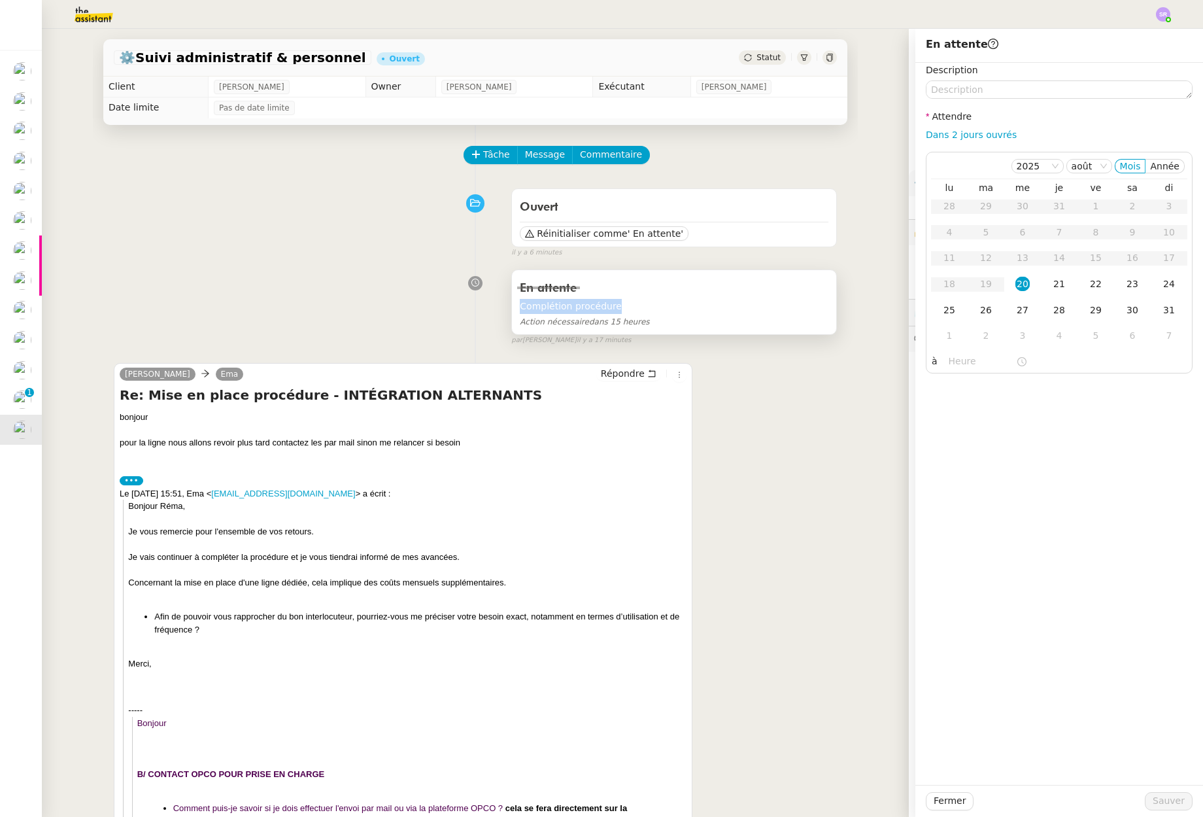
drag, startPoint x: 622, startPoint y: 304, endPoint x: 510, endPoint y: 307, distance: 112.5
click at [512, 307] on div "En attente Complétion procédure Action nécessaire dans 15 heures" at bounding box center [674, 302] width 324 height 65
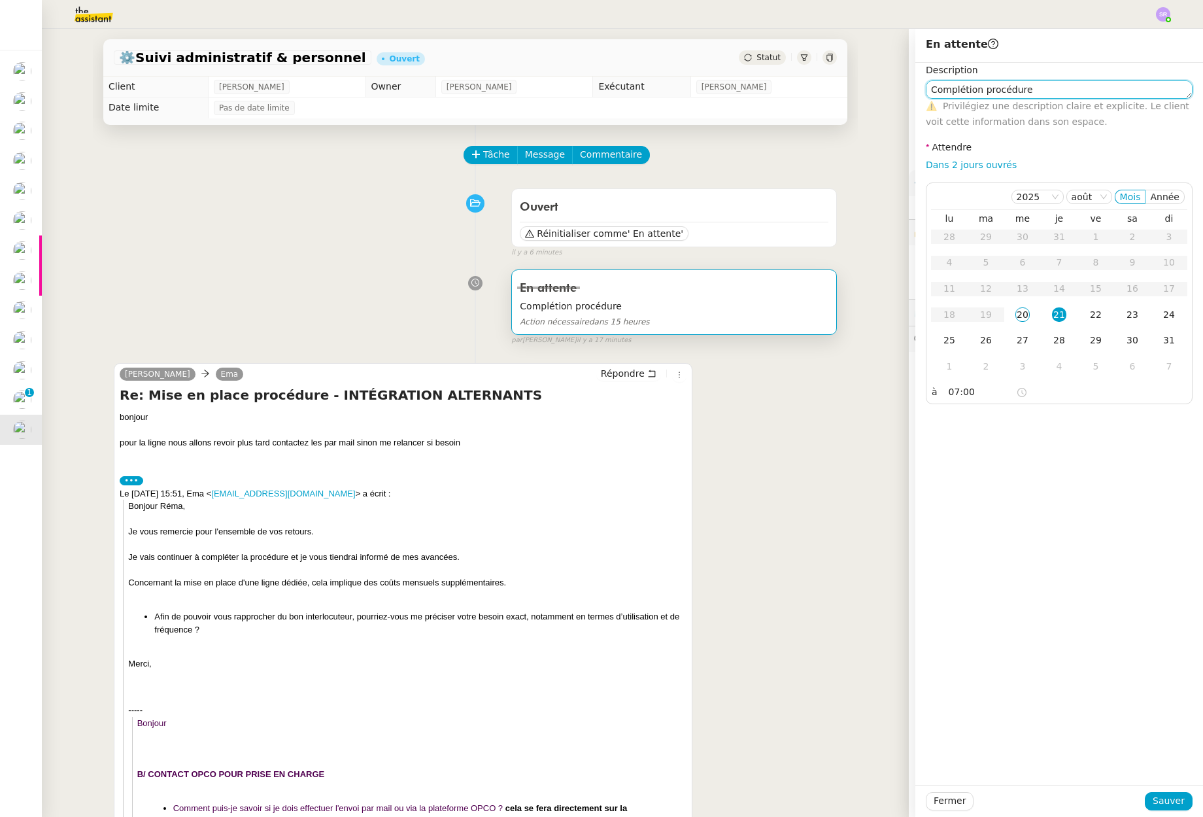
click at [1048, 93] on textarea "Complétion procédure" at bounding box center [1059, 89] width 267 height 18
click at [754, 150] on div "Tâche Message Commentaire" at bounding box center [651, 161] width 372 height 31
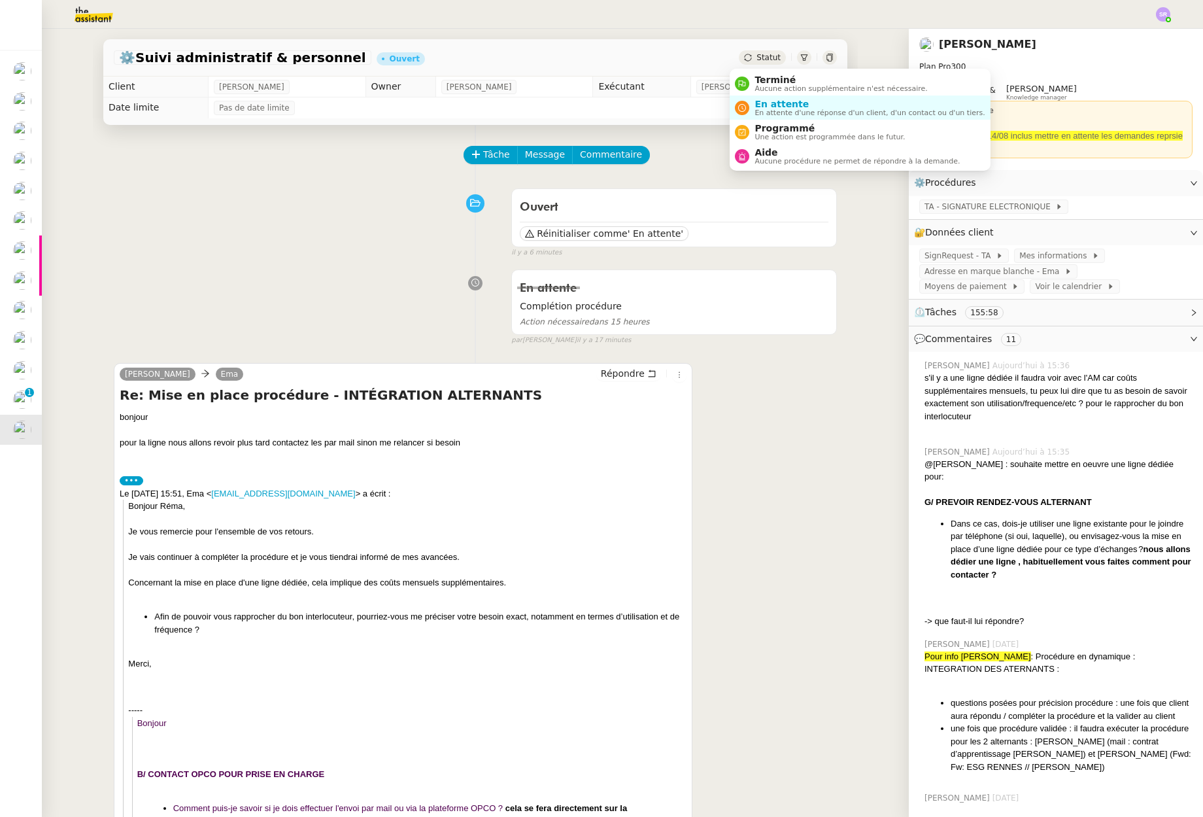
click at [751, 52] on div "Statut" at bounding box center [762, 57] width 47 height 14
click at [792, 118] on li "En attente En attente d'une réponse d'un client, d'un contact ou d'un tiers." at bounding box center [860, 107] width 260 height 24
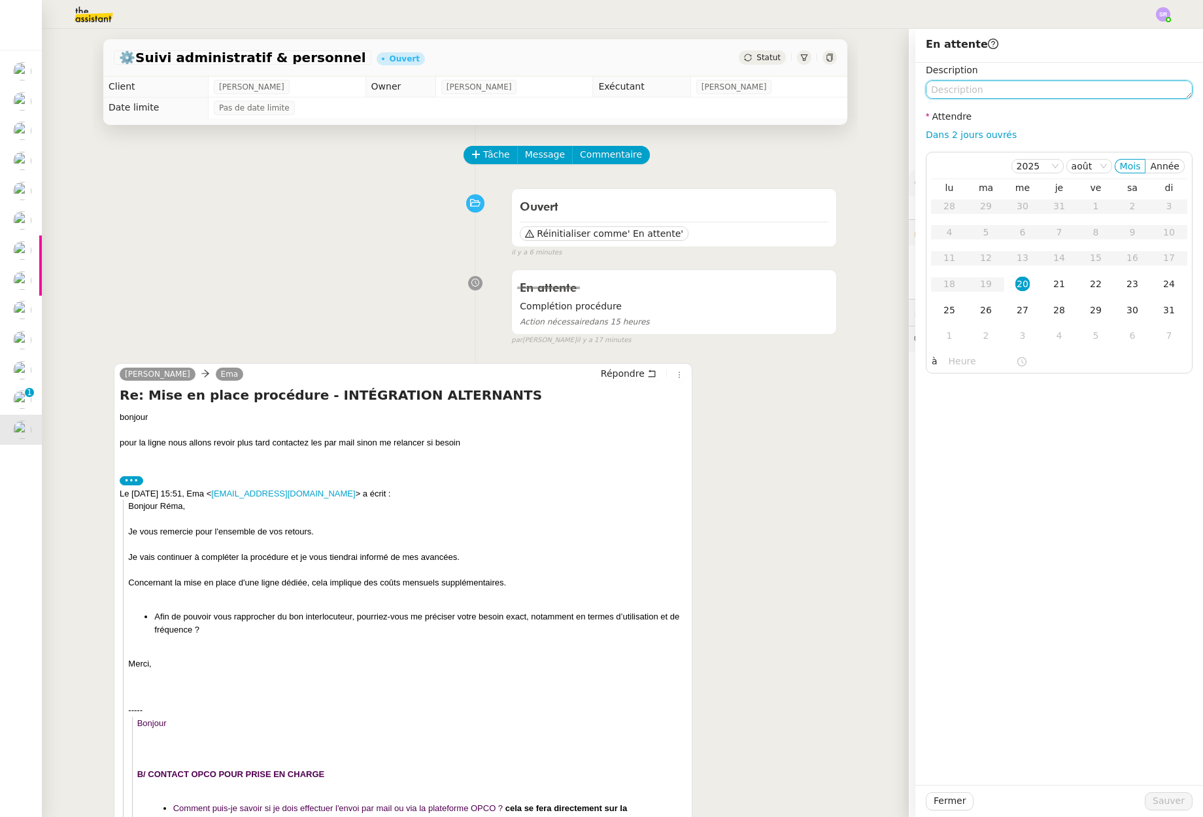
click at [972, 97] on textarea at bounding box center [1059, 89] width 267 height 18
paste textarea "Complétion procédure"
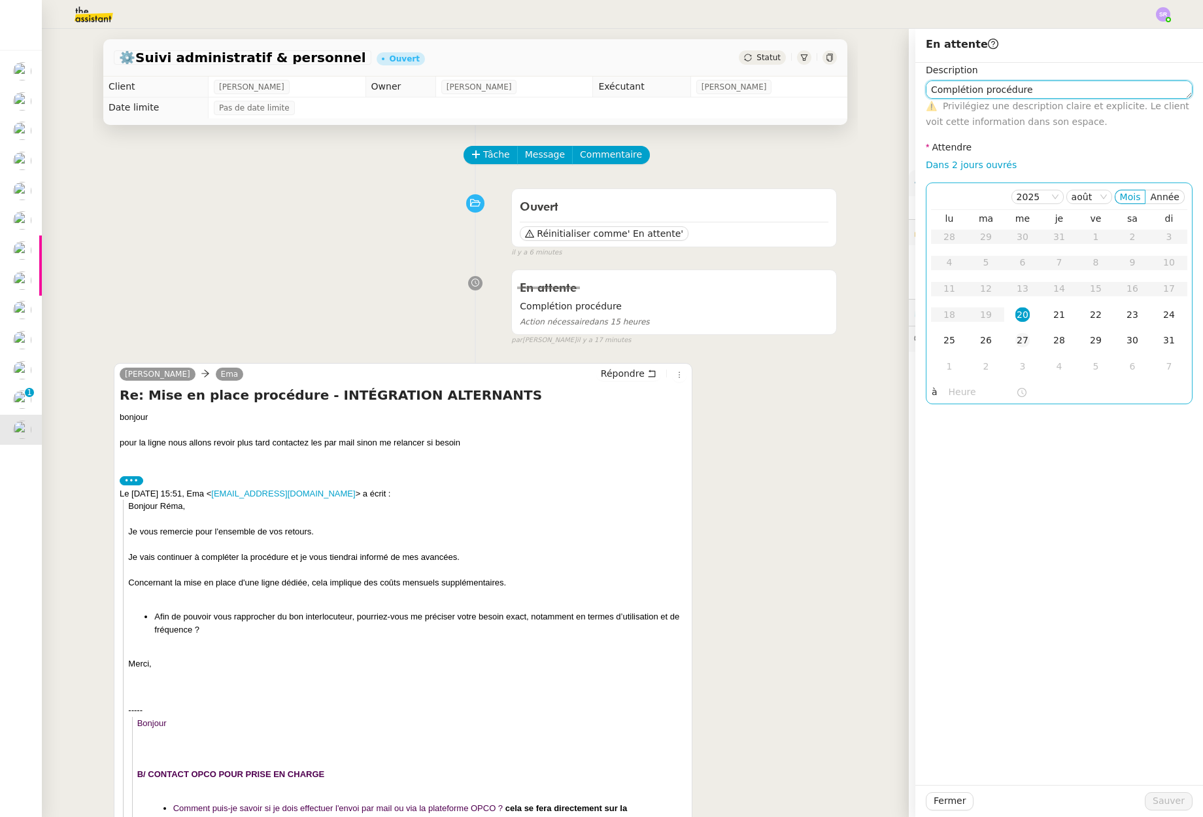
type textarea "Complétion procédure"
click at [978, 167] on link "Dans 2 jours ouvrés" at bounding box center [971, 165] width 91 height 10
type input "07:00"
click at [1052, 320] on div "21" at bounding box center [1059, 314] width 14 height 14
click at [1146, 801] on button "Sauver" at bounding box center [1169, 801] width 48 height 18
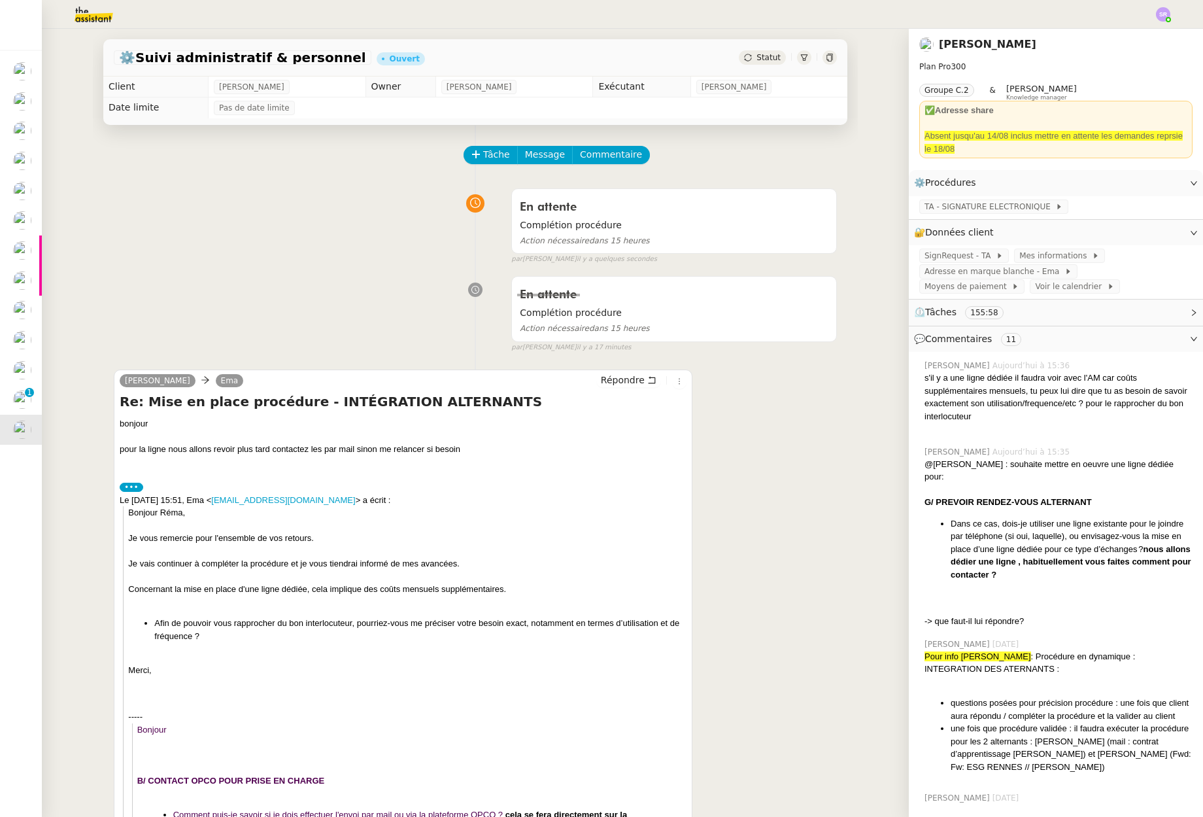
click at [461, 526] on div at bounding box center [407, 525] width 558 height 13
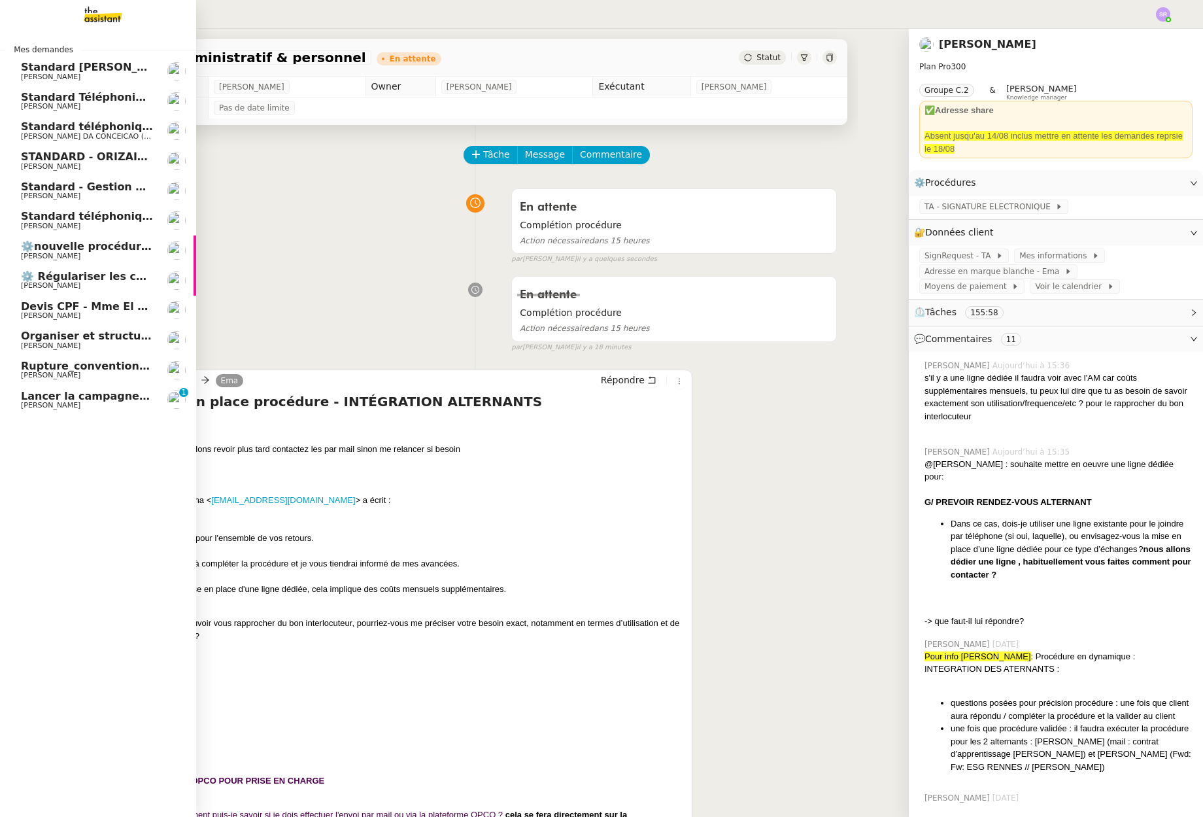
click at [85, 221] on span "Standard téléphonique - août 2025" at bounding box center [124, 216] width 207 height 12
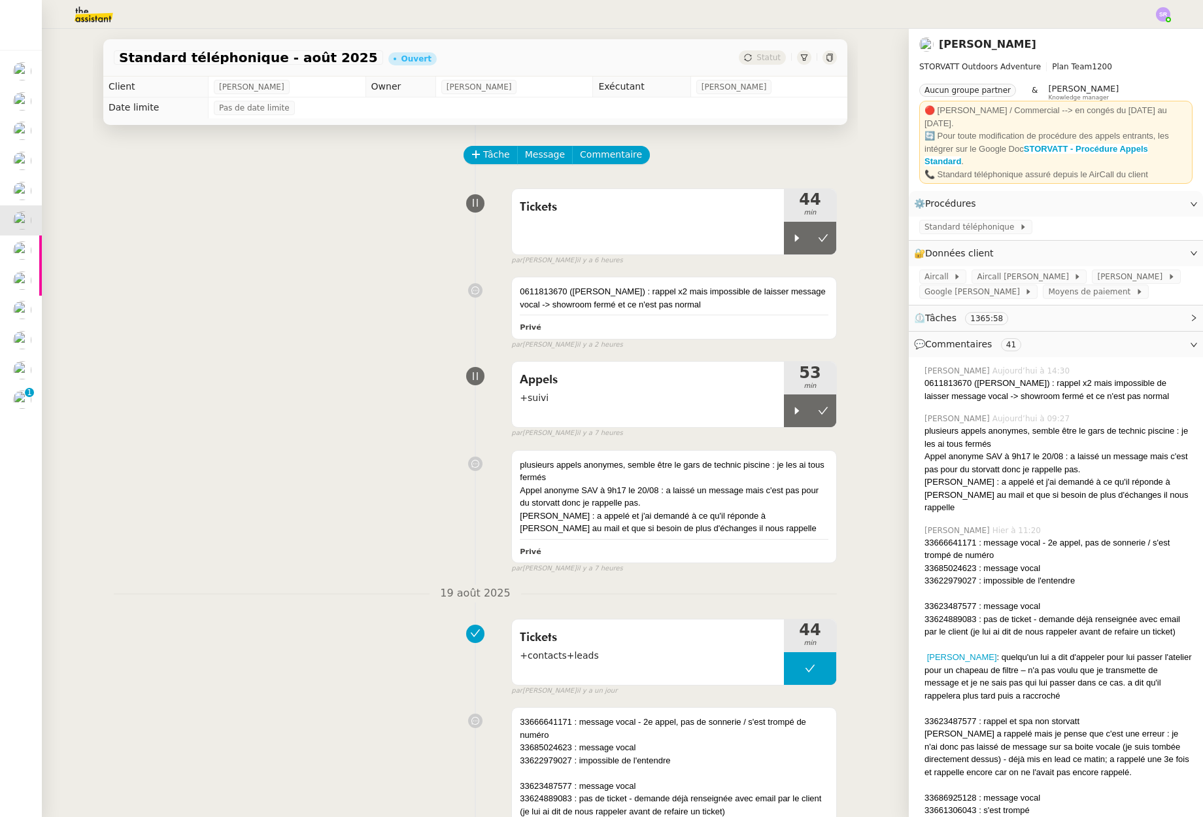
click at [786, 429] on div "par Stéphanie R. il y a 7 heures" at bounding box center [674, 433] width 326 height 11
drag, startPoint x: 784, startPoint y: 420, endPoint x: 792, endPoint y: 427, distance: 11.1
click at [784, 419] on div at bounding box center [797, 410] width 26 height 33
click at [805, 413] on icon at bounding box center [810, 410] width 10 height 10
click at [792, 235] on icon at bounding box center [797, 238] width 10 height 10
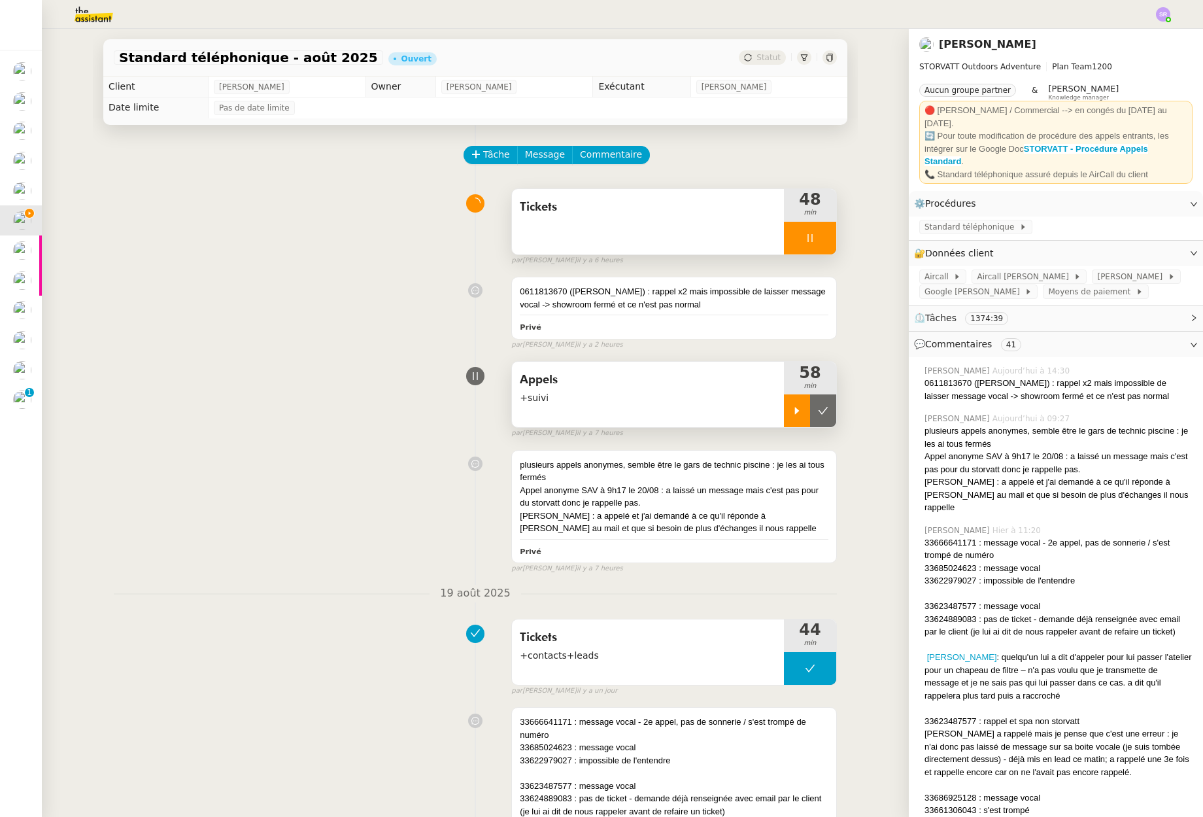
click at [792, 236] on div at bounding box center [810, 238] width 52 height 33
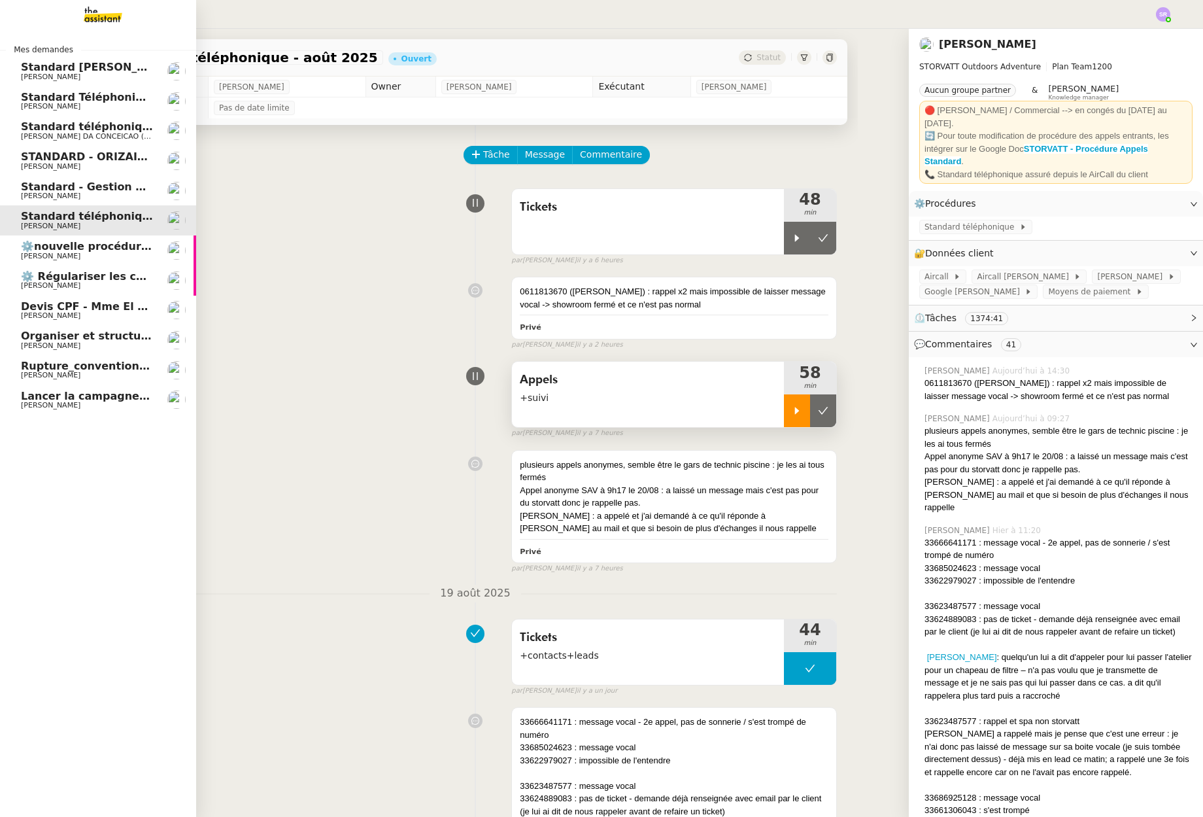
click at [27, 399] on span "Lancer la campagne de prospection" at bounding box center [126, 396] width 211 height 12
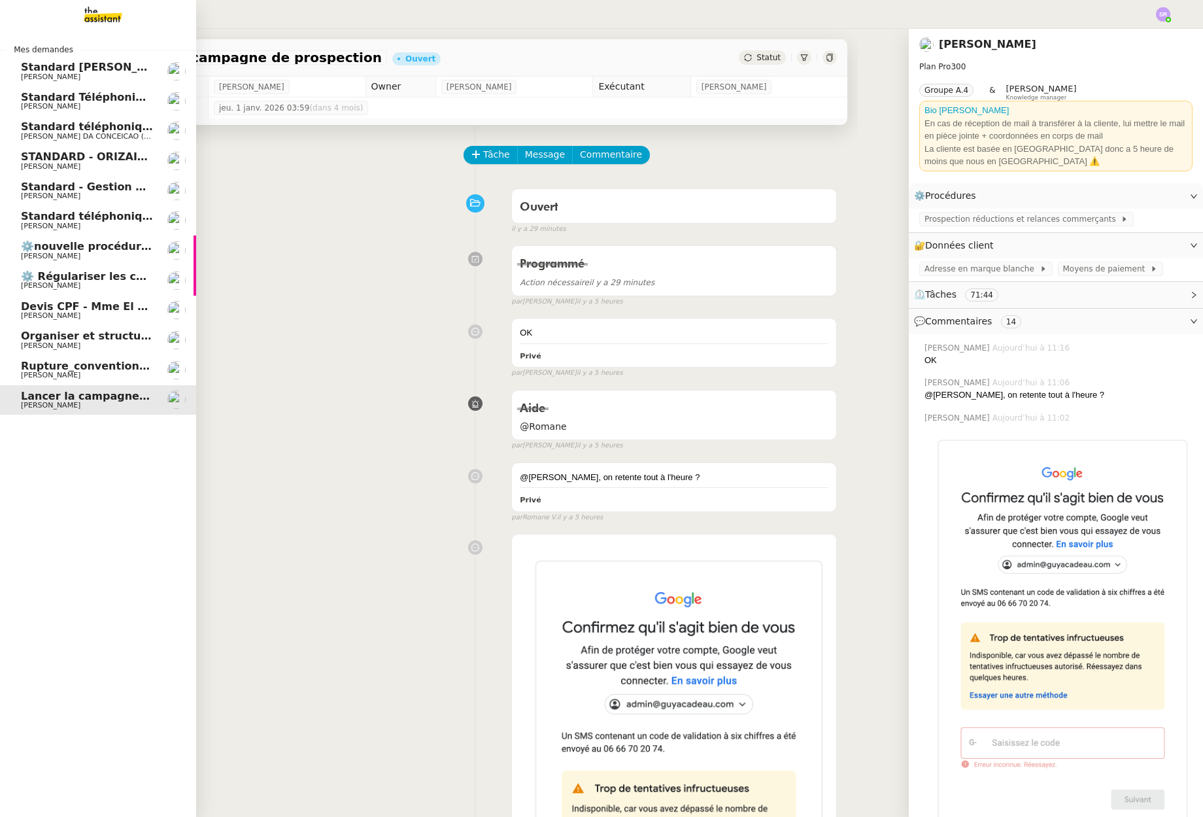
click at [97, 397] on span "Lancer la campagne de prospection" at bounding box center [126, 396] width 211 height 12
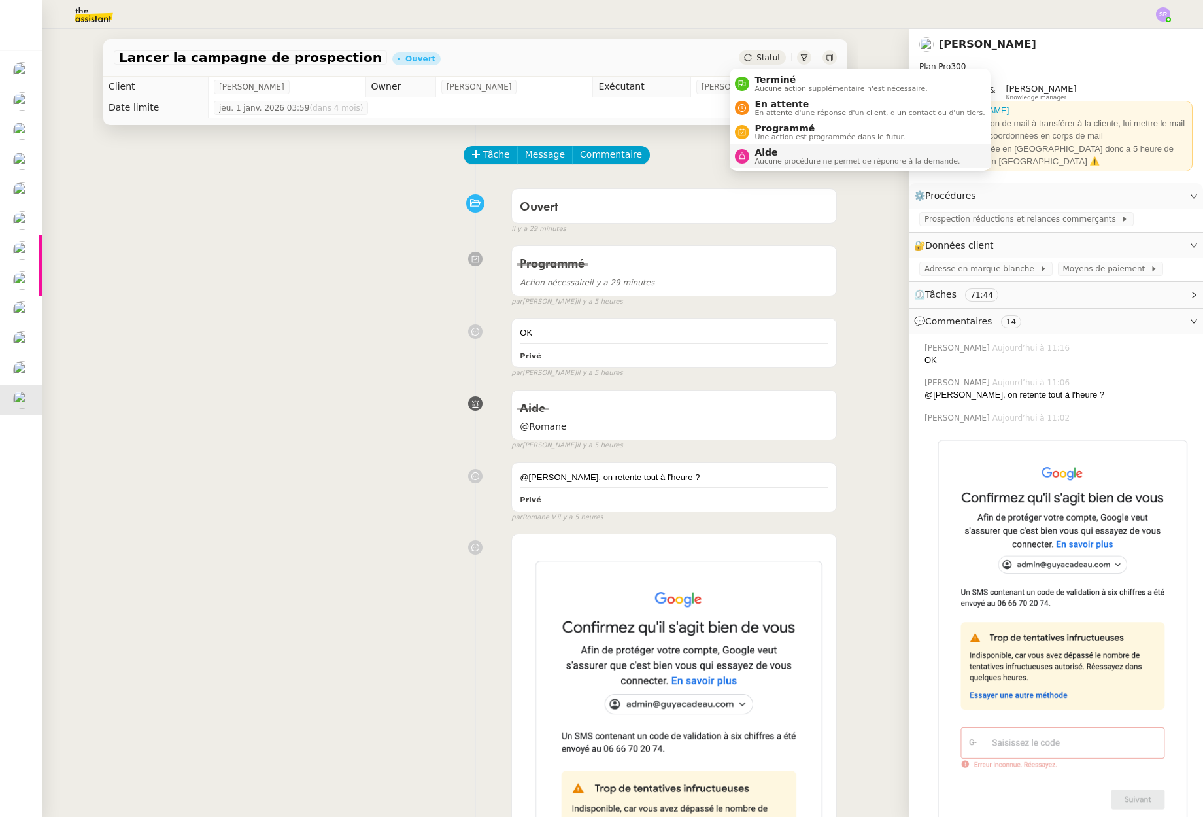
click at [757, 163] on span "Aucune procédure ne permet de répondre à la demande." at bounding box center [857, 161] width 205 height 7
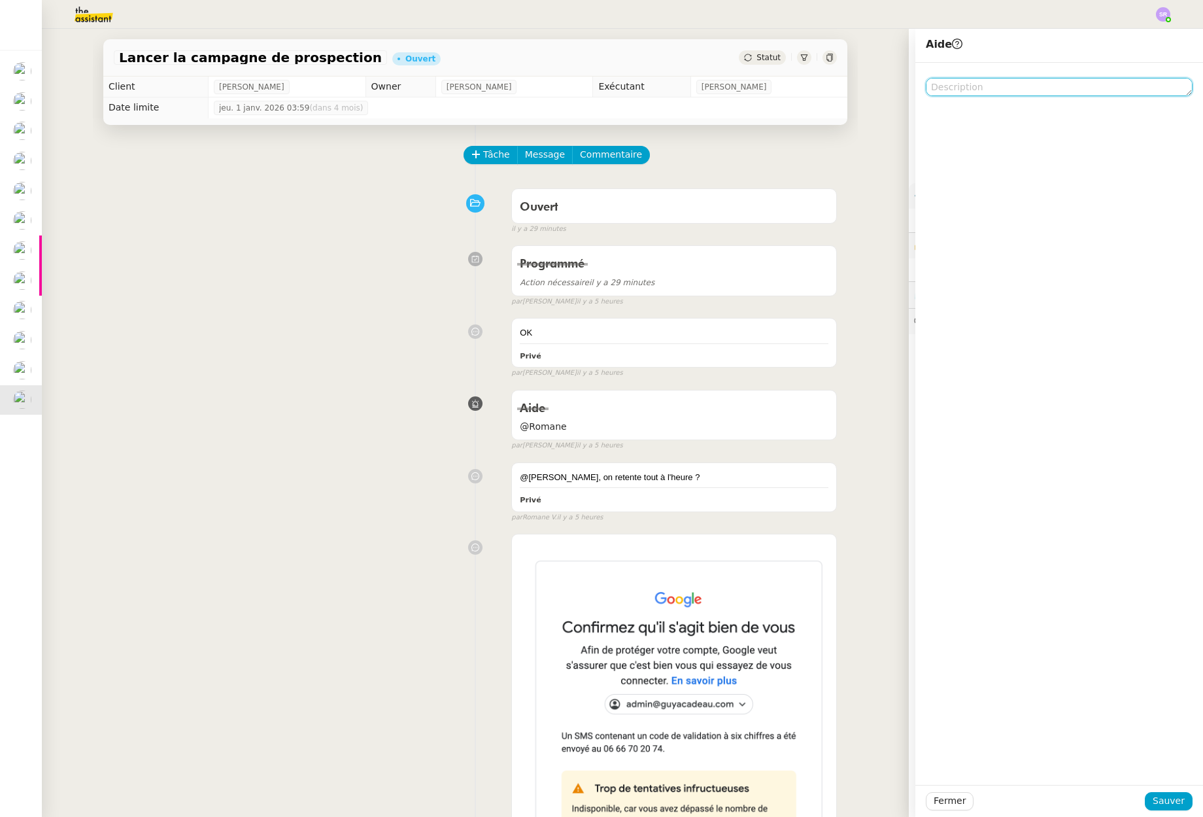
click at [1006, 93] on textarea at bounding box center [1059, 87] width 267 height 18
type textarea "@"
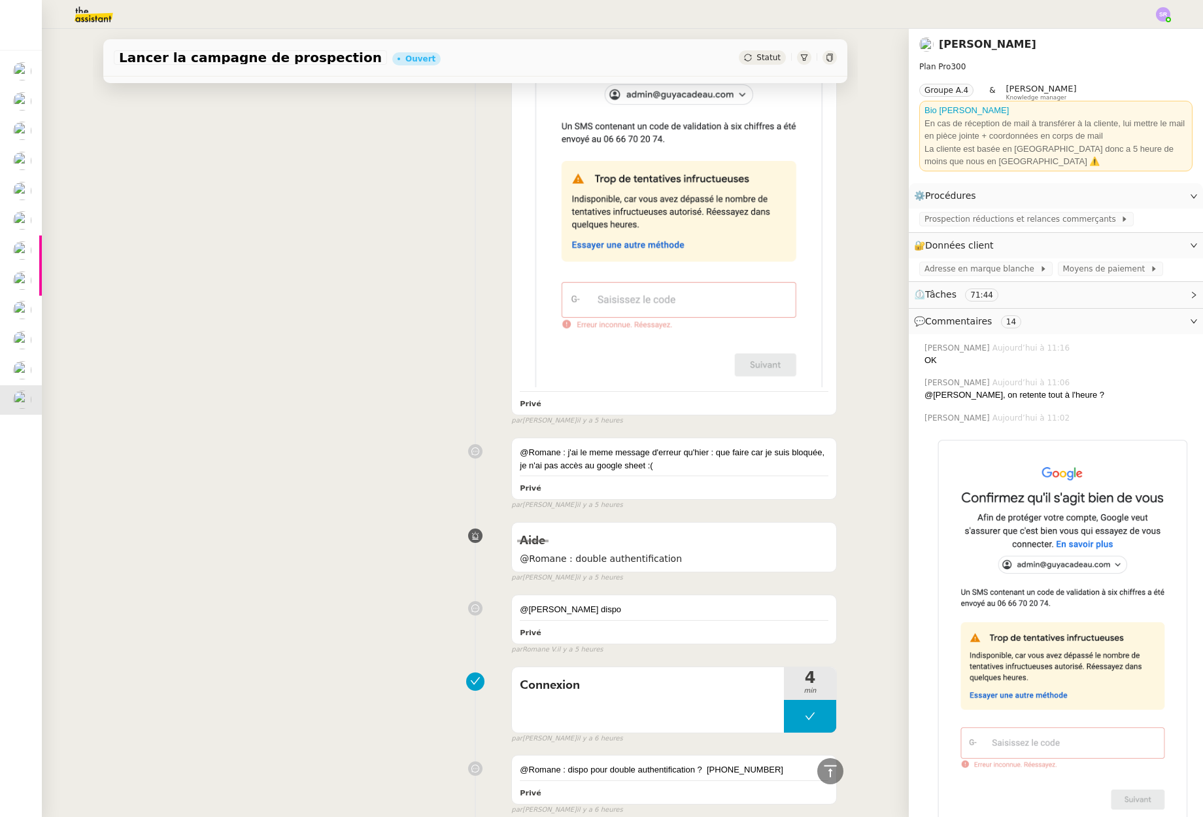
scroll to position [698, 0]
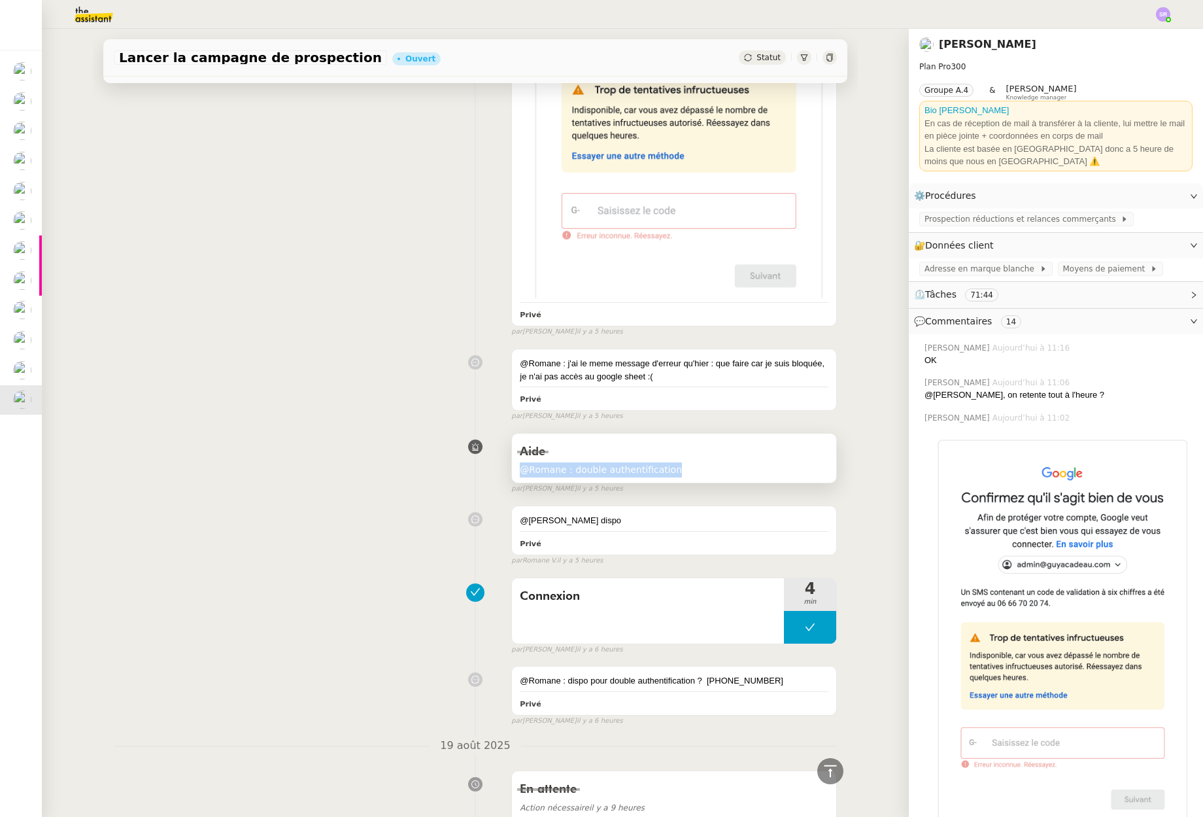
drag, startPoint x: 666, startPoint y: 466, endPoint x: 516, endPoint y: 465, distance: 150.4
click at [520, 465] on span "@Romane : double authentification" at bounding box center [674, 469] width 309 height 15
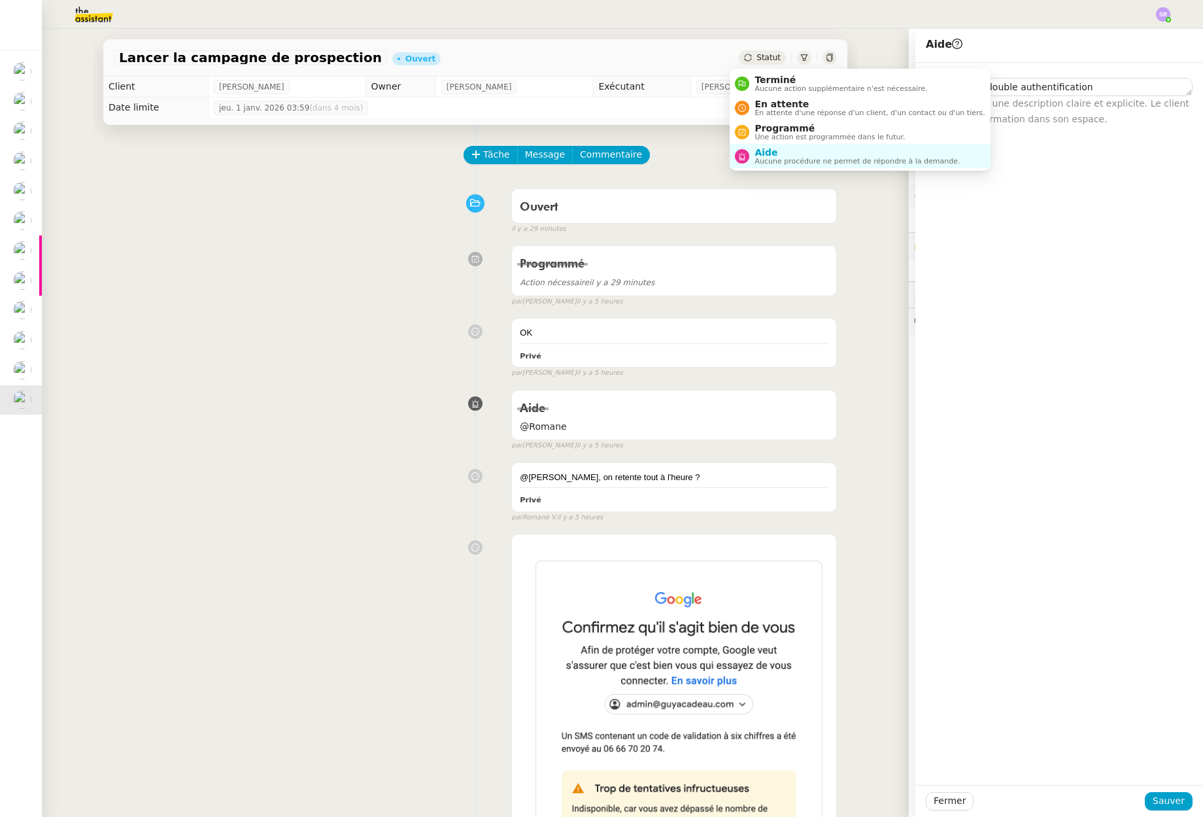
click at [746, 57] on div "Statut" at bounding box center [762, 57] width 47 height 14
click at [796, 160] on span "Aucune procédure ne permet de répondre à la demande." at bounding box center [857, 161] width 205 height 7
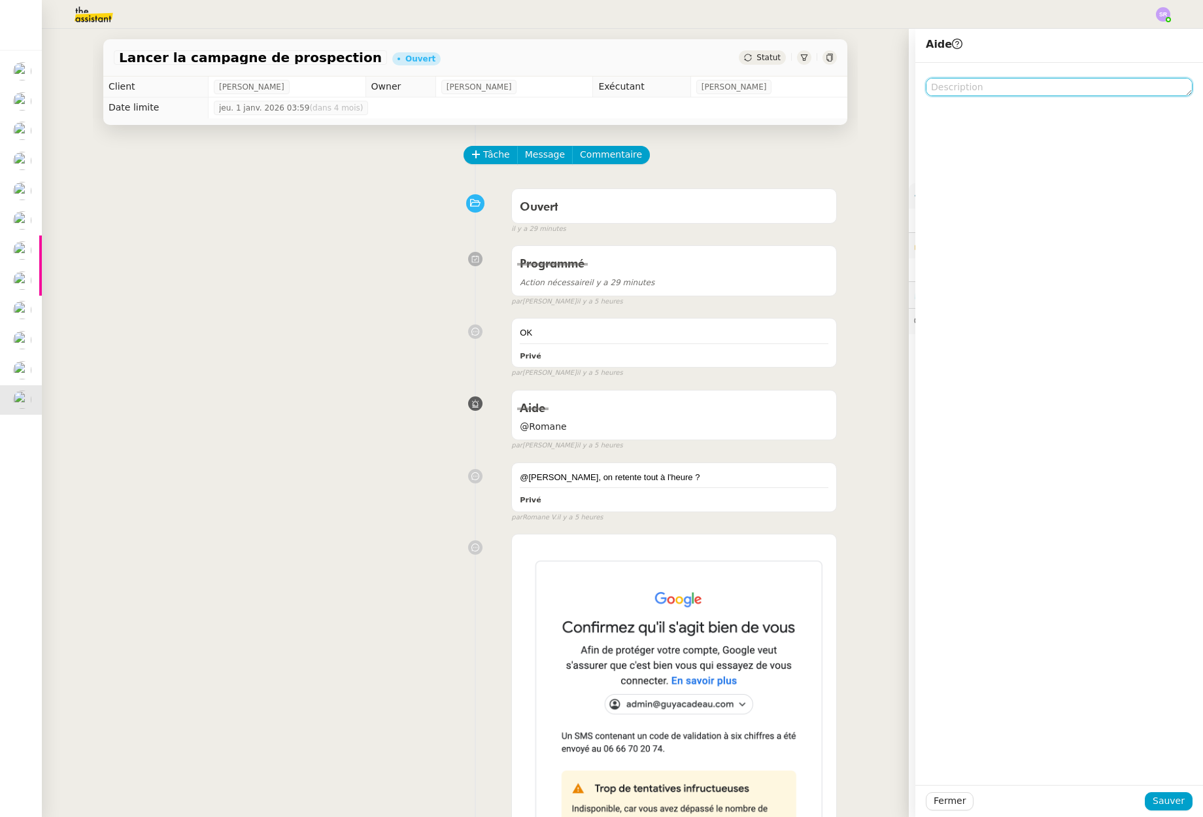
click at [937, 90] on textarea at bounding box center [1059, 87] width 267 height 18
paste textarea "@Romane : double authentification"
type textarea "@Romane : double authentification"
click at [1174, 804] on span "Sauver" at bounding box center [1169, 800] width 32 height 15
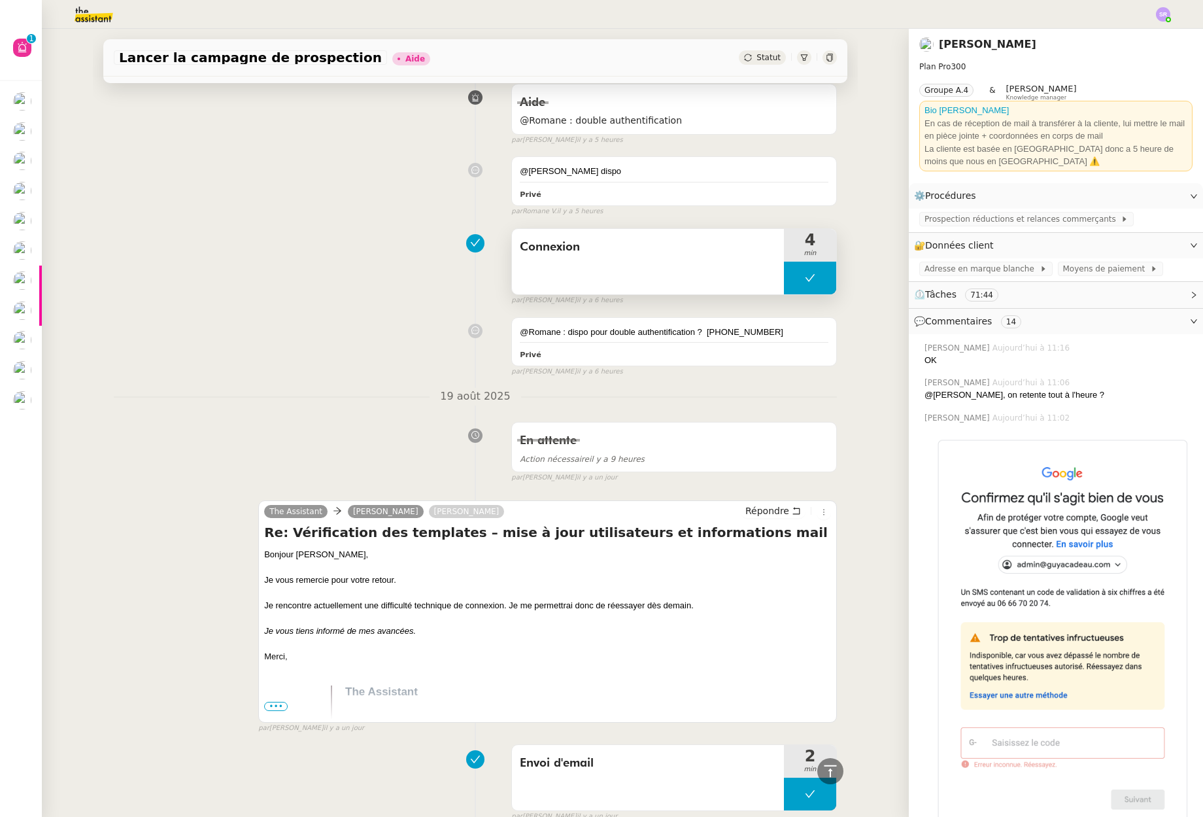
scroll to position [785, 0]
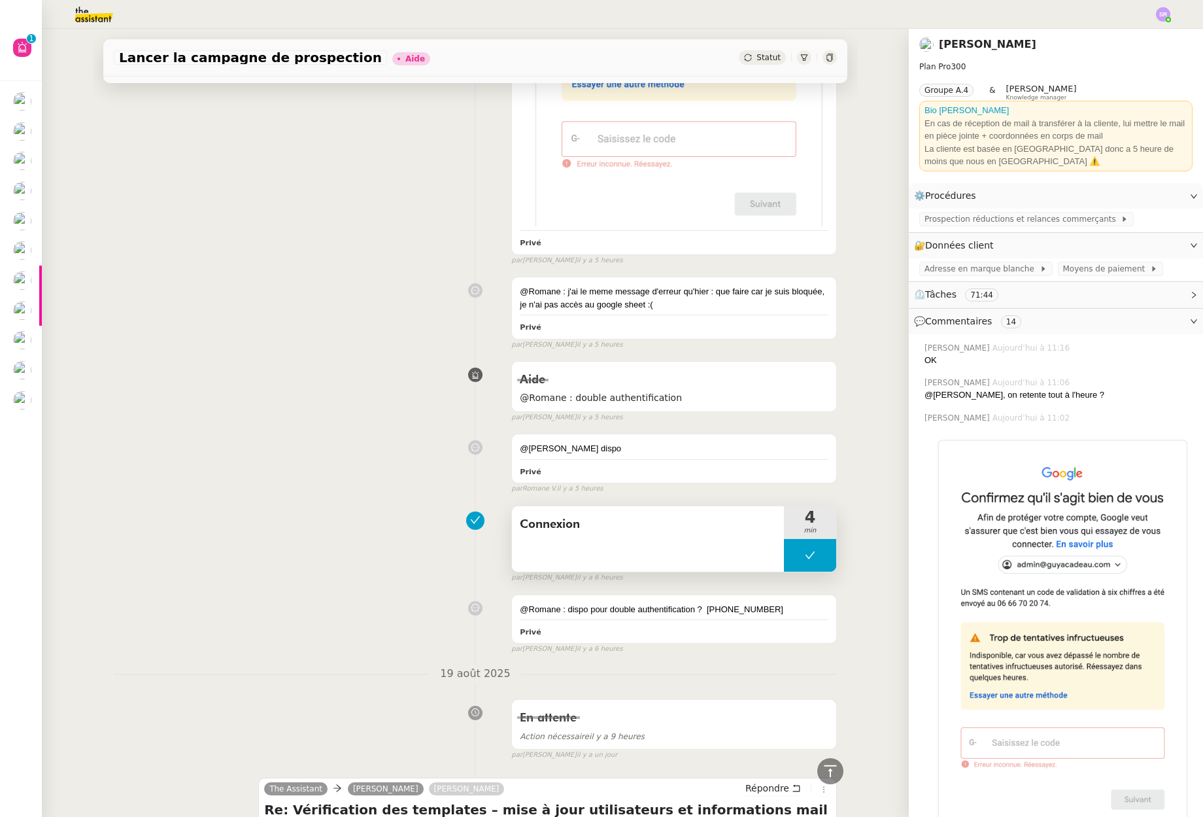
click at [784, 552] on button at bounding box center [810, 555] width 52 height 33
click at [792, 554] on icon at bounding box center [797, 555] width 10 height 10
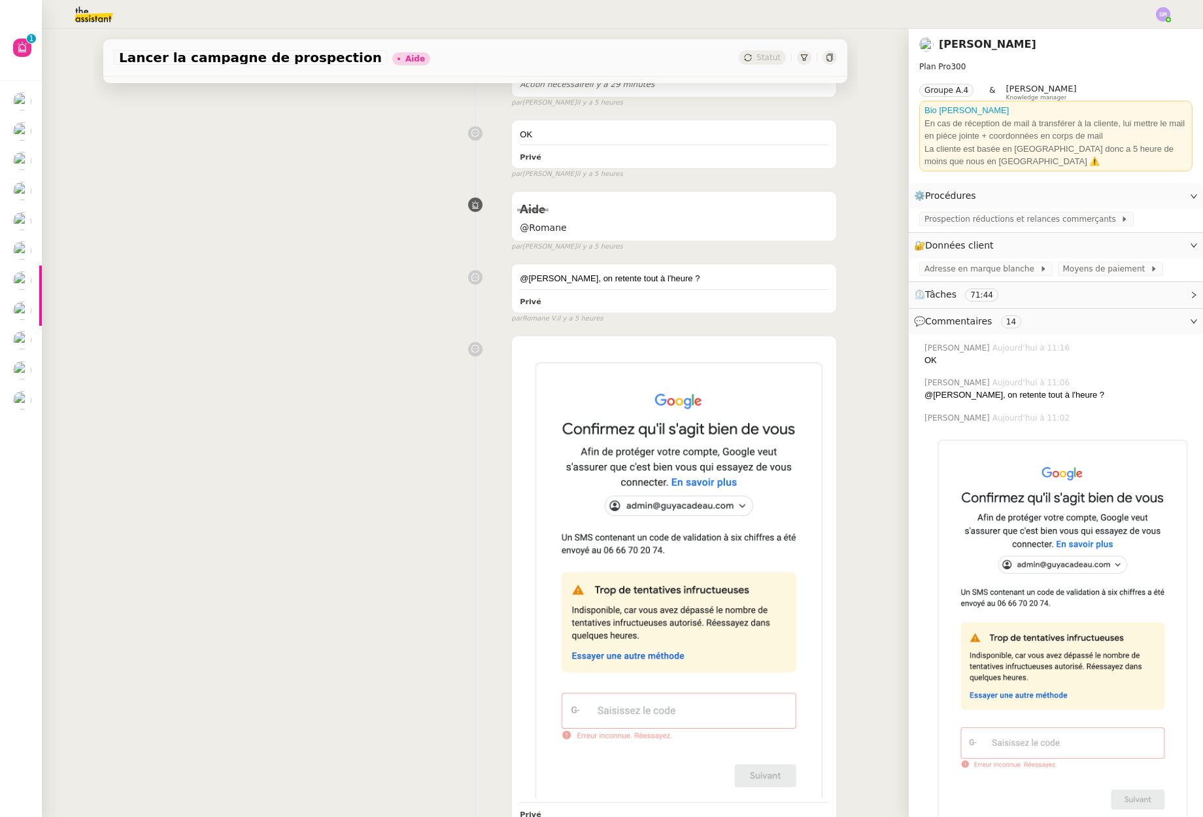
scroll to position [0, 0]
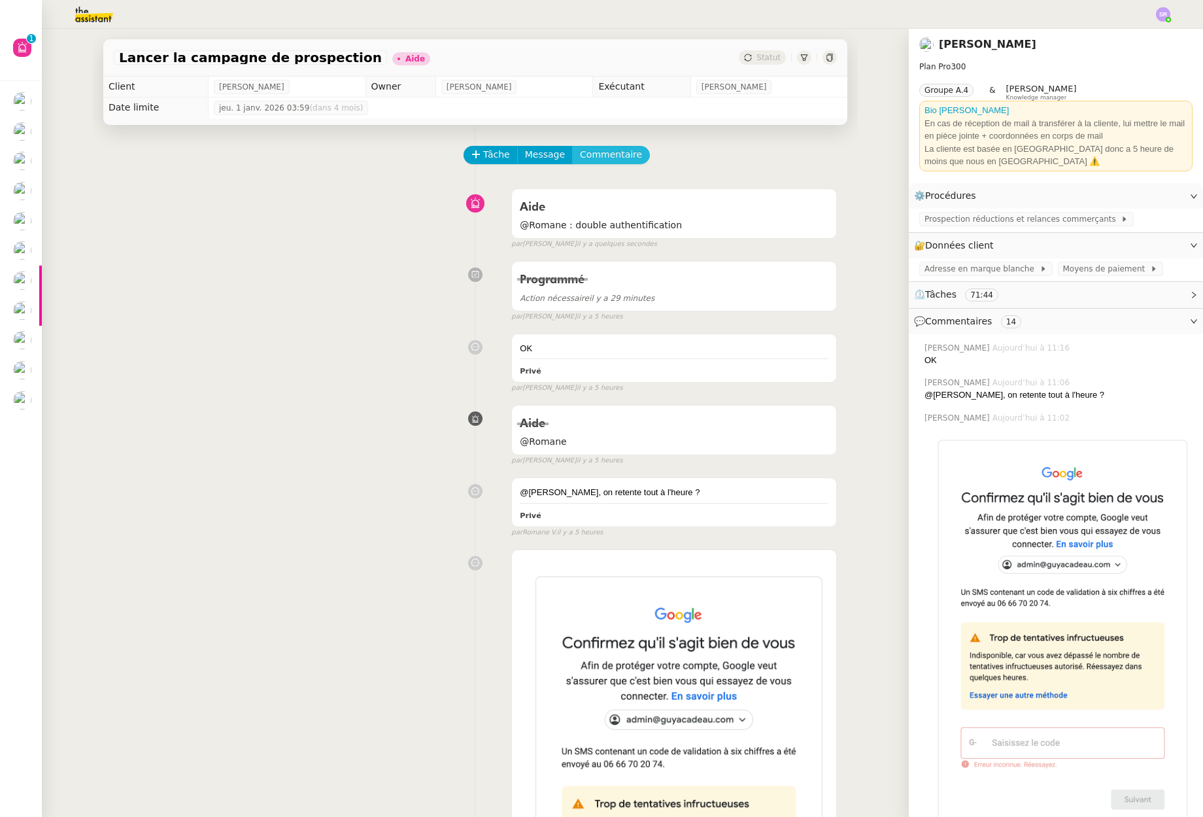
click at [597, 154] on span "Commentaire" at bounding box center [611, 154] width 62 height 15
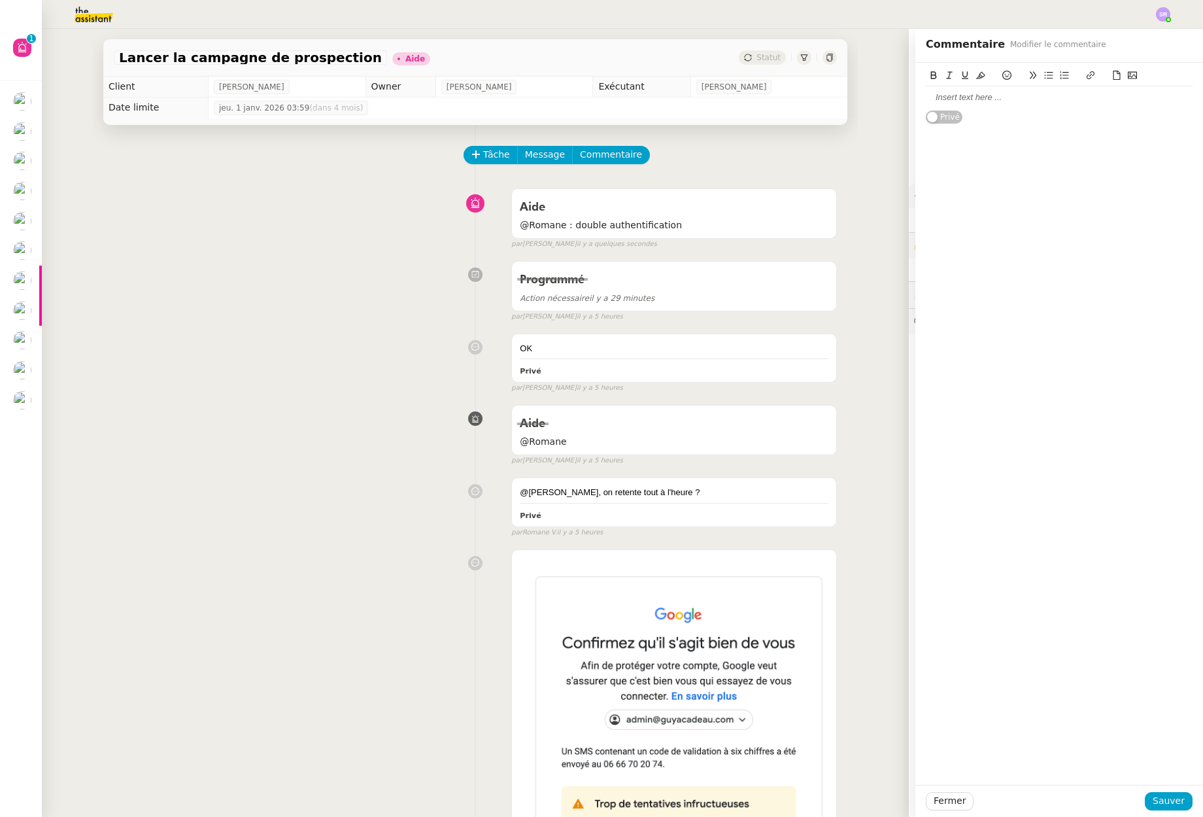
click at [987, 103] on div at bounding box center [1059, 98] width 267 height 12
drag, startPoint x: 970, startPoint y: 99, endPoint x: 996, endPoint y: 114, distance: 29.6
click at [970, 99] on div "@Romane =: prete ?" at bounding box center [1059, 98] width 267 height 12
click at [1072, 99] on div "@Romane = prete ?" at bounding box center [1059, 98] width 267 height 12
click at [1156, 796] on span "Sauver" at bounding box center [1169, 800] width 32 height 15
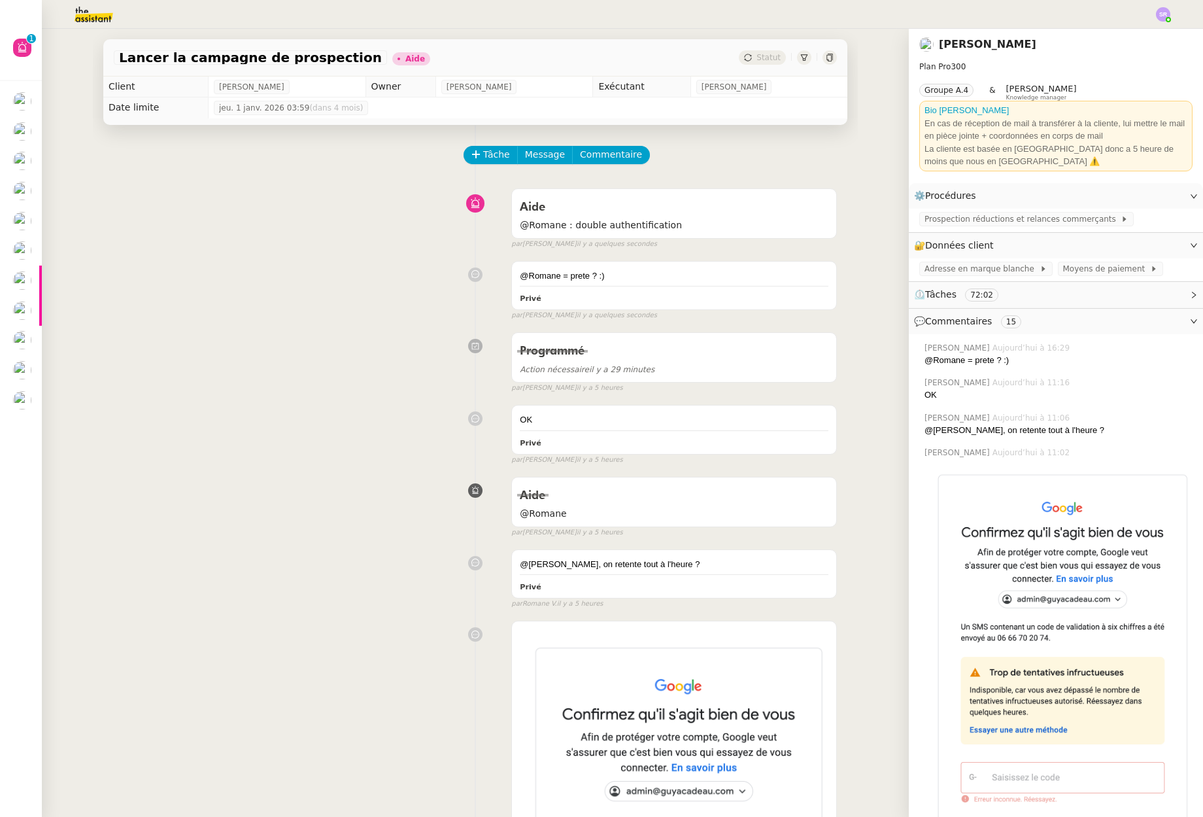
click at [309, 266] on div "@Romane = prete ? :) Privé false par Stéphanie R. il y a quelques secondes" at bounding box center [475, 288] width 723 height 66
click at [957, 270] on span "Adresse en marque blanche" at bounding box center [982, 268] width 115 height 13
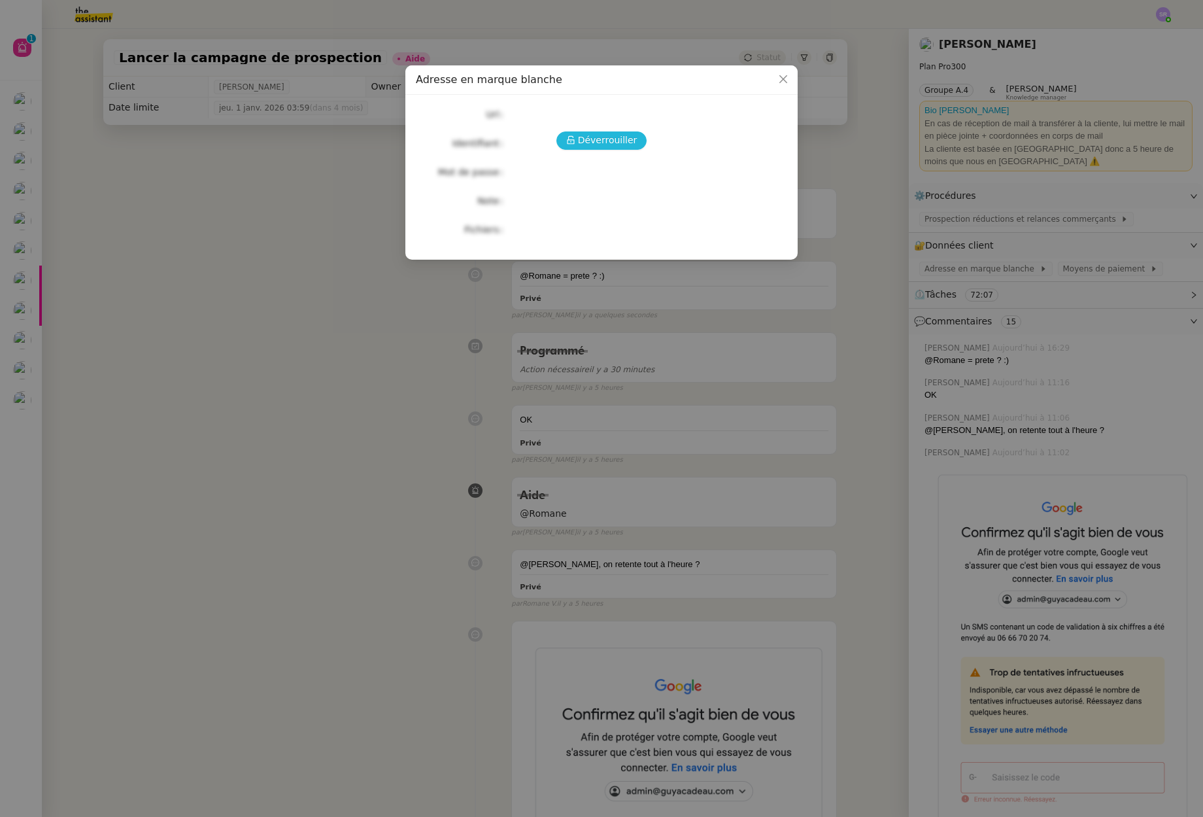
click at [603, 139] on span "Déverrouiller" at bounding box center [608, 140] width 60 height 15
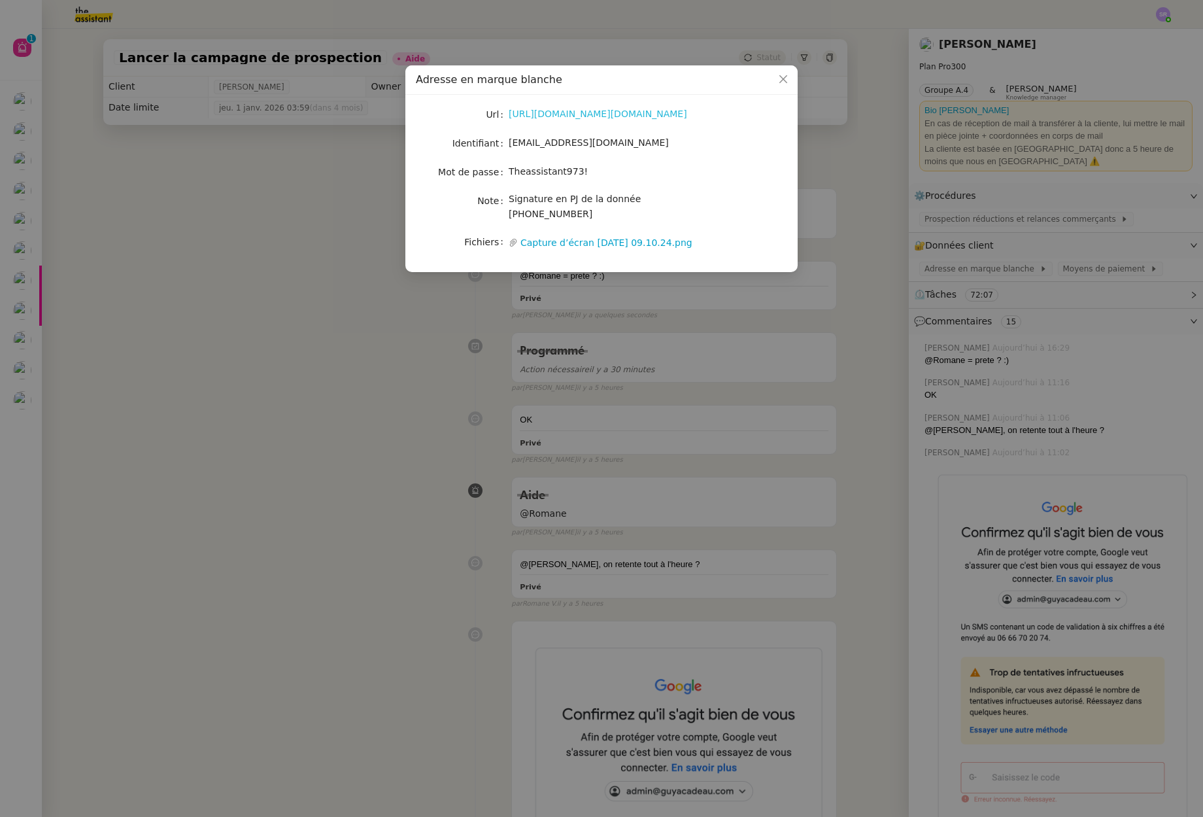
click at [599, 114] on link "https://accounts.google.com/InteractiveLogin/signinchooser?continue=https%3A%2F…" at bounding box center [598, 114] width 179 height 10
drag, startPoint x: 622, startPoint y: 137, endPoint x: 503, endPoint y: 138, distance: 118.4
click at [503, 138] on nz-form-item "Identifiant admin@guyacadeau.com" at bounding box center [601, 143] width 371 height 18
copy nz-form-item "admin@guyacadeau.com"
drag, startPoint x: 590, startPoint y: 173, endPoint x: 503, endPoint y: 177, distance: 86.4
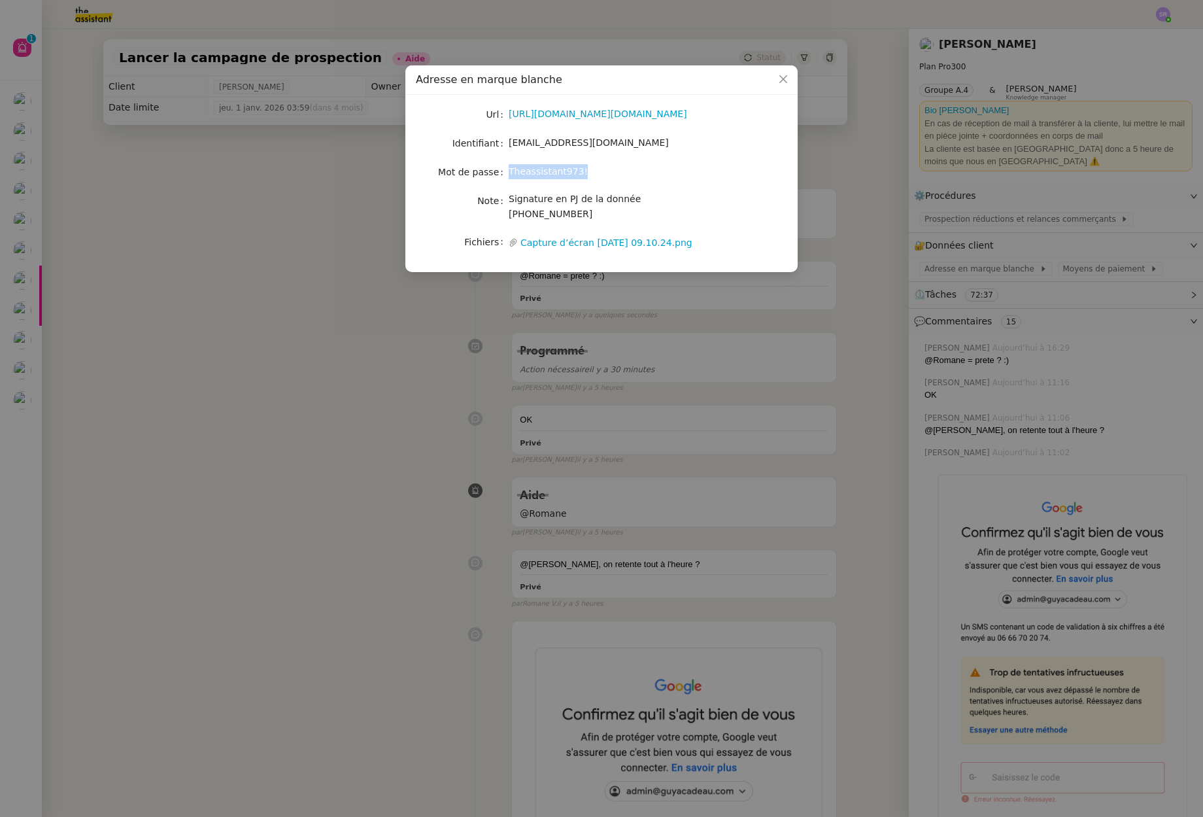
click at [503, 177] on nz-form-item "Mot de passe Theassistant973!" at bounding box center [601, 172] width 371 height 18
copy nz-form-item "Theassistant973!"
drag, startPoint x: 721, startPoint y: 203, endPoint x: 634, endPoint y: 199, distance: 87.1
click at [634, 199] on div "Signature en PJ de la donnée +33 6 66 70 20 74" at bounding box center [617, 207] width 216 height 31
copy span "+33 6 66 70 20 74"
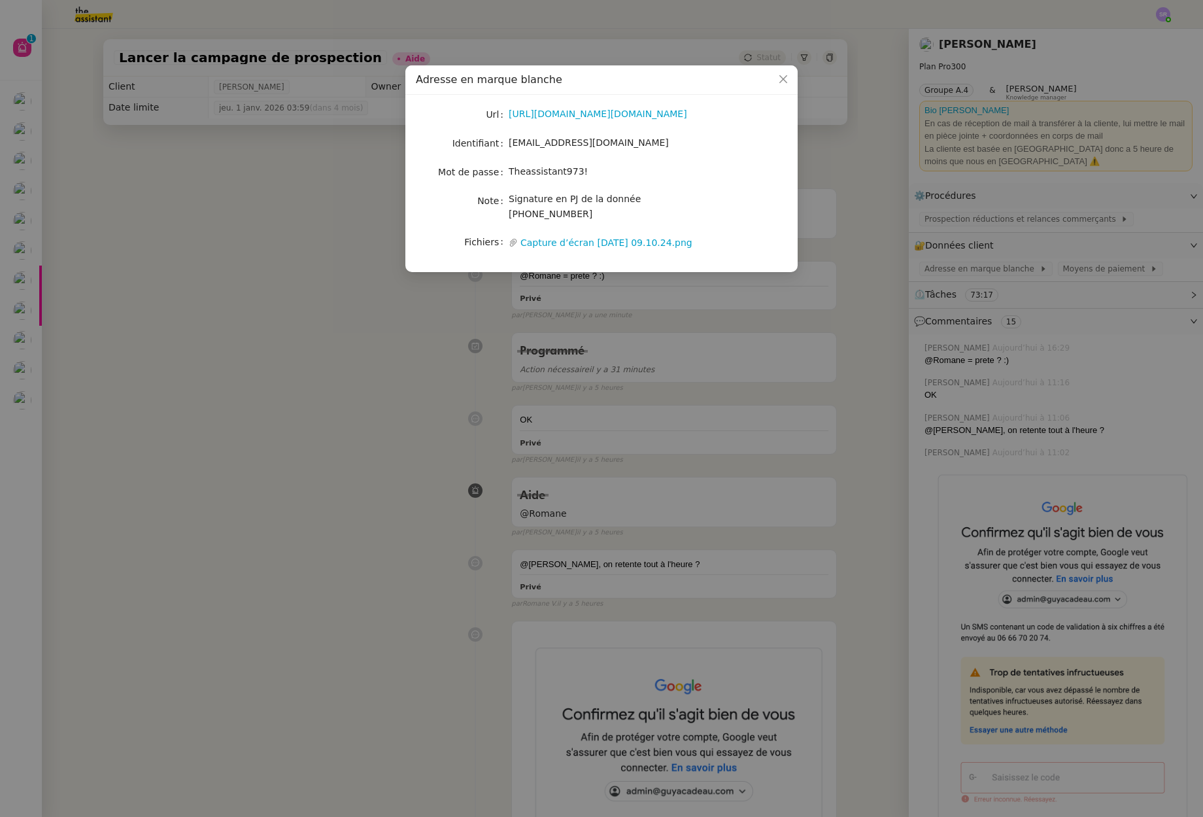
click at [343, 304] on nz-modal-container "Adresse en marque blanche Url https://accounts.google.com/InteractiveLogin/sign…" at bounding box center [601, 408] width 1203 height 817
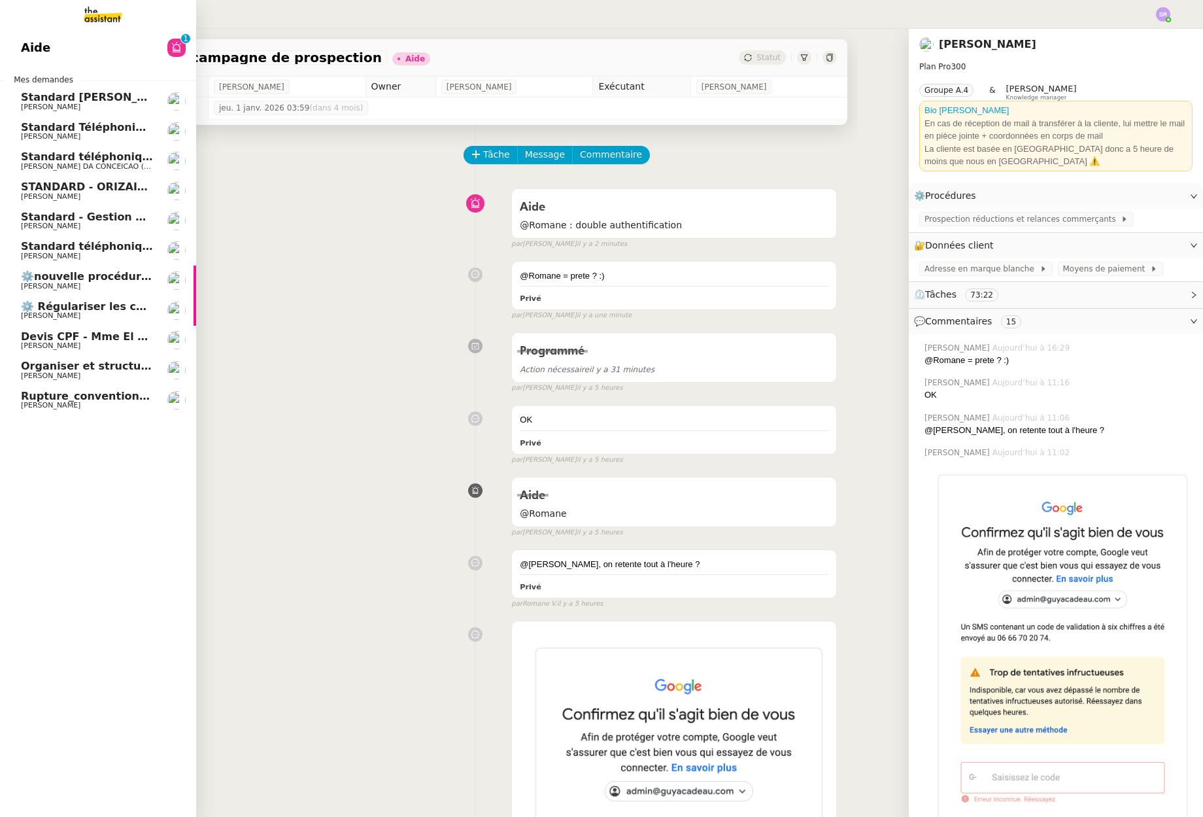
click at [94, 277] on span "⚙️nouvelle procédure d'onboarding" at bounding box center [125, 276] width 209 height 12
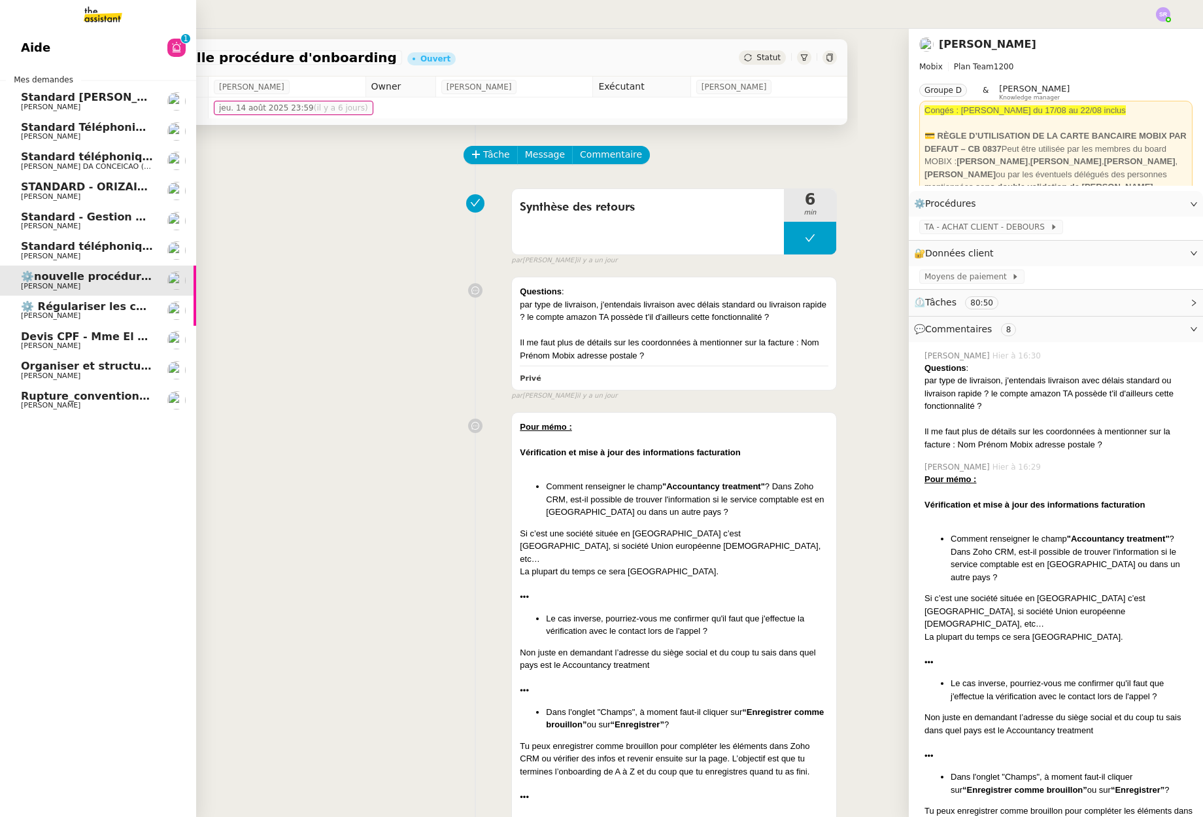
click at [138, 348] on span "[PERSON_NAME]" at bounding box center [87, 346] width 132 height 8
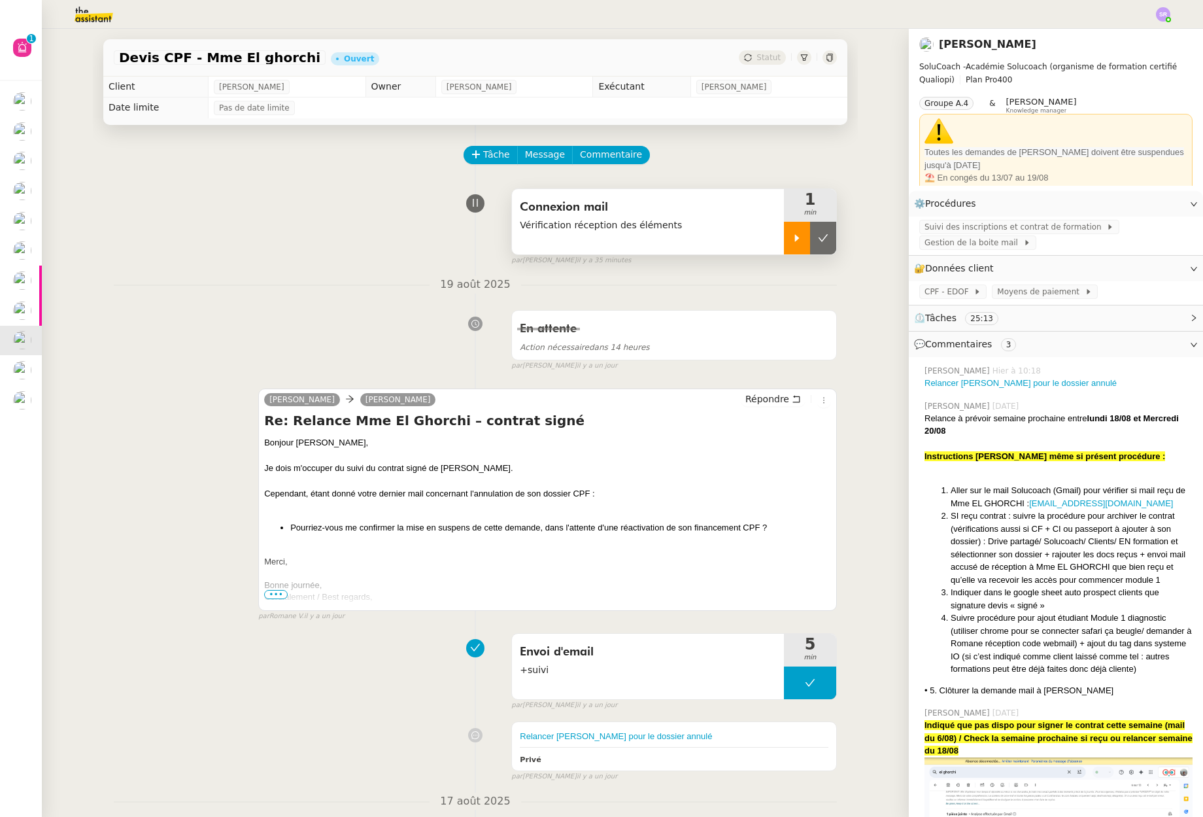
click at [792, 239] on icon at bounding box center [797, 238] width 10 height 10
click at [938, 231] on span "Suivi des inscriptions et contrat de formation" at bounding box center [1016, 226] width 182 height 13
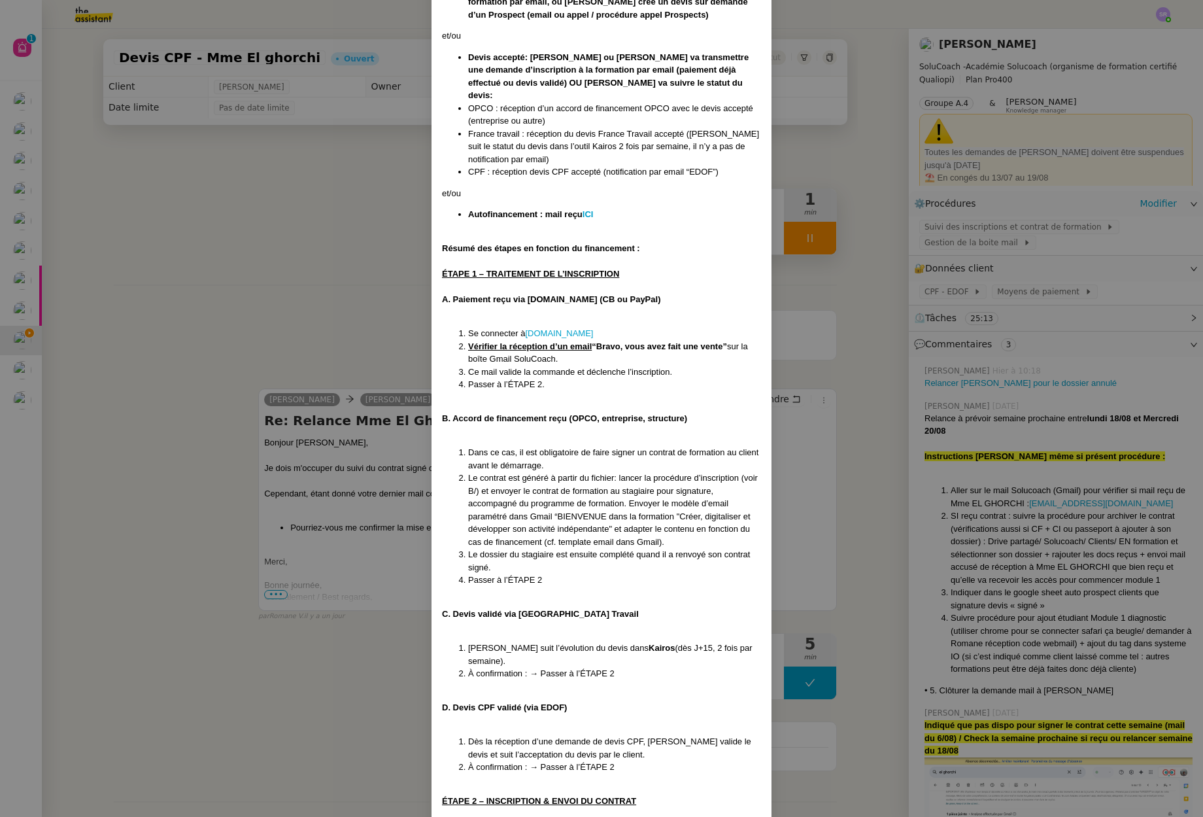
scroll to position [500, 0]
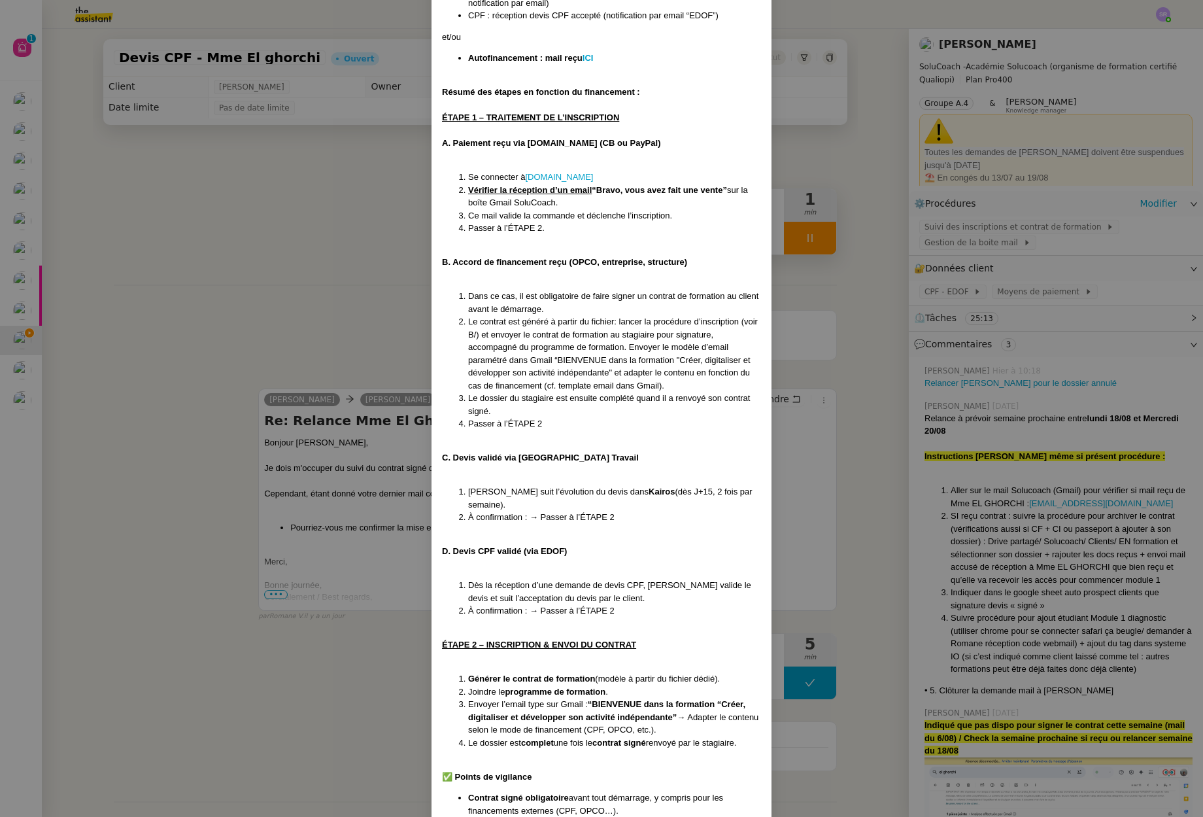
click at [233, 273] on nz-modal-container "Créé le 15/07/2025 MAJ le 21/07/2025 Contexte : Chez SoluCoach, chaque nouvelle…" at bounding box center [601, 408] width 1203 height 817
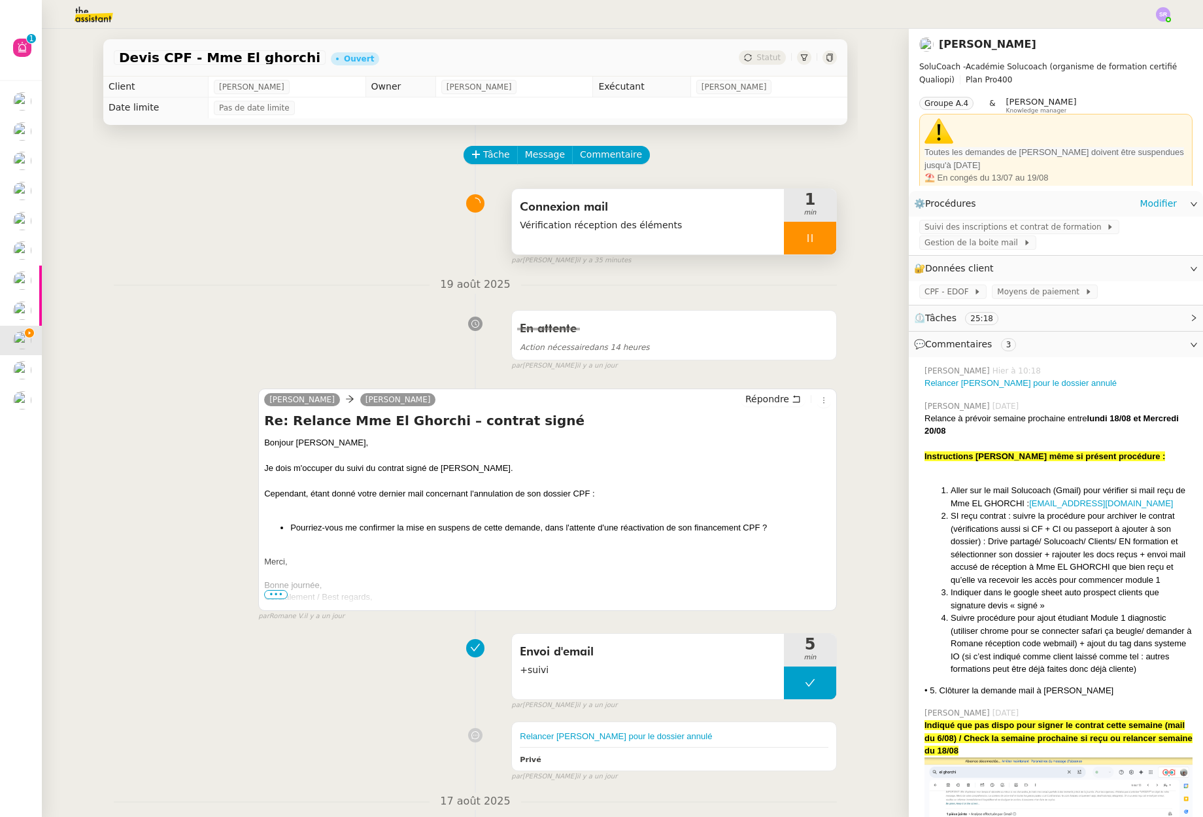
click at [813, 243] on div at bounding box center [810, 238] width 52 height 33
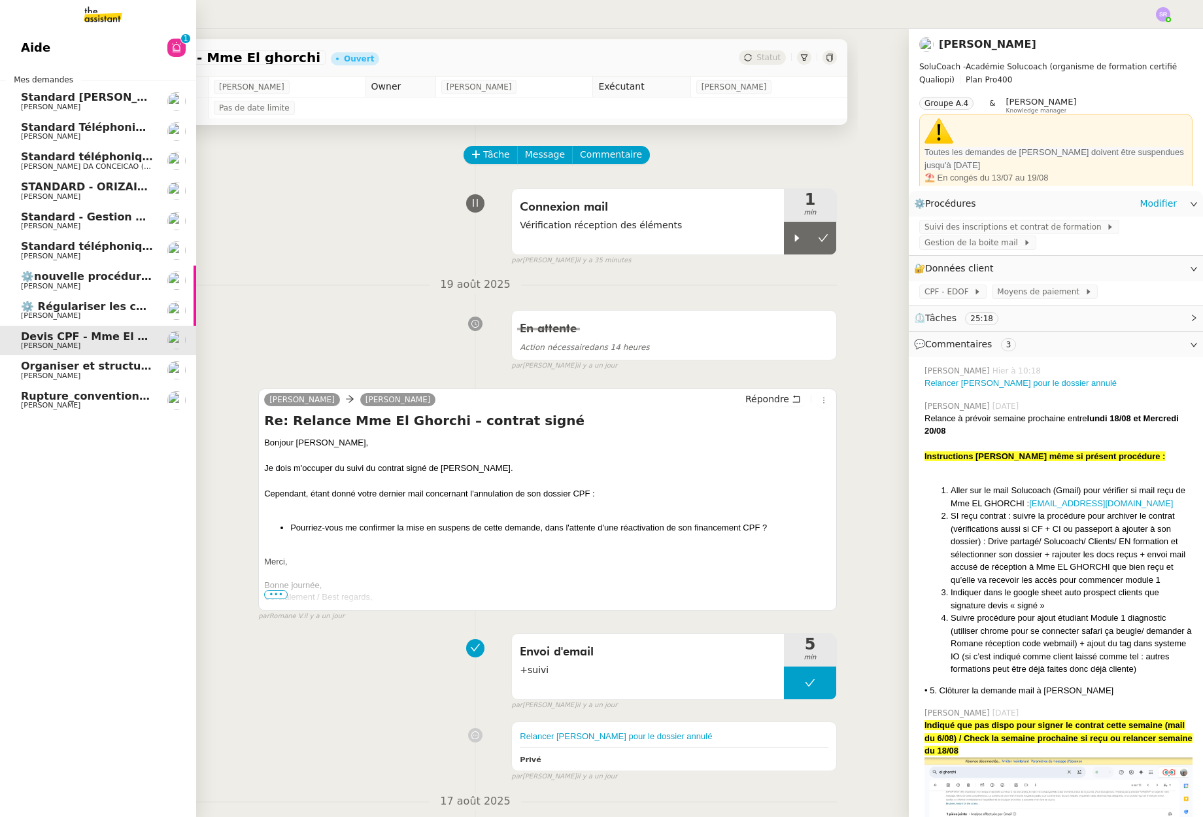
click at [74, 247] on span "Standard téléphonique - août 2025" at bounding box center [124, 246] width 207 height 12
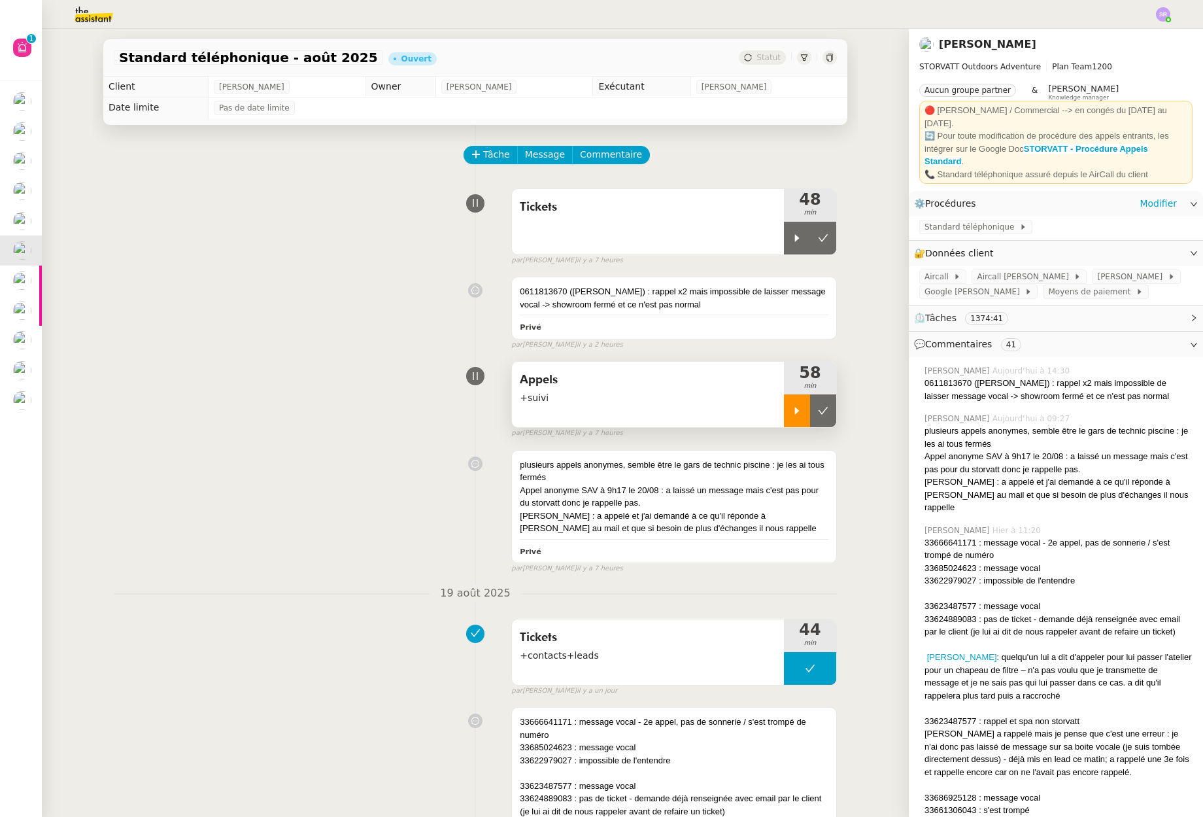
click at [784, 417] on div at bounding box center [797, 410] width 26 height 33
click at [808, 409] on div at bounding box center [810, 410] width 52 height 33
click at [784, 242] on div at bounding box center [797, 238] width 26 height 33
click at [808, 235] on div at bounding box center [810, 238] width 52 height 33
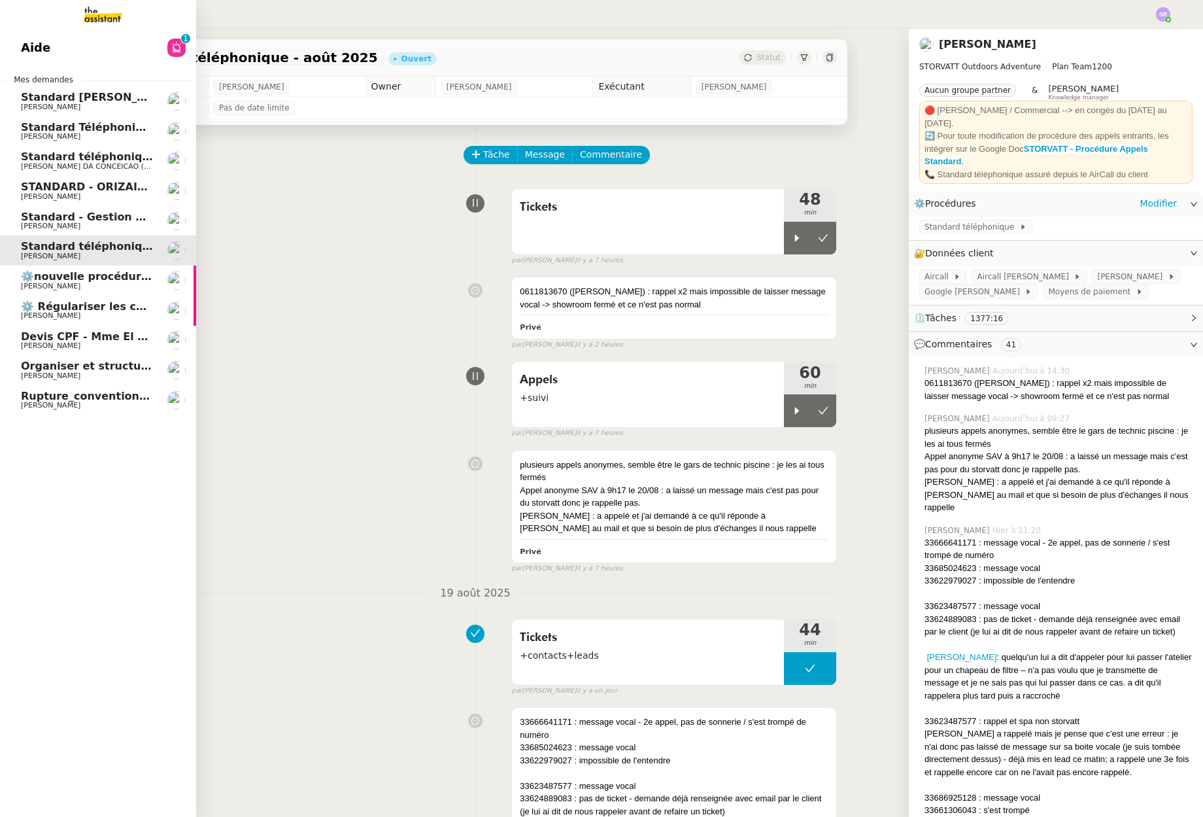
click at [107, 342] on span "[PERSON_NAME]" at bounding box center [87, 346] width 132 height 8
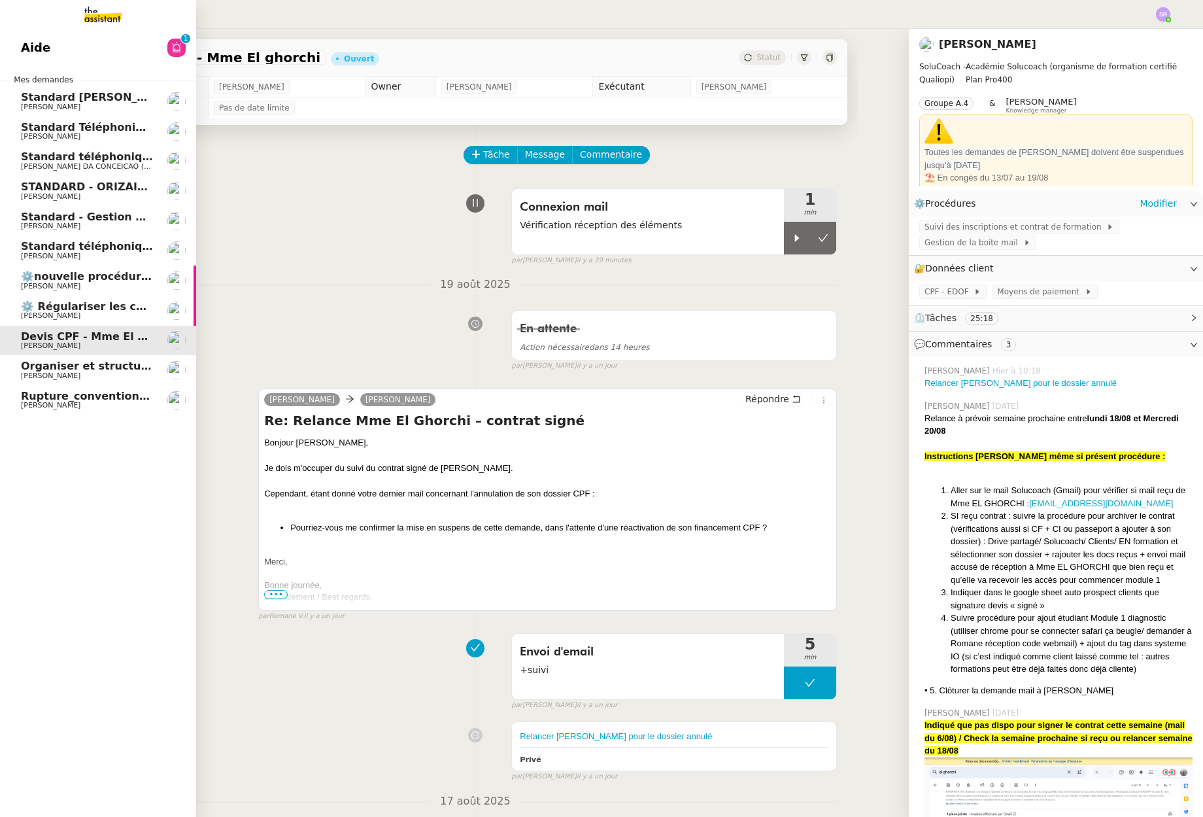
drag, startPoint x: 60, startPoint y: 61, endPoint x: 65, endPoint y: 53, distance: 9.8
click at [60, 61] on link "Aide 0 1 2 3 4 5 6 7 8 9" at bounding box center [98, 48] width 196 height 30
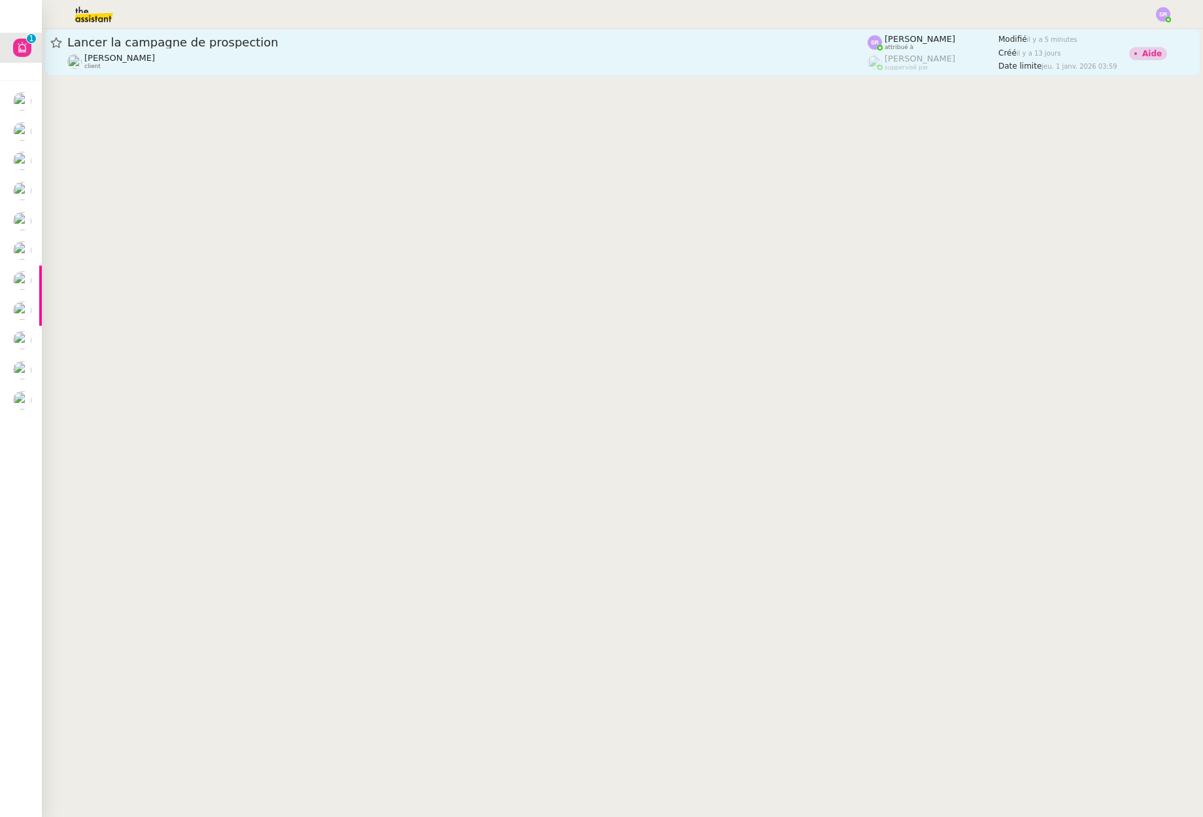
click at [511, 46] on span "Lancer la campagne de prospection" at bounding box center [467, 43] width 800 height 12
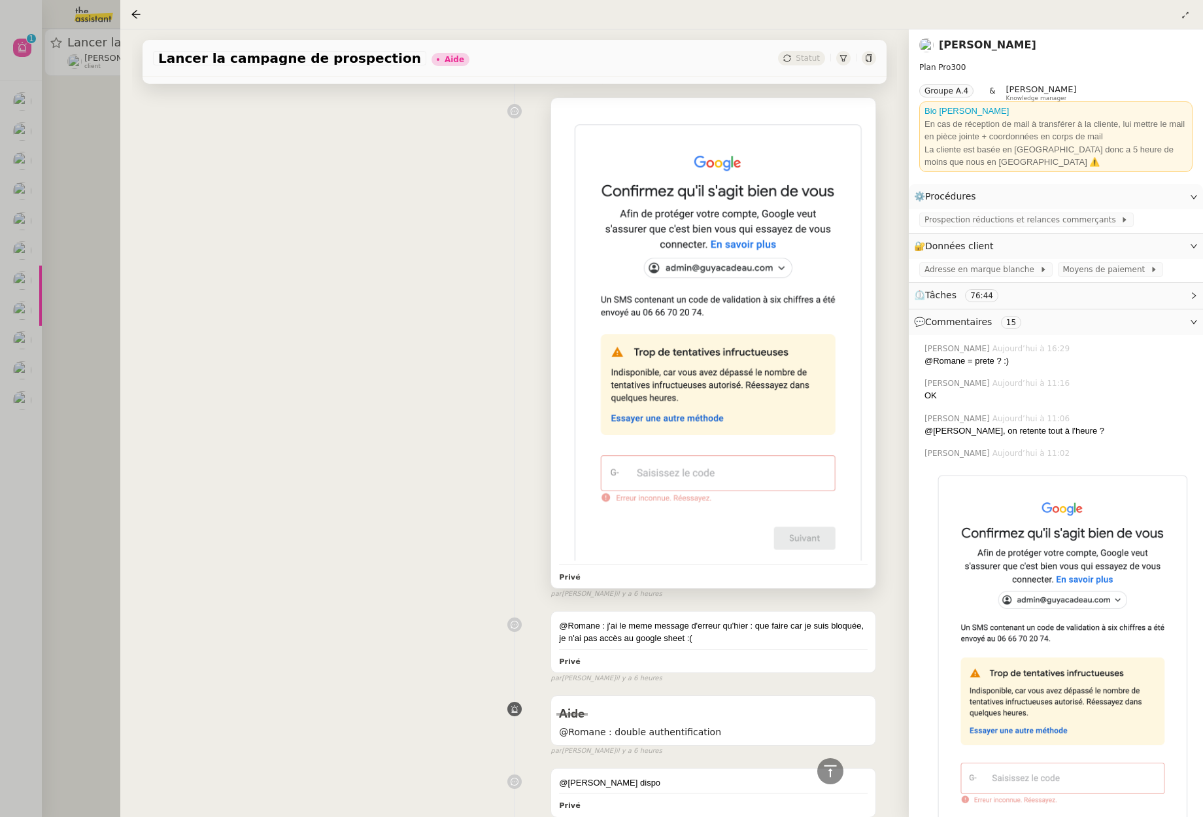
scroll to position [868, 0]
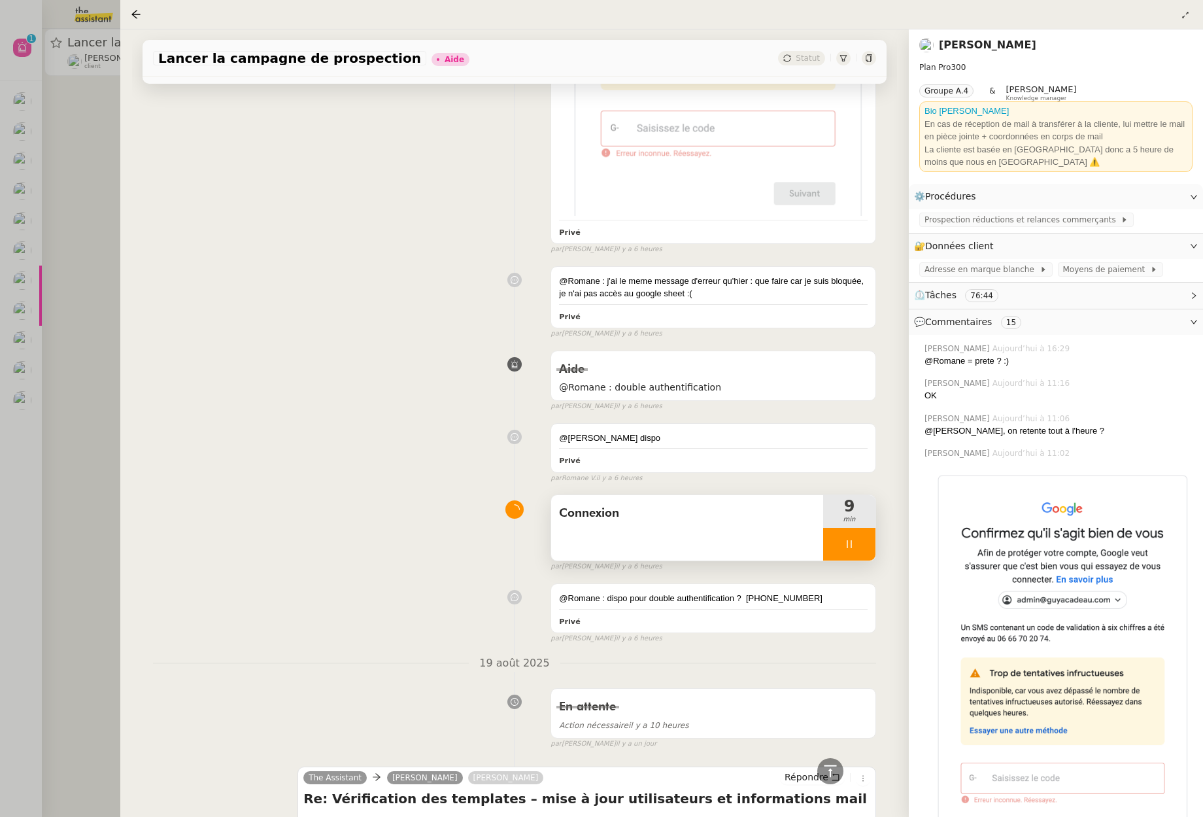
click at [834, 532] on div at bounding box center [849, 544] width 52 height 33
click at [860, 547] on button at bounding box center [862, 544] width 26 height 33
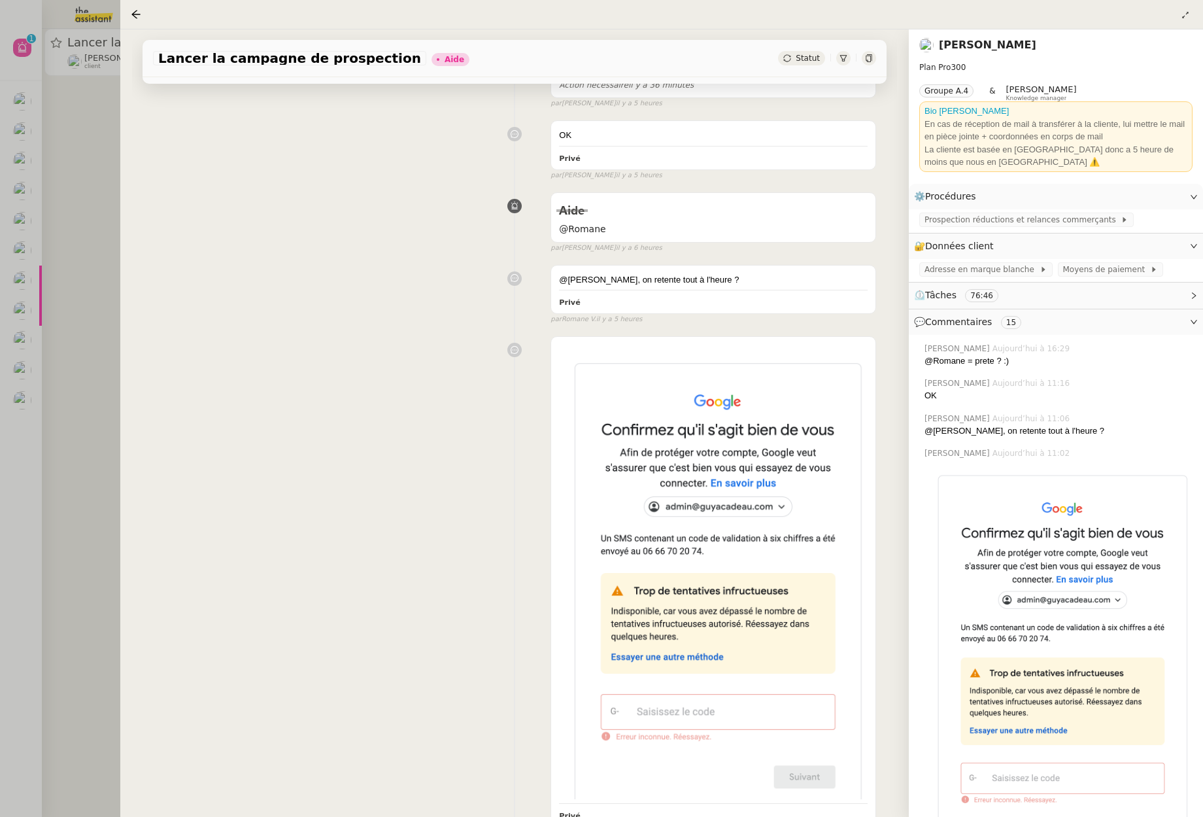
scroll to position [0, 0]
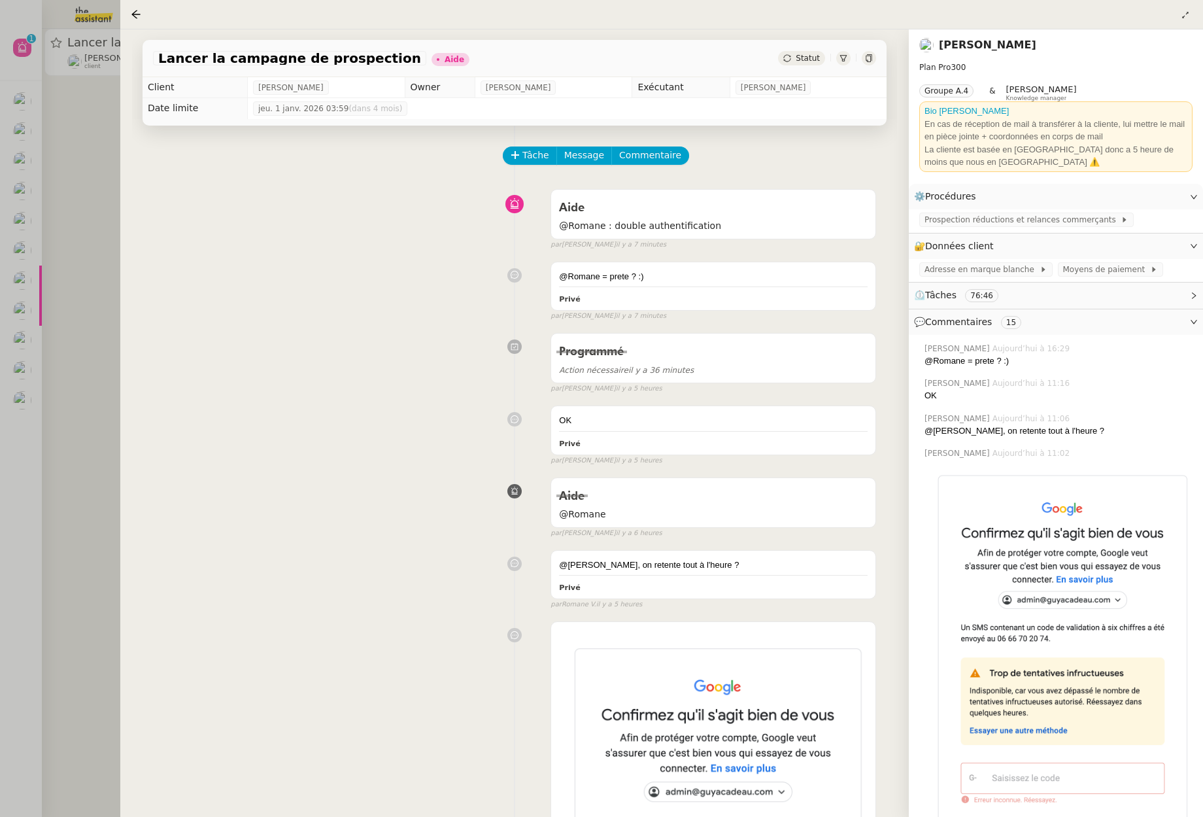
click at [97, 322] on div at bounding box center [601, 408] width 1203 height 817
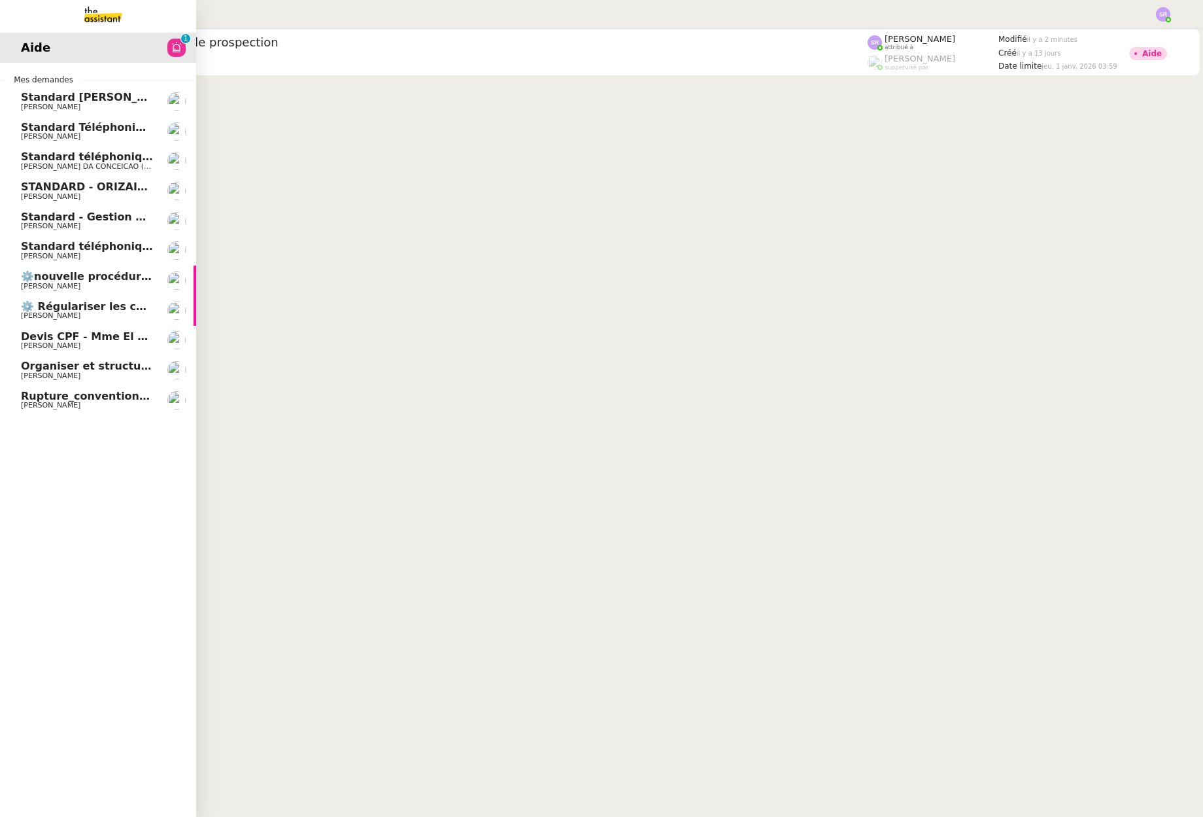
click at [118, 346] on span "[PERSON_NAME]" at bounding box center [87, 346] width 132 height 8
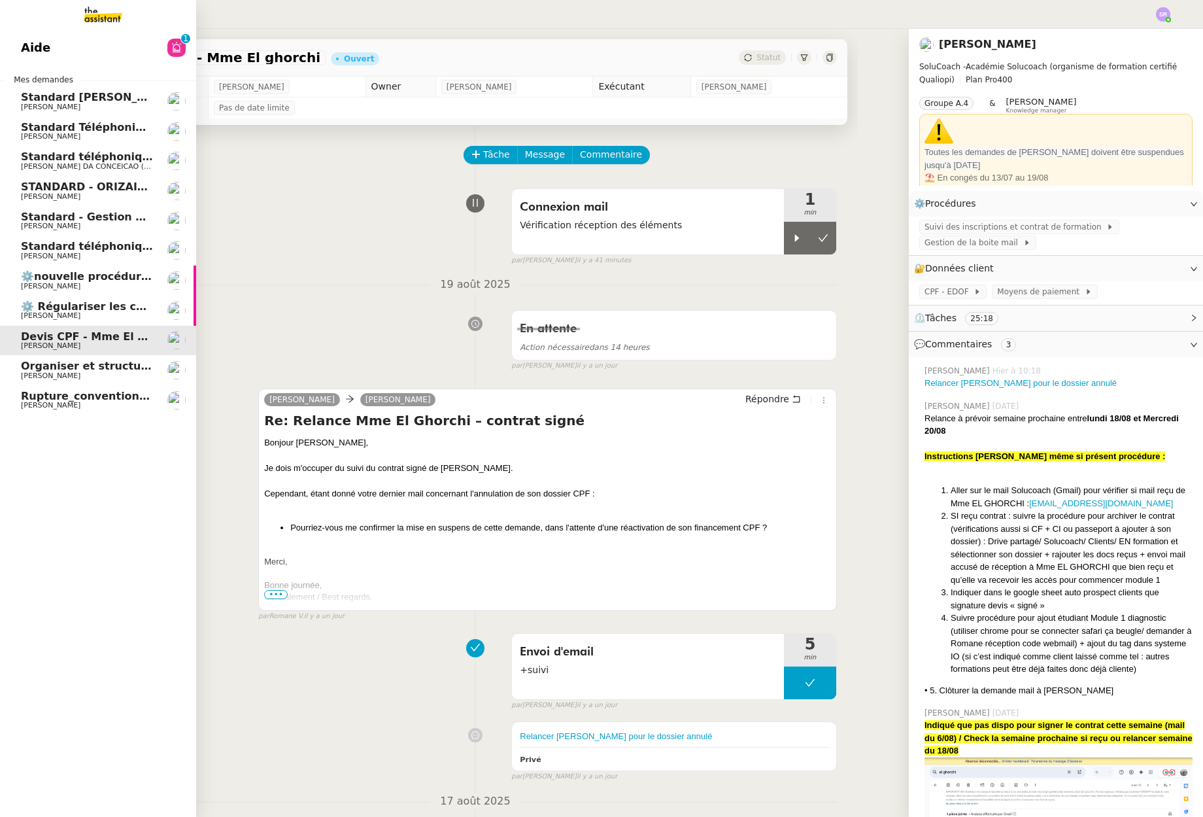
click at [65, 311] on span "⚙️ Régulariser les charges locatives" at bounding box center [127, 306] width 212 height 12
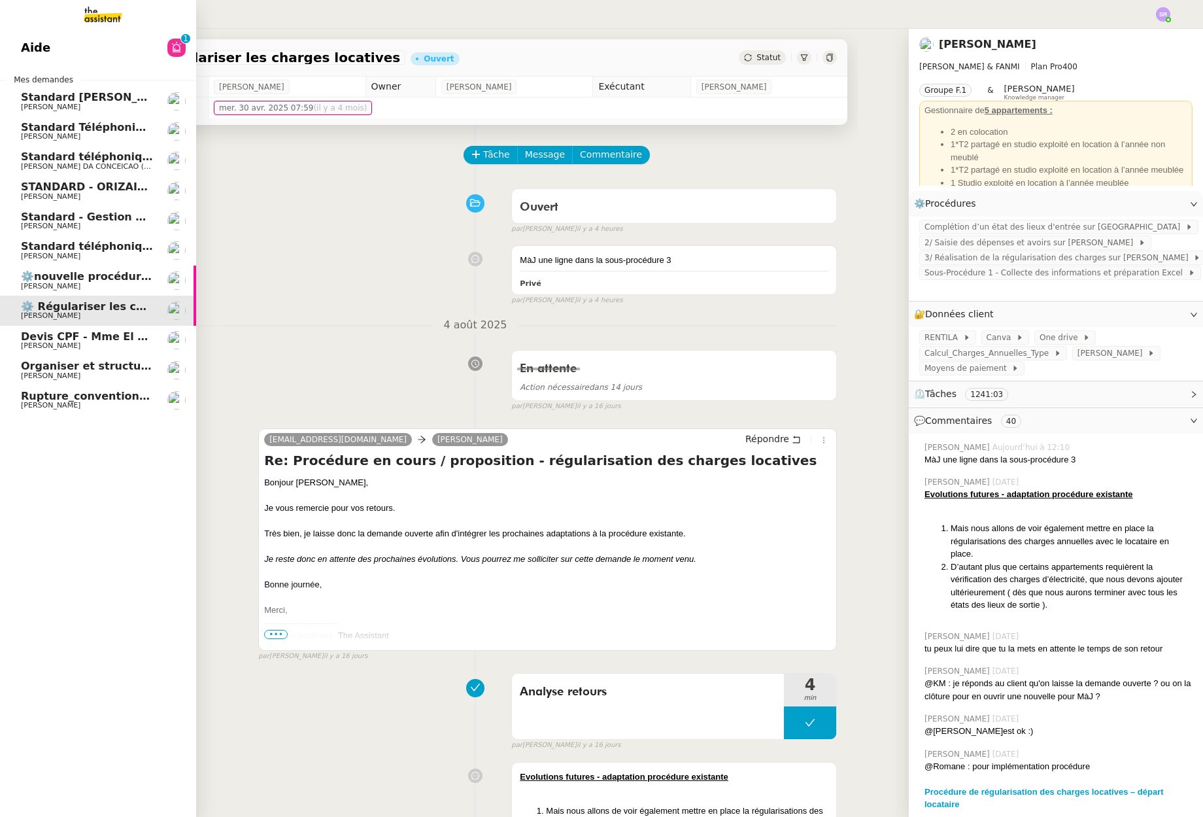
click at [80, 279] on span "⚙️nouvelle procédure d'onboarding" at bounding box center [125, 276] width 209 height 12
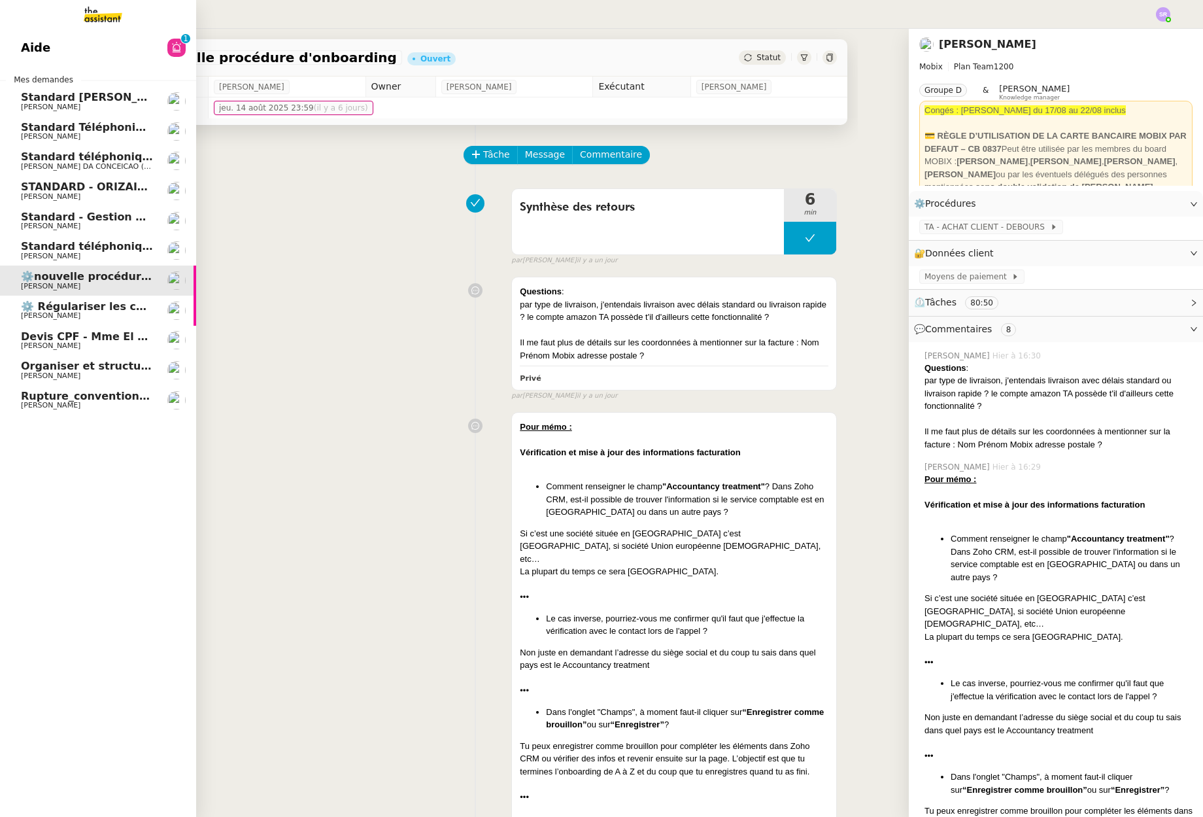
click at [159, 41] on link "Aide 0 1 2 3 4 5 6 7 8 9" at bounding box center [98, 48] width 196 height 30
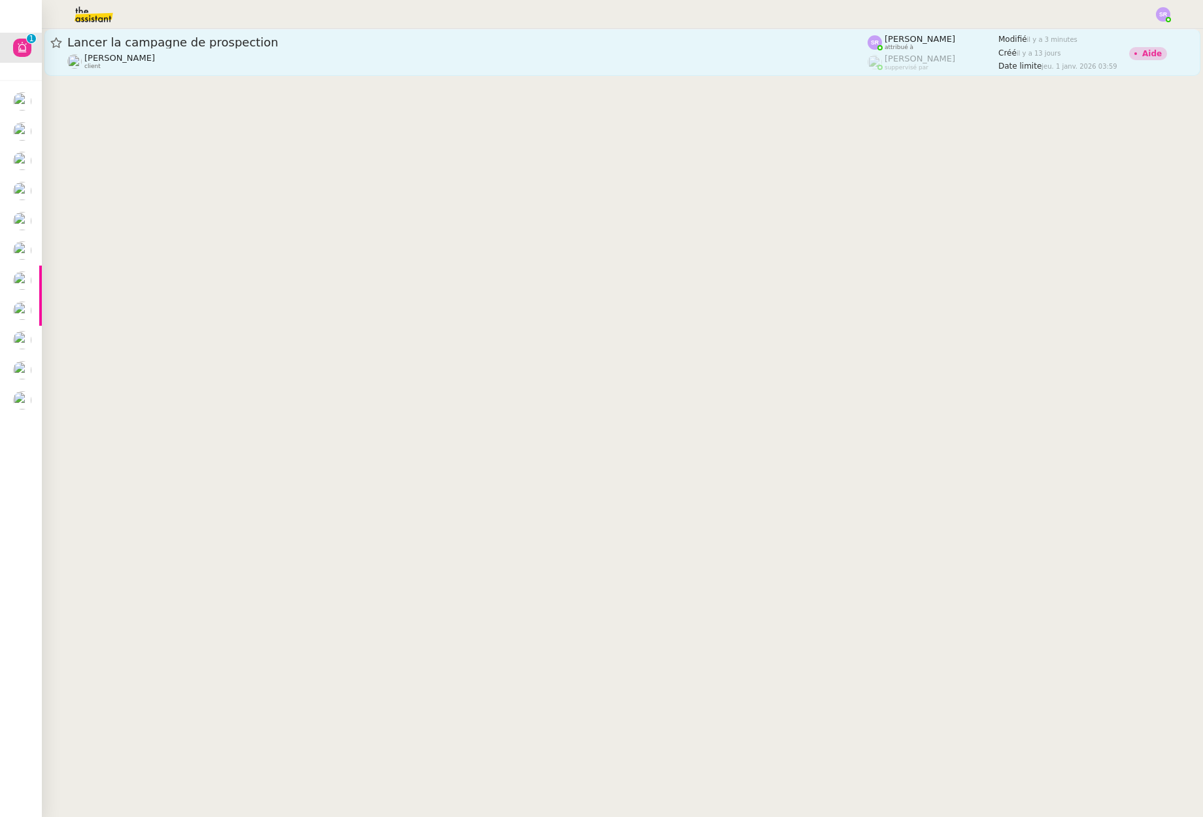
click at [617, 60] on div "Astrid Brucker client" at bounding box center [467, 61] width 800 height 17
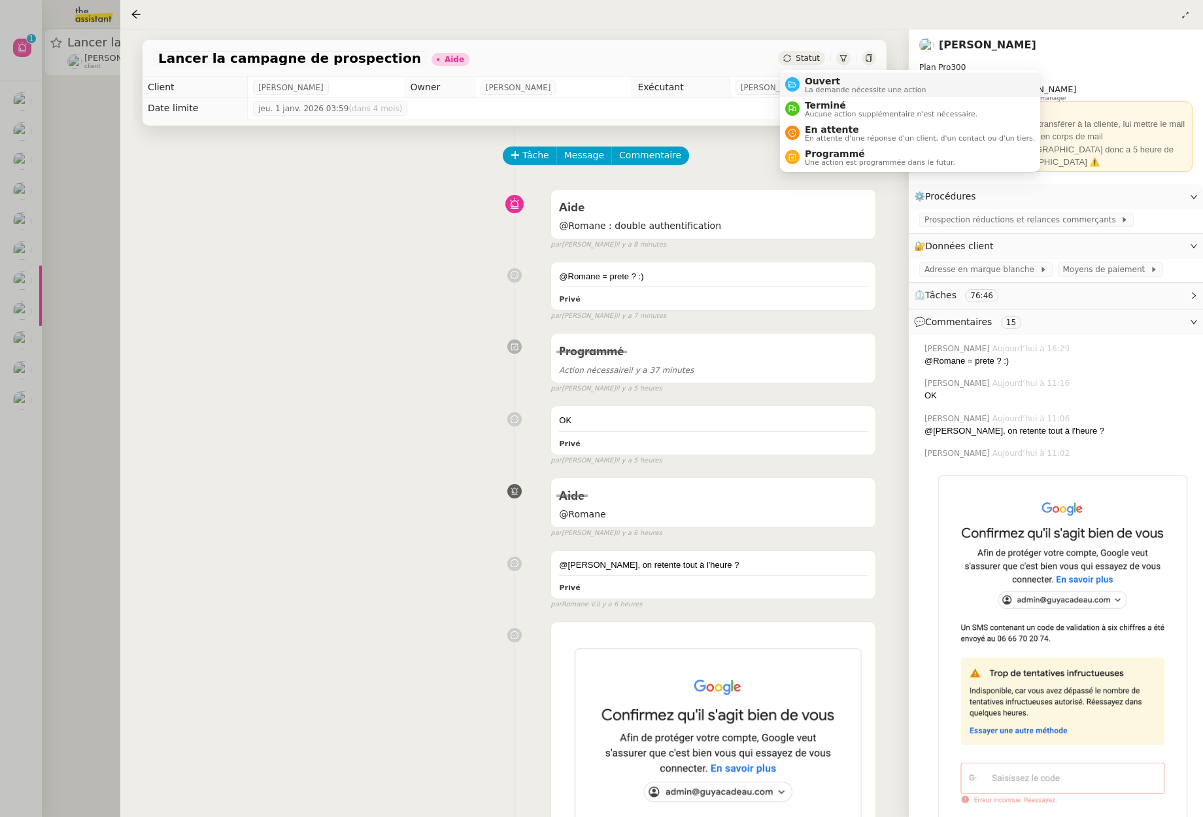
click at [819, 88] on span "La demande nécessite une action" at bounding box center [866, 89] width 122 height 7
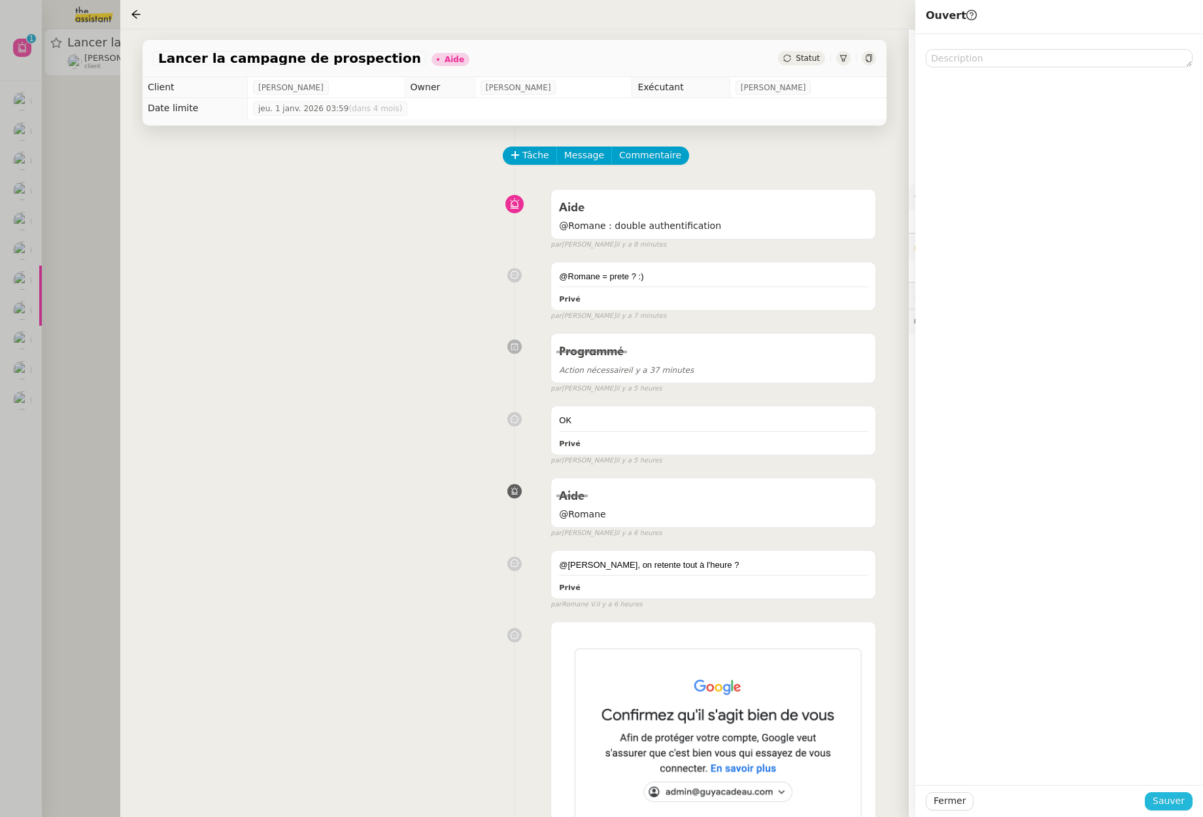
click at [1167, 804] on span "Sauver" at bounding box center [1169, 800] width 32 height 15
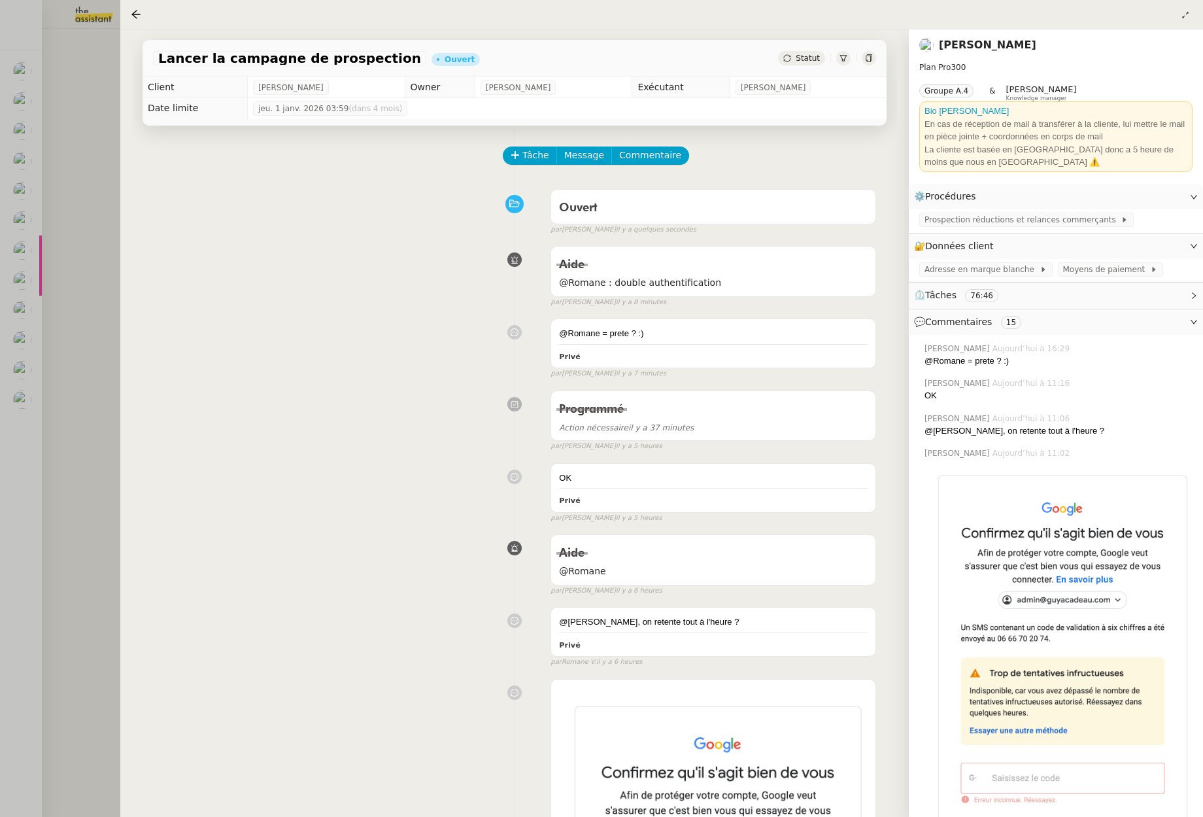
click at [73, 373] on div at bounding box center [601, 408] width 1203 height 817
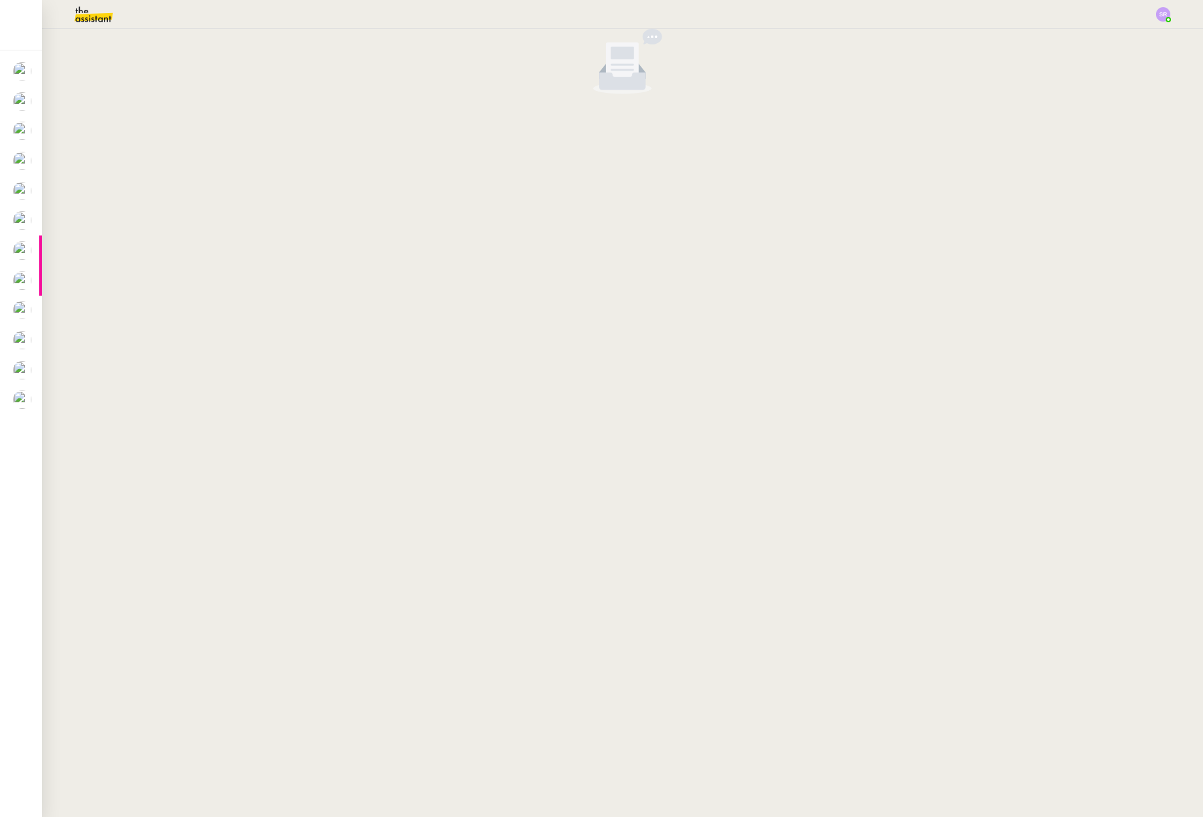
click at [93, 18] on img at bounding box center [83, 14] width 101 height 29
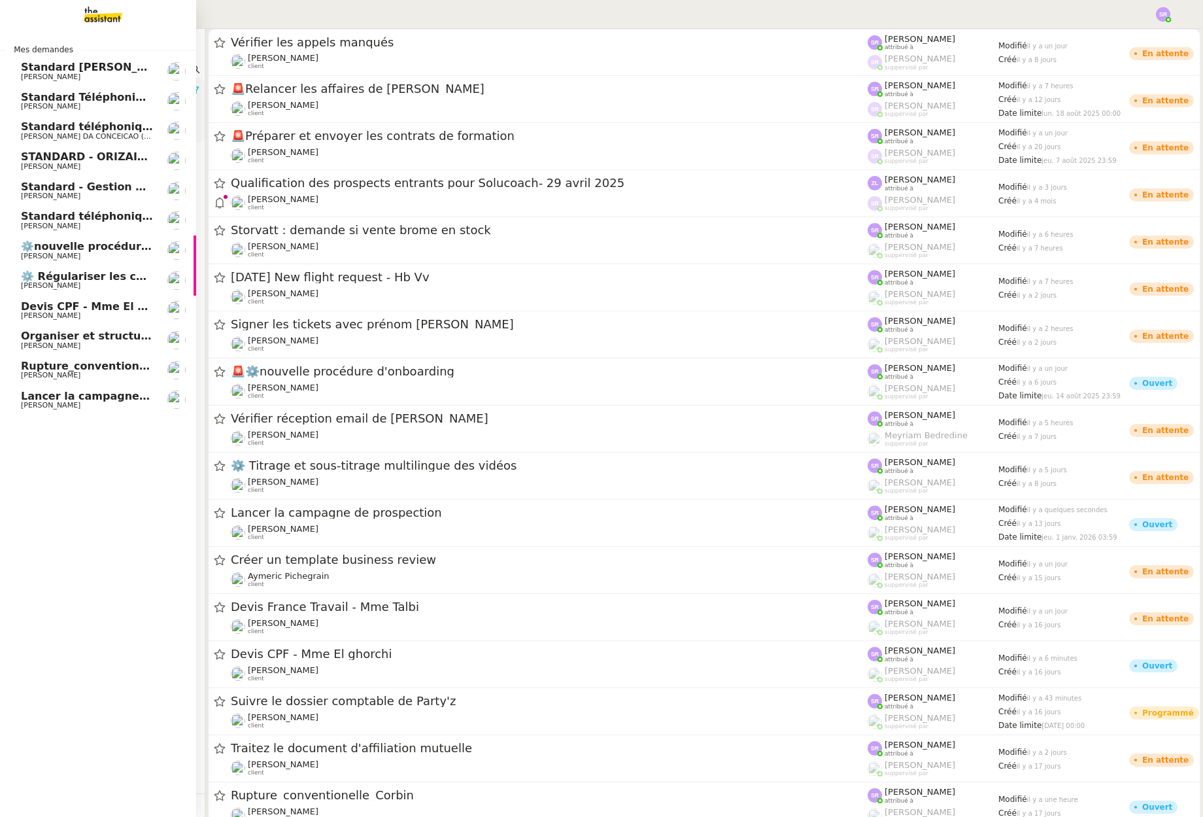
click at [52, 277] on span "⚙️ Régulariser les charges locatives" at bounding box center [127, 276] width 212 height 12
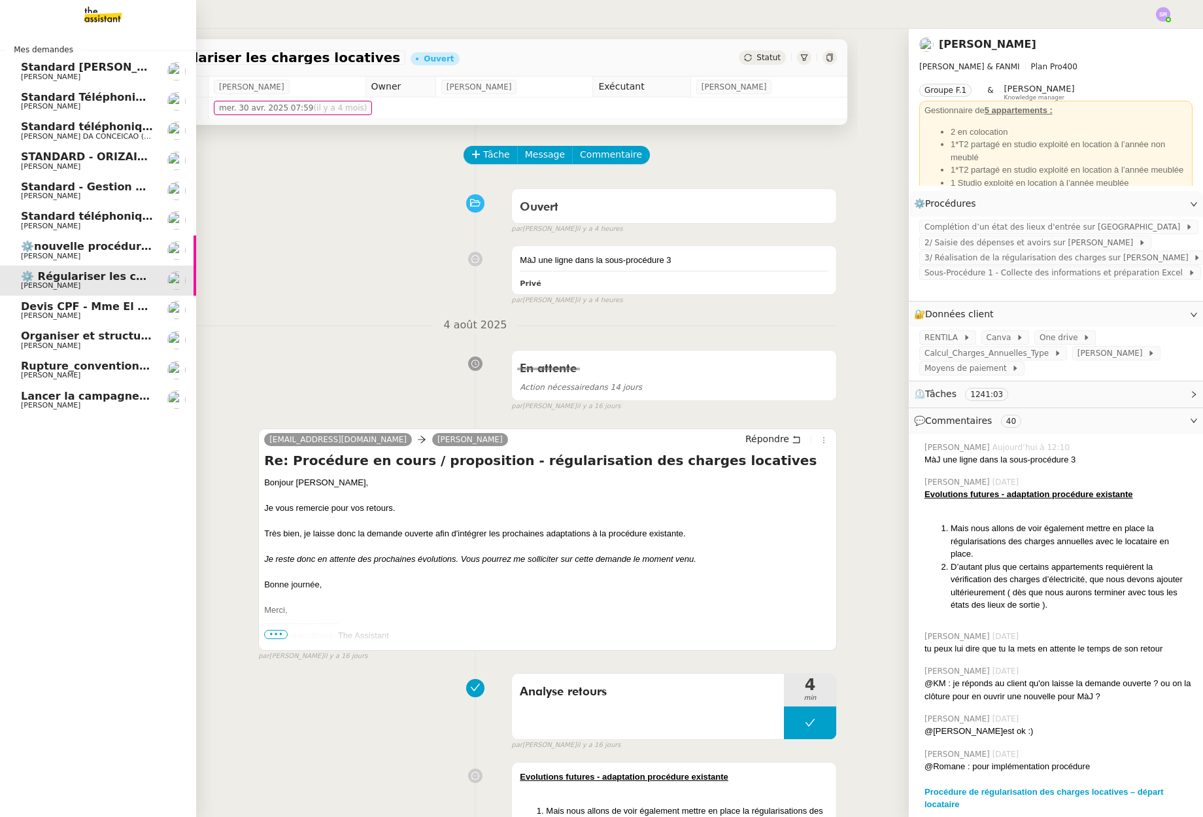
click at [61, 316] on span "[PERSON_NAME]" at bounding box center [51, 315] width 60 height 9
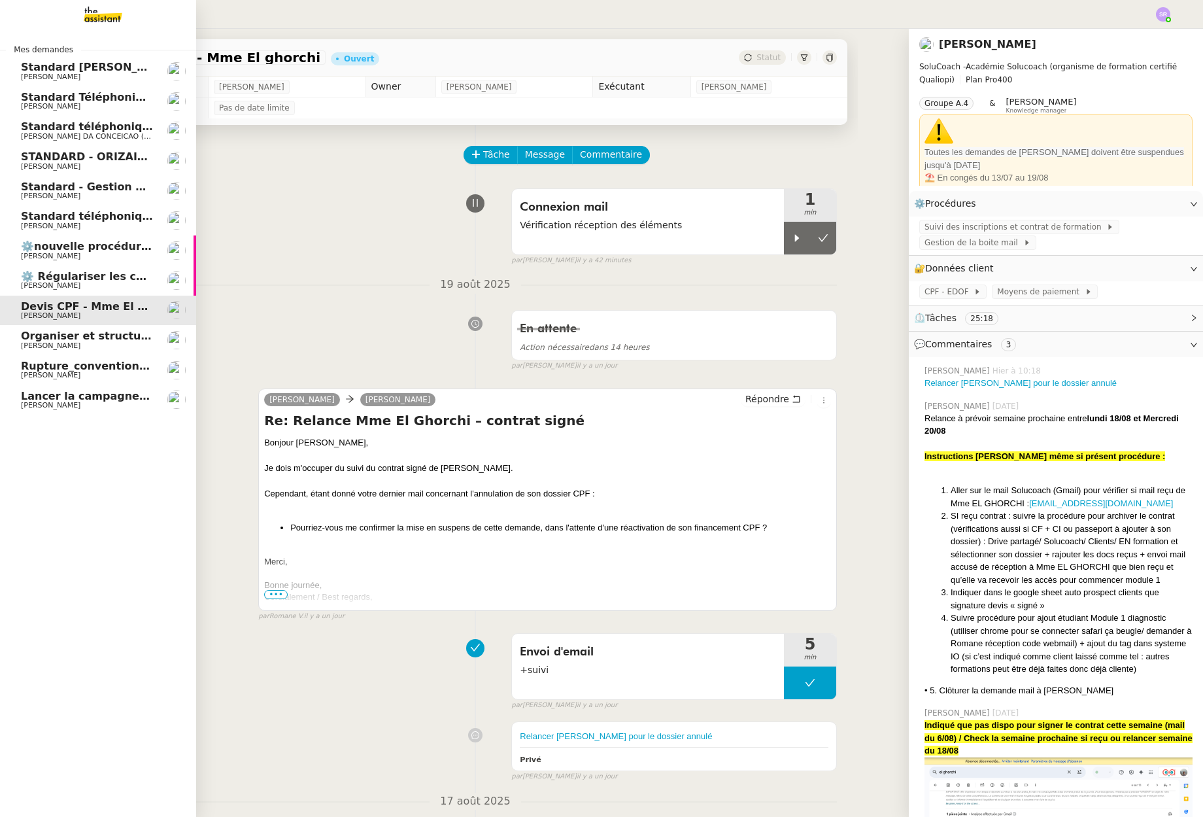
click at [35, 218] on span "Standard téléphonique - août 2025" at bounding box center [124, 216] width 207 height 12
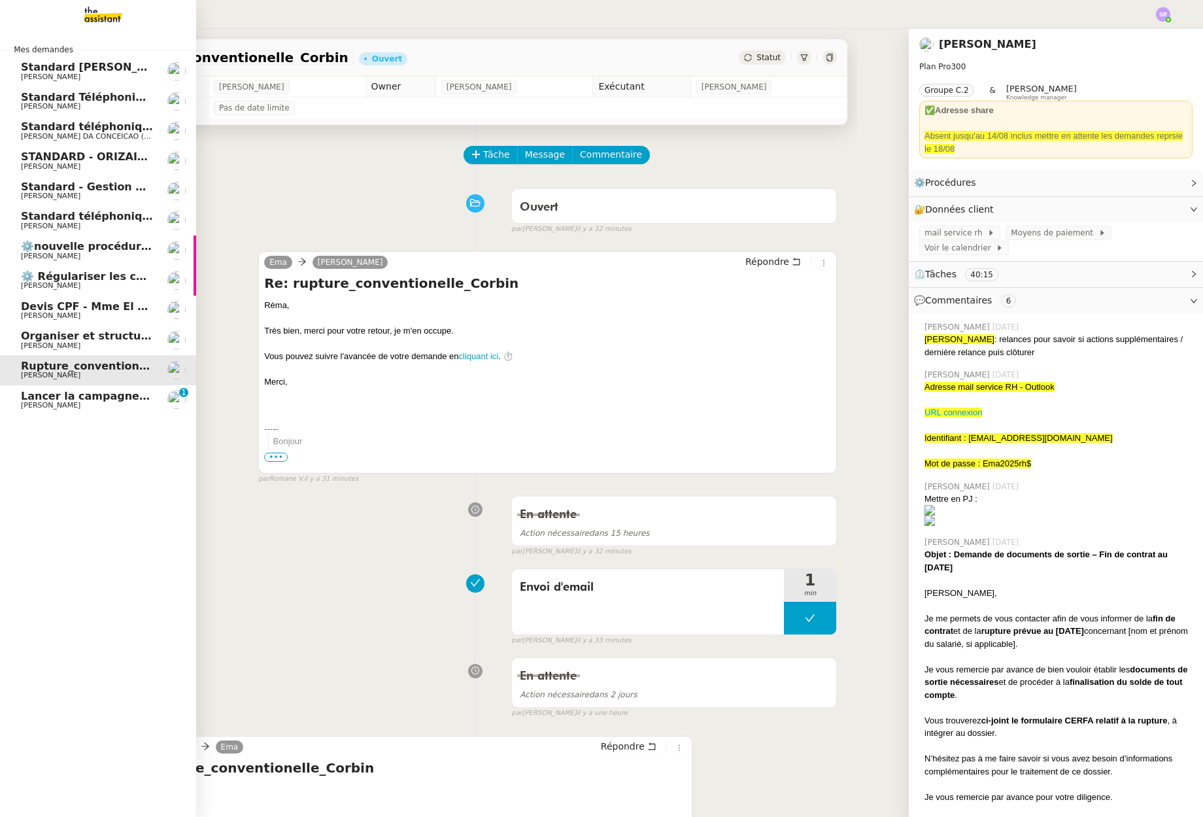
click at [33, 392] on span "Lancer la campagne de prospection" at bounding box center [126, 396] width 211 height 12
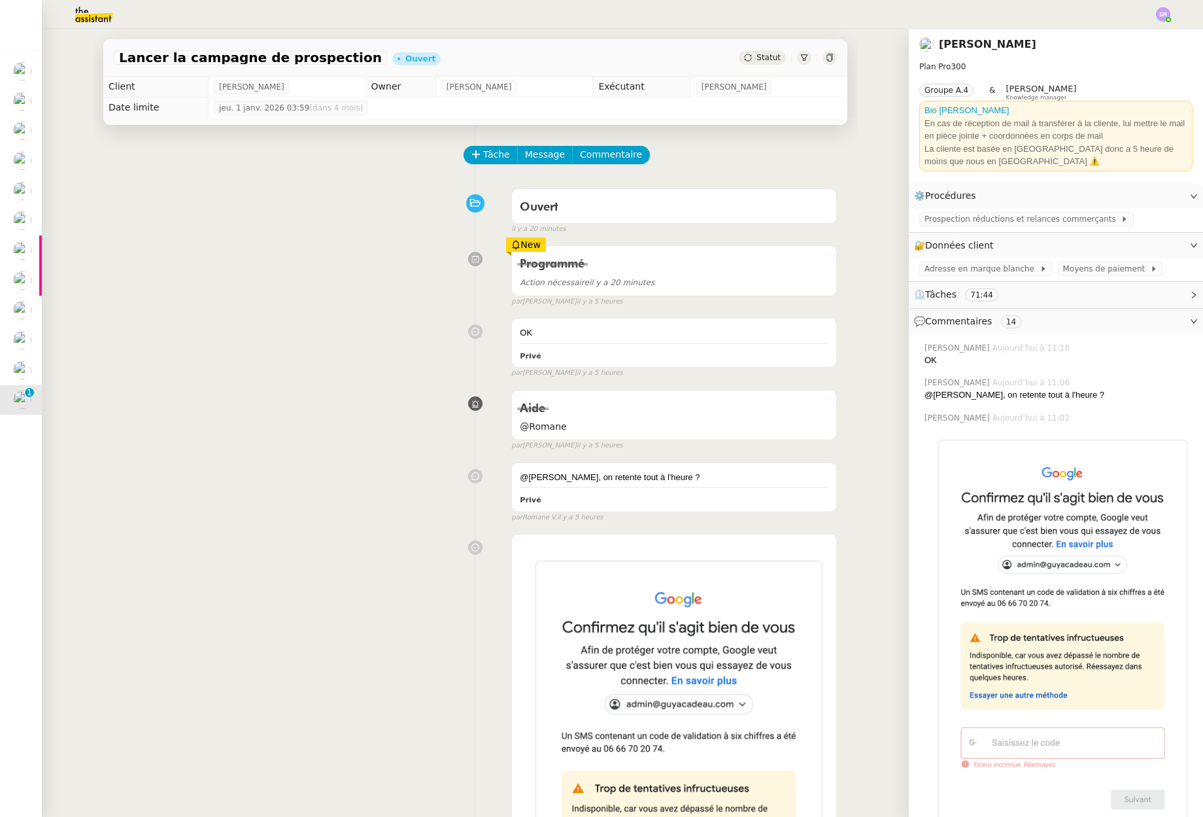
click at [374, 265] on div "Programmé Action nécessaire il y a 20 minutes New par [PERSON_NAME] il y a 5 he…" at bounding box center [475, 272] width 723 height 67
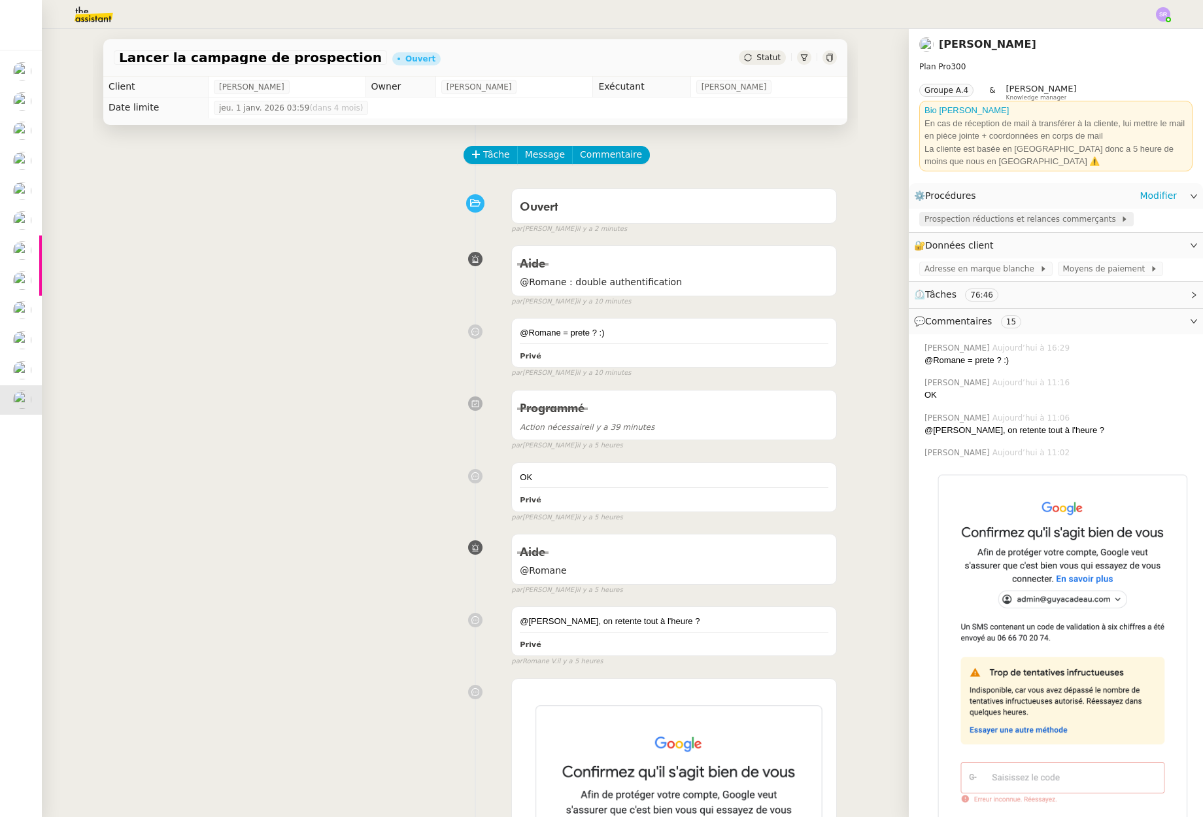
click at [974, 215] on span "Prospection réductions et relances commerçants" at bounding box center [1023, 219] width 196 height 13
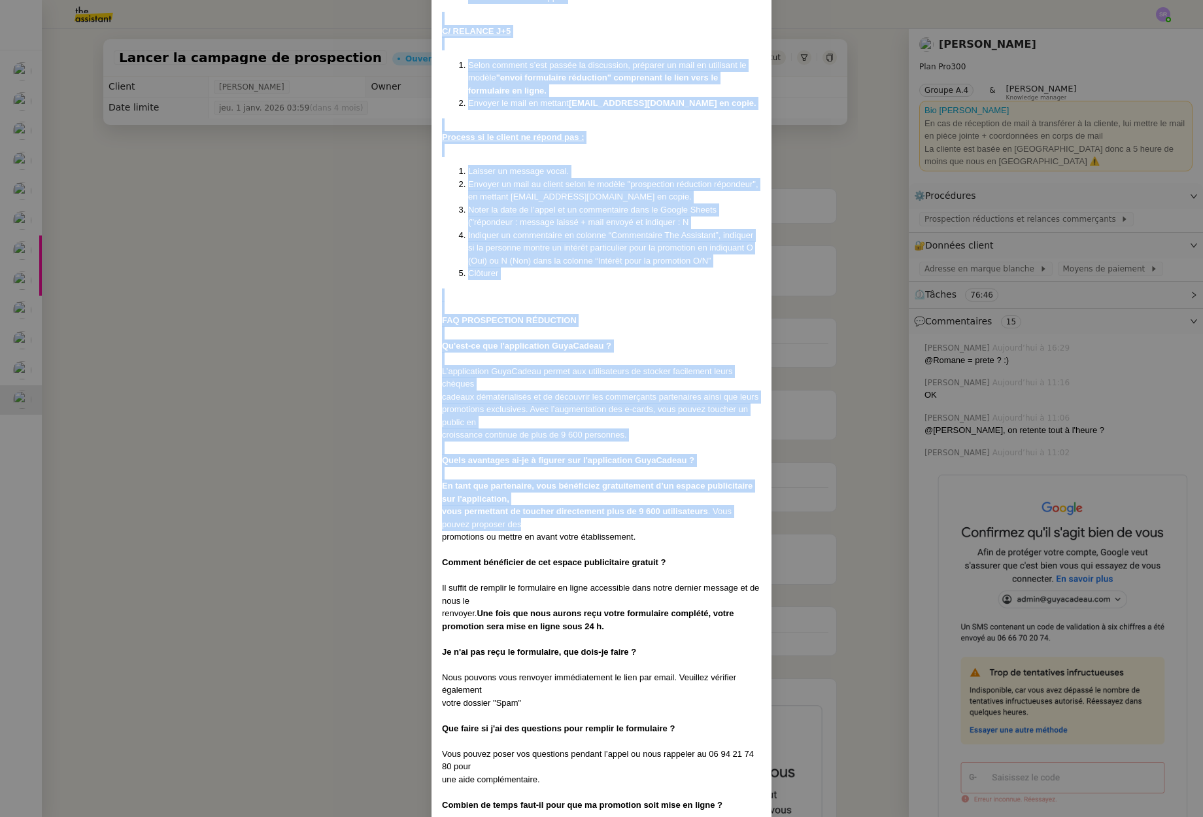
scroll to position [1695, 0]
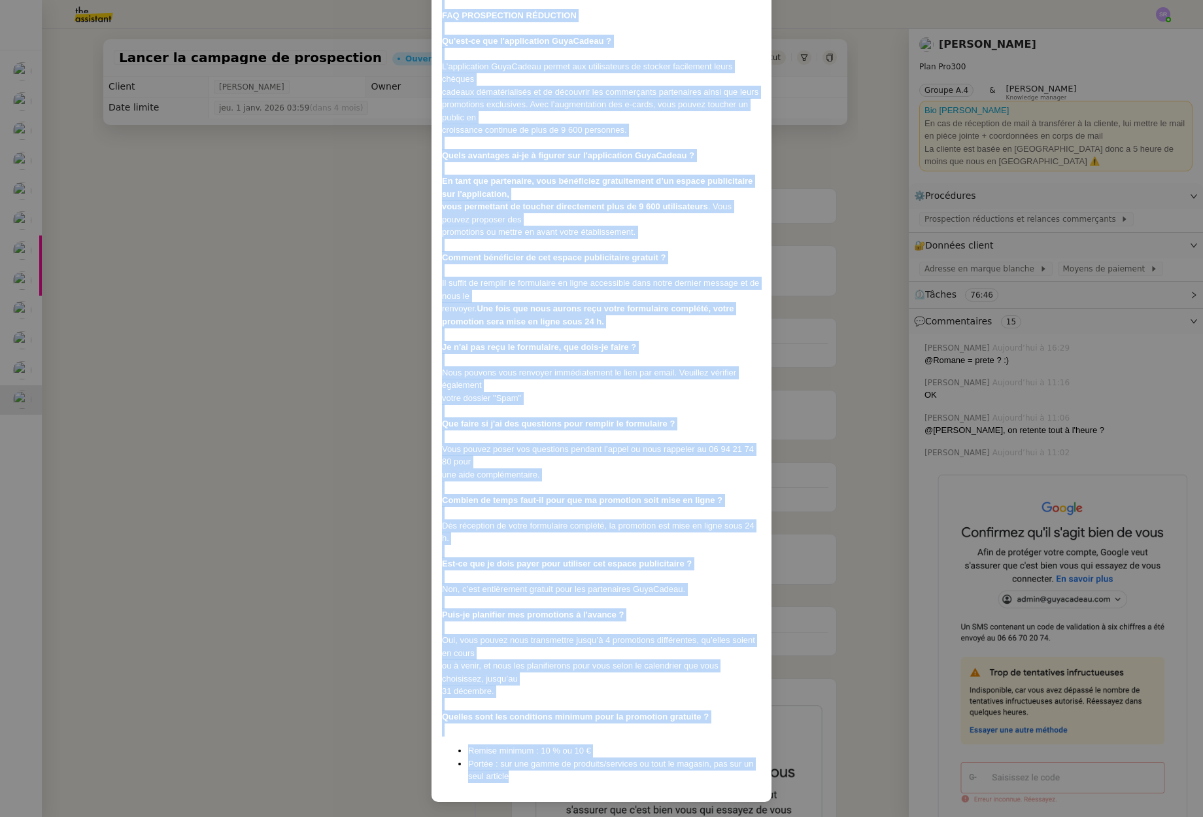
drag, startPoint x: 439, startPoint y: 82, endPoint x: 592, endPoint y: 779, distance: 713.0
copy div "Lorem ip 53/47/6005 Dolorsit : AmetConsec adipisci el’se doeiusm tem incididunt…"
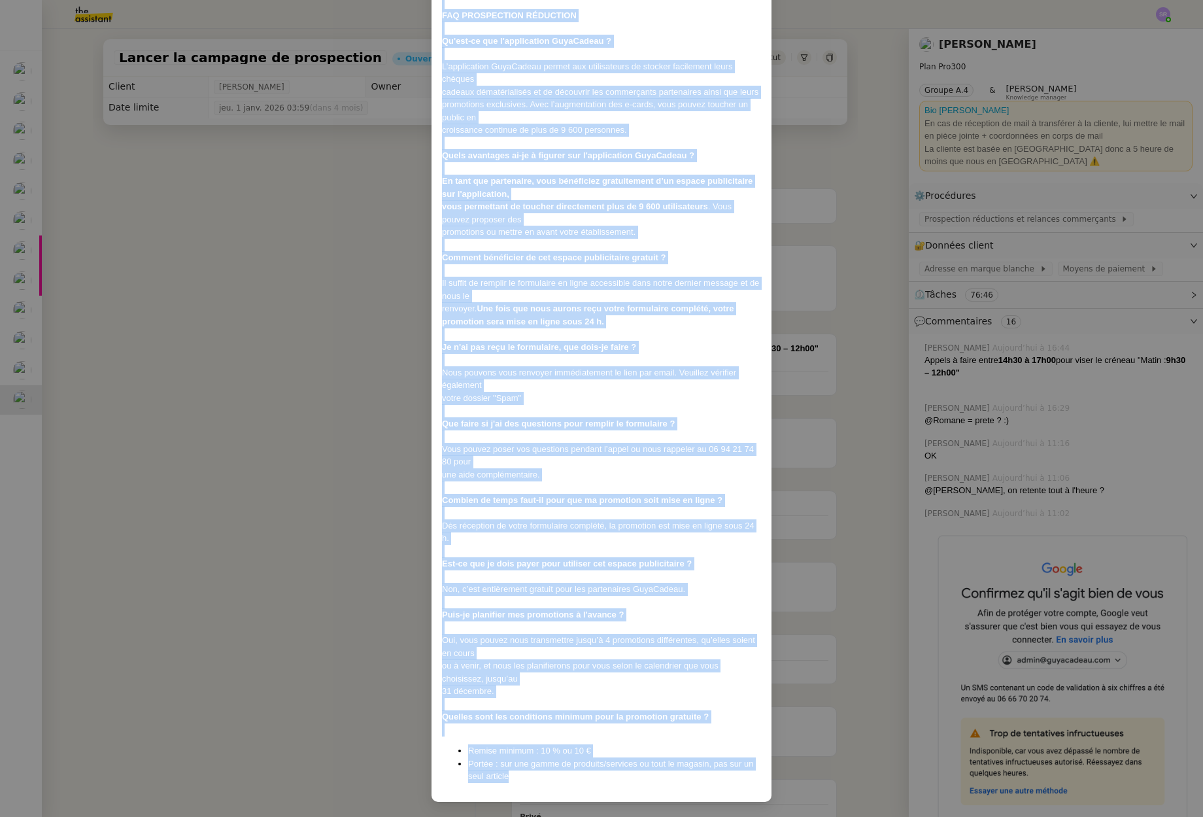
click at [322, 349] on nz-modal-container "Créée le [DATE] Contexte : GuyaCadeau souhaite qu’on relance ses partenaires af…" at bounding box center [601, 408] width 1203 height 817
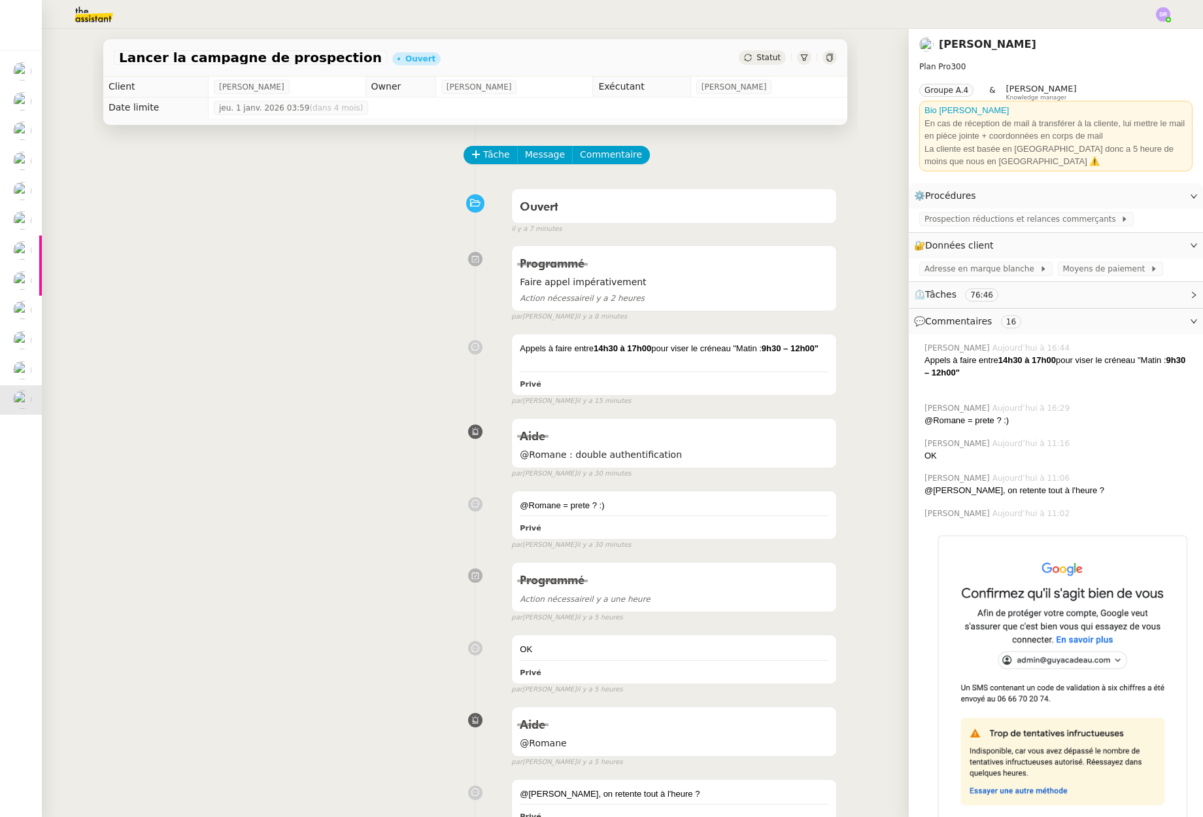
scroll to position [1629, 0]
click at [646, 292] on div "Faire appel impérativement Action nécessaire il y a 2 heures" at bounding box center [674, 290] width 309 height 31
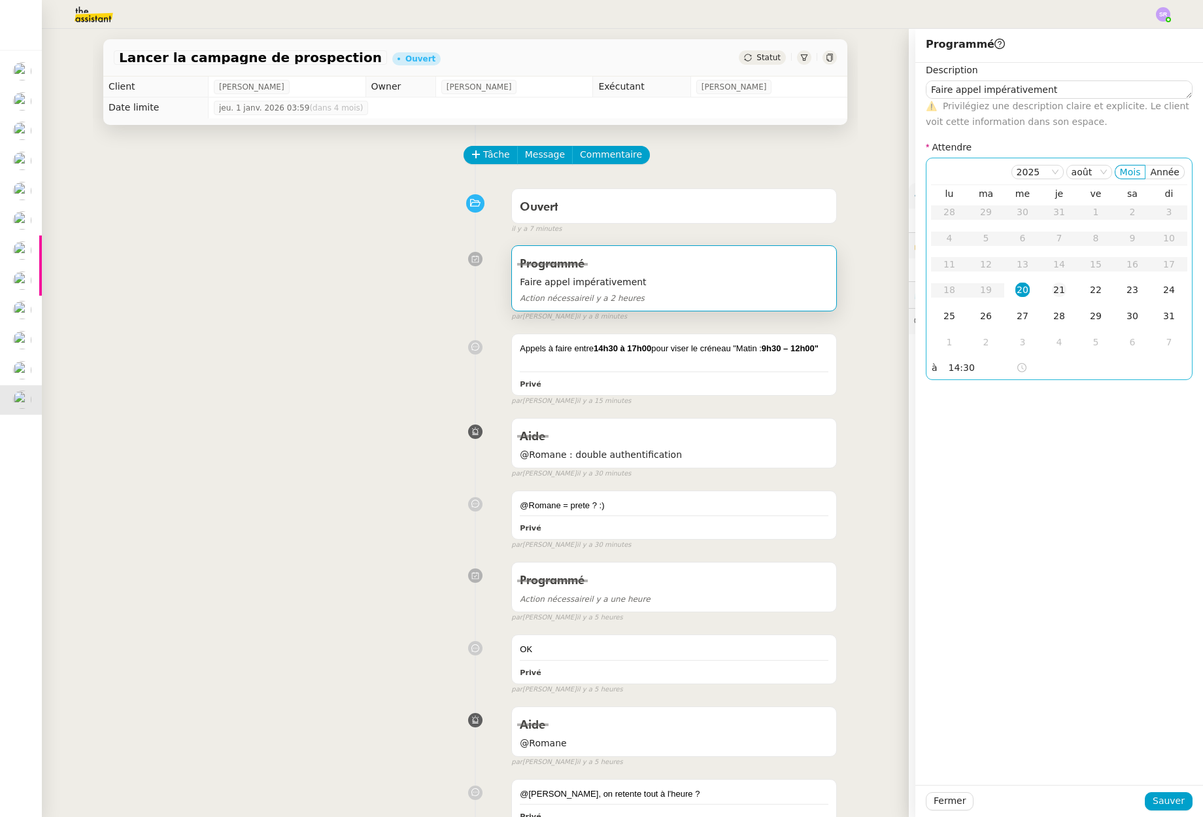
click at [1055, 294] on div "21" at bounding box center [1059, 289] width 14 height 14
click at [1158, 798] on span "Sauver" at bounding box center [1169, 800] width 32 height 15
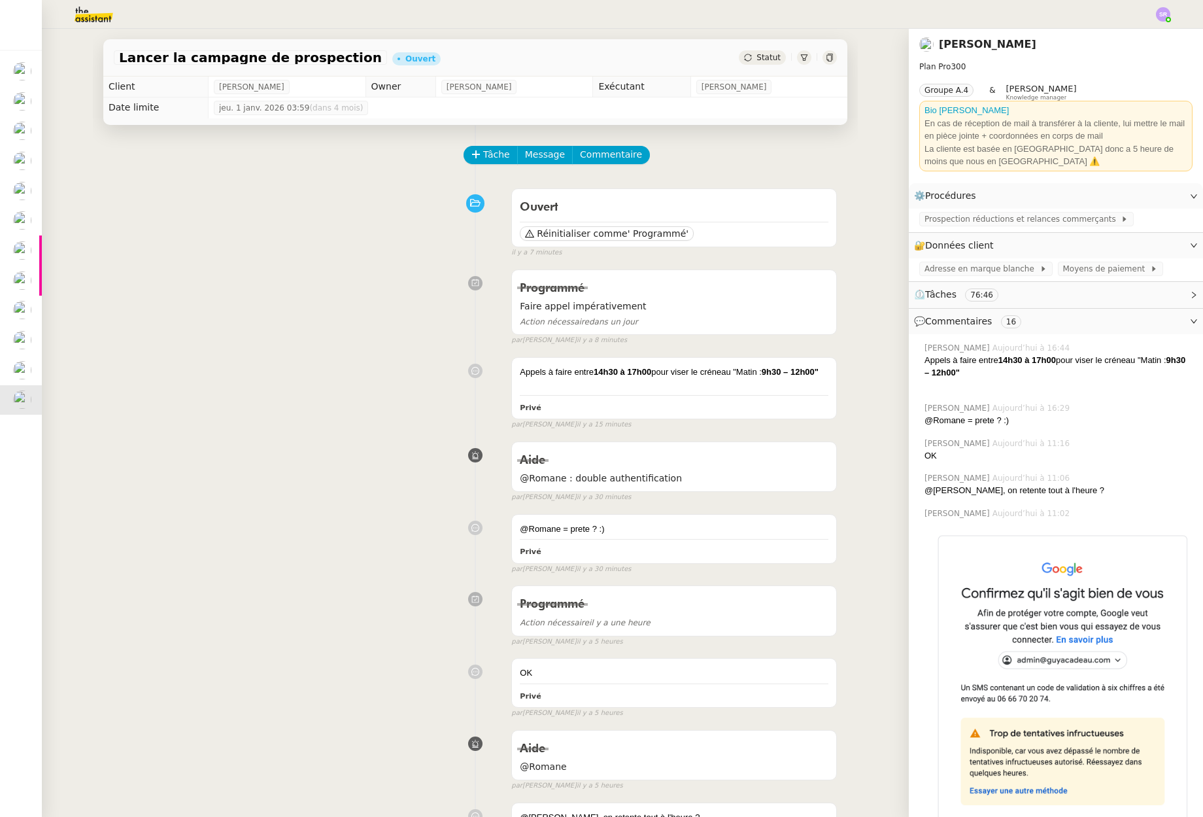
click at [757, 56] on span "Statut" at bounding box center [769, 57] width 24 height 9
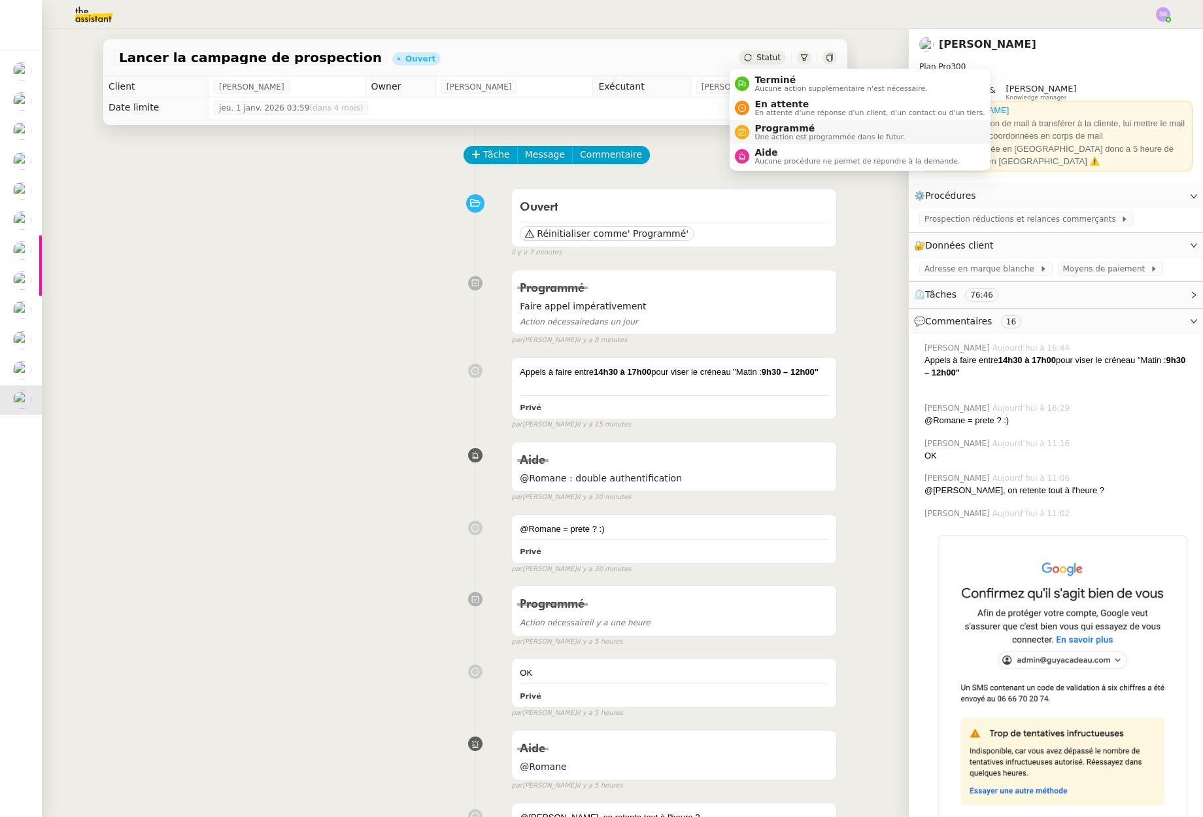
click at [842, 135] on span "Une action est programmée dans le futur." at bounding box center [830, 136] width 150 height 7
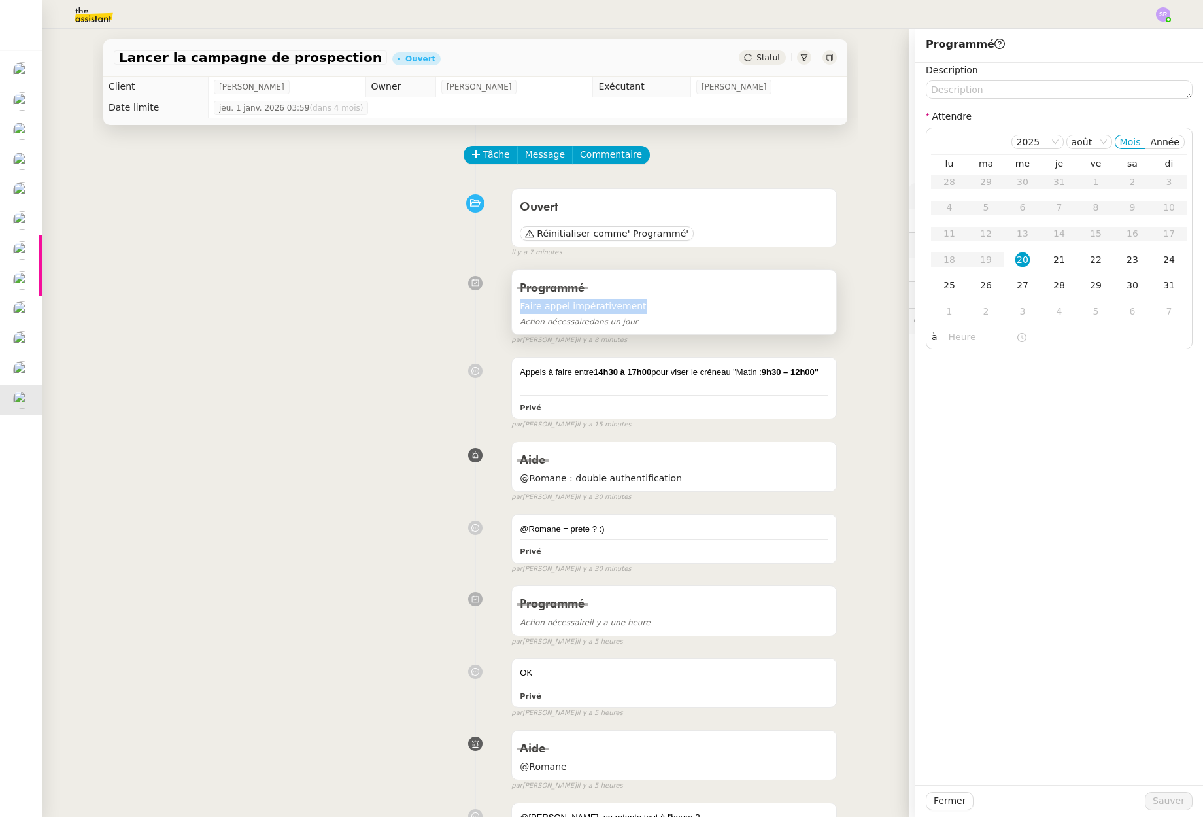
drag, startPoint x: 645, startPoint y: 309, endPoint x: 505, endPoint y: 305, distance: 139.3
click at [512, 305] on div "Programmé Faire appel impérativement Action nécessaire dans un jour" at bounding box center [674, 302] width 324 height 65
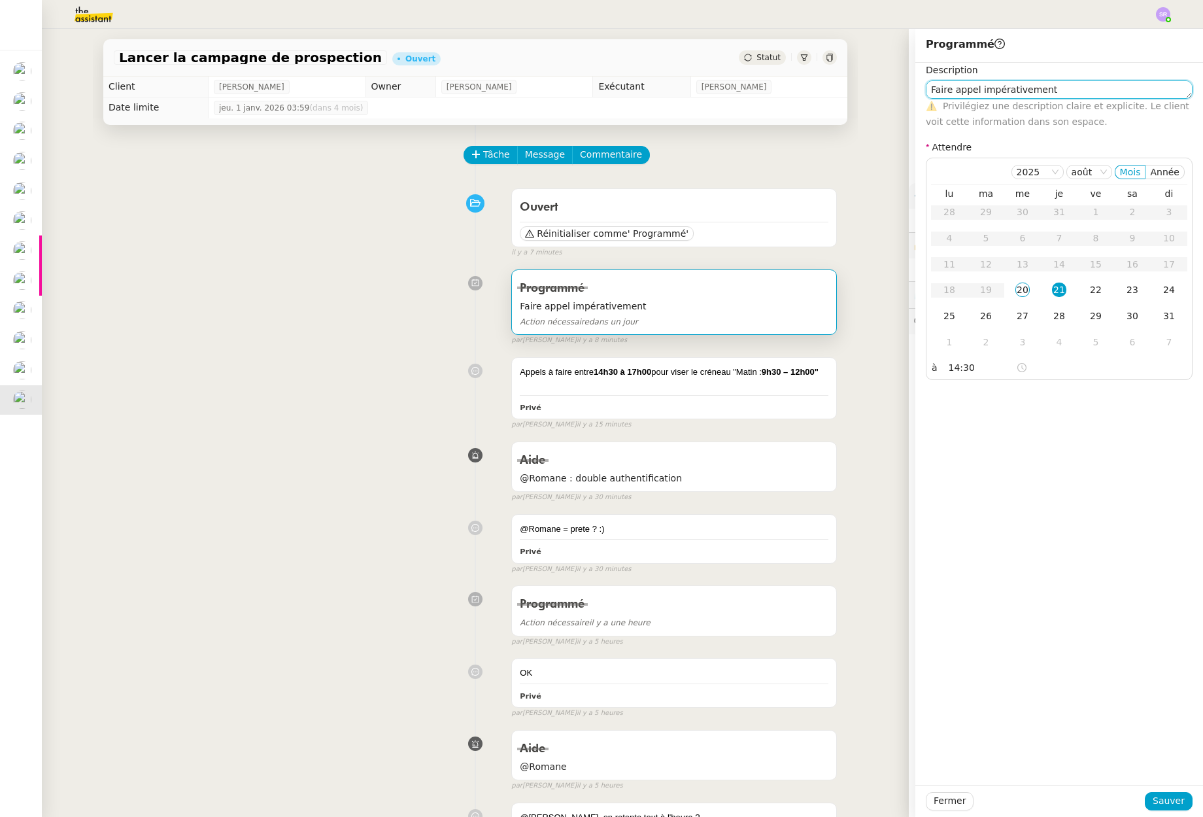
click at [1067, 96] on textarea "Faire appel impérativement" at bounding box center [1059, 89] width 267 height 18
click at [758, 65] on div "Lancer la campagne de prospection Ouvert Statut" at bounding box center [475, 57] width 744 height 37
click at [759, 59] on span "Statut" at bounding box center [769, 57] width 24 height 9
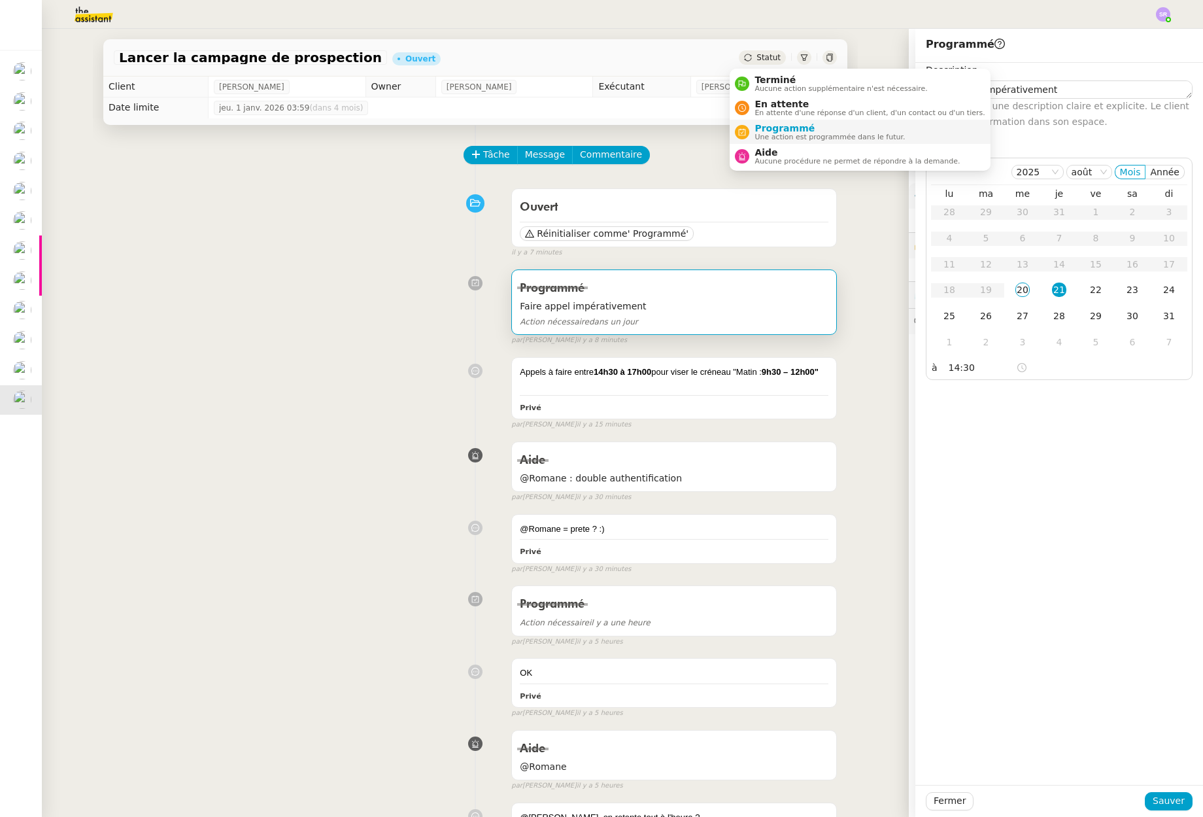
click at [791, 131] on span "Programmé" at bounding box center [830, 128] width 150 height 10
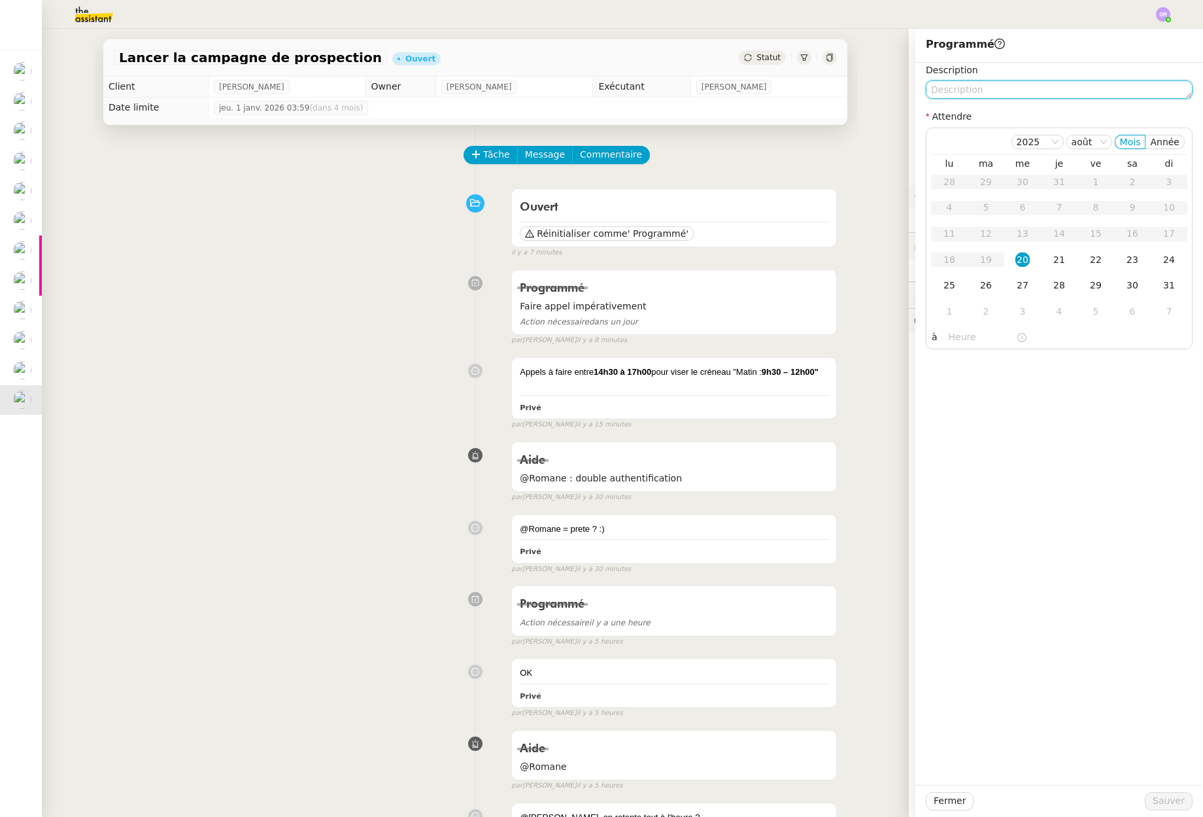
click at [1087, 89] on textarea at bounding box center [1059, 89] width 267 height 18
paste textarea "Faire appel impérativement"
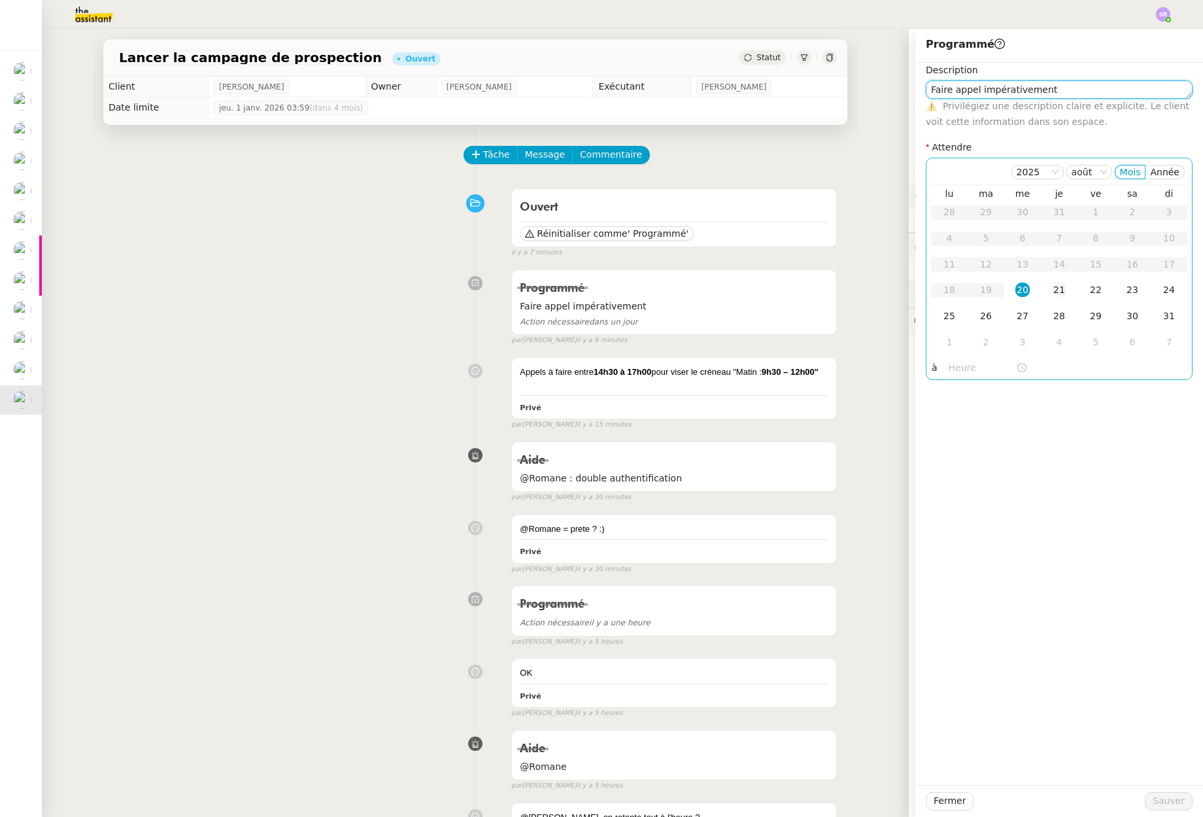
type textarea "Faire appel impérativement"
click at [1055, 292] on div "21" at bounding box center [1059, 289] width 14 height 14
click at [964, 365] on input "text" at bounding box center [982, 367] width 67 height 15
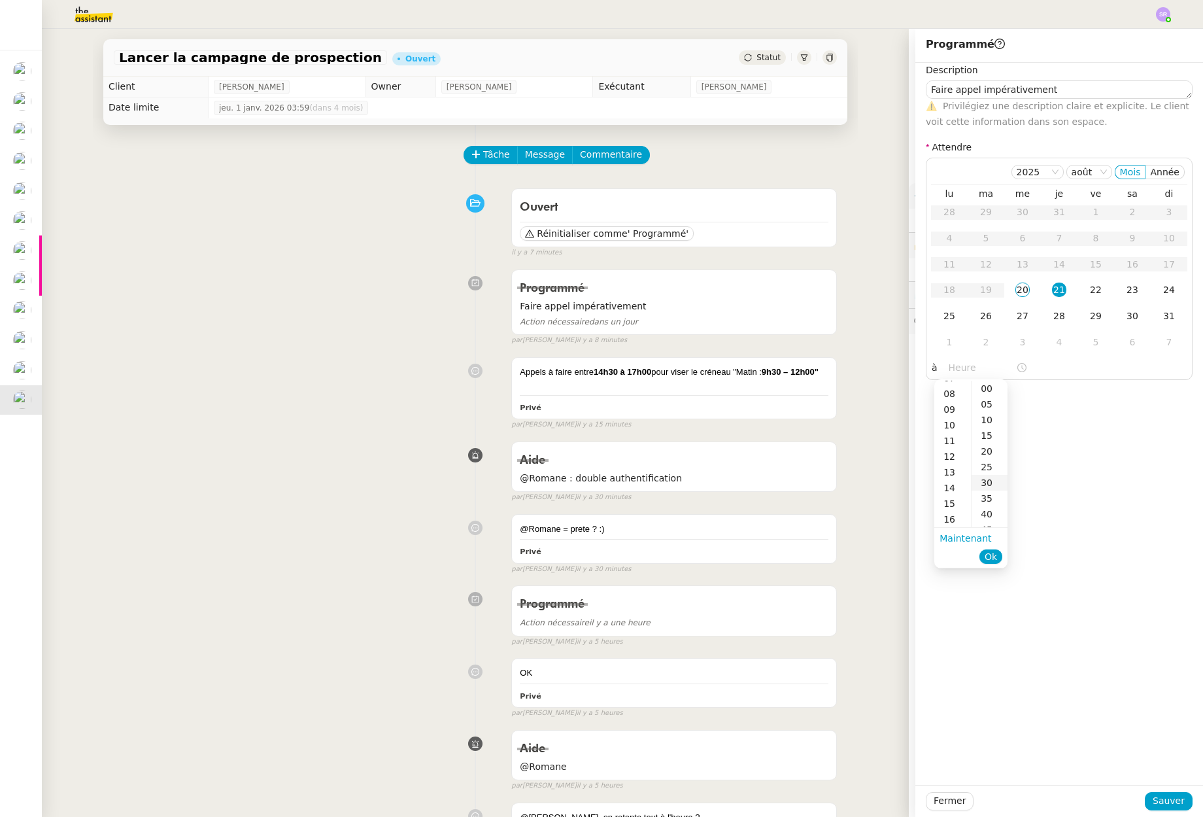
drag, startPoint x: 958, startPoint y: 491, endPoint x: 972, endPoint y: 478, distance: 19.4
click at [958, 491] on div "14" at bounding box center [952, 488] width 37 height 16
click at [996, 477] on div "30" at bounding box center [990, 483] width 36 height 16
type input "14:30"
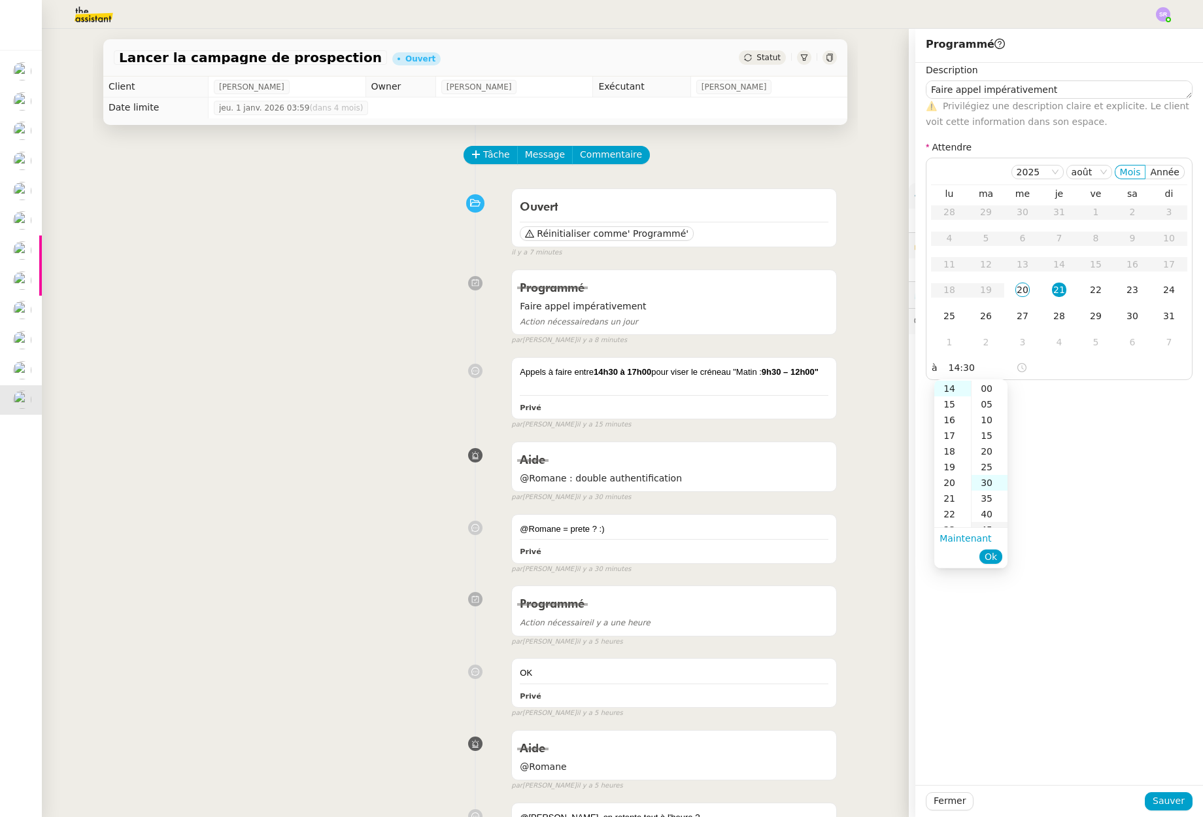
scroll to position [94, 0]
click at [997, 558] on button "Ok" at bounding box center [990, 556] width 23 height 14
click at [1162, 804] on span "Sauver" at bounding box center [1169, 800] width 32 height 15
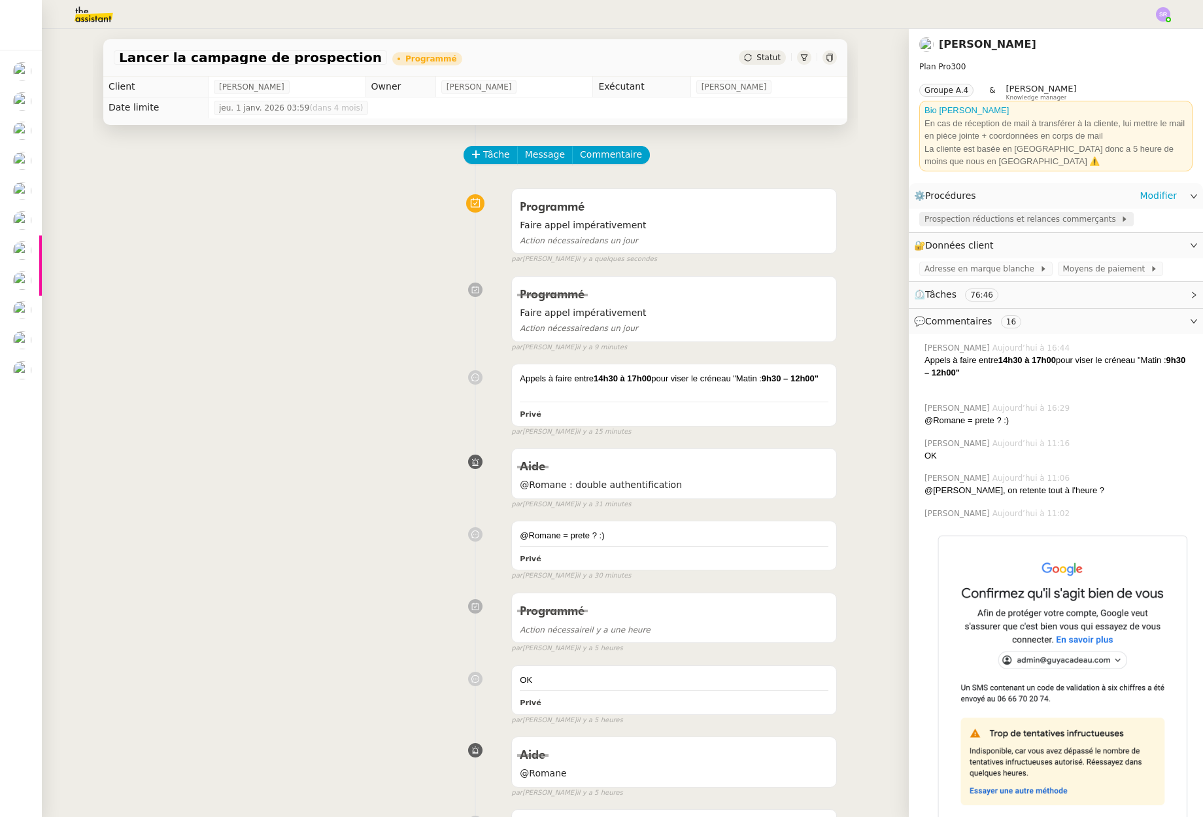
click at [992, 220] on span "Prospection réductions et relances commerçants" at bounding box center [1023, 219] width 196 height 13
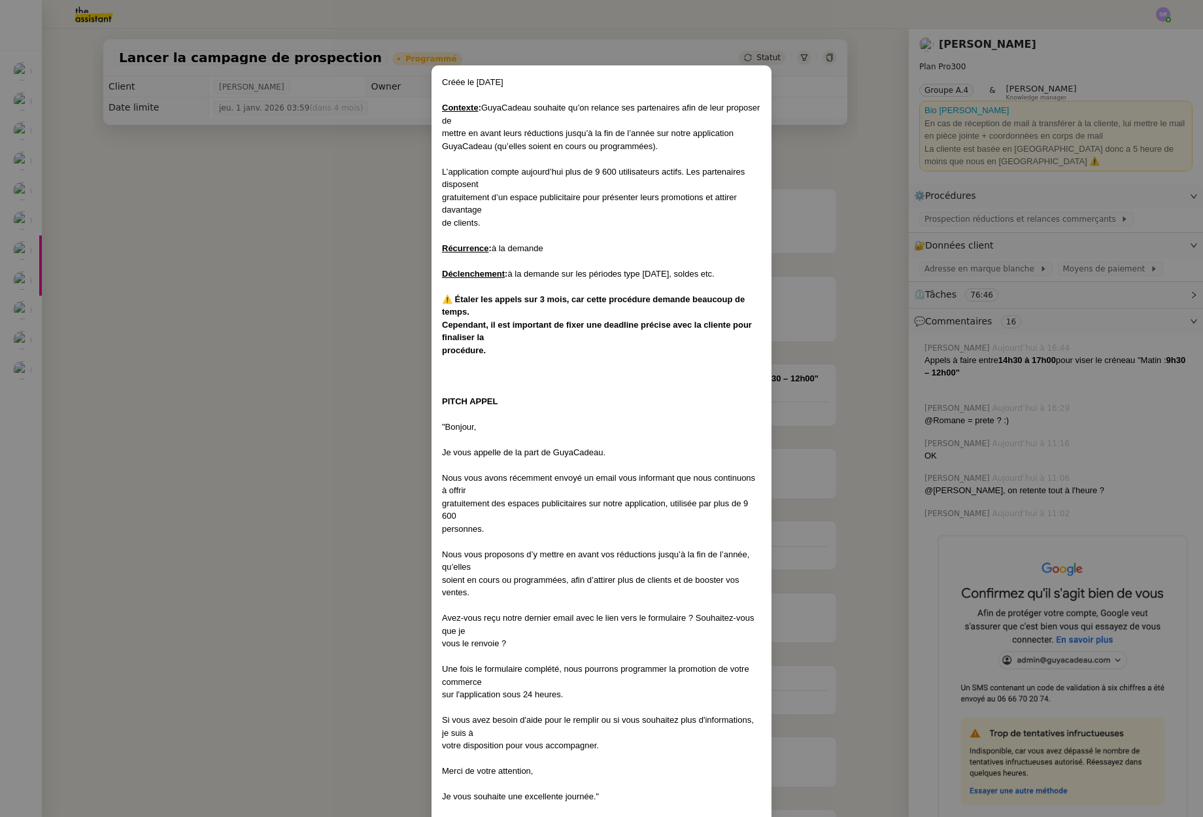
click at [304, 319] on nz-modal-container "Créée le [DATE] Contexte : GuyaCadeau souhaite qu’on relance ses partenaires af…" at bounding box center [601, 408] width 1203 height 817
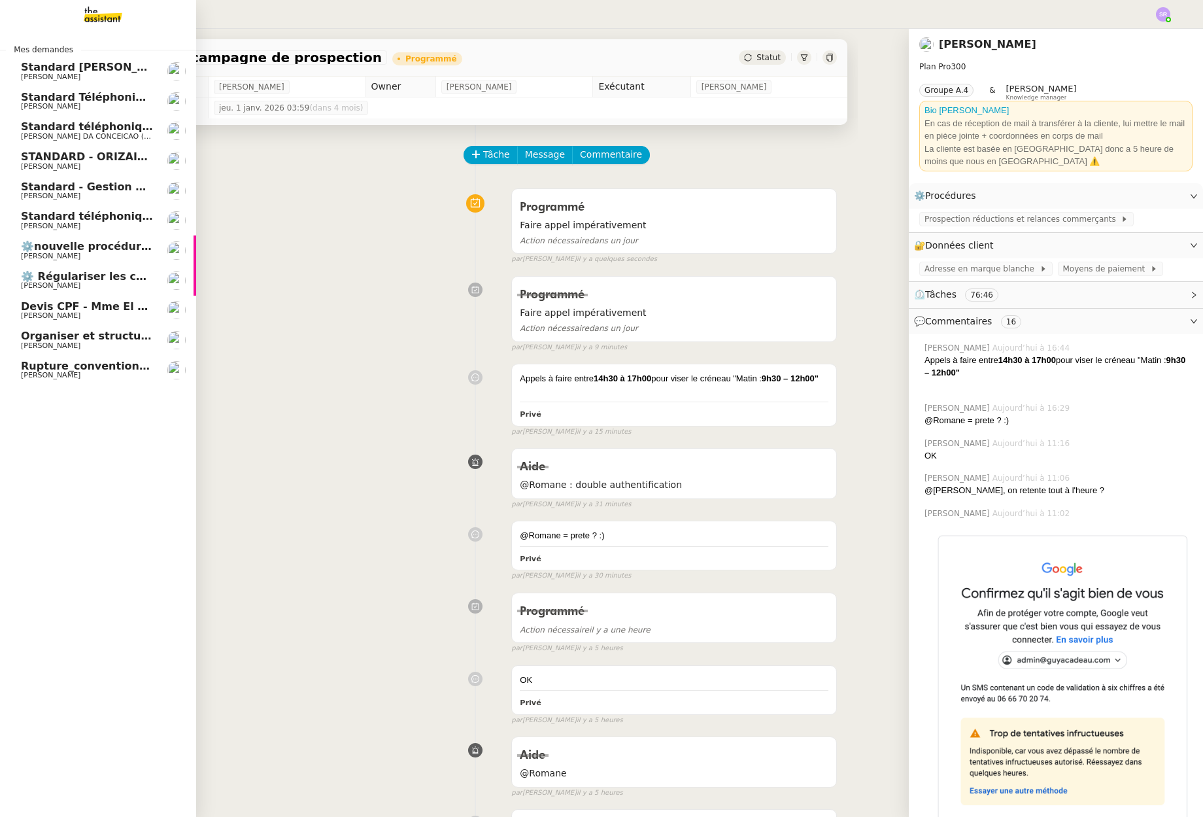
click at [102, 302] on span "Devis CPF - Mme El ghorchi" at bounding box center [101, 306] width 161 height 12
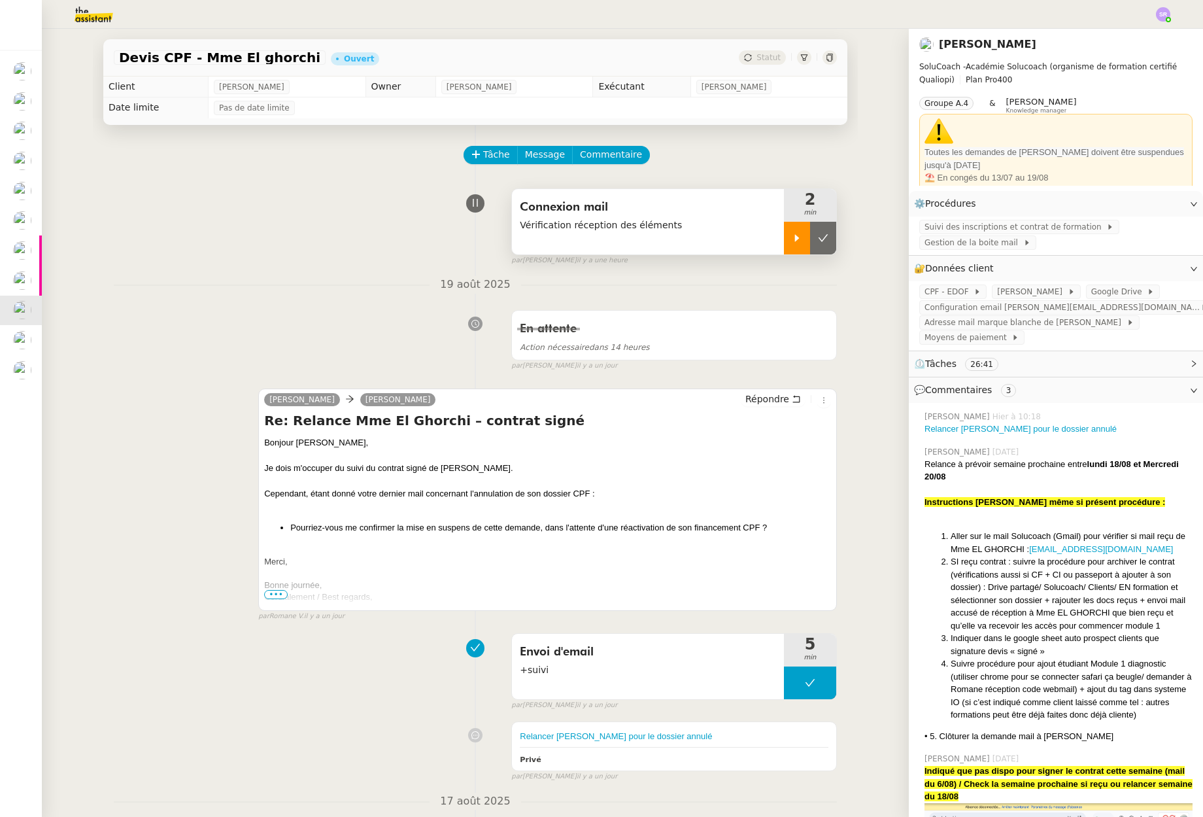
click at [792, 243] on icon at bounding box center [797, 238] width 10 height 10
click at [616, 155] on span "Commentaire" at bounding box center [611, 154] width 62 height 15
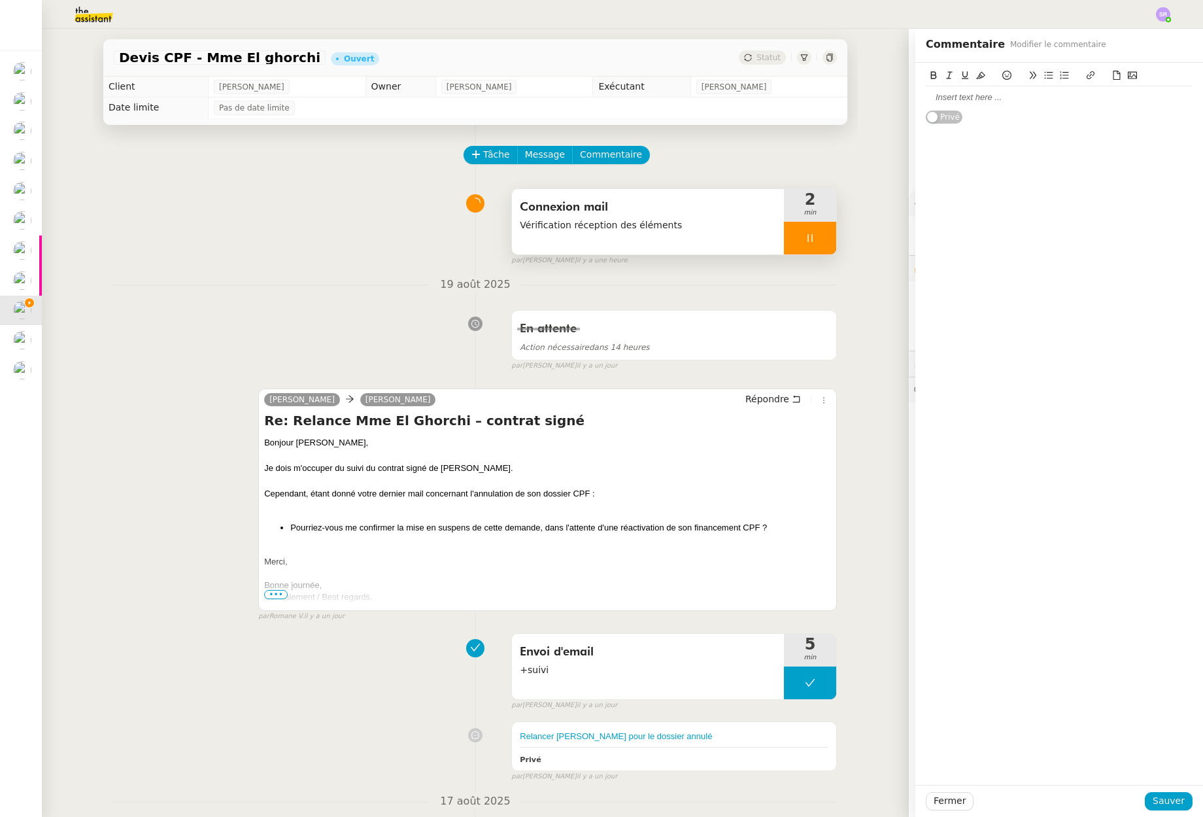
click at [1071, 103] on div at bounding box center [1059, 98] width 267 height 12
click at [1168, 802] on span "Sauver" at bounding box center [1169, 800] width 32 height 15
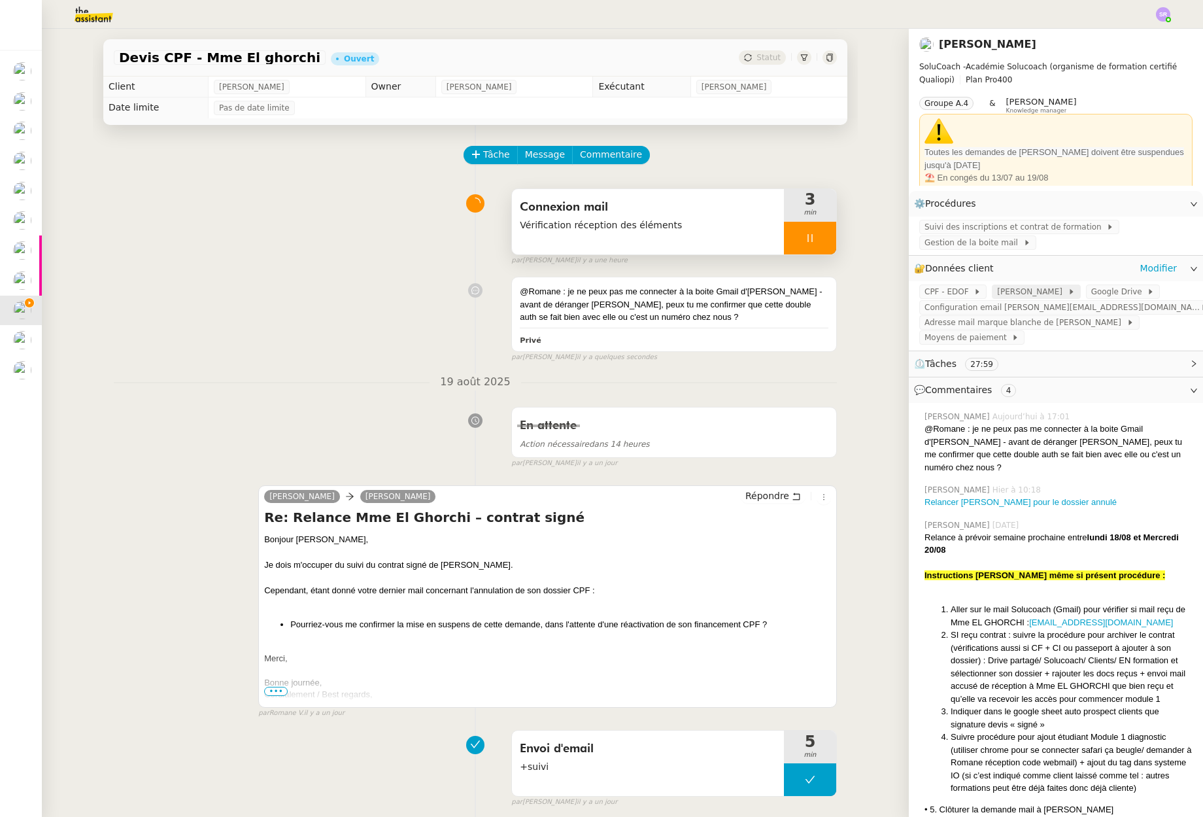
click at [1036, 295] on span "[PERSON_NAME]" at bounding box center [1032, 291] width 70 height 13
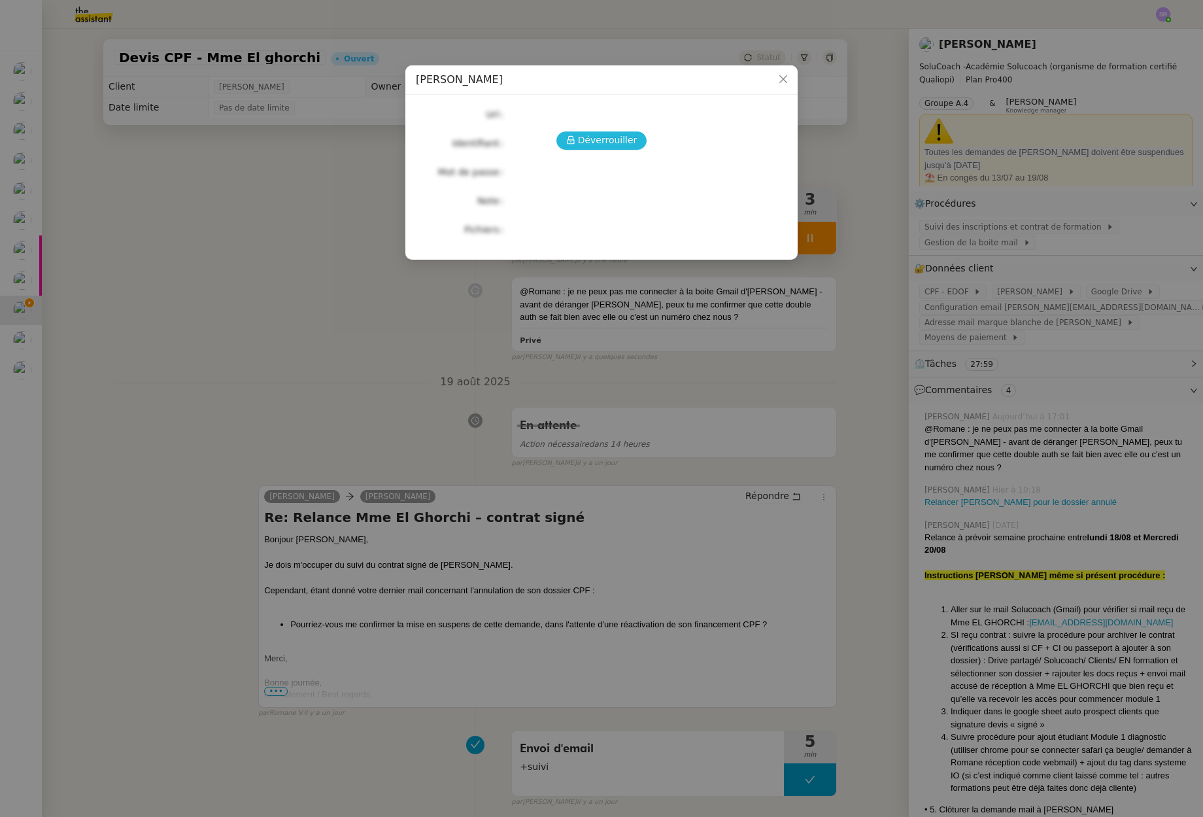
click at [609, 135] on span "Déverrouiller" at bounding box center [608, 140] width 60 height 15
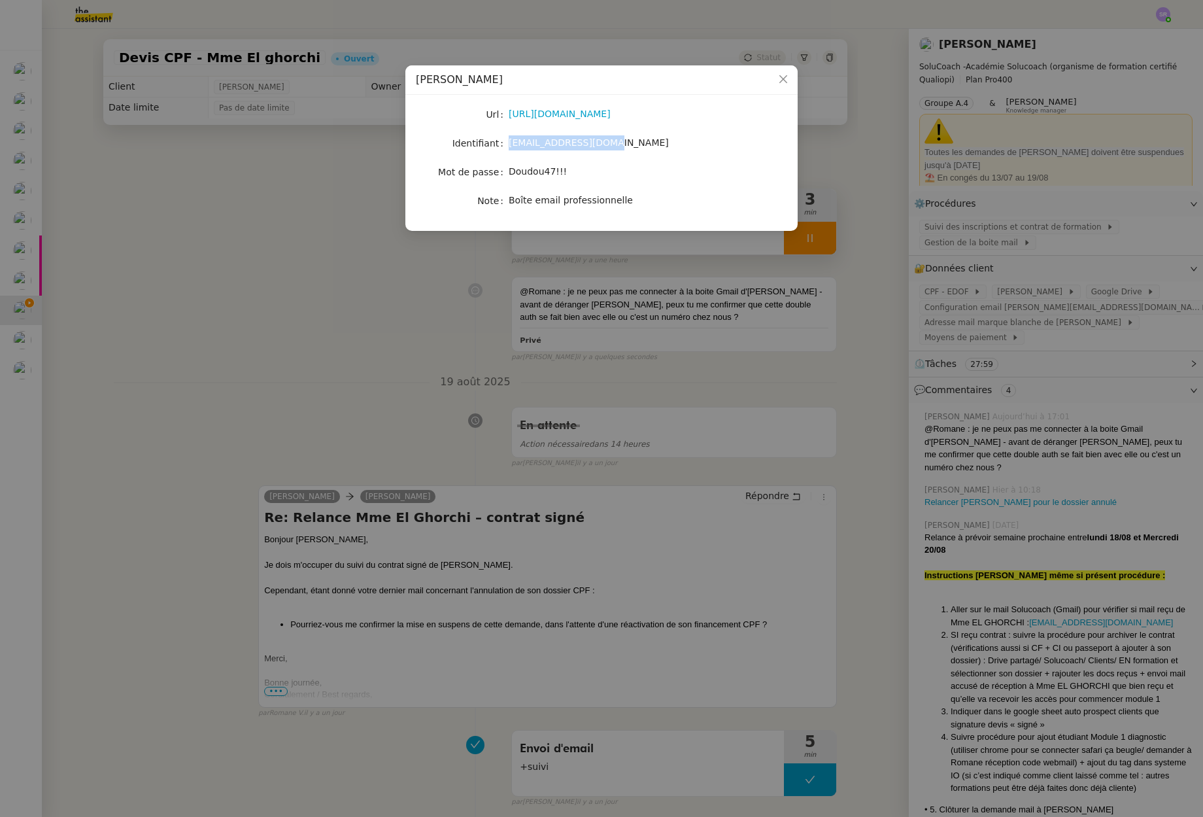
drag, startPoint x: 630, startPoint y: 145, endPoint x: 505, endPoint y: 143, distance: 124.2
click at [505, 143] on nz-form-item "Identifiant [EMAIL_ADDRESS][DOMAIN_NAME]" at bounding box center [601, 143] width 371 height 18
copy nz-form-item "[EMAIL_ADDRESS][DOMAIN_NAME]"
drag, startPoint x: 507, startPoint y: 173, endPoint x: 571, endPoint y: 171, distance: 64.1
click at [571, 171] on nz-form-item "Mot de passe [SECURITY_DATA]" at bounding box center [601, 172] width 371 height 18
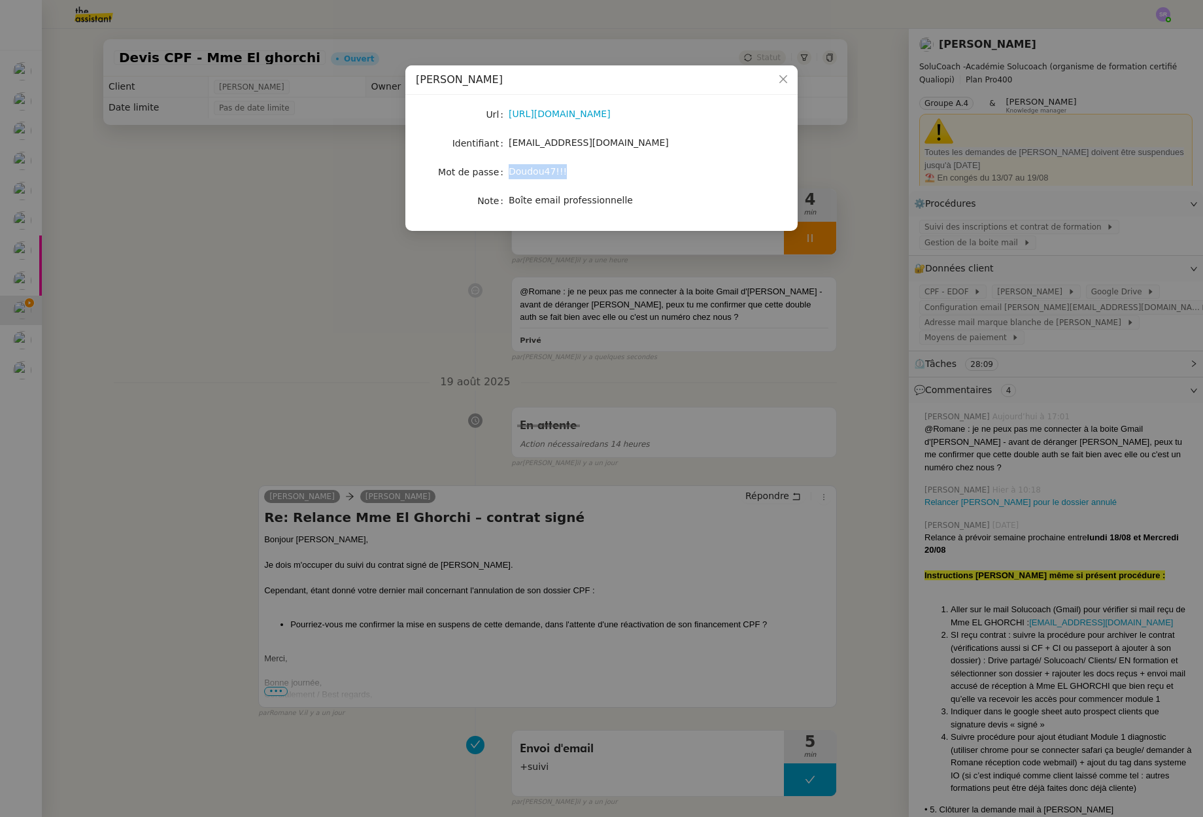
copy nz-form-item "Doudou47!!!"
click at [309, 326] on nz-modal-container "[PERSON_NAME] Url [URL][DOMAIN_NAME] Identifiant [EMAIL_ADDRESS][DOMAIN_NAME] M…" at bounding box center [601, 408] width 1203 height 817
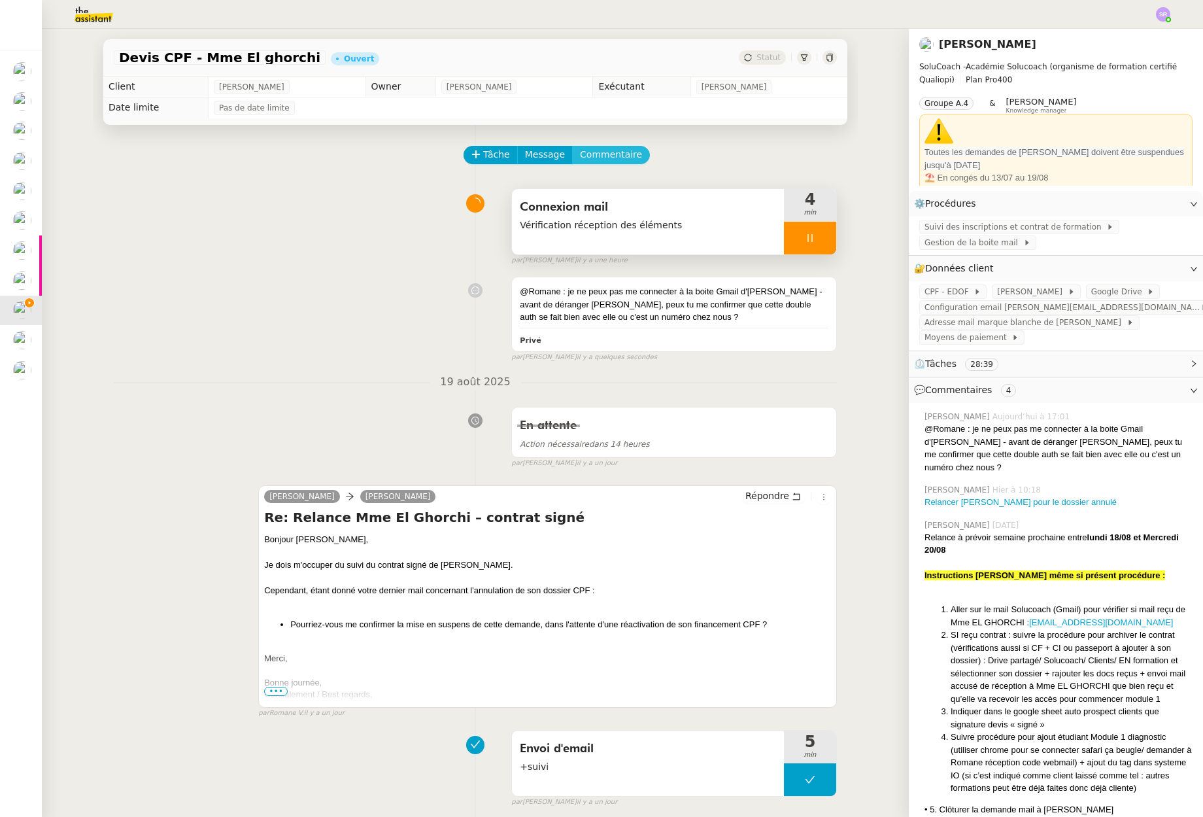
click at [615, 154] on span "Commentaire" at bounding box center [611, 154] width 62 height 15
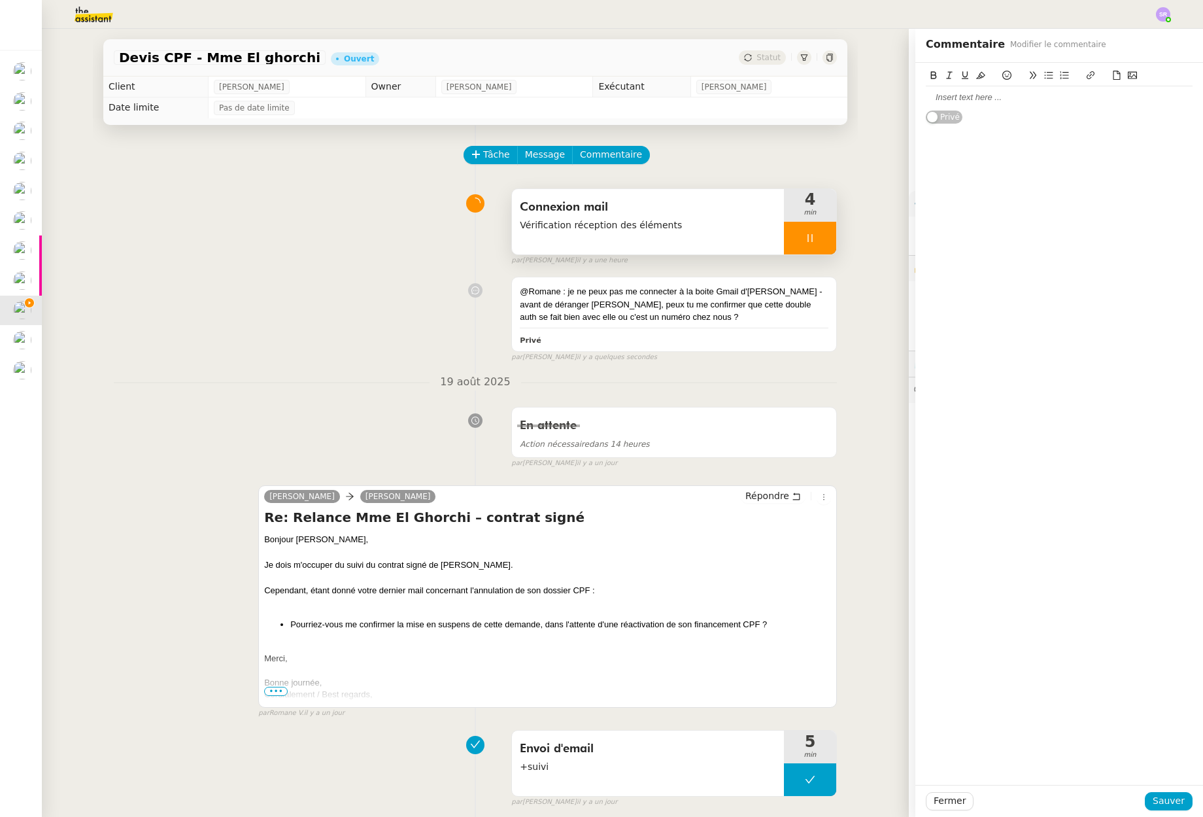
click at [1012, 92] on div at bounding box center [1059, 98] width 267 height 12
click at [1159, 802] on span "Sauver" at bounding box center [1169, 800] width 32 height 15
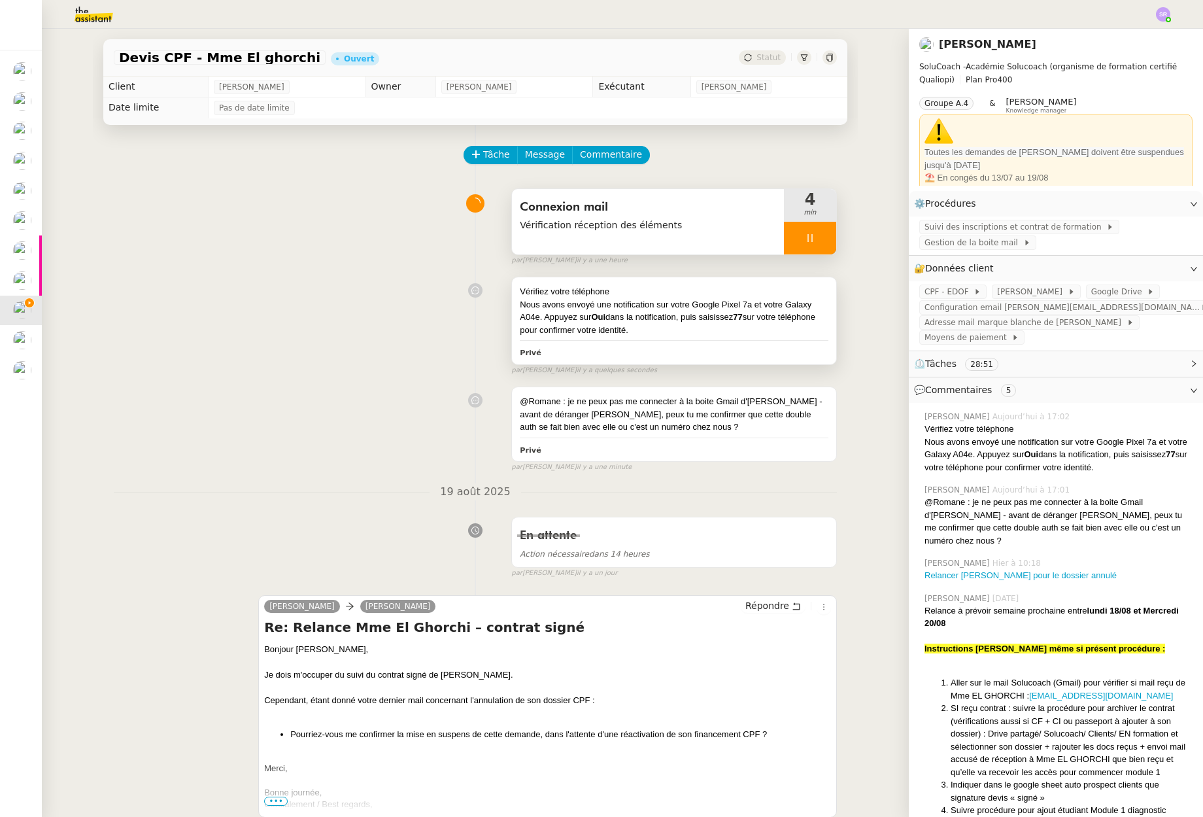
click at [662, 345] on div "Privé" at bounding box center [674, 352] width 309 height 15
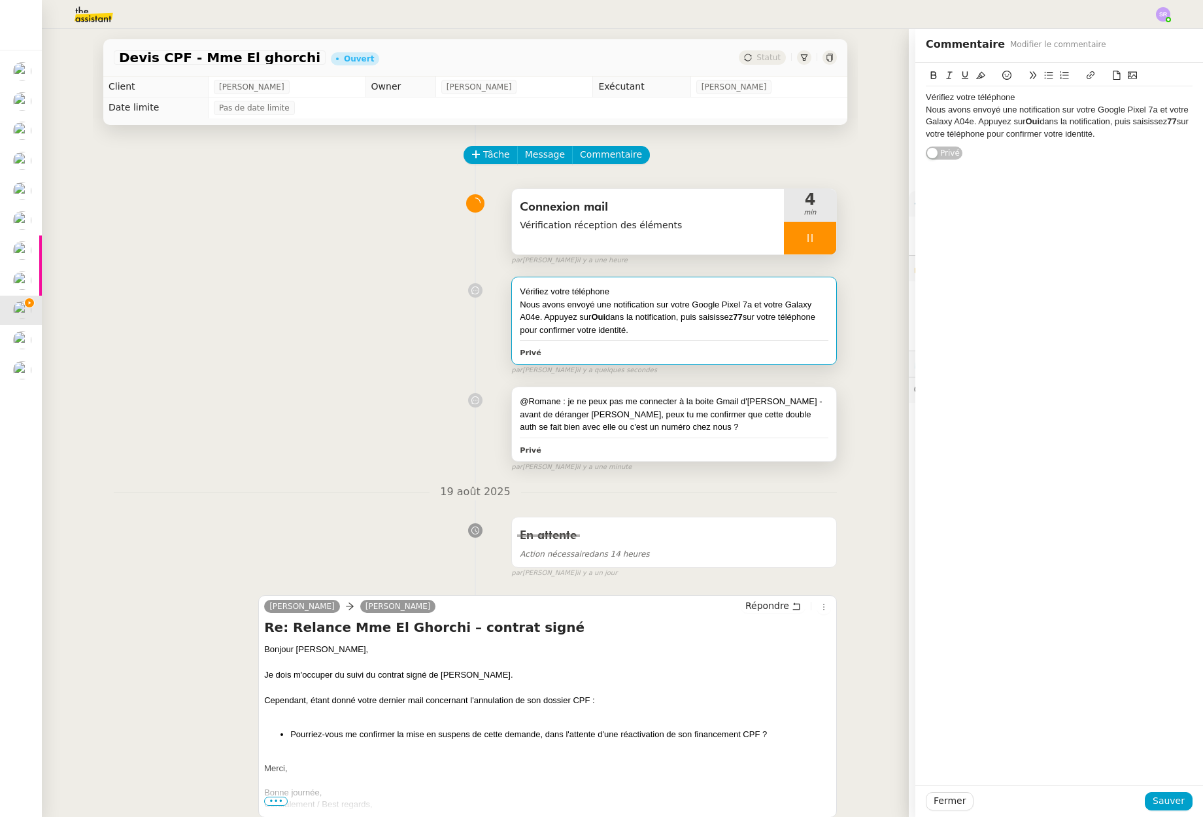
click at [677, 443] on div "Privé" at bounding box center [674, 449] width 309 height 15
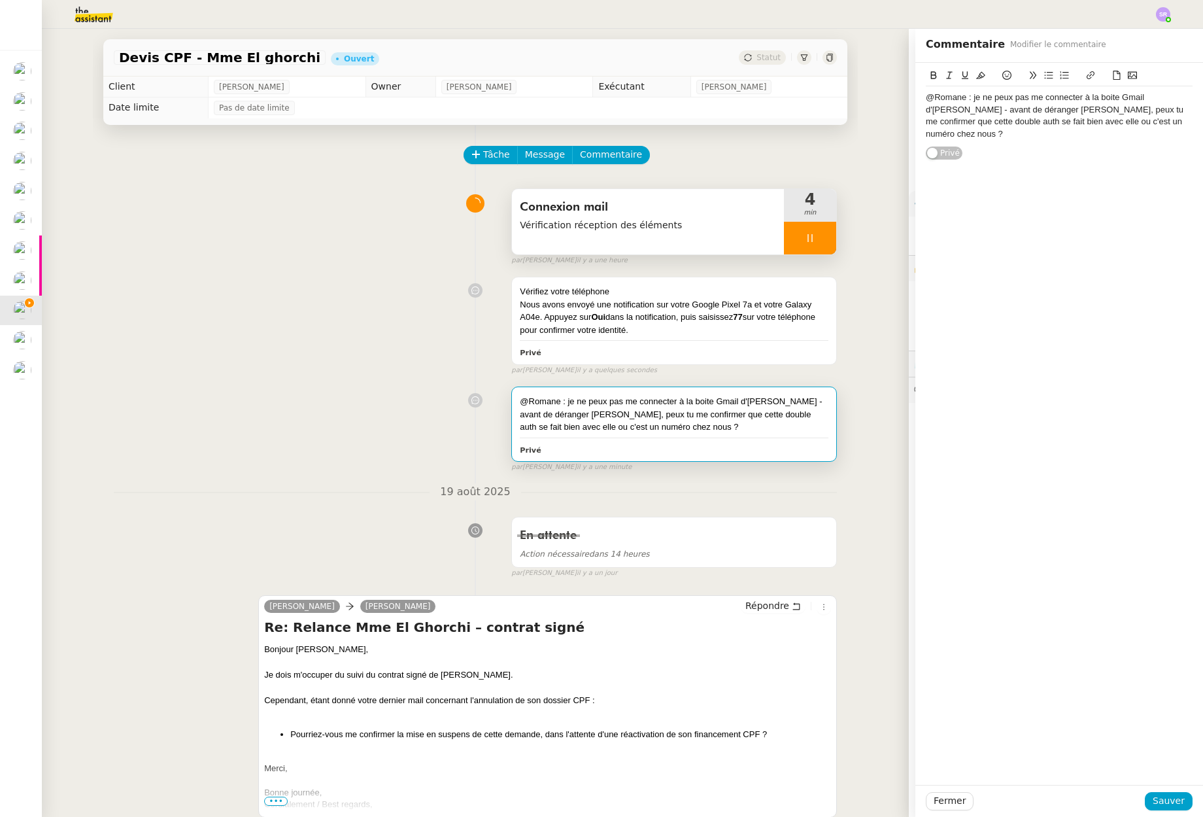
click at [1059, 142] on div "@Romane : je ne peux pas me connecter à la boite Gmail d'[PERSON_NAME] - avant …" at bounding box center [1059, 115] width 267 height 59
click at [1176, 802] on span "Sauver" at bounding box center [1169, 800] width 32 height 15
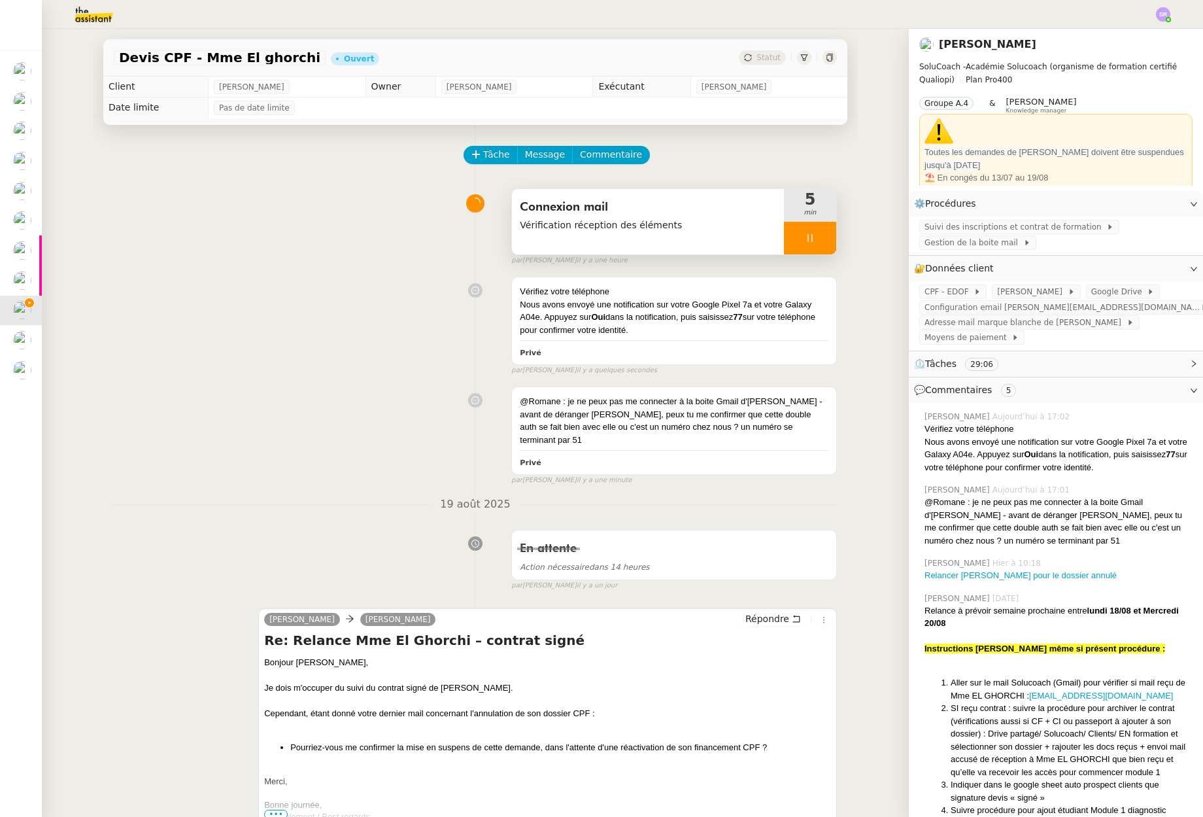
click at [805, 234] on icon at bounding box center [810, 238] width 10 height 10
click at [792, 241] on icon at bounding box center [797, 238] width 10 height 10
click at [741, 331] on div "Nous avons envoyé une notification sur votre Google Pixel 7a et votre Galaxy A0…" at bounding box center [674, 317] width 309 height 39
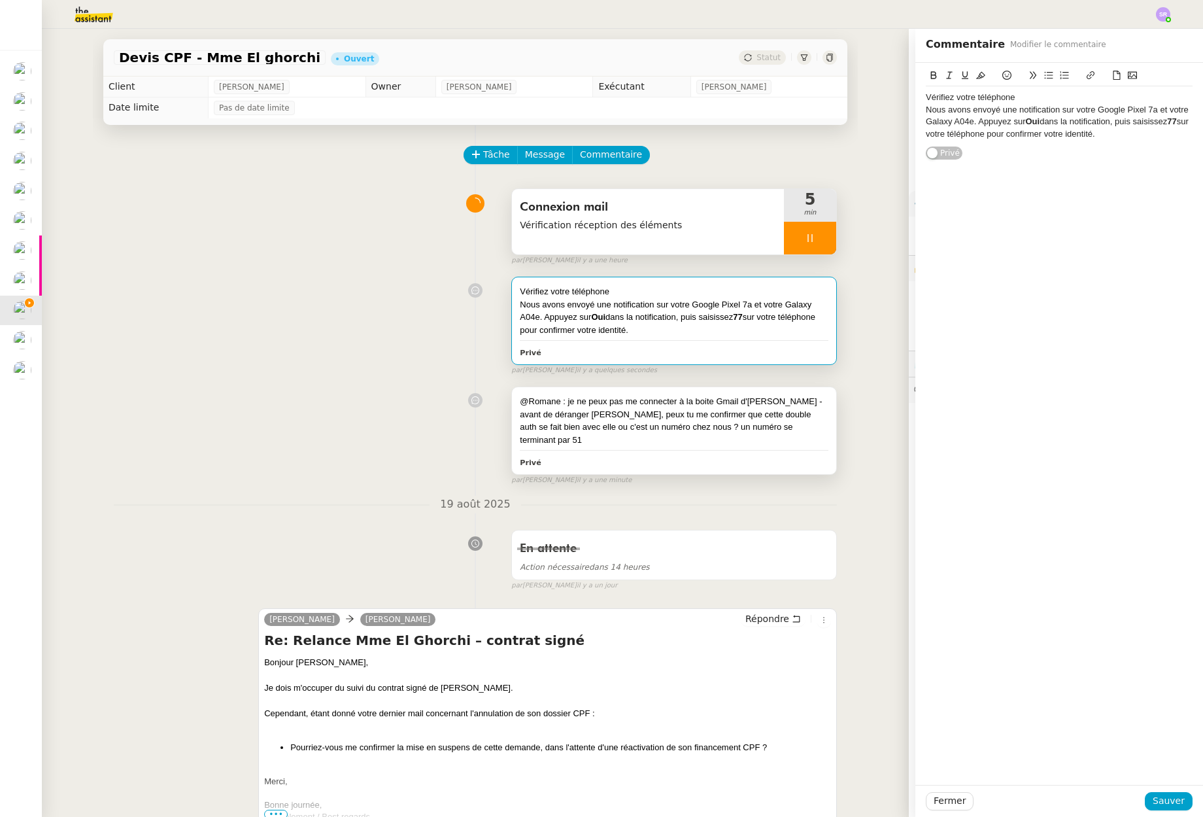
click at [750, 428] on div "@Romane : je ne peux pas me connecter à la boite Gmail d'[PERSON_NAME] - avant …" at bounding box center [674, 420] width 309 height 51
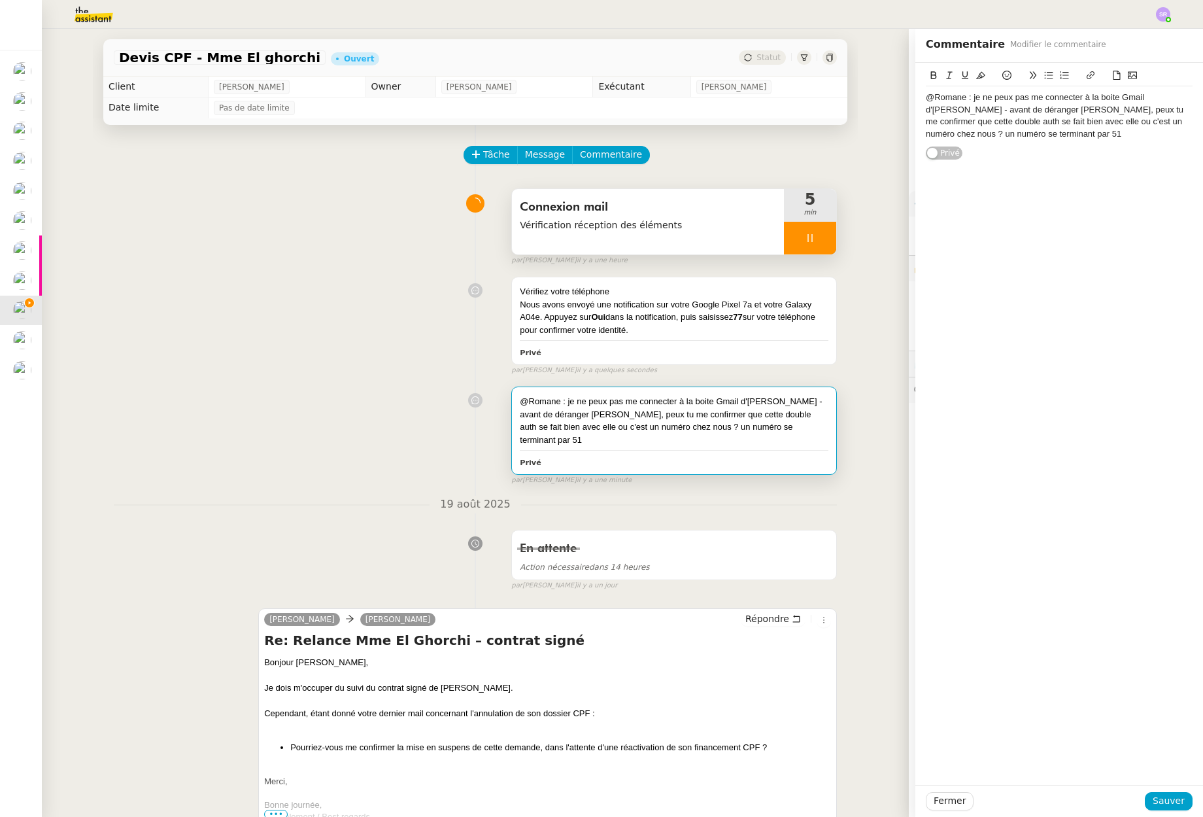
click at [1092, 141] on div "@Romane : je ne peux pas me connecter à la boite Gmail d'[PERSON_NAME] - avant …" at bounding box center [1059, 115] width 267 height 59
click at [1158, 798] on span "Sauver" at bounding box center [1169, 800] width 32 height 15
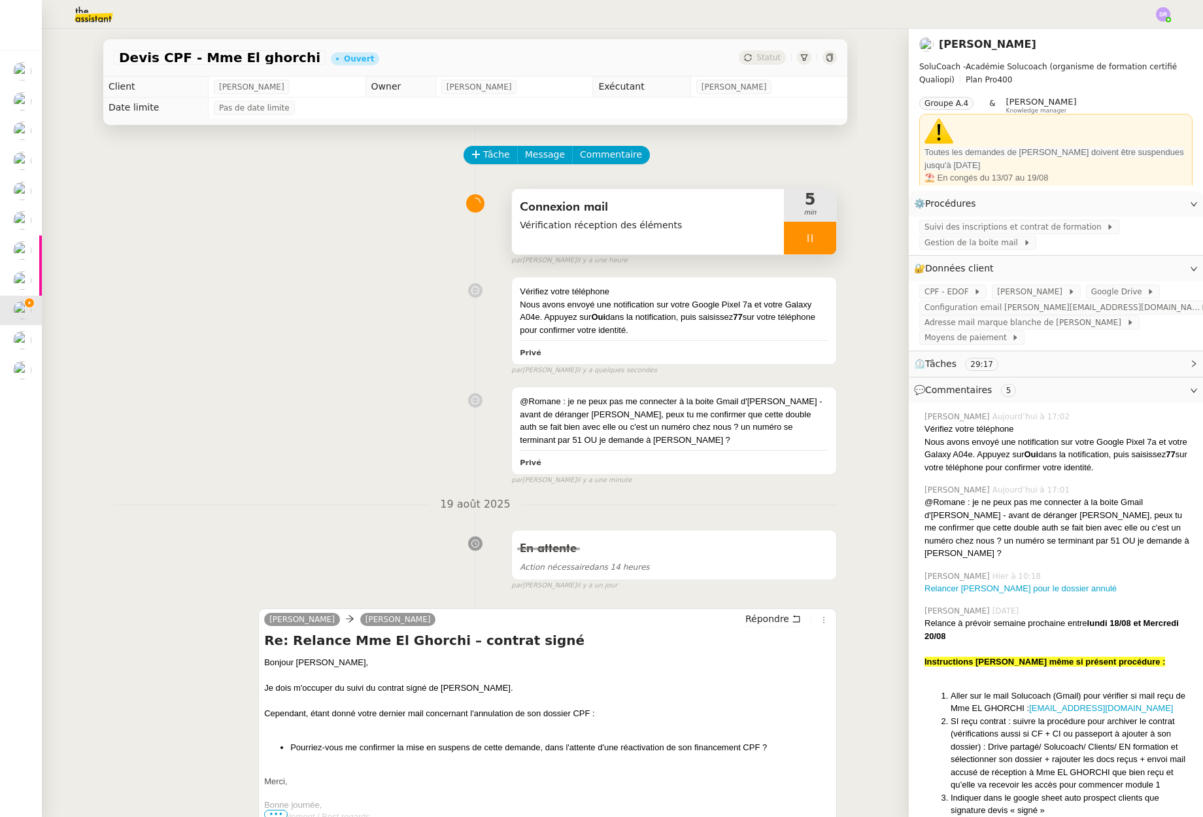
click at [813, 226] on div at bounding box center [810, 238] width 52 height 33
drag, startPoint x: 821, startPoint y: 244, endPoint x: 816, endPoint y: 237, distance: 8.4
click at [821, 243] on button at bounding box center [823, 238] width 26 height 33
click at [757, 56] on span "Statut" at bounding box center [769, 57] width 24 height 9
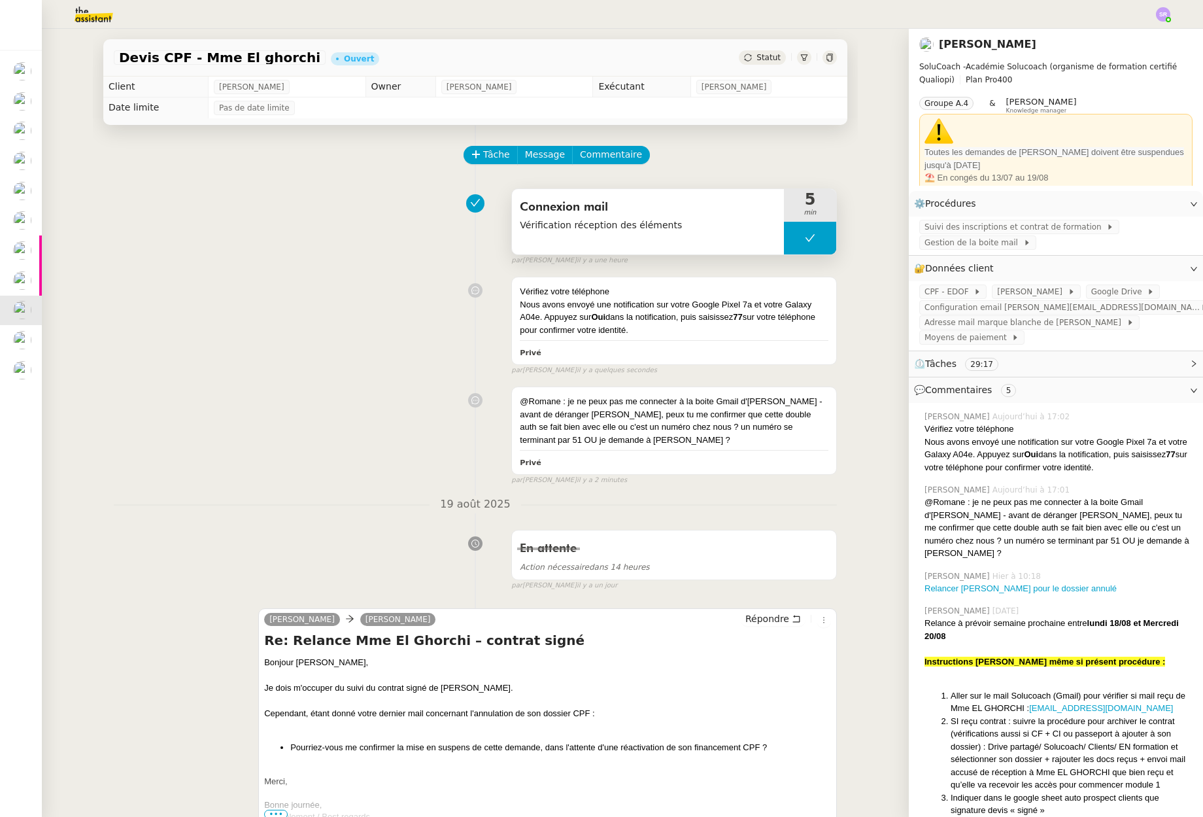
click at [704, 241] on div "Connexion mail Vérification réception des éléments" at bounding box center [648, 221] width 272 height 65
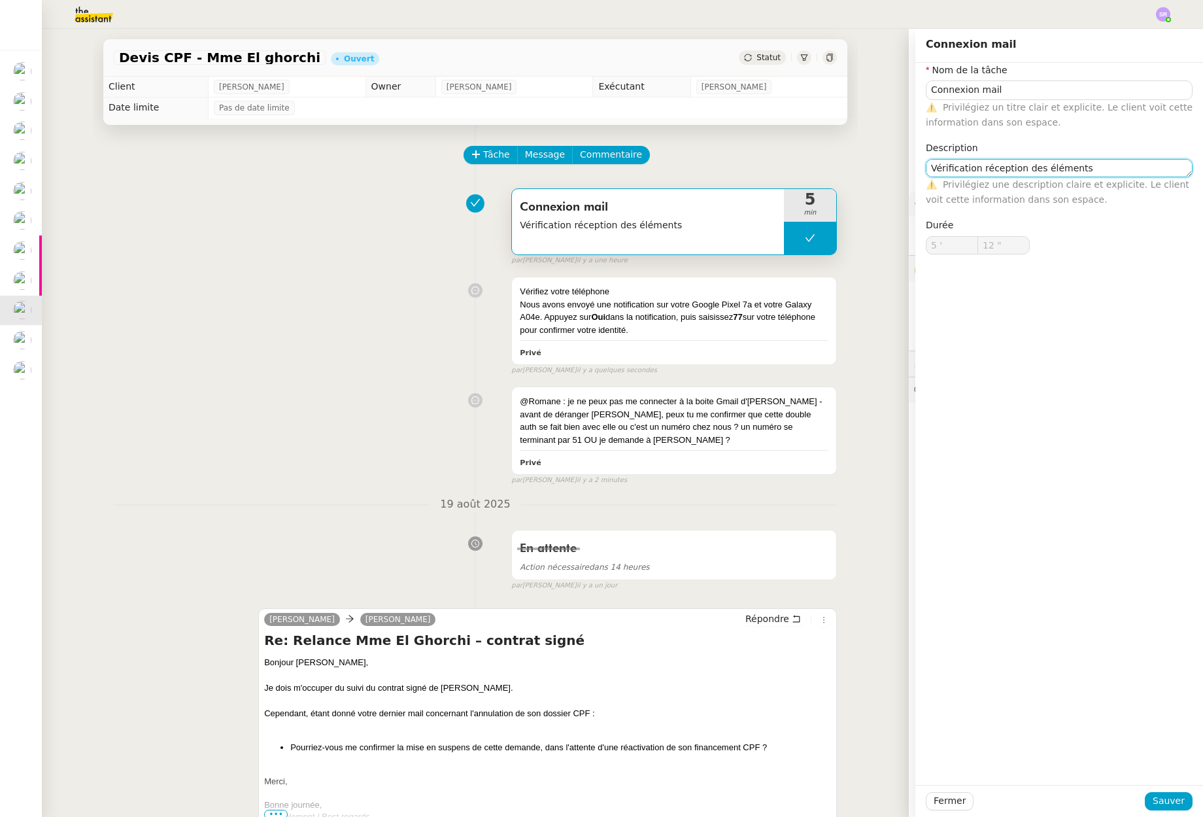
click at [1114, 170] on textarea "Vérification réception des éléments" at bounding box center [1059, 168] width 267 height 18
type textarea "Vérification réception des éléments (tentative)"
drag, startPoint x: 1155, startPoint y: 790, endPoint x: 1158, endPoint y: 798, distance: 8.3
click at [1155, 791] on div "Fermer Sauver" at bounding box center [1059, 801] width 288 height 32
click at [1158, 798] on span "Sauver" at bounding box center [1169, 800] width 32 height 15
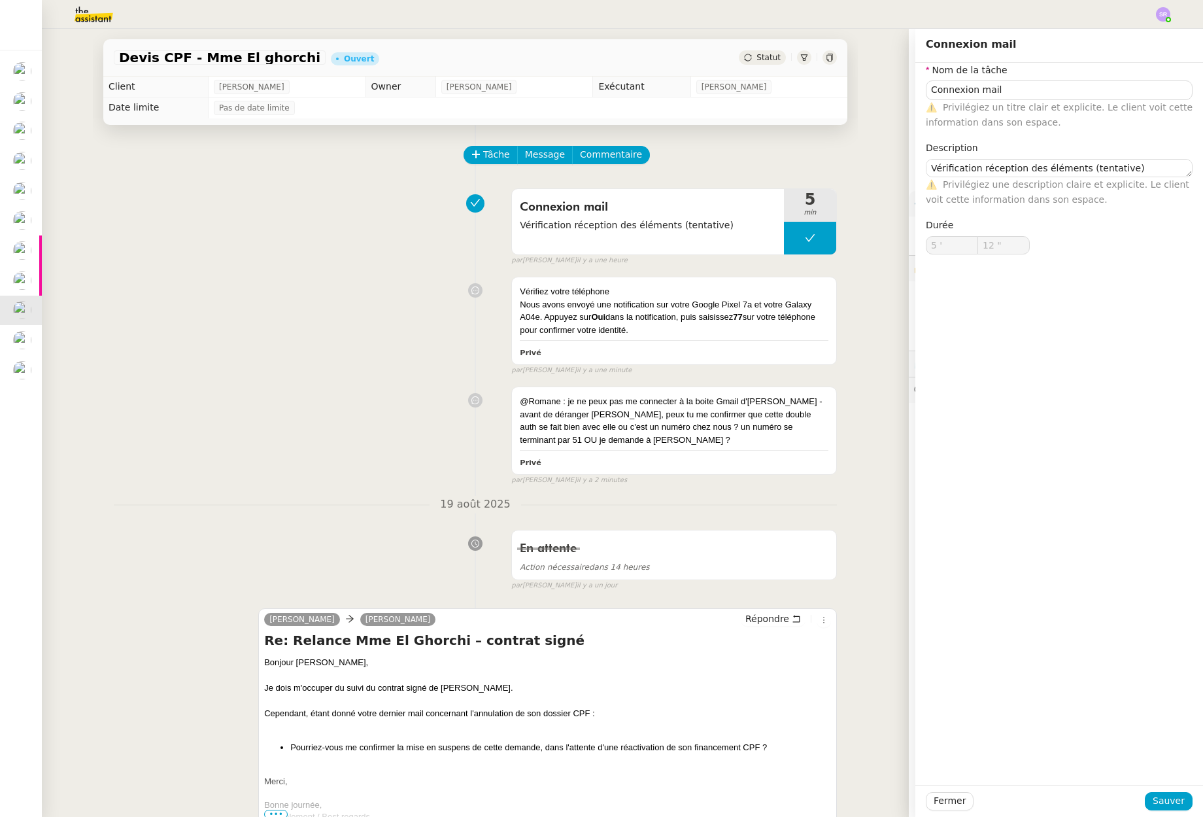
click at [764, 53] on span "Statut" at bounding box center [769, 57] width 24 height 9
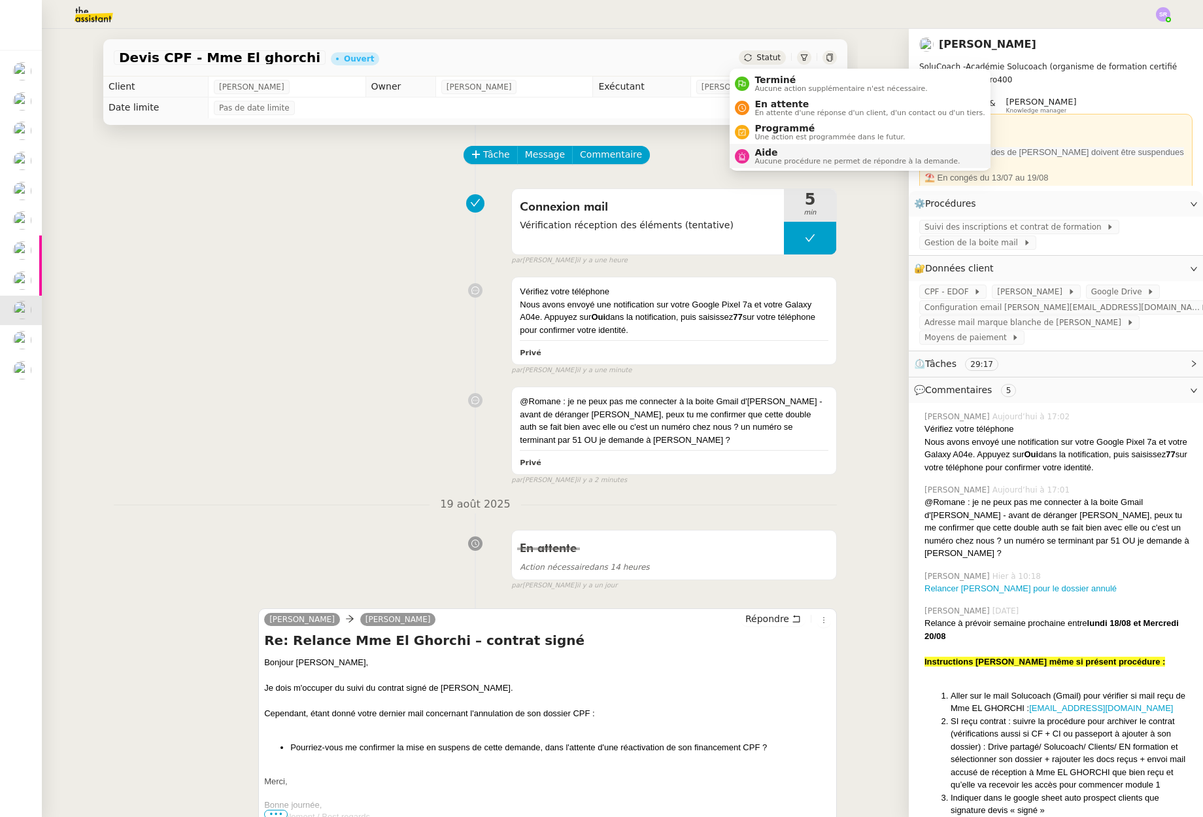
click at [762, 153] on span "Aide" at bounding box center [857, 152] width 205 height 10
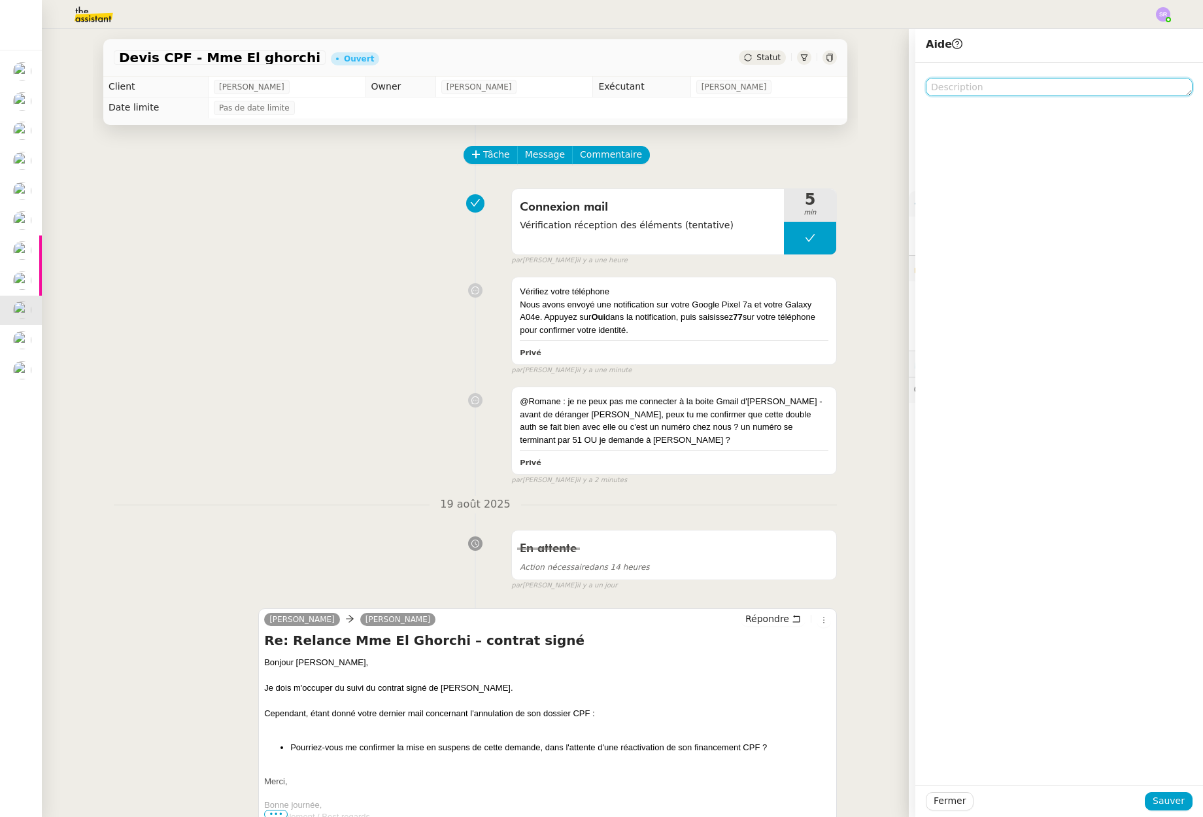
click at [1029, 89] on textarea at bounding box center [1059, 87] width 267 height 18
type textarea "@Romane"
click at [1168, 800] on span "Sauver" at bounding box center [1169, 800] width 32 height 15
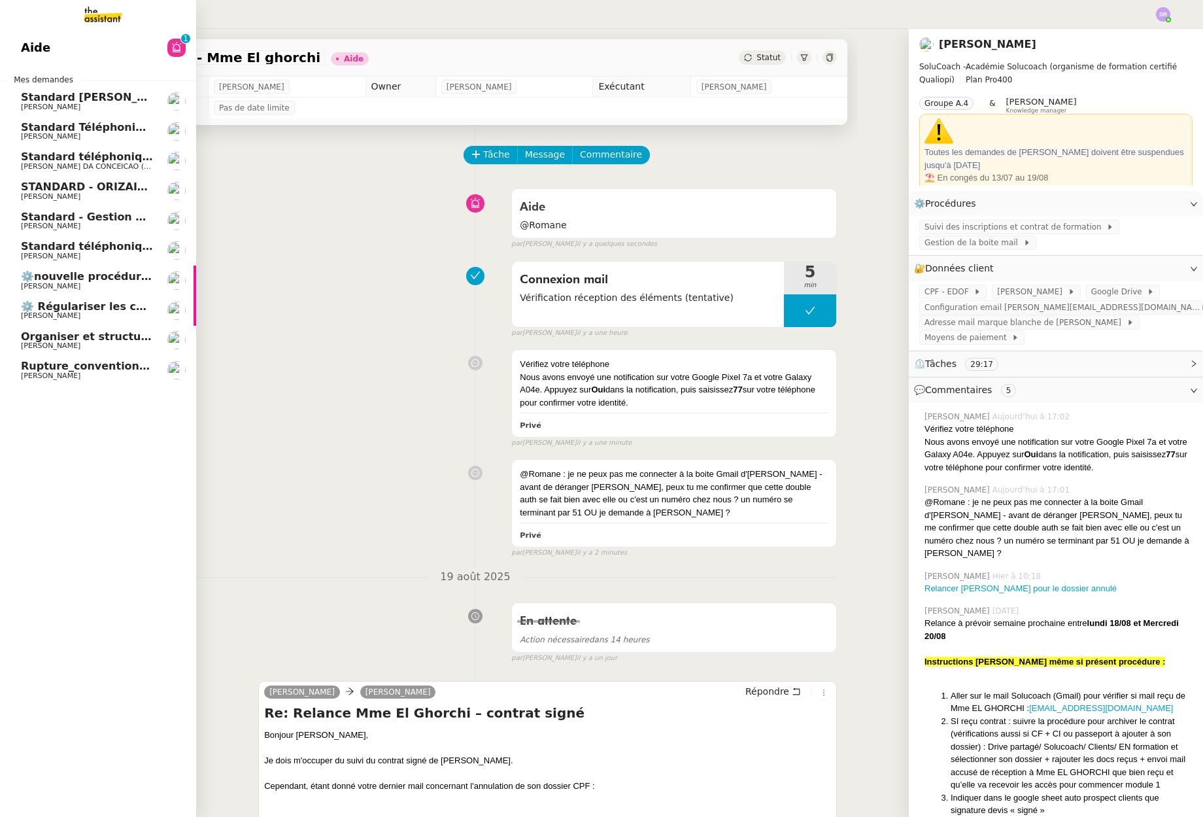
click at [76, 230] on link "Standard - Gestion des appels entrants - [DATE] [PERSON_NAME]" at bounding box center [98, 221] width 196 height 30
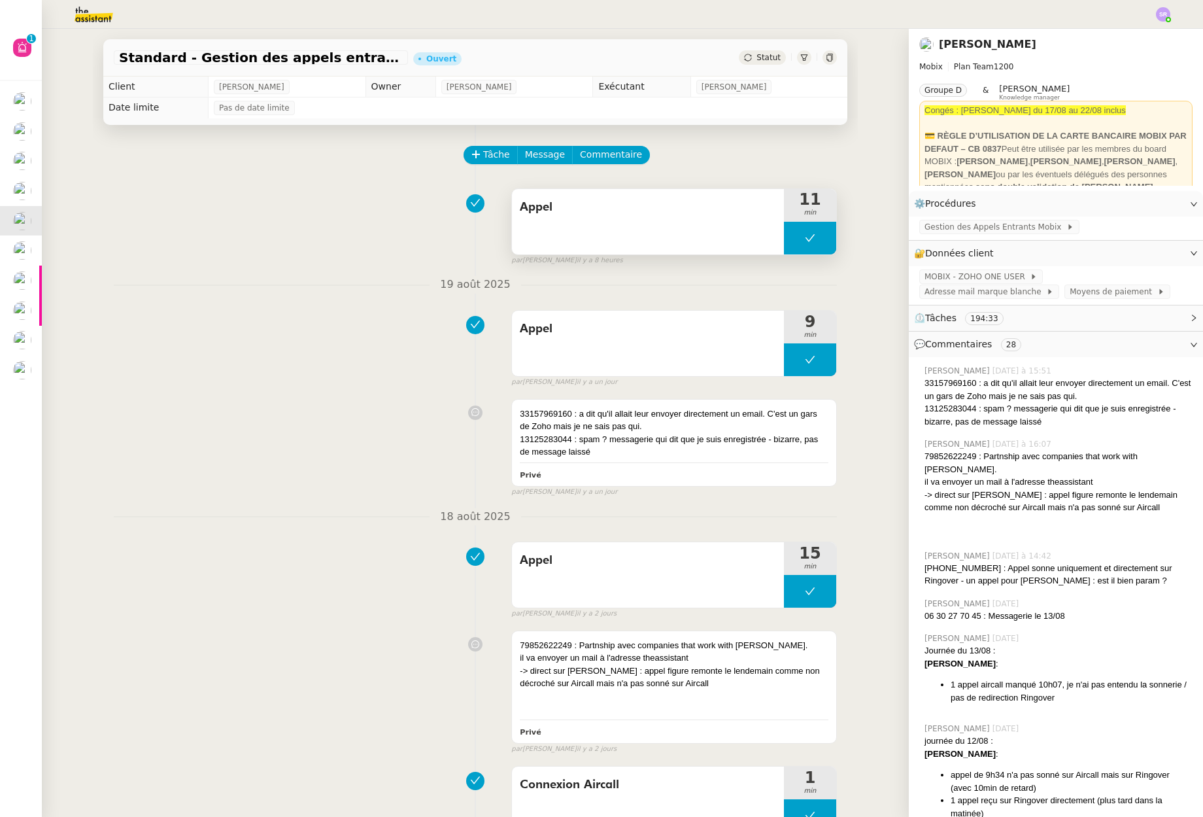
click at [789, 243] on button at bounding box center [810, 238] width 52 height 33
click at [789, 244] on div at bounding box center [797, 238] width 26 height 33
click at [792, 240] on div at bounding box center [810, 238] width 52 height 33
click at [792, 233] on icon at bounding box center [797, 238] width 10 height 10
click at [619, 158] on span "Commentaire" at bounding box center [611, 154] width 62 height 15
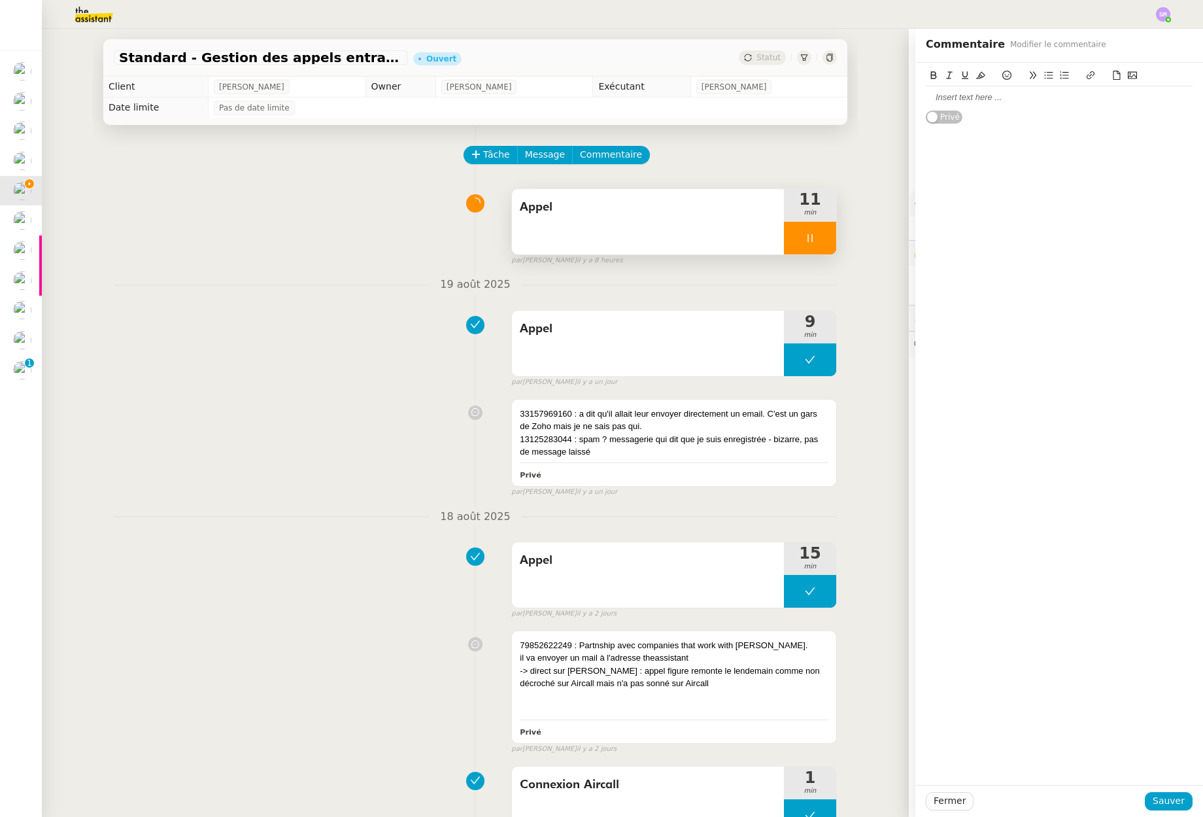
click at [1006, 97] on div at bounding box center [1059, 98] width 267 height 12
click at [1169, 802] on span "Sauver" at bounding box center [1169, 800] width 32 height 15
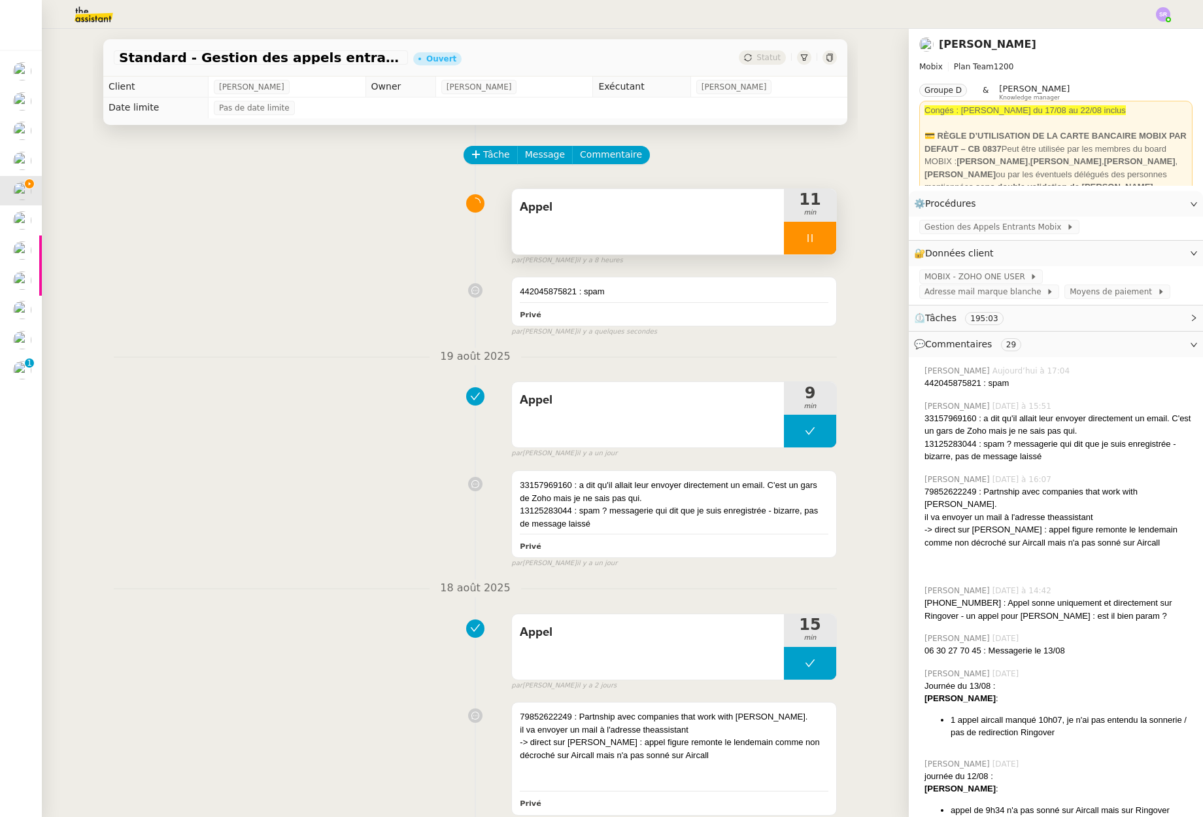
click at [784, 234] on div at bounding box center [810, 238] width 52 height 33
click at [818, 241] on icon at bounding box center [823, 238] width 10 height 10
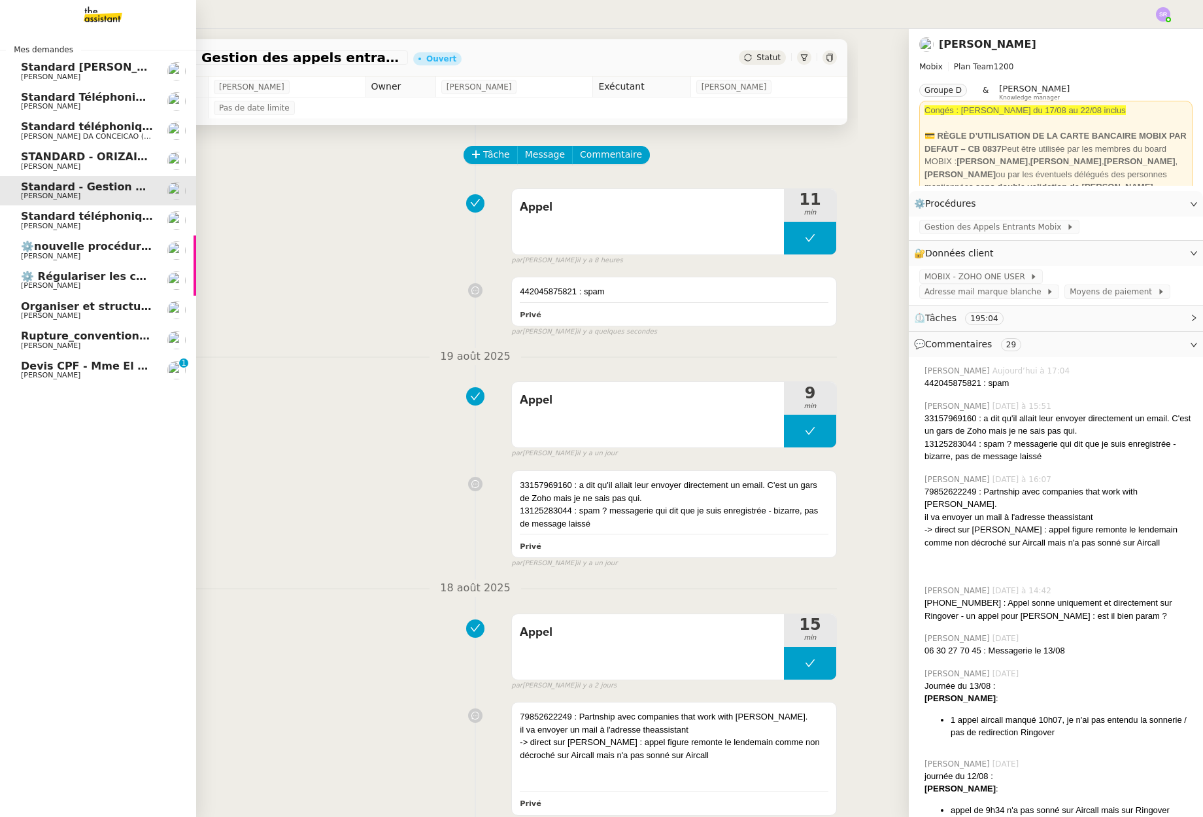
click at [56, 377] on span "[PERSON_NAME]" at bounding box center [51, 375] width 60 height 9
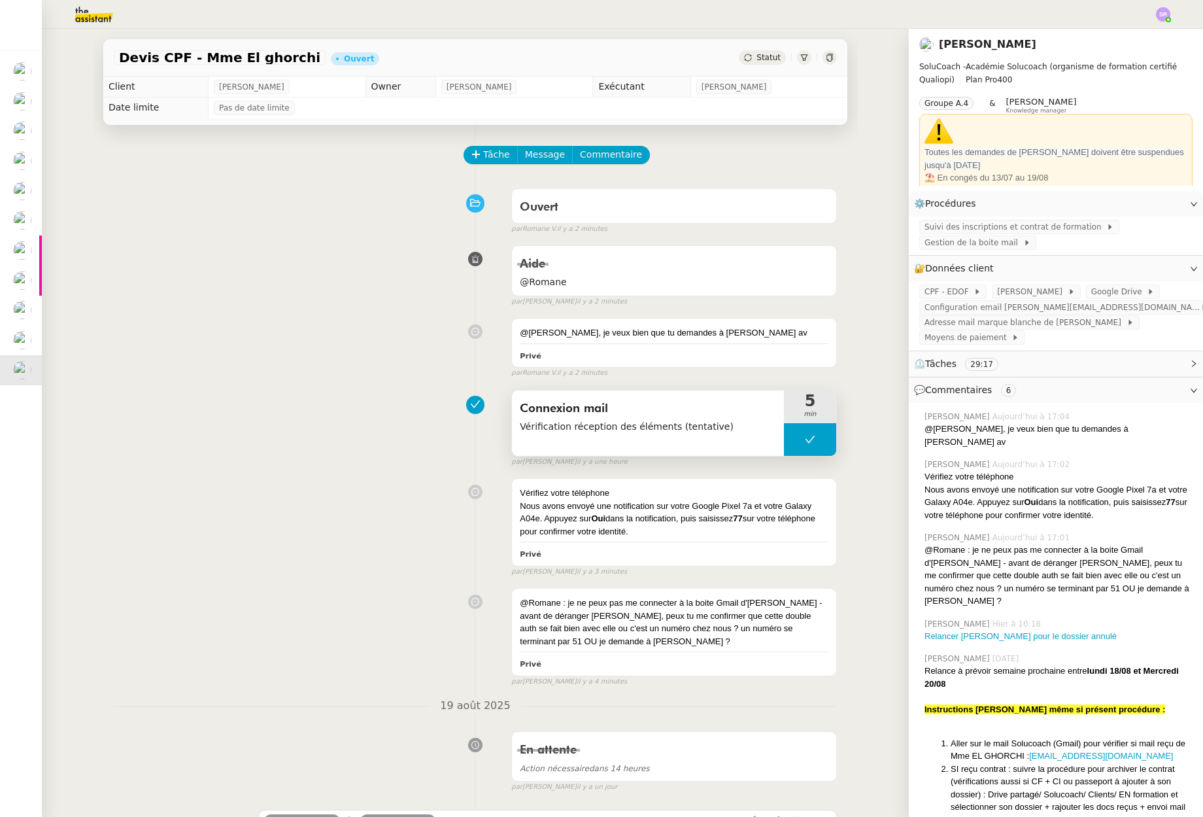
click at [784, 441] on button at bounding box center [810, 439] width 52 height 33
click at [784, 443] on div at bounding box center [797, 439] width 26 height 33
drag, startPoint x: 627, startPoint y: 531, endPoint x: 510, endPoint y: 503, distance: 120.2
click at [512, 503] on div "Vérifiez votre téléphone Nous avons envoyé une notification sur votre Google Pi…" at bounding box center [674, 522] width 324 height 86
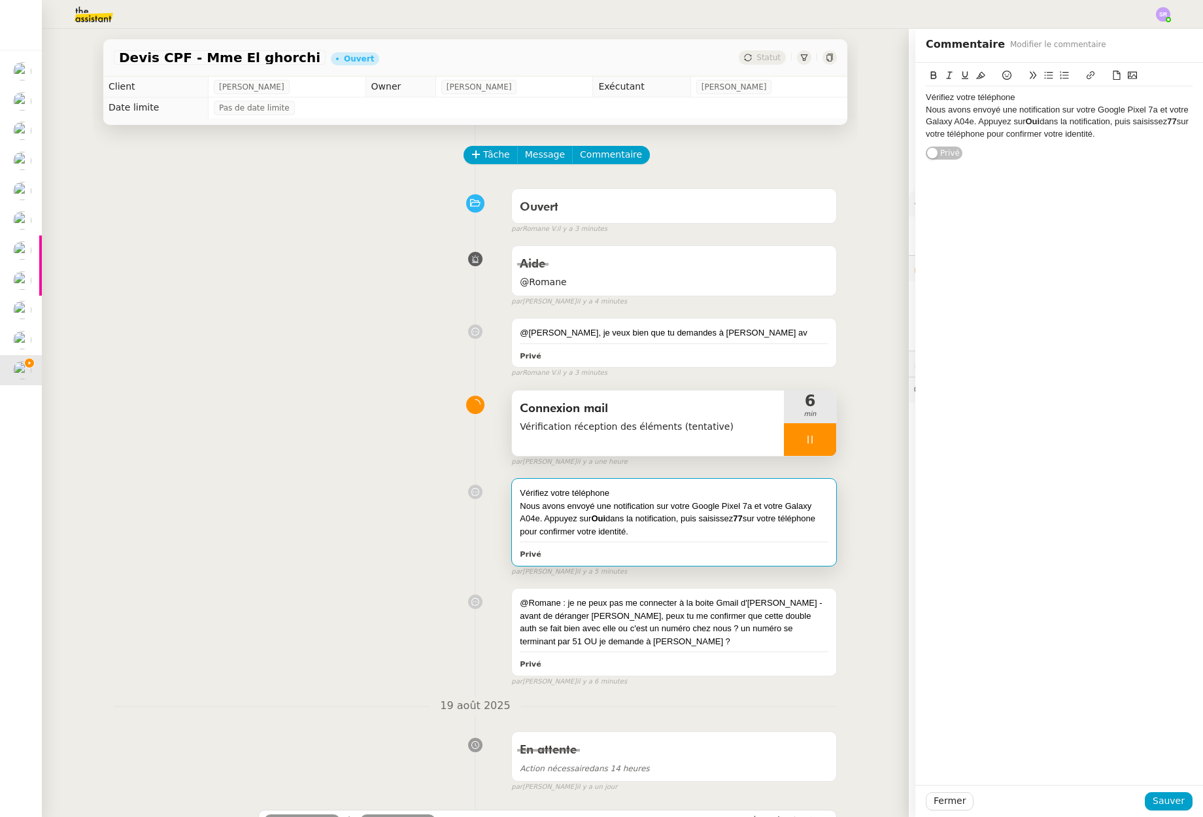
click at [805, 438] on icon at bounding box center [810, 439] width 10 height 10
click at [942, 804] on span "Fermer" at bounding box center [950, 800] width 32 height 15
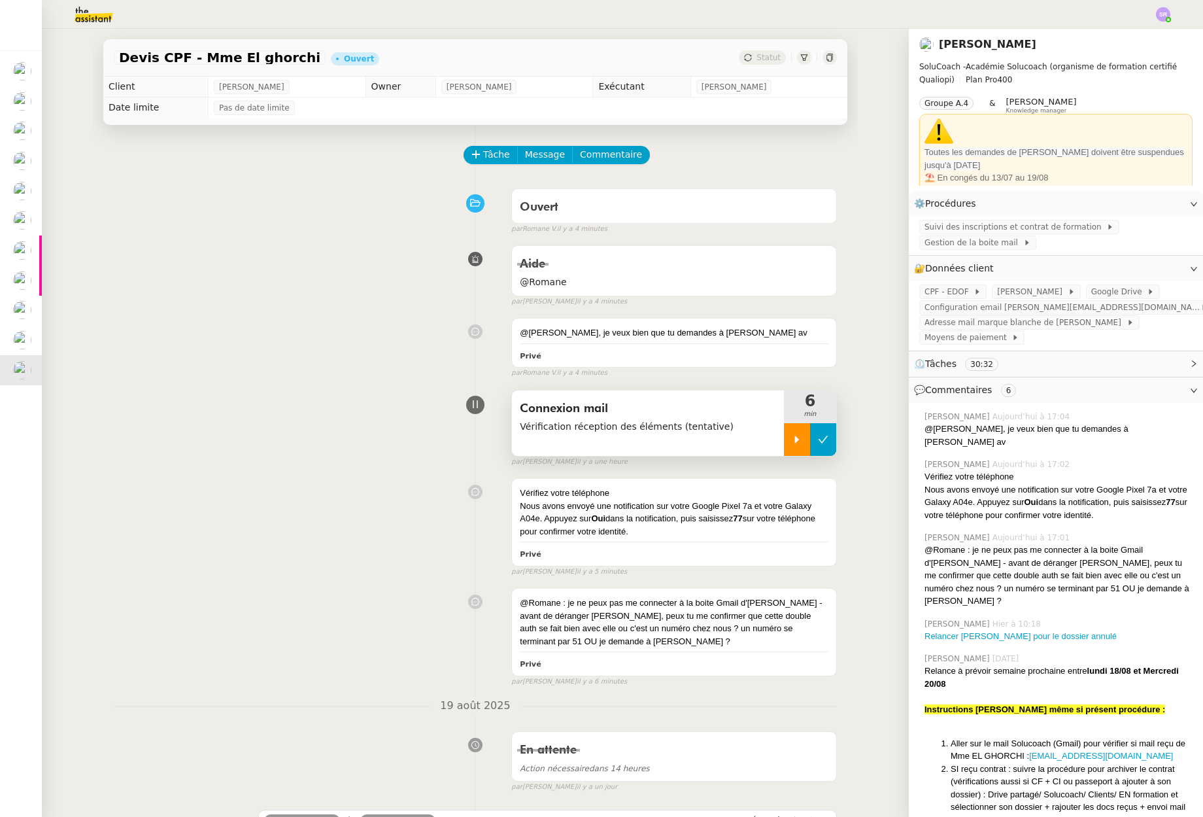
click at [814, 444] on button at bounding box center [823, 439] width 26 height 33
click at [483, 159] on span "Tâche" at bounding box center [496, 154] width 27 height 15
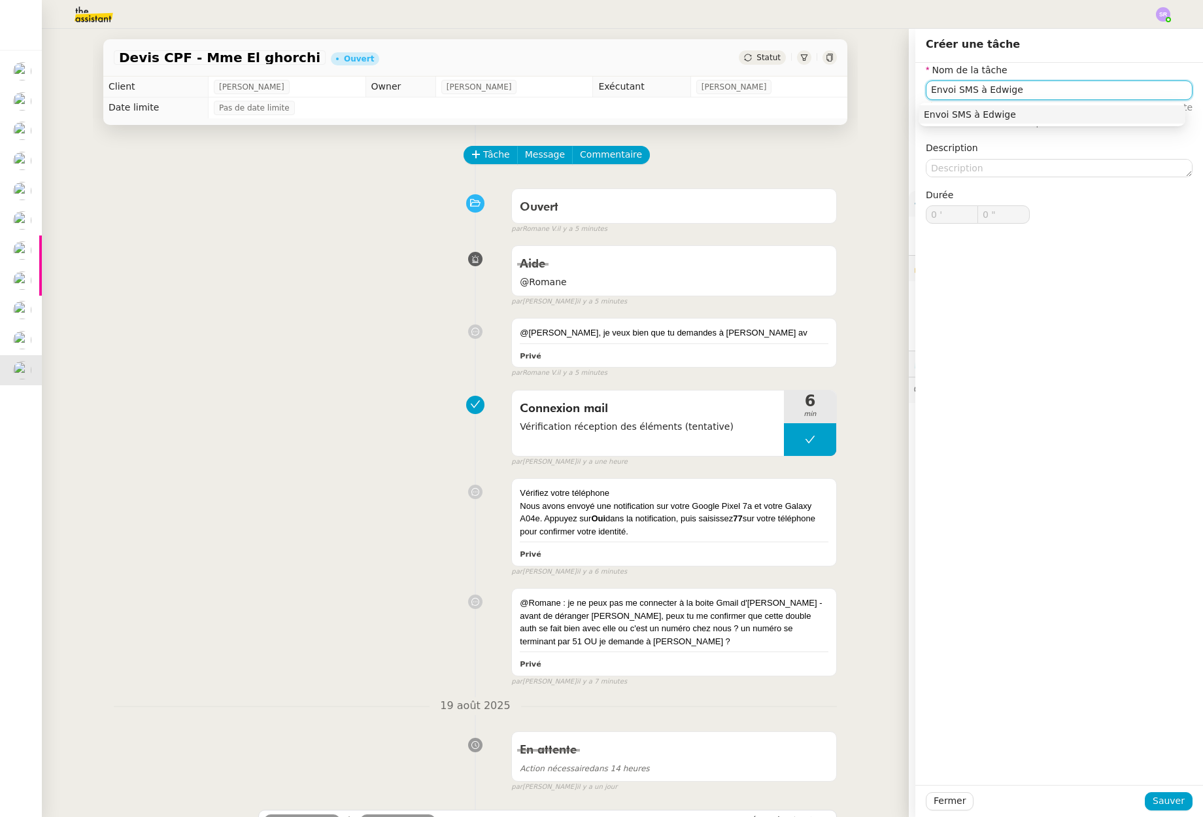
click at [953, 120] on nz-auto-option "Envoi SMS à Edwige" at bounding box center [1052, 114] width 267 height 18
type input "Envoi SMS à Edwige"
click at [1161, 797] on span "Sauver" at bounding box center [1169, 800] width 32 height 15
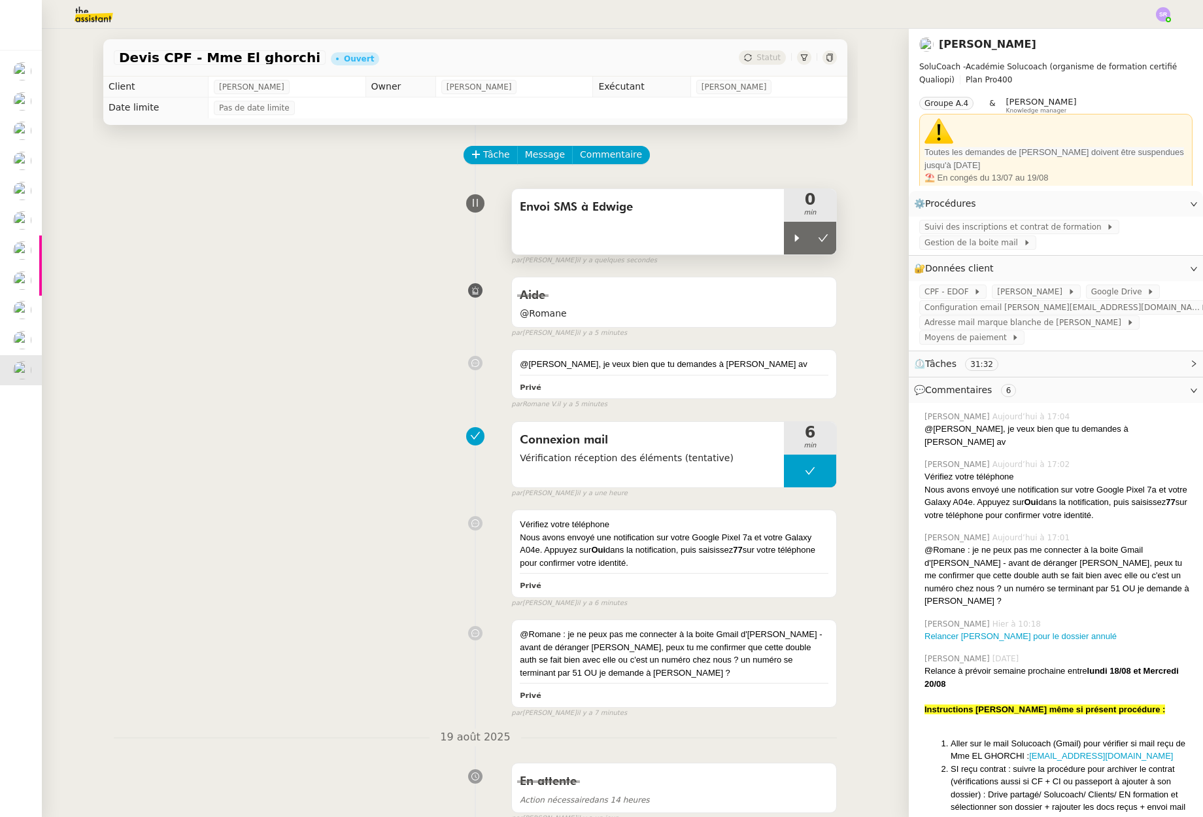
click at [667, 214] on span "Envoi SMS à Edwige" at bounding box center [648, 207] width 256 height 20
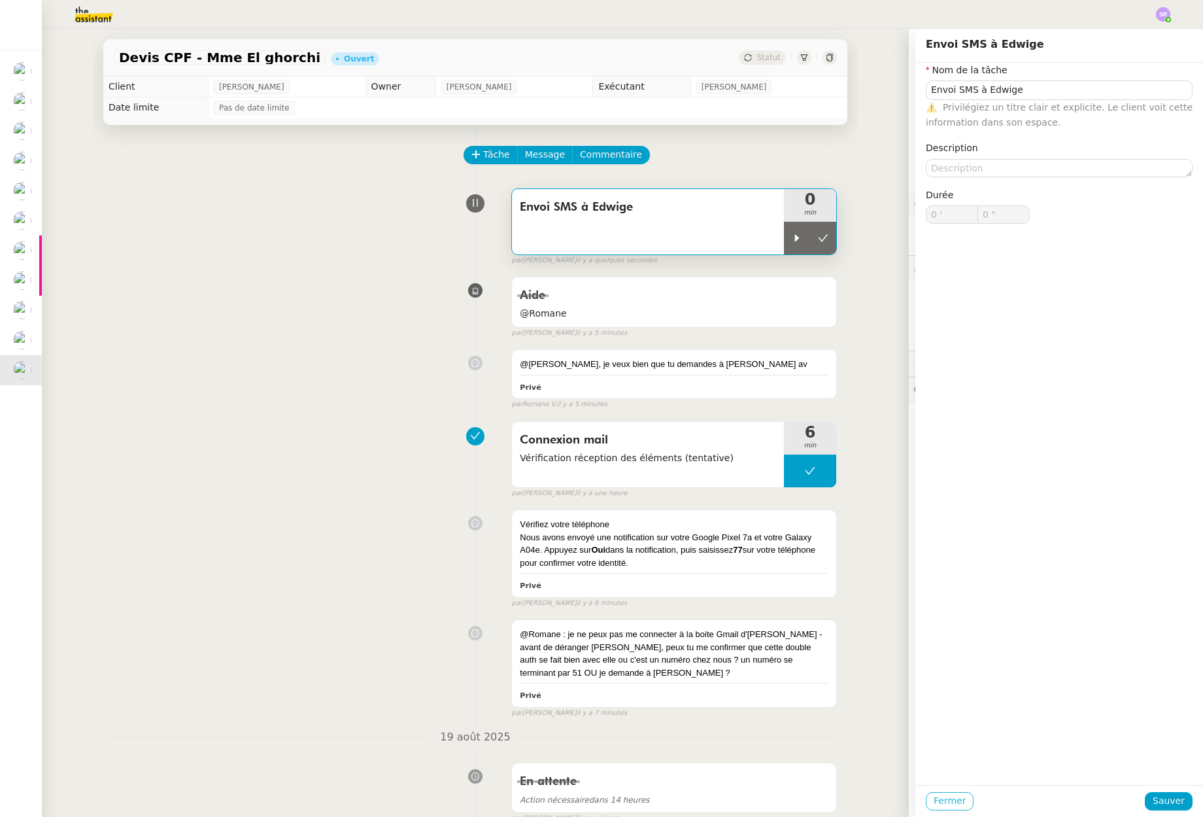
drag, startPoint x: 950, startPoint y: 806, endPoint x: 945, endPoint y: 785, distance: 22.2
click at [950, 806] on span "Fermer" at bounding box center [950, 800] width 32 height 15
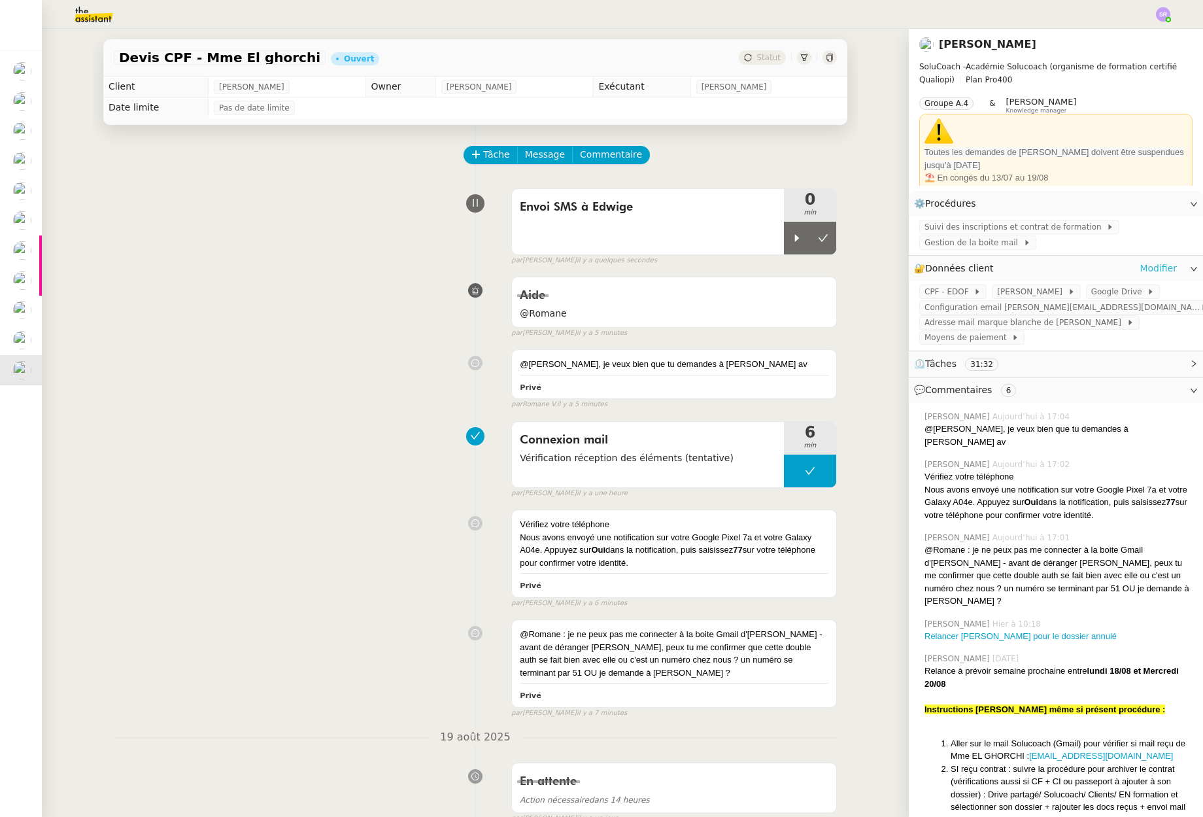
click at [1158, 265] on link "Modifier" at bounding box center [1158, 268] width 37 height 15
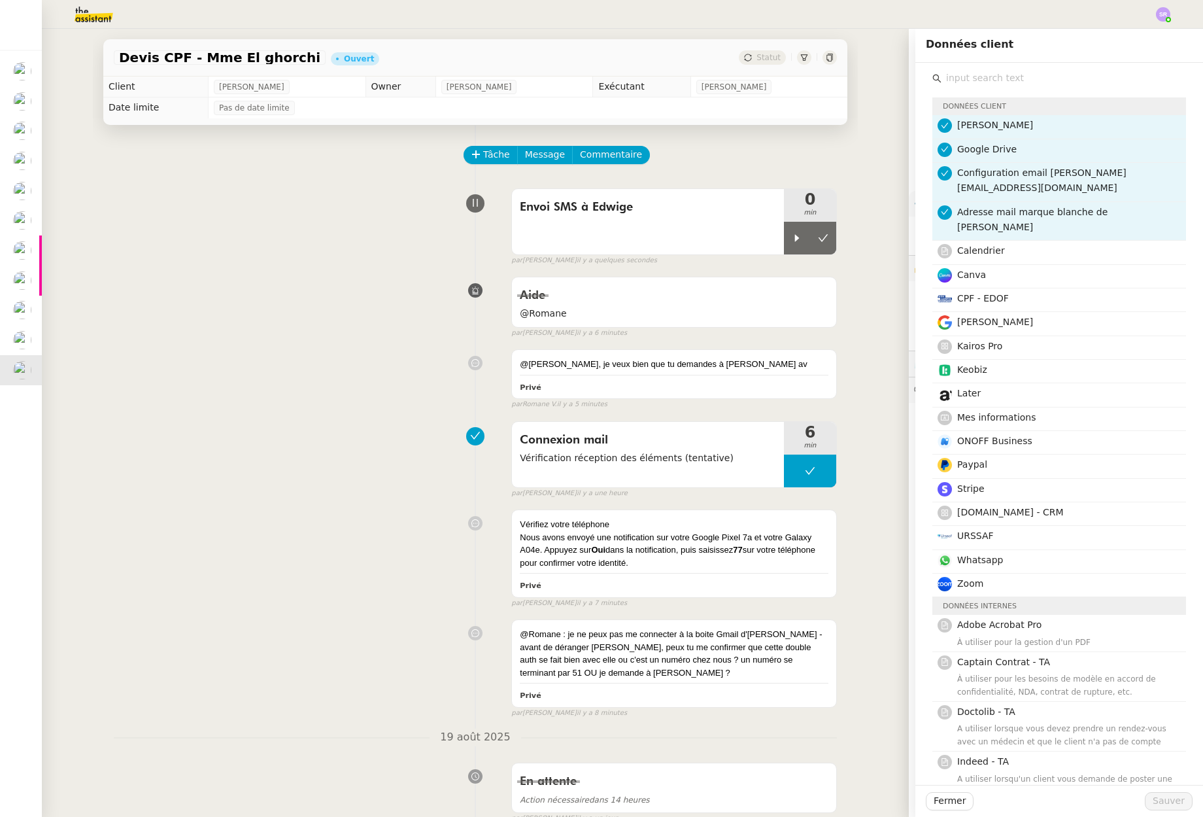
click at [1004, 169] on span "Configuration email [PERSON_NAME][EMAIL_ADDRESS][DOMAIN_NAME]" at bounding box center [1041, 180] width 169 height 26
click at [1008, 207] on span "Adresse mail marque blanche de [PERSON_NAME]" at bounding box center [1032, 220] width 150 height 26
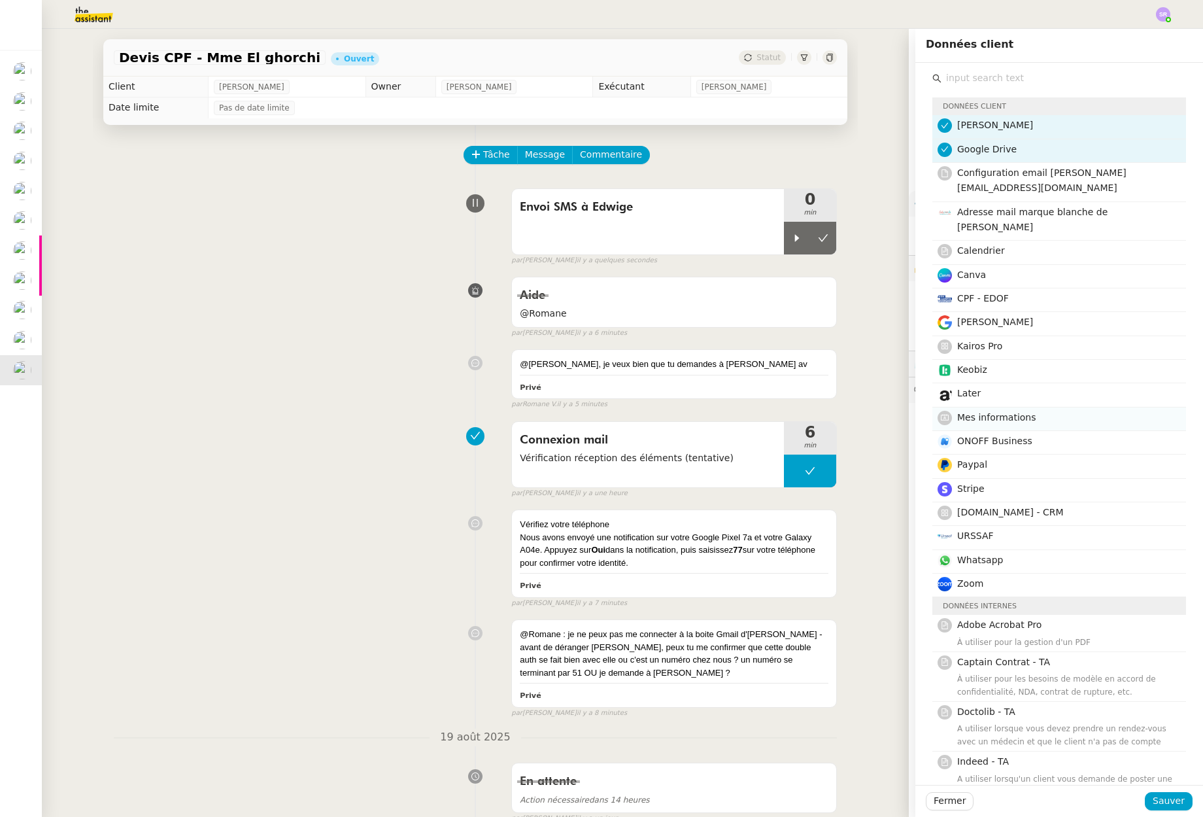
click at [1040, 410] on h4 "Mes informations" at bounding box center [1067, 417] width 221 height 15
click at [1040, 153] on h4 "Google Drive" at bounding box center [1067, 149] width 221 height 15
click at [1145, 802] on button "Sauver" at bounding box center [1169, 801] width 48 height 18
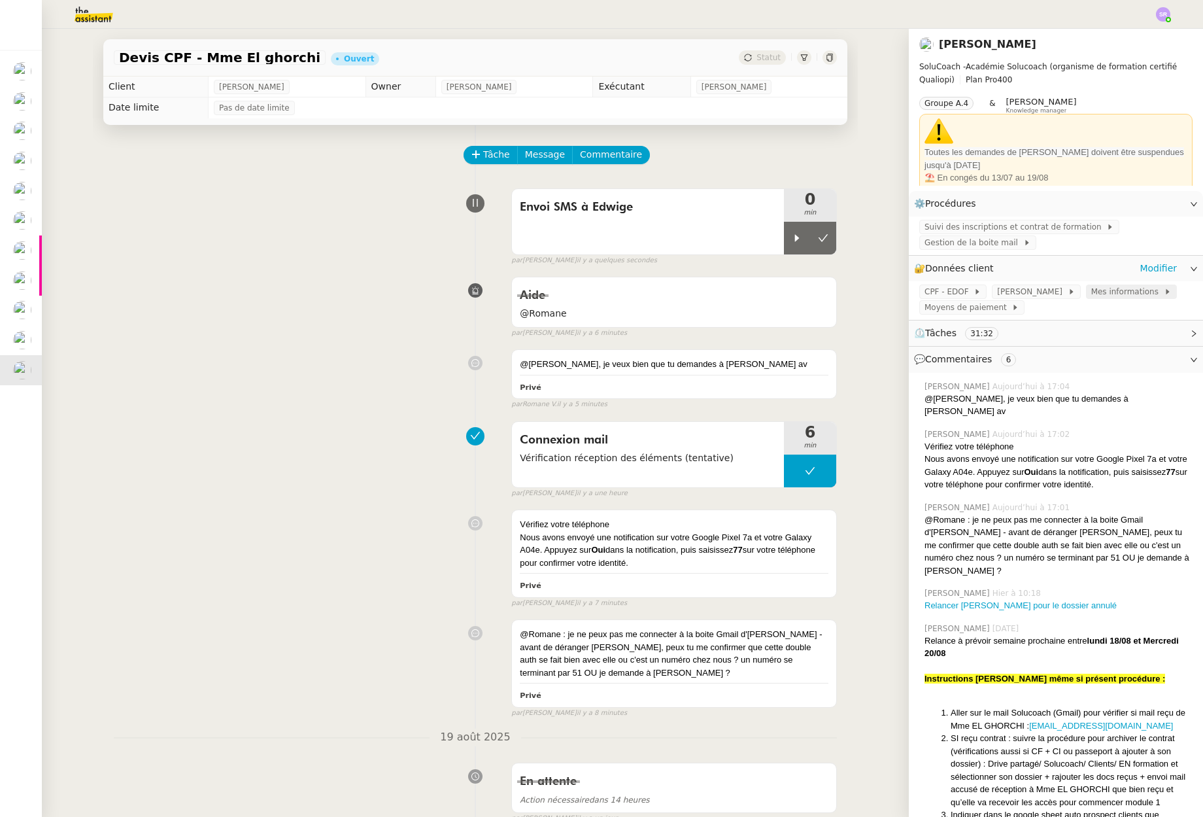
click at [1125, 293] on span "Mes informations" at bounding box center [1127, 291] width 73 height 13
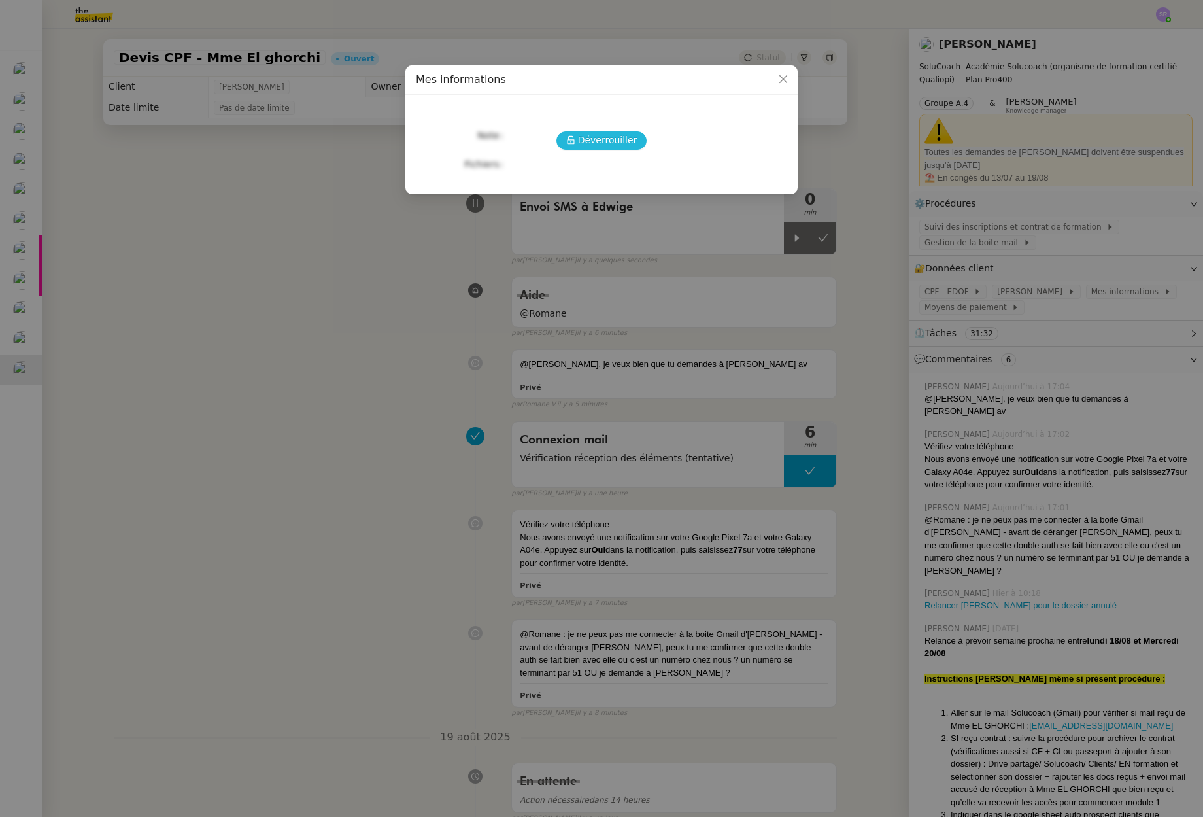
click at [616, 141] on span "Déverrouiller" at bounding box center [608, 140] width 60 height 15
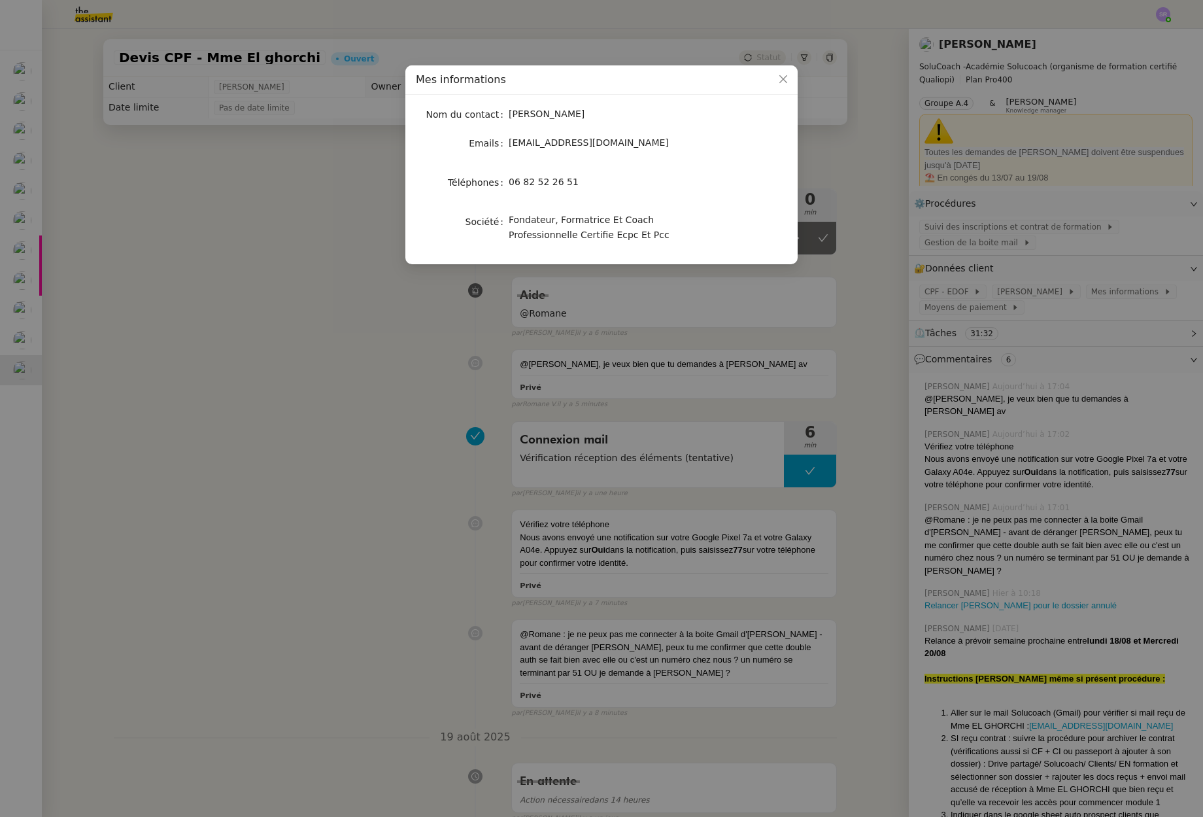
click at [588, 181] on div "06 82 52 26 51" at bounding box center [617, 182] width 216 height 15
drag, startPoint x: 566, startPoint y: 183, endPoint x: 509, endPoint y: 184, distance: 56.9
click at [509, 184] on div "06 82 52 26 51" at bounding box center [617, 182] width 216 height 15
copy span "06 82 52 26 51"
drag, startPoint x: 333, startPoint y: 339, endPoint x: 323, endPoint y: 325, distance: 17.4
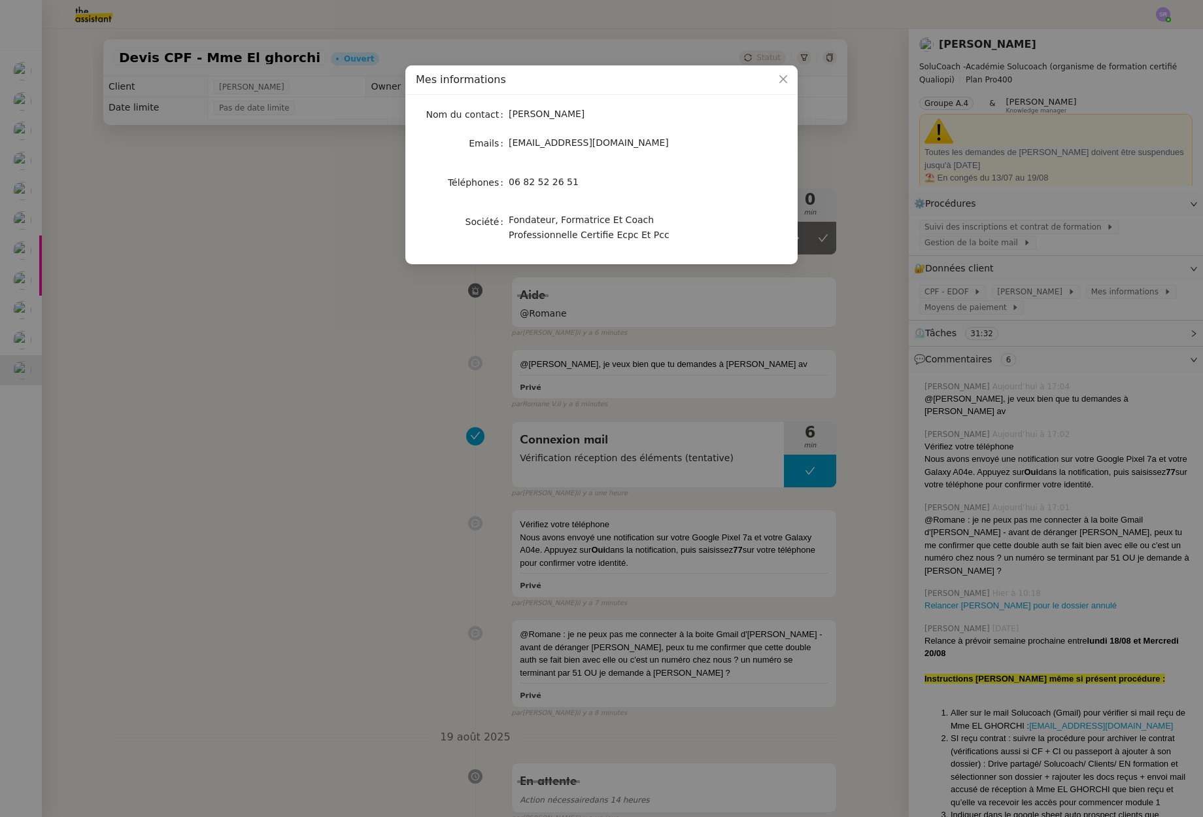
click at [332, 338] on nz-modal-container "Mes informations Nom du contact [PERSON_NAME] Emails [EMAIL_ADDRESS][DOMAIN_NAM…" at bounding box center [601, 408] width 1203 height 817
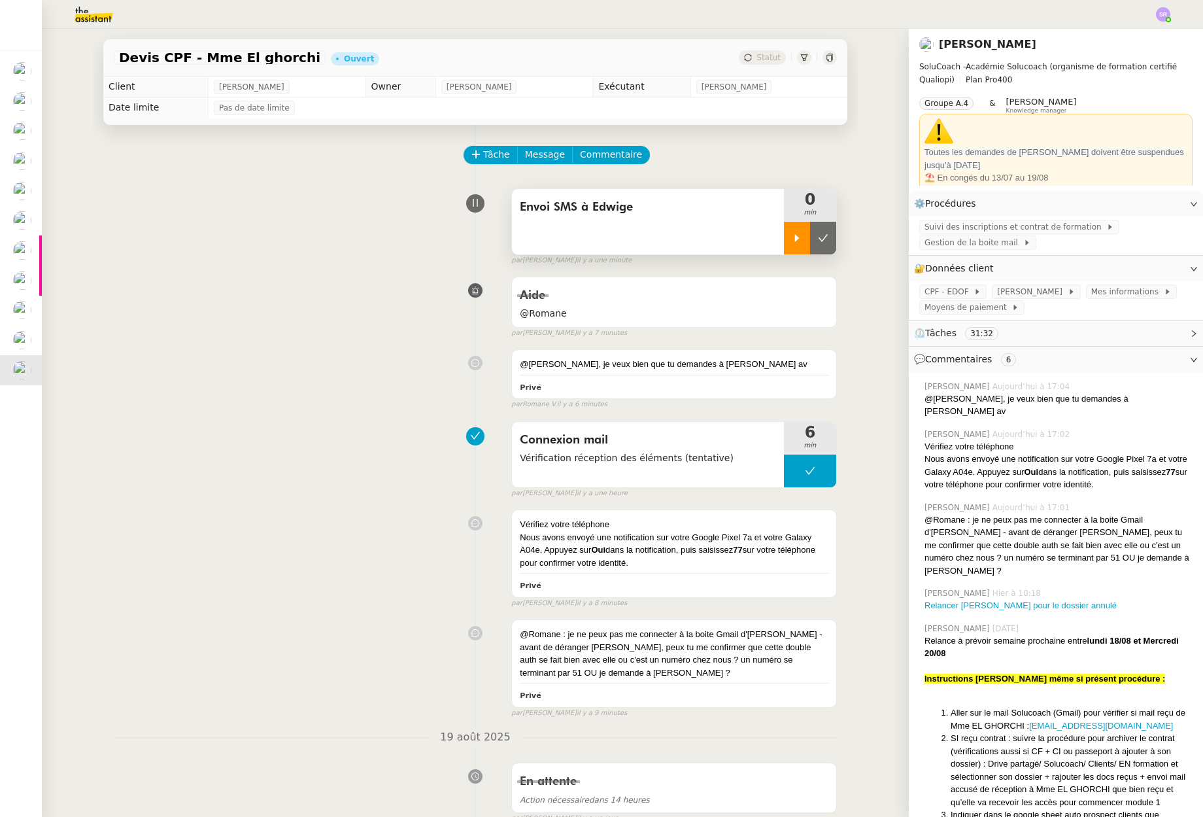
click at [793, 237] on div at bounding box center [797, 238] width 26 height 33
click at [1030, 292] on span "[PERSON_NAME]" at bounding box center [1032, 291] width 70 height 13
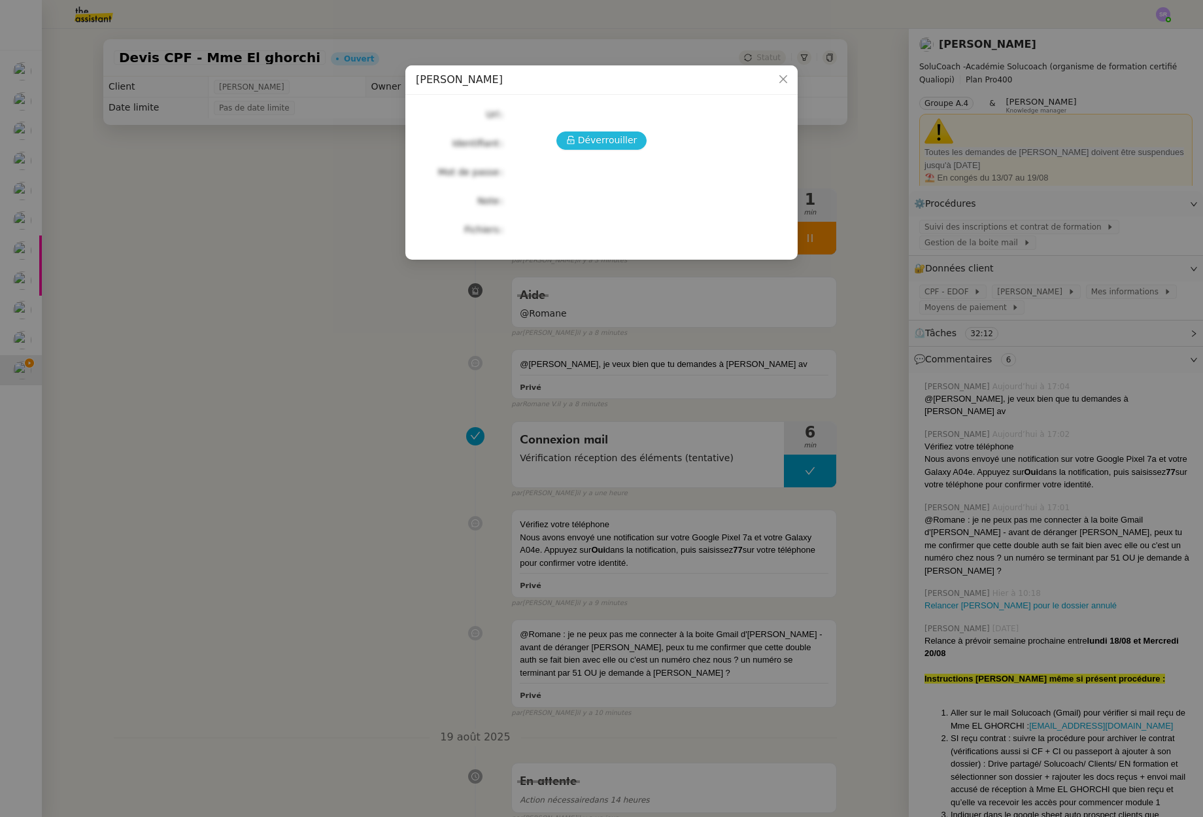
click at [604, 138] on span "Déverrouiller" at bounding box center [608, 140] width 60 height 15
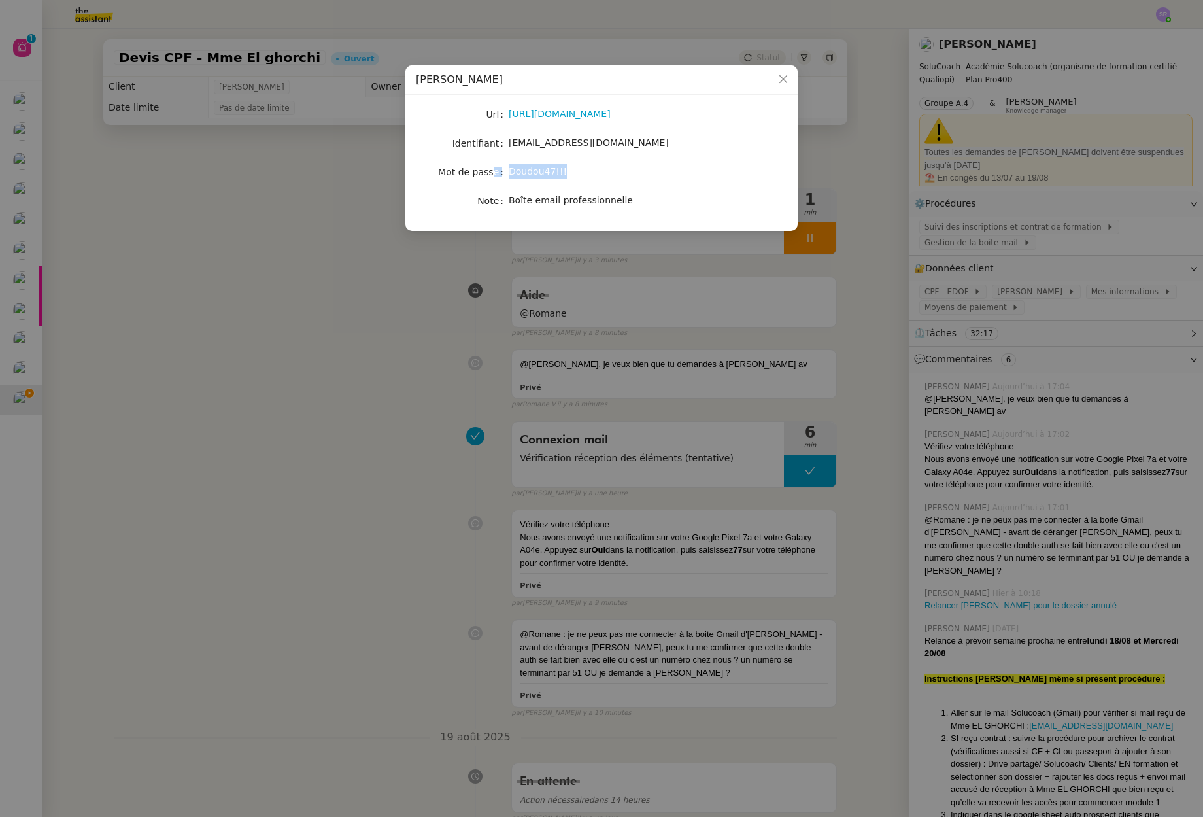
drag, startPoint x: 573, startPoint y: 171, endPoint x: 502, endPoint y: 175, distance: 71.4
click at [496, 171] on nz-form-item "Mot de passe [SECURITY_DATA]" at bounding box center [601, 172] width 371 height 18
click at [512, 174] on span "Doudou47!!!" at bounding box center [538, 171] width 58 height 10
drag, startPoint x: 508, startPoint y: 173, endPoint x: 571, endPoint y: 171, distance: 62.8
click at [571, 171] on nz-form-item "Mot de passe [SECURITY_DATA]" at bounding box center [601, 172] width 371 height 18
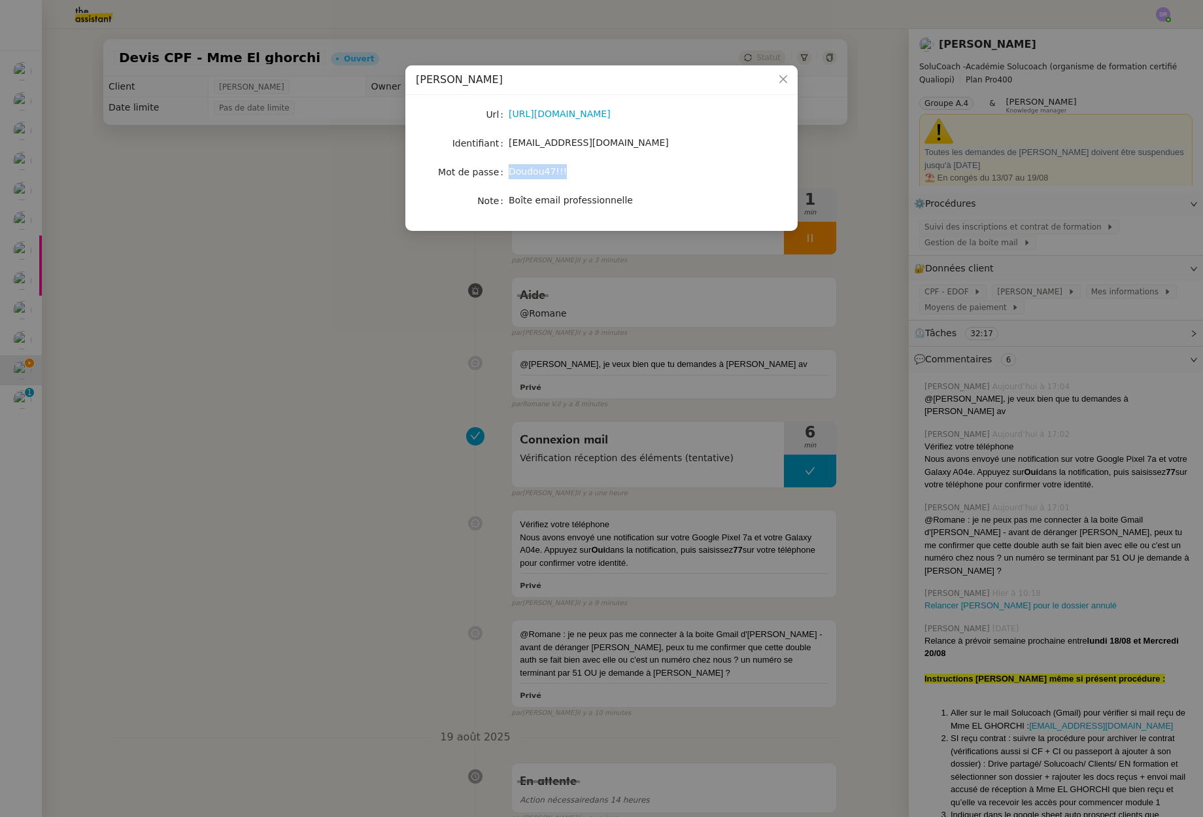
copy nz-form-item "Doudou47!!!"
drag, startPoint x: 639, startPoint y: 141, endPoint x: 505, endPoint y: 148, distance: 134.2
click at [505, 148] on nz-form-item "Identifiant [EMAIL_ADDRESS][DOMAIN_NAME]" at bounding box center [601, 143] width 371 height 18
copy nz-form-item "[EMAIL_ADDRESS][DOMAIN_NAME]"
drag, startPoint x: 572, startPoint y: 172, endPoint x: 511, endPoint y: 233, distance: 86.5
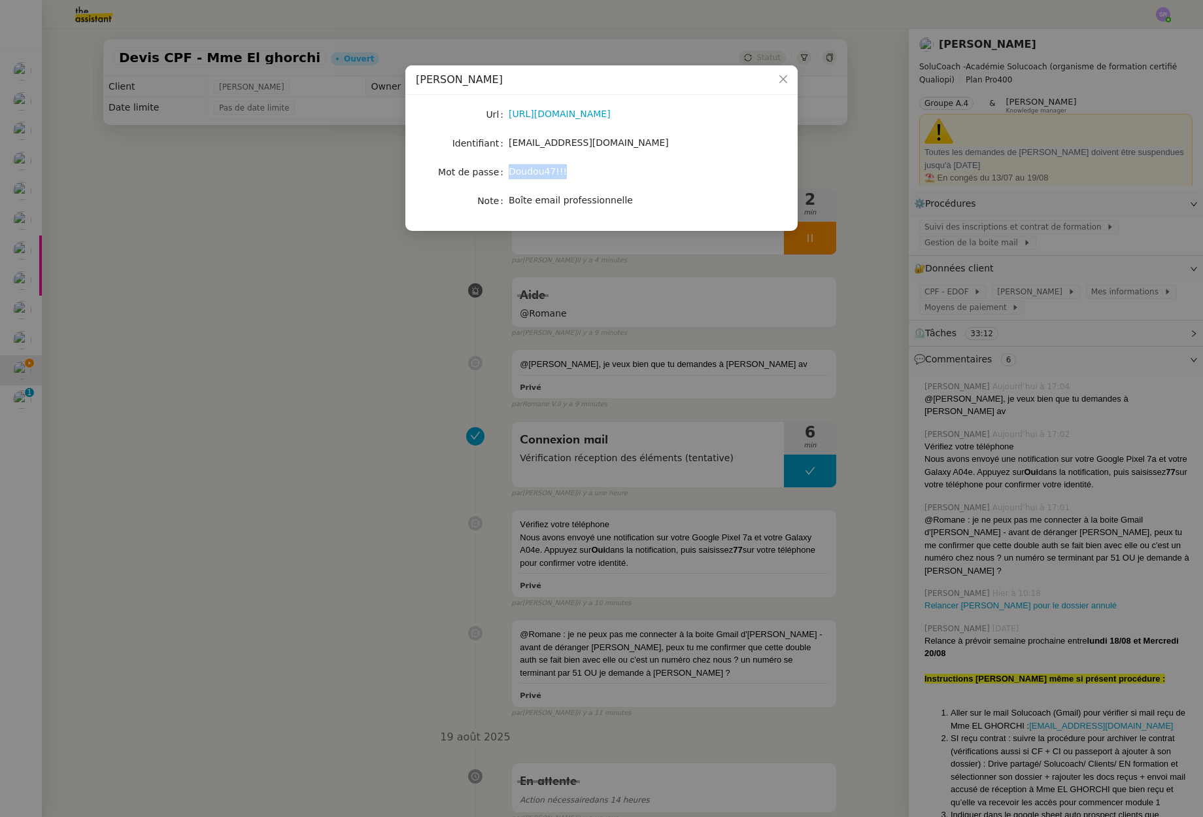
click at [508, 169] on nz-form-item "Mot de passe [SECURITY_DATA]" at bounding box center [601, 172] width 371 height 18
copy nz-form-item "Doudou47!!!"
click at [809, 244] on nz-modal-container "[PERSON_NAME] Url [URL][DOMAIN_NAME] Identifiant [EMAIL_ADDRESS][DOMAIN_NAME] M…" at bounding box center [601, 408] width 1203 height 817
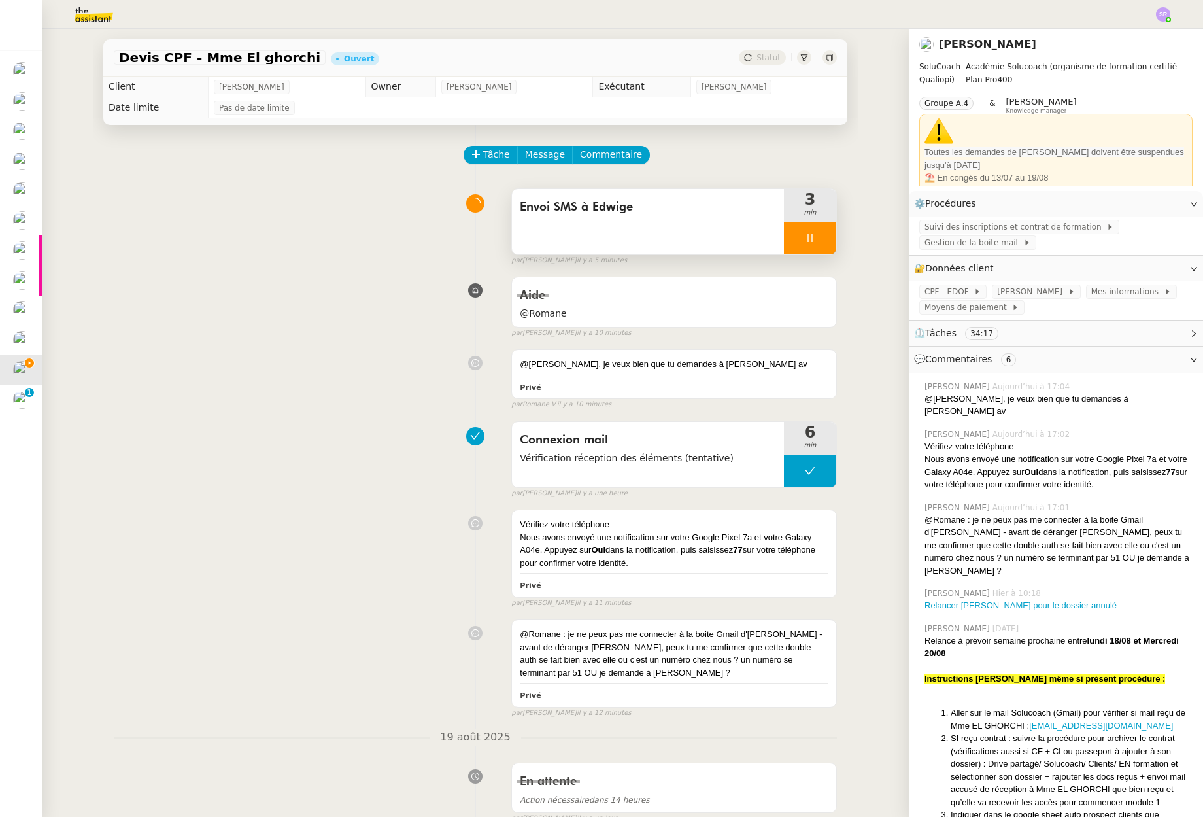
click at [806, 245] on div at bounding box center [810, 238] width 52 height 33
click at [818, 243] on icon at bounding box center [823, 238] width 10 height 10
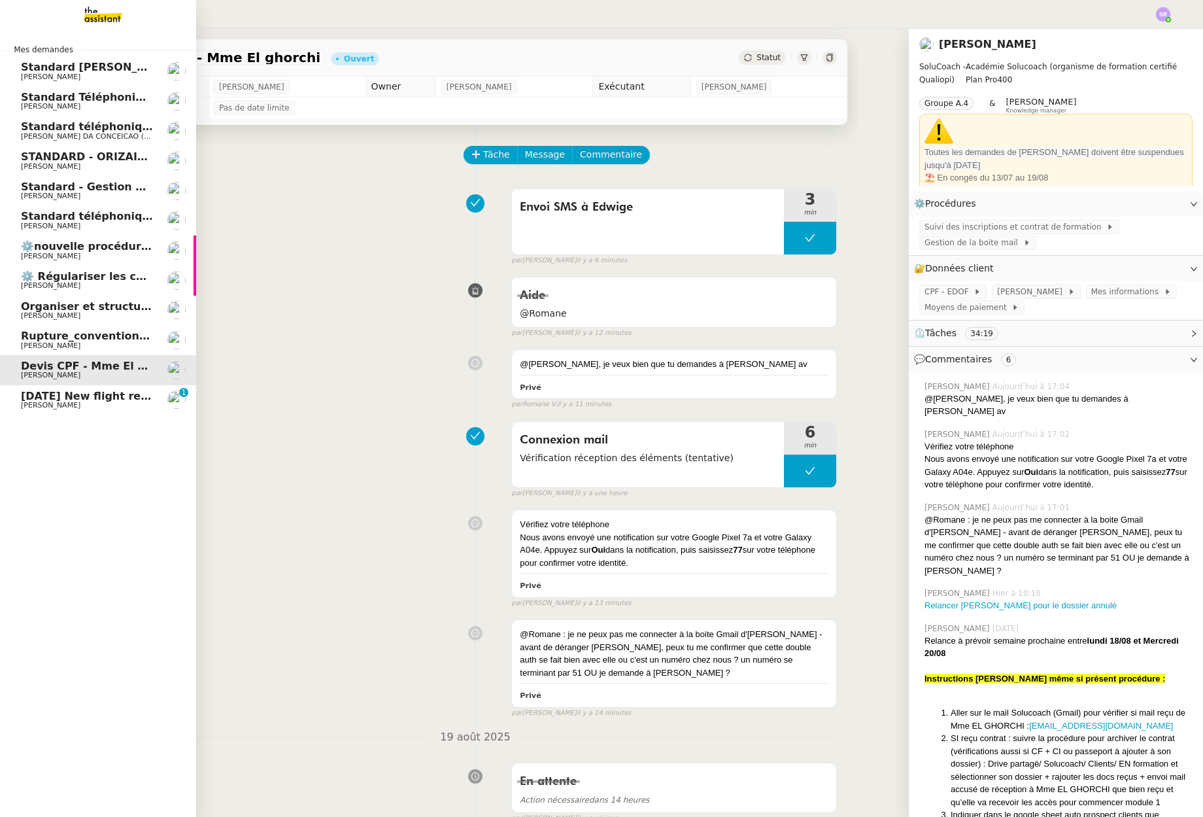
drag, startPoint x: 28, startPoint y: 401, endPoint x: 38, endPoint y: 401, distance: 9.8
click at [28, 401] on span "[PERSON_NAME]" at bounding box center [51, 405] width 60 height 9
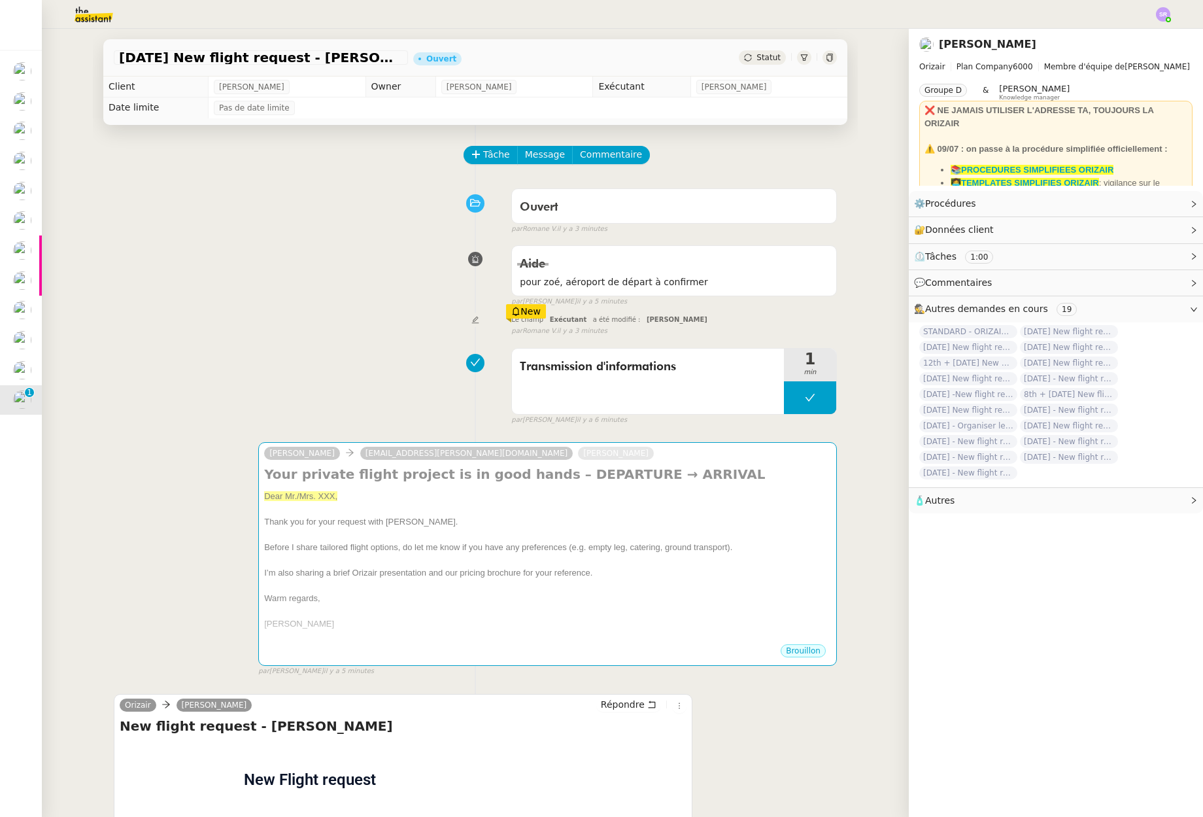
scroll to position [180, 0]
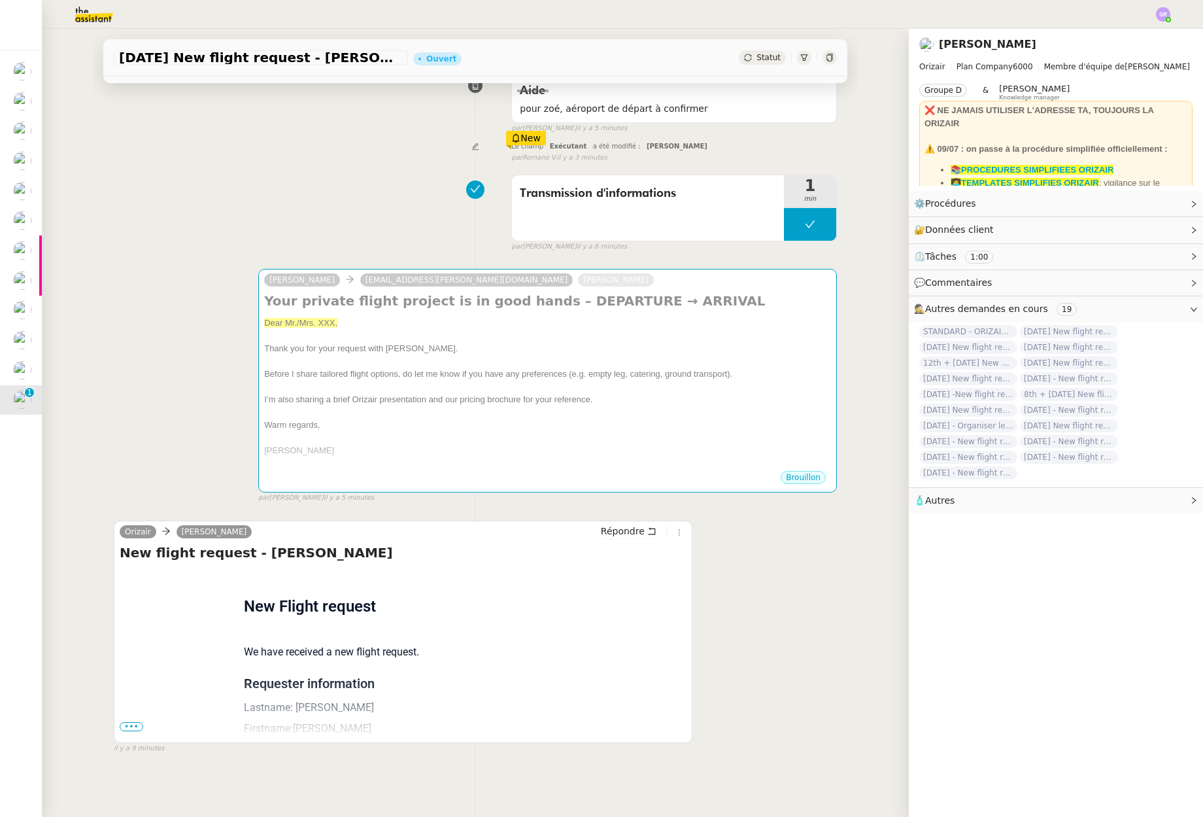
click at [135, 722] on span "•••" at bounding box center [132, 726] width 24 height 9
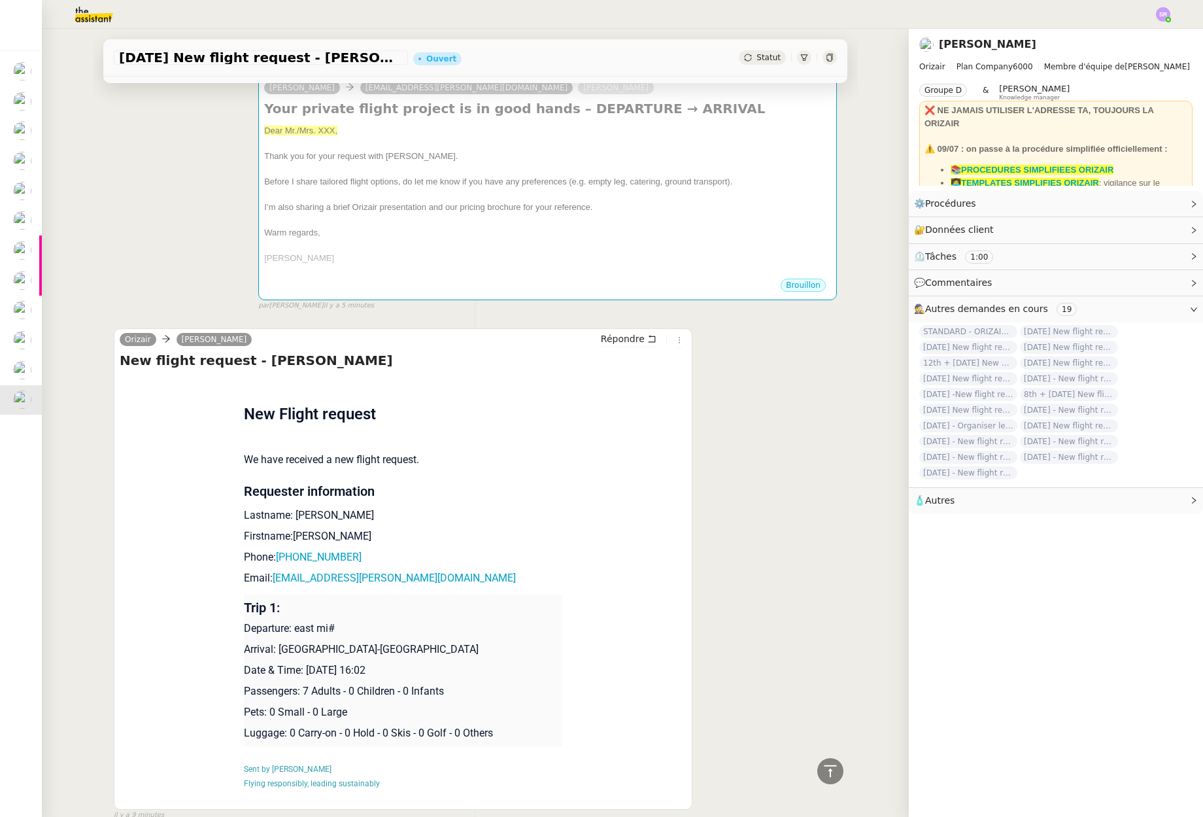
scroll to position [439, 0]
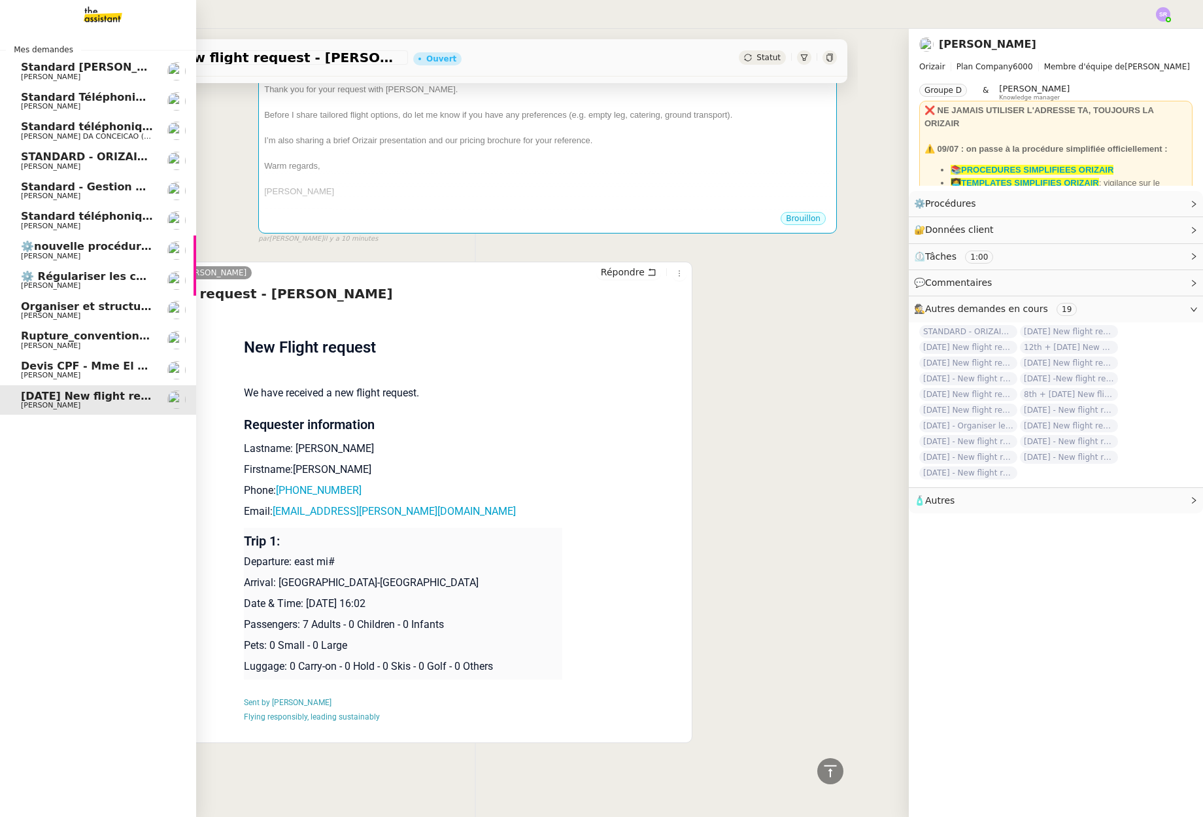
click at [22, 372] on span "[PERSON_NAME]" at bounding box center [51, 375] width 60 height 9
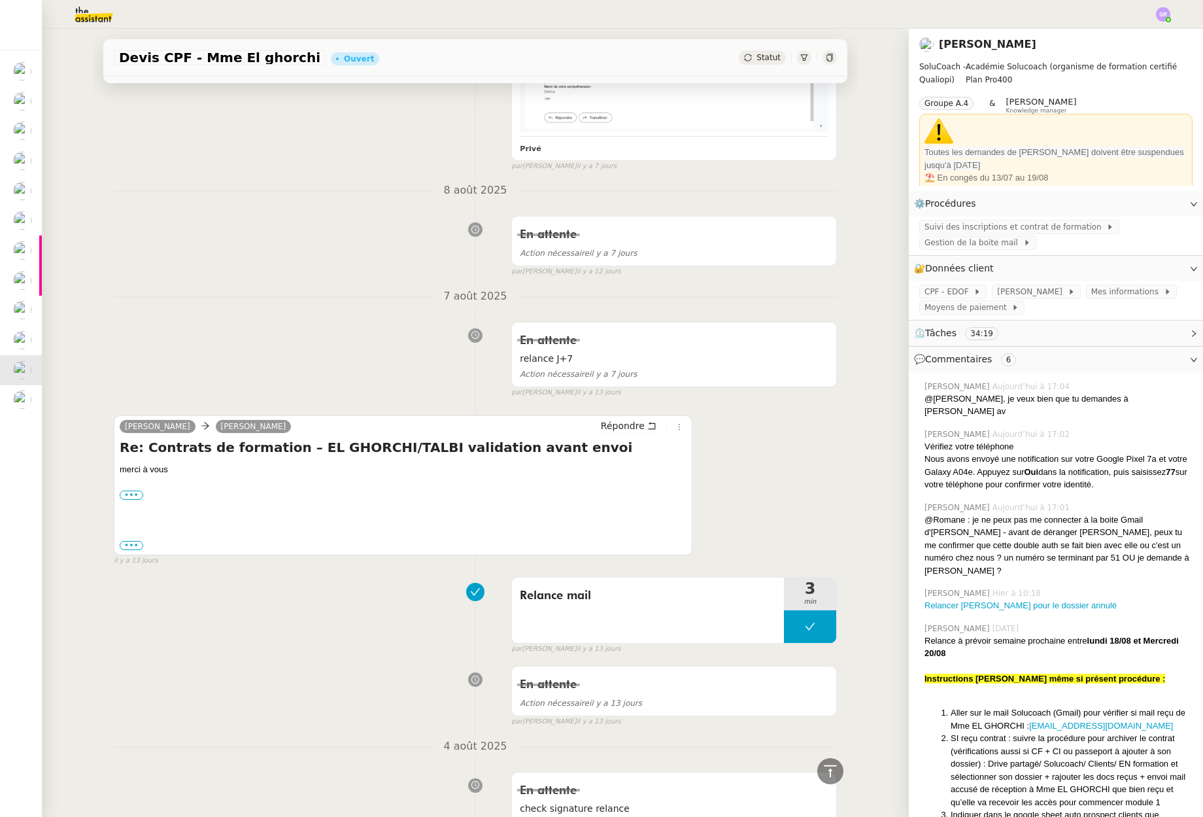
scroll to position [3414, 0]
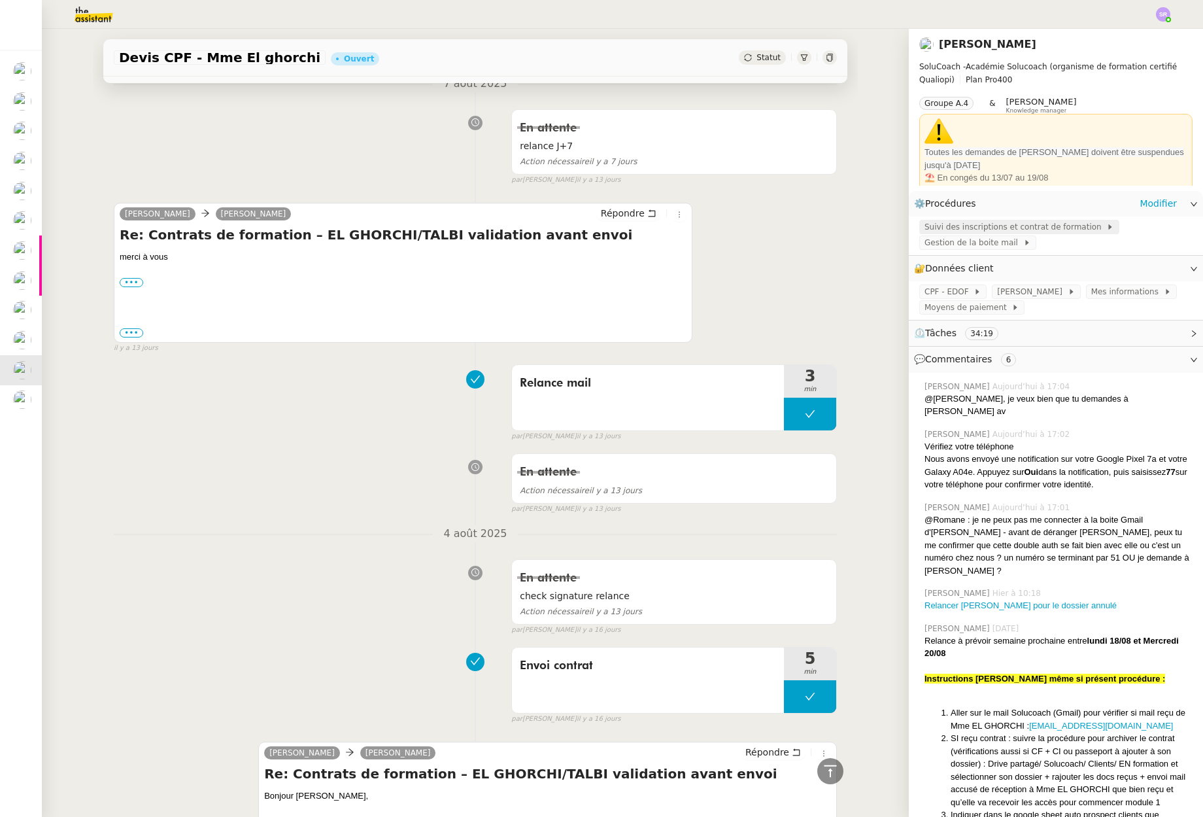
click at [1052, 230] on span "Suivi des inscriptions et contrat de formation" at bounding box center [1016, 226] width 182 height 13
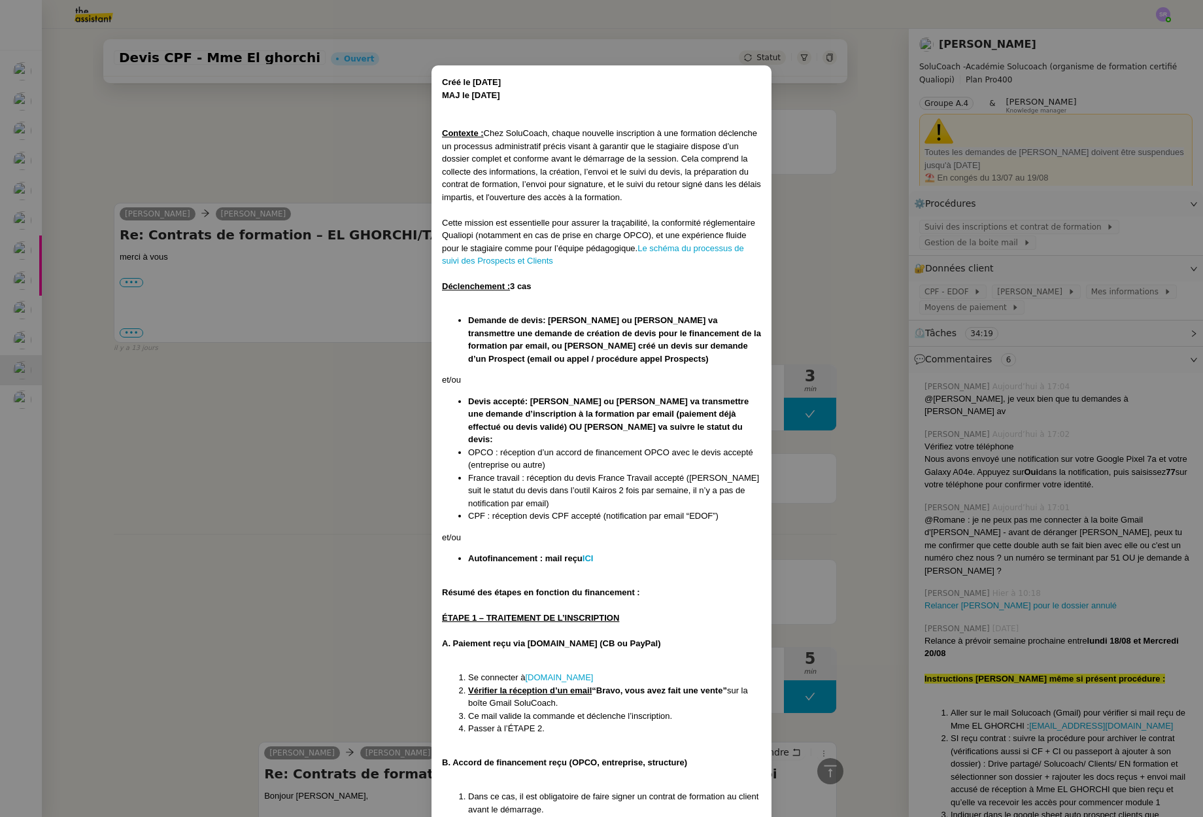
click at [302, 425] on nz-modal-container "Créé le [DATE] MAJ le [DATE] Contexte : Chez SoluCoach, chaque nouvelle inscrip…" at bounding box center [601, 408] width 1203 height 817
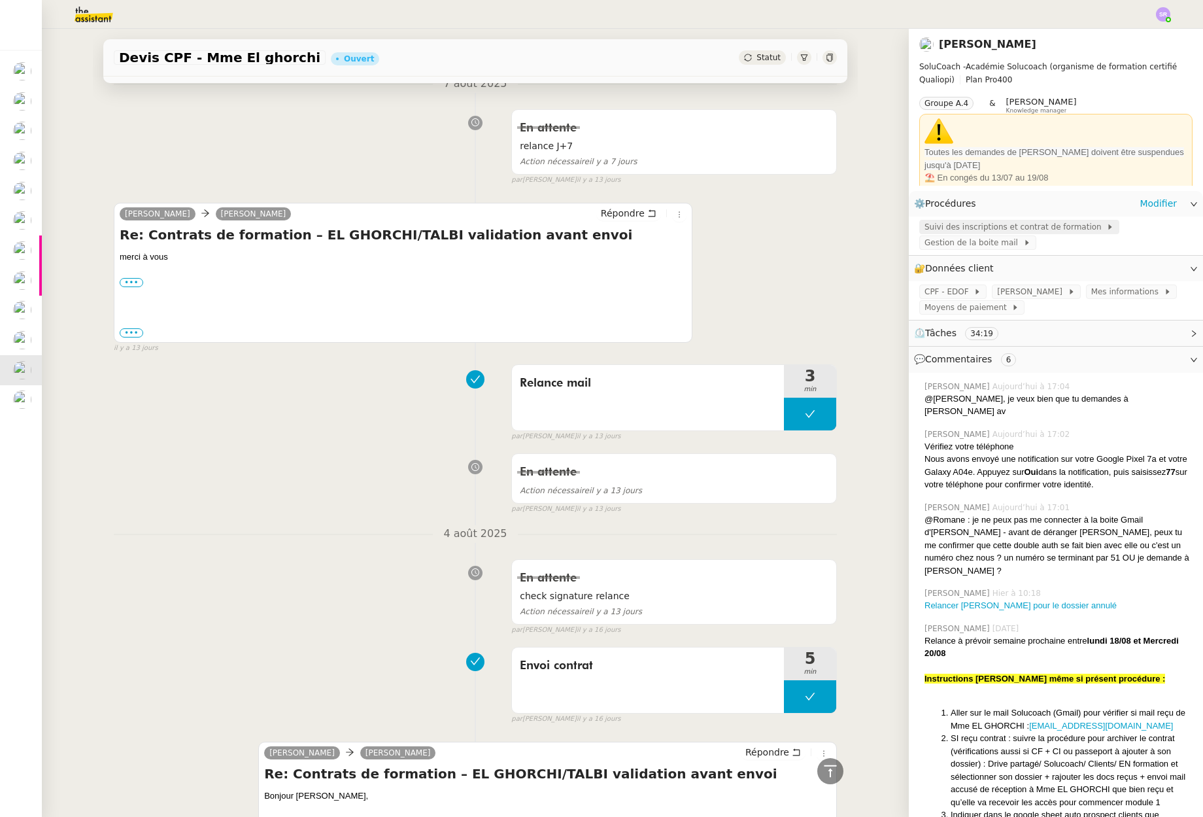
click at [979, 227] on span "Suivi des inscriptions et contrat de formation" at bounding box center [1016, 226] width 182 height 13
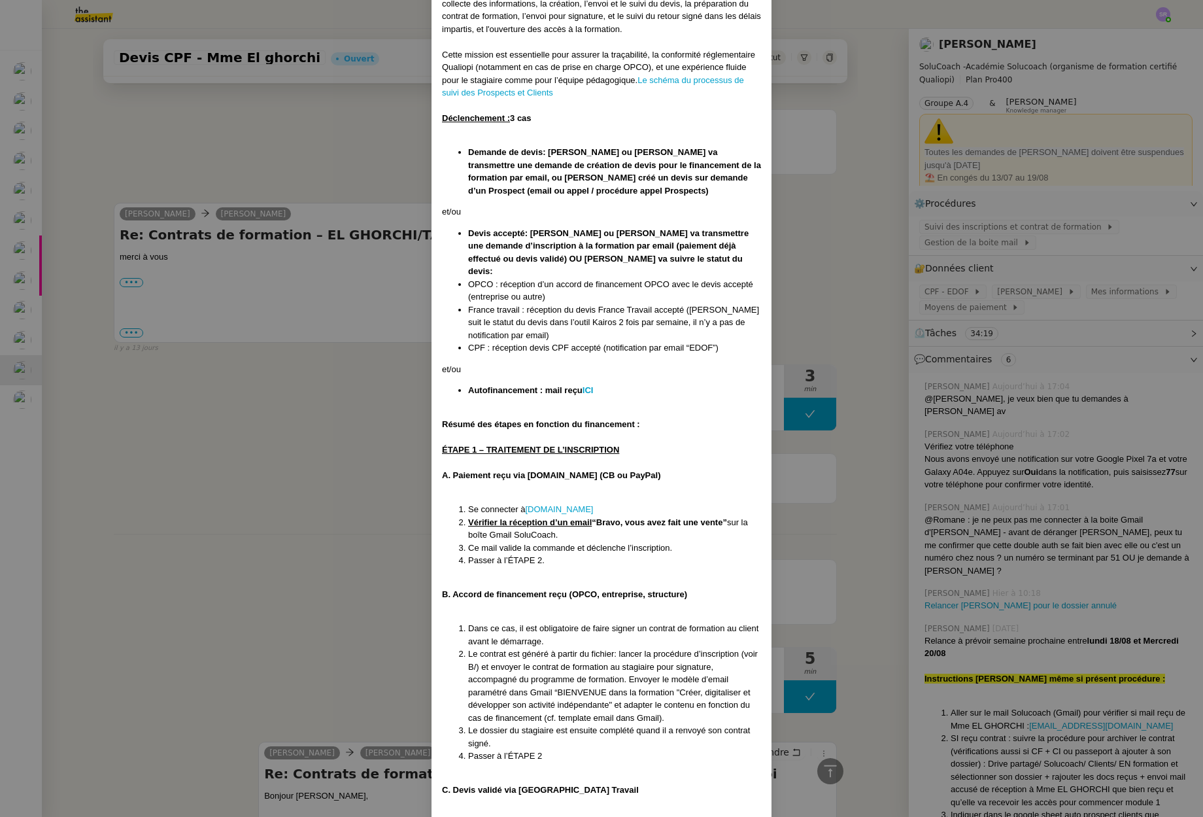
scroll to position [392, 0]
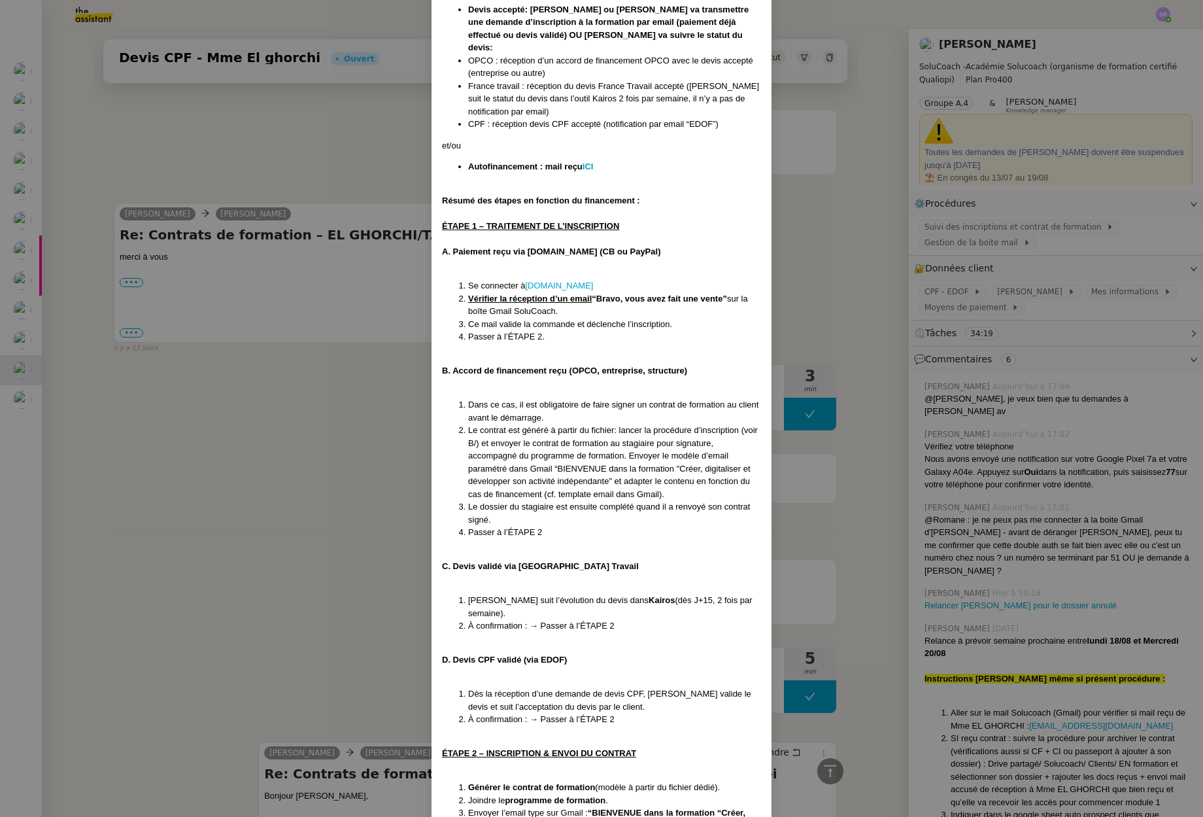
click at [1015, 580] on nz-modal-container "Créé le [DATE] MAJ le [DATE] Contexte : Chez SoluCoach, chaque nouvelle inscrip…" at bounding box center [601, 408] width 1203 height 817
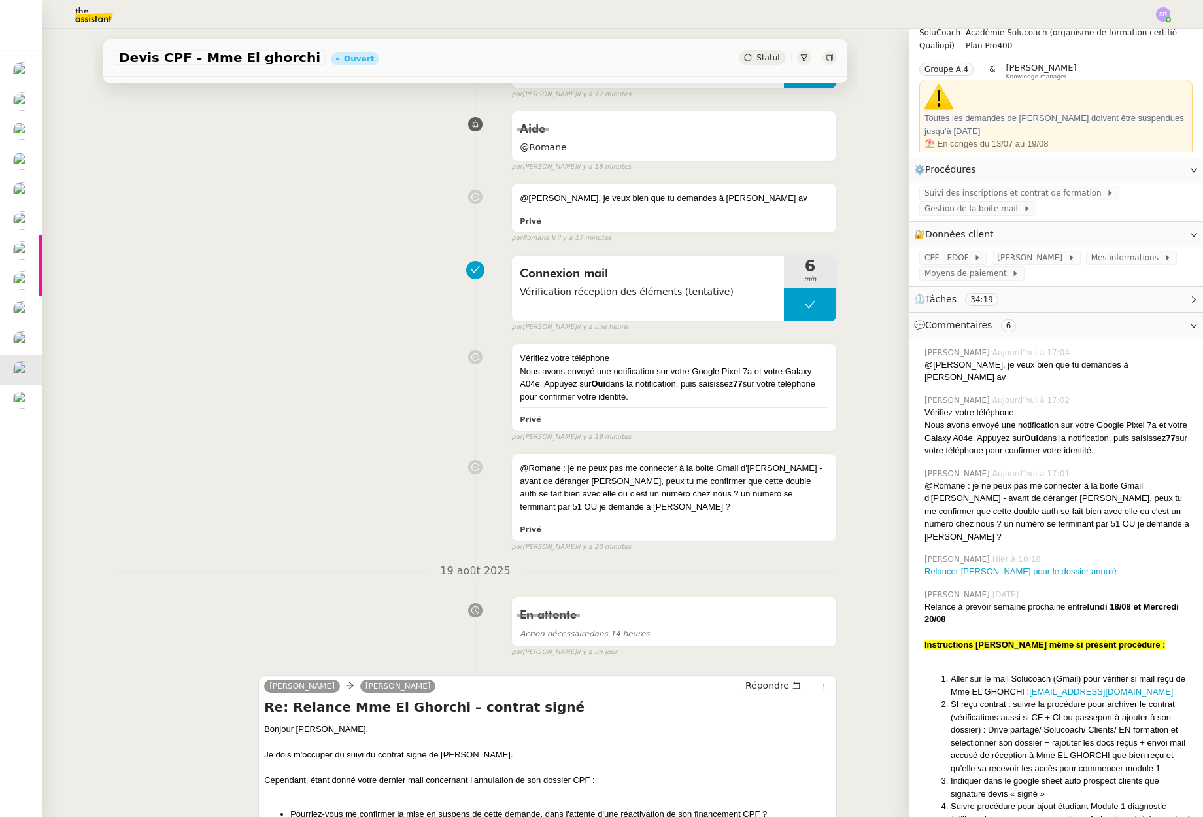
scroll to position [0, 0]
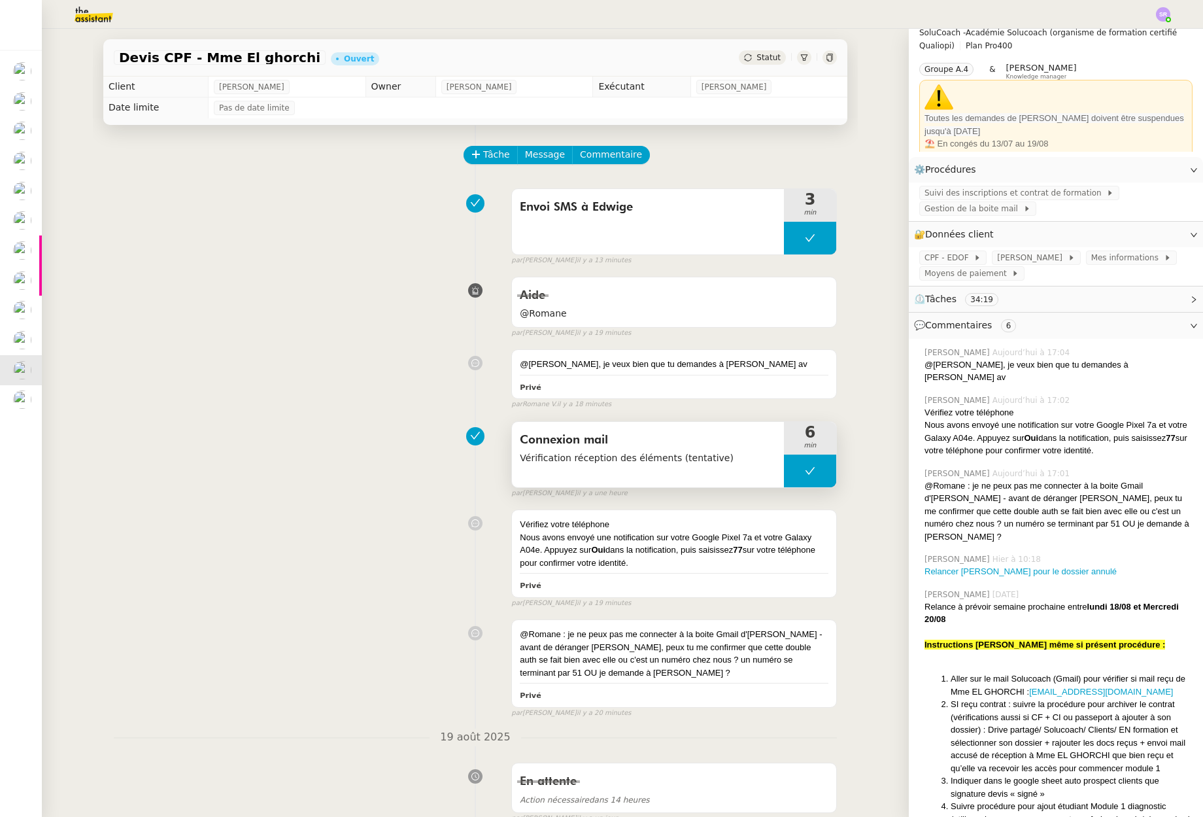
click at [709, 454] on span "Vérification réception des éléments (tentative)" at bounding box center [648, 458] width 256 height 15
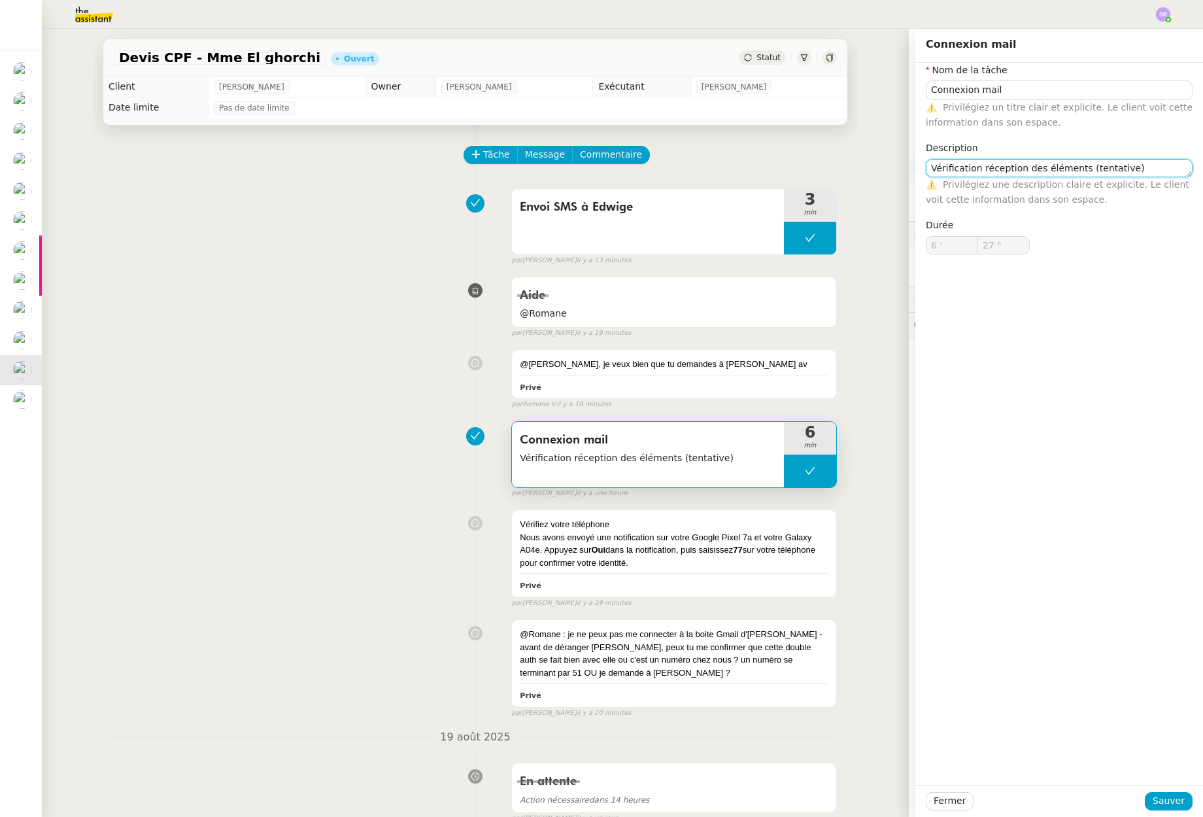
drag, startPoint x: 1070, startPoint y: 171, endPoint x: 1167, endPoint y: 162, distance: 96.5
click at [1167, 162] on textarea "Vérification réception des éléments (tentative)" at bounding box center [1059, 168] width 267 height 18
type textarea "Vérification réception des éléments"
click at [1167, 798] on span "Sauver" at bounding box center [1169, 800] width 32 height 15
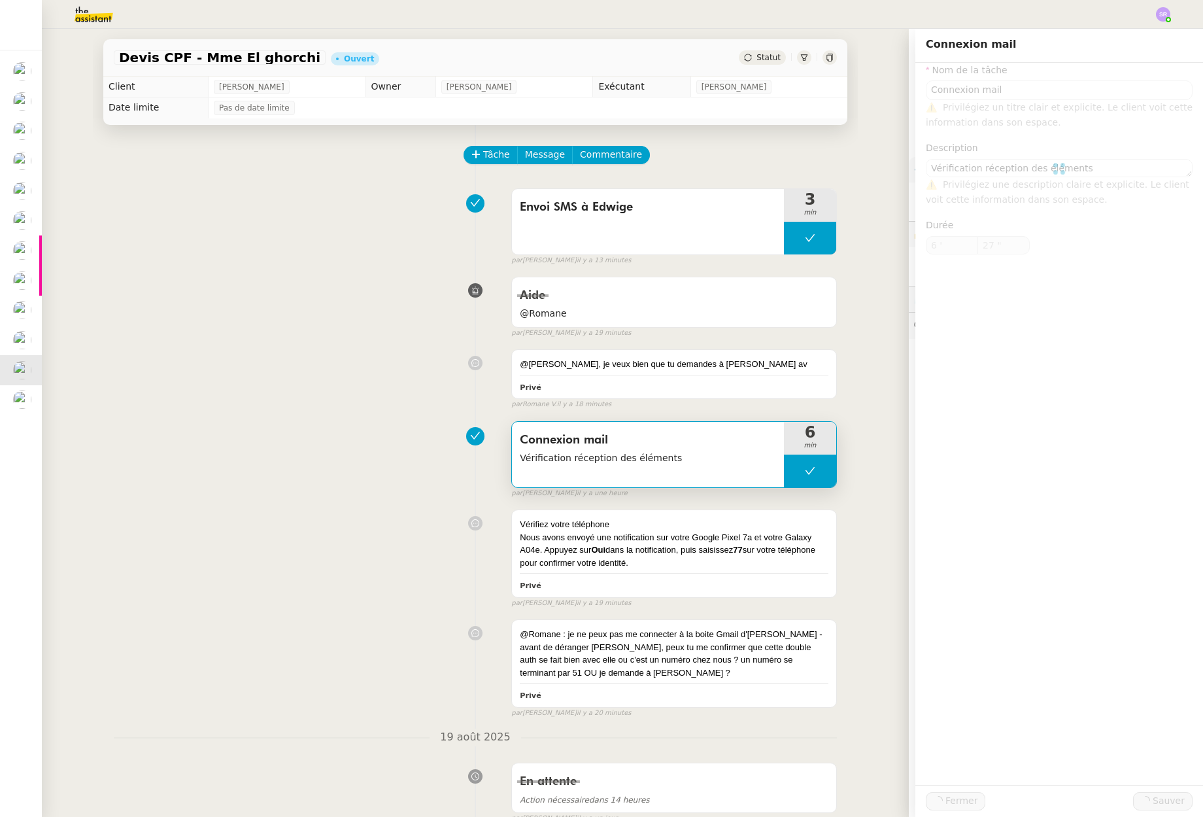
type input "Connexion mail"
type textarea "Vérification réception des éléments"
type input "6 '"
type input "27 ""
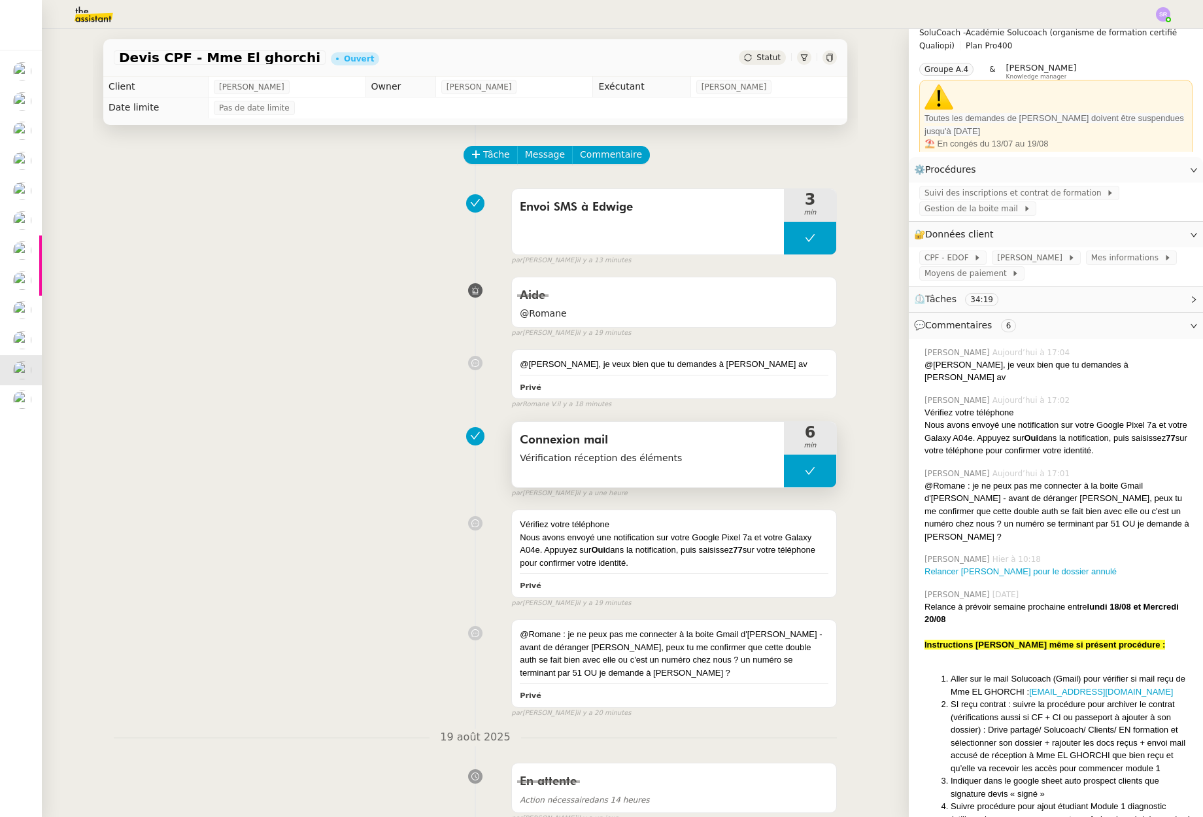
click at [784, 473] on button at bounding box center [810, 470] width 52 height 33
click at [784, 477] on div at bounding box center [797, 470] width 26 height 33
drag, startPoint x: 1139, startPoint y: 662, endPoint x: 1038, endPoint y: 666, distance: 101.4
click at [1037, 672] on li "Aller sur le mail Solucoach (Gmail) pour vérifier si mail reçu de Mme EL GHORCH…" at bounding box center [1072, 685] width 242 height 26
copy link "[EMAIL_ADDRESS][DOMAIN_NAME]"
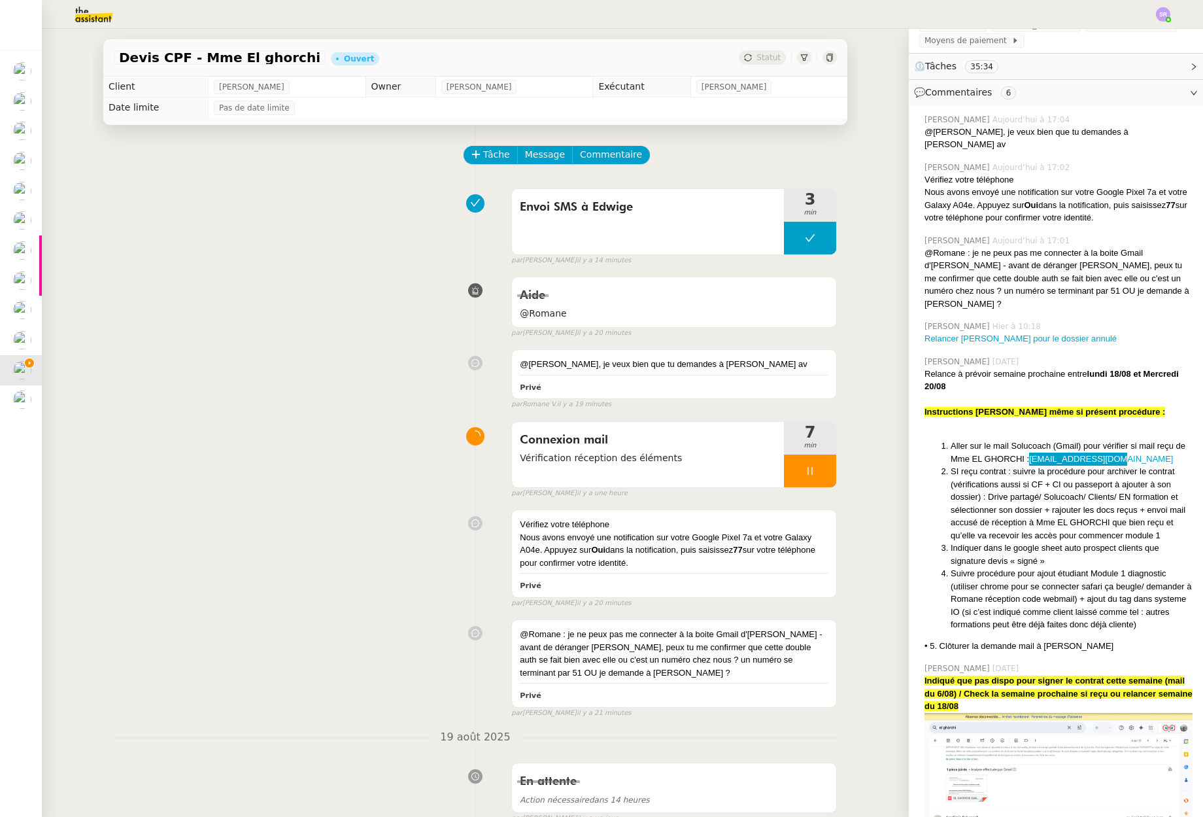
scroll to position [259, 0]
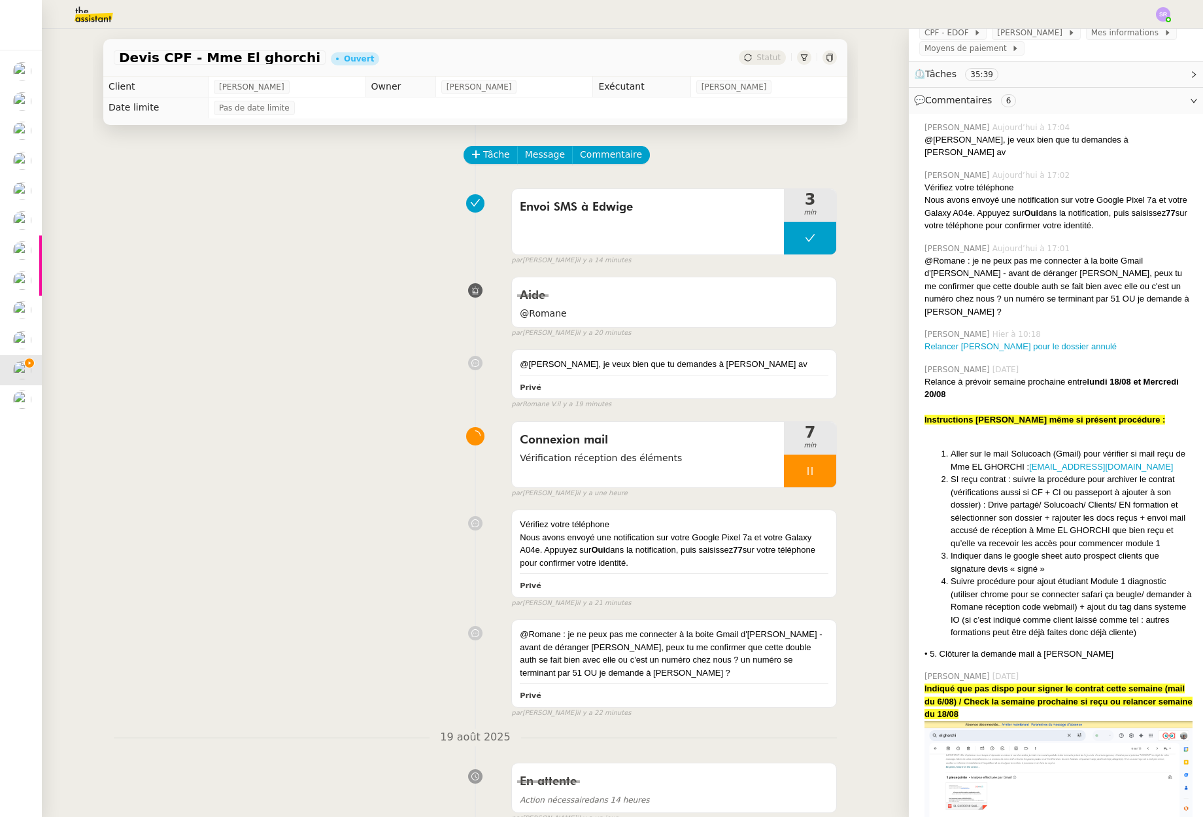
drag, startPoint x: 953, startPoint y: 456, endPoint x: 1144, endPoint y: 466, distance: 191.9
click at [1144, 473] on li "SI reçu contrat : suivre la procédure pour archiver le contrat (vérifications a…" at bounding box center [1072, 511] width 242 height 77
drag, startPoint x: 964, startPoint y: 468, endPoint x: 1072, endPoint y: 492, distance: 110.4
click at [1072, 492] on li "SI reçu contrat : suivre la procédure pour archiver le contrat (vérifications a…" at bounding box center [1072, 511] width 242 height 77
click at [1083, 502] on li "SI reçu contrat : suivre la procédure pour archiver le contrat (vérifications a…" at bounding box center [1072, 511] width 242 height 77
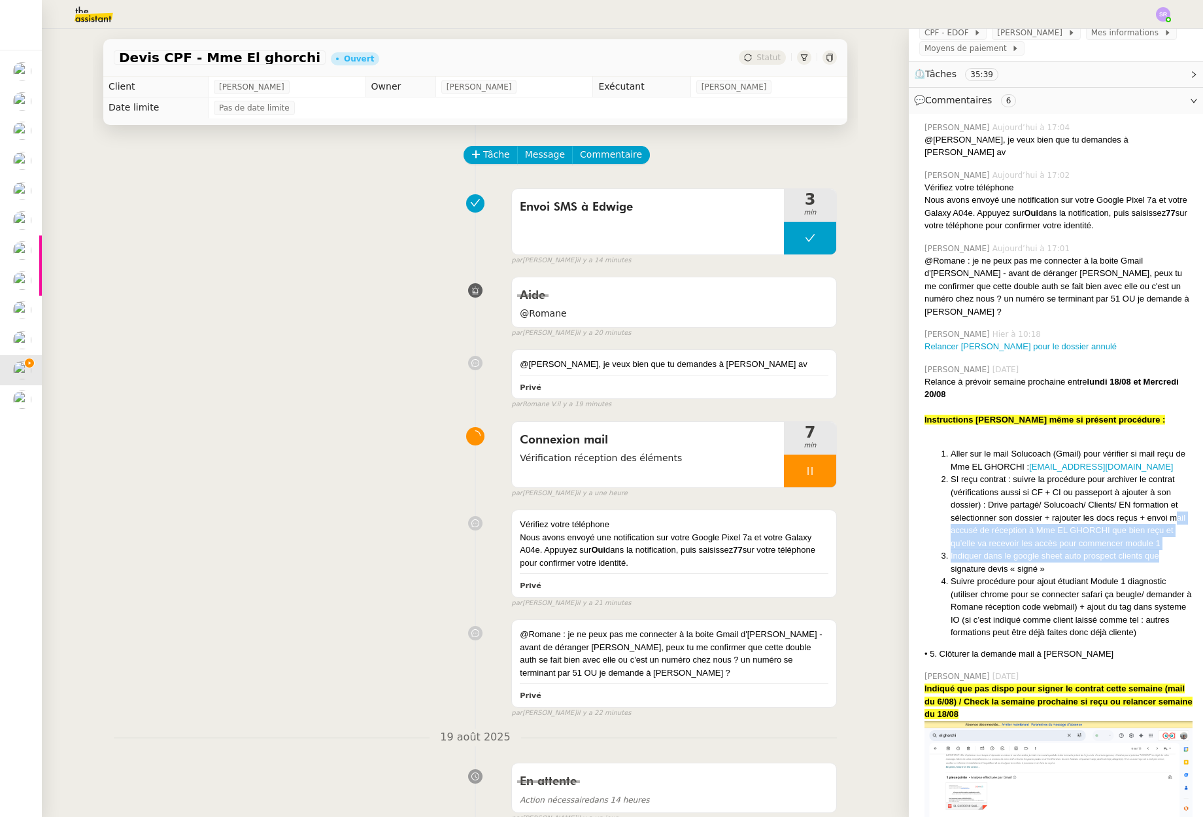
drag, startPoint x: 947, startPoint y: 508, endPoint x: 1169, endPoint y: 524, distance: 222.3
click at [1169, 524] on ol "Aller sur le mail Solucoach (Gmail) pour vérifier si mail reçu de Mme EL GHORCH…" at bounding box center [1059, 543] width 268 height 192
click at [1080, 549] on li "Indiquer dans le google sheet auto prospect clients que signature devis « signé…" at bounding box center [1072, 562] width 242 height 26
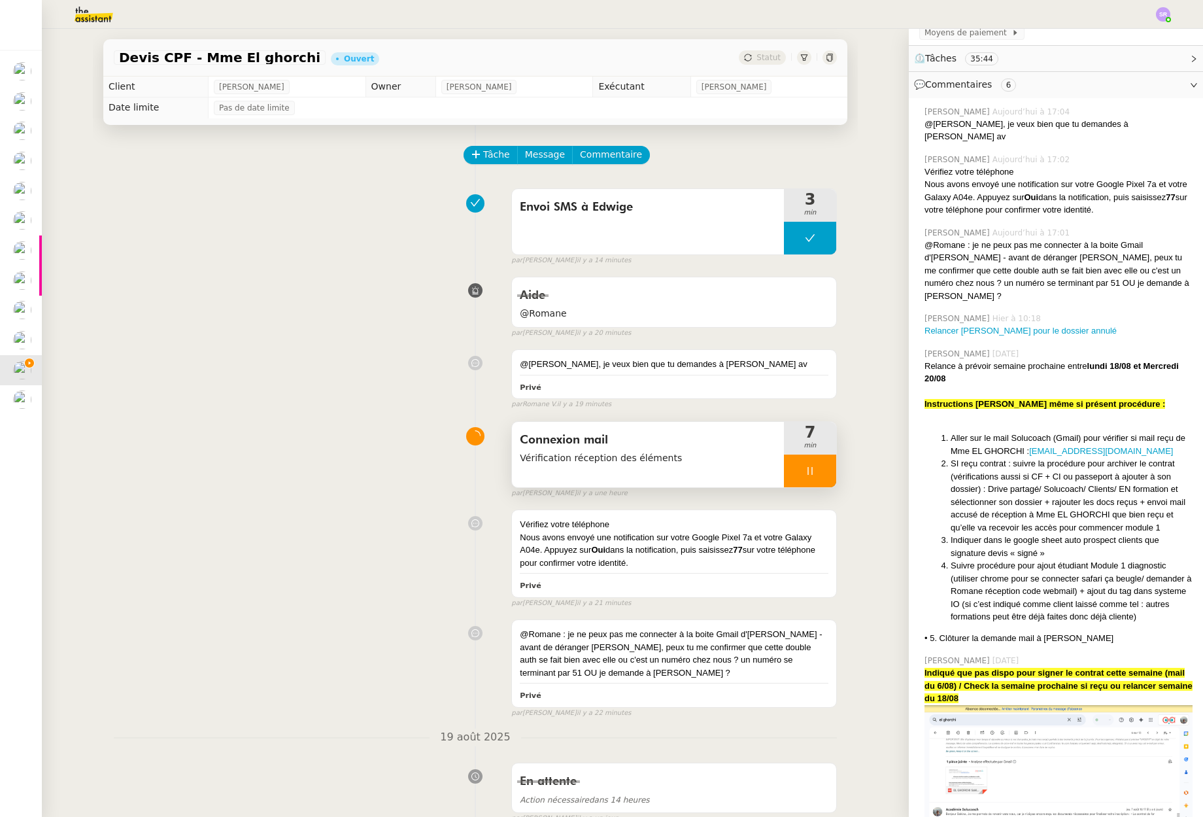
click at [786, 468] on div at bounding box center [810, 470] width 52 height 33
click at [810, 475] on button at bounding box center [823, 470] width 26 height 33
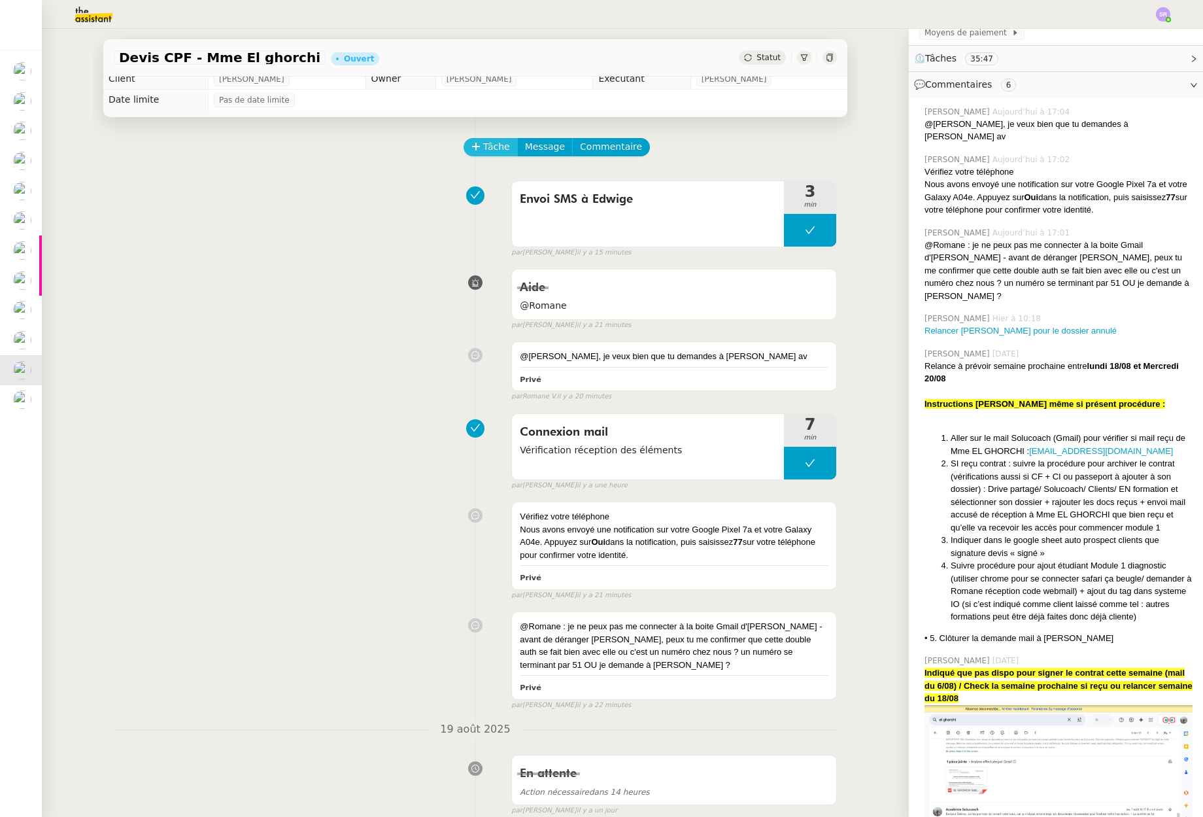
scroll to position [0, 0]
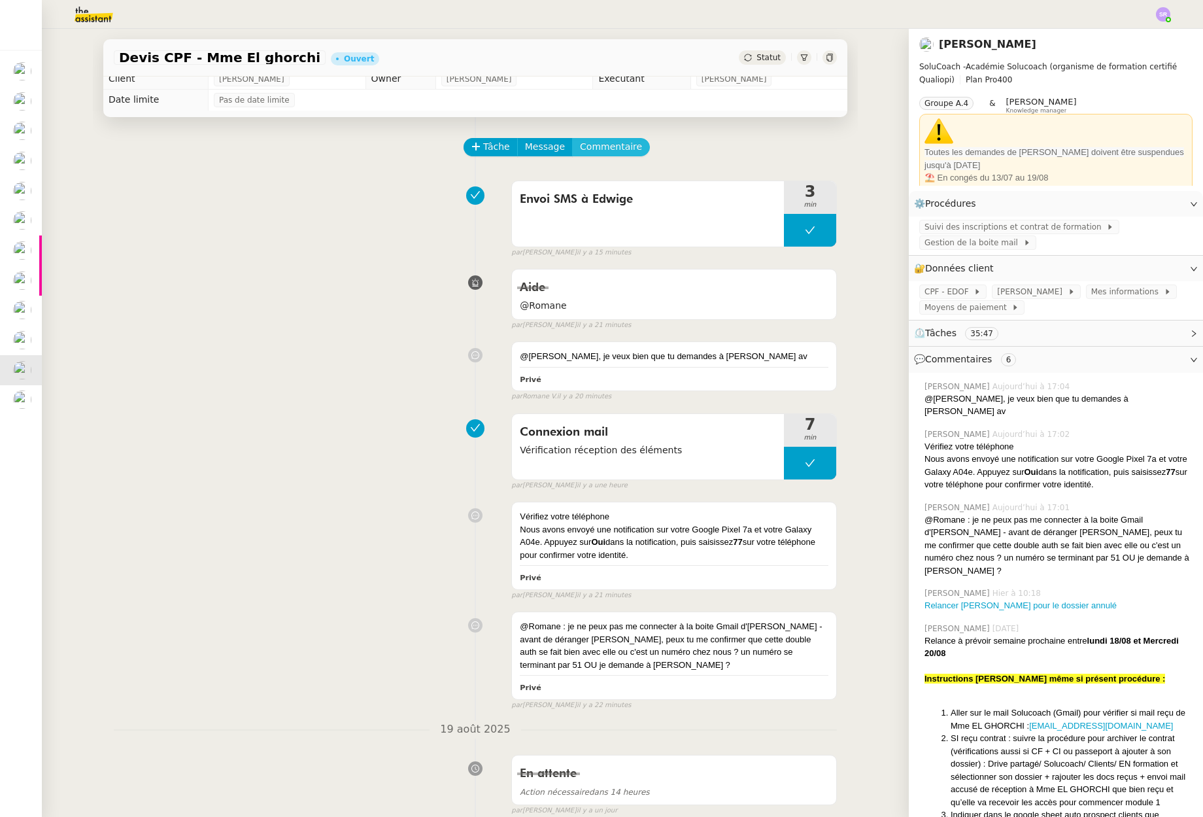
click at [588, 143] on span "Commentaire" at bounding box center [611, 146] width 62 height 15
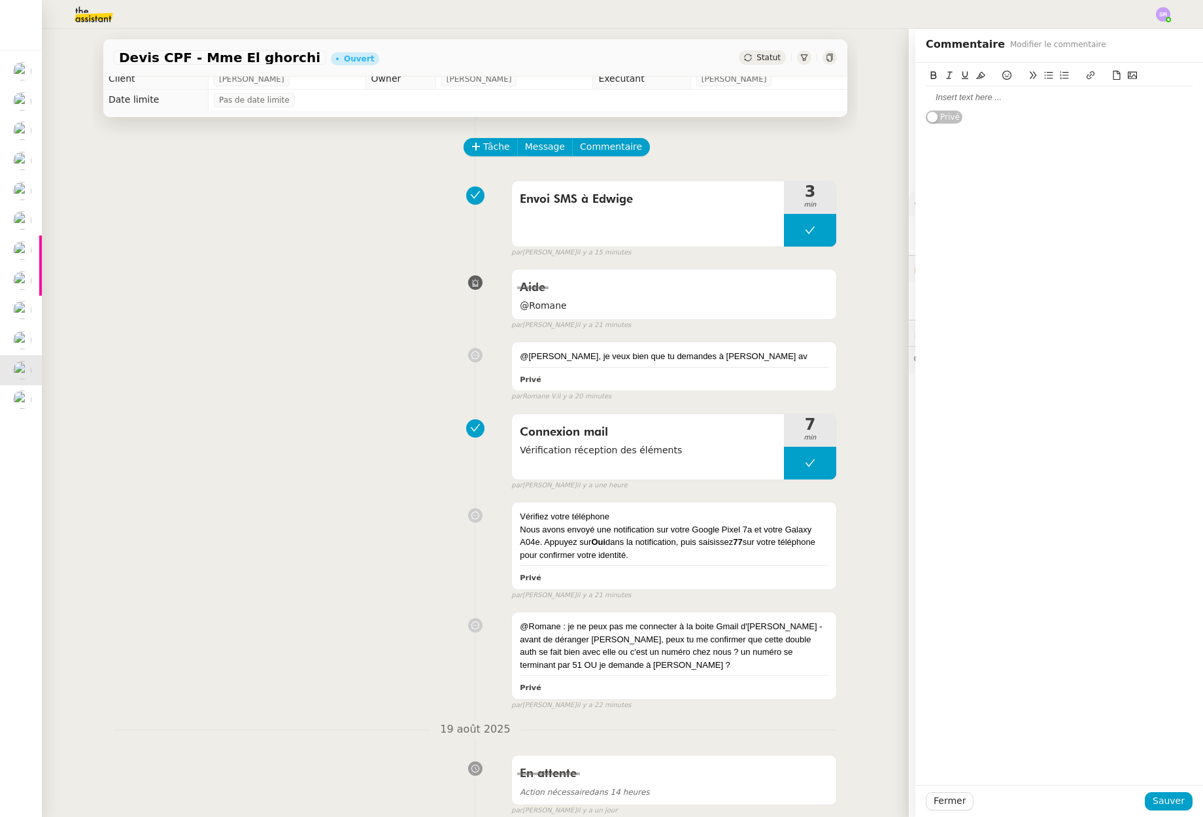
drag, startPoint x: 977, startPoint y: 107, endPoint x: 1017, endPoint y: 99, distance: 41.2
click at [977, 106] on div at bounding box center [1059, 97] width 267 height 22
click at [1168, 803] on span "Sauver" at bounding box center [1169, 800] width 32 height 15
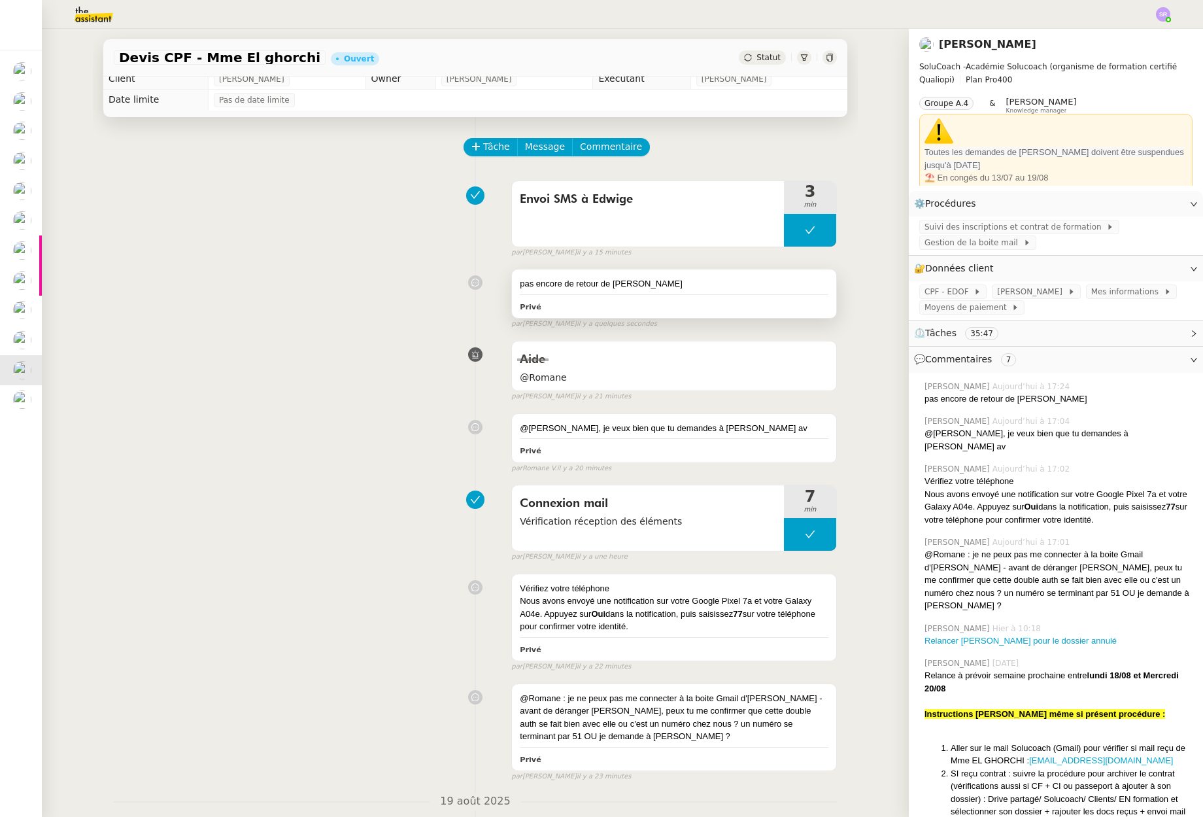
click at [715, 297] on div "pas encore de retour de [PERSON_NAME]" at bounding box center [674, 293] width 324 height 48
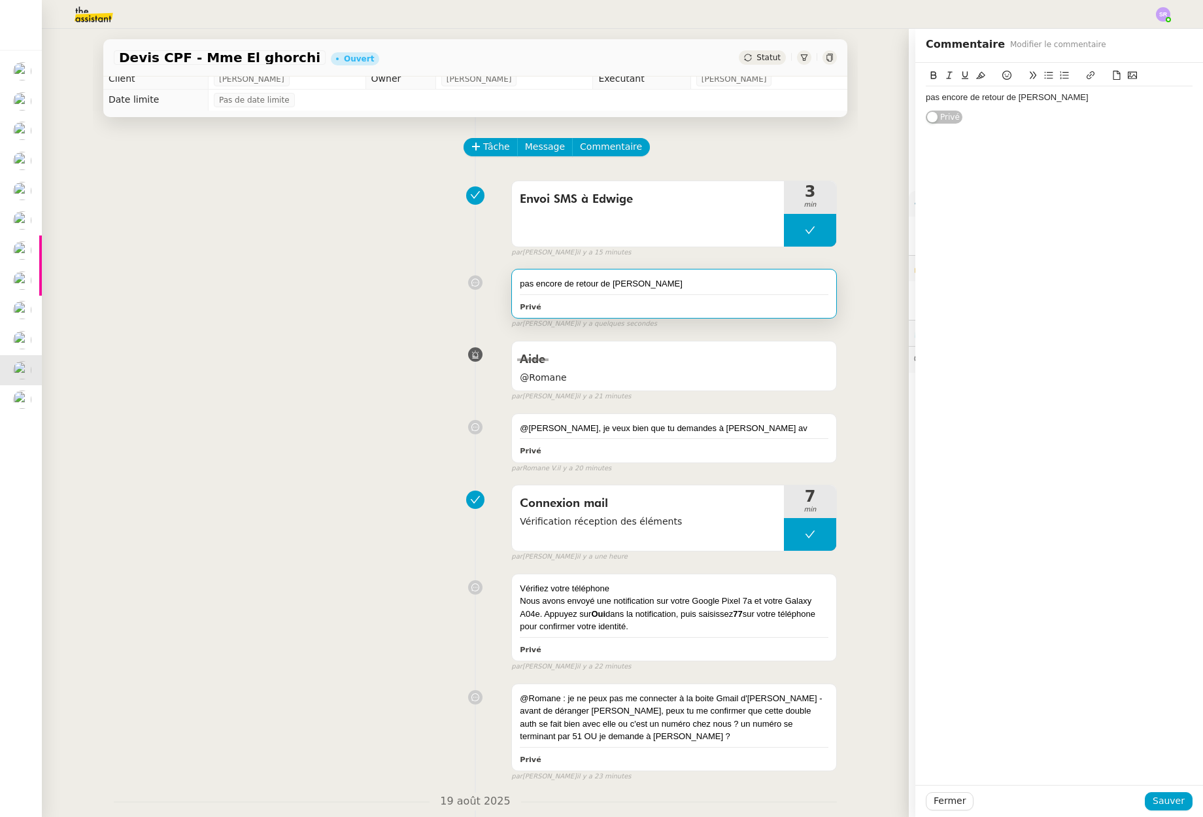
click at [1089, 94] on div "pas encore de retour de [PERSON_NAME]" at bounding box center [1059, 98] width 267 height 12
click at [993, 107] on div "pas encore de retour de [PERSON_NAME] - envoyer un email à Edwige également" at bounding box center [1059, 104] width 267 height 24
click at [1168, 798] on span "Sauver" at bounding box center [1169, 800] width 32 height 15
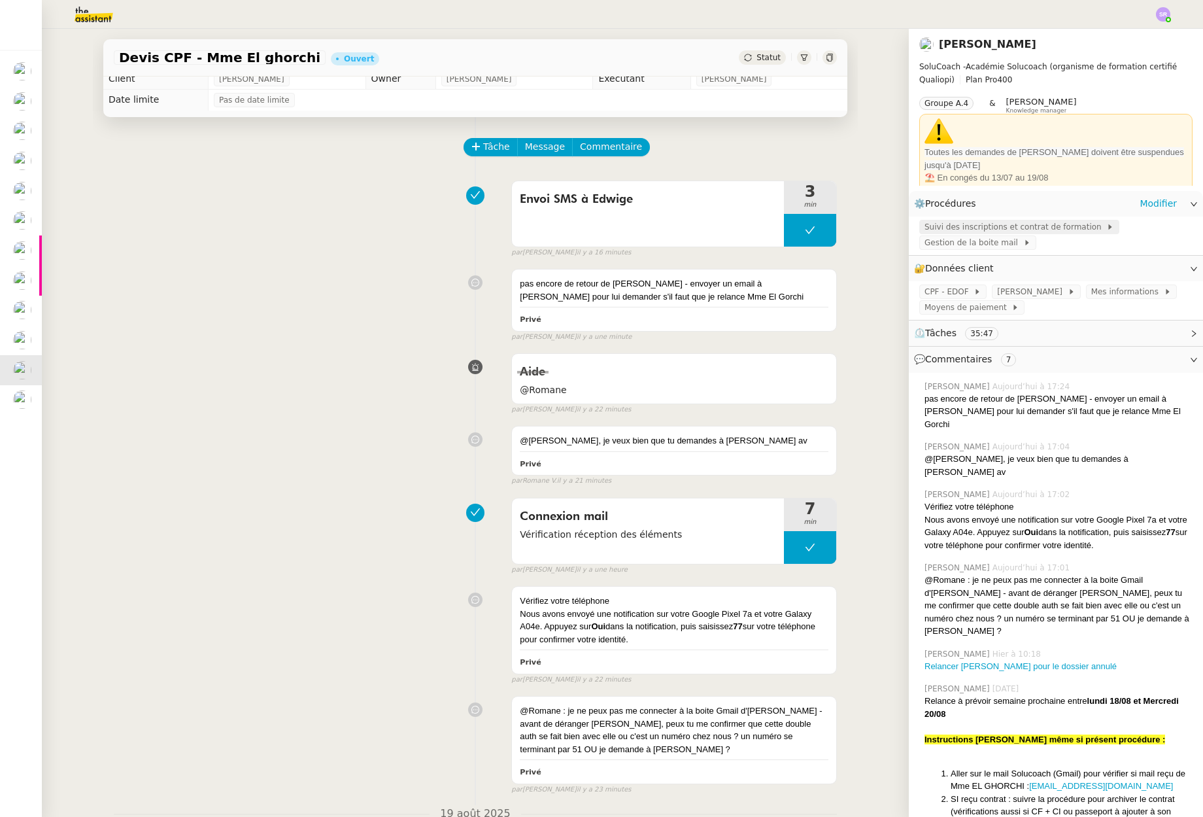
click at [1021, 230] on span "Suivi des inscriptions et contrat de formation" at bounding box center [1016, 226] width 182 height 13
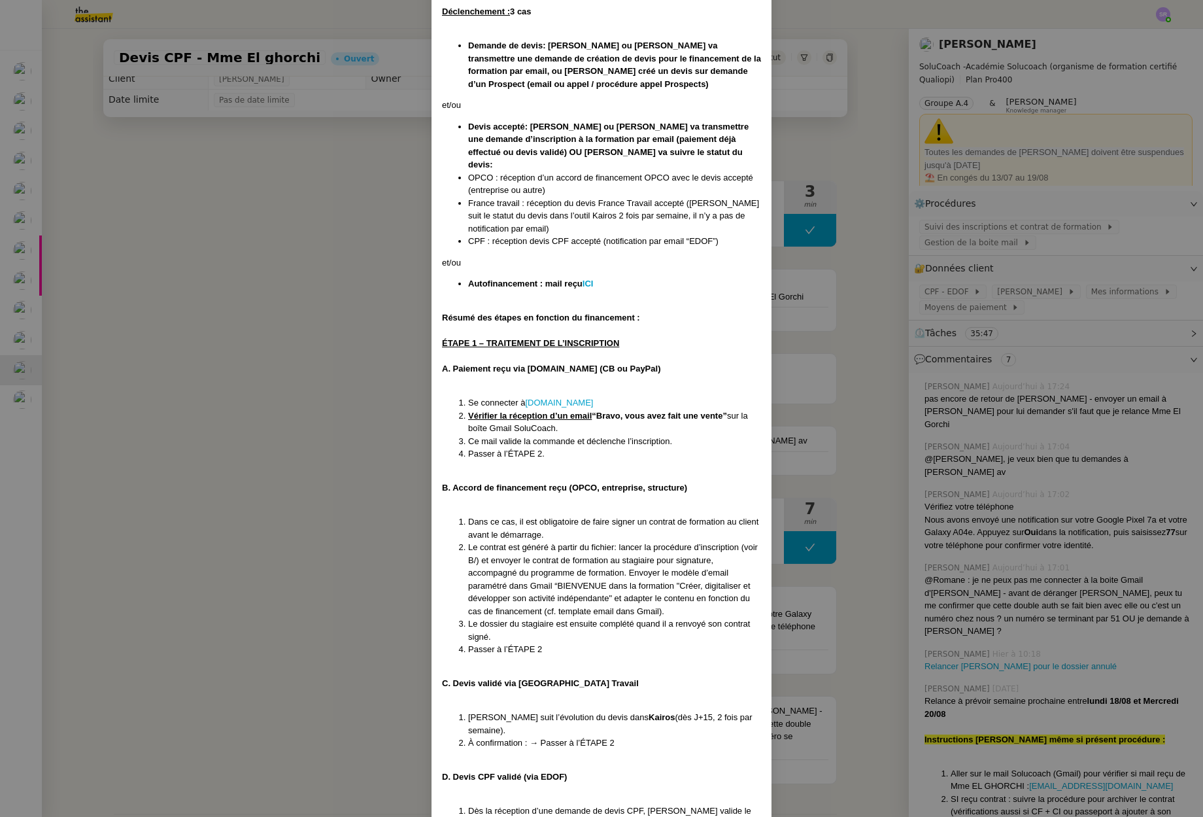
scroll to position [475, 0]
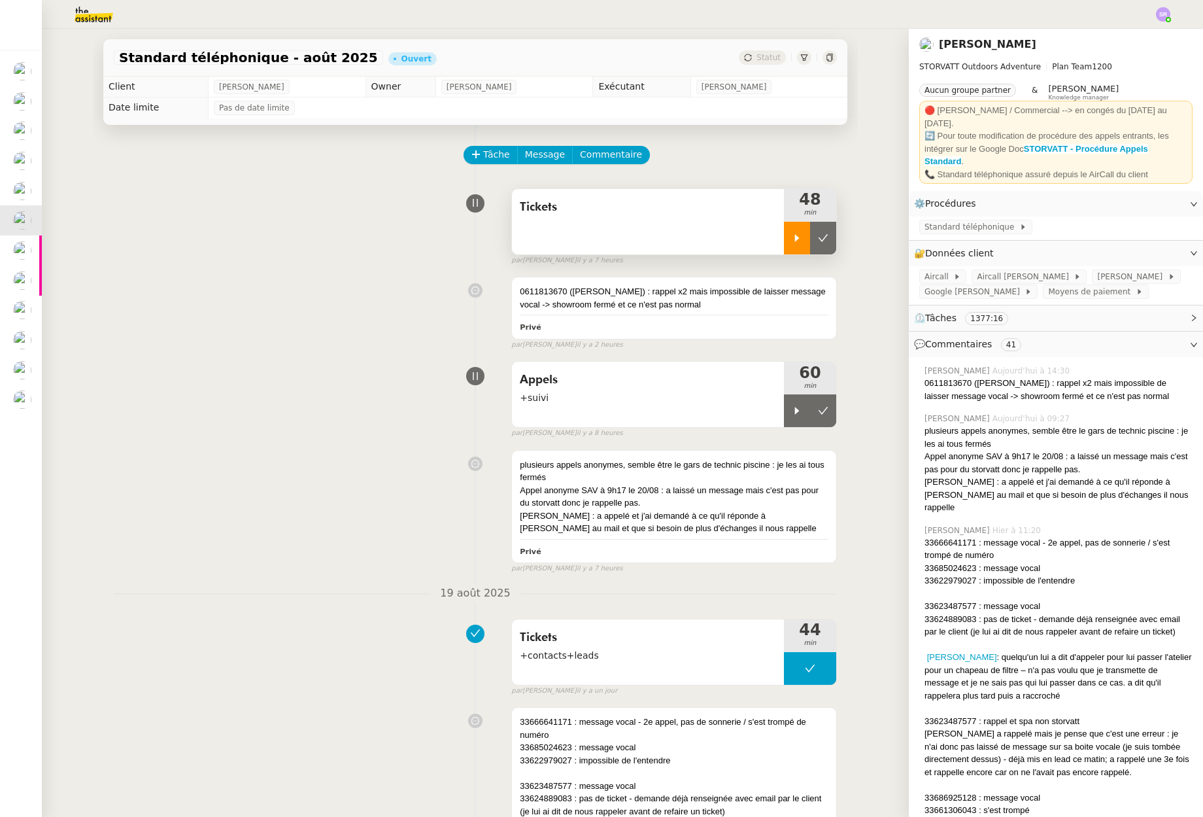
click at [794, 243] on icon at bounding box center [797, 238] width 10 height 10
click at [806, 234] on icon at bounding box center [810, 238] width 10 height 10
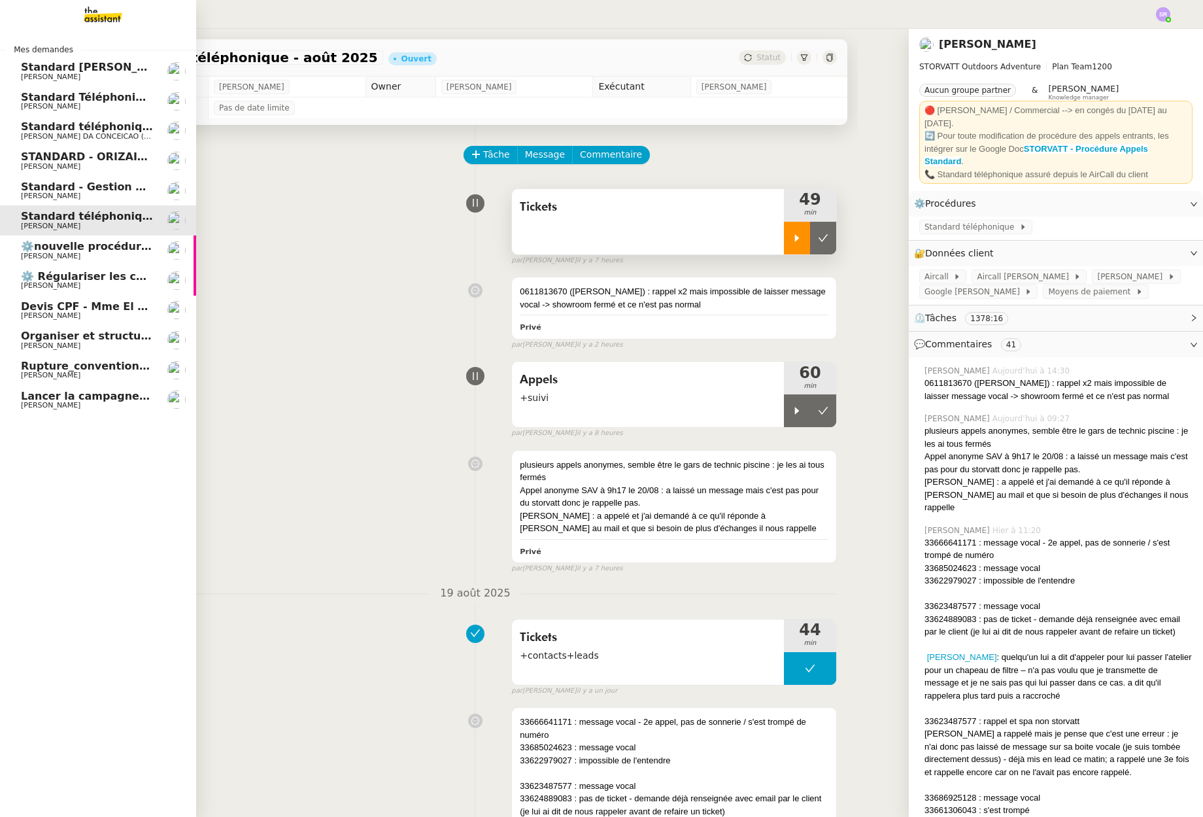
click at [88, 403] on span "[PERSON_NAME]" at bounding box center [87, 405] width 132 height 8
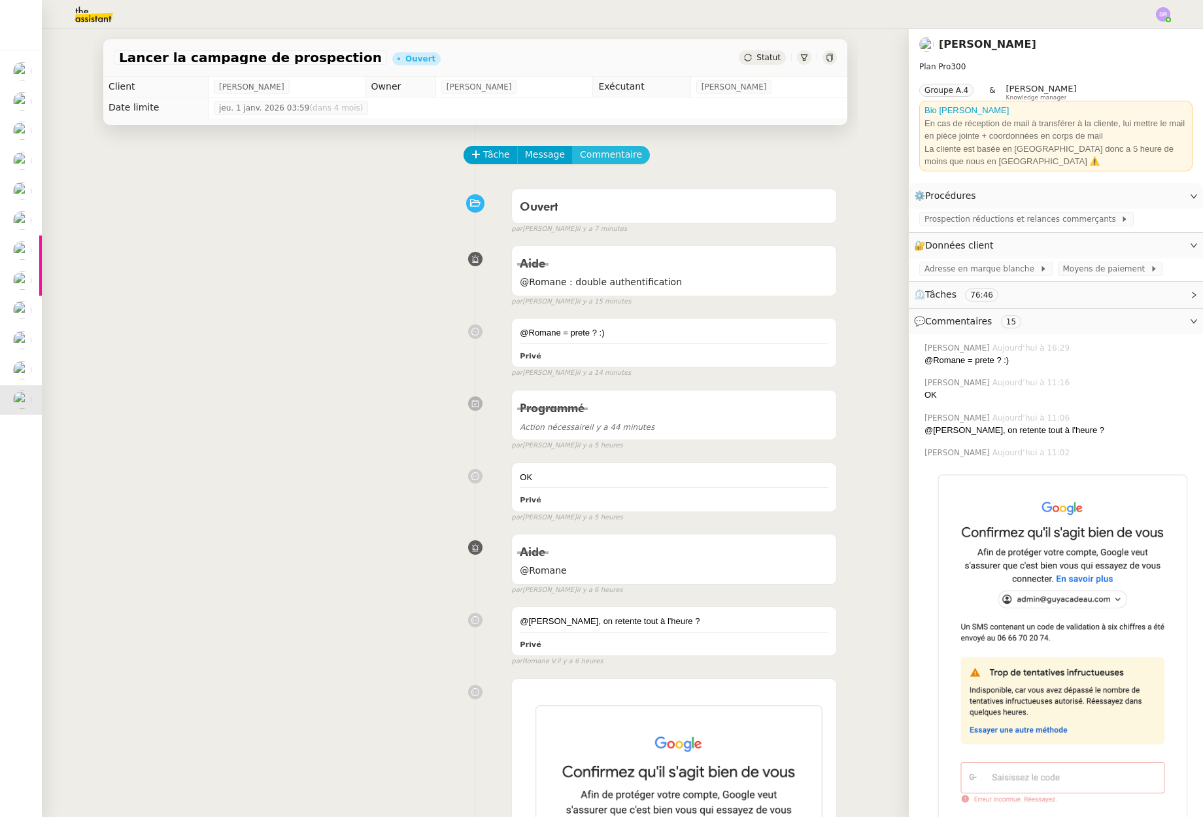
drag, startPoint x: 592, startPoint y: 150, endPoint x: 598, endPoint y: 154, distance: 7.1
click at [592, 150] on span "Commentaire" at bounding box center [611, 154] width 62 height 15
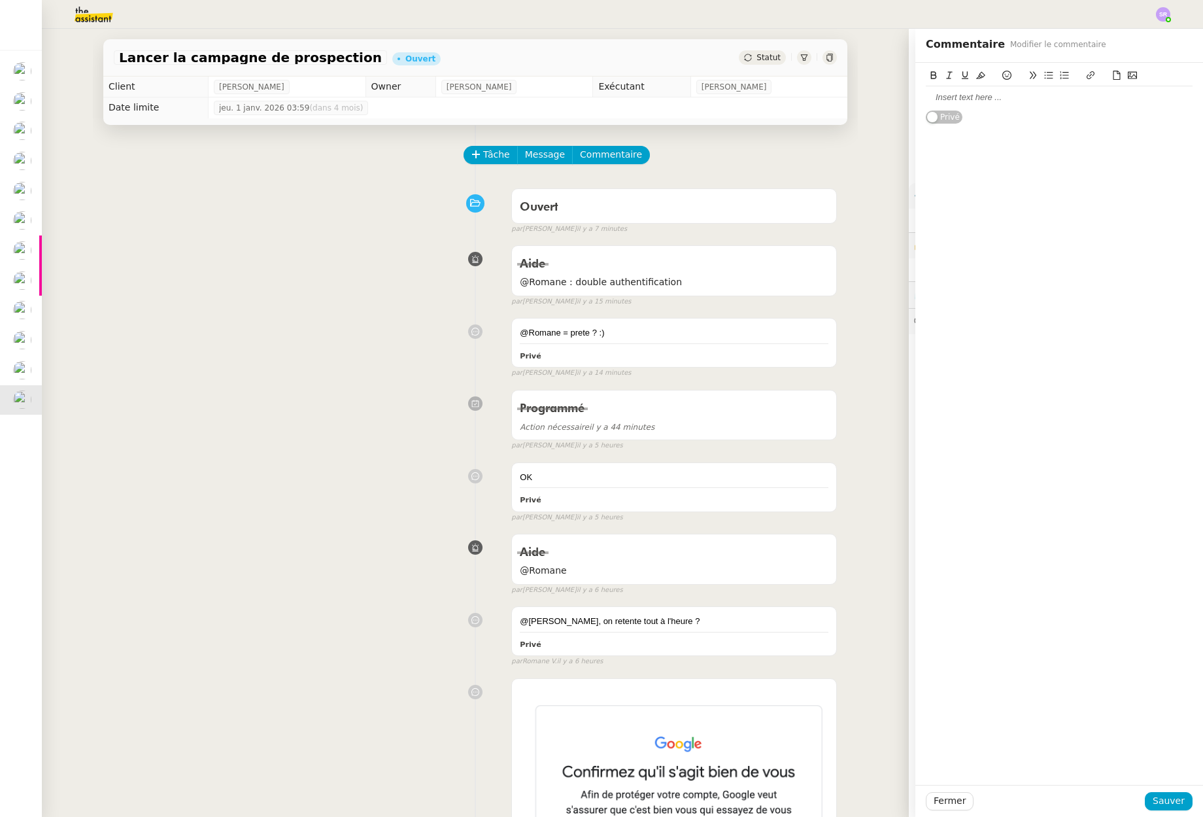
click at [949, 99] on div at bounding box center [1059, 98] width 267 height 12
click at [934, 97] on div at bounding box center [1059, 98] width 267 height 12
drag, startPoint x: 1079, startPoint y: 95, endPoint x: 1099, endPoint y: 122, distance: 33.1
click at [1099, 122] on div "Appels à faire entre 1 4h30 à 17h00 (si tu veux viser leur matinée)" at bounding box center [1059, 109] width 267 height 46
click at [1000, 93] on div "Appels à faire entre 1 4h30 à 17h00" at bounding box center [1059, 98] width 267 height 12
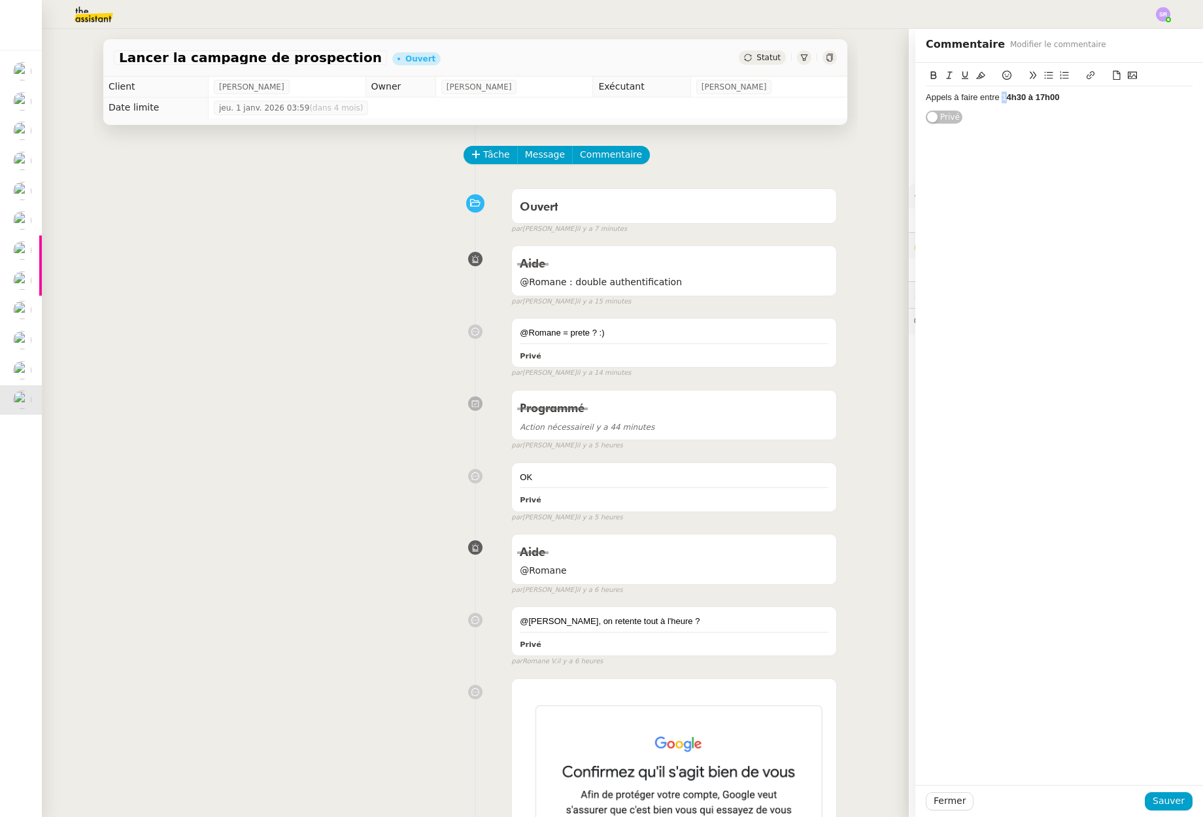
click at [929, 78] on icon at bounding box center [933, 75] width 9 height 9
click at [1120, 92] on div "Appels à faire entre 14h30 à 17h00" at bounding box center [1059, 98] width 267 height 12
click at [945, 125] on li "Matin : 9h30 – 12h00" at bounding box center [1066, 122] width 254 height 12
click at [1065, 112] on div "Appels à faire entre 14h30 à 17h00 pour viser le créneau "Matin : 9h30 – 12h00" at bounding box center [1059, 104] width 267 height 24
click at [1161, 804] on span "Sauver" at bounding box center [1169, 800] width 32 height 15
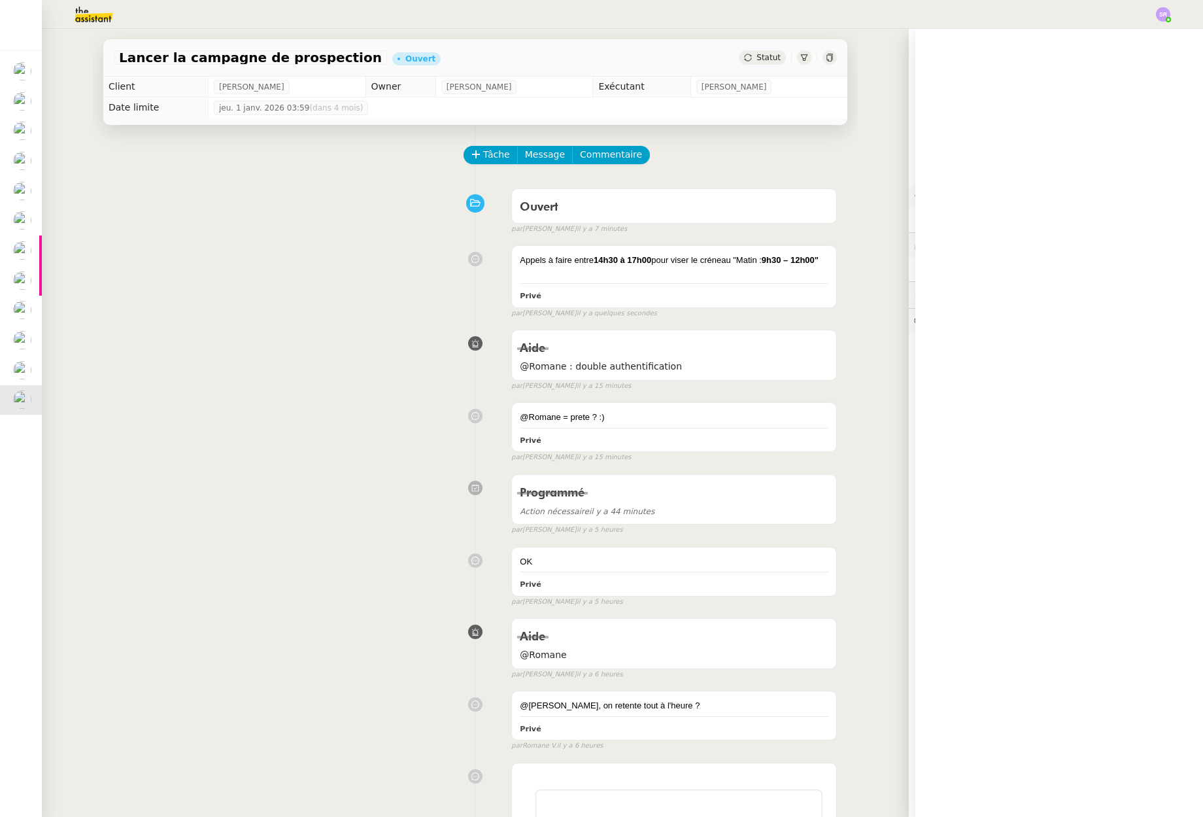
click at [319, 271] on div "Appels à faire entre 14h30 à 17h00 pour viser le créneau "Matin : 9h30 – 12h00"…" at bounding box center [475, 278] width 723 height 79
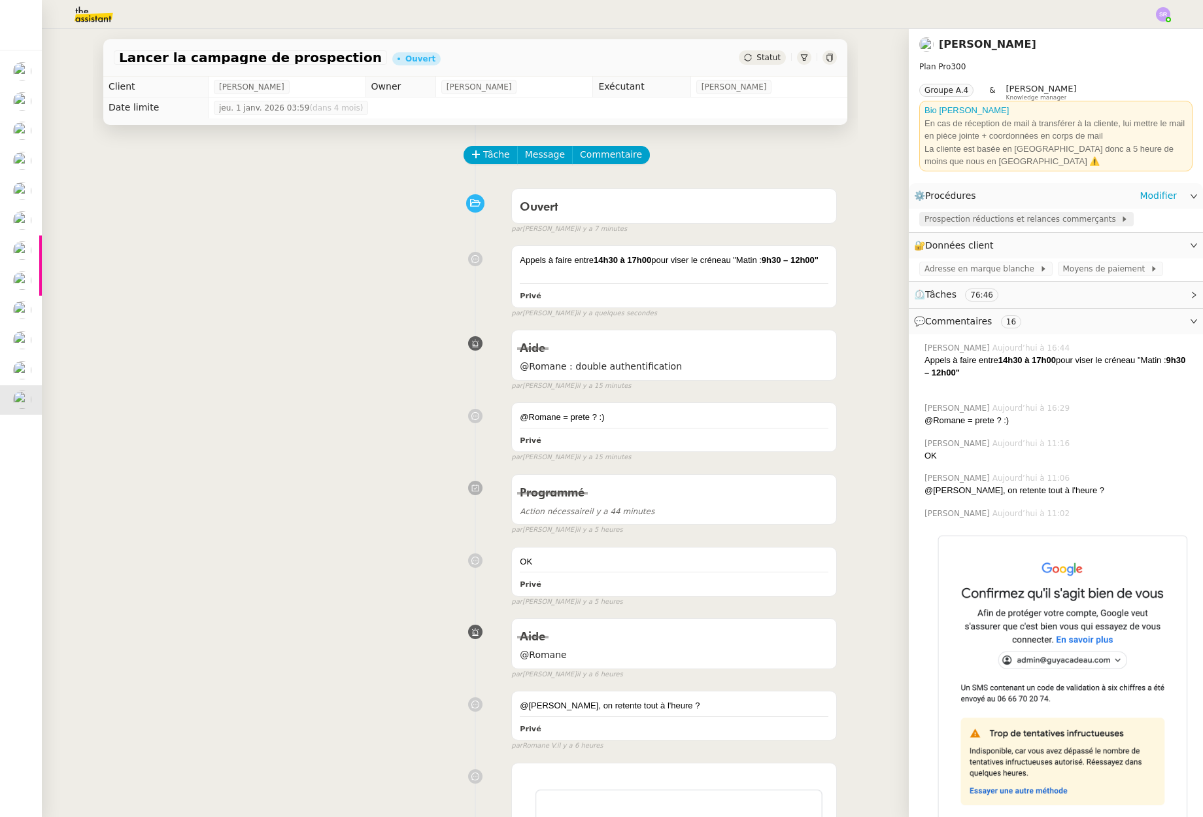
click at [1072, 224] on span "Prospection réductions et relances commerçants" at bounding box center [1023, 219] width 196 height 13
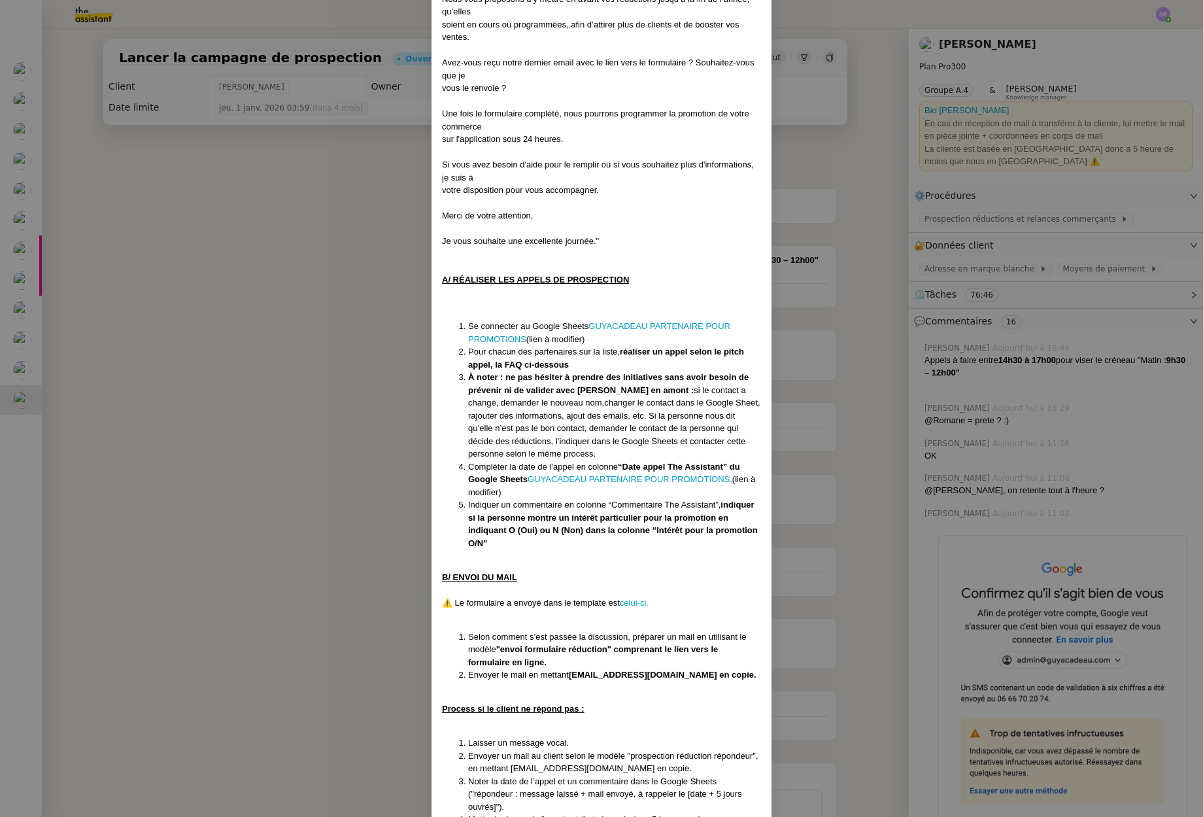
scroll to position [564, 0]
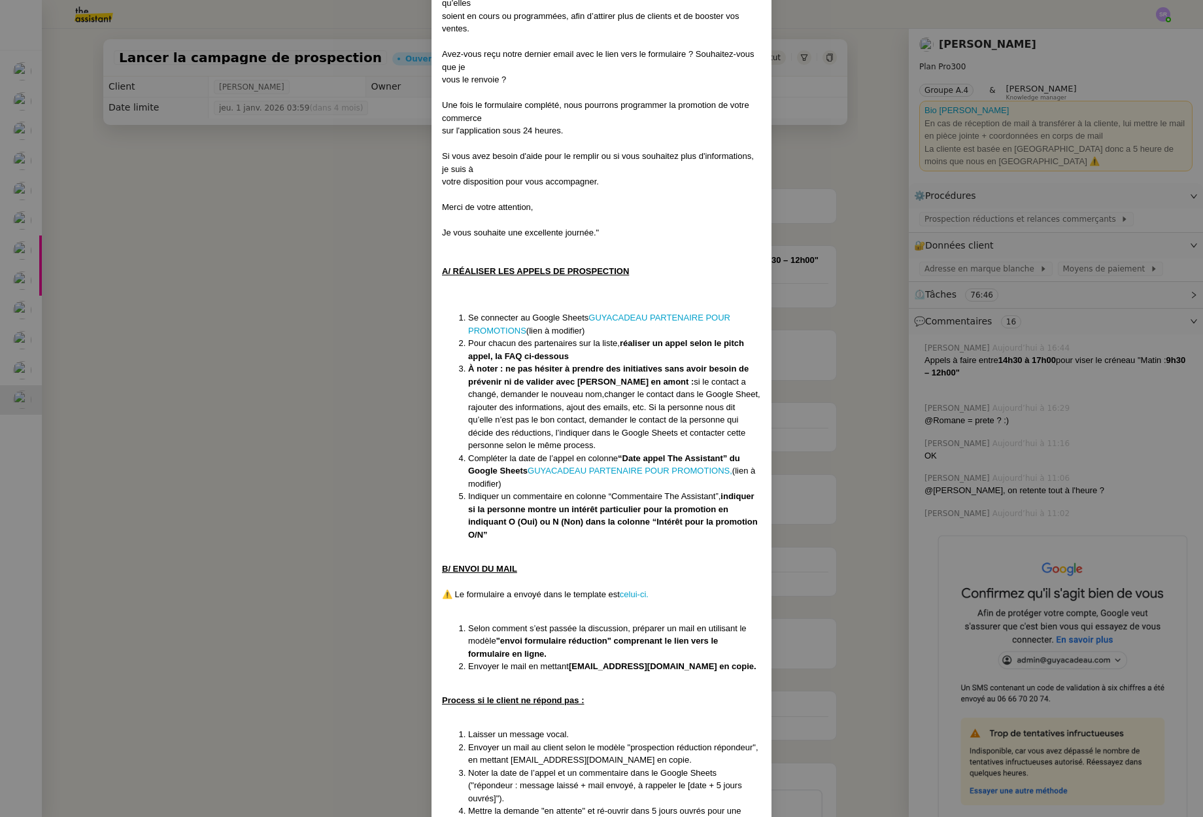
click at [265, 470] on nz-modal-container "Créée le [DATE] Contexte : GuyaCadeau souhaite qu’on relance ses partenaires af…" at bounding box center [601, 408] width 1203 height 817
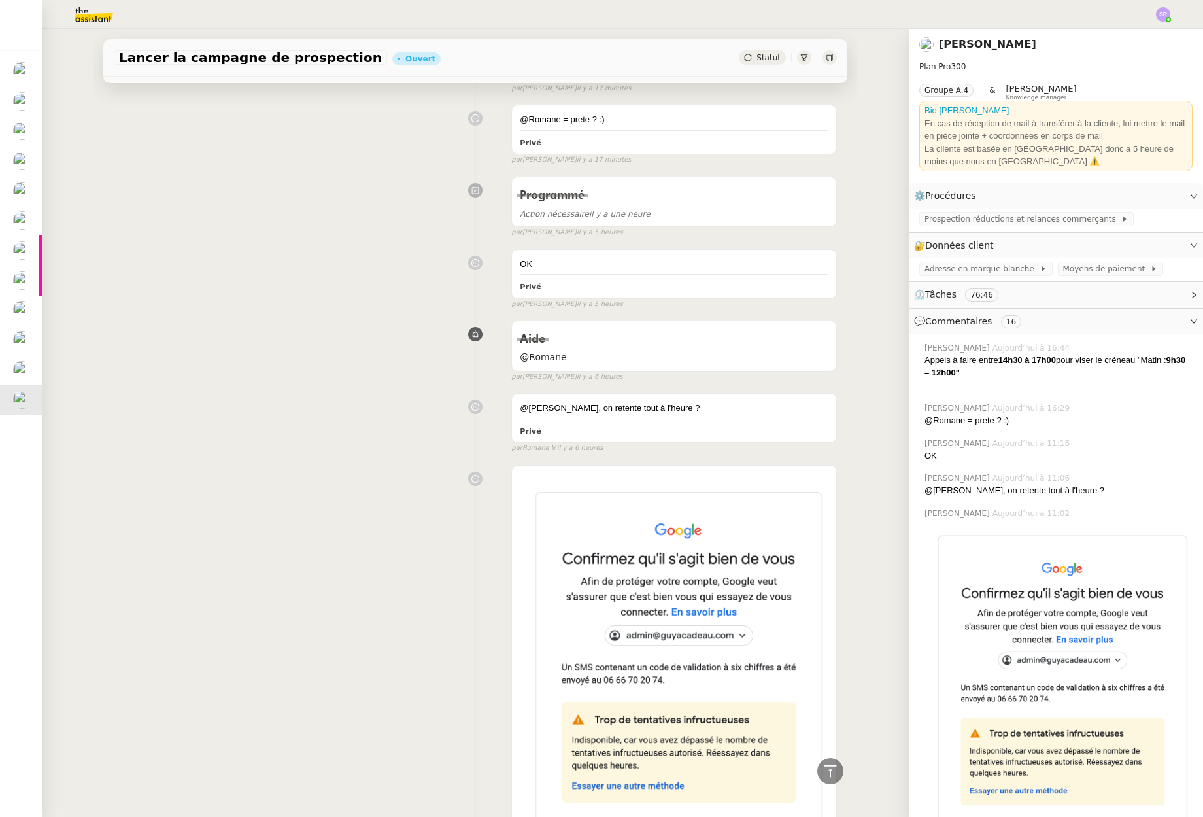
scroll to position [0, 0]
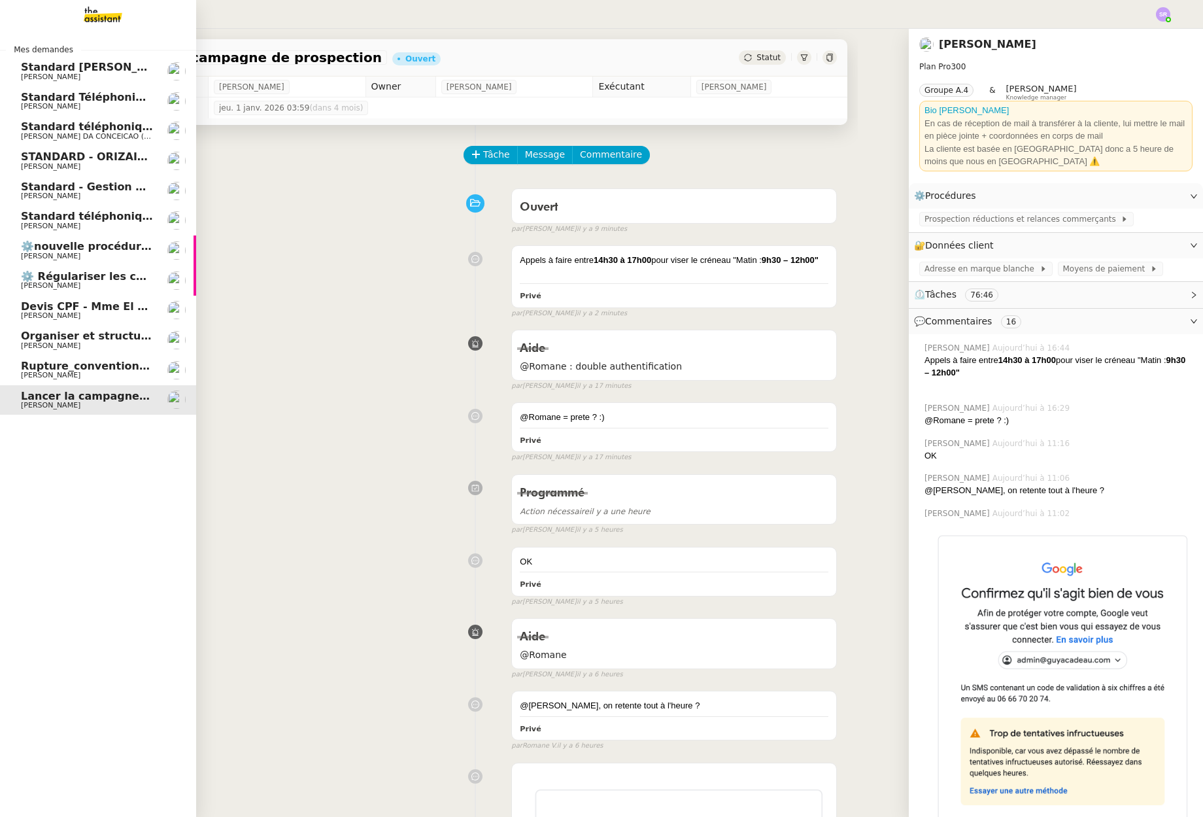
click at [80, 315] on span "[PERSON_NAME]" at bounding box center [51, 315] width 60 height 9
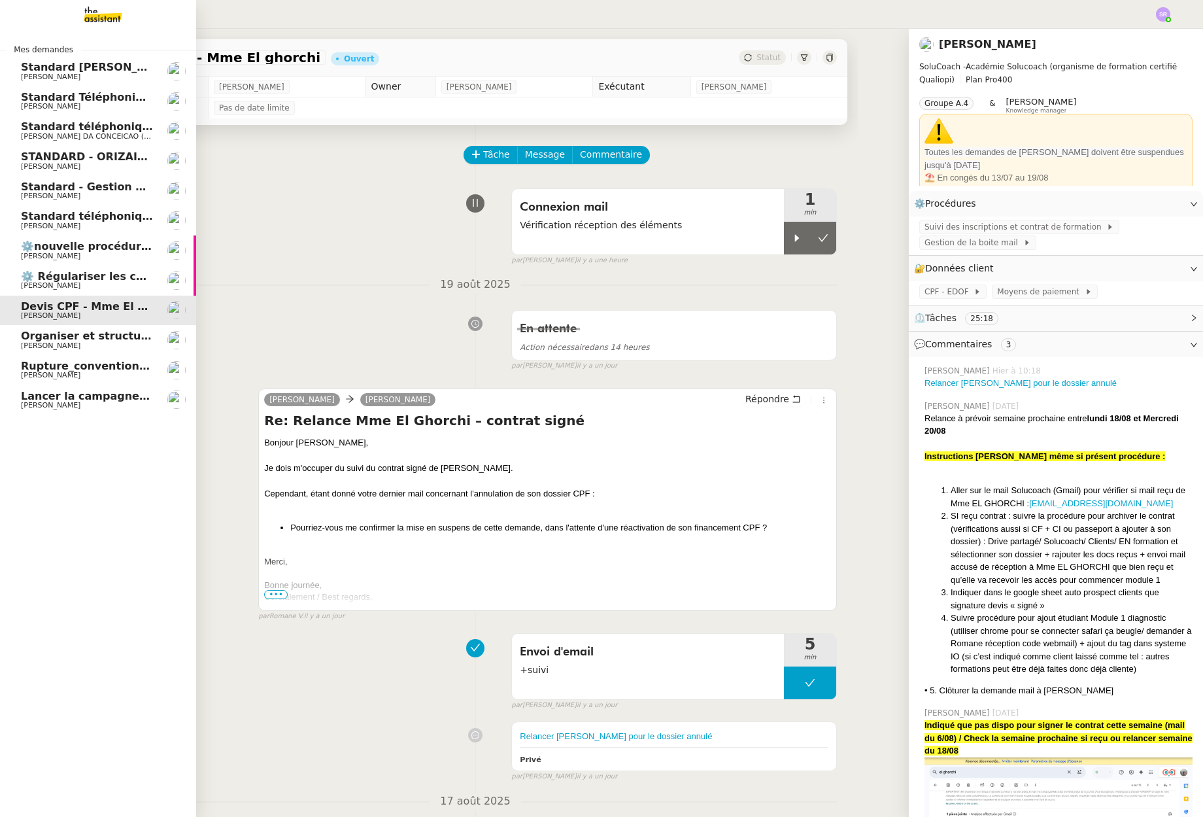
click at [89, 397] on span "Lancer la campagne de prospection" at bounding box center [126, 396] width 211 height 12
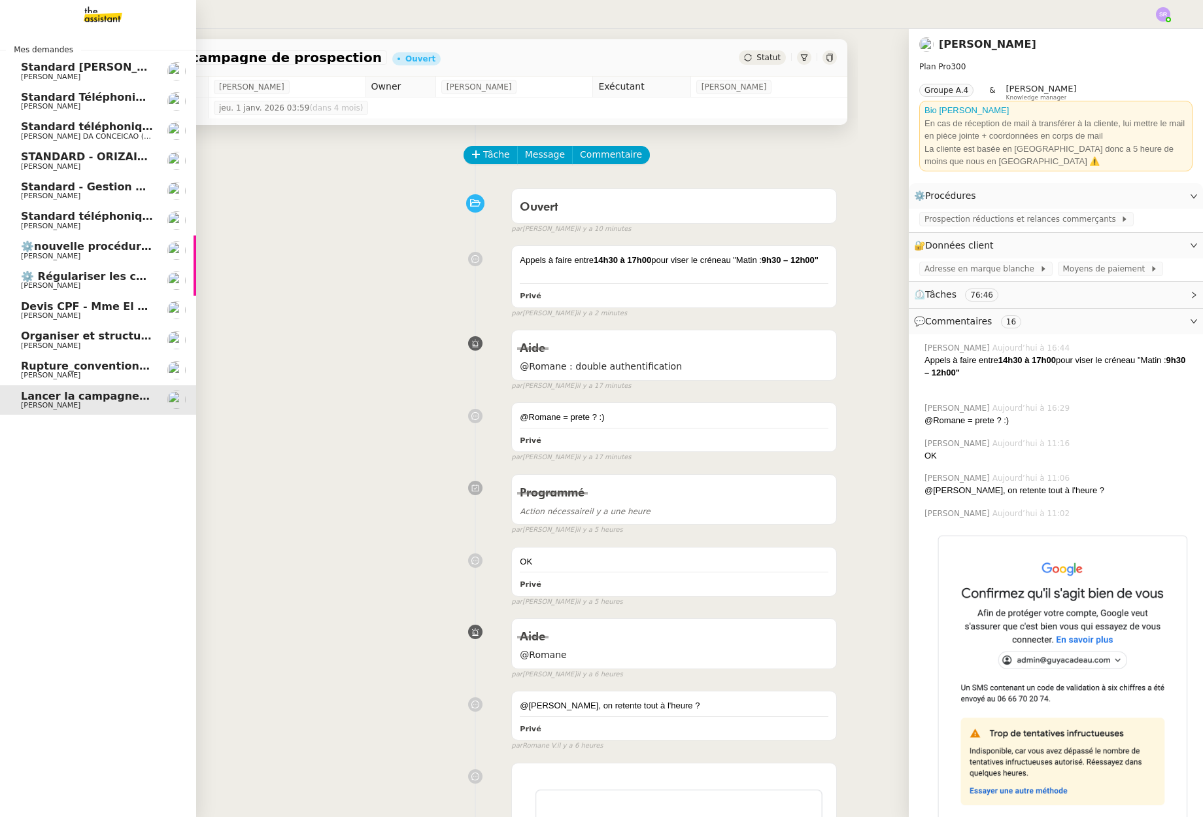
click at [26, 220] on span "Standard téléphonique - août 2025" at bounding box center [124, 216] width 207 height 12
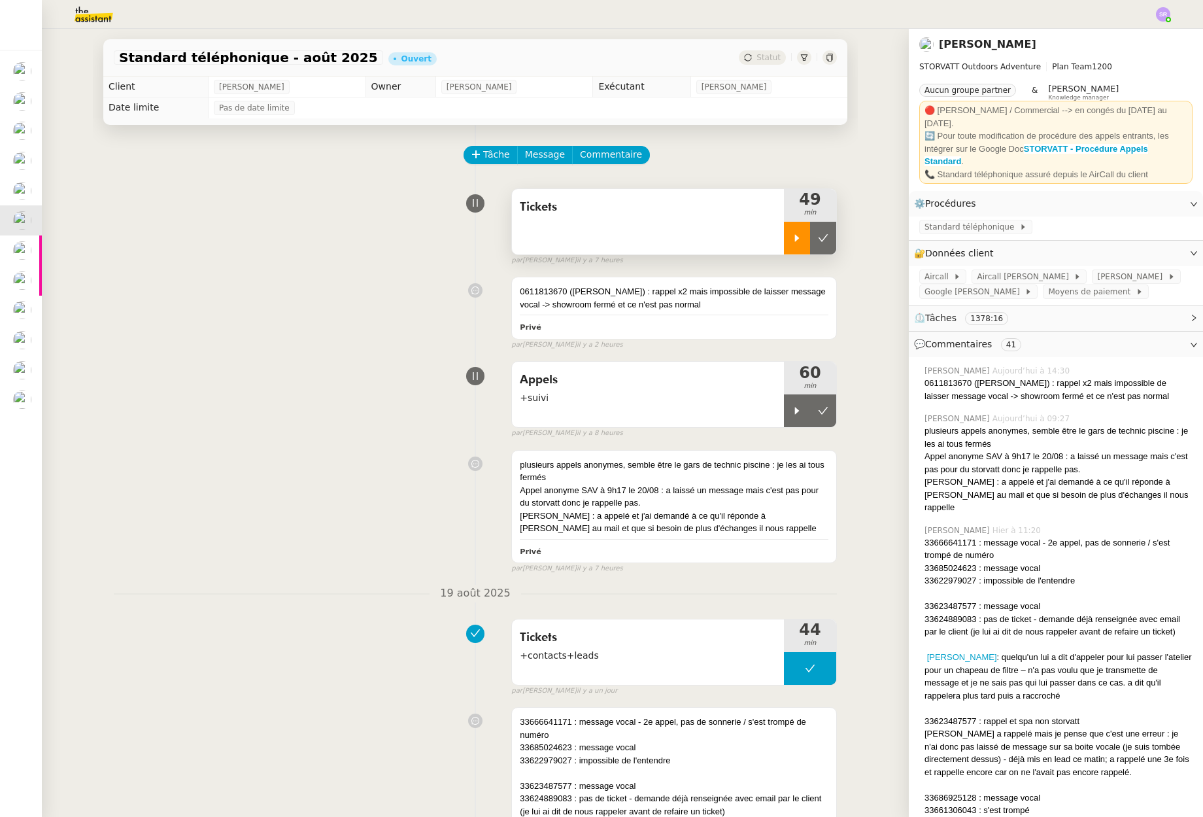
click at [795, 237] on icon at bounding box center [797, 237] width 5 height 7
click at [805, 235] on icon at bounding box center [810, 238] width 10 height 10
click at [786, 417] on div at bounding box center [797, 410] width 26 height 33
click at [794, 293] on div "0611813670 ([PERSON_NAME]) : rappel x2 mais impossible de laisser message vocal…" at bounding box center [674, 298] width 309 height 26
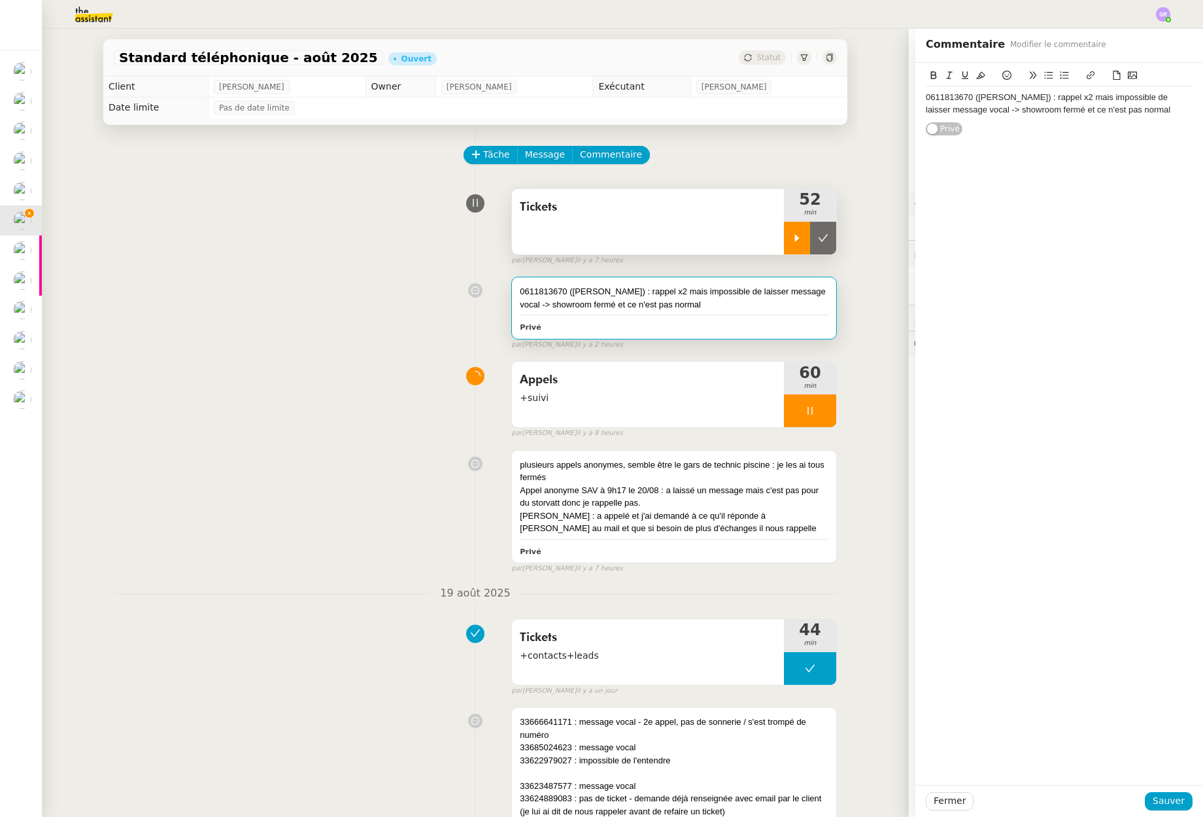
click at [1155, 108] on div "0611813670 ([PERSON_NAME]) : rappel x2 mais impossible de laisser message vocal…" at bounding box center [1059, 104] width 267 height 24
click at [1153, 795] on span "Sauver" at bounding box center [1169, 800] width 32 height 15
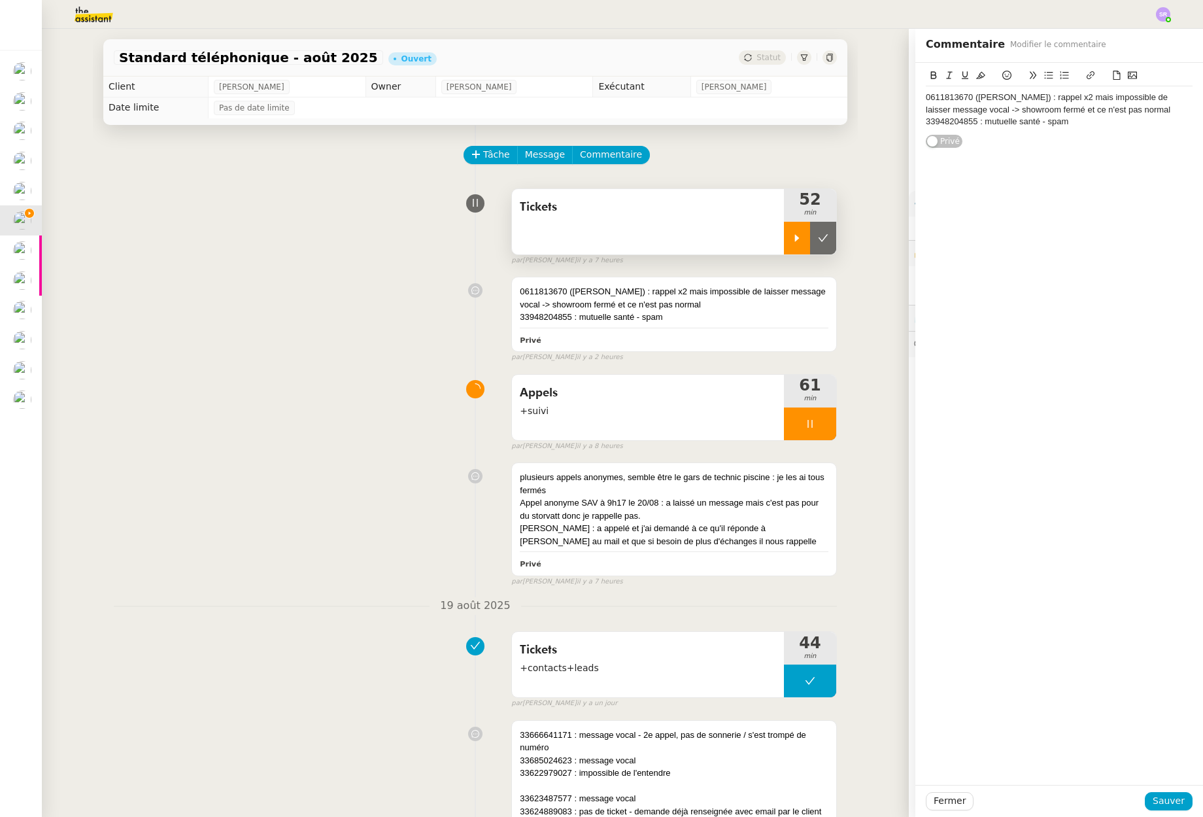
click at [148, 264] on div "Tickets 52 min false par [PERSON_NAME] il y a 7 heures" at bounding box center [475, 224] width 723 height 84
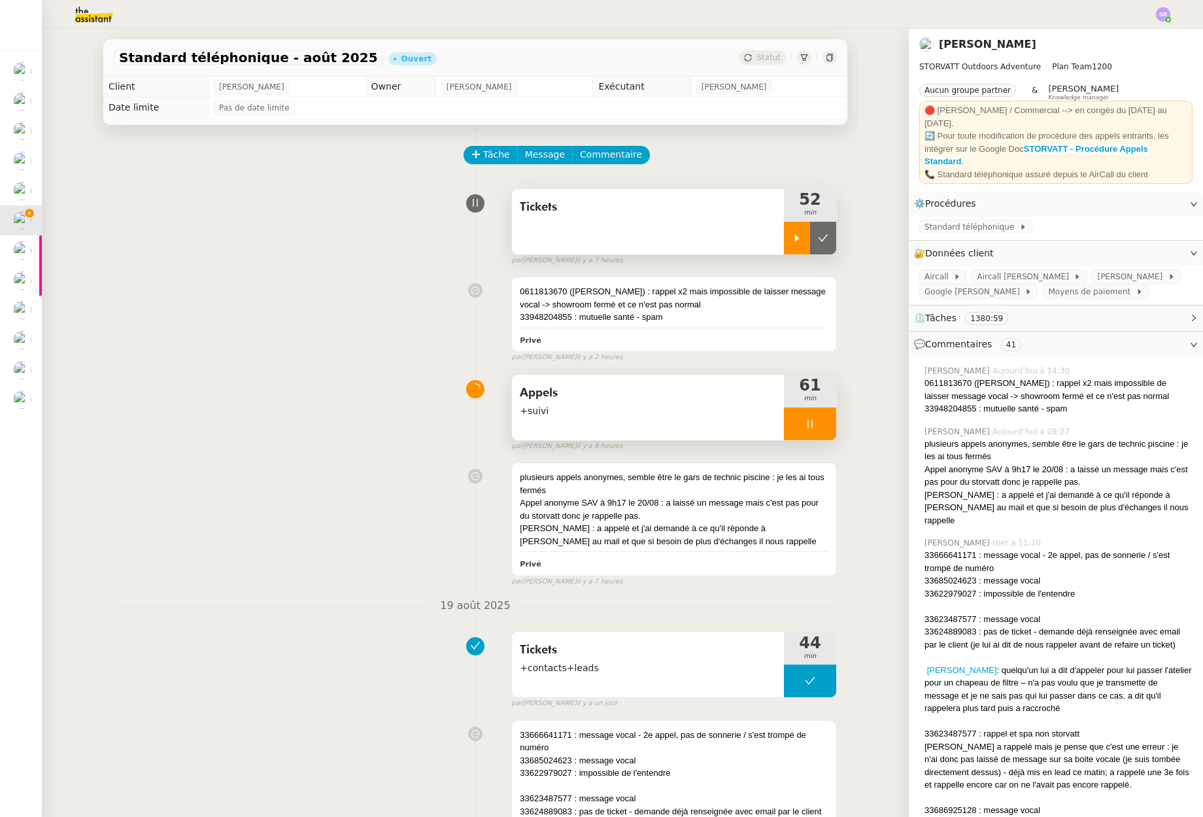
click at [790, 420] on div at bounding box center [810, 423] width 52 height 33
click at [818, 426] on icon at bounding box center [823, 423] width 10 height 10
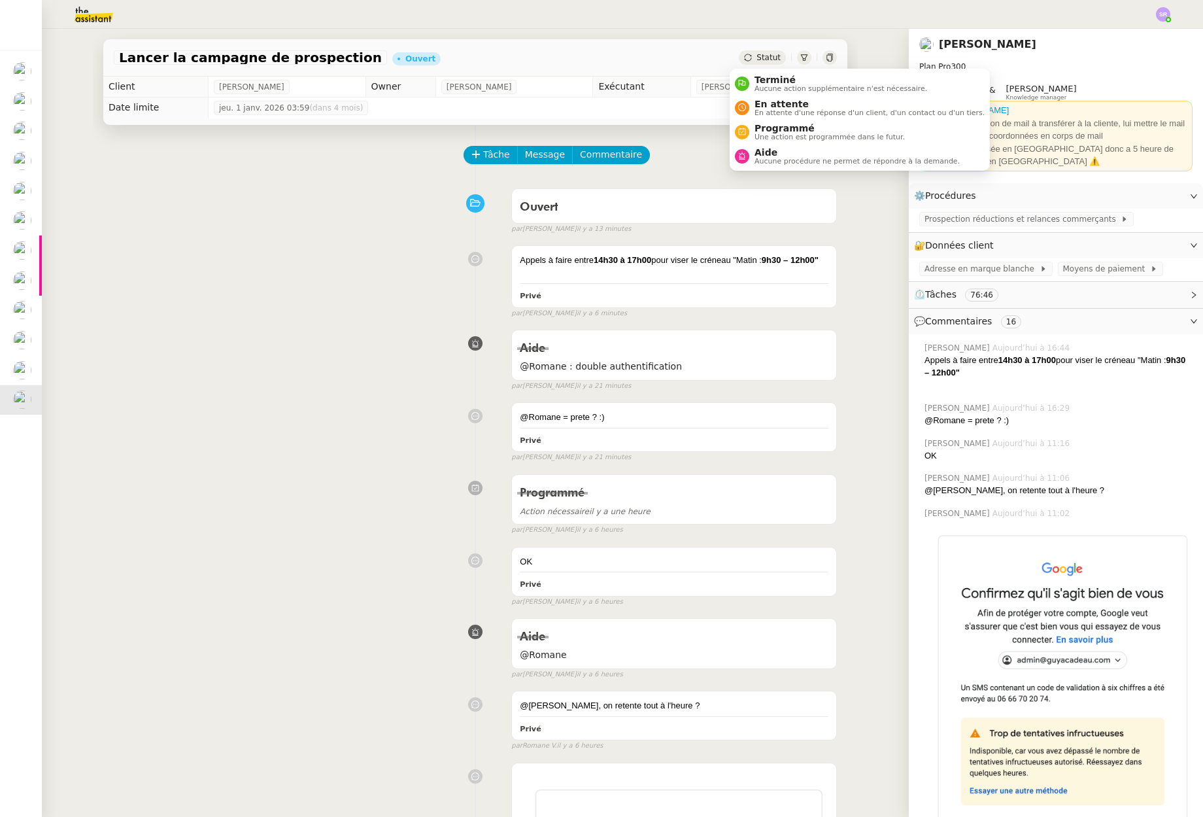
click at [752, 63] on div "Statut" at bounding box center [762, 57] width 47 height 14
click at [792, 133] on span "Une action est programmée dans le futur." at bounding box center [830, 136] width 150 height 7
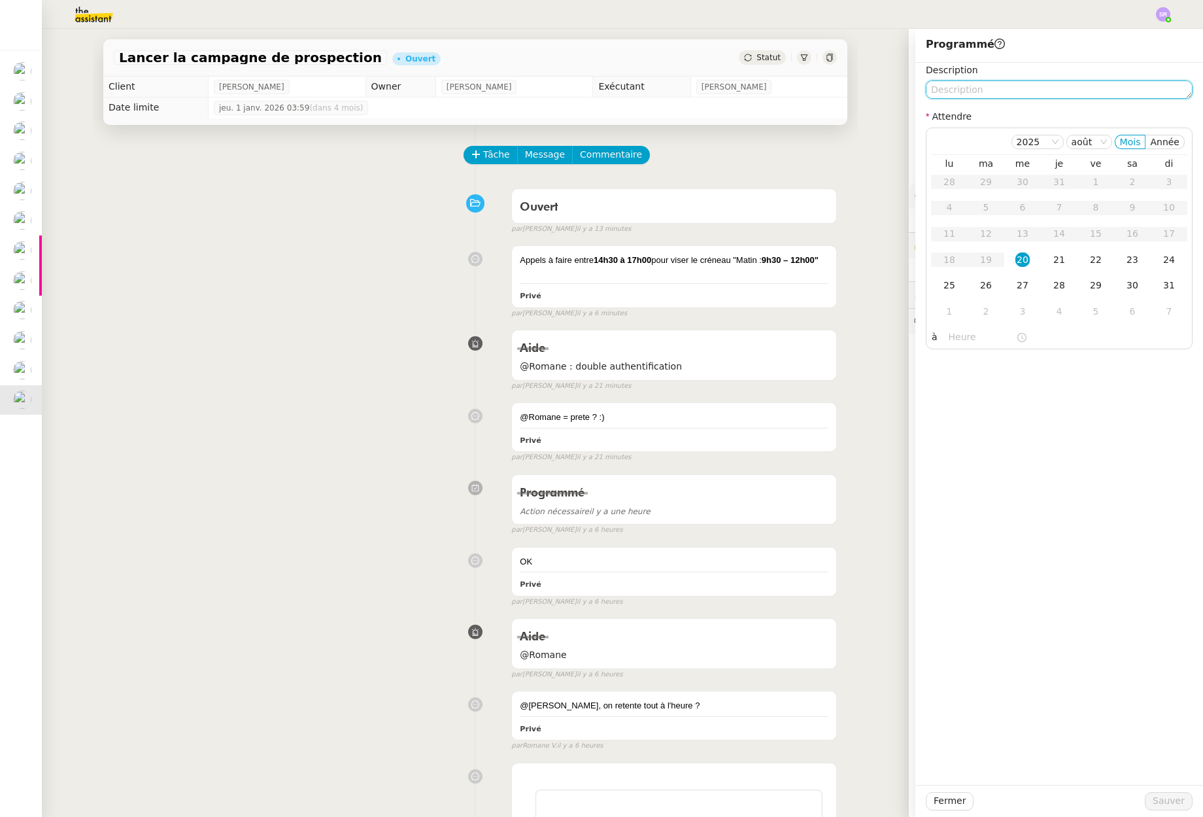
click at [949, 94] on textarea at bounding box center [1059, 89] width 267 height 18
click at [949, 340] on input "text" at bounding box center [982, 337] width 67 height 15
click at [945, 361] on div "14" at bounding box center [952, 364] width 37 height 16
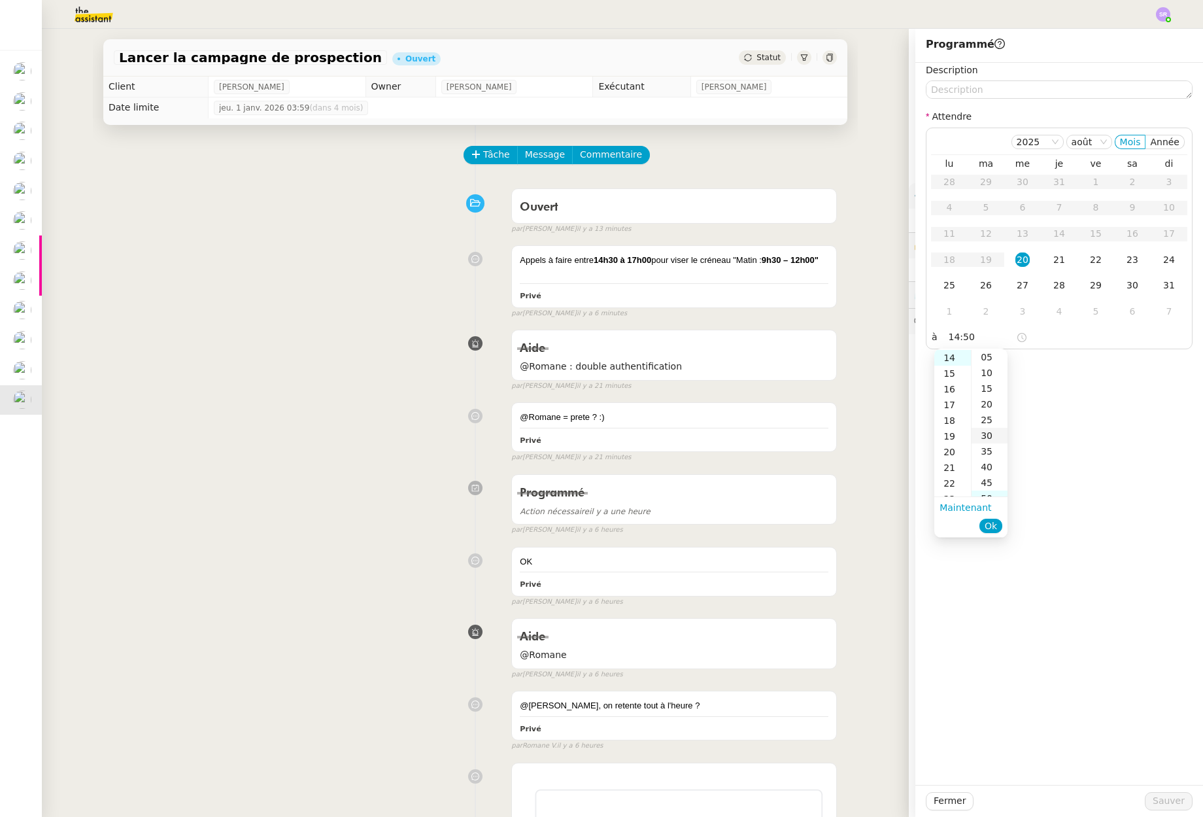
click at [991, 439] on div "30" at bounding box center [990, 436] width 36 height 16
type input "14:30"
click at [991, 523] on span "Ok" at bounding box center [991, 525] width 12 height 13
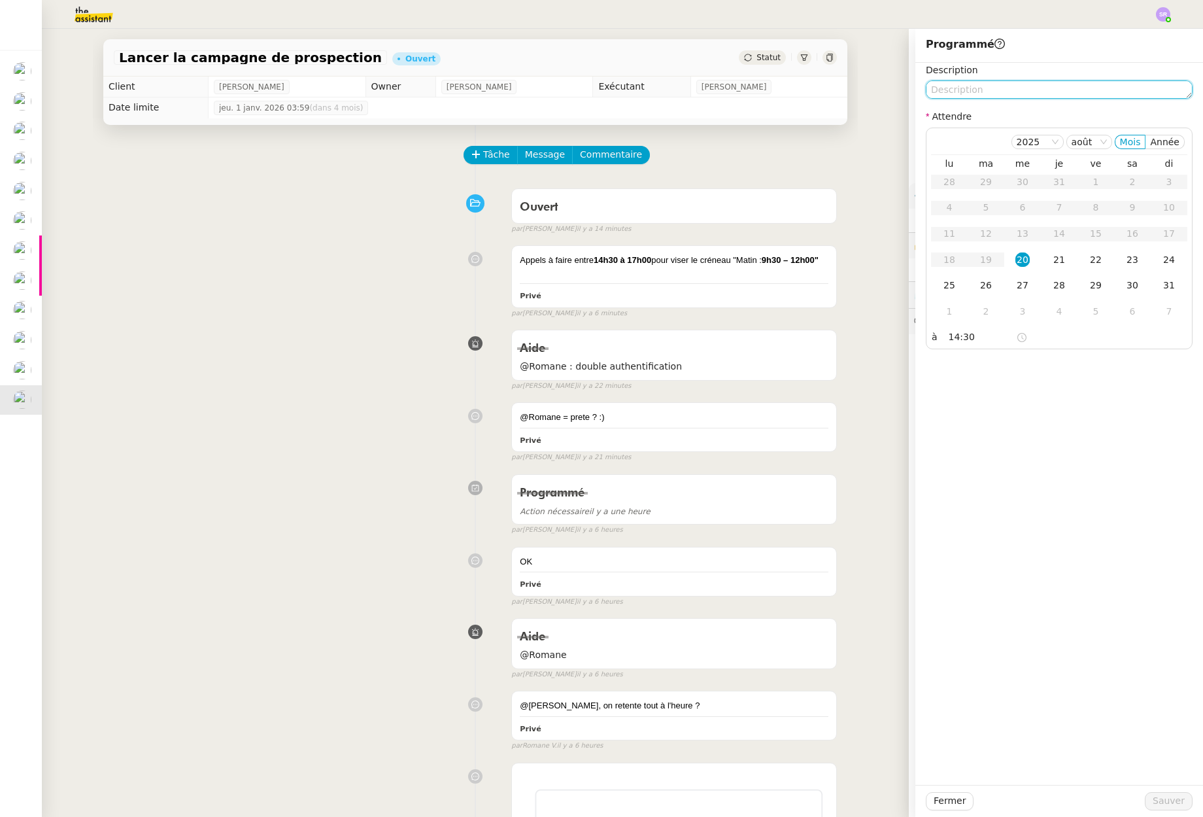
click at [1019, 80] on textarea at bounding box center [1059, 89] width 267 height 18
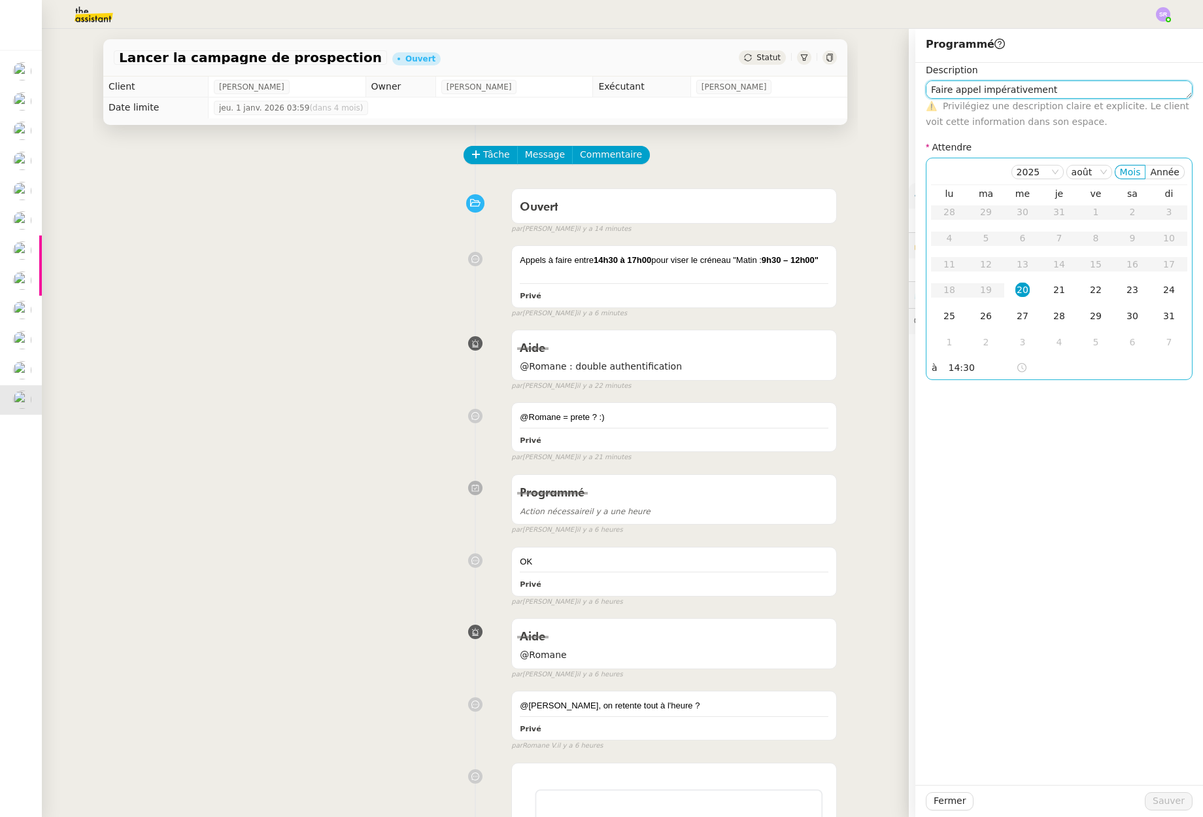
type textarea "Faire appel impérativement"
click at [1021, 284] on div "20" at bounding box center [1022, 289] width 14 height 14
click at [1155, 792] on button "Sauver" at bounding box center [1169, 801] width 48 height 18
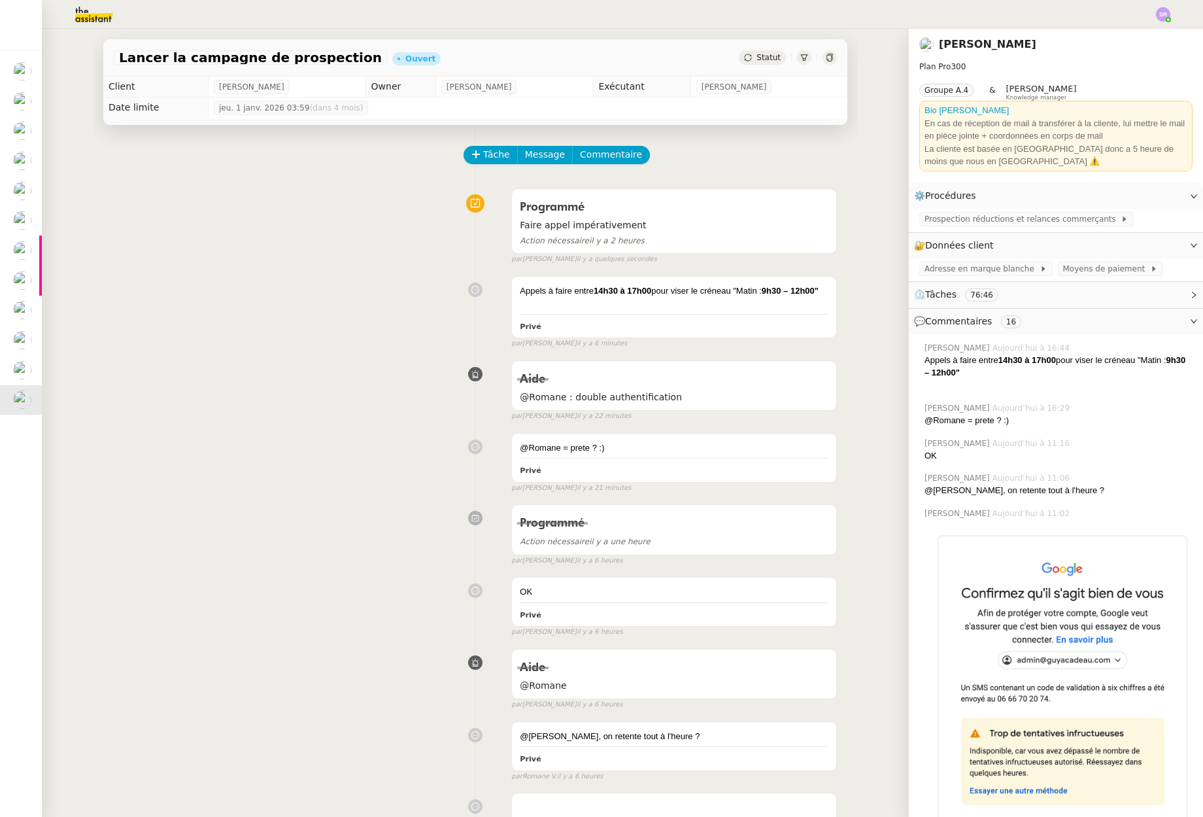
click at [266, 395] on div "Aide @Romane : double authentification false par Stéphanie R. il y a 22 minutes" at bounding box center [475, 387] width 723 height 67
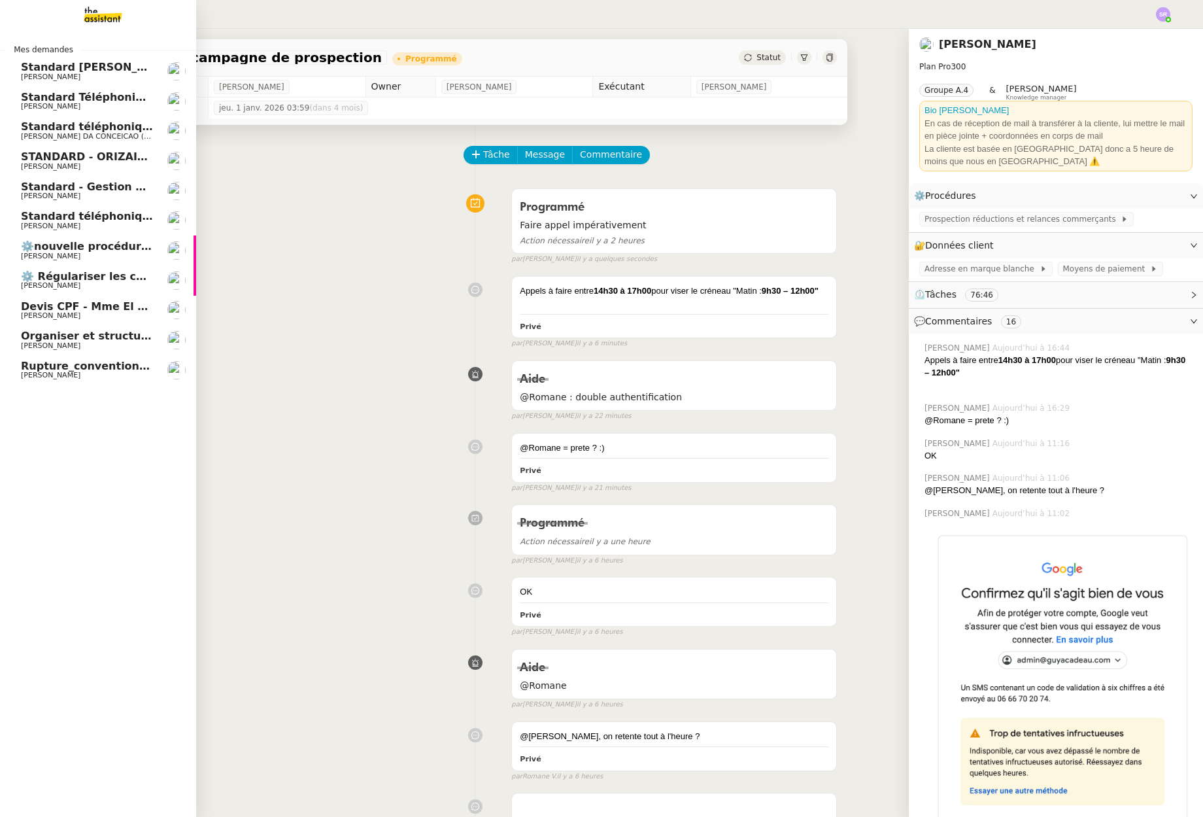
click at [124, 315] on span "[PERSON_NAME]" at bounding box center [87, 316] width 132 height 8
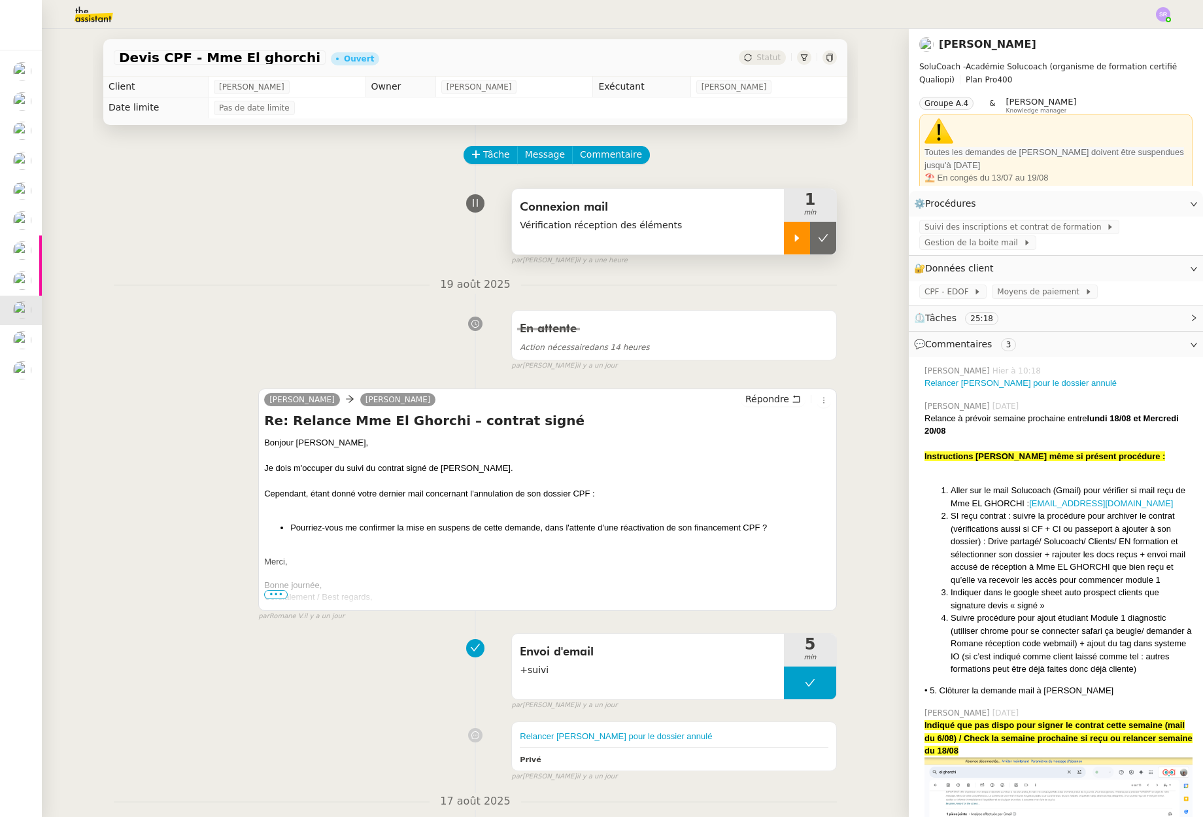
click at [789, 245] on div at bounding box center [797, 238] width 26 height 33
click at [1159, 268] on link "Modifier" at bounding box center [1158, 268] width 37 height 15
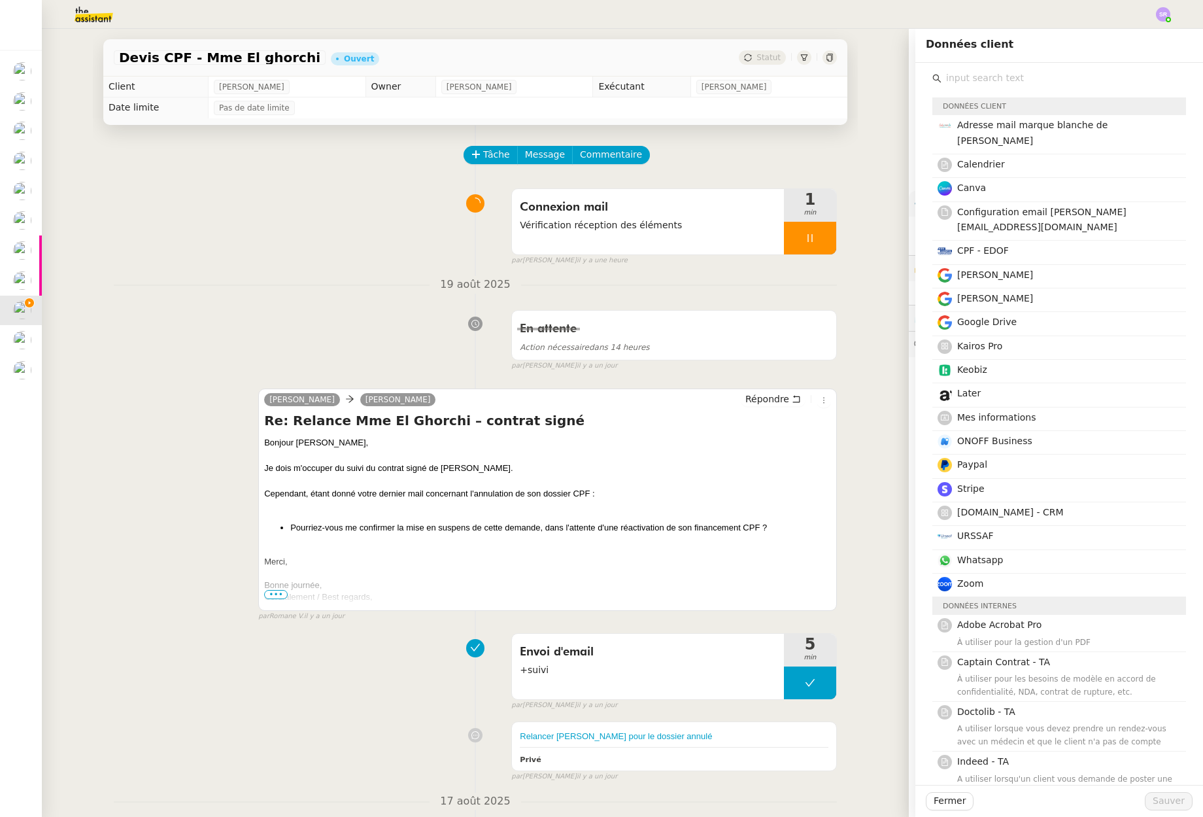
click at [1155, 291] on h4 "Gmail Solucoach" at bounding box center [1067, 298] width 221 height 15
click at [1159, 809] on button "Sauver" at bounding box center [1169, 801] width 48 height 18
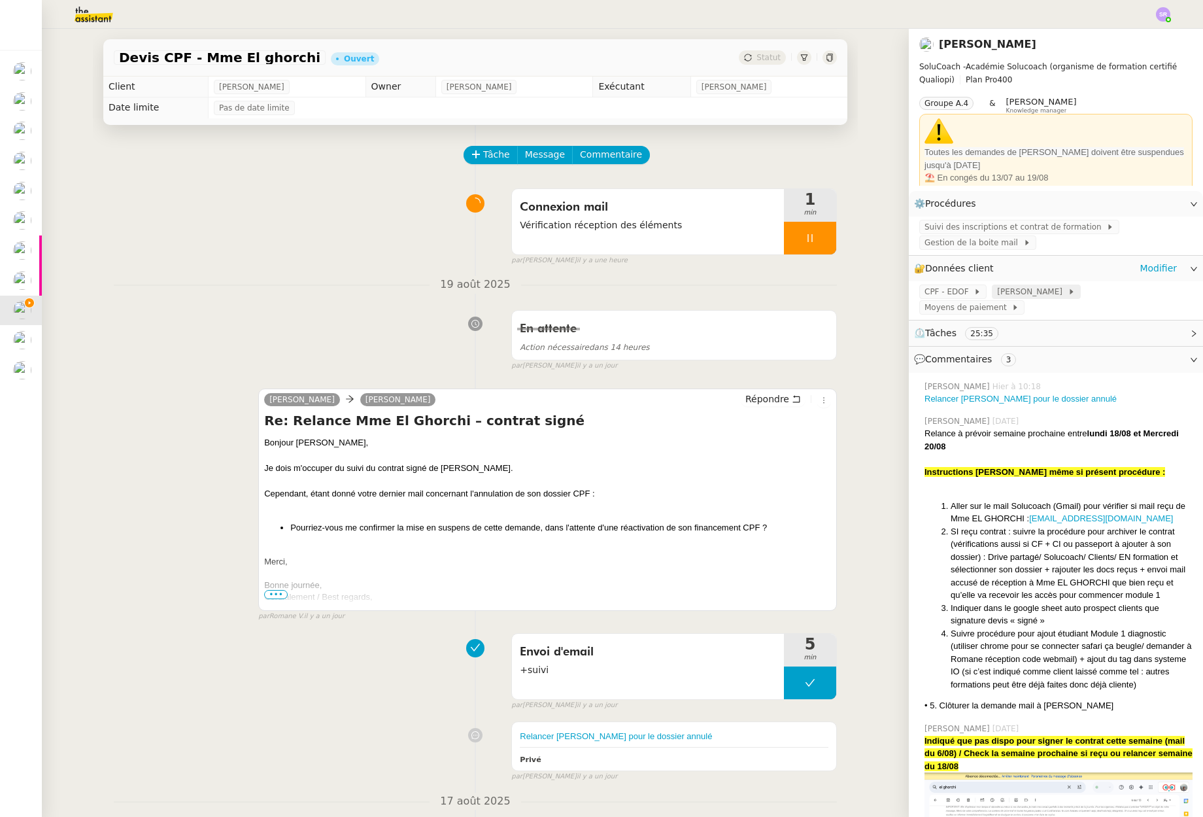
click at [1013, 294] on span "Gmail Solucoach" at bounding box center [1032, 291] width 70 height 13
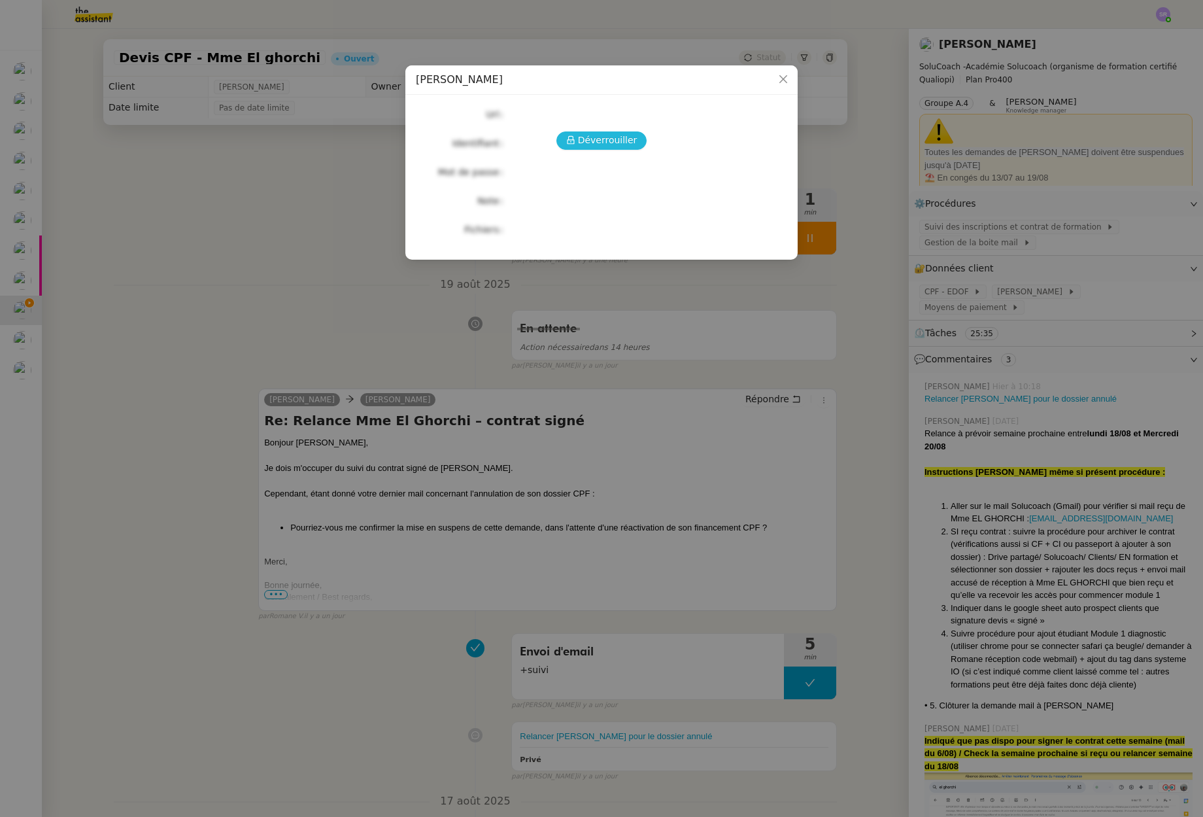
click at [583, 142] on span "Déverrouiller" at bounding box center [608, 140] width 60 height 15
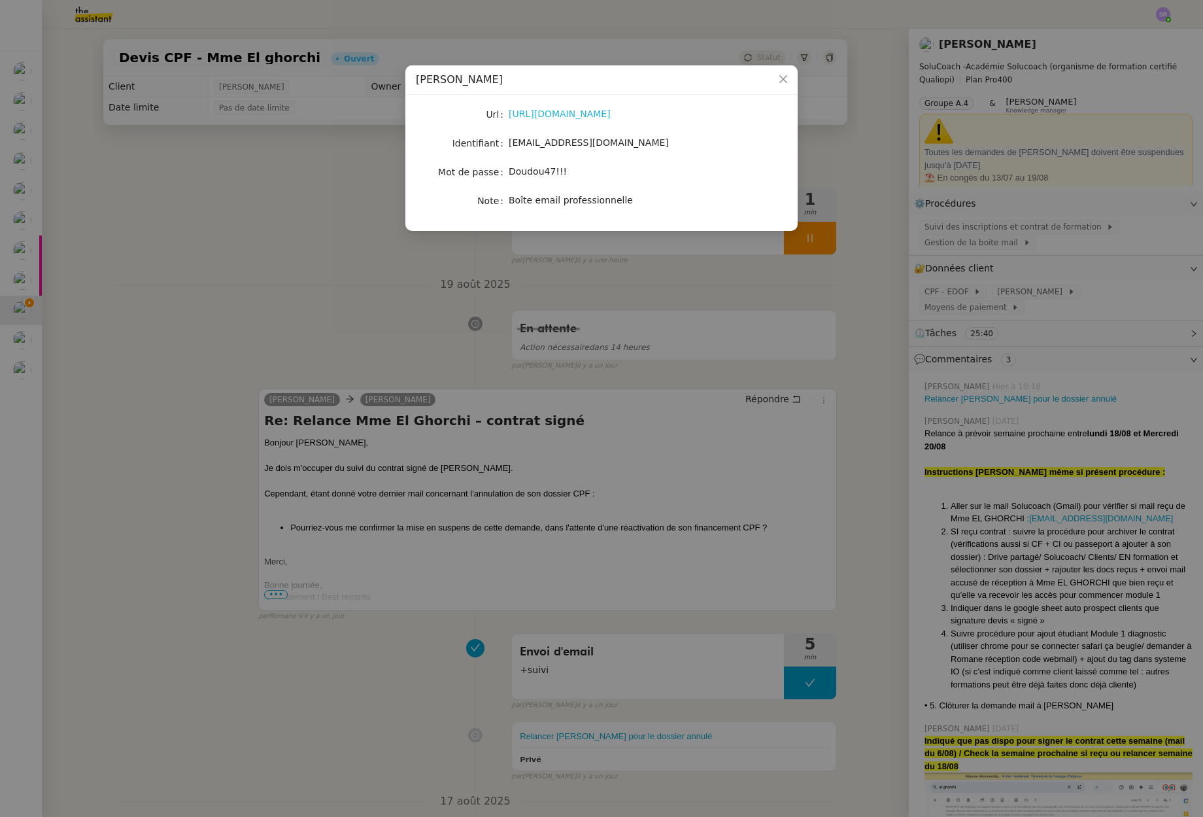
click at [611, 112] on link "https://mail.google.com/mail/u/1/#inbox" at bounding box center [560, 114] width 102 height 10
drag, startPoint x: 621, startPoint y: 144, endPoint x: 513, endPoint y: 143, distance: 107.9
click at [513, 143] on div "edwige@solucoach.com" at bounding box center [617, 142] width 216 height 15
click at [511, 144] on span "edwige@solucoach.com" at bounding box center [589, 142] width 160 height 10
click at [510, 146] on span "edwige@solucoach.com" at bounding box center [589, 142] width 160 height 10
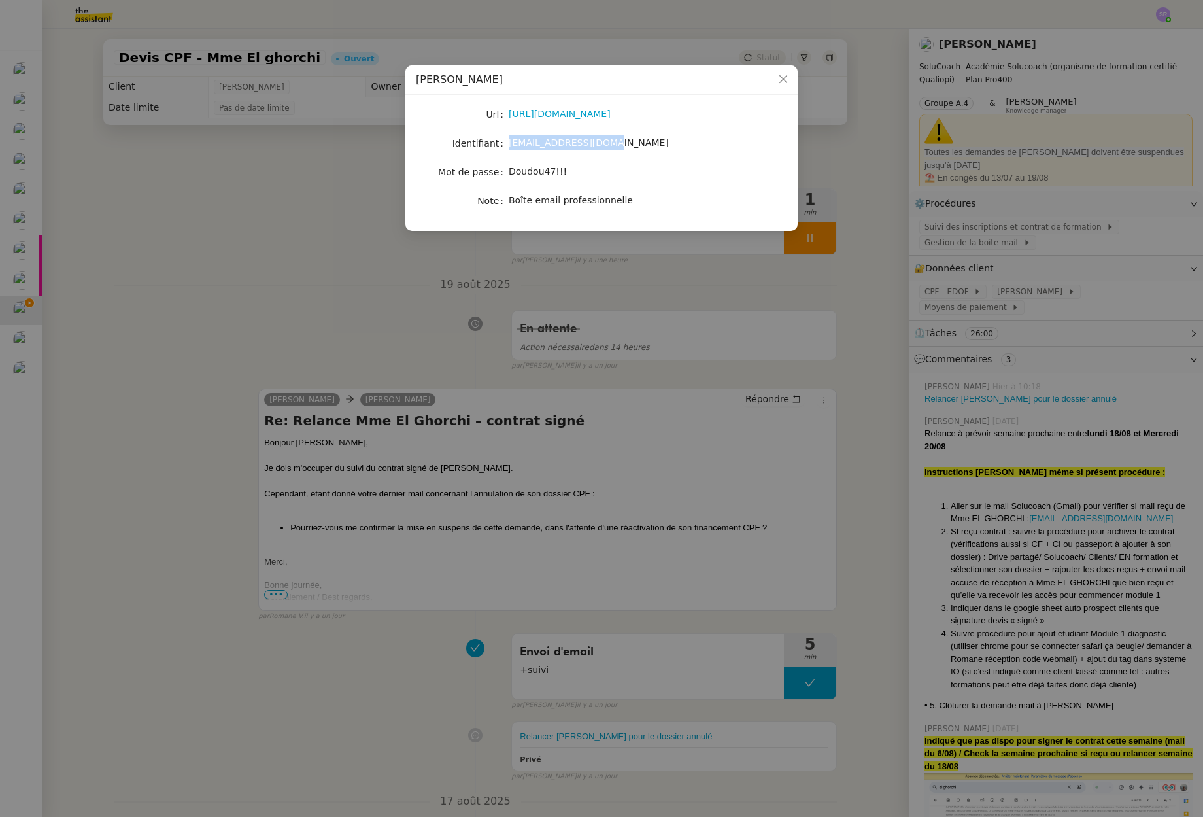
copy span "edwige@solucoach.com"
drag, startPoint x: 562, startPoint y: 172, endPoint x: 508, endPoint y: 171, distance: 54.3
click at [509, 171] on div "Doudou47!!!" at bounding box center [617, 171] width 216 height 15
copy span "Doudou47!!!"
click at [307, 285] on nz-modal-container "Gmail Solucoach Url https://mail.google.com/mail/u/1/#inbox Identifiant edwige@…" at bounding box center [601, 408] width 1203 height 817
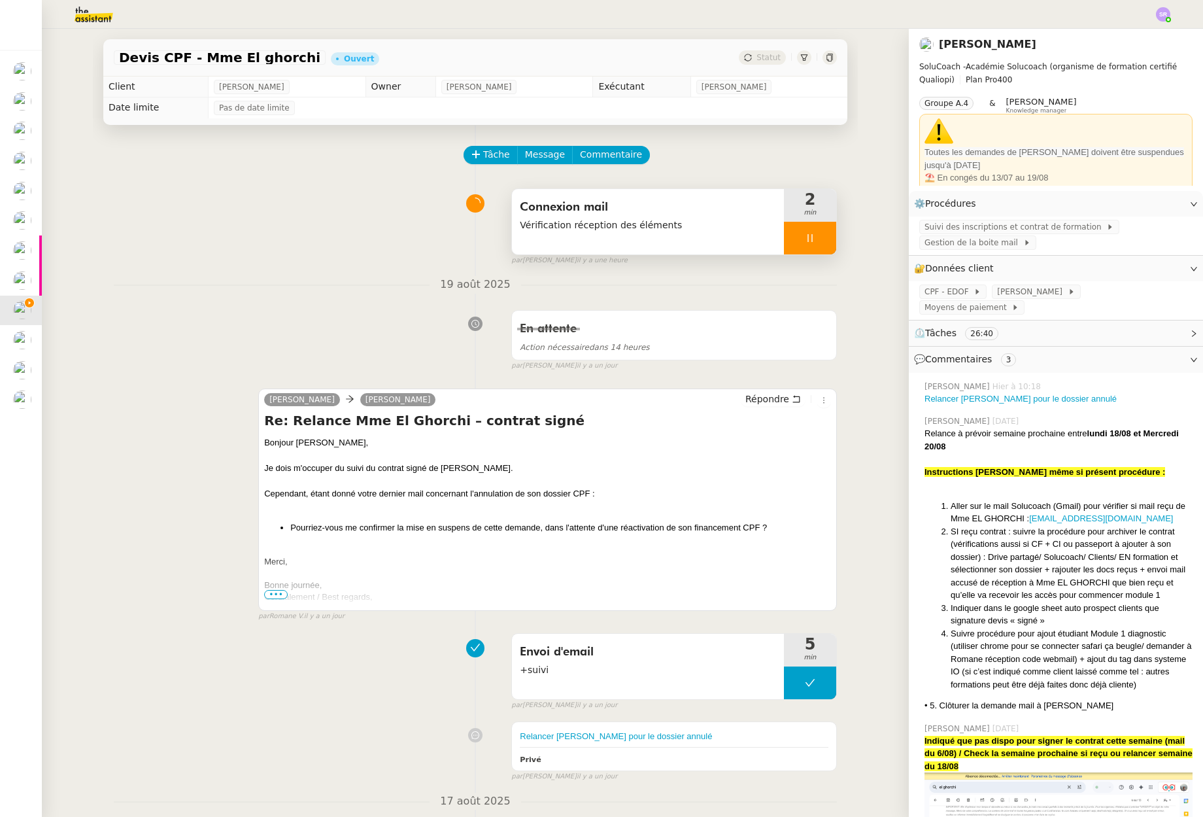
click at [811, 230] on div at bounding box center [810, 238] width 52 height 33
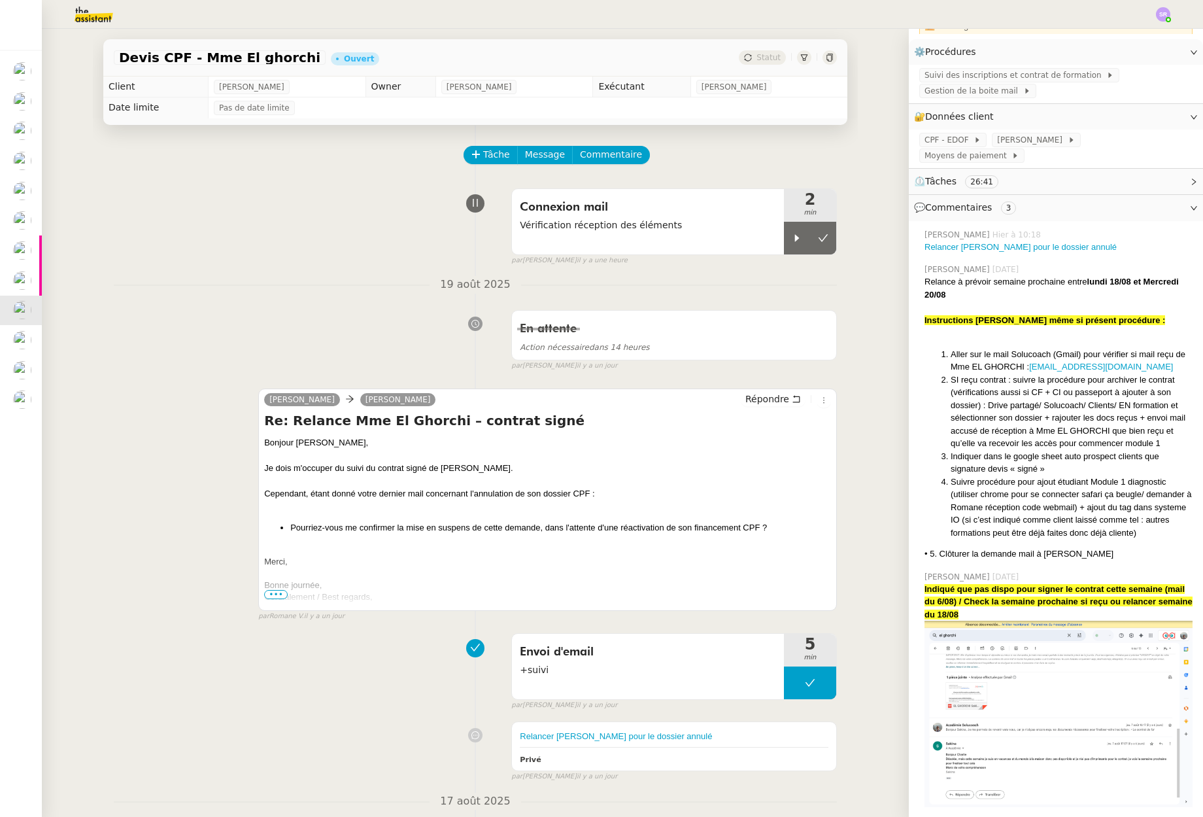
scroll to position [247, 0]
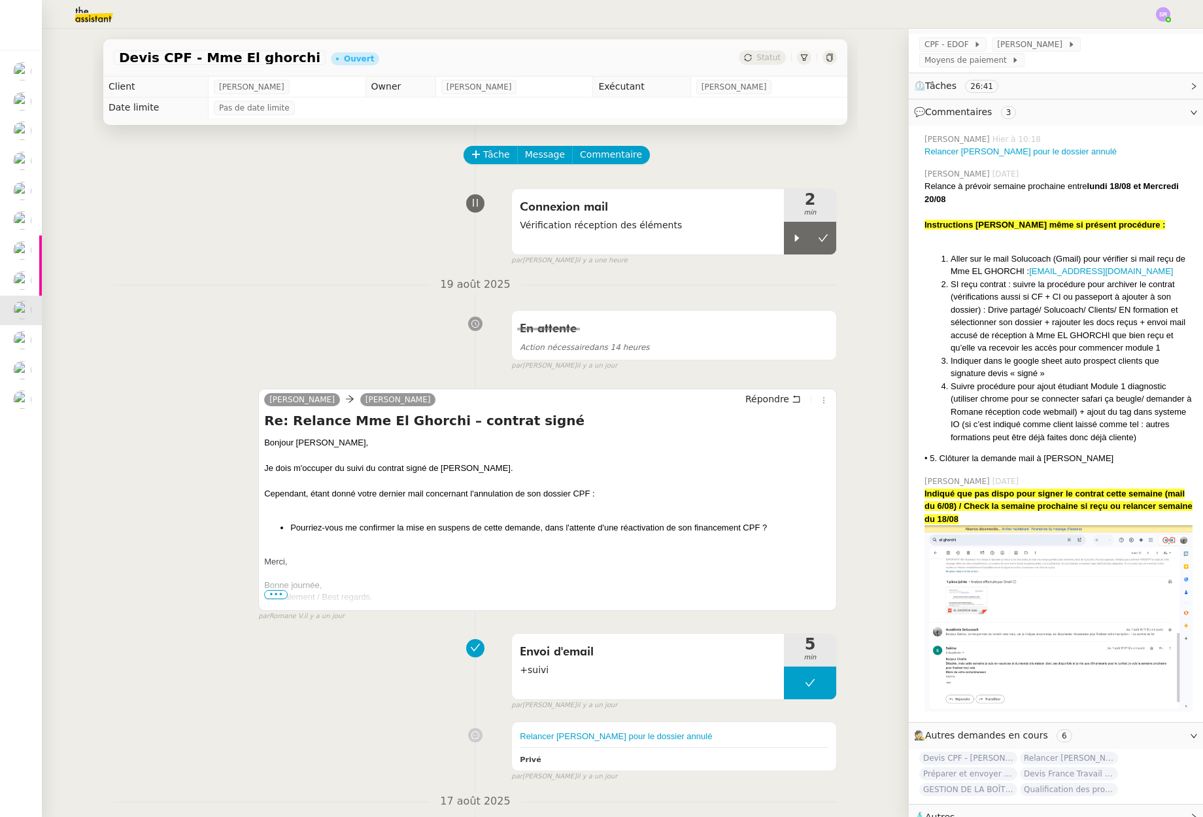
click at [1038, 572] on img at bounding box center [1059, 618] width 268 height 186
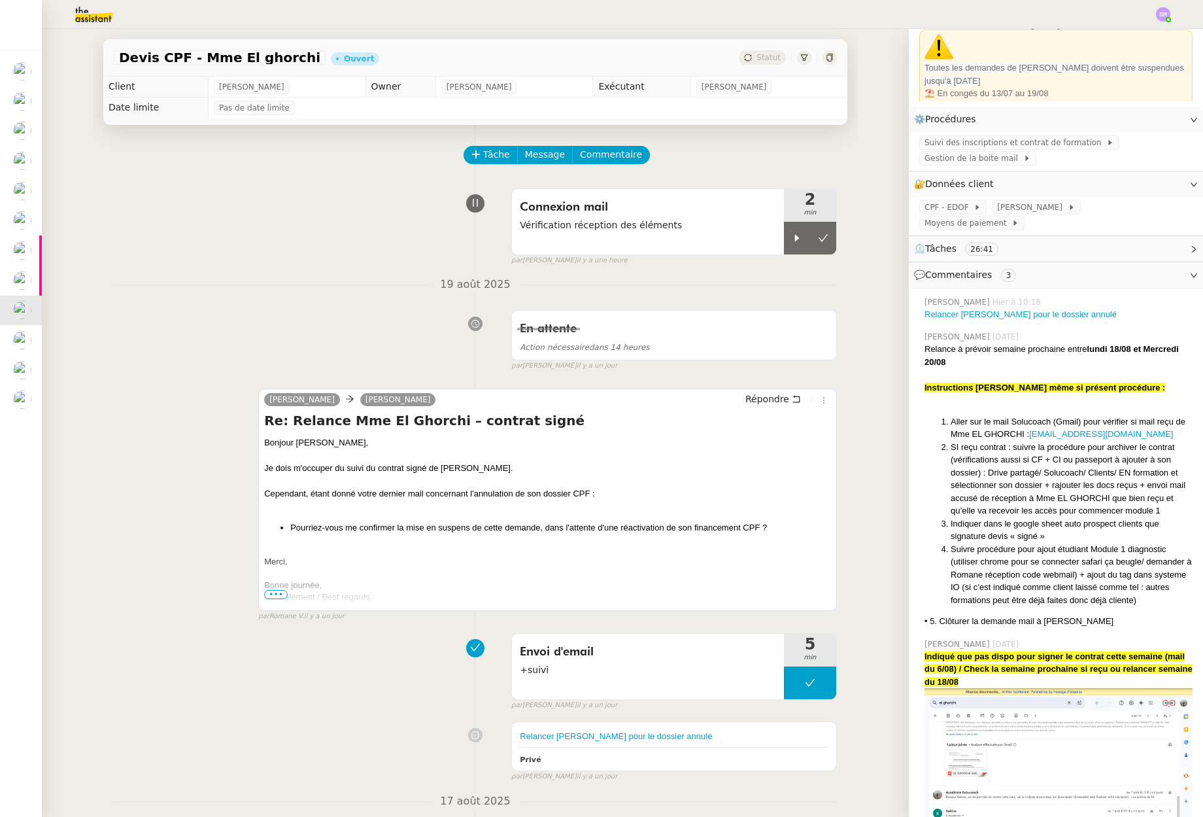
scroll to position [0, 0]
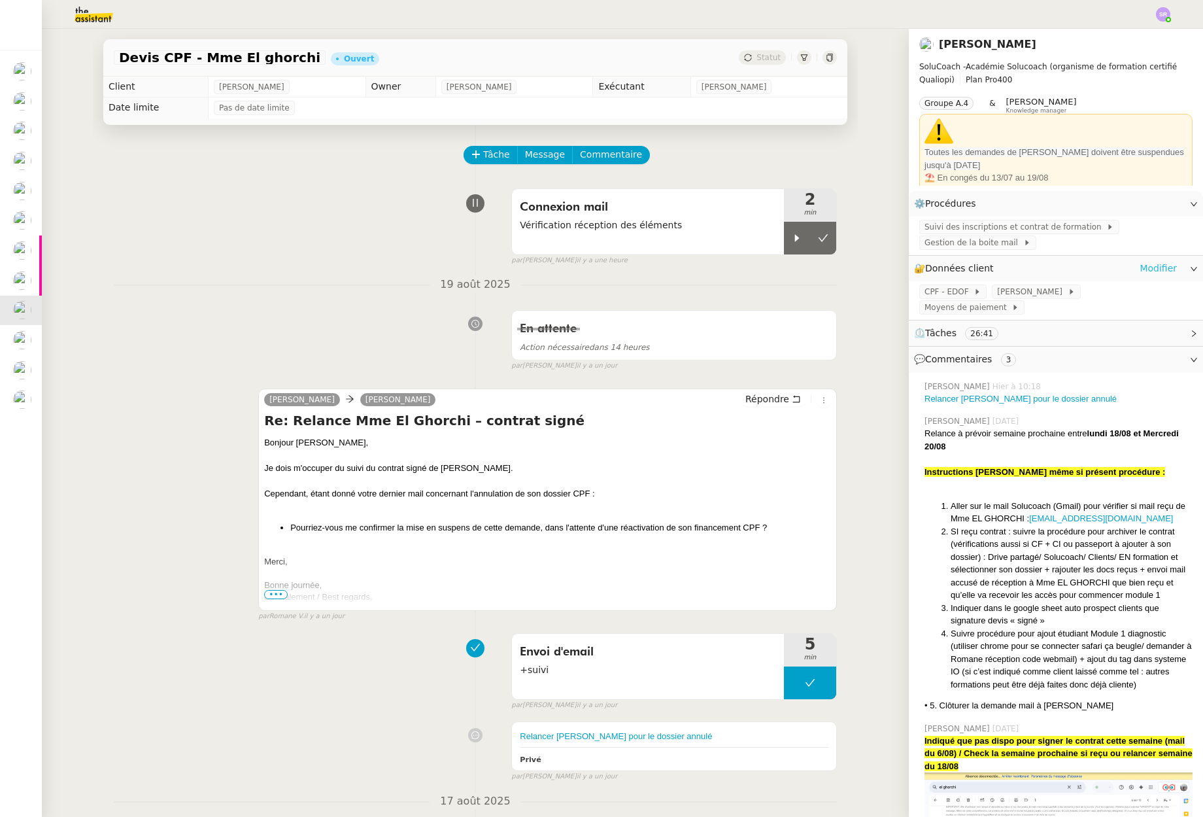
click at [1140, 272] on link "Modifier" at bounding box center [1158, 268] width 37 height 15
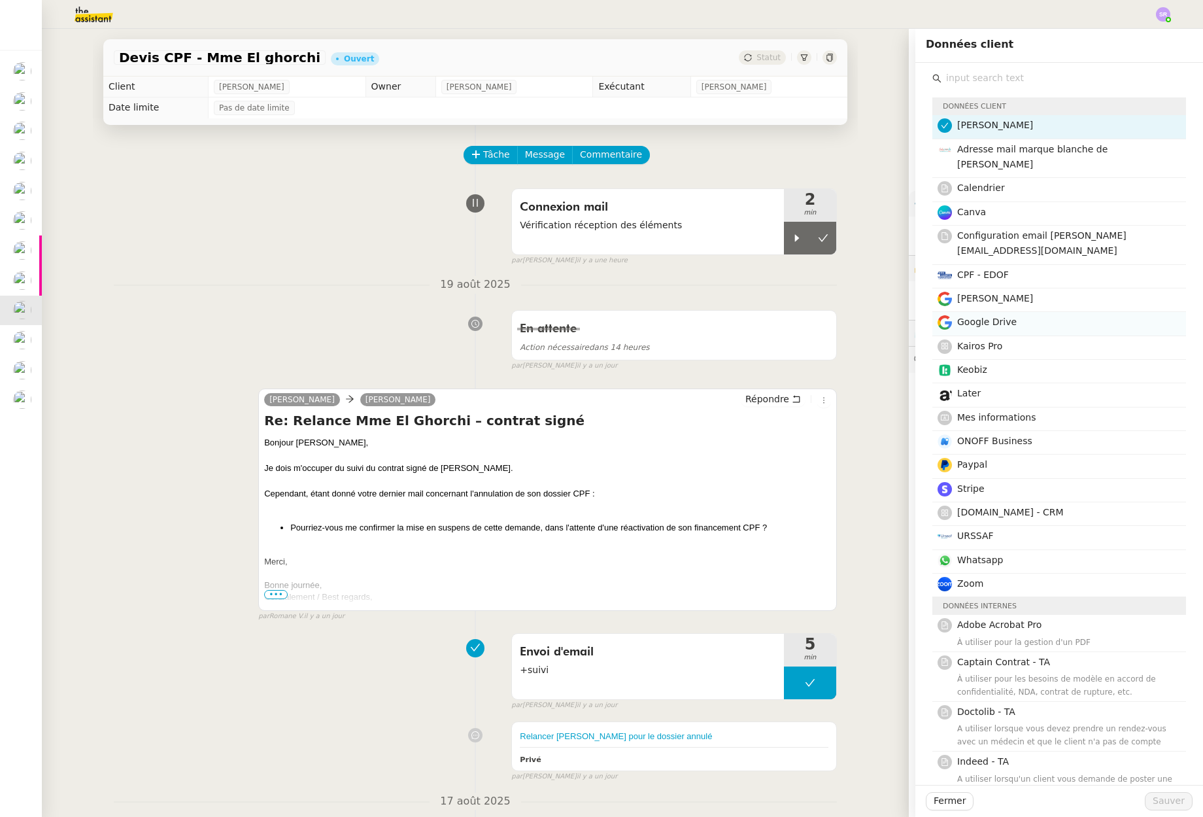
click at [1040, 315] on div "Google Drive" at bounding box center [1067, 324] width 221 height 18
click at [1013, 293] on span "Gmail Erickson" at bounding box center [995, 298] width 76 height 10
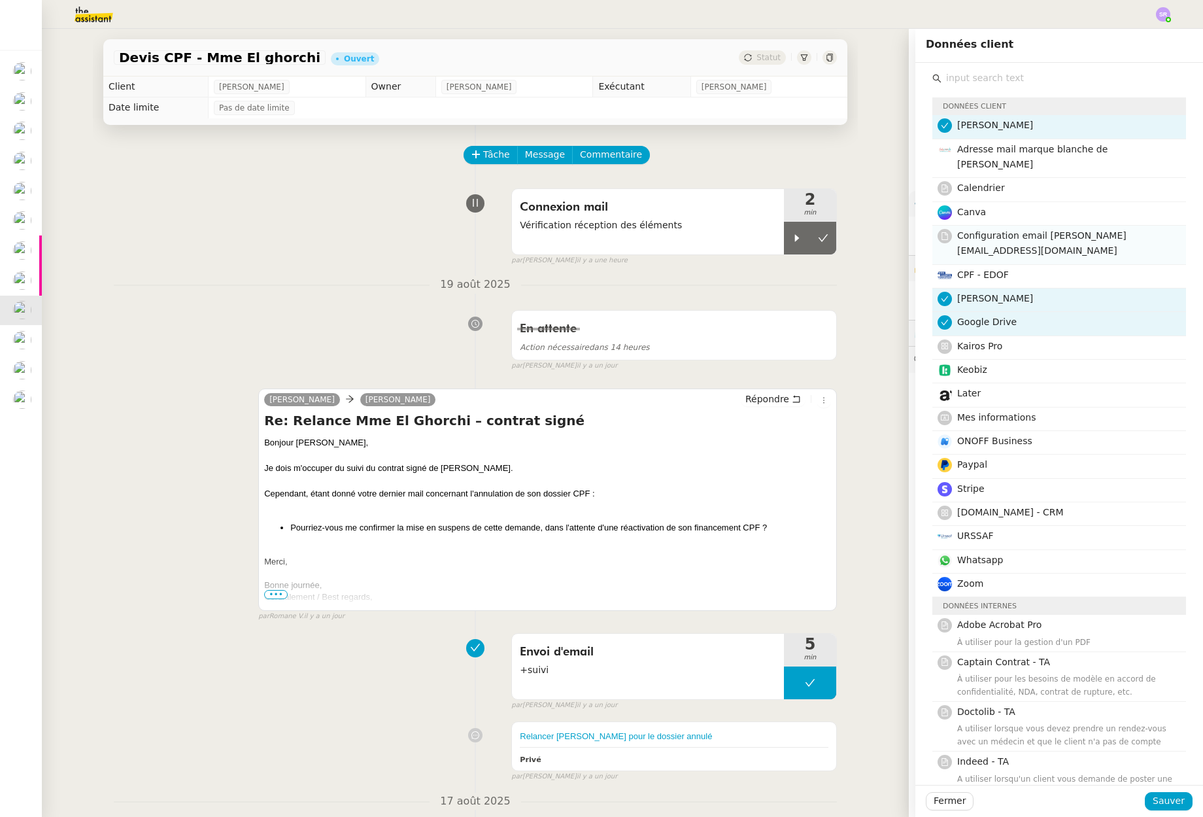
drag, startPoint x: 1029, startPoint y: 223, endPoint x: 1031, endPoint y: 230, distance: 6.8
click at [1029, 230] on span "Configuration email charlie@solucoach.com" at bounding box center [1041, 243] width 169 height 26
click at [1060, 148] on span "Adresse mail marque blanche de Charlie" at bounding box center [1032, 157] width 150 height 26
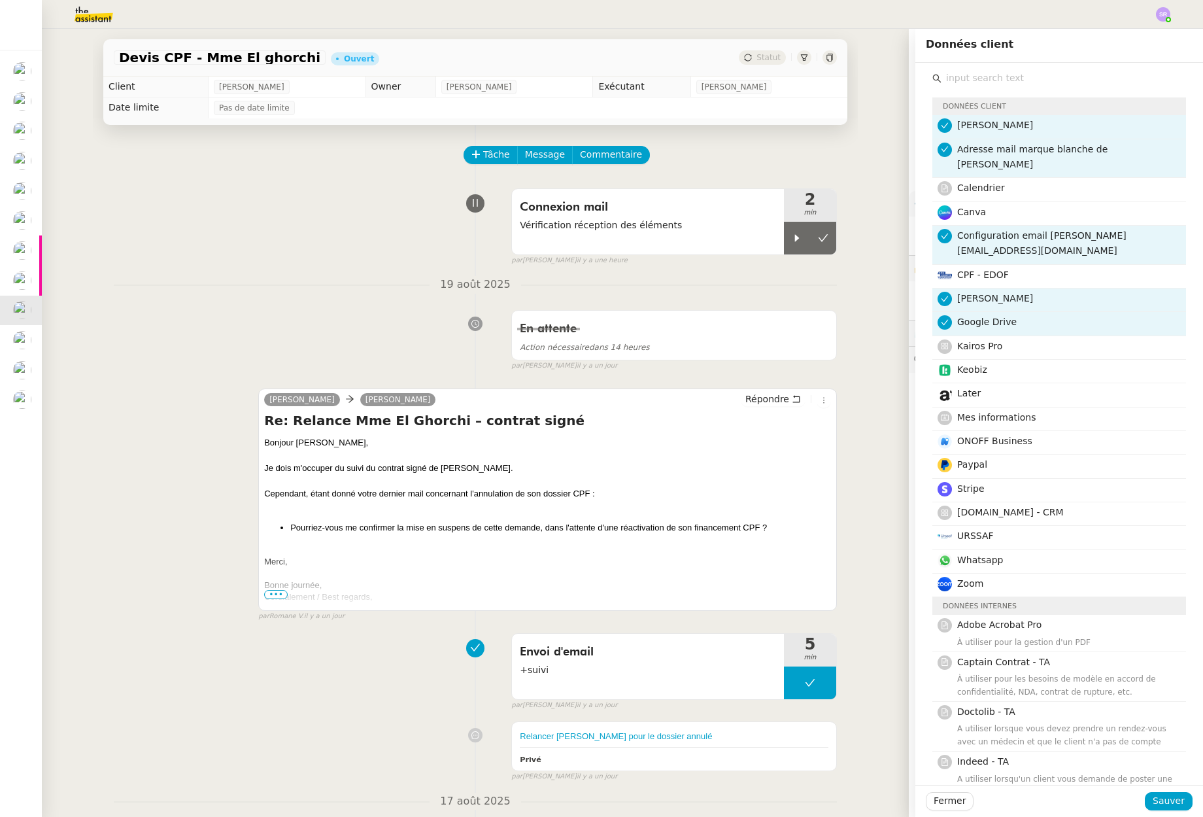
click at [1140, 795] on div at bounding box center [1059, 801] width 171 height 18
click at [1153, 800] on span "Sauver" at bounding box center [1169, 800] width 32 height 15
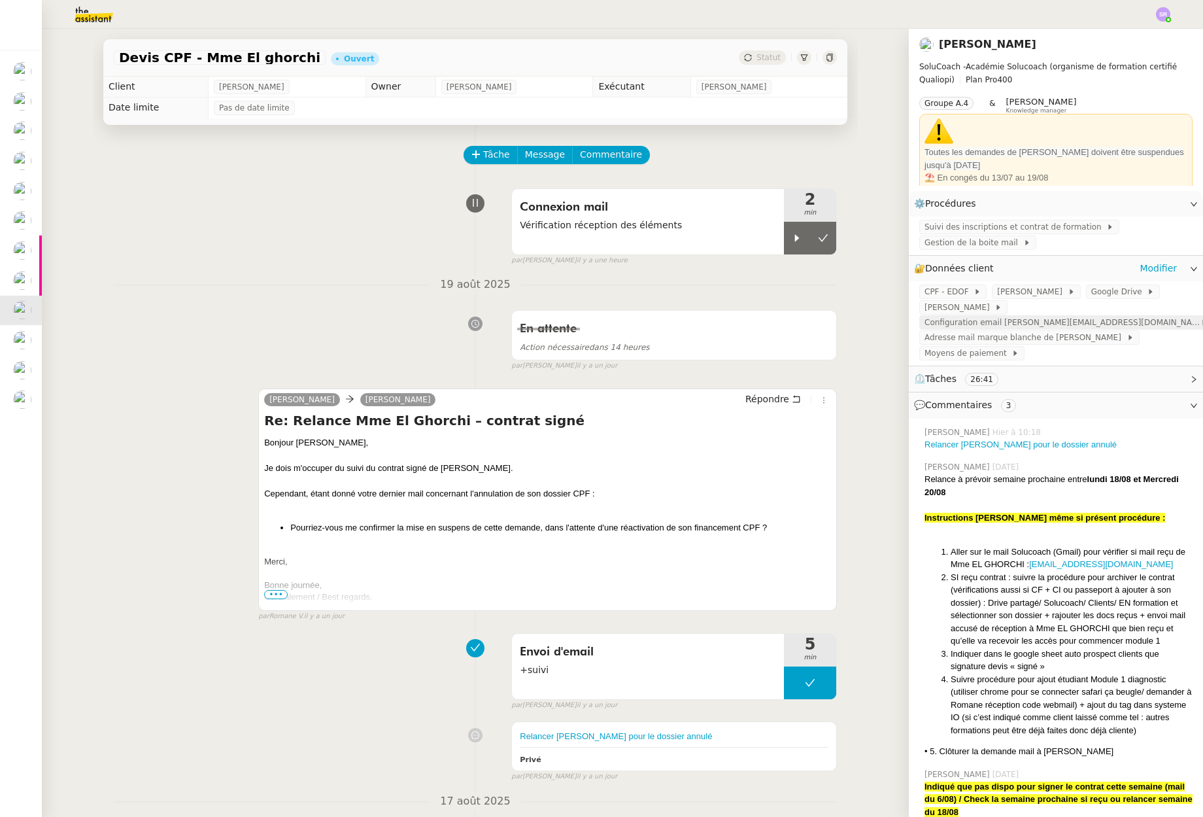
click at [1032, 326] on span "Configuration email charlie@solucoach.com" at bounding box center [1063, 322] width 276 height 13
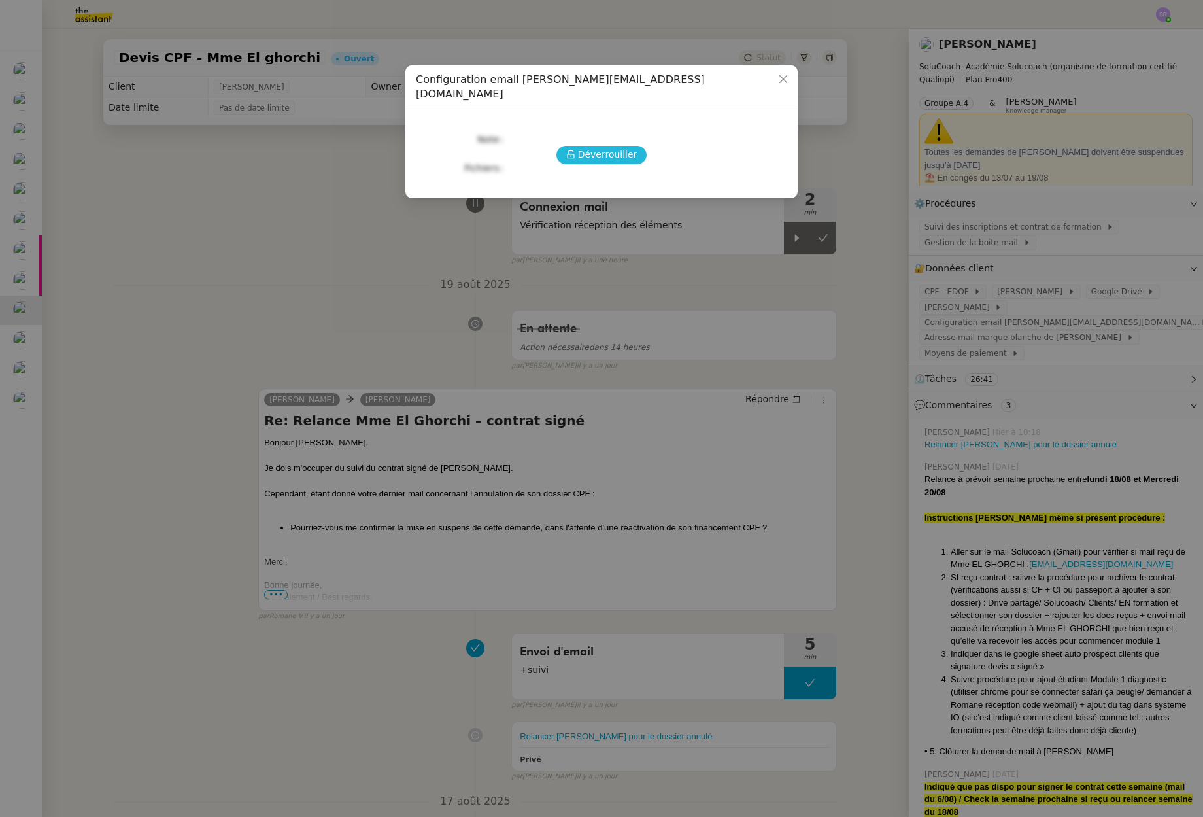
click at [621, 147] on span "Déverrouiller" at bounding box center [608, 154] width 60 height 15
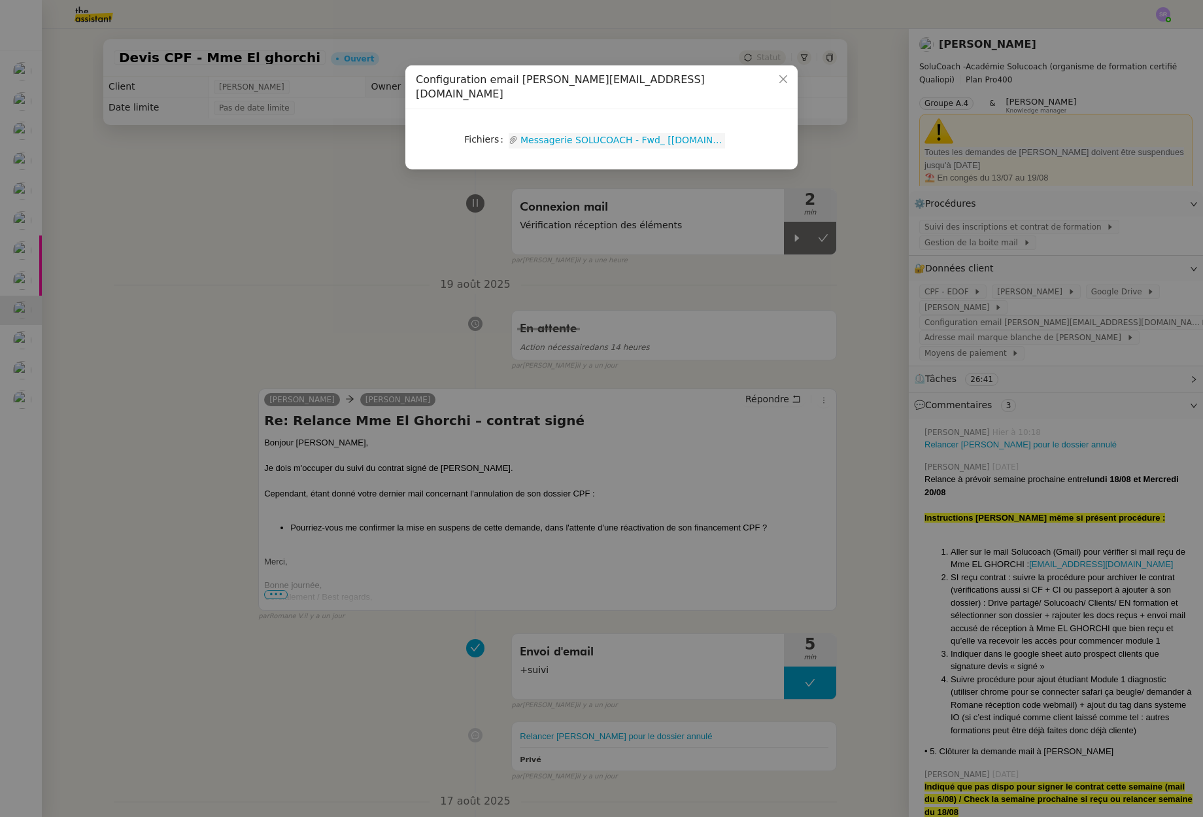
click at [667, 133] on link "Messagerie SOLUCOACH - Fwd_ [solucoach.com] Client configuration settings for “…" at bounding box center [621, 140] width 207 height 15
click at [801, 167] on nz-modal-container "Configuration email charlie@solucoach.com Fichiers Upload Messagerie SOLUCOACH …" at bounding box center [601, 408] width 1203 height 817
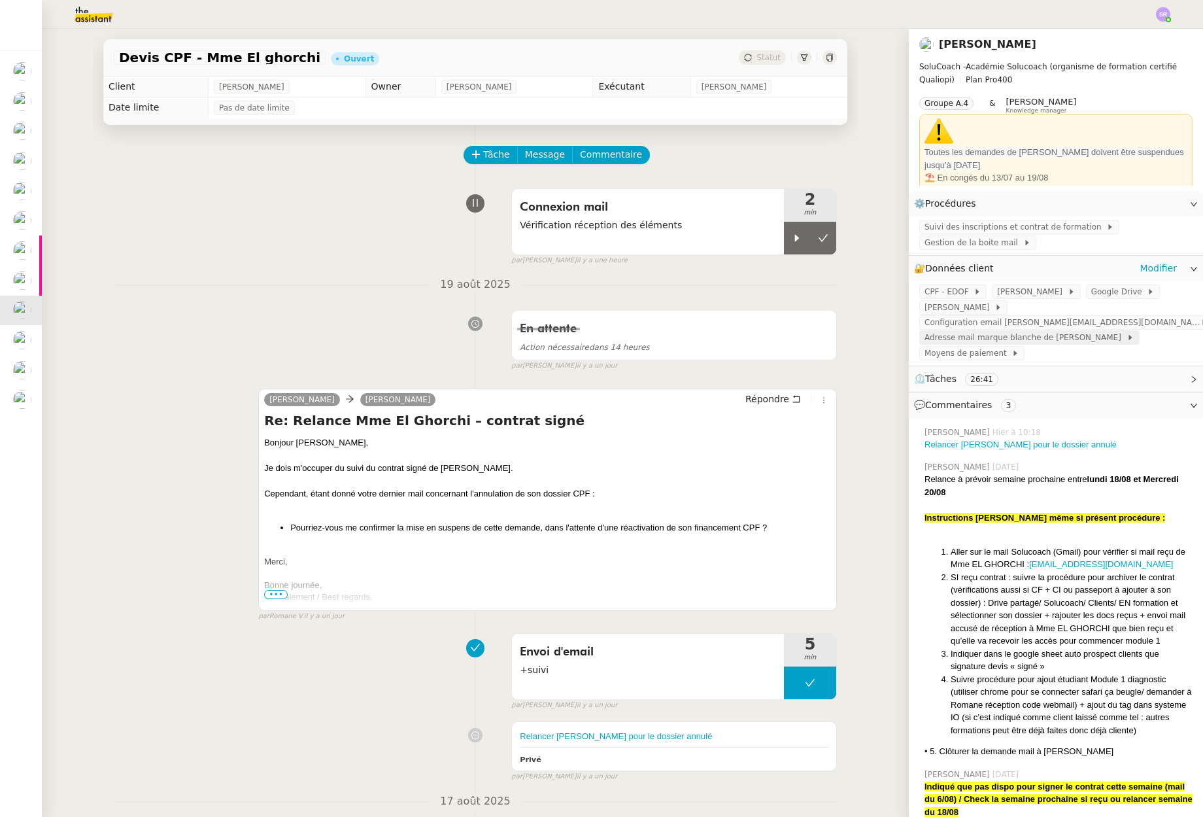
click at [1055, 339] on span "Adresse mail marque blanche de Charlie" at bounding box center [1026, 337] width 202 height 13
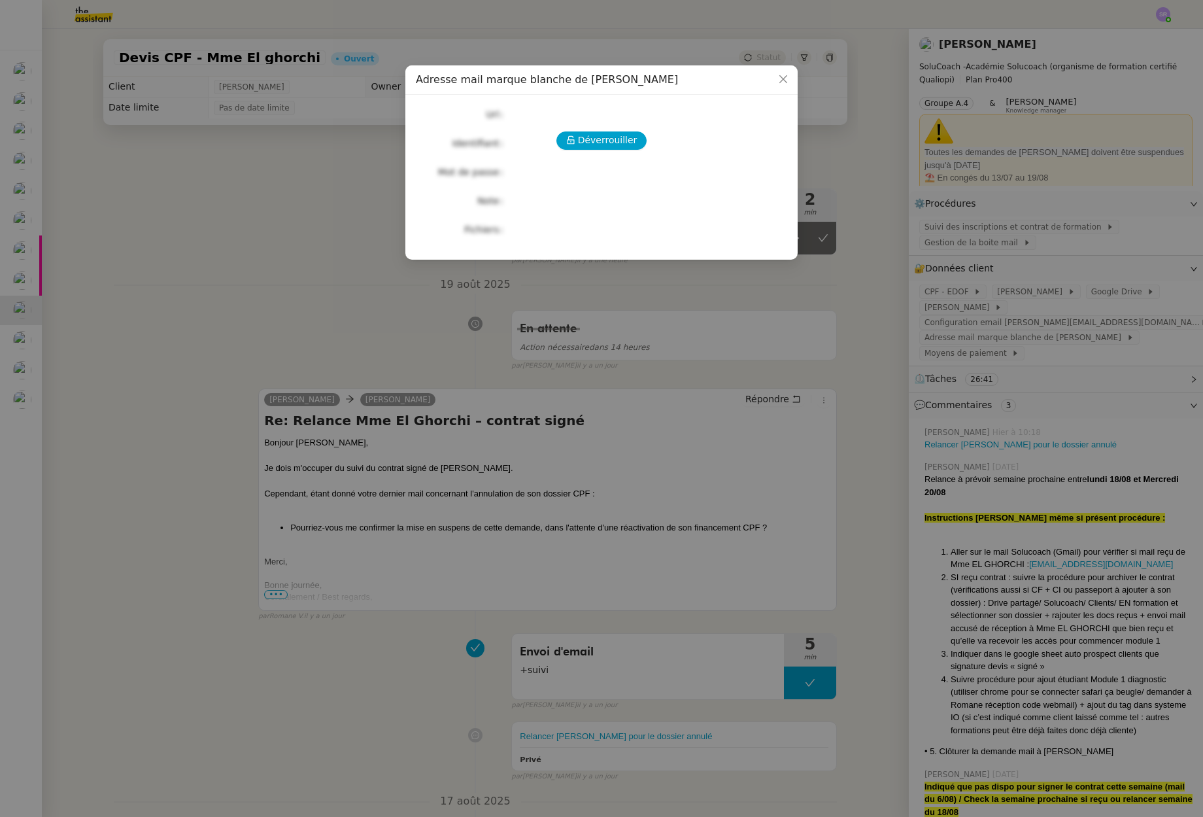
click at [611, 129] on div "Déverrouiller Url Identifiant Mot de passe Note Fichiers Upload" at bounding box center [601, 171] width 371 height 133
click at [613, 137] on span "Déverrouiller" at bounding box center [608, 140] width 60 height 15
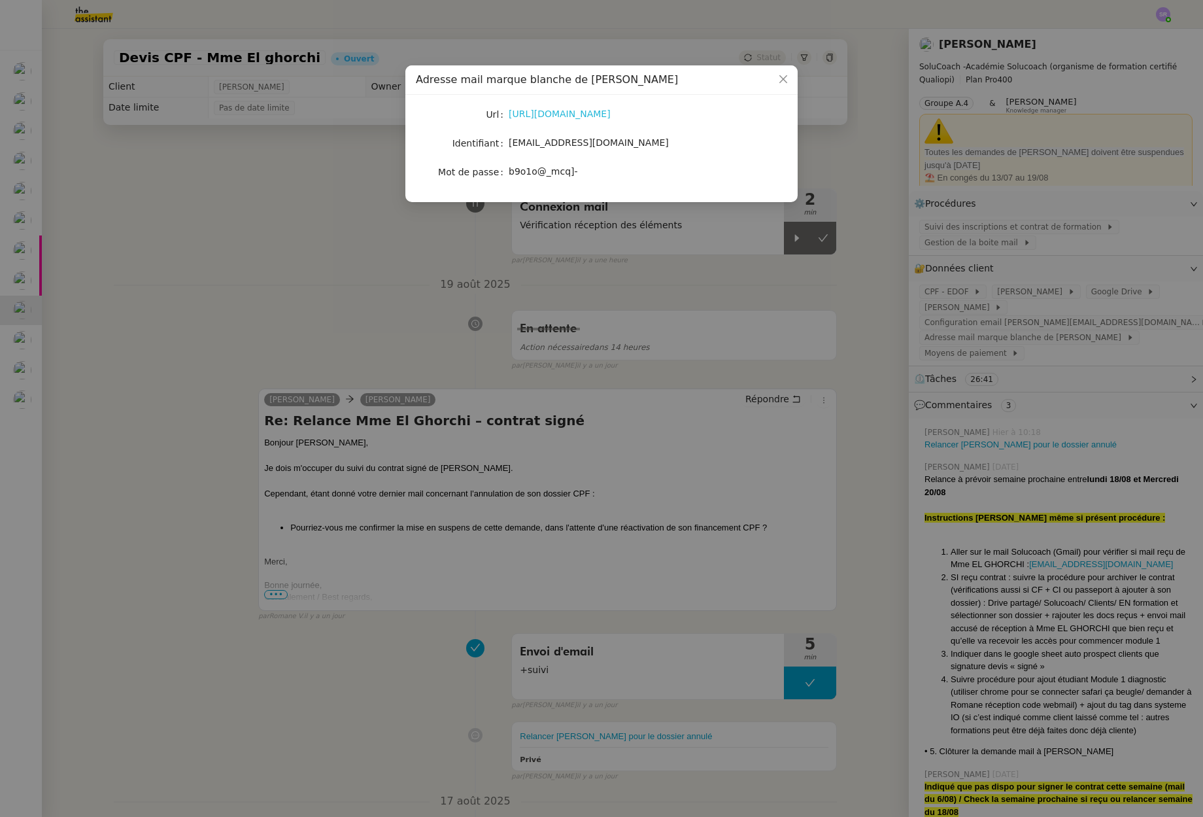
click at [611, 117] on link "https://webmail.solucoach.com/" at bounding box center [560, 114] width 102 height 10
click at [318, 251] on nz-modal-container "Adresse mail marque blanche de Charlie Url https://webmail.solucoach.com/ Ident…" at bounding box center [601, 408] width 1203 height 817
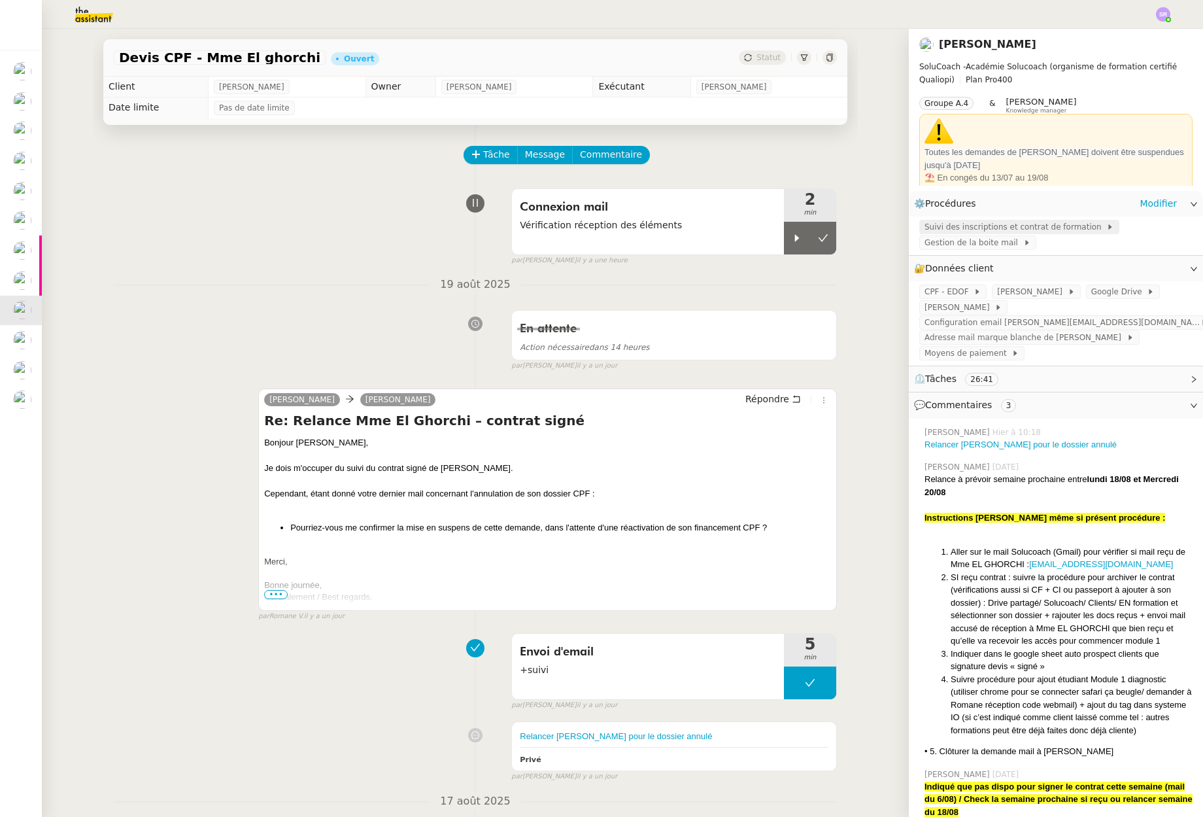
click at [1016, 229] on span "Suivi des inscriptions et contrat de formation" at bounding box center [1016, 226] width 182 height 13
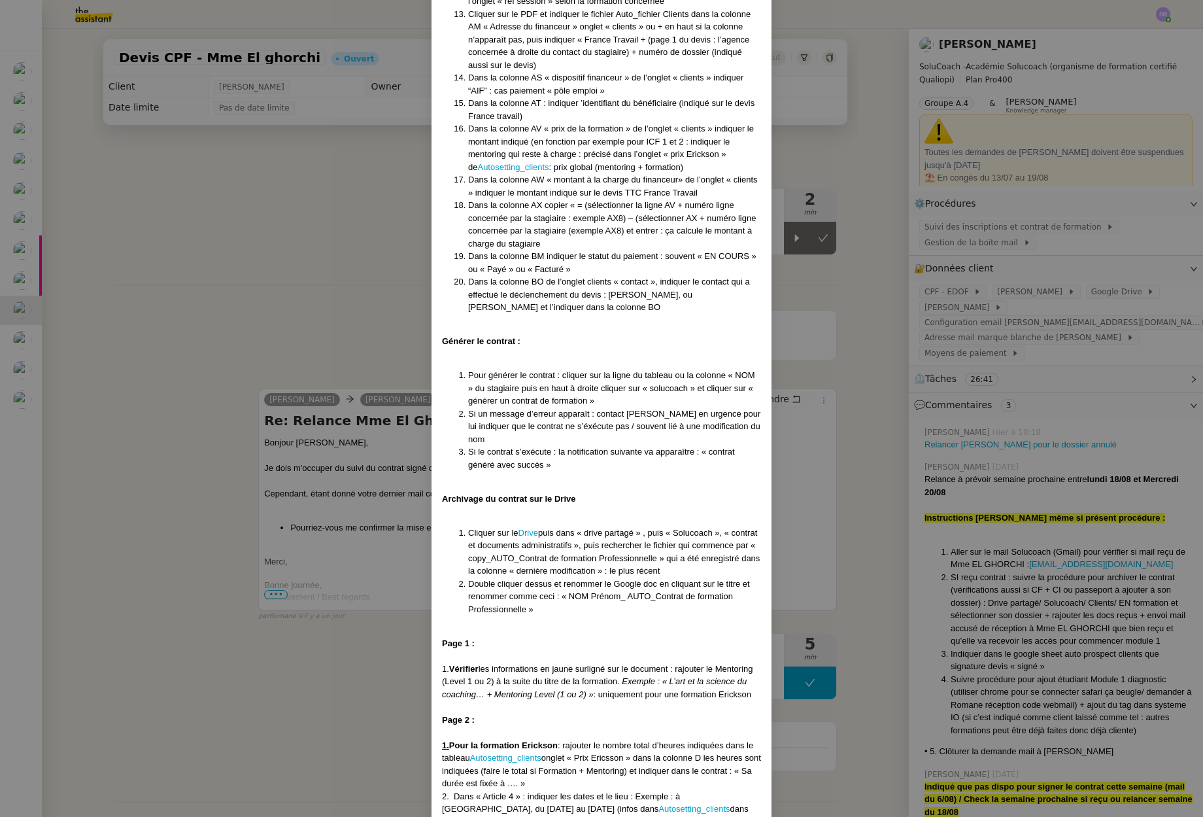
scroll to position [2716, 0]
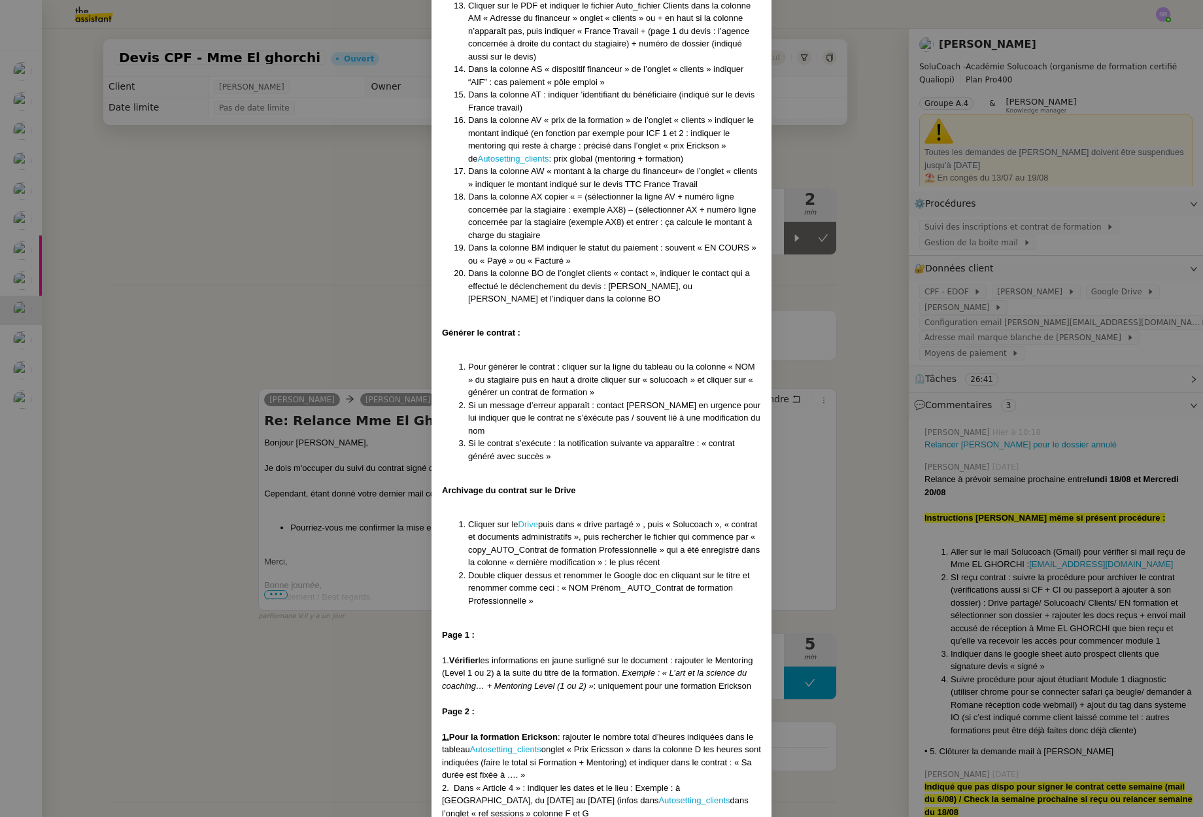
click at [526, 519] on link "Drive" at bounding box center [529, 524] width 20 height 10
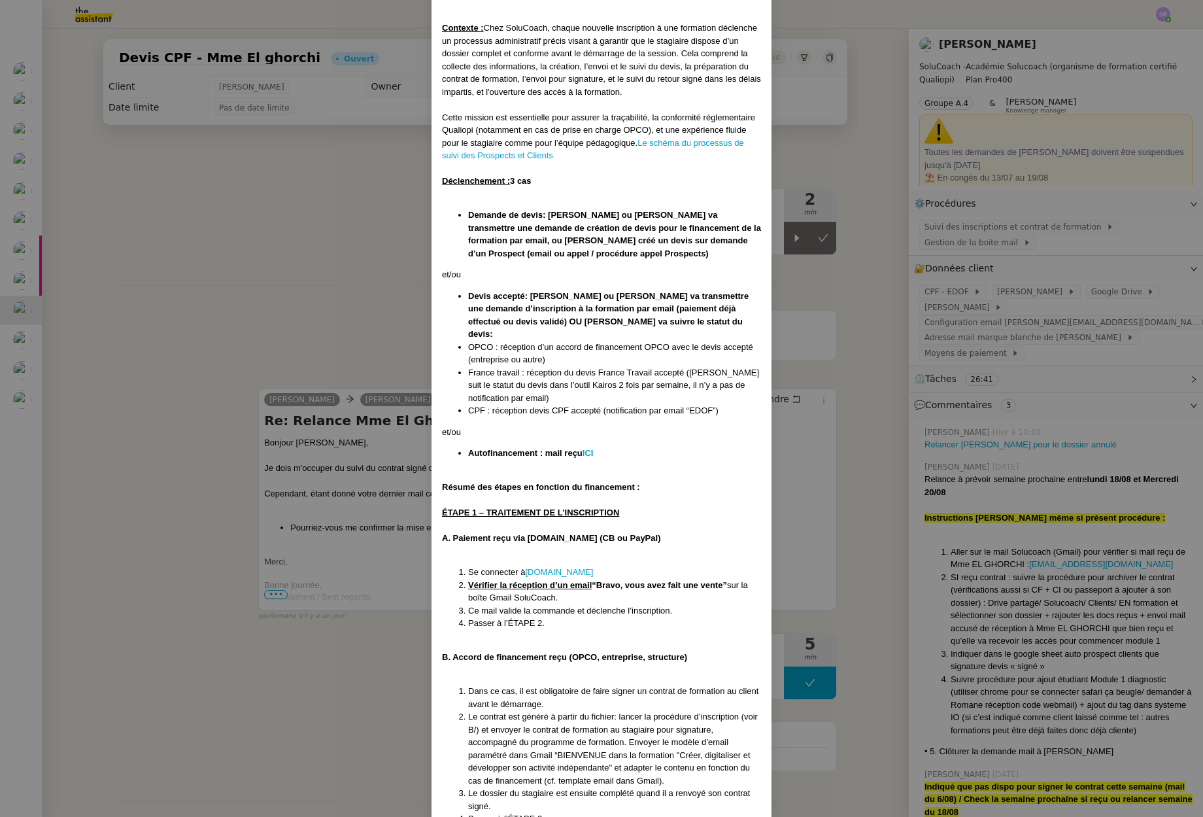
scroll to position [38, 0]
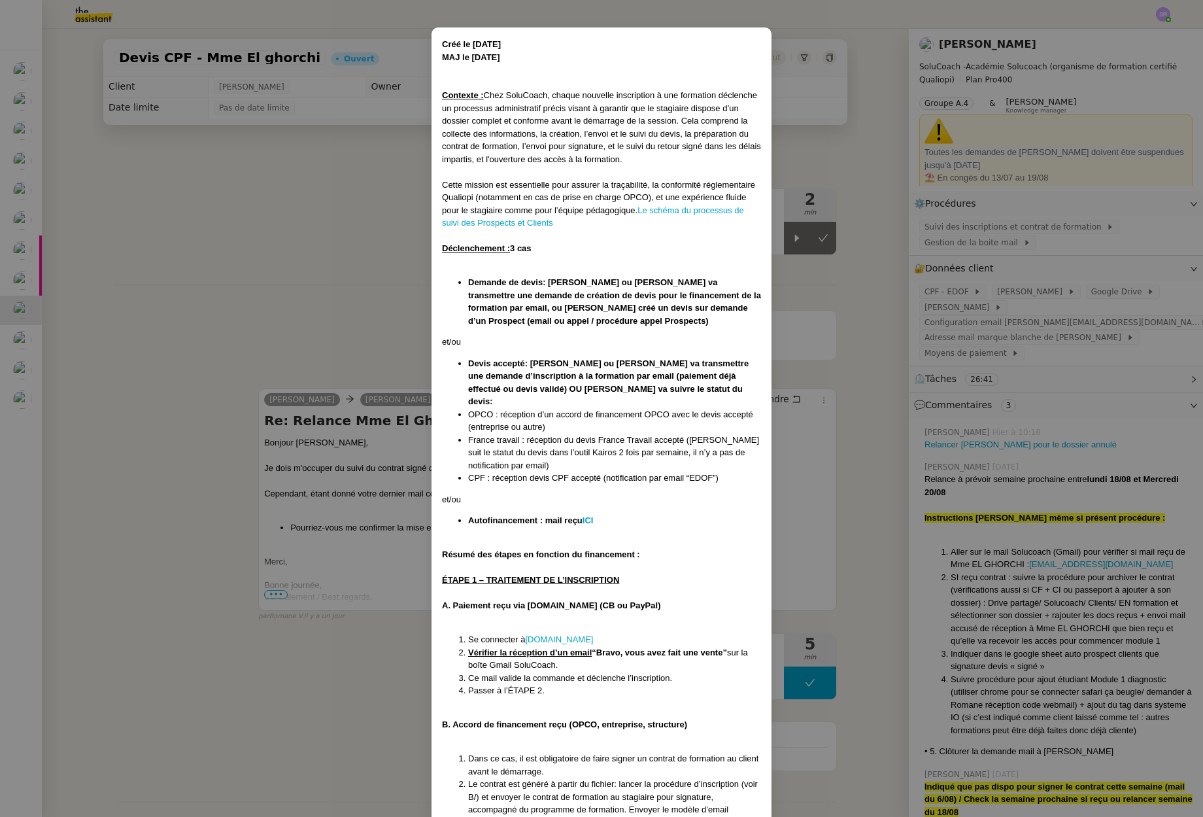
click at [1040, 303] on nz-modal-container "Créé le 15/07/2025 MAJ le 21/07/2025 Contexte : Chez SoluCoach, chaque nouvelle…" at bounding box center [601, 408] width 1203 height 817
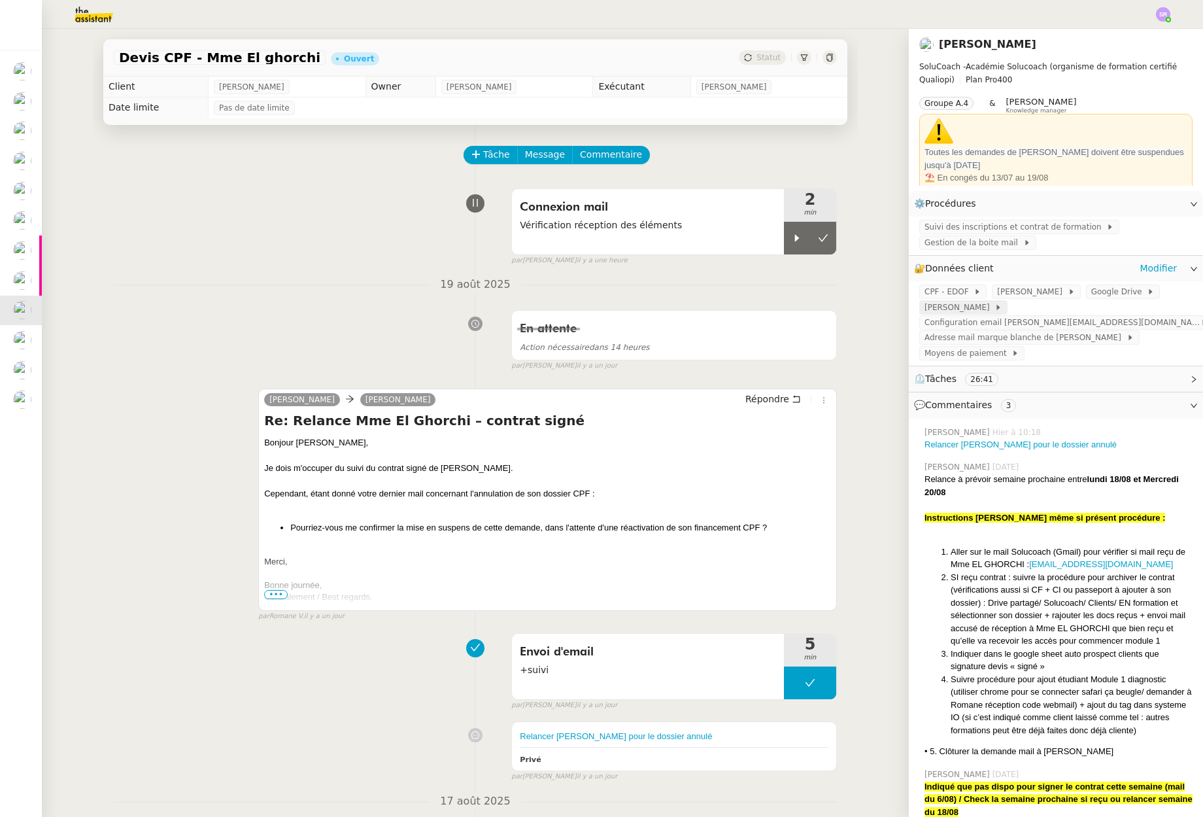
click at [942, 308] on span "Gmail Erickson" at bounding box center [960, 307] width 70 height 13
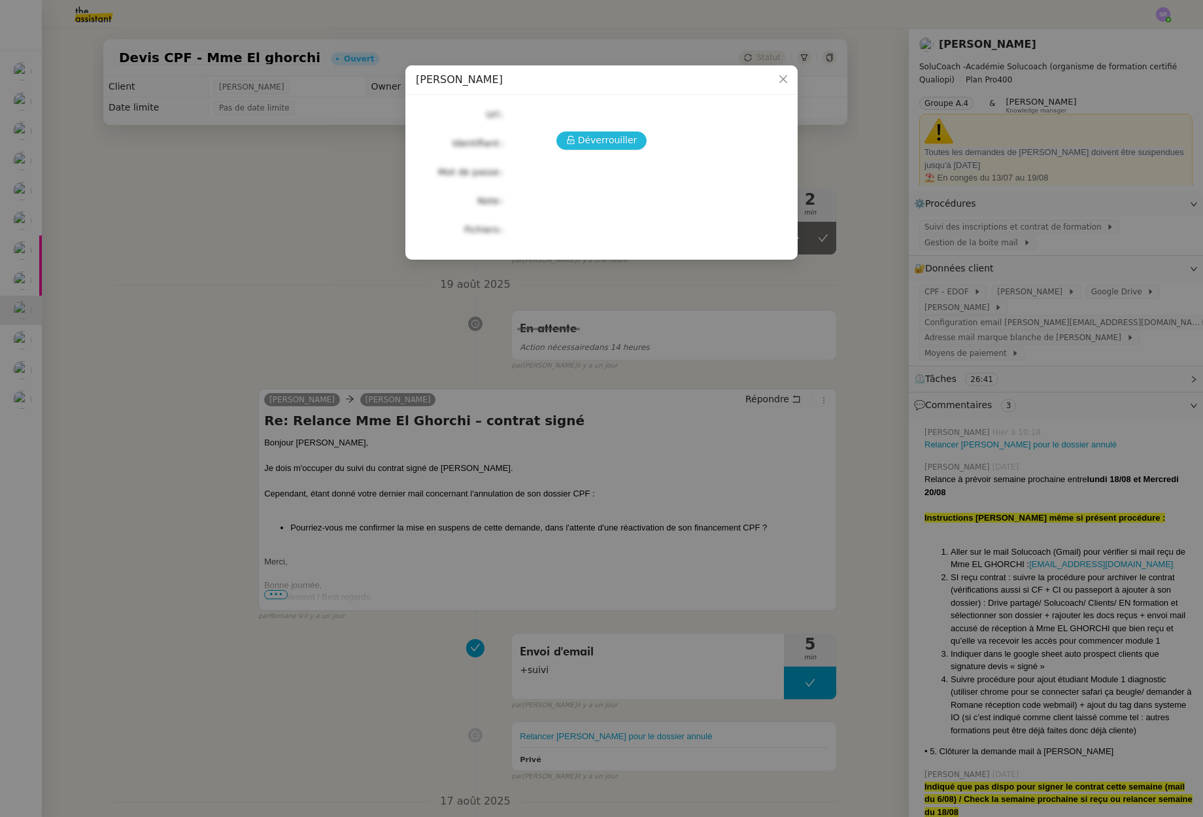
click at [604, 138] on span "Déverrouiller" at bounding box center [608, 140] width 60 height 15
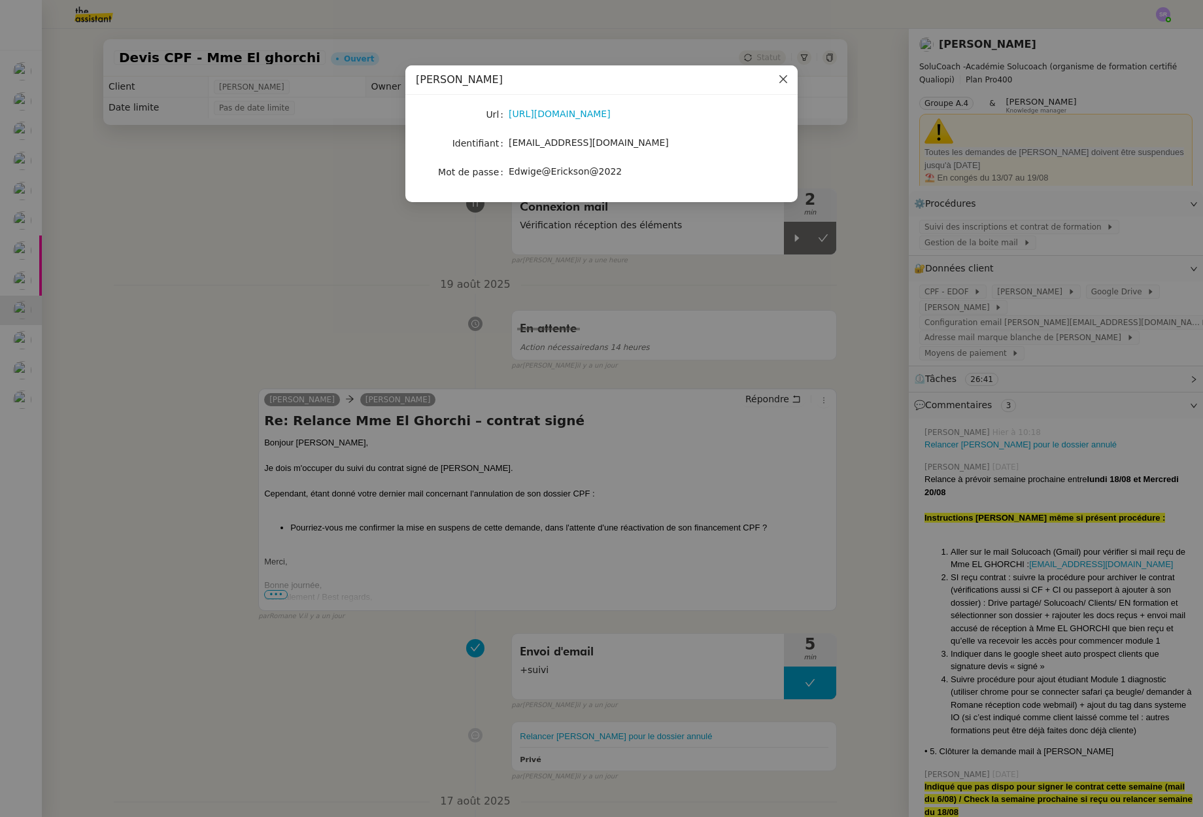
click at [785, 80] on icon "Close" at bounding box center [783, 79] width 10 height 10
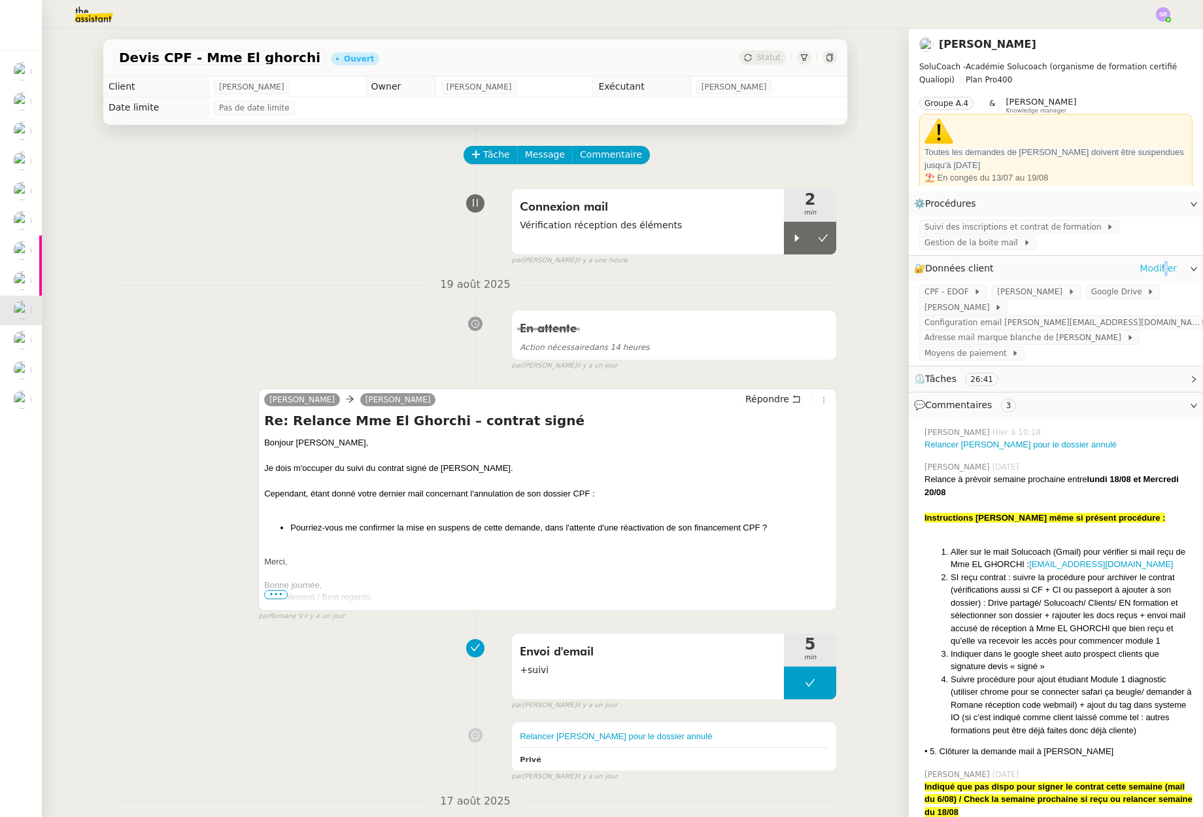
click at [1150, 264] on link "Modifier" at bounding box center [1158, 268] width 37 height 15
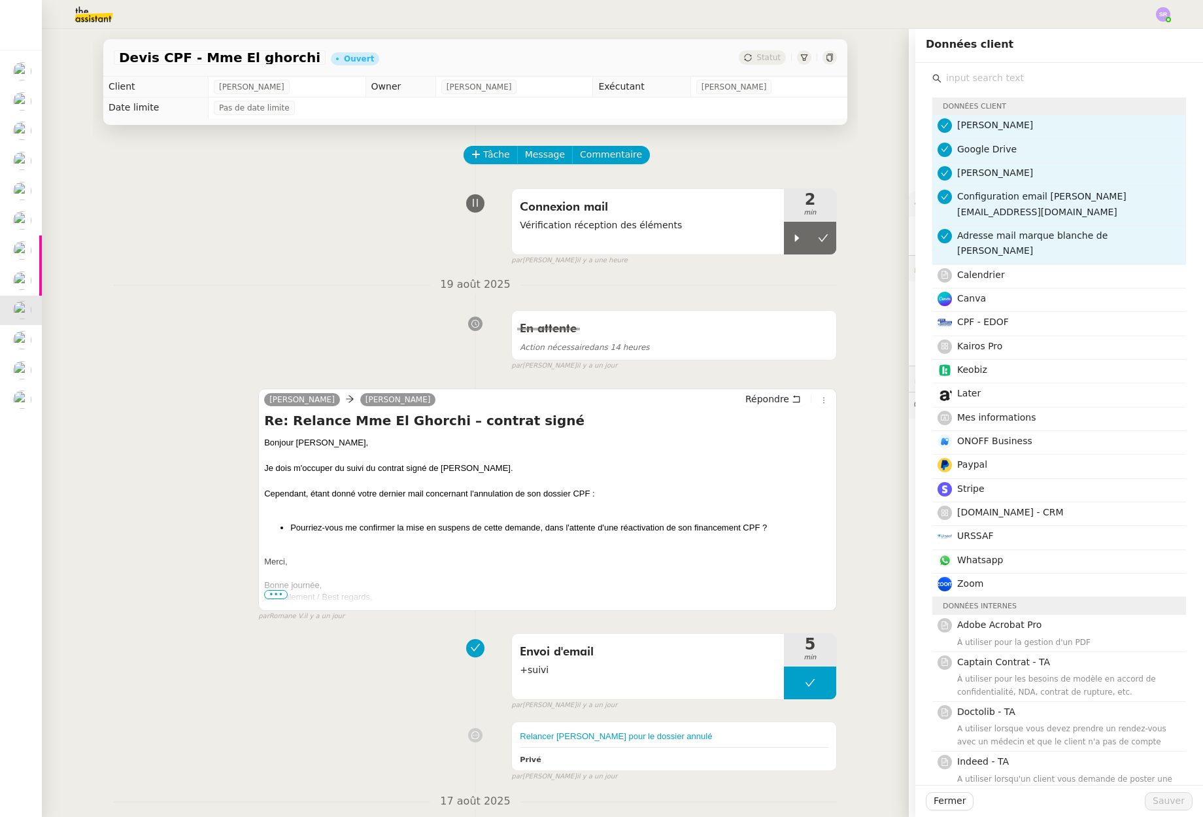
click at [974, 172] on span "Gmail Erickson" at bounding box center [995, 172] width 76 height 10
click at [1180, 796] on button "Sauver" at bounding box center [1169, 801] width 48 height 18
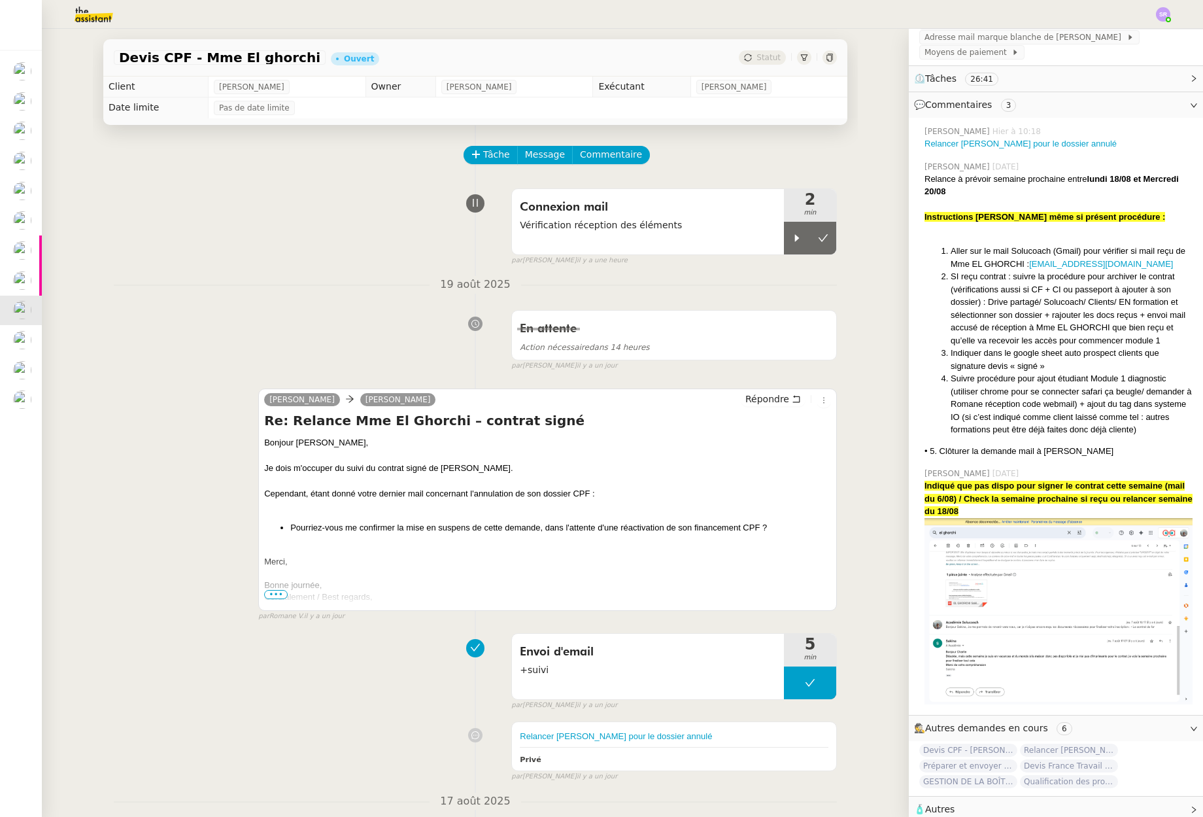
scroll to position [293, 0]
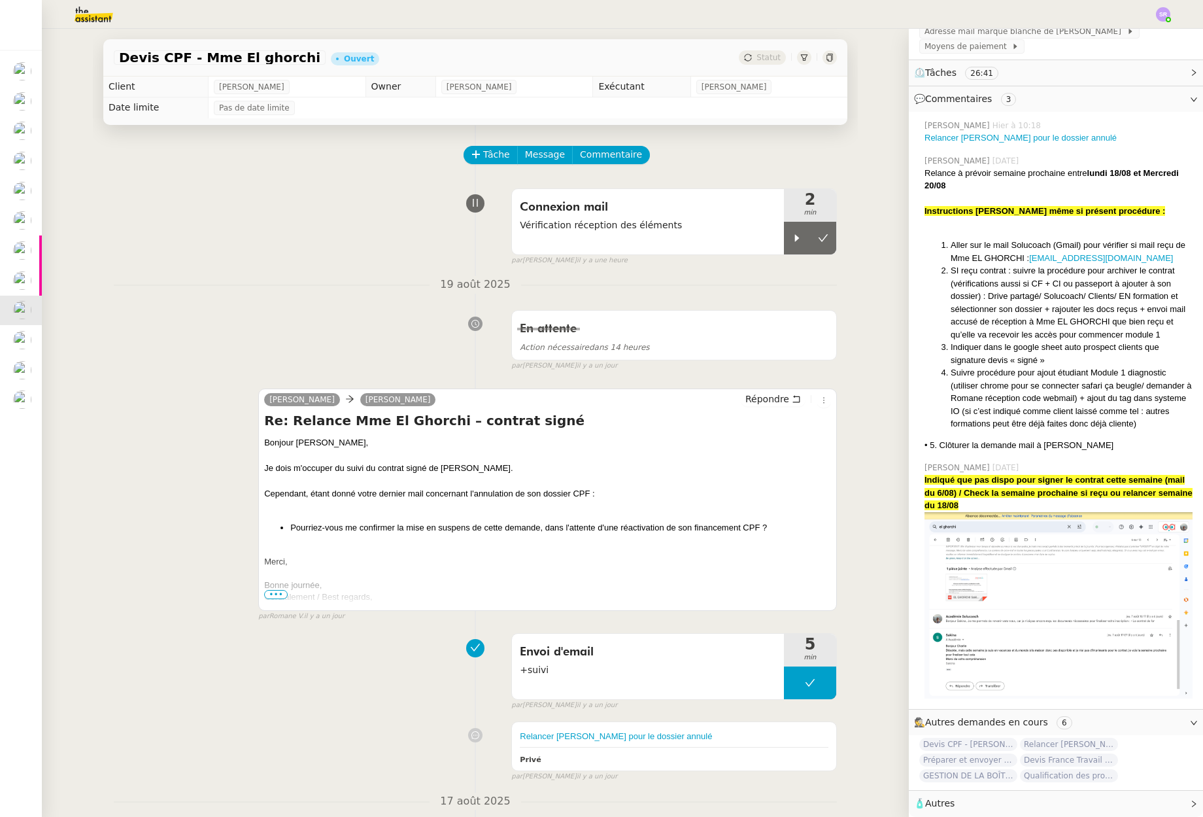
click at [1030, 592] on img at bounding box center [1059, 605] width 268 height 186
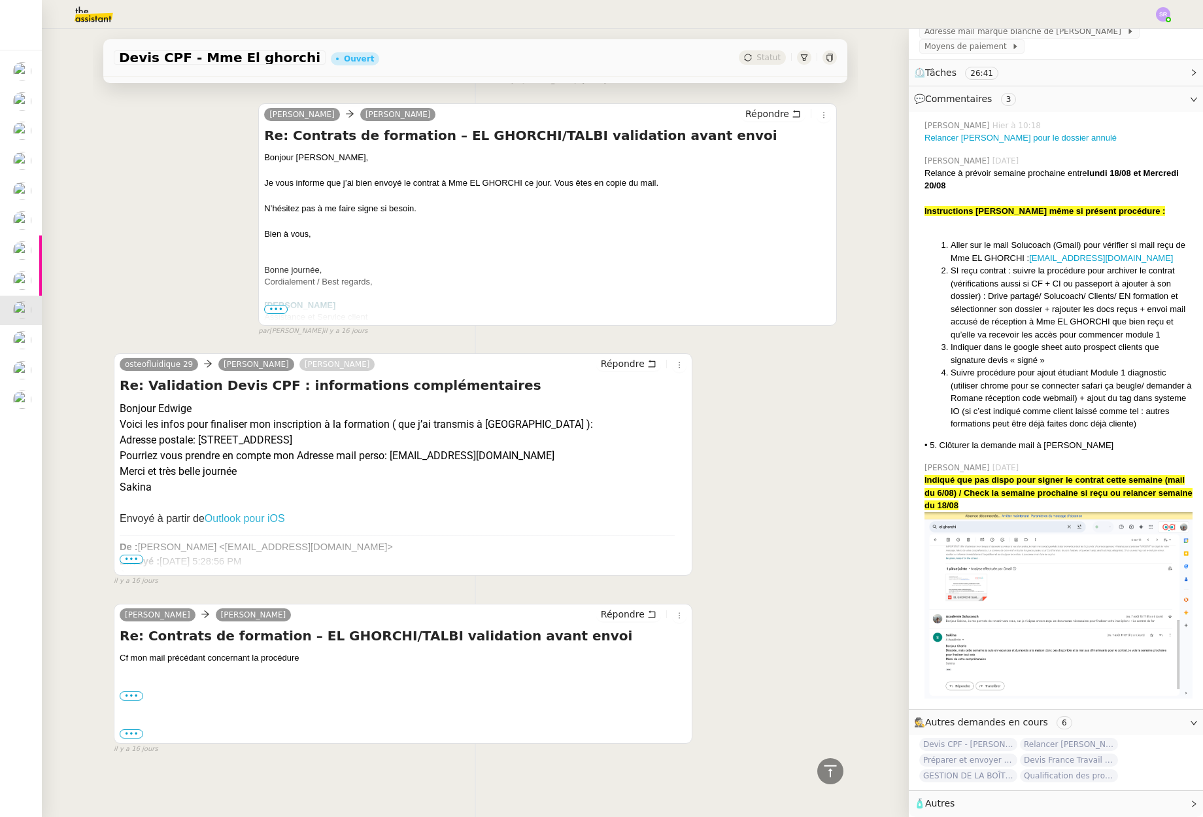
scroll to position [3341, 0]
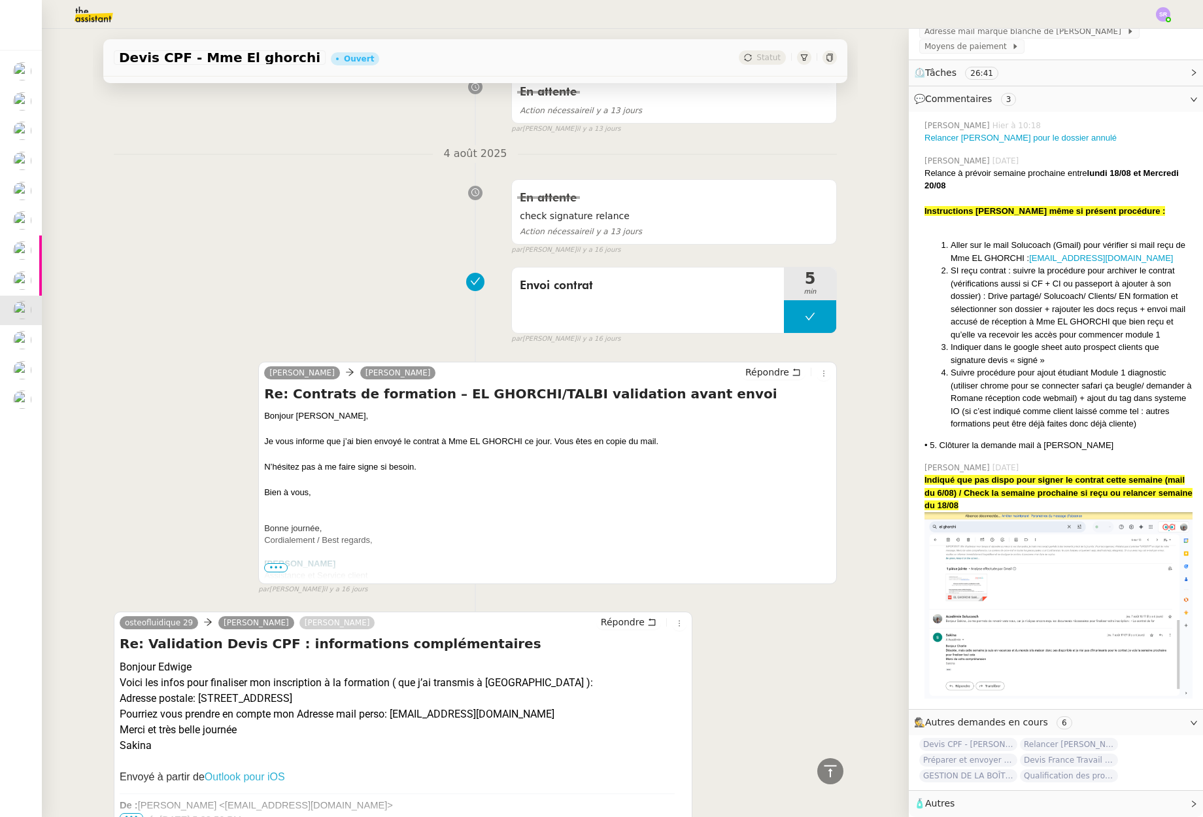
click at [273, 572] on span "•••" at bounding box center [276, 567] width 24 height 9
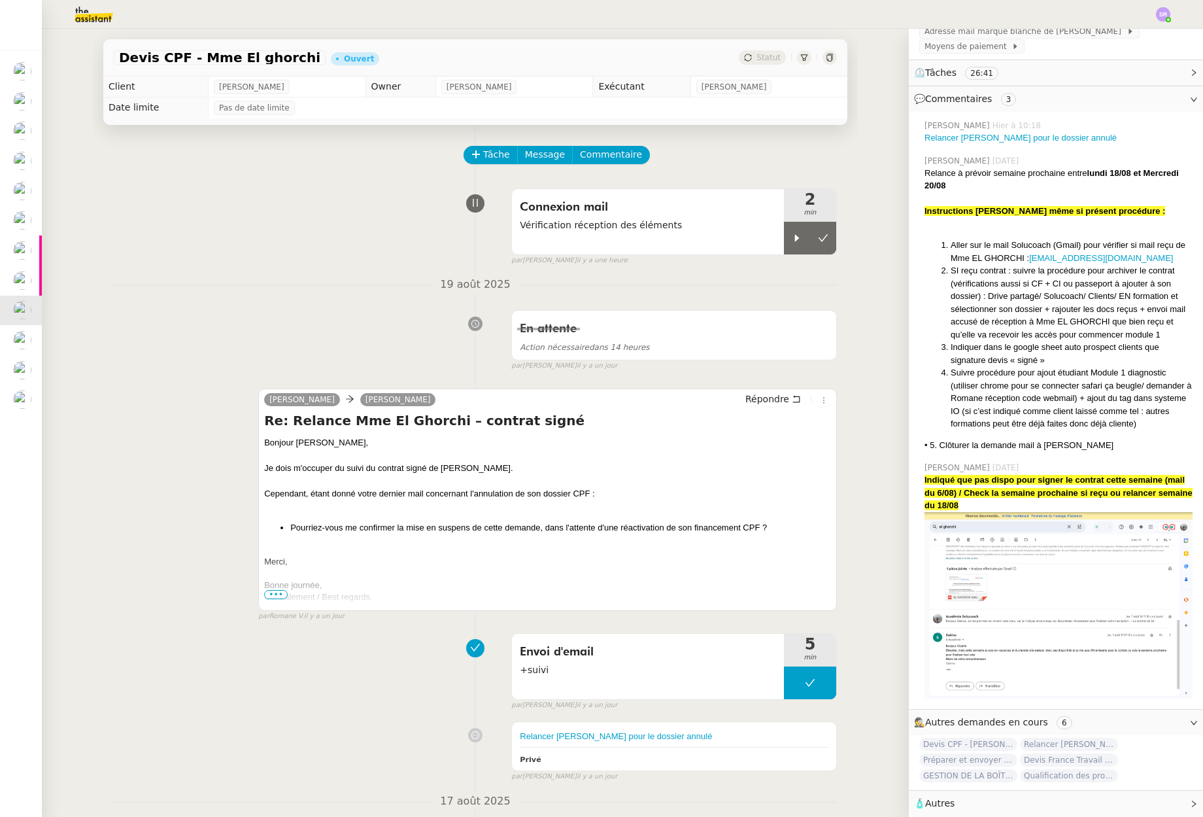
scroll to position [0, 0]
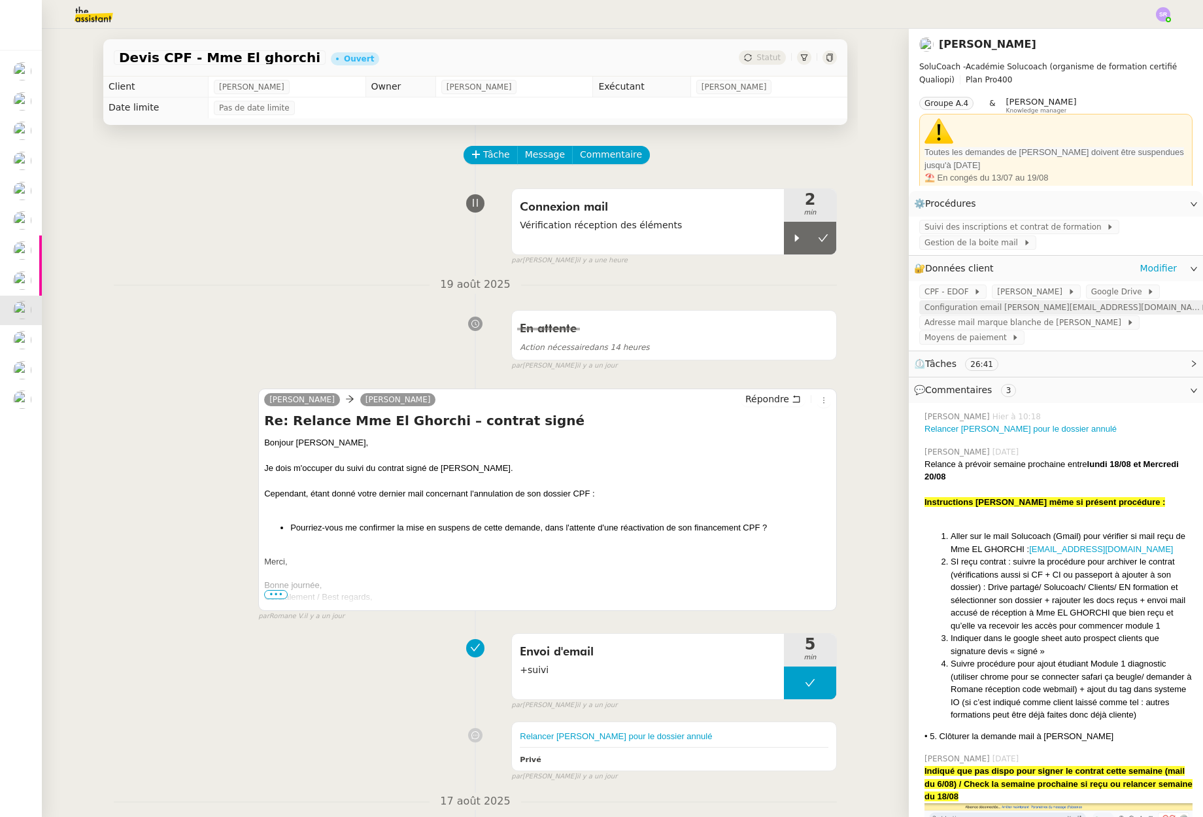
click at [1009, 309] on span "Configuration email charlie@solucoach.com" at bounding box center [1063, 307] width 276 height 13
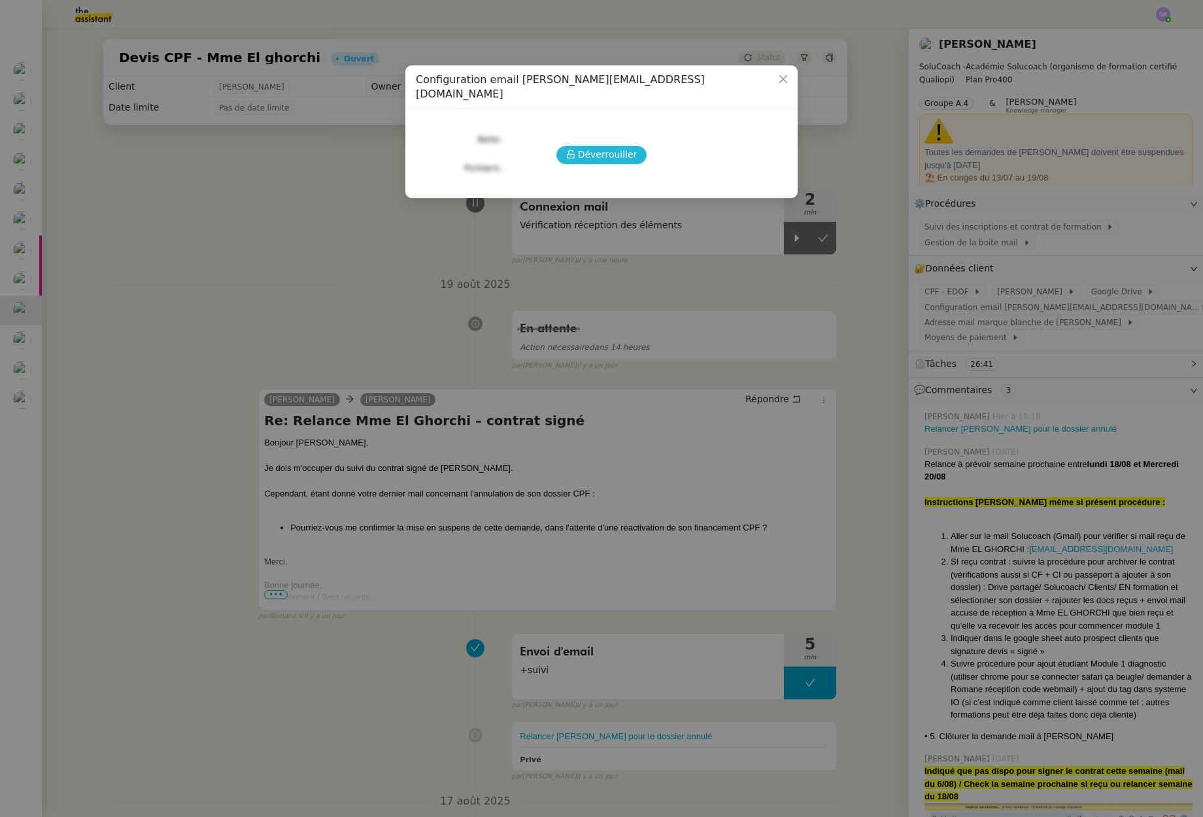
click at [594, 147] on span "Déverrouiller" at bounding box center [608, 154] width 60 height 15
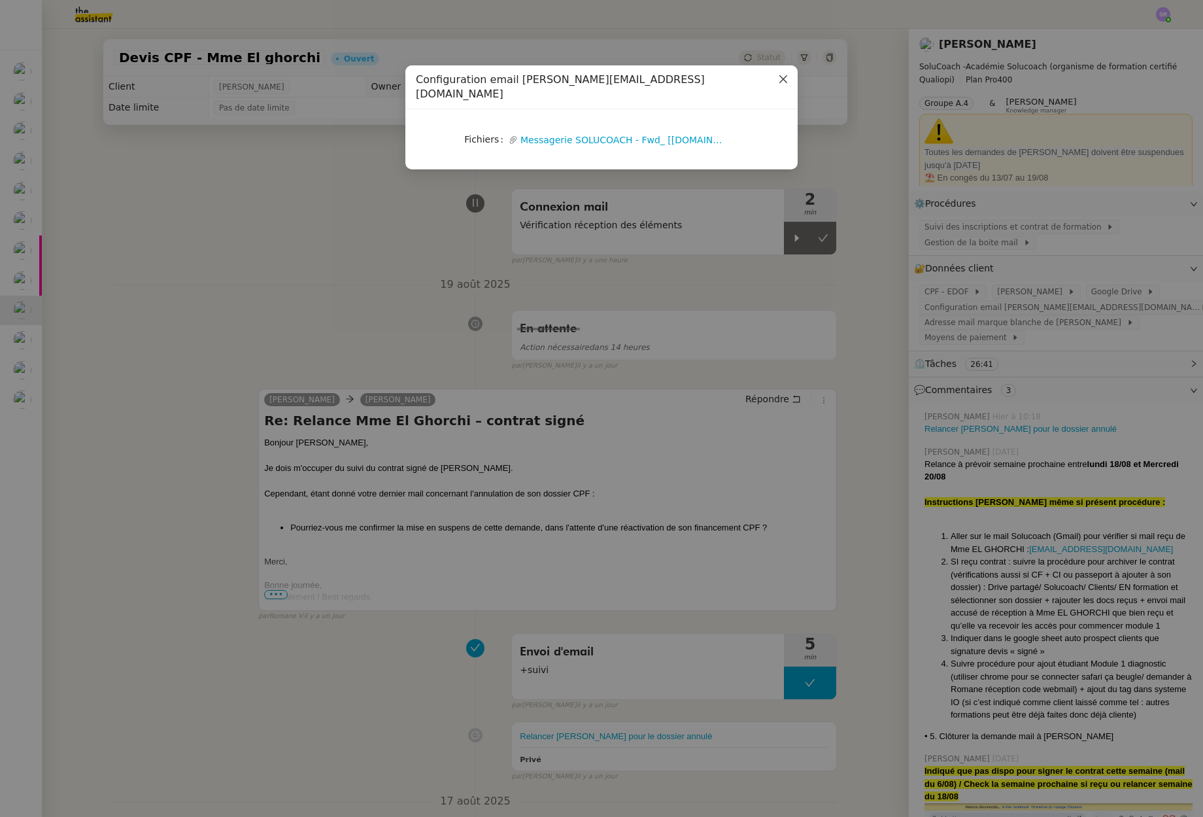
drag, startPoint x: 776, startPoint y: 79, endPoint x: 782, endPoint y: 86, distance: 8.8
click at [776, 80] on span "Close" at bounding box center [783, 79] width 29 height 29
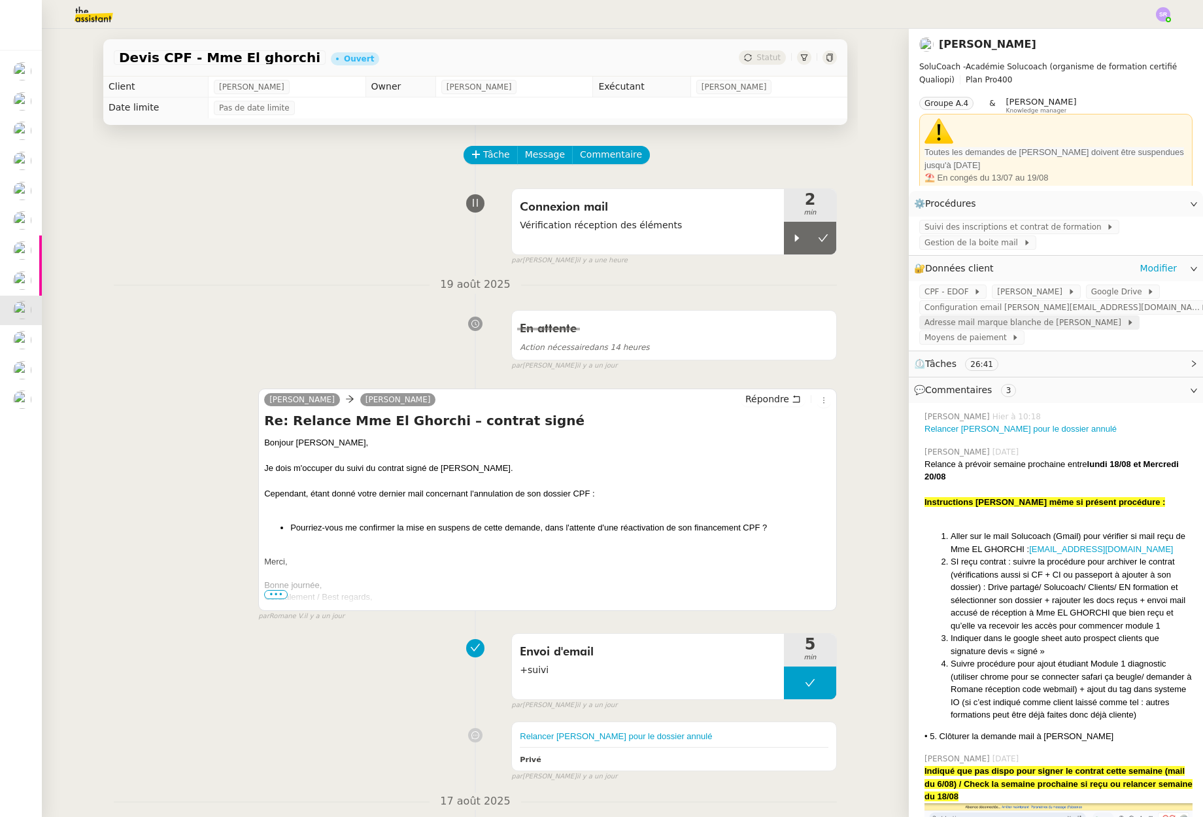
click at [996, 322] on span "Adresse mail marque blanche de Charlie" at bounding box center [1026, 322] width 202 height 13
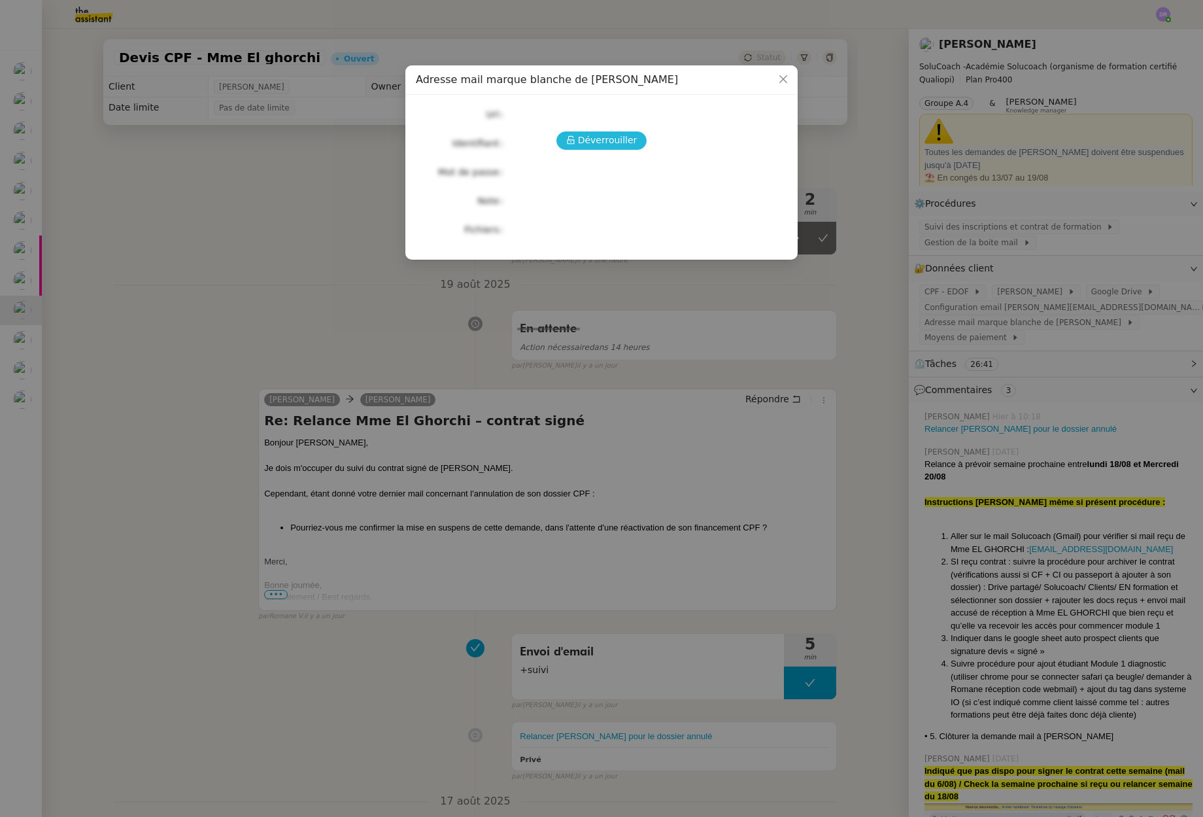
click at [628, 146] on span "Déverrouiller" at bounding box center [608, 140] width 60 height 15
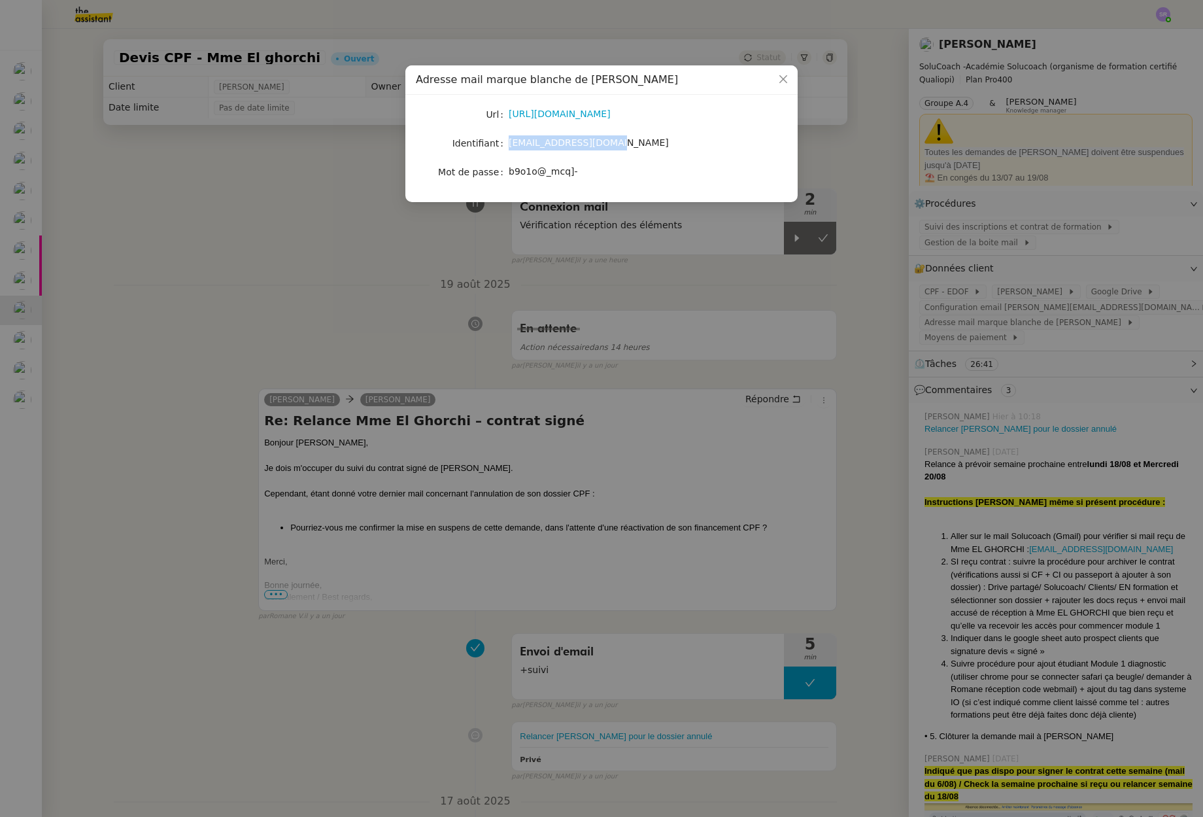
drag, startPoint x: 611, startPoint y: 145, endPoint x: 505, endPoint y: 148, distance: 106.6
click at [505, 148] on nz-form-item "Identifiant charlie@solucoach.com" at bounding box center [601, 143] width 371 height 18
copy nz-form-item "charlie@solucoach.com"
click at [611, 115] on link "https://webmail.solucoach.com/" at bounding box center [560, 114] width 102 height 10
drag, startPoint x: 576, startPoint y: 173, endPoint x: 507, endPoint y: 171, distance: 68.7
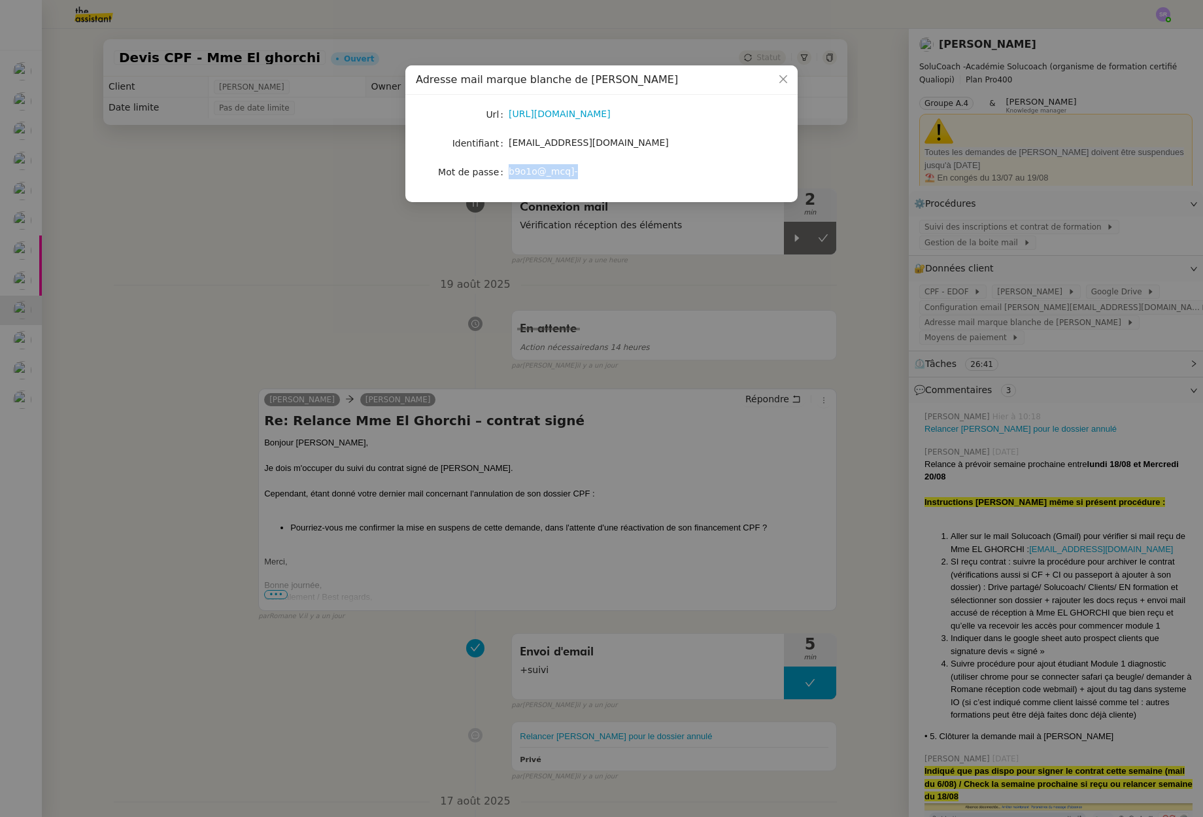
click at [507, 171] on nz-form-item "Mot de passe b9o1o@_mcq]-" at bounding box center [601, 172] width 371 height 18
copy nz-form-item "b9o1o@_mcq]-"
click at [293, 258] on nz-modal-container "Adresse mail marque blanche de Charlie Url https://webmail.solucoach.com/ Ident…" at bounding box center [601, 408] width 1203 height 817
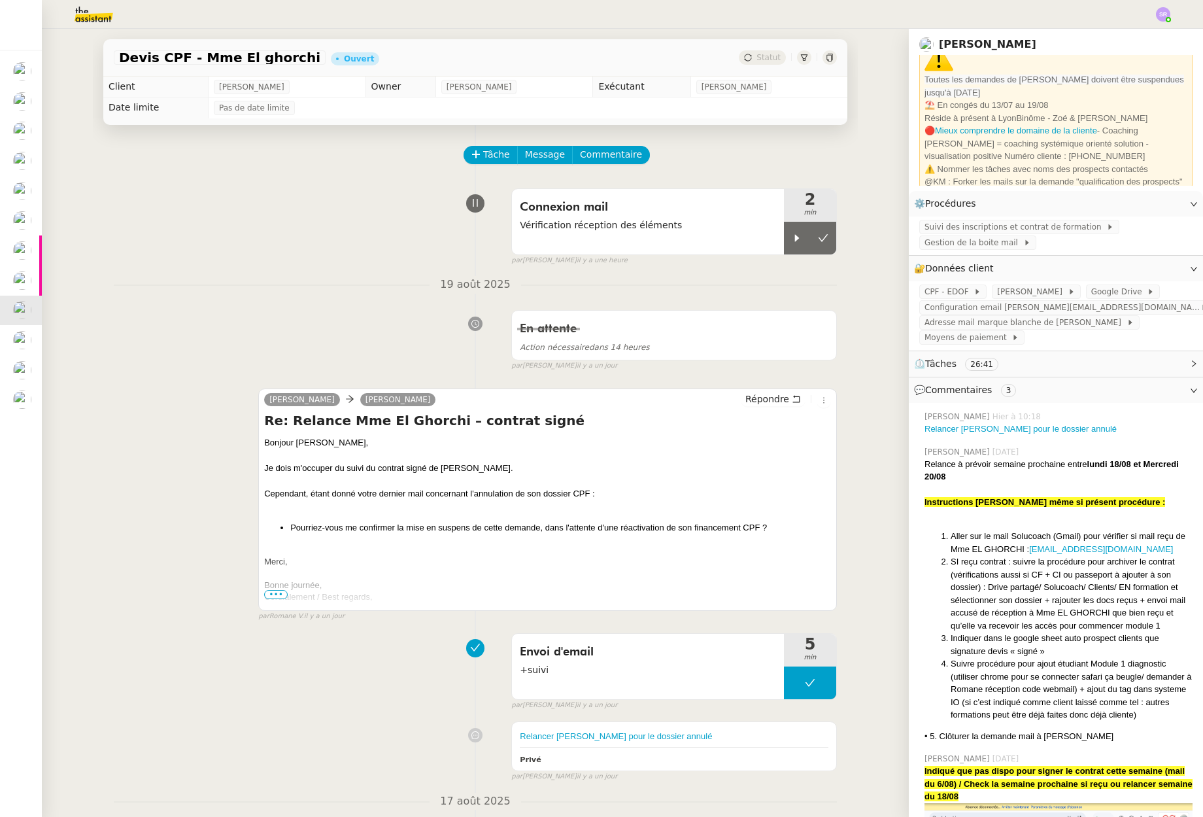
scroll to position [97, 0]
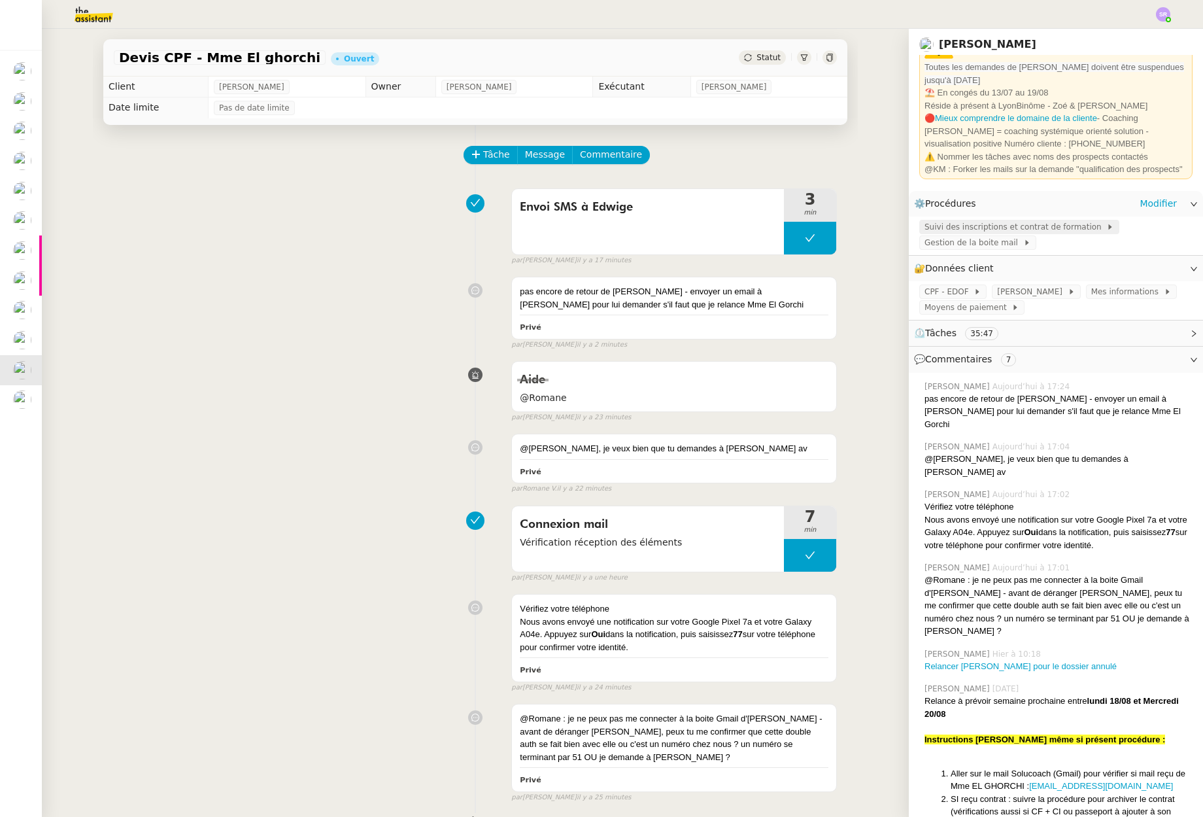
click at [1001, 229] on span "Suivi des inscriptions et contrat de formation" at bounding box center [1016, 226] width 182 height 13
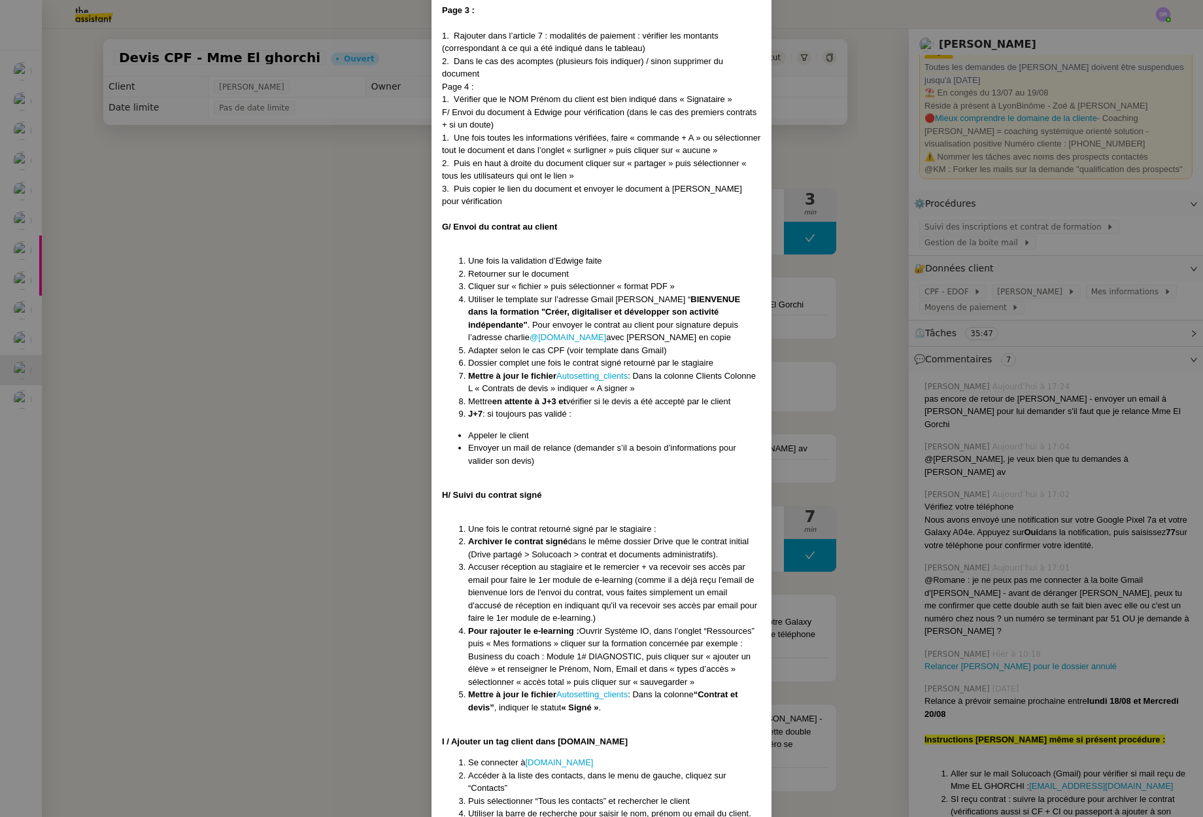
scroll to position [3670, 0]
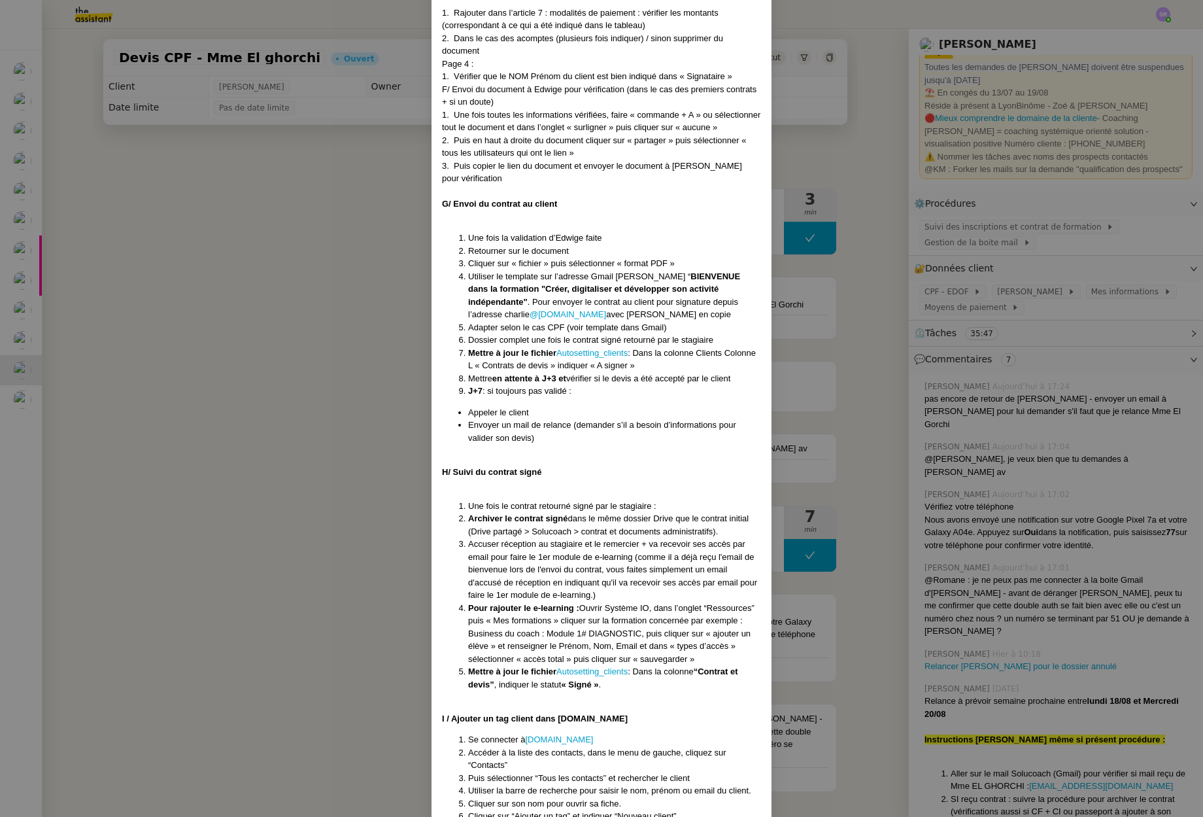
click at [1021, 675] on nz-modal-container "Créé le 15/07/2025 MAJ le 21/07/2025 Contexte : Chez SoluCoach, chaque nouvelle…" at bounding box center [601, 408] width 1203 height 817
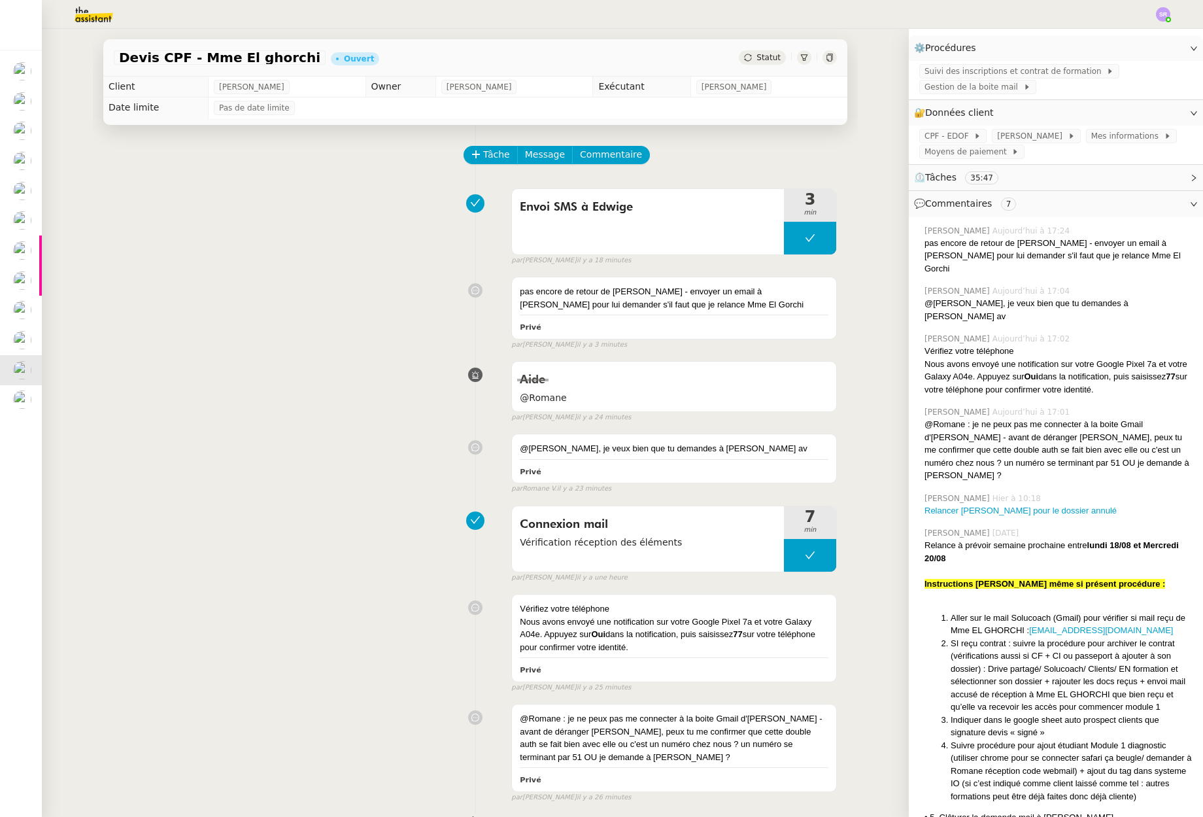
scroll to position [284, 0]
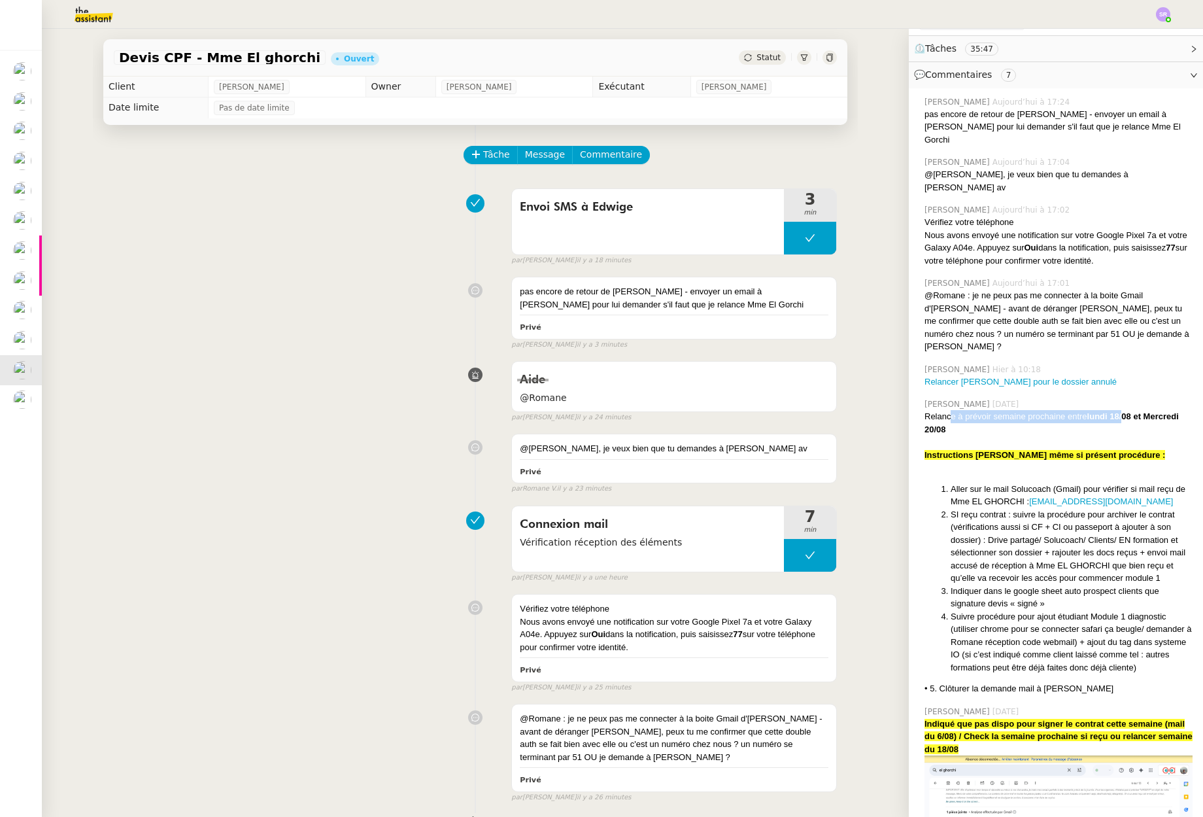
drag, startPoint x: 961, startPoint y: 382, endPoint x: 1118, endPoint y: 382, distance: 156.9
click at [1118, 410] on div "Relance à prévoir semaine prochaine entre lundi 18/08 et Mercredi 20/08" at bounding box center [1059, 423] width 268 height 26
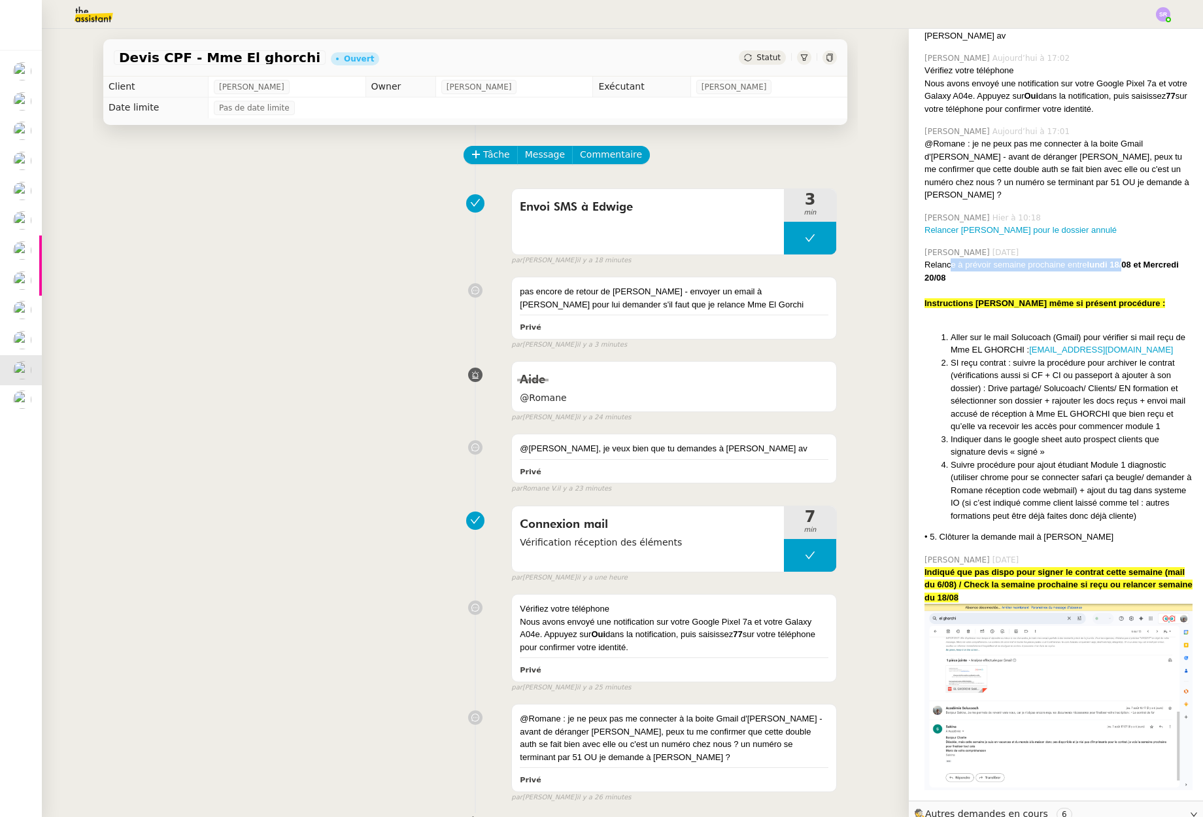
scroll to position [492, 0]
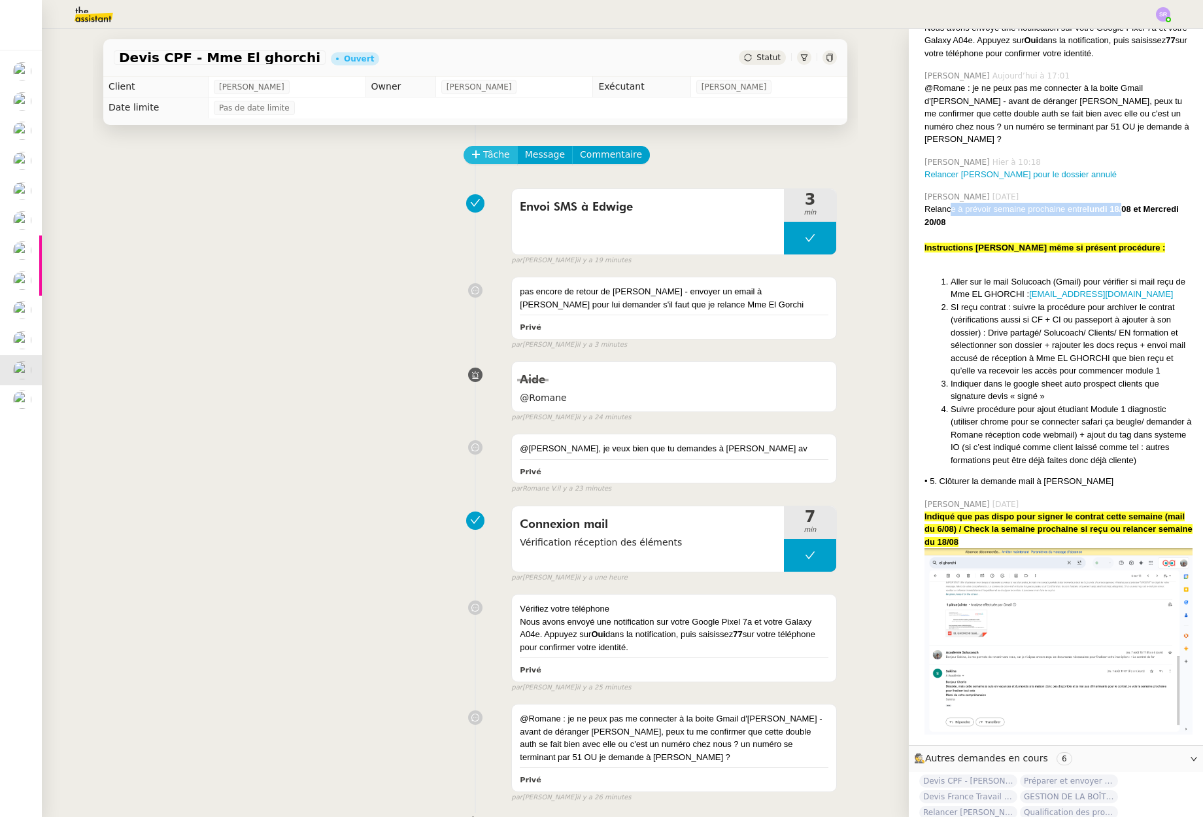
click at [483, 154] on span "Tâche" at bounding box center [496, 154] width 27 height 15
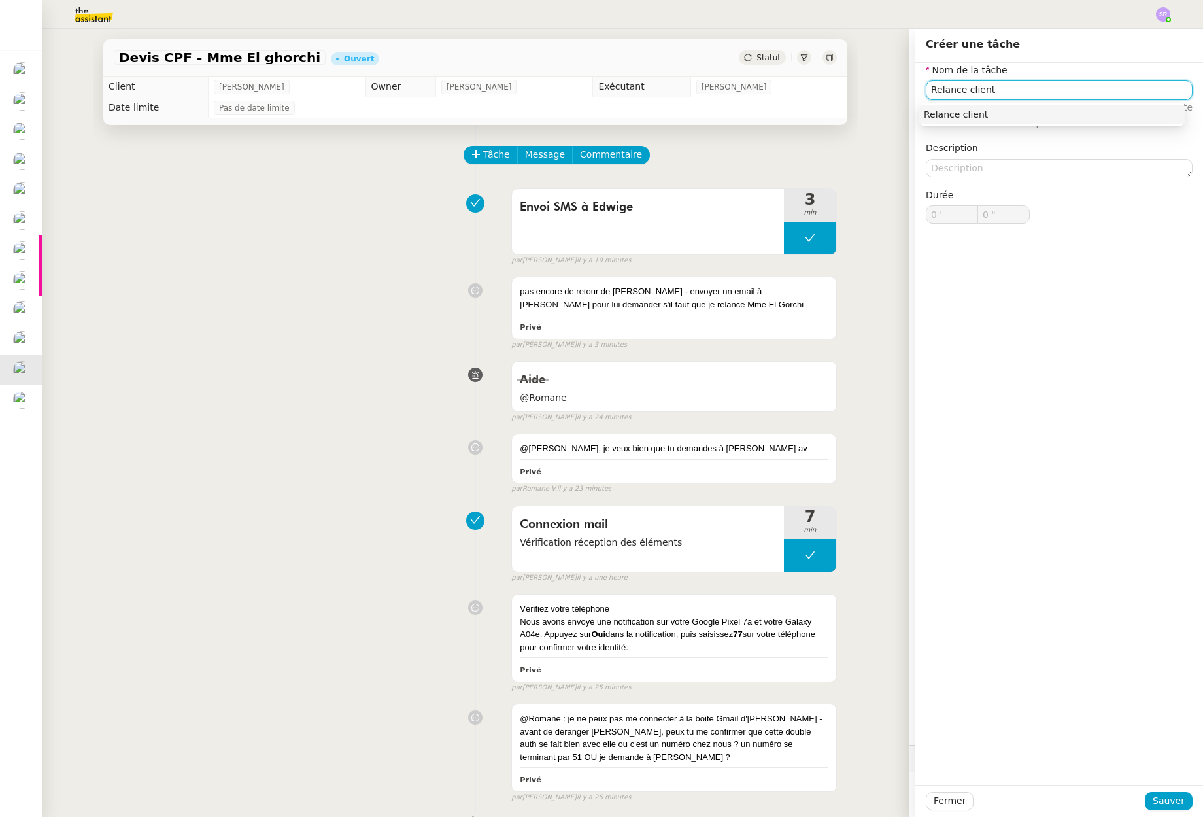
click at [979, 118] on div "Relance client" at bounding box center [1052, 115] width 256 height 12
type input "Relance client"
click at [1158, 804] on span "Sauver" at bounding box center [1169, 800] width 32 height 15
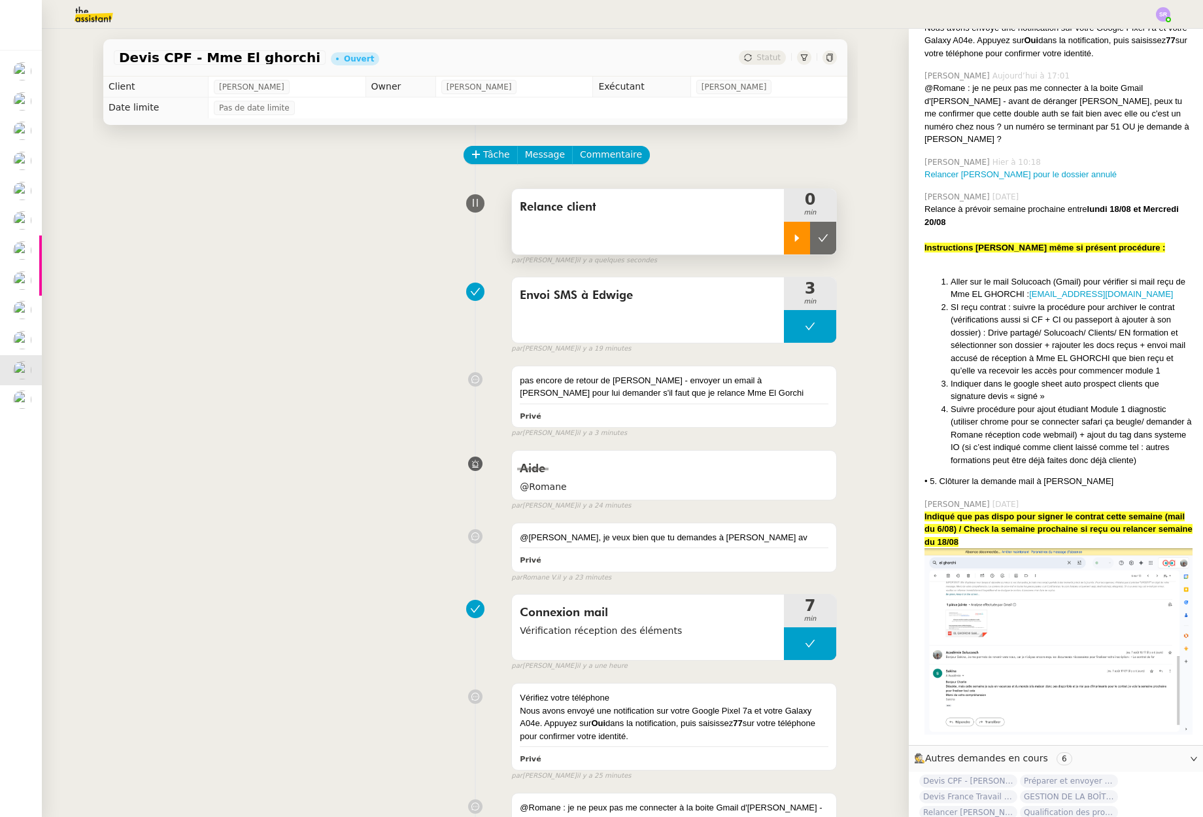
click at [784, 239] on div at bounding box center [797, 238] width 26 height 33
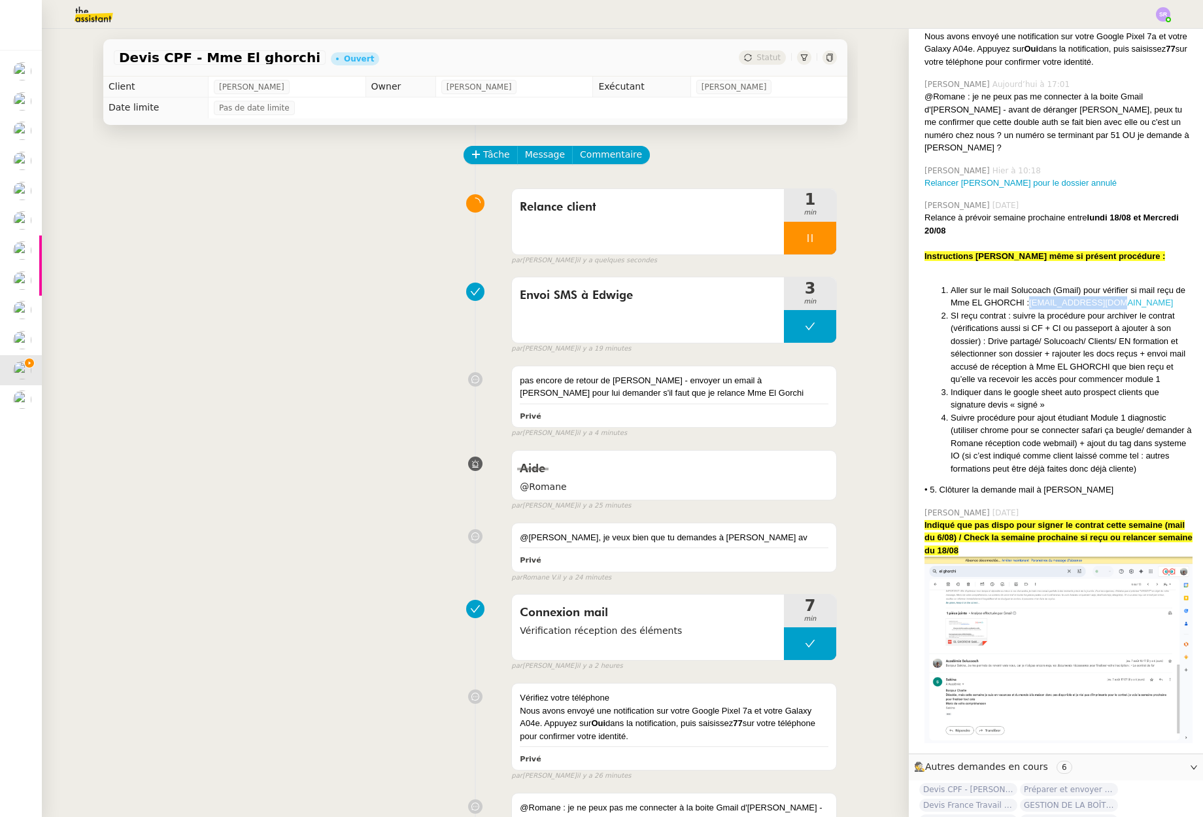
drag, startPoint x: 1123, startPoint y: 260, endPoint x: 1037, endPoint y: 261, distance: 86.3
click at [1037, 284] on li "Aller sur le mail Solucoach (Gmail) pour vérifier si mail reçu de Mme EL GHORCH…" at bounding box center [1072, 297] width 242 height 26
copy link "saki29200@gmail.com"
click at [993, 284] on li "Aller sur le mail Solucoach (Gmail) pour vérifier si mail reçu de Mme EL GHORCH…" at bounding box center [1072, 297] width 242 height 26
click at [805, 235] on icon at bounding box center [810, 238] width 10 height 10
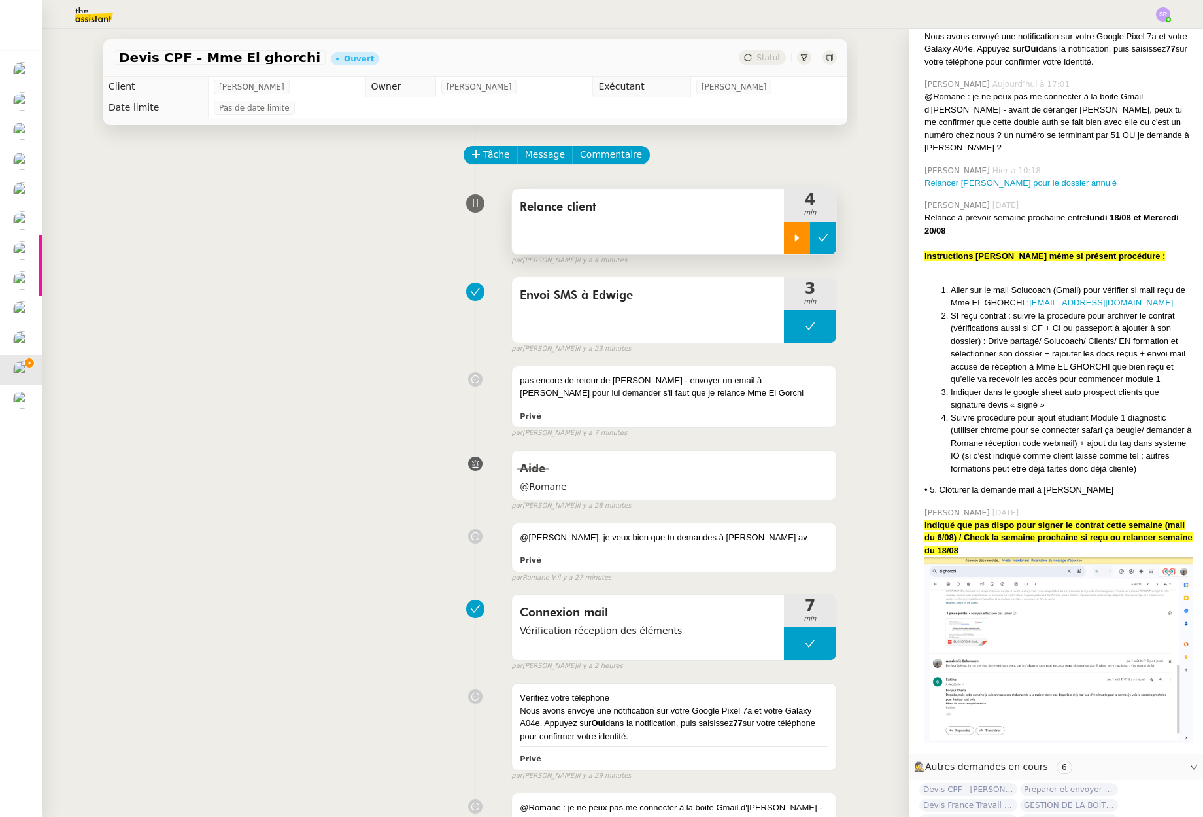
click at [819, 239] on icon at bounding box center [824, 237] width 10 height 7
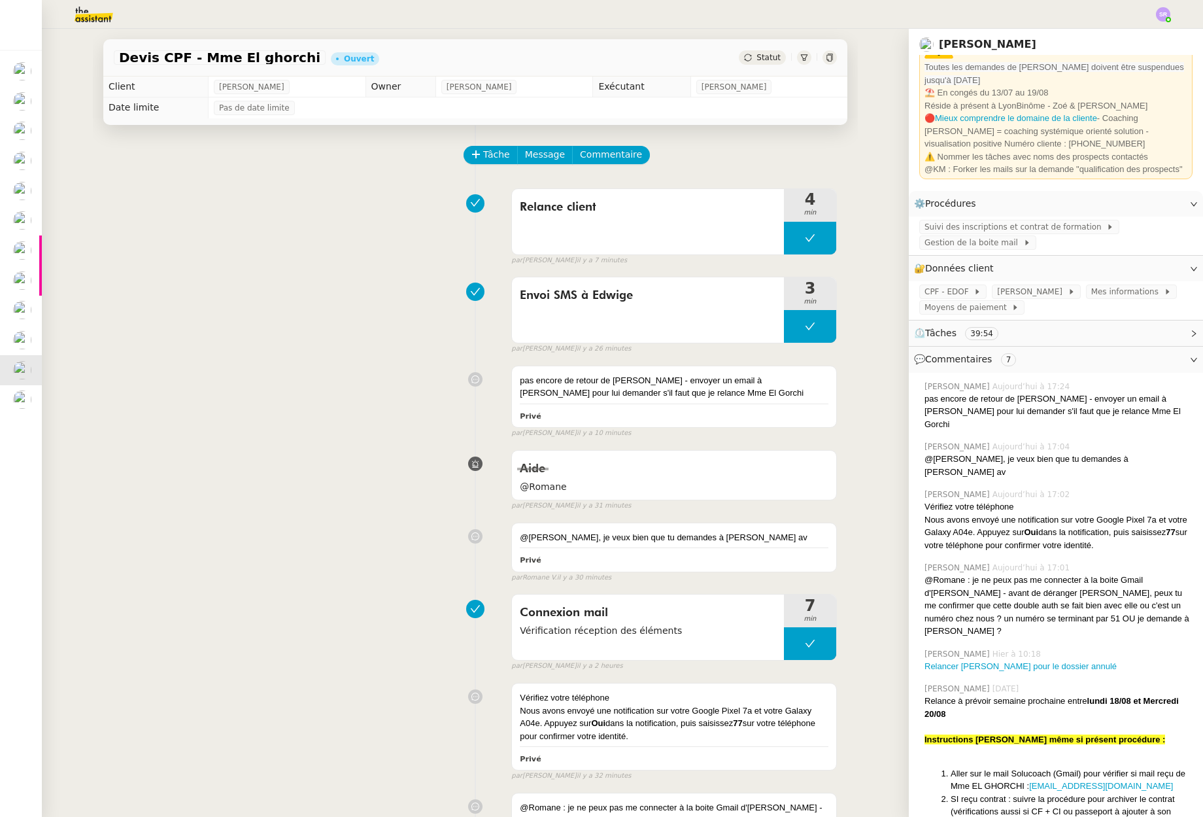
scroll to position [0, 0]
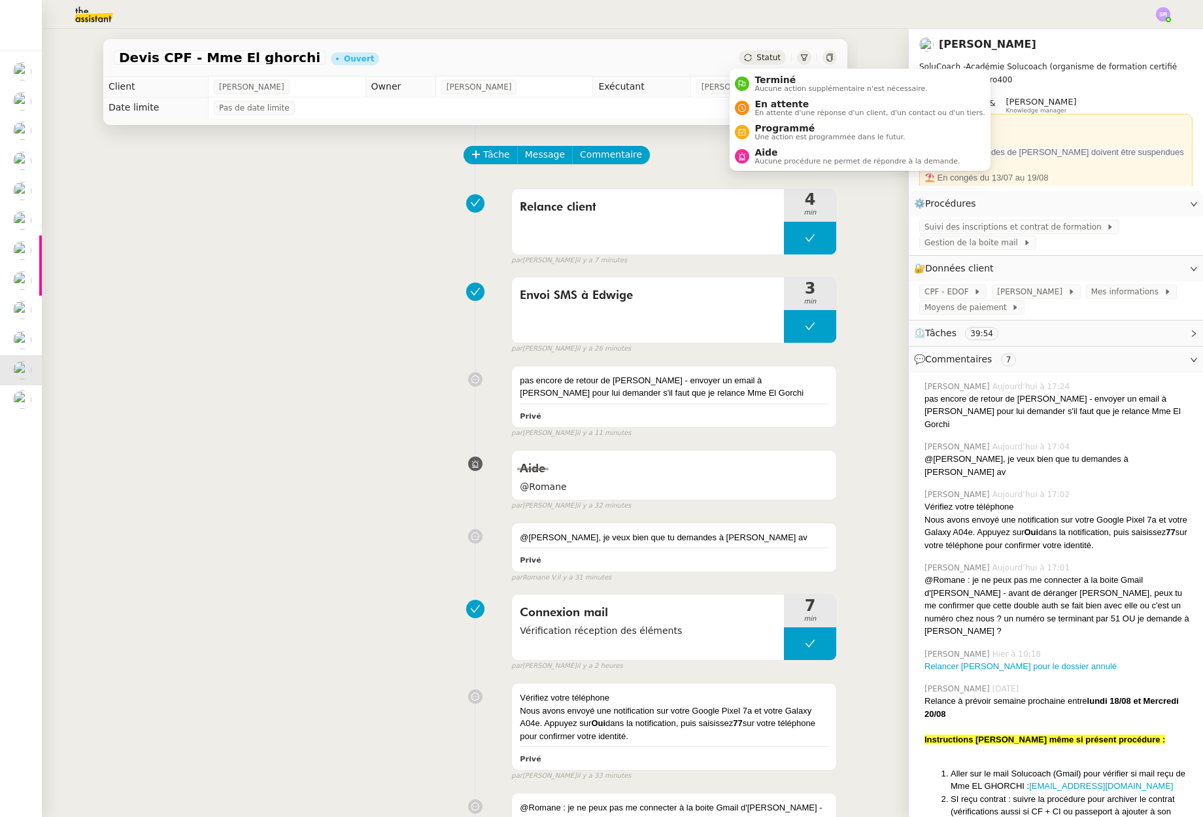
click at [760, 60] on span "Statut" at bounding box center [769, 57] width 24 height 9
click at [792, 112] on span "En attente d'une réponse d'un client, d'un contact ou d'un tiers." at bounding box center [870, 112] width 230 height 7
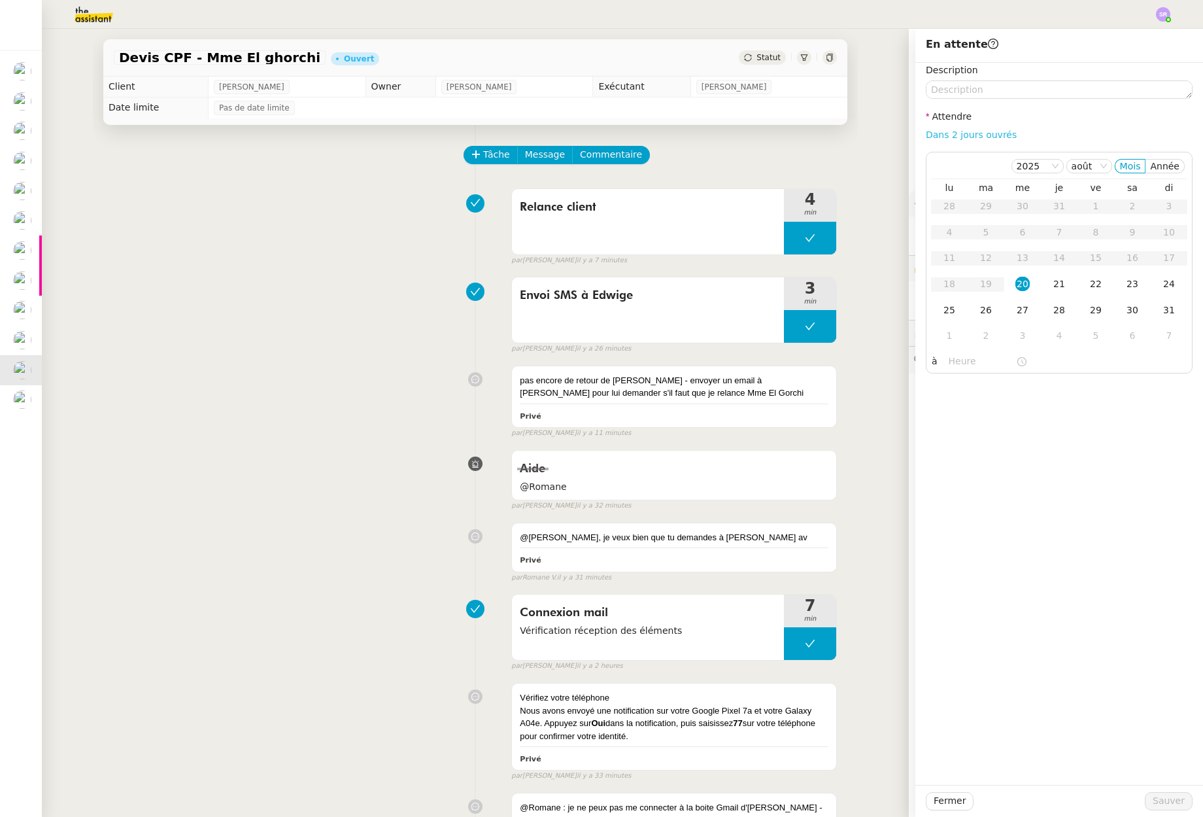
click at [976, 133] on link "Dans 2 jours ouvrés" at bounding box center [971, 134] width 91 height 10
type input "07:00"
click at [1055, 285] on div "21" at bounding box center [1059, 284] width 14 height 14
click at [1092, 288] on div "22" at bounding box center [1096, 284] width 14 height 14
click at [996, 91] on textarea at bounding box center [1059, 89] width 267 height 18
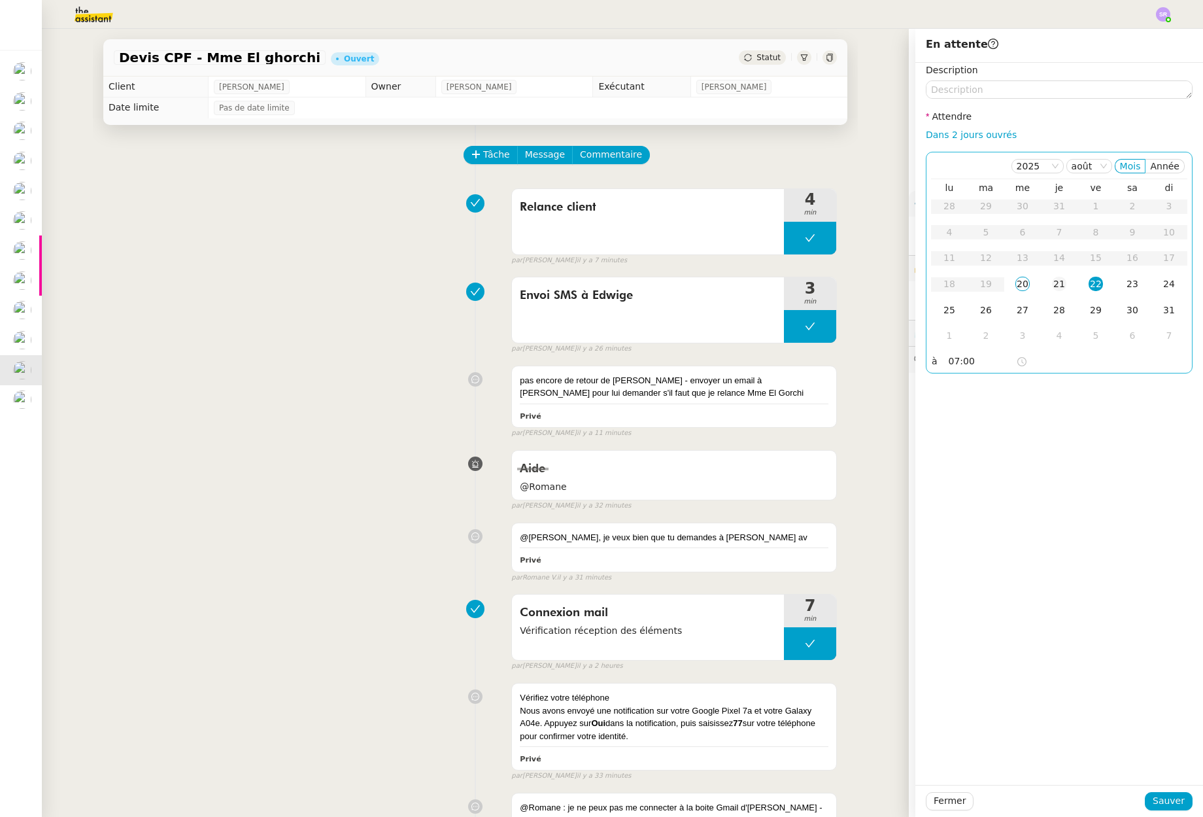
click at [1060, 283] on td "21" at bounding box center [1059, 284] width 37 height 26
click at [1008, 91] on textarea at bounding box center [1059, 89] width 267 height 18
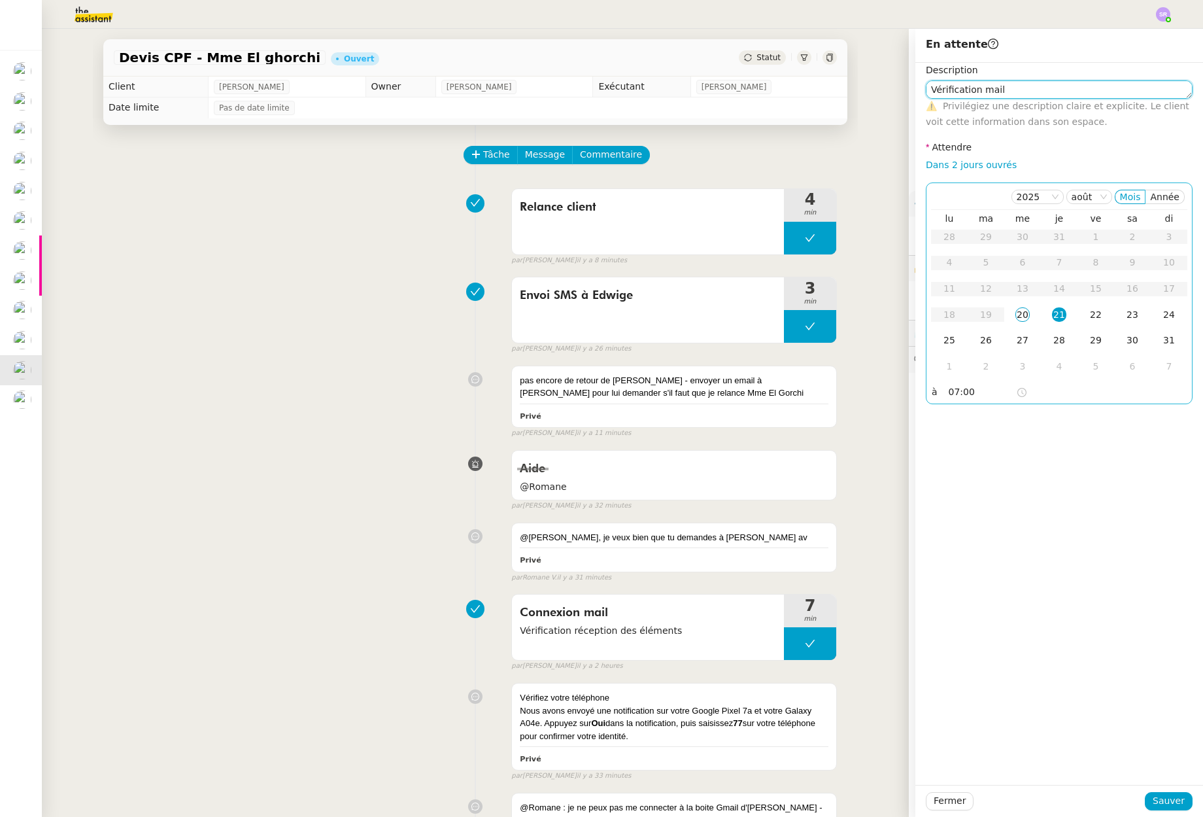
type textarea "Vérification mail"
click at [950, 394] on input "07:00" at bounding box center [982, 391] width 67 height 15
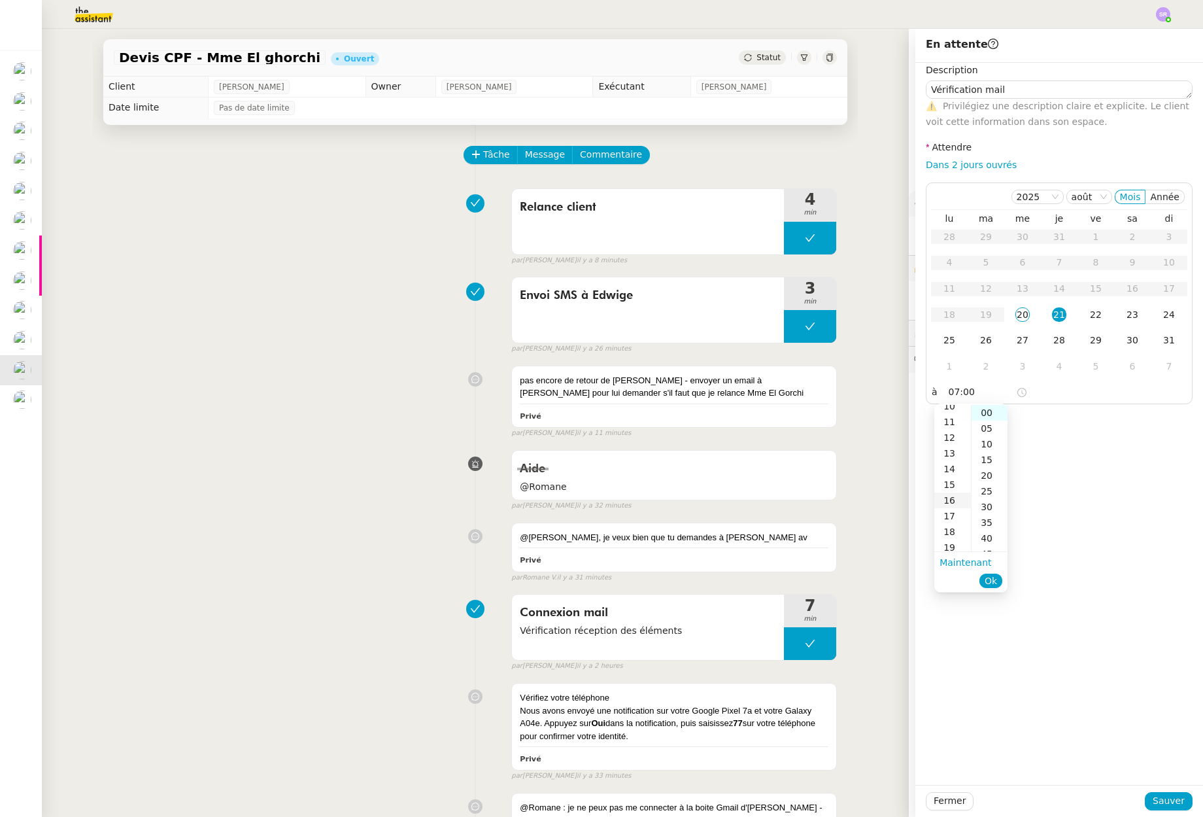
click at [959, 504] on div "16" at bounding box center [952, 500] width 37 height 16
type input "16:00"
click at [992, 581] on span "Ok" at bounding box center [991, 580] width 12 height 13
click at [1152, 809] on button "Sauver" at bounding box center [1169, 801] width 48 height 18
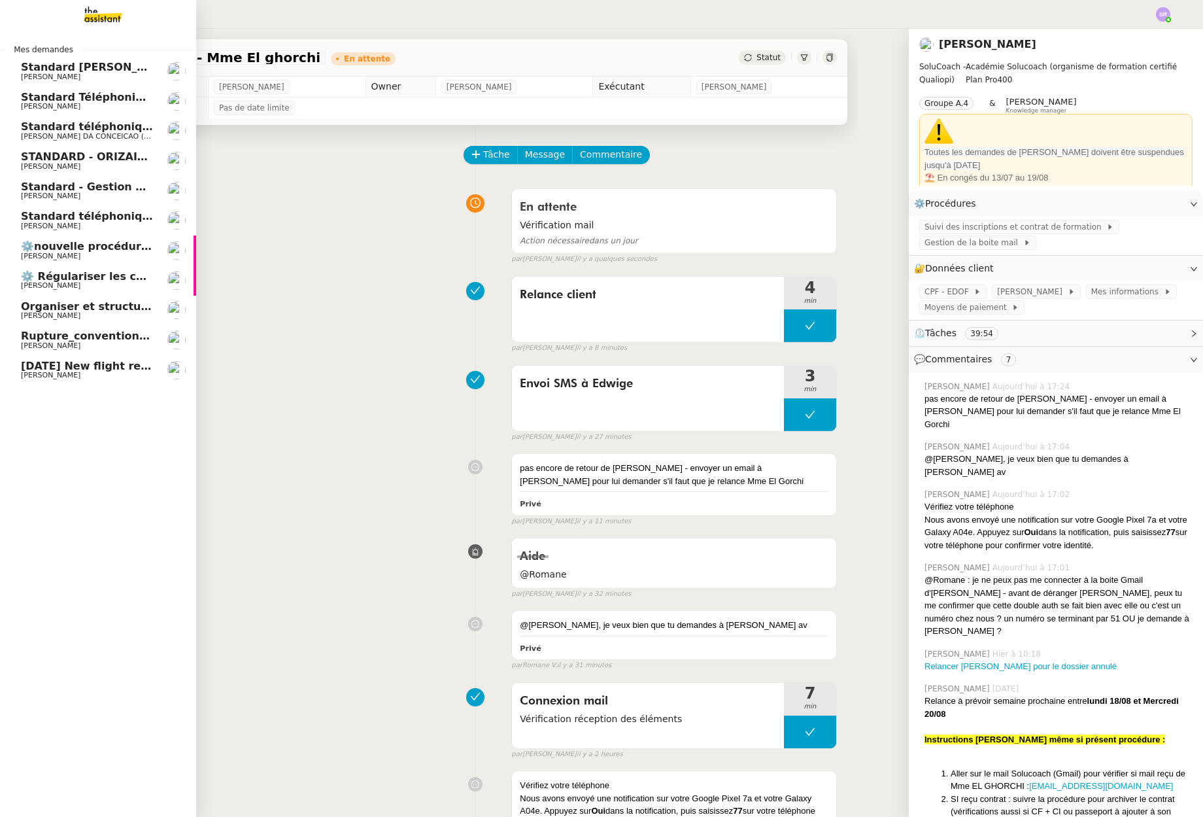
click at [84, 366] on span "[DATE] New flight request - [PERSON_NAME]" at bounding box center [152, 366] width 262 height 12
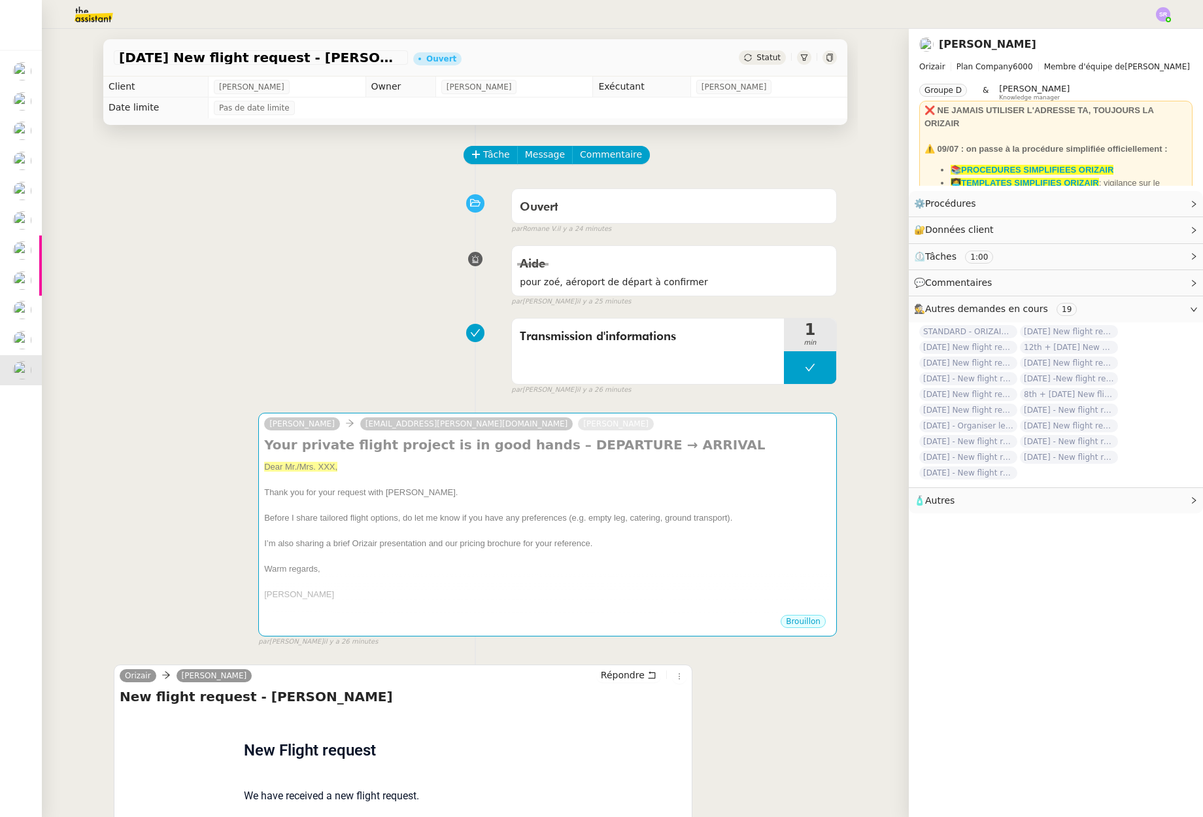
scroll to position [173, 0]
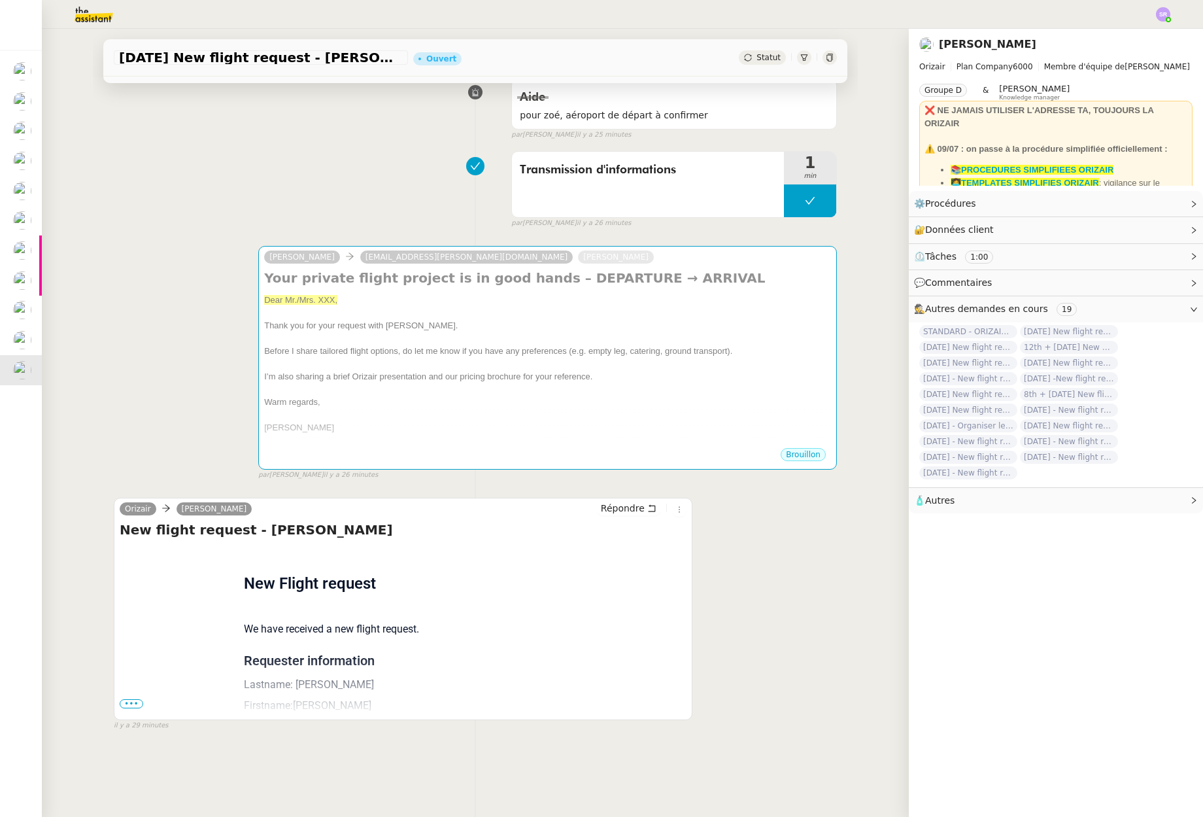
click at [125, 699] on span "•••" at bounding box center [132, 703] width 24 height 9
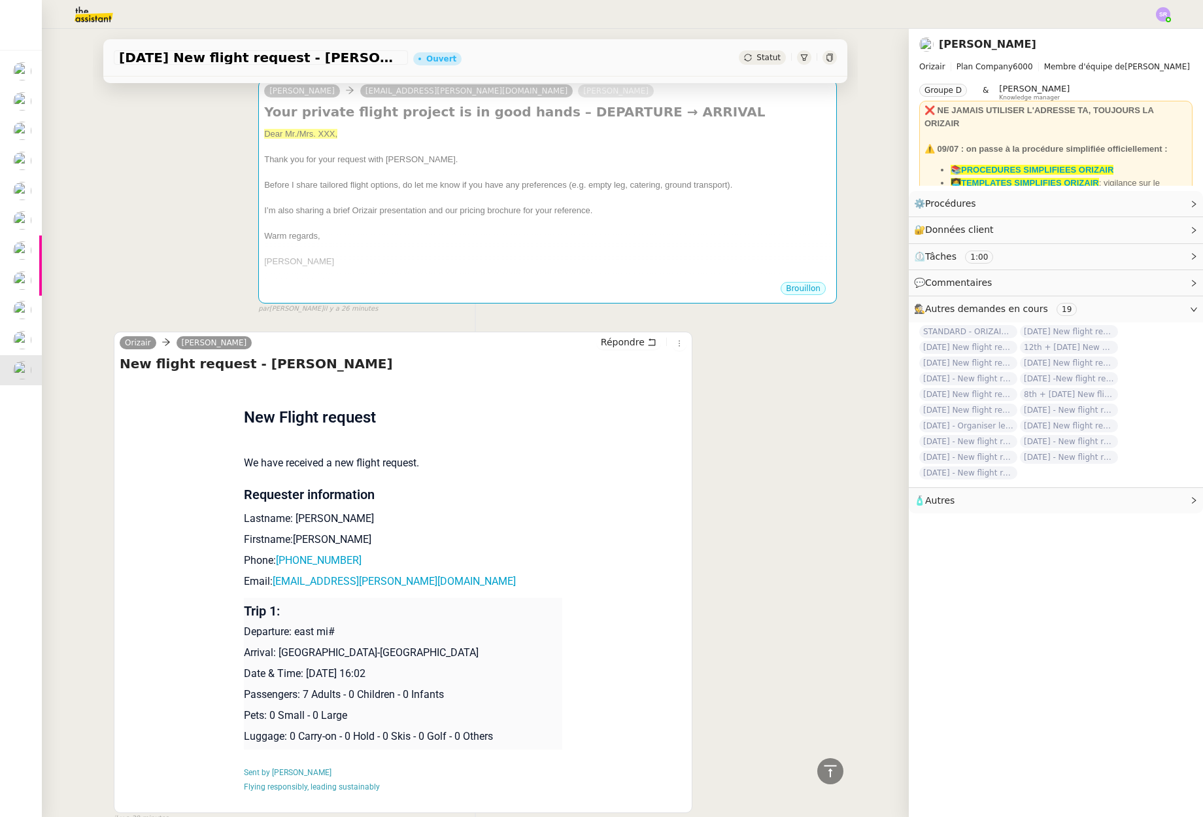
scroll to position [409, 0]
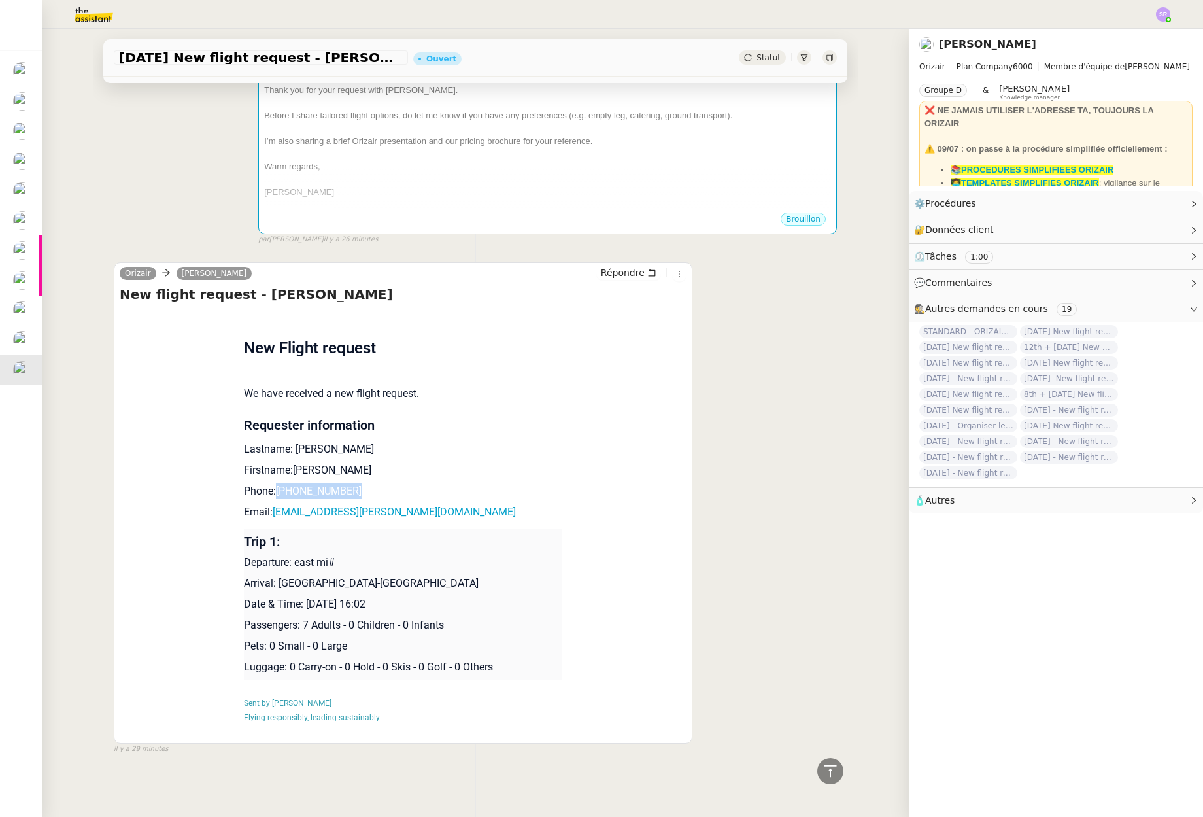
drag, startPoint x: 424, startPoint y: 483, endPoint x: 271, endPoint y: 483, distance: 153.0
click at [271, 483] on p "Phone: +44 7788350079" at bounding box center [403, 491] width 319 height 16
copy link "[PHONE_NUMBER]"
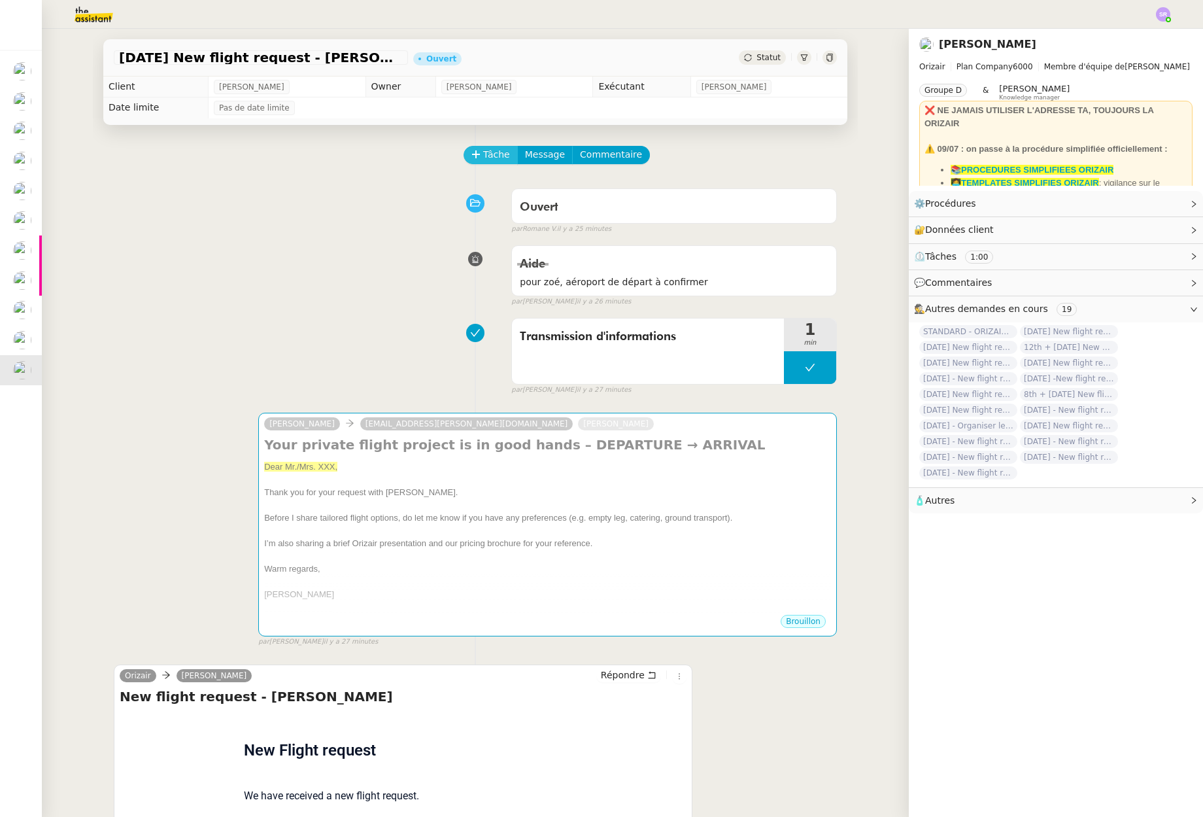
click at [489, 157] on span "Tâche" at bounding box center [496, 154] width 27 height 15
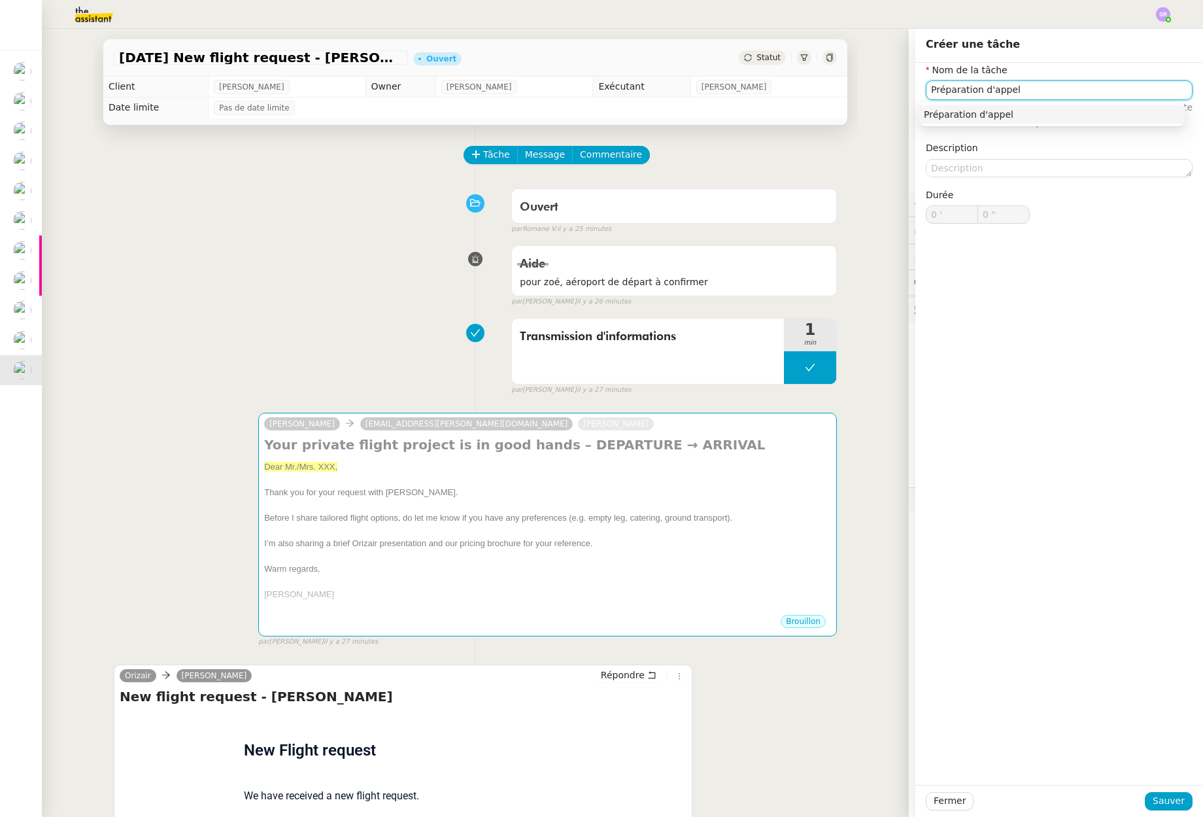
click at [1051, 115] on div "Préparation d'appel" at bounding box center [1052, 115] width 256 height 12
type input "Préparation d'appel"
click at [1146, 798] on button "Sauver" at bounding box center [1169, 801] width 48 height 18
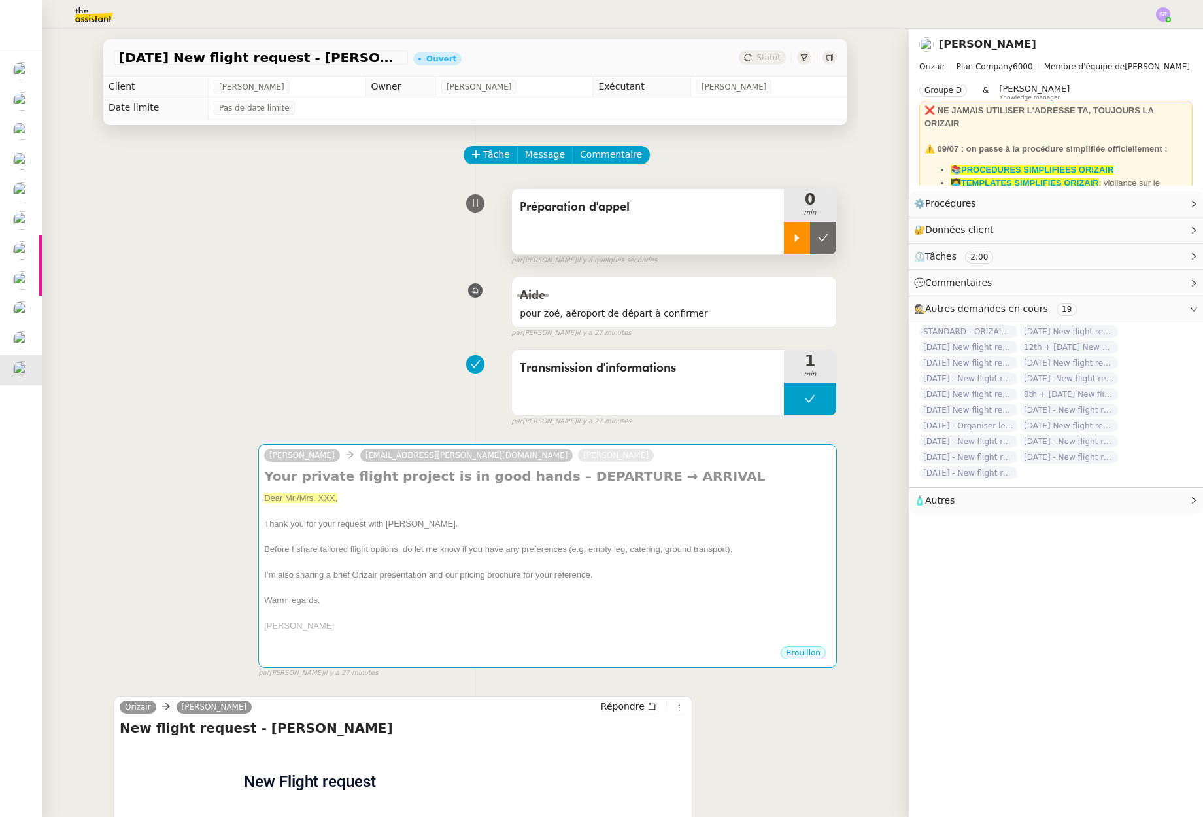
click at [792, 243] on icon at bounding box center [797, 238] width 10 height 10
click at [1140, 207] on link "Modifier" at bounding box center [1158, 203] width 37 height 15
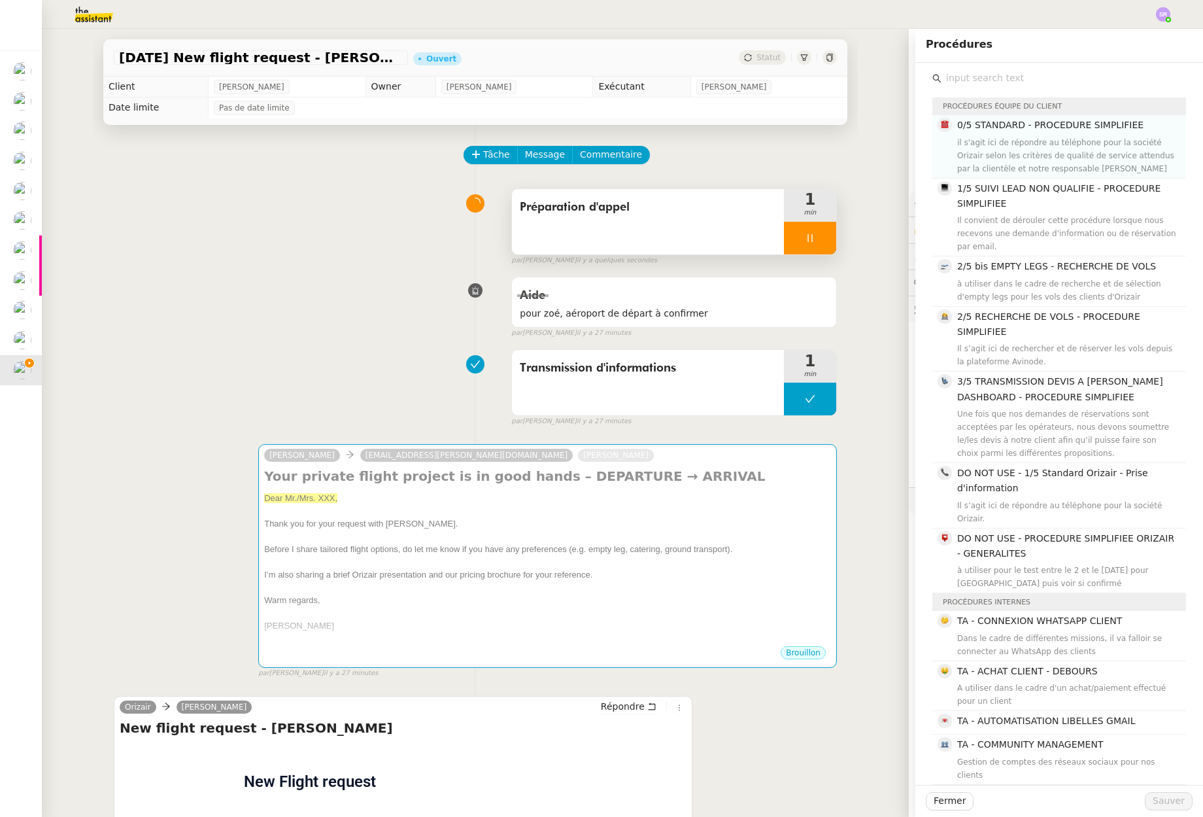
click at [1060, 145] on div "il s'agit ici de répondre au téléphone pour la société Orizair selon les critèr…" at bounding box center [1067, 155] width 221 height 39
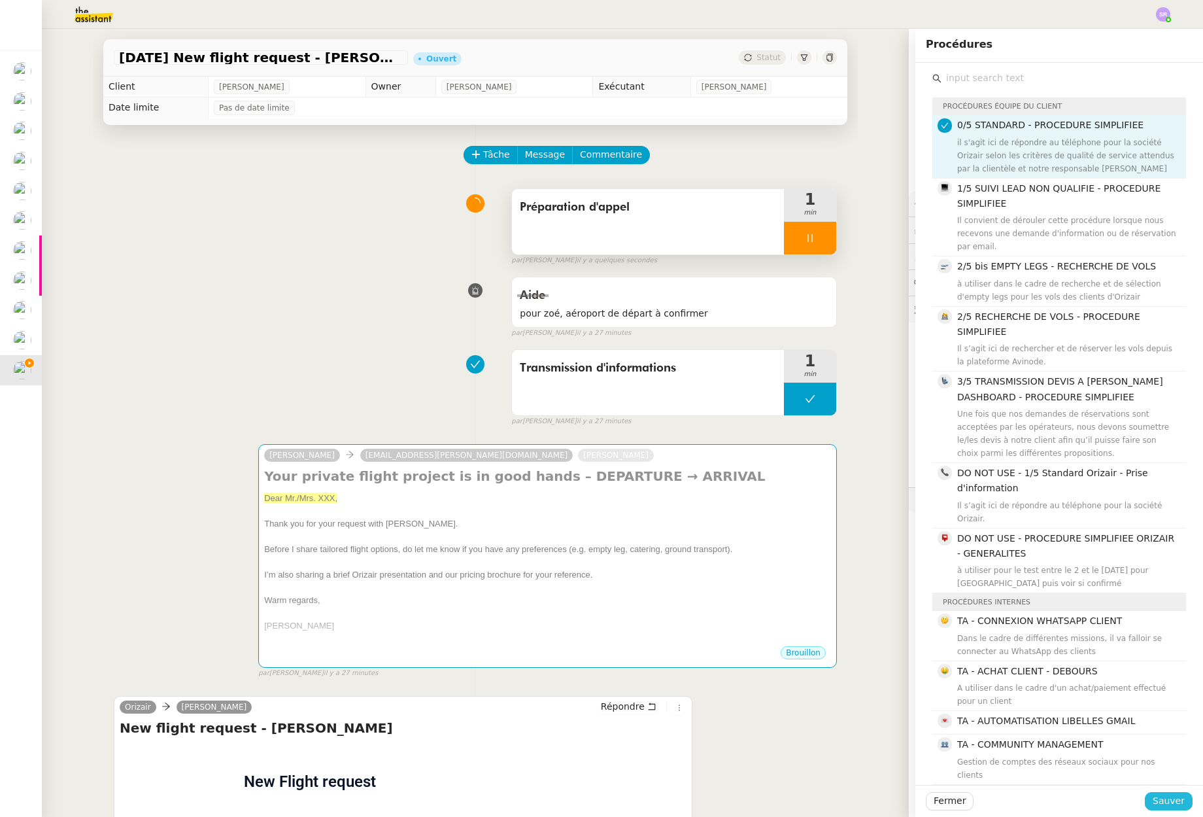
click at [1170, 806] on span "Sauver" at bounding box center [1169, 800] width 32 height 15
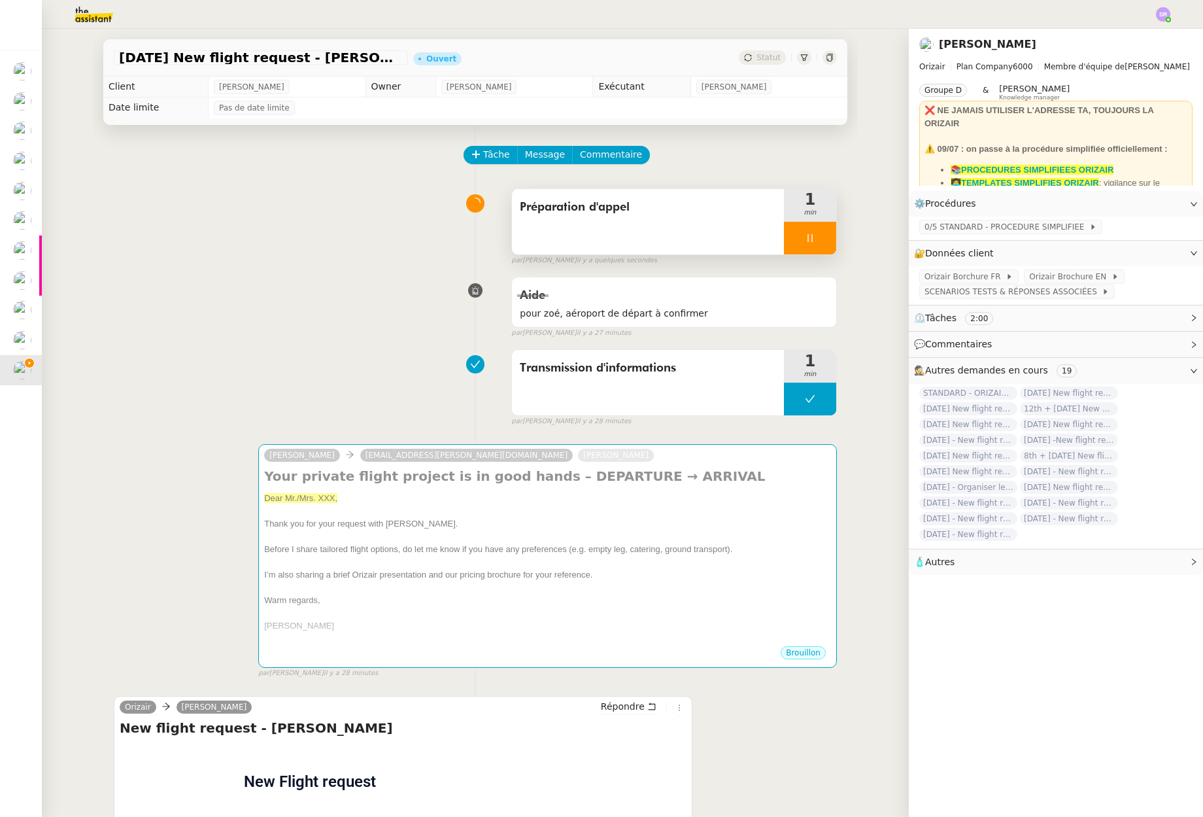
click at [792, 238] on div at bounding box center [810, 238] width 52 height 33
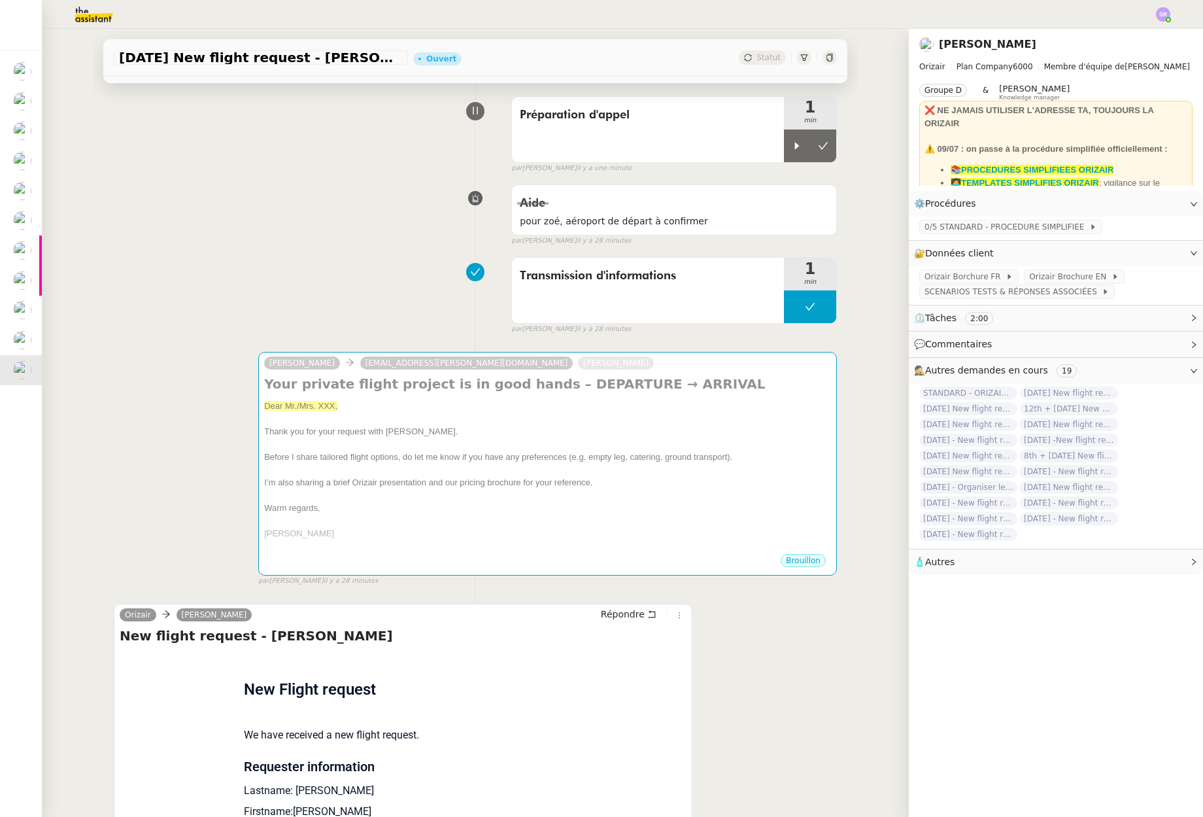
scroll to position [441, 0]
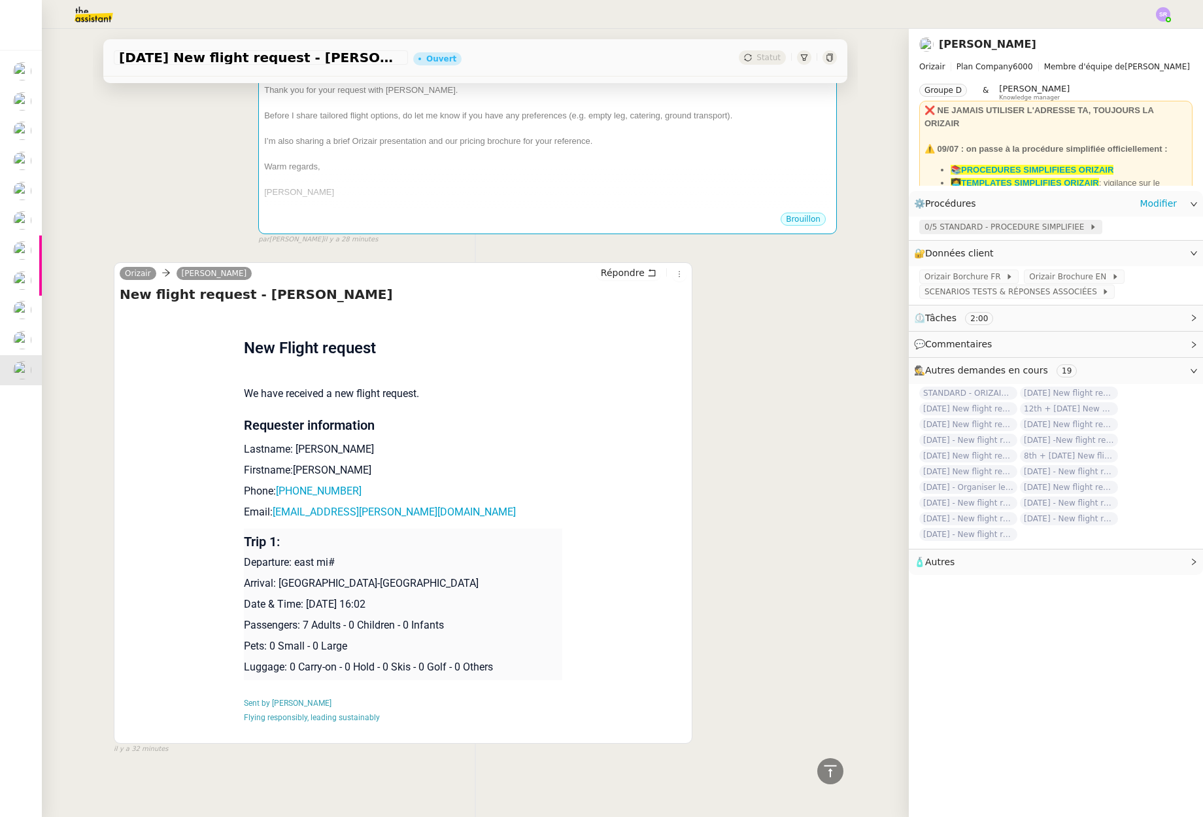
click at [1040, 226] on span "0/5 STANDARD - PROCEDURE SIMPLIFIEE" at bounding box center [1007, 226] width 165 height 13
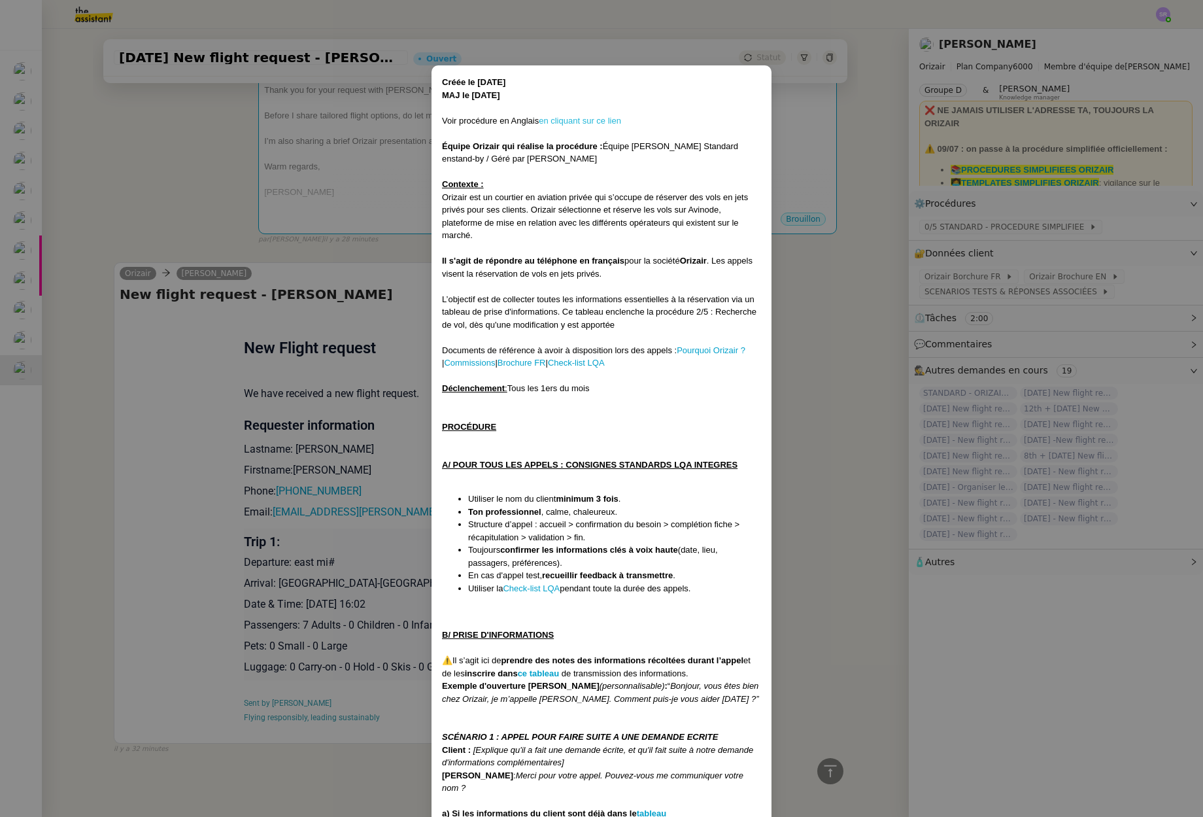
click at [596, 123] on link "en cliquant sur ce lien" at bounding box center [580, 121] width 82 height 10
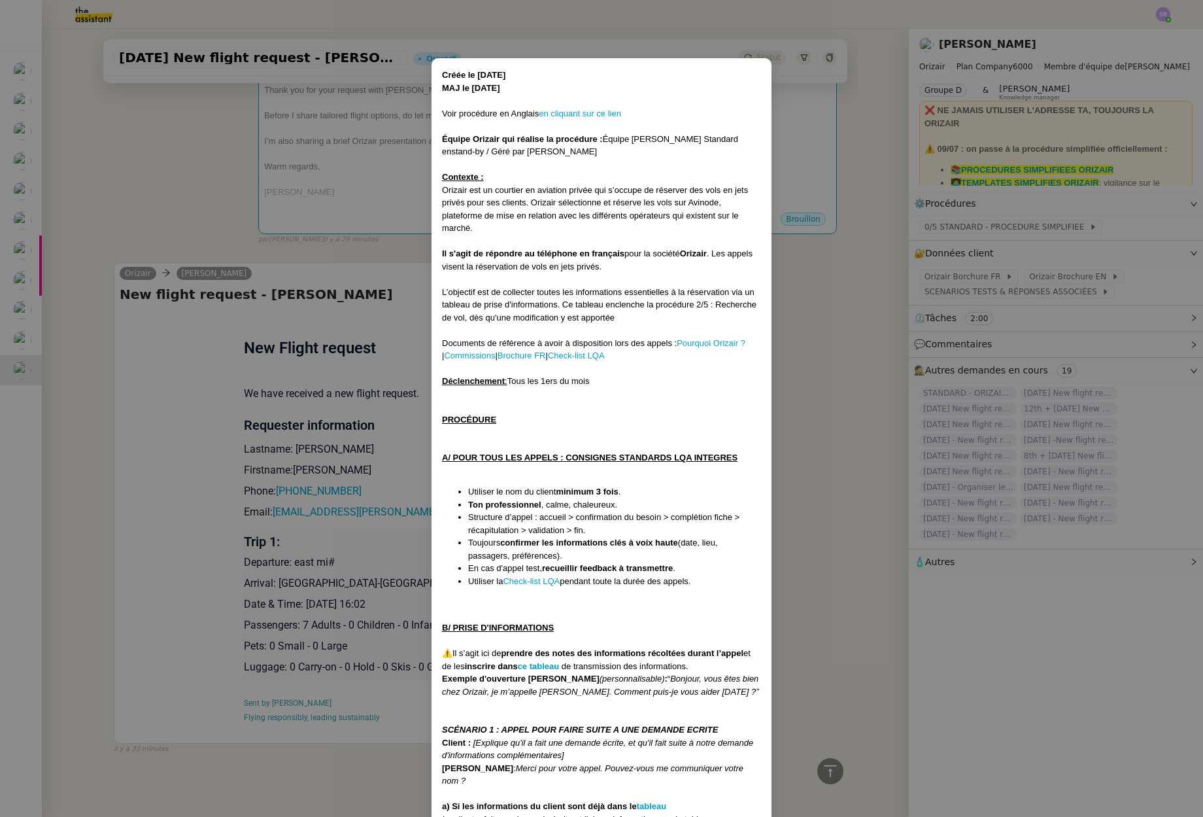
scroll to position [0, 0]
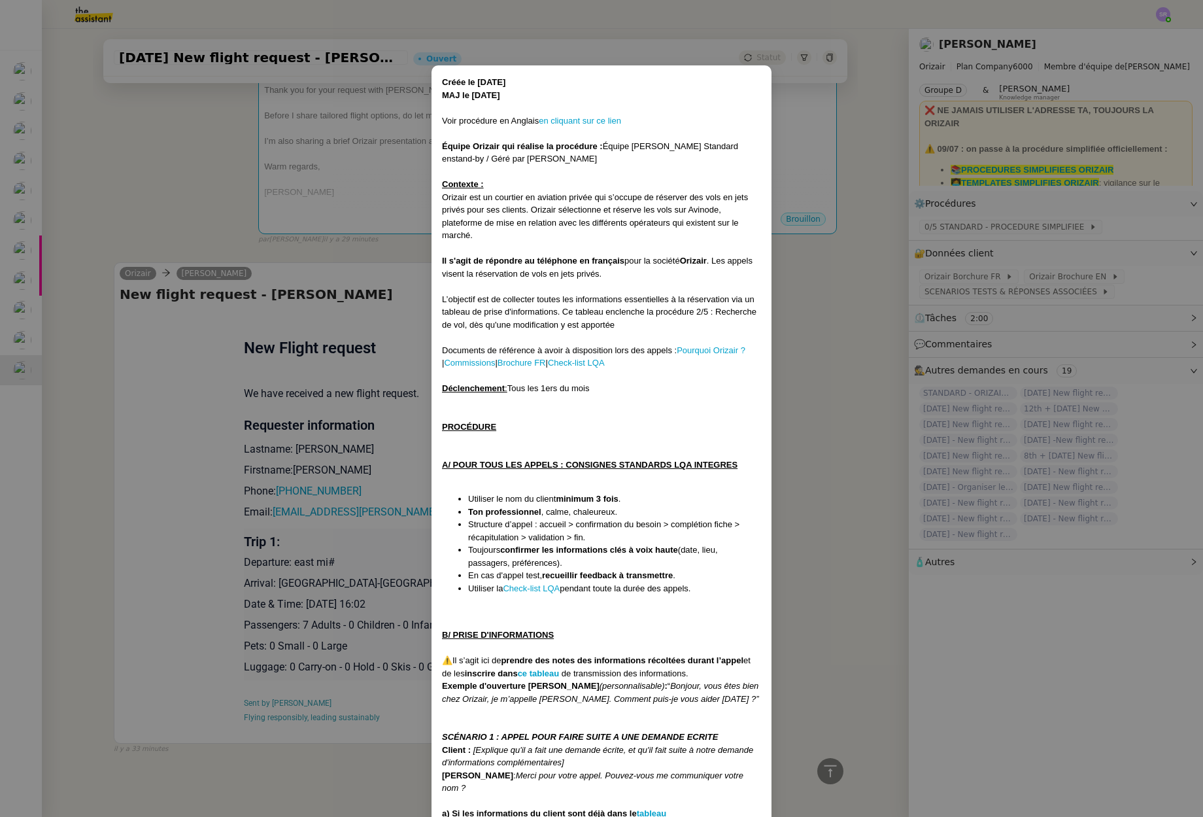
click at [792, 520] on nz-modal-container "Créée le 31/03/2025 MAJ le 16/07/2025 Voir procédure en Anglais en cliquant sur…" at bounding box center [601, 408] width 1203 height 817
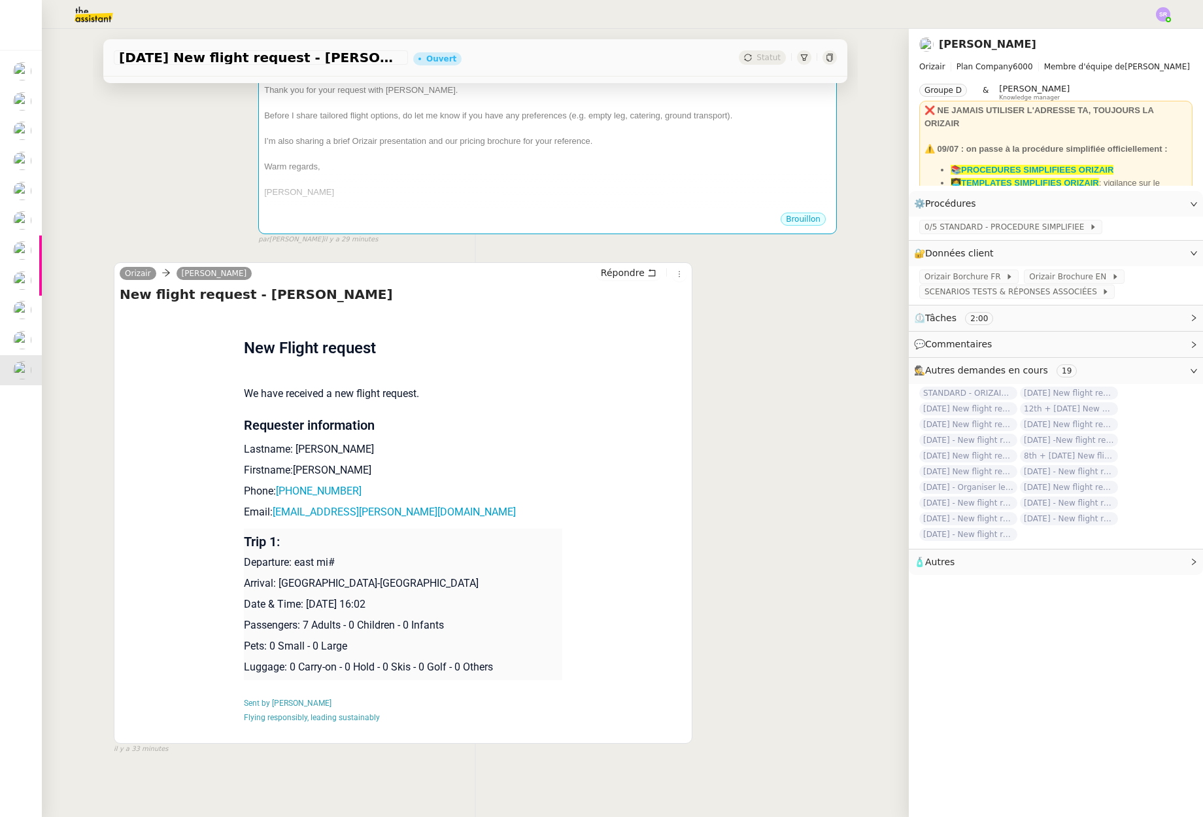
scroll to position [21, 0]
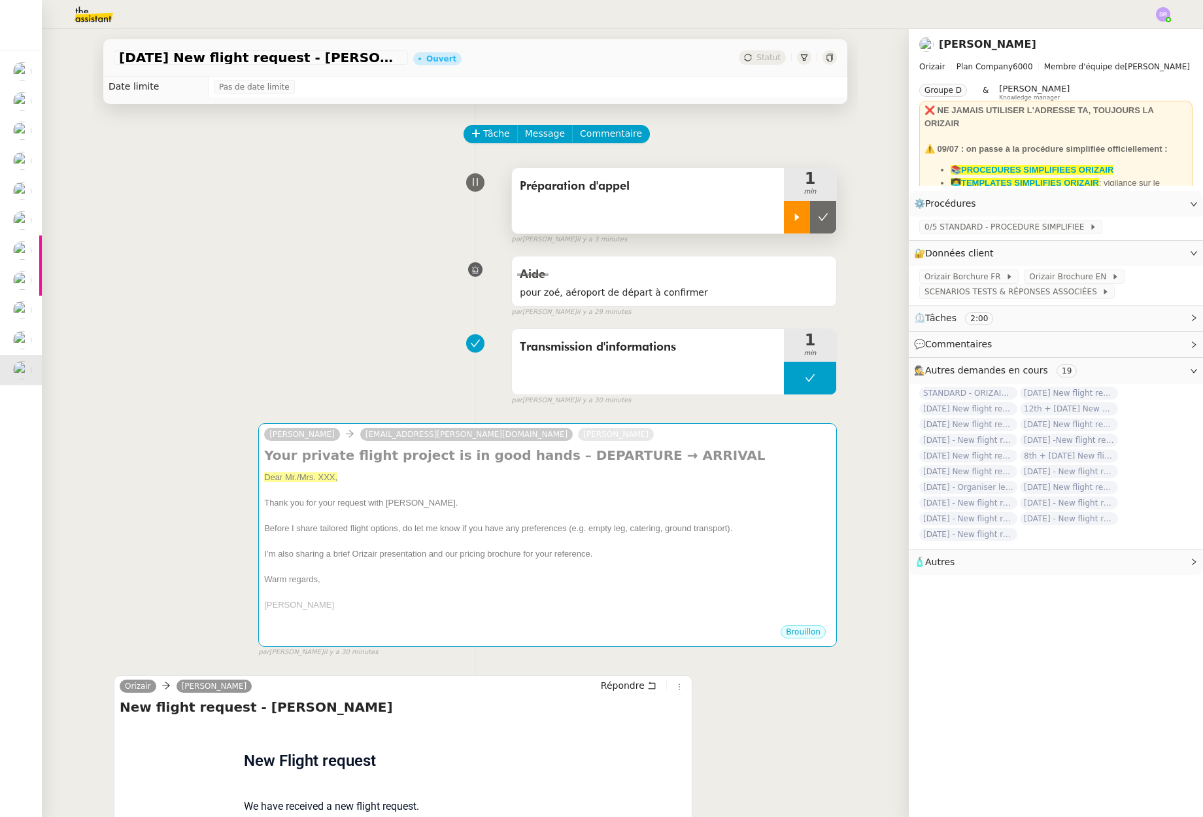
click at [789, 224] on div at bounding box center [797, 217] width 26 height 33
click at [1002, 235] on div "0/5 STANDARD - PROCEDURE SIMPLIFIEE" at bounding box center [1056, 227] width 294 height 23
click at [1142, 206] on link "Modifier" at bounding box center [1158, 203] width 37 height 15
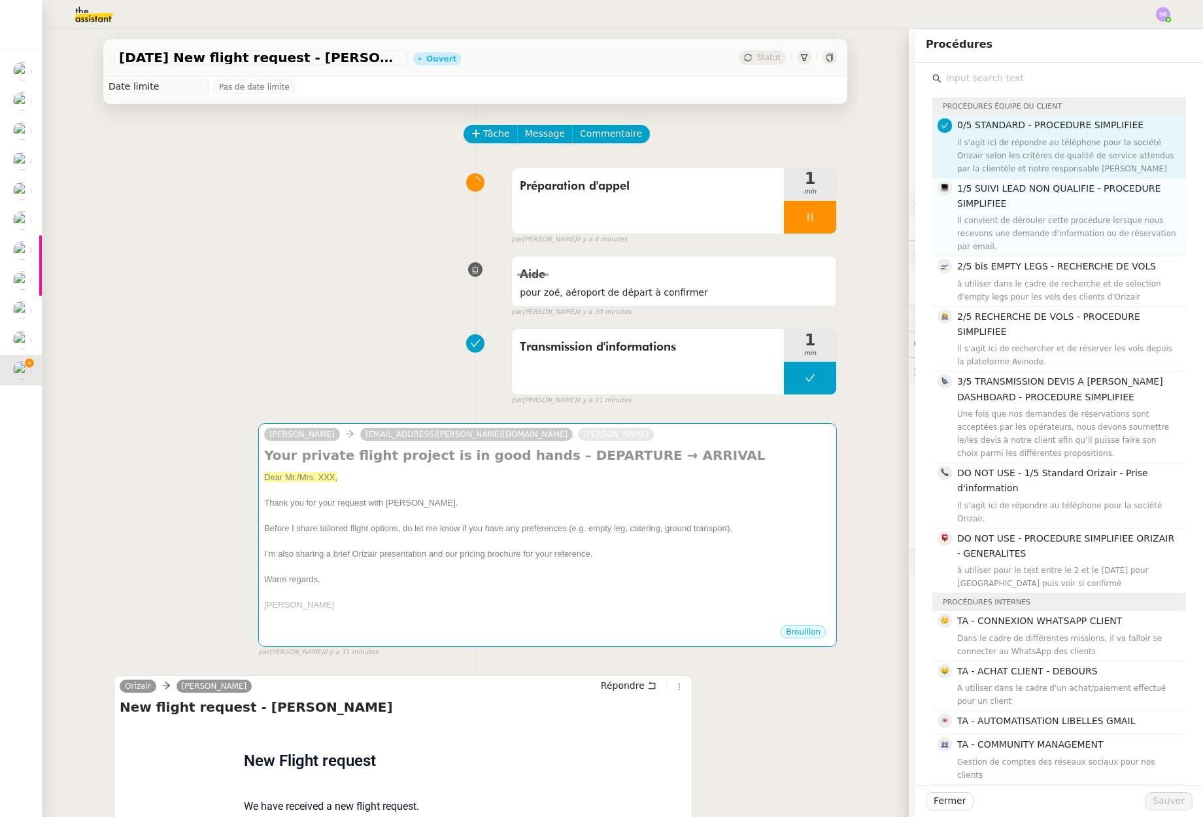
drag, startPoint x: 1018, startPoint y: 215, endPoint x: 1027, endPoint y: 227, distance: 14.9
click at [1018, 215] on div "Il convient de dérouler cette procédure lorsque nous recevons une demande d'inf…" at bounding box center [1067, 233] width 221 height 39
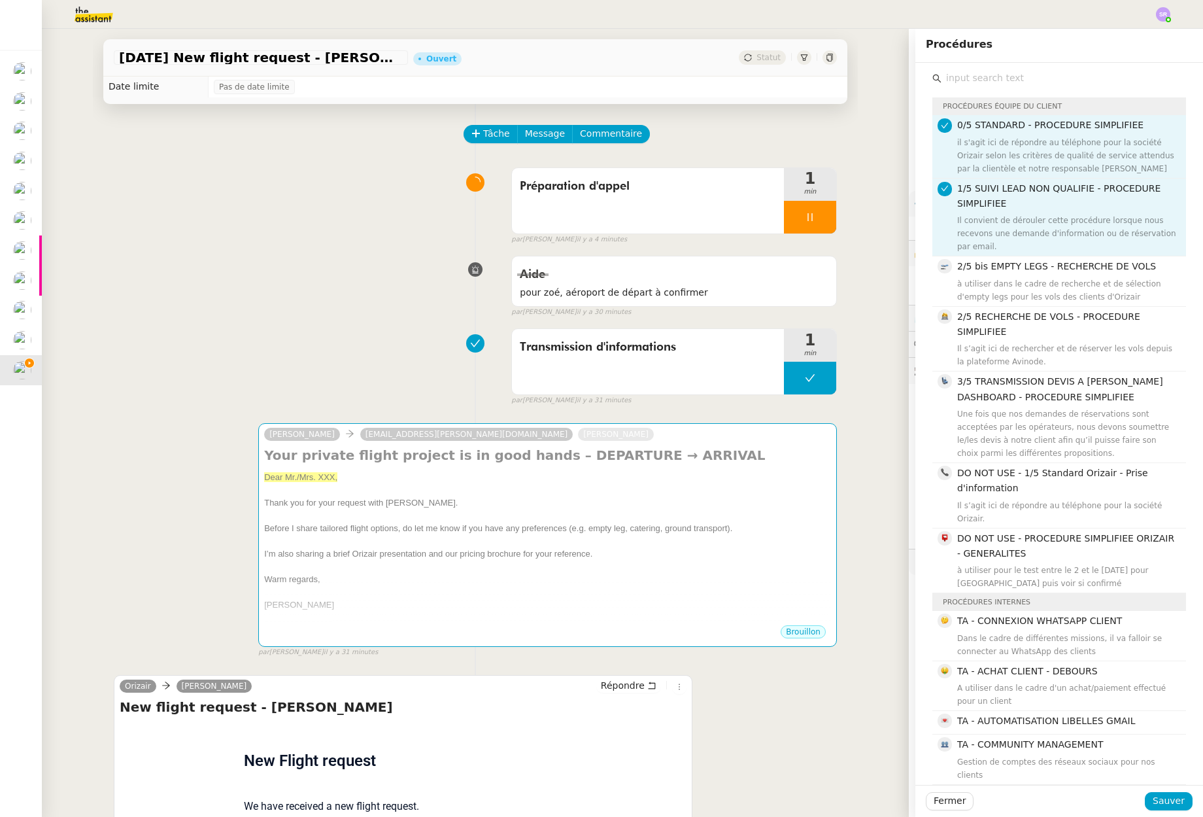
click at [1186, 804] on div "Fermer Sauver" at bounding box center [1059, 801] width 288 height 32
click at [1146, 808] on button "Sauver" at bounding box center [1169, 801] width 48 height 18
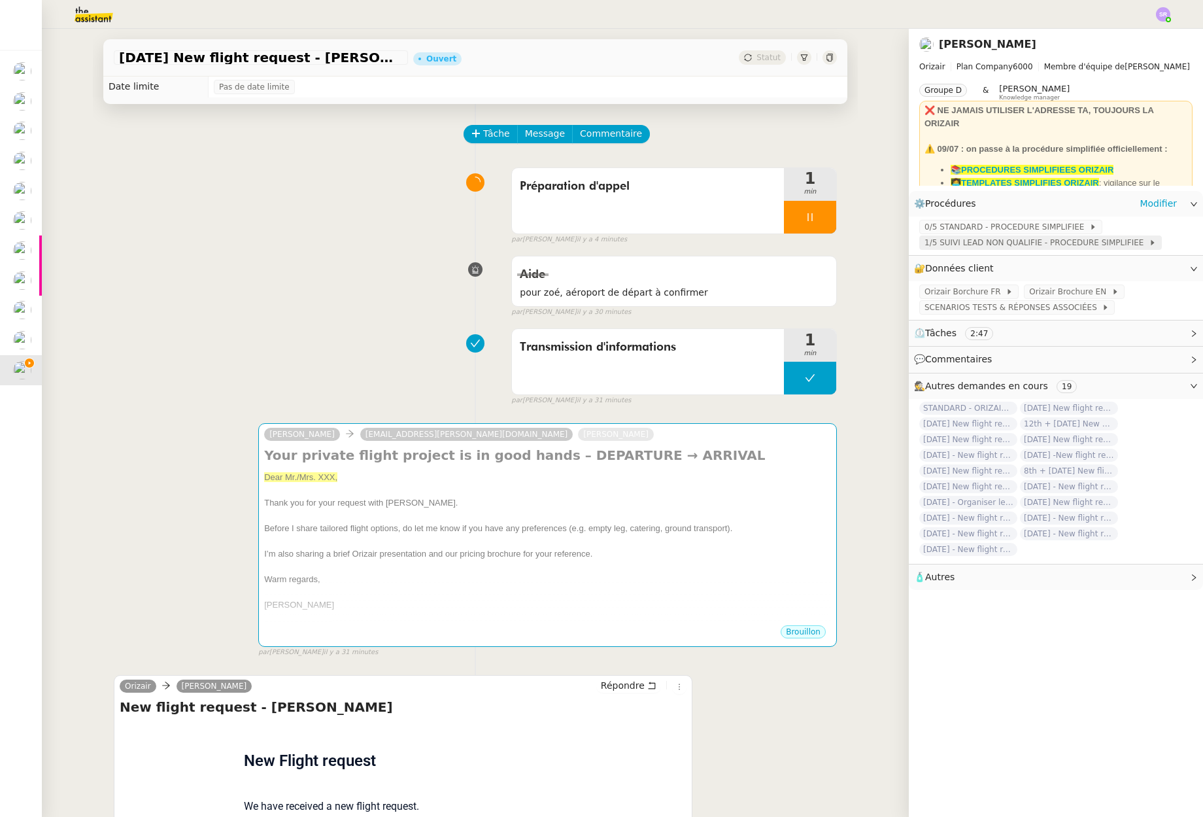
click at [1048, 242] on span "1/5 SUIVI LEAD NON QUALIFIE - PROCEDURE SIMPLIFIEE" at bounding box center [1037, 242] width 224 height 13
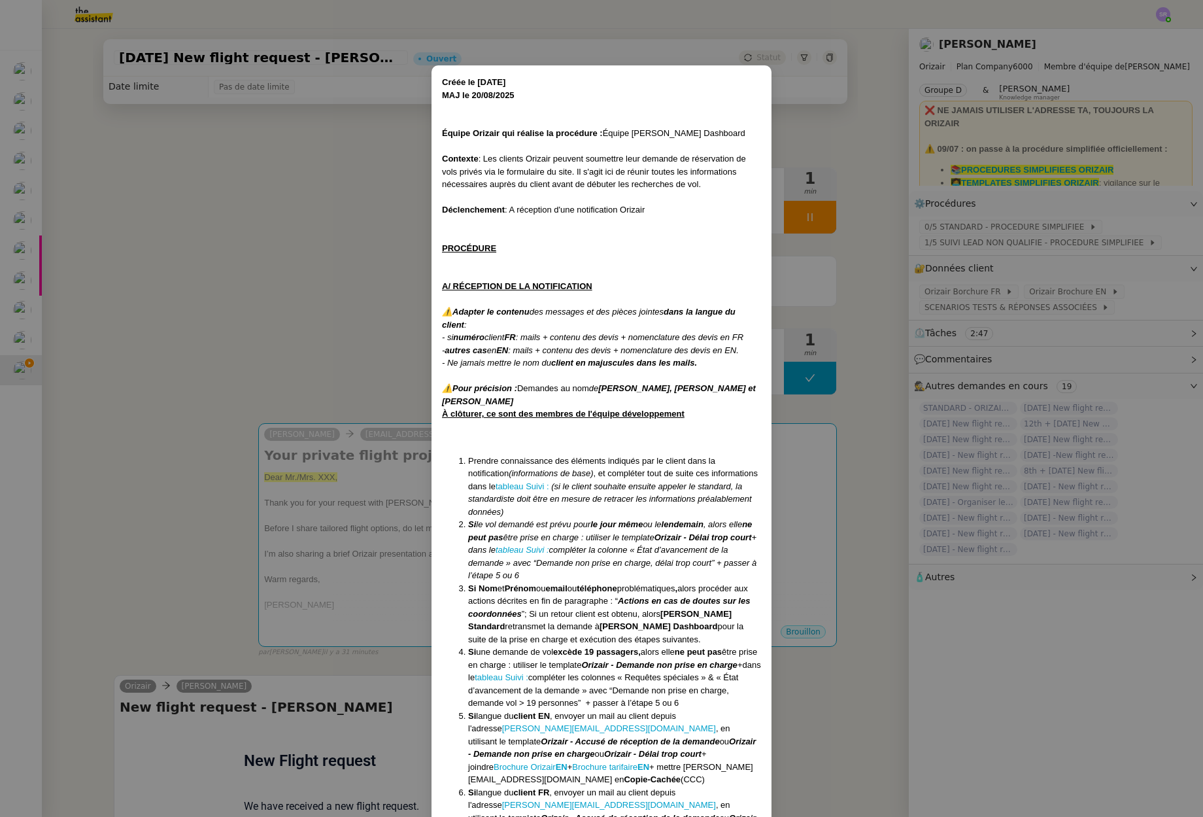
scroll to position [364, 0]
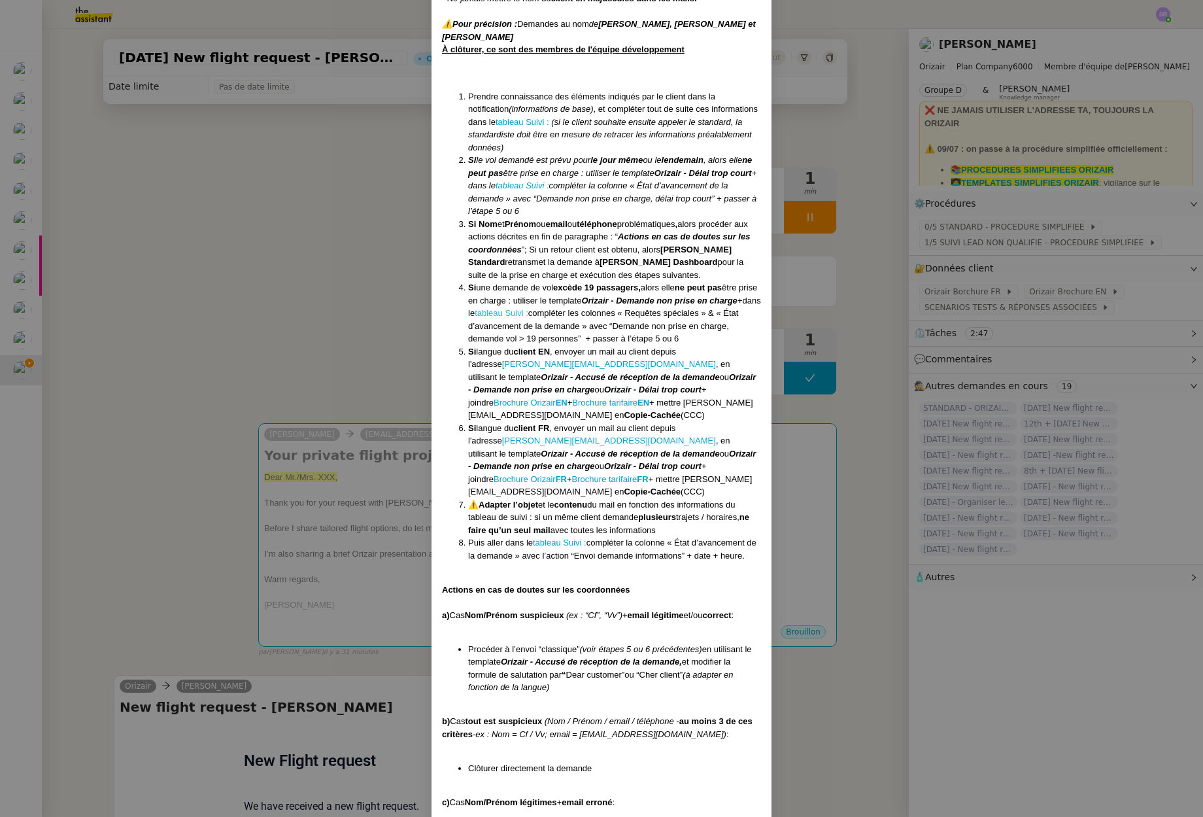
click at [528, 312] on link "tableau Suivi :" at bounding box center [502, 313] width 54 height 10
drag, startPoint x: 197, startPoint y: 413, endPoint x: 194, endPoint y: 405, distance: 9.1
click at [194, 404] on nz-modal-container "Créée le 16/04/2025 MAJ le 20 /08/2025 Équipe Orizair qui réalise la procédure …" at bounding box center [601, 408] width 1203 height 817
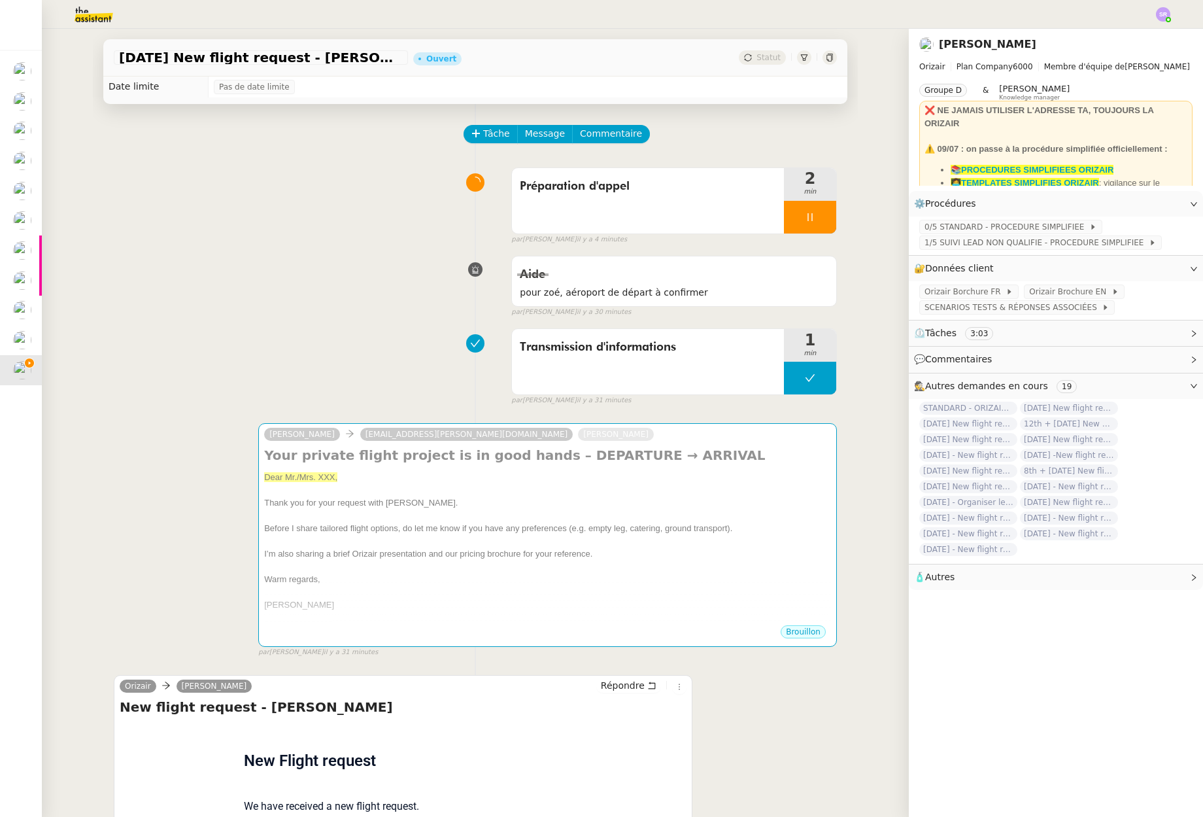
click at [256, 706] on h4 "New flight request - [PERSON_NAME]" at bounding box center [403, 707] width 567 height 18
click at [310, 707] on h4 "New flight request - [PERSON_NAME]" at bounding box center [403, 707] width 567 height 18
copy h4 "Calder"
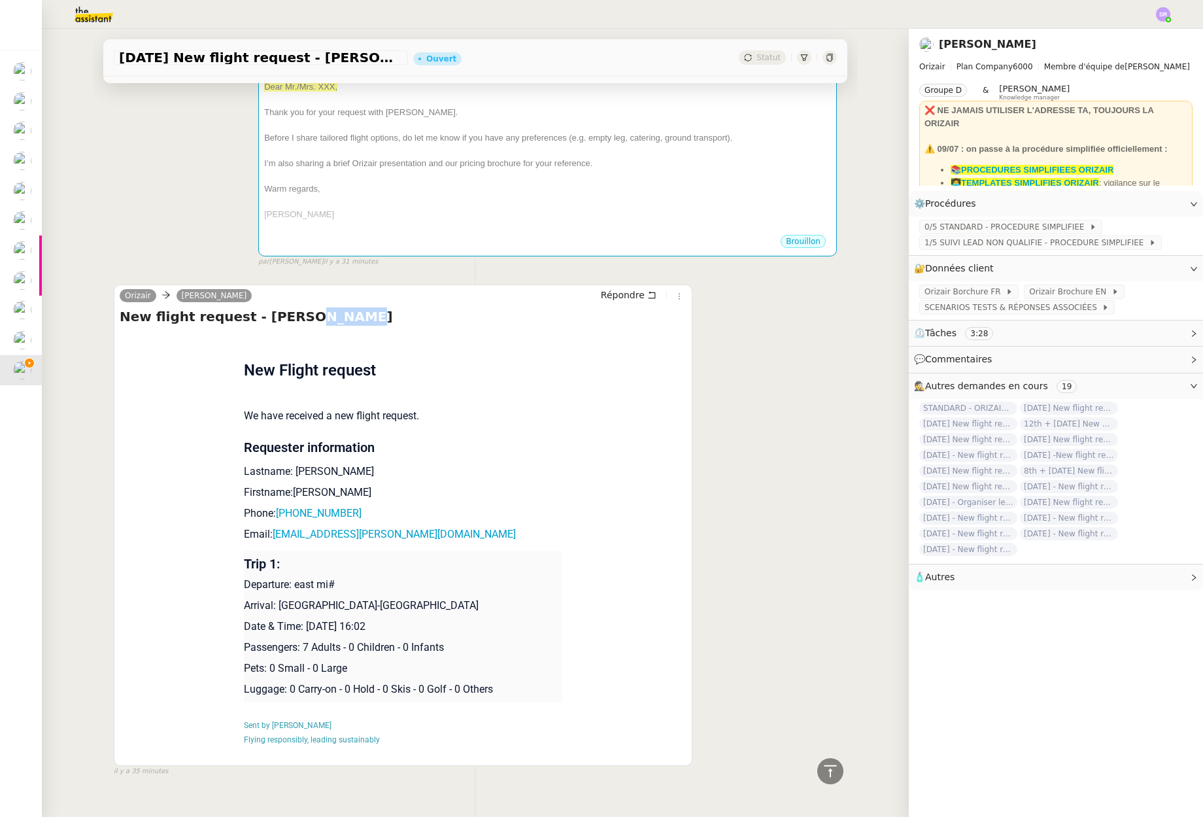
scroll to position [441, 0]
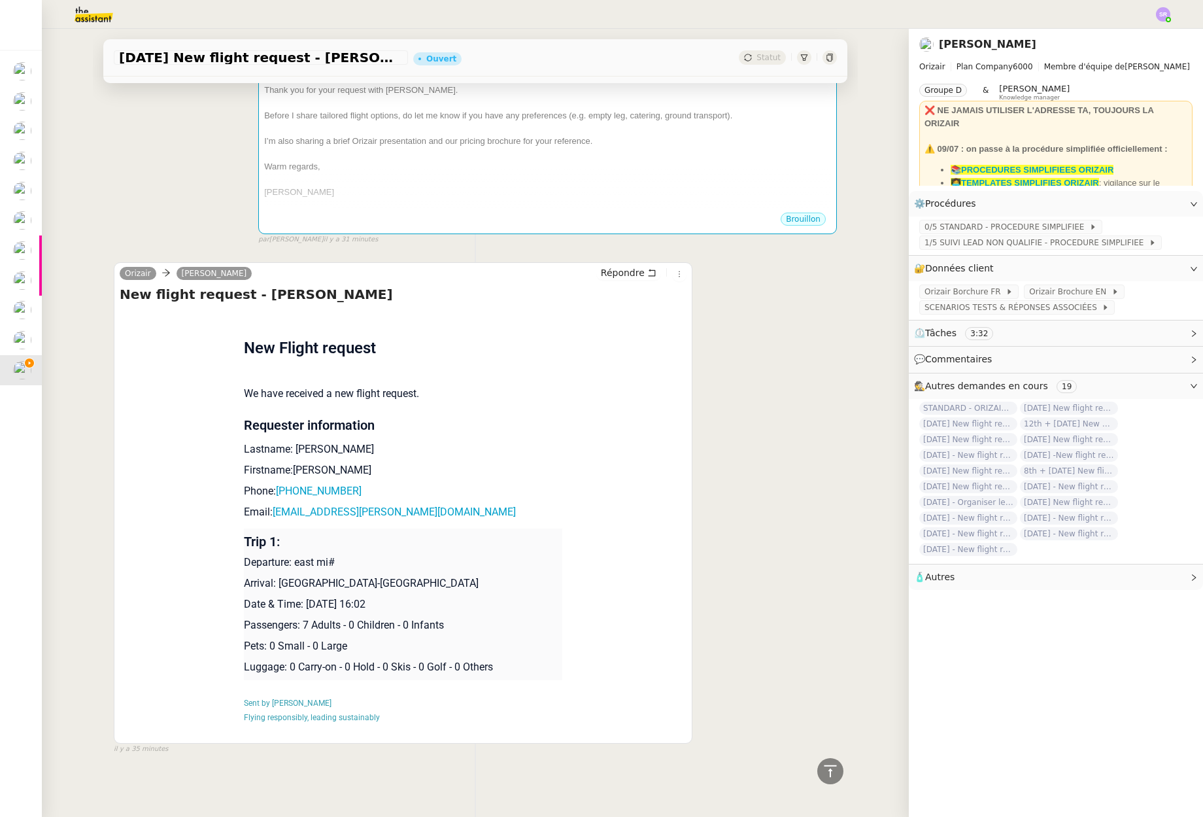
click at [204, 440] on div "Flight request created by Cavan Calder New Flight request We have received a ne…" at bounding box center [403, 525] width 567 height 430
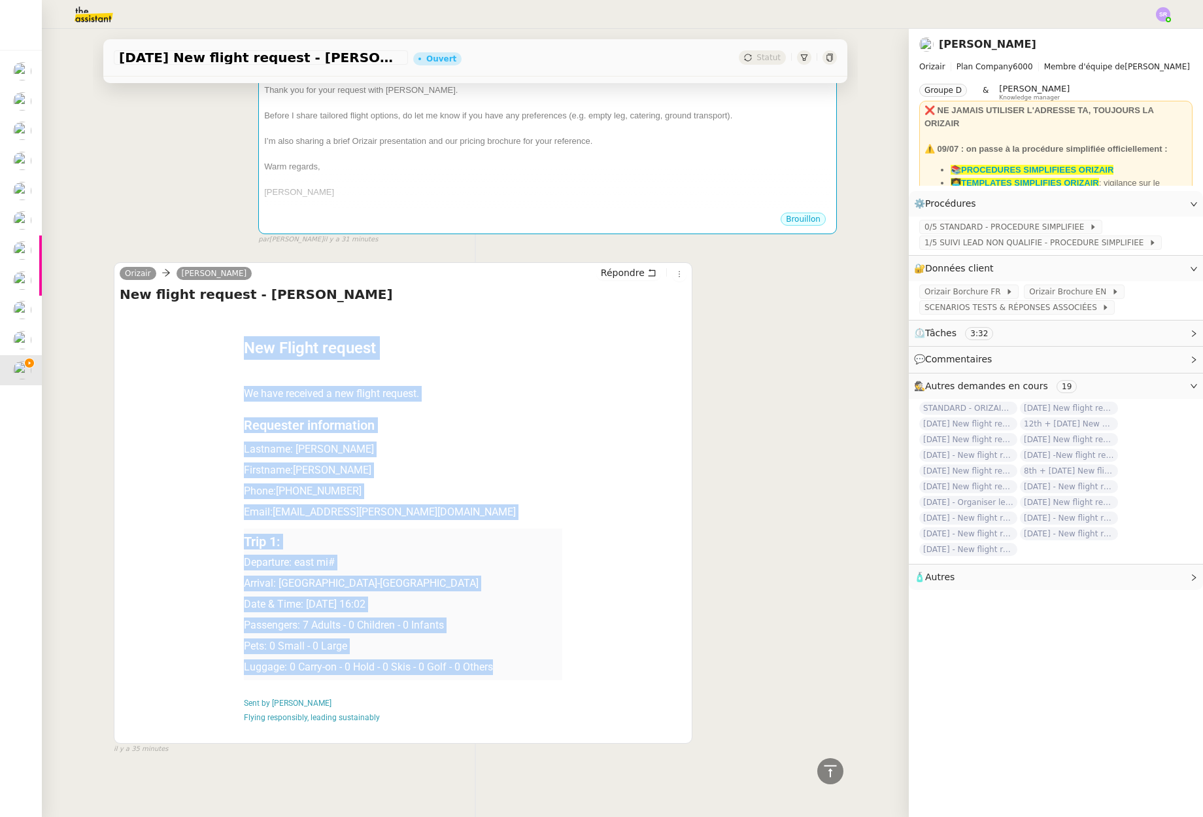
drag, startPoint x: 230, startPoint y: 437, endPoint x: 543, endPoint y: 657, distance: 383.1
click at [543, 657] on div "Flight request created by Cavan Calder New Flight request We have received a ne…" at bounding box center [403, 525] width 567 height 430
copy div "Flight request created by Cavan Calder ‌​‍‎‏﻿ ‌​‍‎‏﻿ ‌​‍‎‏﻿ ‌​‍‎‏﻿ ‌​‍‎‏﻿ ‌​‍‎‏…"
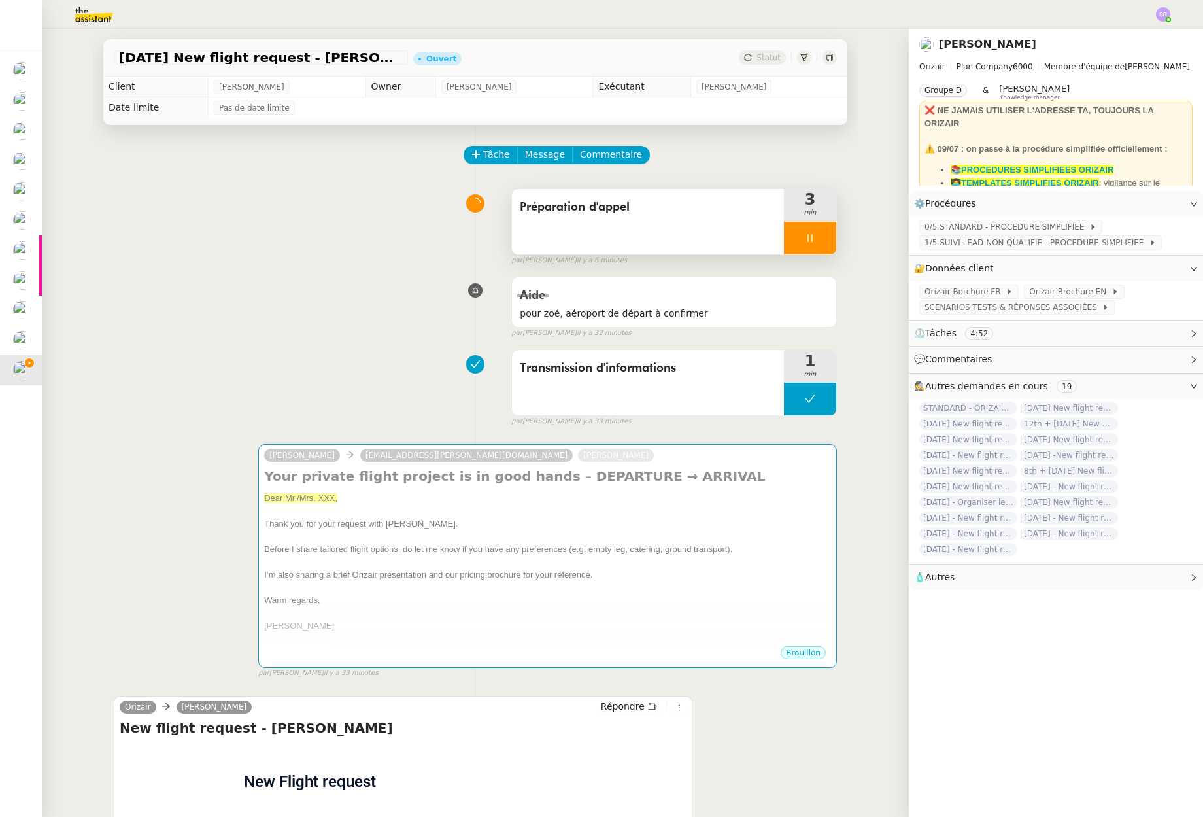
click at [807, 241] on div at bounding box center [810, 238] width 52 height 33
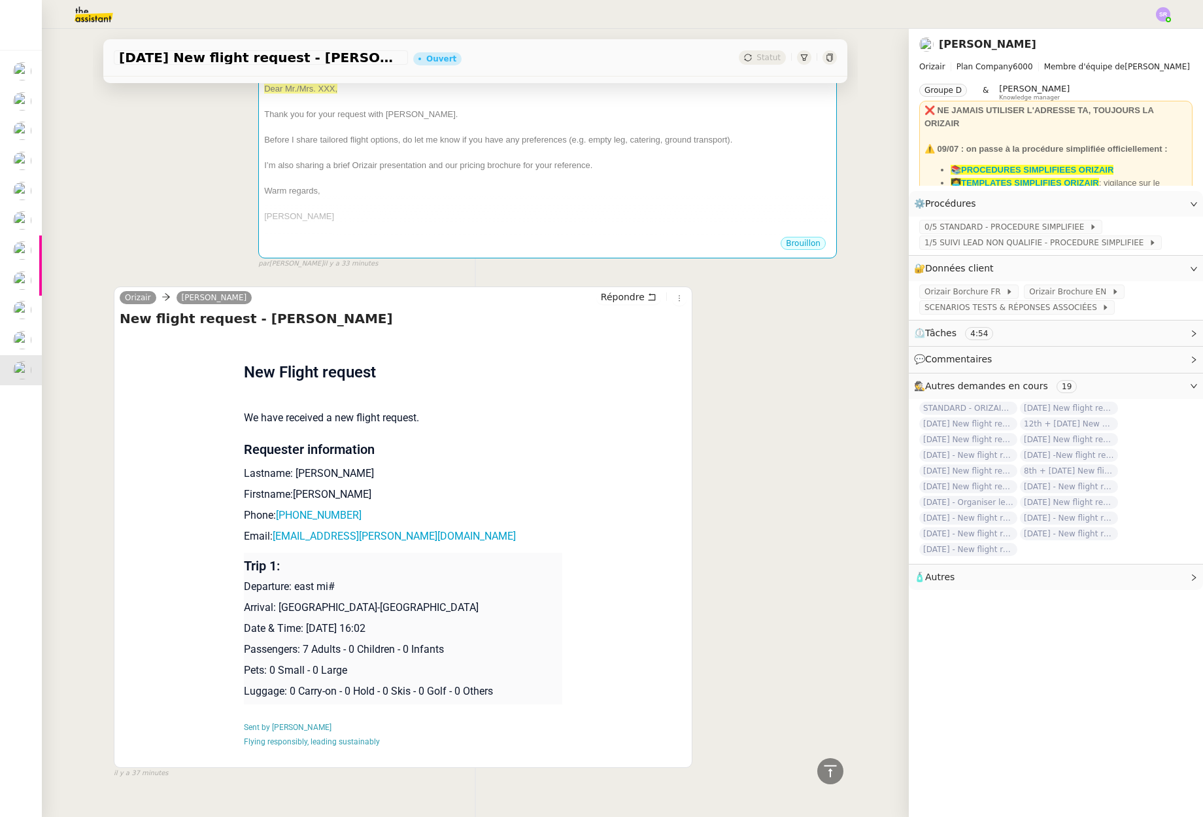
scroll to position [426, 0]
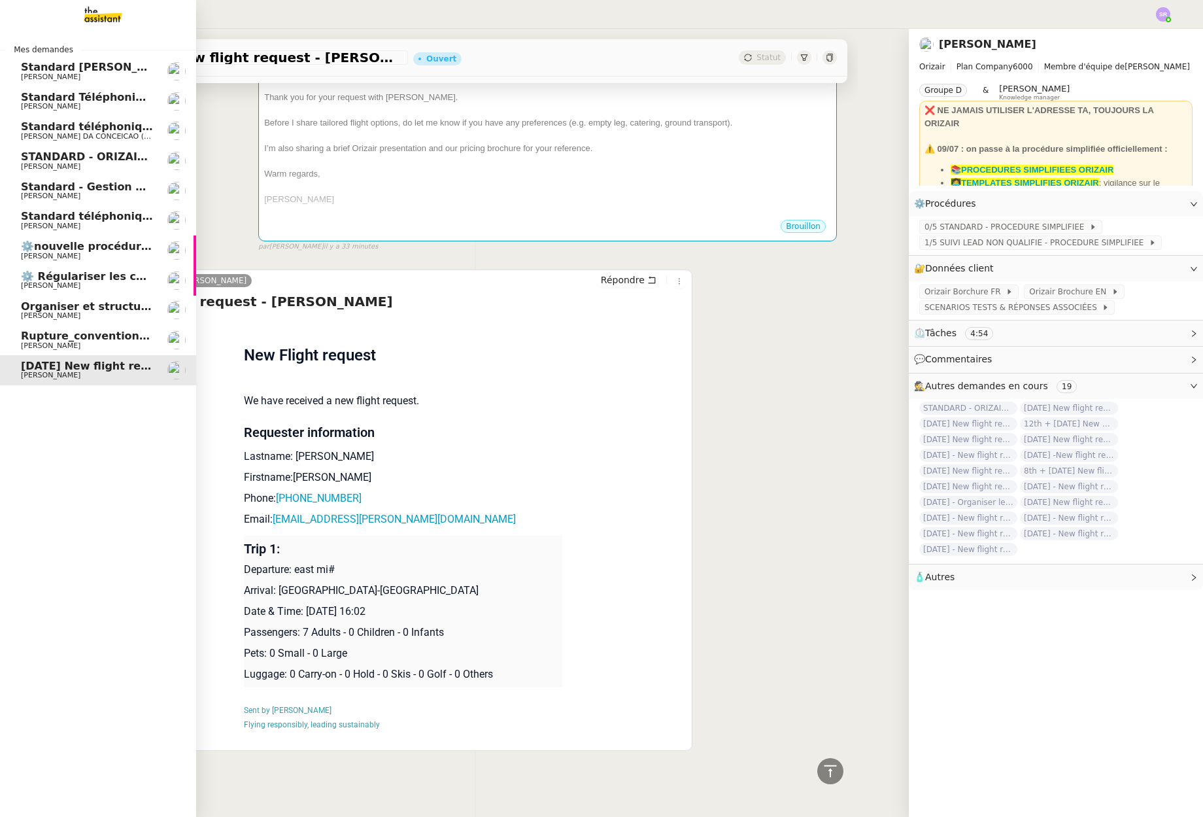
click at [96, 248] on span "⚙️nouvelle procédure d'onboarding" at bounding box center [125, 246] width 209 height 12
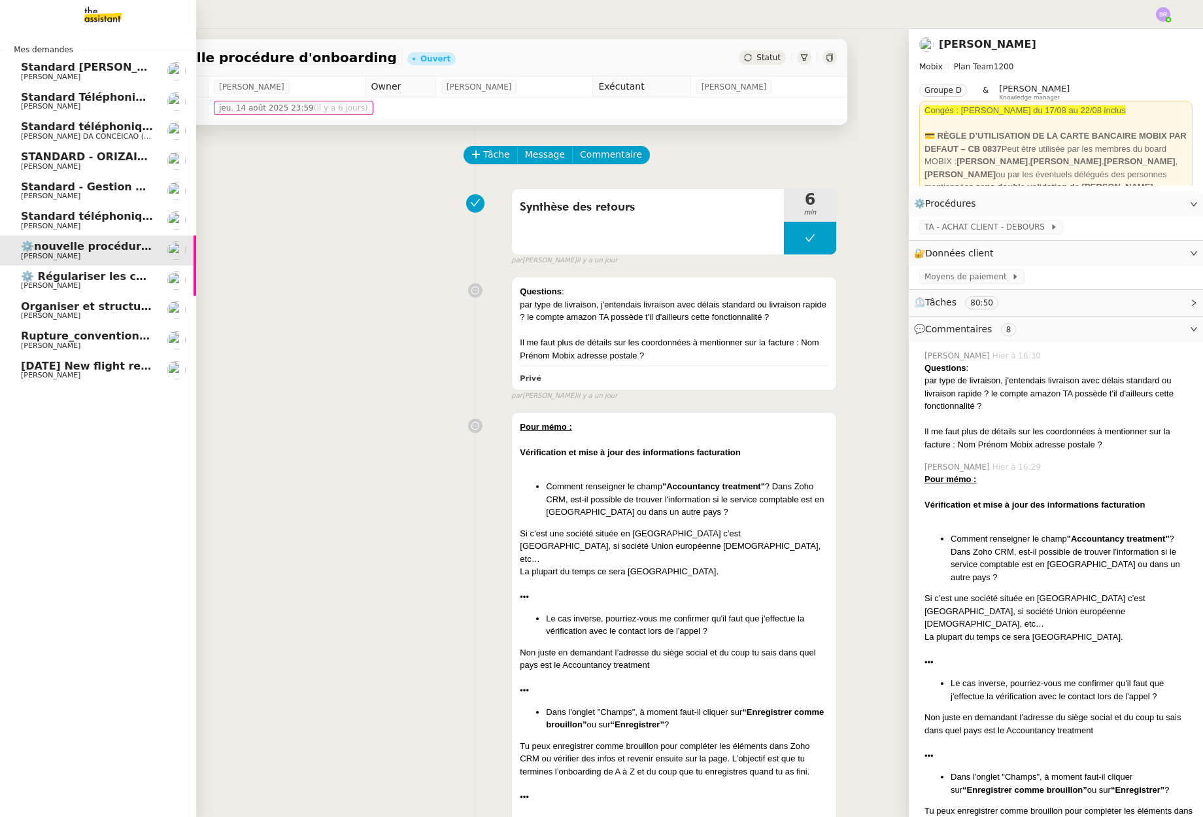
drag, startPoint x: 44, startPoint y: 376, endPoint x: 119, endPoint y: 371, distance: 74.7
click at [45, 375] on span "[PERSON_NAME]" at bounding box center [51, 375] width 60 height 9
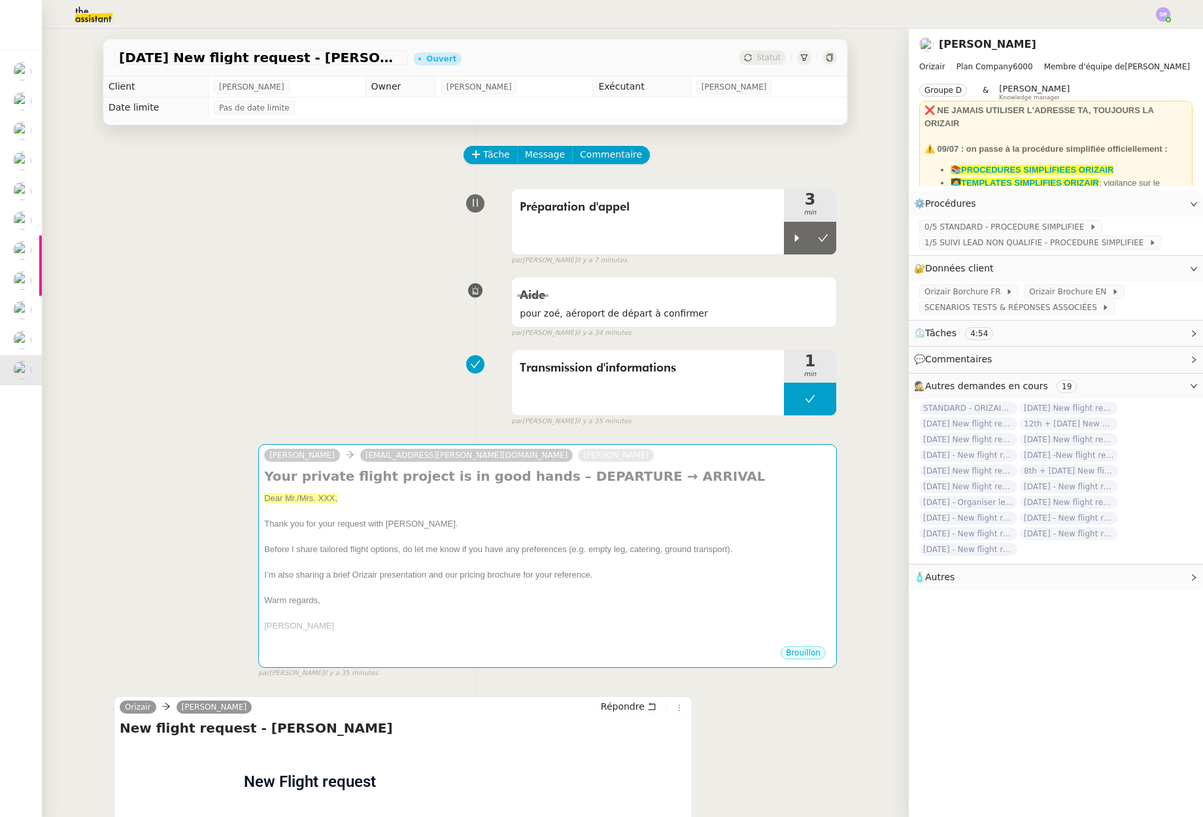
drag, startPoint x: 781, startPoint y: 234, endPoint x: 201, endPoint y: 434, distance: 612.7
click at [792, 234] on icon at bounding box center [797, 238] width 10 height 10
click at [805, 239] on icon at bounding box center [810, 238] width 10 height 10
click at [1063, 238] on span "1/5 SUIVI LEAD NON QUALIFIE - PROCEDURE SIMPLIFIEE" at bounding box center [1037, 242] width 224 height 13
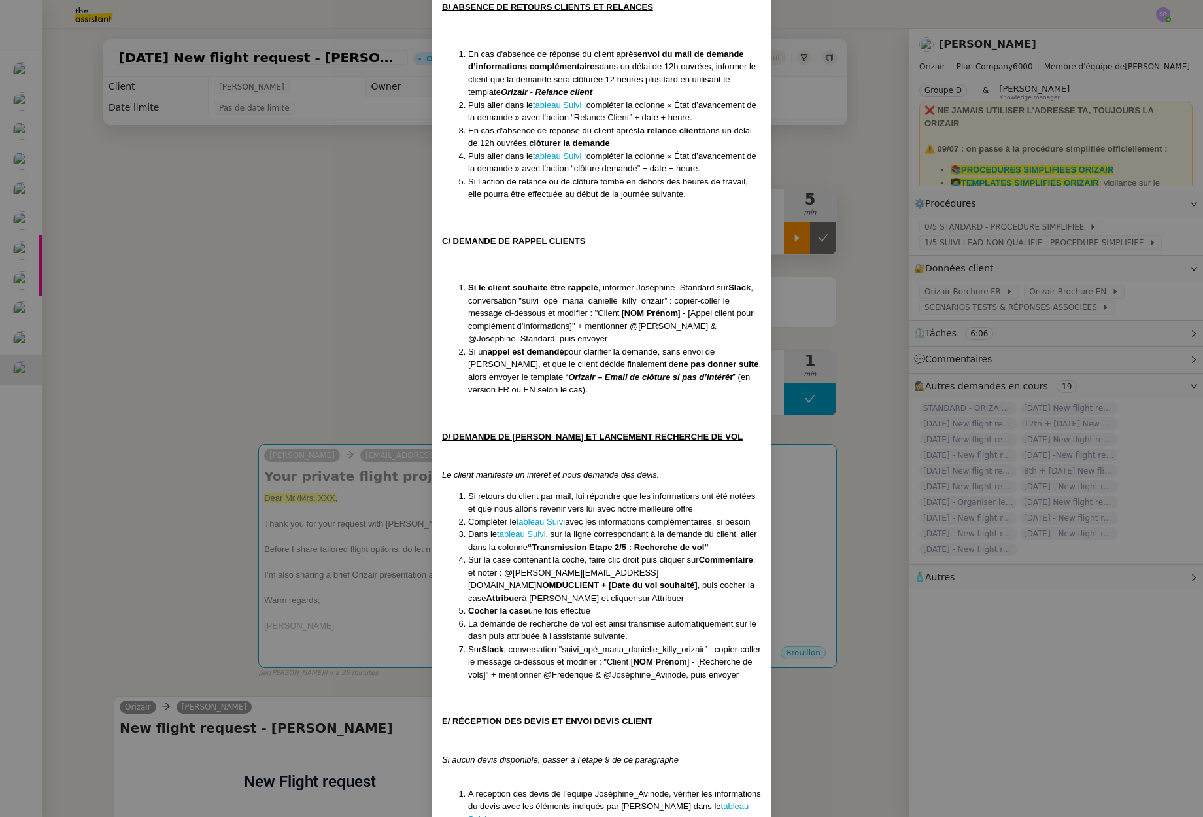
scroll to position [1418, 0]
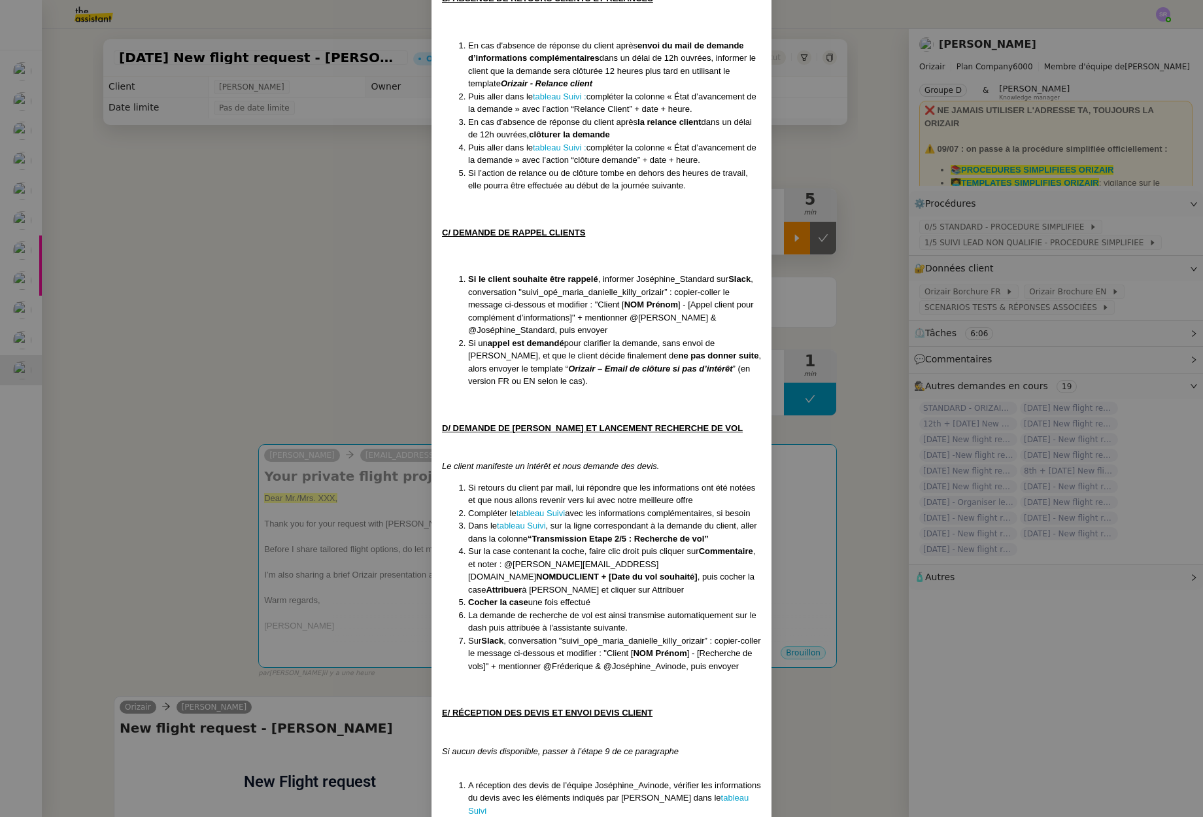
click at [39, 327] on nz-modal-container "Créée le 16/04/2025 MAJ le 20 /08/2025 Équipe Orizair qui réalise la procédure …" at bounding box center [601, 408] width 1203 height 817
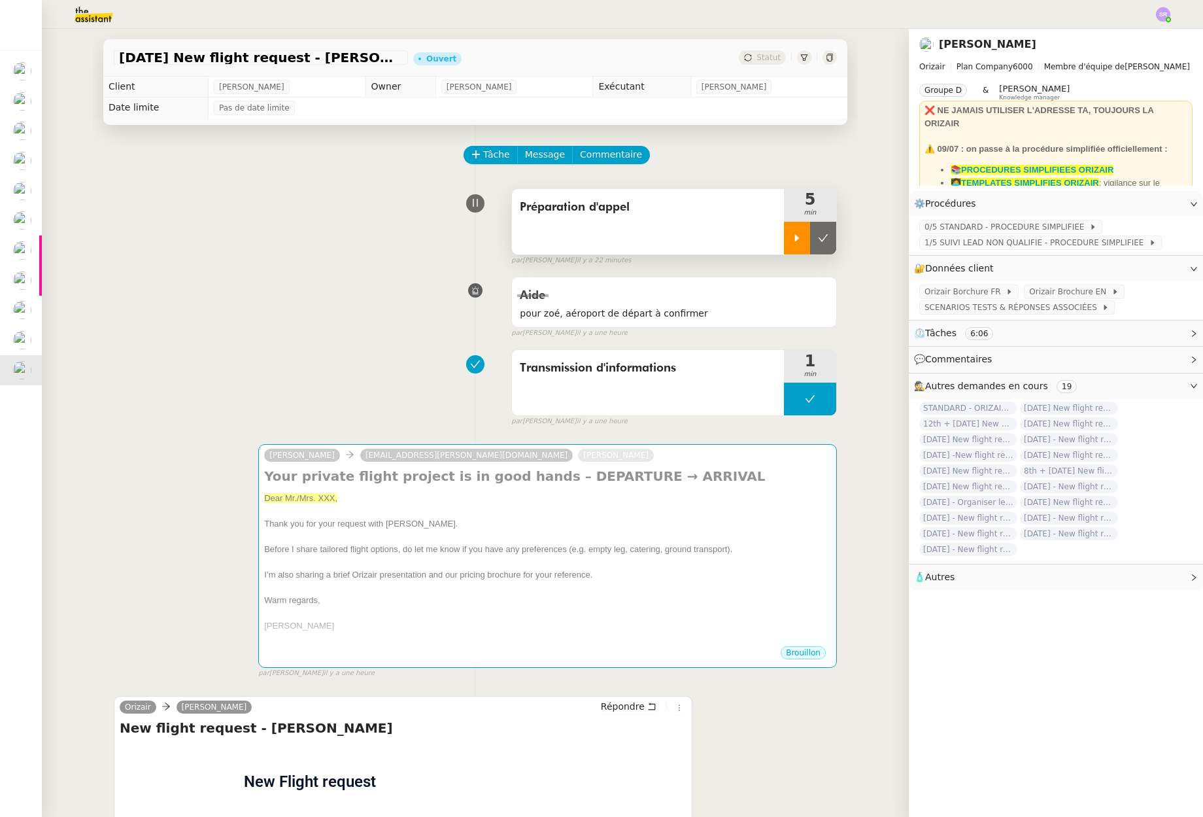
click at [792, 241] on div at bounding box center [797, 238] width 26 height 33
click at [805, 239] on div at bounding box center [810, 238] width 52 height 33
click at [819, 239] on icon at bounding box center [824, 237] width 10 height 7
click at [784, 239] on button at bounding box center [810, 238] width 52 height 33
click at [483, 154] on span "Tâche" at bounding box center [496, 154] width 27 height 15
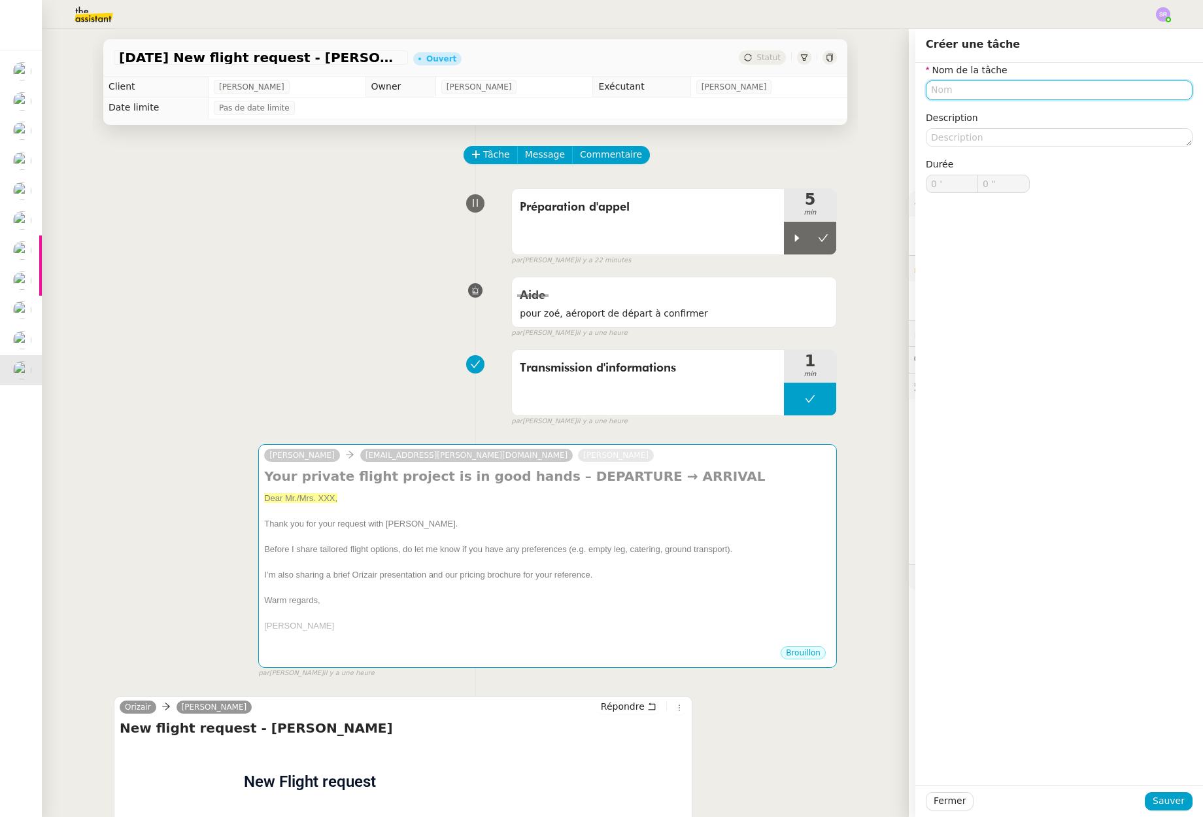
click at [1025, 90] on input "text" at bounding box center [1059, 89] width 267 height 19
type input "Appel"
click at [987, 98] on input "text" at bounding box center [1059, 89] width 267 height 19
click at [1001, 150] on div "📞 Appel" at bounding box center [1054, 151] width 251 height 12
type input "Appel"
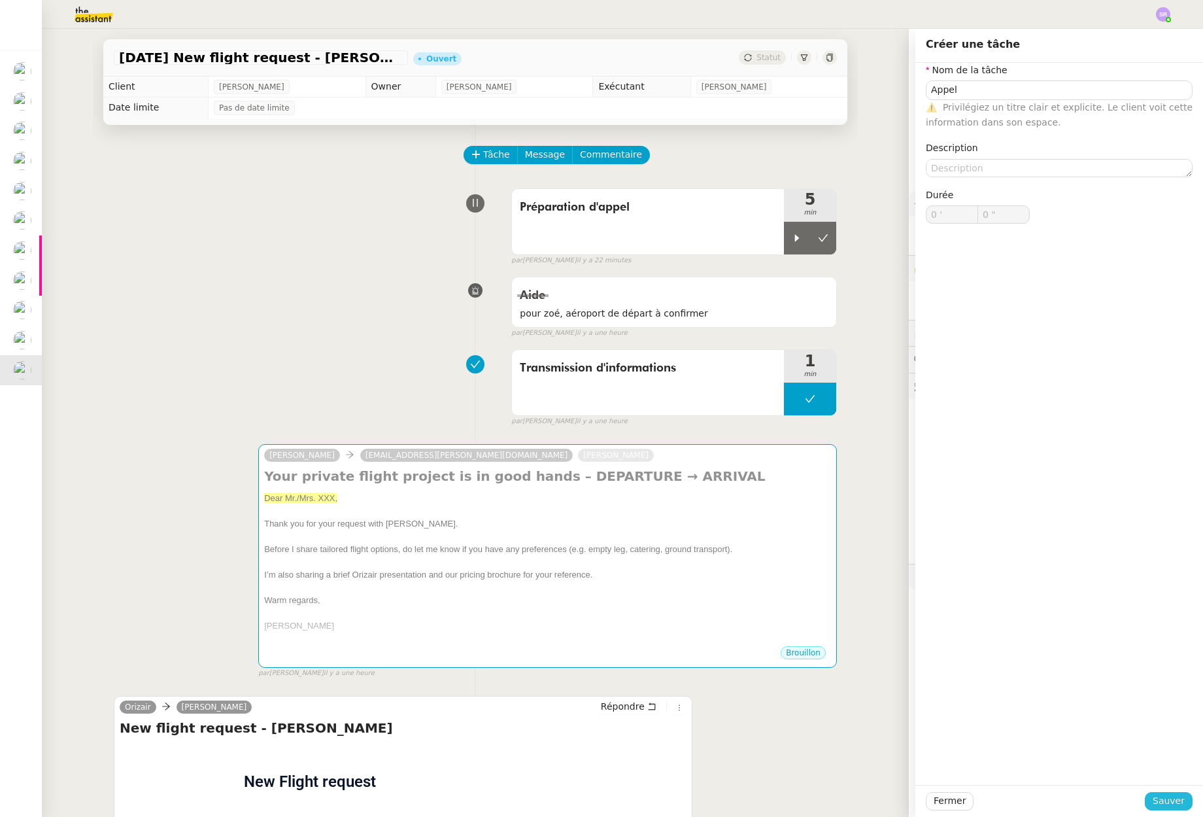
click at [1163, 796] on span "Sauver" at bounding box center [1169, 800] width 32 height 15
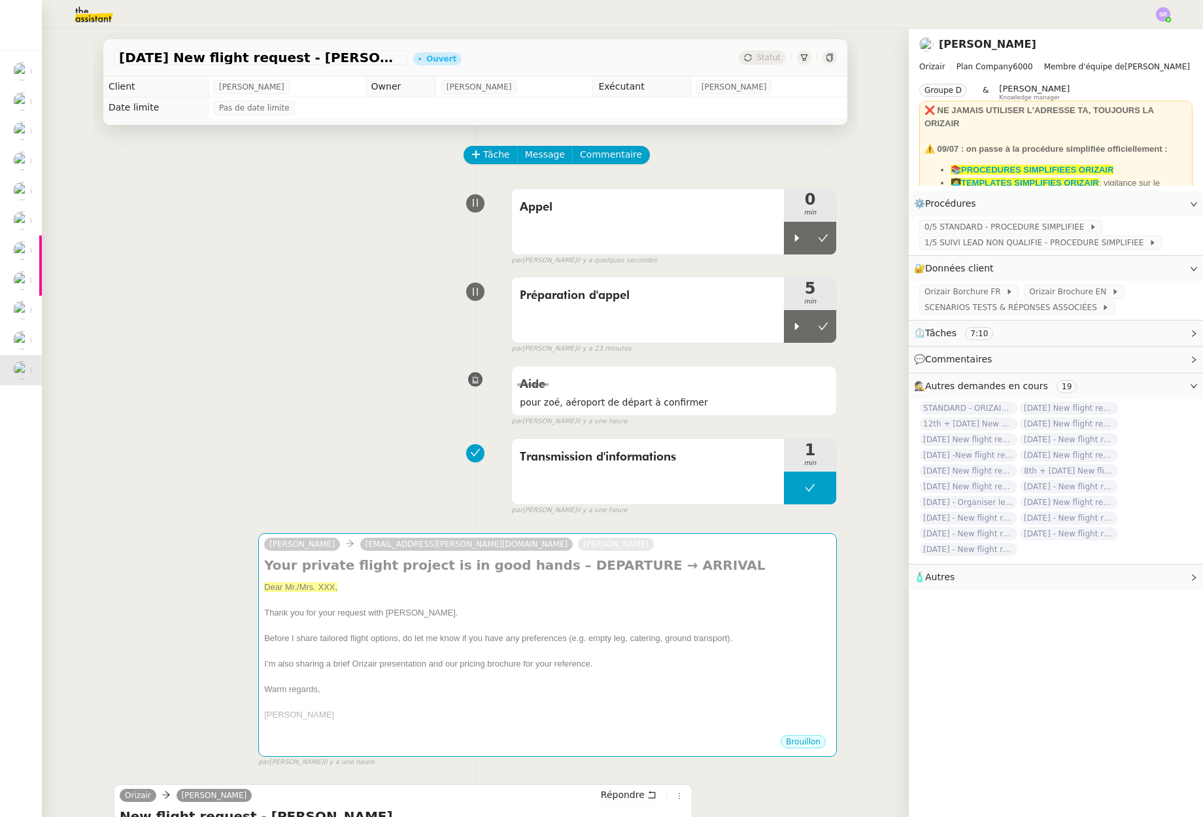
scroll to position [271, 0]
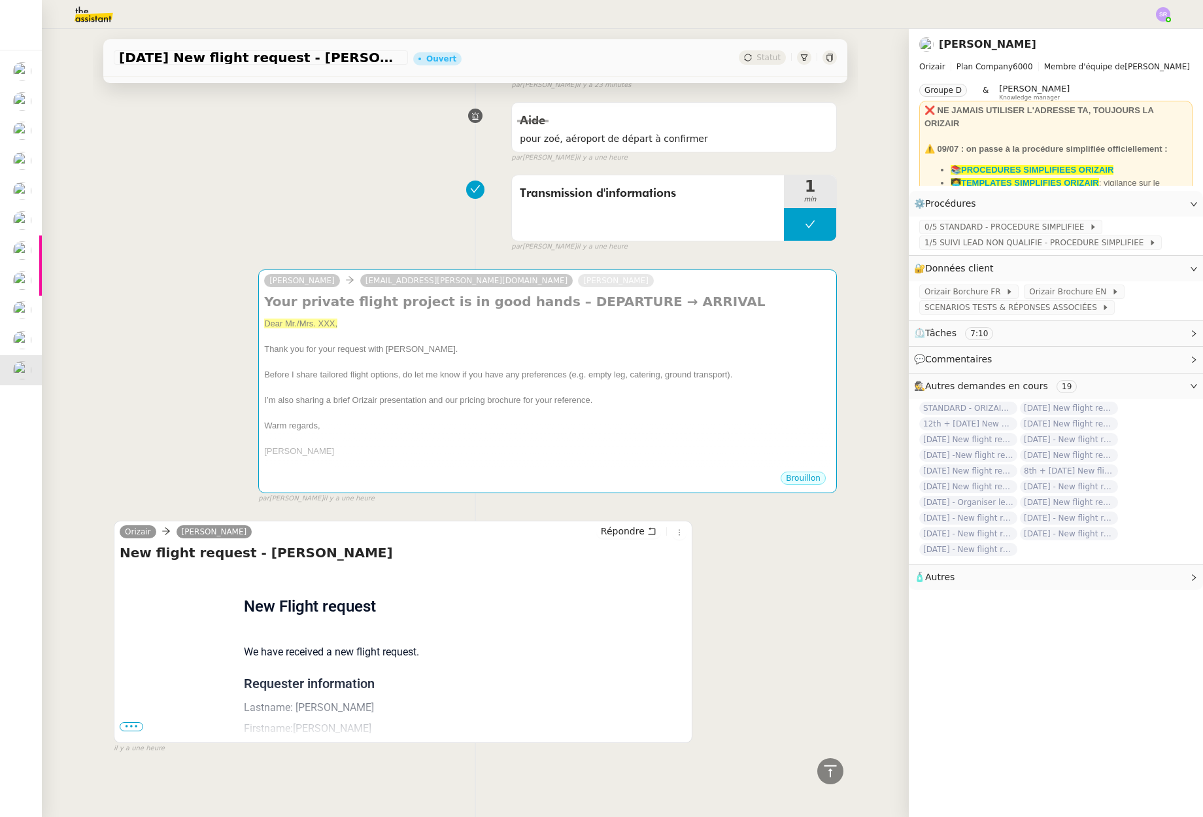
click at [139, 718] on div "Flight request created by Cavan Calder New Flight request We have received a ne…" at bounding box center [403, 783] width 567 height 430
click at [123, 722] on span "•••" at bounding box center [132, 726] width 24 height 9
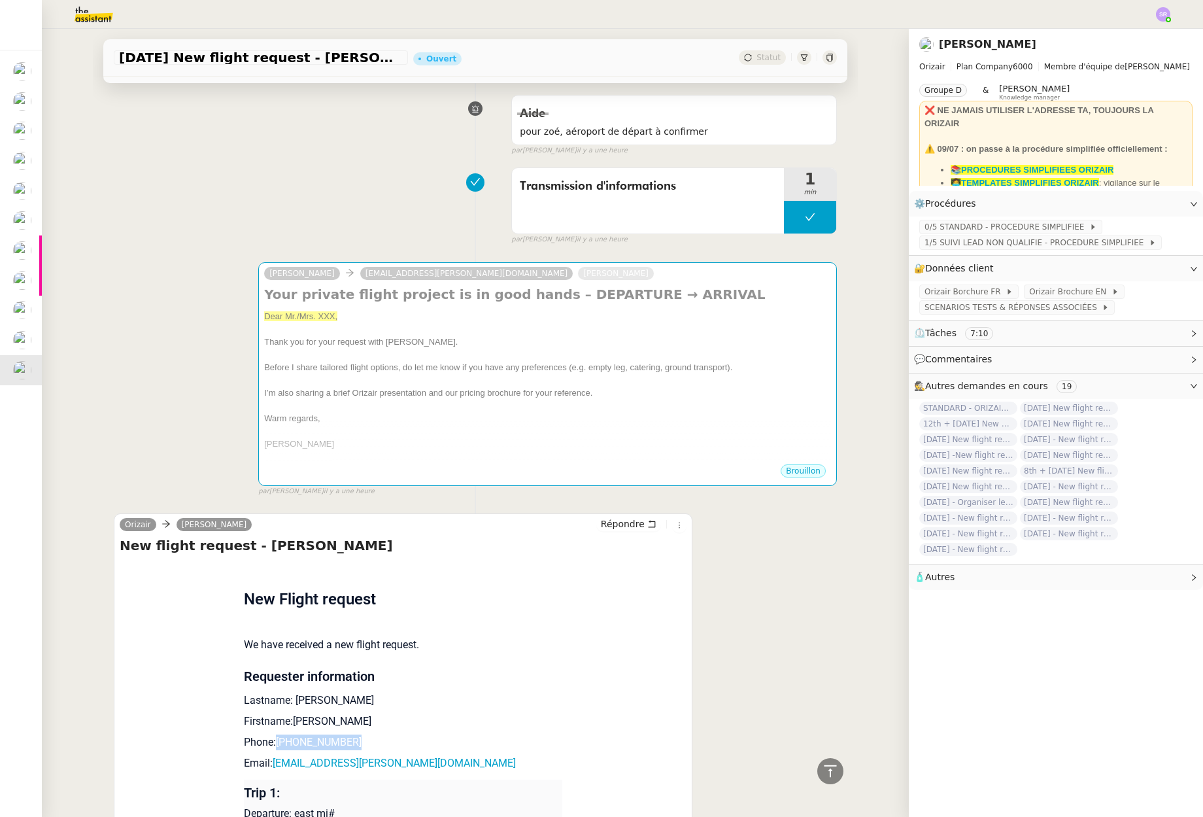
drag, startPoint x: 386, startPoint y: 743, endPoint x: 273, endPoint y: 747, distance: 112.5
click at [273, 747] on p "Phone: +44 7788350079" at bounding box center [403, 742] width 319 height 16
copy link "[PHONE_NUMBER]"
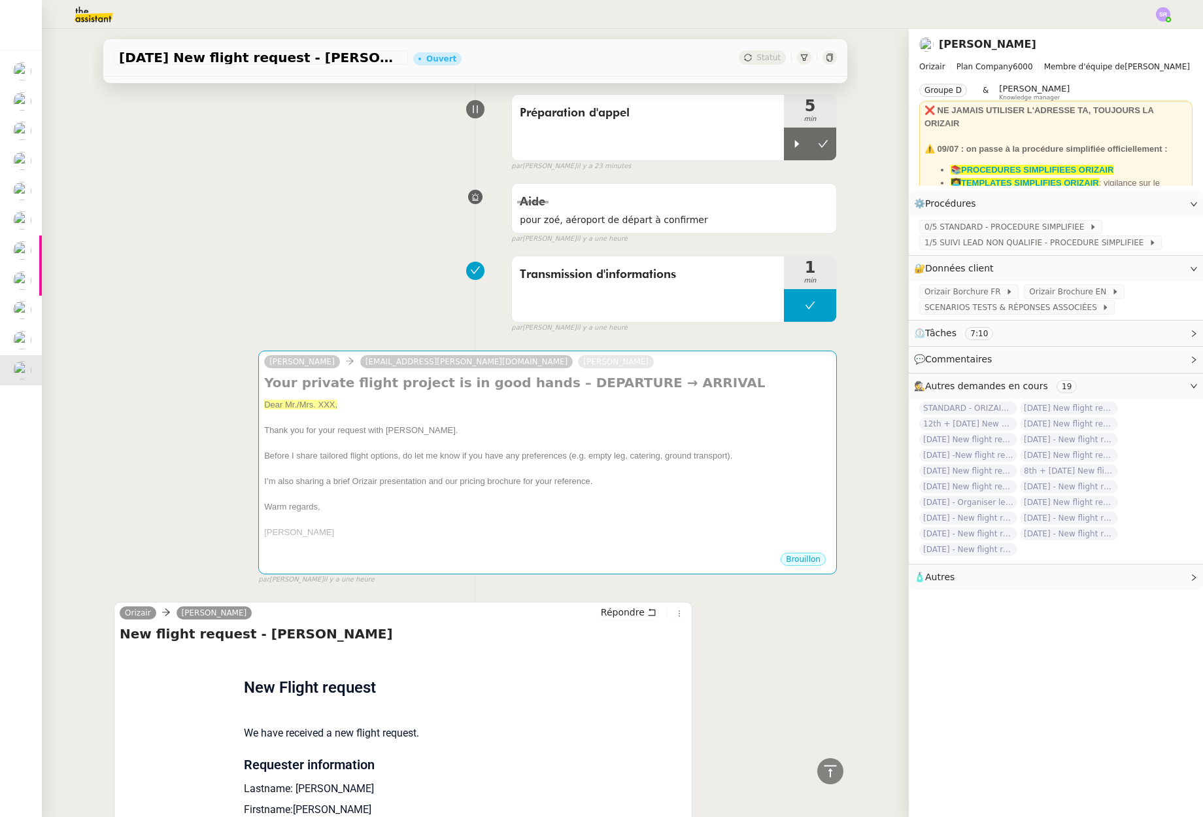
scroll to position [91, 0]
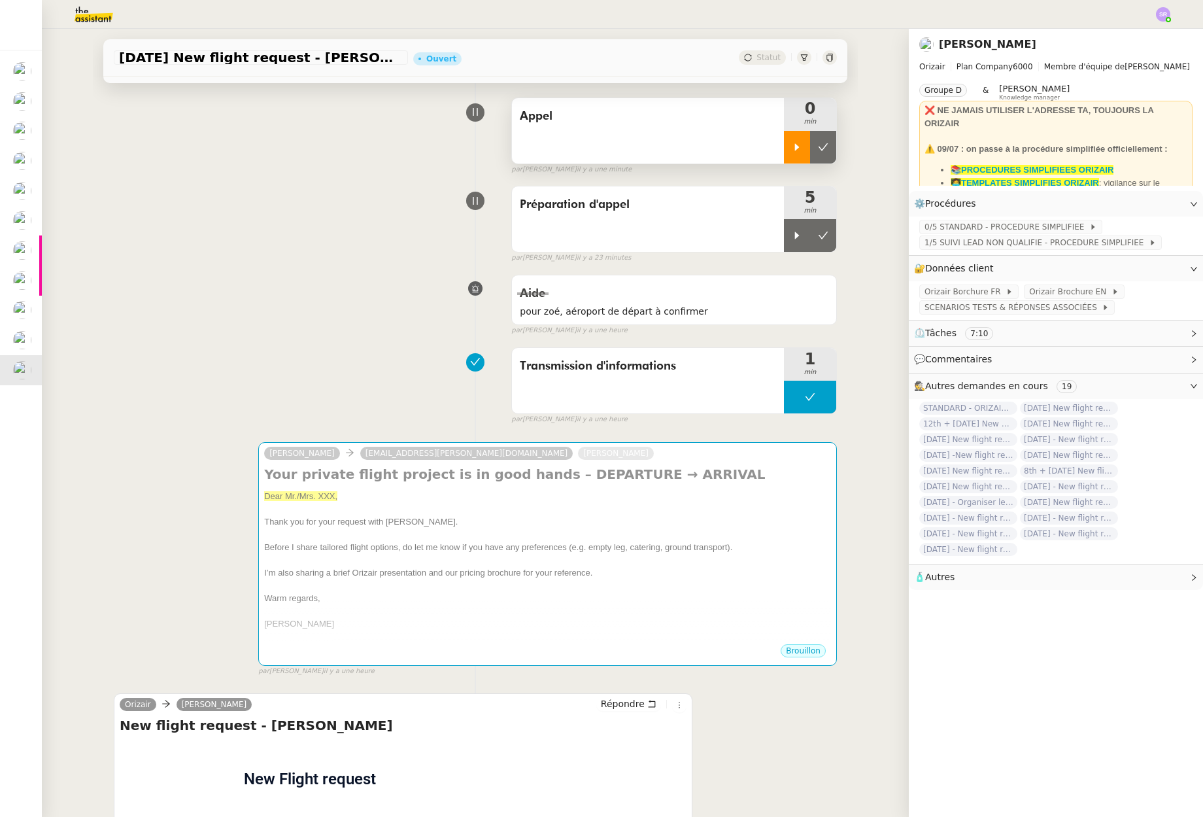
click at [792, 145] on icon at bounding box center [797, 147] width 10 height 10
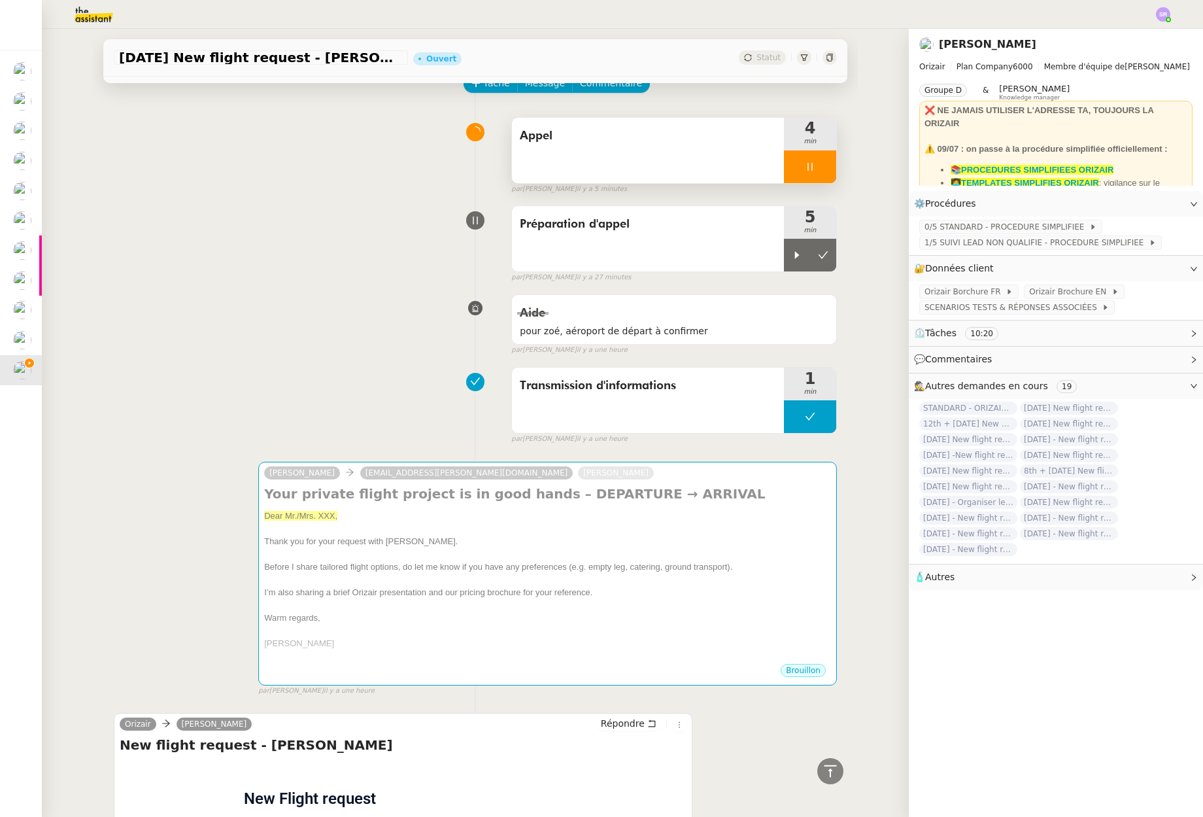
scroll to position [0, 0]
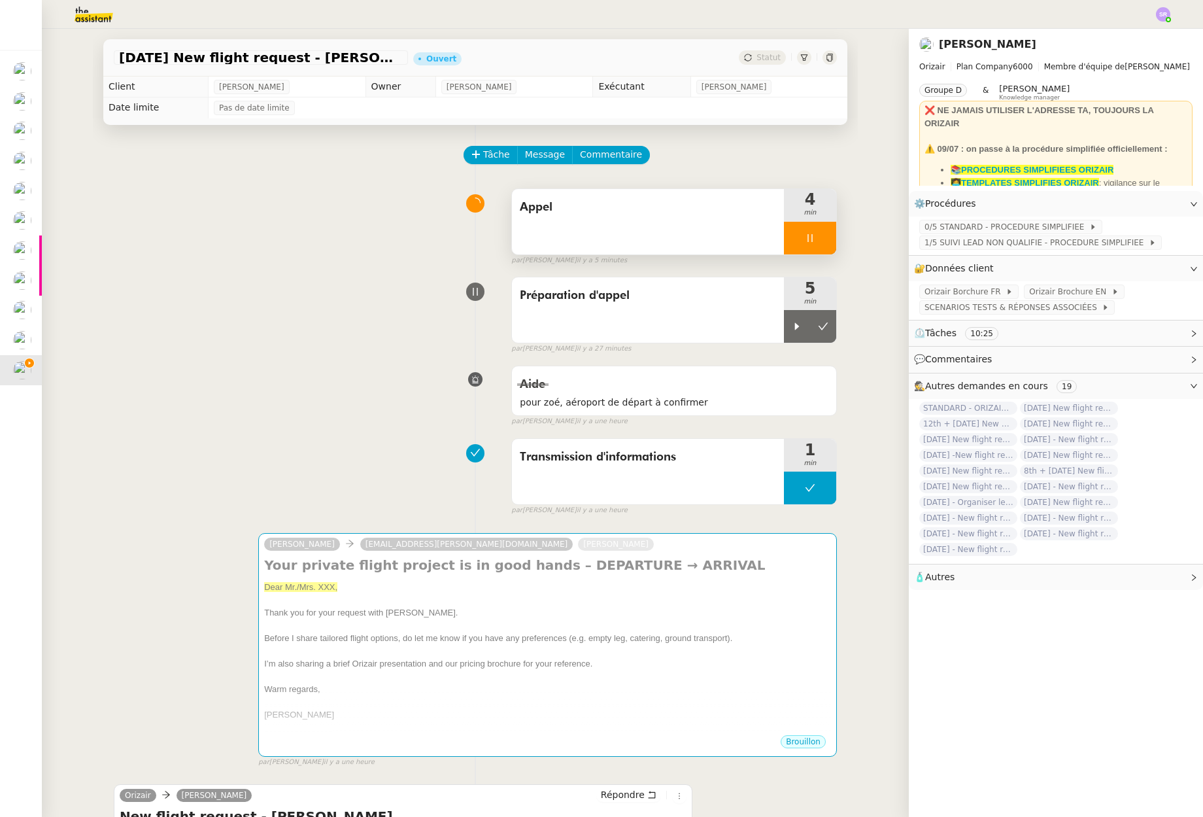
click at [805, 234] on div at bounding box center [810, 238] width 52 height 33
click at [814, 245] on button at bounding box center [823, 238] width 26 height 33
click at [817, 333] on button at bounding box center [823, 326] width 26 height 33
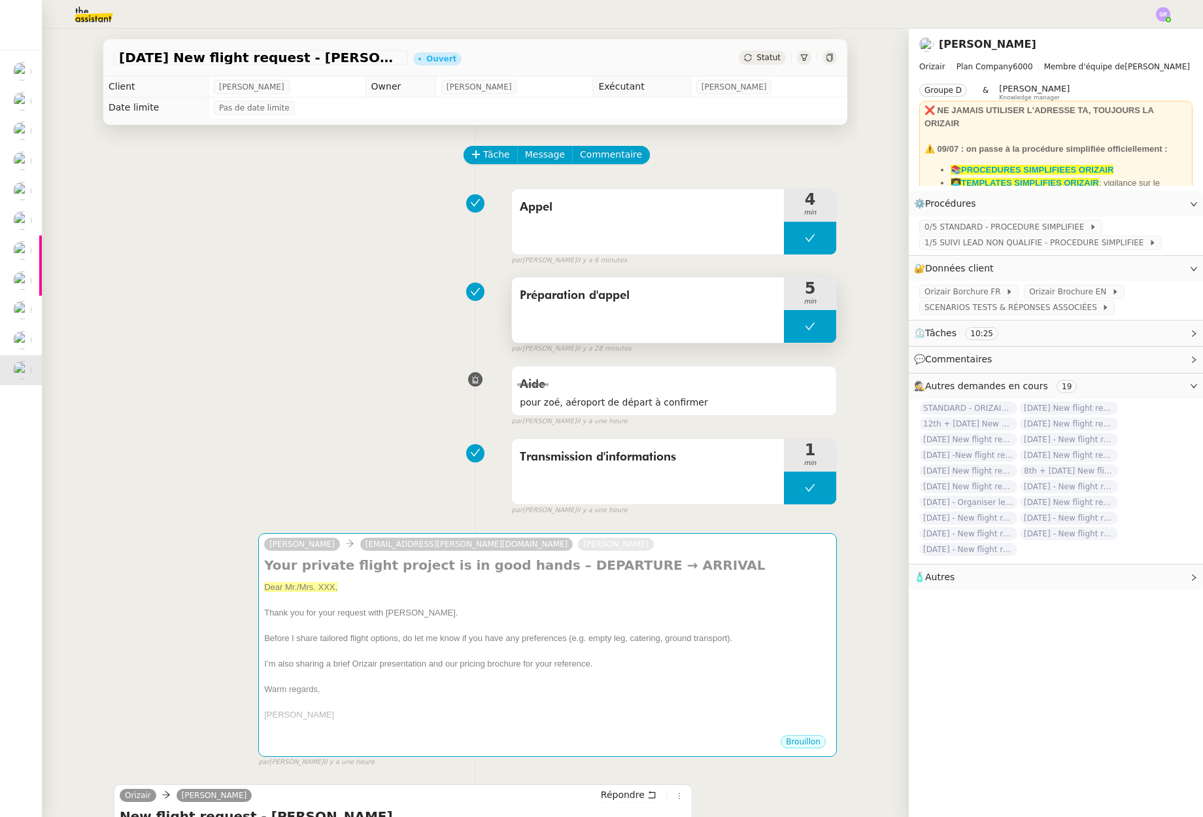
drag, startPoint x: 787, startPoint y: 328, endPoint x: 779, endPoint y: 328, distance: 8.5
click at [787, 328] on button at bounding box center [810, 326] width 52 height 33
click at [784, 328] on div at bounding box center [797, 326] width 26 height 33
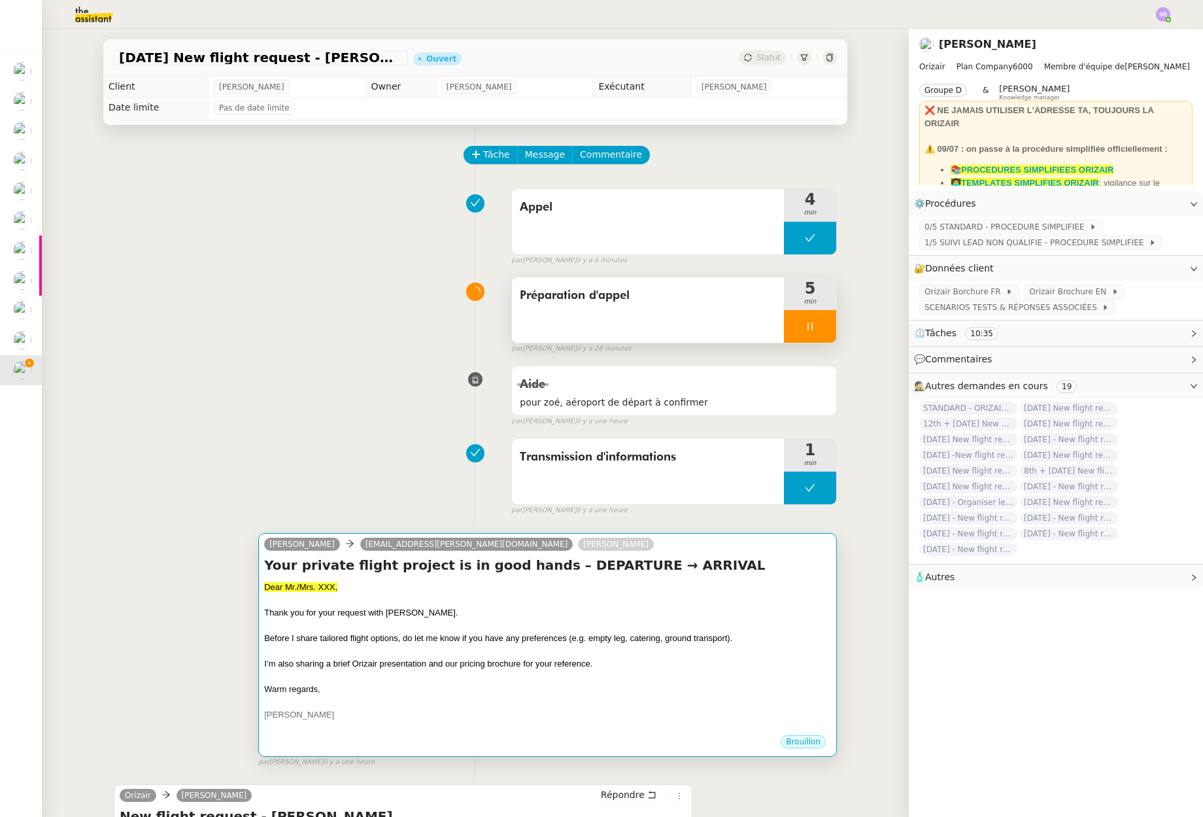
click at [483, 668] on span "I’m also sharing a brief Orizair presentation and our pricing brochure for your…" at bounding box center [428, 663] width 328 height 10
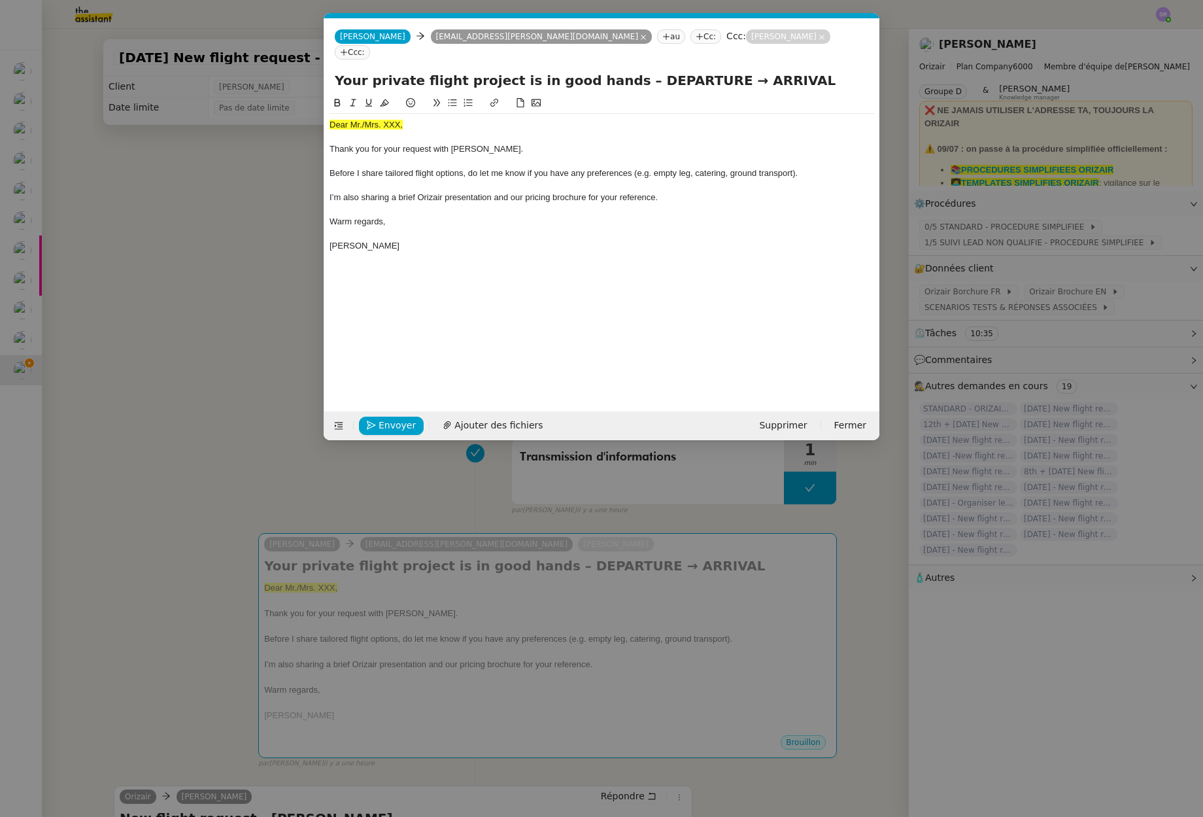
scroll to position [0, 27]
click at [390, 120] on span "Dear Mr./Mrs. XXX," at bounding box center [366, 125] width 73 height 10
drag, startPoint x: 362, startPoint y: 110, endPoint x: 485, endPoint y: 110, distance: 122.3
click at [485, 119] on div "Dear Mr./Mrs. XXX," at bounding box center [602, 125] width 545 height 12
click at [224, 598] on nz-modal-container "Service TA - VOYAGE - PROPOSITION GLOBALE A utiliser dans le cadre de propositi…" at bounding box center [601, 408] width 1203 height 817
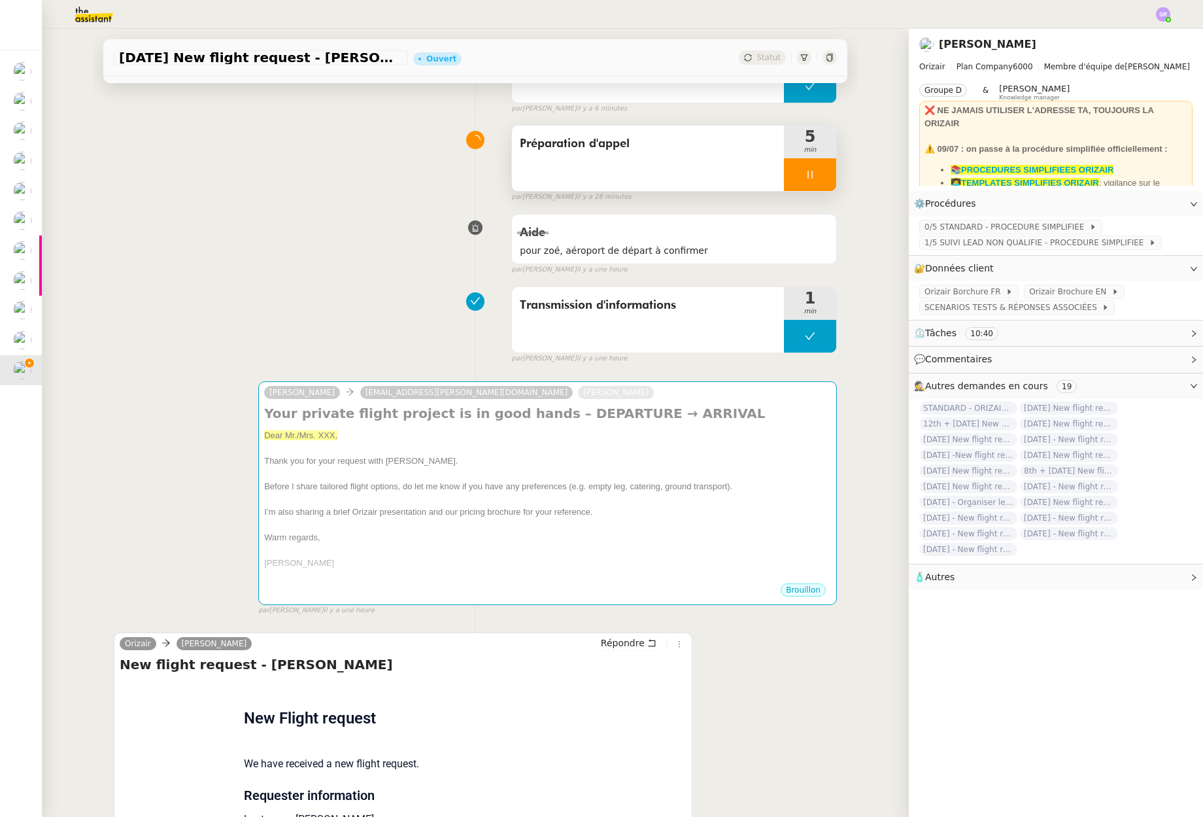
scroll to position [429, 0]
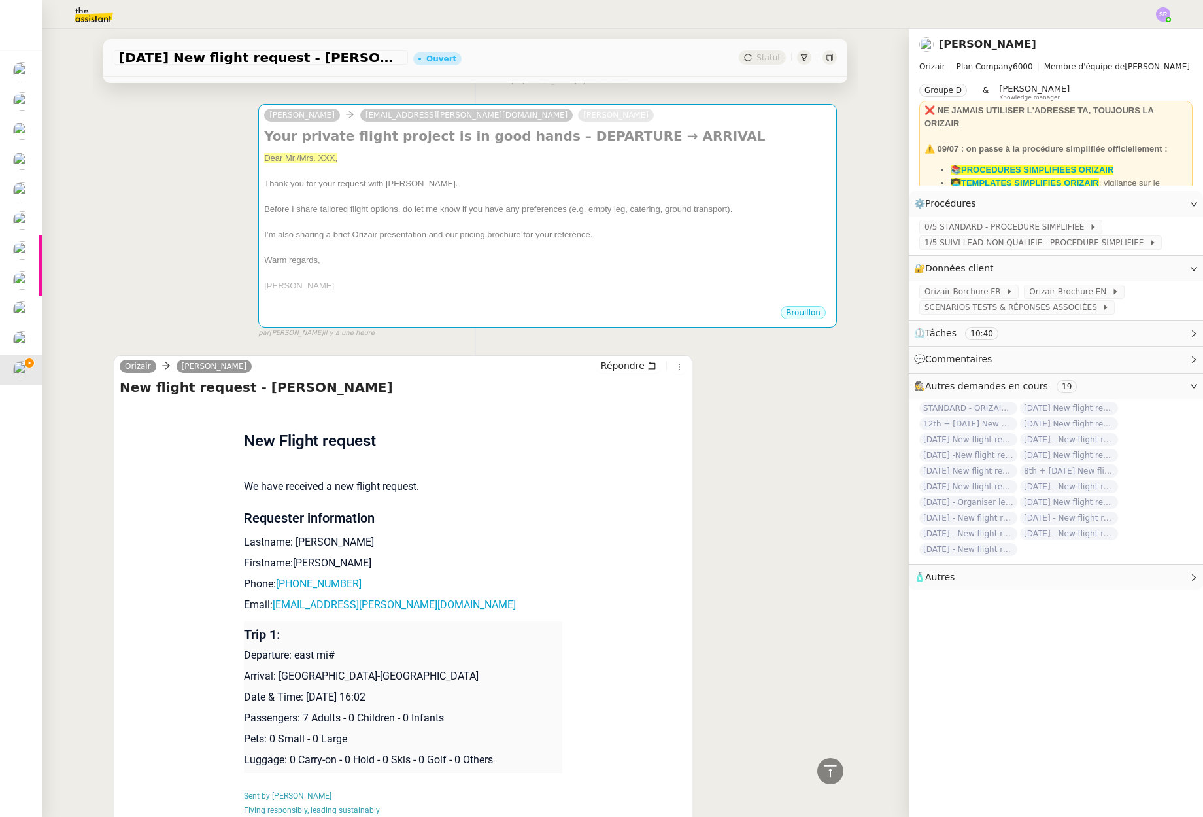
click at [296, 544] on p "Lastname: [PERSON_NAME]" at bounding box center [403, 542] width 319 height 16
click at [296, 543] on p "Lastname: [PERSON_NAME]" at bounding box center [403, 542] width 319 height 16
copy p "Calder"
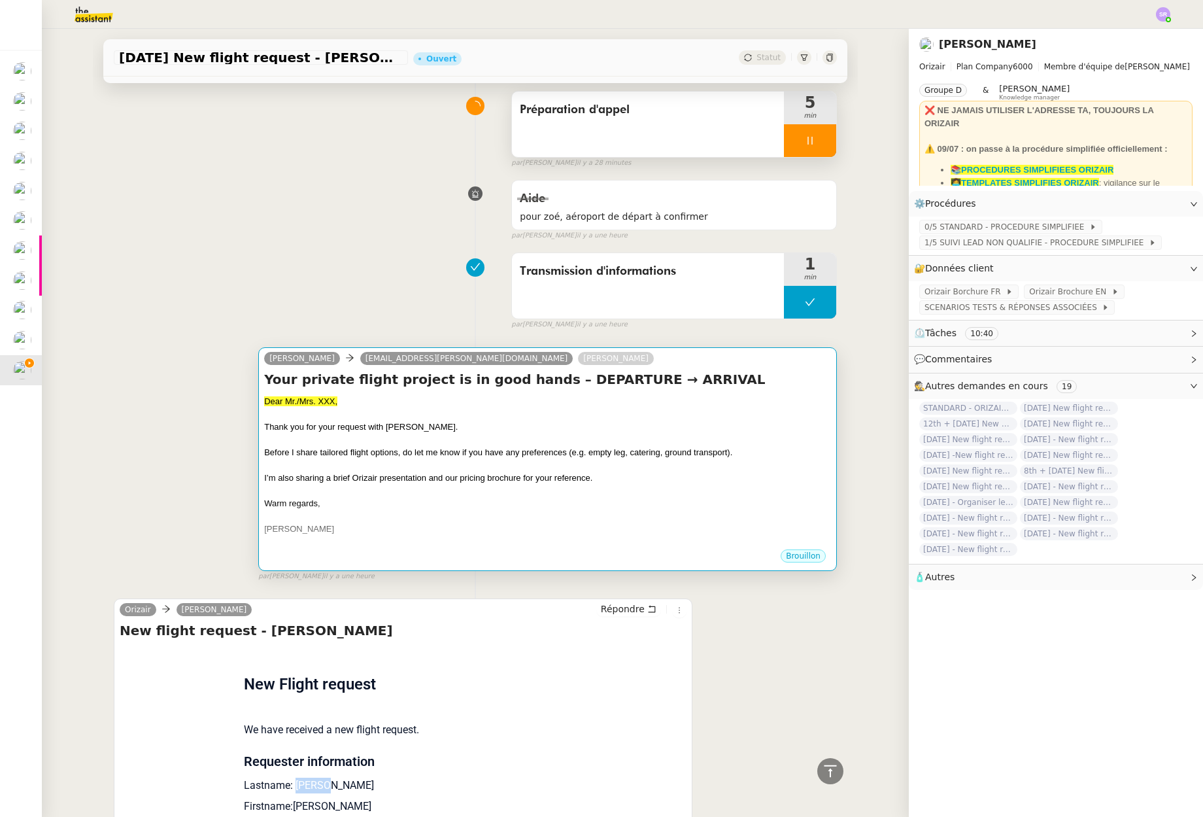
scroll to position [177, 0]
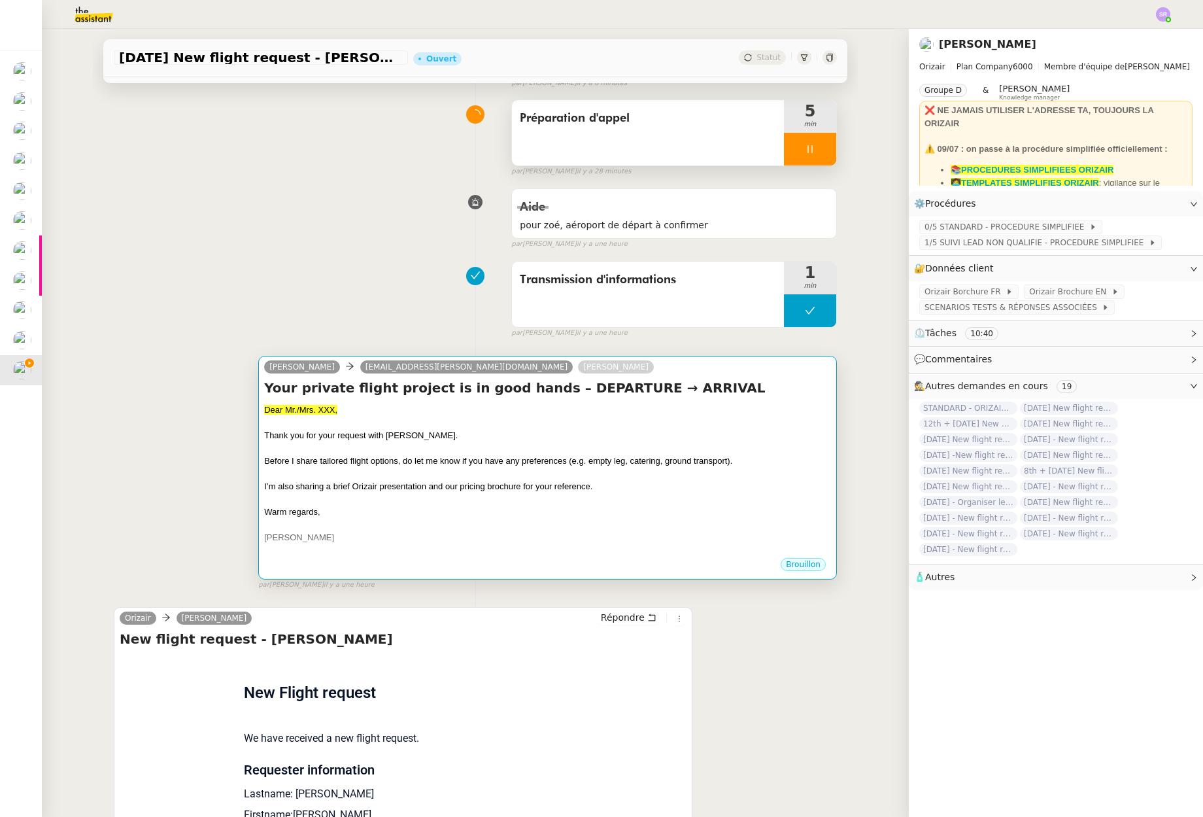
click at [315, 405] on span "Dear Mr./Mrs. XXX," at bounding box center [300, 410] width 73 height 10
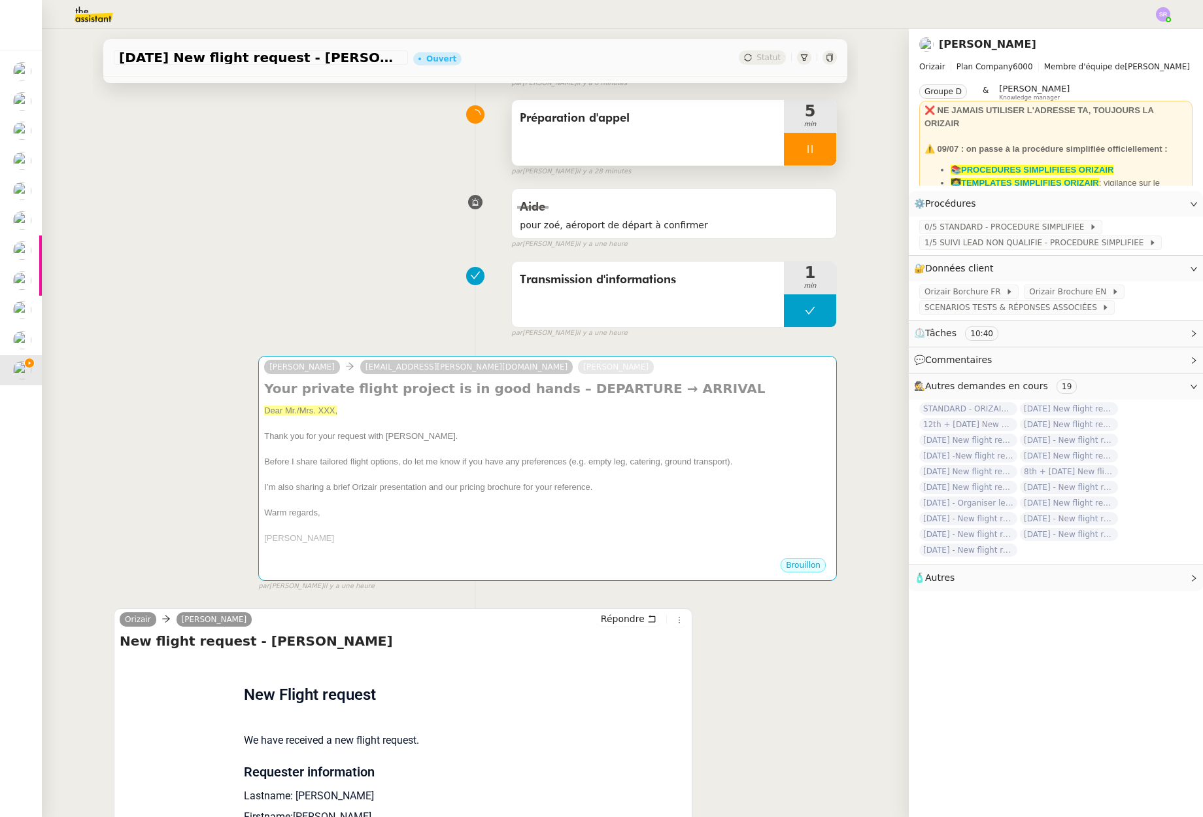
scroll to position [0, 27]
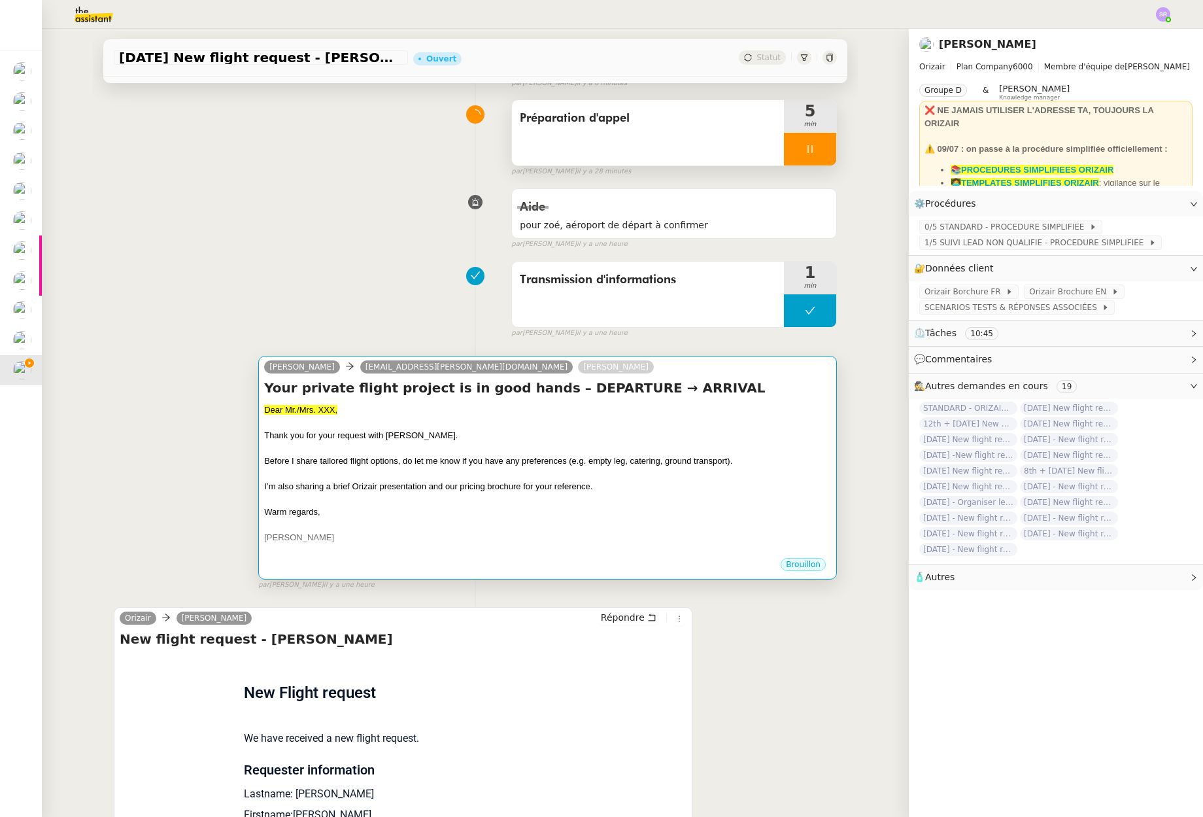
click at [430, 520] on div at bounding box center [547, 524] width 567 height 13
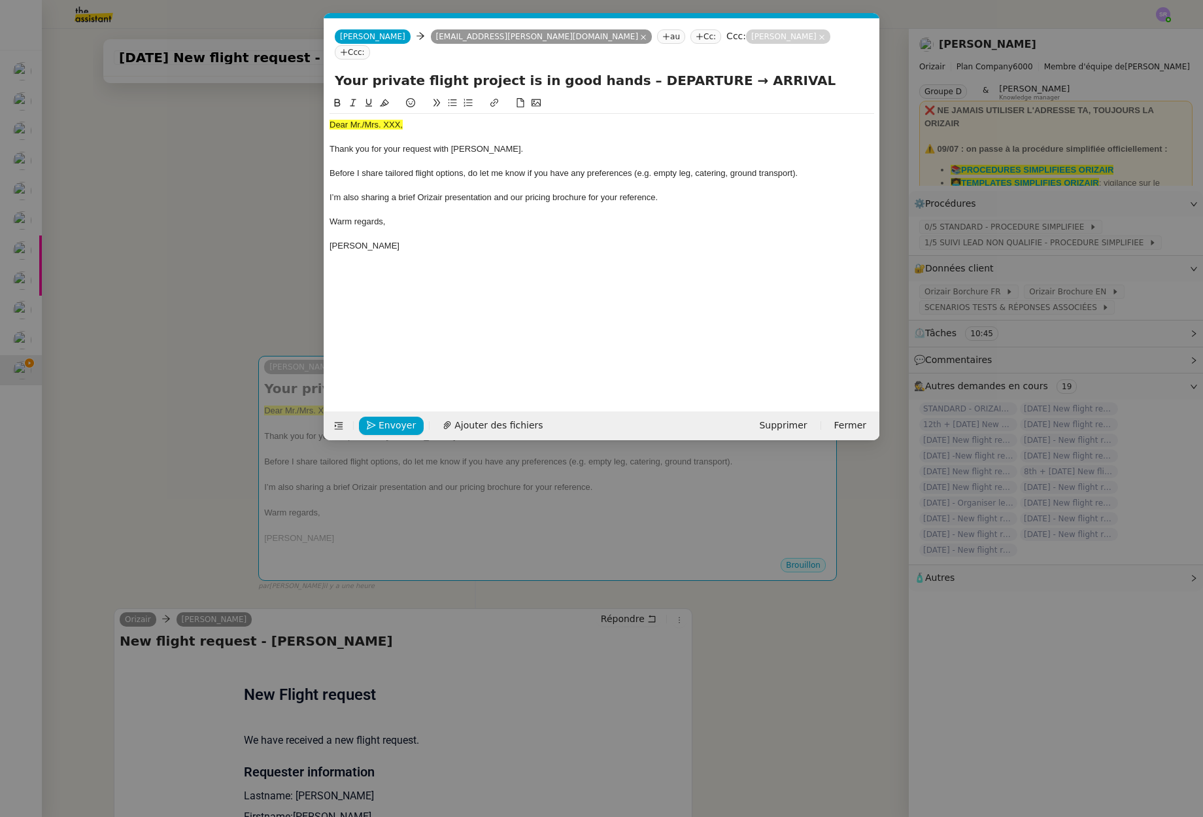
drag, startPoint x: 392, startPoint y: 118, endPoint x: 352, endPoint y: 113, distance: 39.5
click at [392, 131] on div at bounding box center [602, 137] width 545 height 12
drag, startPoint x: 362, startPoint y: 109, endPoint x: 446, endPoint y: 106, distance: 83.8
click at [446, 119] on div "Dear Mr./Mrs. XXX," at bounding box center [602, 125] width 545 height 12
click at [434, 156] on div at bounding box center [602, 162] width 545 height 12
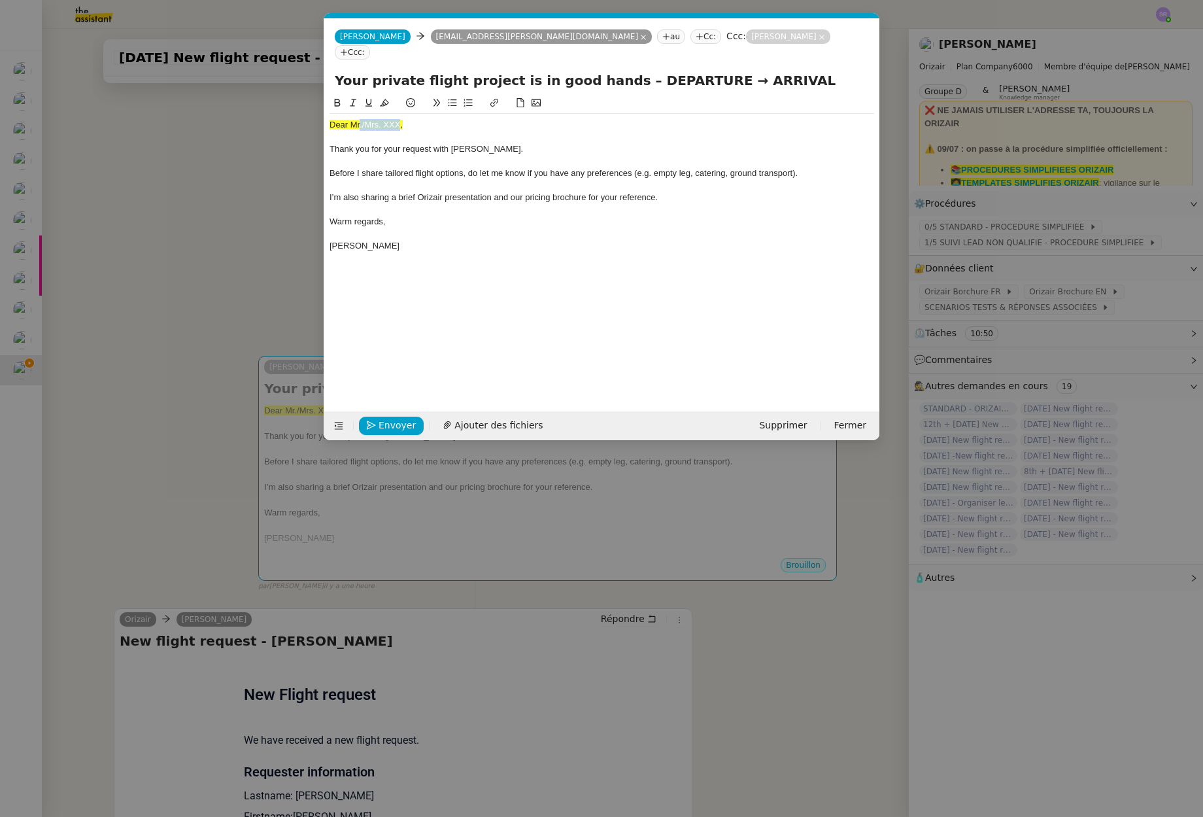
drag, startPoint x: 360, startPoint y: 107, endPoint x: 400, endPoint y: 108, distance: 39.2
click at [400, 120] on span "Dear Mr./Mrs. XXX," at bounding box center [366, 125] width 73 height 10
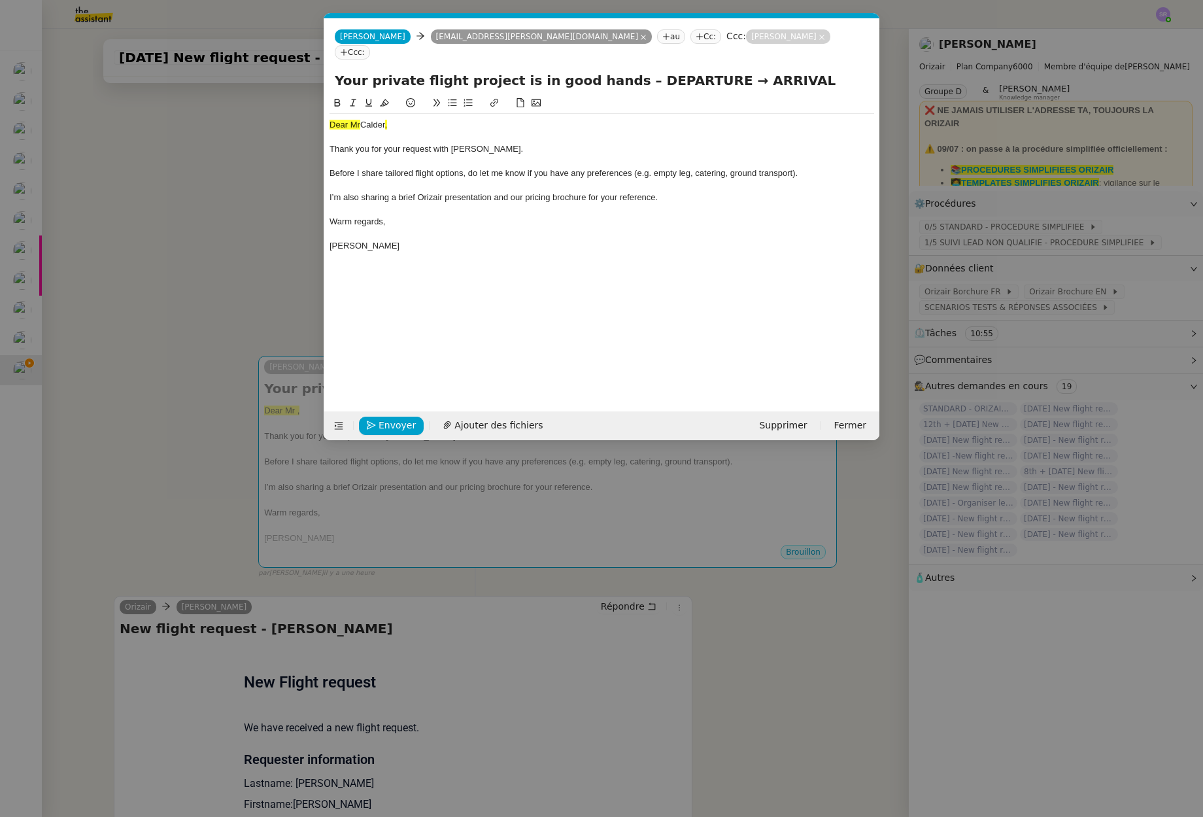
scroll to position [0, 0]
drag, startPoint x: 399, startPoint y: 109, endPoint x: 306, endPoint y: 111, distance: 92.9
click at [306, 111] on nz-modal-container "Service TA - VOYAGE - PROPOSITION GLOBALE A utiliser dans le cadre de propositi…" at bounding box center [601, 408] width 1203 height 817
click at [390, 95] on button at bounding box center [385, 102] width 16 height 15
click at [402, 119] on div "Dear [PERSON_NAME]," at bounding box center [602, 125] width 545 height 12
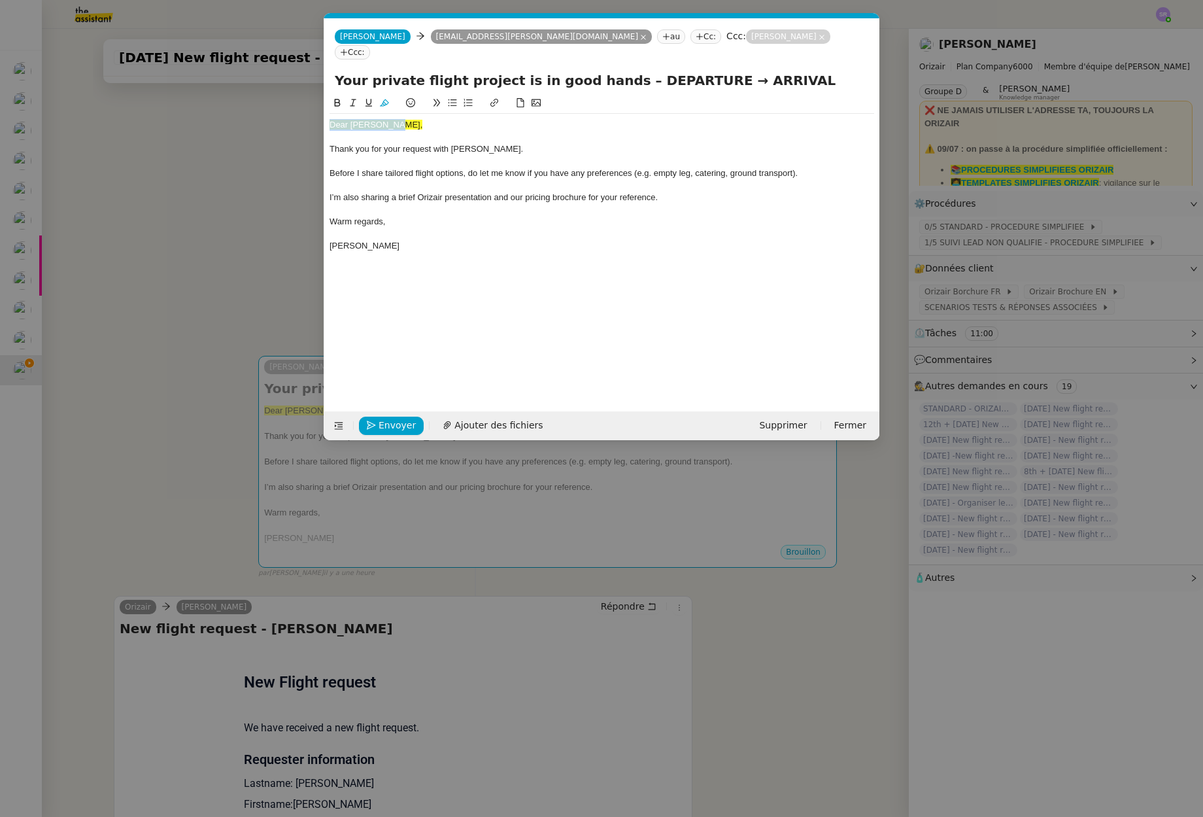
drag, startPoint x: 333, startPoint y: 110, endPoint x: 308, endPoint y: 110, distance: 24.8
click at [308, 110] on nz-modal-container "Service TA - VOYAGE - PROPOSITION GLOBALE A utiliser dans le cadre de propositi…" at bounding box center [601, 408] width 1203 height 817
click at [384, 98] on icon at bounding box center [384, 102] width 9 height 9
click at [391, 119] on div "Dear [PERSON_NAME]," at bounding box center [602, 125] width 545 height 12
click at [371, 168] on span "Before I share tailored flight options, do let me know if you have any preferen…" at bounding box center [564, 173] width 468 height 10
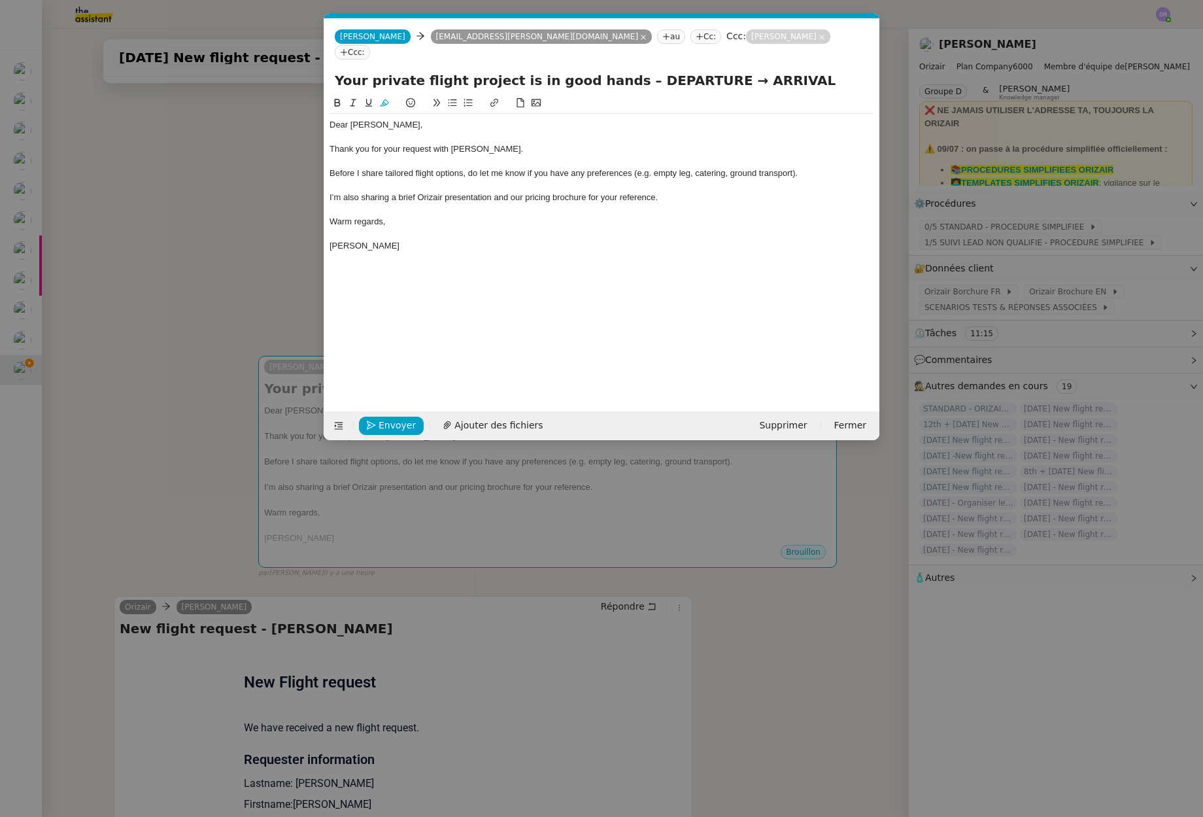
click at [460, 156] on div at bounding box center [602, 162] width 545 height 12
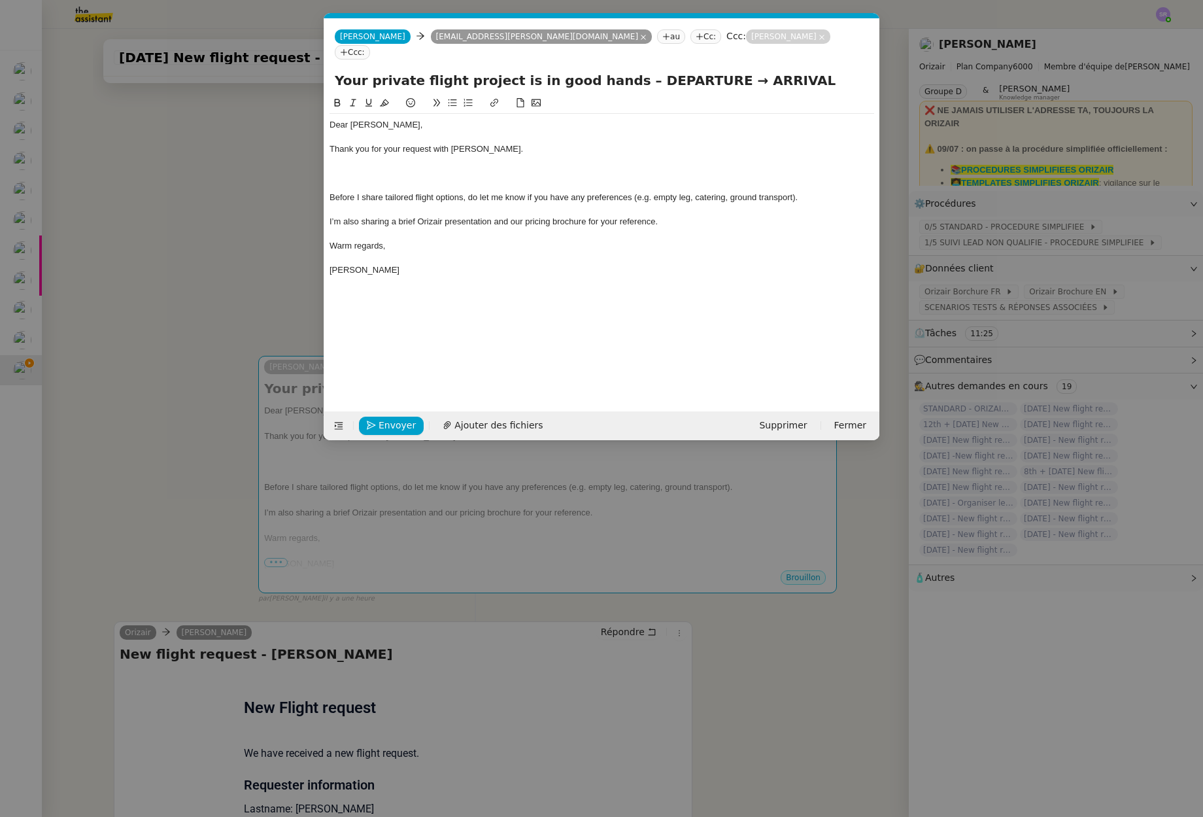
click at [477, 144] on span "Thank you for your request with Orizair." at bounding box center [427, 149] width 194 height 10
click at [207, 204] on nz-modal-container "Service TA - VOYAGE - PROPOSITION GLOBALE A utiliser dans le cadre de propositi…" at bounding box center [601, 408] width 1203 height 817
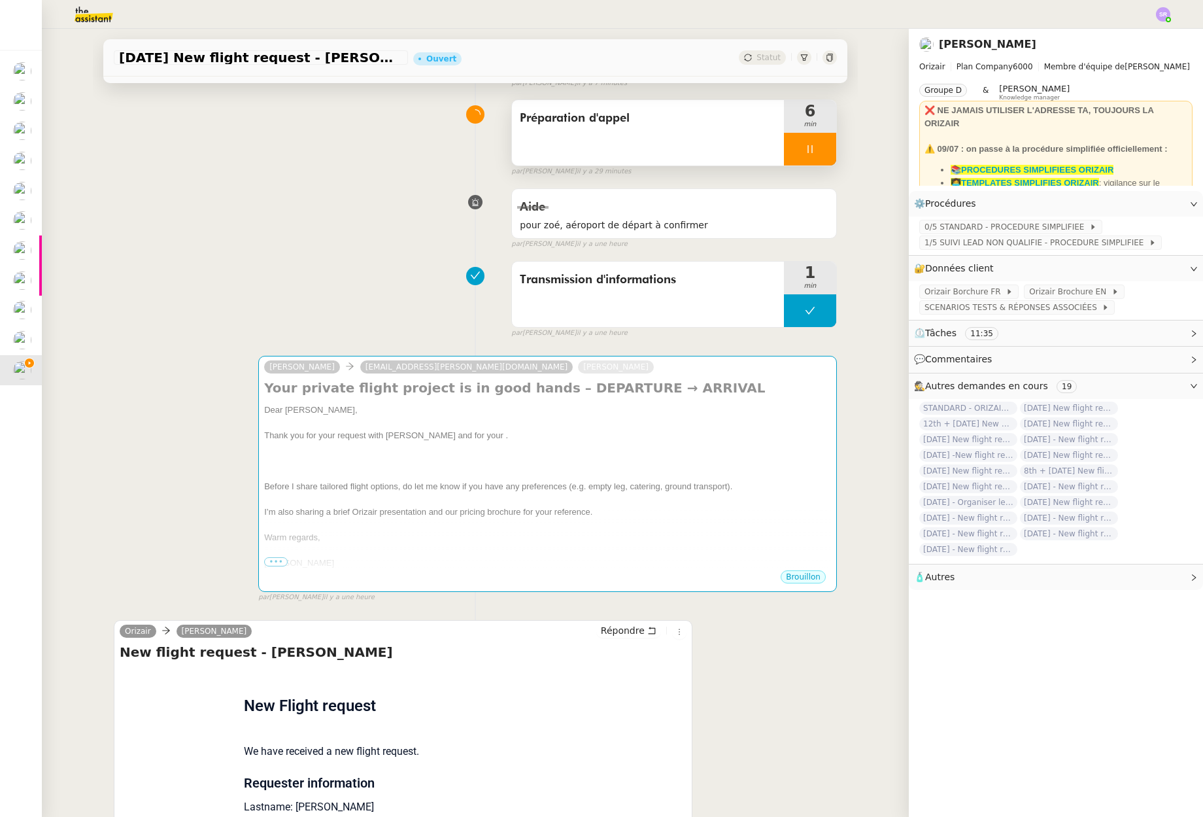
click at [823, 136] on div at bounding box center [810, 149] width 52 height 33
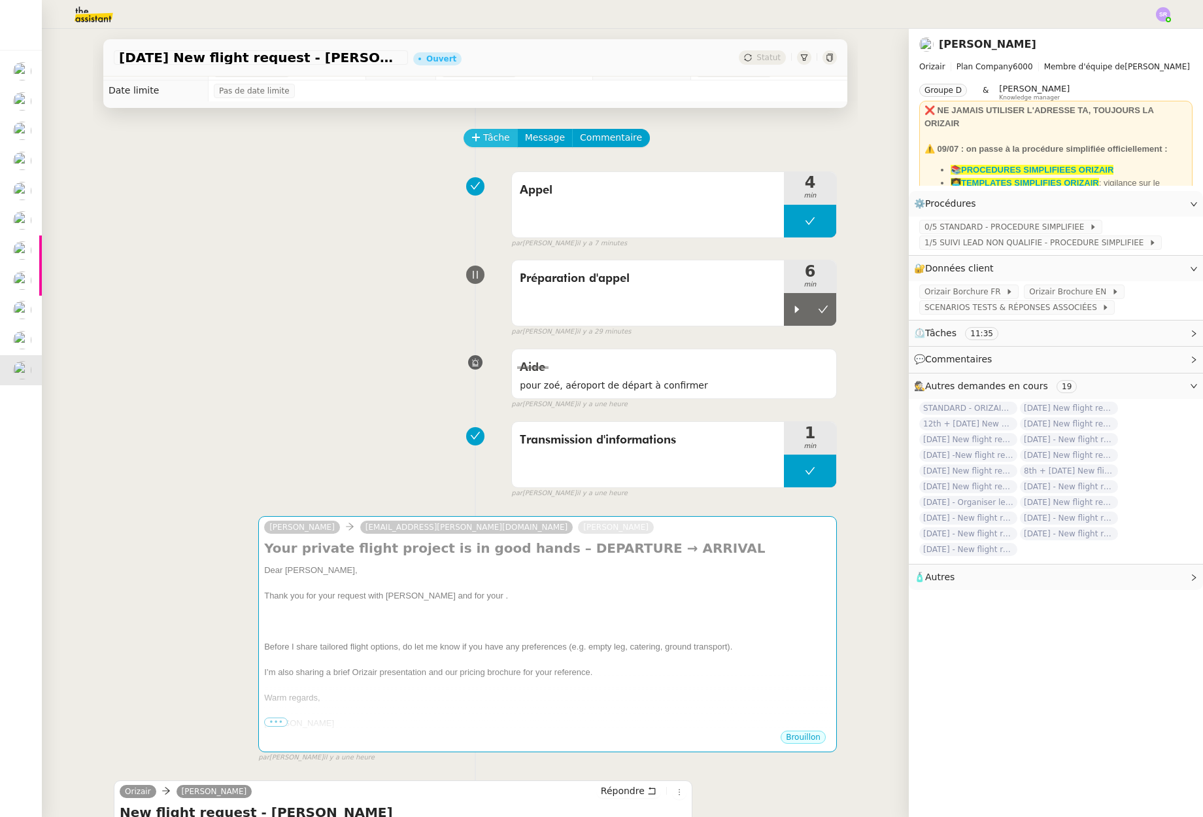
click at [495, 139] on span "Tâche" at bounding box center [496, 137] width 27 height 15
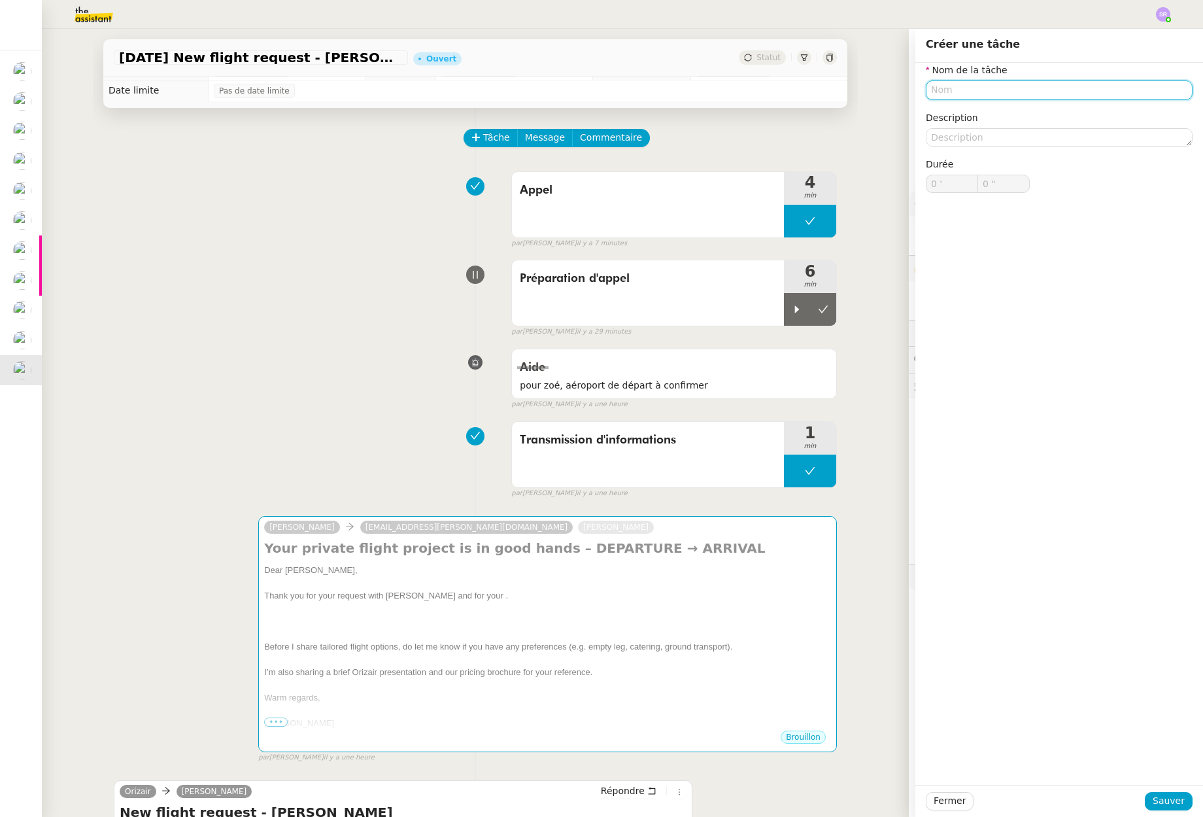
click at [947, 83] on input "text" at bounding box center [1059, 89] width 267 height 19
click at [1030, 149] on div "📧 Envoi d'email" at bounding box center [1054, 151] width 251 height 12
type input "Envoi d'email"
drag, startPoint x: 1178, startPoint y: 799, endPoint x: 1172, endPoint y: 795, distance: 7.1
click at [1178, 798] on button "Sauver" at bounding box center [1169, 801] width 48 height 18
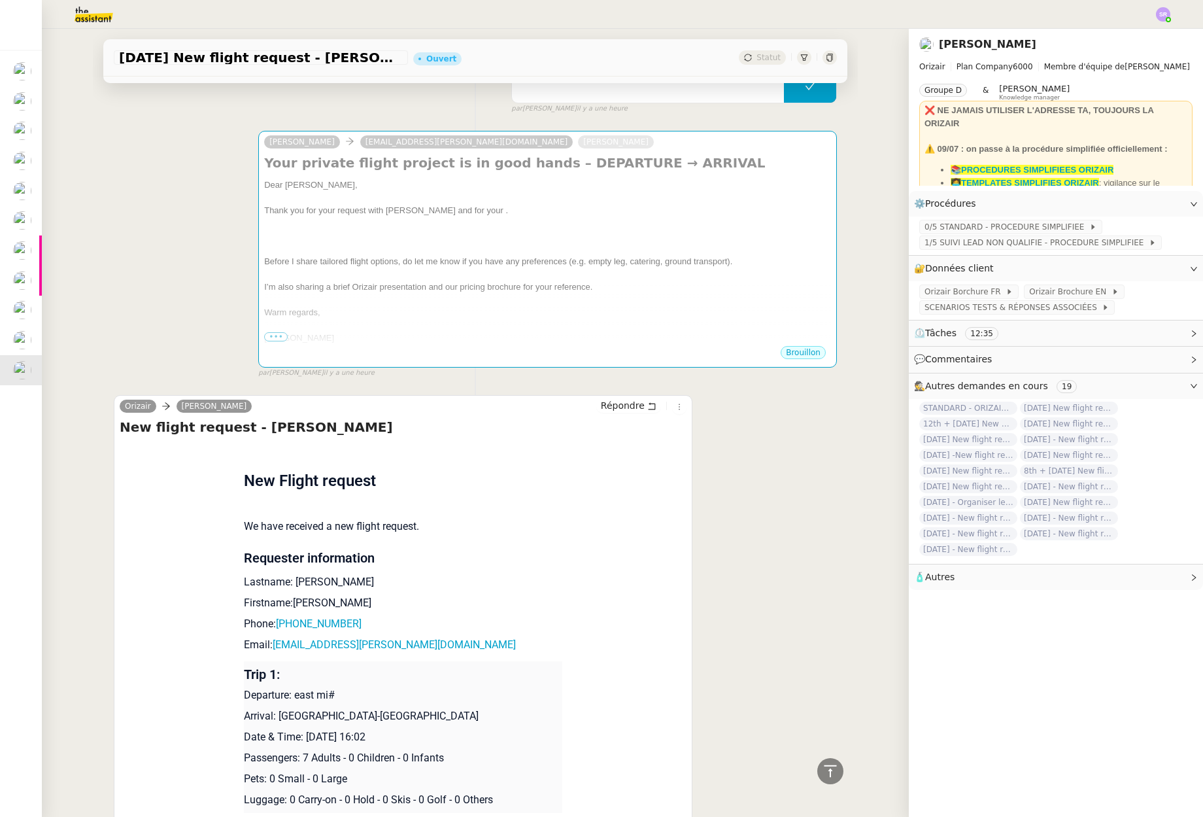
scroll to position [452, 0]
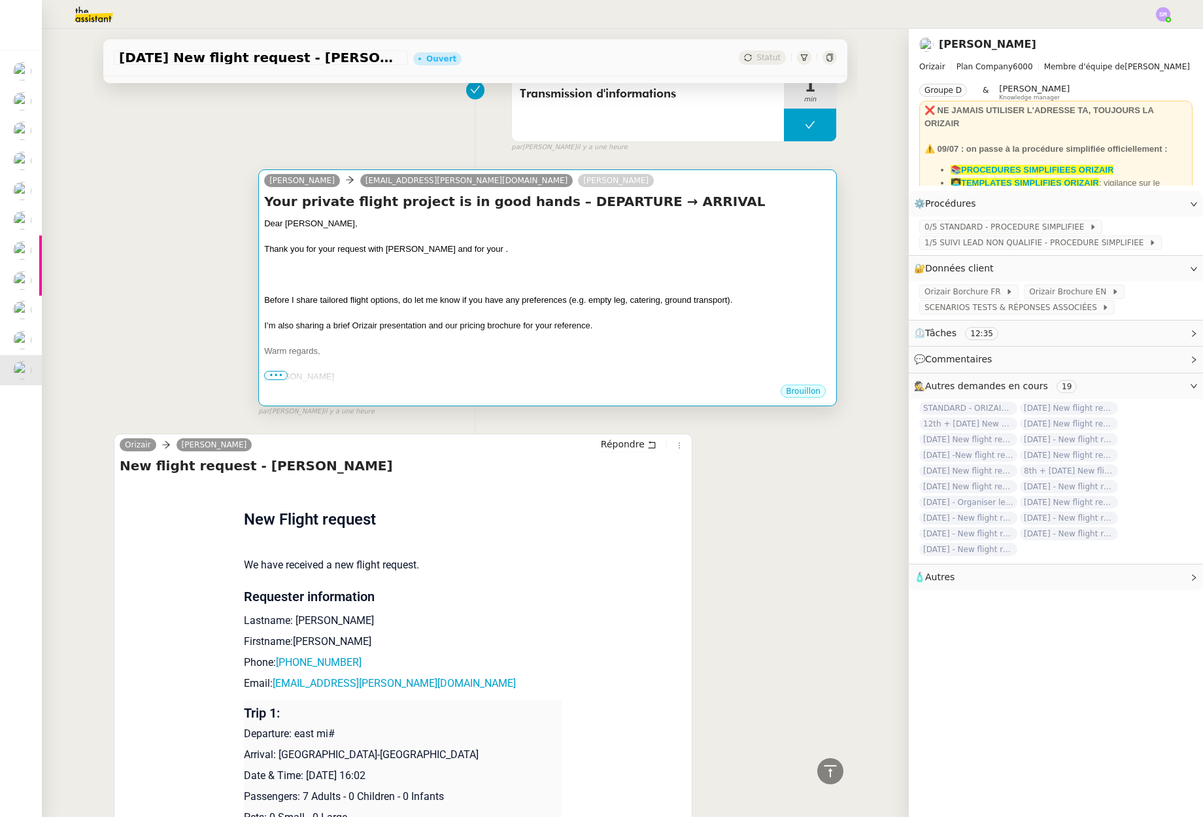
click at [492, 287] on div at bounding box center [547, 287] width 567 height 13
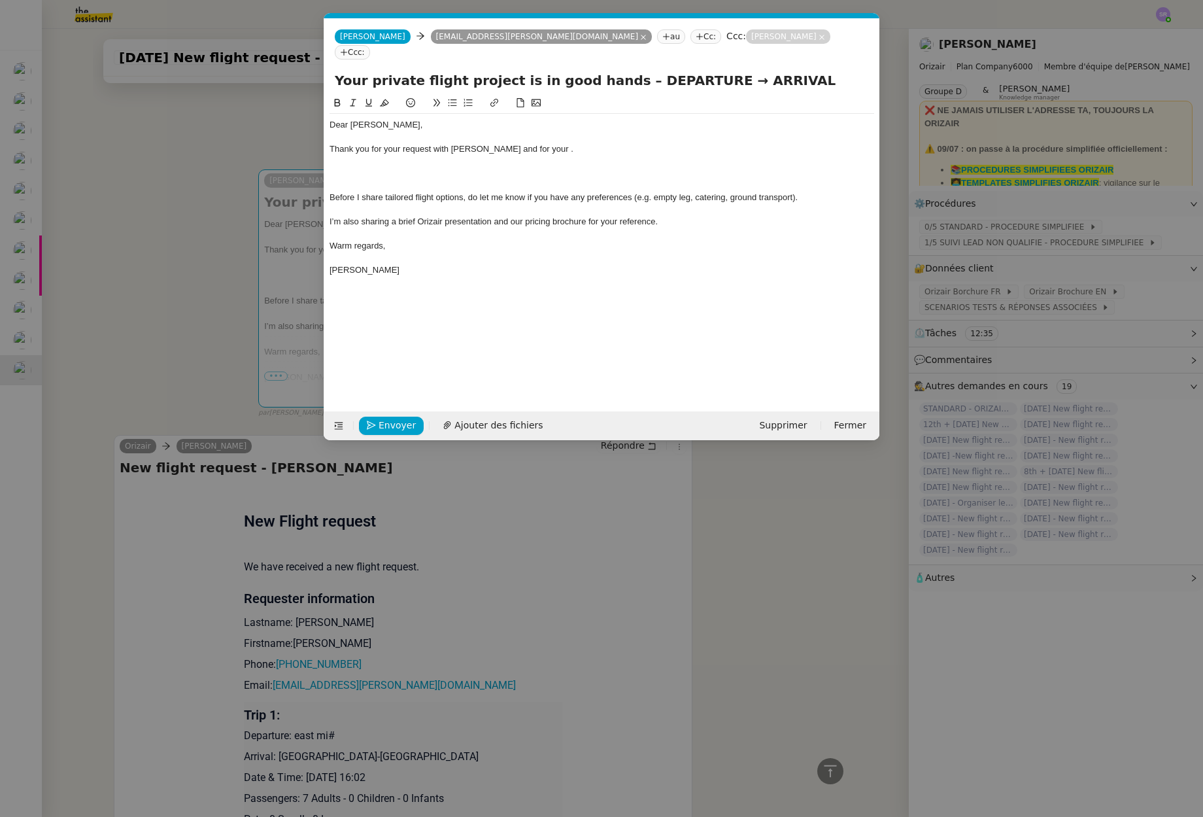
scroll to position [0, 27]
click at [524, 144] on span "Thank you for your request with Orizair and for your ." at bounding box center [452, 149] width 244 height 10
click at [451, 180] on div at bounding box center [602, 186] width 545 height 12
click at [430, 167] on div at bounding box center [602, 173] width 545 height 12
click at [192, 145] on nz-modal-container "Service TA - VOYAGE - PROPOSITION GLOBALE A utiliser dans le cadre de propositi…" at bounding box center [601, 408] width 1203 height 817
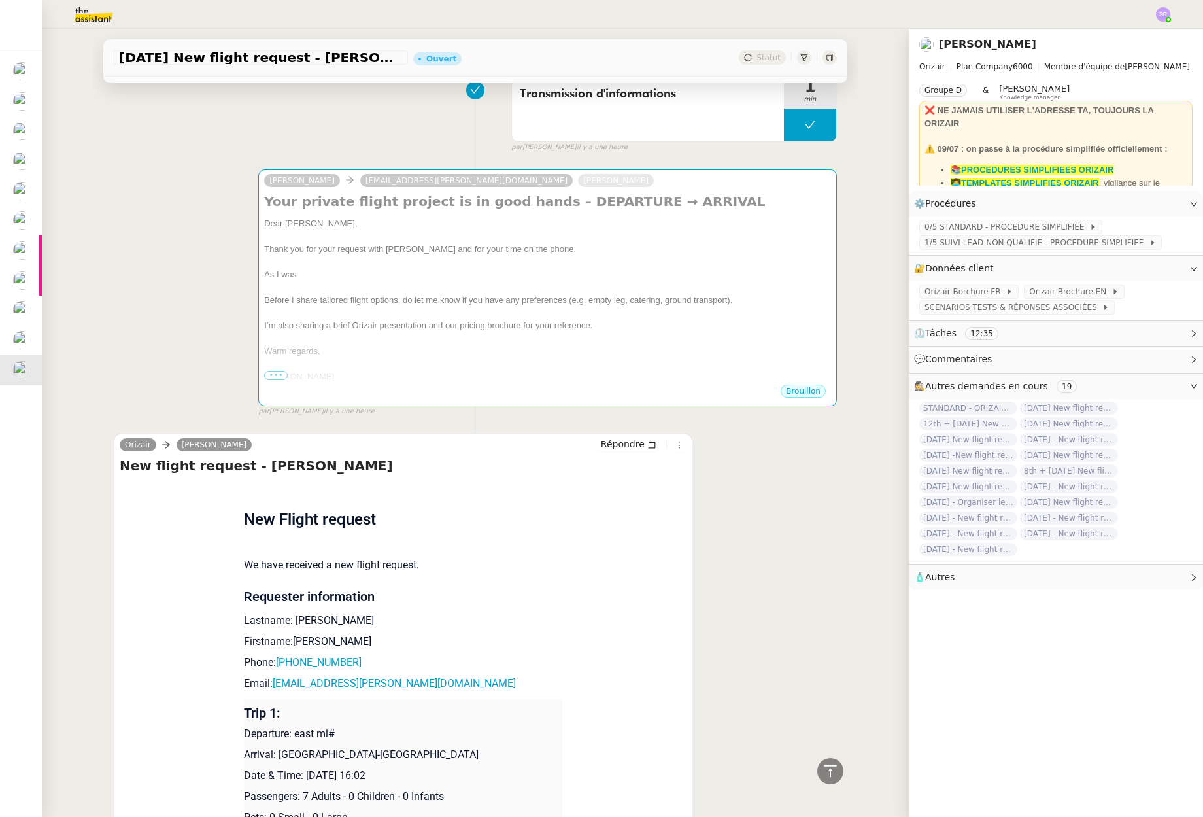
scroll to position [0, 0]
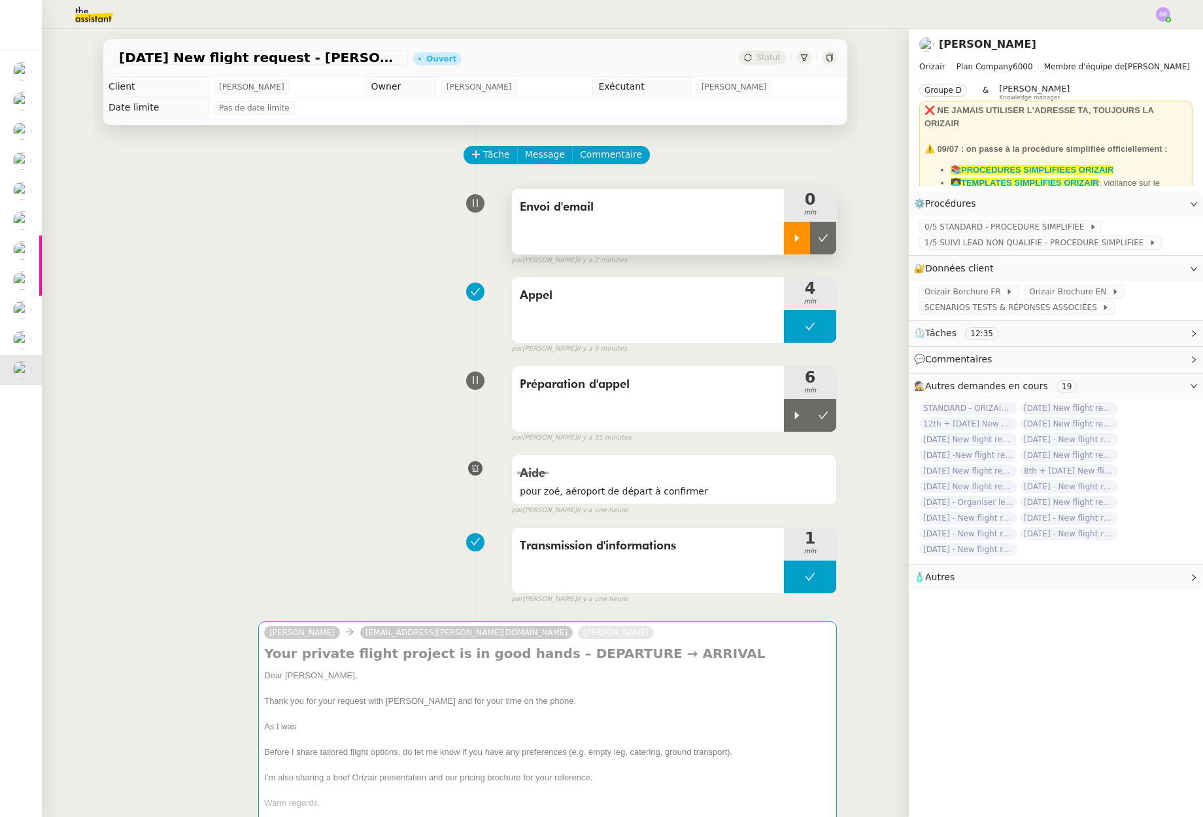
click at [795, 249] on div at bounding box center [797, 238] width 26 height 33
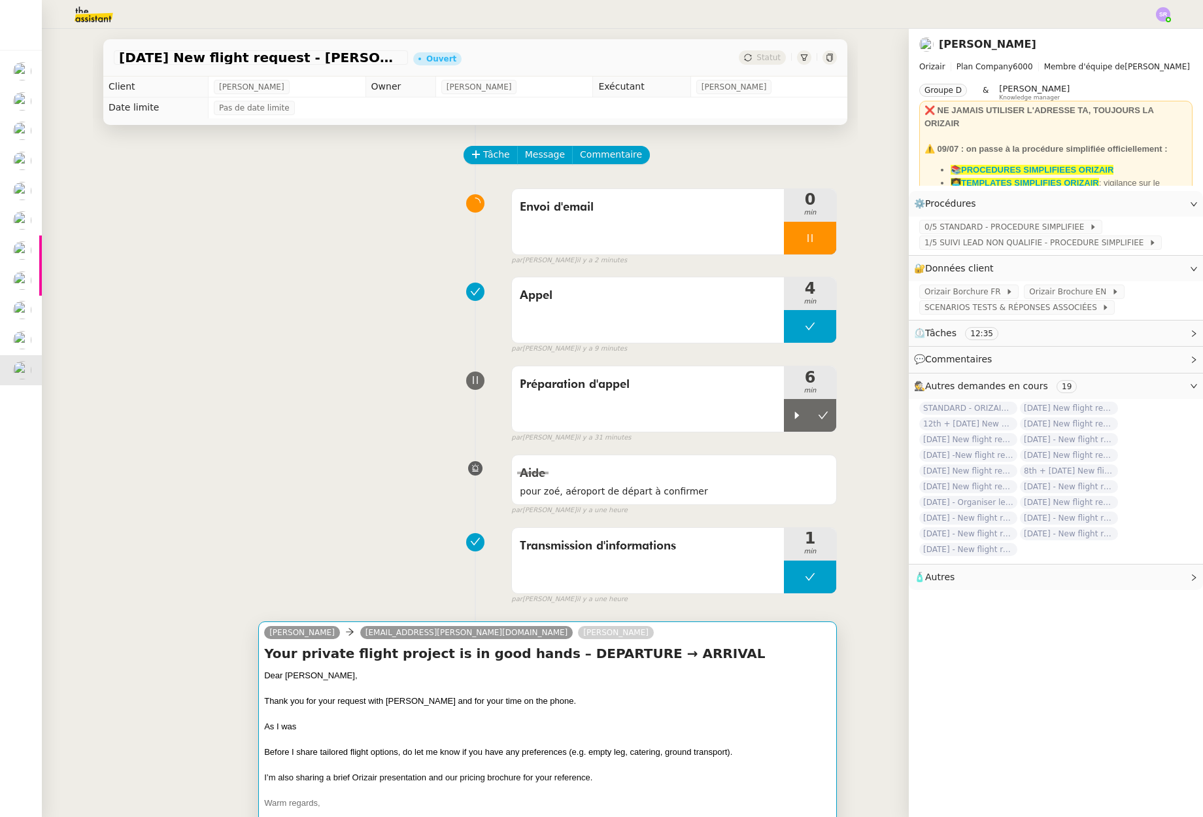
scroll to position [285, 0]
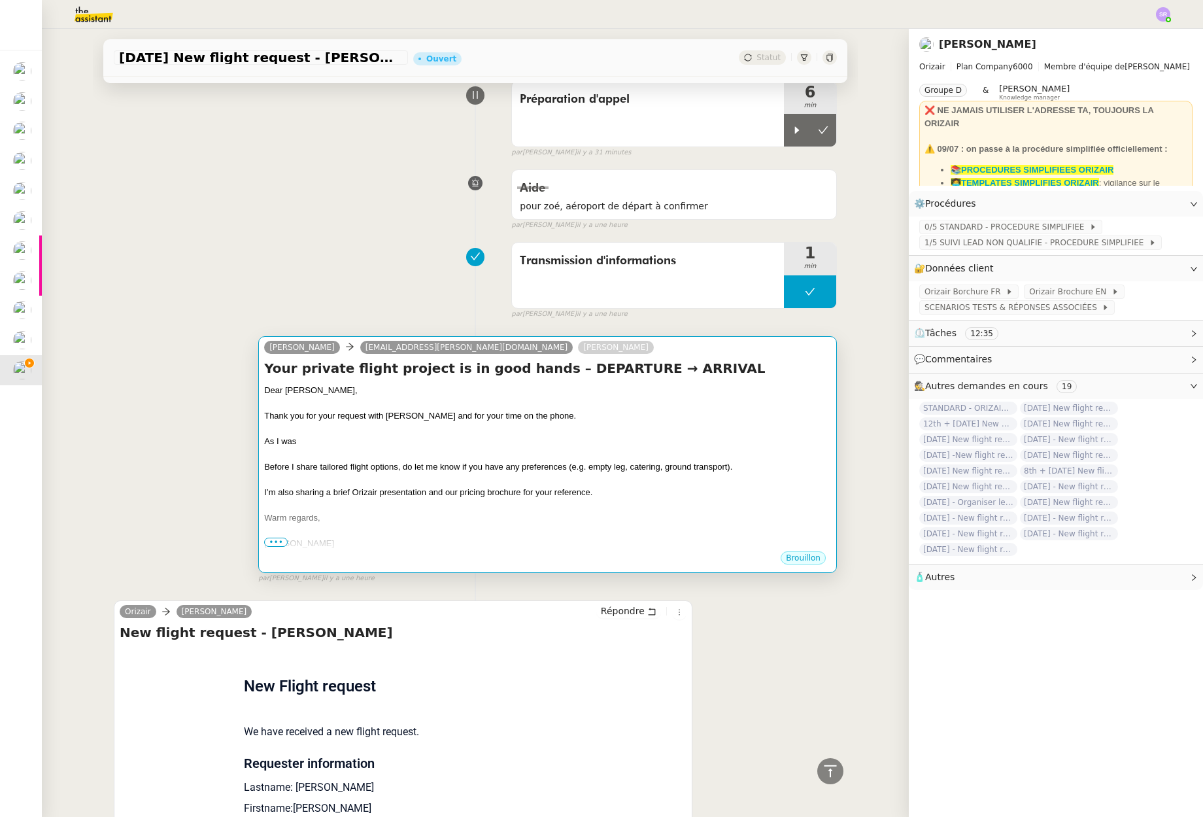
click at [626, 510] on div at bounding box center [547, 505] width 567 height 13
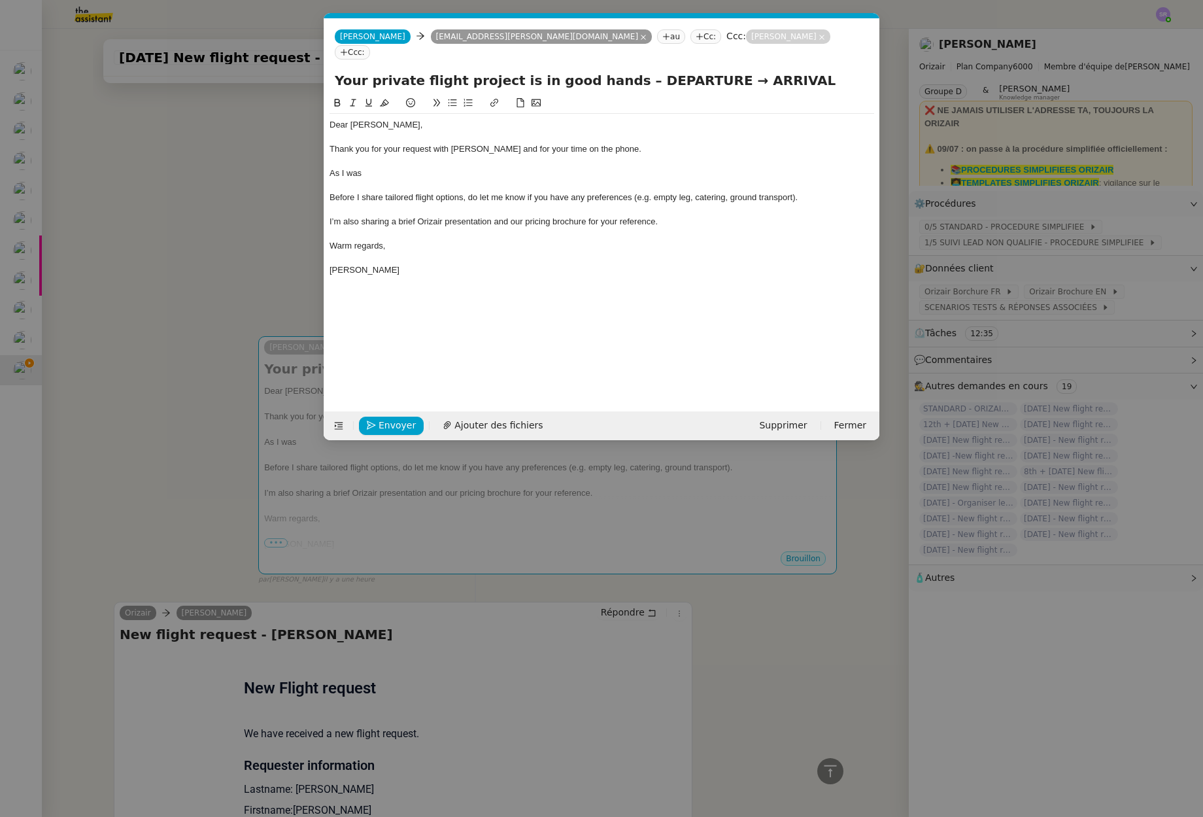
scroll to position [0, 27]
click at [411, 167] on div "As I was" at bounding box center [602, 173] width 545 height 12
click at [1000, 230] on nz-modal-container "Service TA - VOYAGE - PROPOSITION GLOBALE A utiliser dans le cadre de propositi…" at bounding box center [601, 408] width 1203 height 817
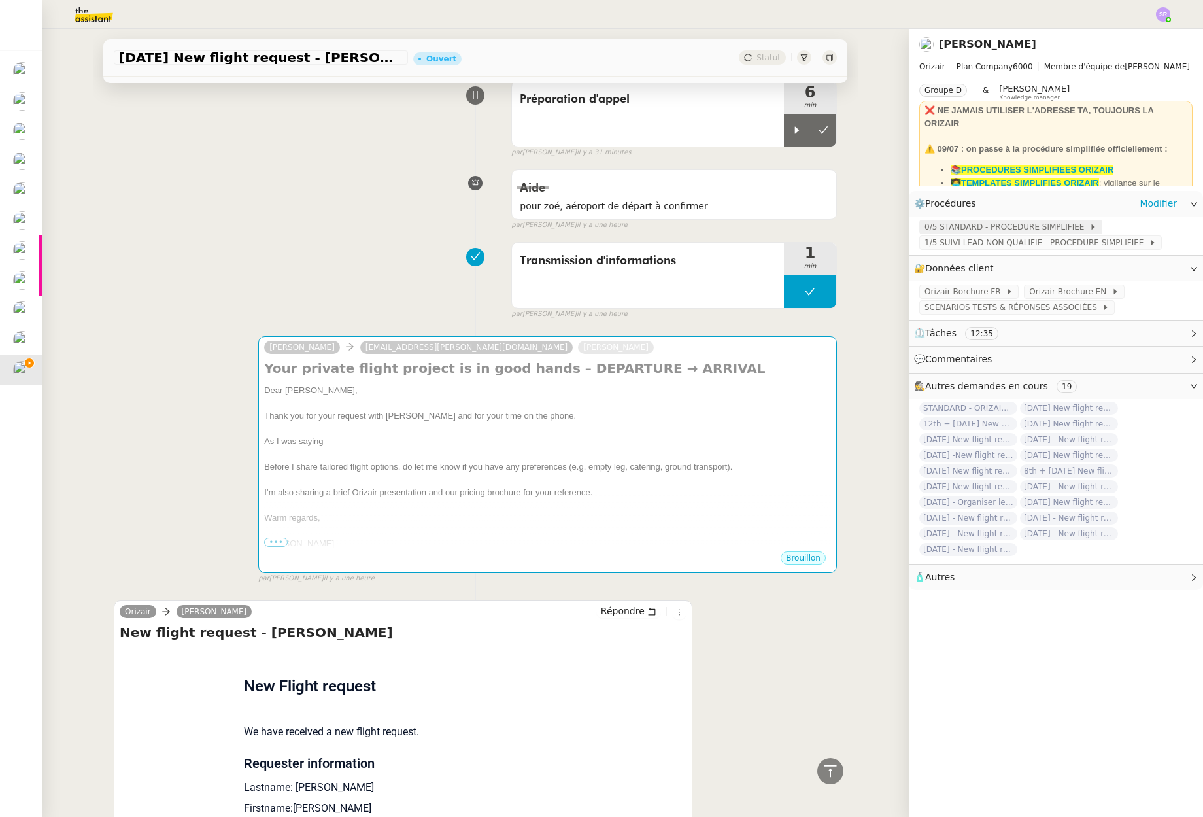
click at [1035, 230] on span "0/5 STANDARD - PROCEDURE SIMPLIFIEE" at bounding box center [1007, 226] width 165 height 13
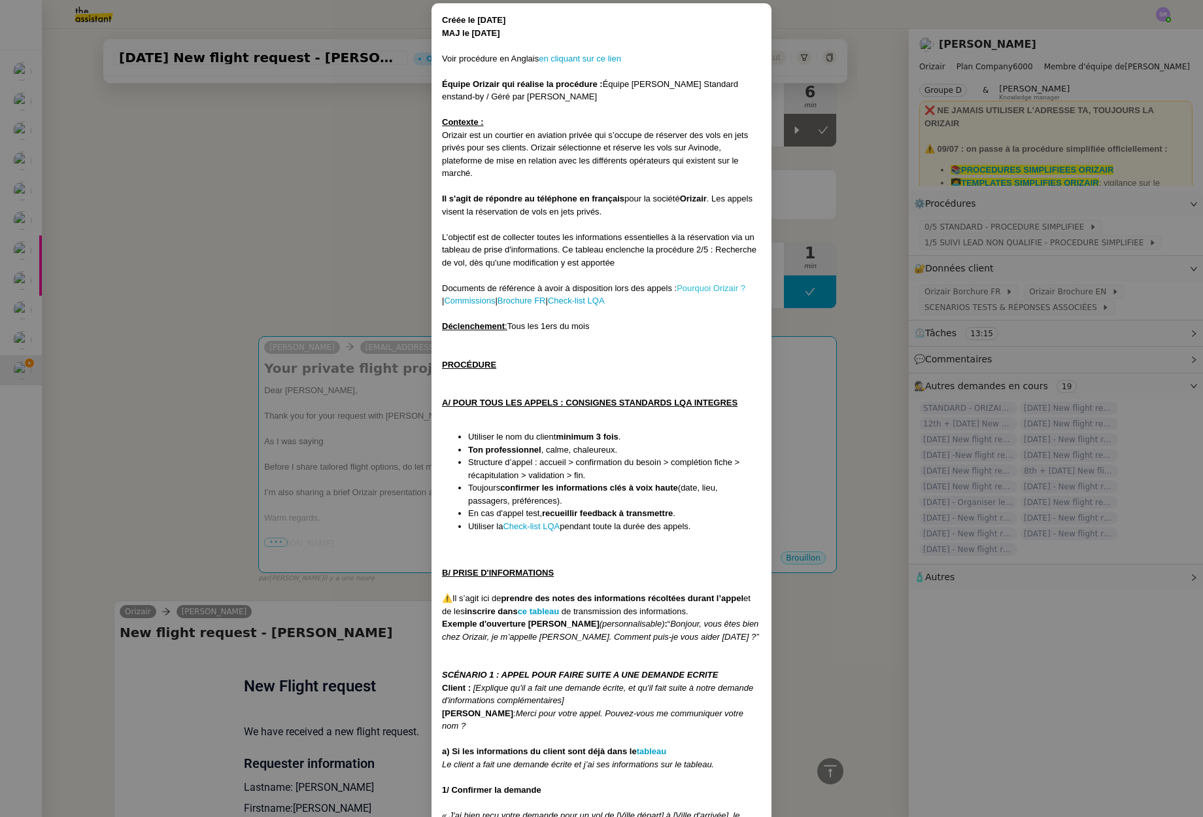
scroll to position [0, 0]
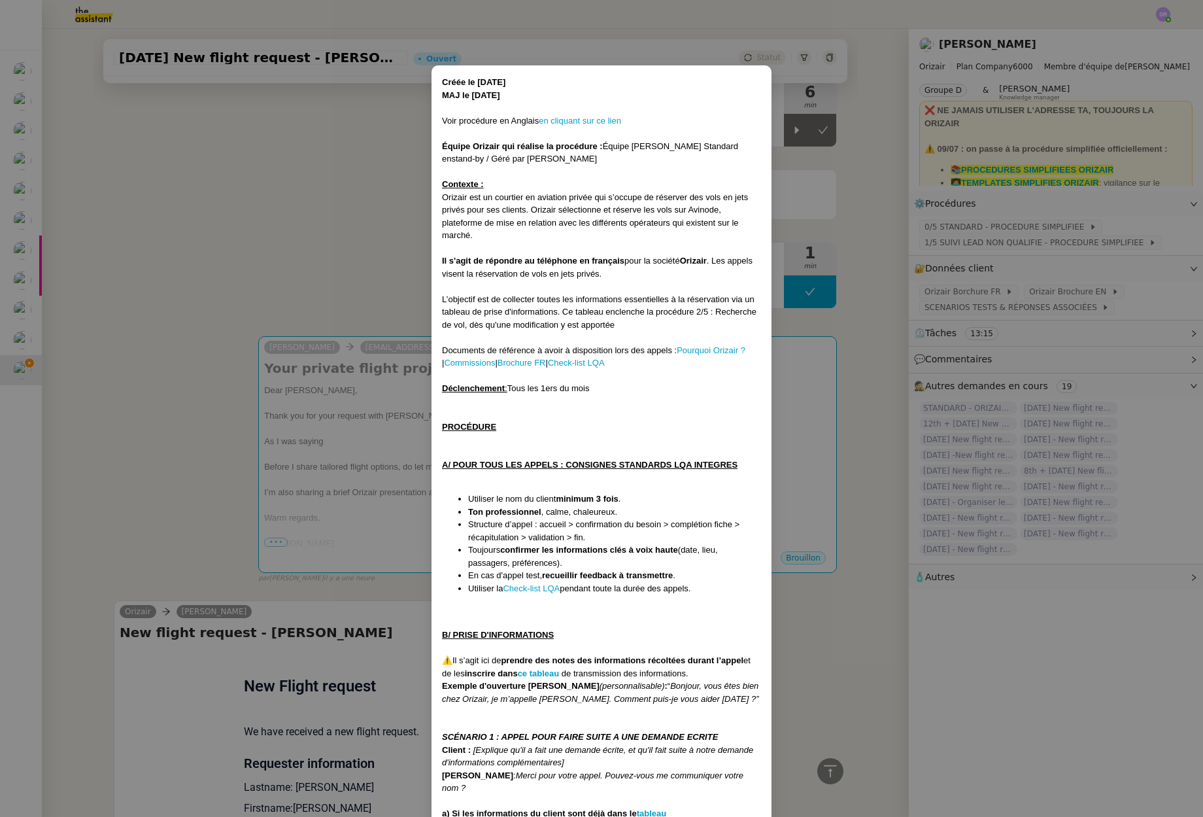
click at [327, 214] on nz-modal-container "Créée le 31/03/2025 MAJ le 16/07/2025 Voir procédure en Anglais en cliquant sur…" at bounding box center [601, 408] width 1203 height 817
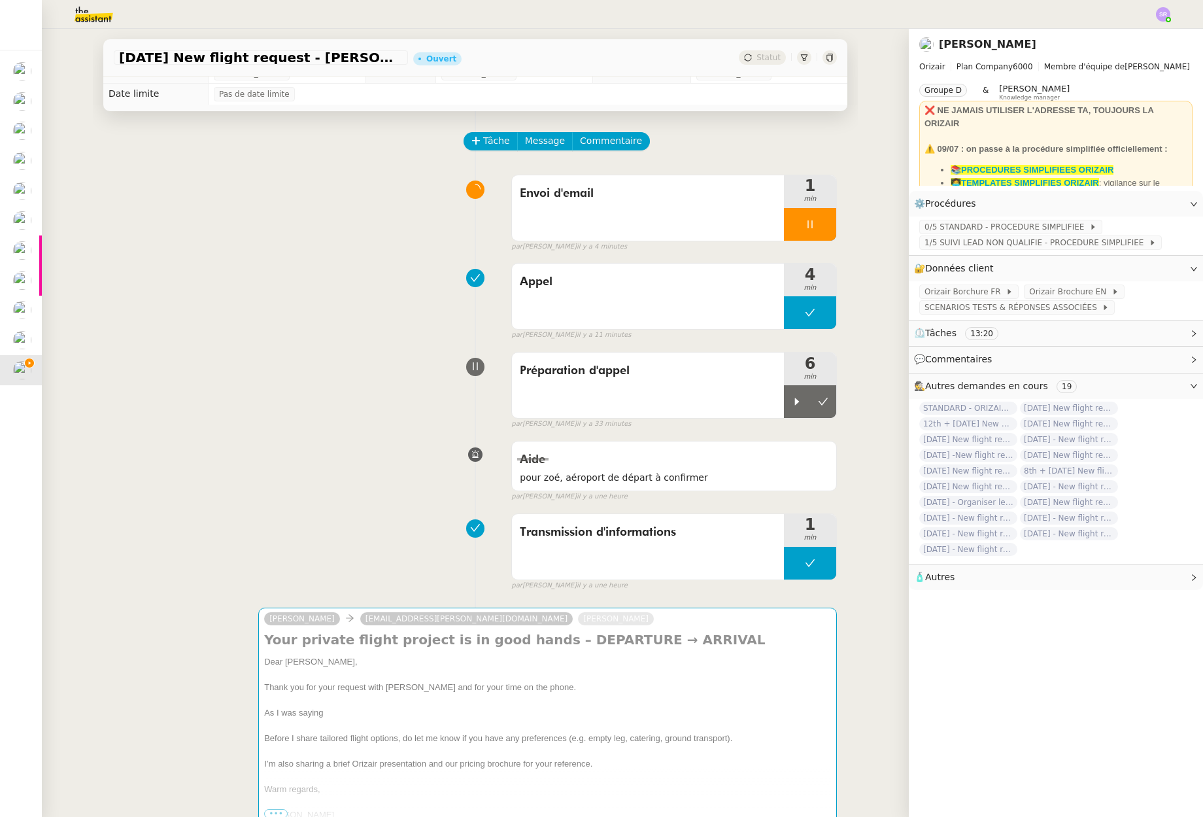
scroll to position [203, 0]
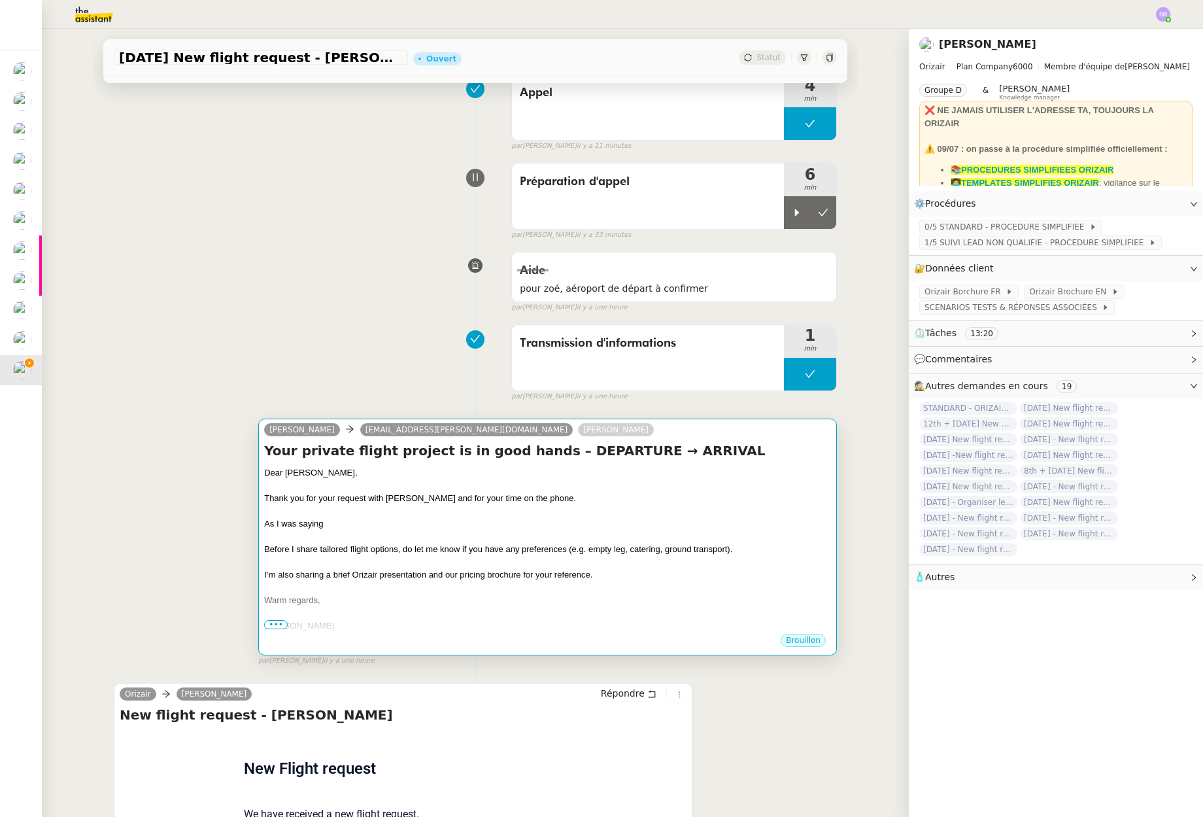
click at [379, 519] on div "As I was saying" at bounding box center [547, 523] width 567 height 13
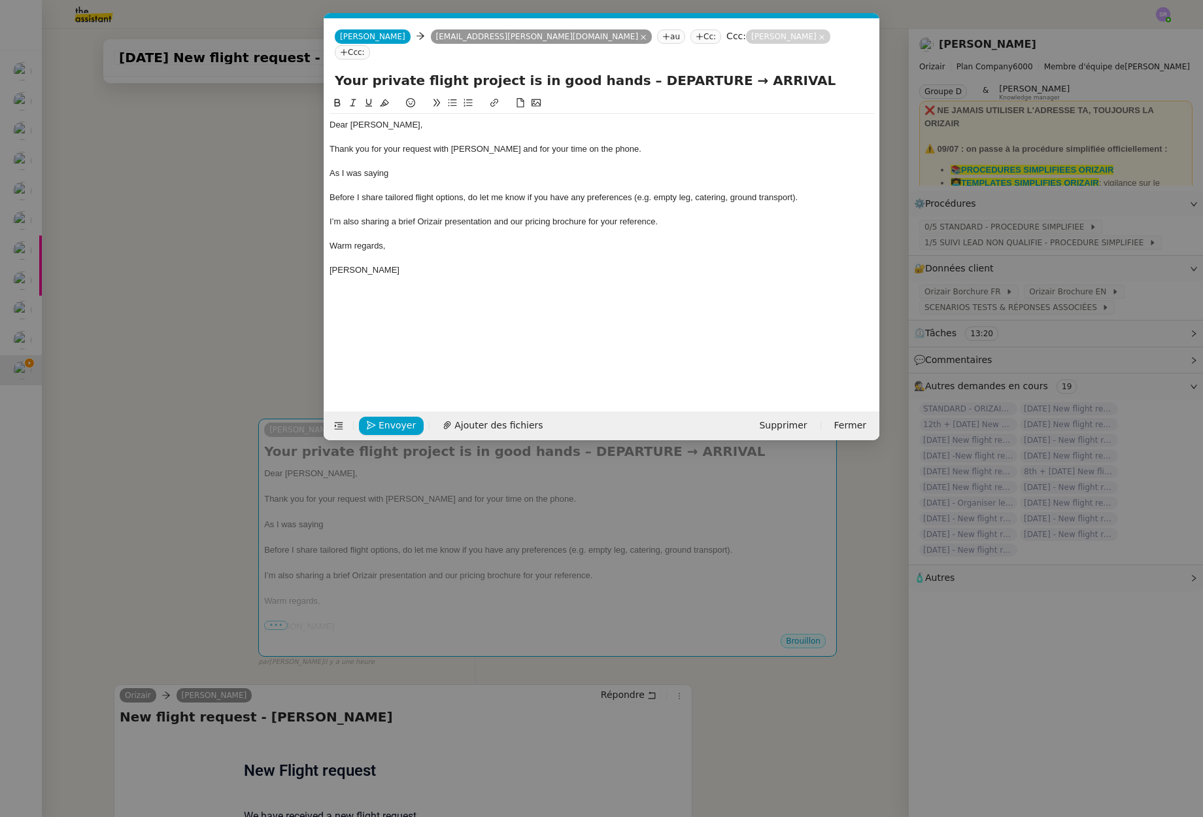
scroll to position [0, 27]
click at [1026, 230] on nz-modal-container "Service TA - VOYAGE - PROPOSITION GLOBALE A utiliser dans le cadre de propositi…" at bounding box center [601, 408] width 1203 height 817
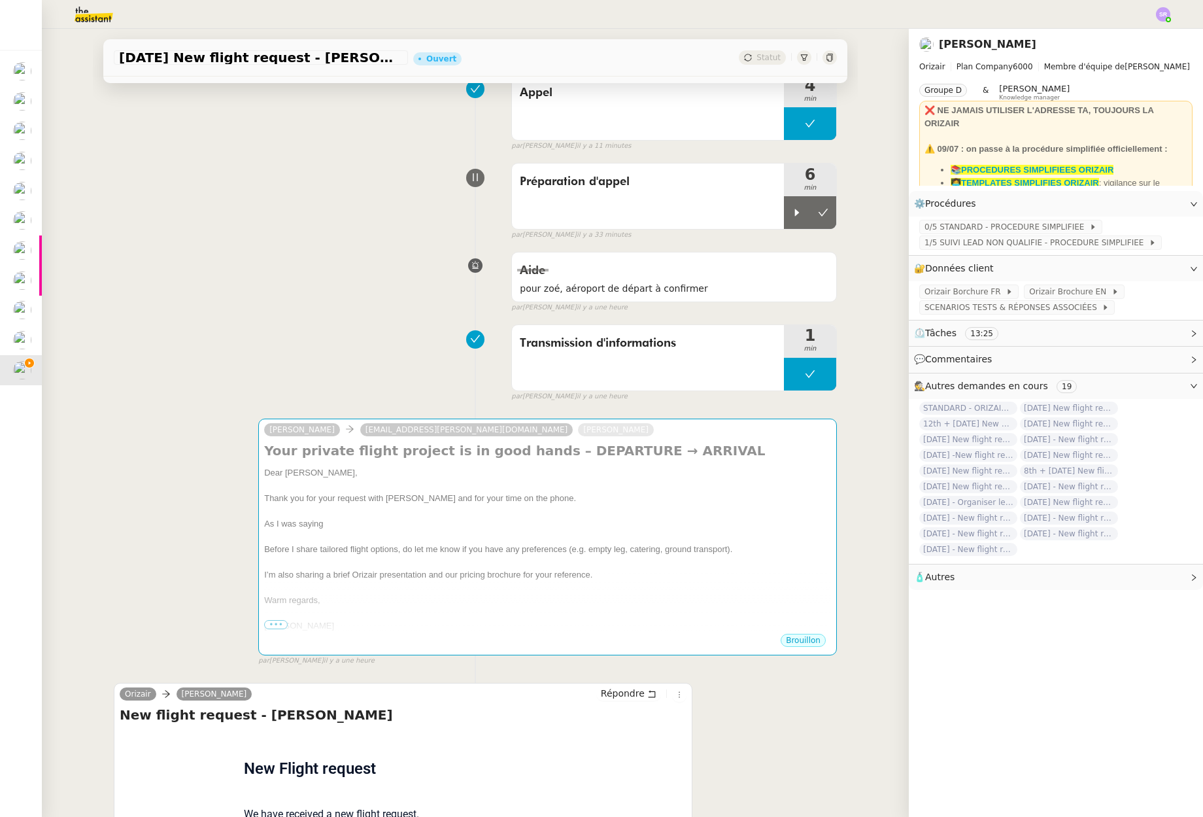
click at [1026, 230] on span "0/5 STANDARD - PROCEDURE SIMPLIFIEE" at bounding box center [1007, 226] width 165 height 13
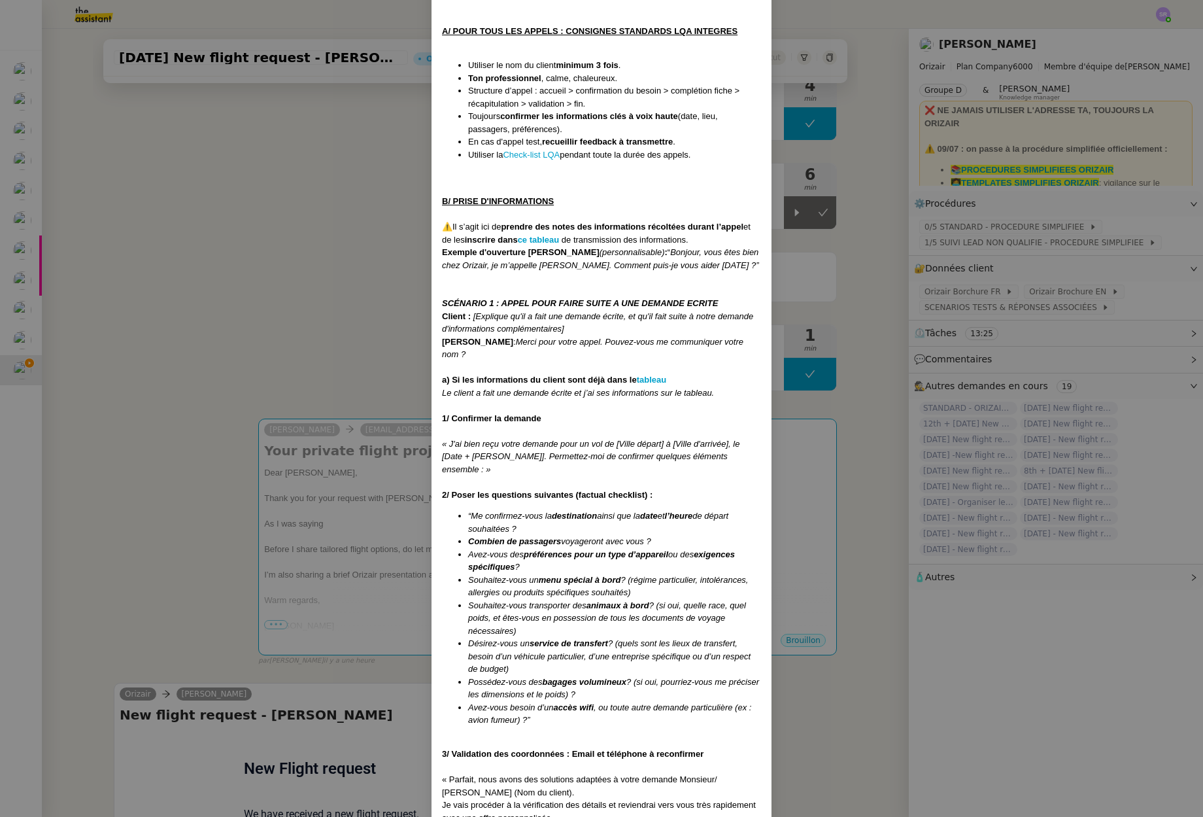
scroll to position [755, 0]
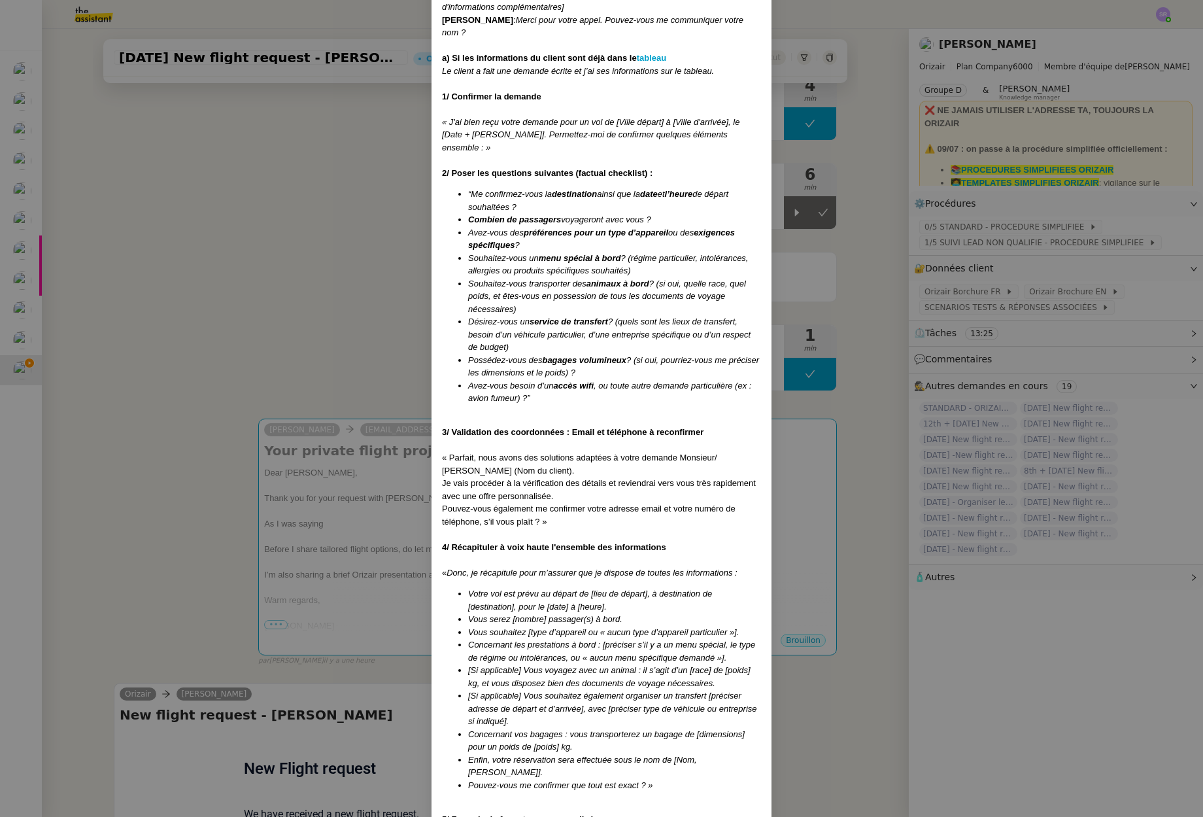
click at [358, 538] on nz-modal-container "Créée le 31/03/2025 MAJ le 16/07/2025 Voir procédure en Anglais en cliquant sur…" at bounding box center [601, 408] width 1203 height 817
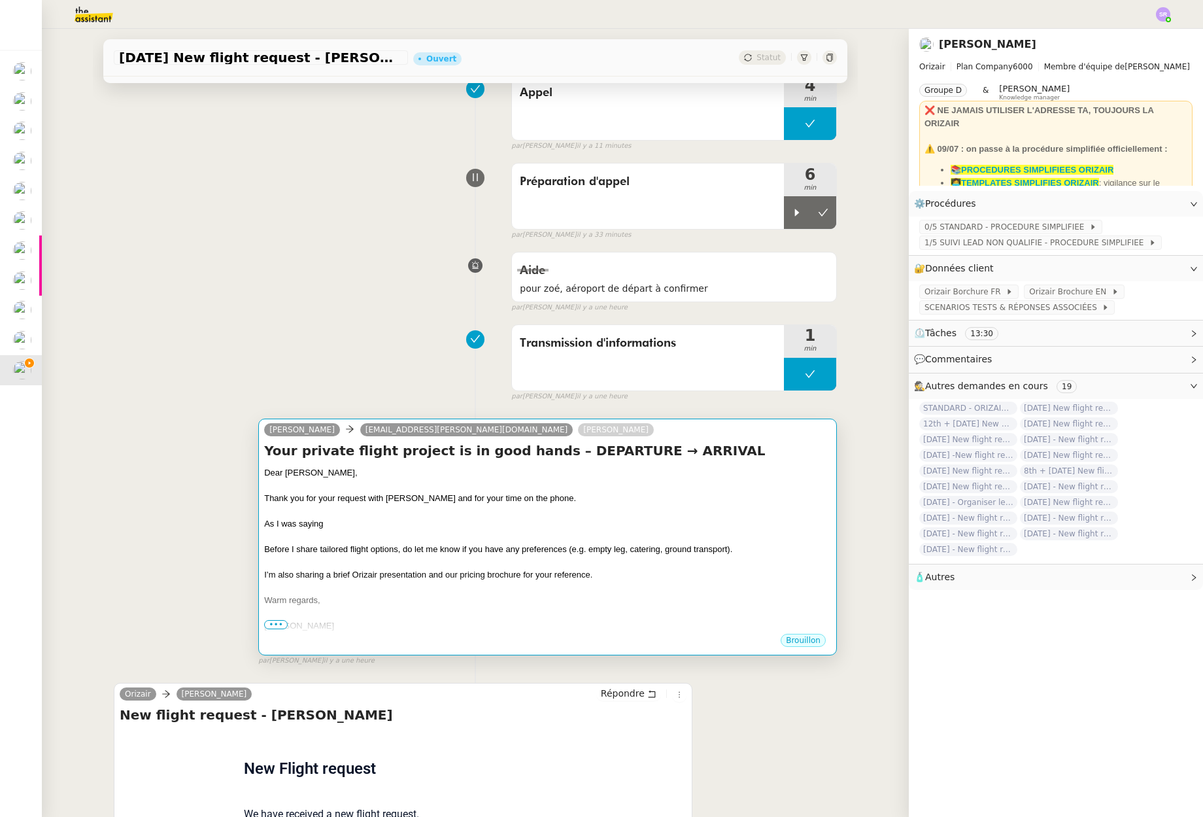
click at [371, 524] on div "As I was saying" at bounding box center [547, 523] width 567 height 13
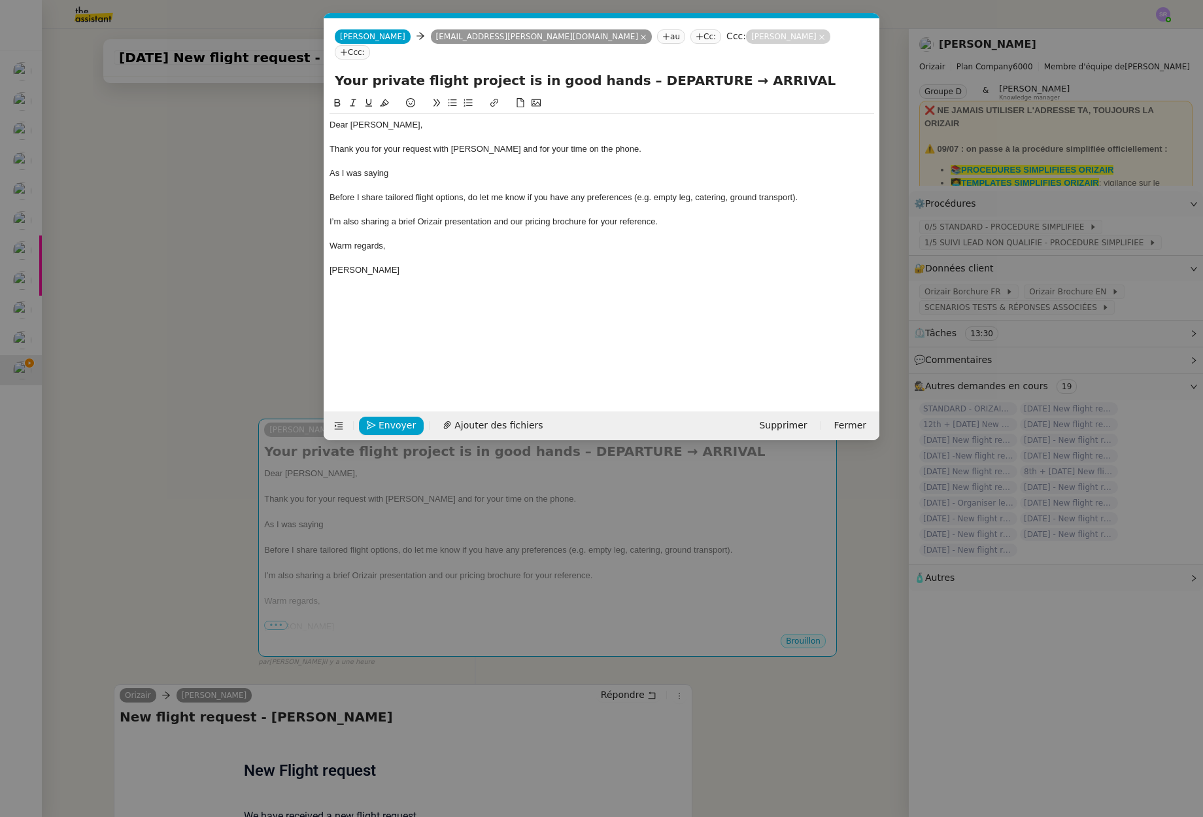
scroll to position [0, 27]
drag, startPoint x: 457, startPoint y: 148, endPoint x: 468, endPoint y: 160, distance: 15.7
click at [458, 156] on div at bounding box center [602, 162] width 545 height 12
drag, startPoint x: 468, startPoint y: 160, endPoint x: 477, endPoint y: 159, distance: 9.8
click at [468, 167] on div "As I was saying" at bounding box center [602, 173] width 545 height 12
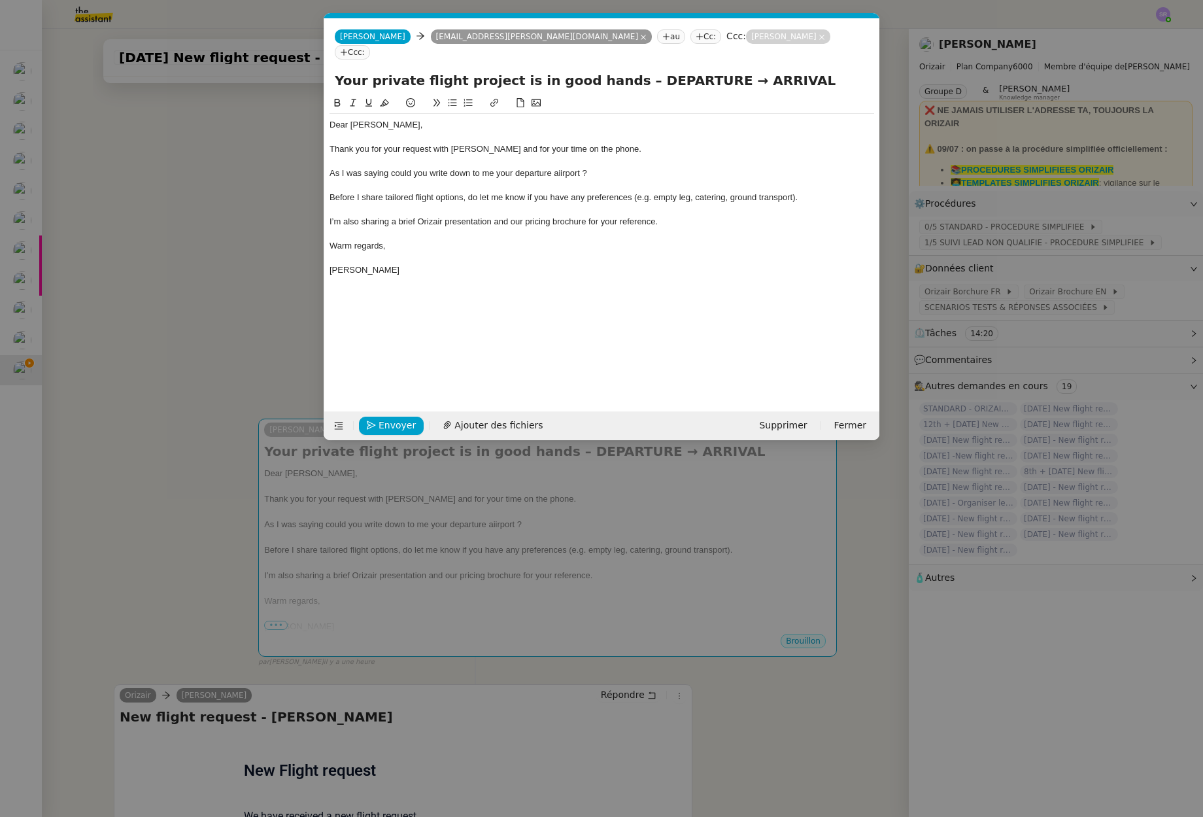
click at [672, 167] on div "As I was saying could you write down to me your departure aiirport ?" at bounding box center [602, 173] width 545 height 12
drag, startPoint x: 606, startPoint y: 164, endPoint x: 322, endPoint y: 162, distance: 283.8
click at [322, 162] on nz-modal-container "Service TA - VOYAGE - PROPOSITION GLOBALE A utiliser dans le cadre de propositi…" at bounding box center [601, 408] width 1203 height 817
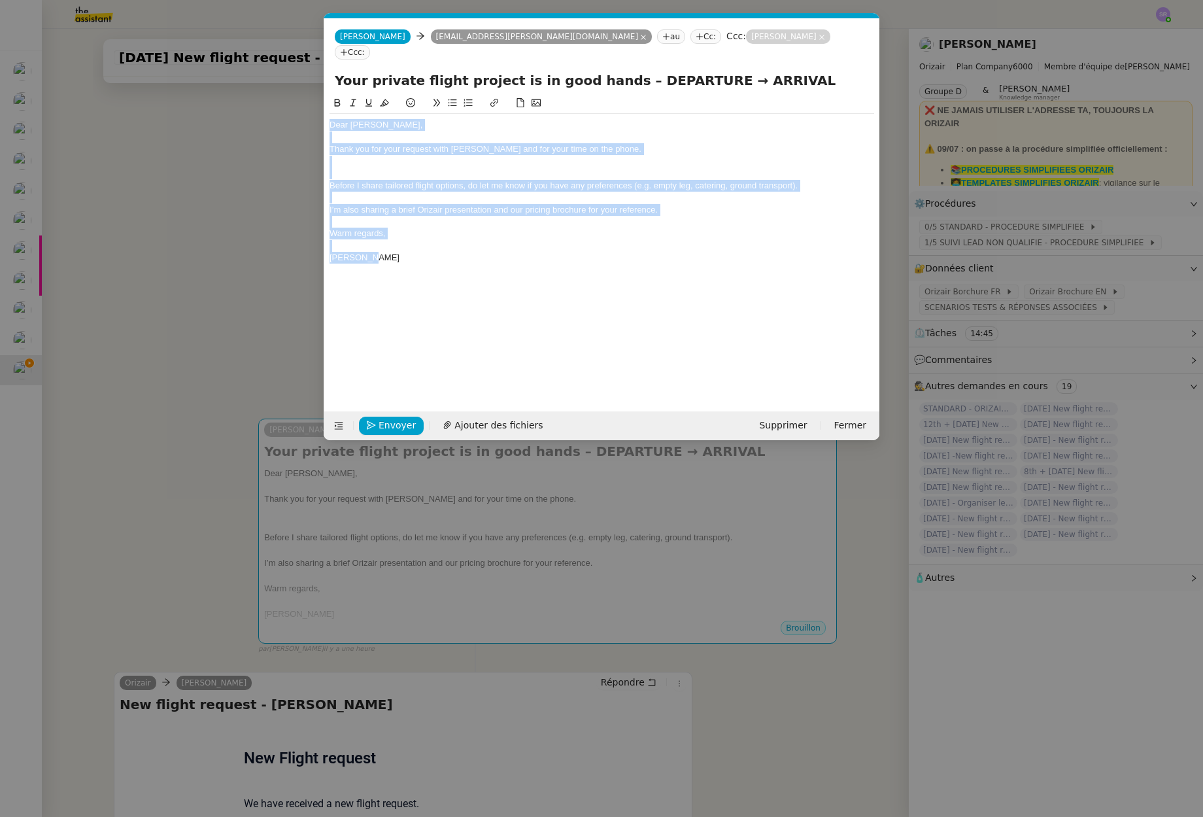
drag, startPoint x: 342, startPoint y: 201, endPoint x: 329, endPoint y: 91, distance: 111.3
click at [330, 95] on div "Dear Mr Calder, Thank you for your request with Orizair and for your time on th…" at bounding box center [602, 182] width 545 height 174
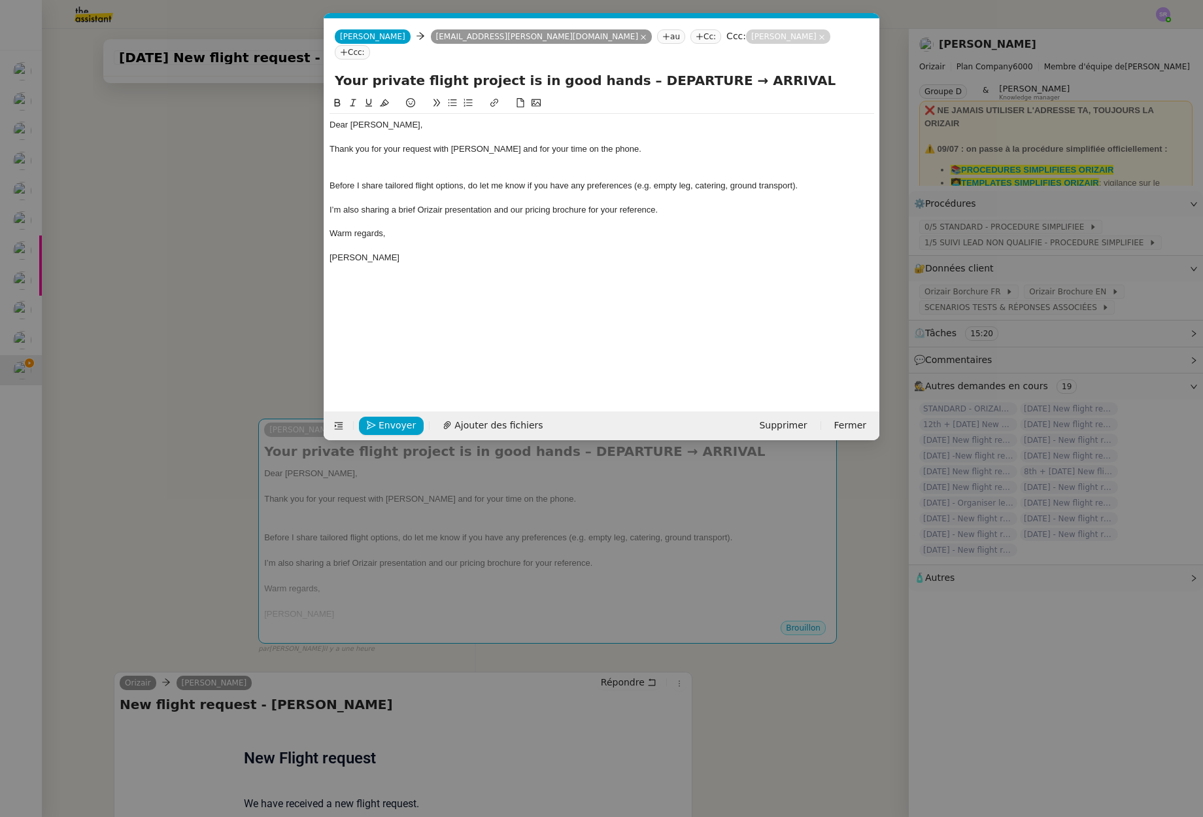
drag, startPoint x: 608, startPoint y: 65, endPoint x: 753, endPoint y: 66, distance: 145.2
click at [753, 71] on input "Your private flight project is in good hands – DEPARTURE → ARRIVAL" at bounding box center [602, 81] width 534 height 20
click at [682, 71] on input "Your private flight project is in good hands – DEPARTURE → ARRIVAL" at bounding box center [602, 81] width 534 height 20
click at [690, 71] on input "Your private flight project is in good hands – DEPARTURE → ARRIVAL" at bounding box center [602, 81] width 534 height 20
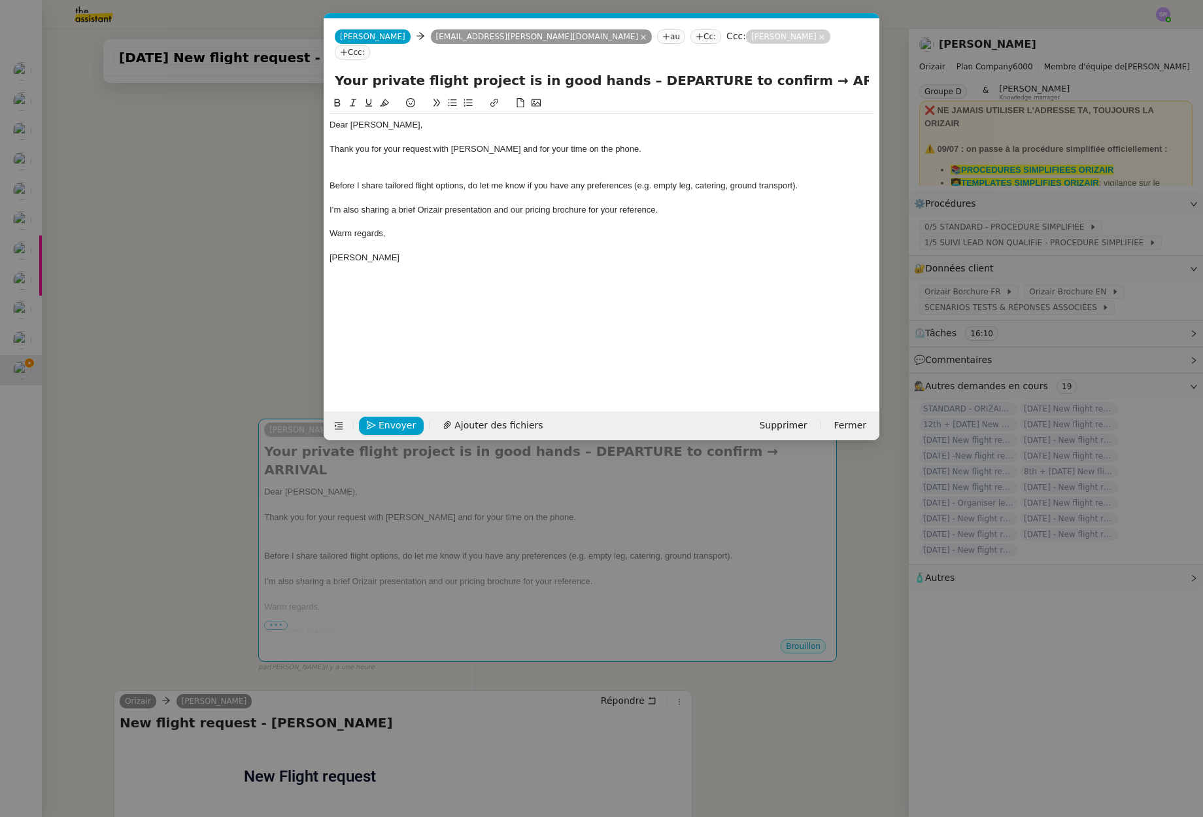
type input "Your private flight project is in good hands – DEPARTURE to confirm → ARRIVAL"
click at [145, 545] on nz-modal-container "Service TA - VOYAGE - PROPOSITION GLOBALE A utiliser dans le cadre de propositi…" at bounding box center [601, 408] width 1203 height 817
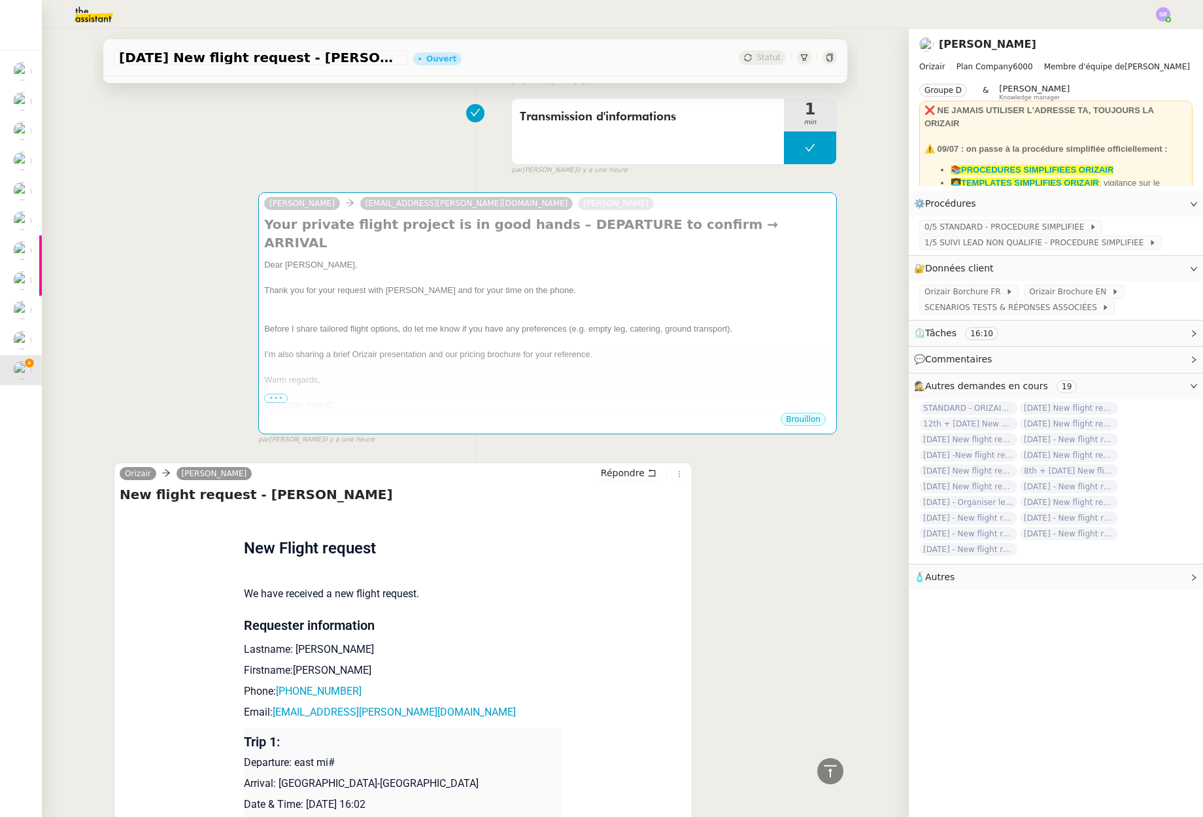
scroll to position [612, 0]
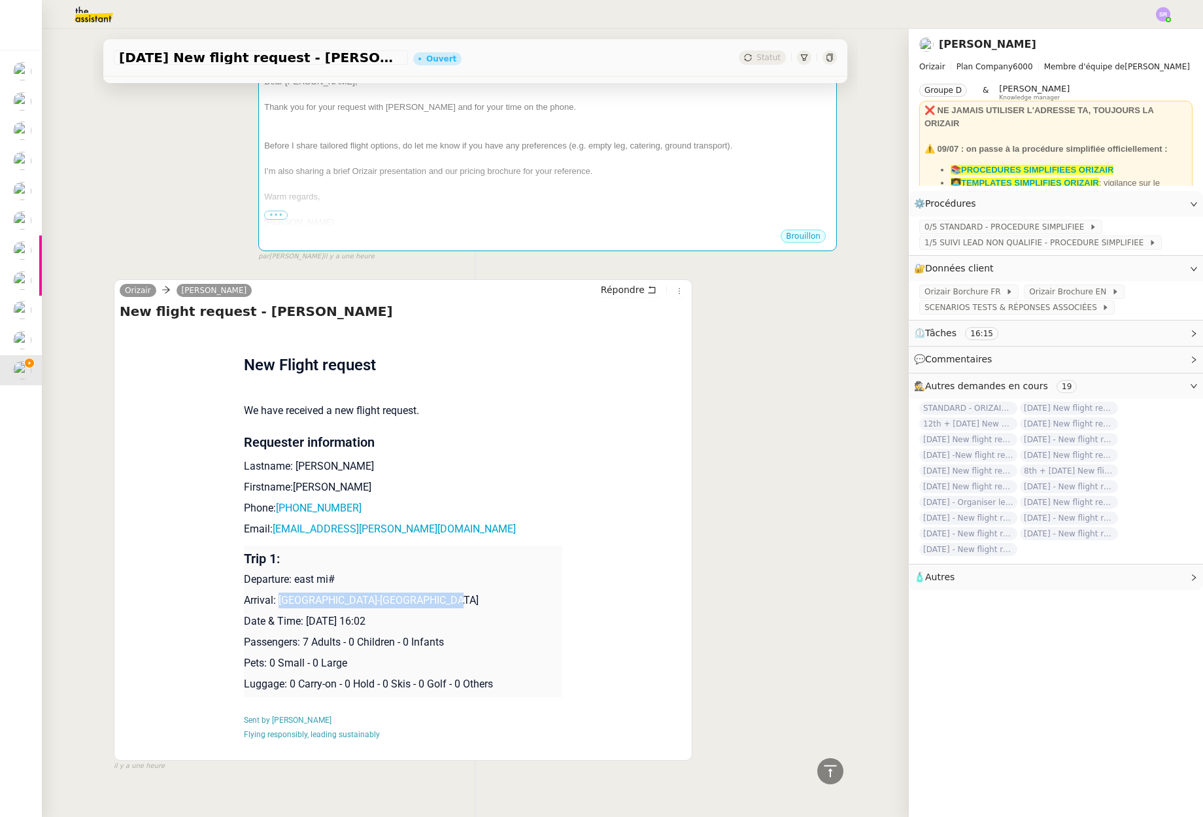
drag, startPoint x: 273, startPoint y: 578, endPoint x: 422, endPoint y: 581, distance: 149.8
click at [422, 592] on p "Arrival: [GEOGRAPHIC_DATA]-[GEOGRAPHIC_DATA]" at bounding box center [403, 600] width 319 height 16
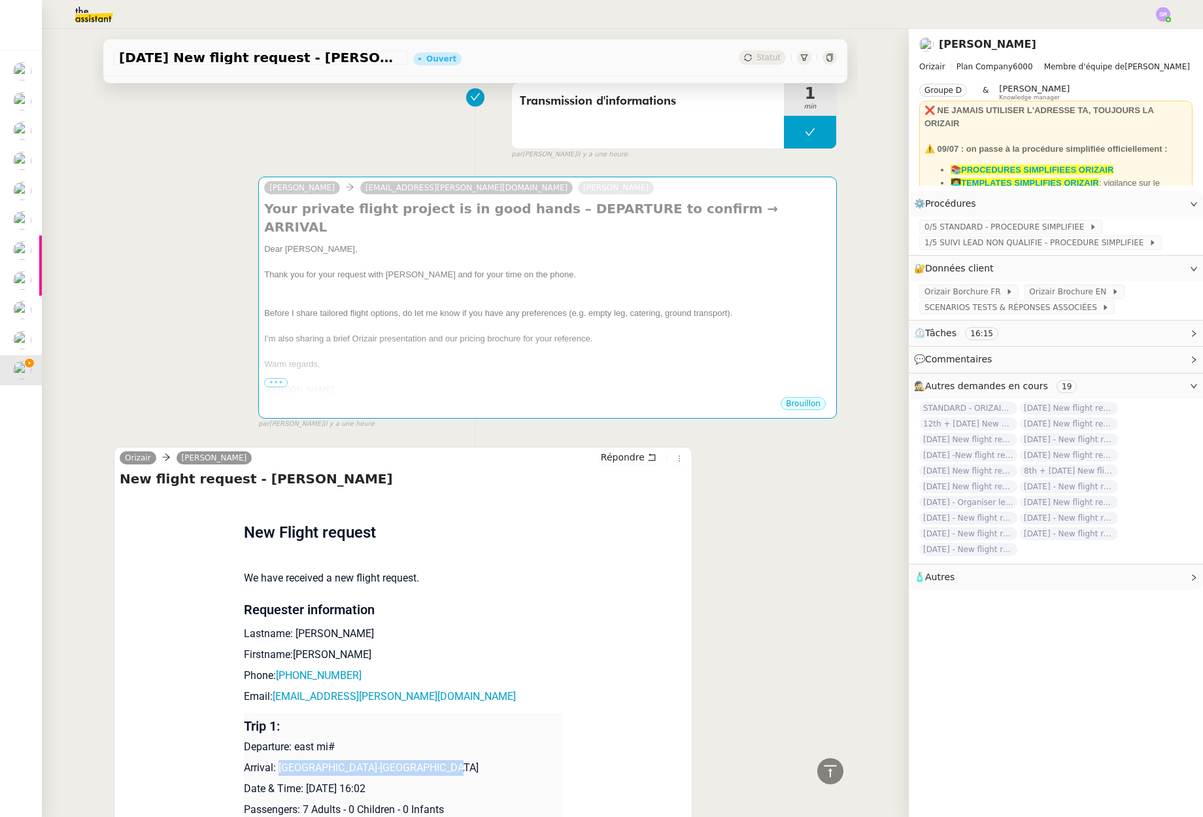
scroll to position [0, 0]
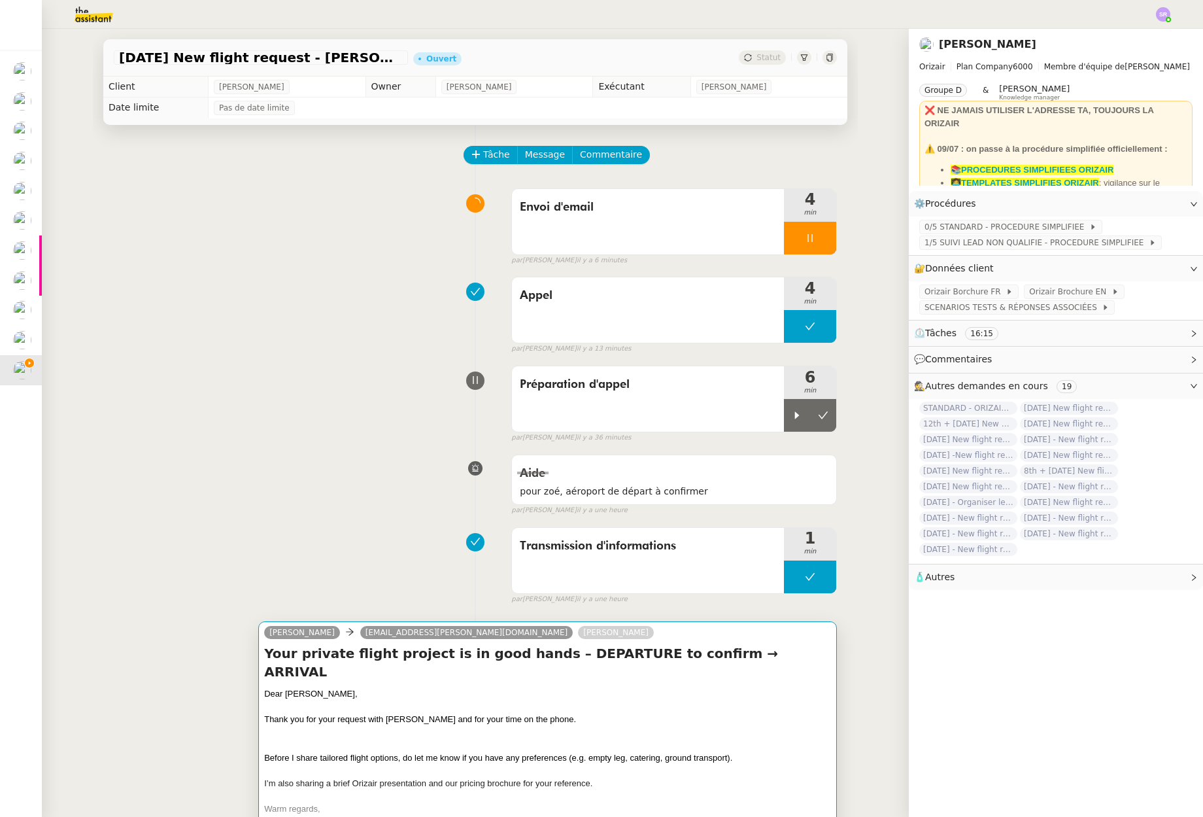
click at [661, 660] on h4 "Your private flight project is in good hands – DEPARTURE to confirm → ARRIVAL" at bounding box center [547, 662] width 567 height 37
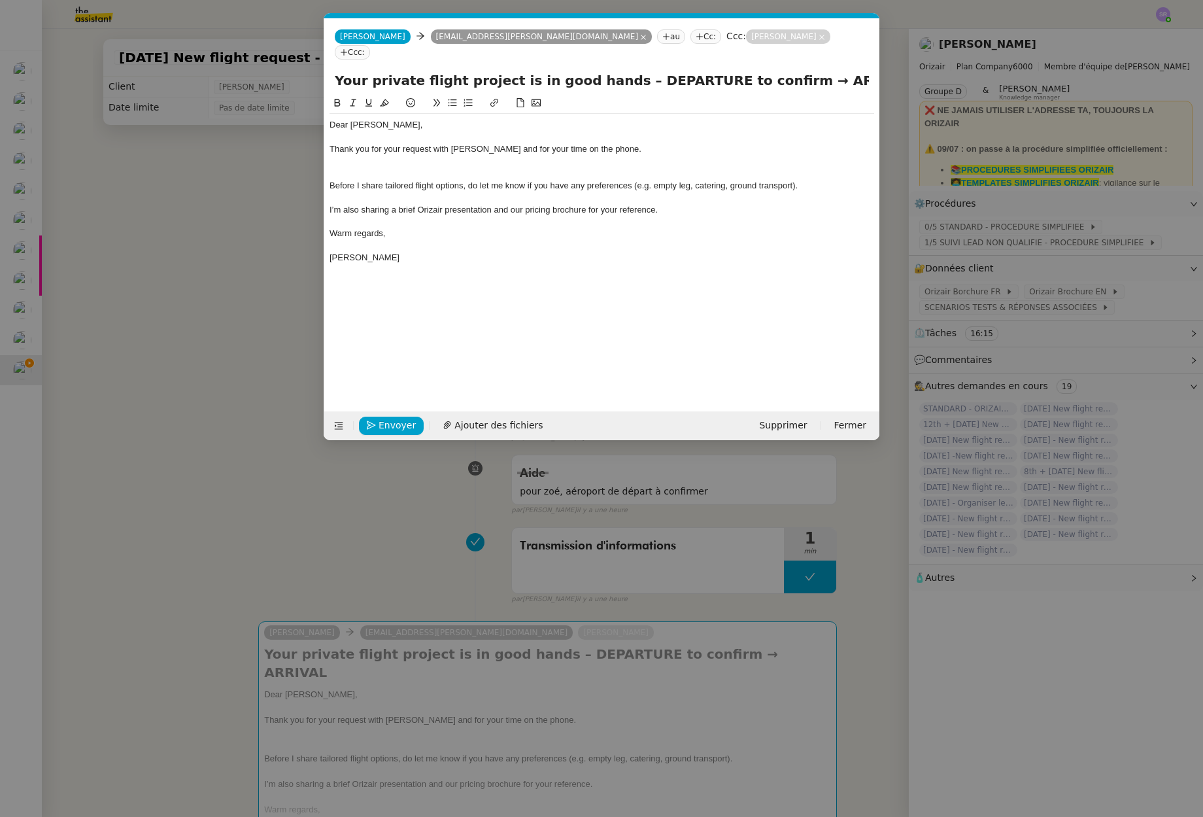
scroll to position [0, 27]
drag, startPoint x: 770, startPoint y: 61, endPoint x: 838, endPoint y: 65, distance: 67.4
click at [838, 71] on input "Your private flight project is in good hands – DEPARTURE to confirm → ARRIVAL" at bounding box center [602, 81] width 534 height 20
paste input "Montpellier-Méditerranée Airport"
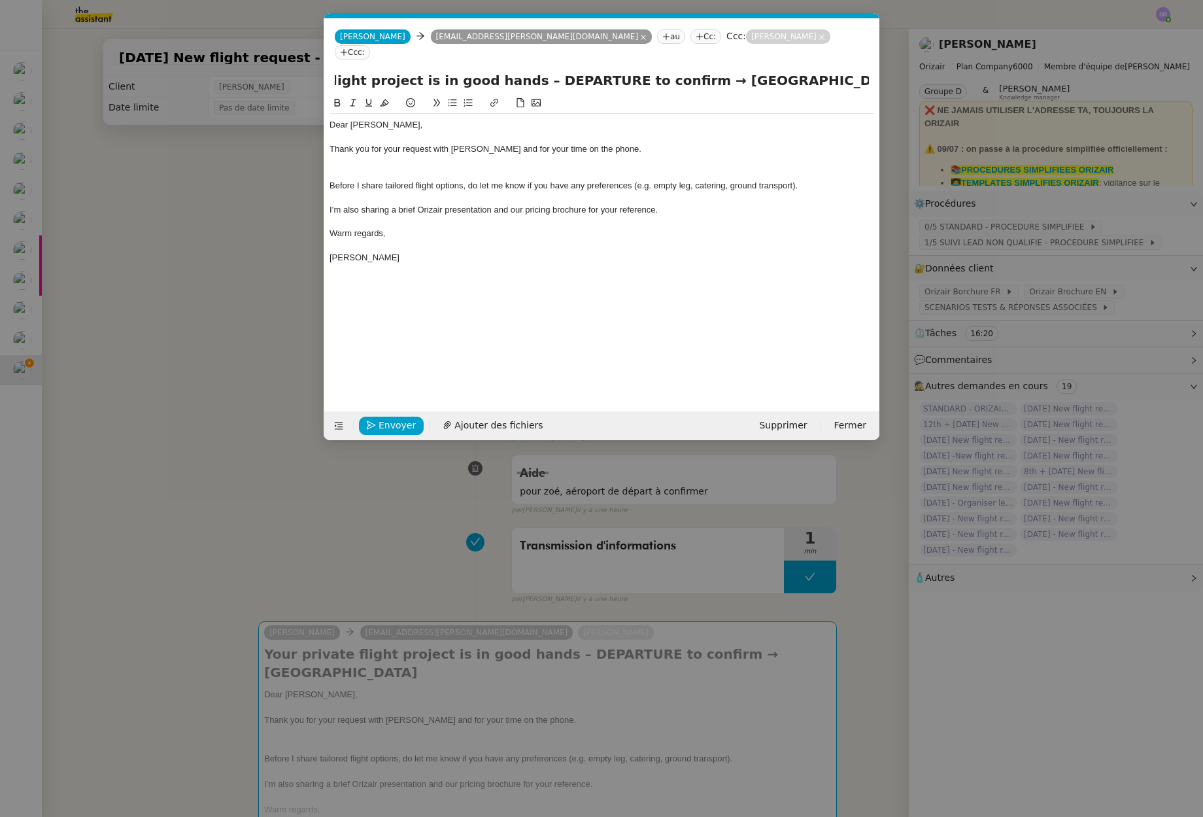
drag, startPoint x: 580, startPoint y: 66, endPoint x: 516, endPoint y: 70, distance: 64.2
click at [516, 71] on input "Your private flight project is in good hands – DEPARTURE to confirm → Montpelli…" at bounding box center [602, 81] width 534 height 20
type input "Your private flight project is in good hands – Departure to confirm → [GEOGRAPH…"
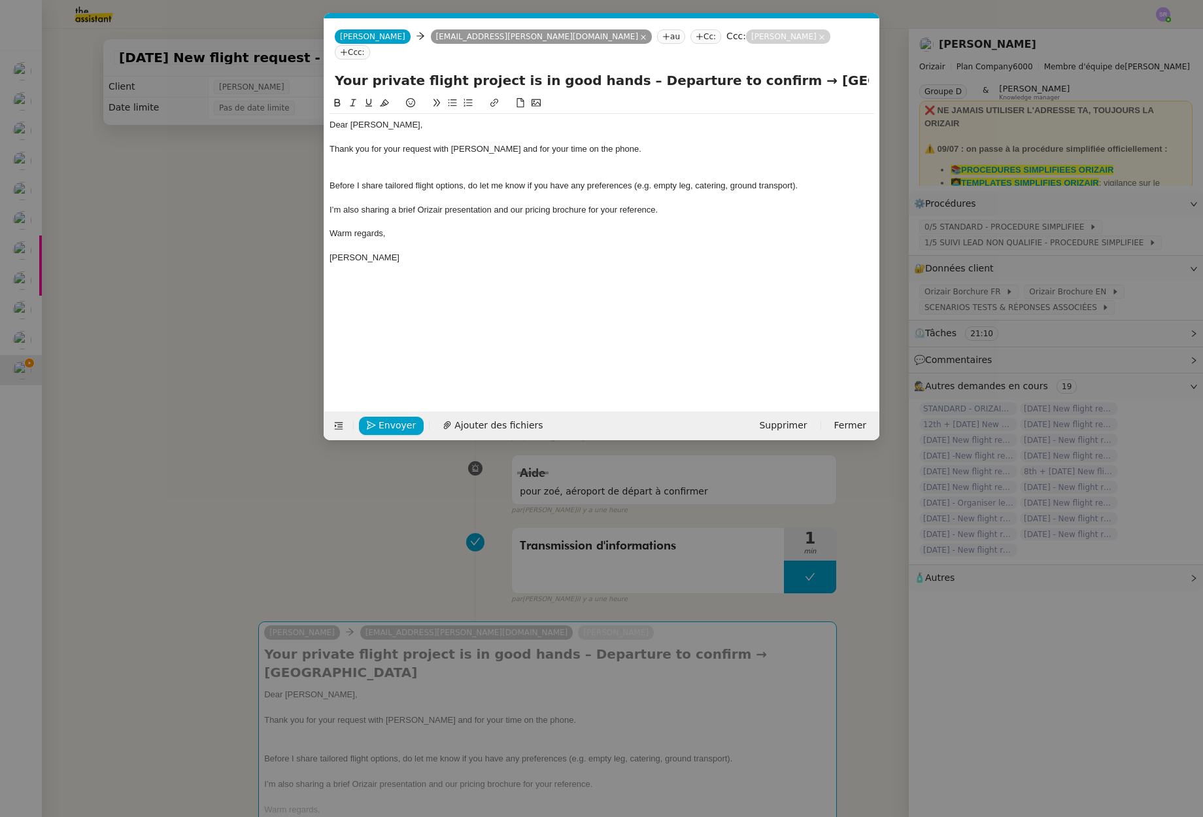
click at [375, 156] on div at bounding box center [602, 162] width 545 height 12
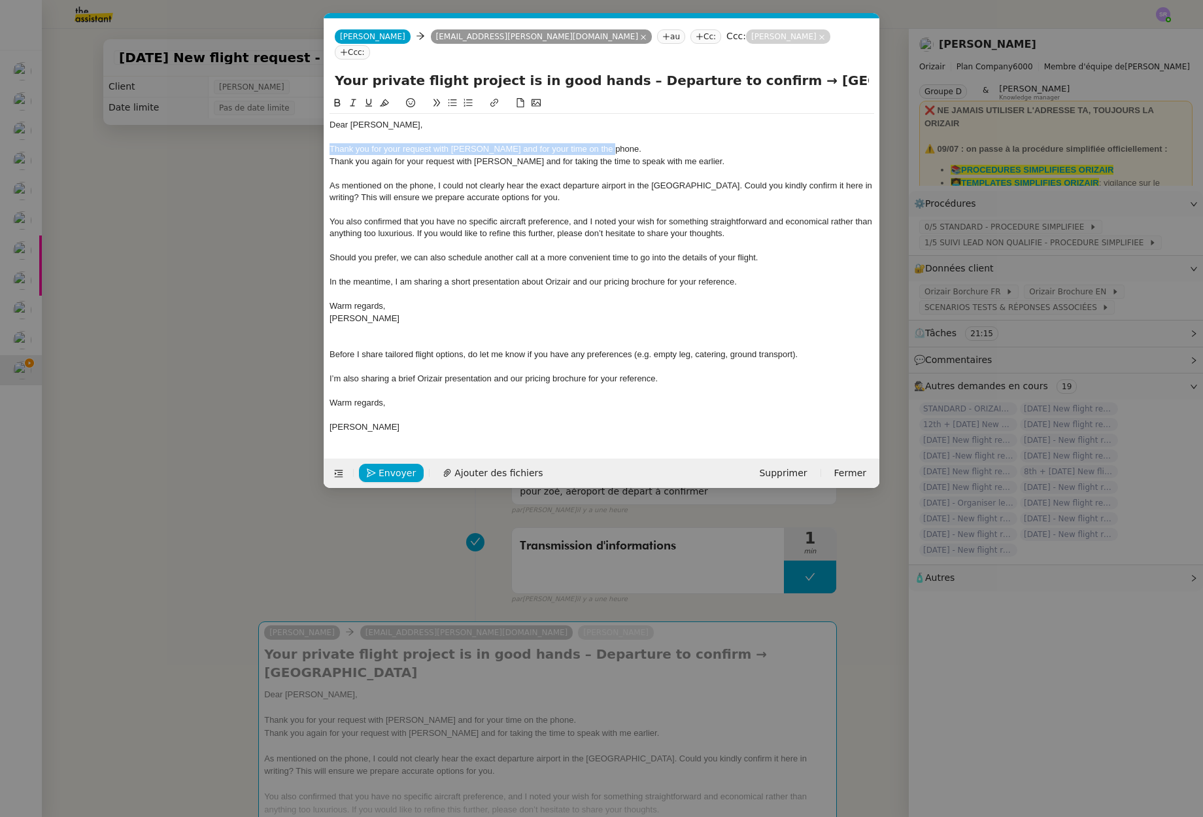
drag, startPoint x: 615, startPoint y: 130, endPoint x: 328, endPoint y: 134, distance: 287.1
click at [328, 134] on nz-spin "Dear Mr Calder, Thank you for your request with Orizair and for your time on th…" at bounding box center [601, 269] width 555 height 348
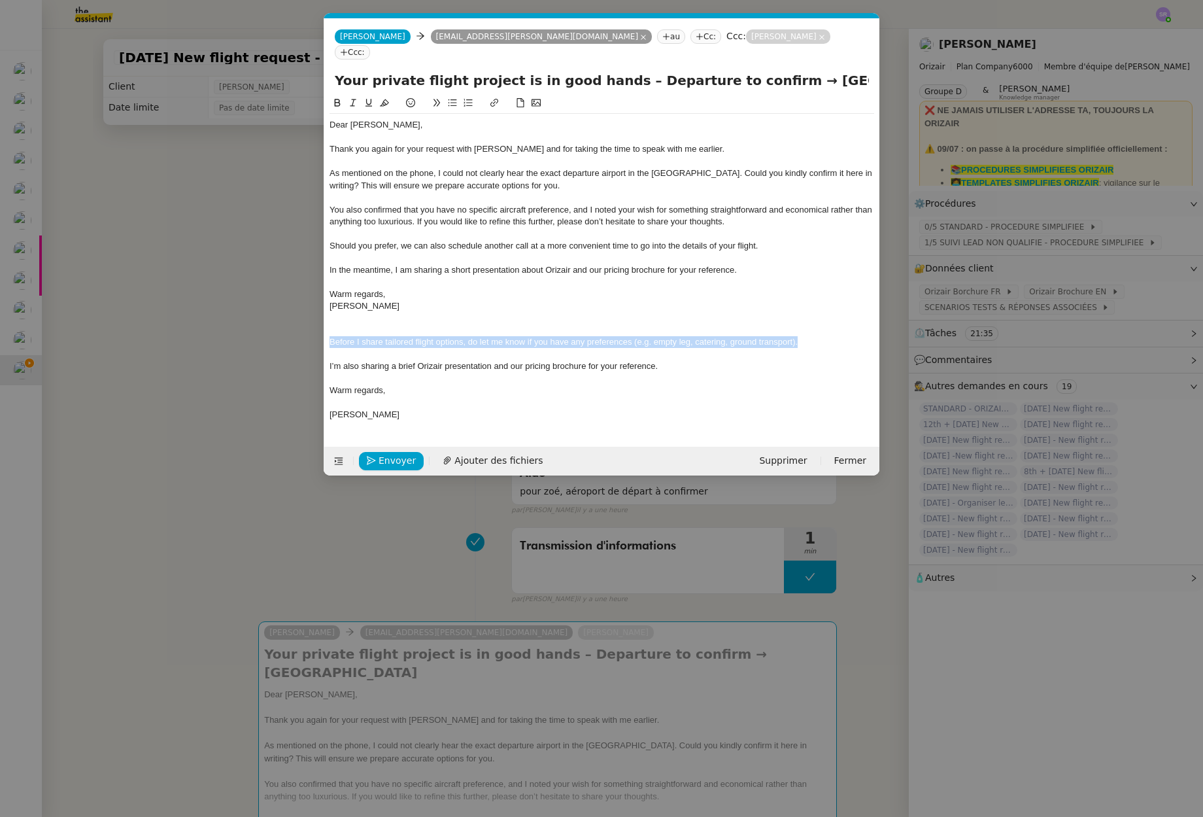
drag, startPoint x: 823, startPoint y: 327, endPoint x: 309, endPoint y: 332, distance: 514.0
click at [309, 332] on nz-modal-container "Service TA - VOYAGE - PROPOSITION GLOBALE A utiliser dans le cadre de propositi…" at bounding box center [601, 408] width 1203 height 817
click at [733, 228] on div at bounding box center [602, 234] width 545 height 12
click at [775, 207] on div "You also confirmed that you have no specific aircraft preference, and I noted y…" at bounding box center [602, 216] width 545 height 24
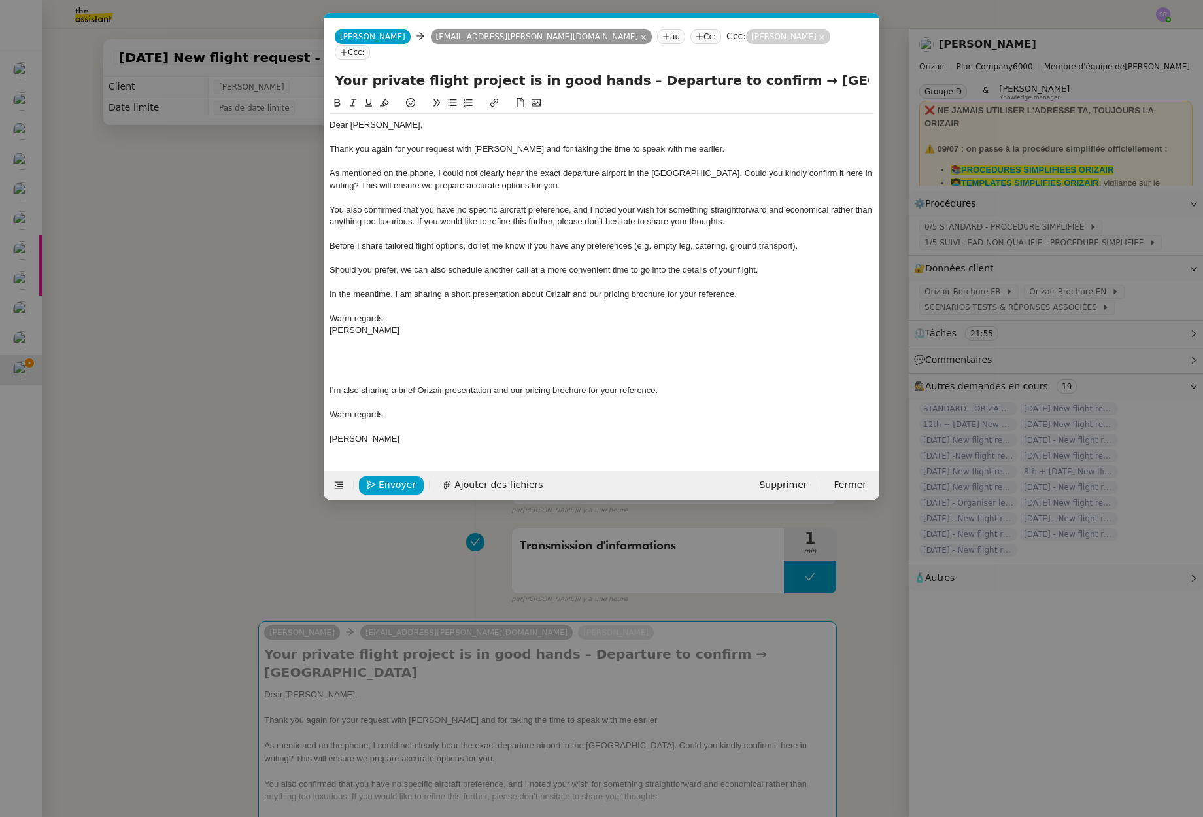
click at [527, 252] on div at bounding box center [602, 258] width 545 height 12
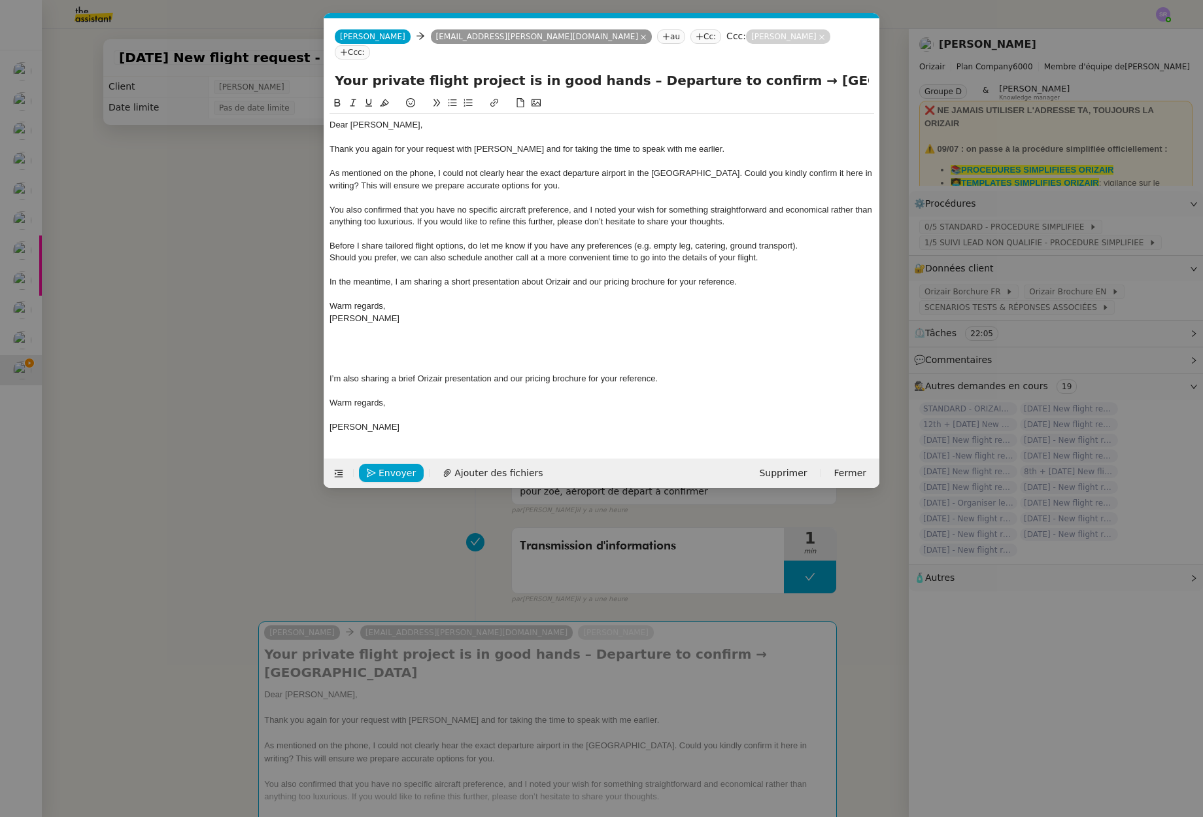
click at [585, 240] on div "Before I share tailored flight options, do let me know if you have any preferen…" at bounding box center [602, 246] width 545 height 12
drag, startPoint x: 392, startPoint y: 365, endPoint x: 702, endPoint y: 367, distance: 310.6
click at [702, 373] on div "I’m also sharing a brief Orizair presentation and our pricing brochure for your…" at bounding box center [602, 379] width 545 height 12
drag, startPoint x: 330, startPoint y: 363, endPoint x: 694, endPoint y: 362, distance: 363.6
click at [694, 373] on div "I’m also sharing a brief Orizair presentation and our pricing brochure for your…" at bounding box center [602, 379] width 545 height 12
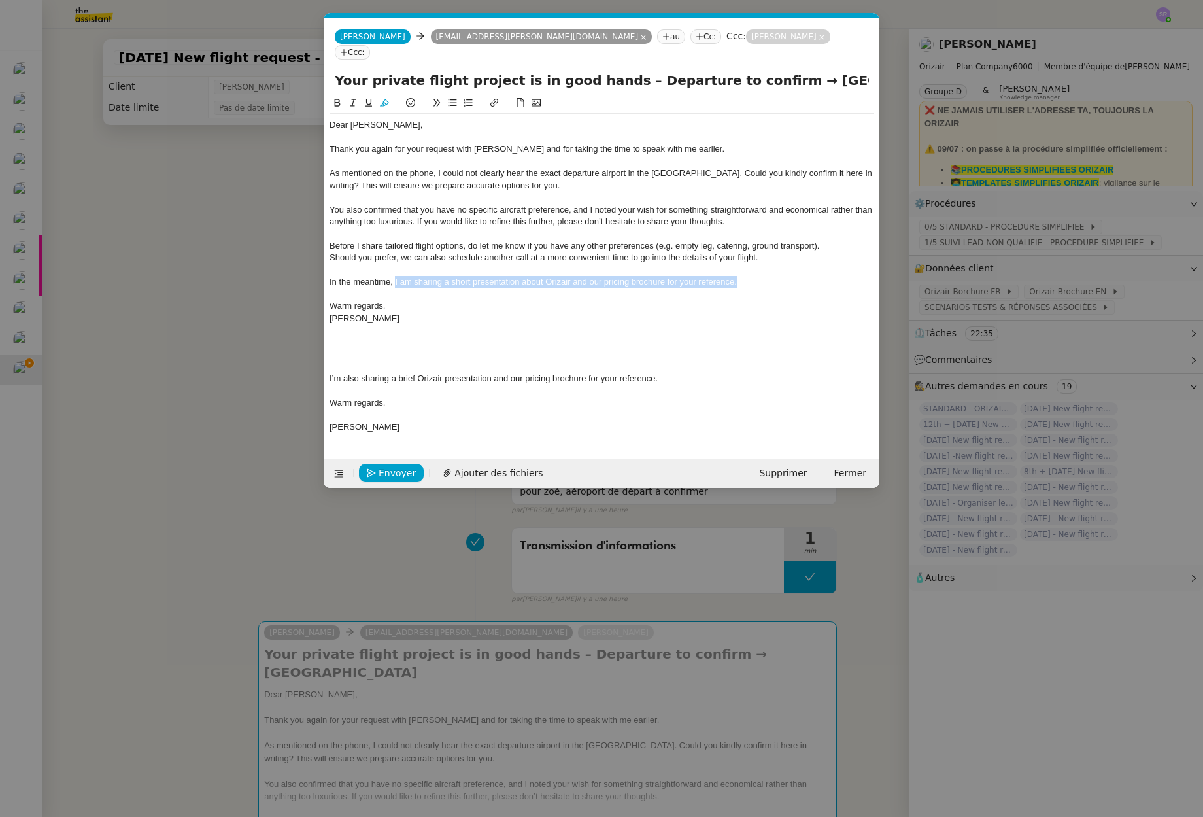
drag, startPoint x: 394, startPoint y: 267, endPoint x: 780, endPoint y: 264, distance: 385.8
click at [780, 276] on div "In the meantime, I am sharing a short presentation about Orizair and our pricin…" at bounding box center [602, 282] width 545 height 12
drag, startPoint x: 396, startPoint y: 269, endPoint x: 313, endPoint y: 265, distance: 83.1
click at [313, 265] on nz-modal-container "Service TA - VOYAGE - PROPOSITION GLOBALE A utiliser dans le cadre de propositi…" at bounding box center [601, 408] width 1203 height 817
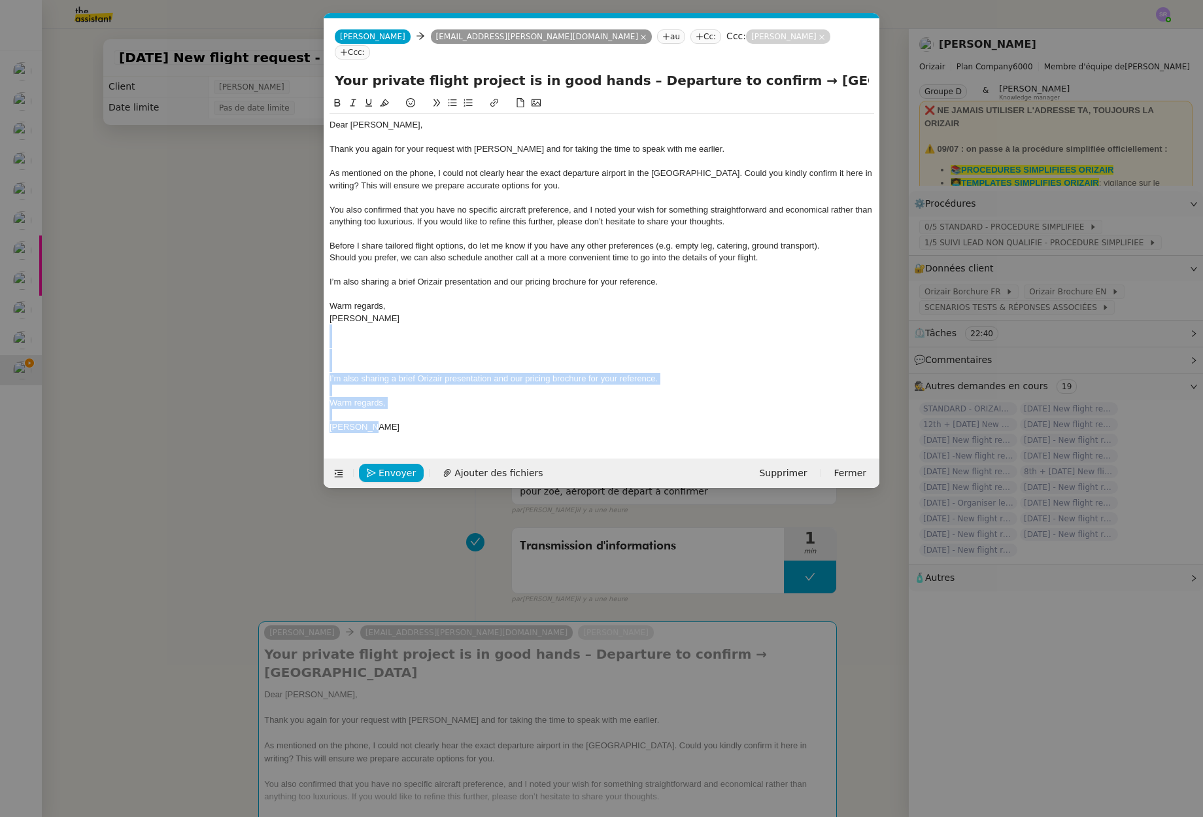
drag, startPoint x: 403, startPoint y: 414, endPoint x: 333, endPoint y: 315, distance: 121.4
click at [333, 315] on div "Dear Mr Calder, Thank you again for your request with Orizair and for taking th…" at bounding box center [602, 276] width 545 height 324
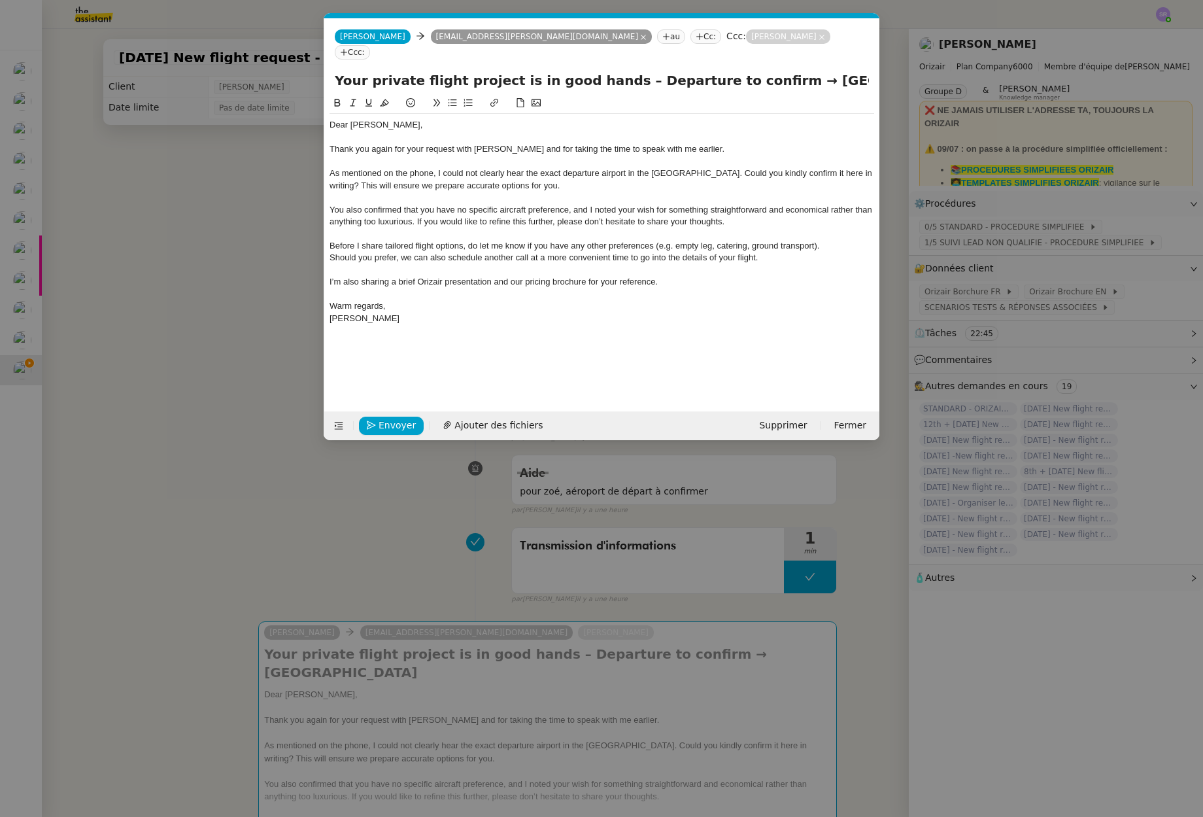
click at [469, 167] on div "As mentioned on the phone, I could not clearly hear the exact departure airport…" at bounding box center [602, 179] width 545 height 24
click at [565, 167] on div "As mentioned on the phone, I could not clearly hear the exact departure airport…" at bounding box center [602, 179] width 545 height 24
click at [531, 168] on div "As mentioned on the phone, I could not clearly hear the exact departure airport…" at bounding box center [602, 179] width 545 height 24
click at [622, 204] on div "You also confirmed that you have no specific aircraft preference, and I noted y…" at bounding box center [602, 216] width 545 height 24
click at [716, 204] on div "You also confirmed that you have no specific aircraft preference, and I noted y…" at bounding box center [602, 216] width 545 height 24
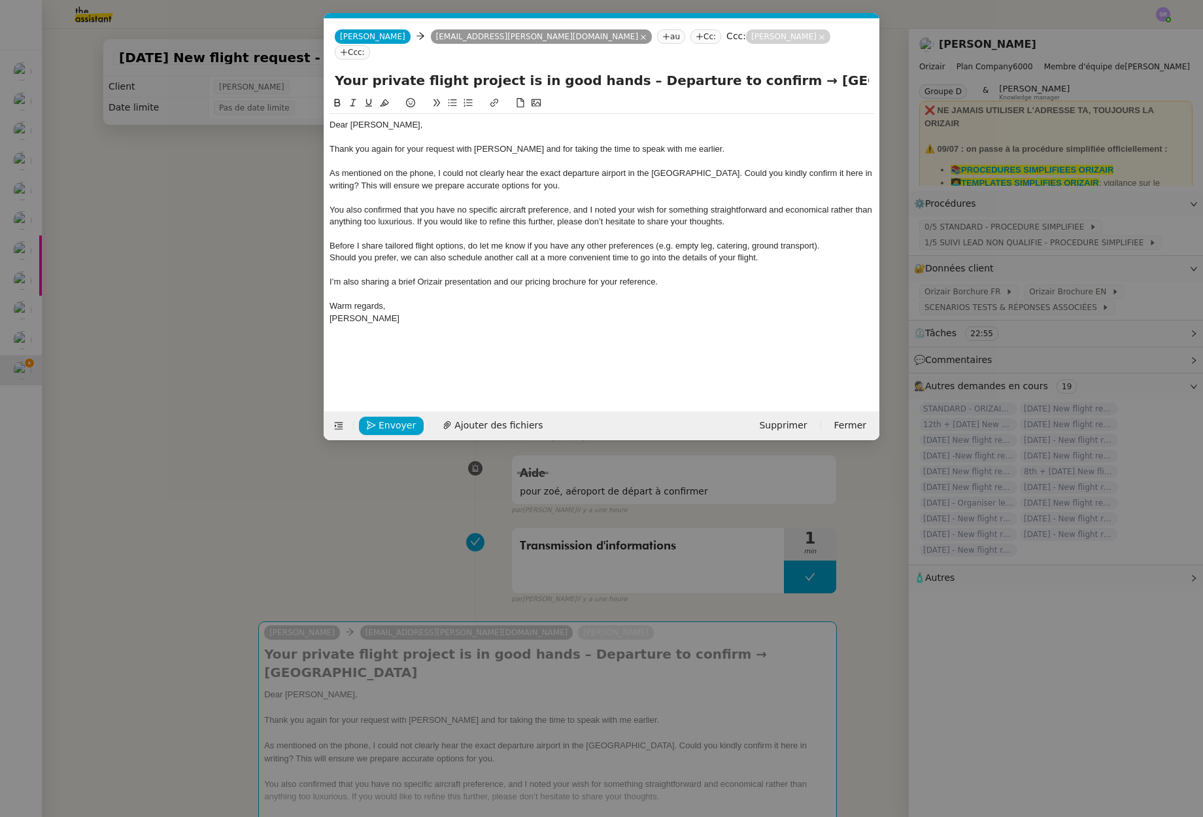
click at [781, 204] on div "You also confirmed that you have no specific aircraft preference, and I noted y…" at bounding box center [602, 216] width 545 height 24
click at [671, 204] on div "You also confirmed that you have no specific aircraft preference, and I noted y…" at bounding box center [602, 216] width 545 height 24
drag, startPoint x: 670, startPoint y: 196, endPoint x: 411, endPoint y: 211, distance: 258.7
click at [411, 211] on div "You also confirmed that you have no specific aircraft preference, and I noted y…" at bounding box center [602, 216] width 545 height 24
click at [776, 216] on div ". If you would like to refine this further, please don’t hesitate to share your…" at bounding box center [602, 222] width 545 height 12
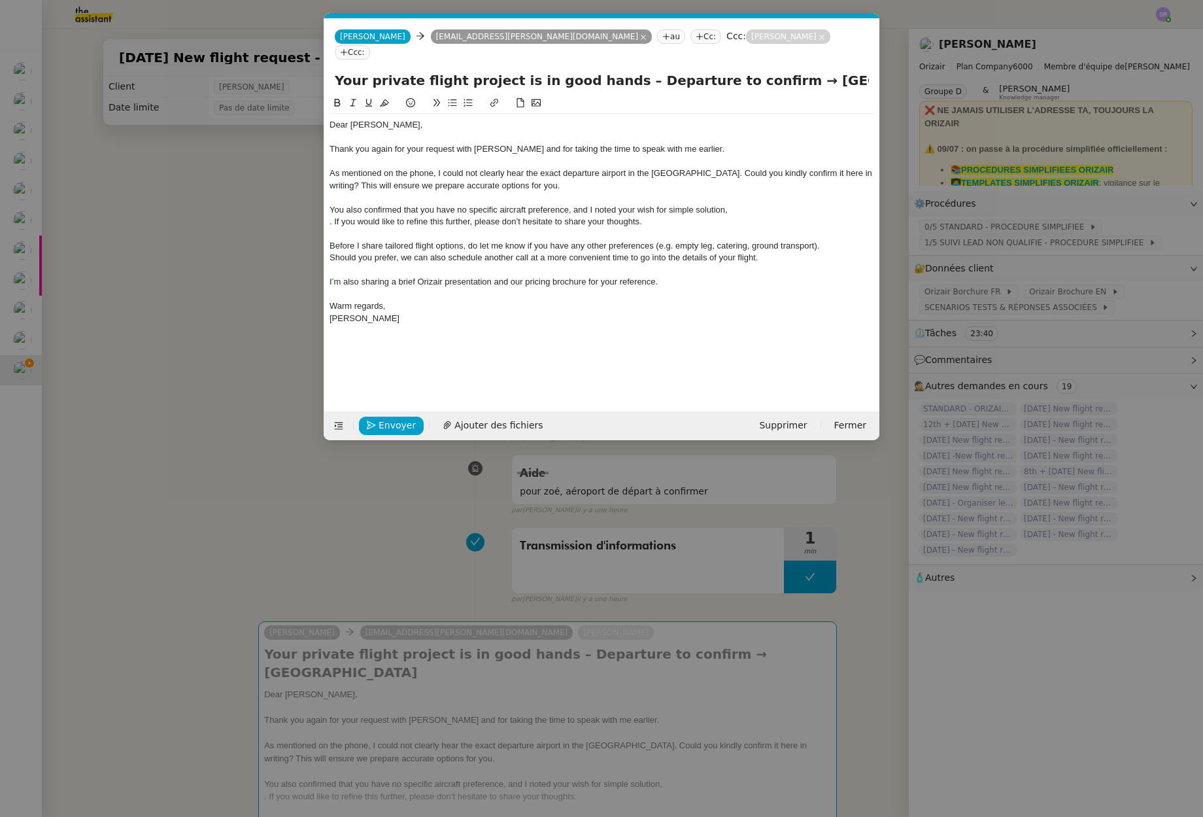
click at [743, 204] on div "You also confirmed that you have no specific aircraft preference, and I noted y…" at bounding box center [602, 210] width 545 height 12
click at [783, 204] on div "You also confirmed that you have no specific aircraft preference, and I noted y…" at bounding box center [602, 210] width 545 height 12
click at [617, 205] on div "You also confirmed that you have no specific aircraft preference, and I noted y…" at bounding box center [602, 216] width 545 height 24
click at [677, 204] on div "You also confirmed that you have no specific aircraft preference, and I noted y…" at bounding box center [602, 216] width 545 height 24
click at [0, 0] on lt-span "a simple" at bounding box center [0, 0] width 0 height 0
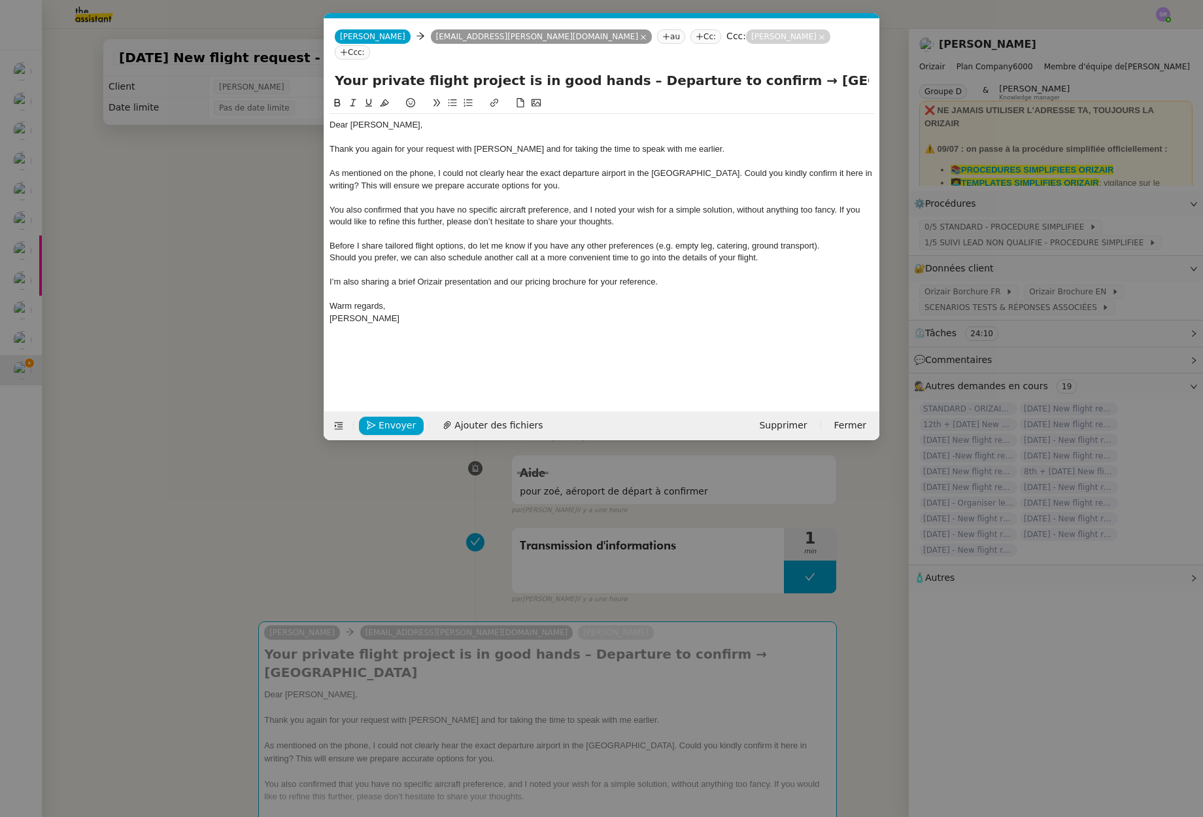
click at [428, 531] on nz-modal-container "Service TA - VOYAGE - PROPOSITION GLOBALE A utiliser dans le cadre de propositi…" at bounding box center [601, 408] width 1203 height 817
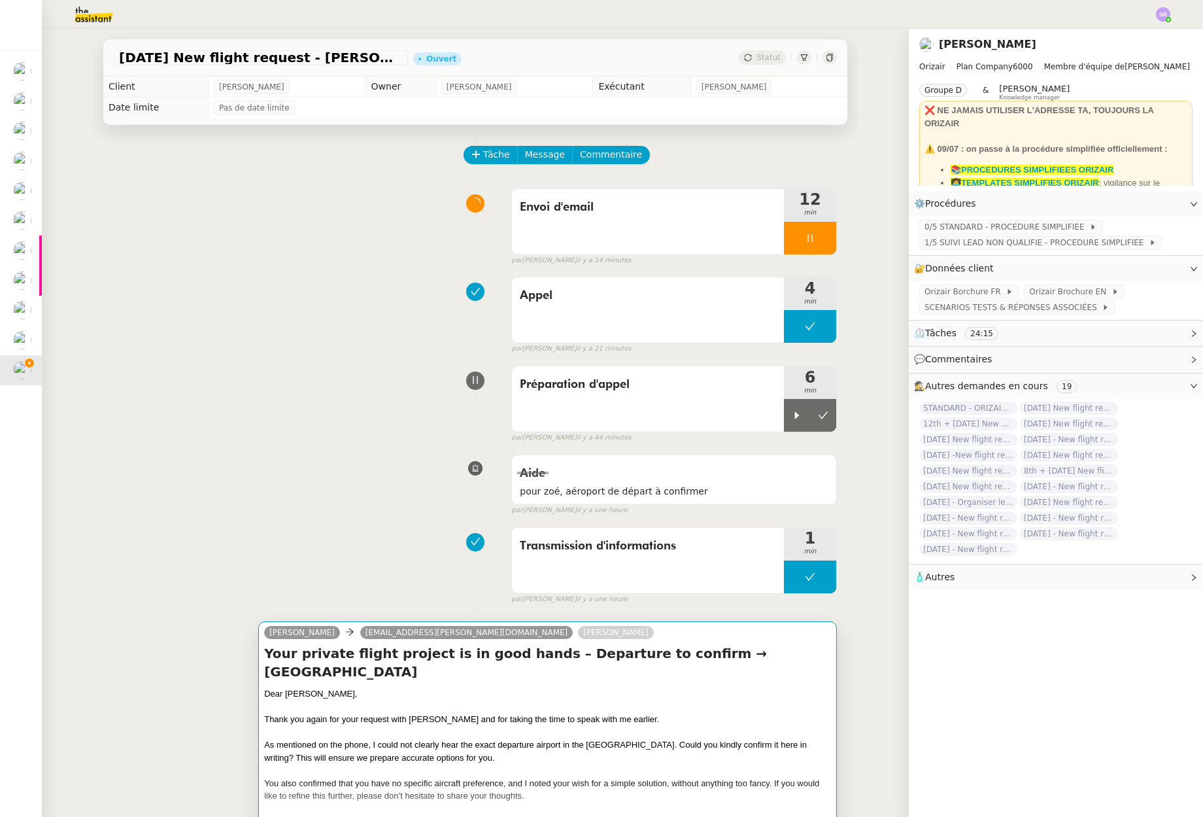
scroll to position [92, 0]
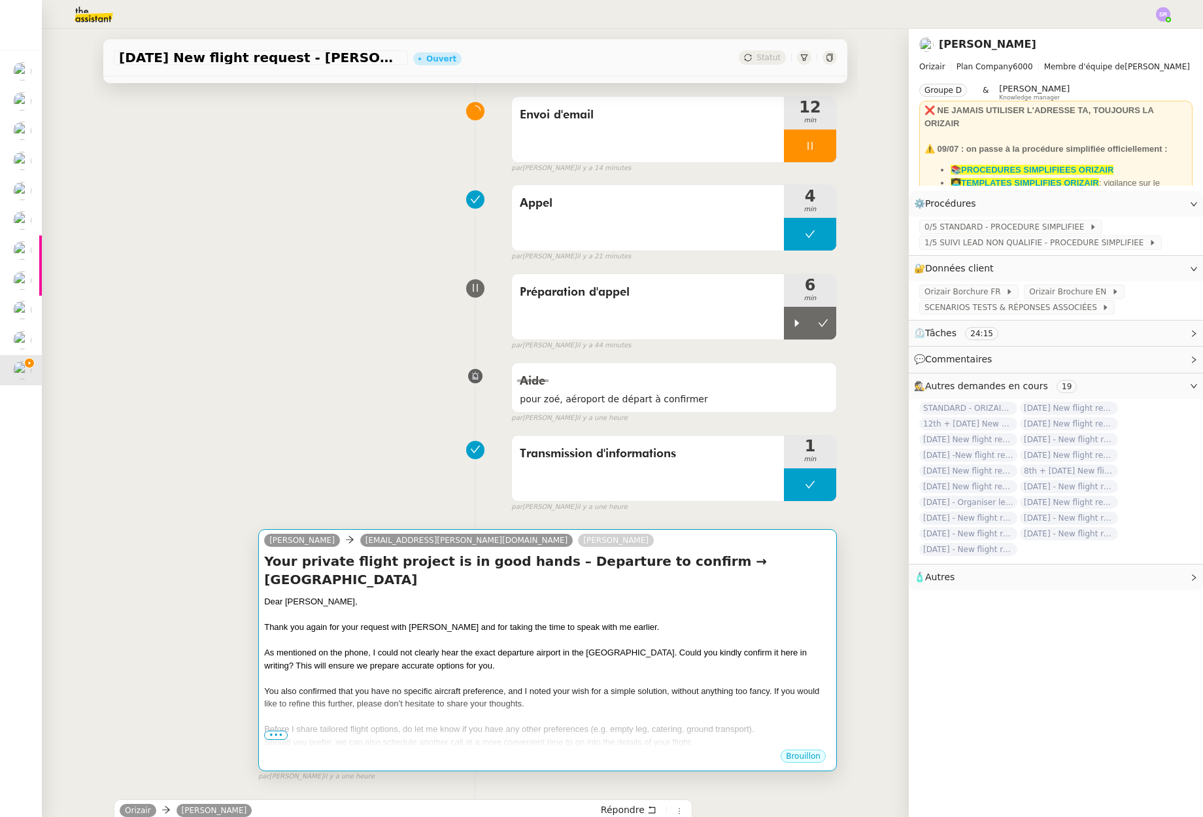
click at [651, 596] on div "Dear [PERSON_NAME]," at bounding box center [547, 601] width 567 height 13
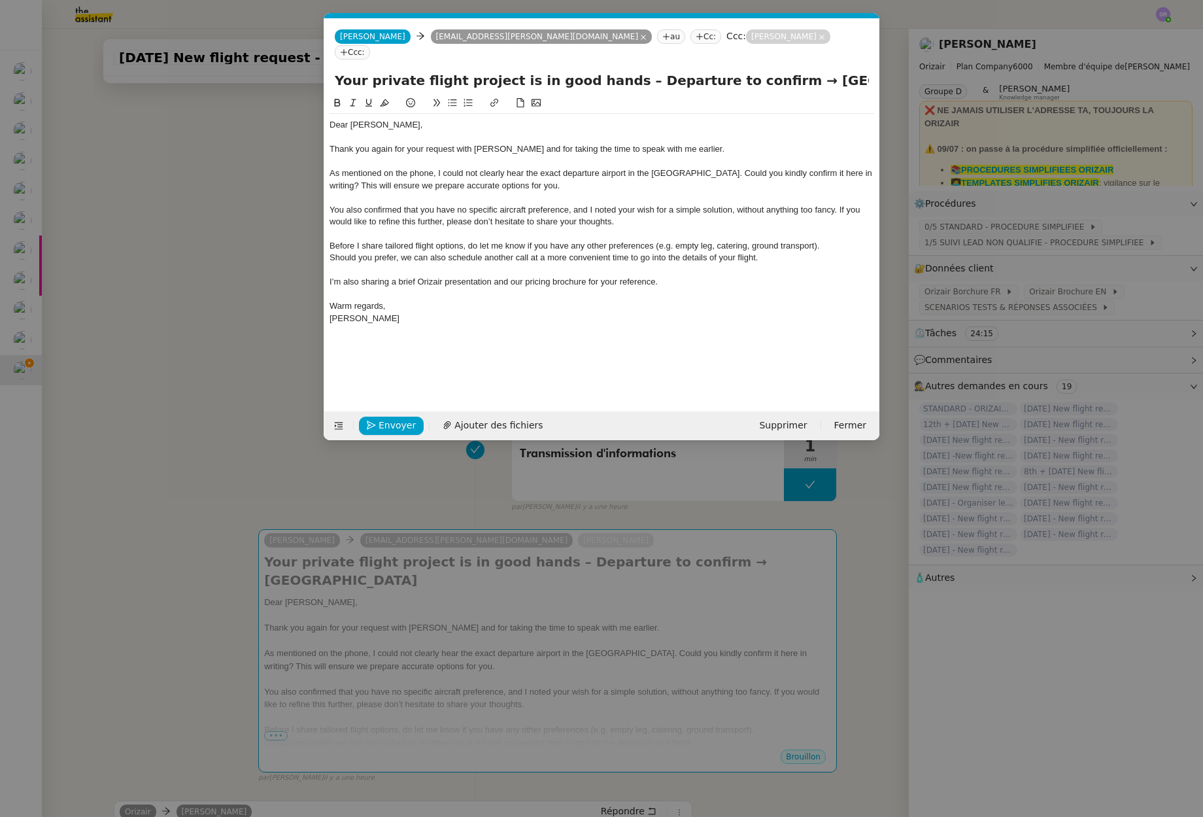
scroll to position [0, 27]
click at [522, 429] on span "Ajouter des fichiers" at bounding box center [498, 425] width 88 height 15
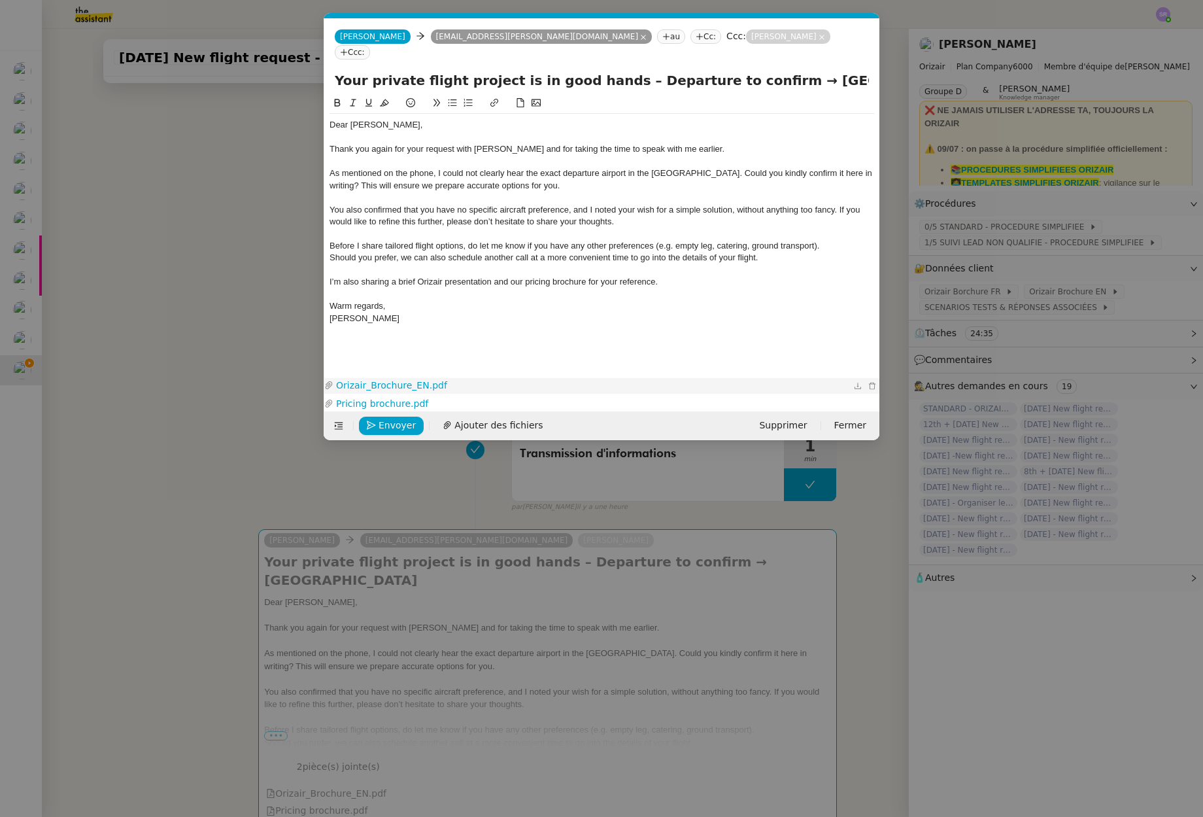
click at [413, 388] on link "Orizair_Brochure_EN.pdf" at bounding box center [591, 385] width 517 height 15
click at [396, 399] on link "Pricing brochure.pdf" at bounding box center [591, 403] width 517 height 15
click at [415, 300] on div "Warm regards," at bounding box center [602, 306] width 545 height 12
click at [162, 468] on nz-modal-container "Service TA - VOYAGE - PROPOSITION GLOBALE A utiliser dans le cadre de propositi…" at bounding box center [601, 408] width 1203 height 817
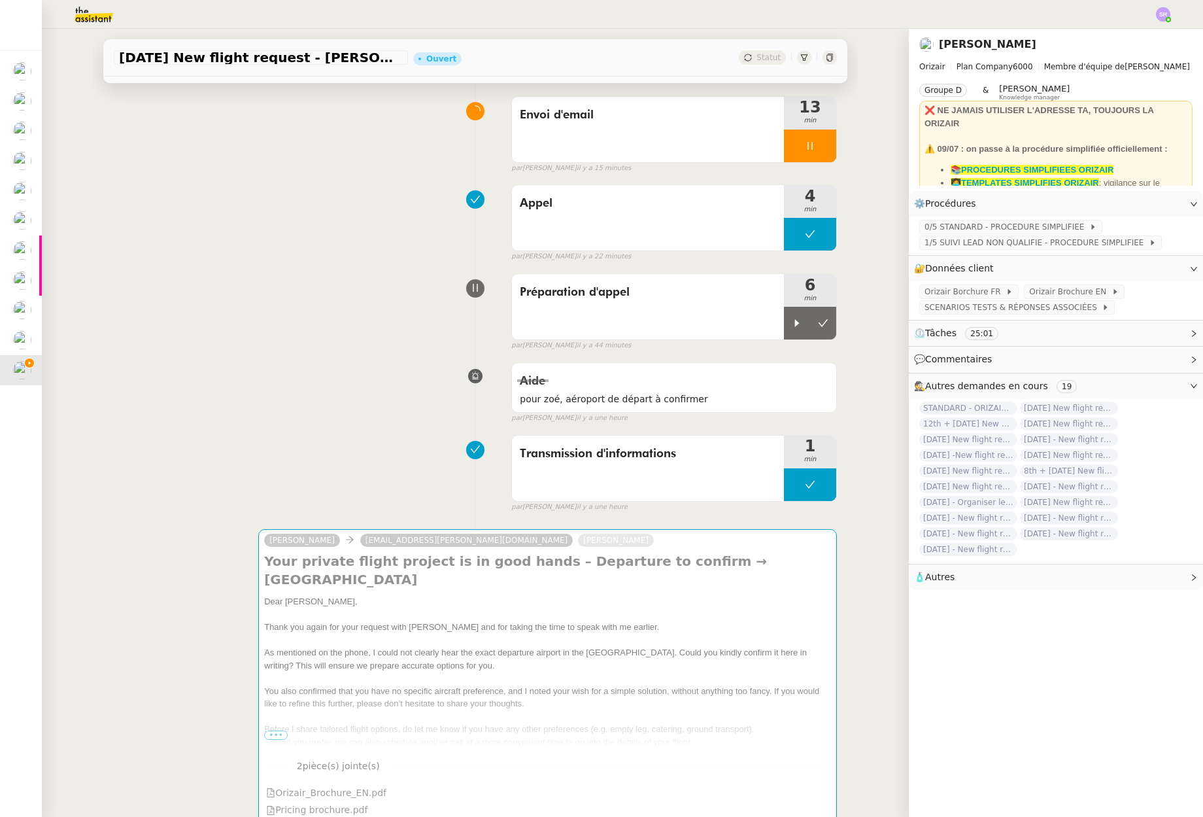
scroll to position [17, 0]
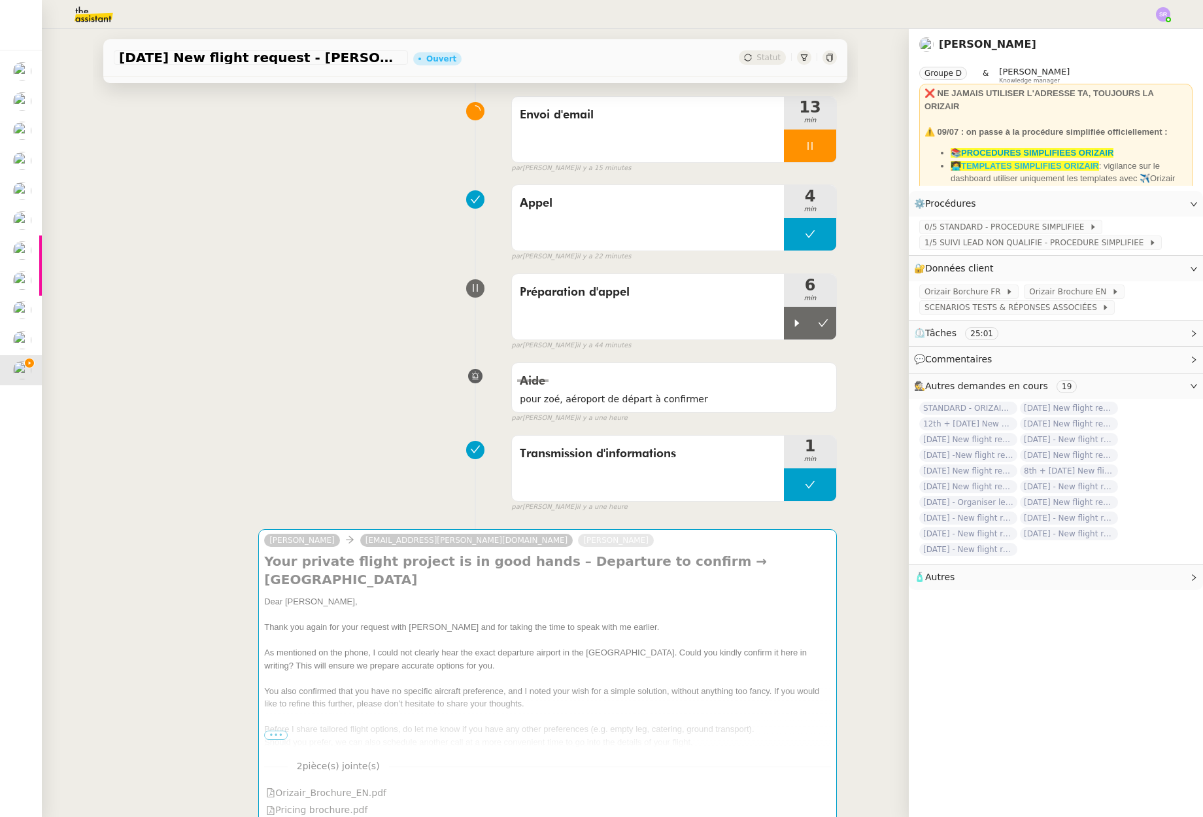
click at [1012, 171] on strong "👩‍💻TEMPLATES SIMPLIFIES ORIZAIR" at bounding box center [1025, 166] width 148 height 10
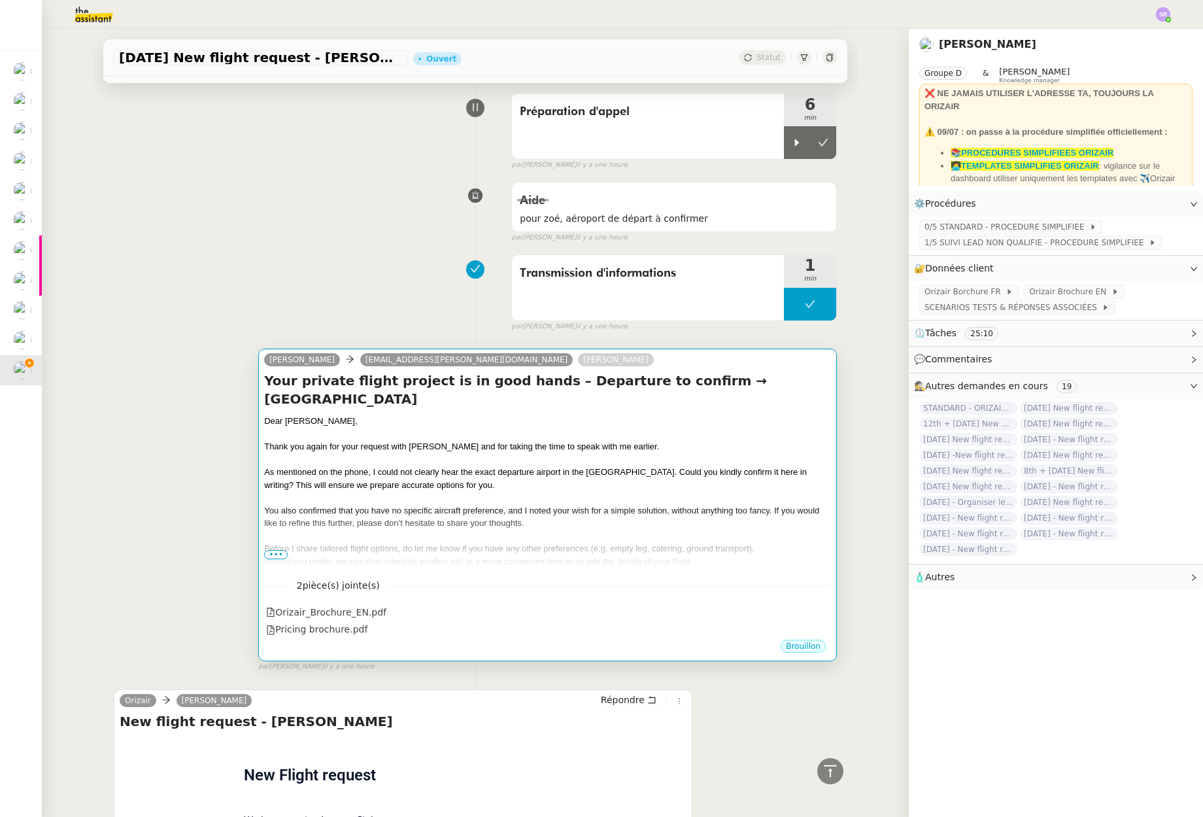
click at [530, 475] on div "As mentioned on the phone, I could not clearly hear the exact departure airport…" at bounding box center [547, 479] width 567 height 26
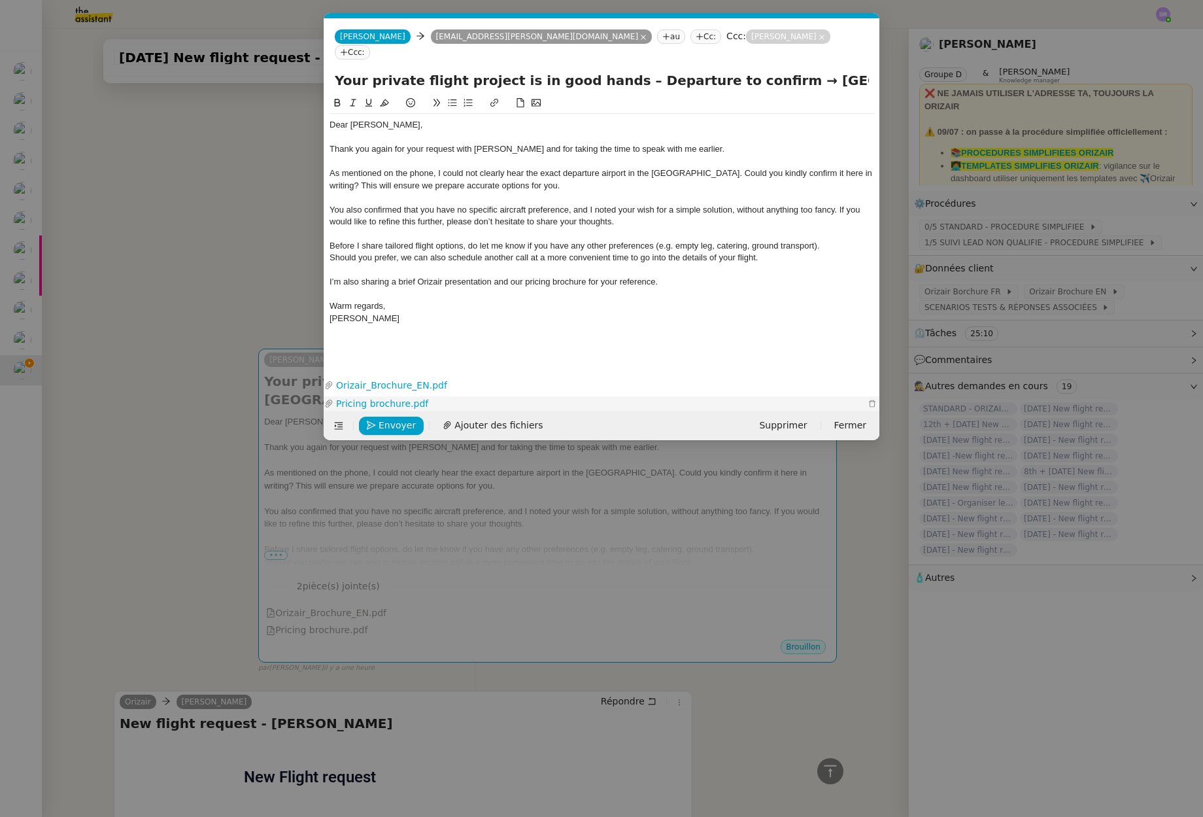
scroll to position [0, 27]
click at [450, 300] on div "Warm regards," at bounding box center [602, 306] width 545 height 12
click at [369, 167] on div "As mentioned on the phone, I could not clearly hear the exact departure airport…" at bounding box center [602, 179] width 545 height 24
click at [706, 240] on div "Before I share tailored flight options, do let me know if you have any other pr…" at bounding box center [602, 246] width 545 height 12
click at [371, 167] on div "As mentioned on the phone, I could not clearly hear the exact departure airport…" at bounding box center [602, 179] width 545 height 24
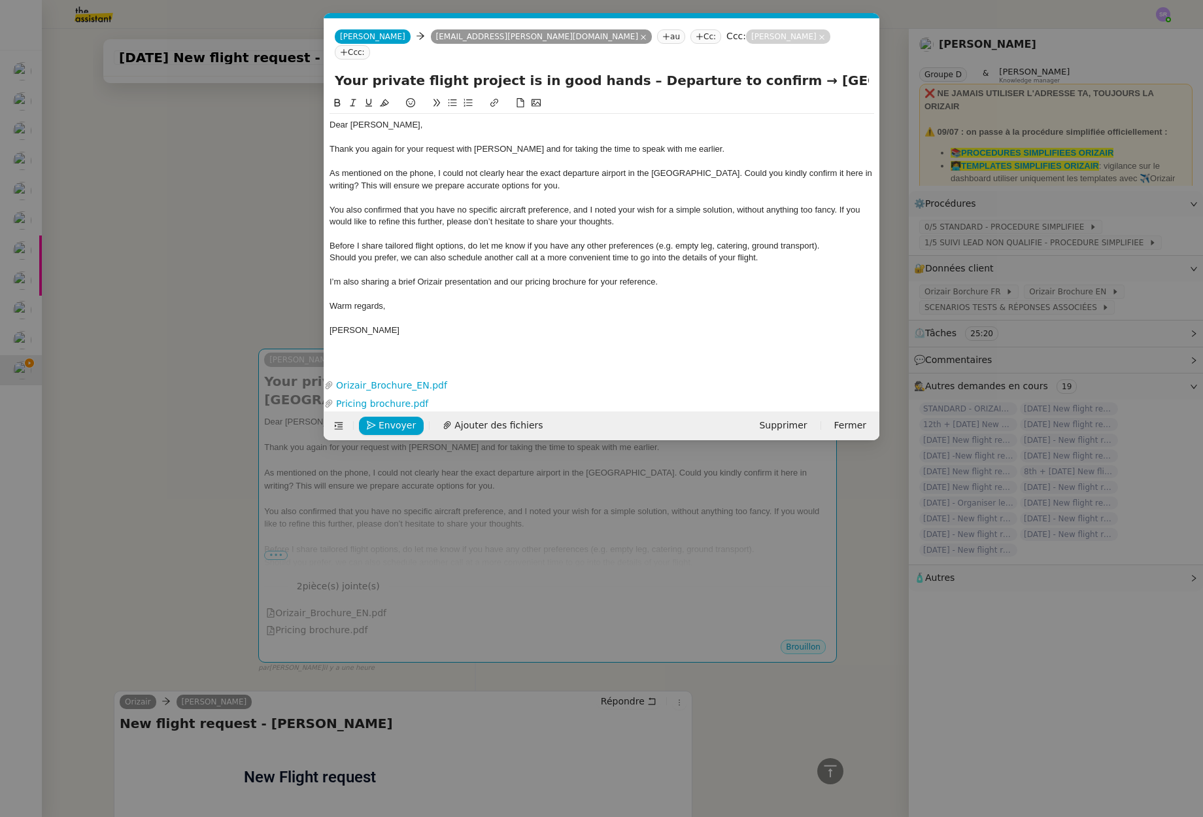
click at [370, 167] on div "As mentioned on the phone, I could not clearly hear the exact departure airport…" at bounding box center [602, 179] width 545 height 24
click at [689, 167] on div "As mentioned on the phone, I could not clearly hear the exact departure airport…" at bounding box center [602, 179] width 545 height 24
click at [396, 428] on span "Envoyer" at bounding box center [397, 425] width 37 height 15
click at [401, 426] on span "Confirmer l'envoi" at bounding box center [418, 425] width 78 height 15
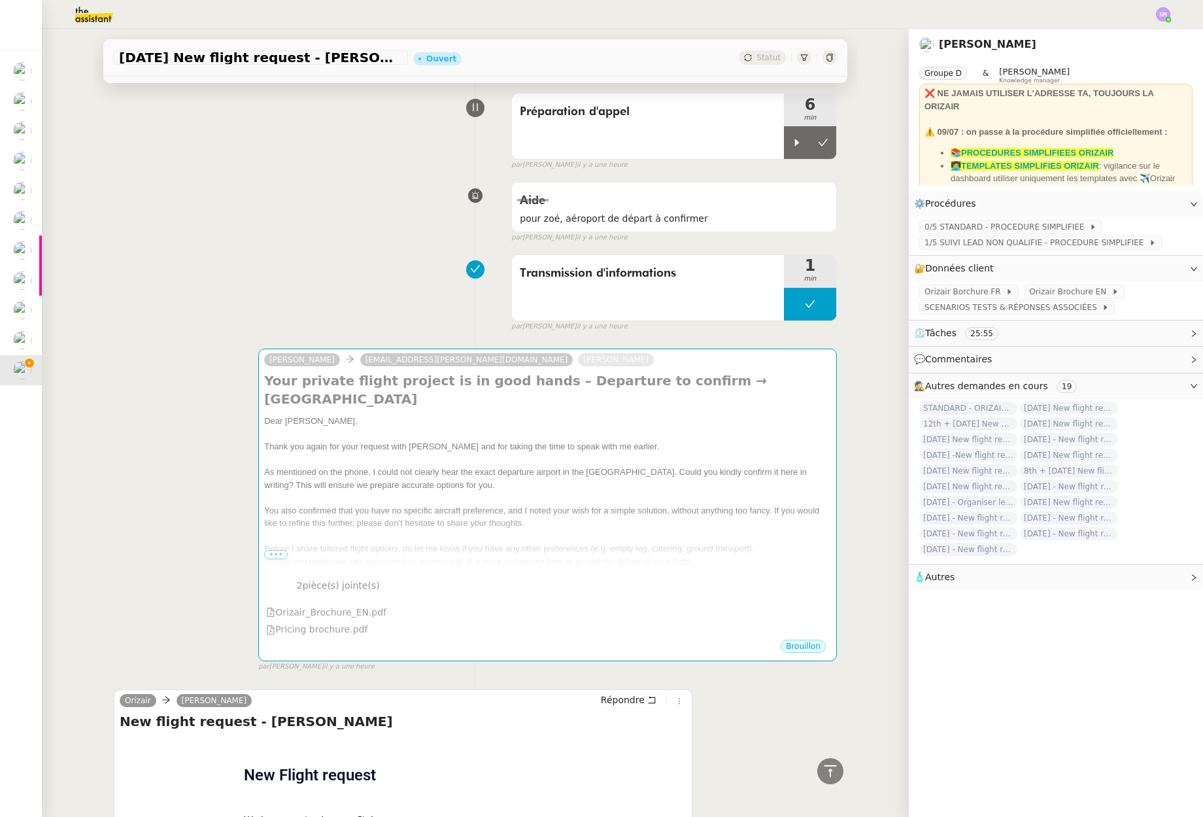
click at [235, 305] on div "Transmission d'informations 1 min false par Souraya S. il y a une heure" at bounding box center [475, 290] width 723 height 84
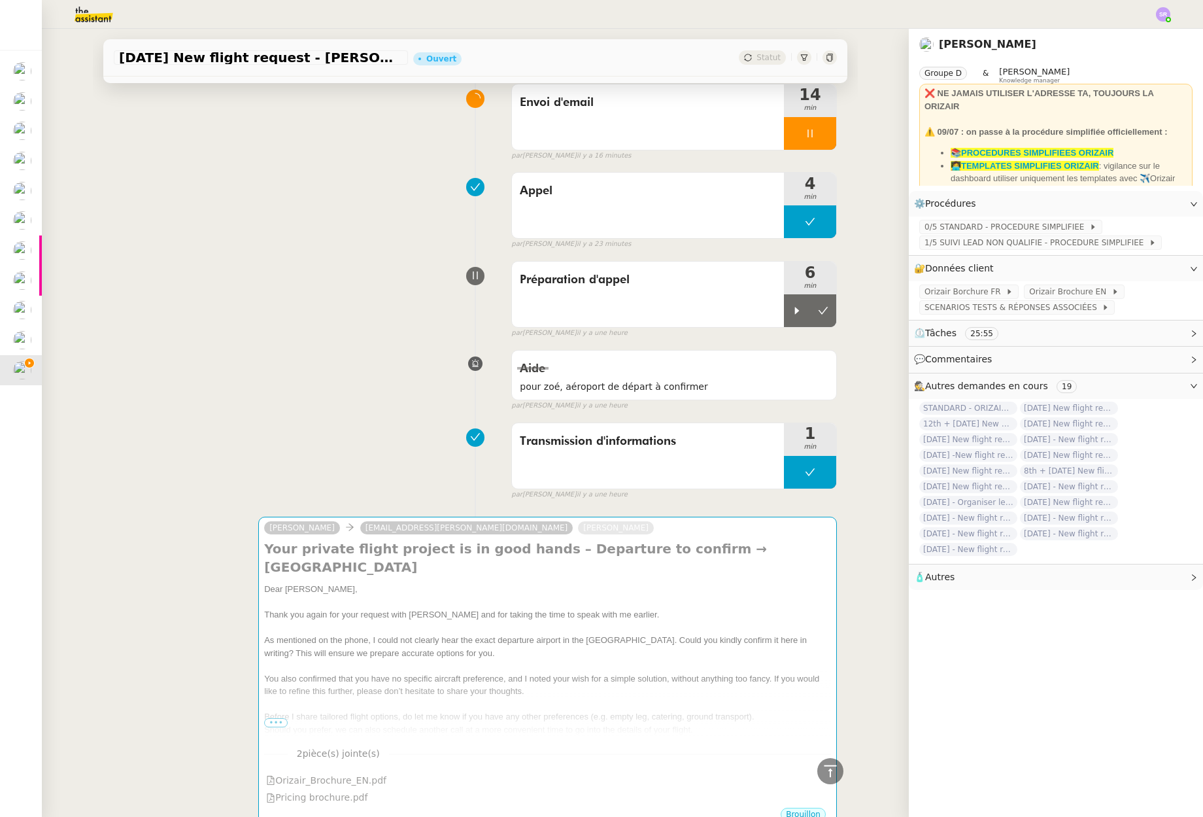
scroll to position [0, 0]
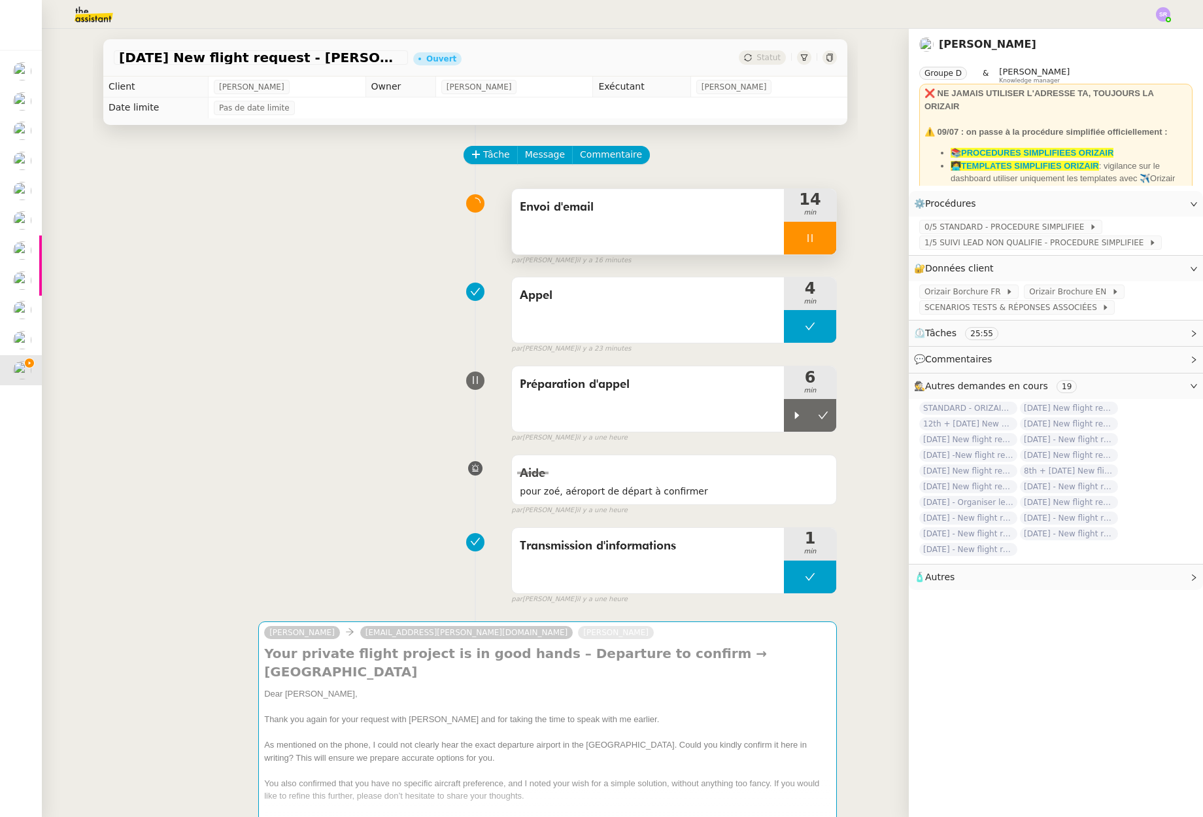
click at [811, 252] on div at bounding box center [810, 238] width 52 height 33
click at [821, 237] on button at bounding box center [823, 238] width 26 height 33
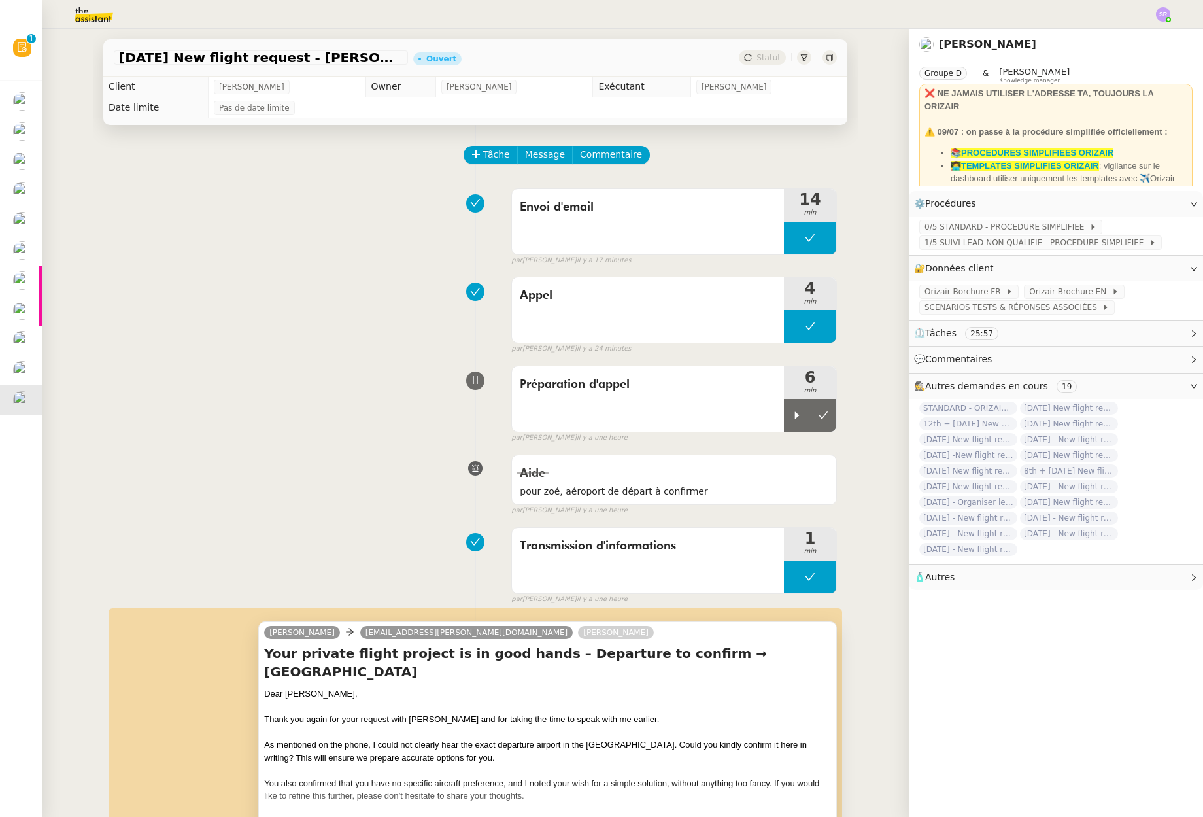
click at [590, 709] on div at bounding box center [547, 706] width 567 height 13
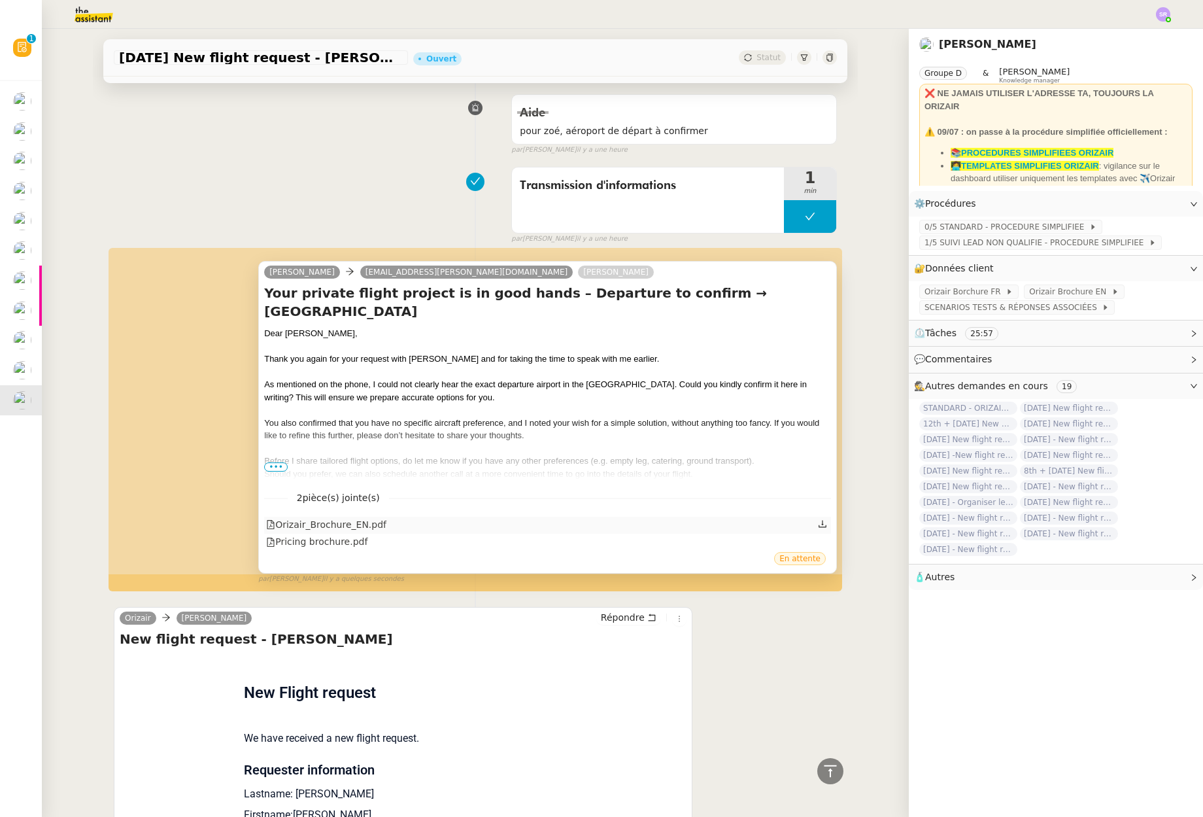
drag, startPoint x: 628, startPoint y: 400, endPoint x: 675, endPoint y: 527, distance: 135.7
click at [628, 400] on div "As mentioned on the phone, I could not clearly hear the exact departure airport…" at bounding box center [547, 391] width 567 height 26
click at [537, 285] on h4 "Your private flight project is in good hands – Departure to confirm → [GEOGRAPH…" at bounding box center [547, 302] width 567 height 37
drag, startPoint x: 543, startPoint y: 292, endPoint x: 566, endPoint y: 271, distance: 31.9
click at [551, 282] on div "Josephine Kelly cavan.calder@blackdowngrowers.co.uk Louis Frei Your private fli…" at bounding box center [547, 417] width 579 height 313
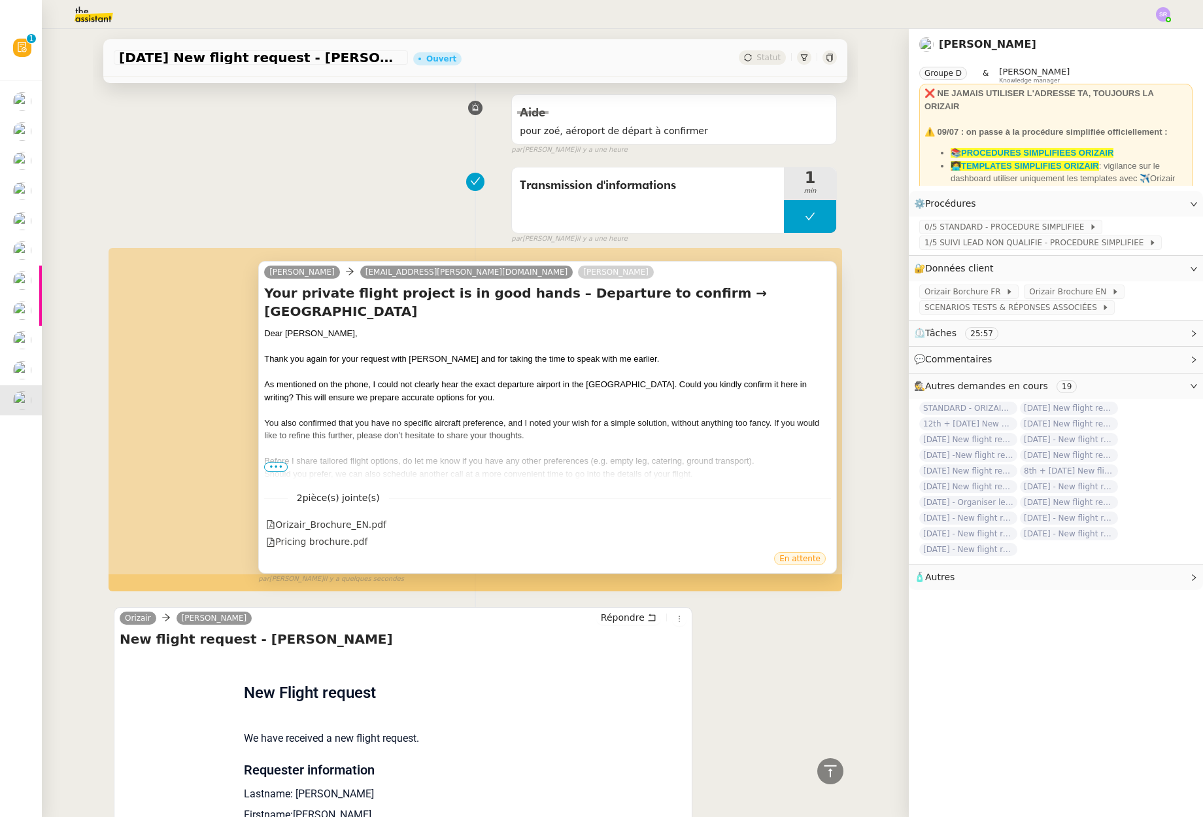
click at [588, 270] on div "Josephine Kelly cavan.calder@blackdowngrowers.co.uk Louis Frei" at bounding box center [547, 274] width 567 height 20
click at [578, 275] on link "[PERSON_NAME]" at bounding box center [616, 272] width 76 height 12
click at [647, 275] on div "Josephine Kelly cavan.calder@blackdowngrowers.co.uk Louis Frei" at bounding box center [547, 274] width 567 height 20
click at [680, 277] on div "Josephine Kelly cavan.calder@blackdowngrowers.co.uk Louis Frei" at bounding box center [547, 274] width 567 height 20
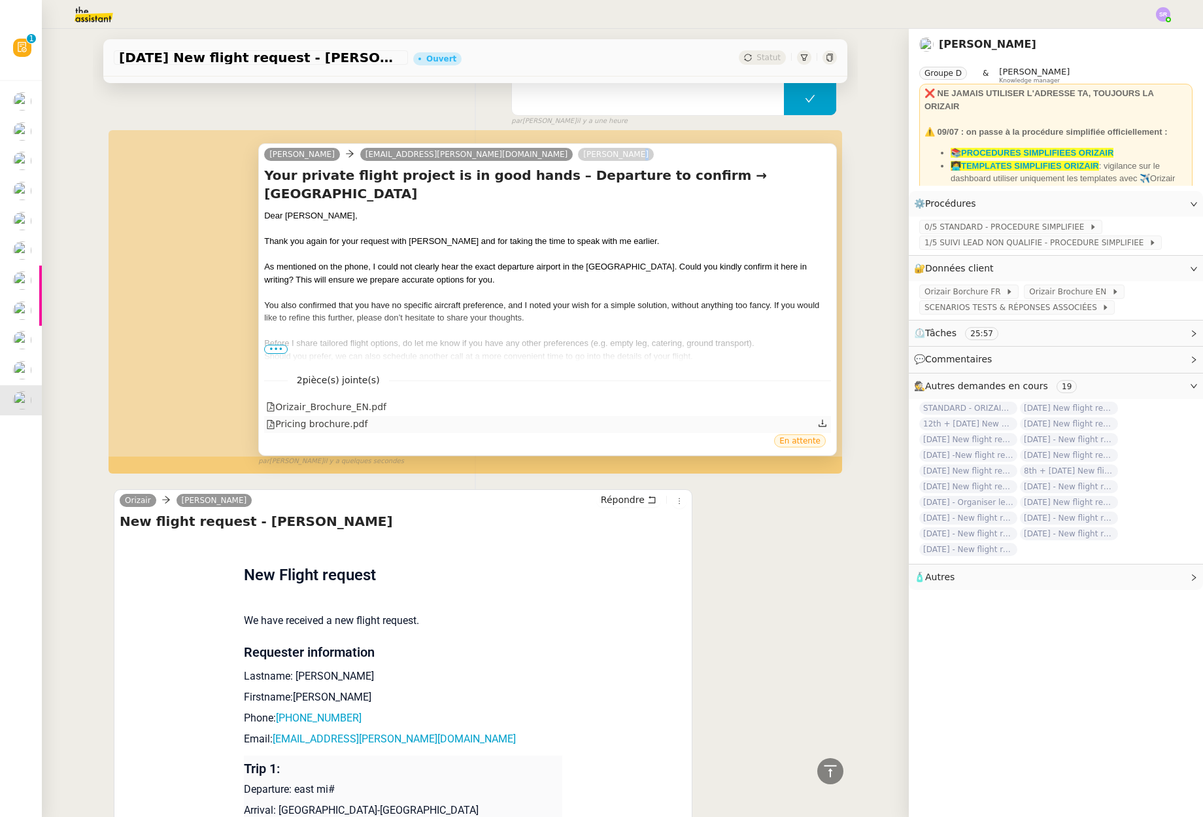
scroll to position [413, 0]
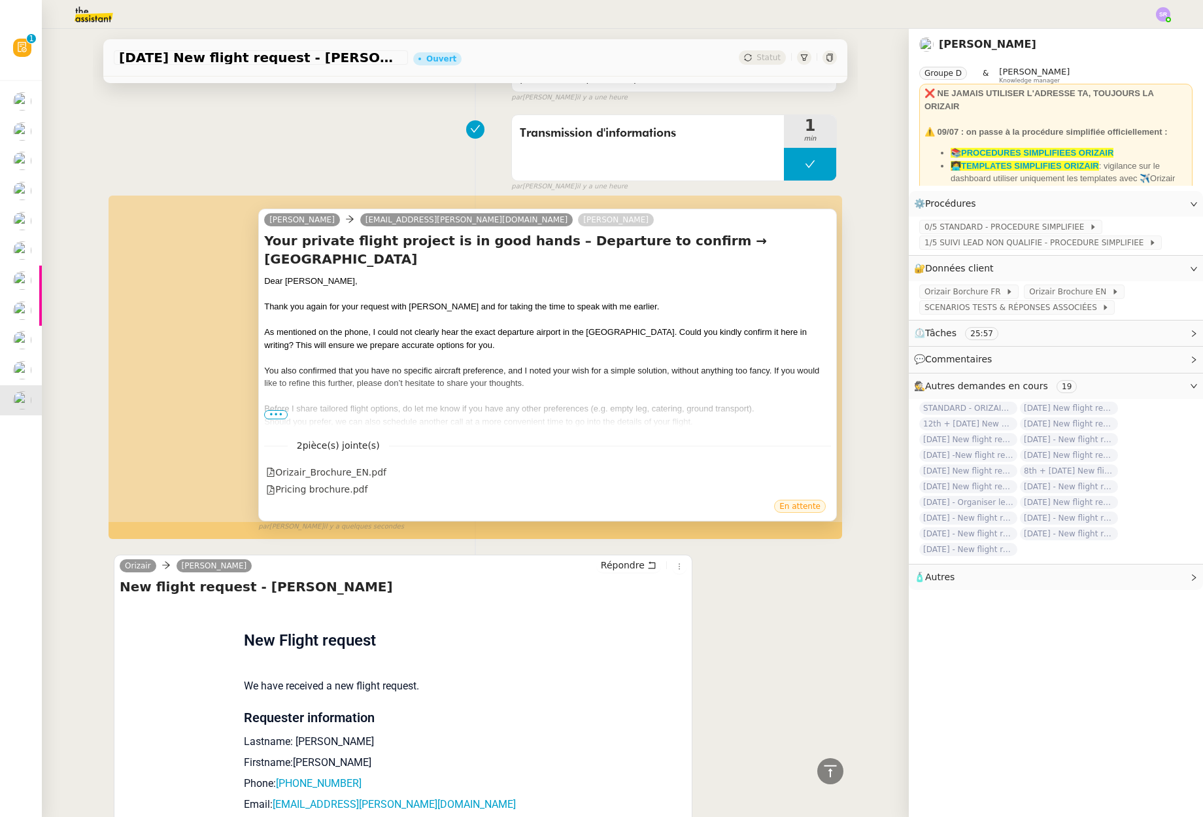
click at [605, 516] on div "En attente" at bounding box center [547, 508] width 567 height 20
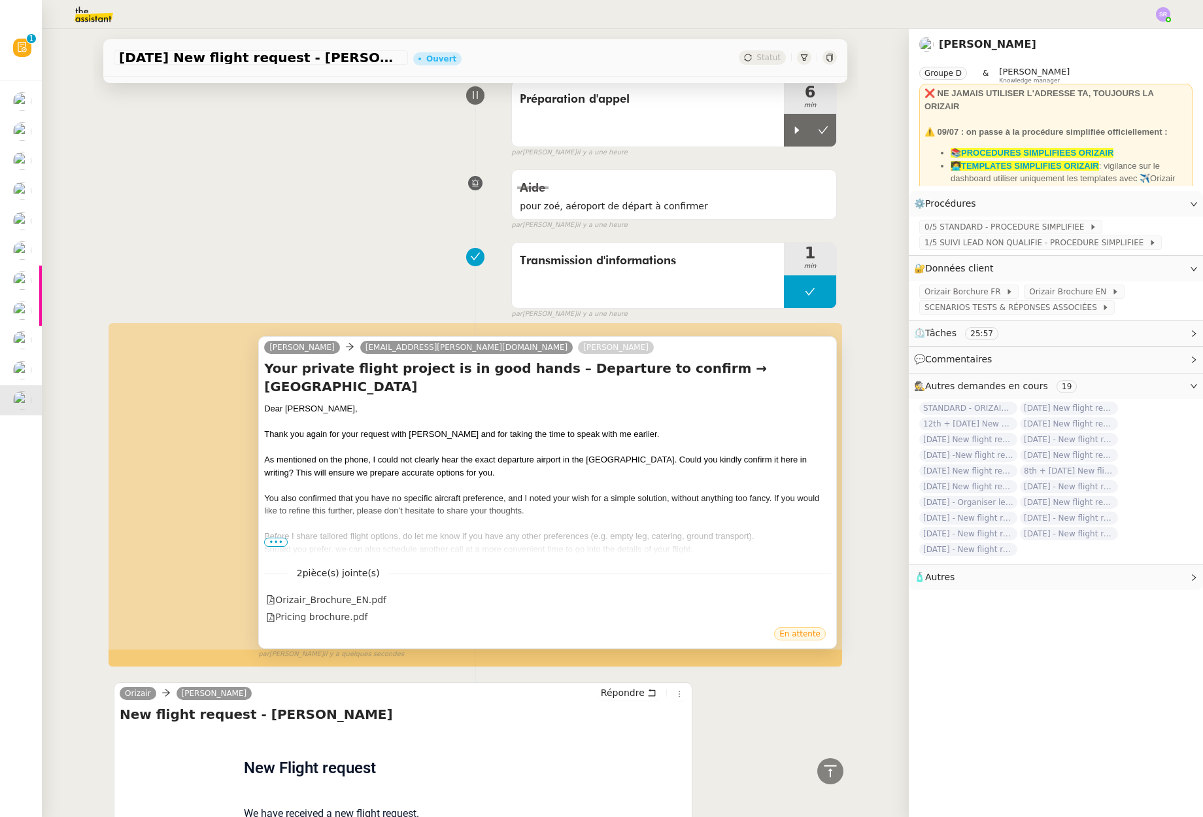
scroll to position [352, 0]
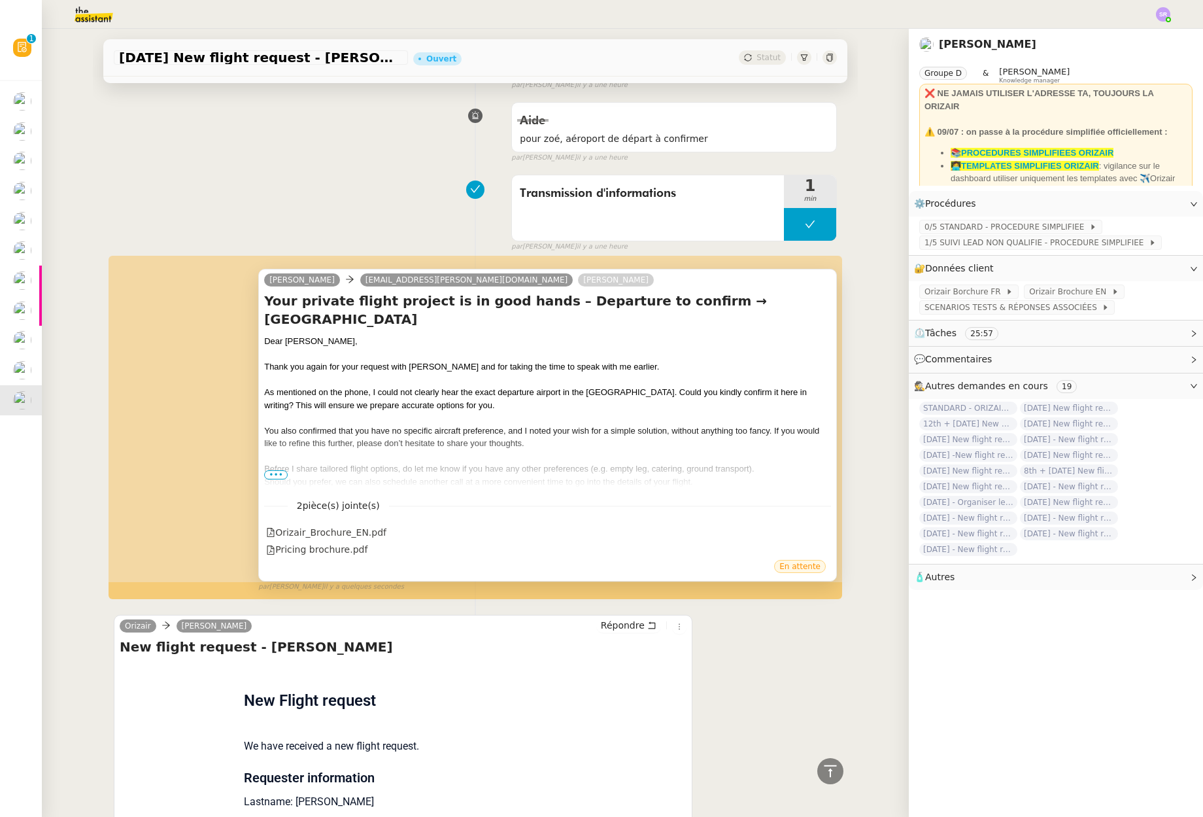
click at [274, 473] on span "•••" at bounding box center [276, 474] width 24 height 9
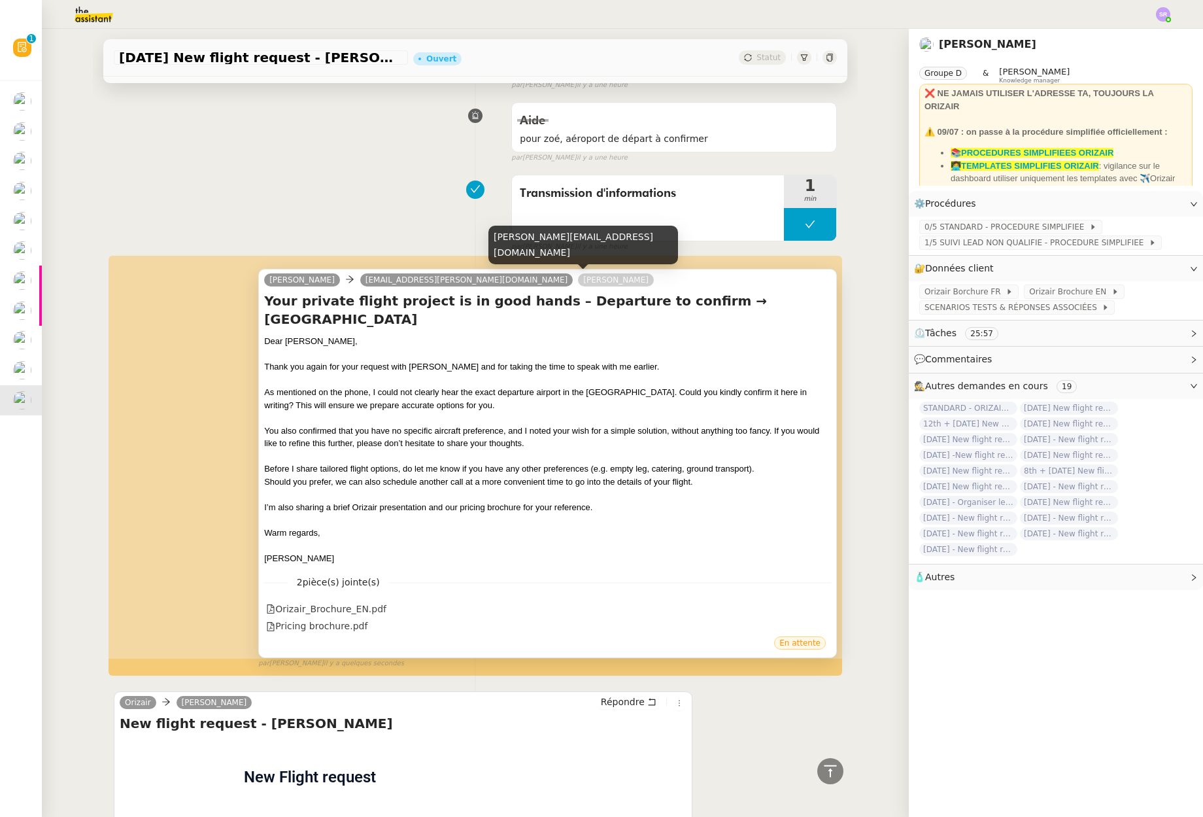
click at [578, 279] on link "[PERSON_NAME]" at bounding box center [616, 280] width 76 height 12
click at [601, 284] on div "Josephine Kelly cavan.calder@blackdowngrowers.co.uk Louis Frei" at bounding box center [547, 282] width 567 height 20
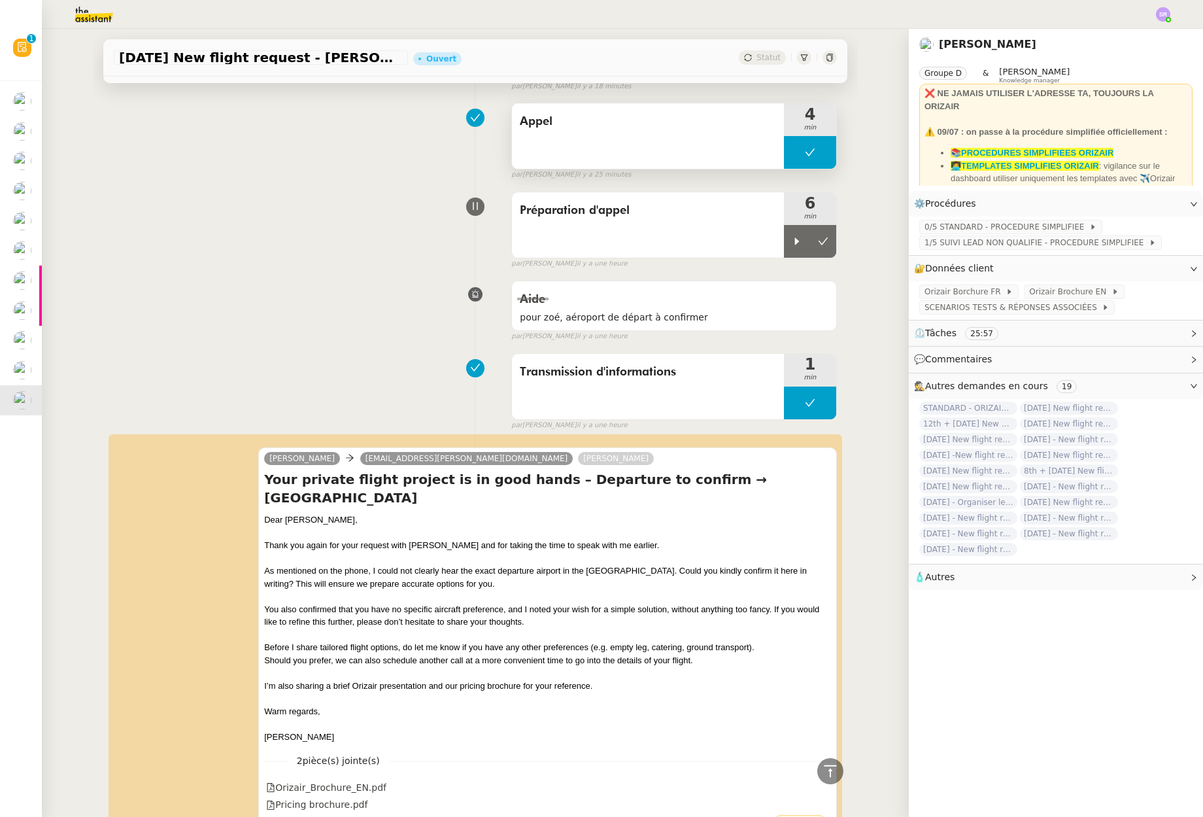
scroll to position [0, 0]
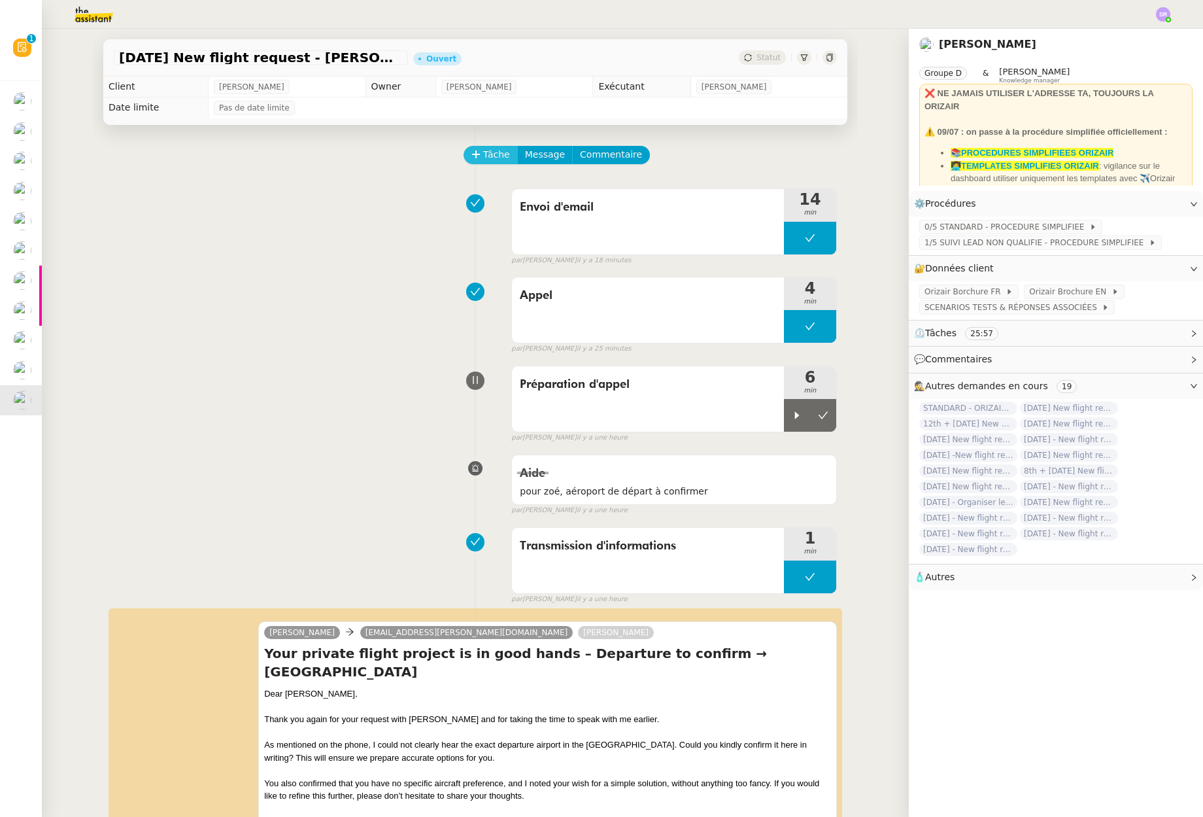
click at [473, 157] on icon at bounding box center [475, 154] width 9 height 9
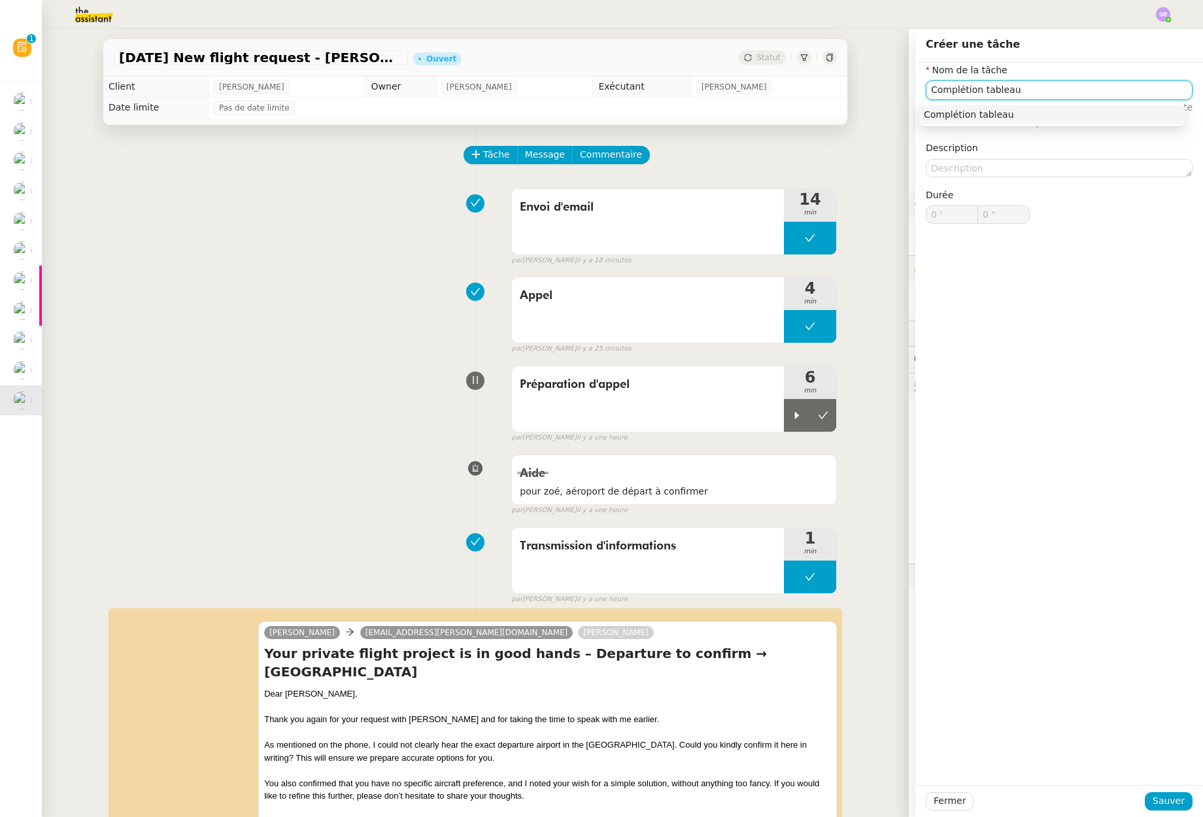
click at [1099, 123] on nz-auto-option "Complétion tableau" at bounding box center [1052, 114] width 267 height 18
type input "Complétion tableau"
click at [1164, 800] on span "Sauver" at bounding box center [1169, 800] width 32 height 15
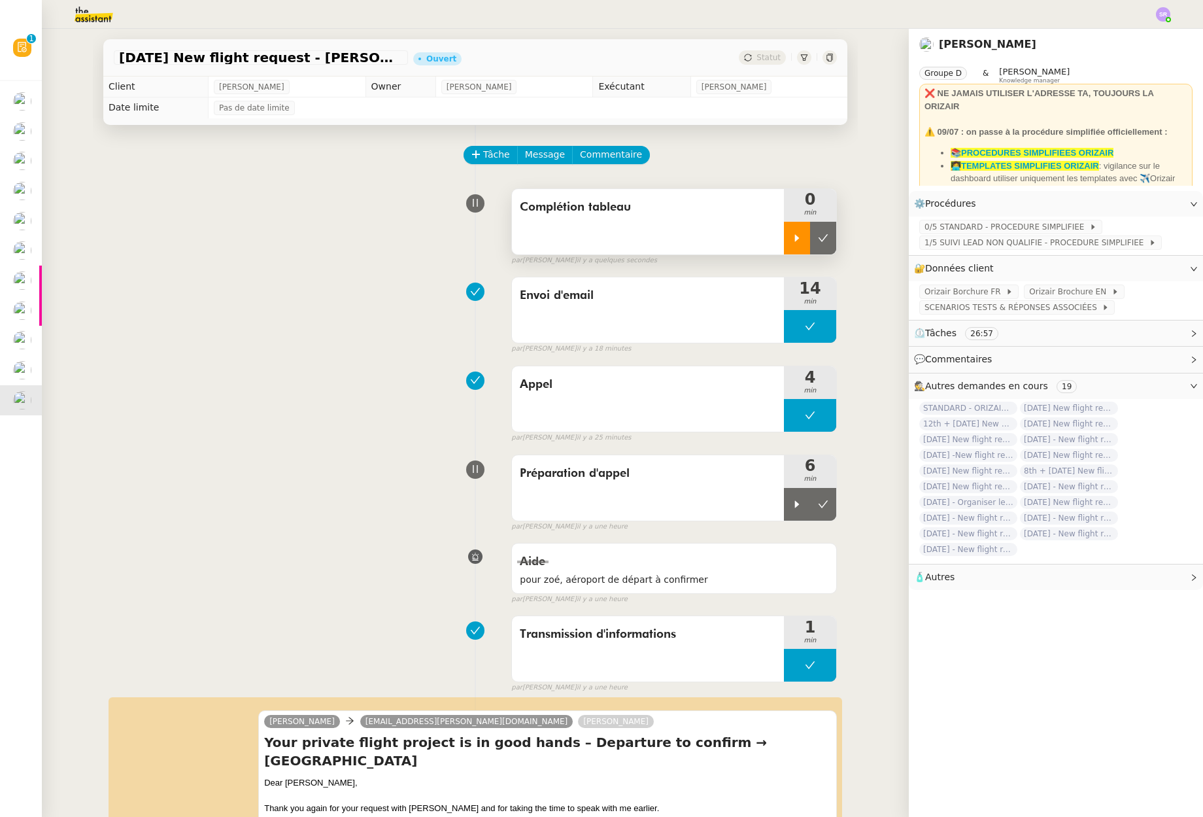
click at [784, 242] on div at bounding box center [797, 238] width 26 height 33
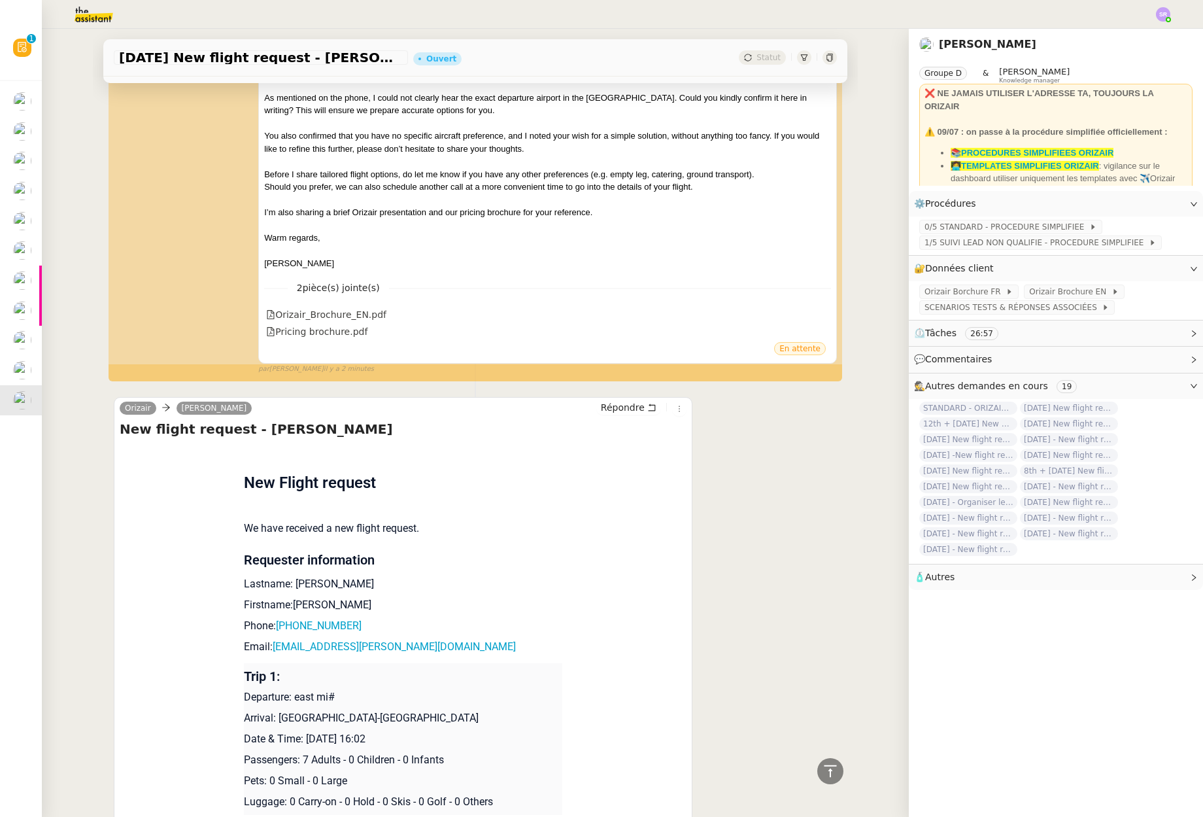
scroll to position [877, 0]
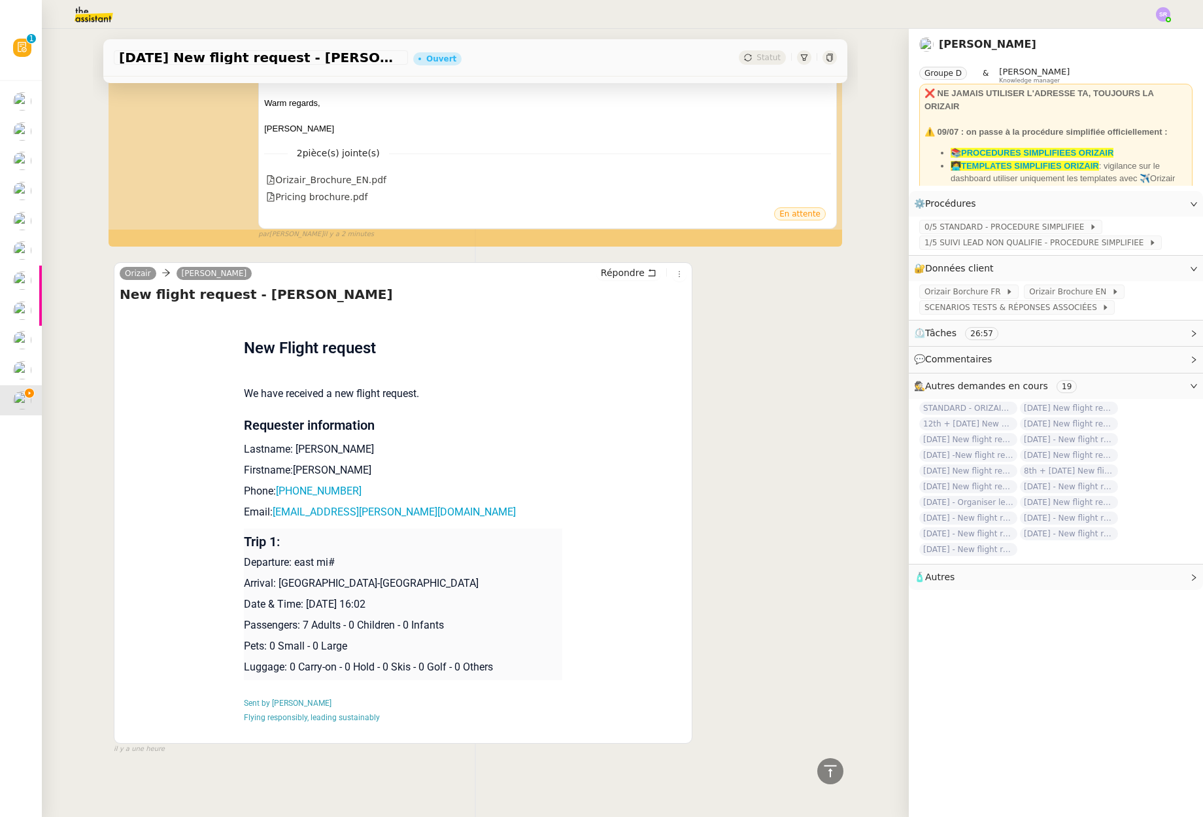
click at [308, 441] on p "Lastname: [PERSON_NAME]" at bounding box center [403, 449] width 319 height 16
click at [306, 463] on p "Firstname:[PERSON_NAME]" at bounding box center [403, 470] width 319 height 16
click at [299, 441] on p "Lastname: [PERSON_NAME]" at bounding box center [403, 449] width 319 height 16
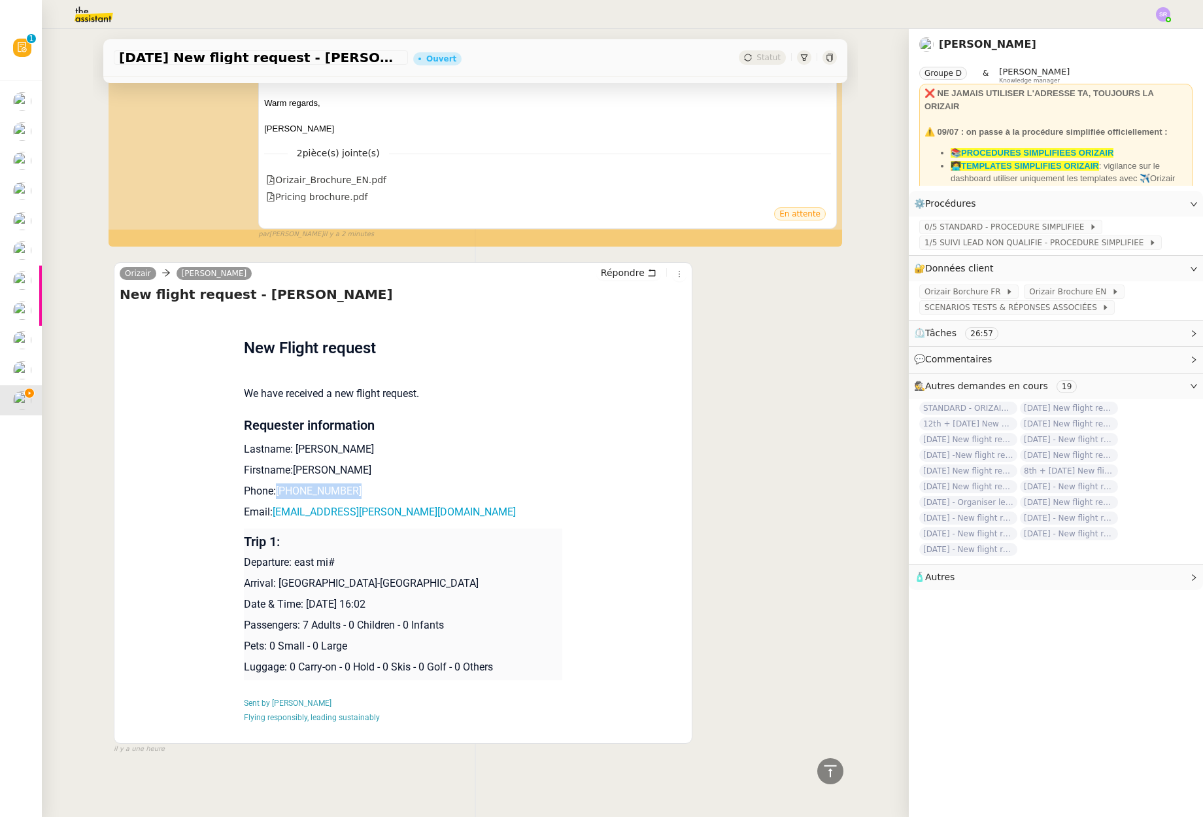
drag, startPoint x: 377, startPoint y: 483, endPoint x: 271, endPoint y: 486, distance: 106.0
click at [271, 486] on p "Phone: +44 7788350079" at bounding box center [403, 491] width 319 height 16
drag, startPoint x: 485, startPoint y: 505, endPoint x: 269, endPoint y: 507, distance: 215.8
click at [269, 507] on p "Email: cavan.calder@blackdowngrowers.co.uk" at bounding box center [403, 512] width 319 height 16
drag, startPoint x: 273, startPoint y: 575, endPoint x: 425, endPoint y: 575, distance: 151.7
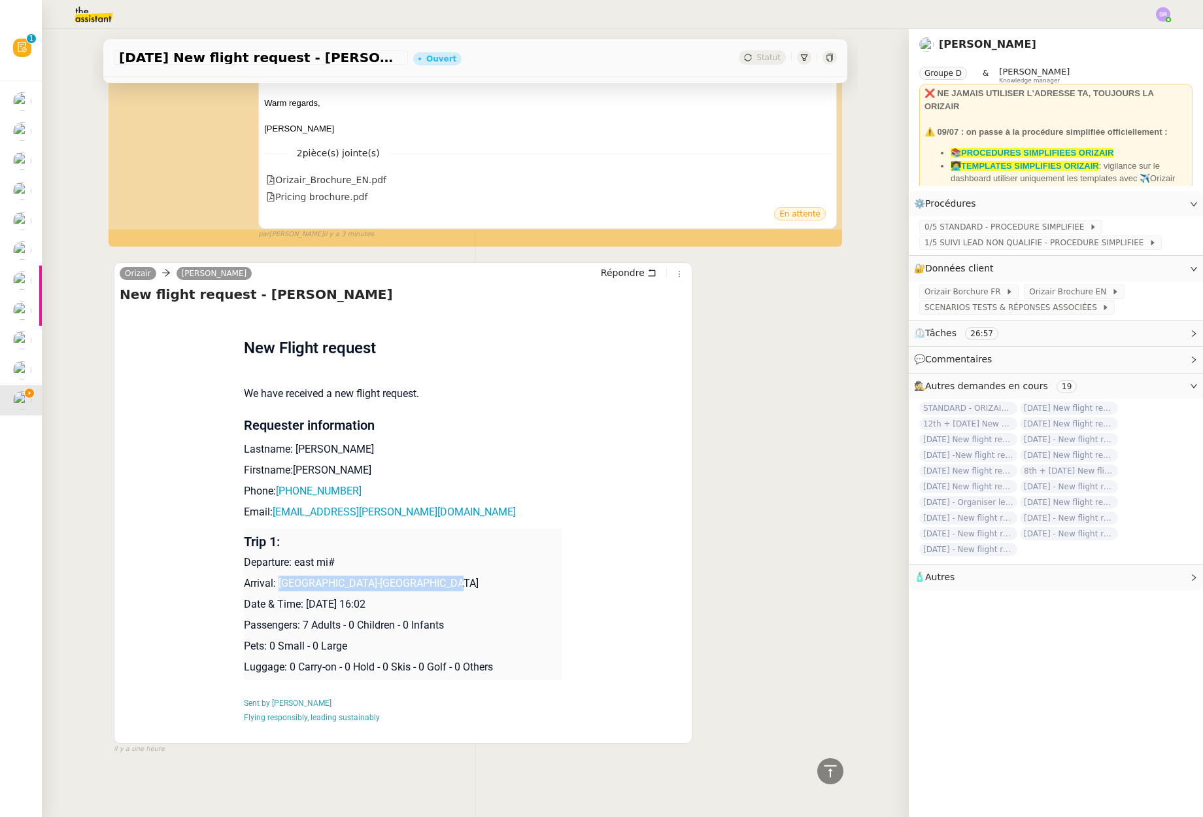
click at [425, 575] on p "Arrival: [GEOGRAPHIC_DATA]-[GEOGRAPHIC_DATA]" at bounding box center [403, 583] width 319 height 16
click at [324, 596] on p "Date & Time: [DATE] 16:02" at bounding box center [403, 604] width 319 height 16
drag, startPoint x: 301, startPoint y: 598, endPoint x: 362, endPoint y: 598, distance: 60.8
click at [362, 598] on p "Date & Time: [DATE] 16:02" at bounding box center [403, 604] width 319 height 16
drag, startPoint x: 296, startPoint y: 618, endPoint x: 434, endPoint y: 621, distance: 138.6
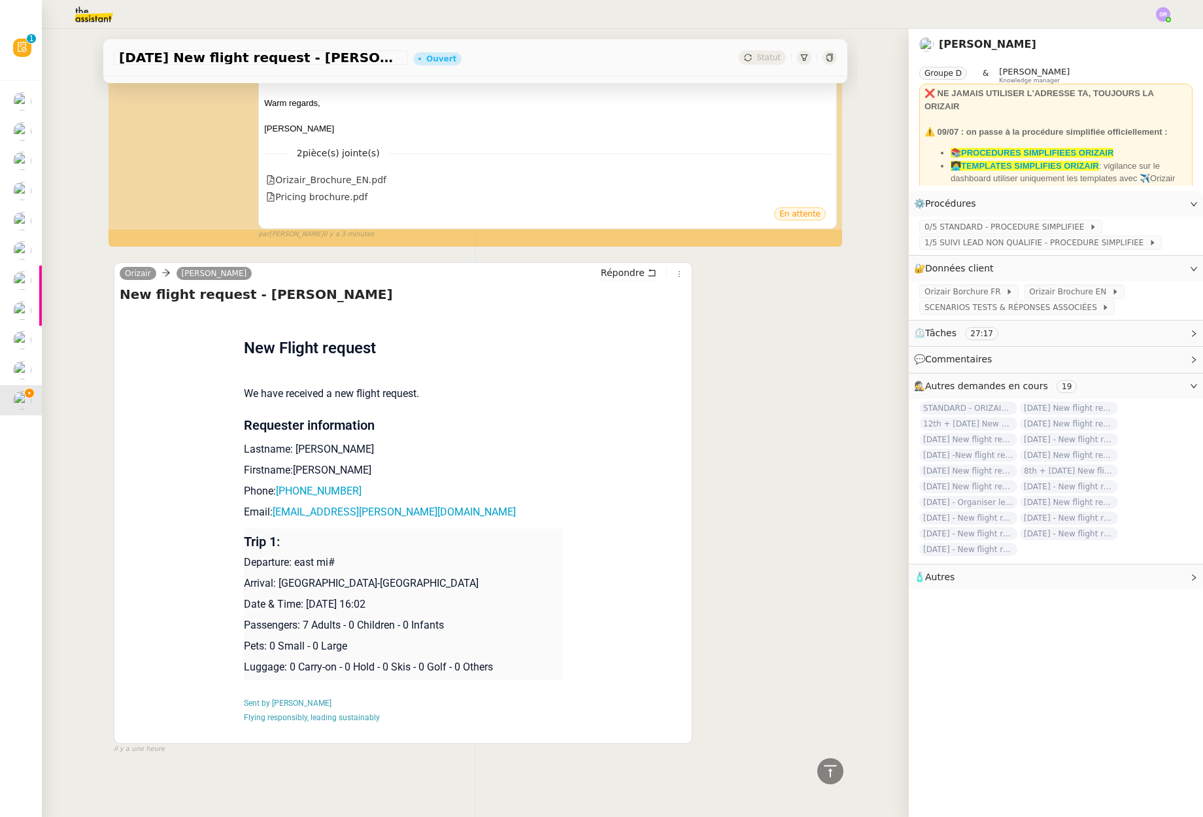
click at [434, 621] on p "Passengers: 7 Adults - 0 Children - 0 Infants" at bounding box center [403, 625] width 319 height 16
click at [453, 621] on p "Passengers: 7 Adults - 0 Children - 0 Infants" at bounding box center [403, 625] width 319 height 16
drag, startPoint x: 442, startPoint y: 617, endPoint x: 298, endPoint y: 615, distance: 144.5
click at [298, 617] on p "Passengers: 7 Adults - 0 Children - 0 Infants" at bounding box center [403, 625] width 319 height 16
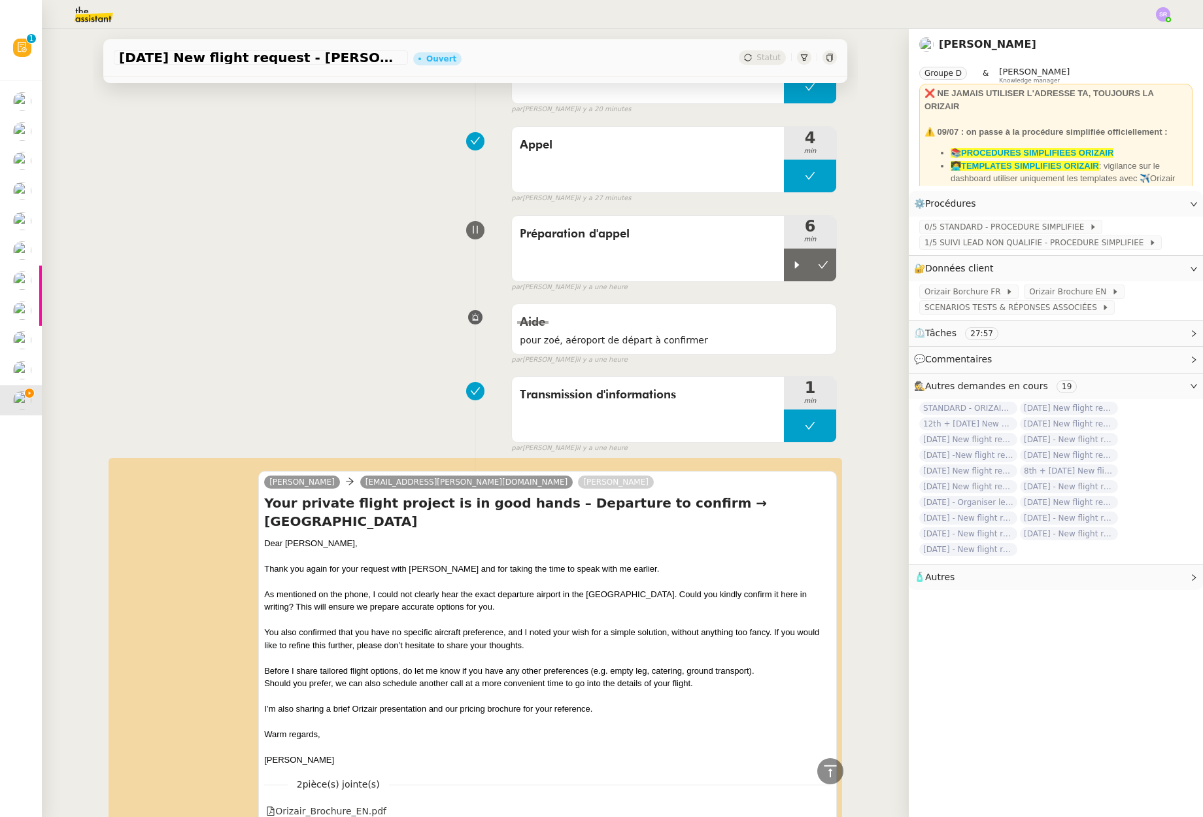
scroll to position [0, 0]
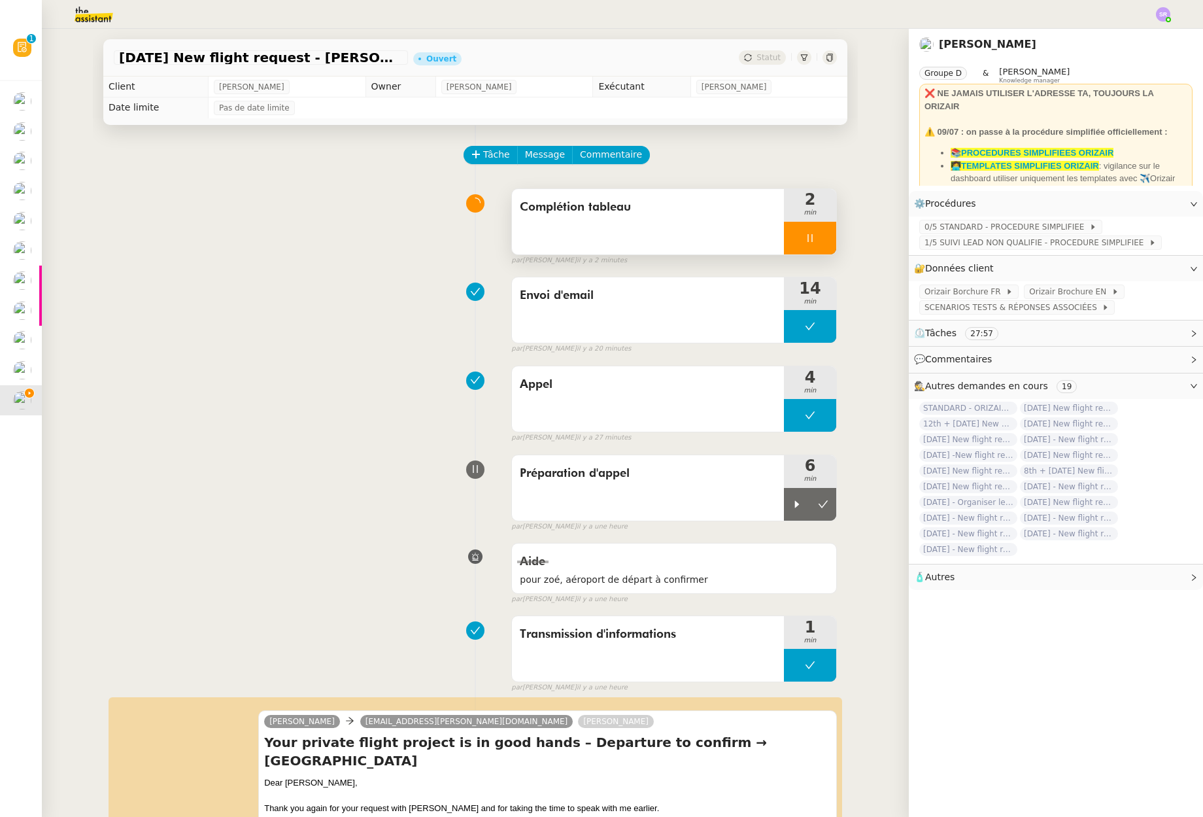
click at [799, 248] on div at bounding box center [810, 238] width 52 height 33
click at [762, 69] on div "11th September 2025 New flight request - Cavan Calder Ouvert Statut" at bounding box center [475, 57] width 744 height 37
click at [764, 63] on div "Statut" at bounding box center [762, 57] width 47 height 14
drag, startPoint x: 812, startPoint y: 240, endPoint x: 849, endPoint y: 353, distance: 118.9
click at [818, 241] on icon at bounding box center [823, 238] width 10 height 10
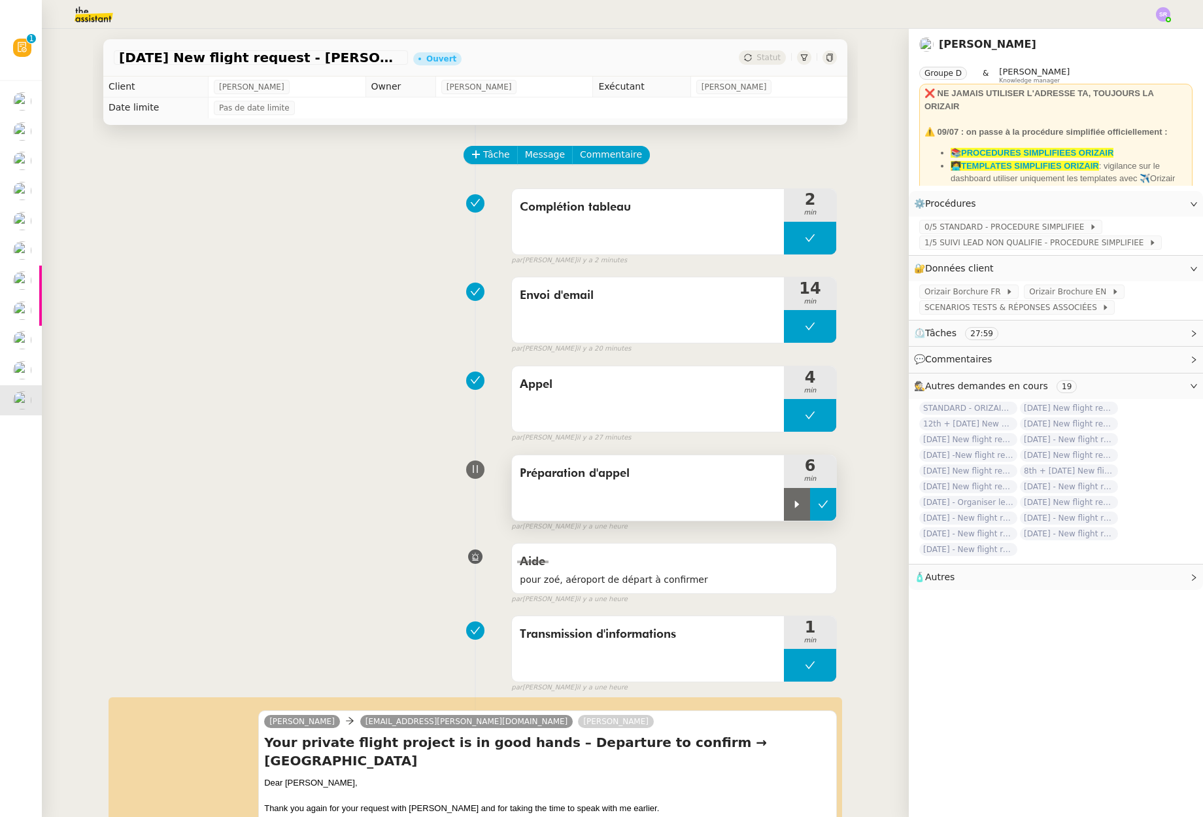
click at [810, 519] on button at bounding box center [823, 504] width 26 height 33
click at [826, 56] on icon at bounding box center [829, 58] width 6 height 8
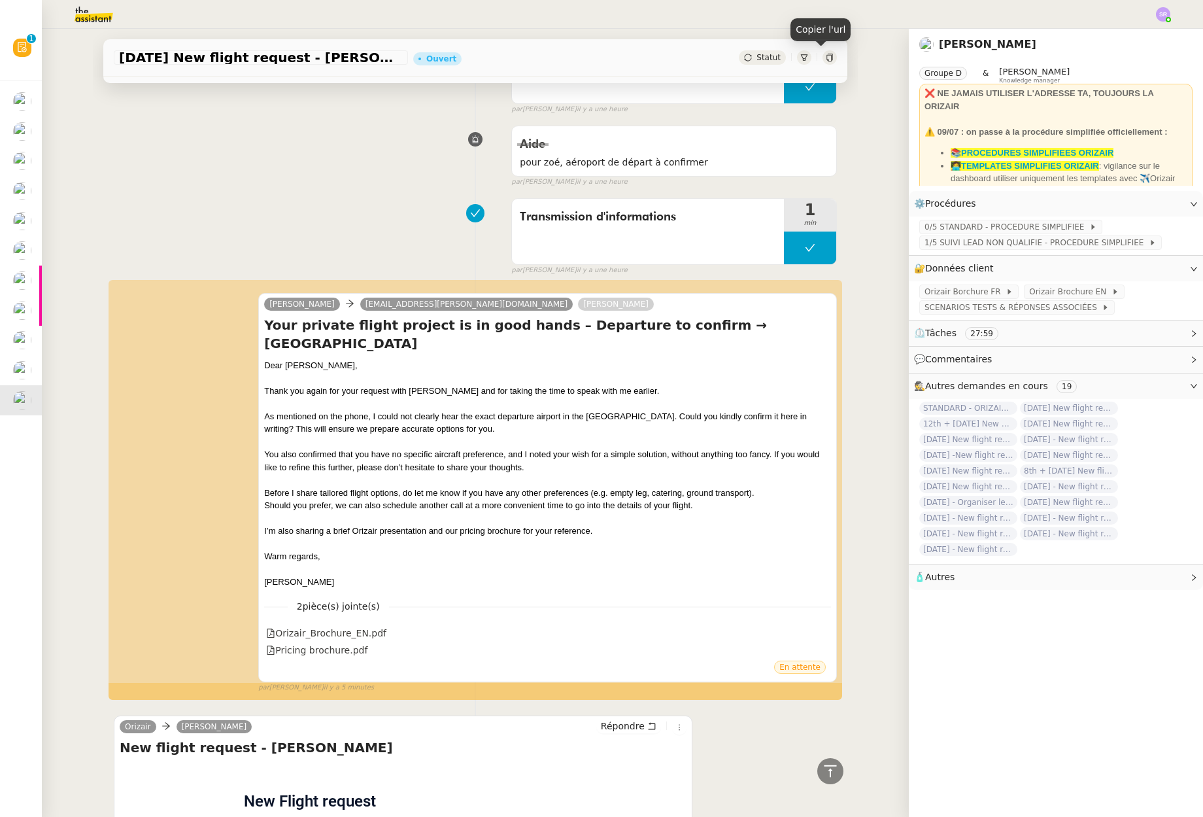
scroll to position [485, 0]
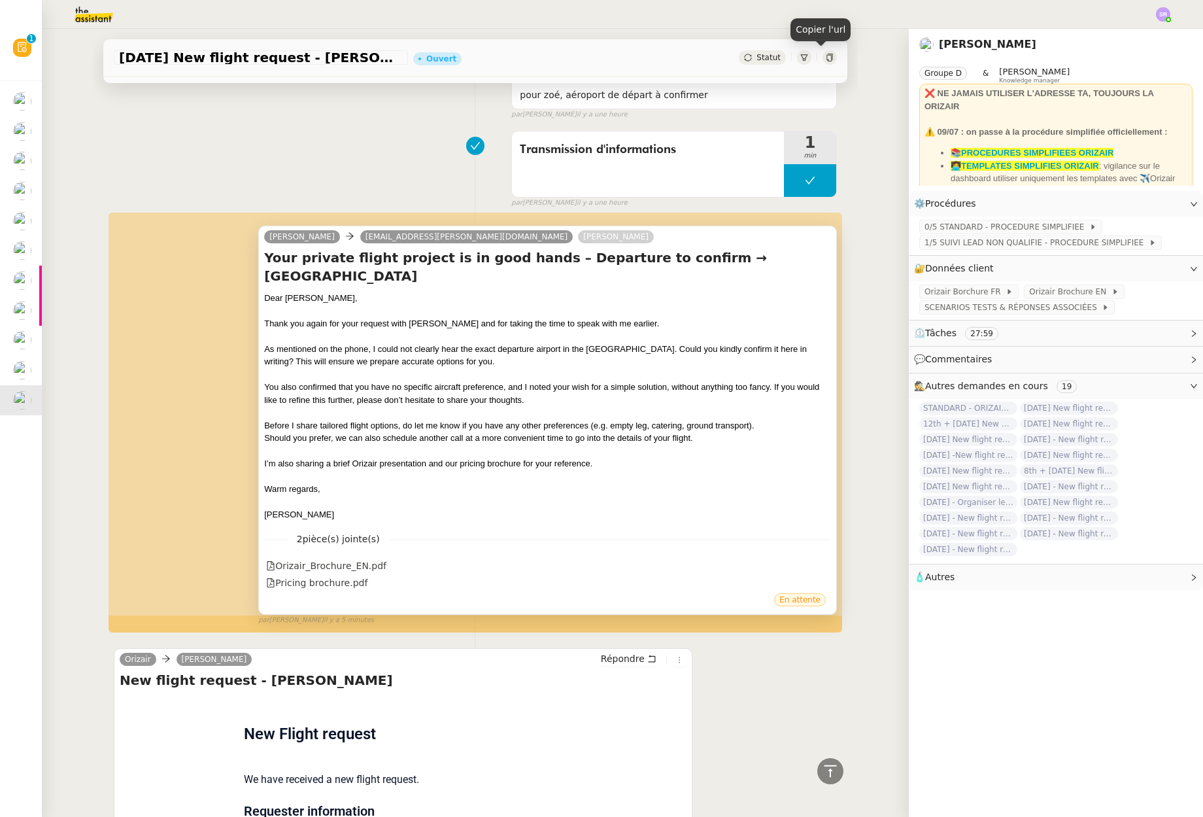
click at [792, 600] on span "En attente" at bounding box center [799, 599] width 41 height 9
click at [655, 539] on nz-divider "2 pièce(s) jointe(s)" at bounding box center [547, 539] width 567 height 15
click at [655, 538] on nz-divider "2 pièce(s) jointe(s)" at bounding box center [547, 539] width 567 height 15
click at [658, 554] on div "2 pièce(s) jointe(s) Orizair_Brochure_EN.pdf Pricing brochure.pdf" at bounding box center [547, 556] width 567 height 71
click at [432, 337] on div at bounding box center [547, 336] width 567 height 13
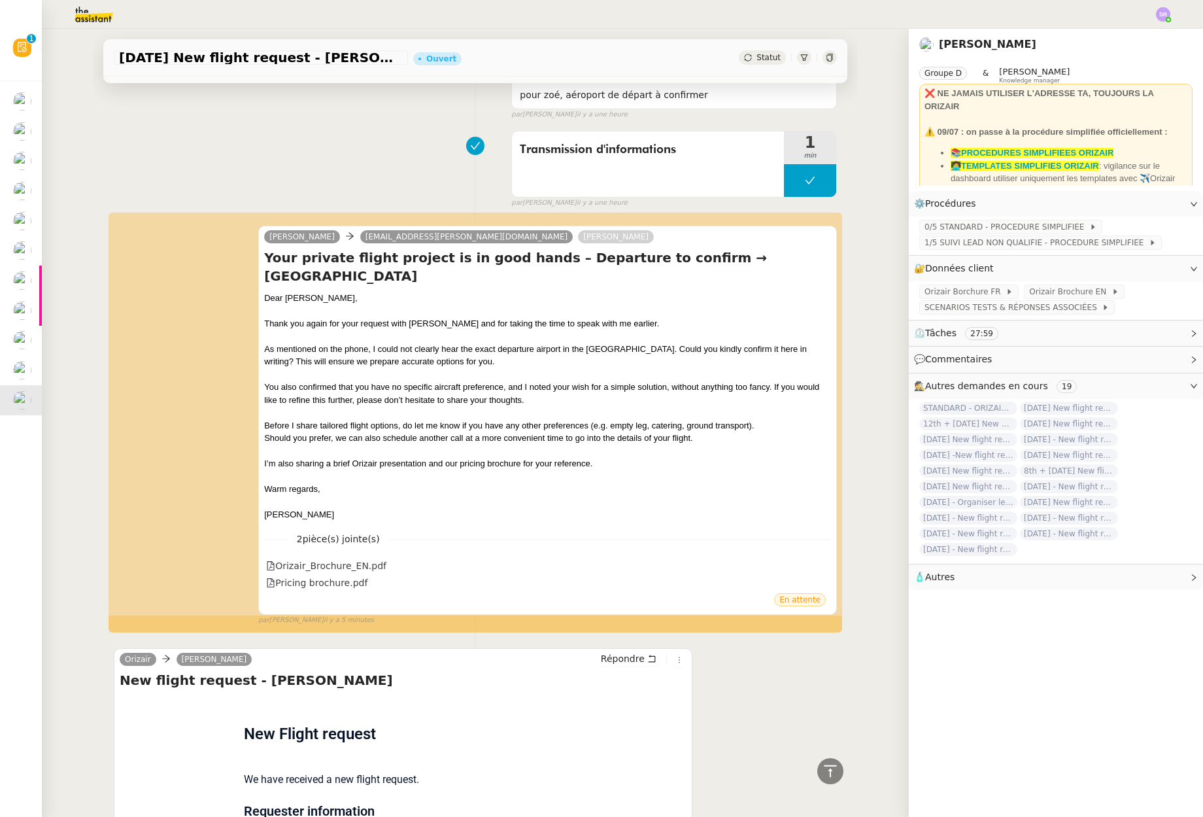
drag, startPoint x: 438, startPoint y: 337, endPoint x: 459, endPoint y: 347, distance: 23.4
click at [438, 337] on div at bounding box center [547, 336] width 567 height 13
click at [527, 357] on div "As mentioned on the phone, I could not clearly hear the exact departure airport…" at bounding box center [547, 356] width 567 height 26
drag, startPoint x: 540, startPoint y: 358, endPoint x: 609, endPoint y: 360, distance: 69.4
click at [540, 358] on div "As mentioned on the phone, I could not clearly hear the exact departure airport…" at bounding box center [547, 356] width 567 height 26
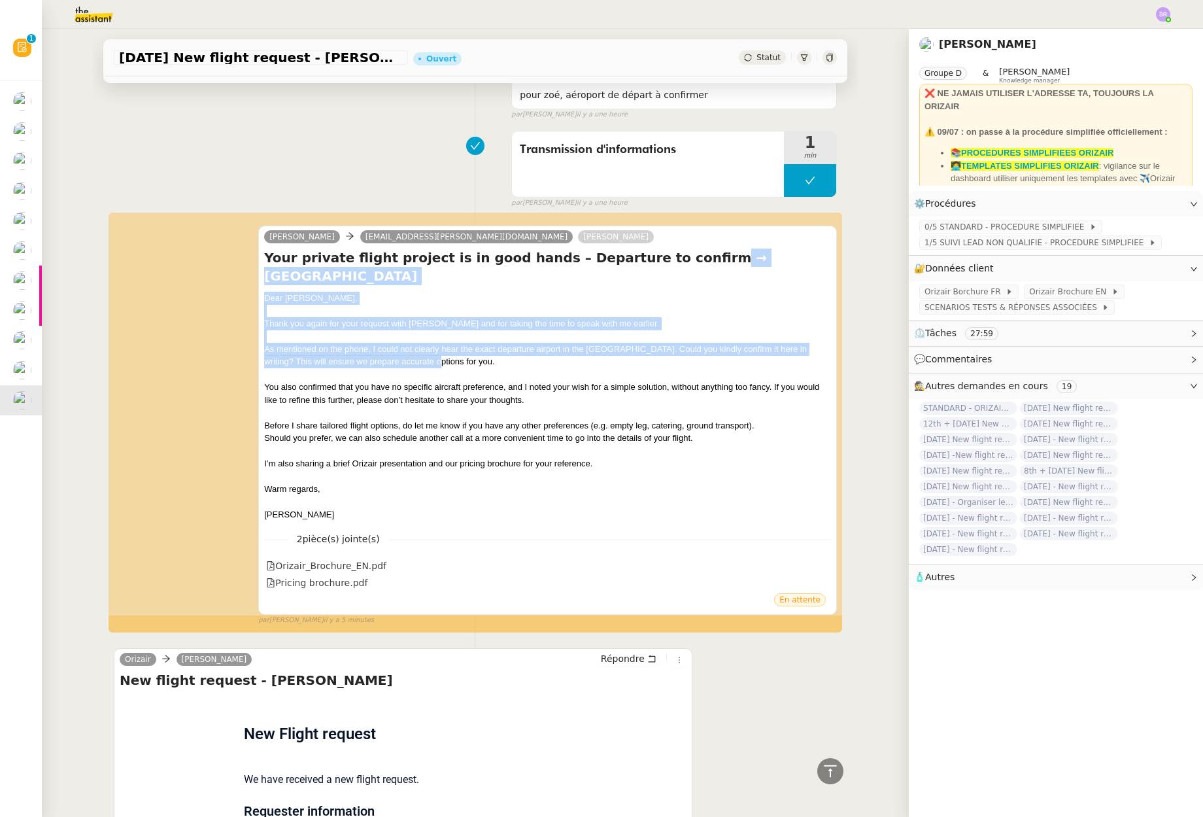
drag, startPoint x: 609, startPoint y: 360, endPoint x: 653, endPoint y: 262, distance: 107.8
click at [651, 263] on div "Your private flight project is in good hands – Departure to confirm → Montpelli…" at bounding box center [547, 384] width 567 height 273
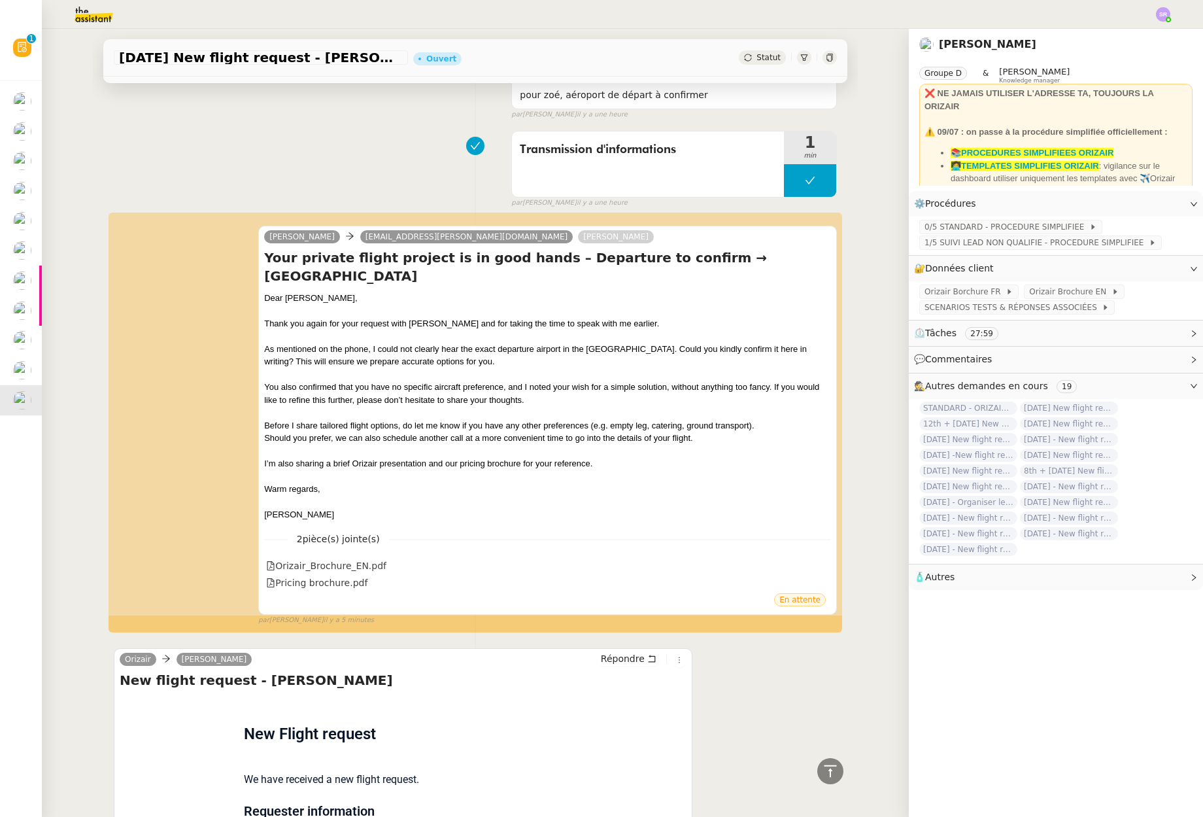
click at [742, 350] on div "As mentioned on the phone, I could not clearly hear the exact departure airport…" at bounding box center [547, 356] width 567 height 26
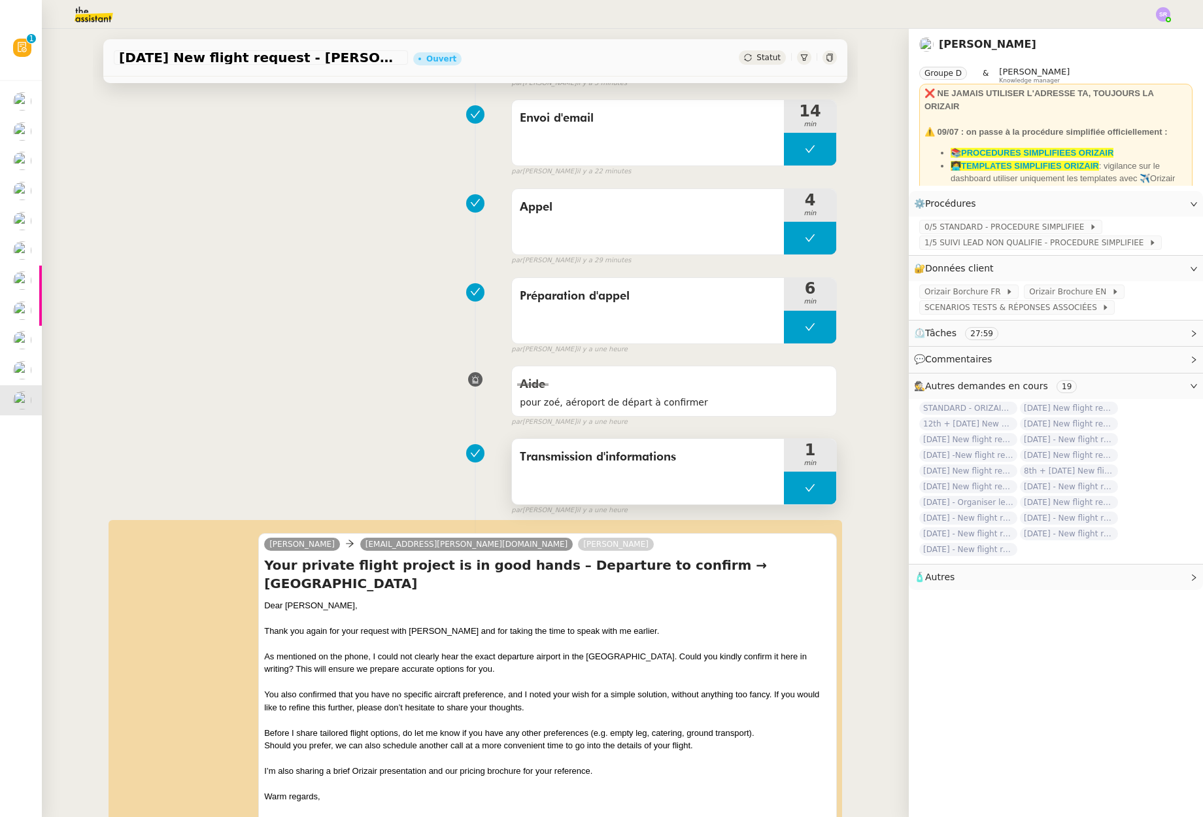
scroll to position [0, 0]
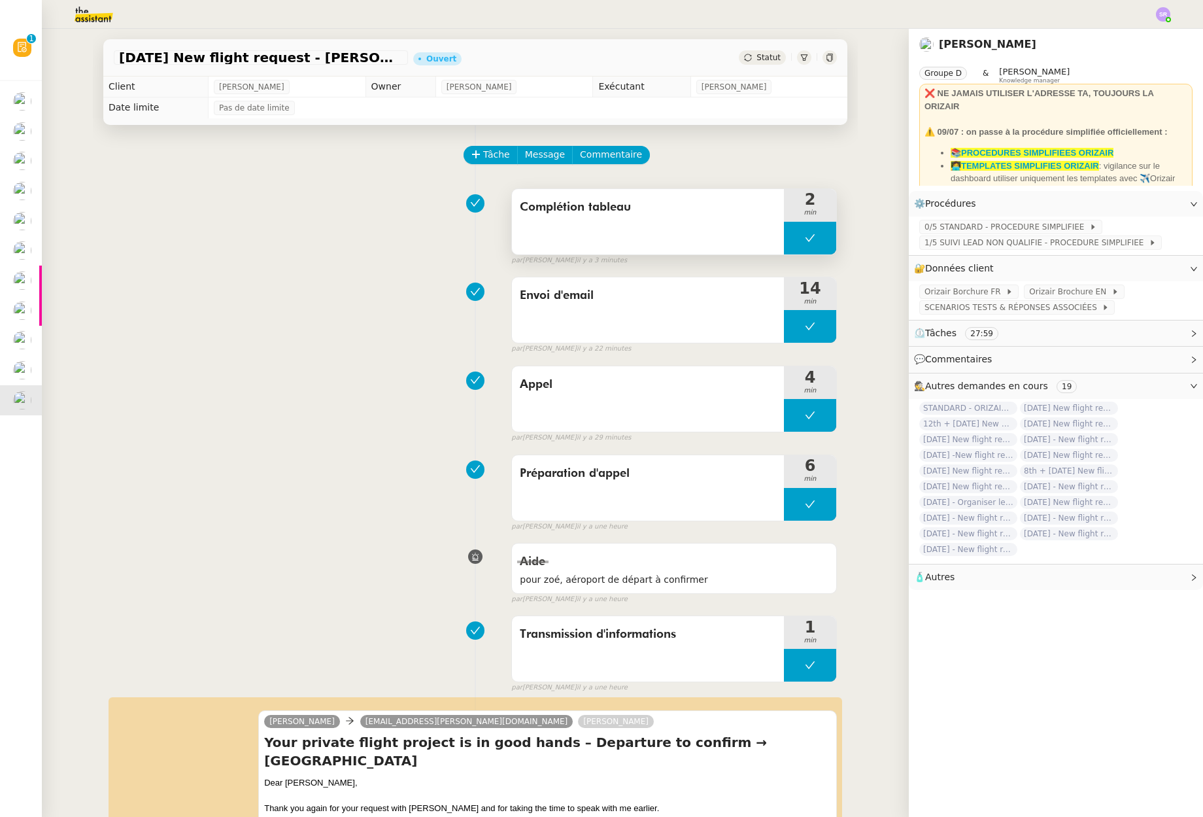
click at [791, 235] on button at bounding box center [810, 238] width 52 height 33
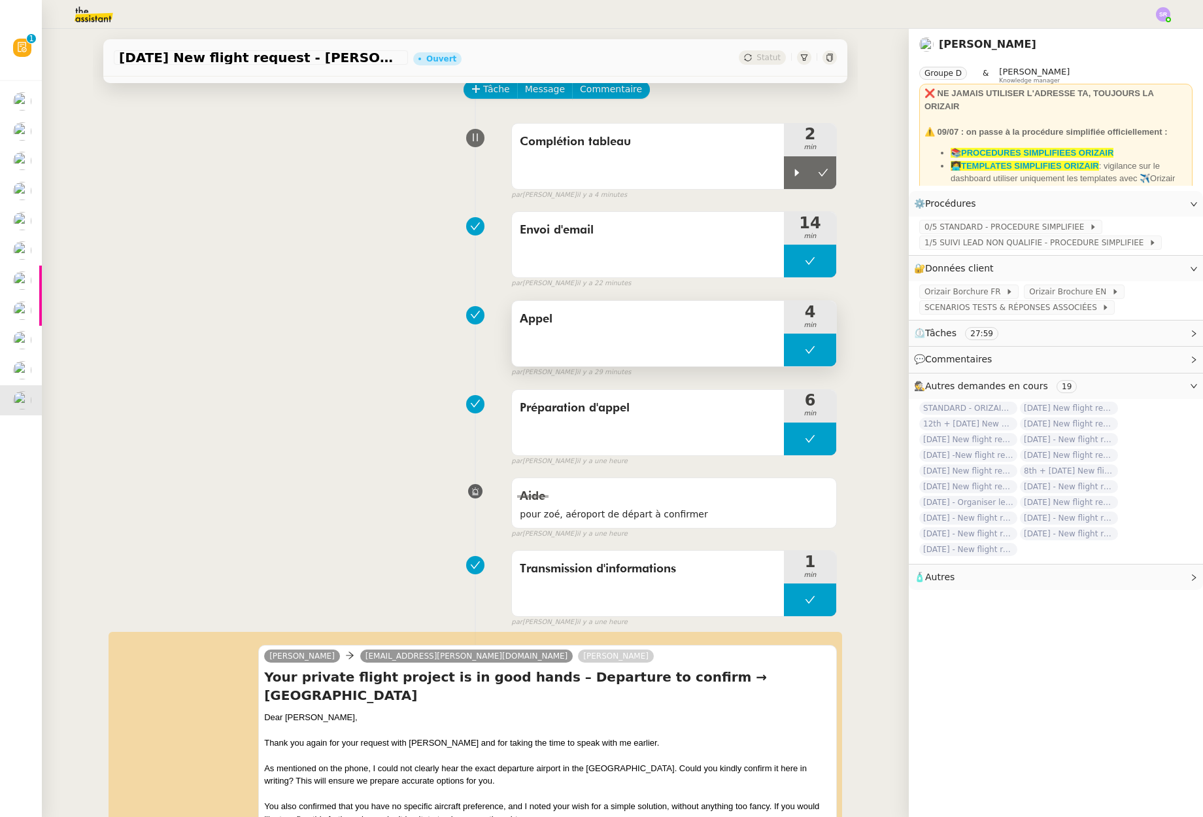
scroll to position [48, 0]
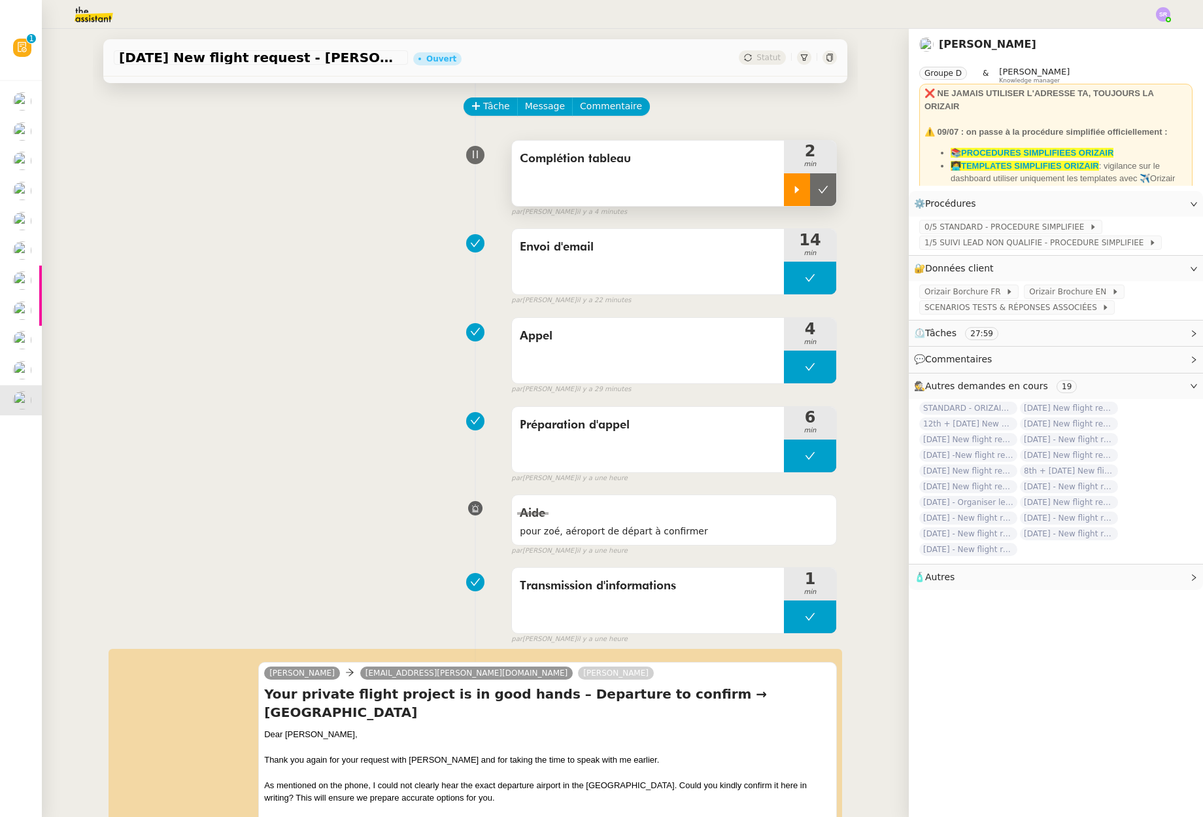
click at [784, 198] on div at bounding box center [797, 189] width 26 height 33
drag, startPoint x: 803, startPoint y: 200, endPoint x: 803, endPoint y: 180, distance: 19.6
click at [802, 199] on div at bounding box center [810, 189] width 52 height 33
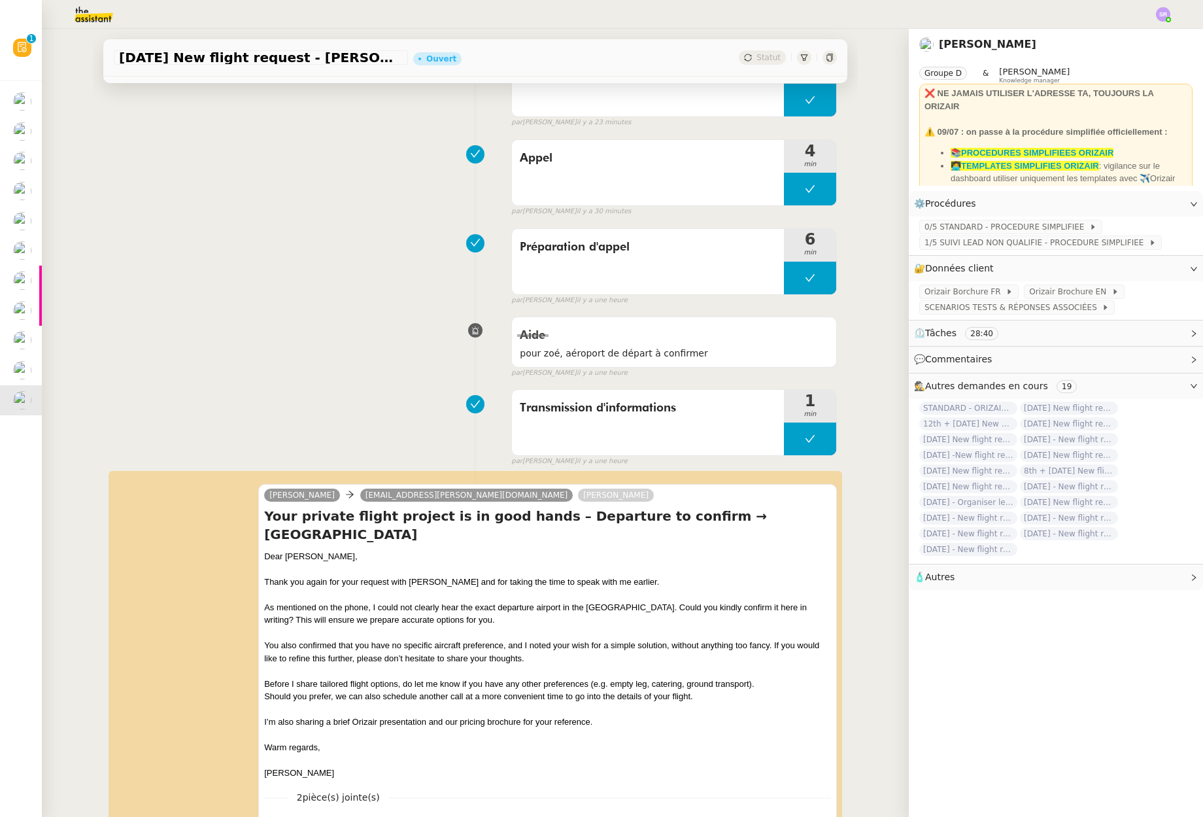
scroll to position [0, 0]
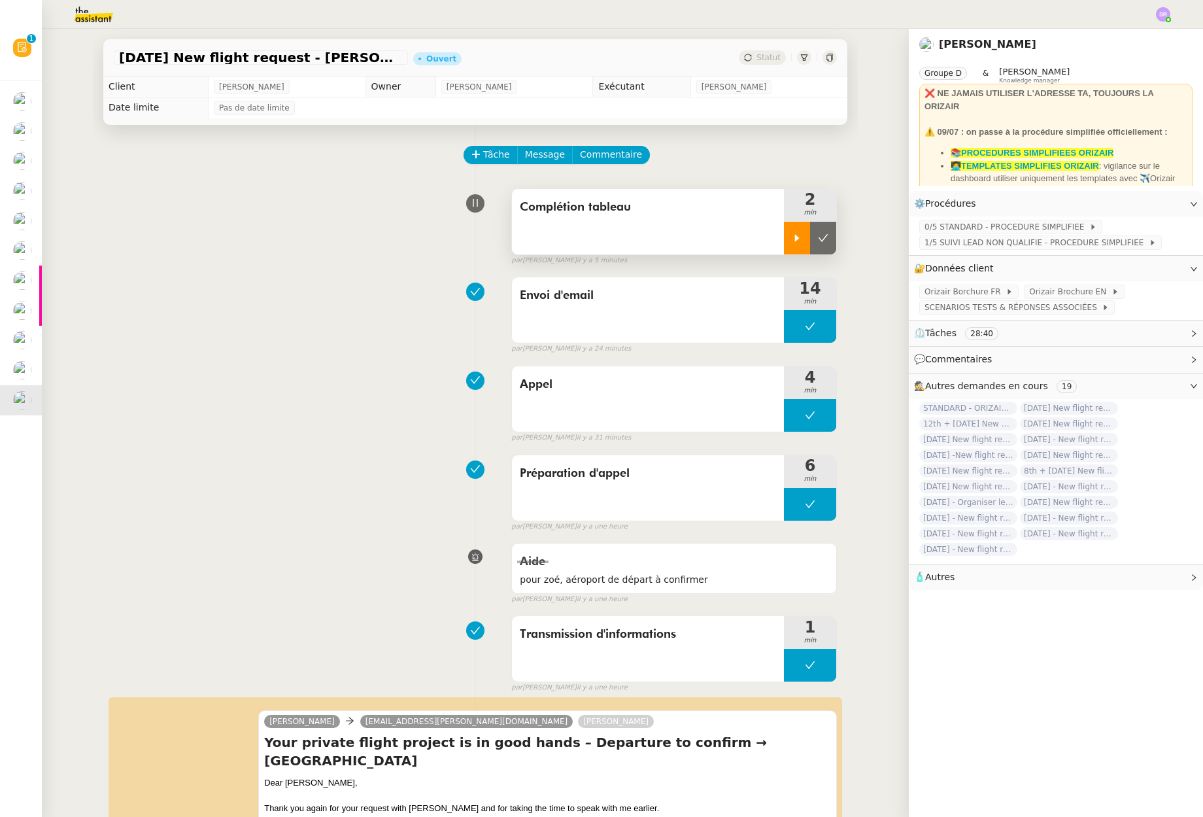
click at [795, 239] on icon at bounding box center [797, 237] width 5 height 7
click at [1009, 245] on span "1/5 SUIVI LEAD NON QUALIFIE - PROCEDURE SIMPLIFIEE" at bounding box center [1037, 242] width 224 height 13
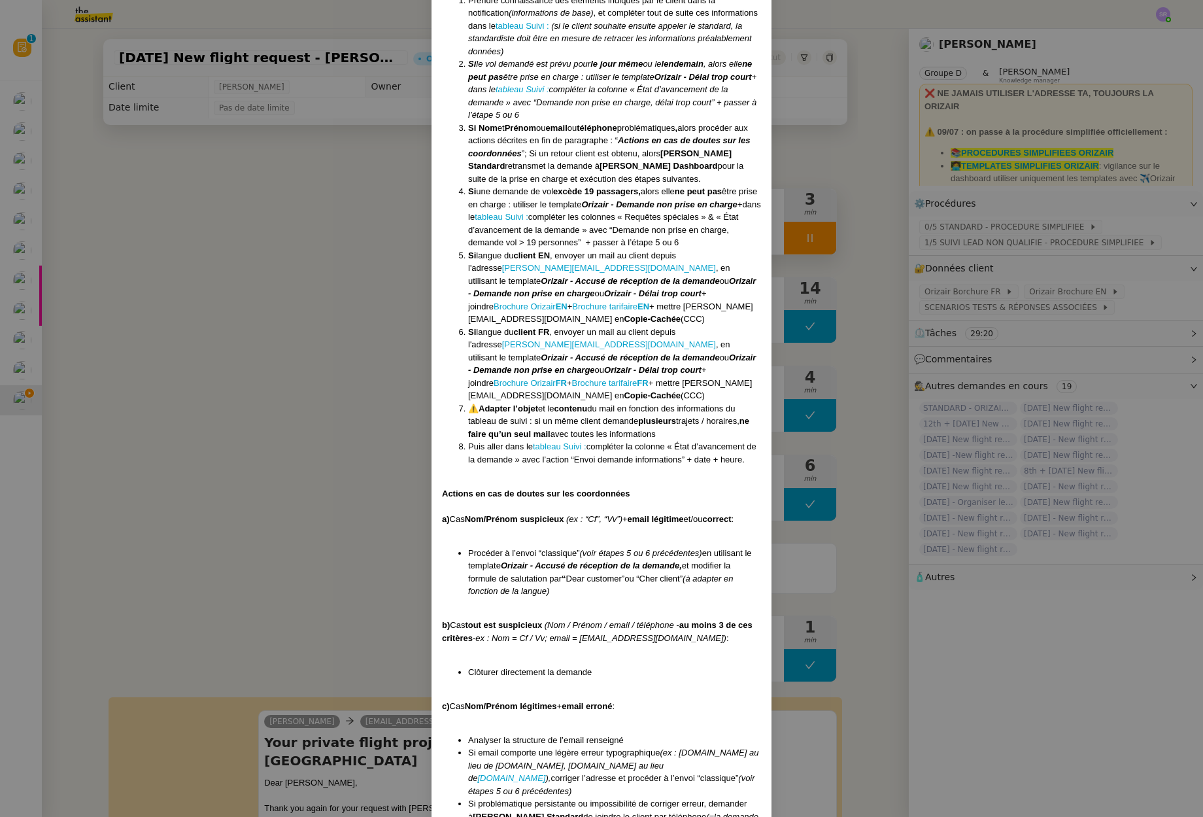
scroll to position [490, 0]
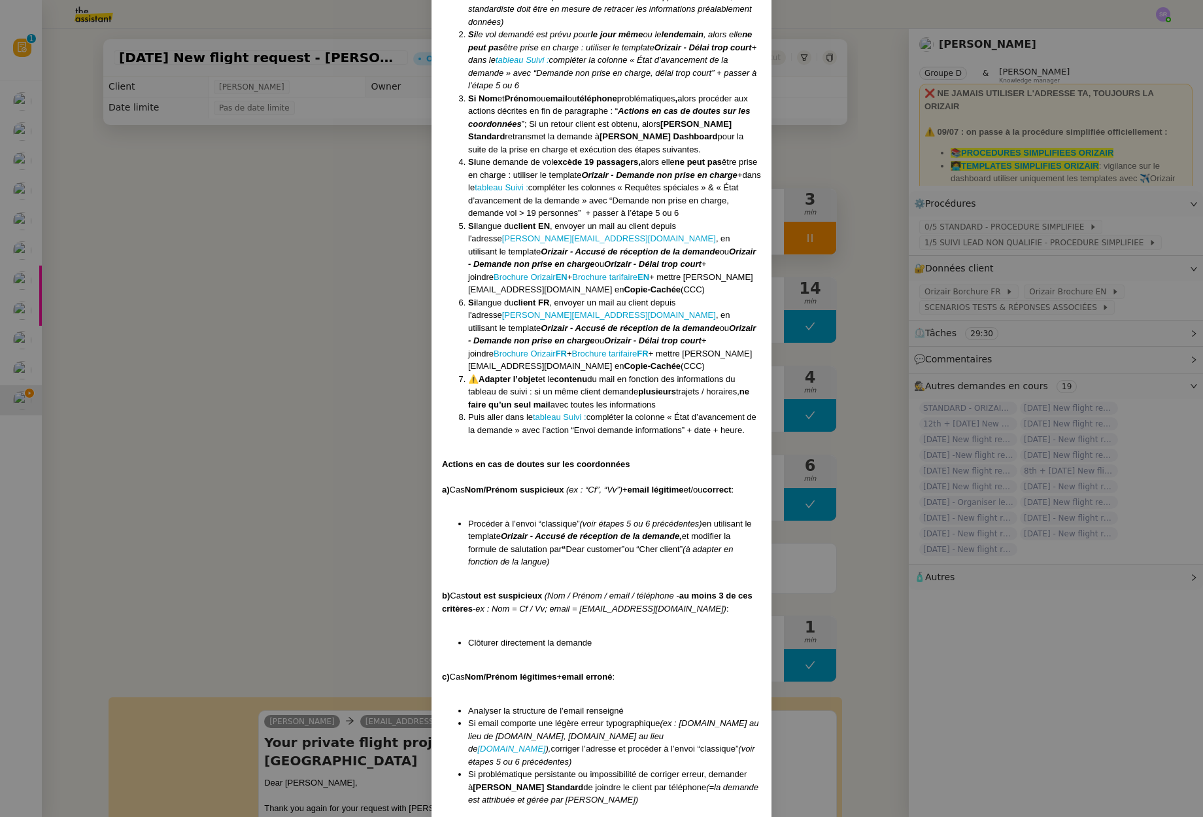
drag, startPoint x: 244, startPoint y: 341, endPoint x: 517, endPoint y: 290, distance: 278.0
click at [244, 341] on nz-modal-container "Créée le 16/04/2025 MAJ le 20 /08/2025 Équipe Orizair qui réalise la procédure …" at bounding box center [601, 408] width 1203 height 817
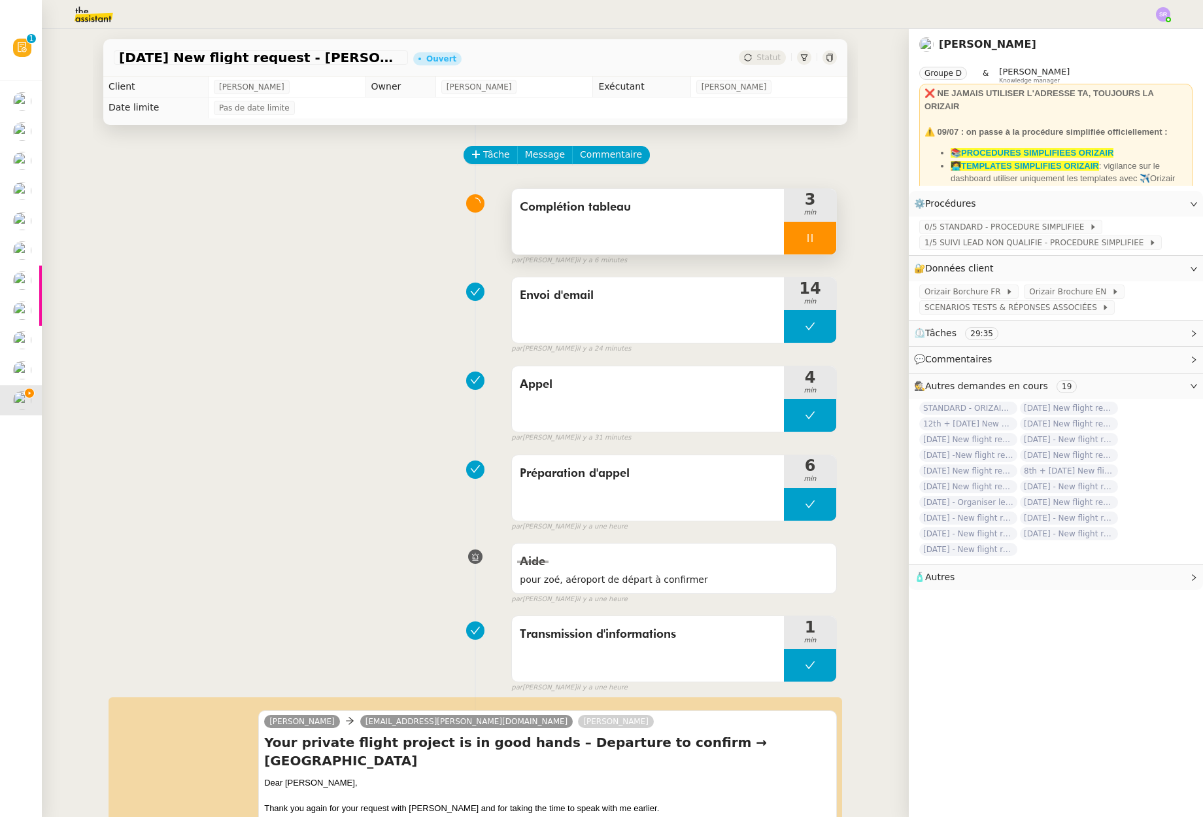
click at [784, 233] on div at bounding box center [810, 238] width 52 height 33
click at [818, 237] on icon at bounding box center [823, 238] width 10 height 10
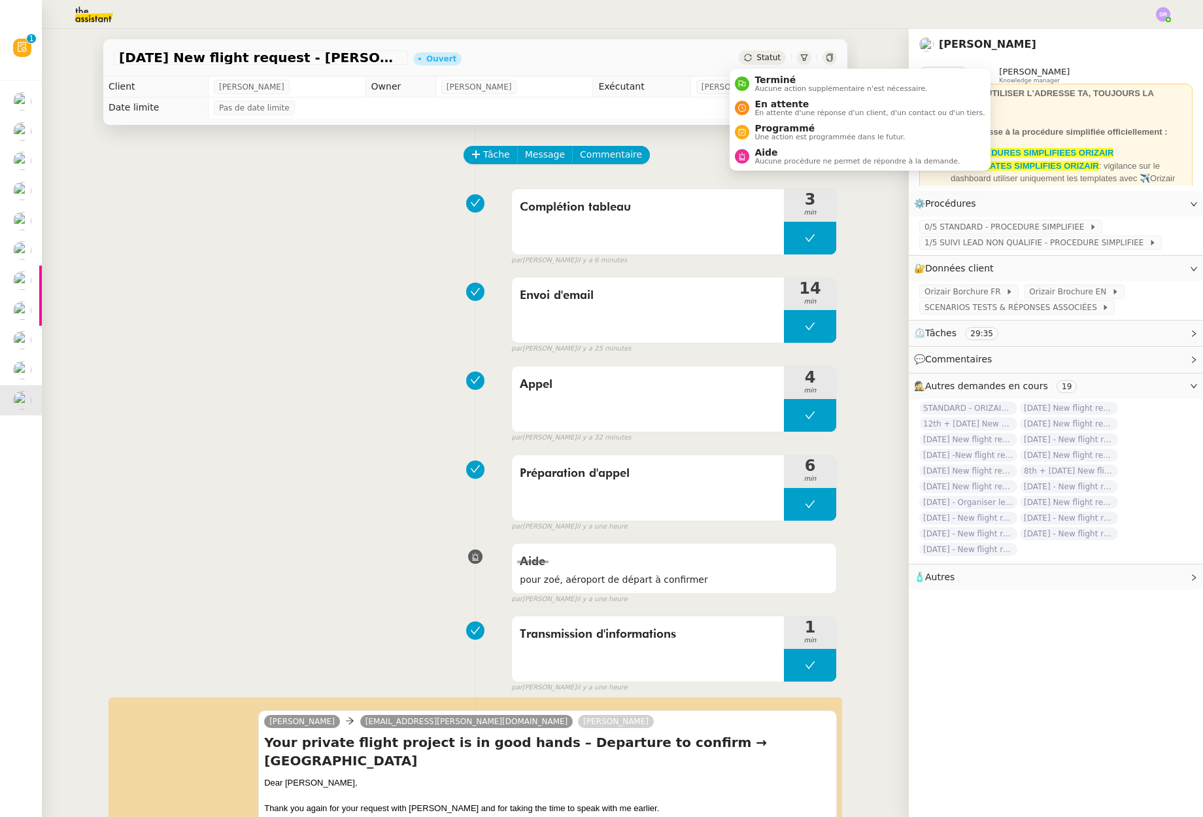
click at [762, 54] on span "Statut" at bounding box center [769, 57] width 24 height 9
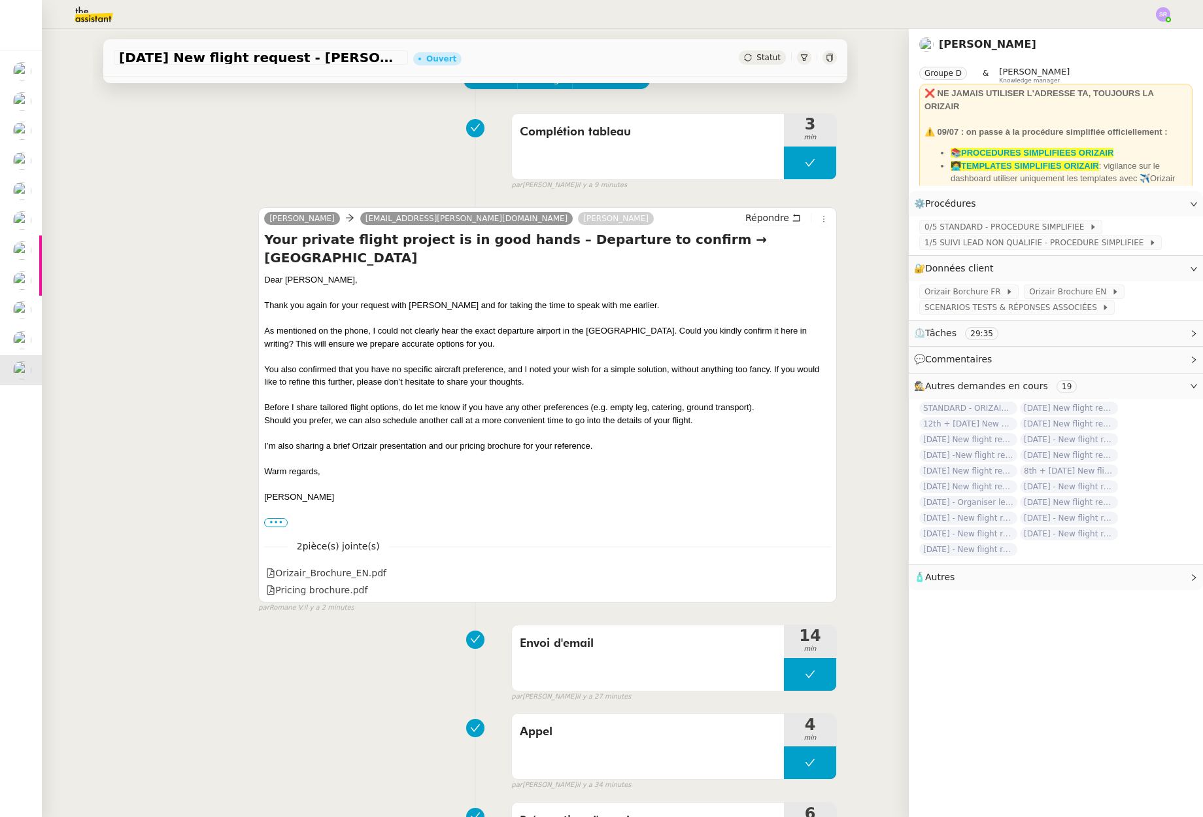
scroll to position [306, 0]
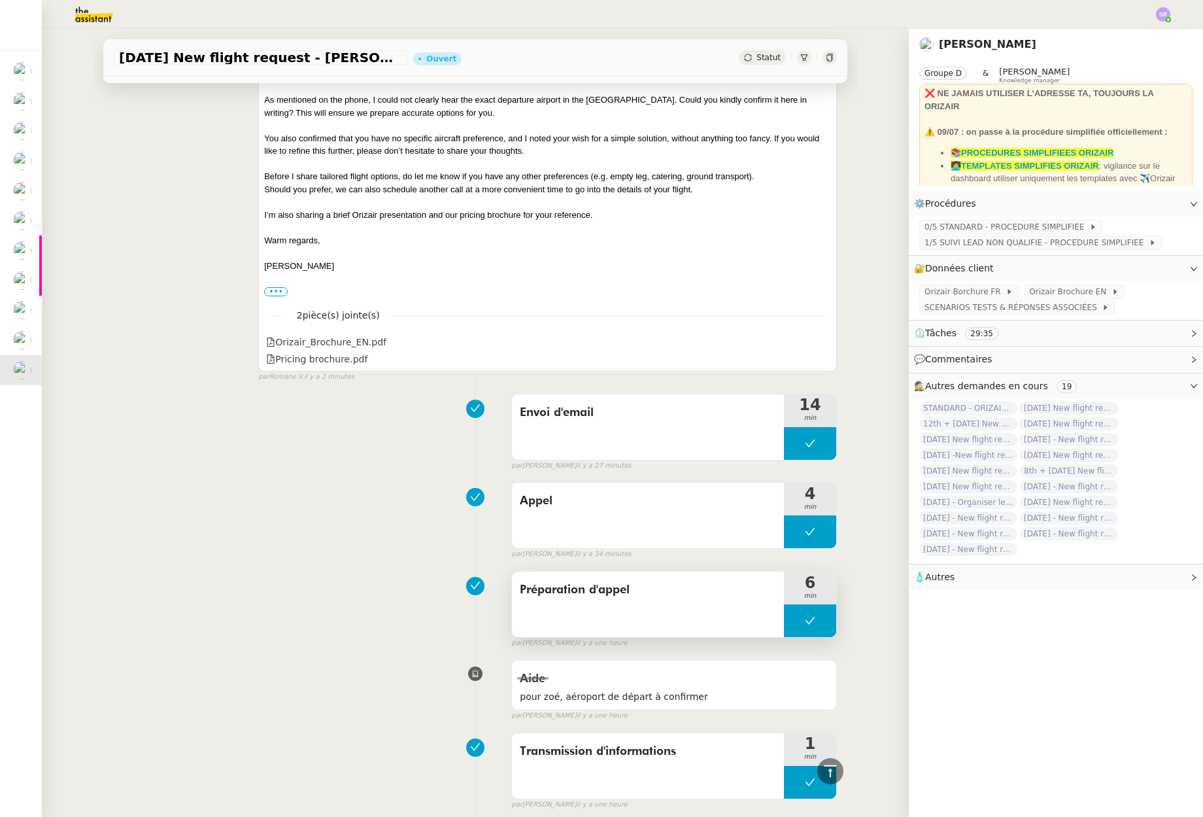
click at [787, 623] on button at bounding box center [810, 620] width 52 height 33
click at [784, 622] on button at bounding box center [810, 620] width 52 height 33
click at [792, 622] on icon at bounding box center [797, 620] width 10 height 10
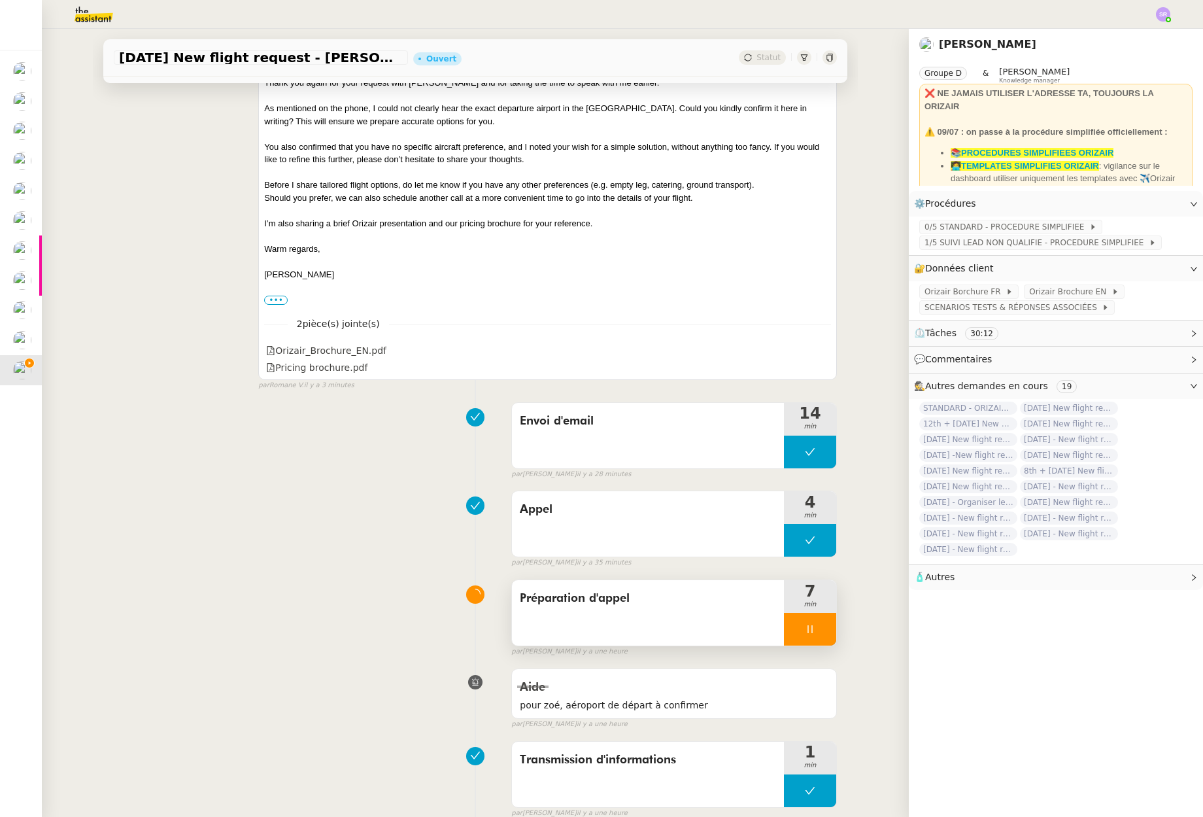
scroll to position [0, 0]
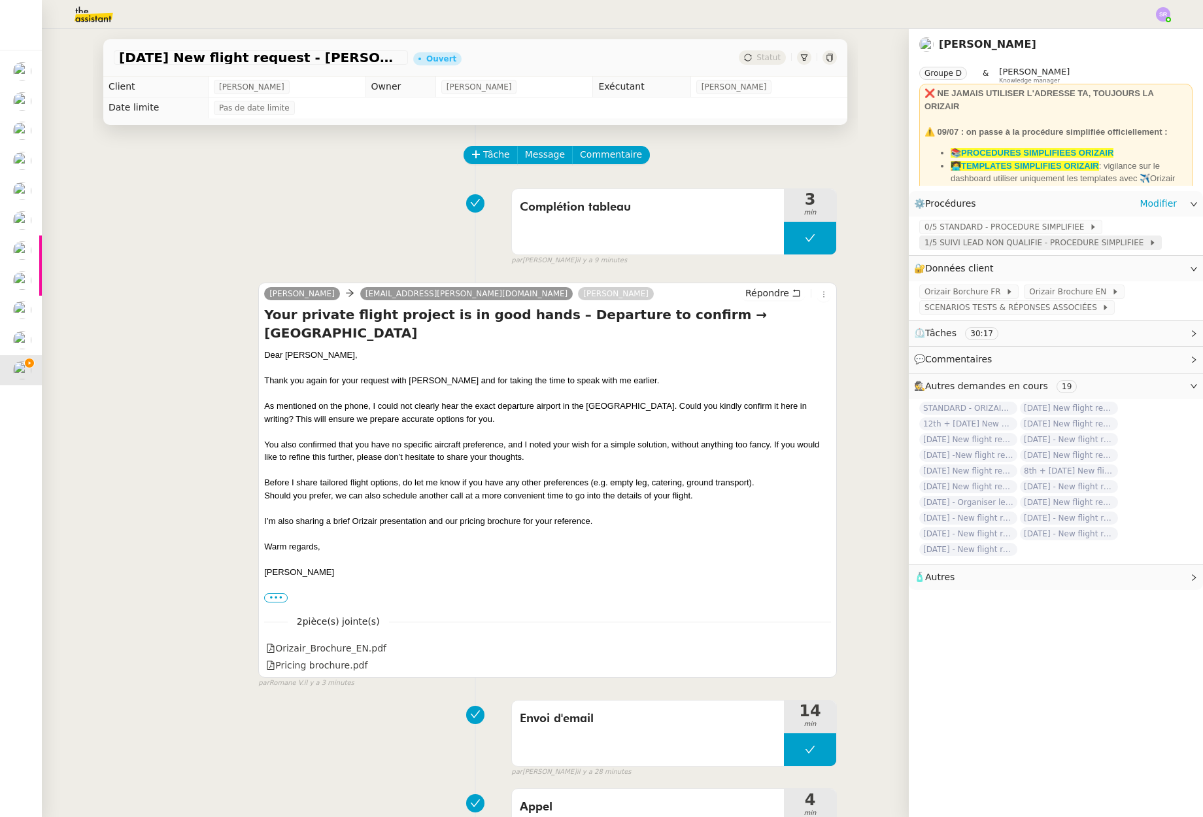
click at [1053, 241] on span "1/5 SUIVI LEAD NON QUALIFIE - PROCEDURE SIMPLIFIEE" at bounding box center [1037, 242] width 224 height 13
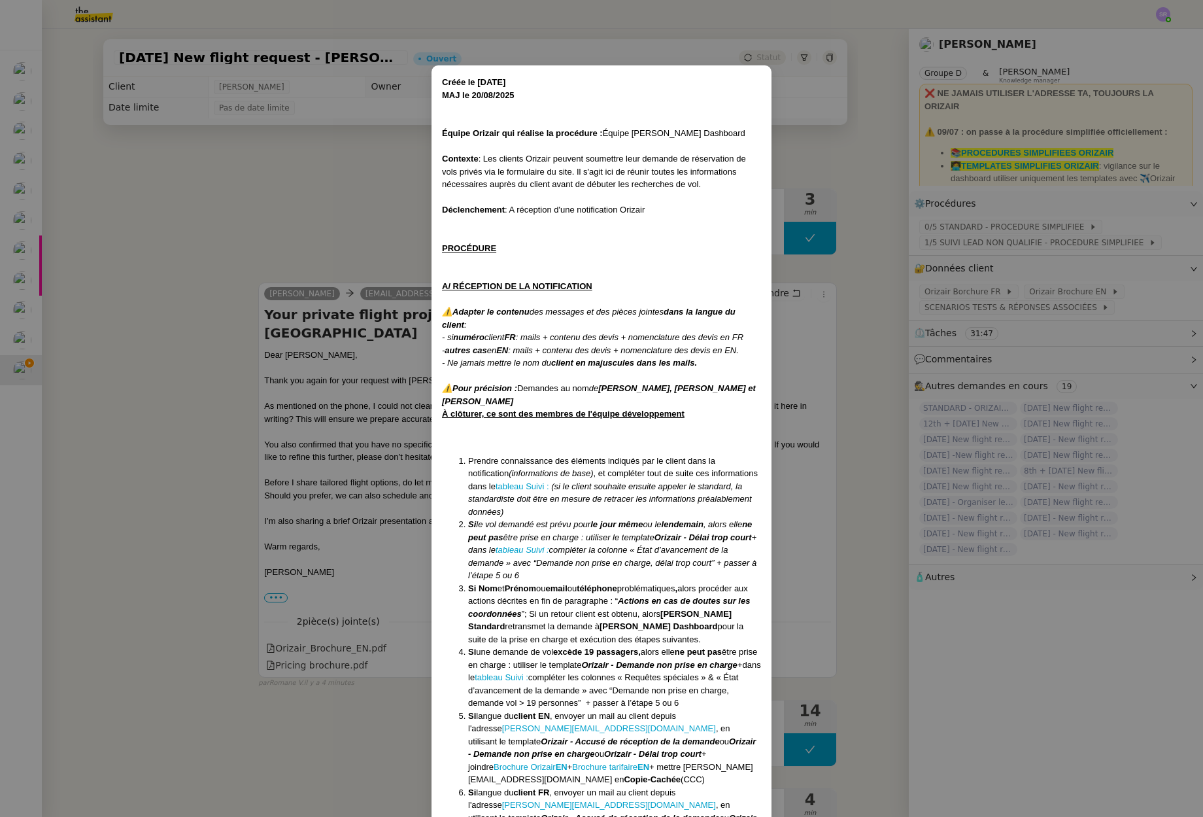
scroll to position [22, 0]
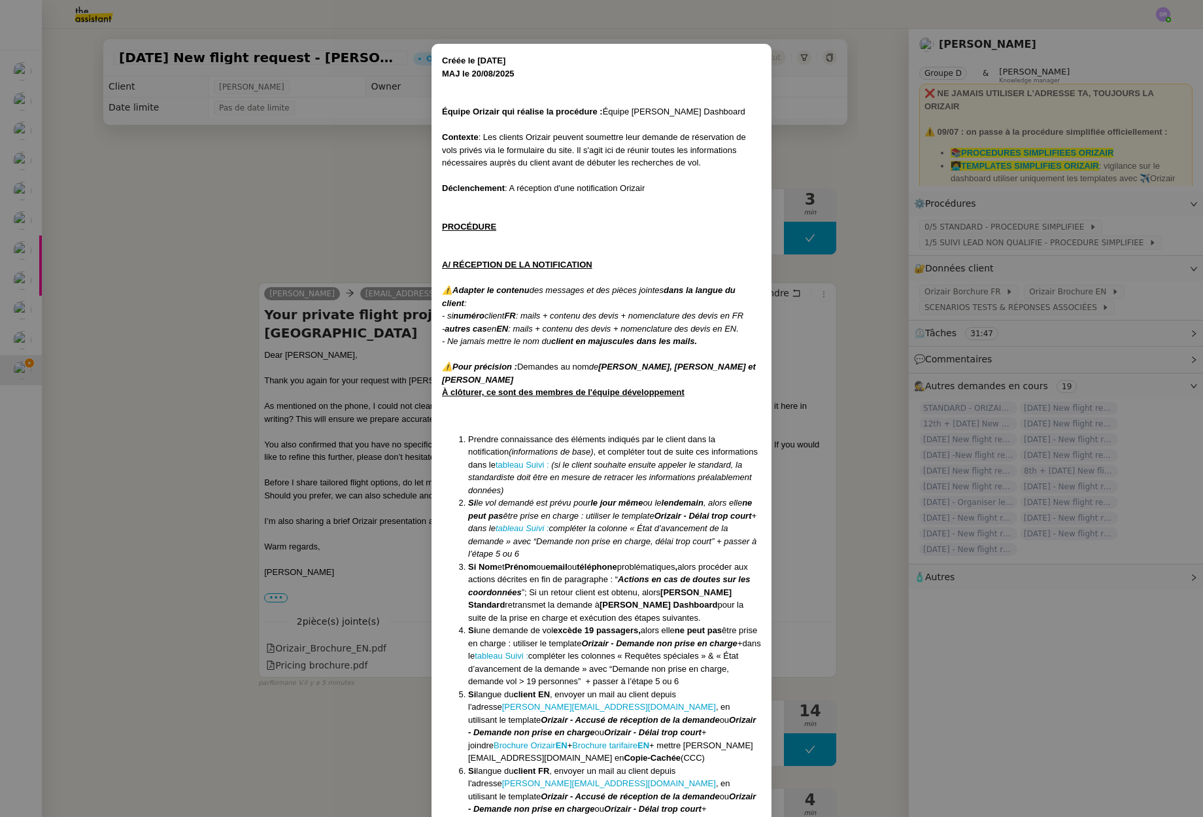
click at [204, 707] on nz-modal-container "Créée le 16/04/2025 MAJ le 20 /08/2025 Équipe Orizair qui réalise la procédure …" at bounding box center [601, 408] width 1203 height 817
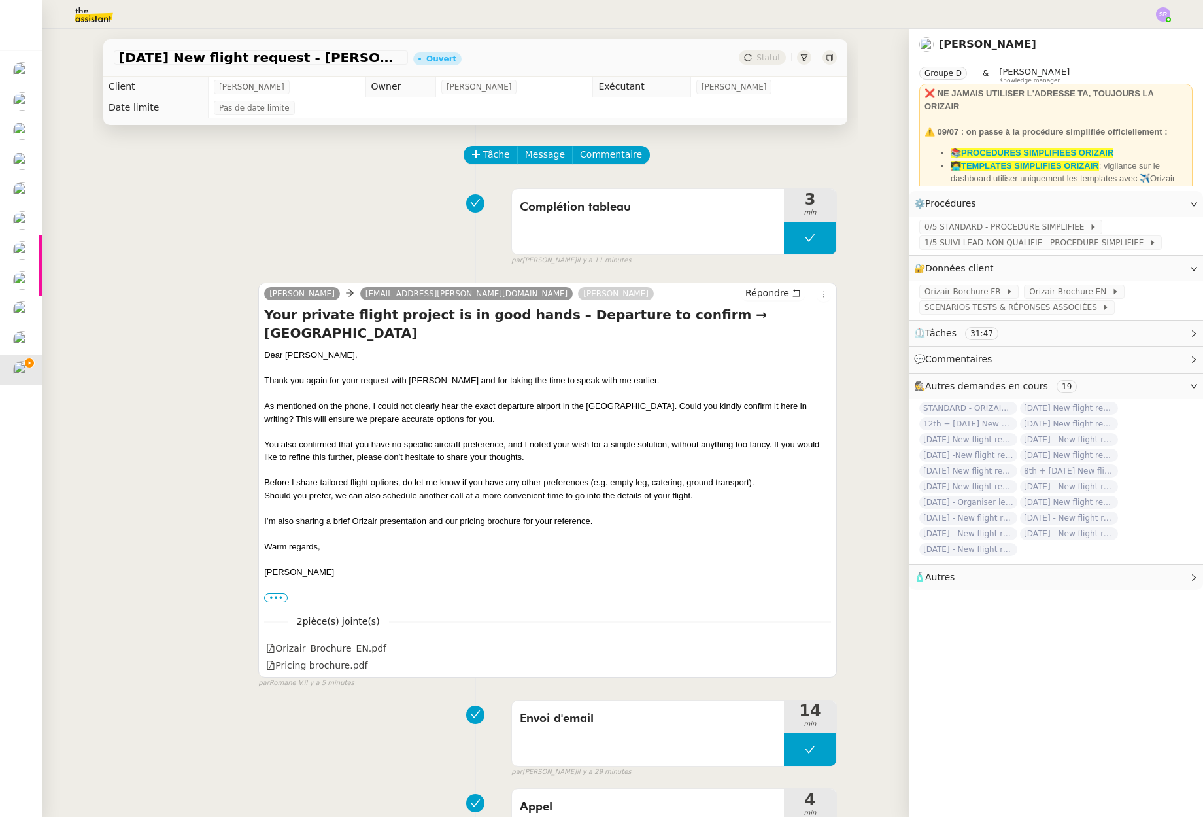
scroll to position [390, 0]
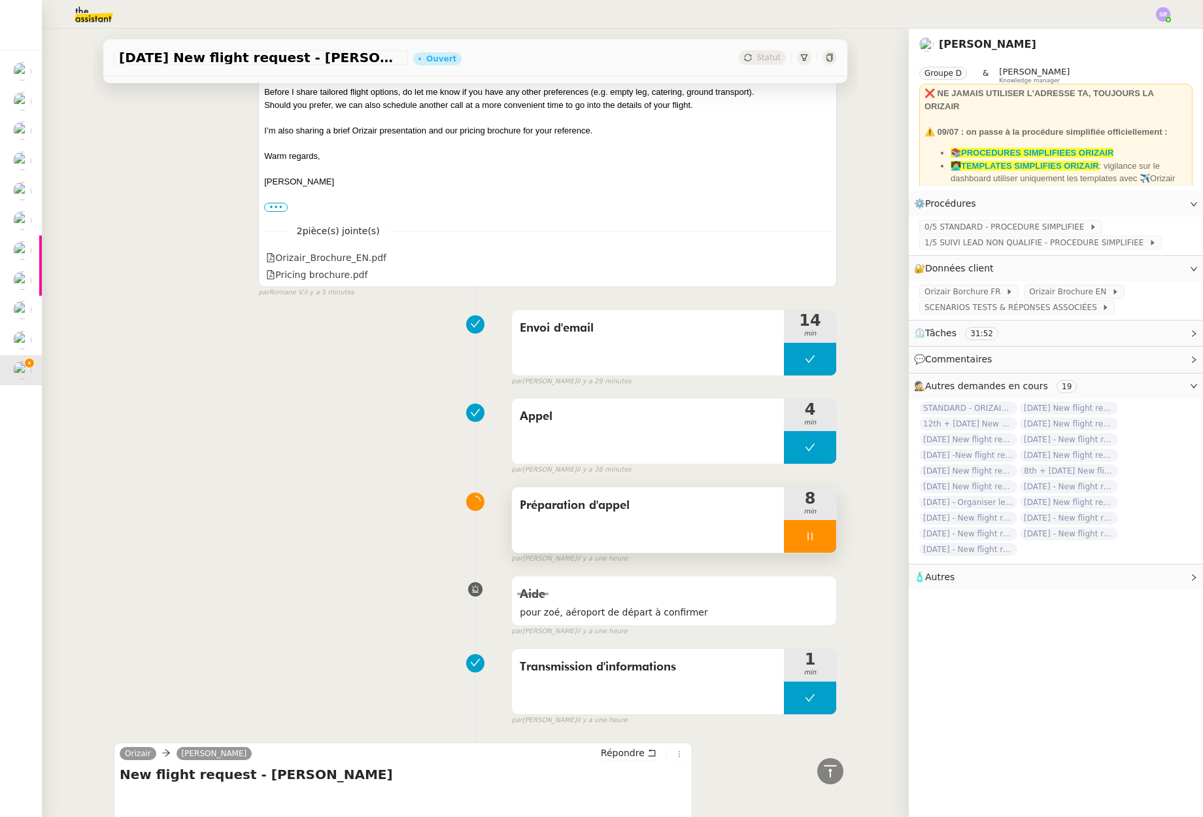
click at [809, 530] on div at bounding box center [810, 536] width 52 height 33
click at [818, 536] on icon at bounding box center [823, 536] width 10 height 10
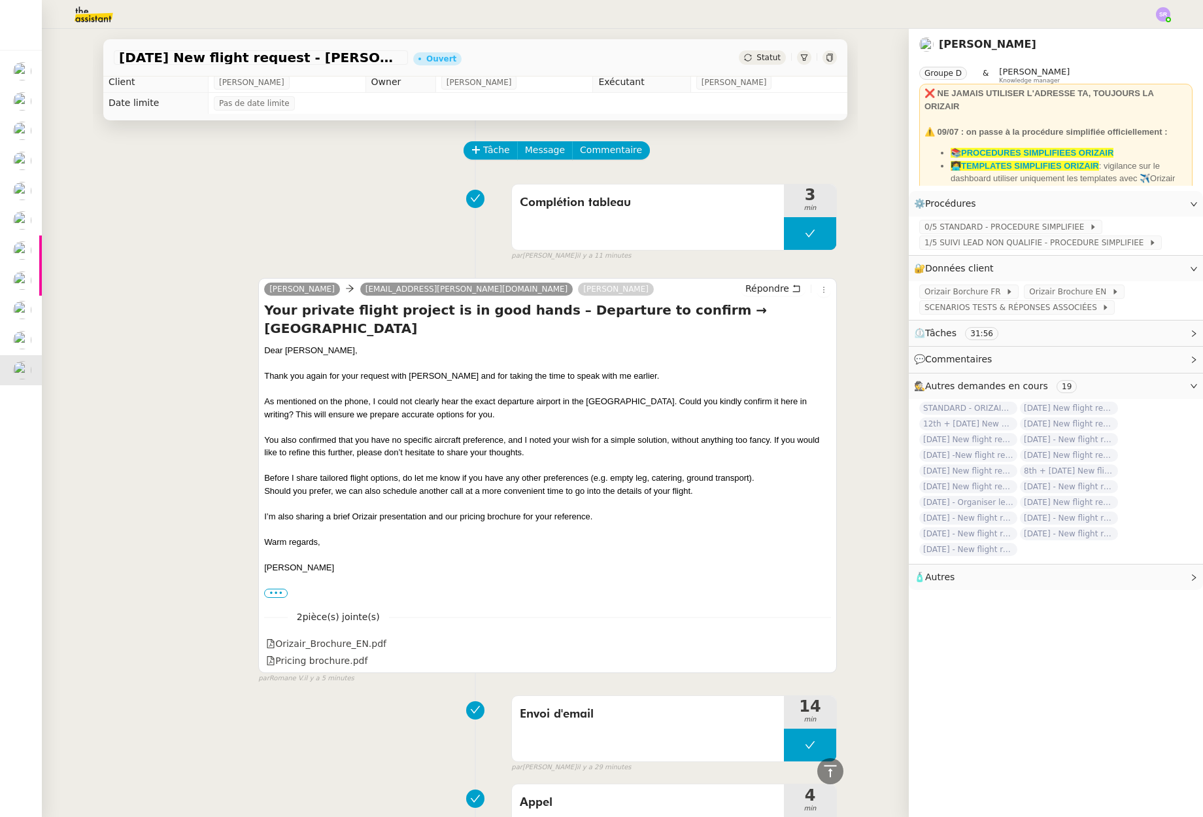
scroll to position [0, 0]
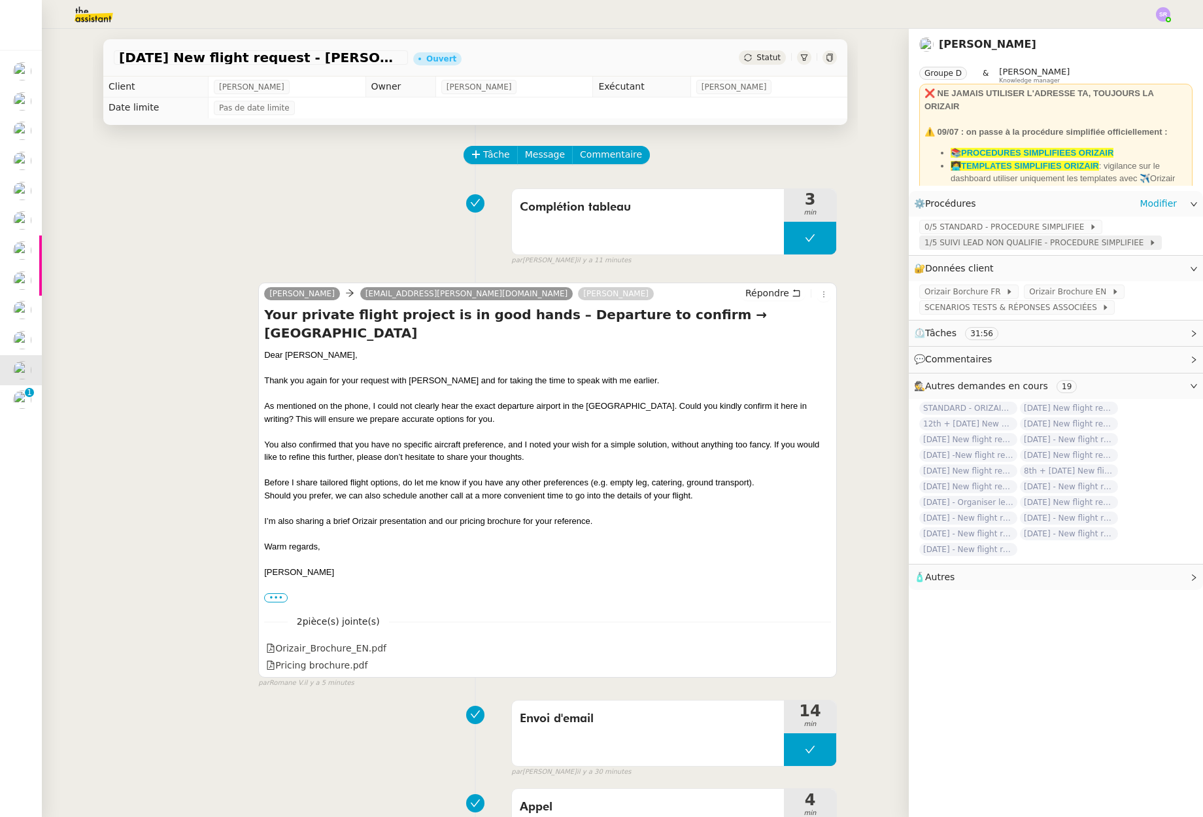
click at [1122, 242] on span "1/5 SUIVI LEAD NON QUALIFIE - PROCEDURE SIMPLIFIEE" at bounding box center [1037, 242] width 224 height 13
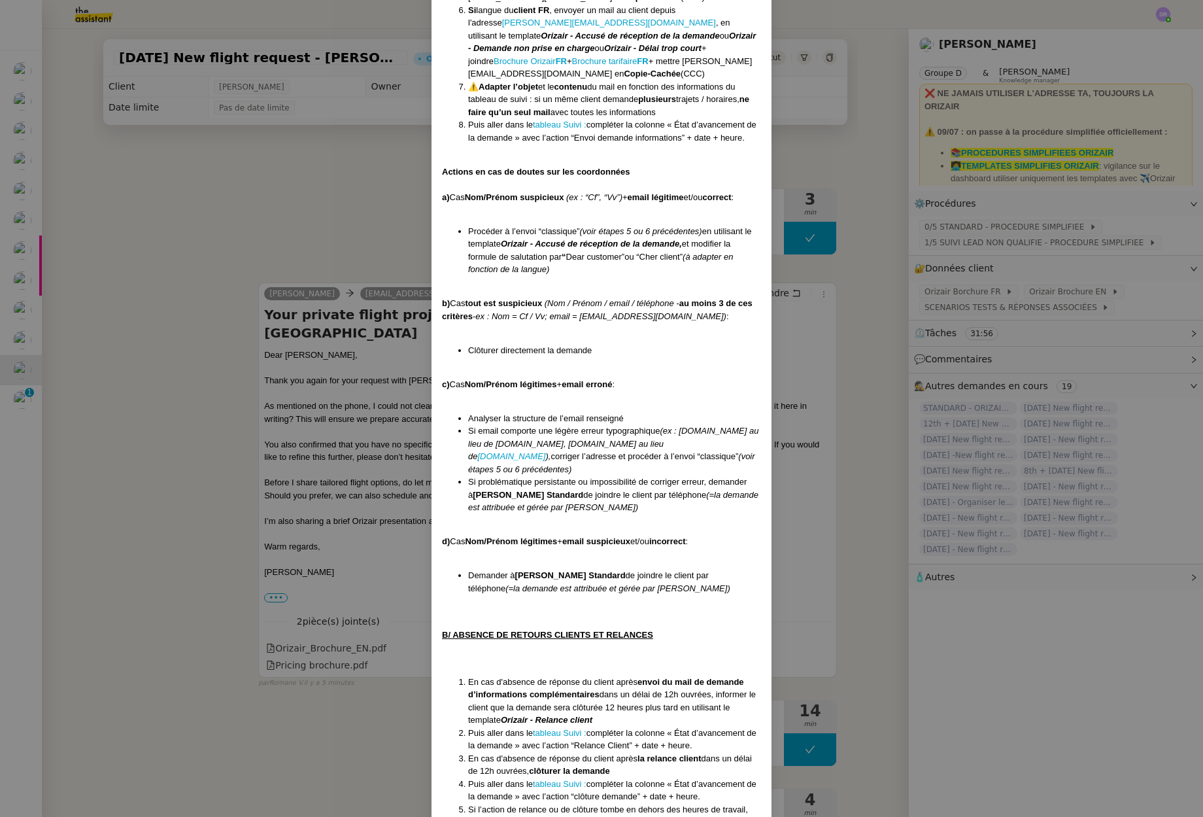
scroll to position [849, 0]
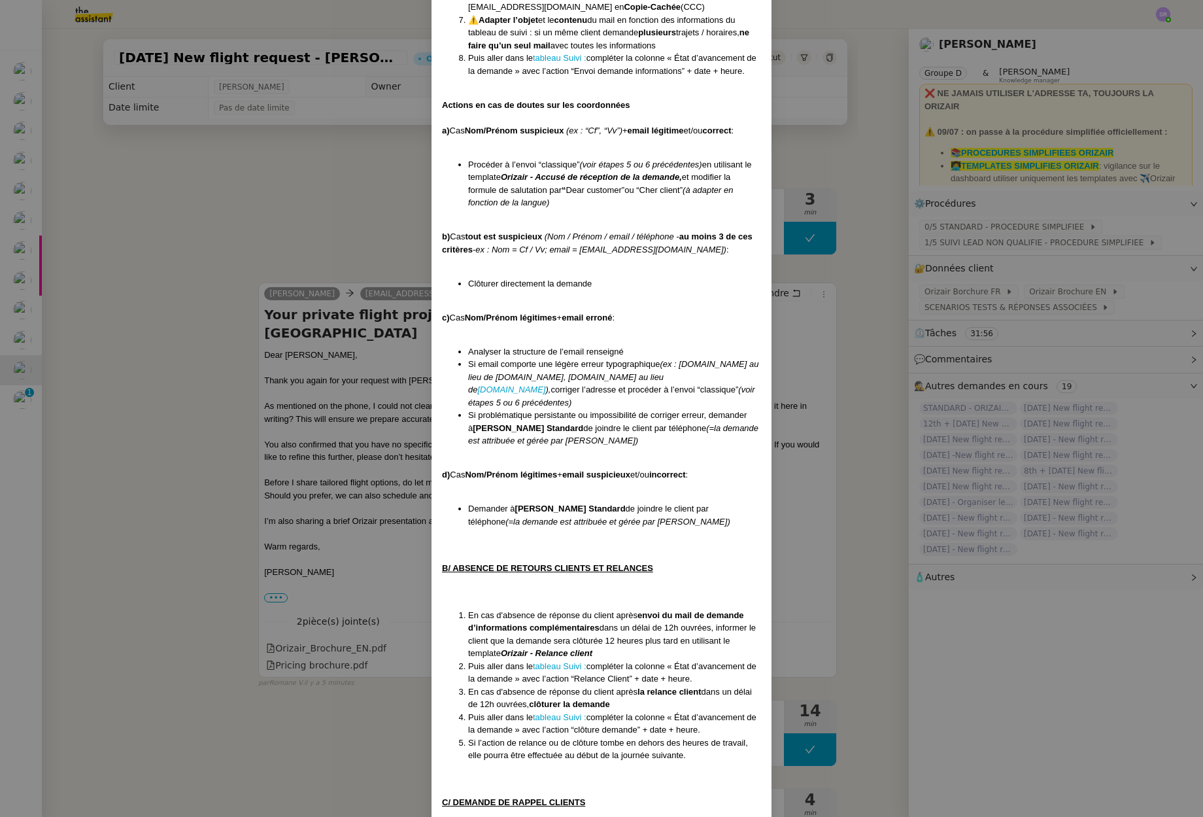
click at [288, 199] on nz-modal-container "Créée le 16/04/2025 MAJ le 20 /08/2025 Équipe Orizair qui réalise la procédure …" at bounding box center [601, 408] width 1203 height 817
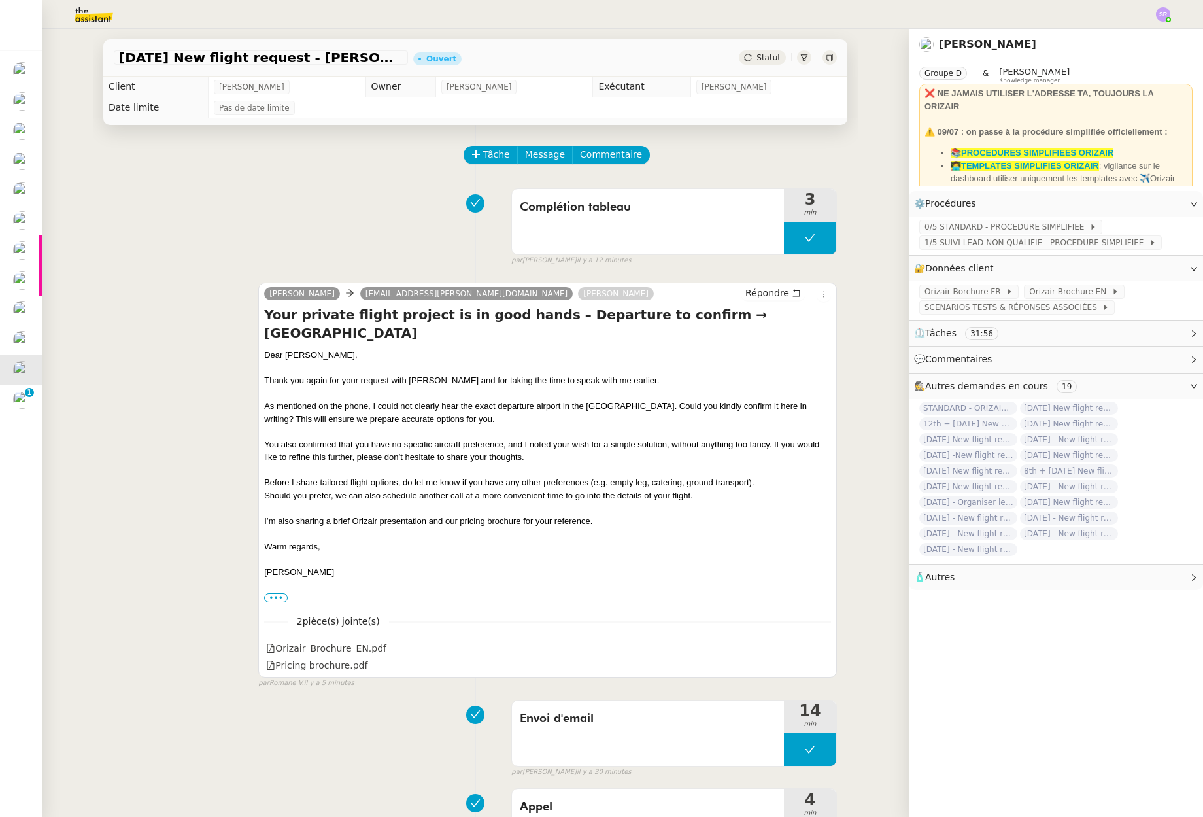
click at [757, 62] on span "Statut" at bounding box center [769, 57] width 24 height 9
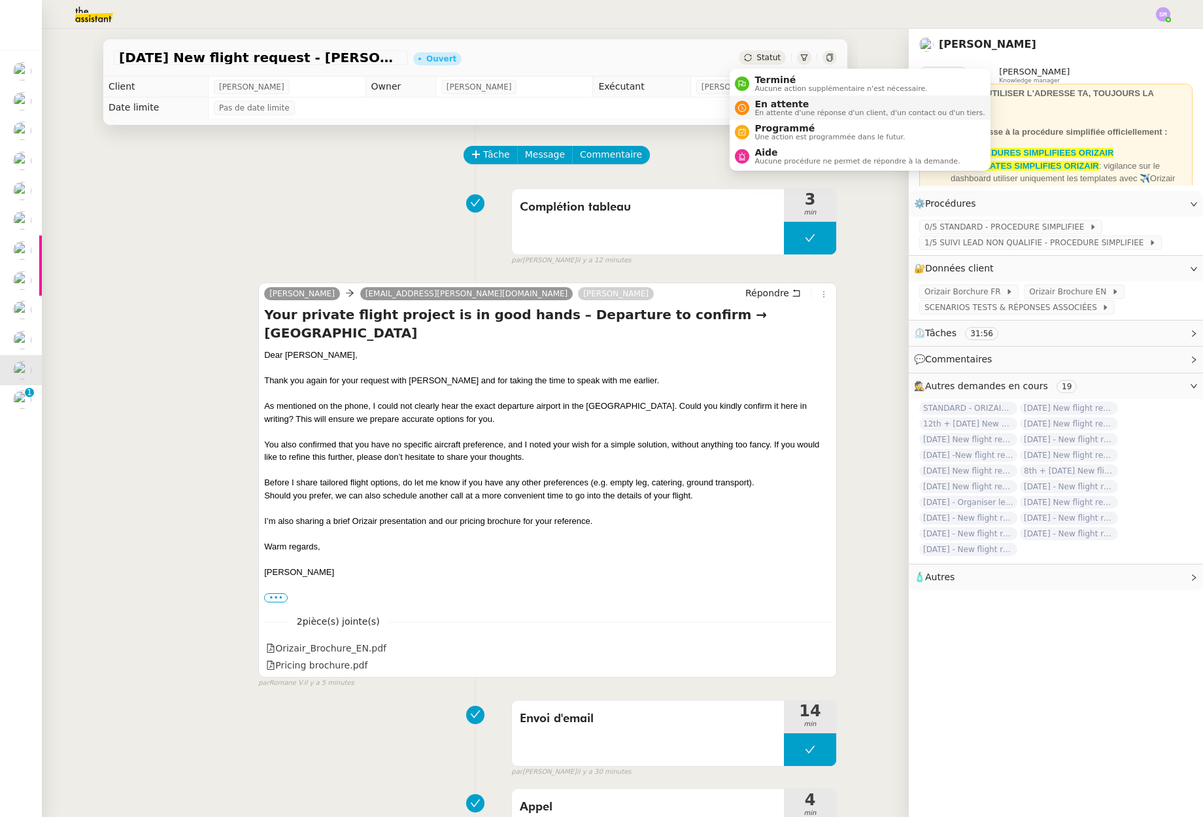
click at [839, 113] on span "En attente d'une réponse d'un client, d'un contact ou d'un tiers." at bounding box center [870, 112] width 230 height 7
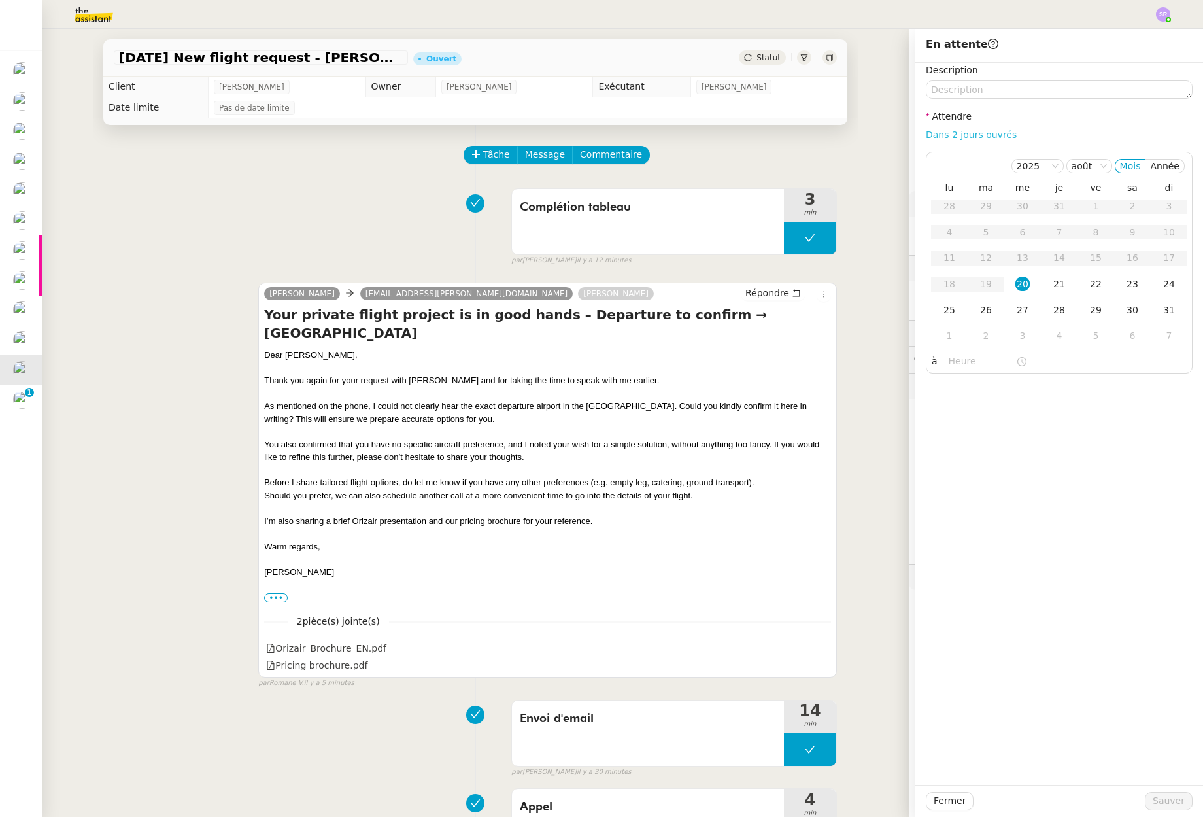
click at [963, 132] on link "Dans 2 jours ouvrés" at bounding box center [971, 134] width 91 height 10
type input "07:00"
drag, startPoint x: 1048, startPoint y: 283, endPoint x: 1050, endPoint y: 293, distance: 10.2
click at [1052, 283] on div "21" at bounding box center [1059, 284] width 14 height 14
click at [1161, 794] on span "Sauver" at bounding box center [1169, 800] width 32 height 15
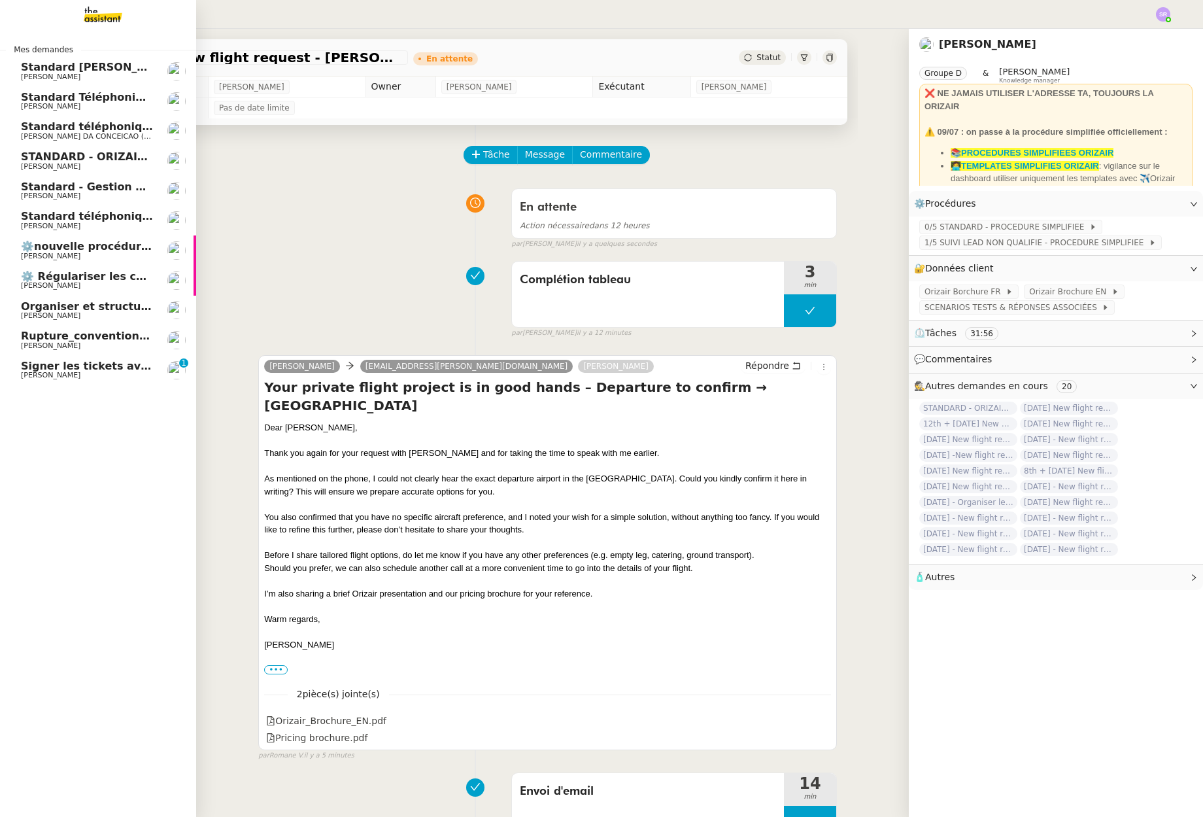
click at [127, 369] on span "Signer les tickets avec prénom [PERSON_NAME]" at bounding box center [162, 366] width 283 height 12
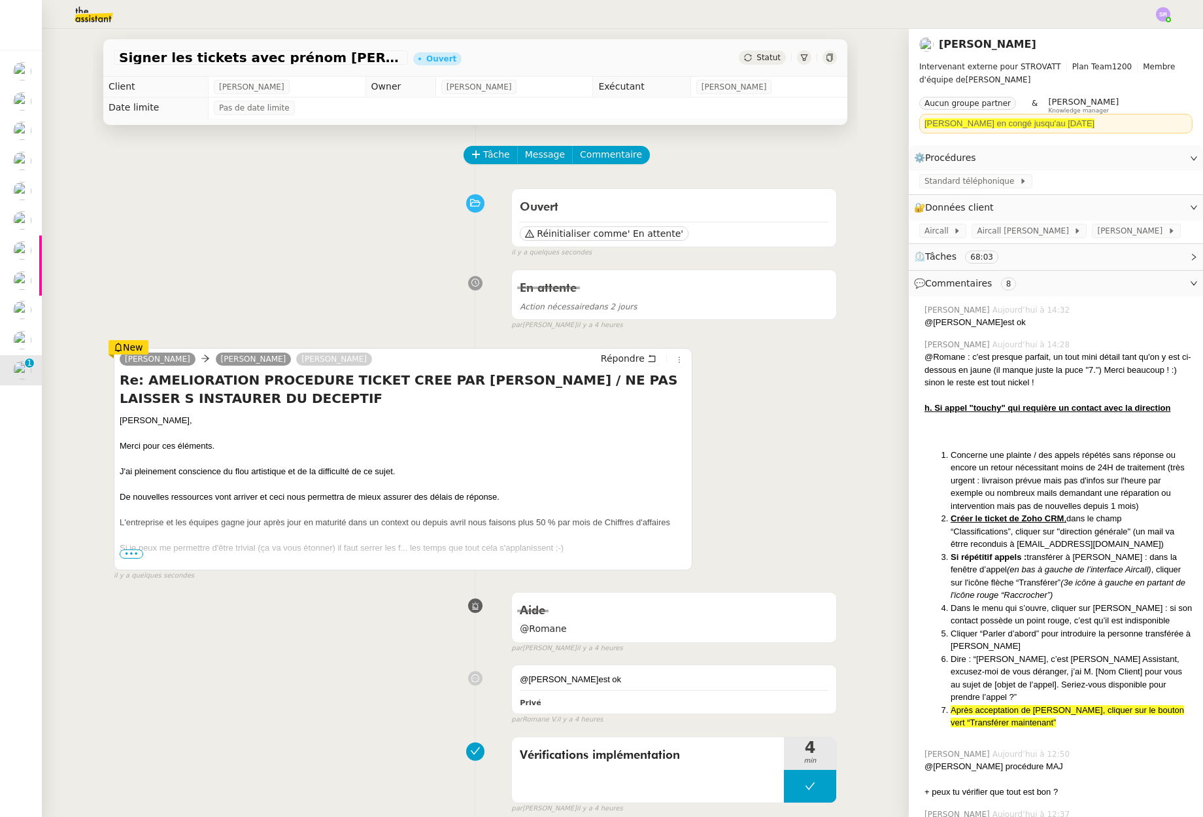
click at [122, 555] on span "•••" at bounding box center [132, 553] width 24 height 9
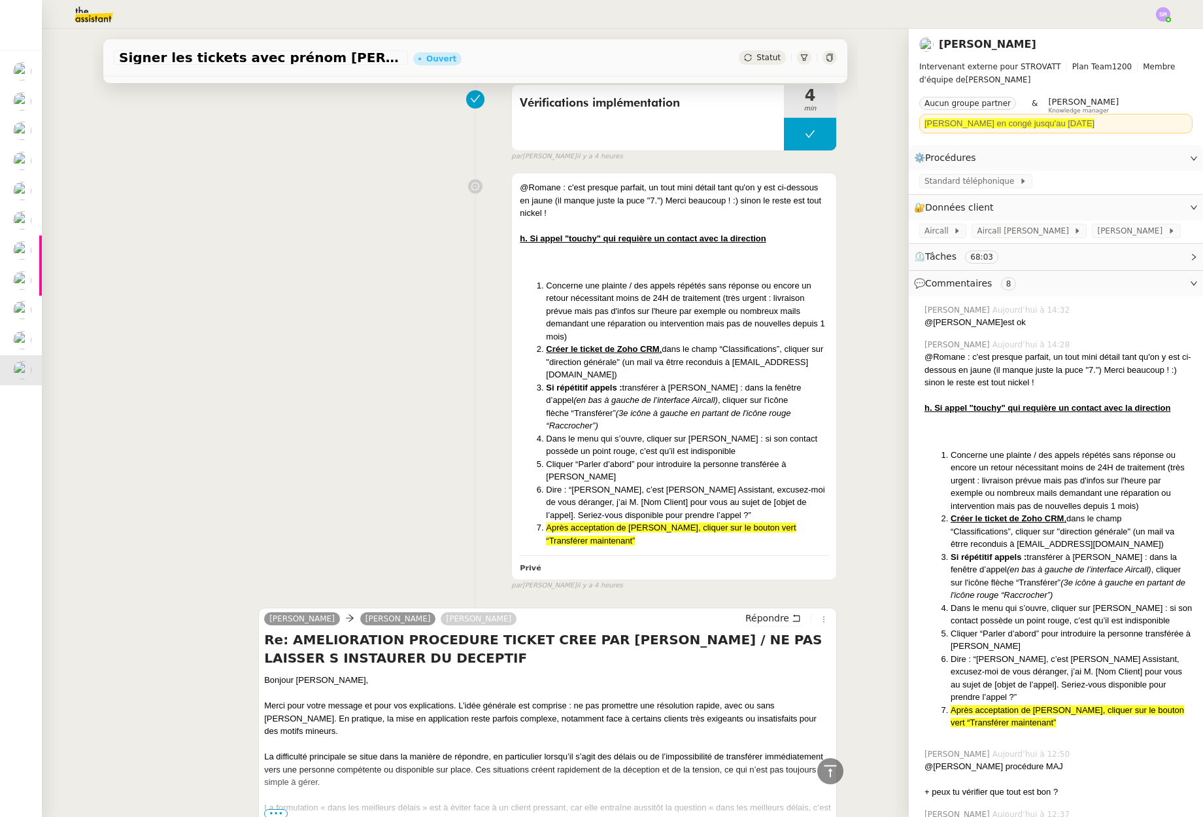
scroll to position [819, 0]
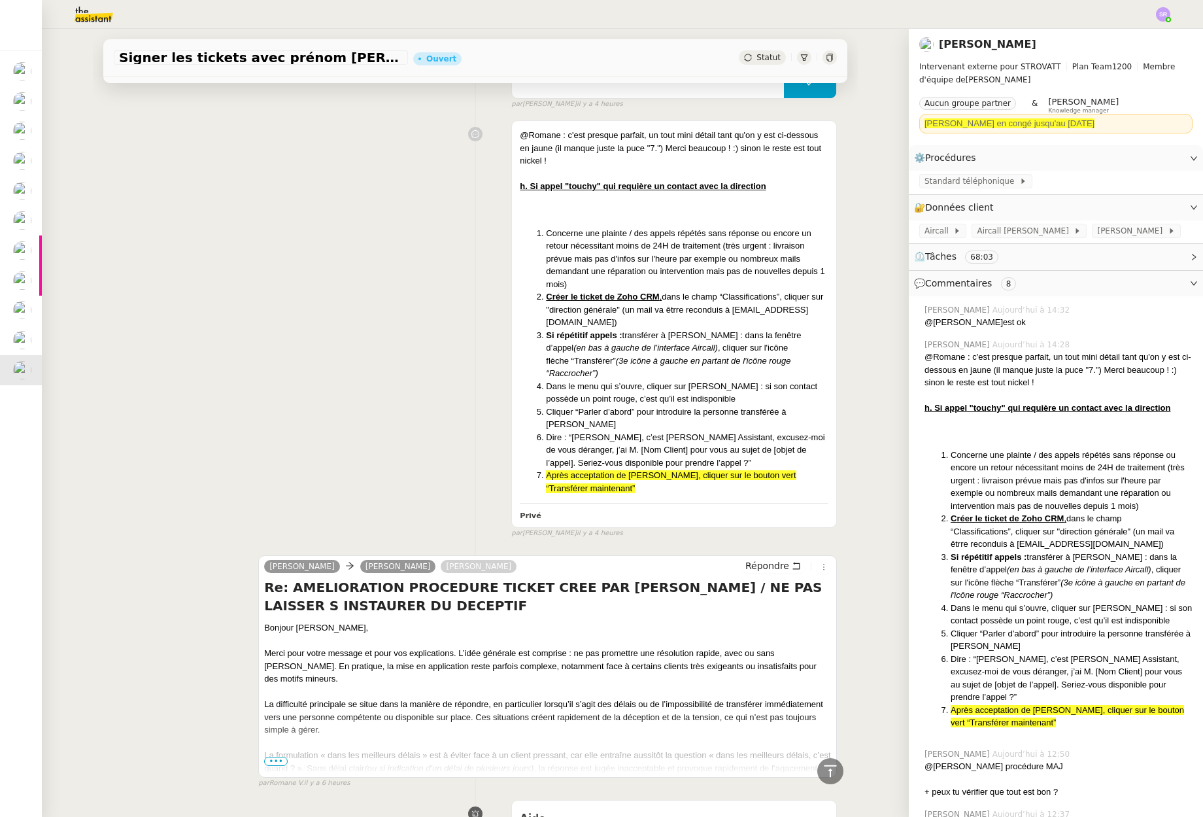
click at [265, 757] on span "•••" at bounding box center [276, 761] width 24 height 9
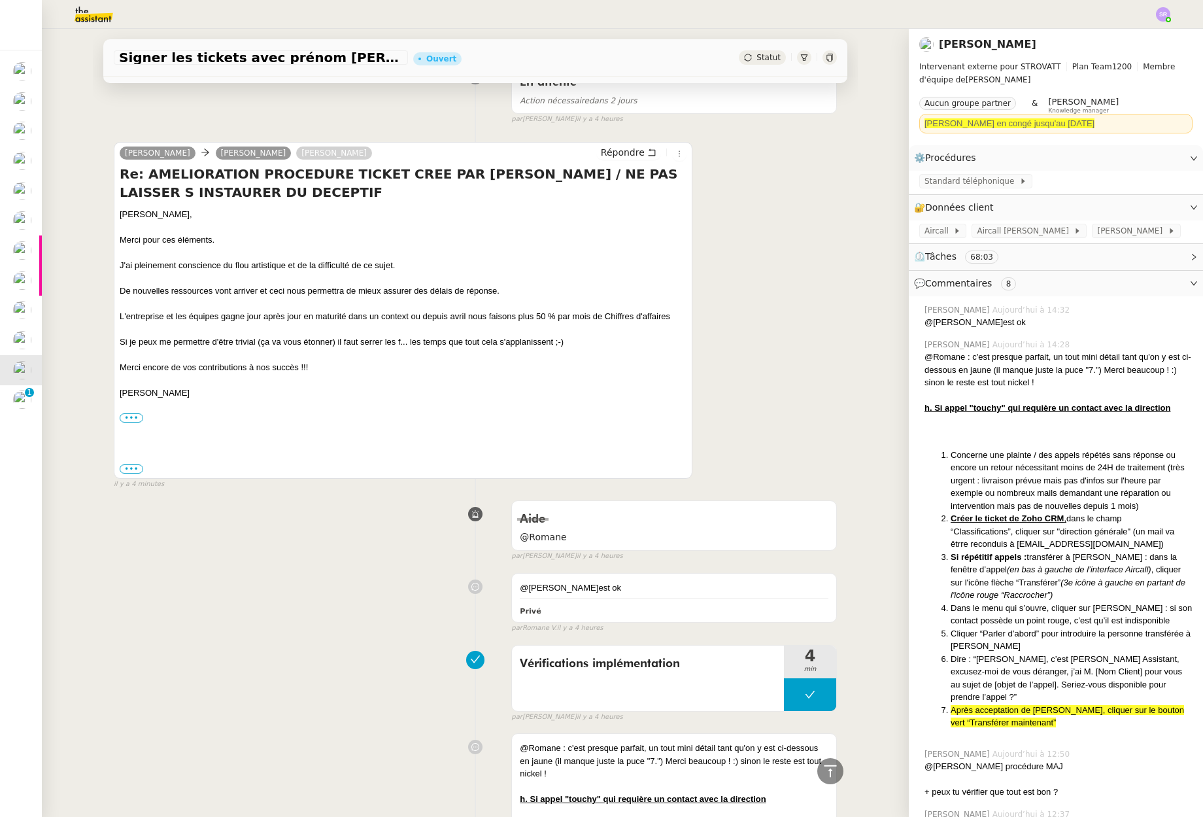
scroll to position [0, 0]
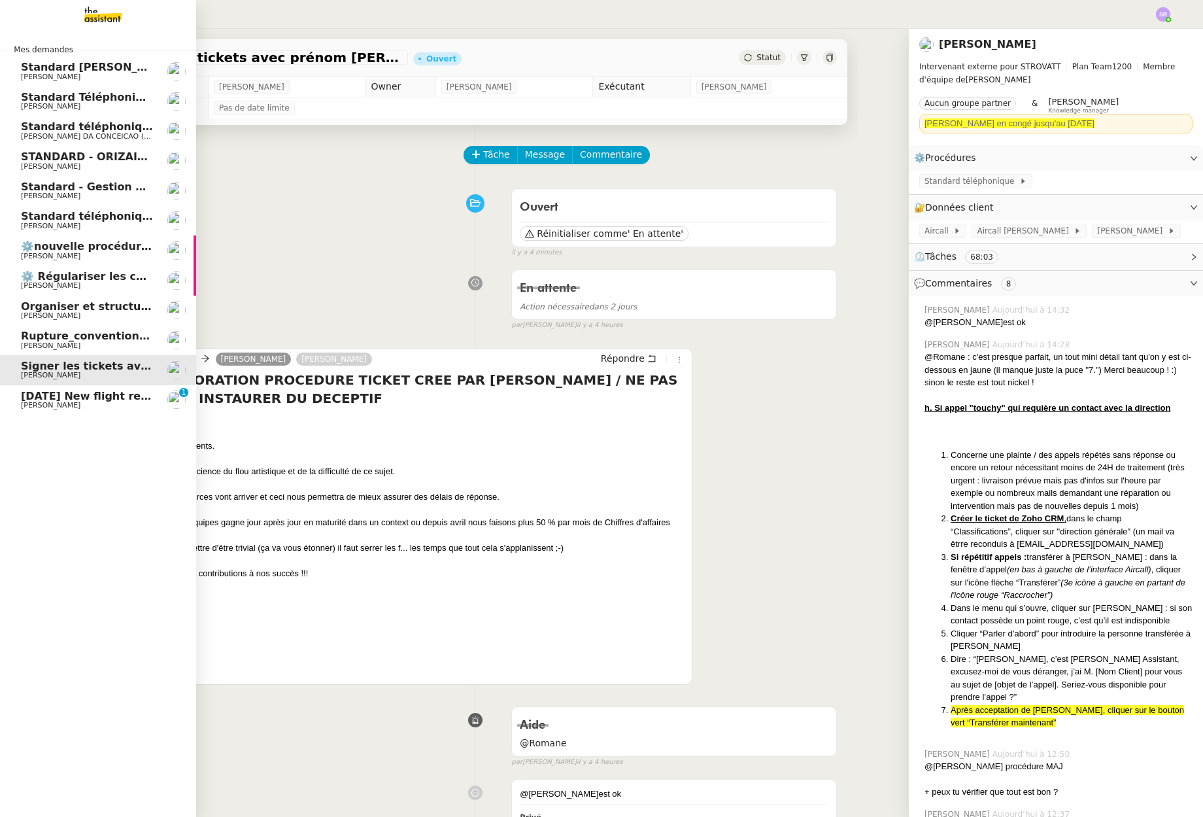
drag, startPoint x: 34, startPoint y: 400, endPoint x: 107, endPoint y: 400, distance: 72.6
click at [34, 400] on span "[DATE] New flight request - [PERSON_NAME]" at bounding box center [152, 396] width 262 height 12
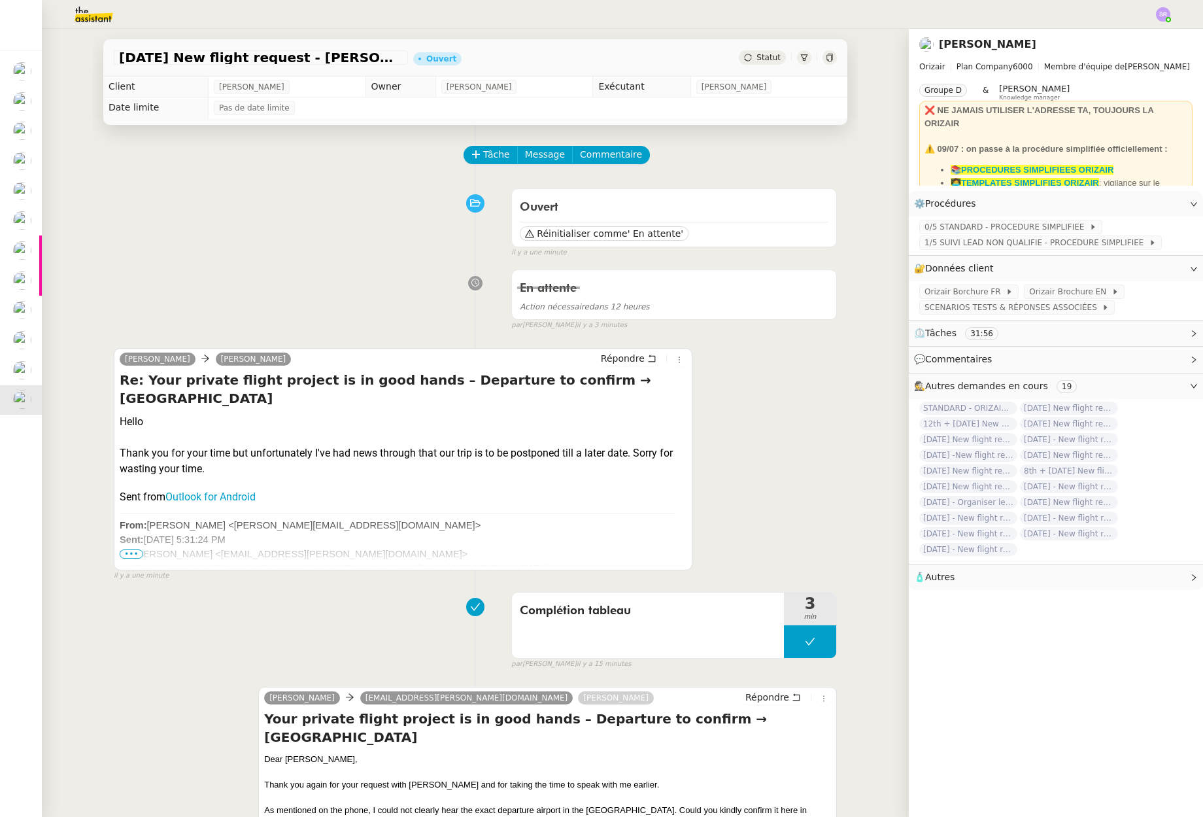
click at [130, 554] on span "•••" at bounding box center [132, 553] width 24 height 9
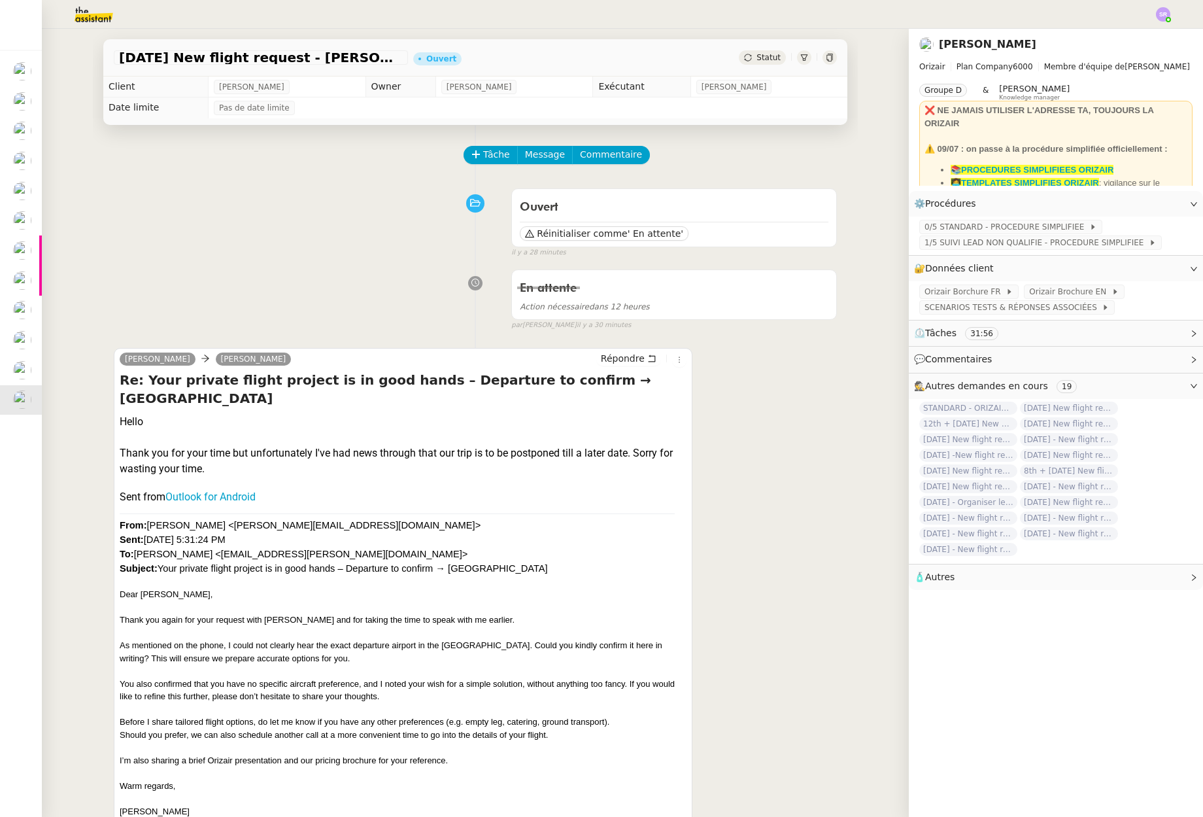
click at [1155, 14] on div at bounding box center [602, 14] width 1138 height 29
click at [1163, 15] on img at bounding box center [1163, 14] width 14 height 14
click at [1127, 36] on span "Suivi" at bounding box center [1117, 37] width 22 height 10
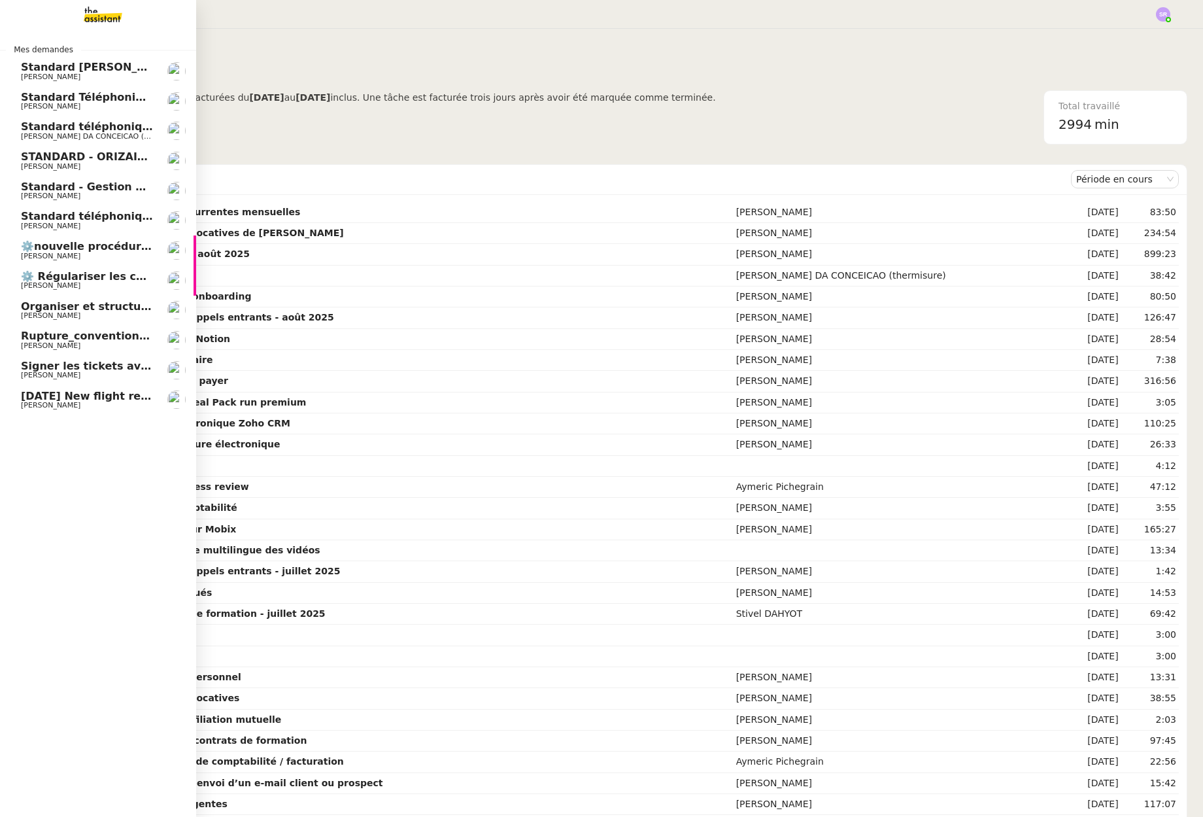
click at [19, 255] on link "⚙️nouvelle procédure d'onboarding [PERSON_NAME]" at bounding box center [98, 250] width 196 height 30
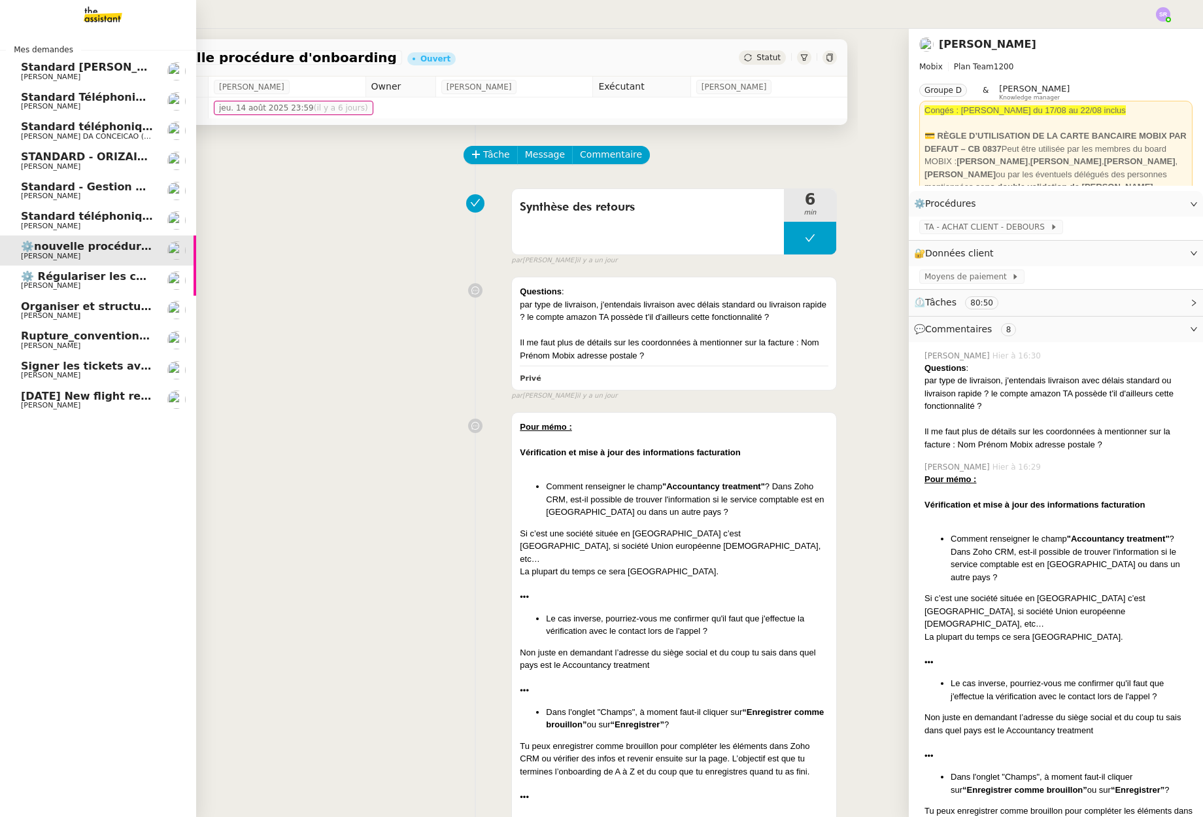
click at [78, 284] on span "[PERSON_NAME]" at bounding box center [51, 285] width 60 height 9
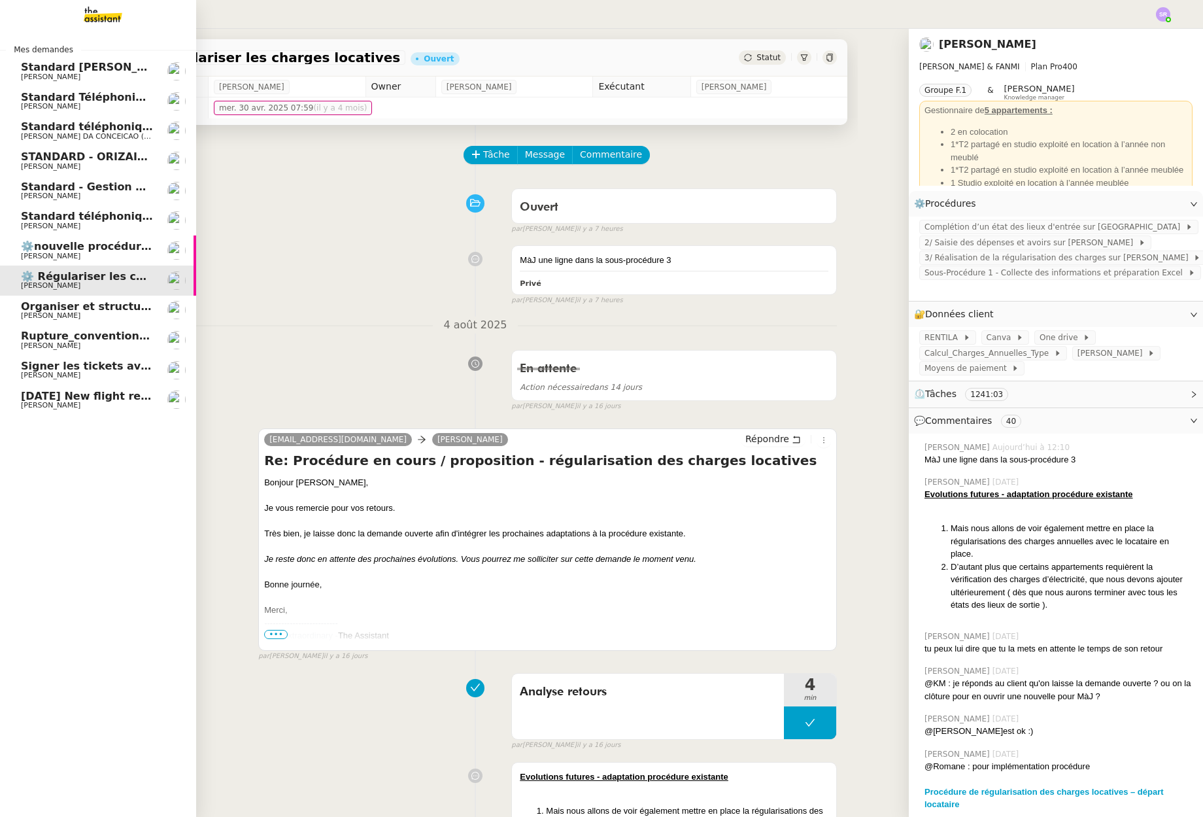
click at [84, 343] on span "[PERSON_NAME]" at bounding box center [87, 346] width 132 height 8
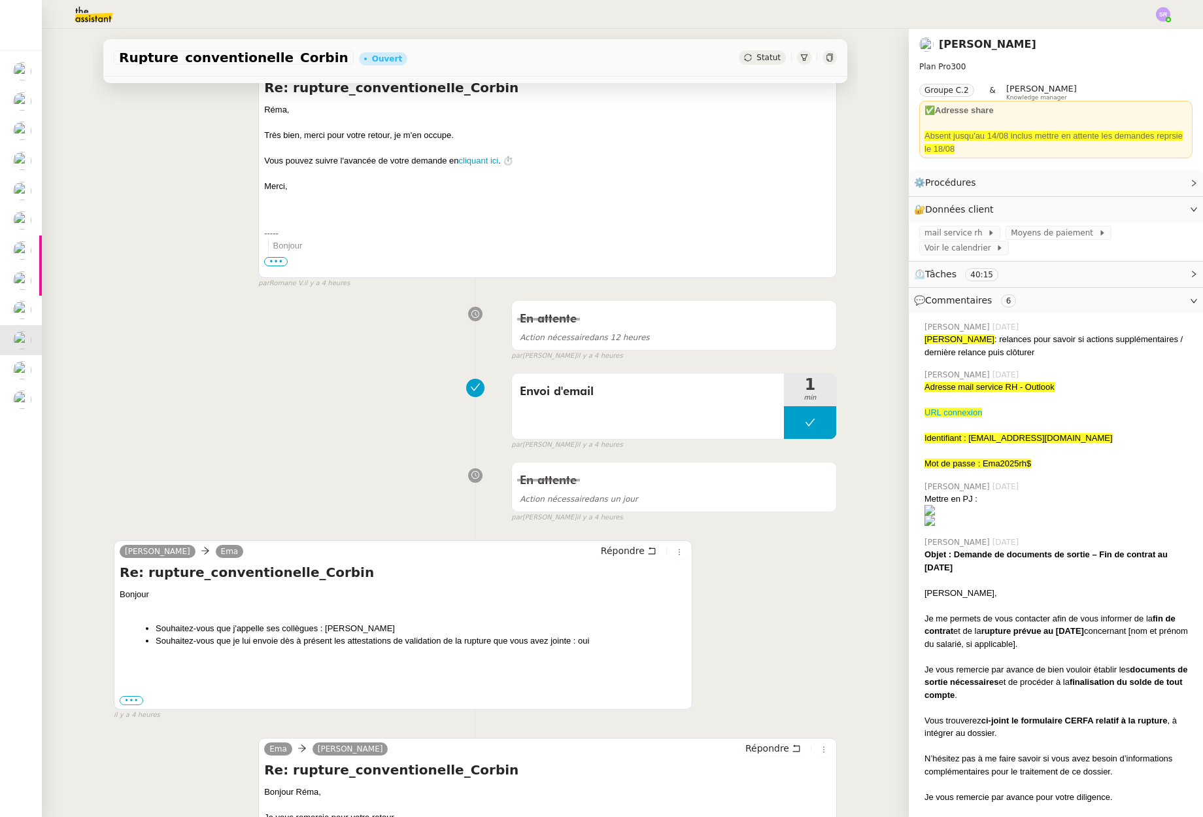
scroll to position [228, 0]
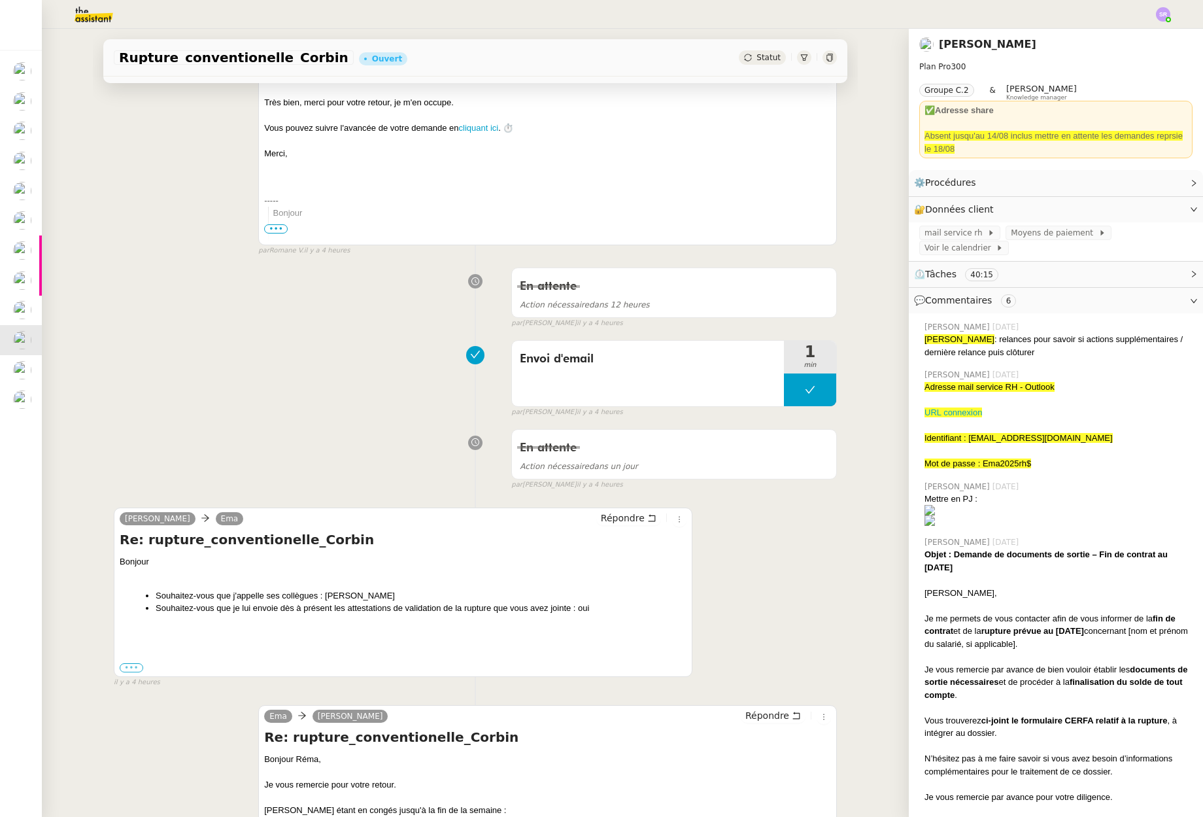
click at [128, 663] on label "•••" at bounding box center [132, 667] width 24 height 9
click at [0, 0] on input "•••" at bounding box center [0, 0] width 0 height 0
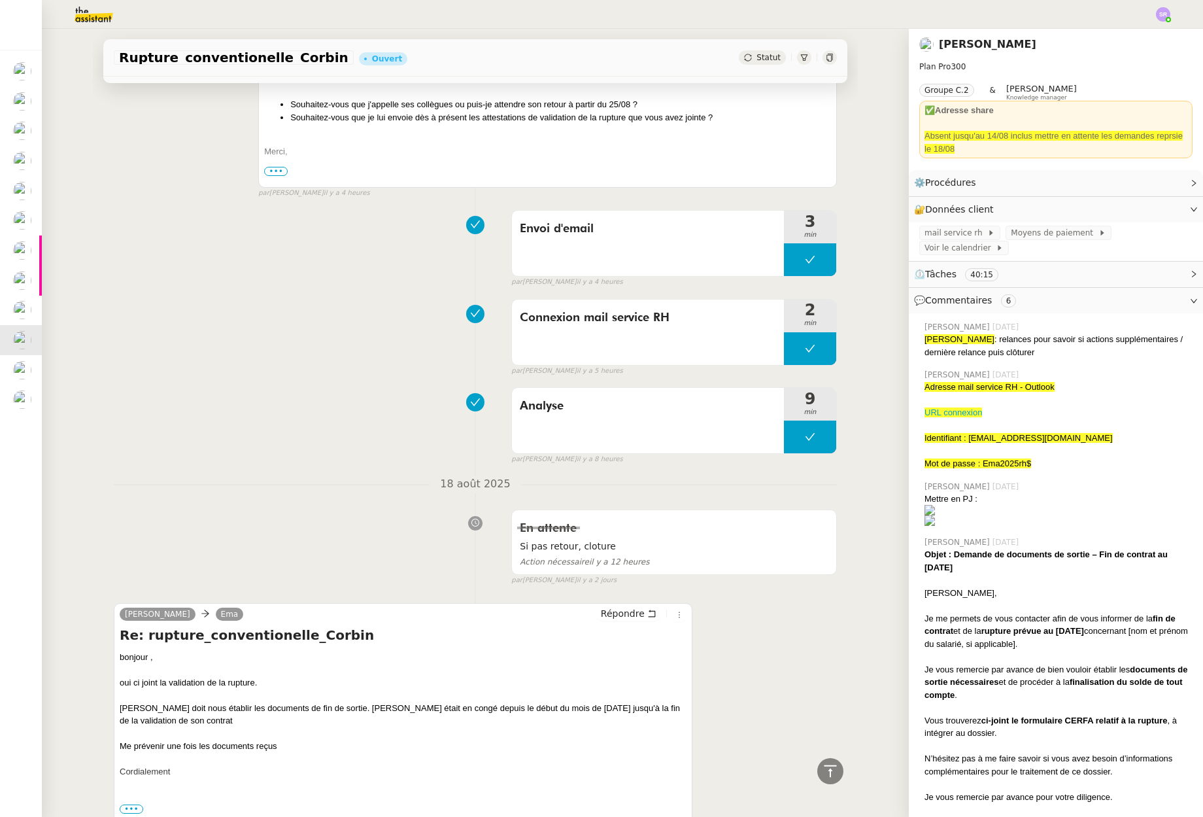
scroll to position [1159, 0]
